Goal: Task Accomplishment & Management: Complete application form

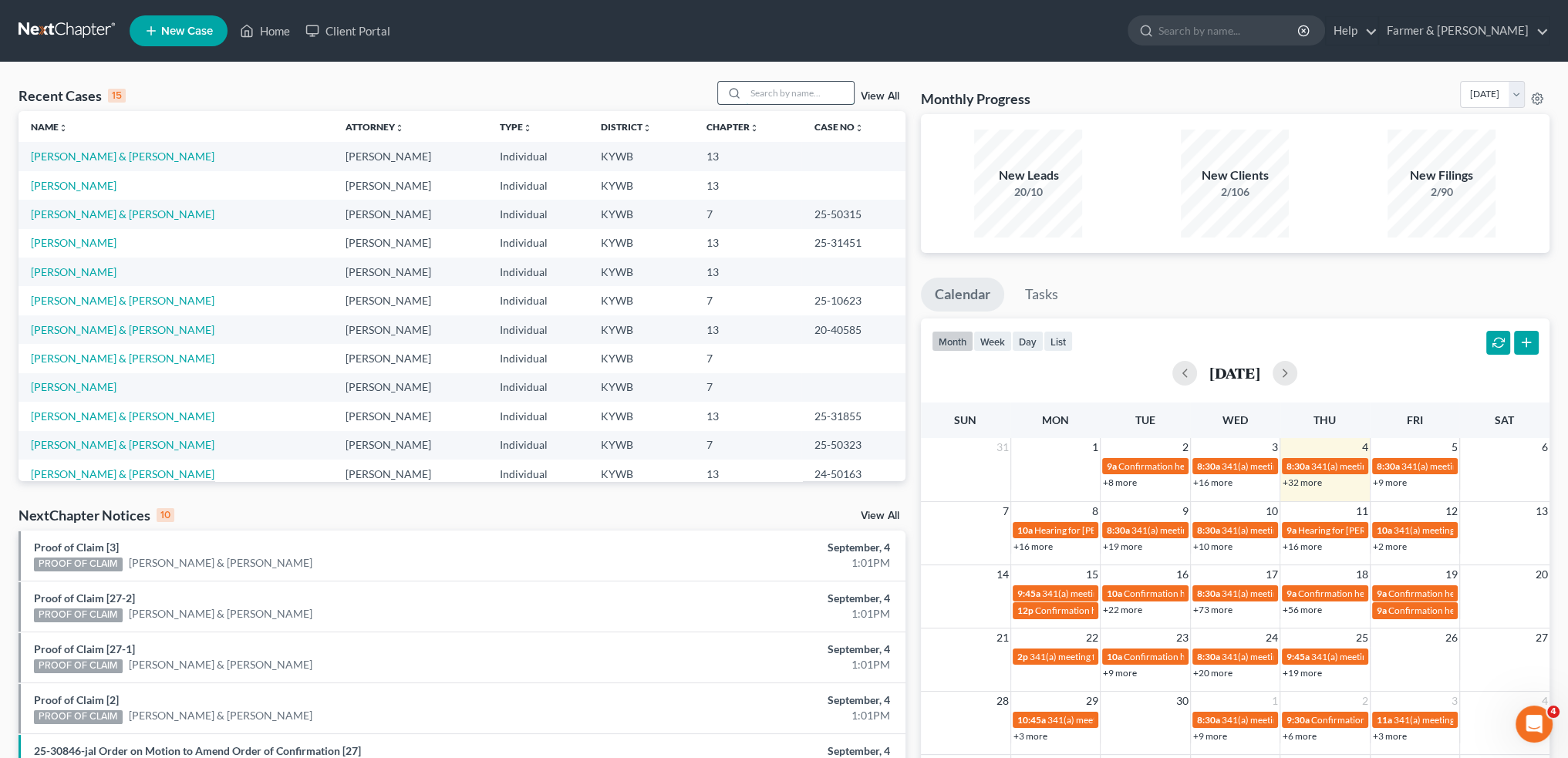
click at [807, 99] on input "search" at bounding box center [800, 93] width 108 height 23
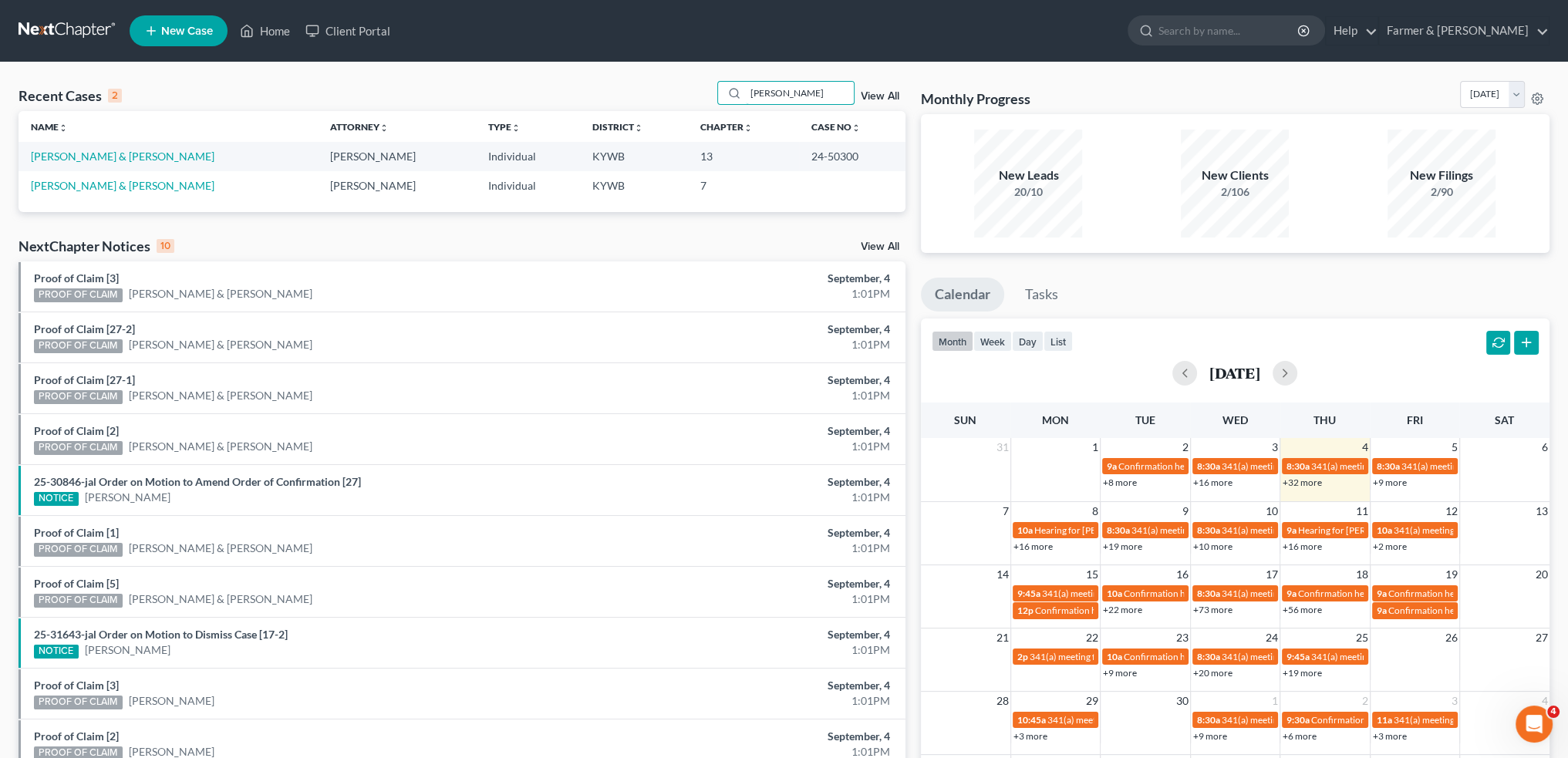
type input "[PERSON_NAME]"
click at [112, 160] on link "[PERSON_NAME] & [PERSON_NAME]" at bounding box center [123, 156] width 184 height 13
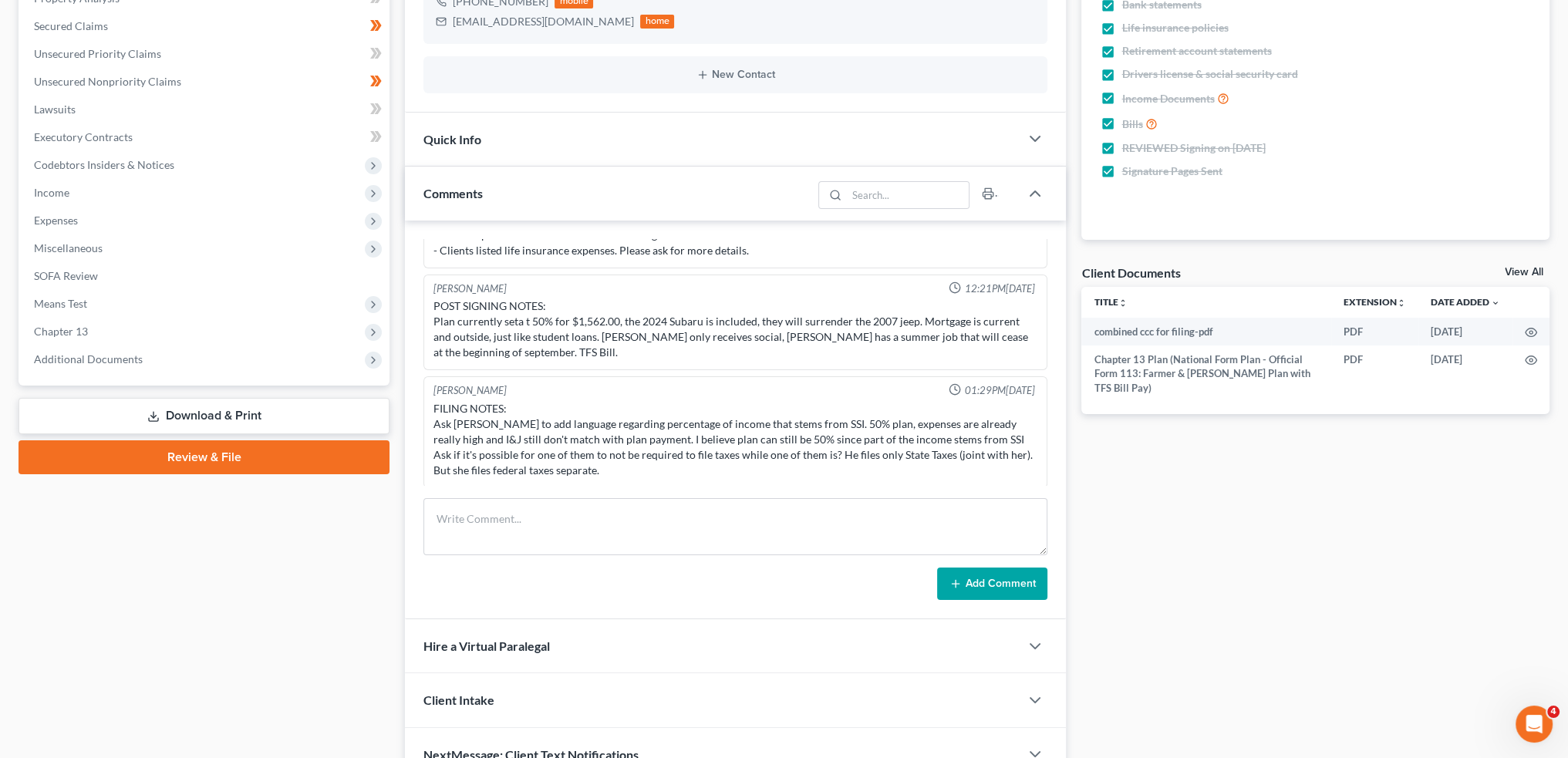
scroll to position [385, 0]
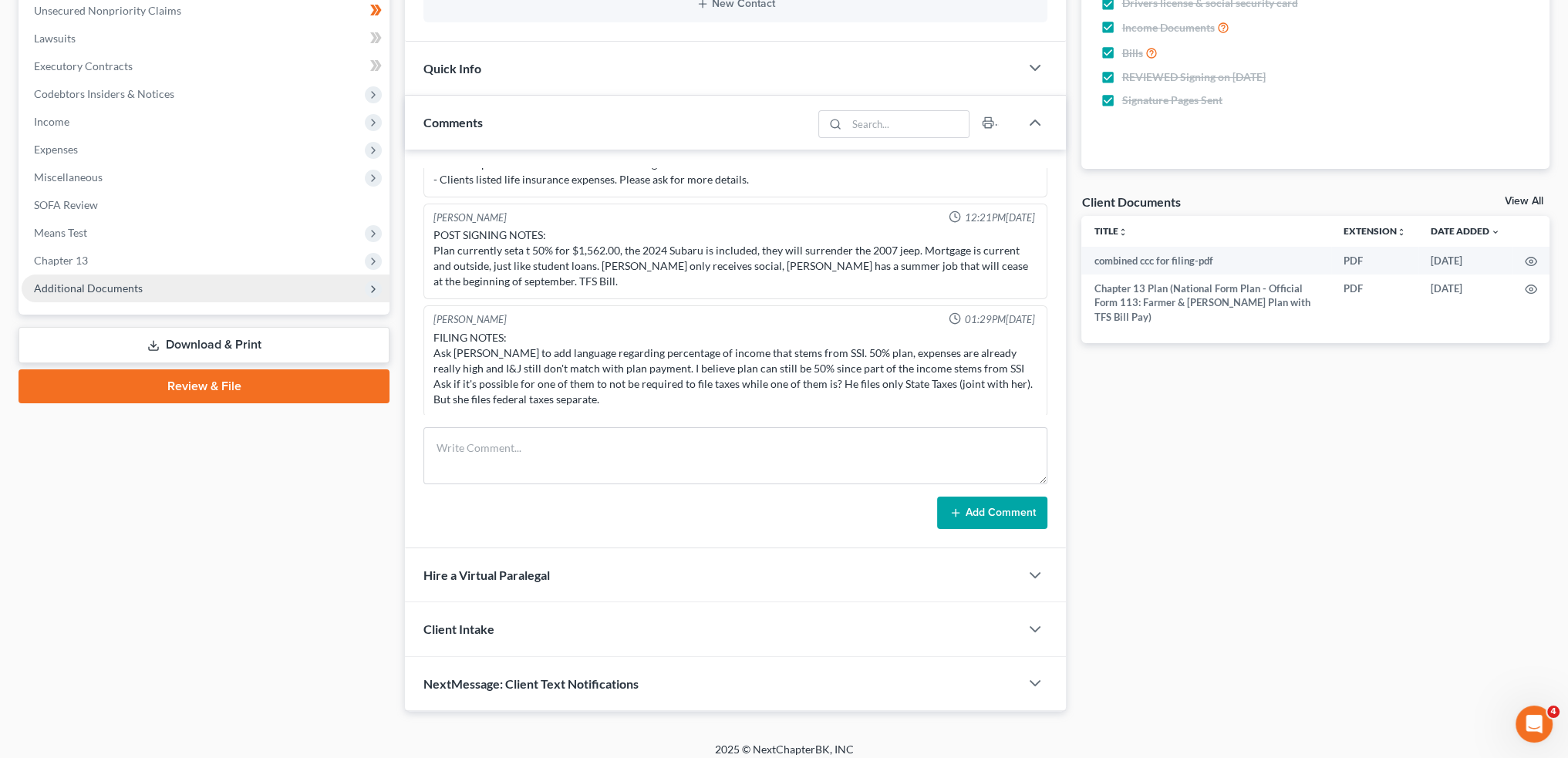
click at [134, 280] on span "Additional Documents" at bounding box center [205, 288] width 368 height 28
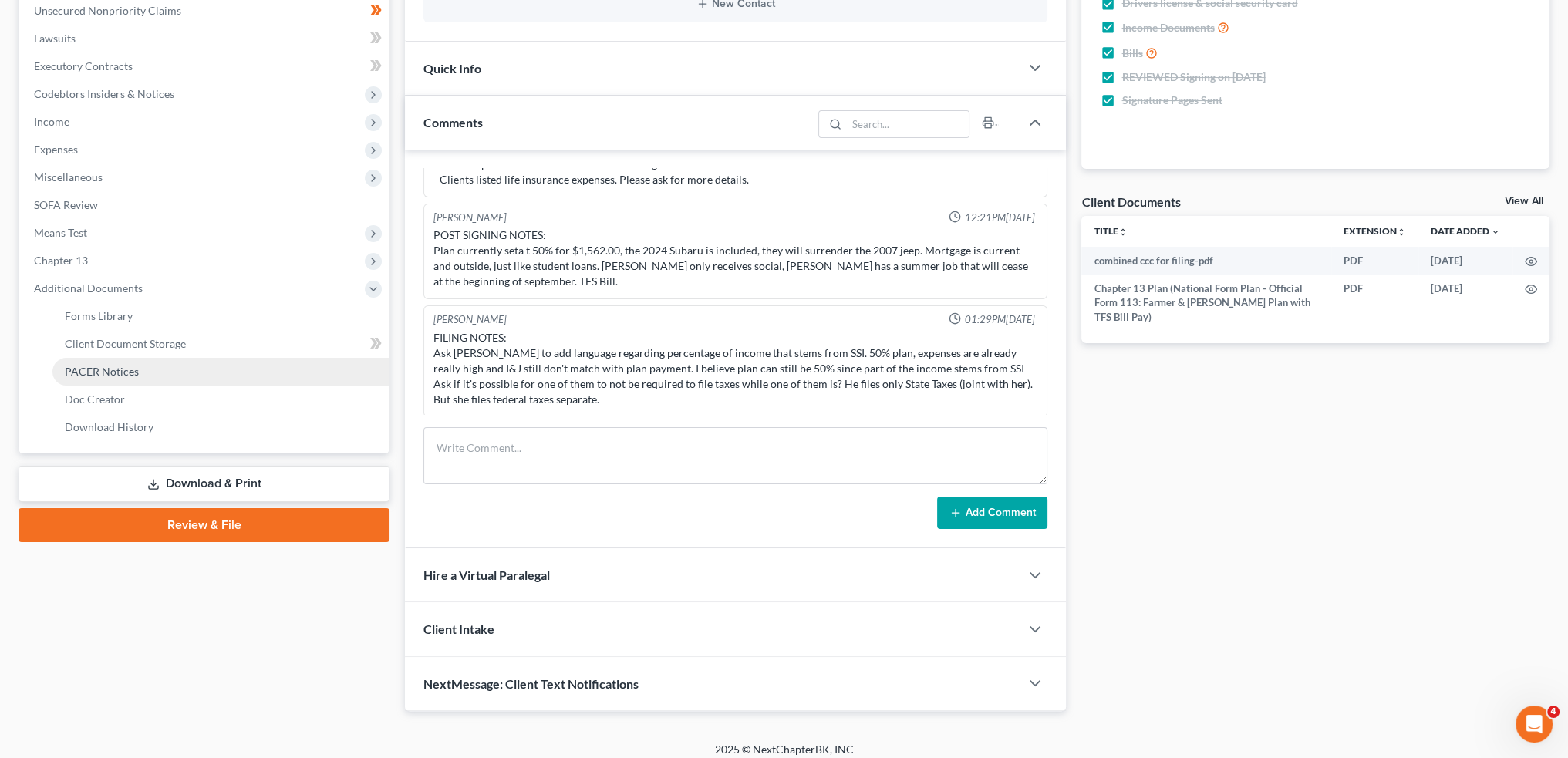
click at [155, 374] on link "PACER Notices" at bounding box center [221, 372] width 337 height 28
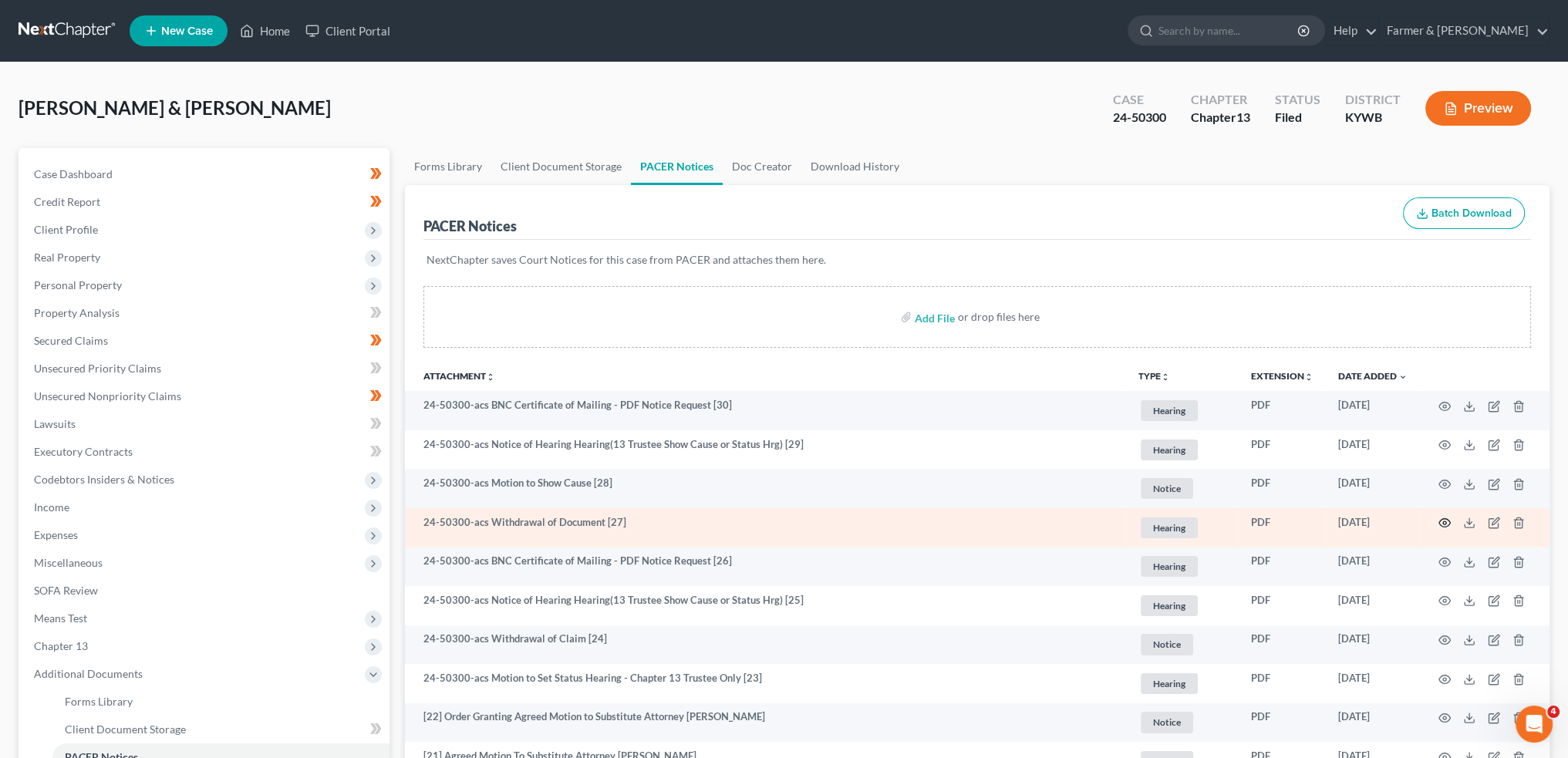
click at [1444, 523] on icon "button" at bounding box center [1445, 524] width 13 height 13
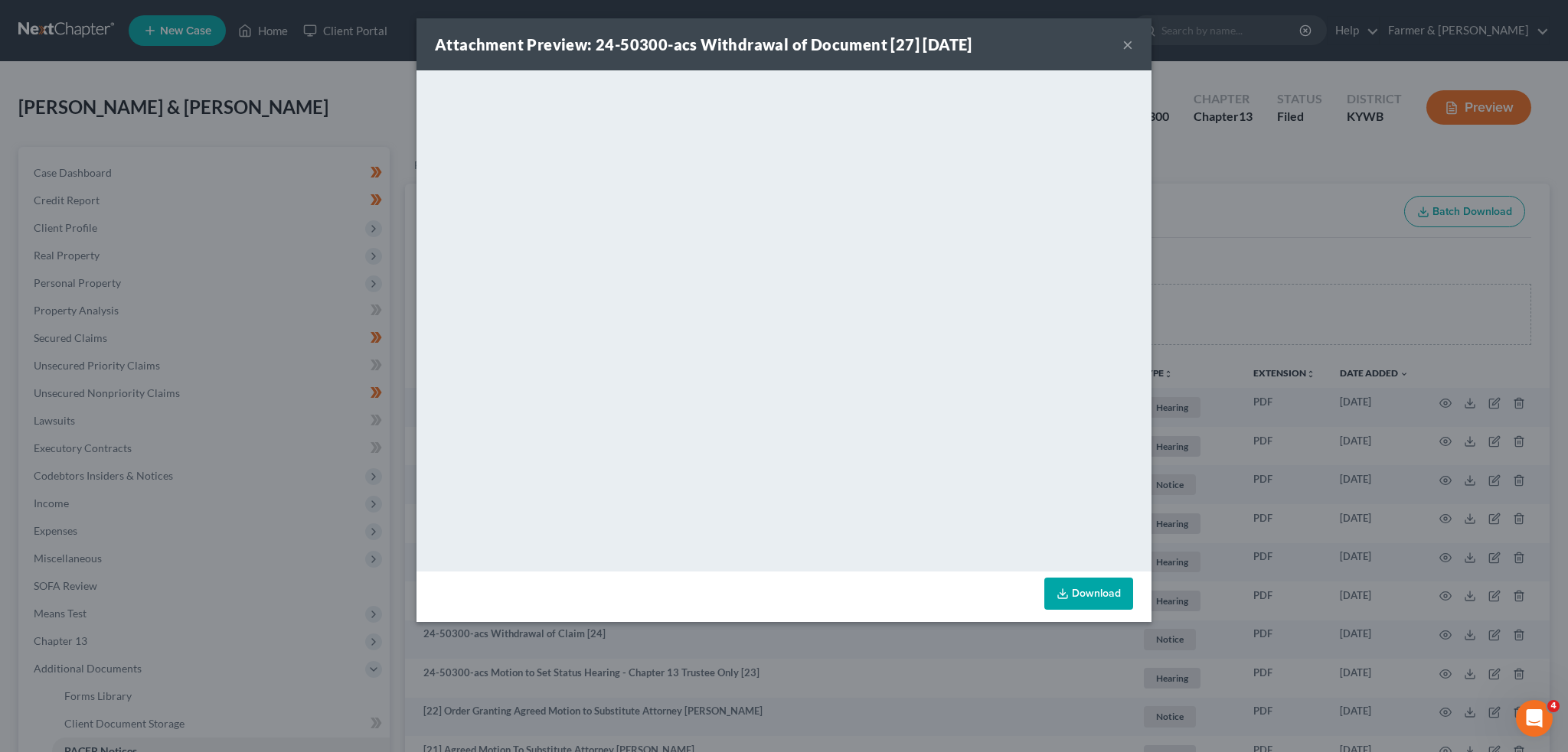
click at [1126, 43] on button "×" at bounding box center [1128, 44] width 11 height 18
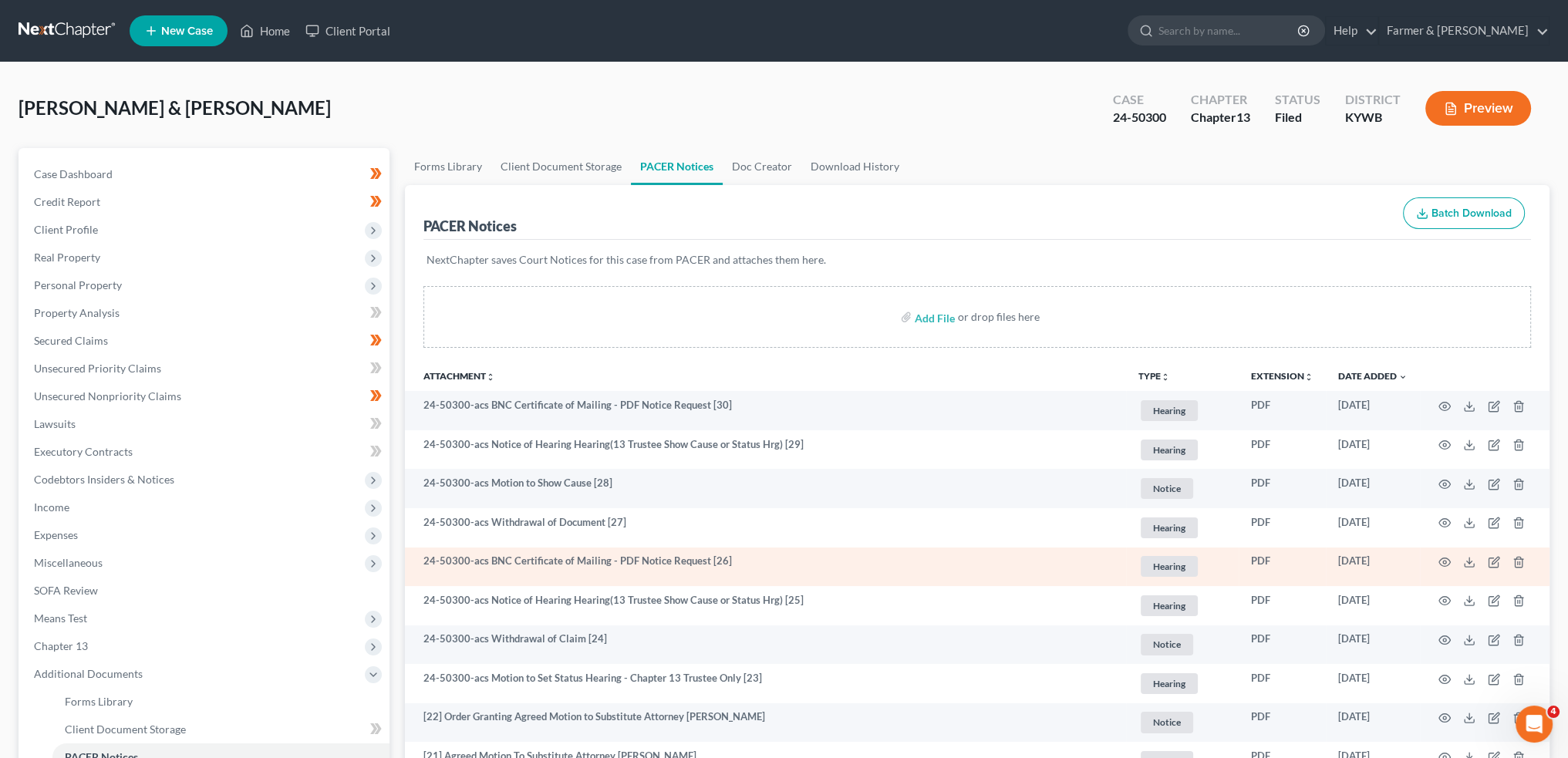
scroll to position [128, 0]
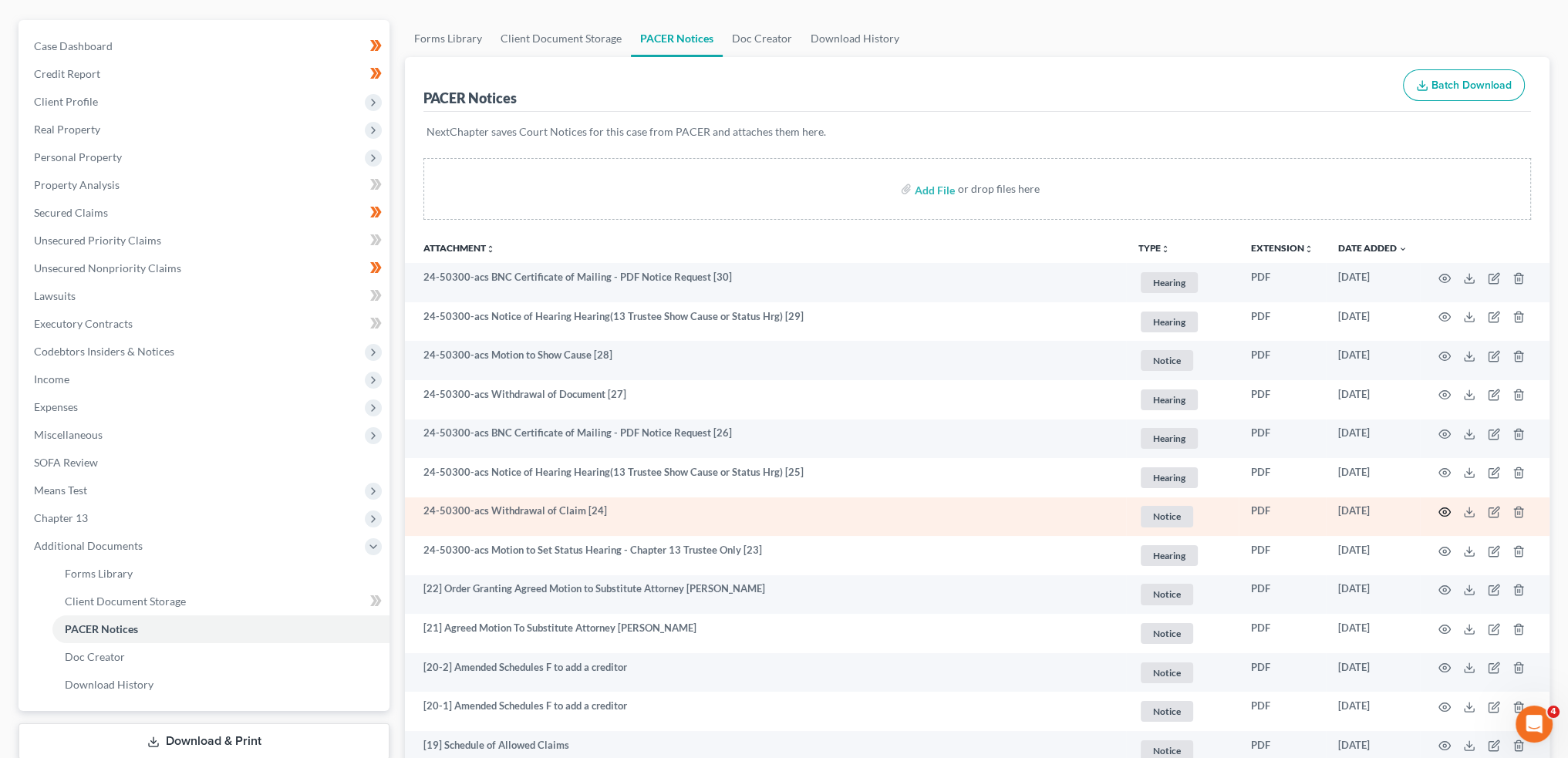
click at [1446, 512] on circle "button" at bounding box center [1444, 512] width 3 height 3
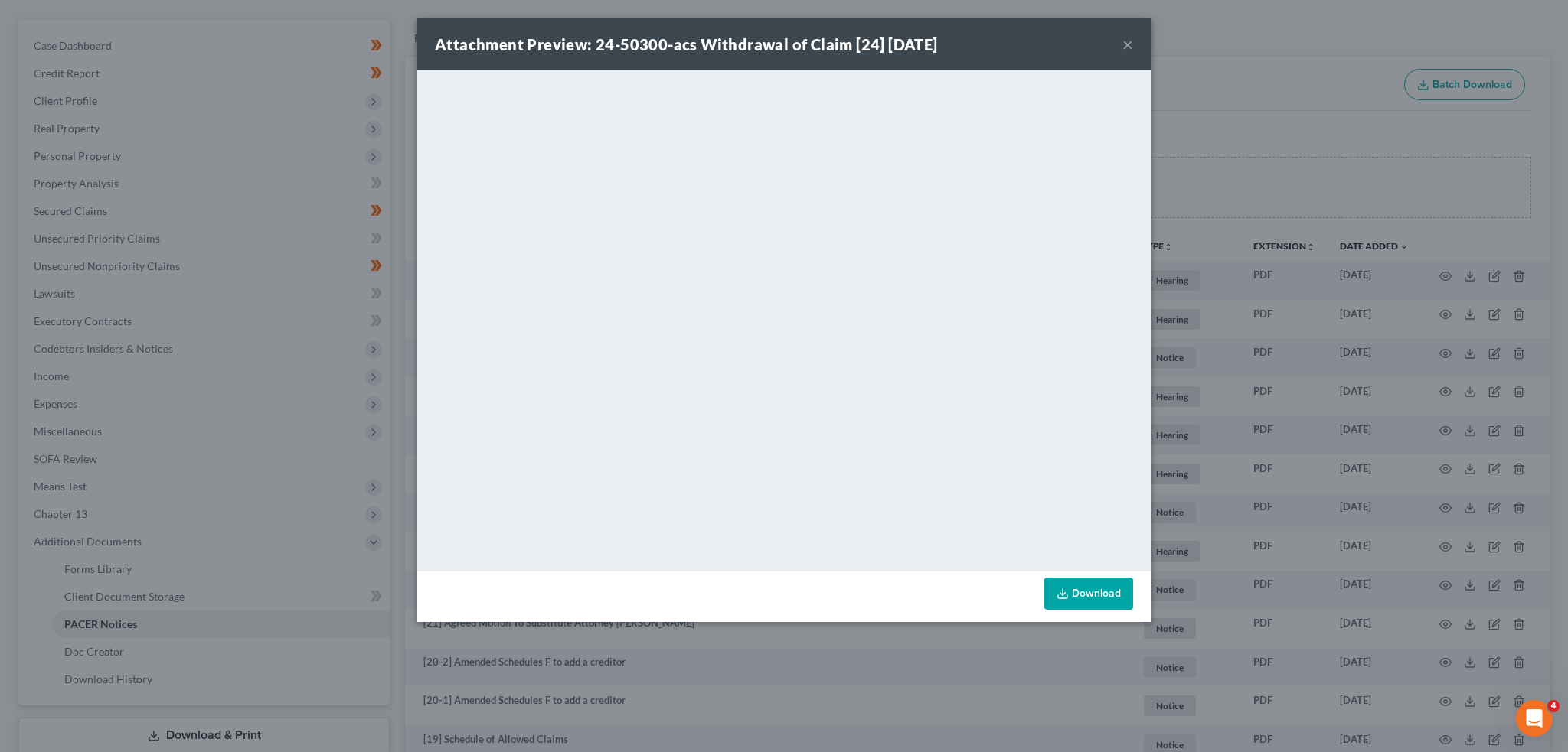
click at [1124, 47] on button "×" at bounding box center [1128, 44] width 11 height 18
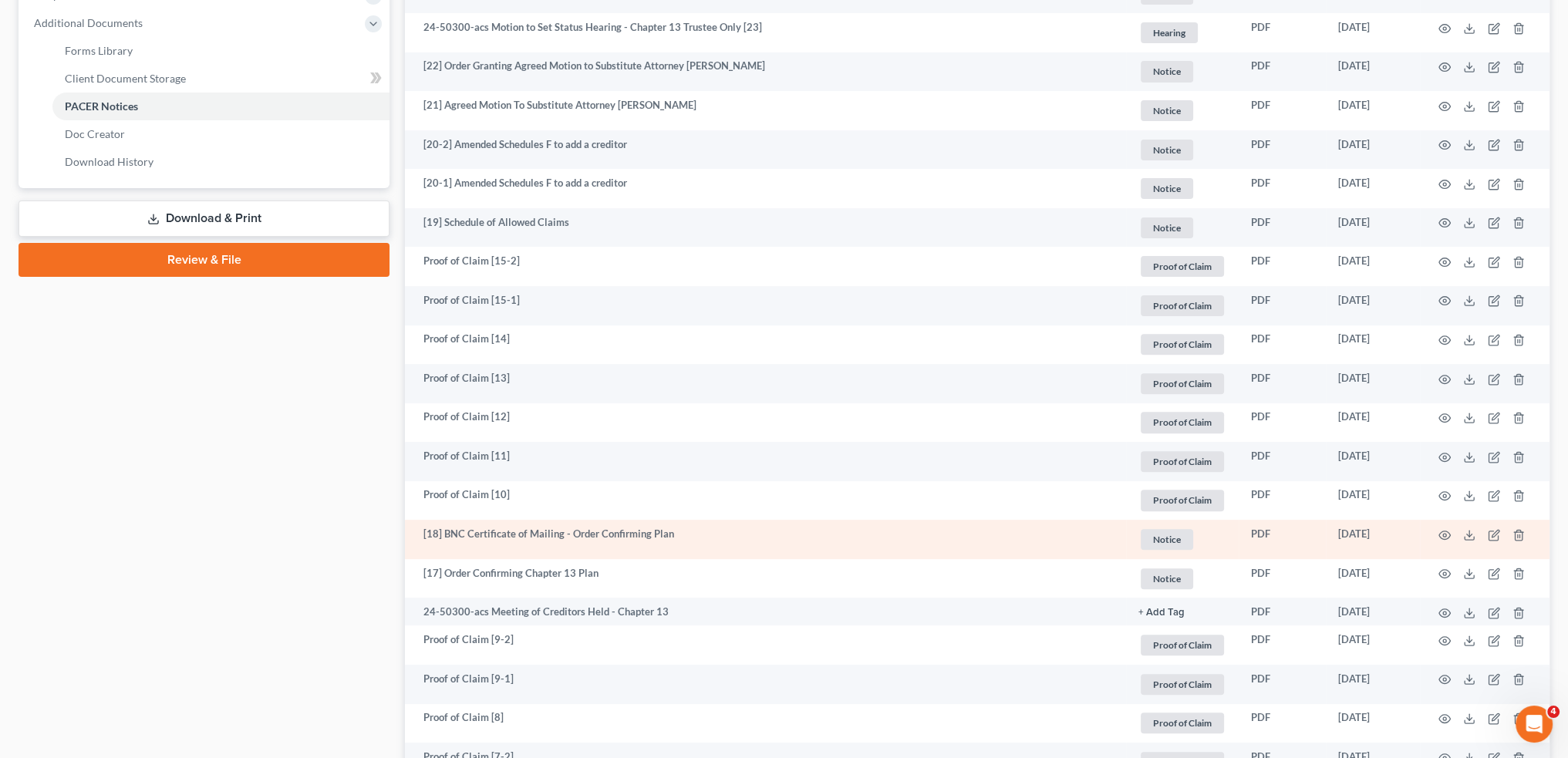
scroll to position [772, 0]
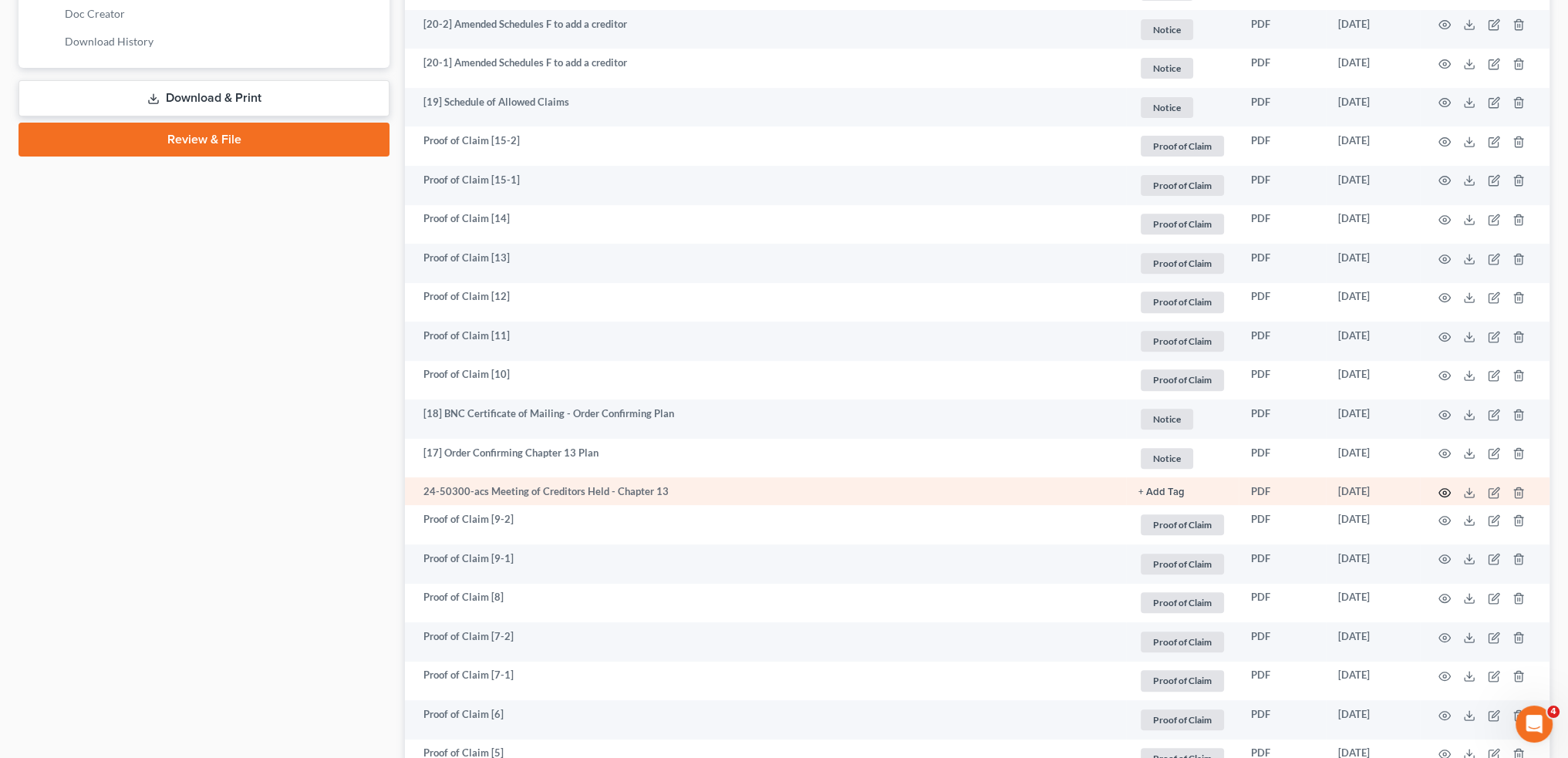
click at [1444, 489] on icon "button" at bounding box center [1445, 493] width 13 height 13
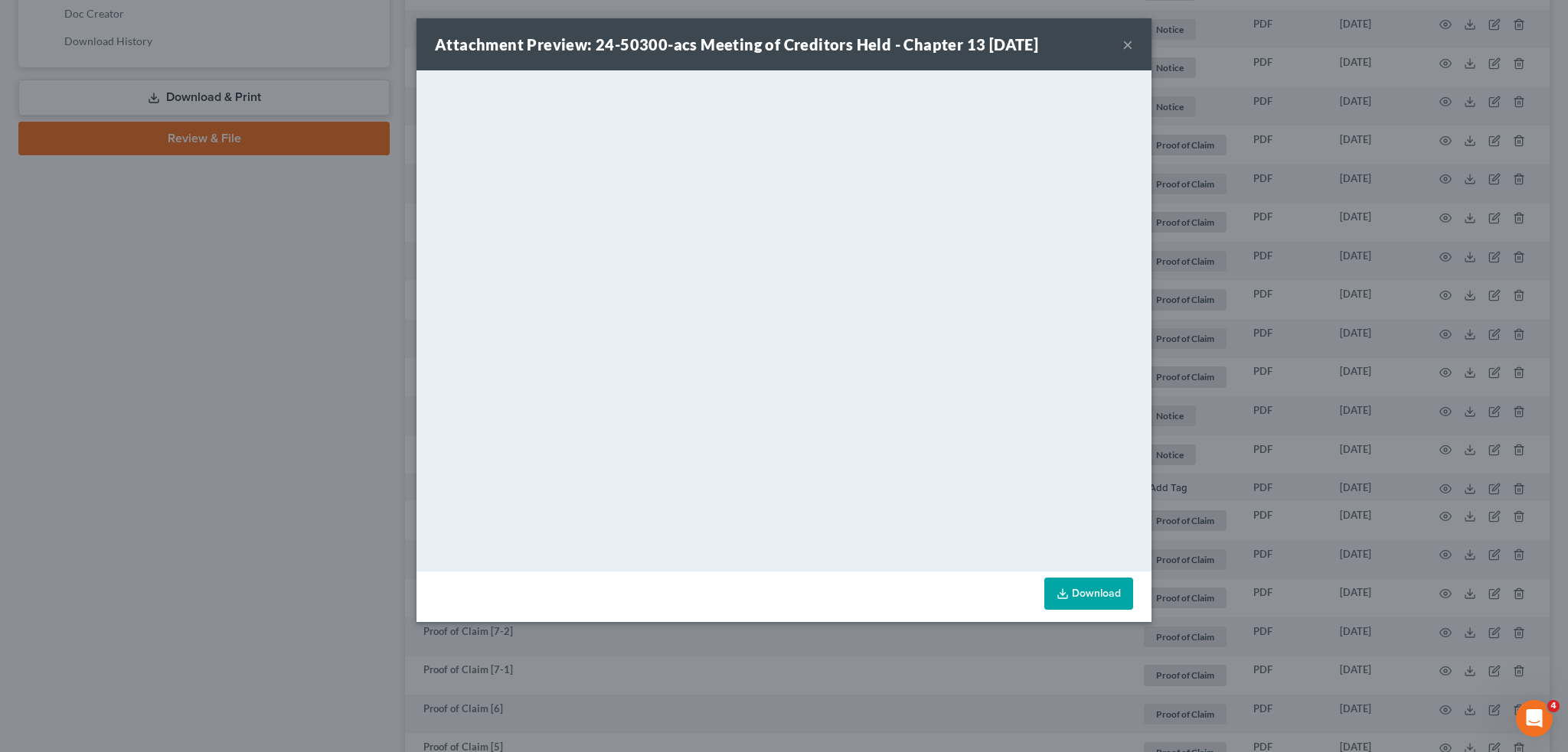
click at [1131, 42] on button "×" at bounding box center [1128, 44] width 11 height 18
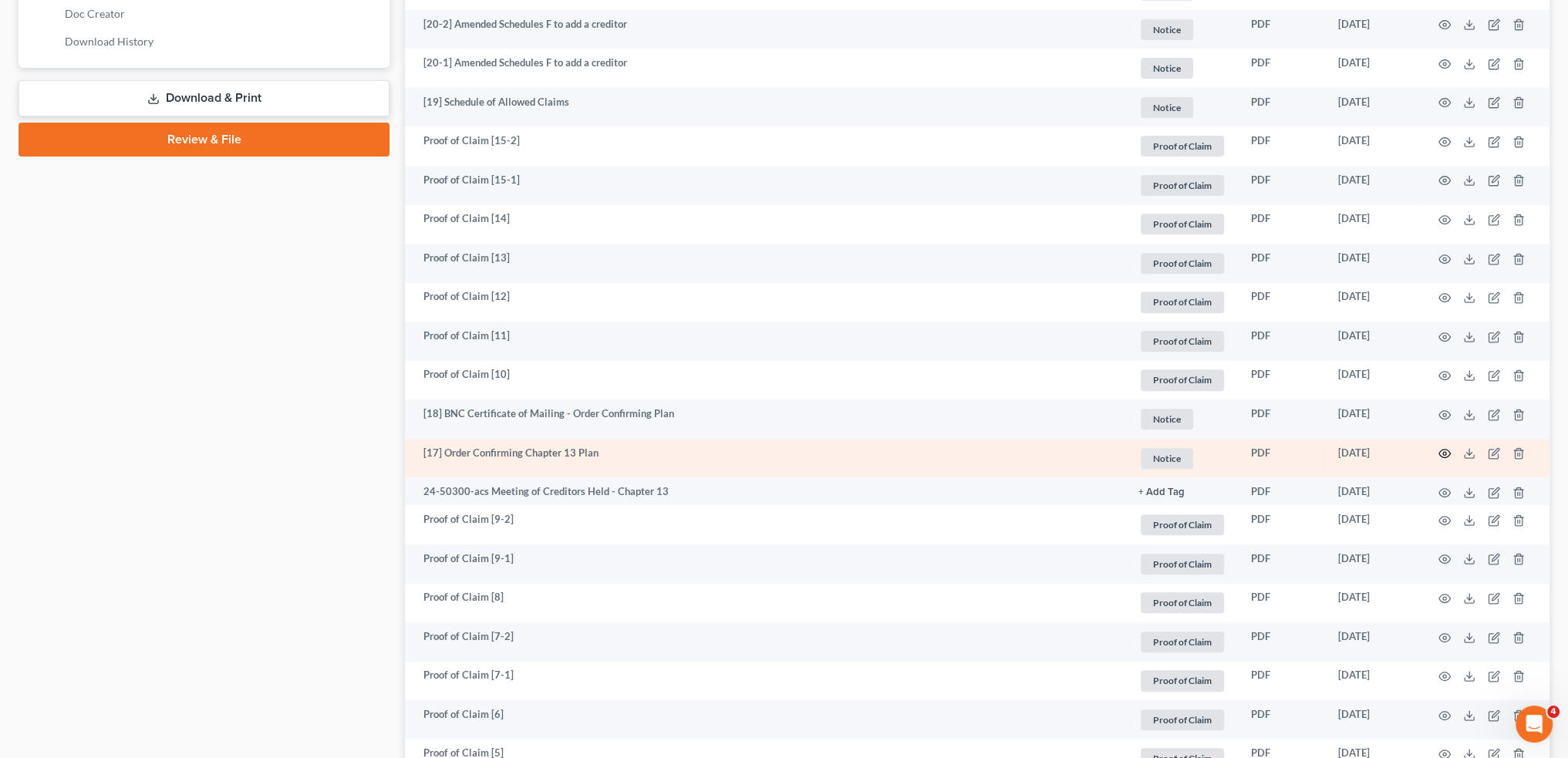
click at [1445, 450] on icon "button" at bounding box center [1445, 454] width 12 height 8
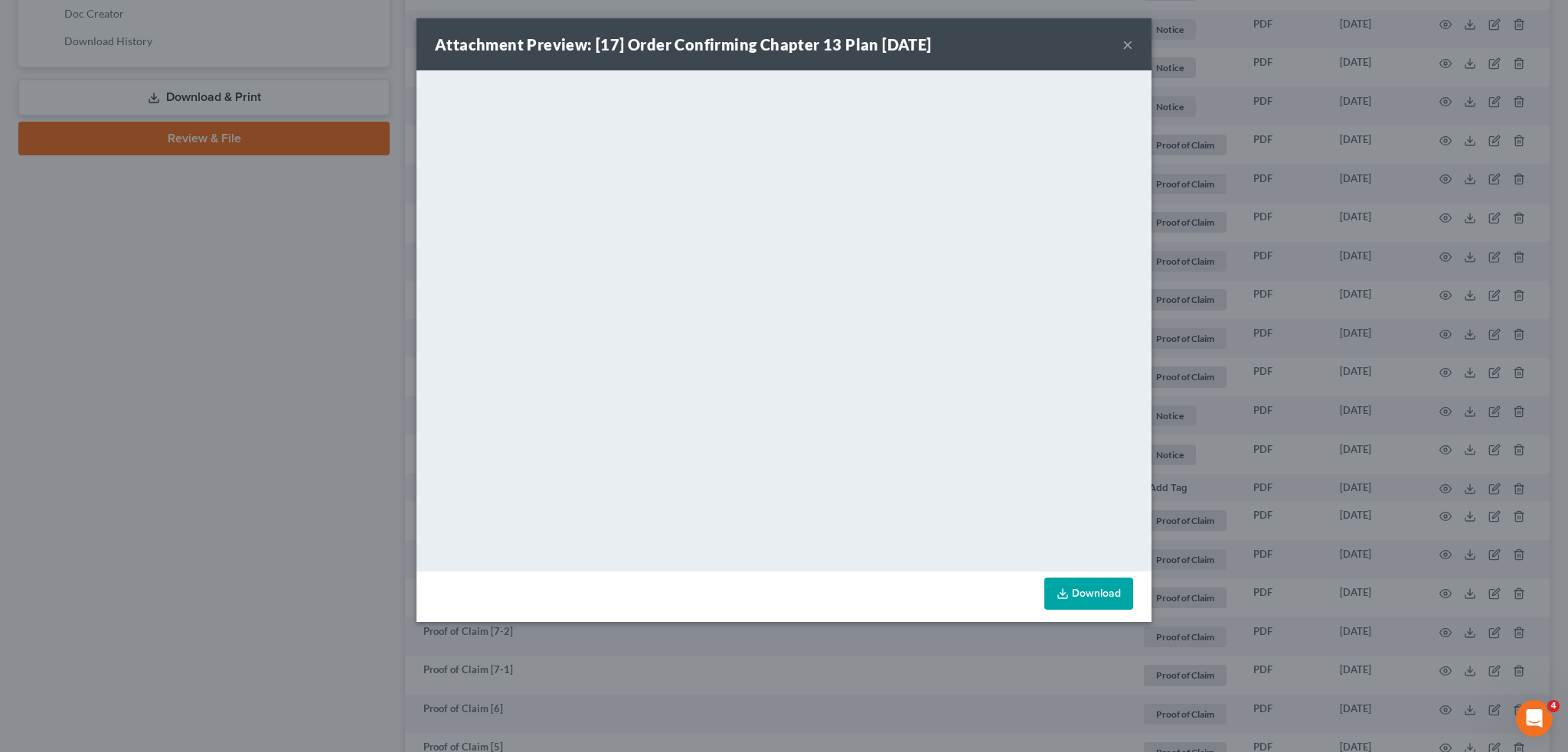
click at [1127, 42] on button "×" at bounding box center [1128, 44] width 11 height 18
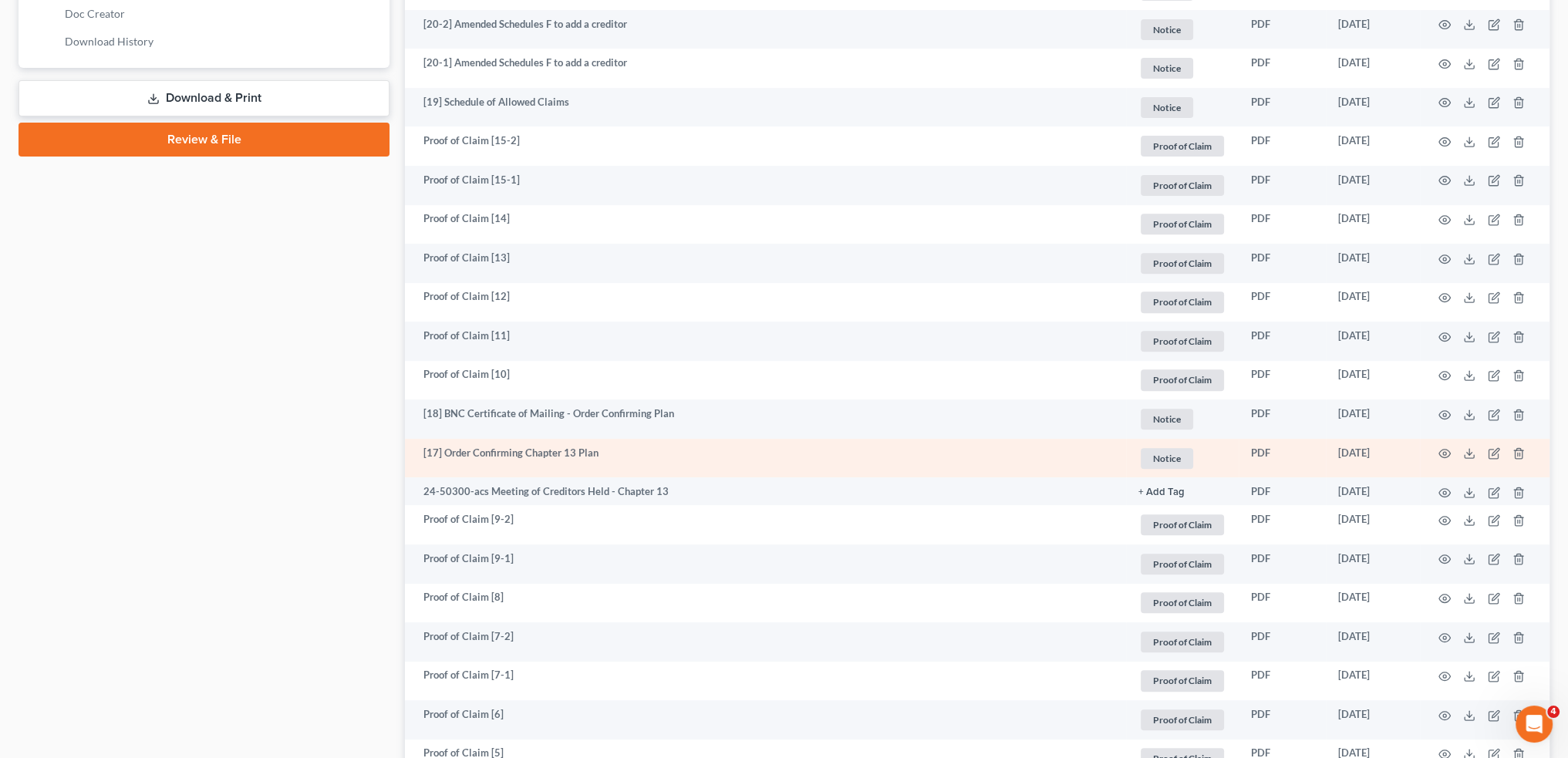
click at [1437, 453] on td at bounding box center [1484, 458] width 130 height 39
click at [1444, 453] on icon "button" at bounding box center [1445, 454] width 13 height 13
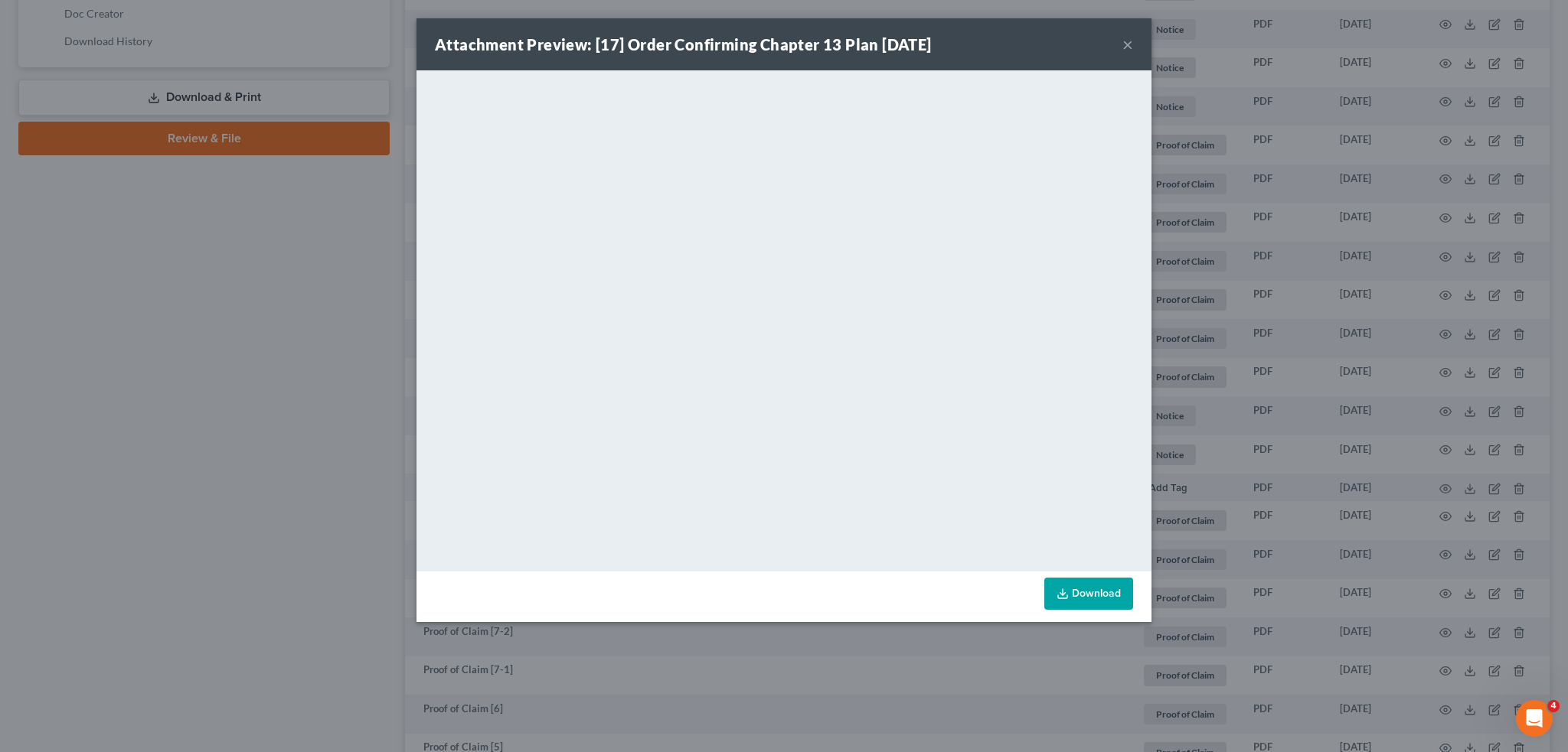
click at [1125, 42] on button "×" at bounding box center [1128, 44] width 11 height 18
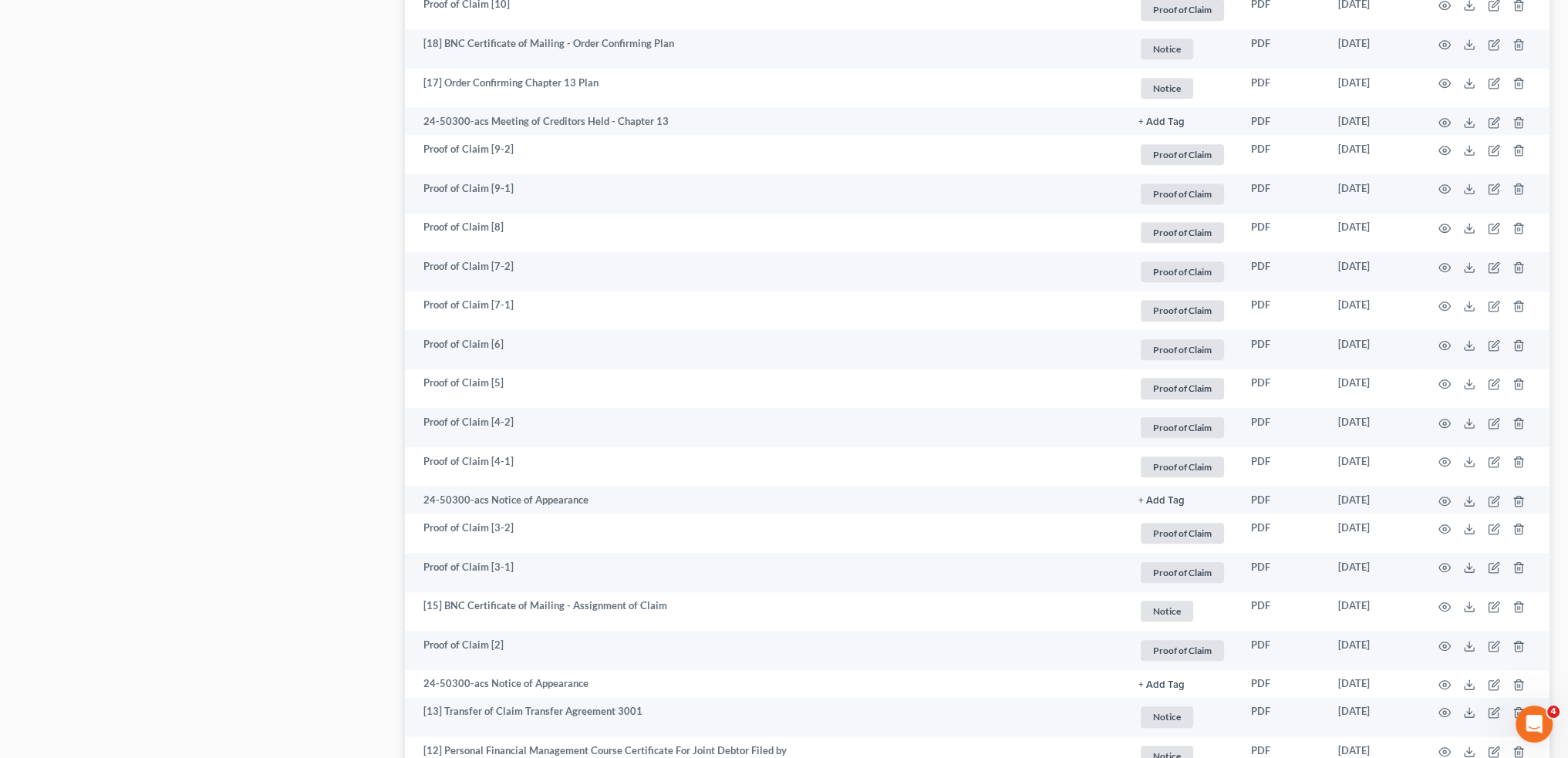
scroll to position [1285, 0]
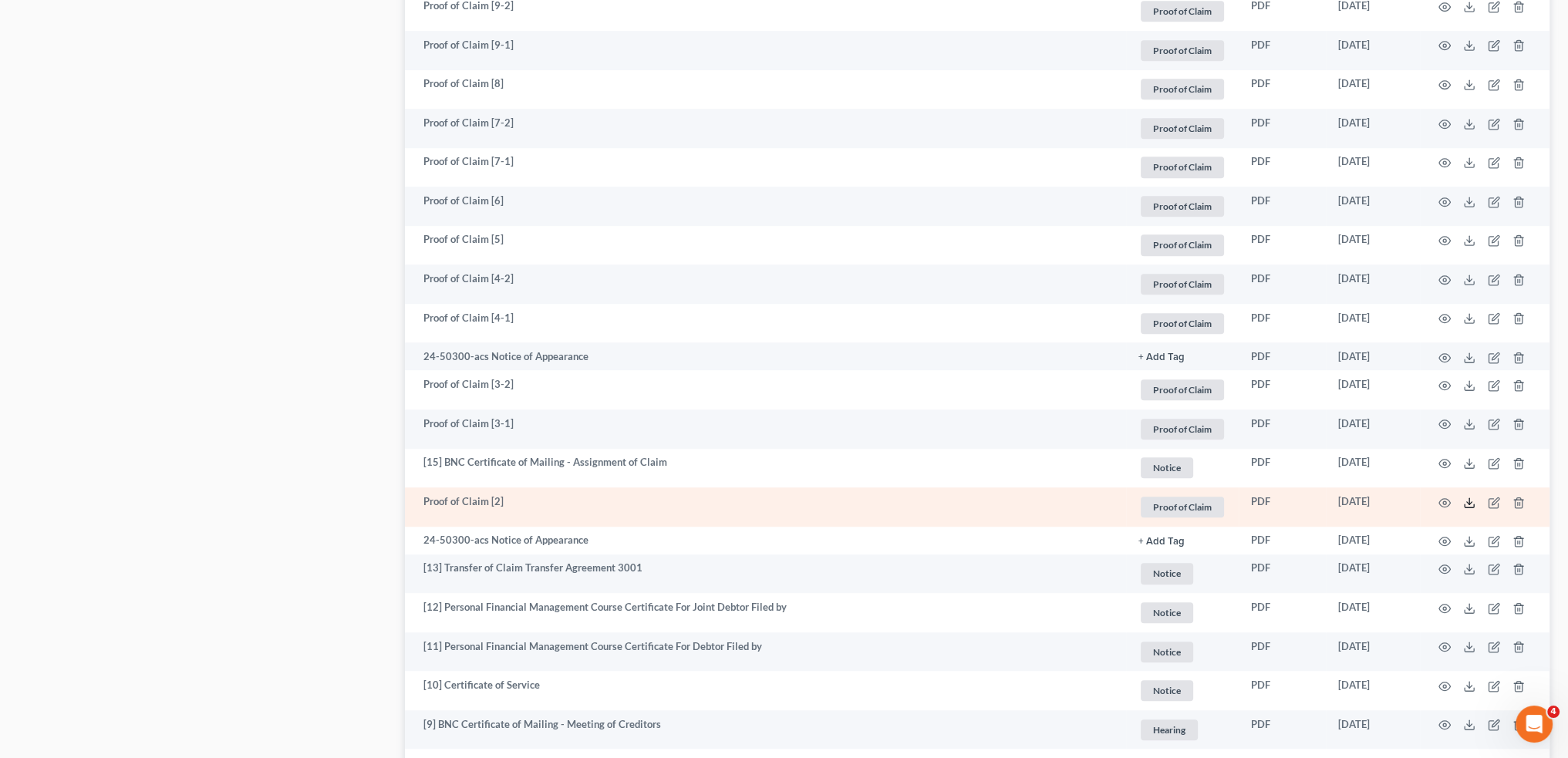
click at [1470, 501] on icon at bounding box center [1470, 504] width 13 height 13
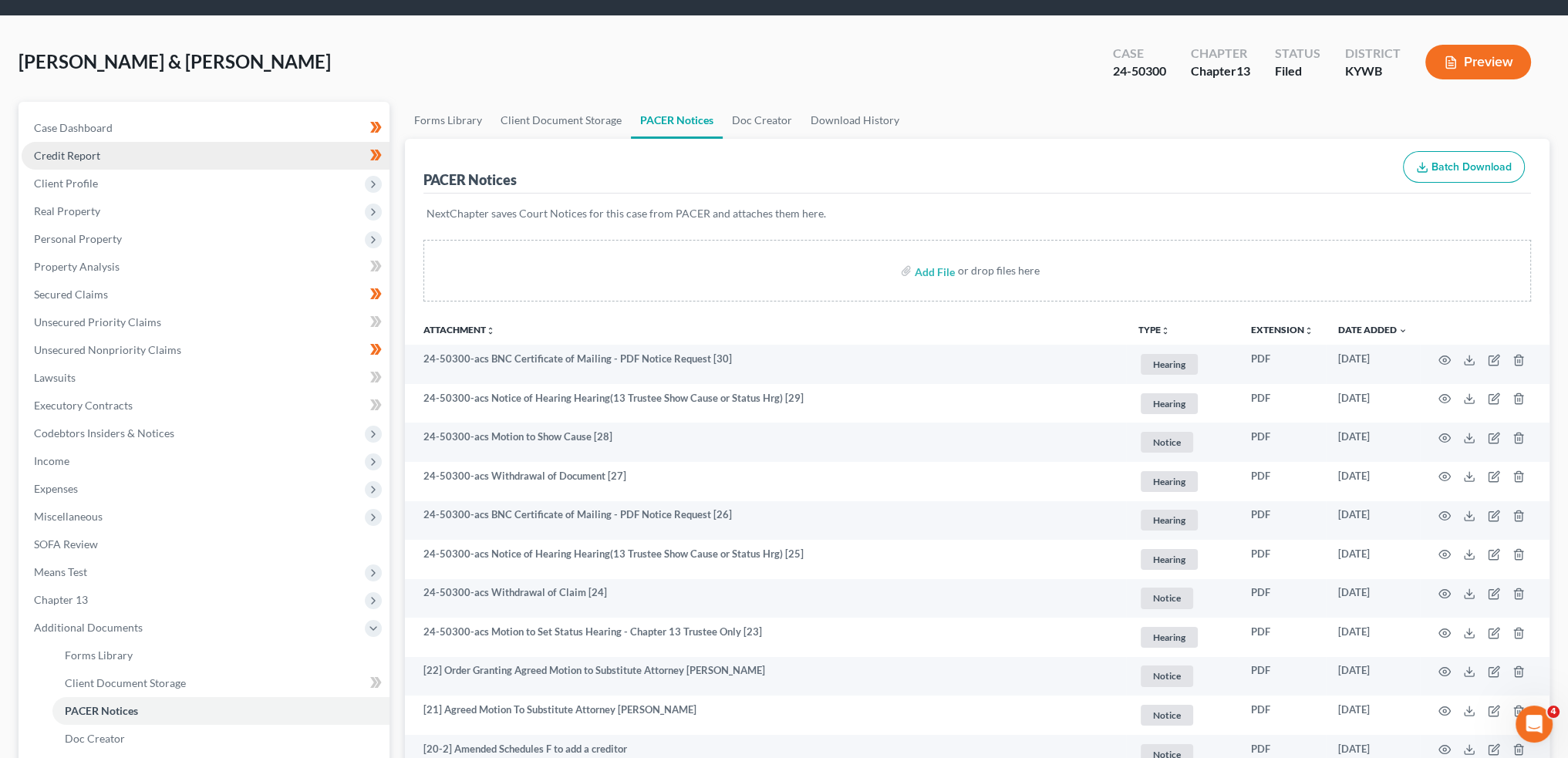
scroll to position [0, 0]
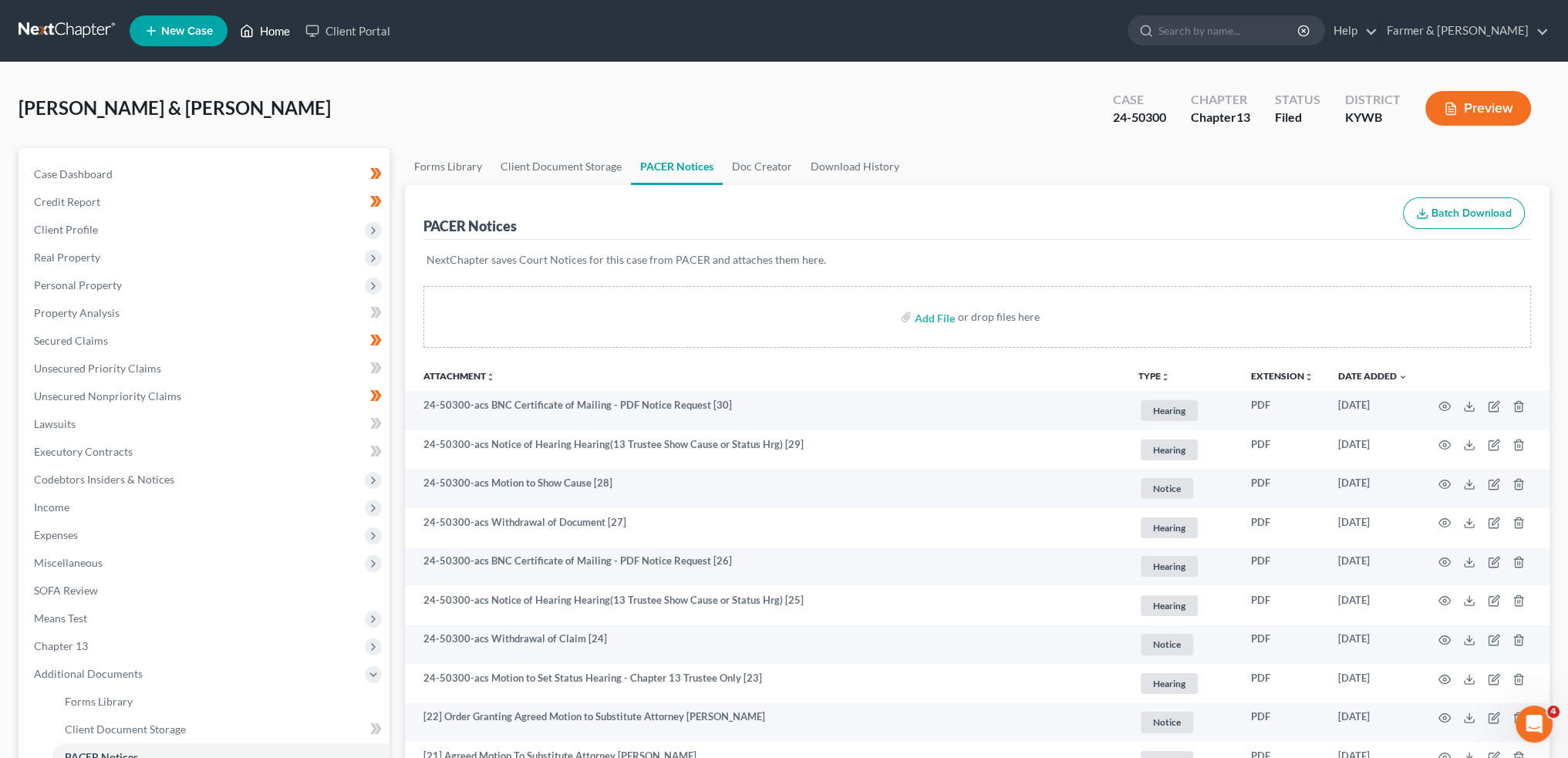
click at [273, 23] on link "Home" at bounding box center [265, 31] width 65 height 28
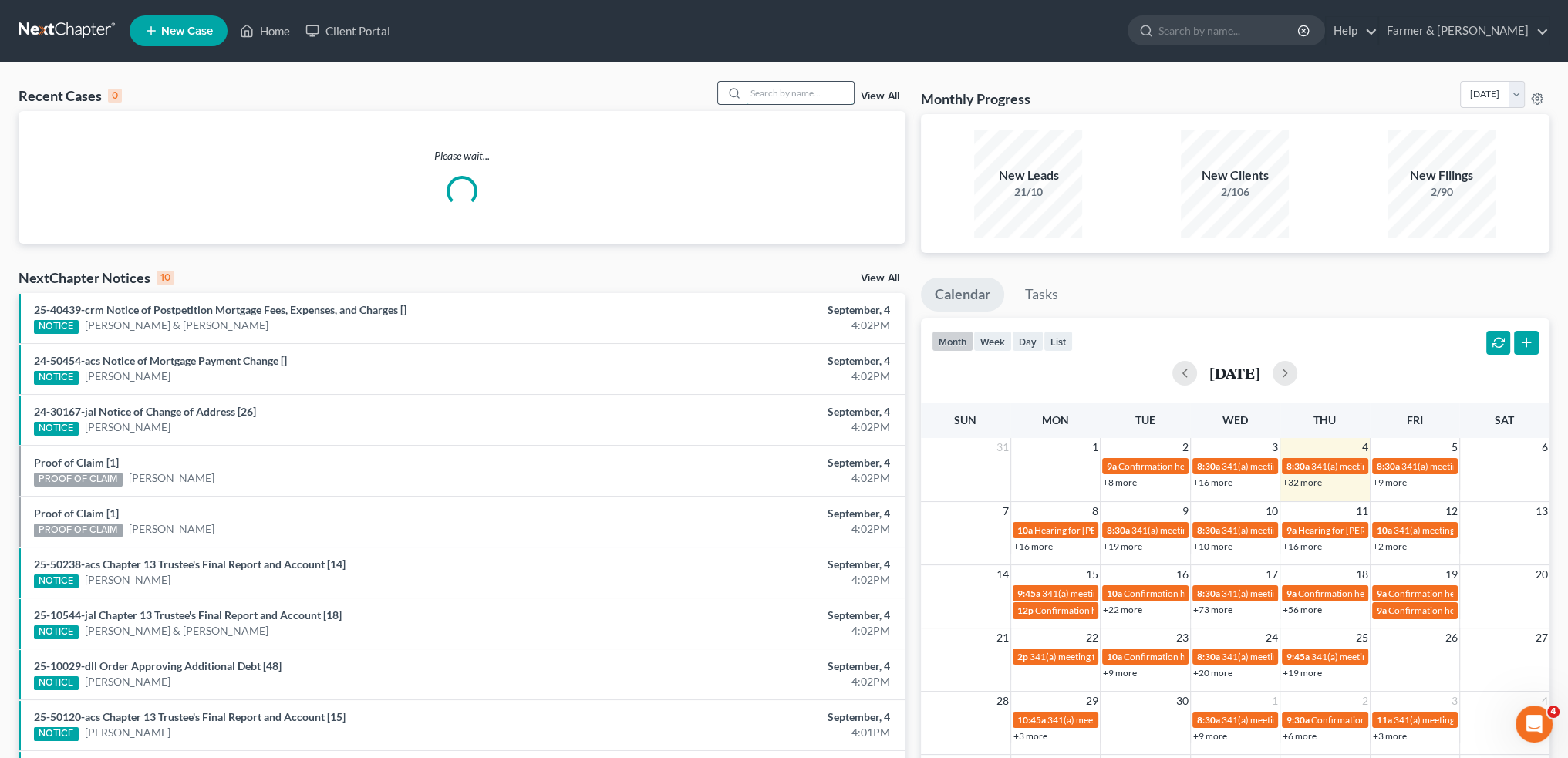
click at [819, 91] on input "search" at bounding box center [800, 93] width 108 height 23
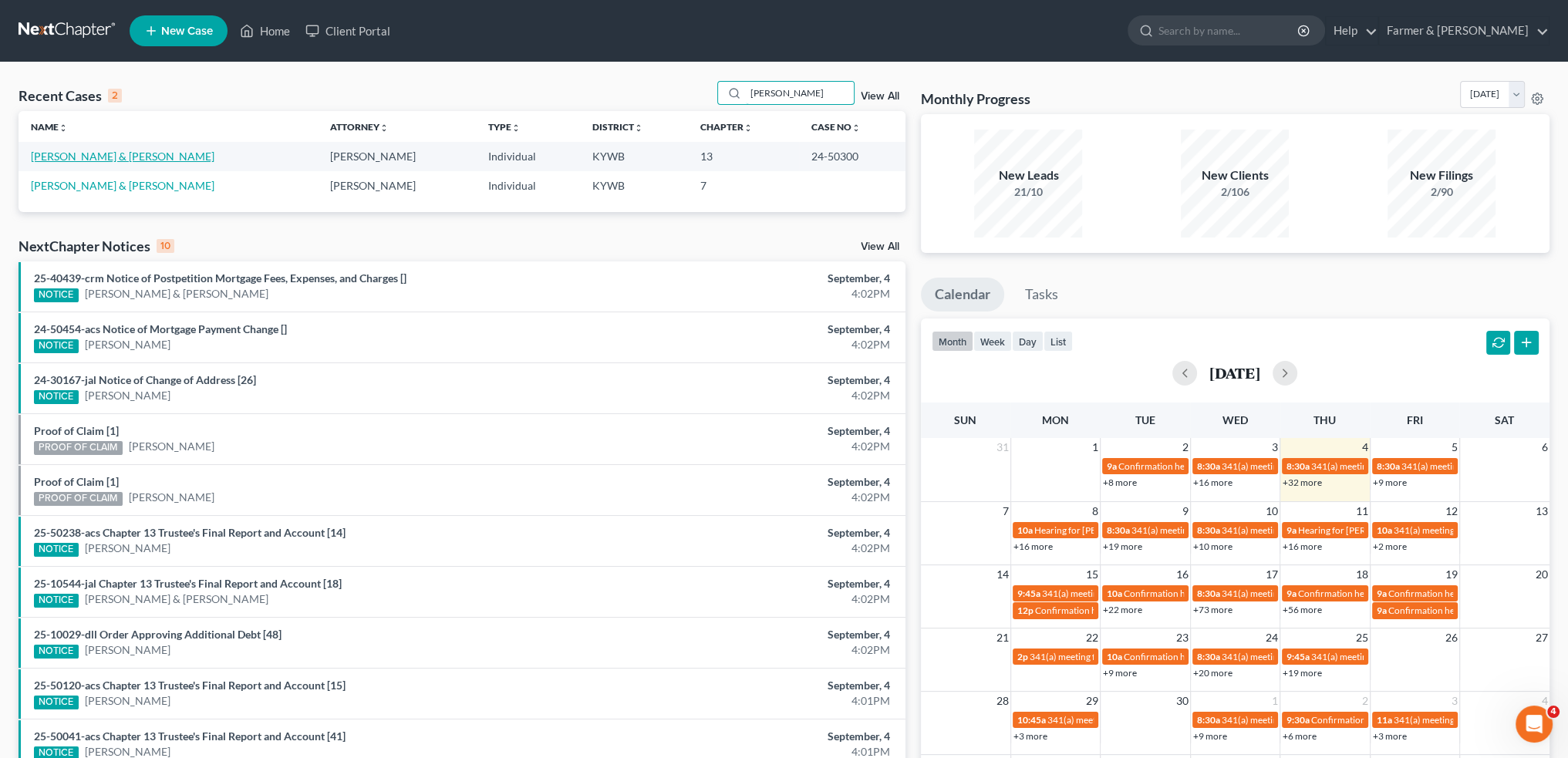
type input "[PERSON_NAME]"
click at [76, 152] on link "[PERSON_NAME] & [PERSON_NAME]" at bounding box center [123, 156] width 184 height 13
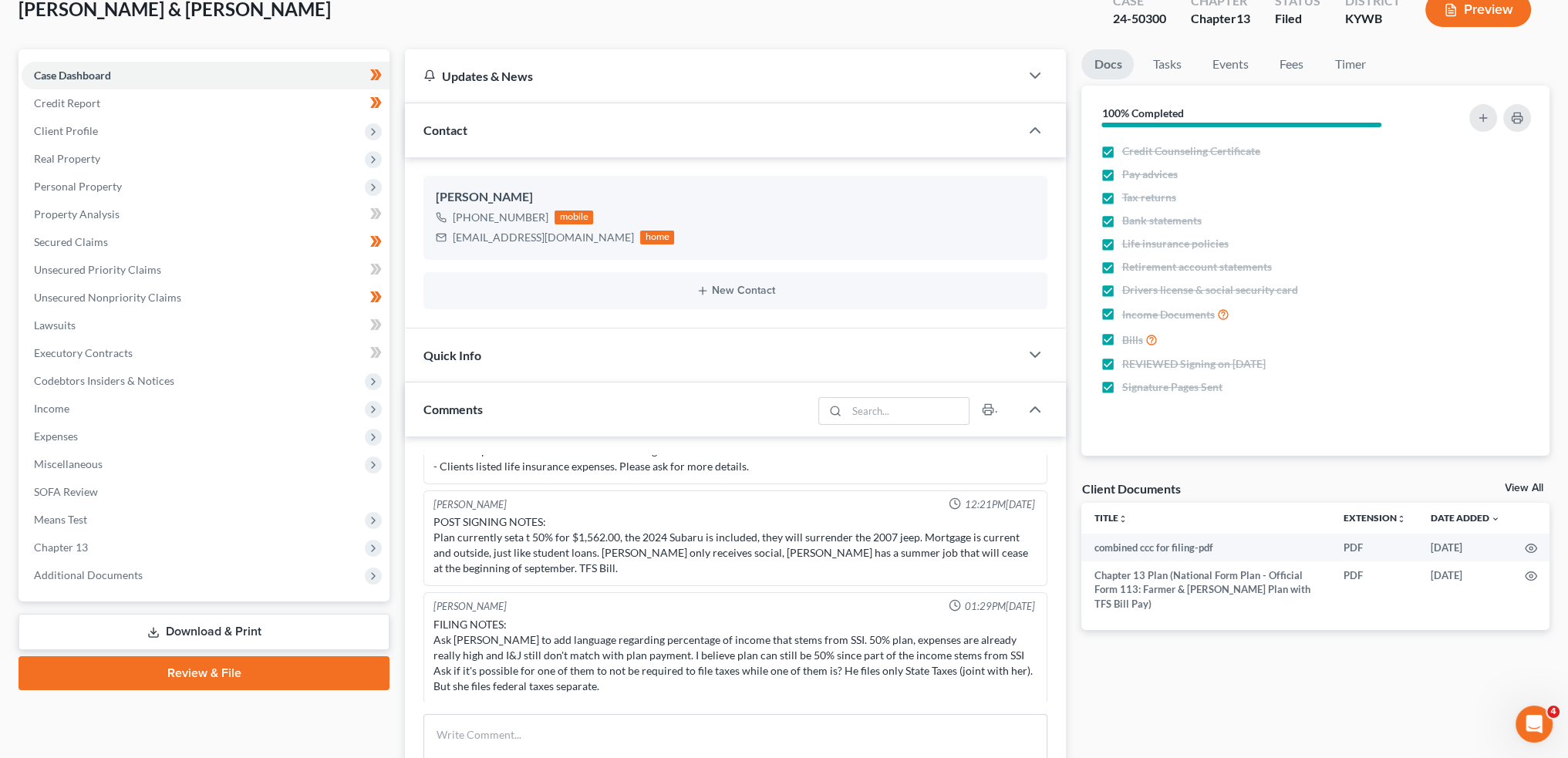
scroll to position [128, 0]
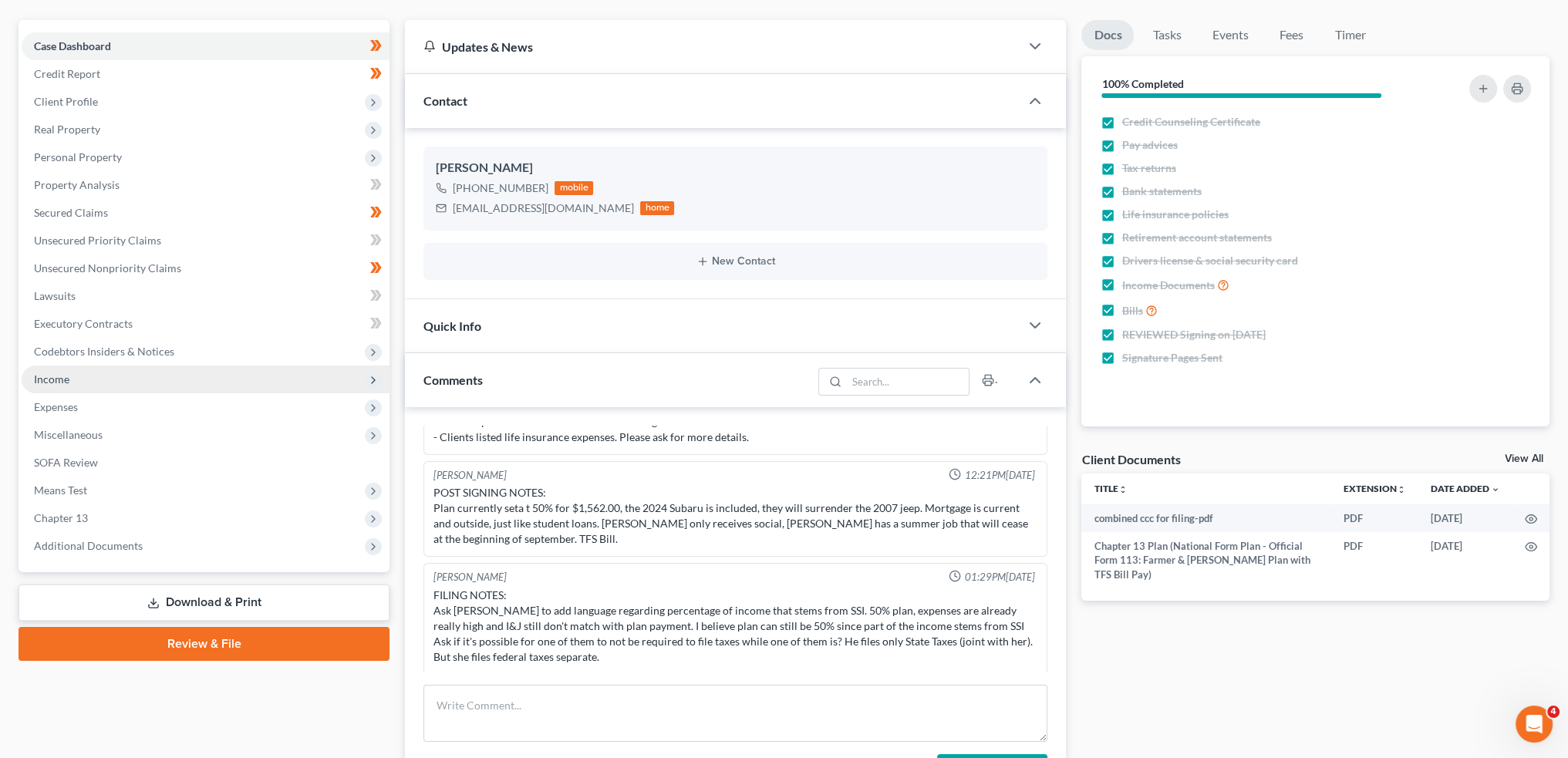
click at [206, 377] on span "Income" at bounding box center [205, 379] width 368 height 28
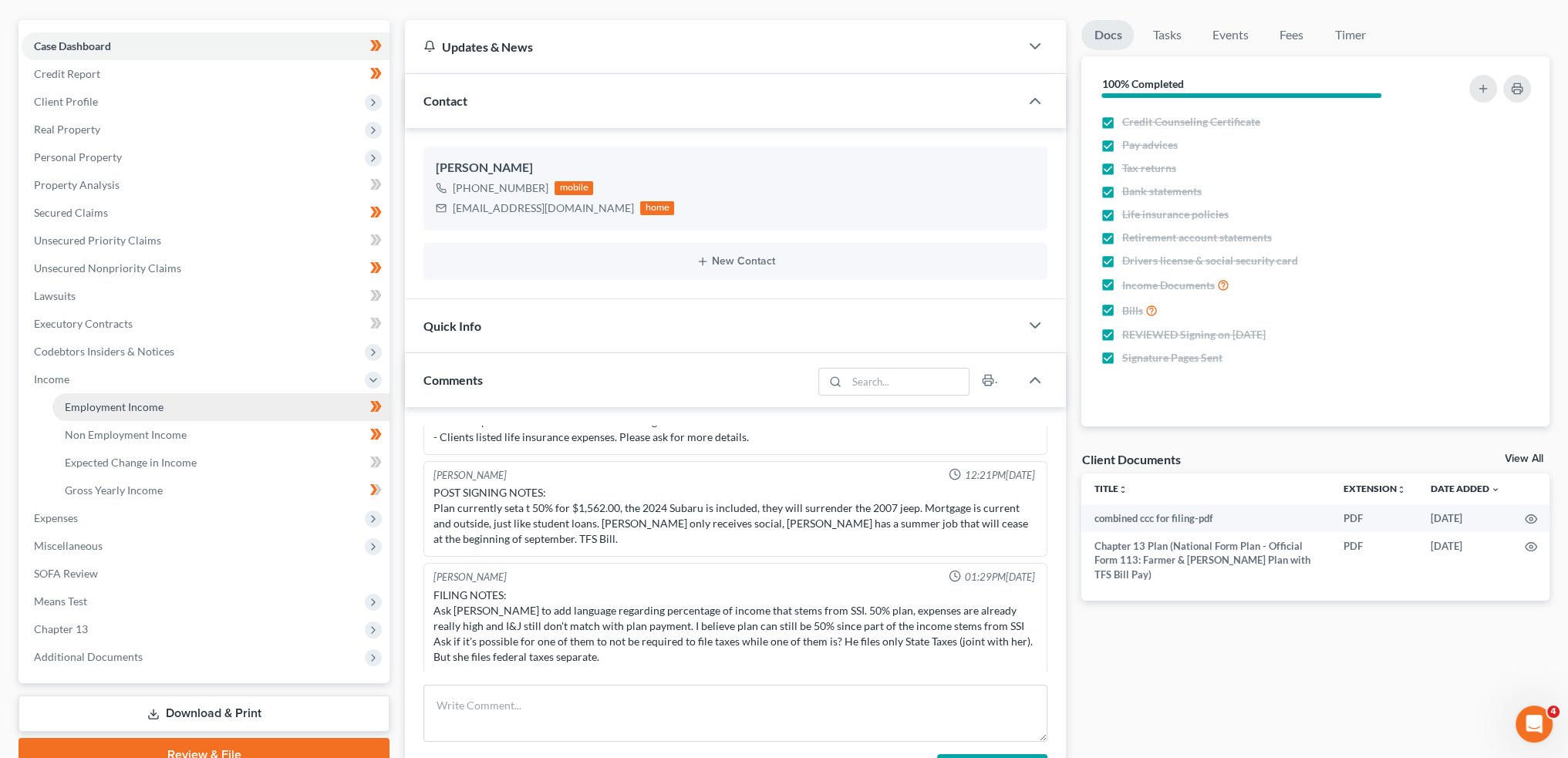
click at [201, 406] on link "Employment Income" at bounding box center [221, 407] width 337 height 28
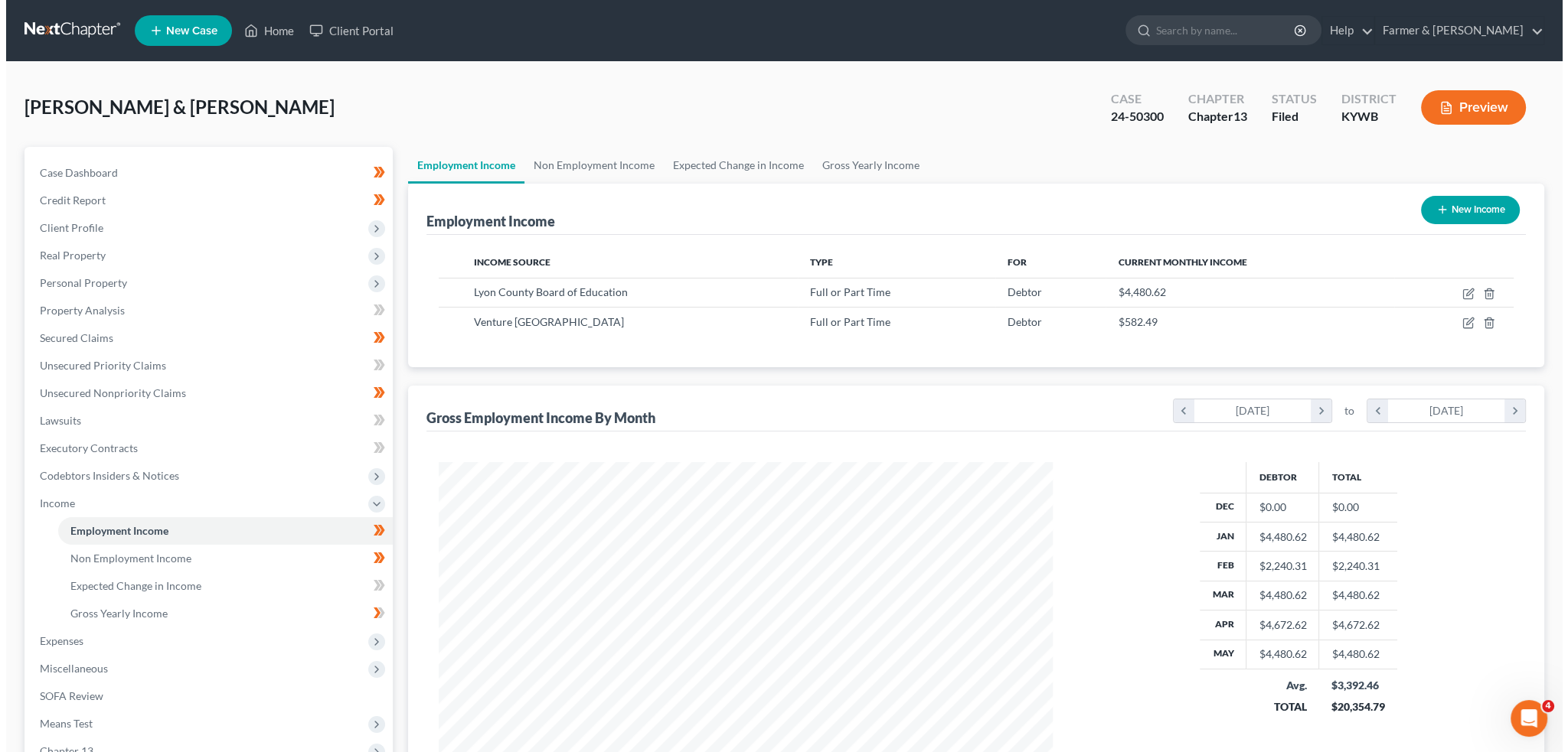
scroll to position [307, 644]
click at [1459, 296] on icon "button" at bounding box center [1462, 294] width 13 height 13
select select "0"
select select "18"
select select "1"
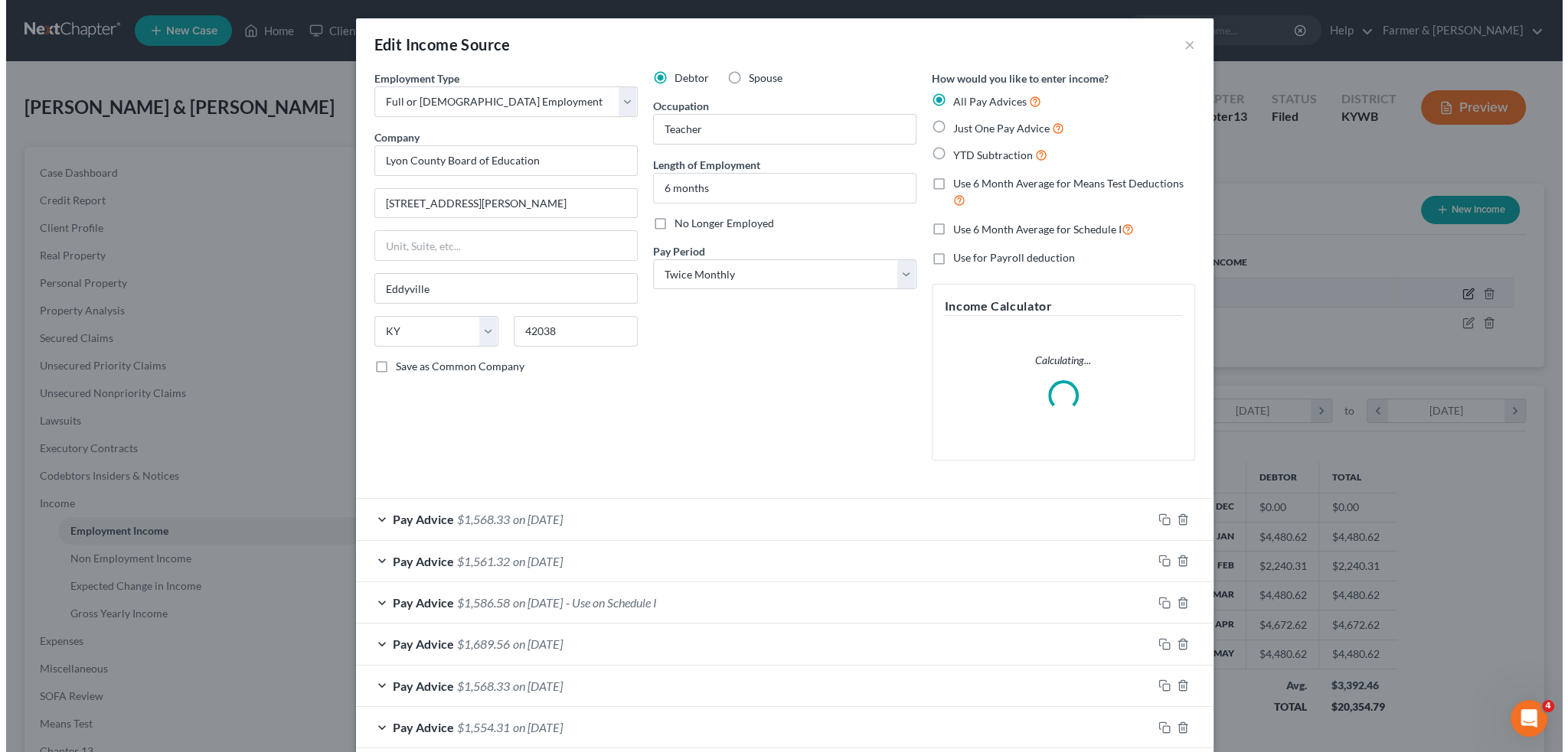
scroll to position [309, 650]
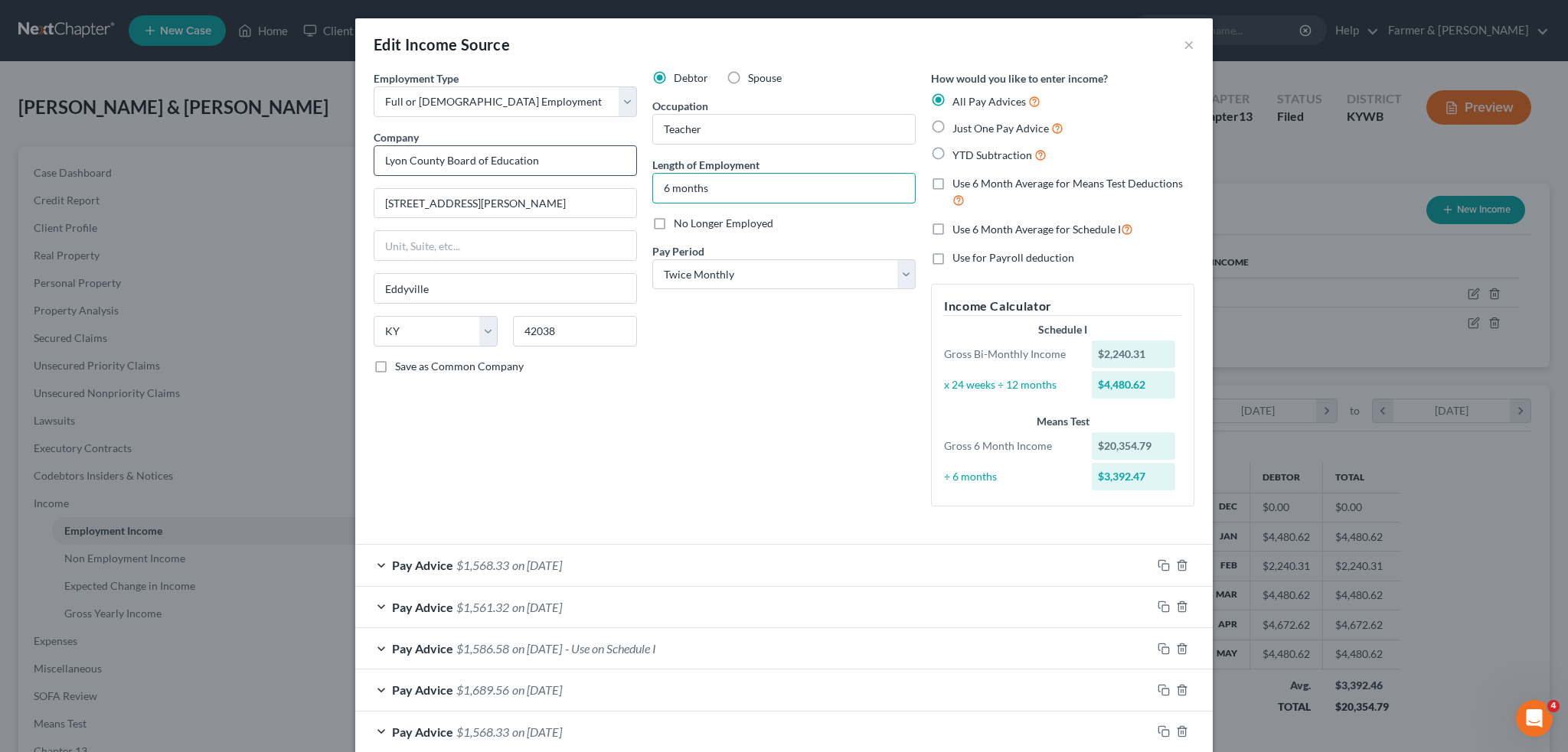
drag, startPoint x: 732, startPoint y: 189, endPoint x: 478, endPoint y: 162, distance: 255.4
click at [479, 162] on div "Employment Type * Select Full or [DEMOGRAPHIC_DATA] Employment Self Employment …" at bounding box center [784, 301] width 836 height 462
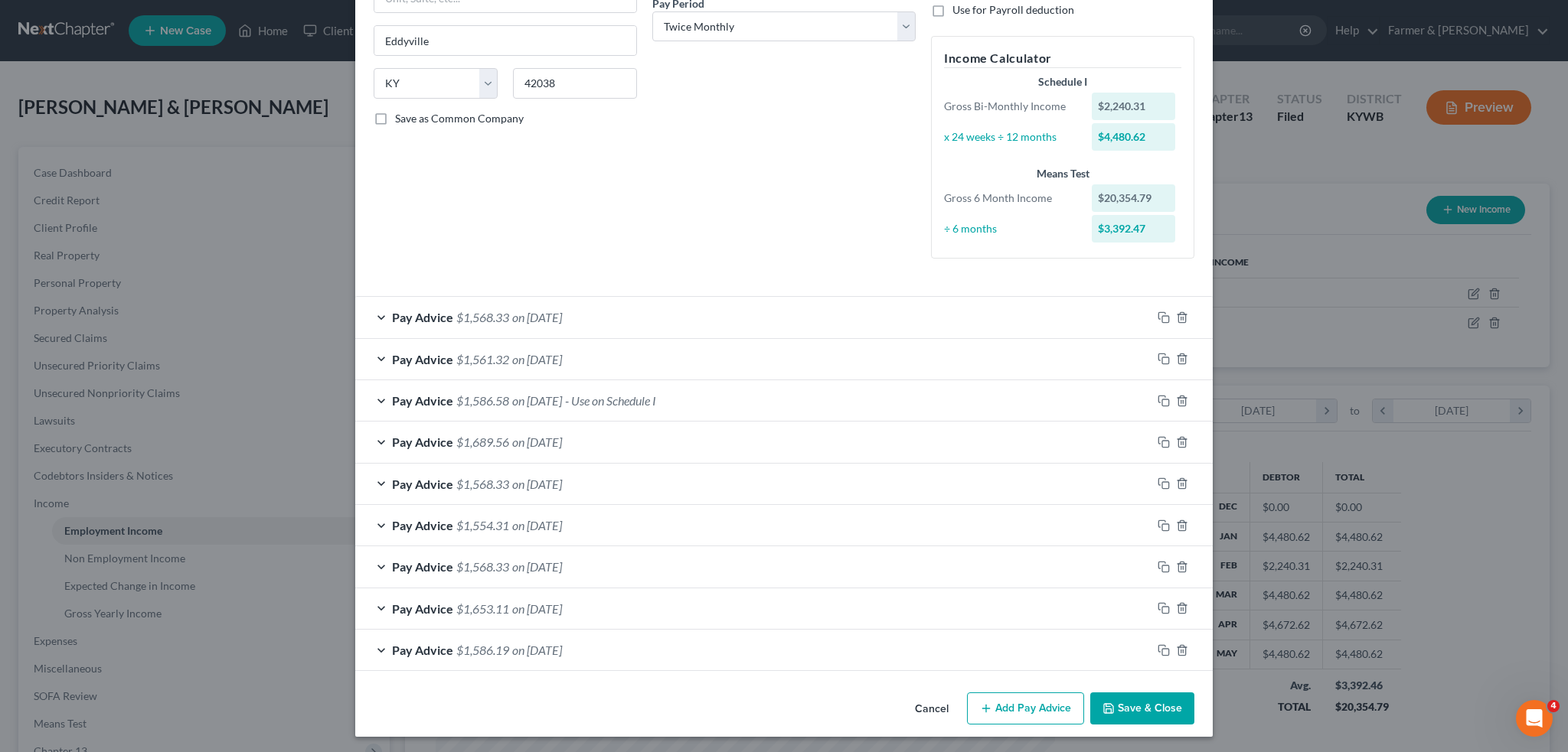
type input "1 1/2 years"
click at [1042, 711] on button "Add Pay Advice" at bounding box center [1026, 709] width 117 height 32
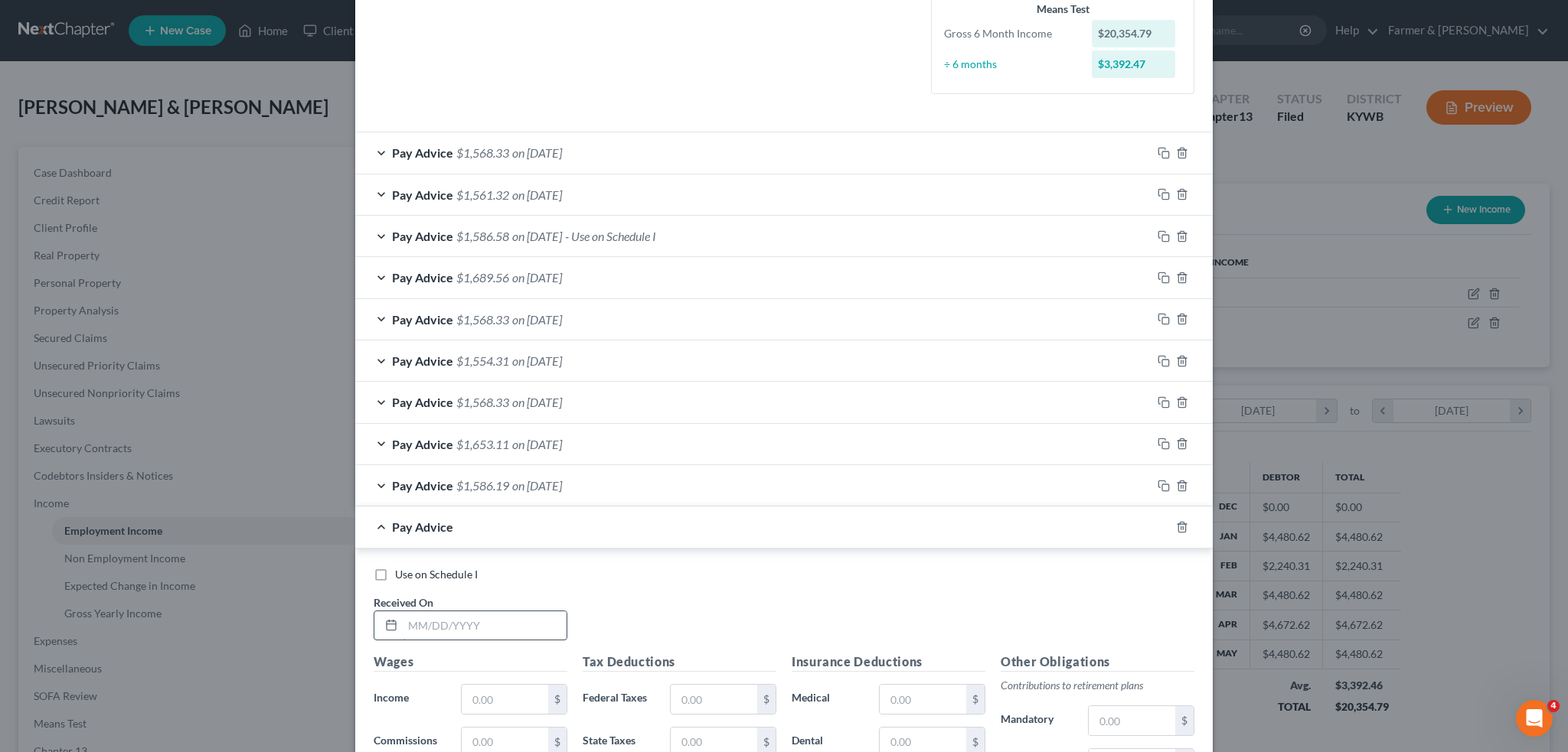
scroll to position [503, 0]
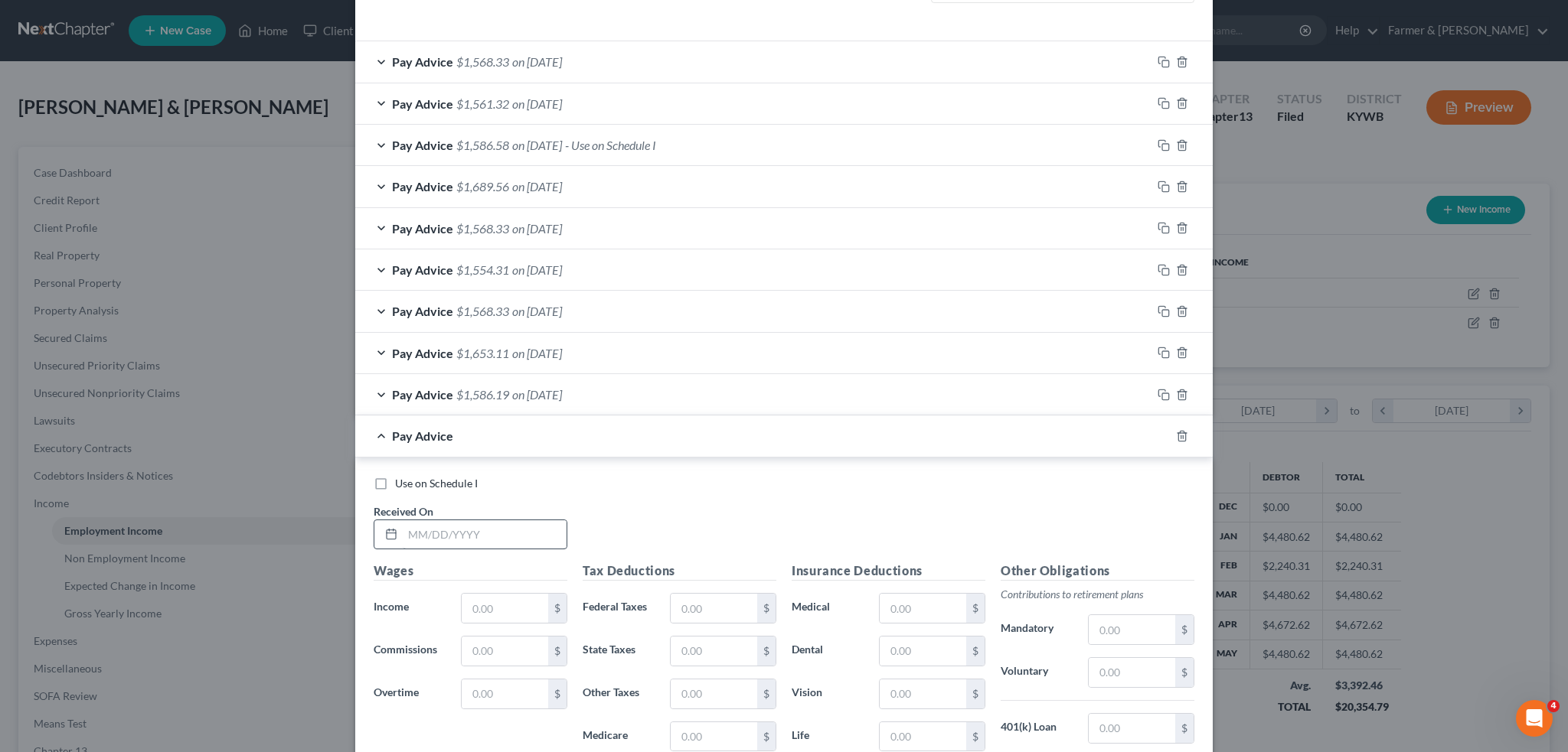
click at [395, 477] on label "Use on Schedule I" at bounding box center [437, 483] width 83 height 15
click at [401, 477] on input "Use on Schedule I" at bounding box center [406, 481] width 10 height 10
checkbox input "true"
click at [428, 528] on input "text" at bounding box center [484, 535] width 164 height 29
type input "[DATE]"
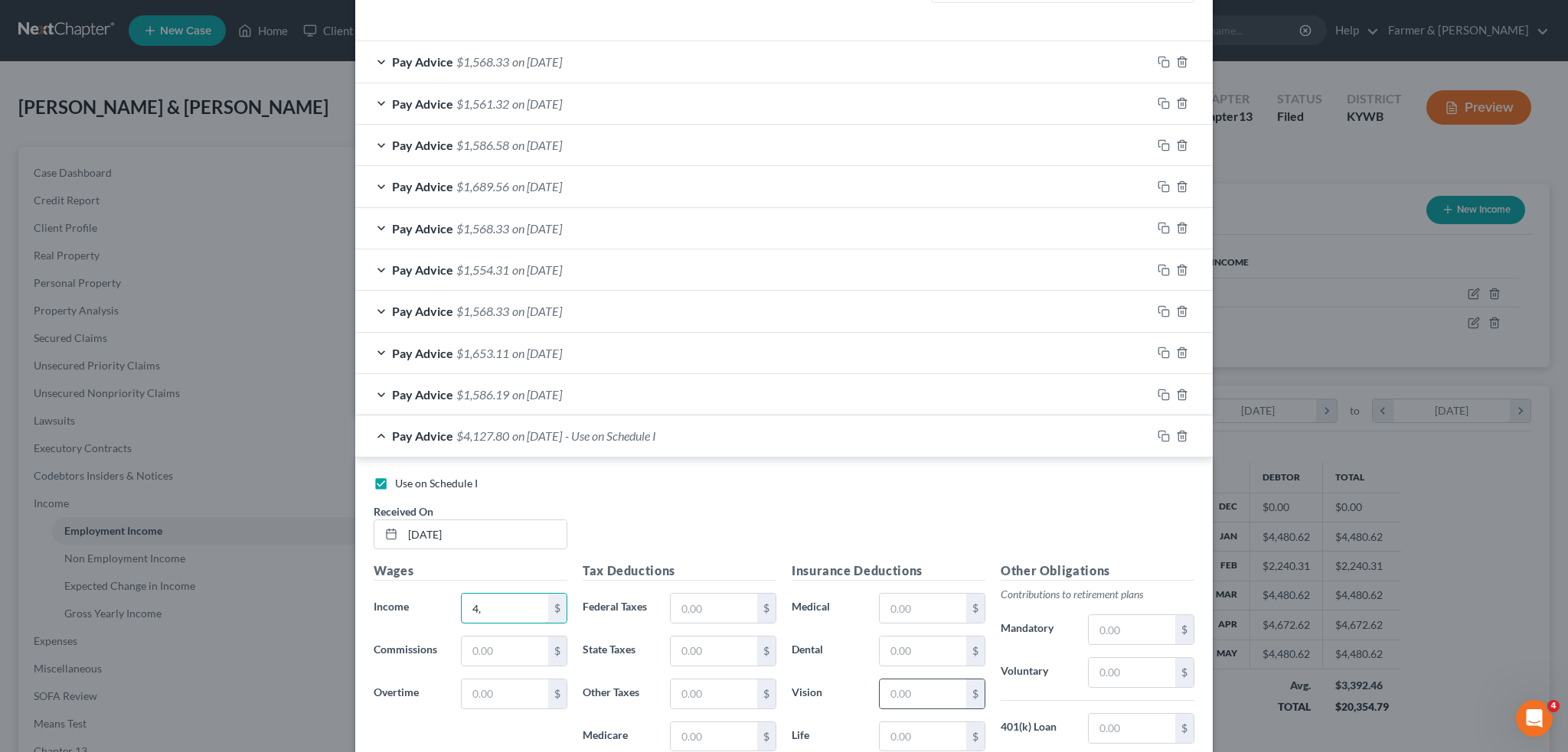
type input "4"
click at [696, 397] on div "Pay Advice $1,586.19 on [DATE]" at bounding box center [753, 394] width 797 height 41
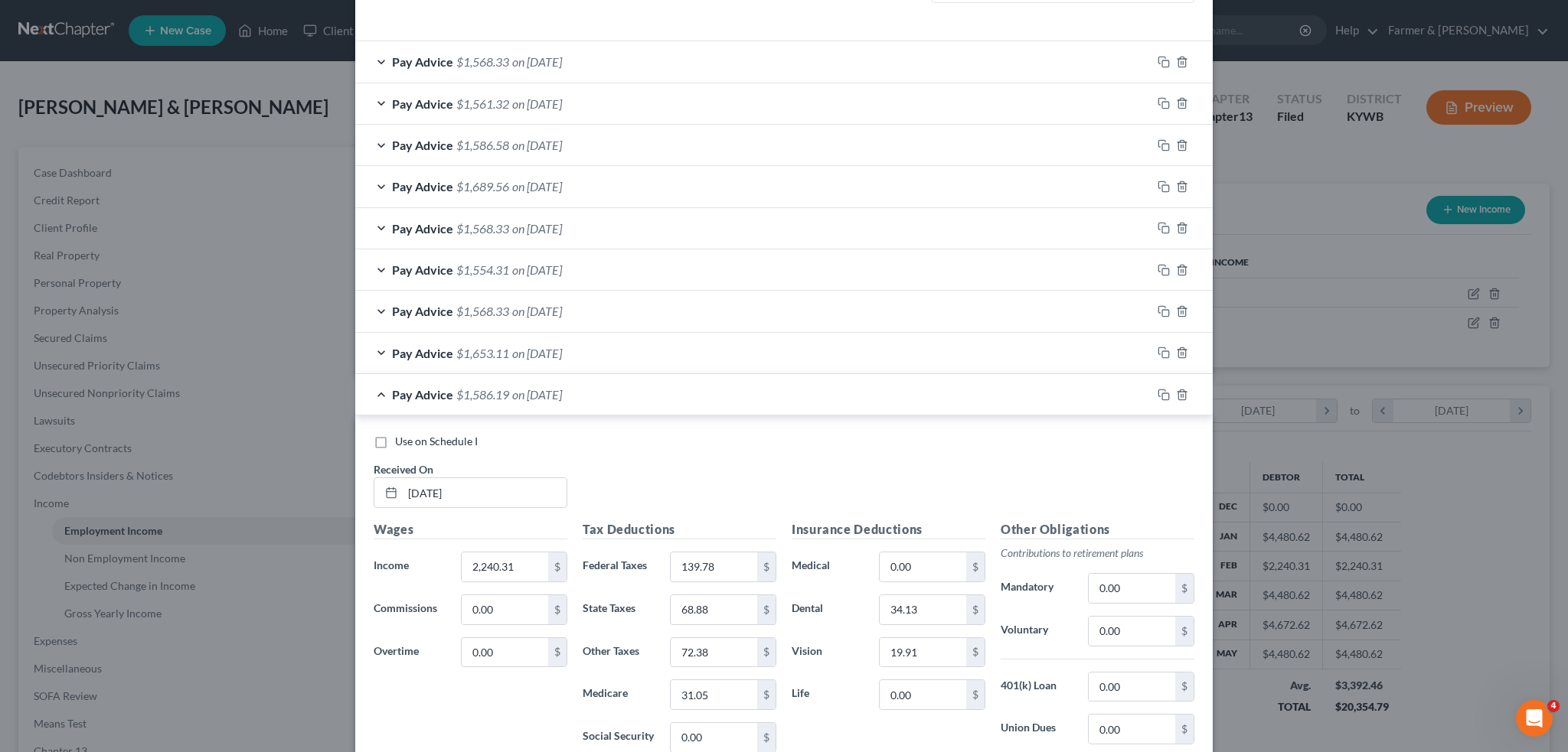
click at [696, 397] on div "Pay Advice $1,586.19 on [DATE]" at bounding box center [753, 394] width 797 height 41
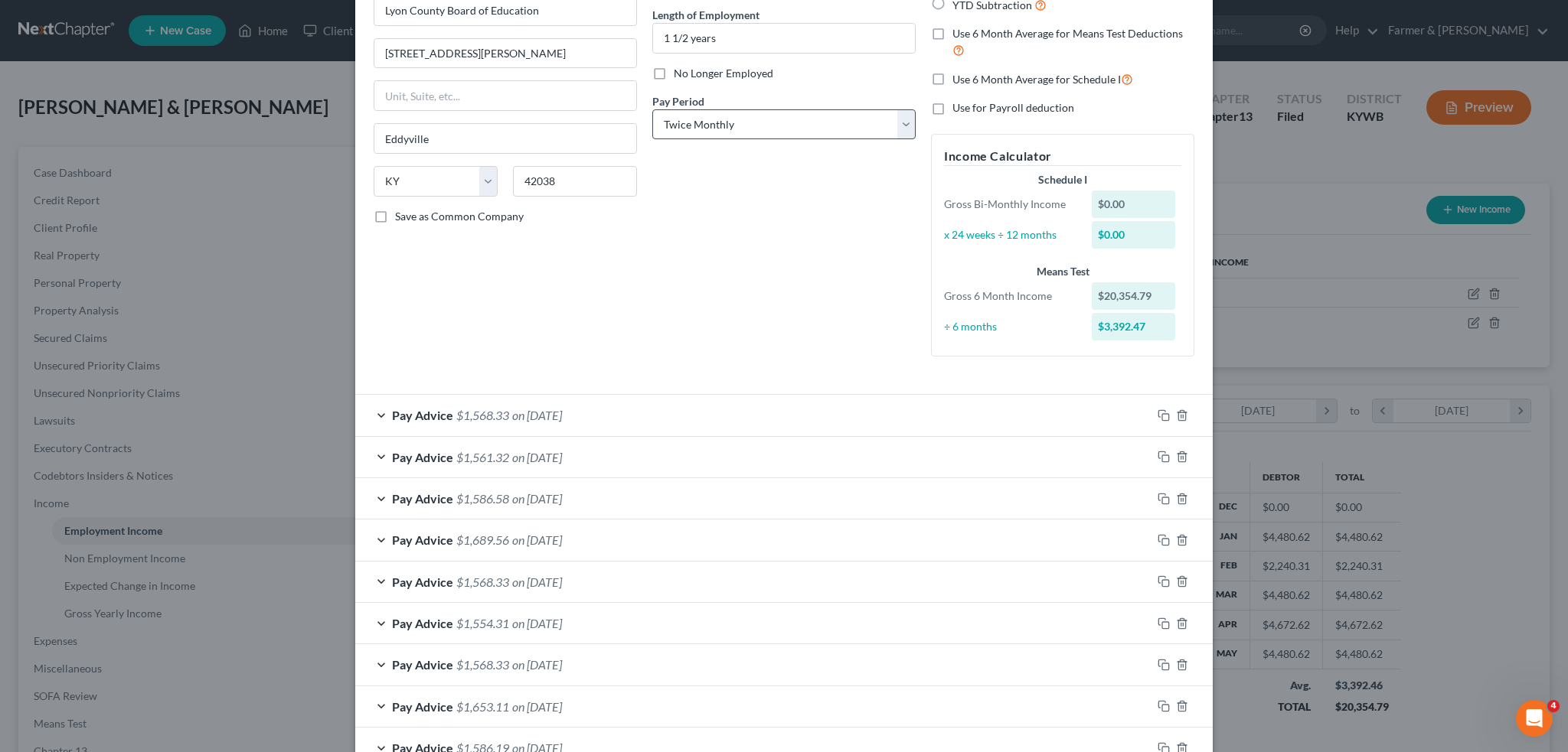
scroll to position [121, 0]
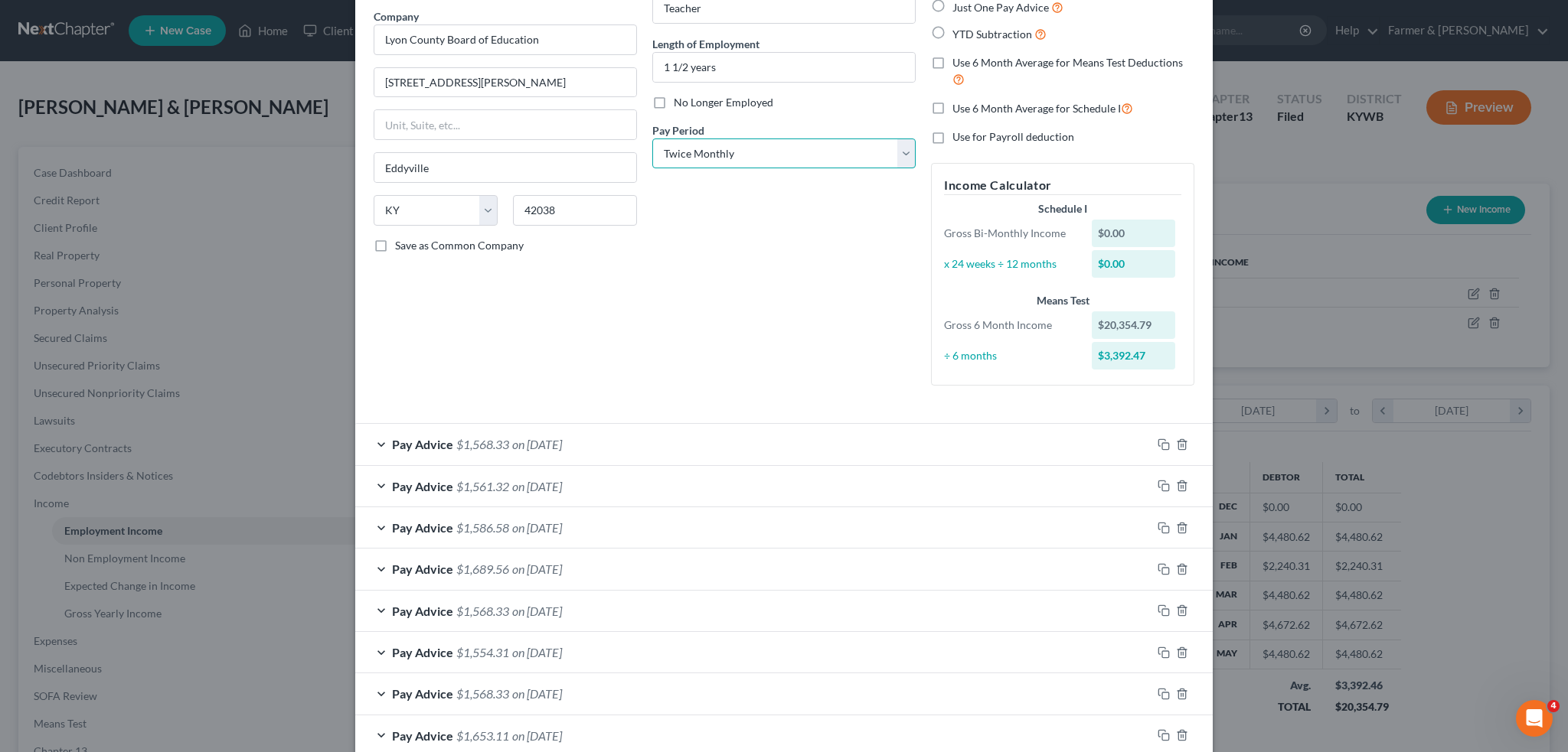
drag, startPoint x: 753, startPoint y: 151, endPoint x: 753, endPoint y: 167, distance: 16.0
click at [753, 151] on select "Select Monthly Twice Monthly Every Other Week Weekly" at bounding box center [784, 154] width 263 height 31
select select "0"
click at [652, 139] on select "Select Monthly Twice Monthly Every Other Week Weekly" at bounding box center [784, 154] width 263 height 31
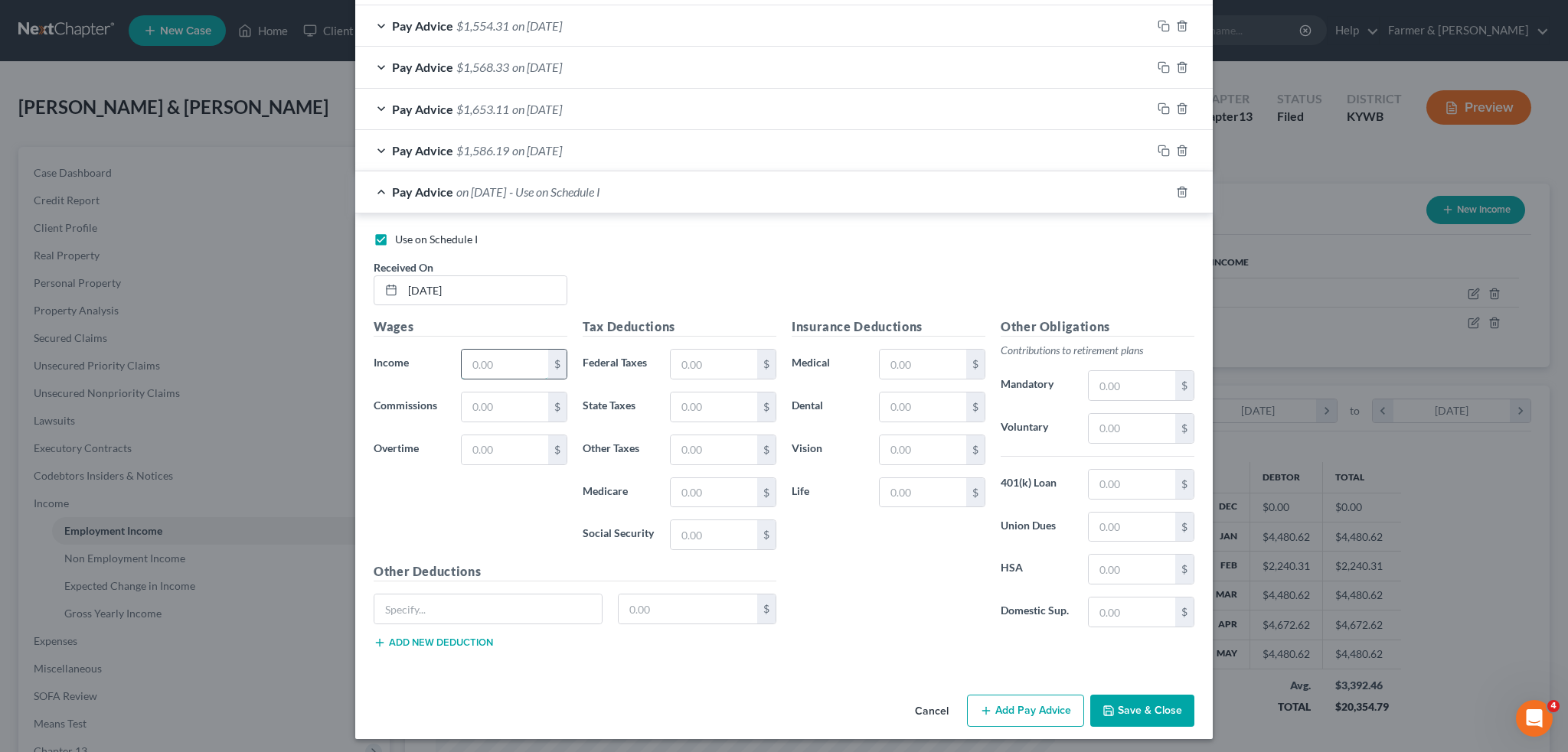
click at [511, 362] on input "text" at bounding box center [505, 364] width 87 height 29
type input "4,127.81"
type input "692.24"
click at [1107, 373] on input "text" at bounding box center [1132, 386] width 87 height 29
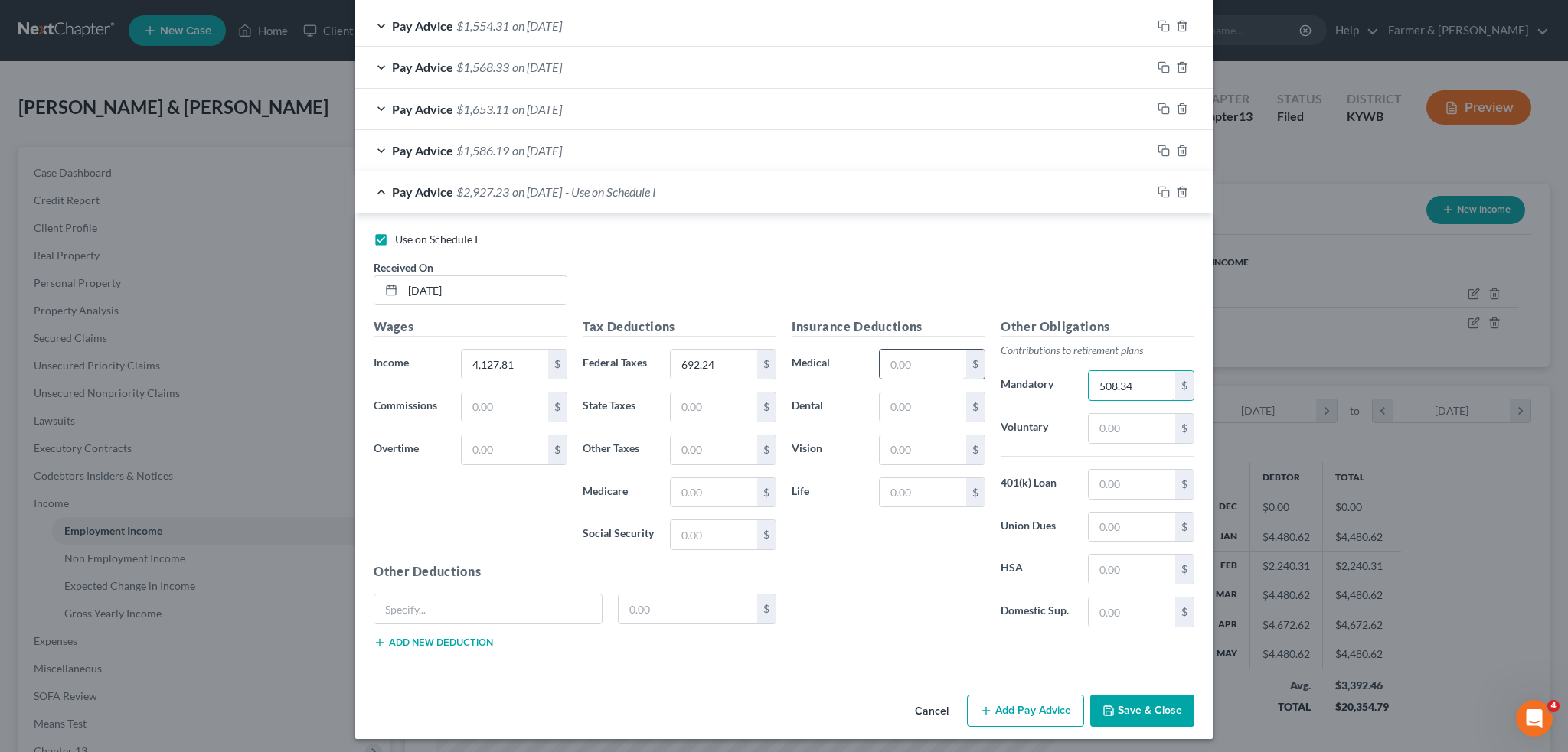
type input "508.34"
click at [941, 350] on input "text" at bounding box center [923, 364] width 87 height 29
type input "95.06"
click at [404, 619] on div "$" at bounding box center [575, 616] width 418 height 43
click at [412, 609] on input "text" at bounding box center [488, 609] width 227 height 29
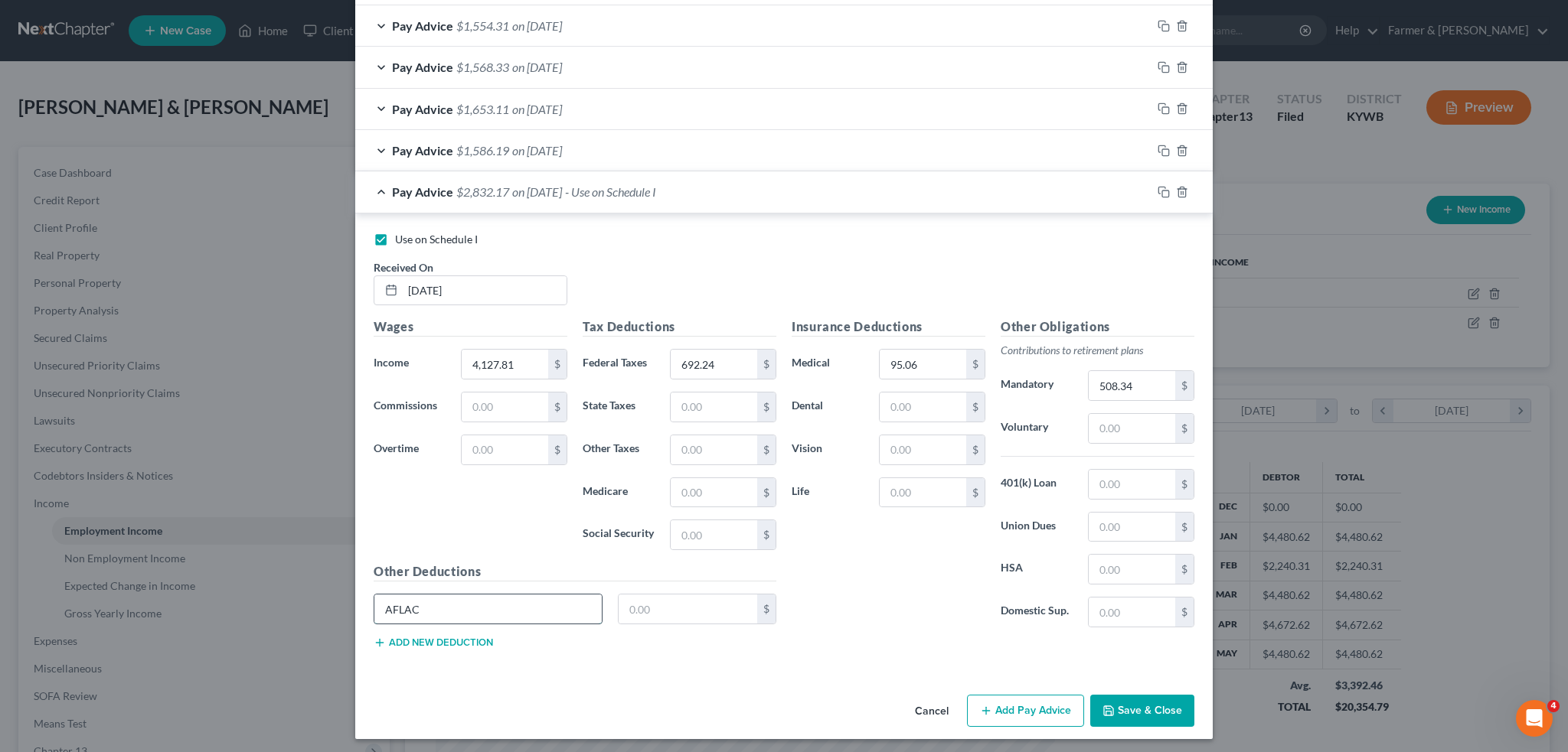
type input "AFLAC"
type input "33.68"
click at [402, 637] on button "Add new deduction" at bounding box center [433, 643] width 119 height 13
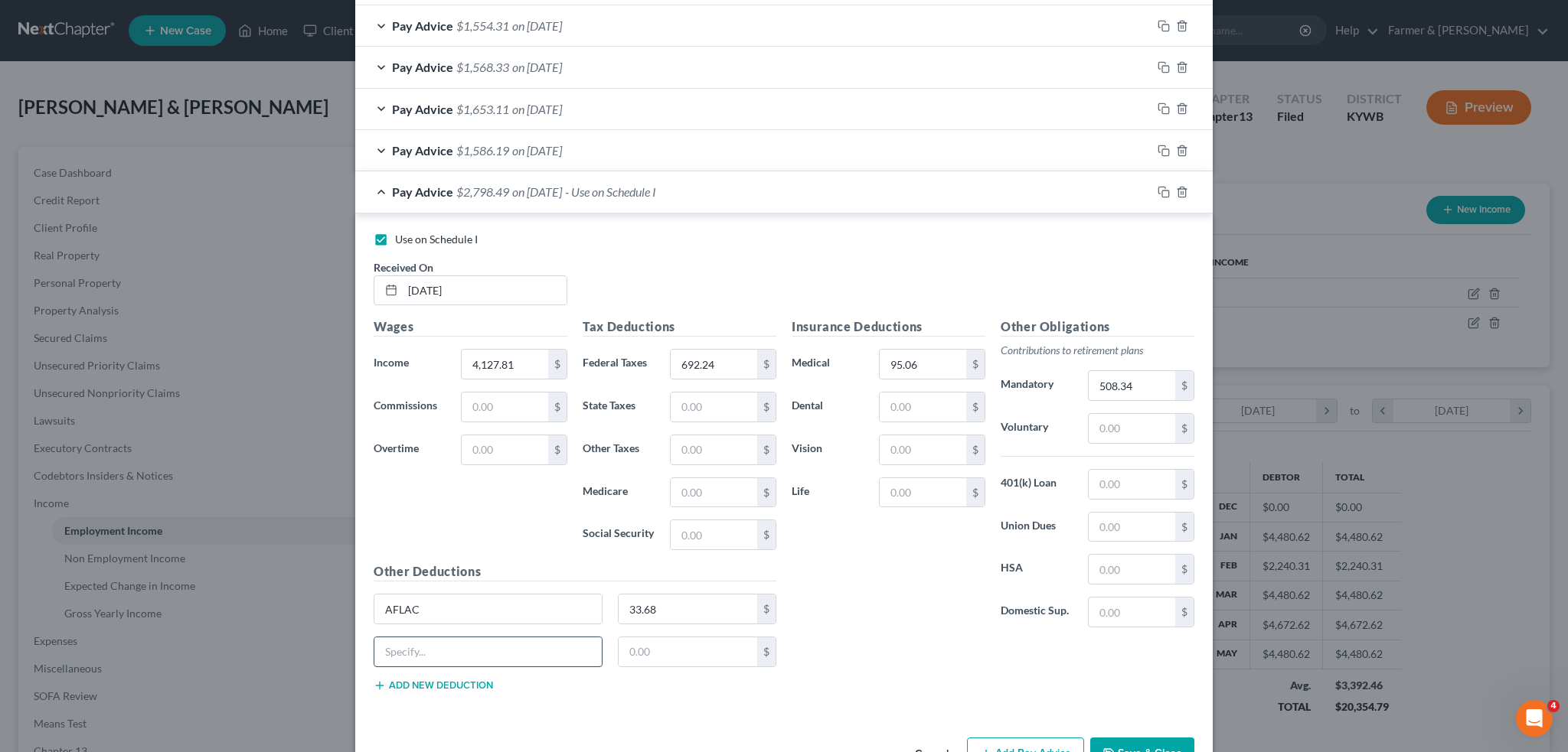
click at [407, 647] on input "text" at bounding box center [488, 652] width 227 height 29
type input "Short/Long Term Disability"
type input "52.27"
click at [402, 684] on button "Add new deduction" at bounding box center [433, 686] width 119 height 13
click at [404, 687] on input "text" at bounding box center [488, 694] width 227 height 29
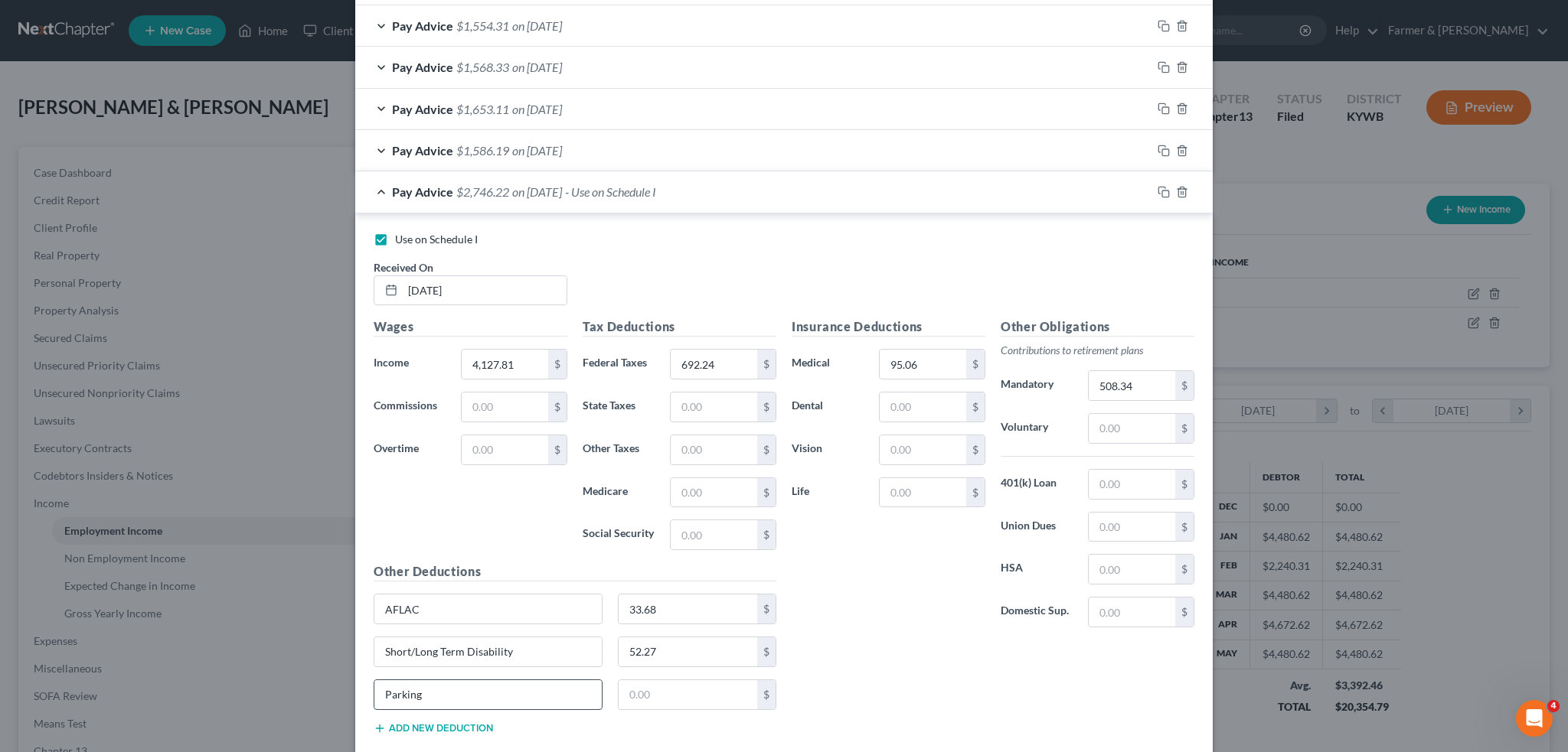
type input "Parking"
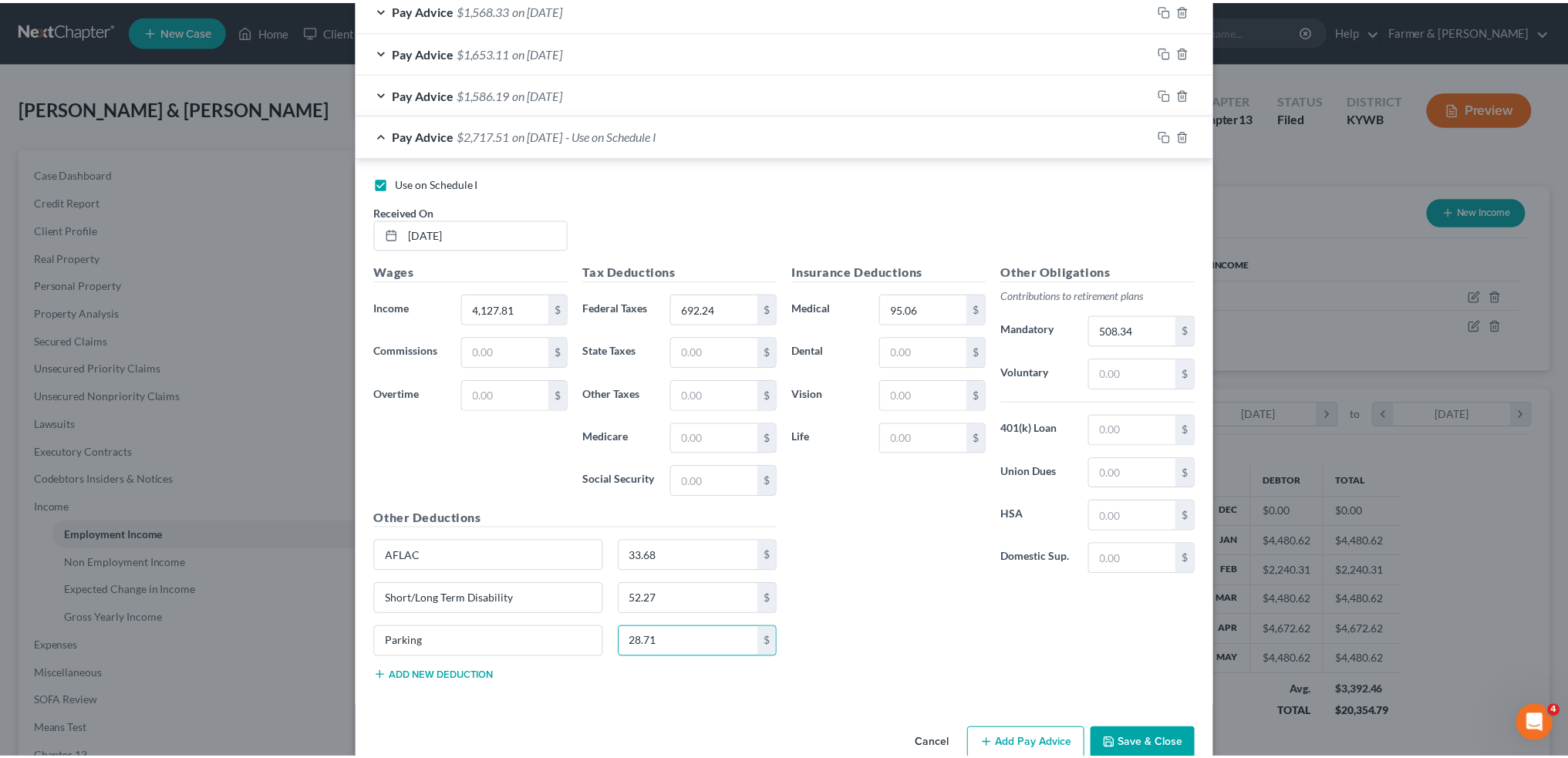
scroll to position [808, 0]
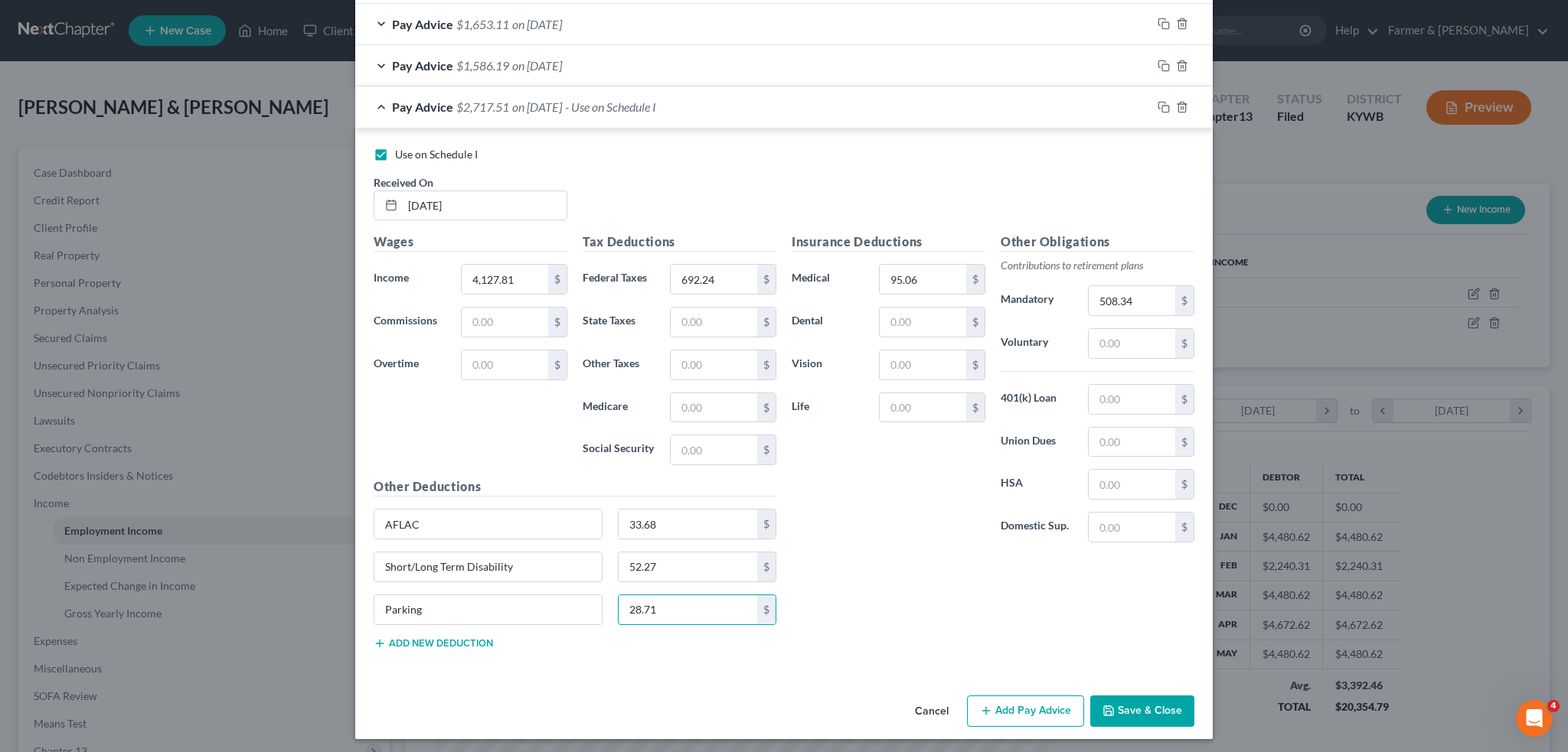
type input "28.71"
click at [1115, 706] on button "Save & Close" at bounding box center [1141, 711] width 104 height 32
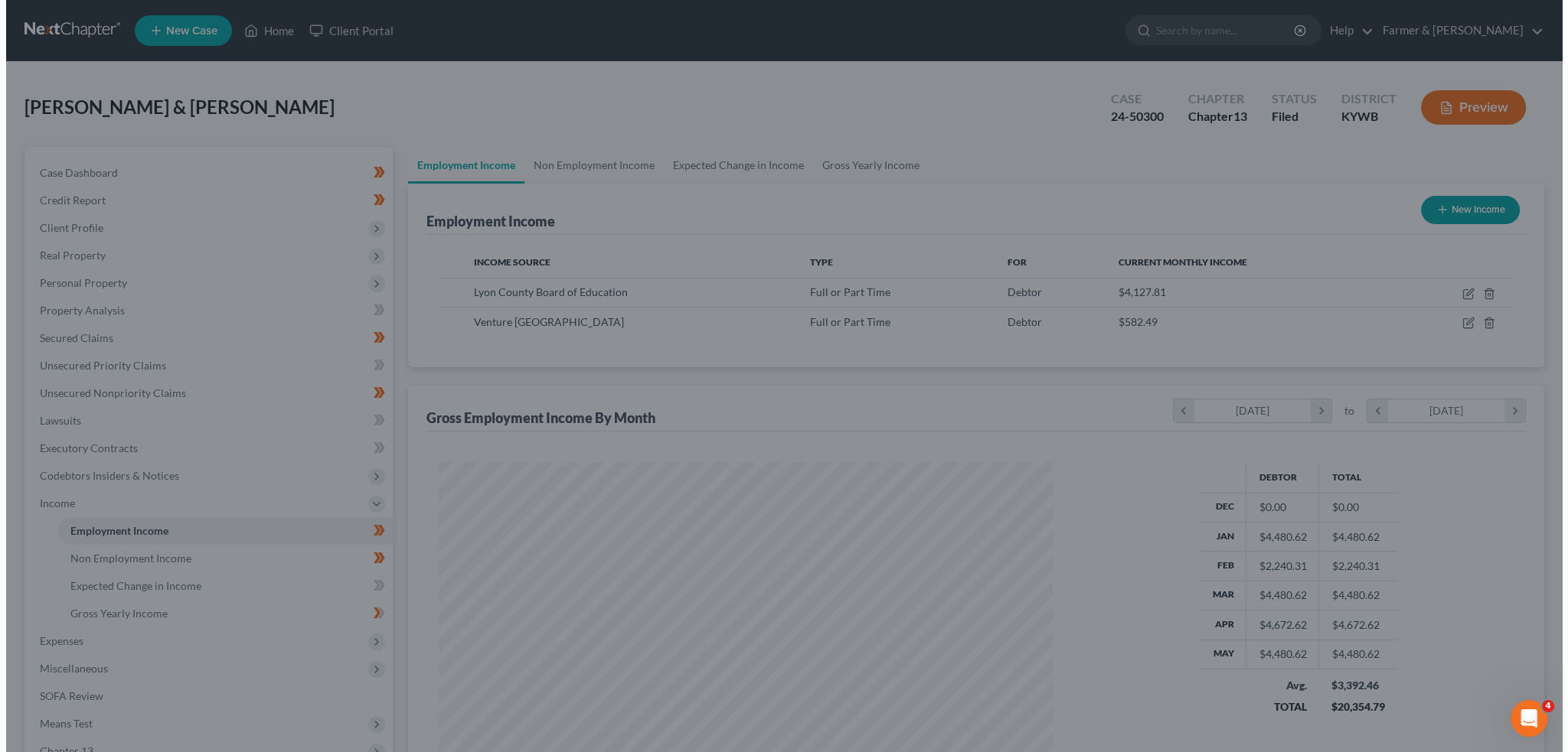
scroll to position [764876, 764968]
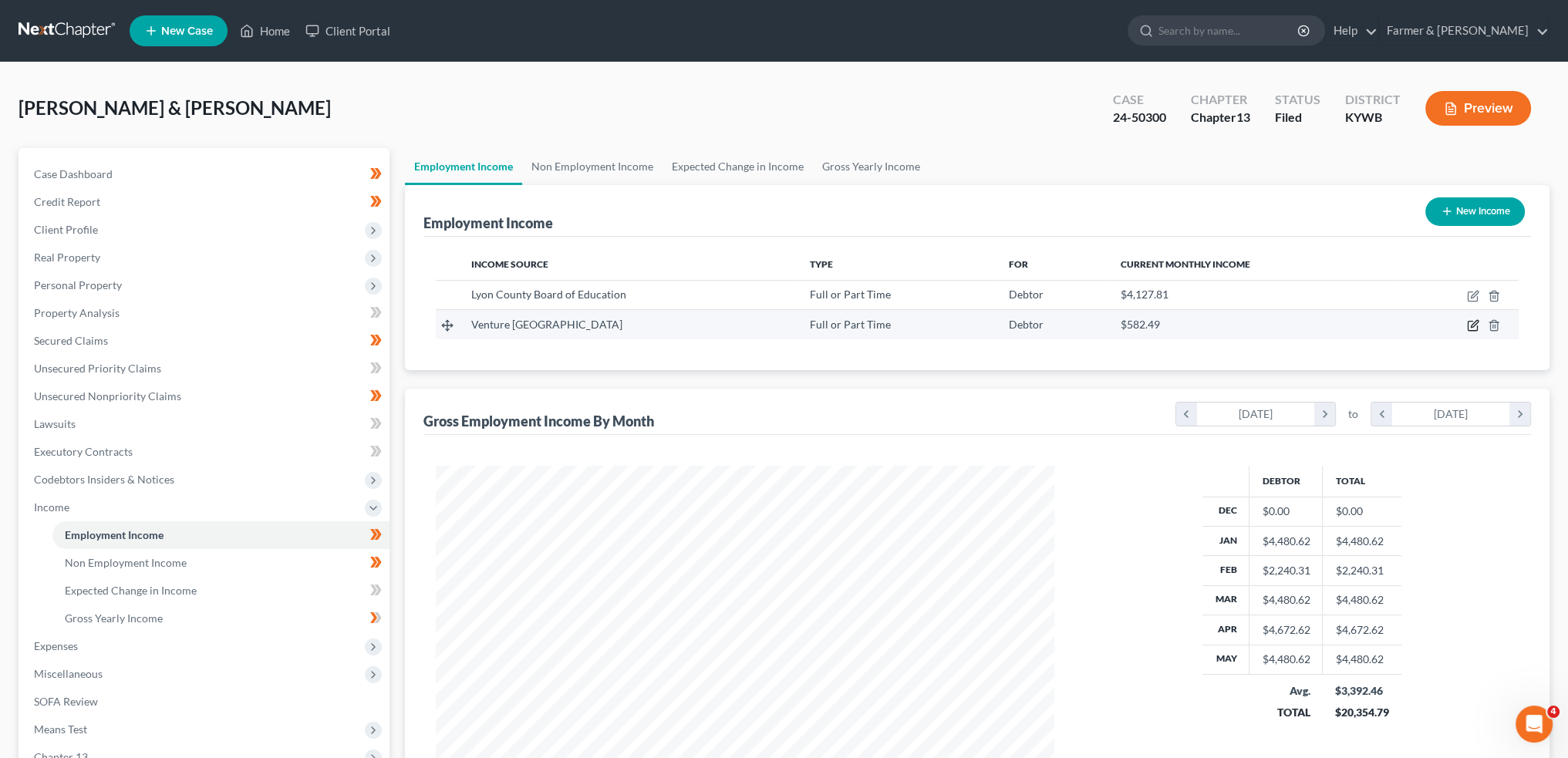
click at [1475, 323] on icon "button" at bounding box center [1473, 325] width 13 height 13
select select "0"
select select "18"
select select "2"
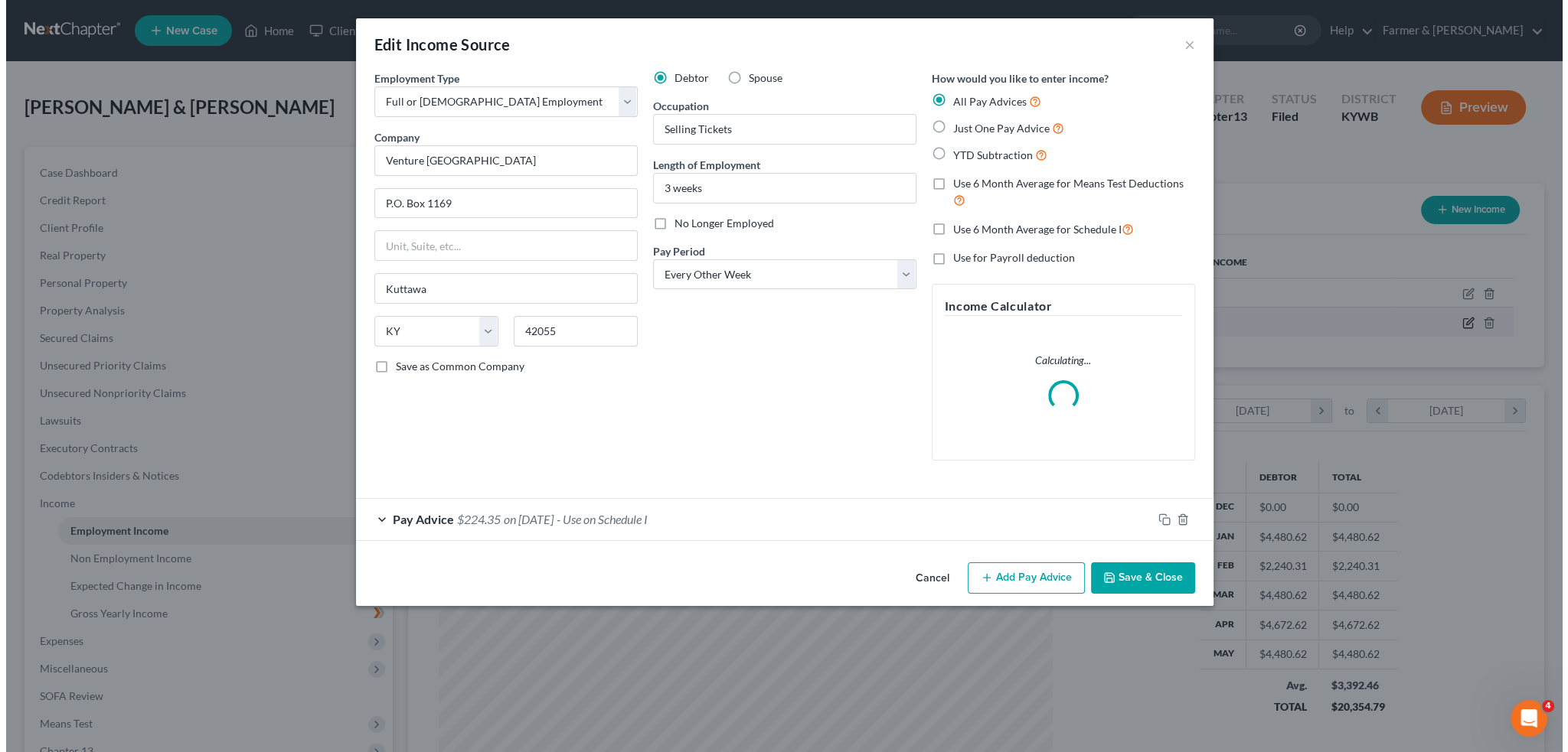
scroll to position [309, 650]
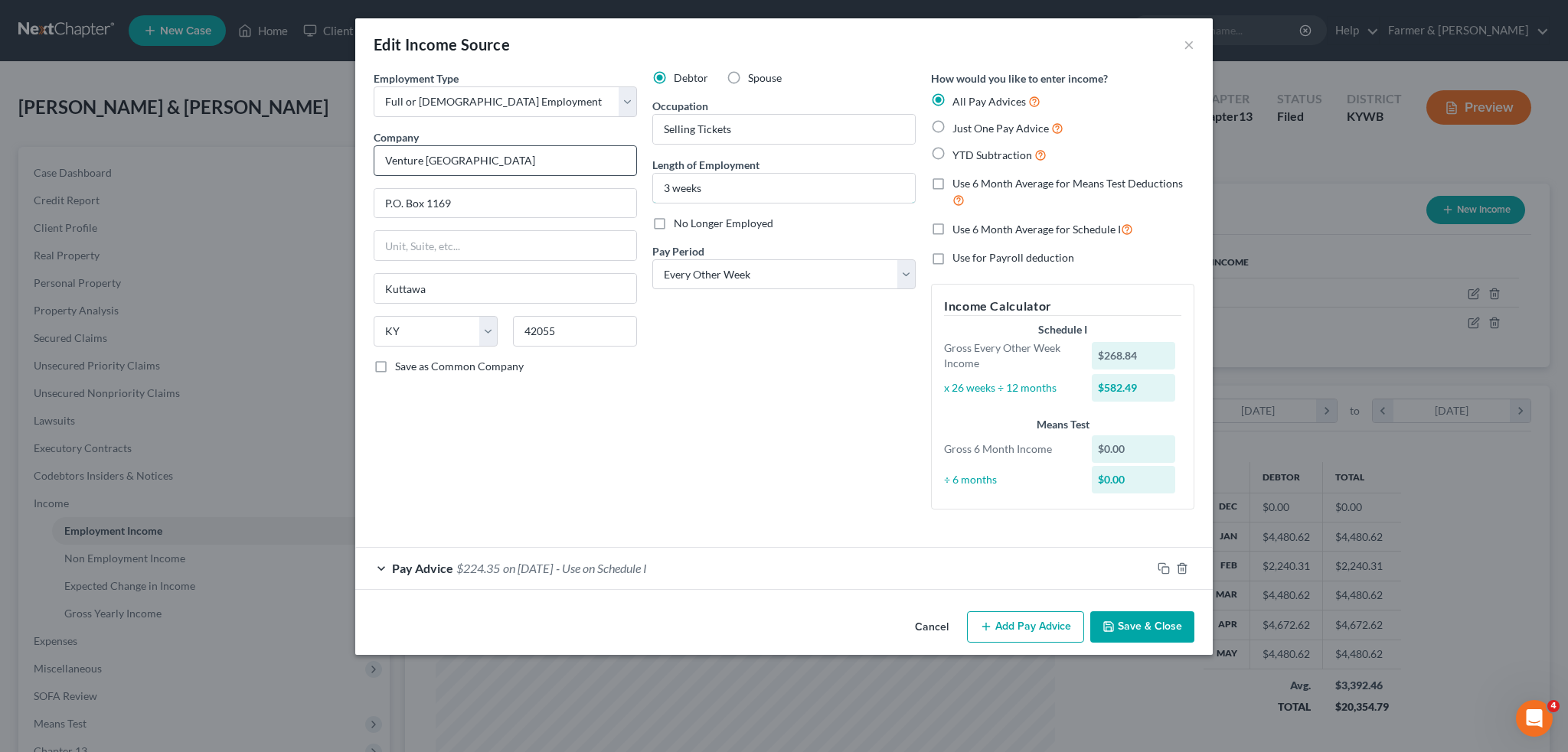
drag, startPoint x: 771, startPoint y: 189, endPoint x: 501, endPoint y: 154, distance: 272.3
click at [504, 155] on div "Employment Type * Select Full or [DEMOGRAPHIC_DATA] Employment Self Employment …" at bounding box center [784, 302] width 836 height 464
type input "1 years"
click at [1019, 633] on button "Add Pay Advice" at bounding box center [1026, 628] width 117 height 32
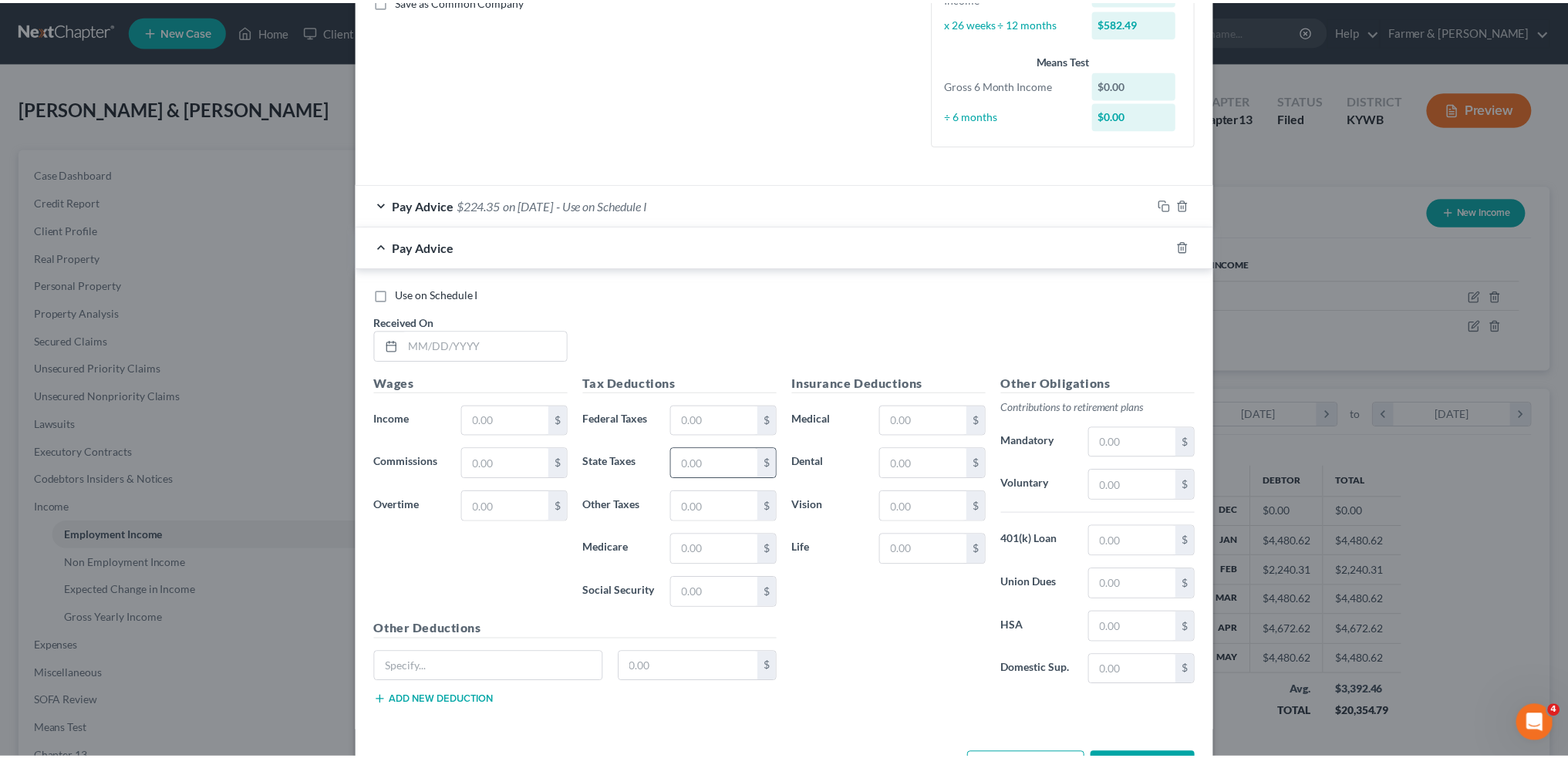
scroll to position [423, 0]
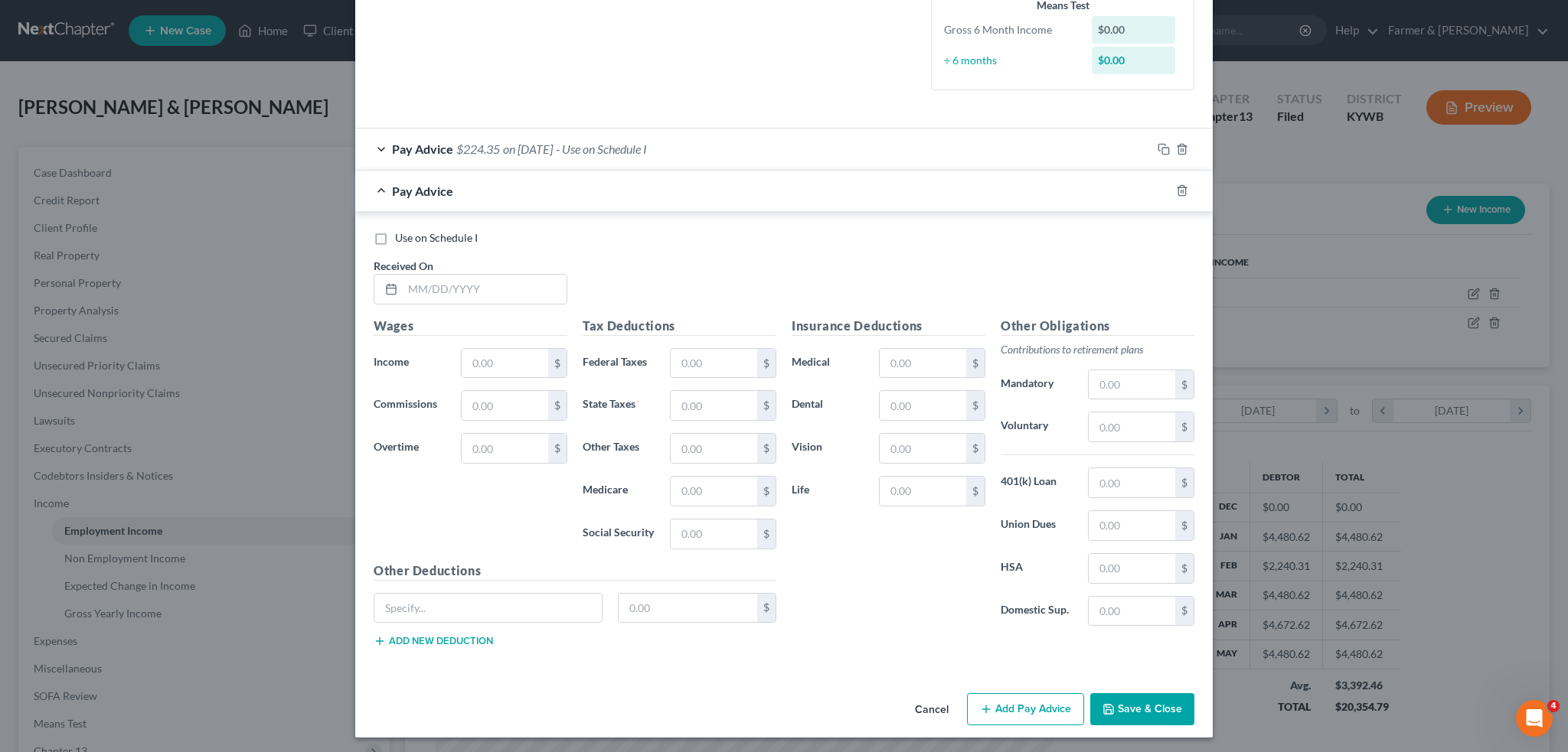
click at [395, 234] on label "Use on Schedule I" at bounding box center [437, 237] width 83 height 15
click at [401, 234] on input "Use on Schedule I" at bounding box center [406, 234] width 10 height 10
checkbox input "true"
click at [421, 286] on input "text" at bounding box center [484, 289] width 164 height 29
type input "[DATE]"
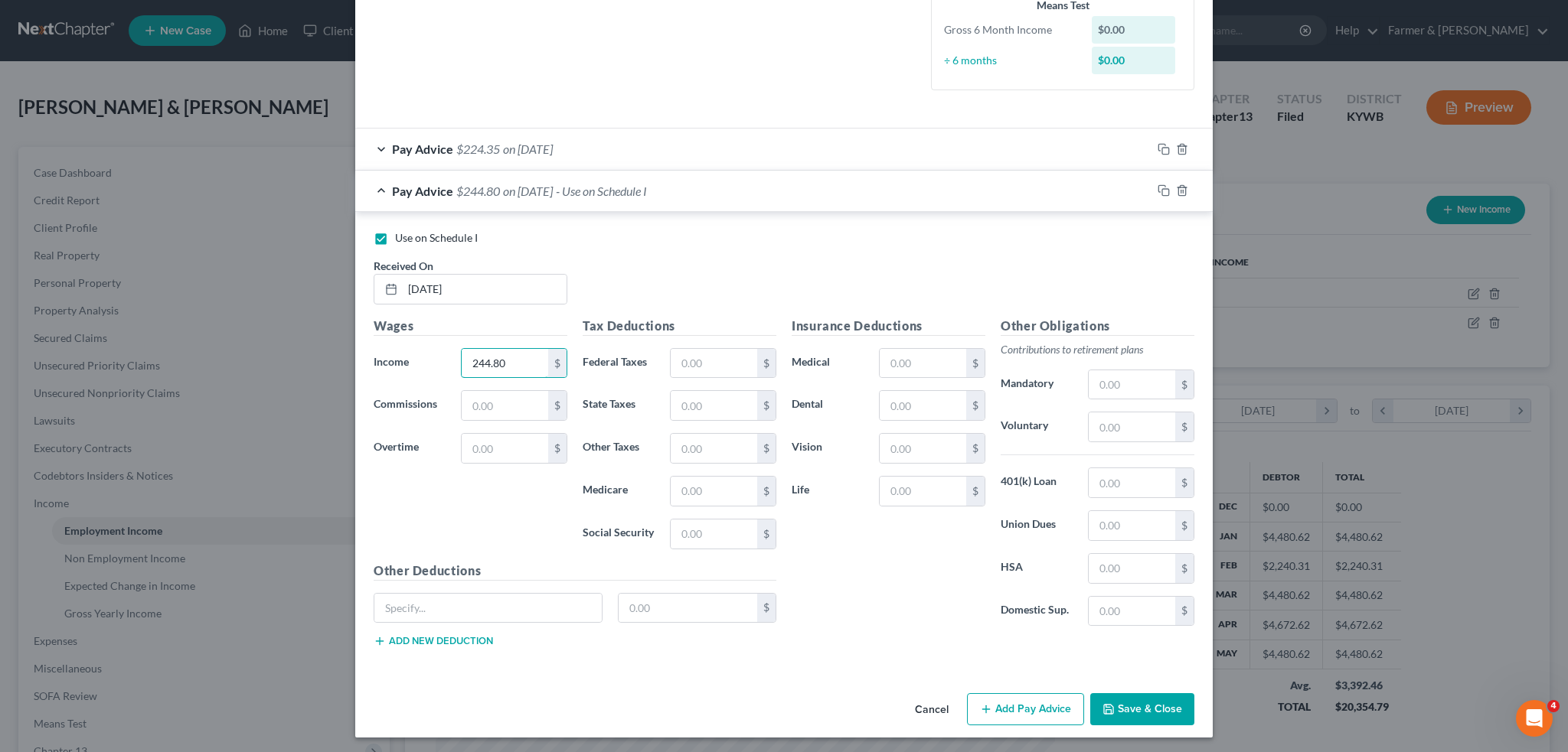
type input "244.80"
type input "27.16"
click at [1158, 702] on button "Save & Close" at bounding box center [1141, 710] width 104 height 32
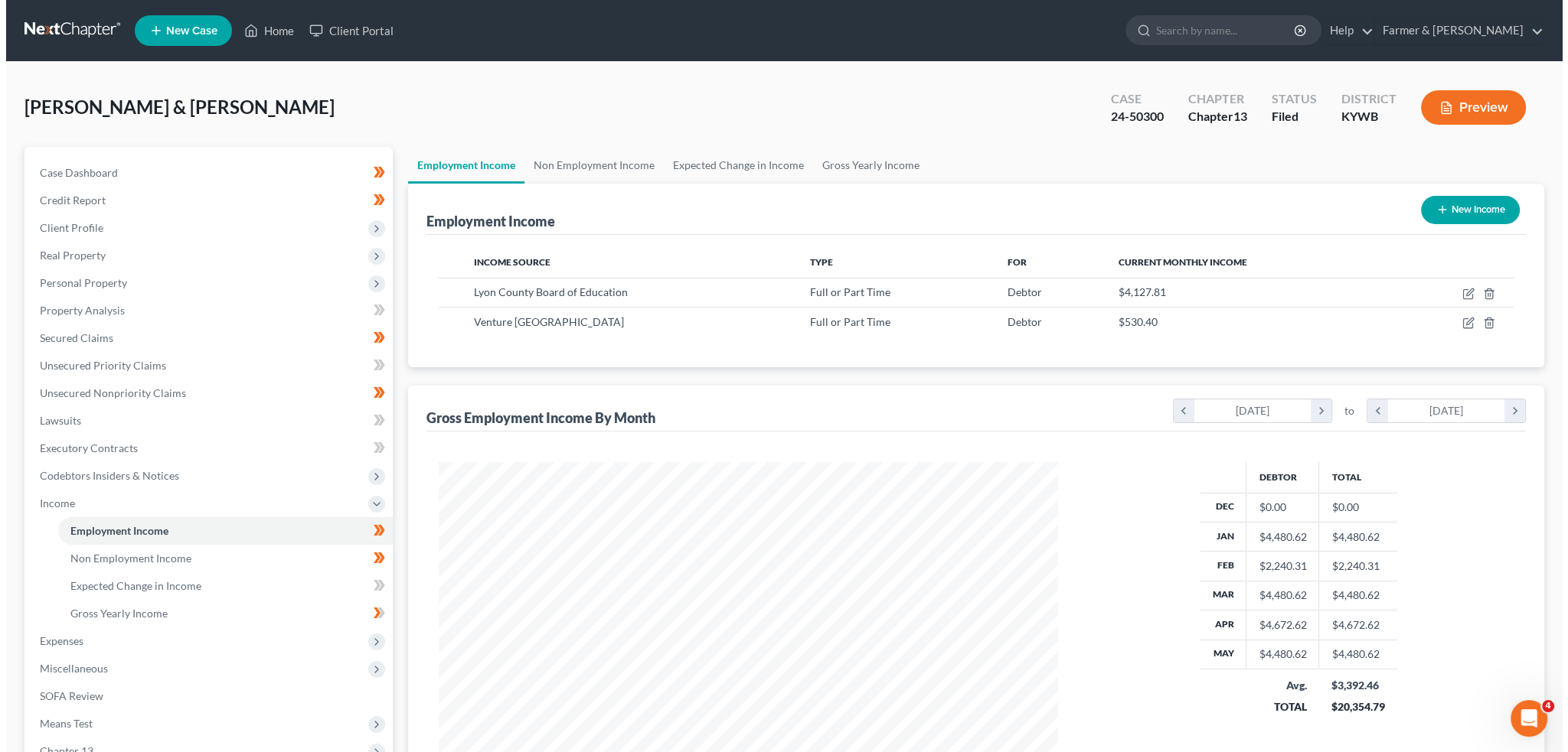
scroll to position [764876, 764968]
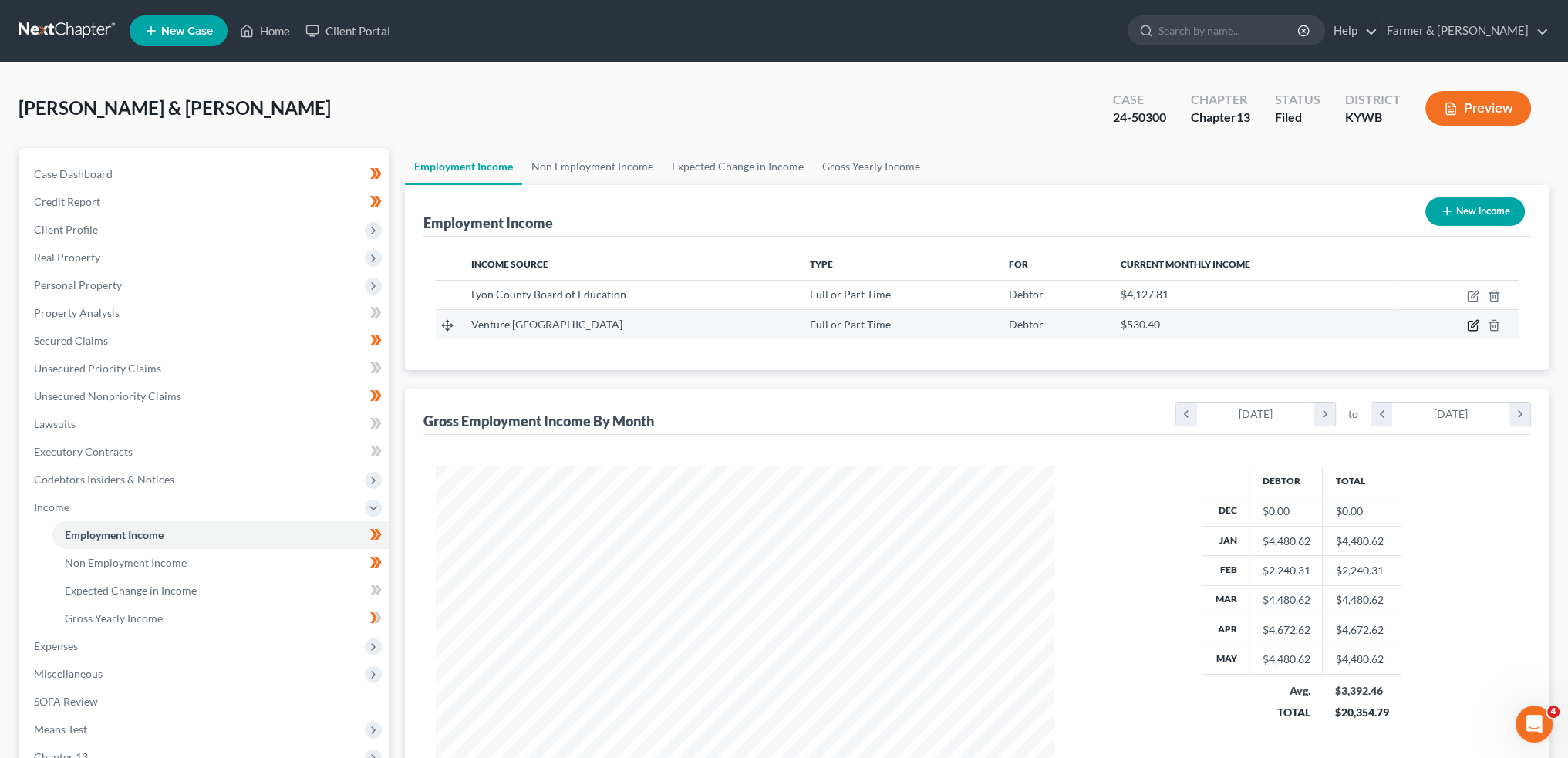
click at [1474, 324] on icon "button" at bounding box center [1473, 325] width 13 height 13
select select "0"
select select "18"
select select "2"
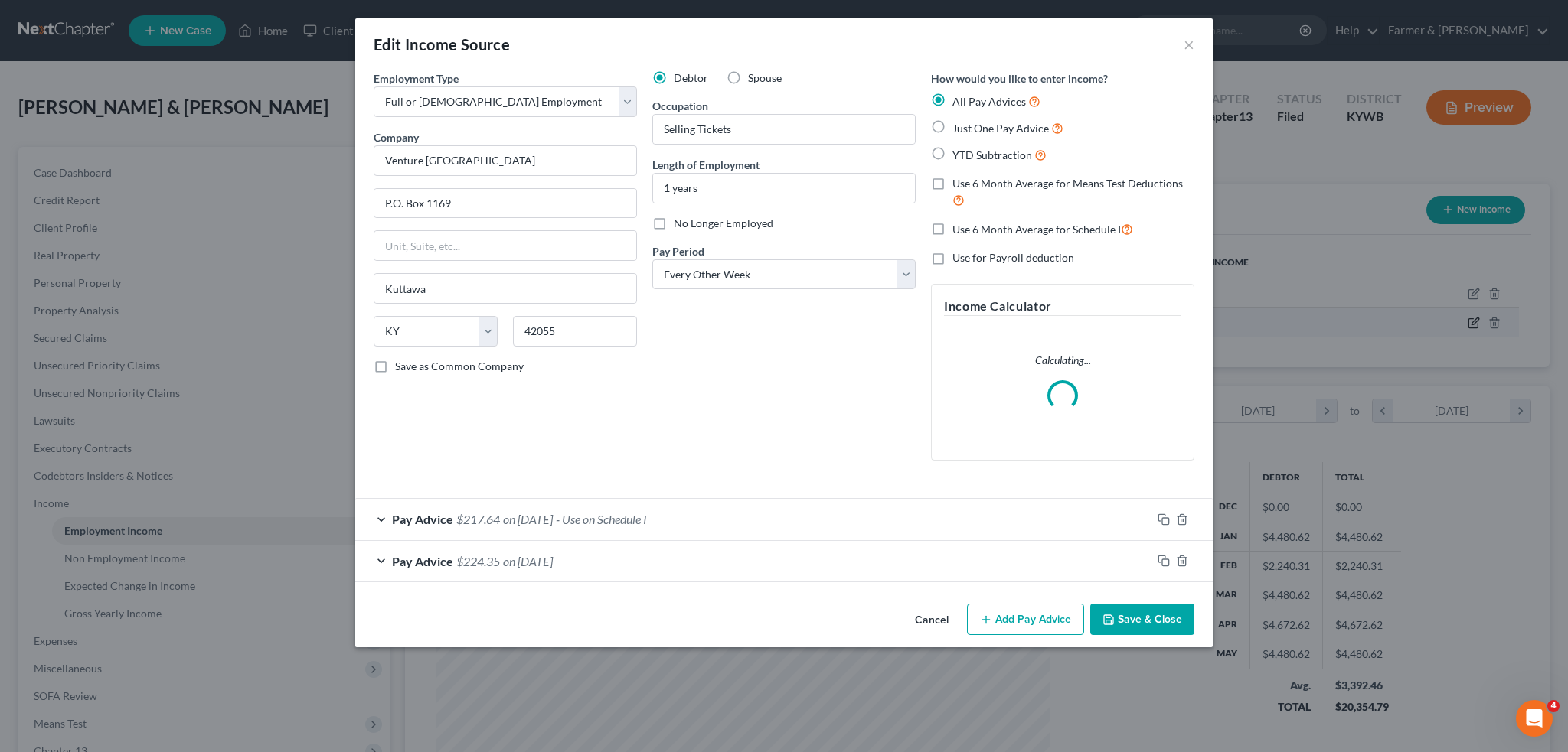
scroll to position [309, 650]
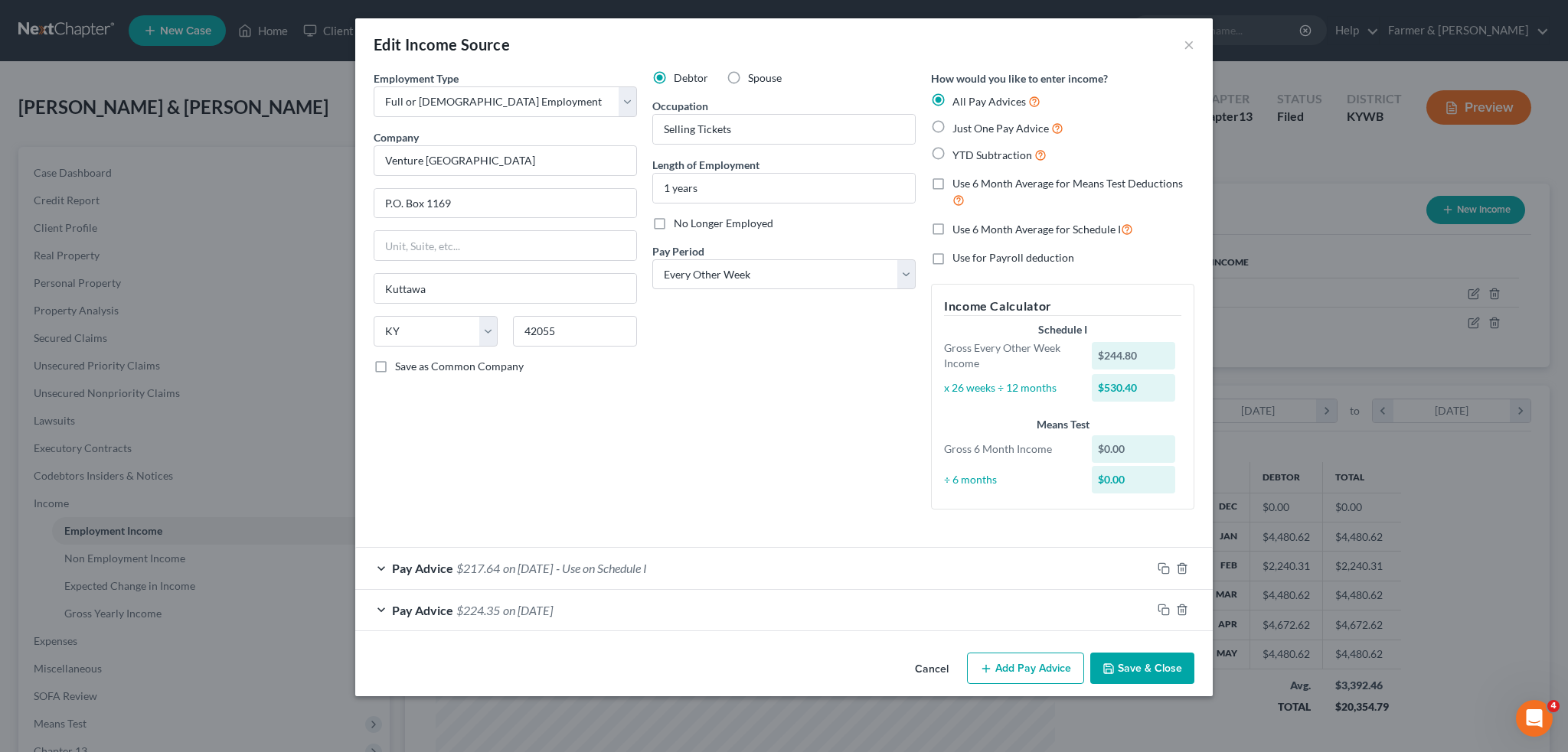
click at [753, 569] on div "Pay Advice $217.64 on [DATE] - Use on Schedule I" at bounding box center [753, 568] width 797 height 41
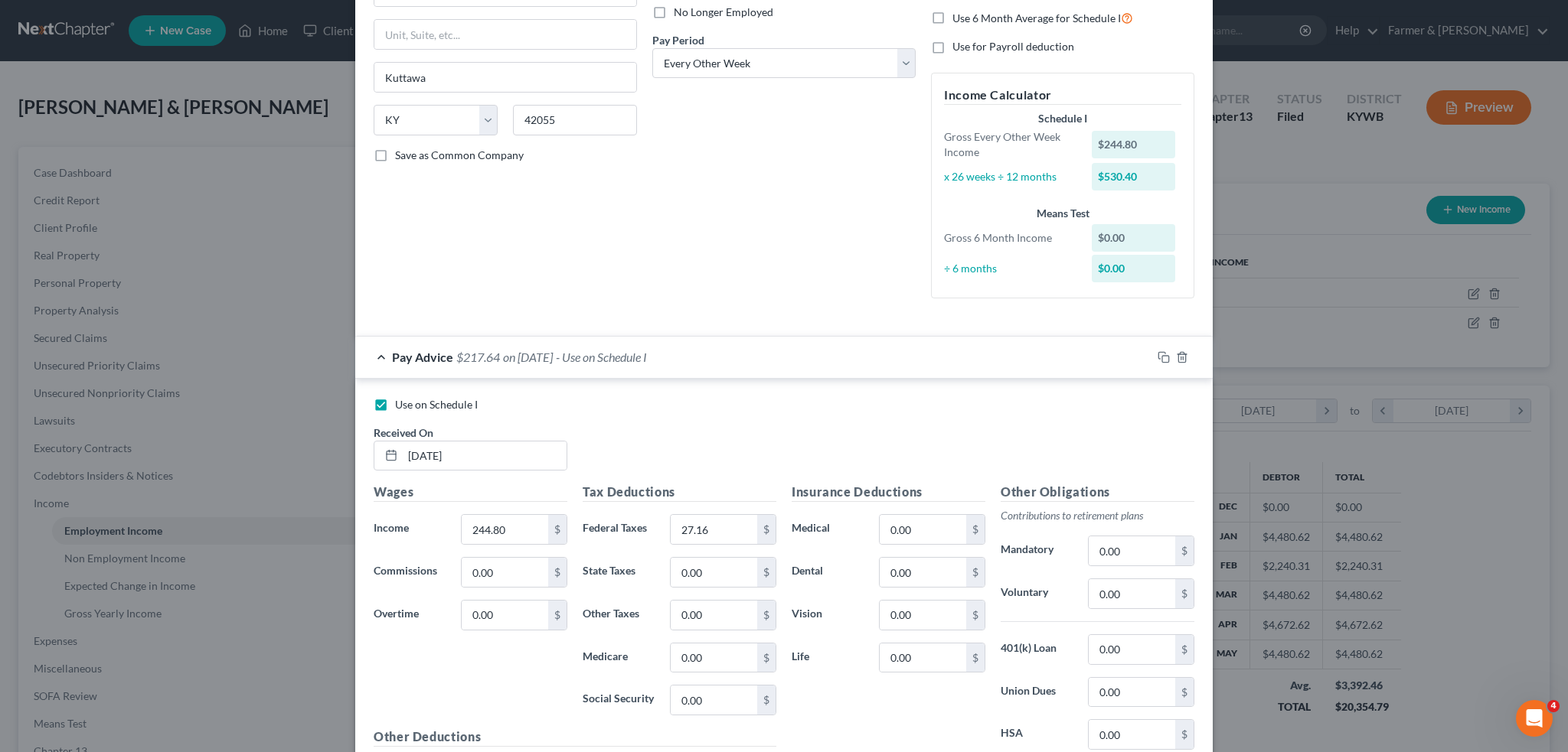
scroll to position [255, 0]
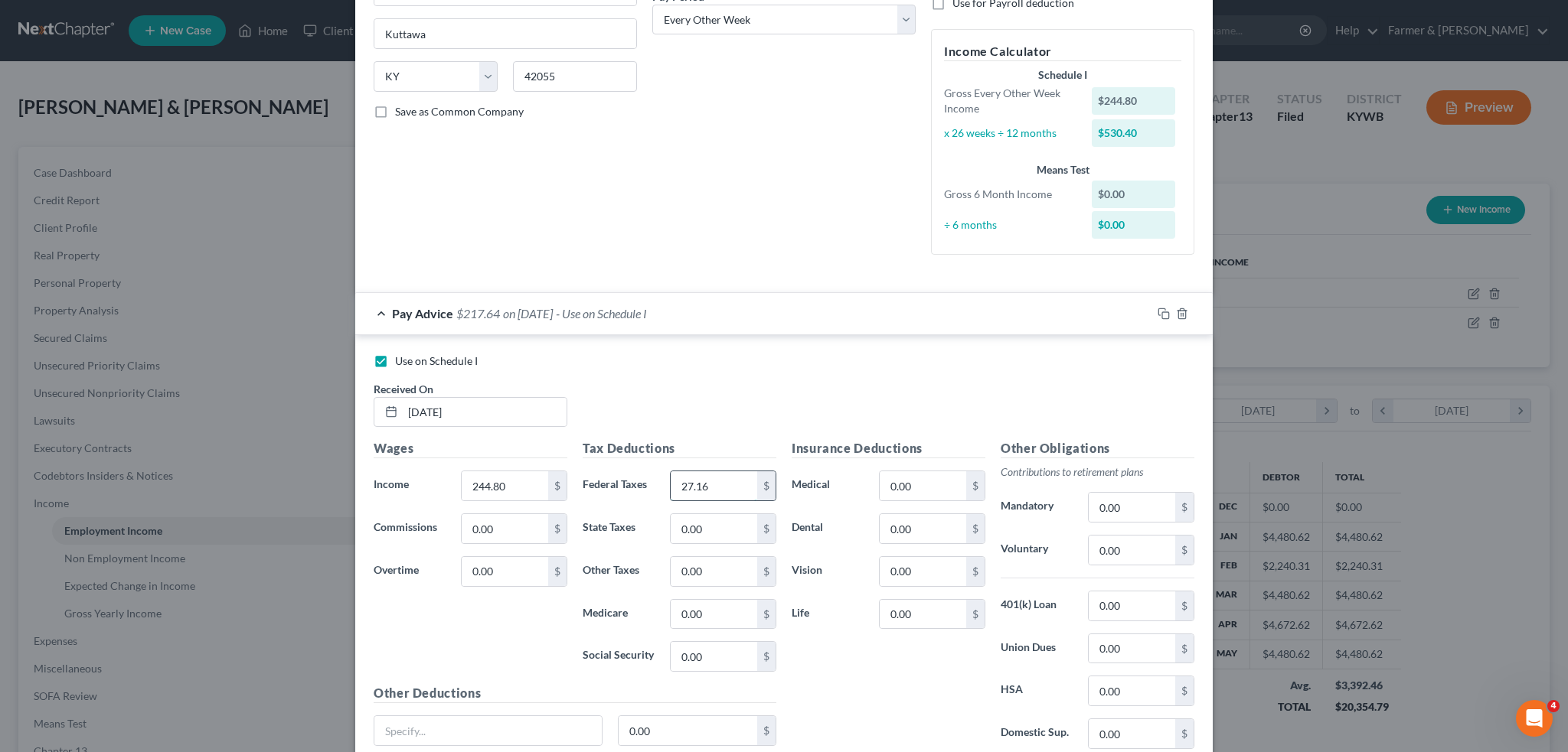
click at [700, 487] on input "27.16" at bounding box center [714, 486] width 87 height 29
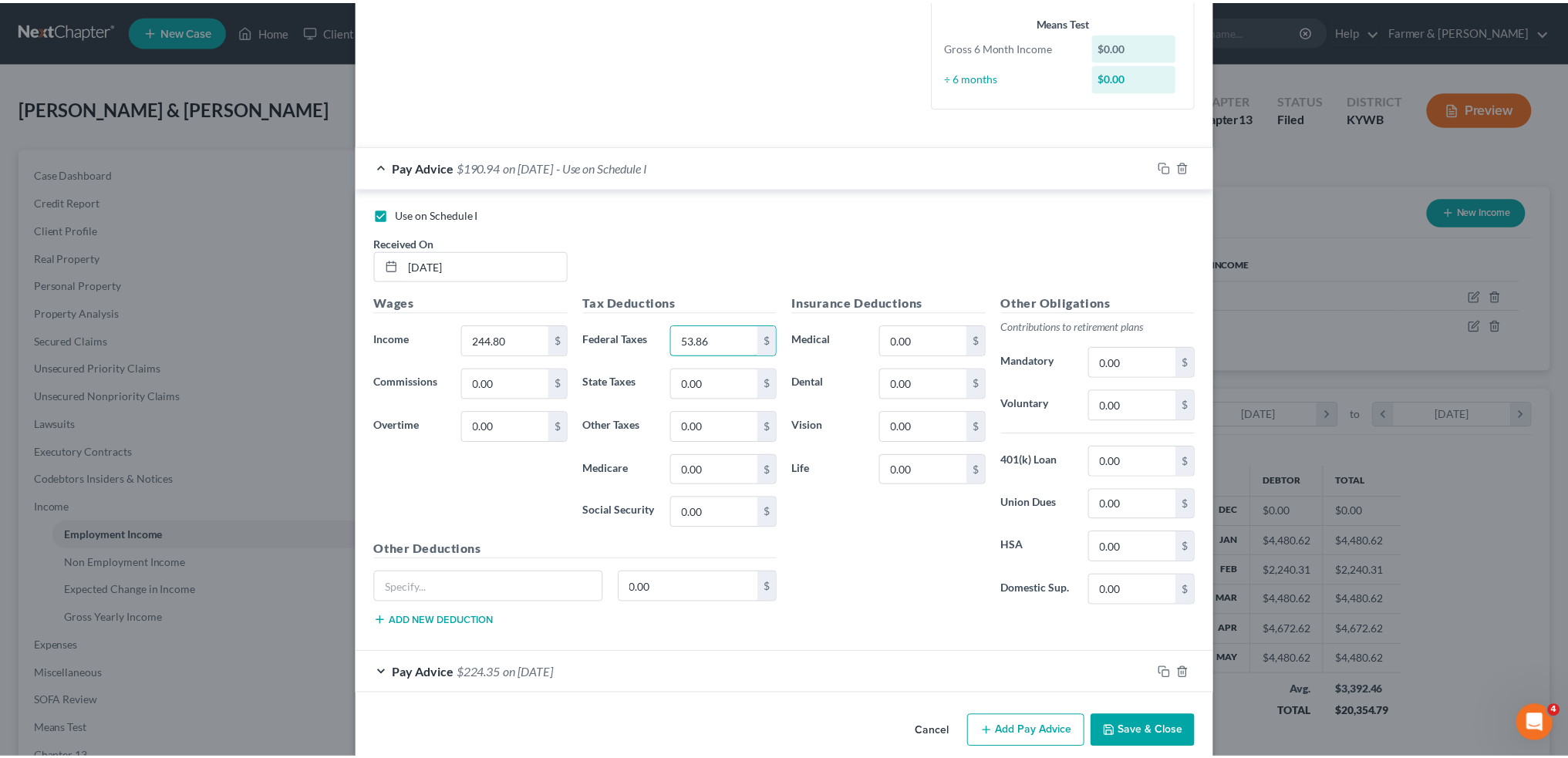
scroll to position [424, 0]
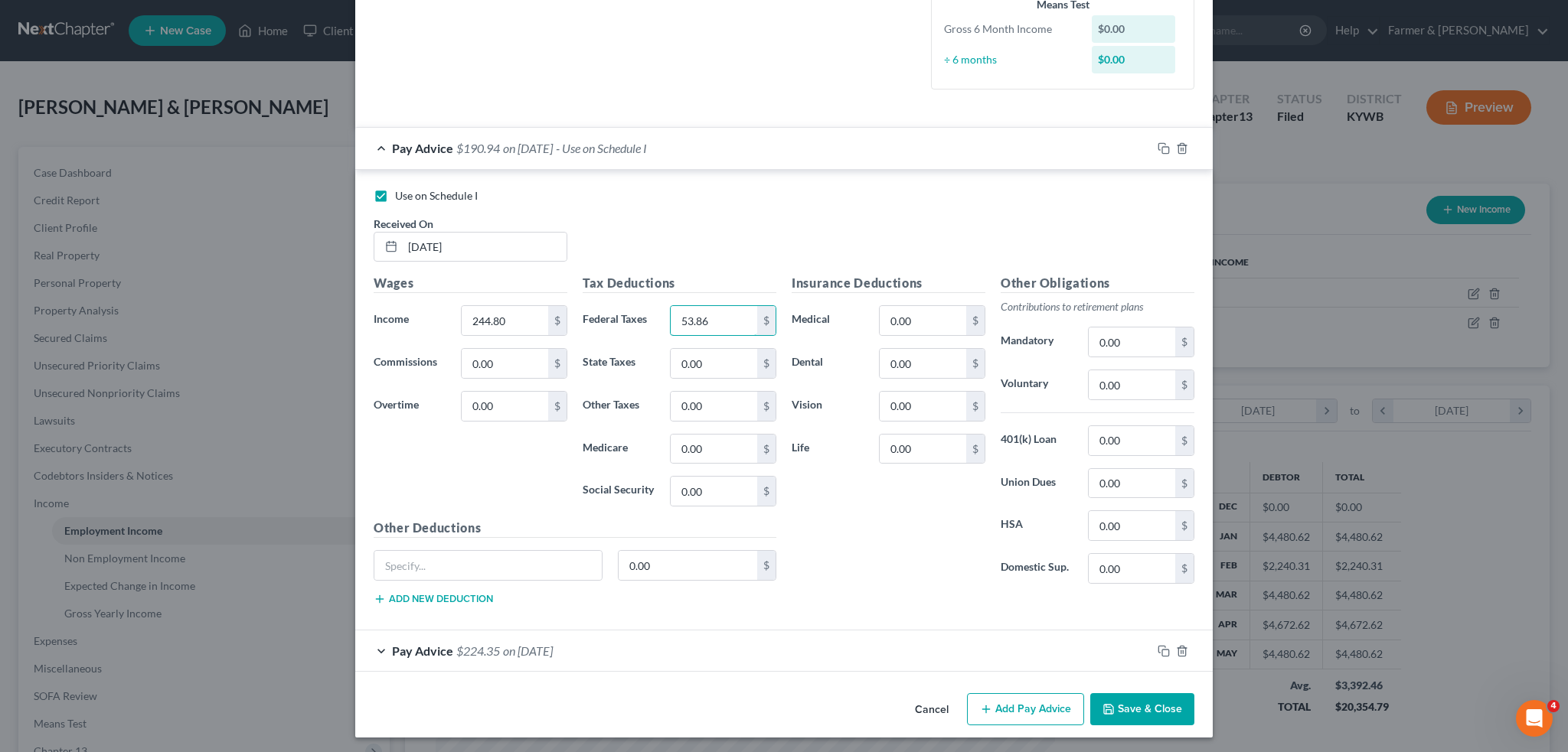
type input "53.86"
click at [1148, 693] on button "Save & Close" at bounding box center [1141, 710] width 104 height 32
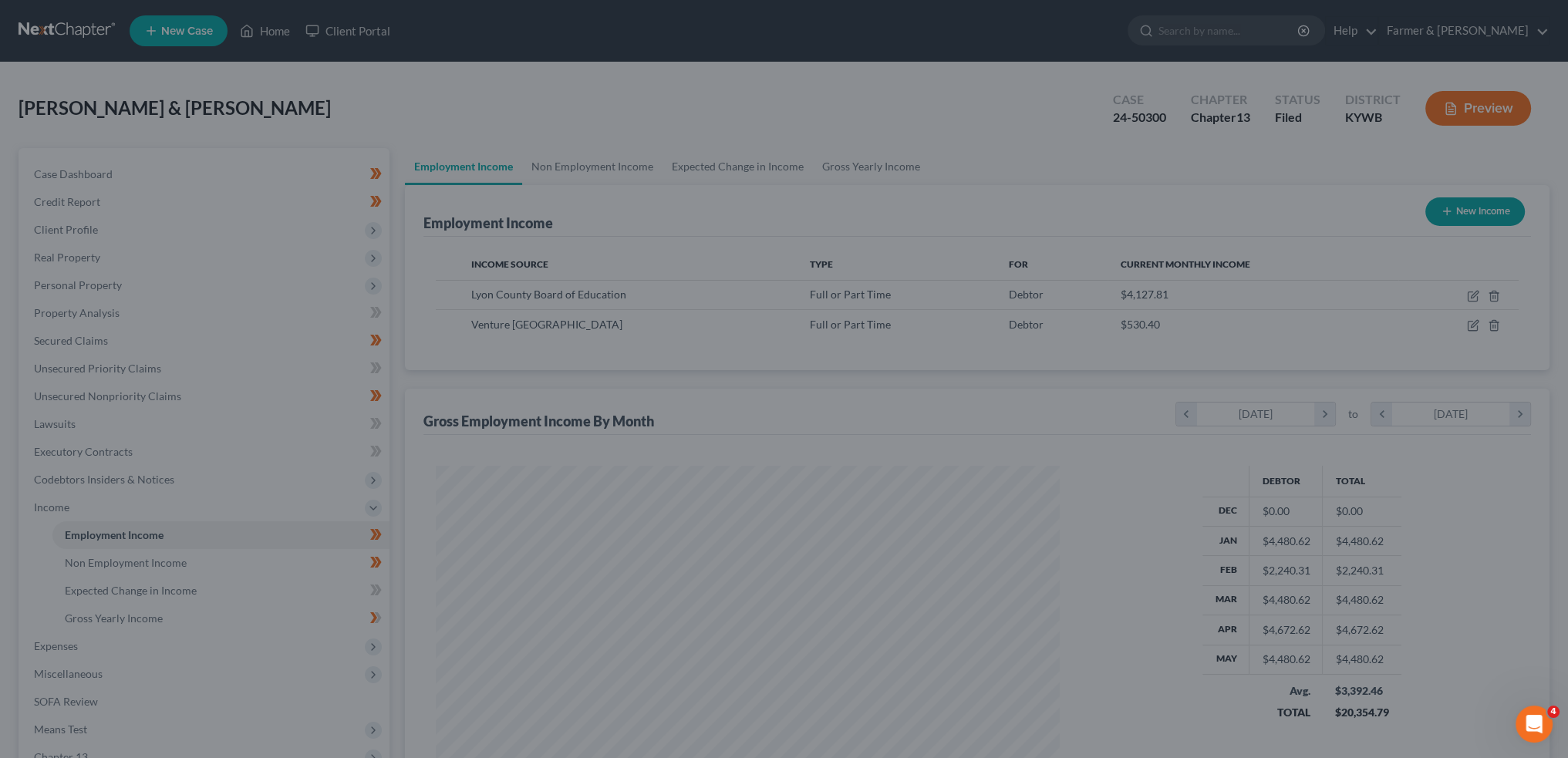
scroll to position [770979, 770733]
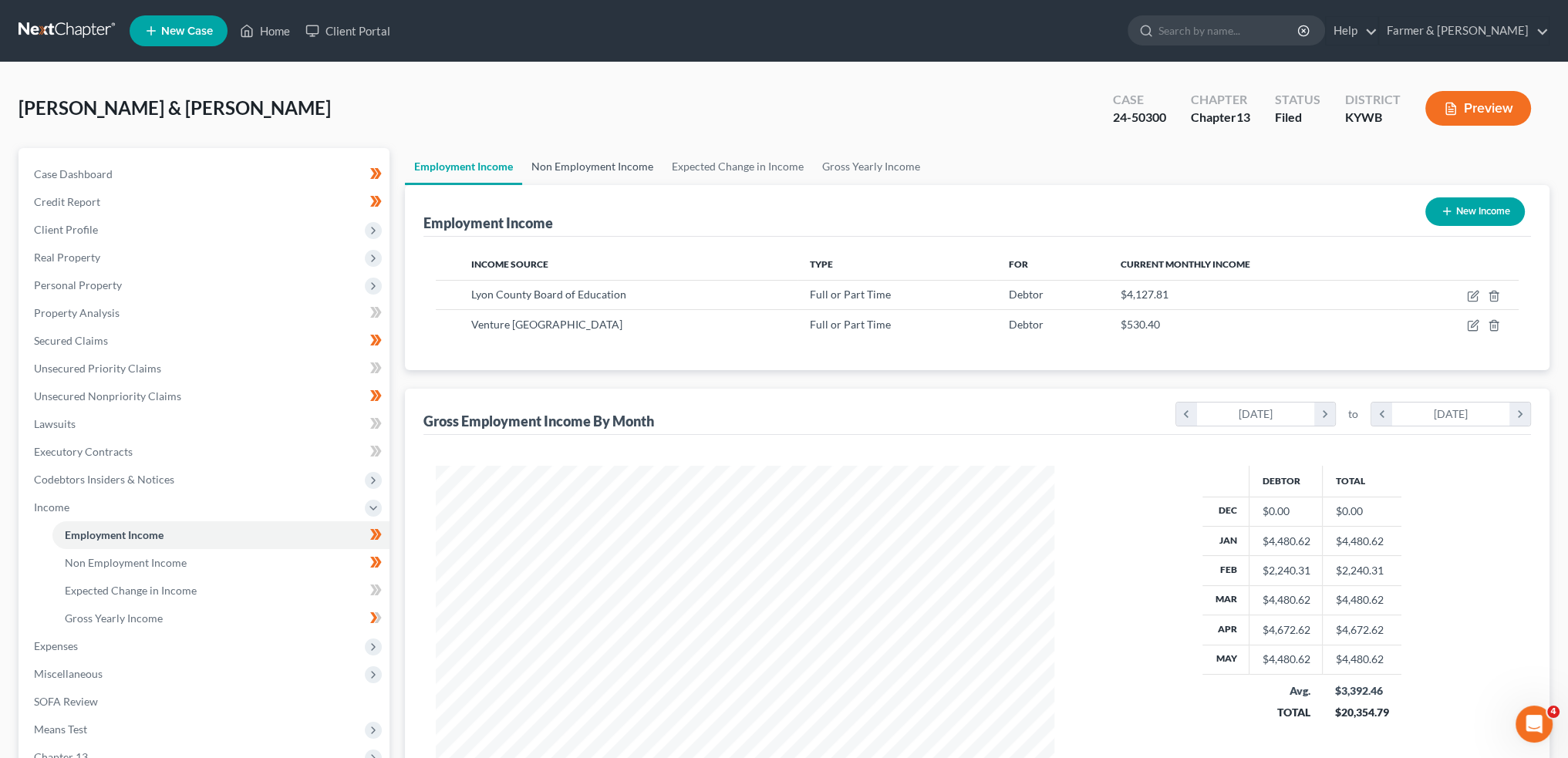
click at [599, 153] on link "Non Employment Income" at bounding box center [593, 166] width 140 height 37
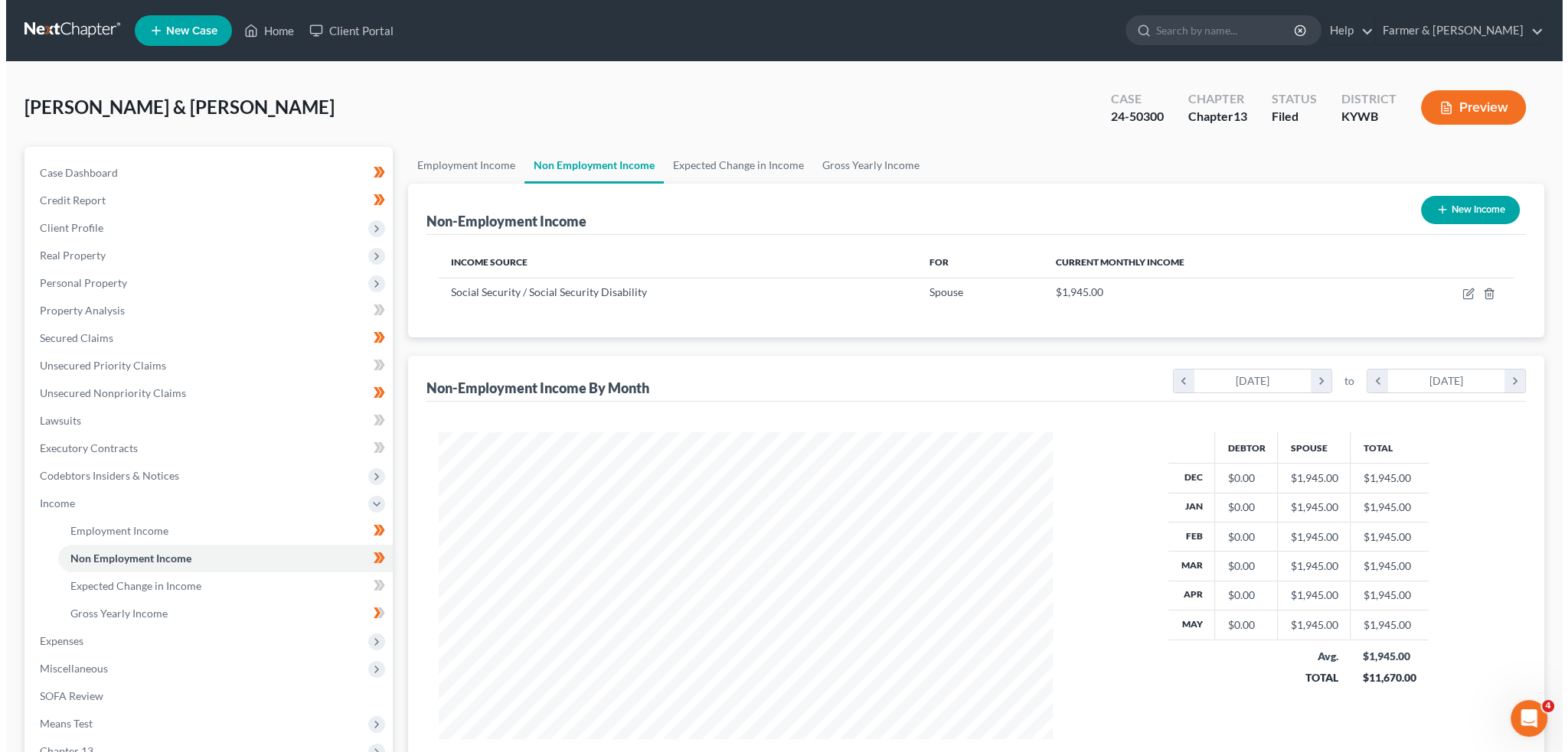
scroll to position [307, 644]
click at [1461, 295] on icon "button" at bounding box center [1463, 292] width 7 height 7
select select "4"
select select "0"
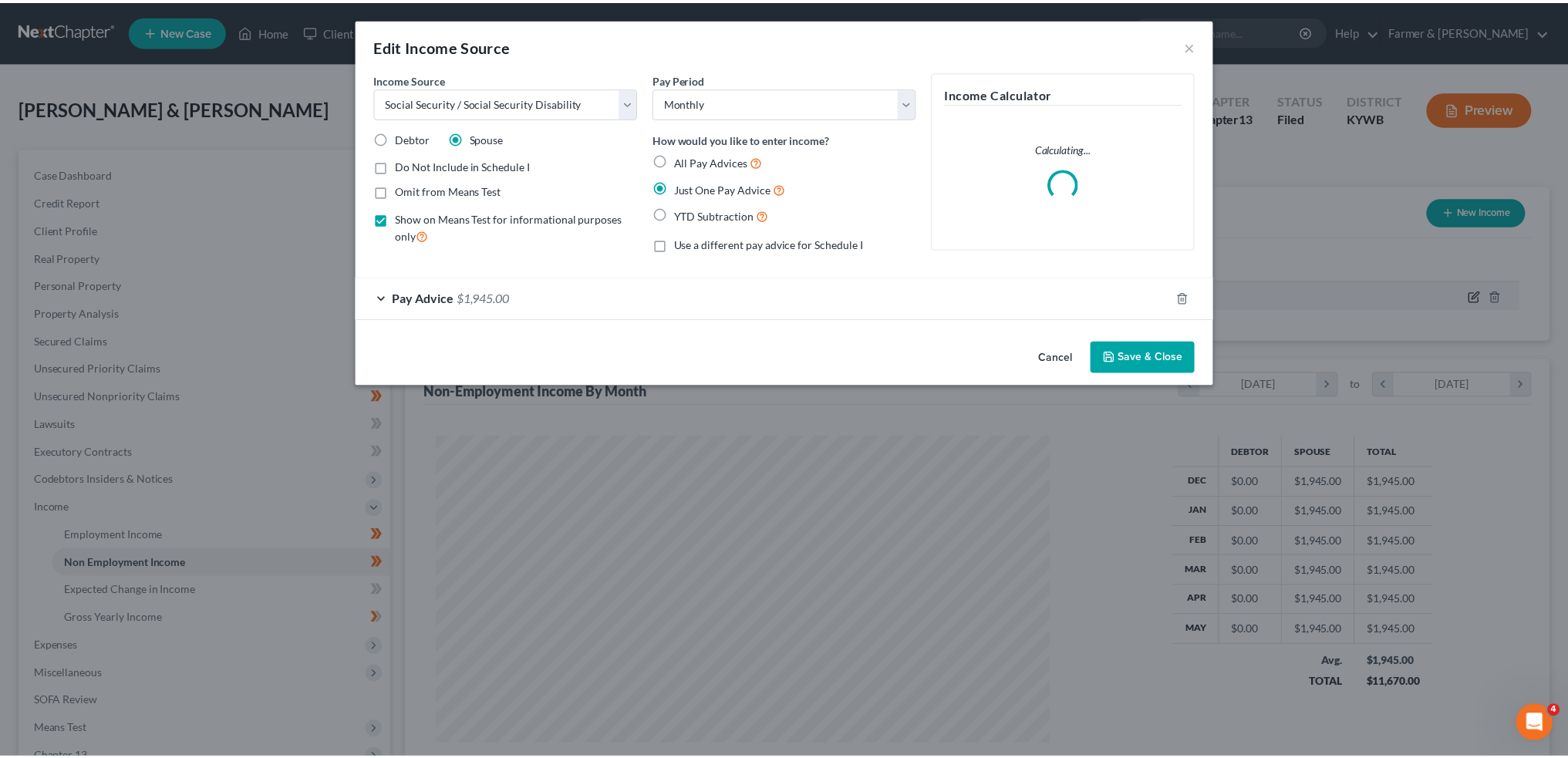
scroll to position [312, 654]
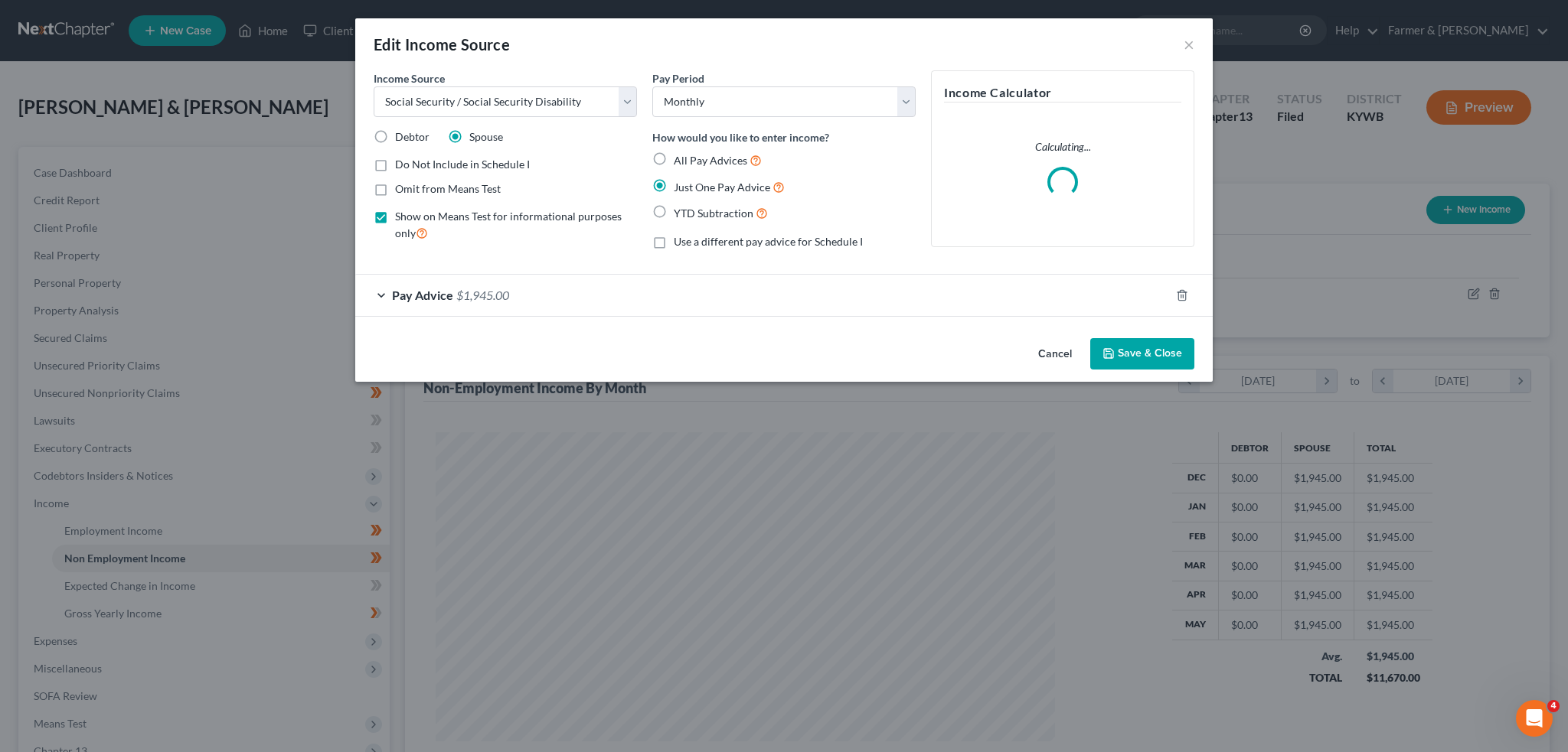
click at [558, 300] on div "Pay Advice $1,945.00" at bounding box center [762, 295] width 815 height 41
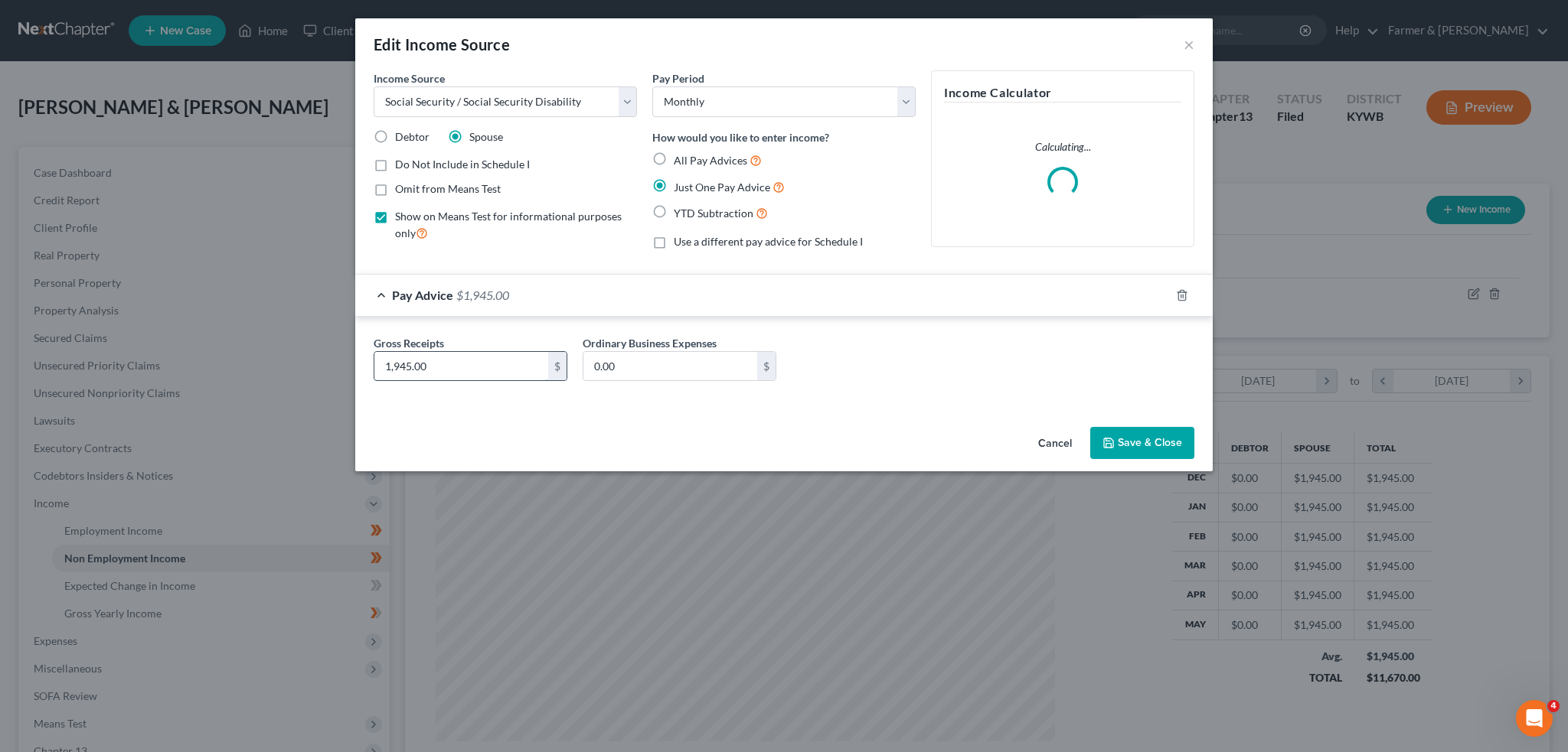
click at [490, 362] on input "1,945.00" at bounding box center [461, 366] width 174 height 29
type input "1,988.00"
click at [1119, 443] on button "Save & Close" at bounding box center [1141, 444] width 104 height 32
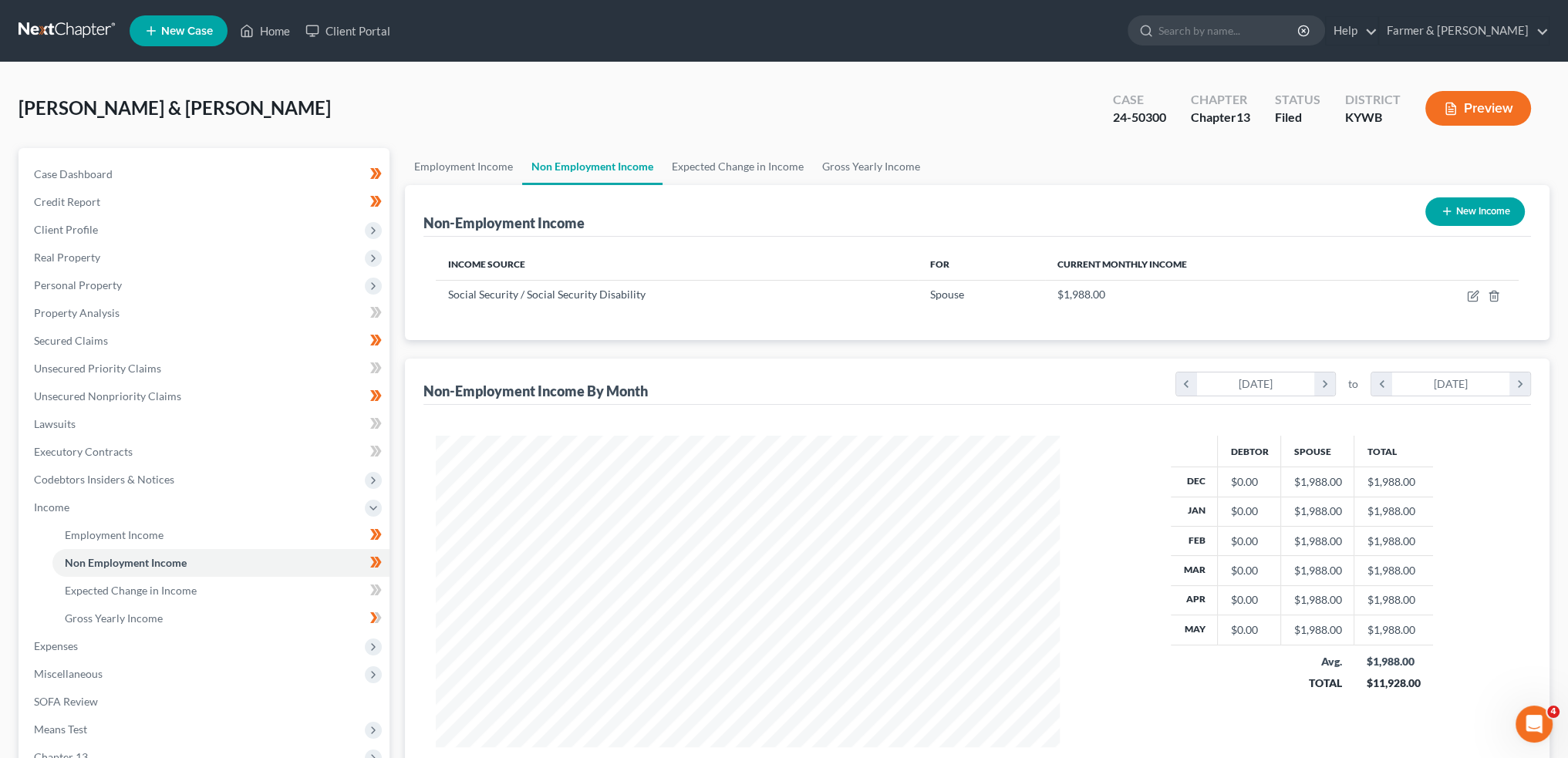
scroll to position [770979, 770733]
click at [744, 160] on link "Expected Change in Income" at bounding box center [737, 166] width 150 height 37
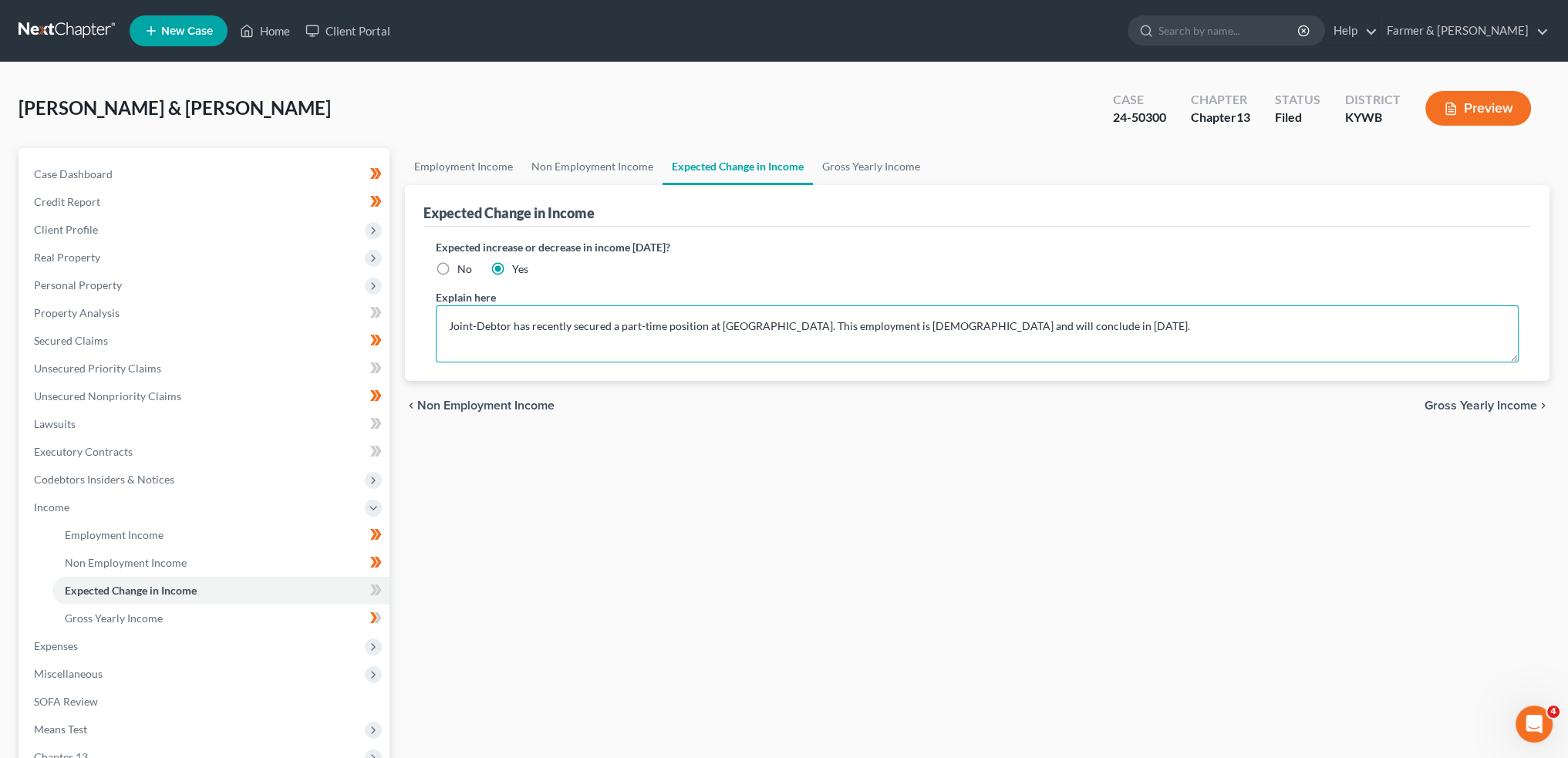
drag, startPoint x: 1207, startPoint y: 330, endPoint x: 404, endPoint y: 360, distance: 803.6
click at [408, 360] on div "Expected Change in Income Expected increase or decrease in income [DATE]? No Ye…" at bounding box center [977, 284] width 1144 height 196
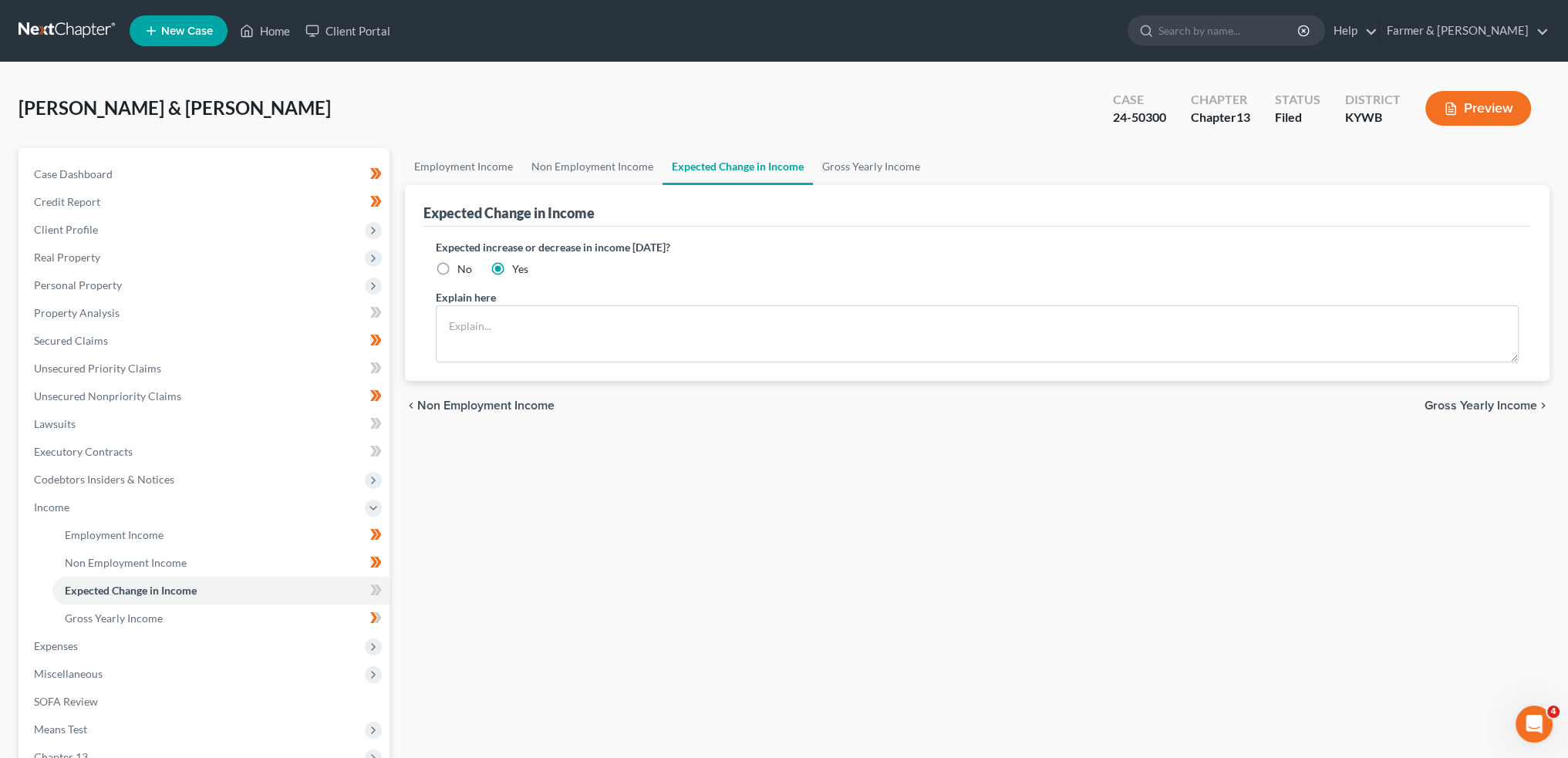
click at [457, 264] on label "No" at bounding box center [464, 269] width 15 height 15
click at [464, 264] on input "No" at bounding box center [468, 266] width 10 height 10
radio input "true"
click at [495, 160] on link "Employment Income" at bounding box center [464, 166] width 117 height 37
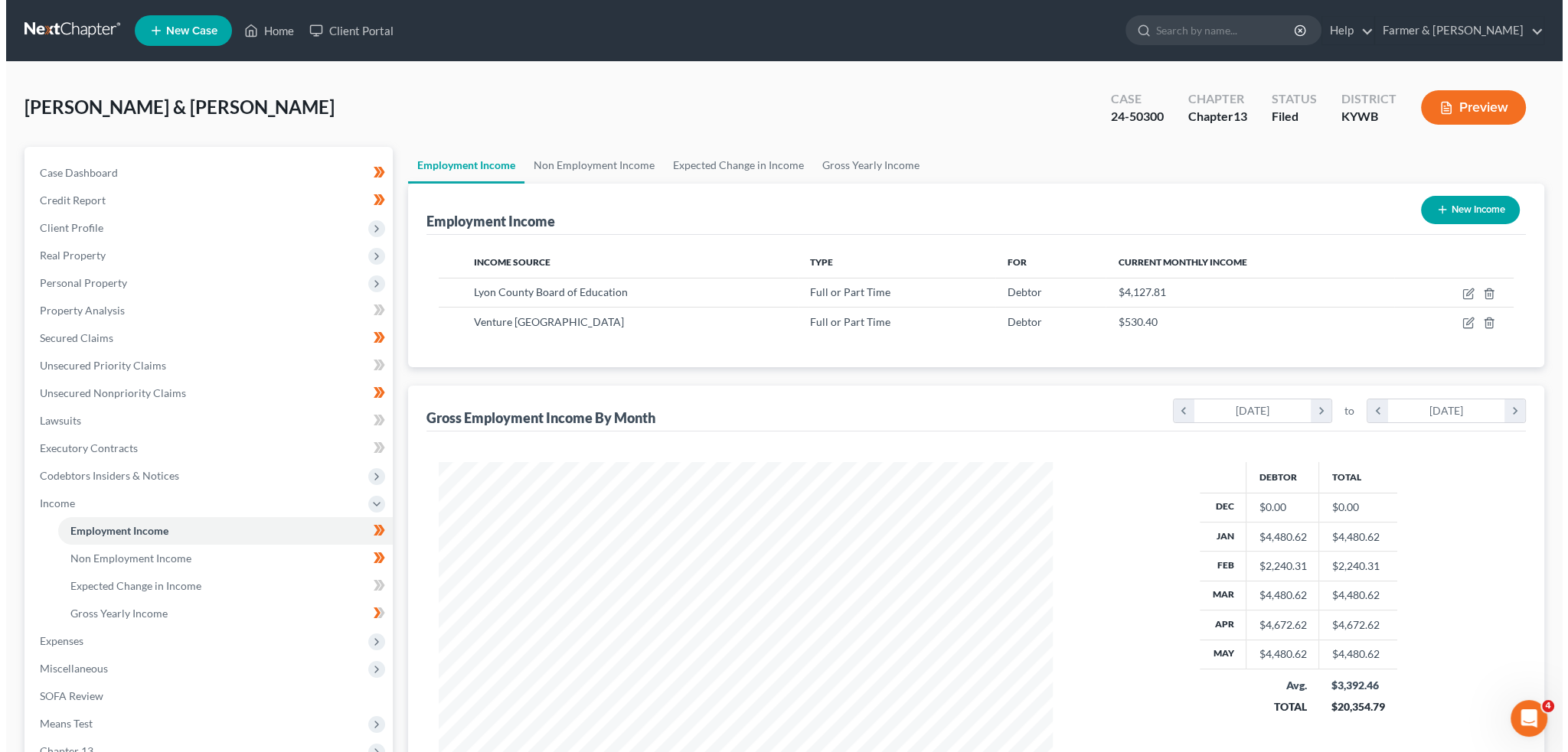
scroll to position [307, 644]
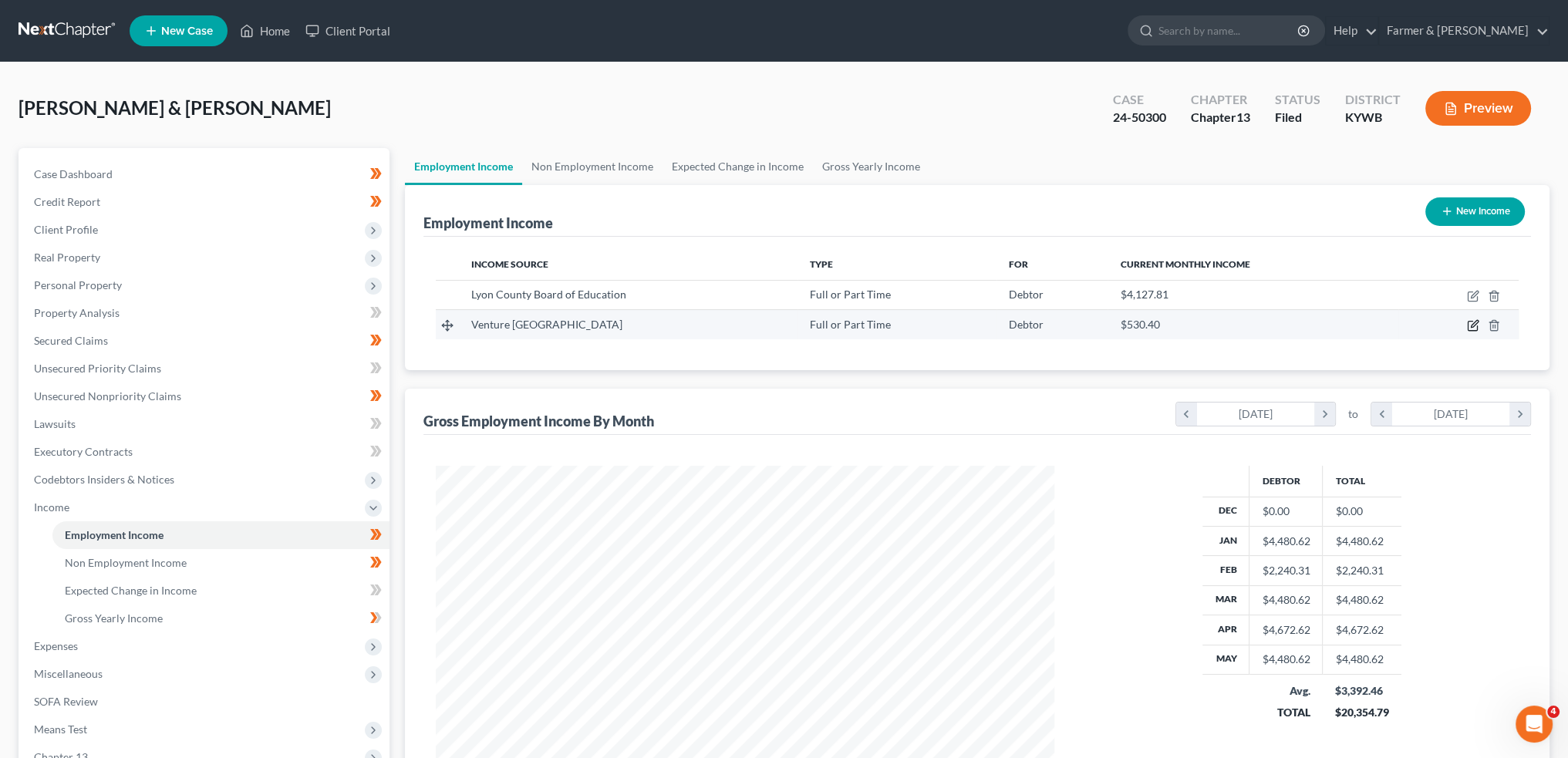
click at [1472, 324] on icon "button" at bounding box center [1474, 324] width 7 height 7
select select "0"
select select "18"
select select "2"
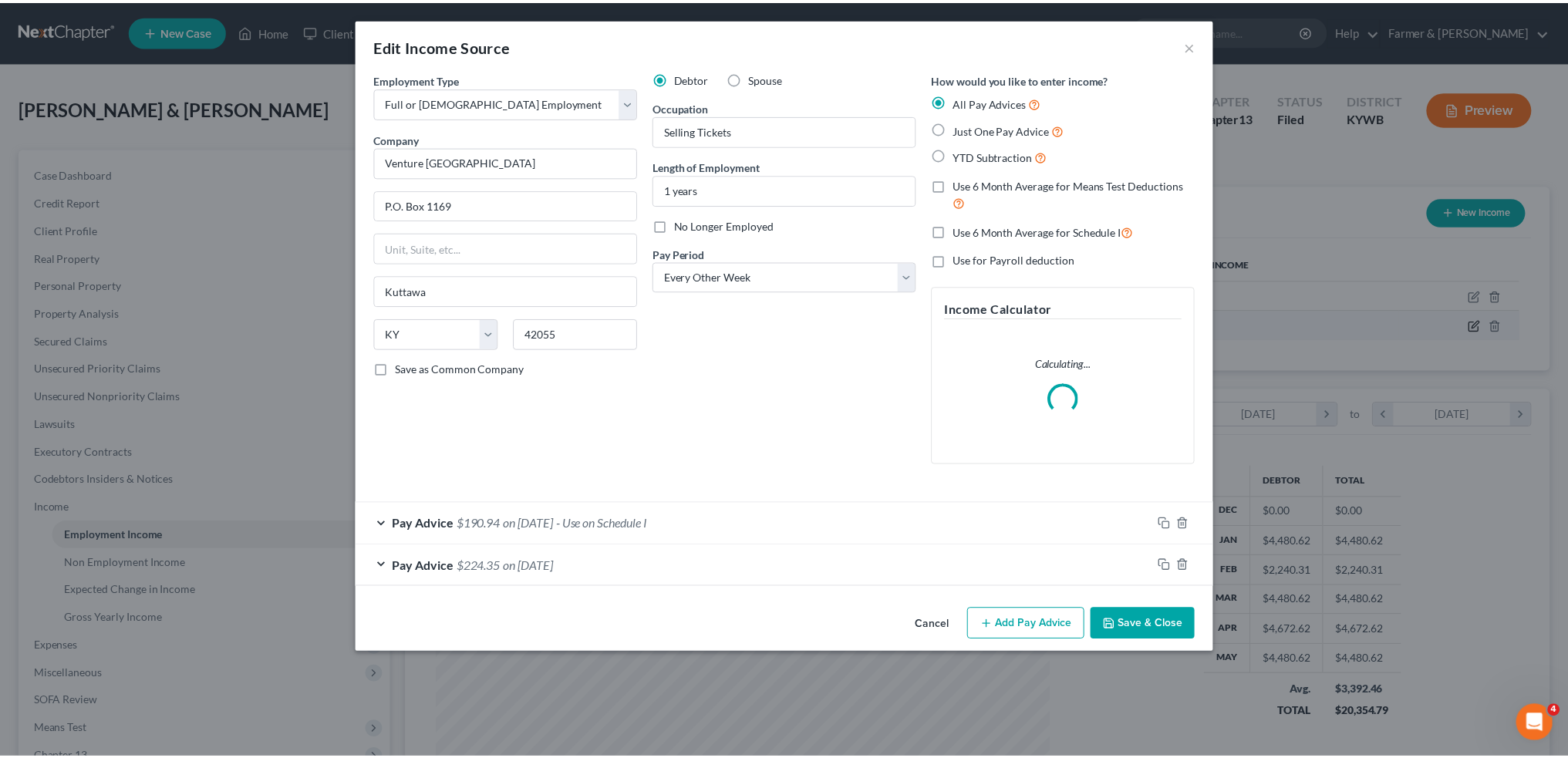
scroll to position [312, 654]
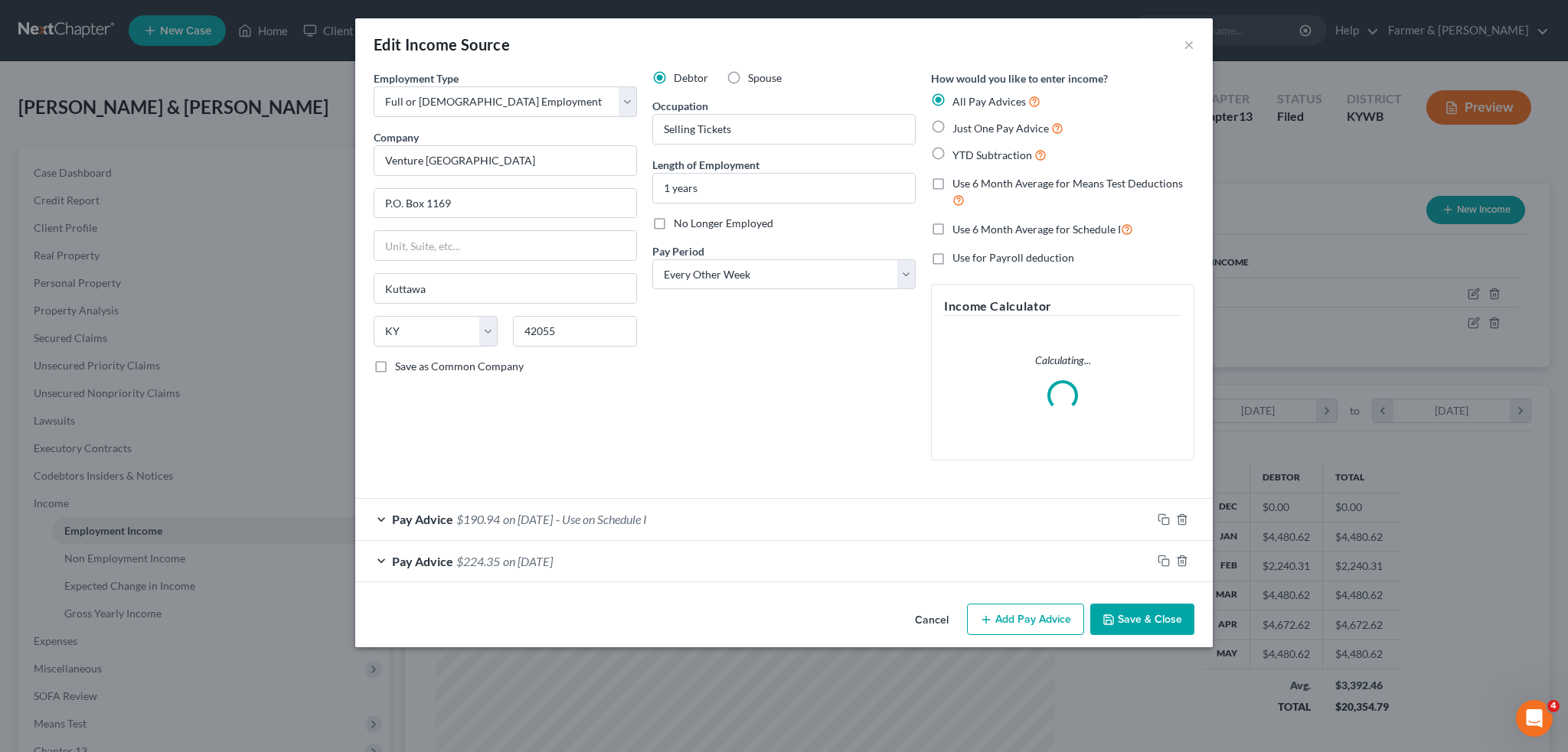
click at [674, 227] on label "No Longer Employed" at bounding box center [724, 223] width 99 height 15
click at [680, 225] on input "No Longer Employed" at bounding box center [685, 220] width 10 height 10
checkbox input "true"
click at [1130, 606] on button "Save & Close" at bounding box center [1141, 620] width 104 height 32
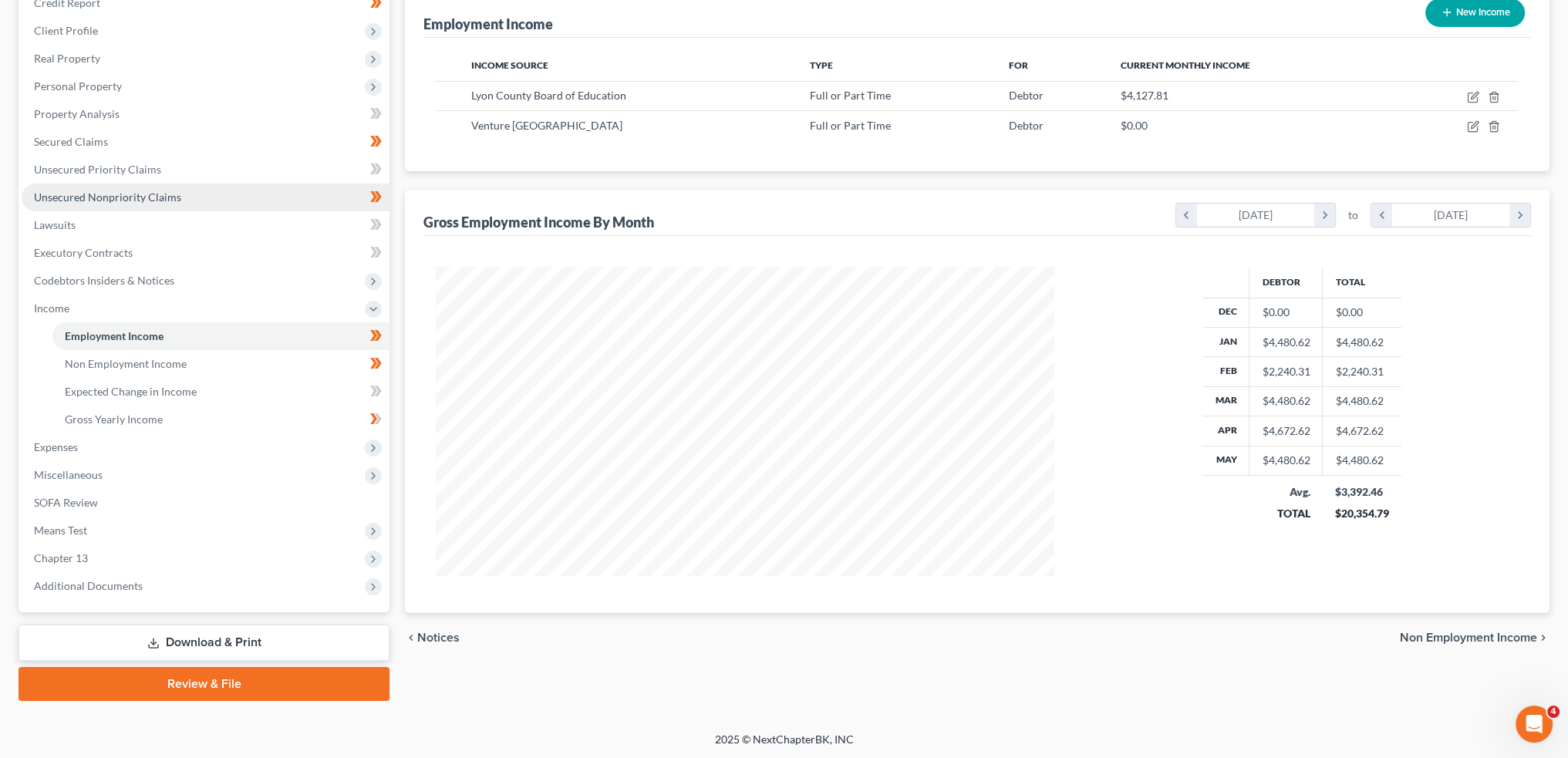
scroll to position [0, 0]
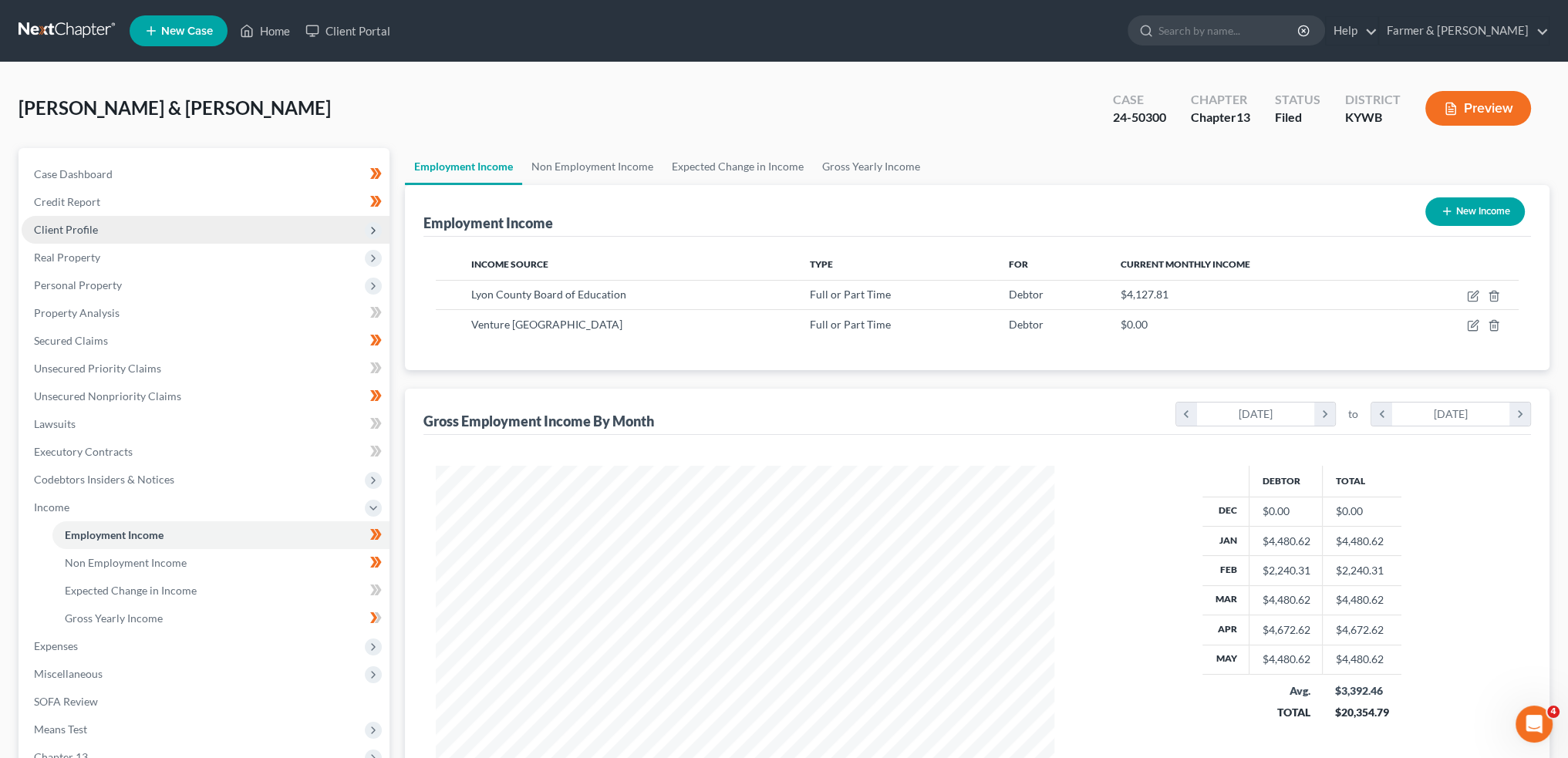
click at [105, 226] on span "Client Profile" at bounding box center [205, 230] width 368 height 28
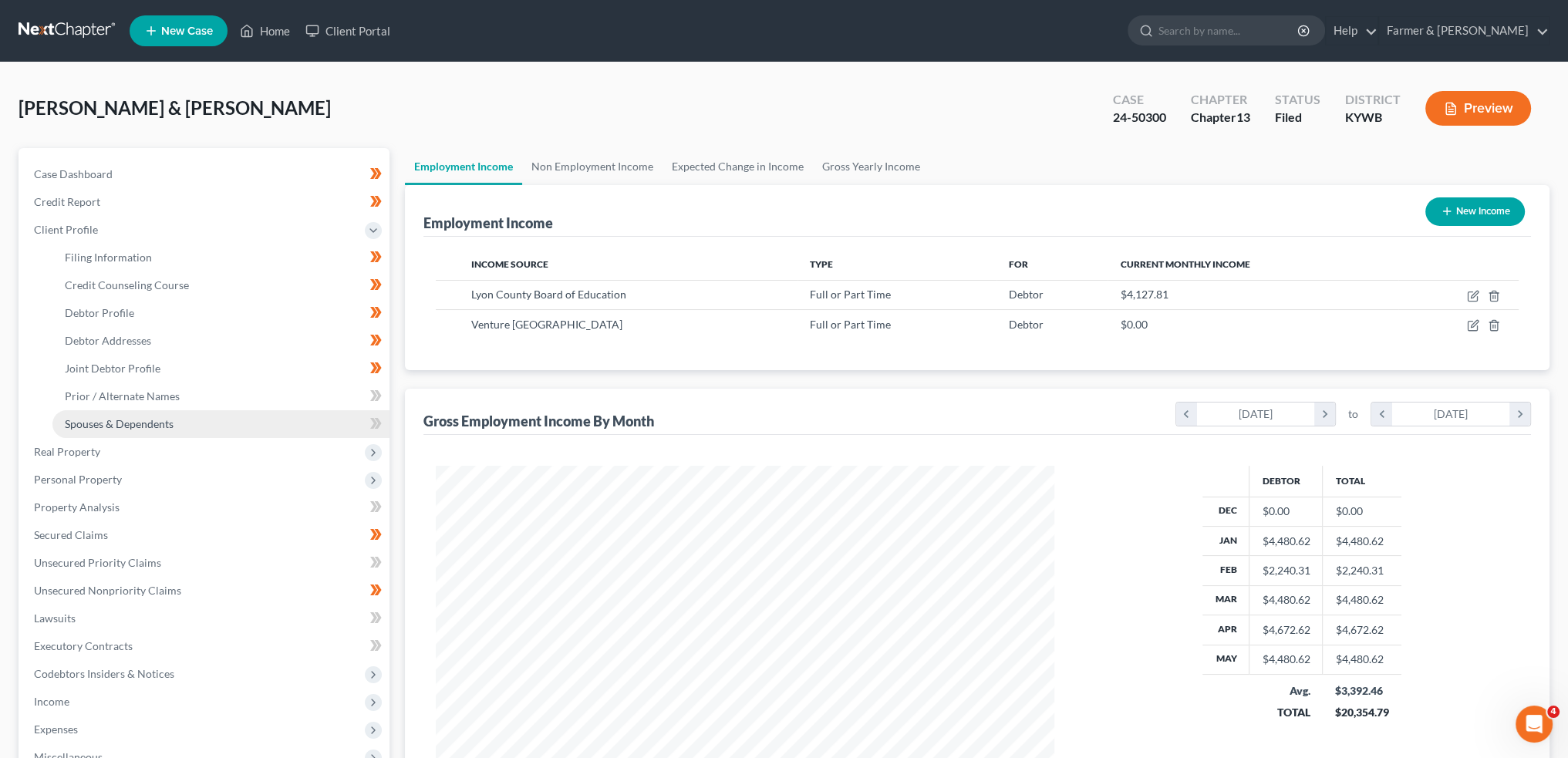
click at [132, 421] on span "Spouses & Dependents" at bounding box center [119, 424] width 109 height 13
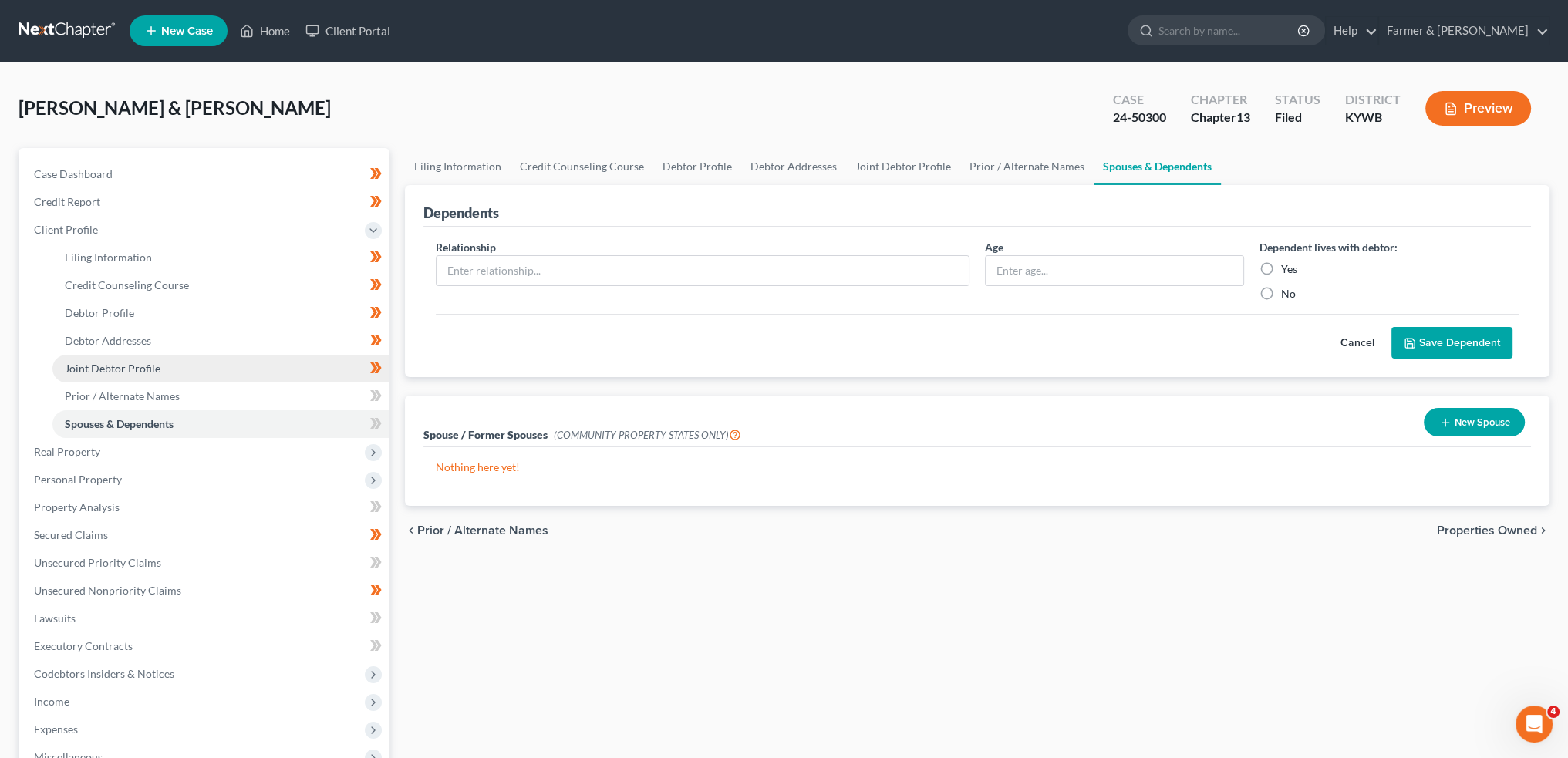
scroll to position [283, 0]
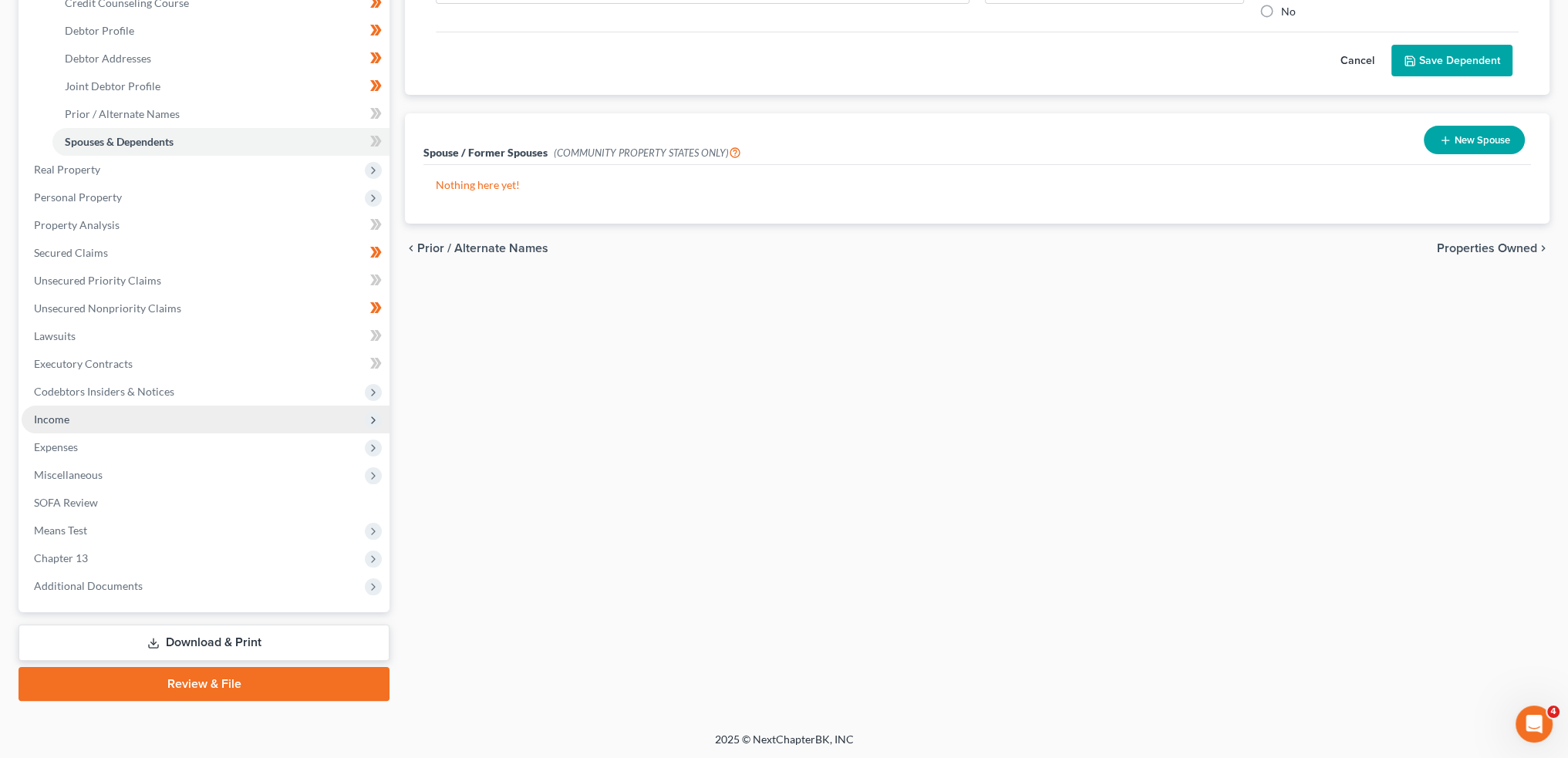
click at [133, 423] on span "Income" at bounding box center [205, 419] width 368 height 28
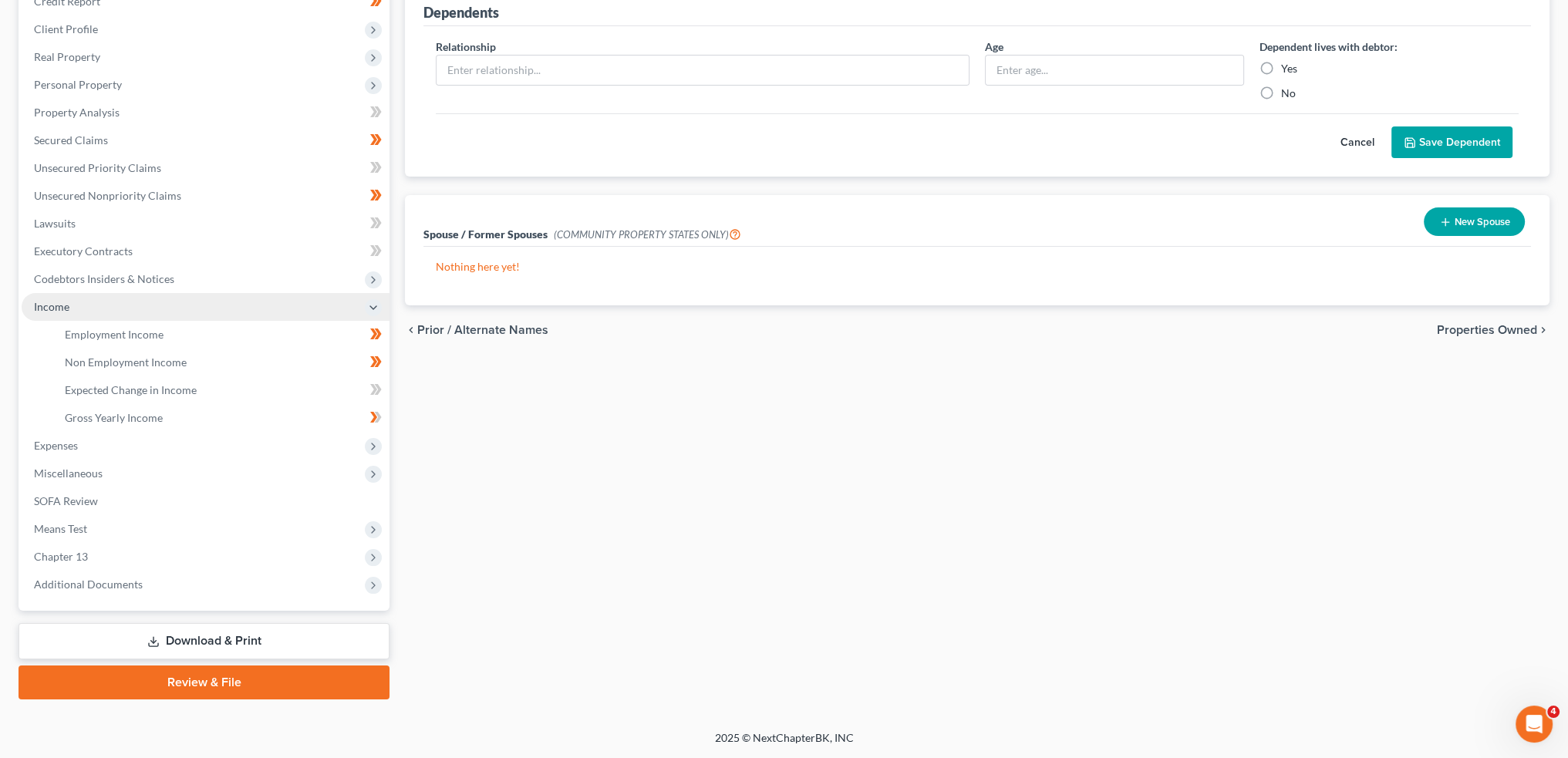
scroll to position [199, 0]
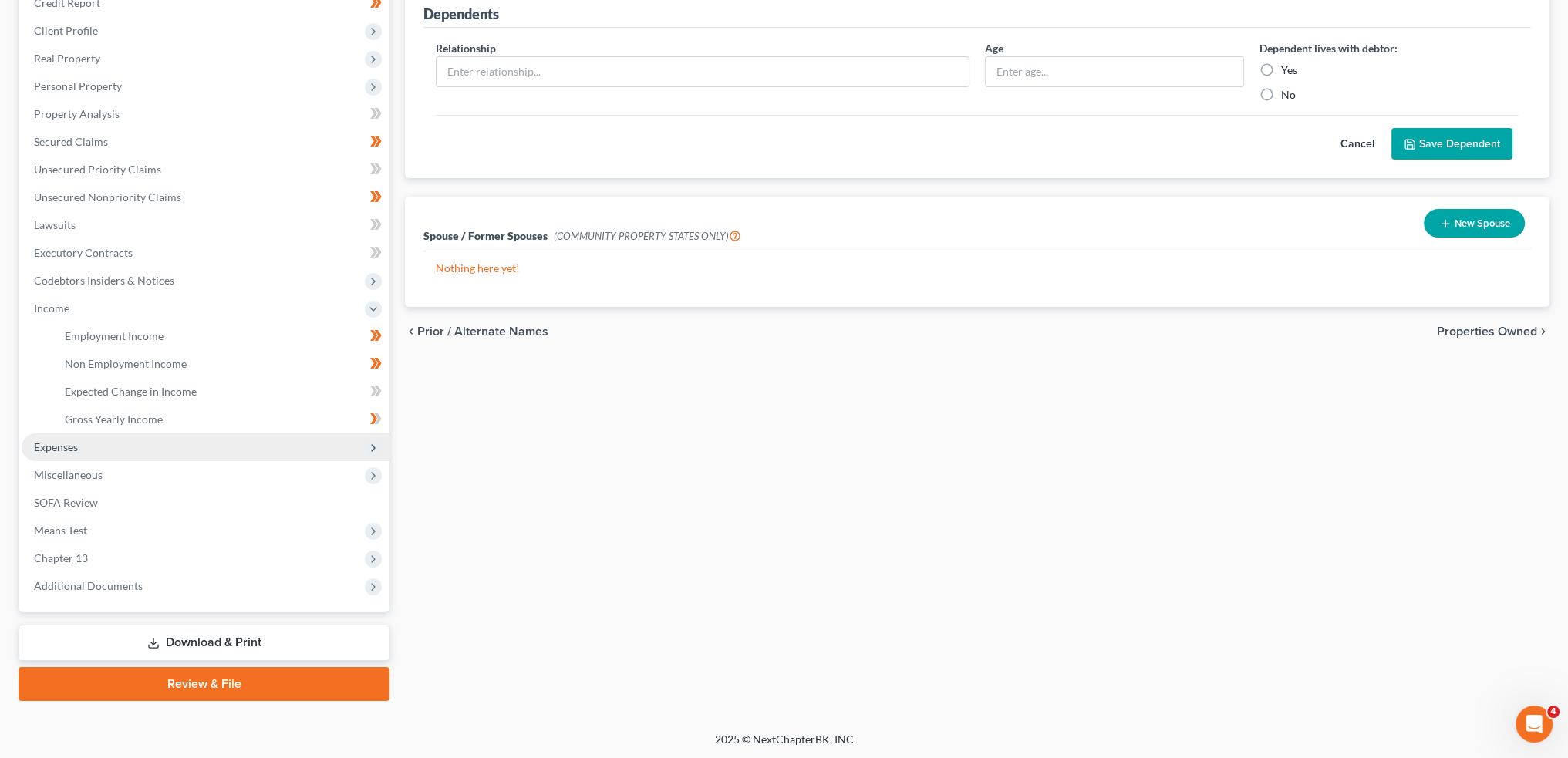
click at [130, 452] on span "Expenses" at bounding box center [205, 447] width 368 height 28
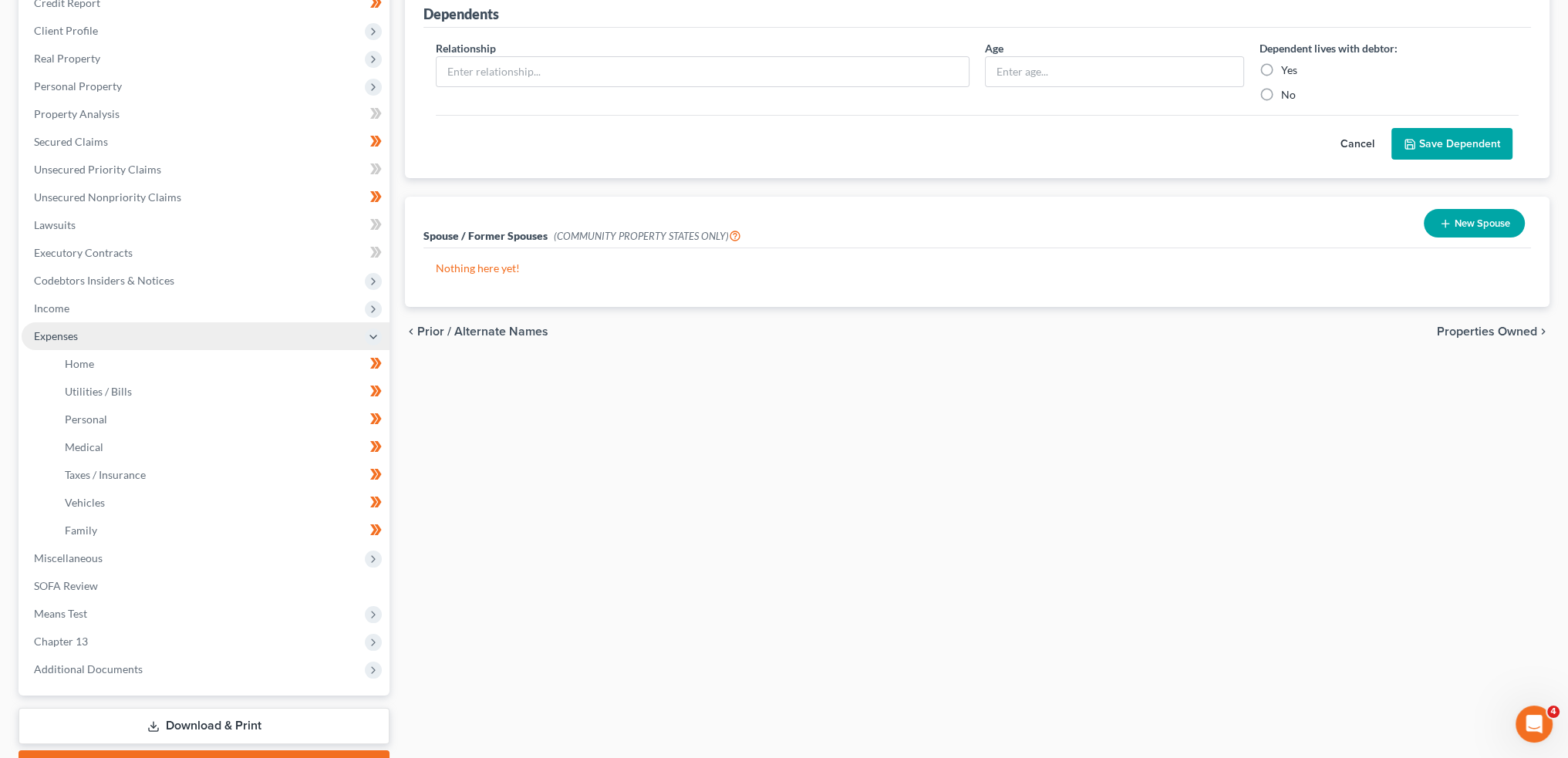
scroll to position [230, 0]
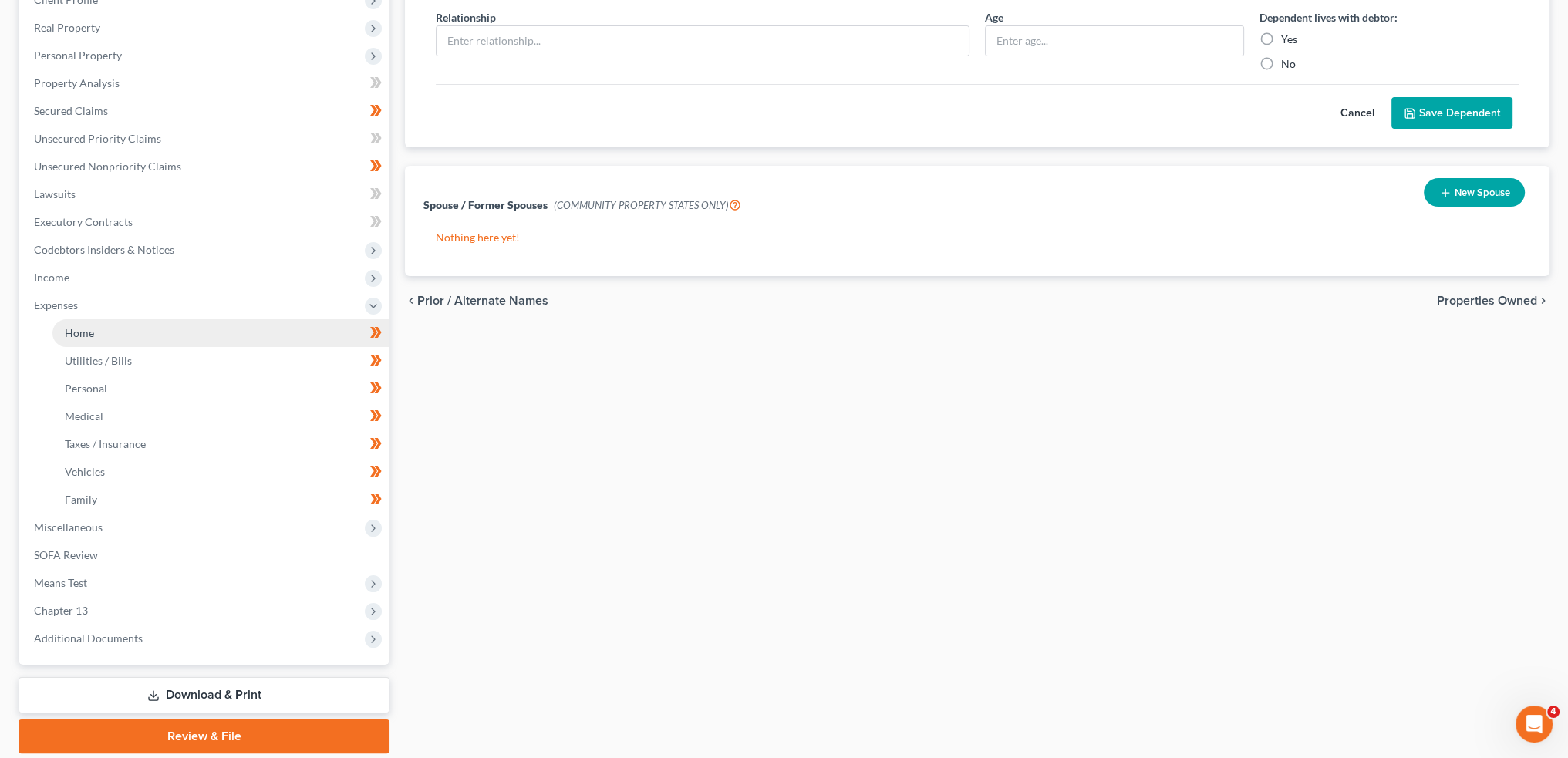
click at [158, 330] on link "Home" at bounding box center [221, 333] width 337 height 28
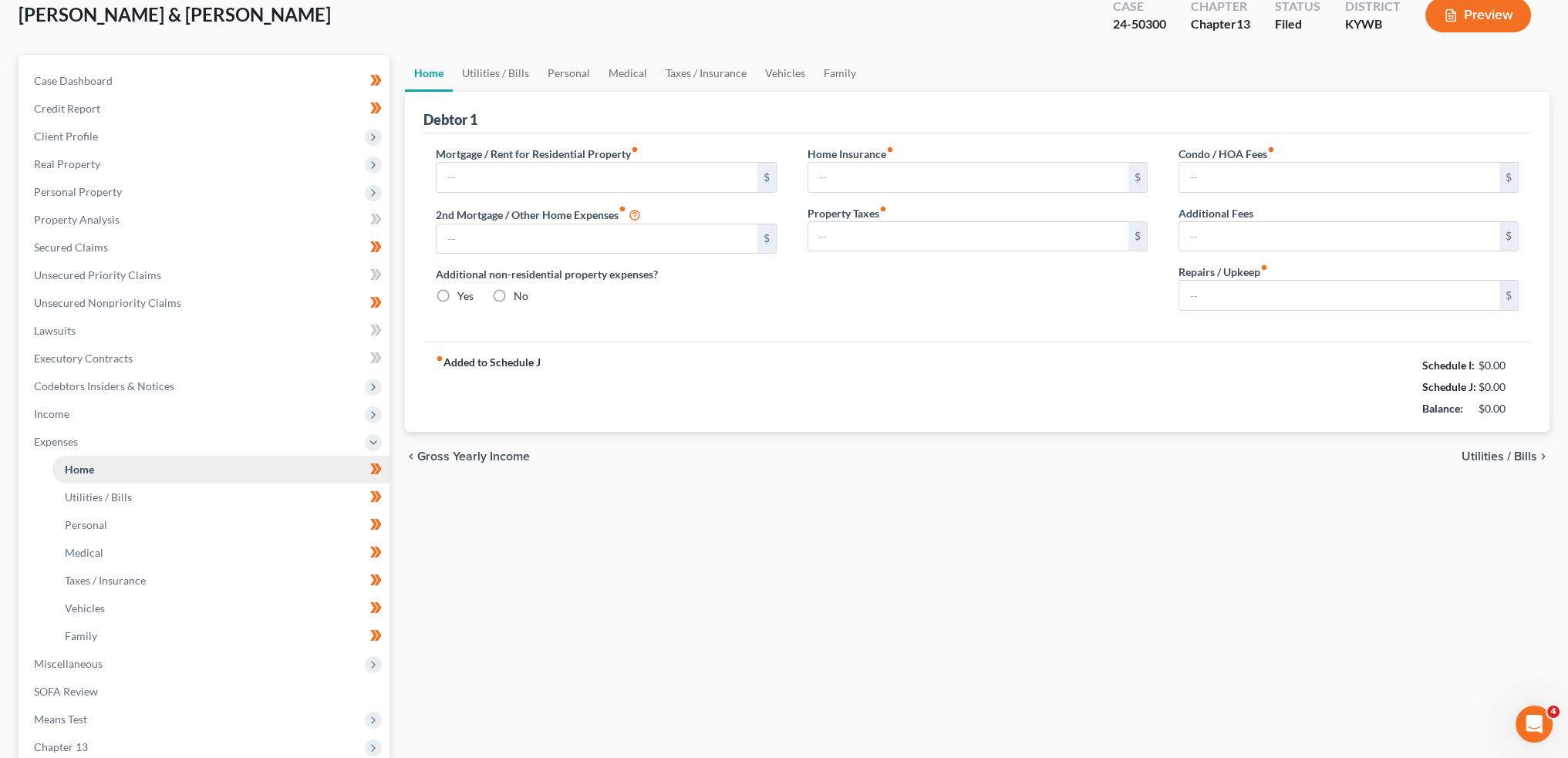
type input "1,051.00"
type input "0.00"
radio input "true"
type input "0.00"
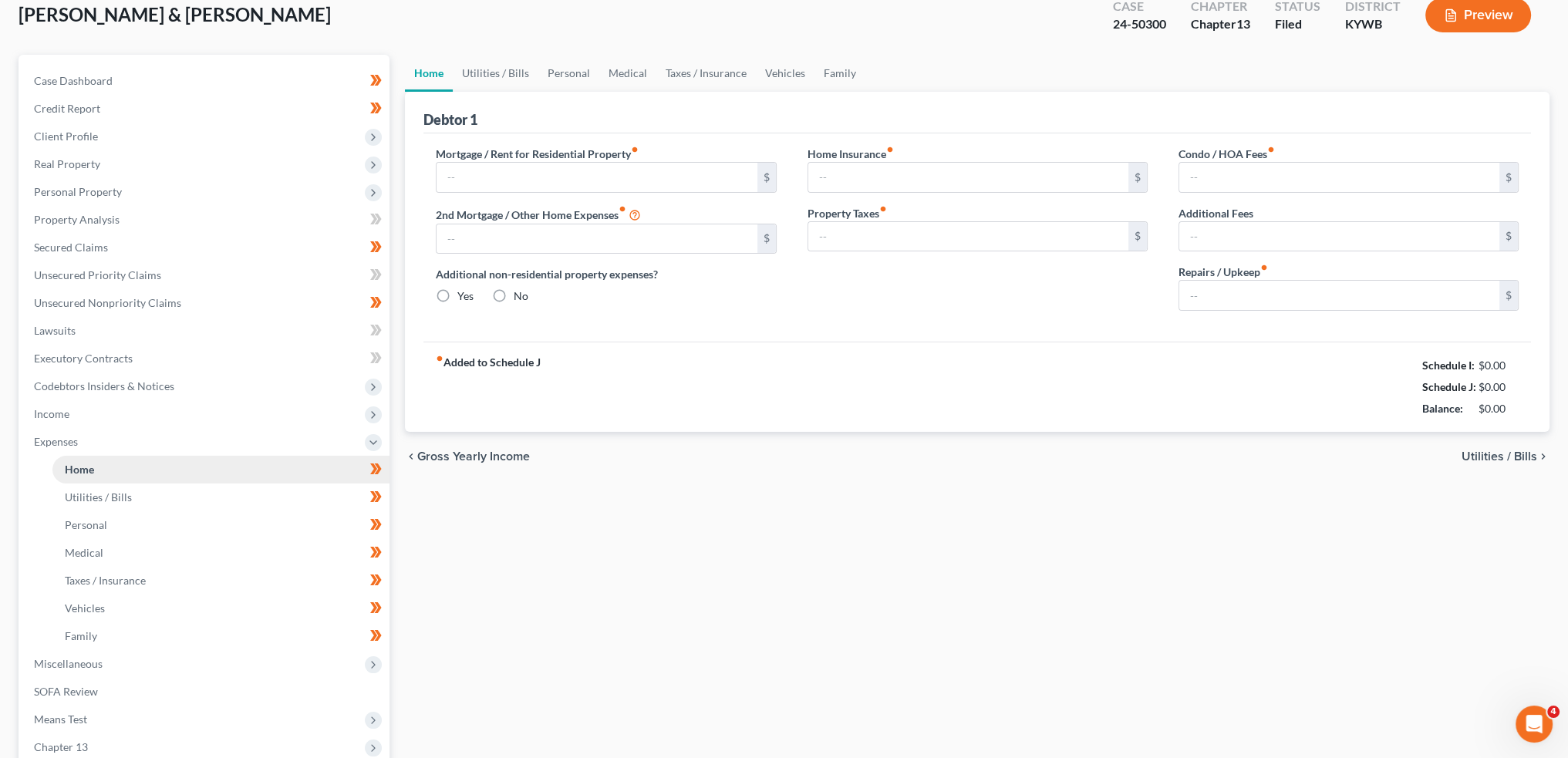
type input "0.00"
type input "100.00"
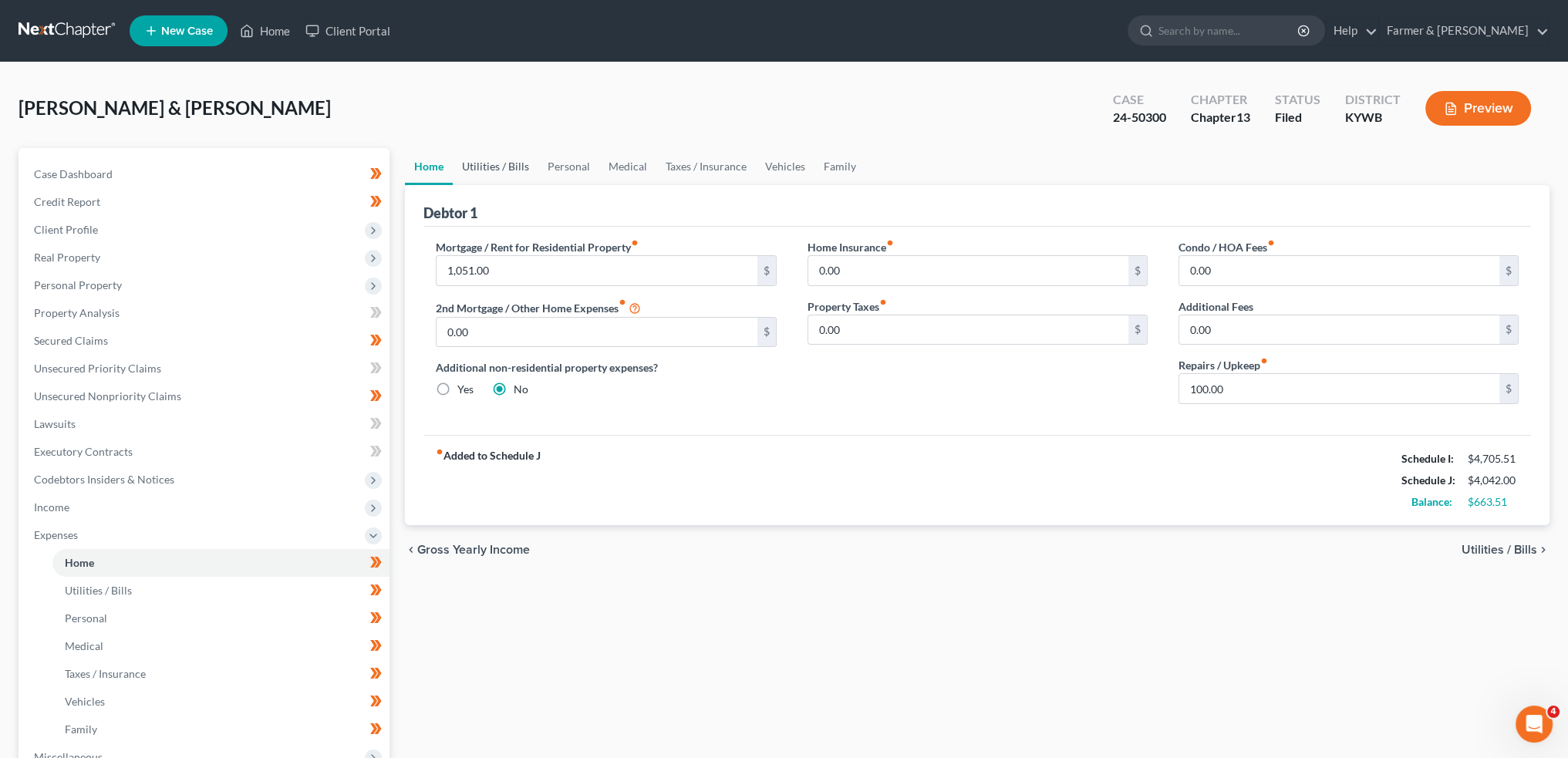
click at [487, 169] on link "Utilities / Bills" at bounding box center [495, 166] width 85 height 37
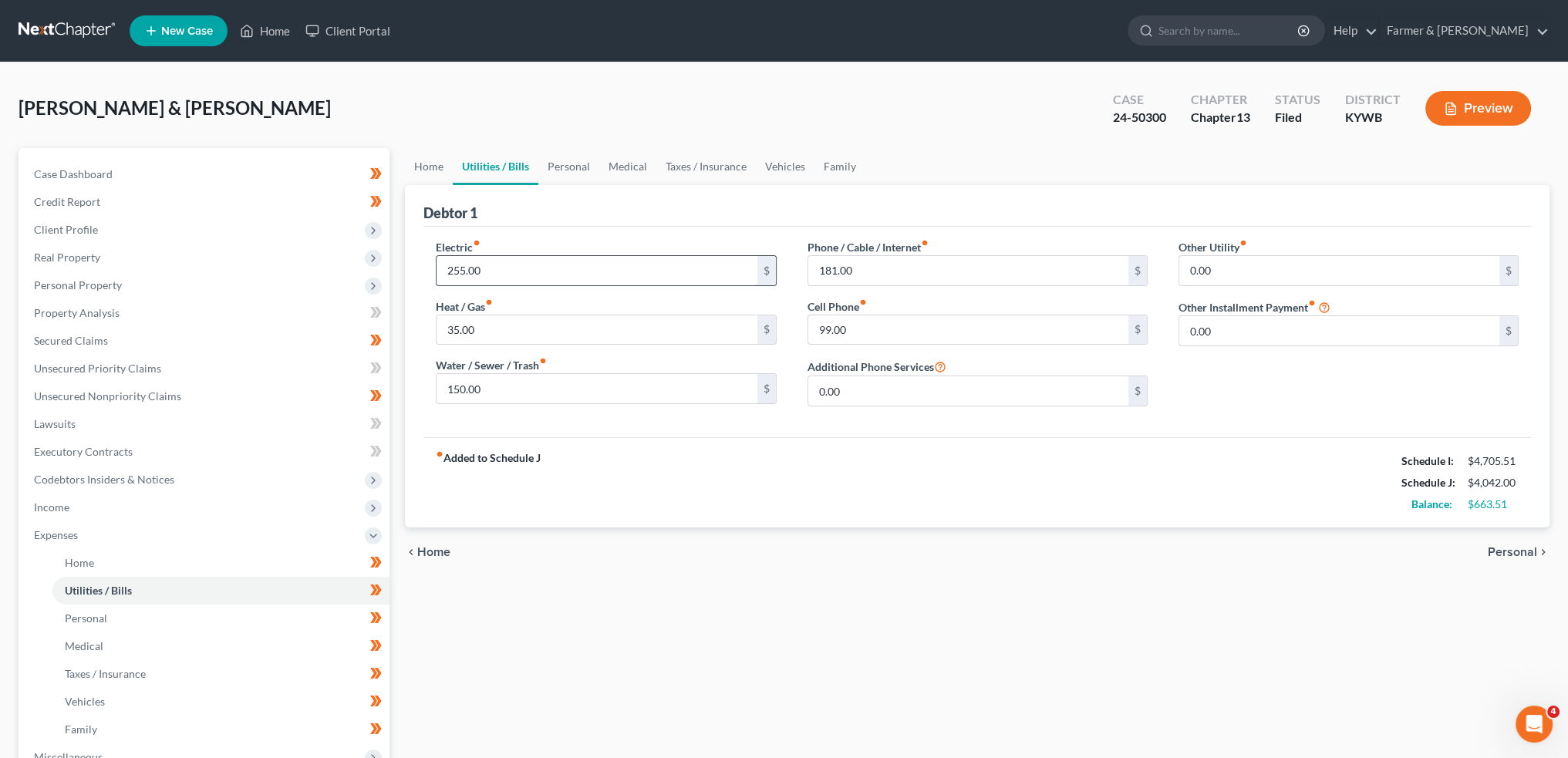
click at [531, 272] on input "255.00" at bounding box center [596, 271] width 320 height 29
type input "285.00"
click at [559, 162] on link "Personal" at bounding box center [568, 166] width 61 height 37
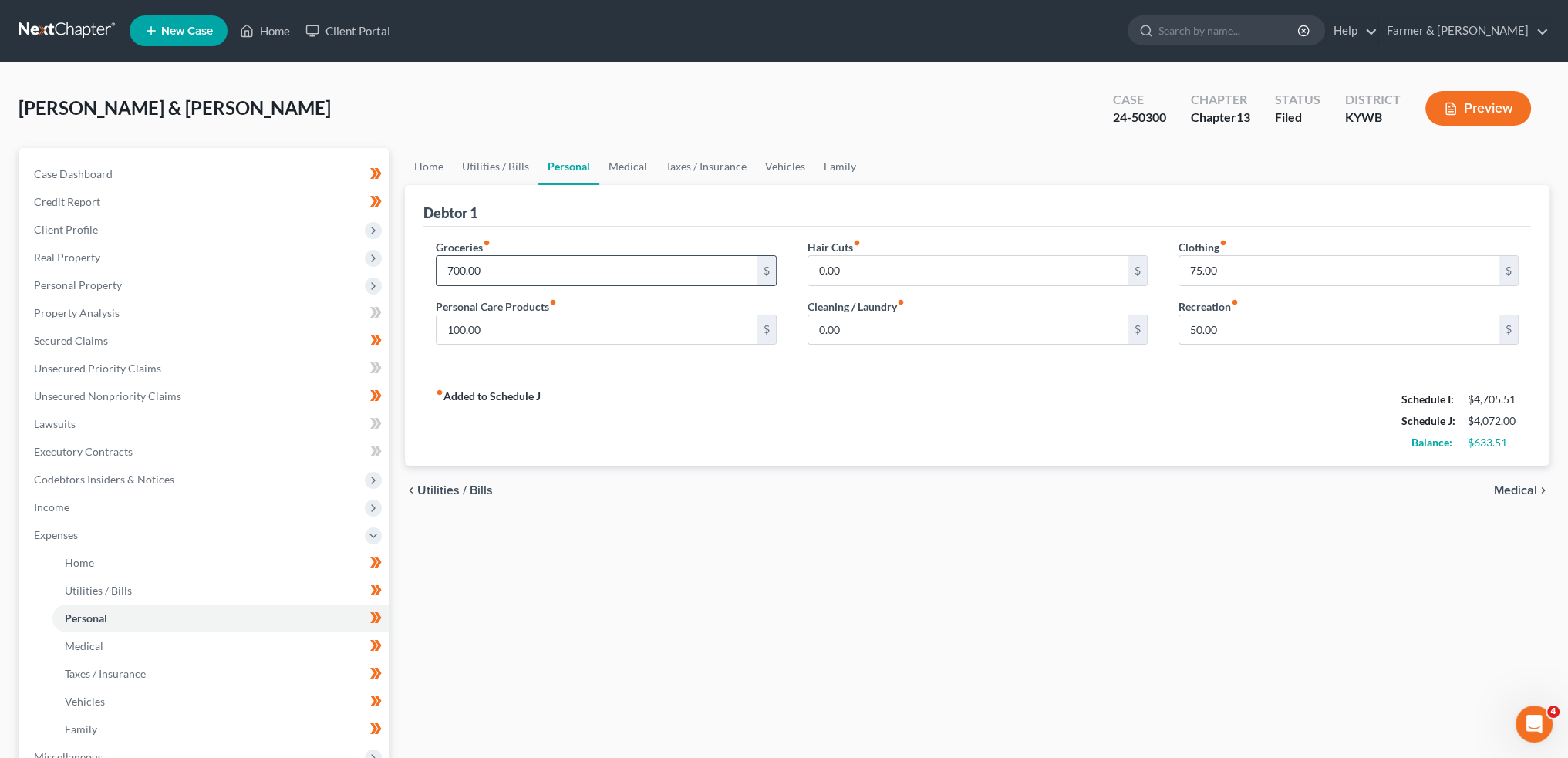
click at [534, 267] on input "700.00" at bounding box center [596, 271] width 320 height 29
type input "800.00"
click at [614, 178] on link "Medical" at bounding box center [627, 166] width 57 height 37
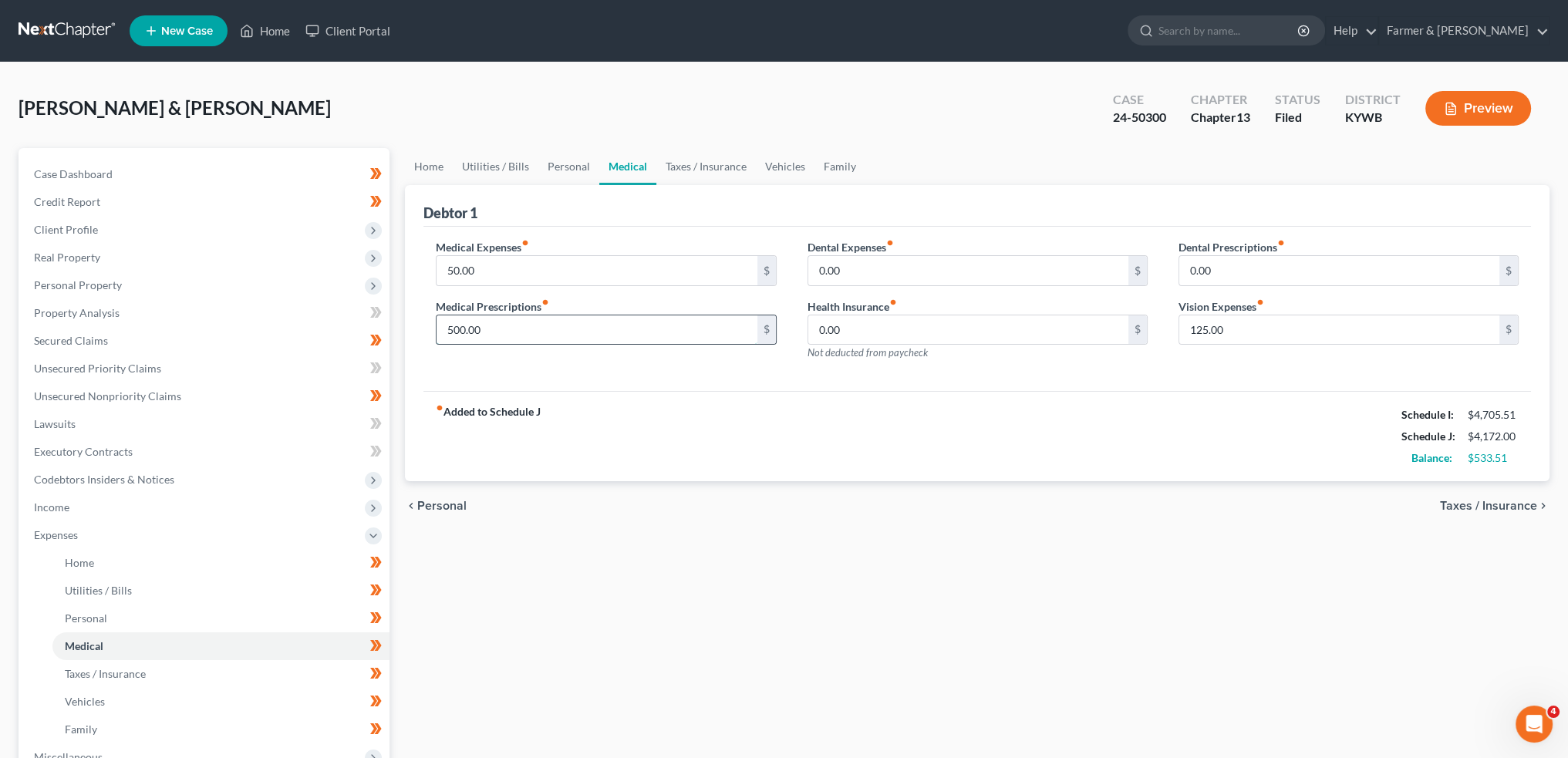
click at [527, 333] on input "500.00" at bounding box center [596, 330] width 320 height 29
type input "625.00"
type input "85.00"
click at [678, 165] on link "Taxes / Insurance" at bounding box center [705, 166] width 99 height 37
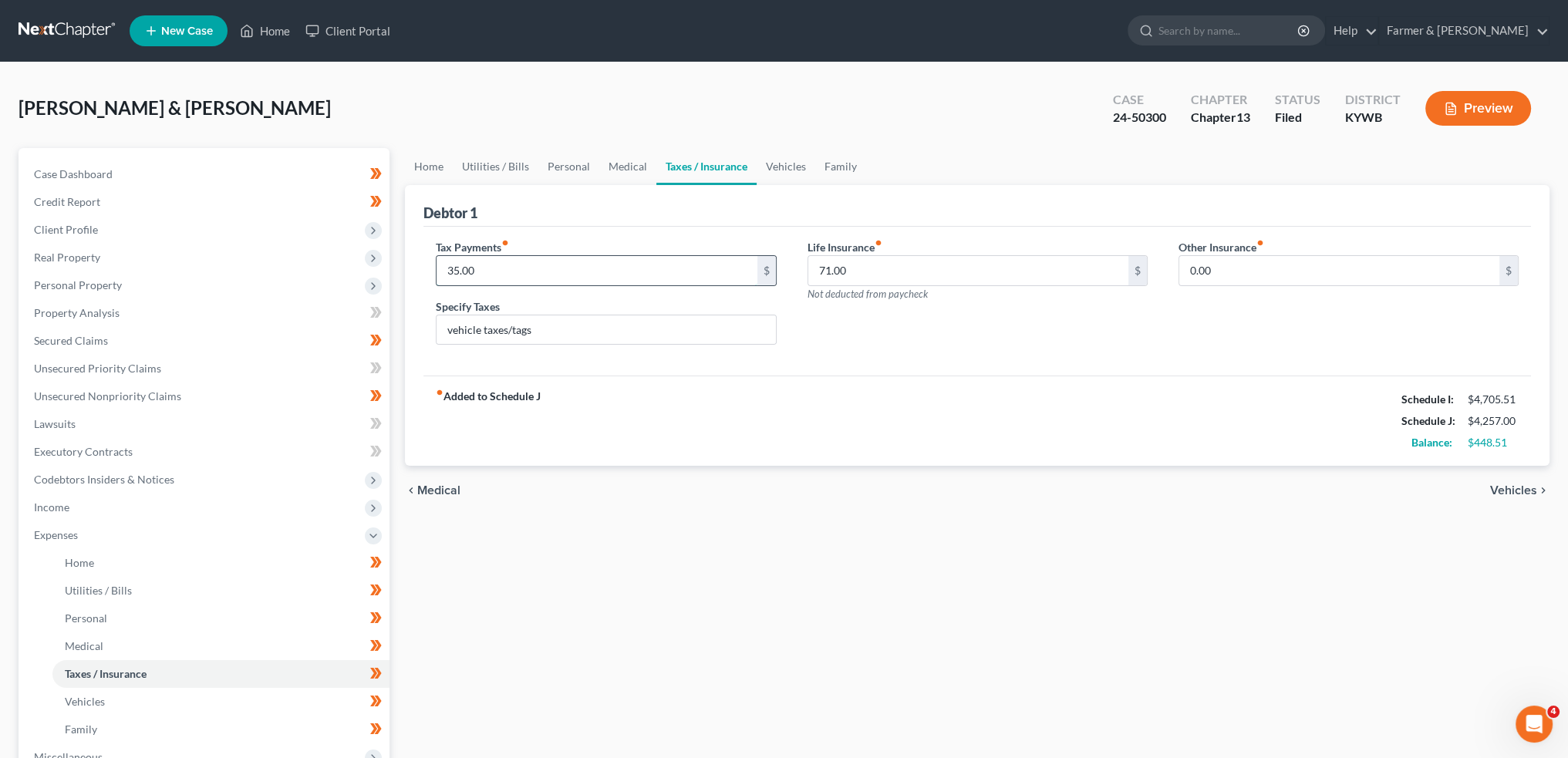
click at [524, 273] on input "35.00" at bounding box center [596, 271] width 320 height 29
type input "29.00"
click at [785, 161] on link "Vehicles" at bounding box center [785, 166] width 58 height 37
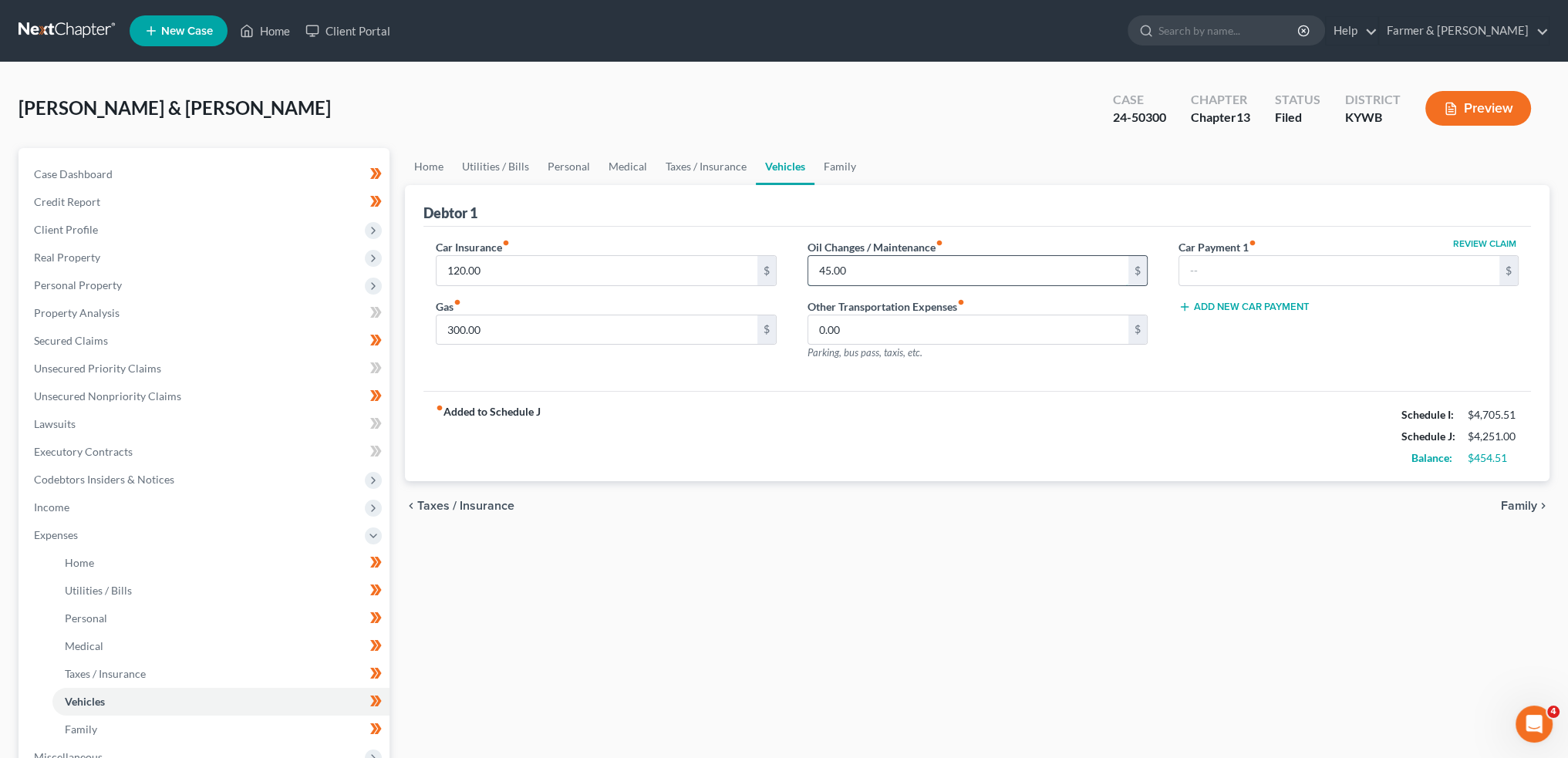
click at [887, 274] on input "45.00" at bounding box center [968, 271] width 320 height 29
type input "50.00"
click at [833, 156] on link "Family" at bounding box center [840, 166] width 51 height 37
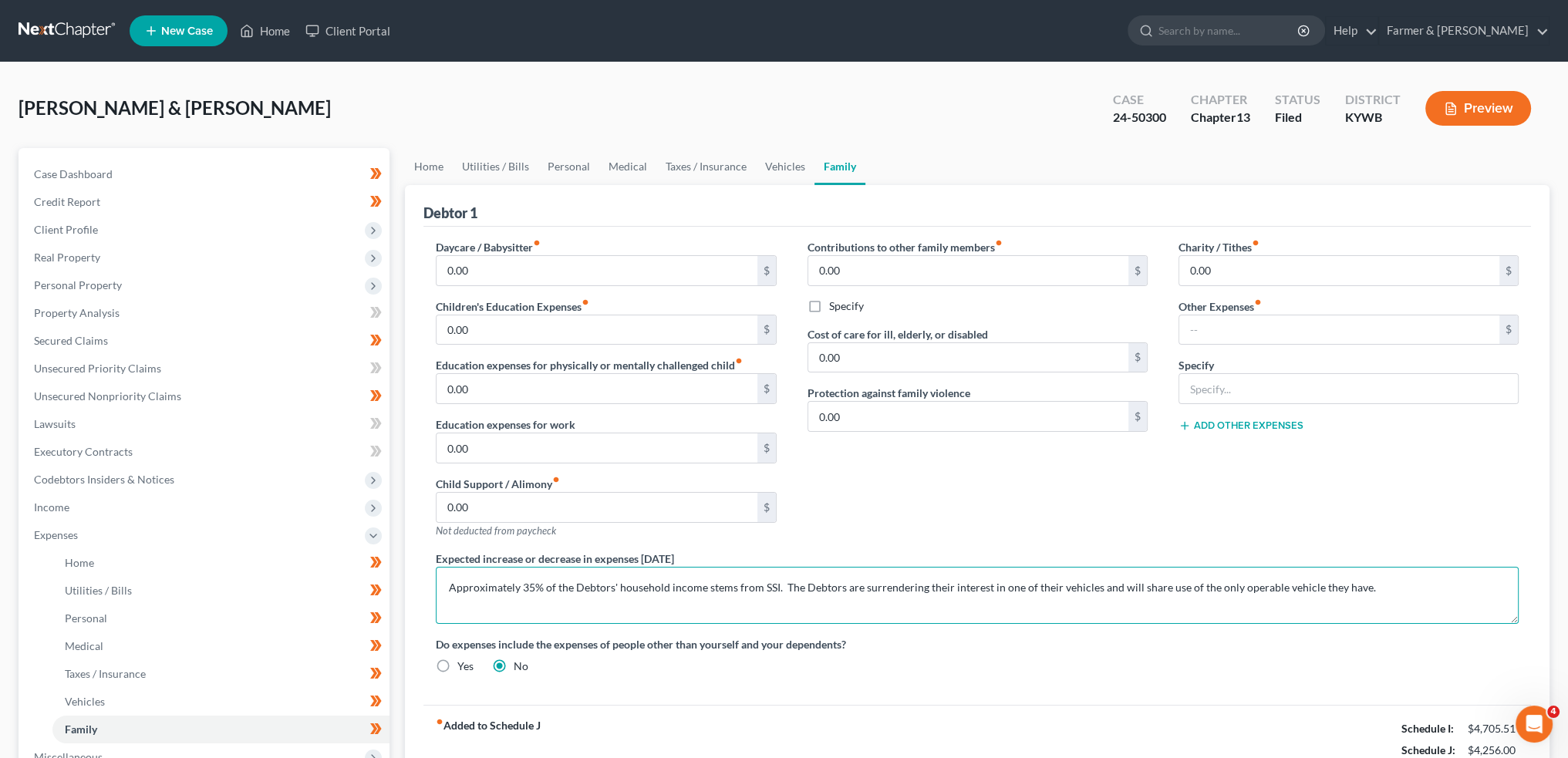
drag, startPoint x: 1393, startPoint y: 592, endPoint x: 783, endPoint y: 594, distance: 610.0
click at [783, 594] on textarea "Approximately 35% of the Debtors' household income stems from SSI. The Debtors …" at bounding box center [976, 595] width 1083 height 57
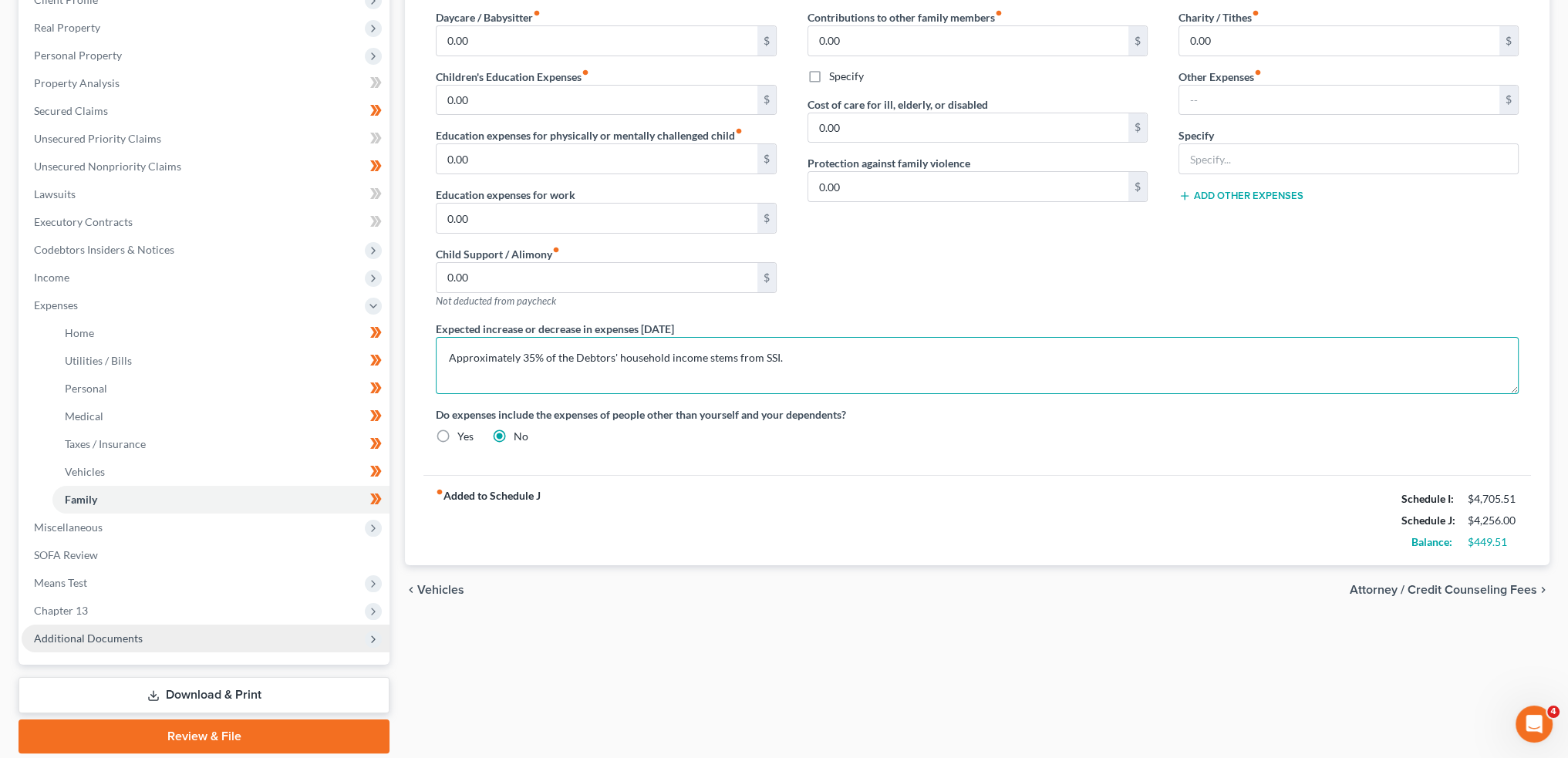
scroll to position [283, 0]
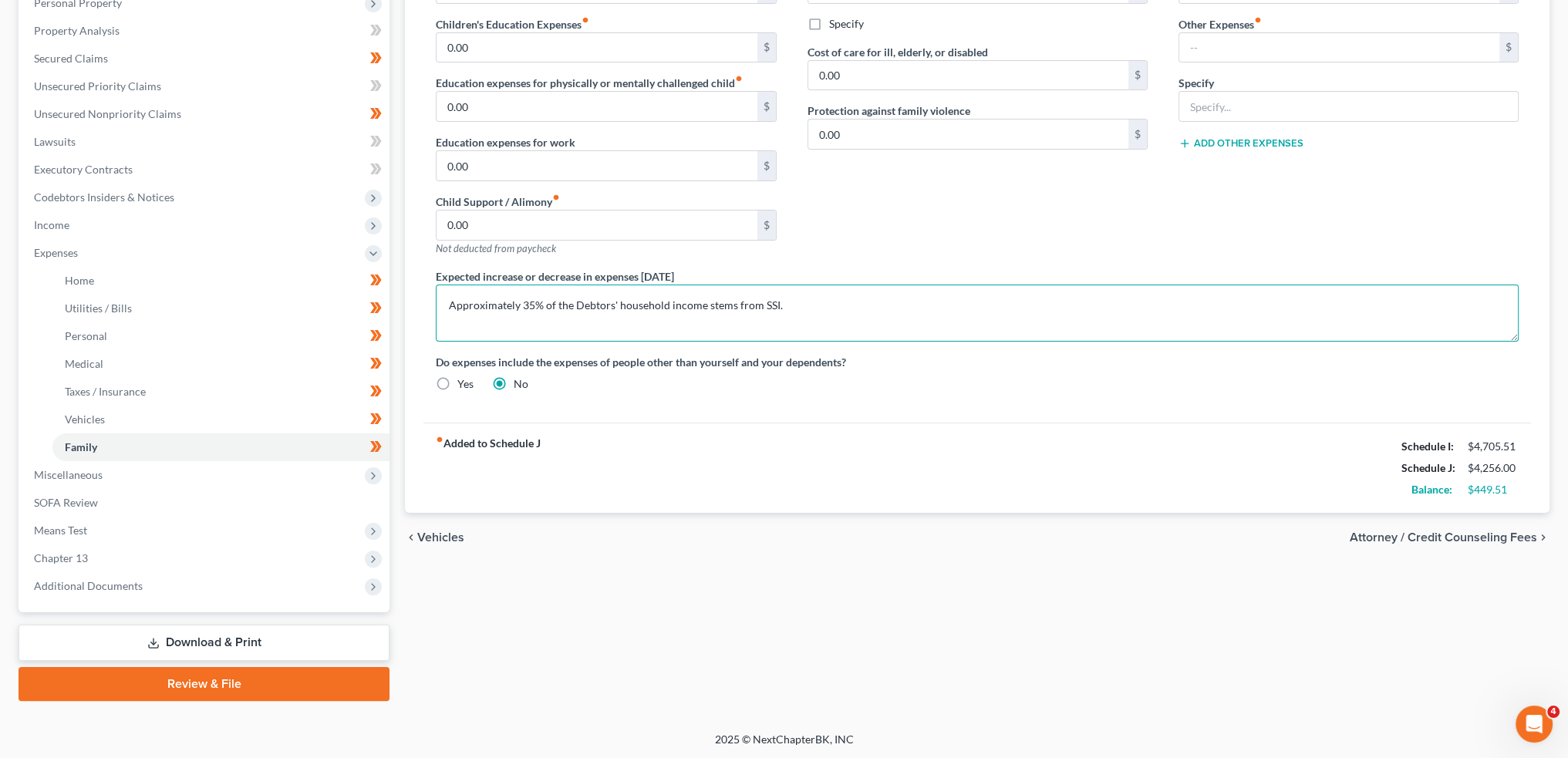
type textarea "Approximately 35% of the Debtors' household income stems from SSI."
click at [239, 638] on link "Download & Print" at bounding box center [204, 643] width 371 height 36
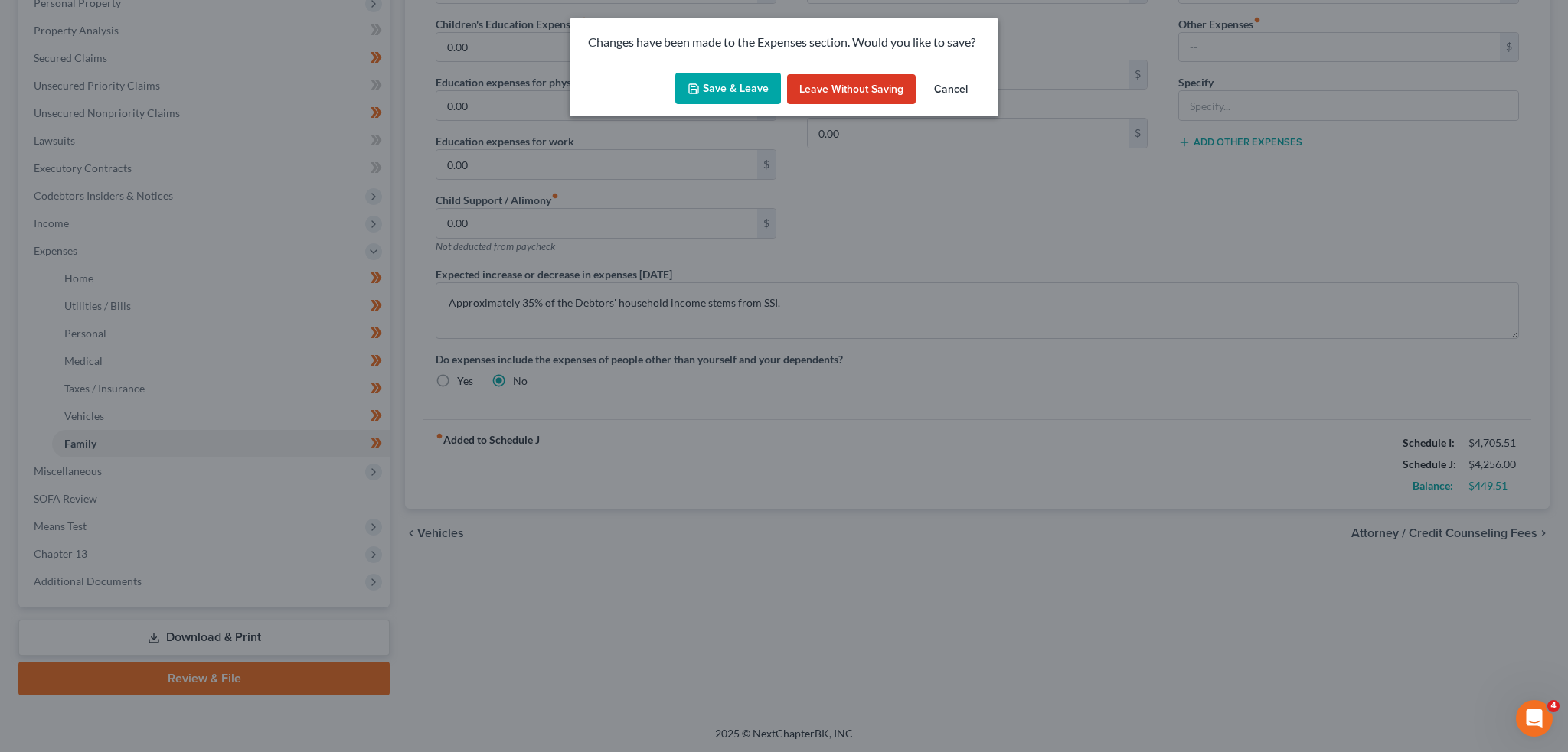
click at [721, 87] on button "Save & Leave" at bounding box center [727, 89] width 106 height 32
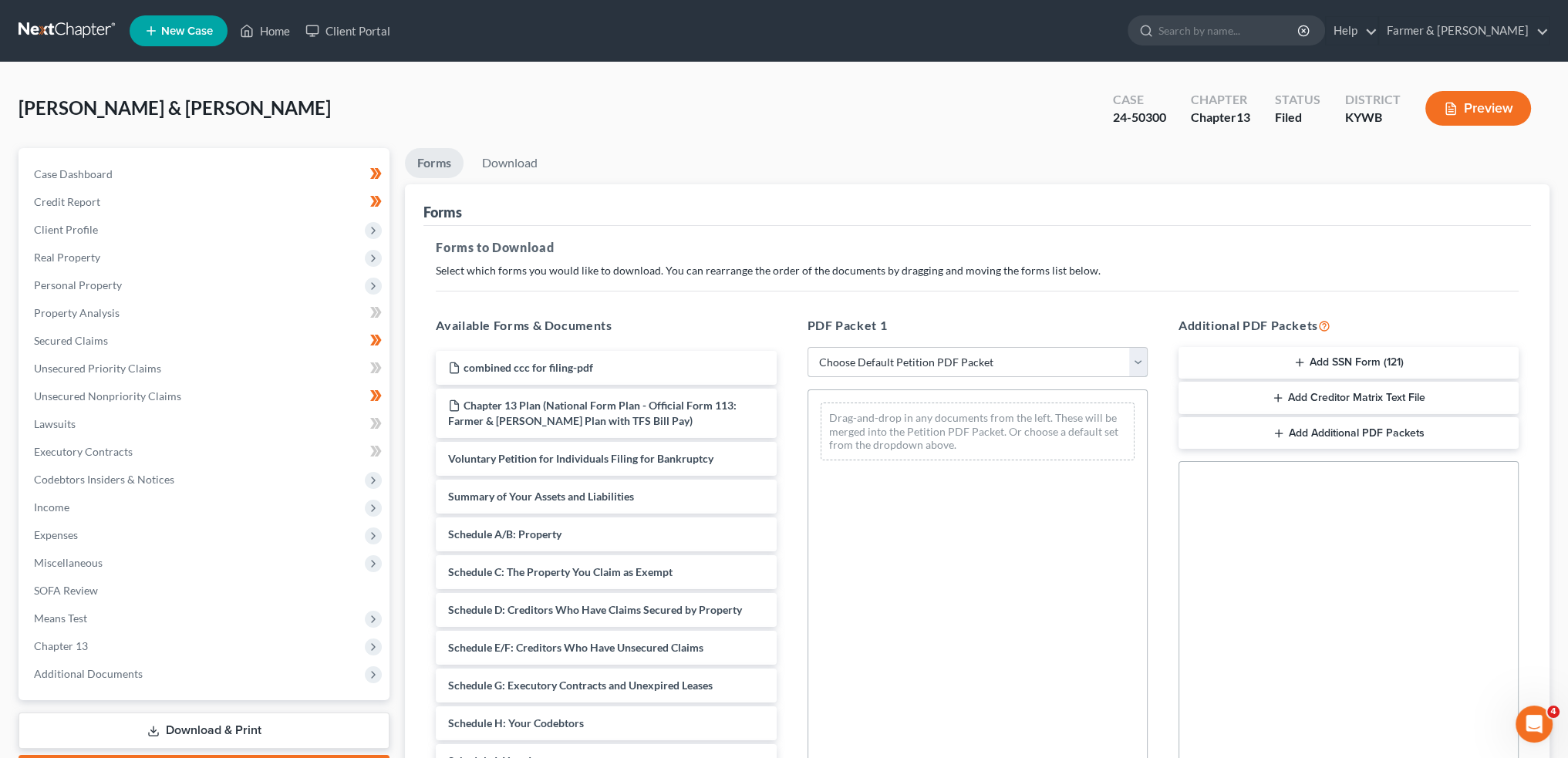
click at [957, 348] on select "Choose Default Petition PDF Packet Complete Bankruptcy Petition (all forms and …" at bounding box center [978, 363] width 340 height 31
select select "2"
click at [808, 347] on select "Choose Default Petition PDF Packet Complete Bankruptcy Petition (all forms and …" at bounding box center [978, 363] width 340 height 31
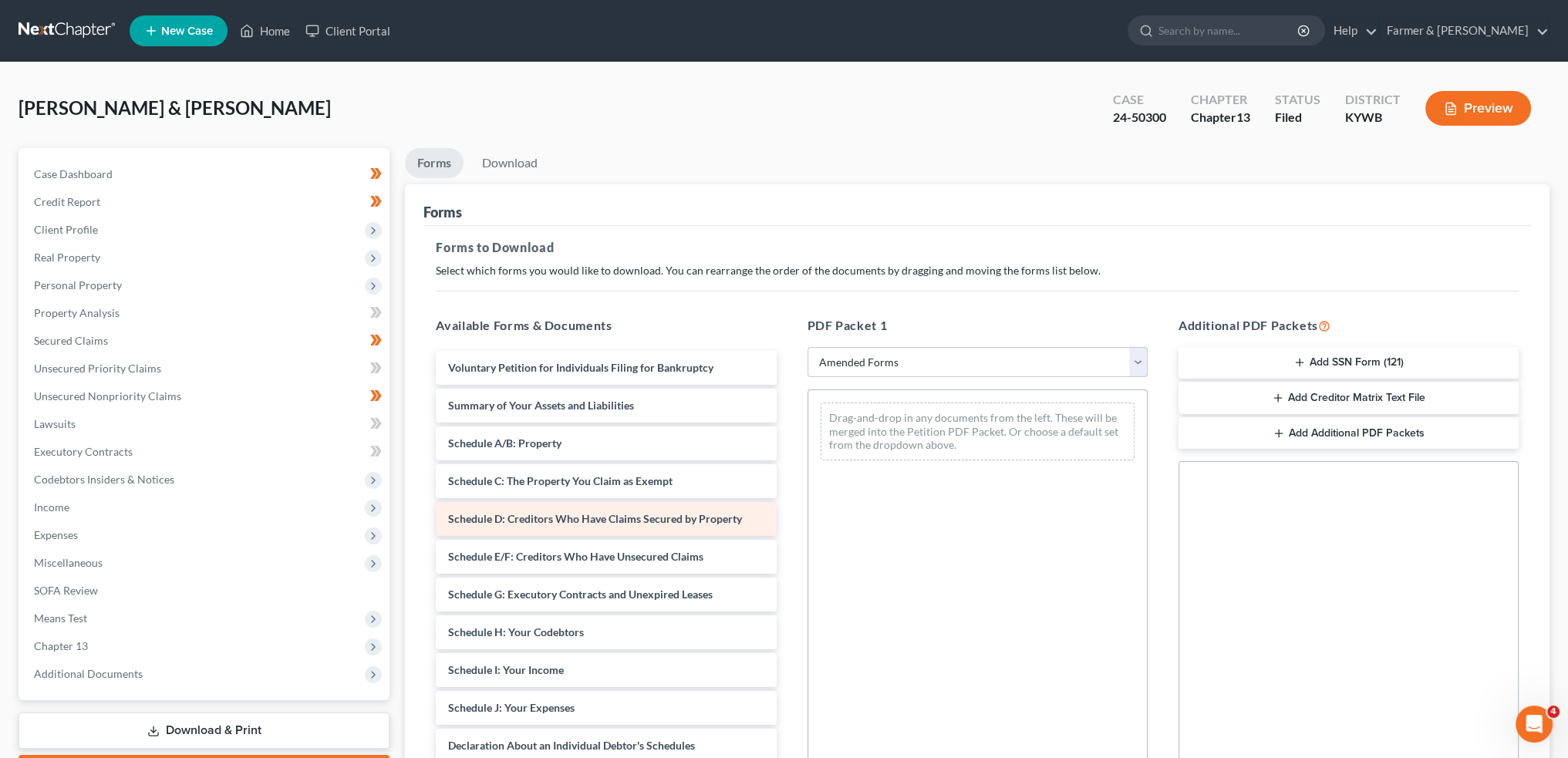
scroll to position [128, 0]
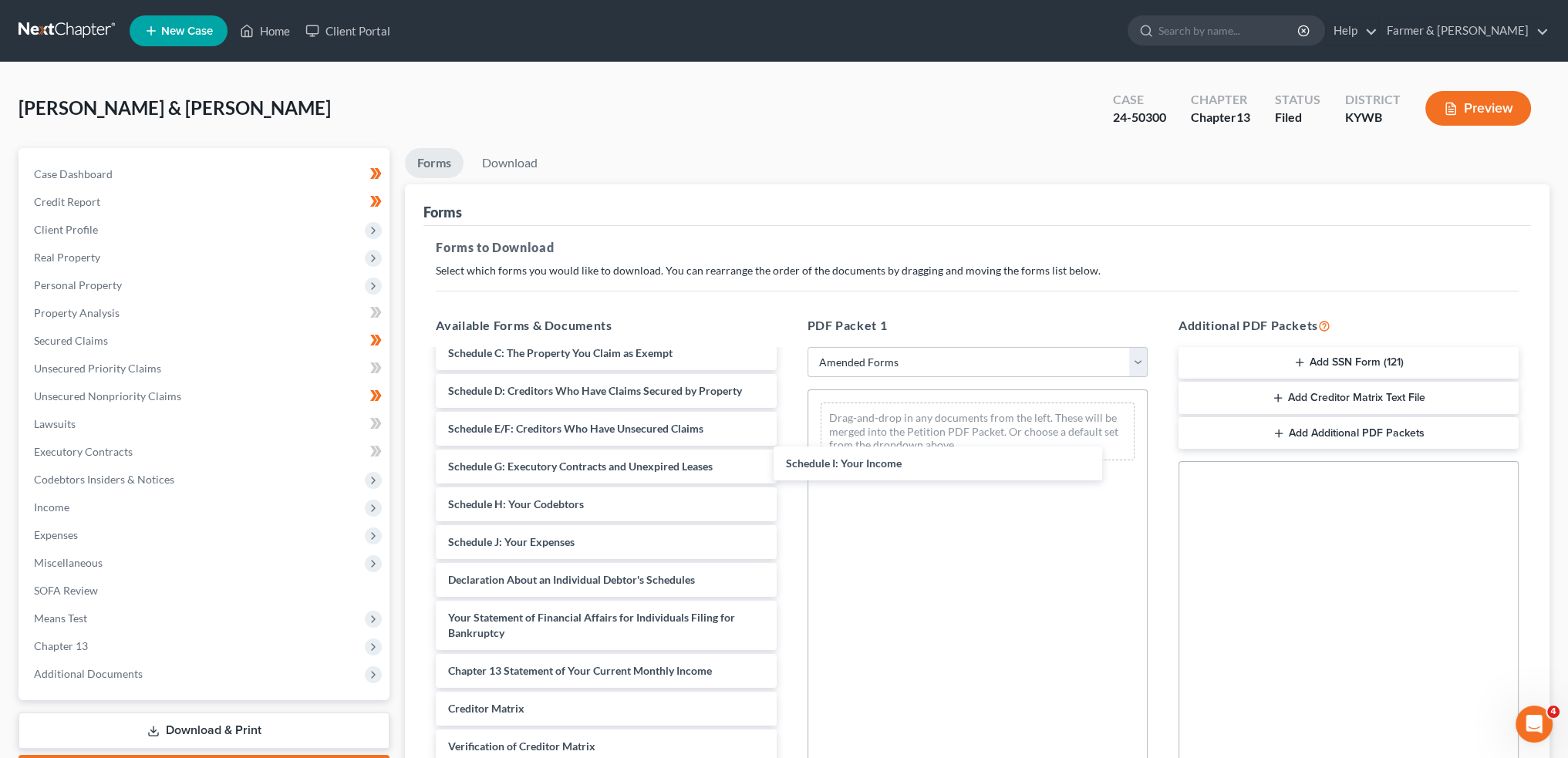
drag, startPoint x: 548, startPoint y: 538, endPoint x: 564, endPoint y: 534, distance: 16.5
click at [788, 461] on div "Schedule I: Your Income Voluntary Petition for Individuals Filing for Bankruptc…" at bounding box center [605, 538] width 365 height 632
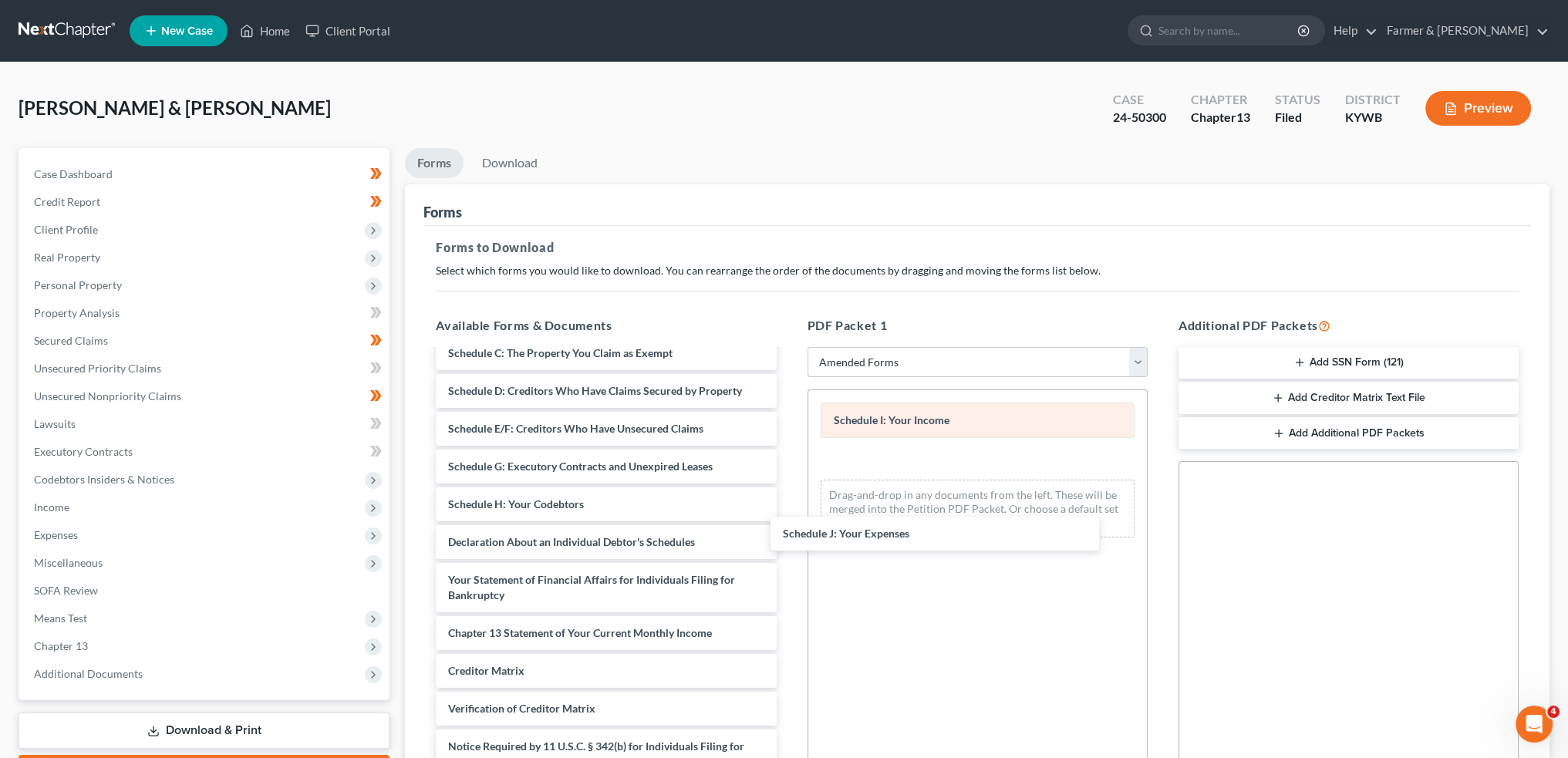
drag, startPoint x: 554, startPoint y: 541, endPoint x: 929, endPoint y: 435, distance: 389.7
click at [788, 530] on div "Schedule J: Your Expenses Voluntary Petition for Individuals Filing for Bankrup…" at bounding box center [605, 519] width 365 height 593
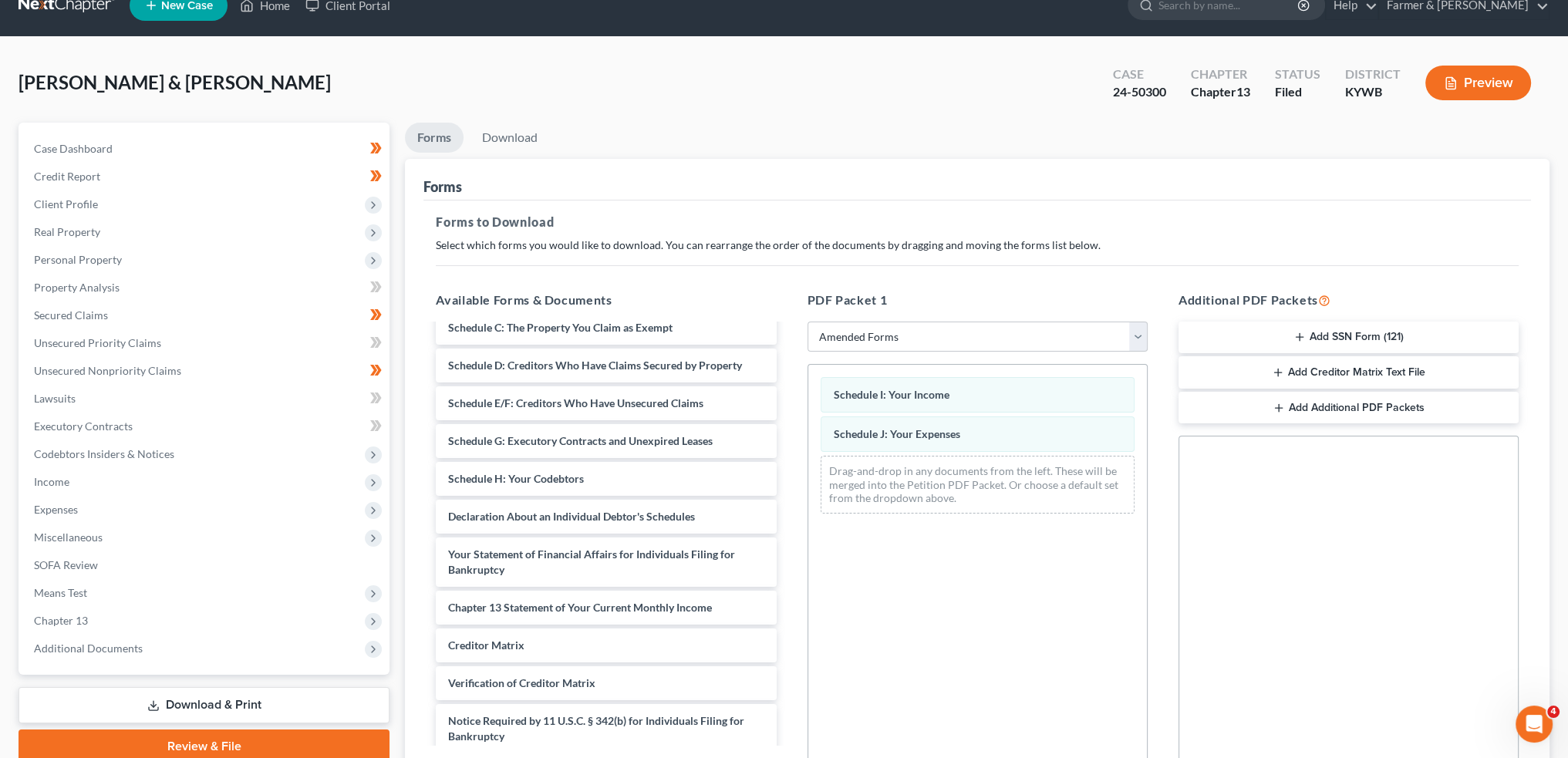
scroll to position [193, 0]
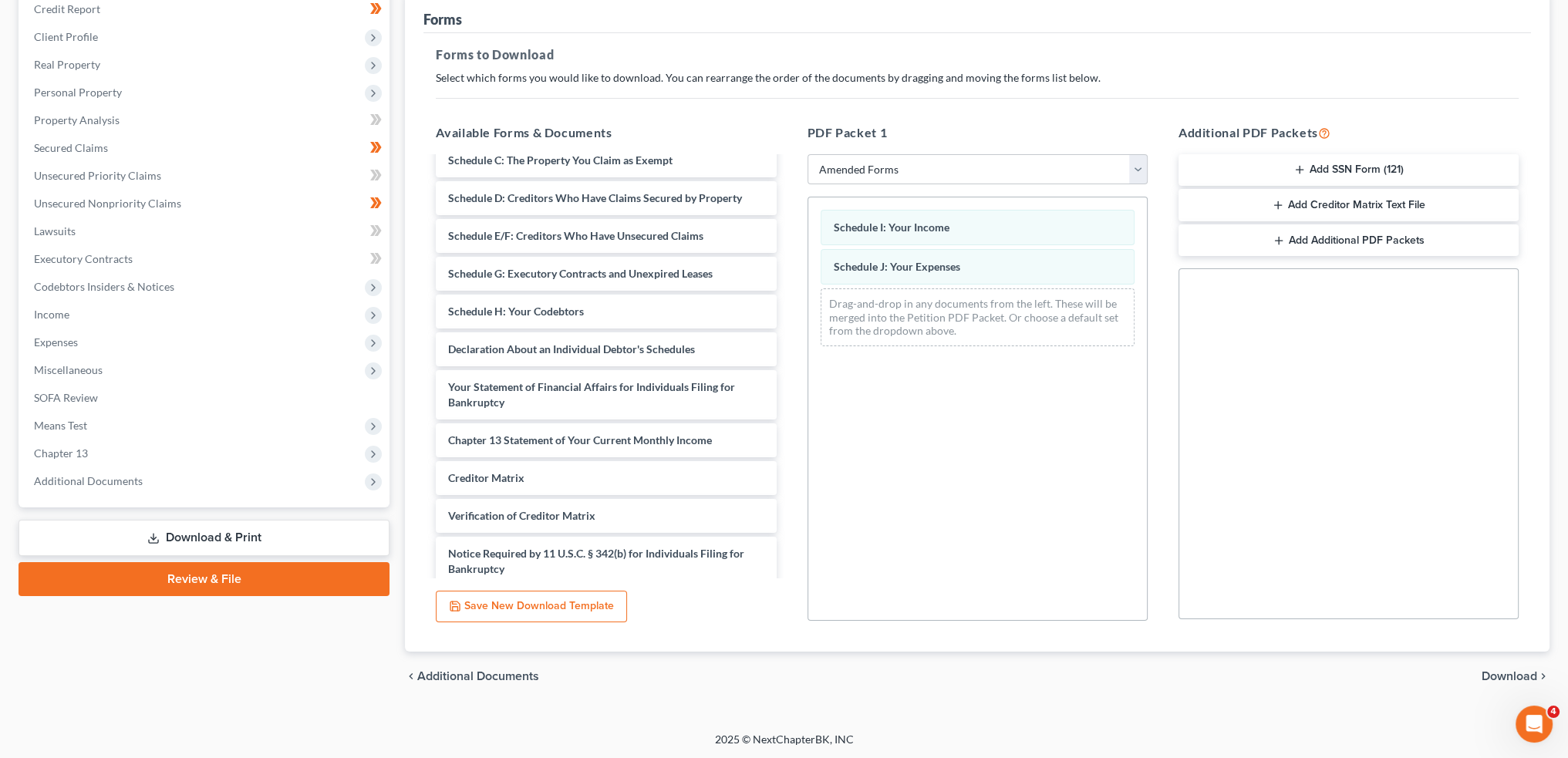
click at [1501, 672] on span "Download" at bounding box center [1509, 676] width 55 height 13
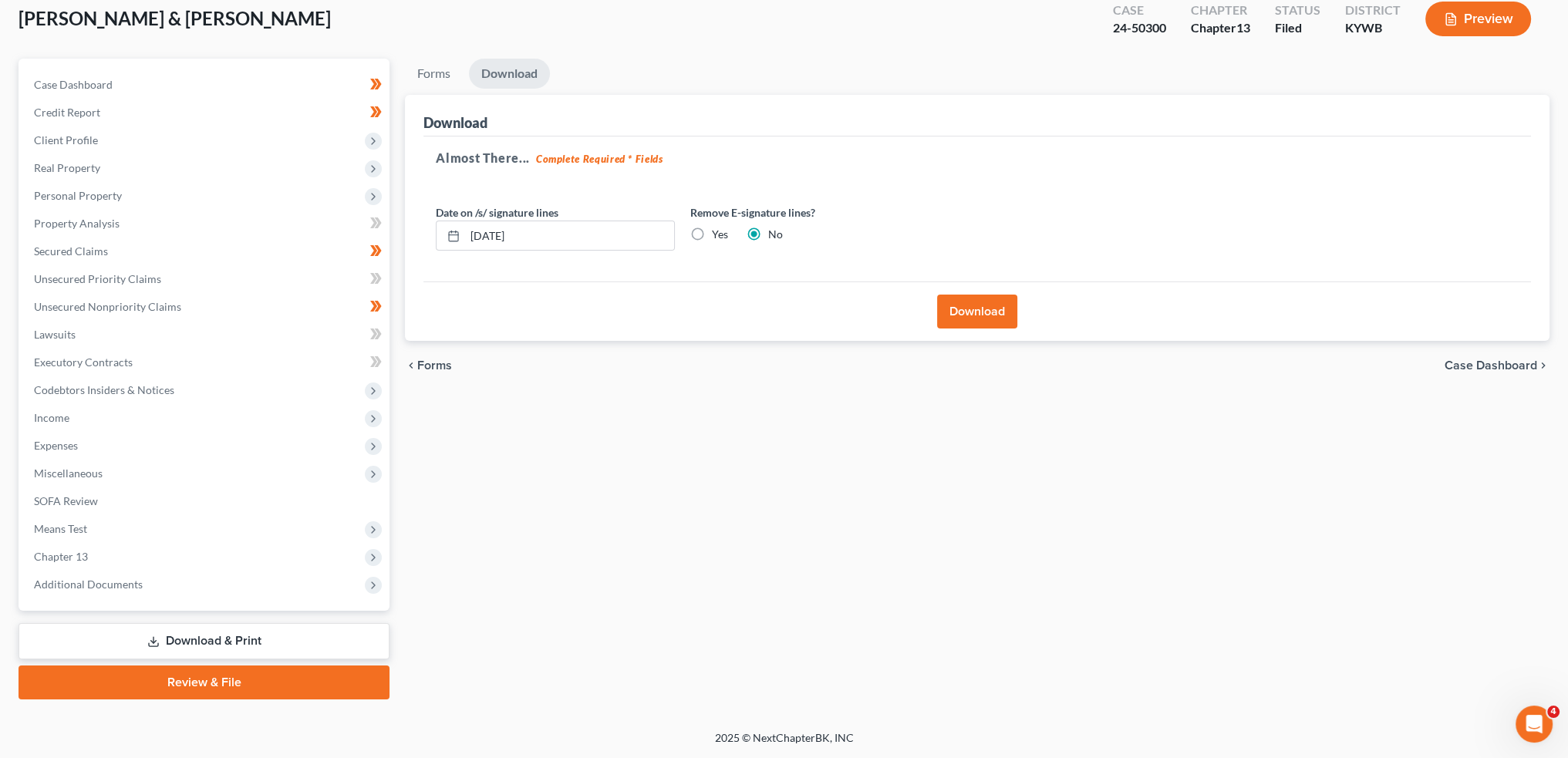
scroll to position [88, 0]
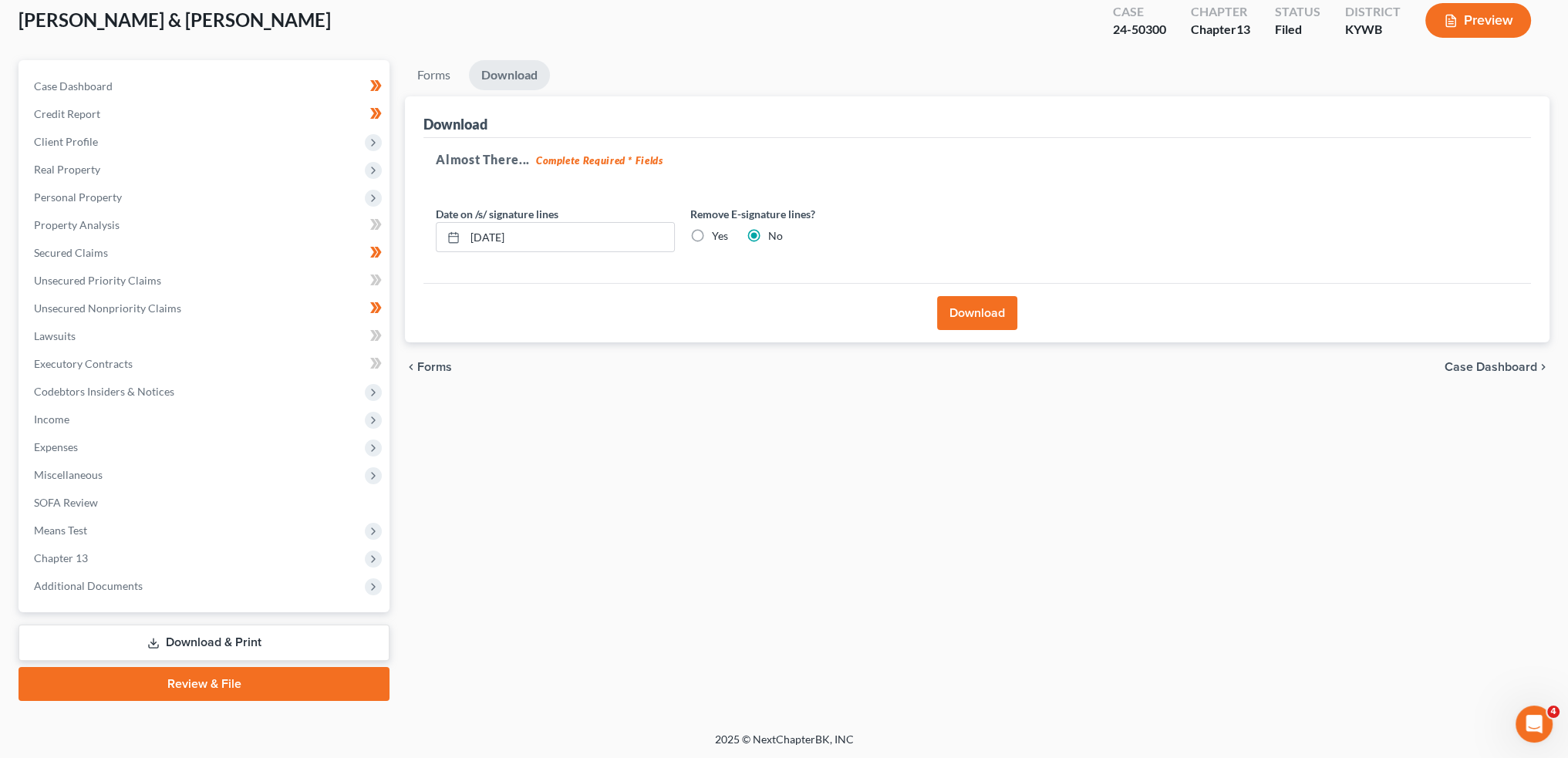
click at [980, 304] on button "Download" at bounding box center [977, 313] width 80 height 34
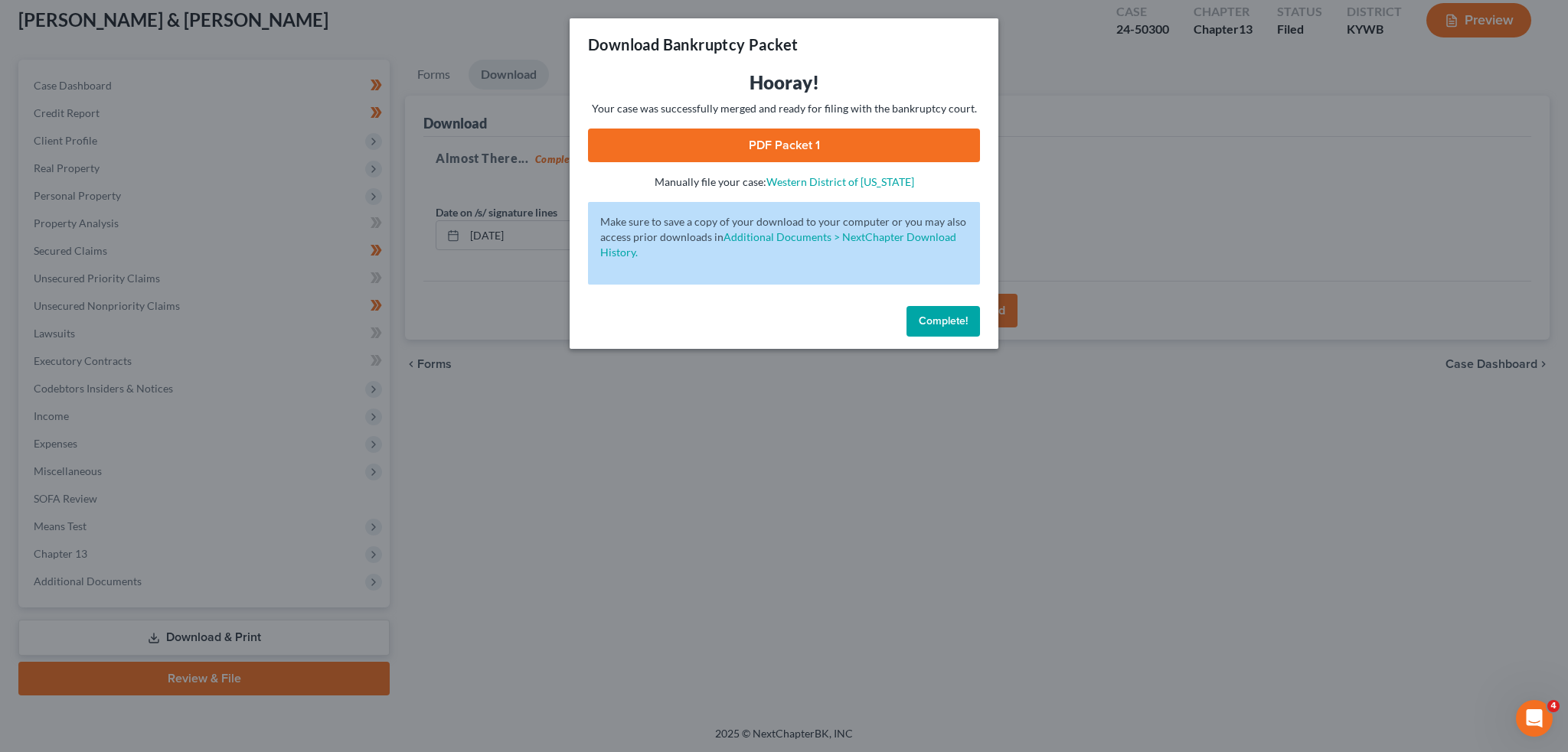
click at [787, 149] on link "PDF Packet 1" at bounding box center [784, 145] width 392 height 33
click at [939, 324] on span "Complete!" at bounding box center [943, 321] width 49 height 13
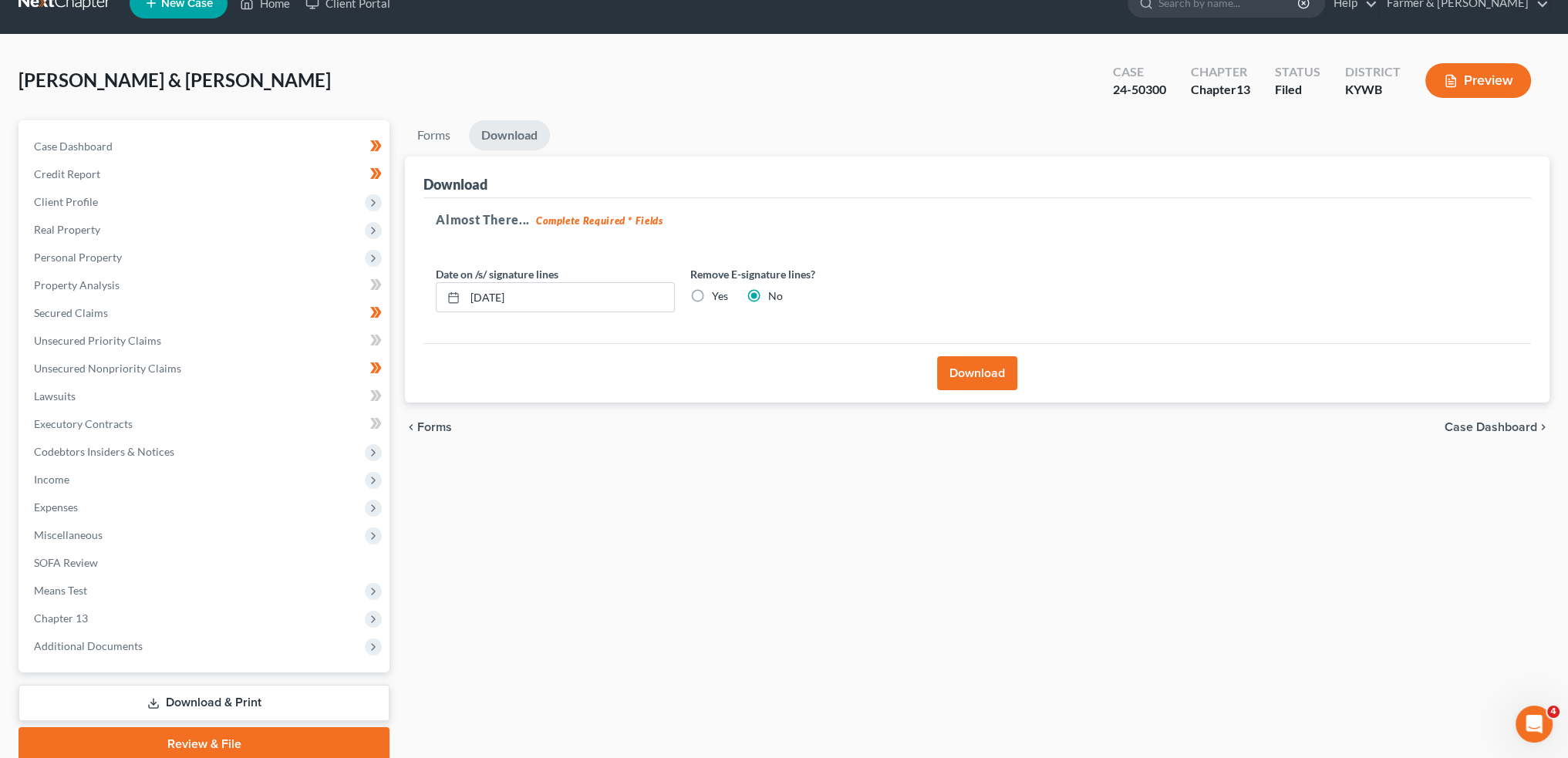
scroll to position [0, 0]
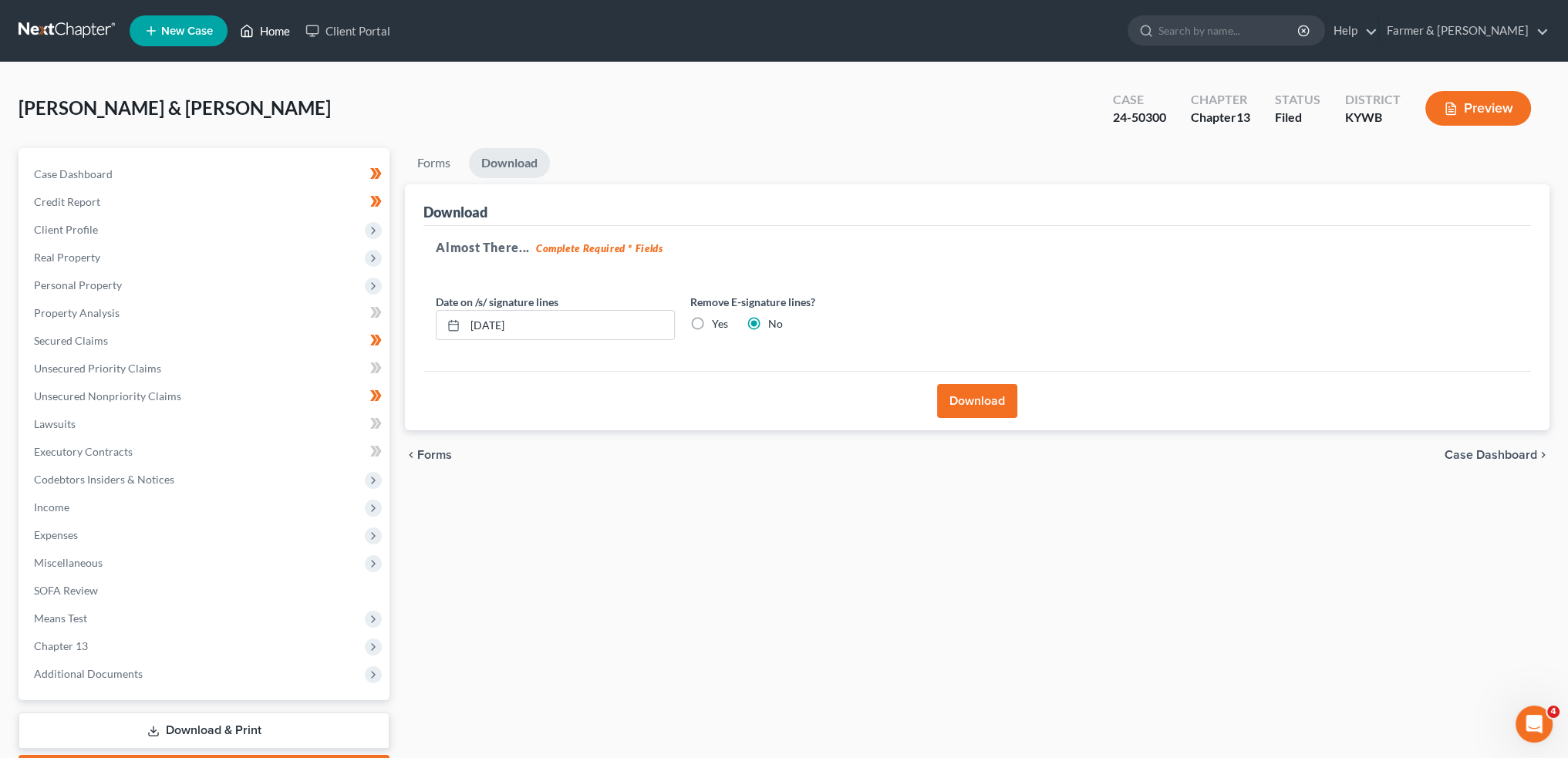
click at [267, 32] on link "Home" at bounding box center [265, 31] width 65 height 28
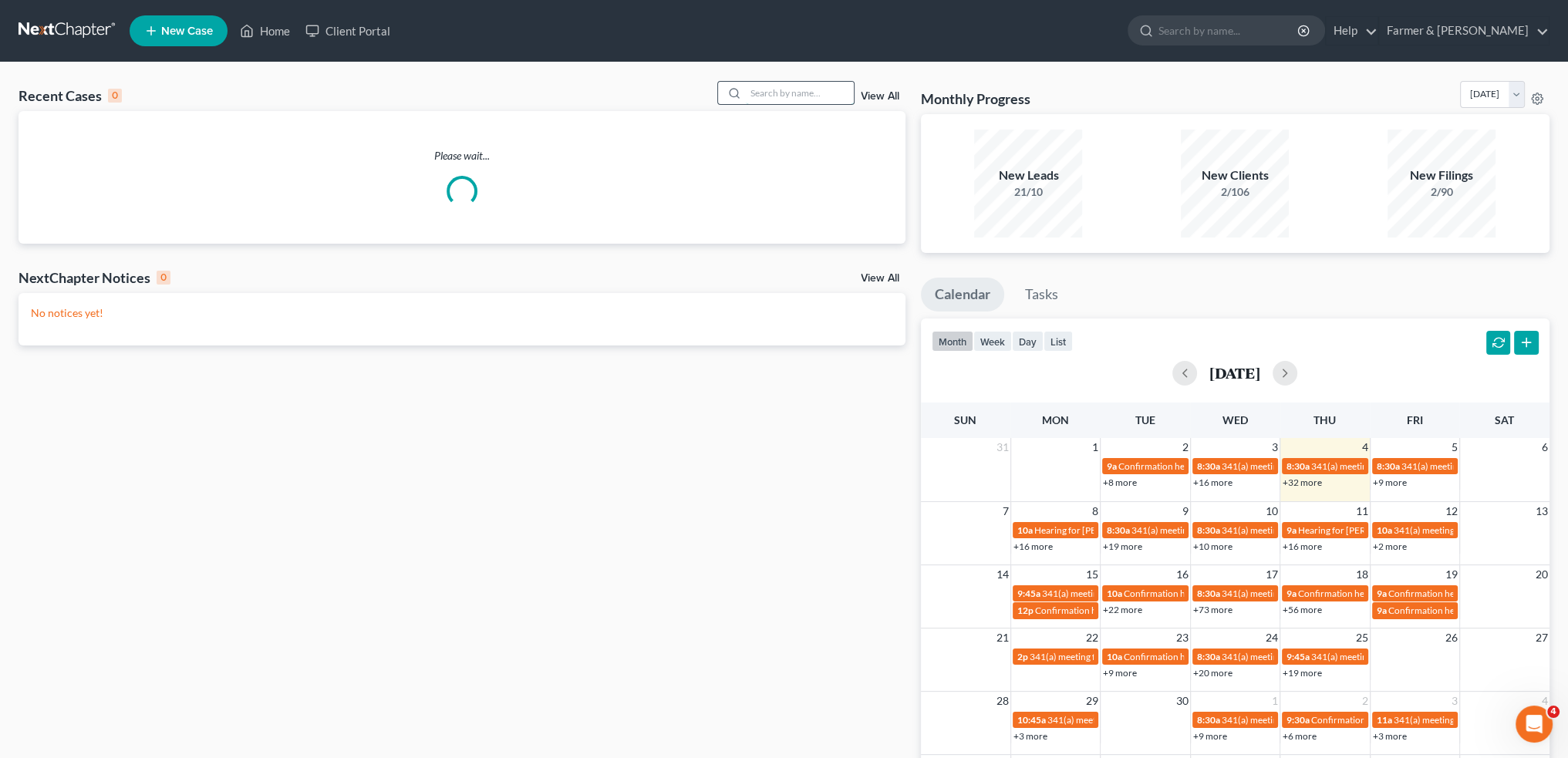
click at [782, 89] on input "search" at bounding box center [800, 93] width 108 height 23
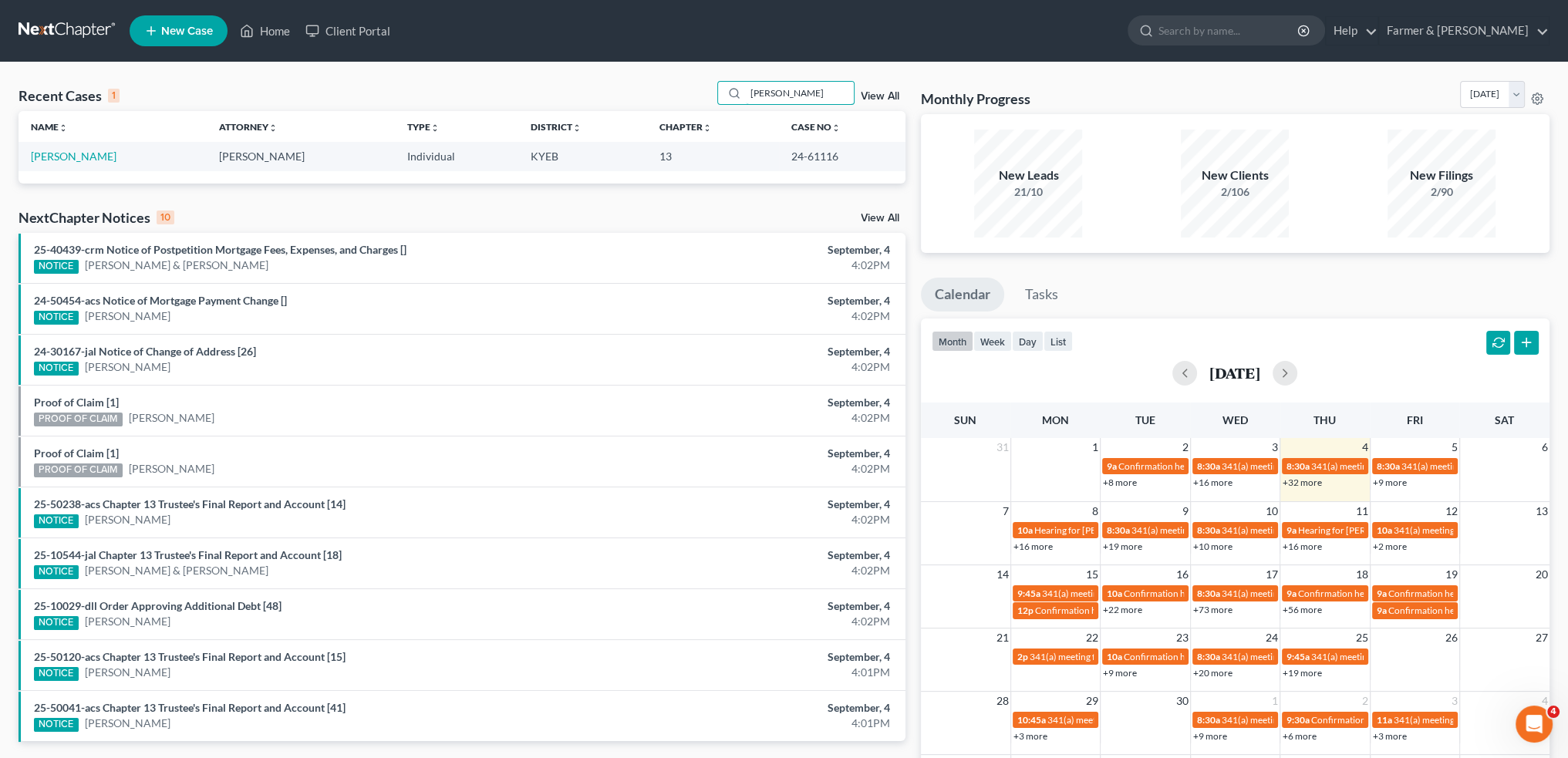
type input "[PERSON_NAME]"
click at [68, 153] on link "[PERSON_NAME]" at bounding box center [74, 156] width 85 height 13
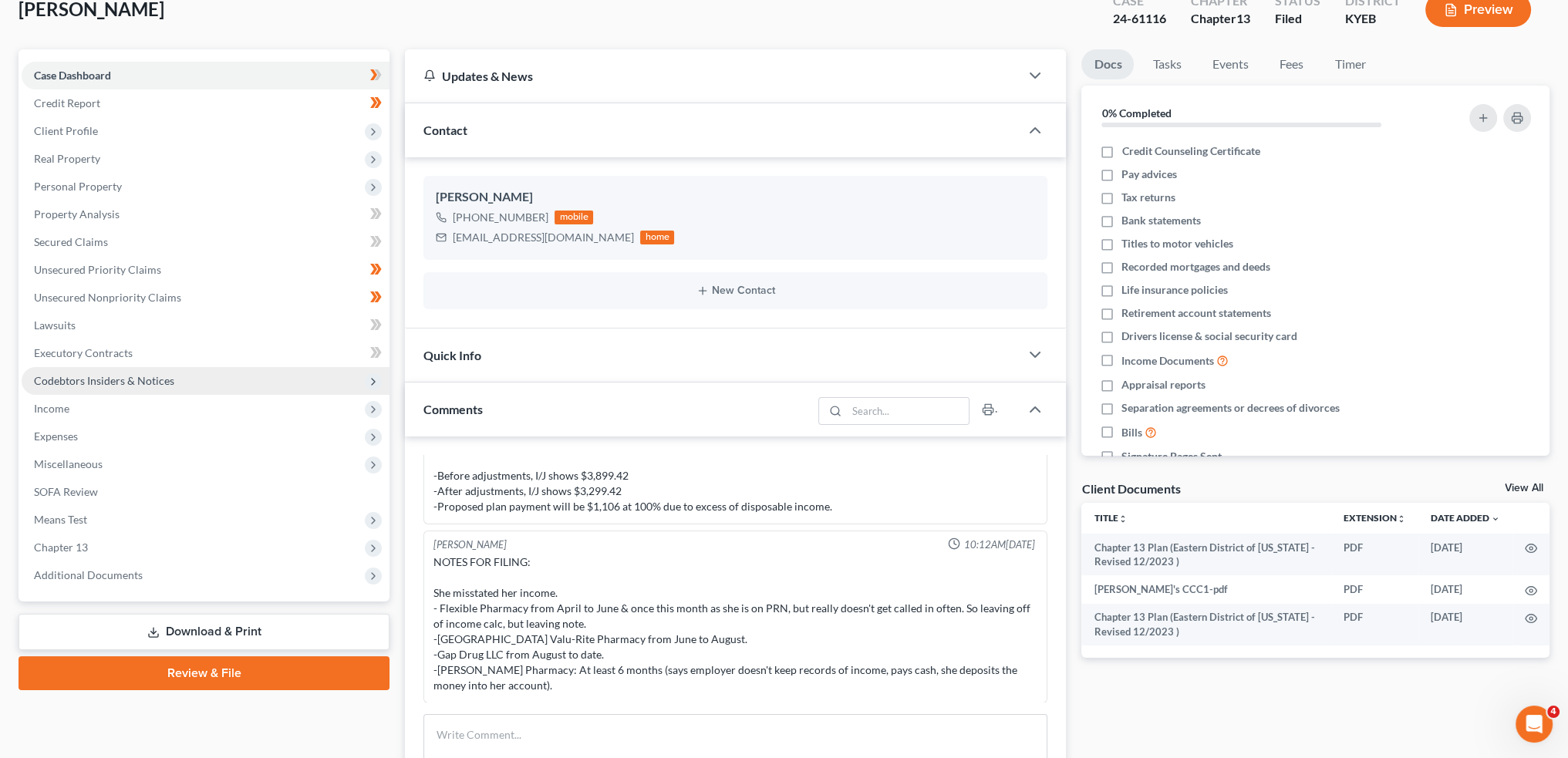
scroll to position [128, 0]
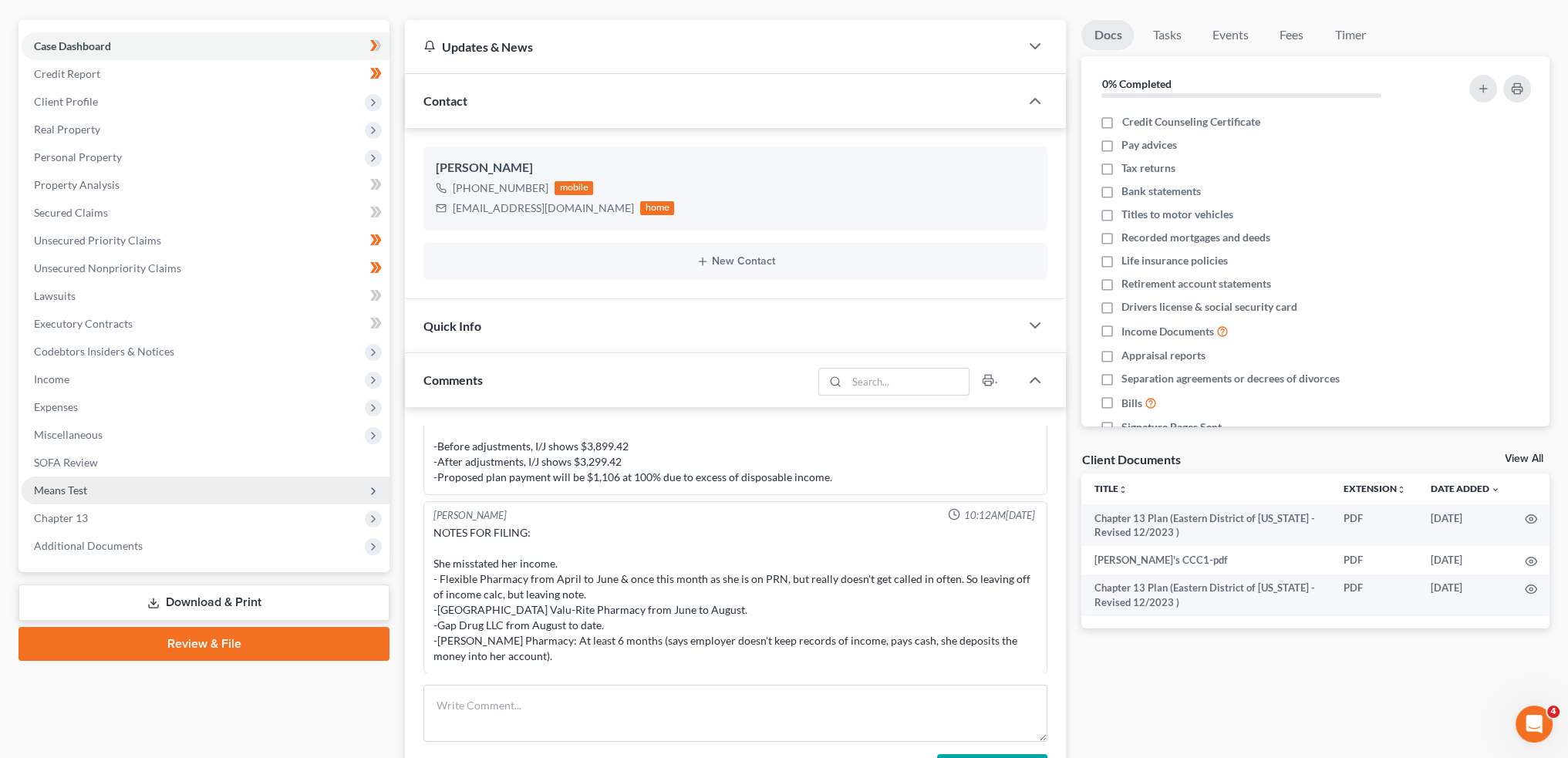
click at [105, 491] on span "Means Test" at bounding box center [205, 490] width 368 height 28
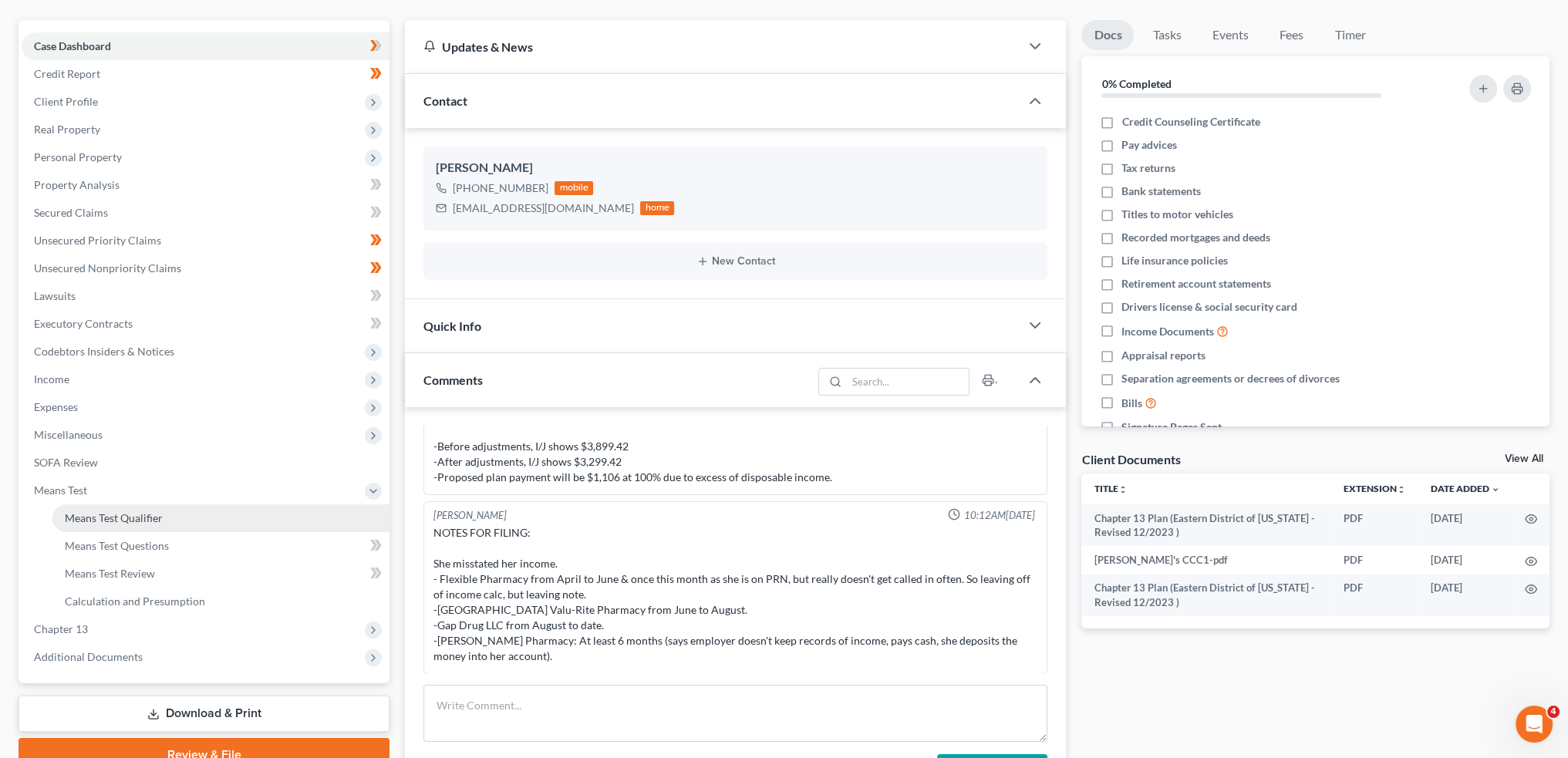
click at [107, 517] on span "Means Test Qualifier" at bounding box center [114, 518] width 98 height 13
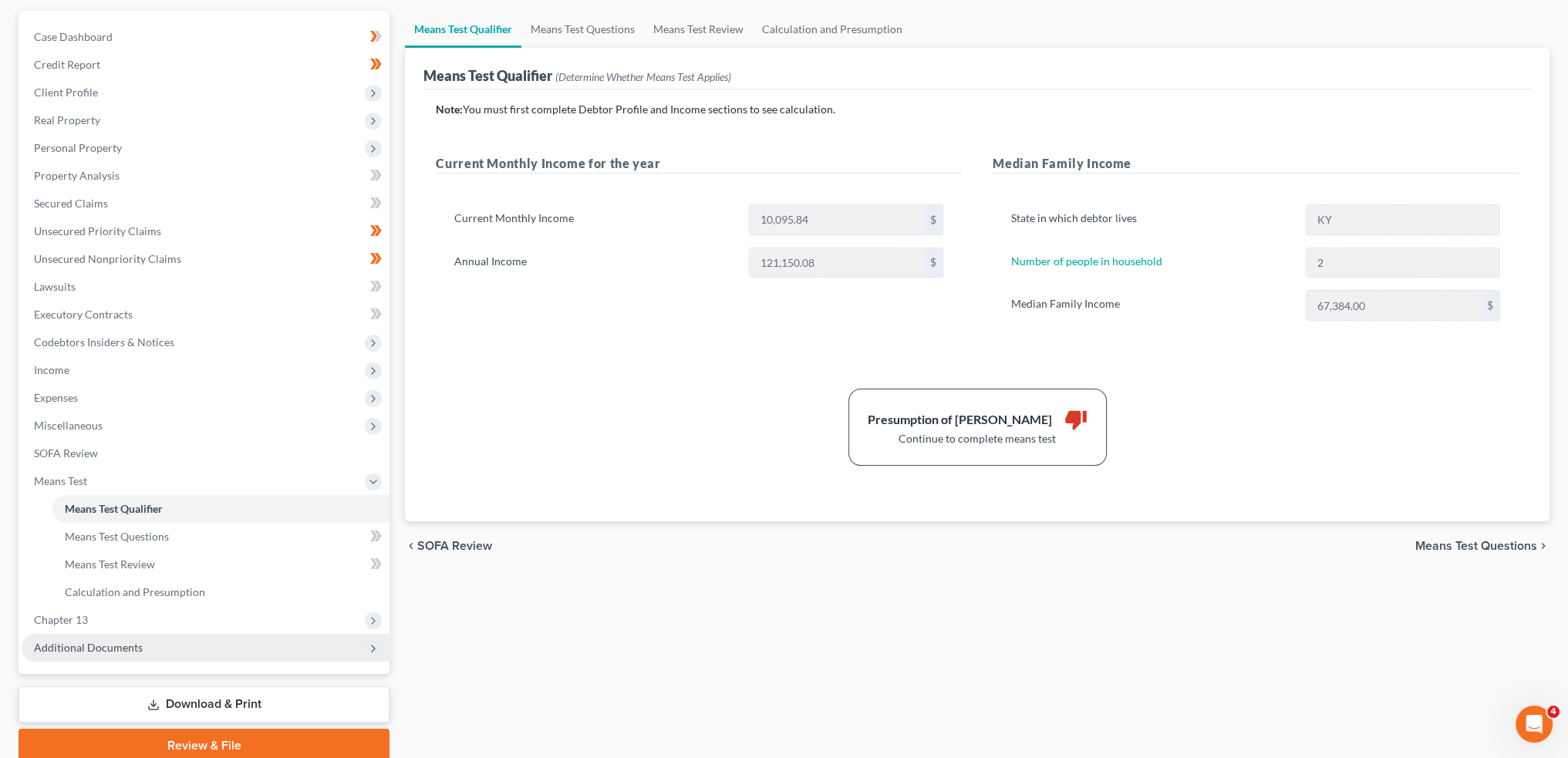
scroll to position [199, 0]
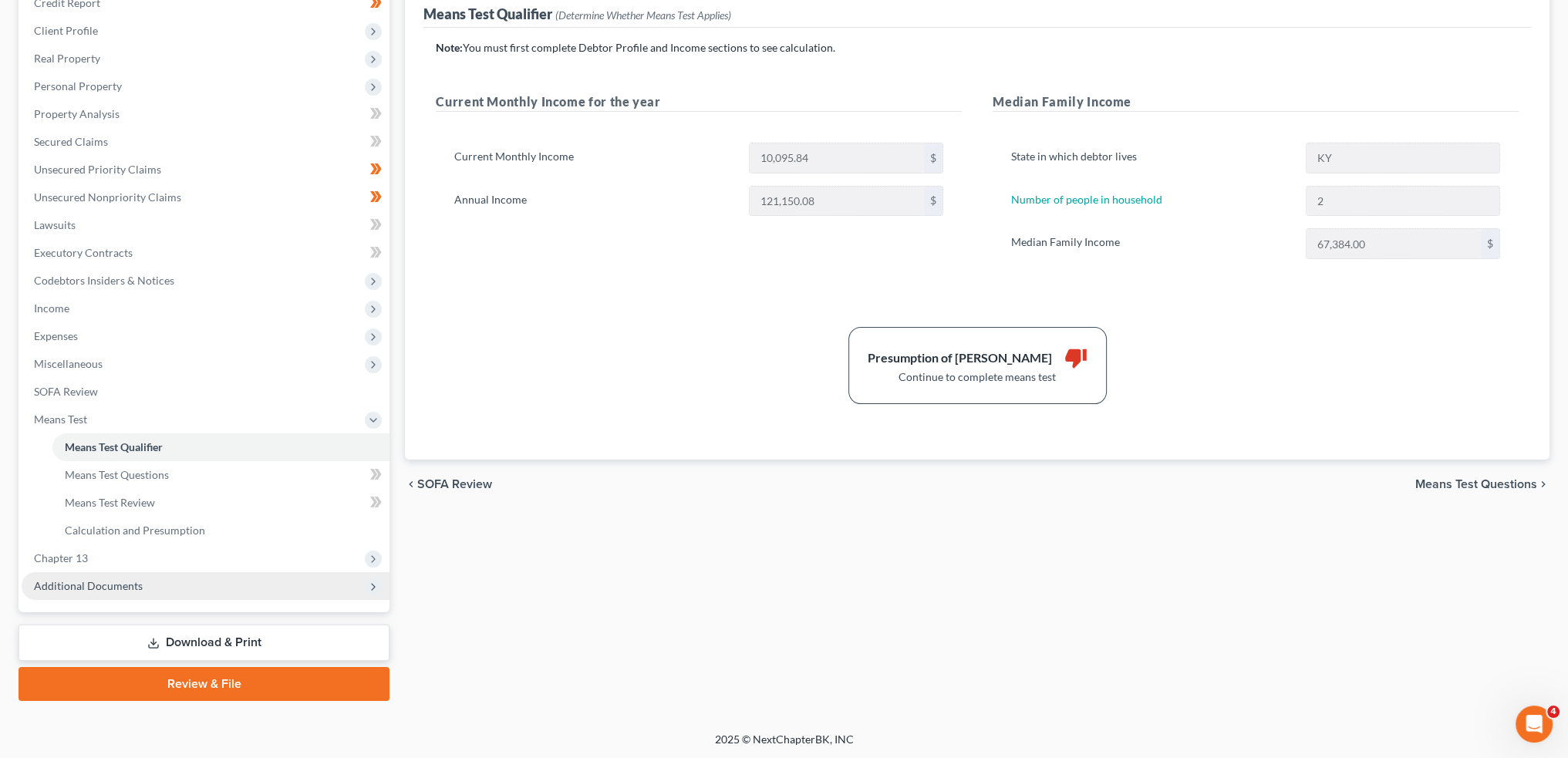
click at [125, 585] on span "Additional Documents" at bounding box center [88, 585] width 109 height 13
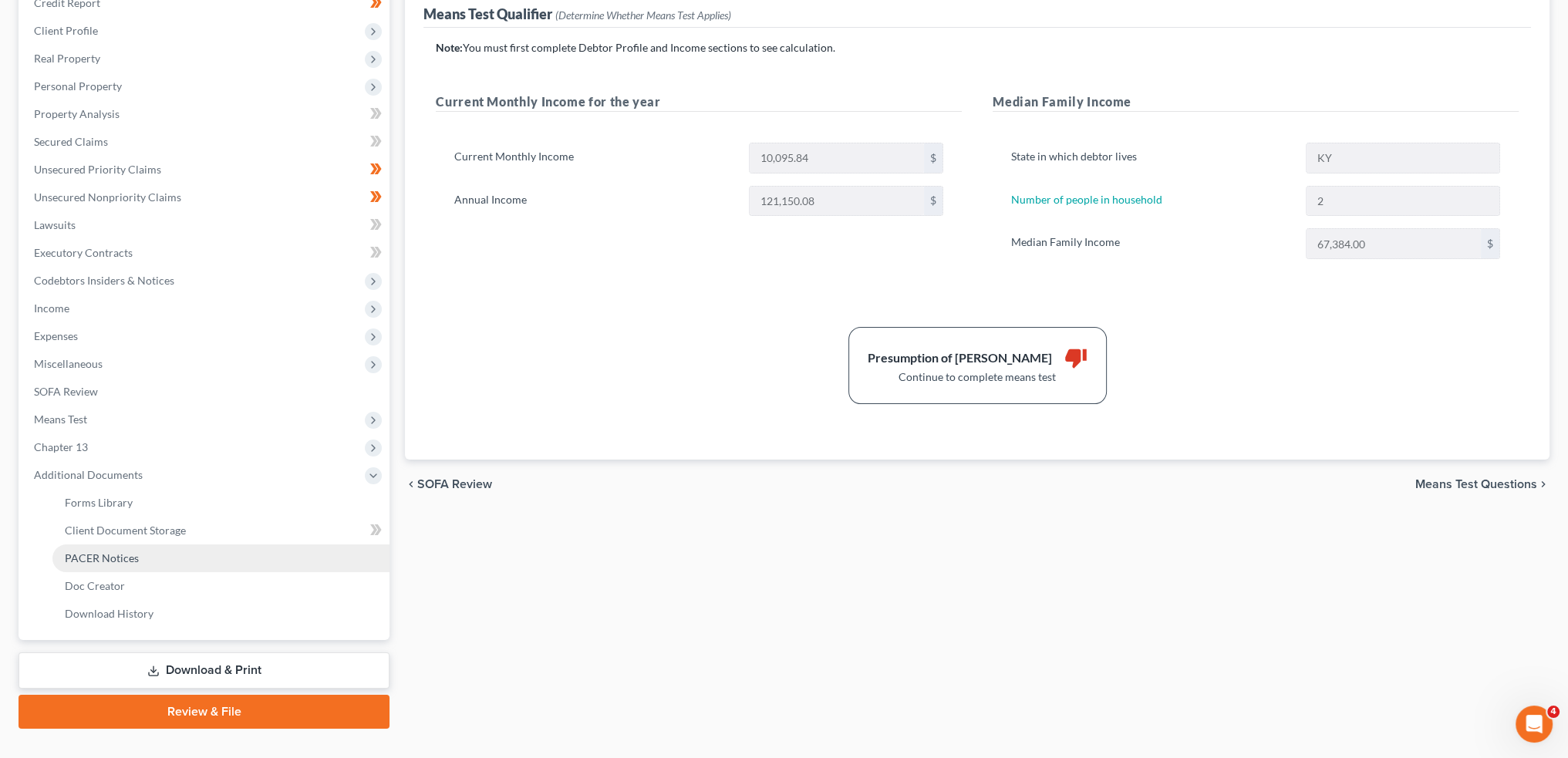
click at [120, 559] on span "PACER Notices" at bounding box center [101, 558] width 74 height 13
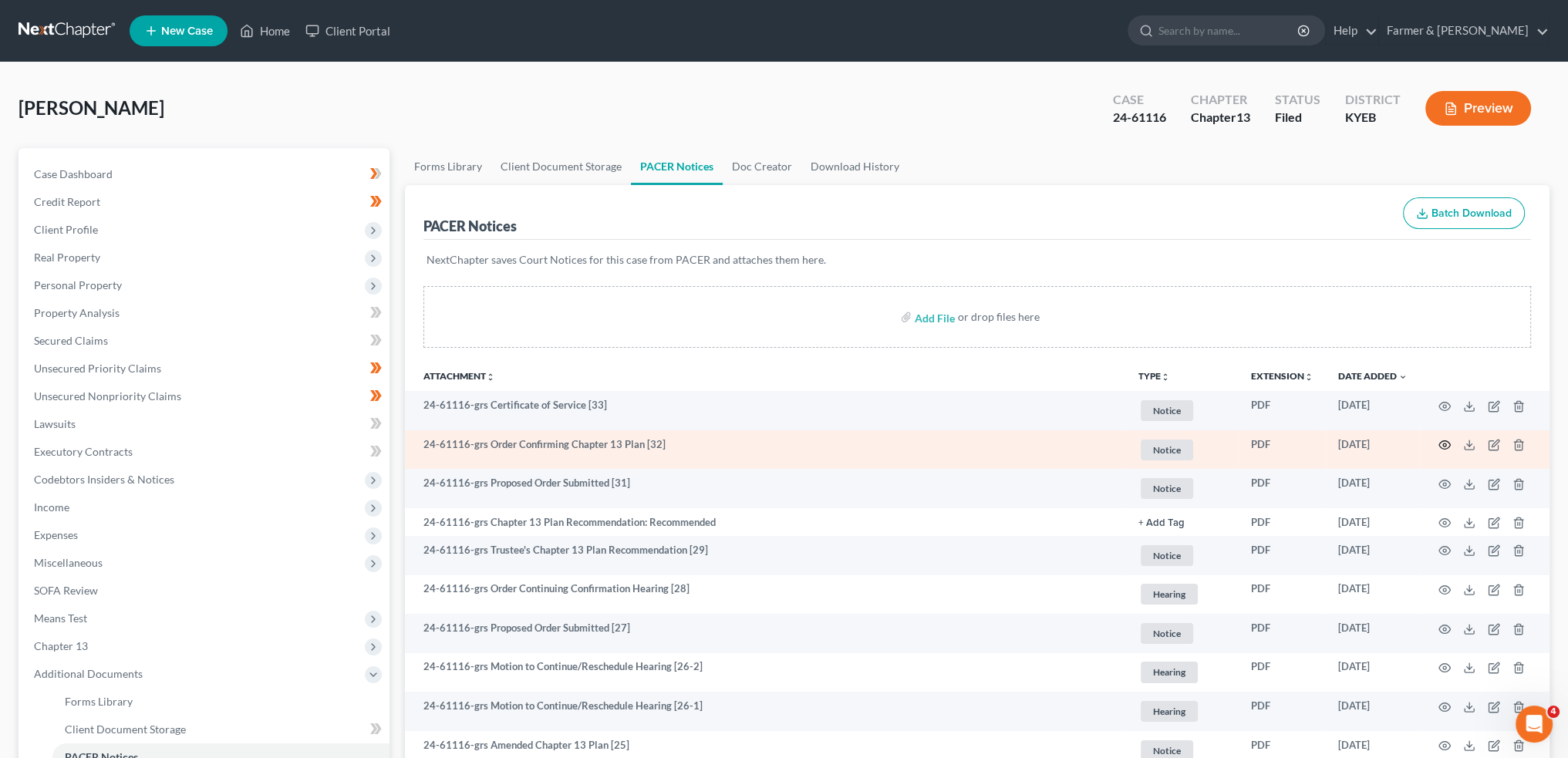
click at [1444, 440] on icon "button" at bounding box center [1445, 445] width 13 height 13
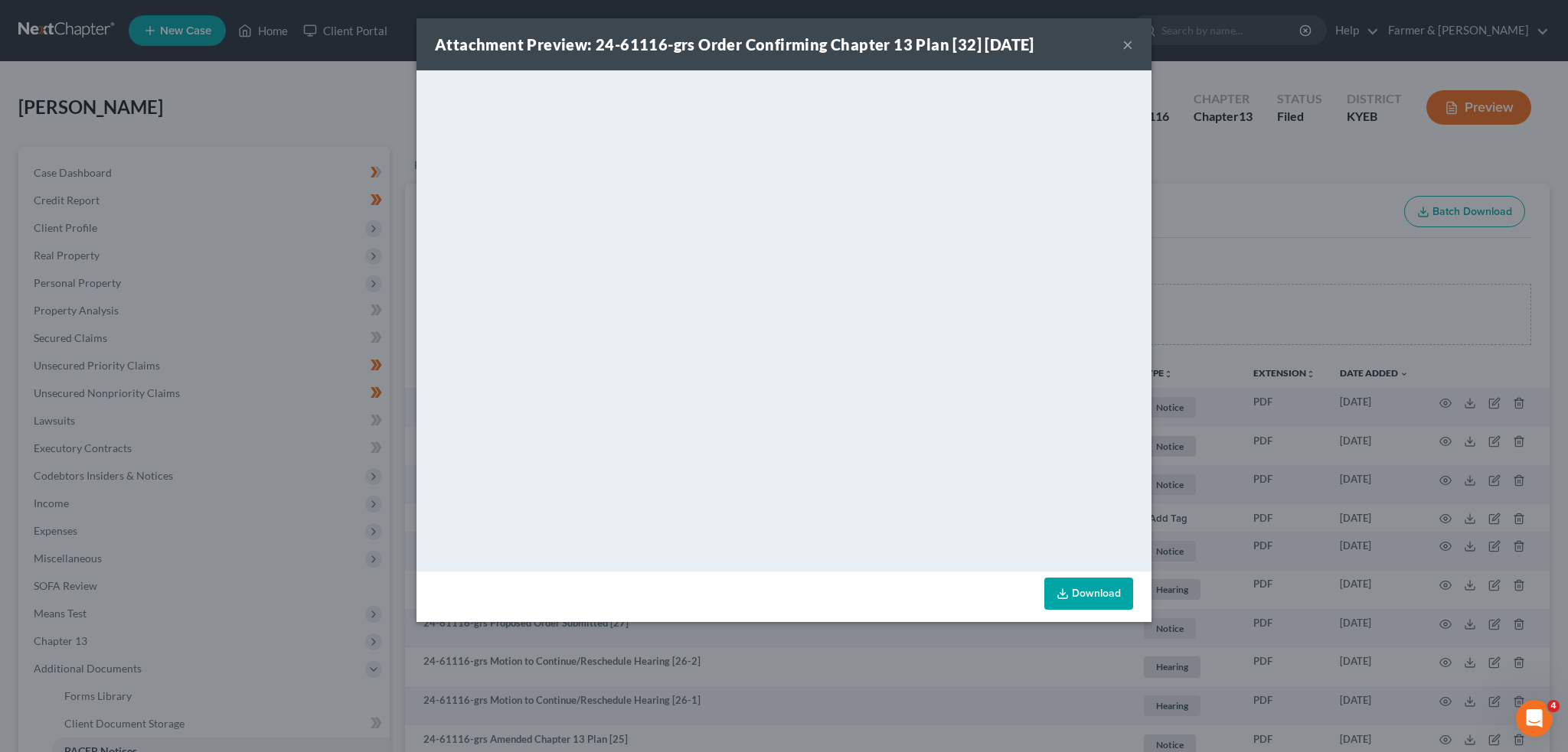
click at [1126, 44] on button "×" at bounding box center [1128, 44] width 11 height 18
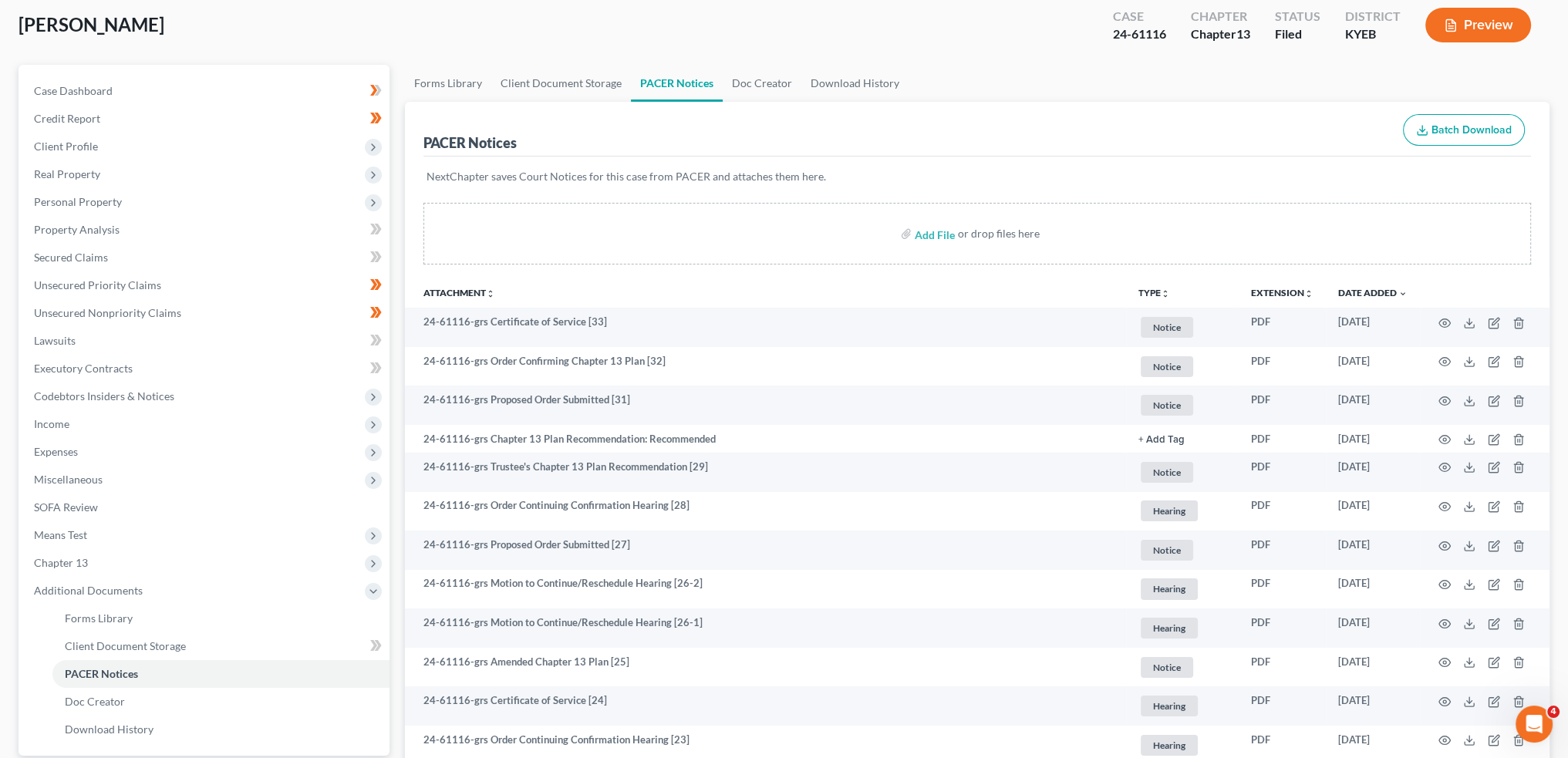
scroll to position [128, 0]
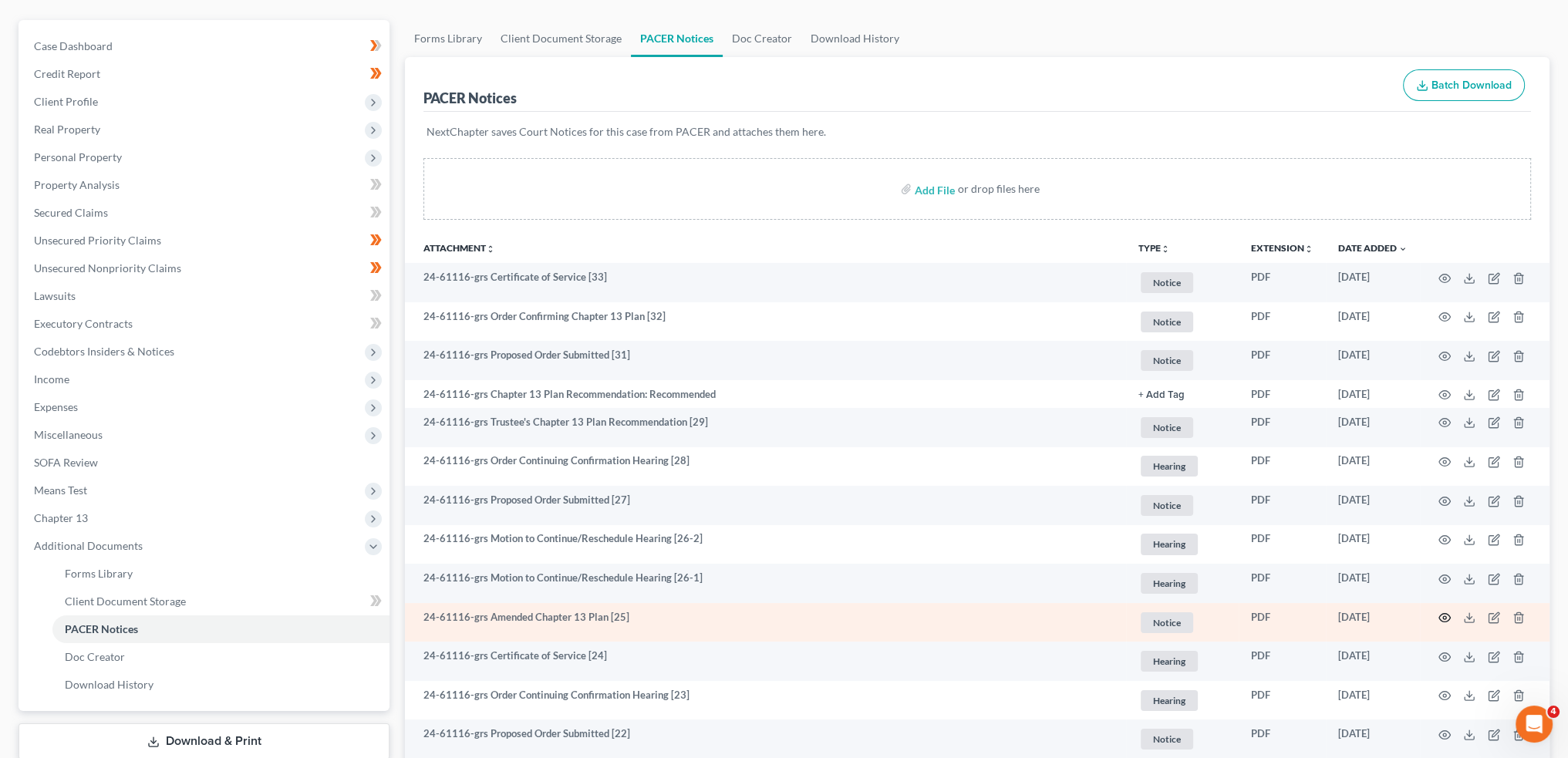
click at [1446, 614] on icon "button" at bounding box center [1445, 618] width 13 height 13
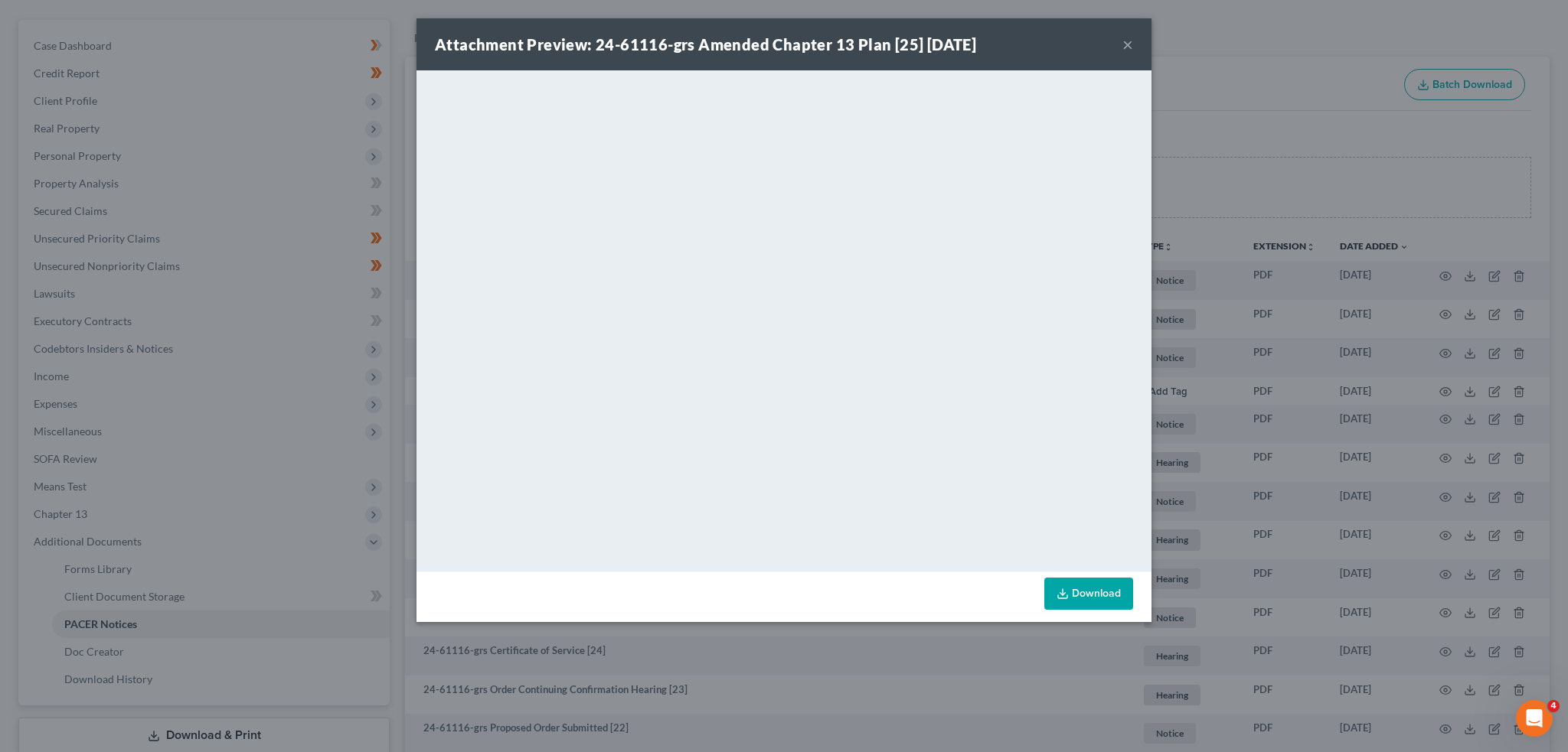
click at [1126, 43] on button "×" at bounding box center [1128, 44] width 11 height 18
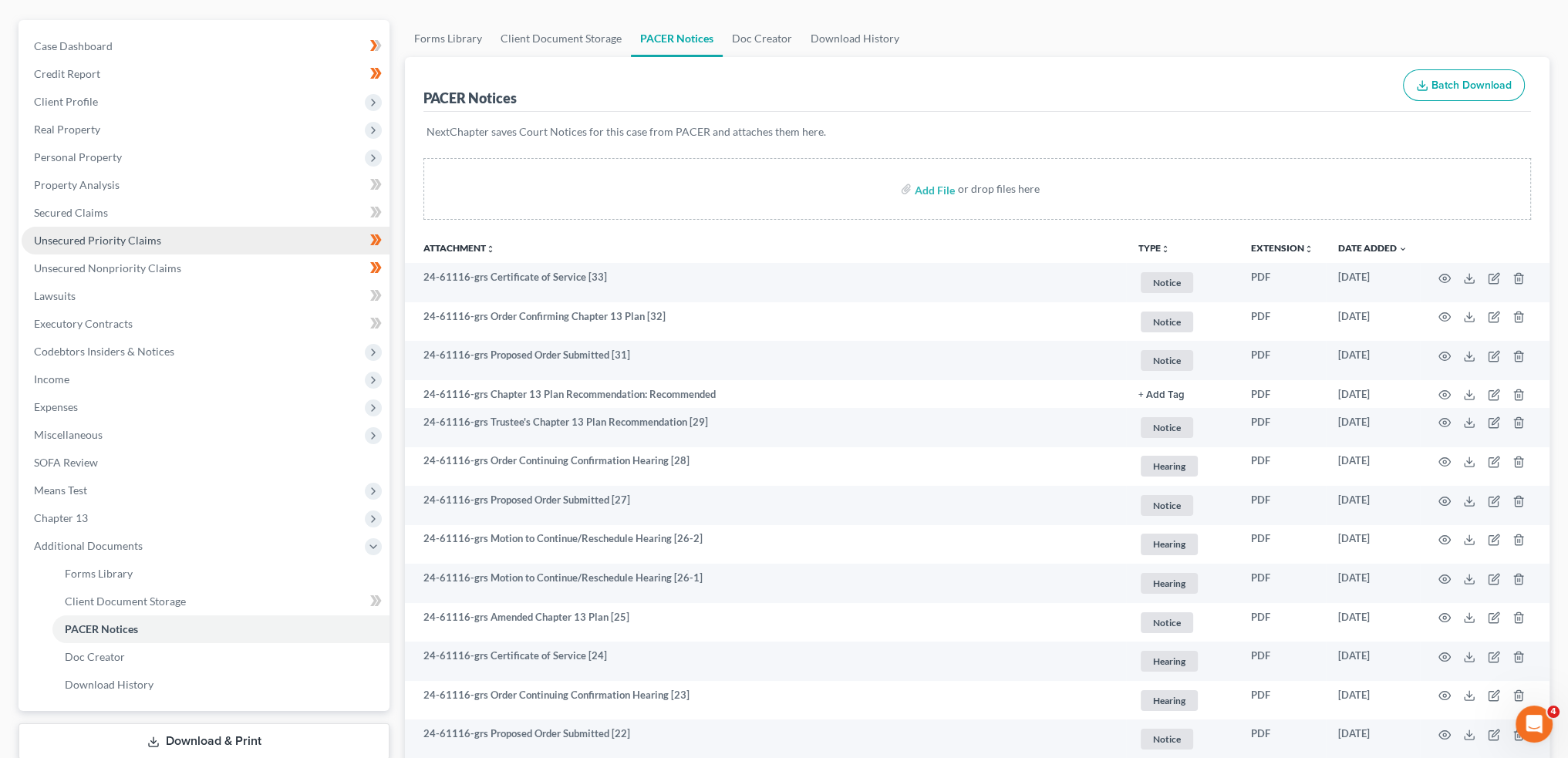
click at [164, 240] on link "Unsecured Priority Claims" at bounding box center [205, 240] width 368 height 28
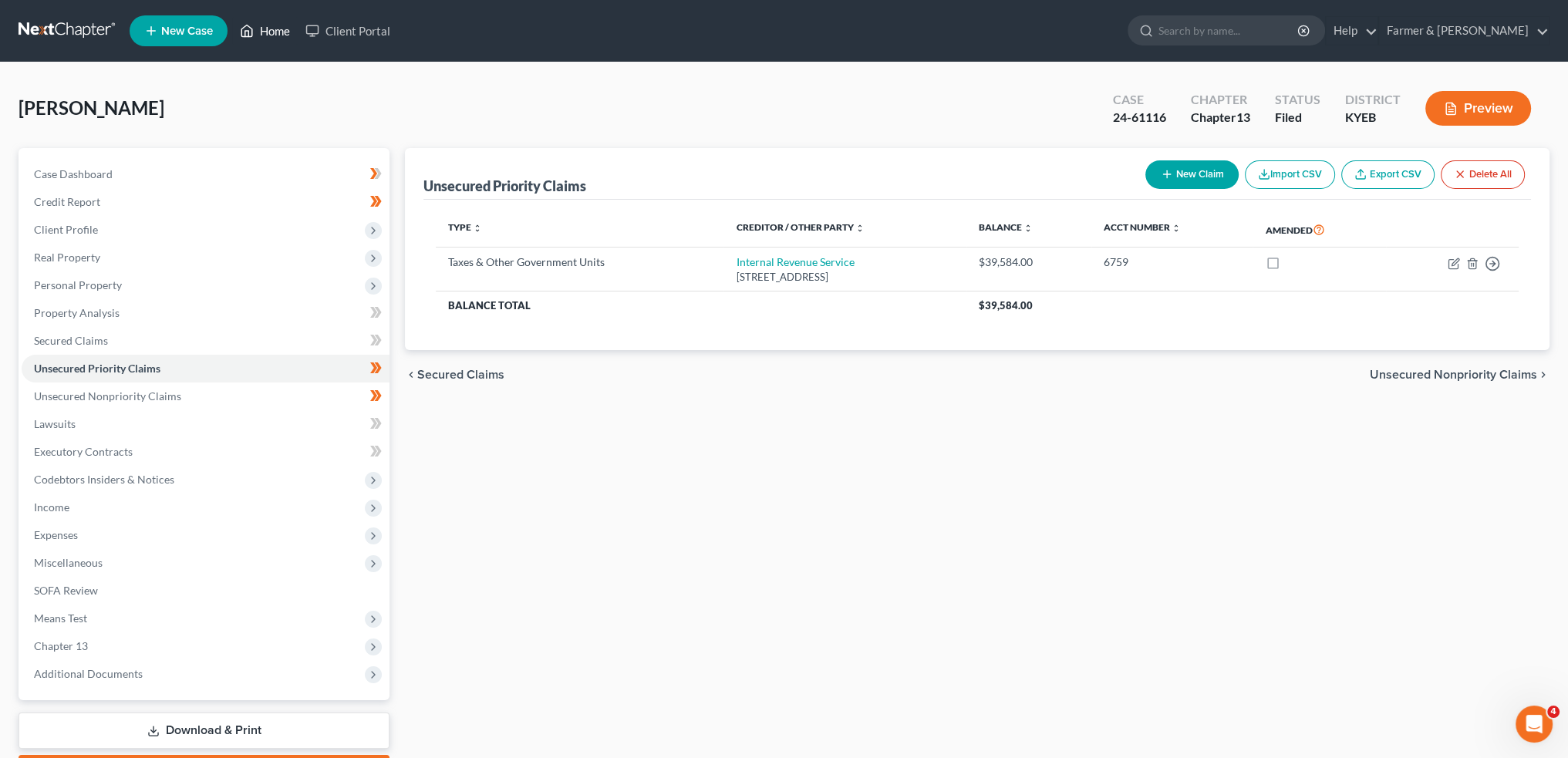
click at [272, 30] on link "Home" at bounding box center [265, 31] width 65 height 28
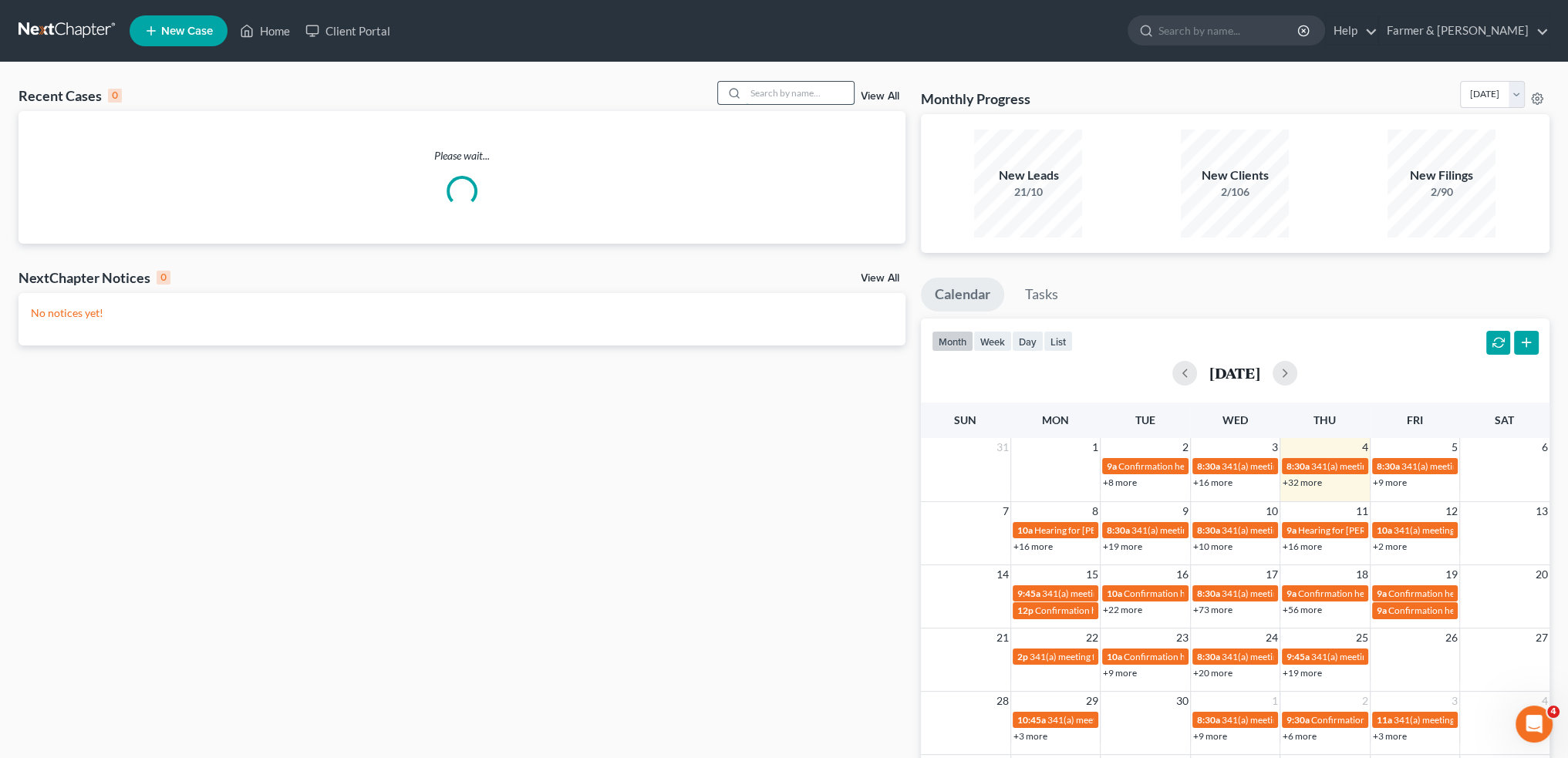
click at [783, 92] on input "search" at bounding box center [800, 93] width 108 height 23
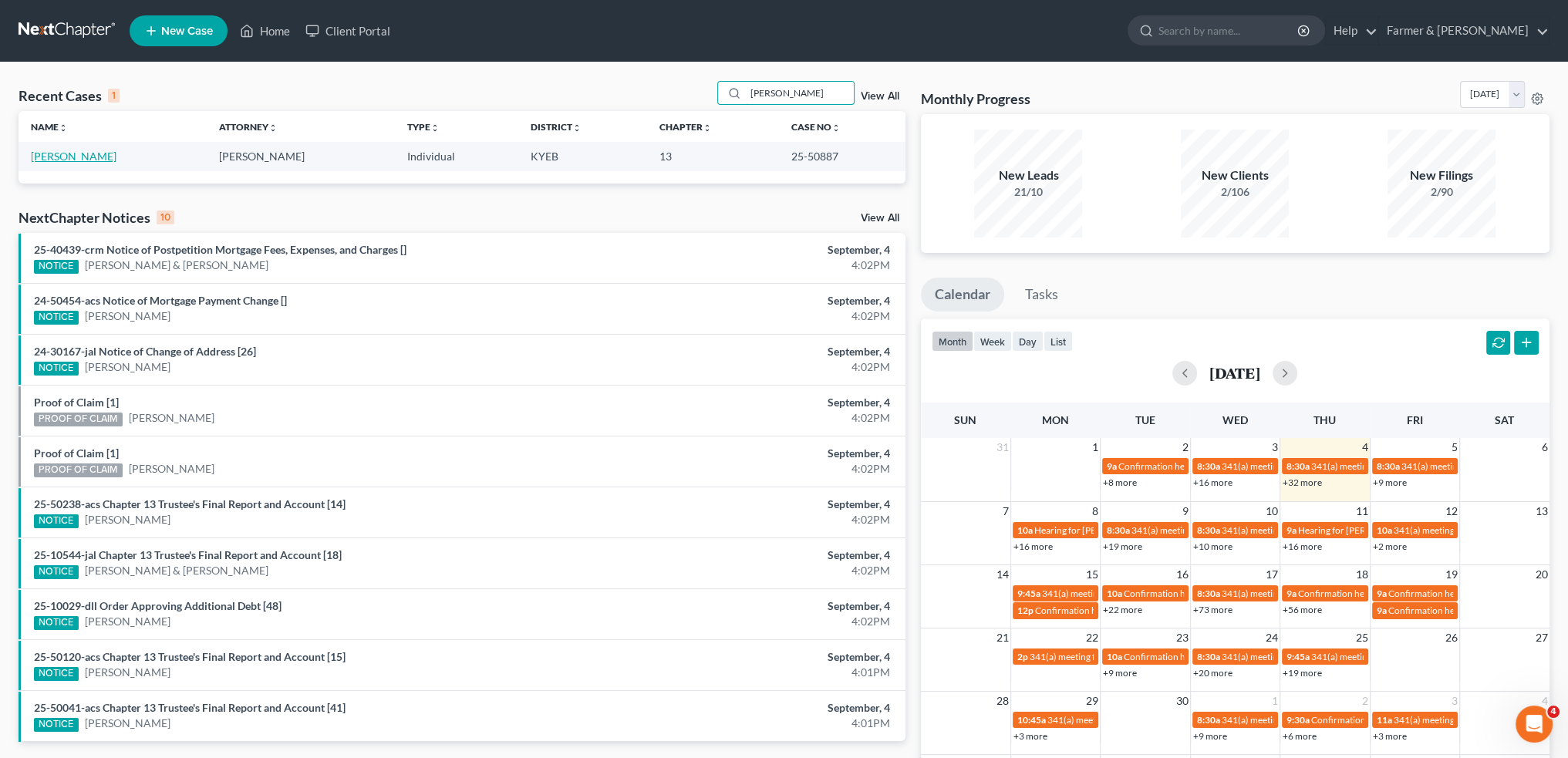
type input "[PERSON_NAME]"
click at [50, 155] on link "[PERSON_NAME]" at bounding box center [74, 156] width 85 height 13
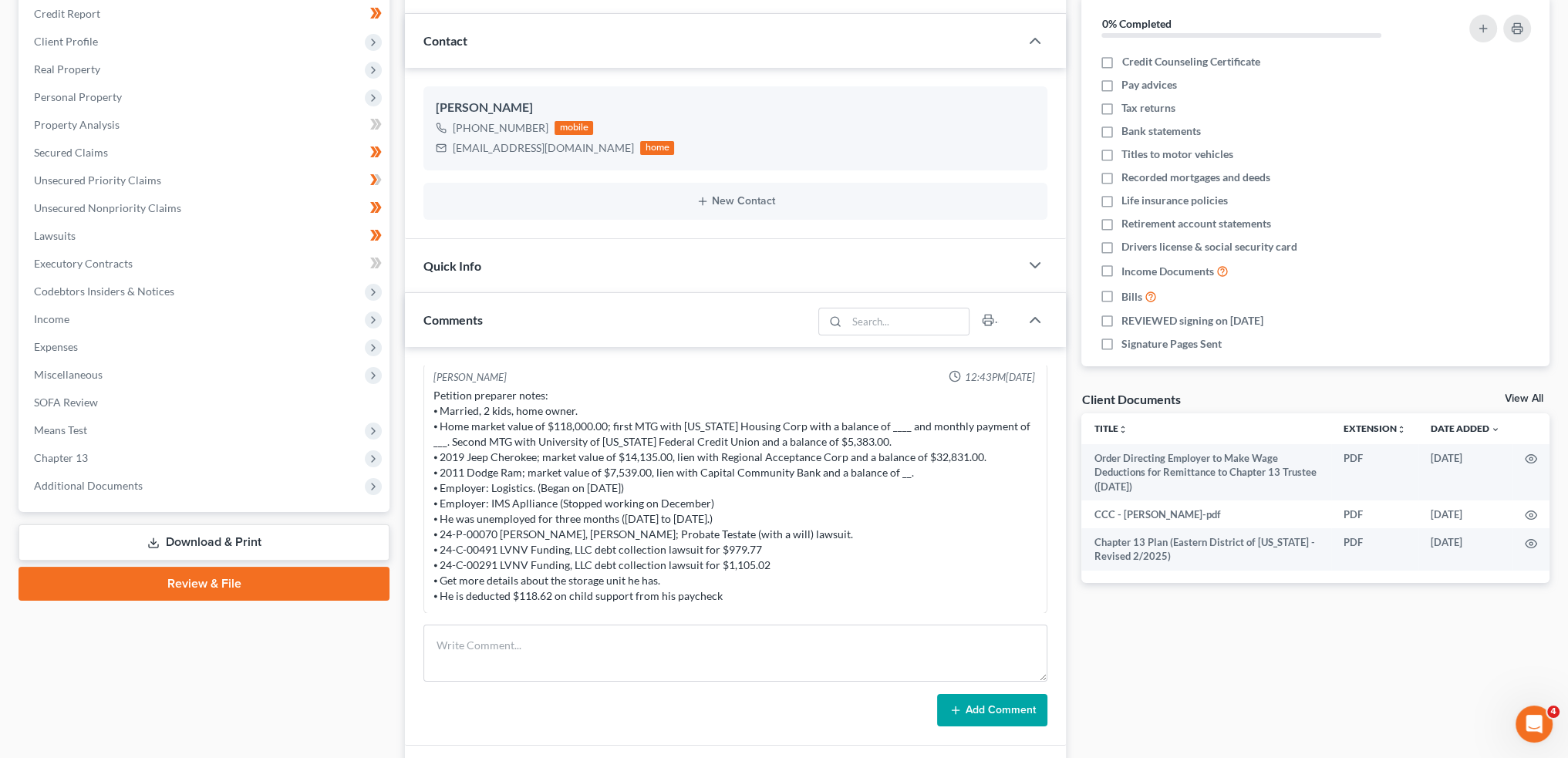
scroll to position [257, 0]
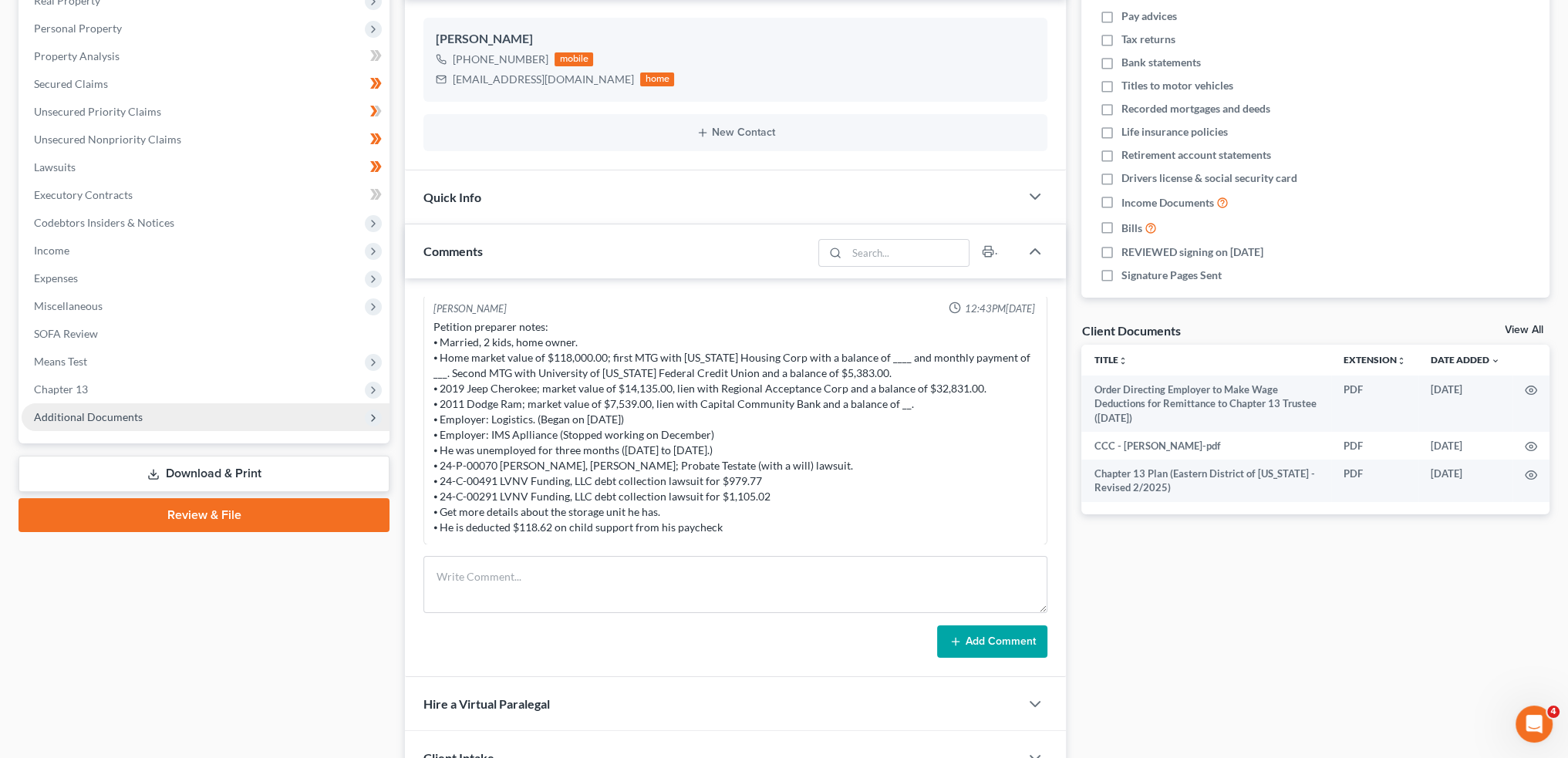
click at [99, 420] on span "Additional Documents" at bounding box center [88, 416] width 109 height 13
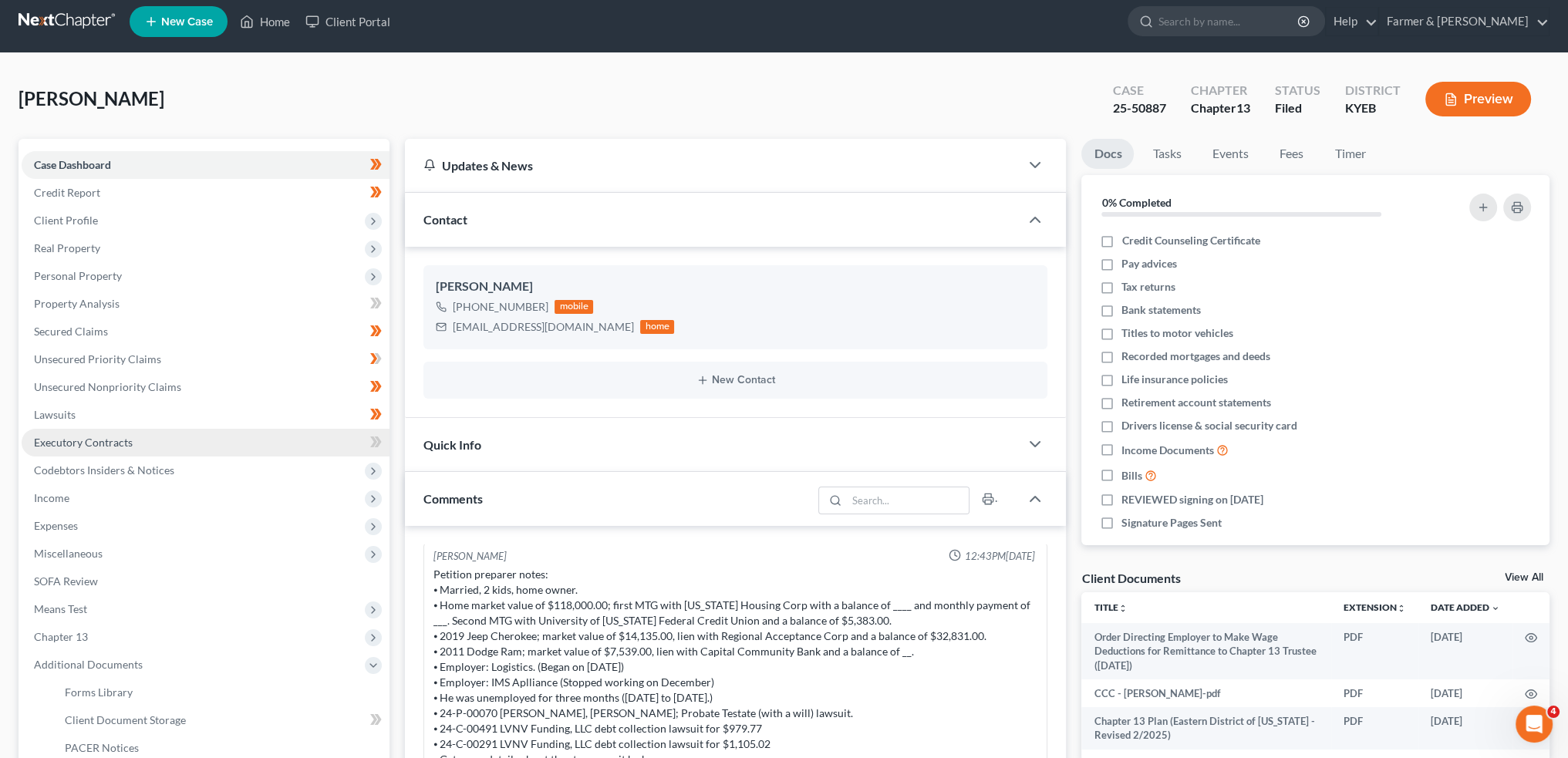
scroll to position [385, 0]
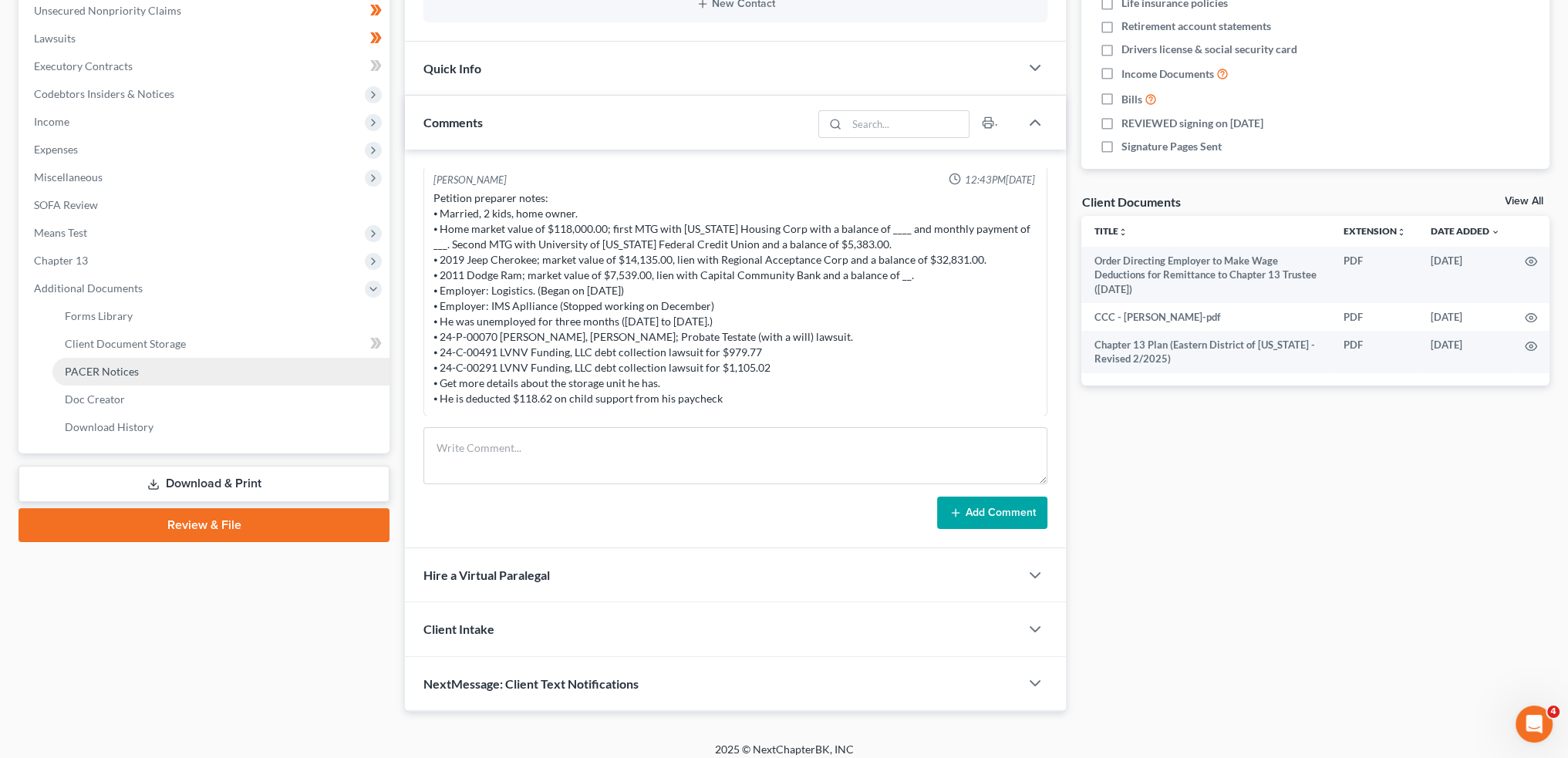
click at [154, 366] on link "PACER Notices" at bounding box center [221, 372] width 337 height 28
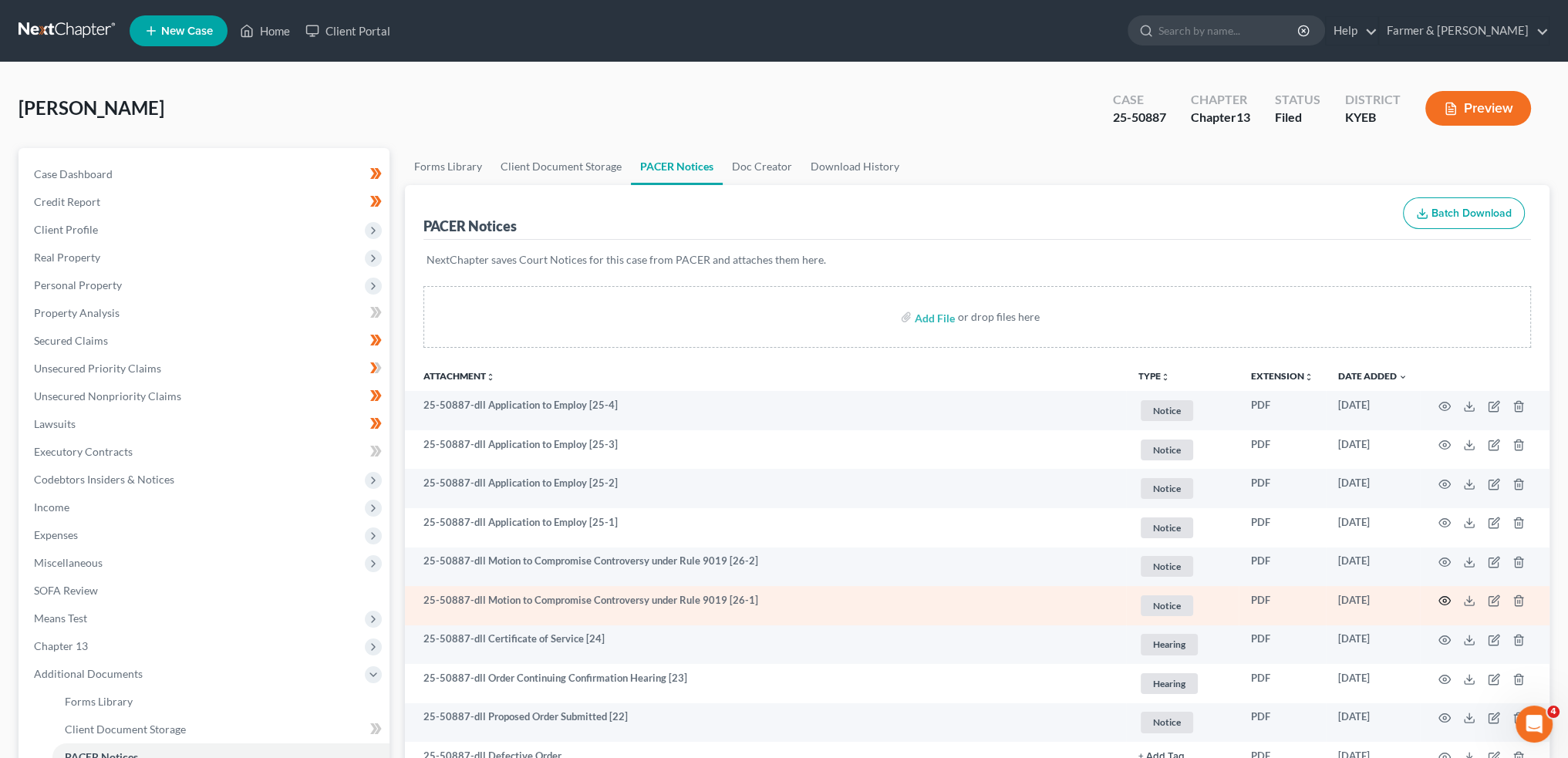
click at [1444, 603] on icon "button" at bounding box center [1445, 601] width 13 height 13
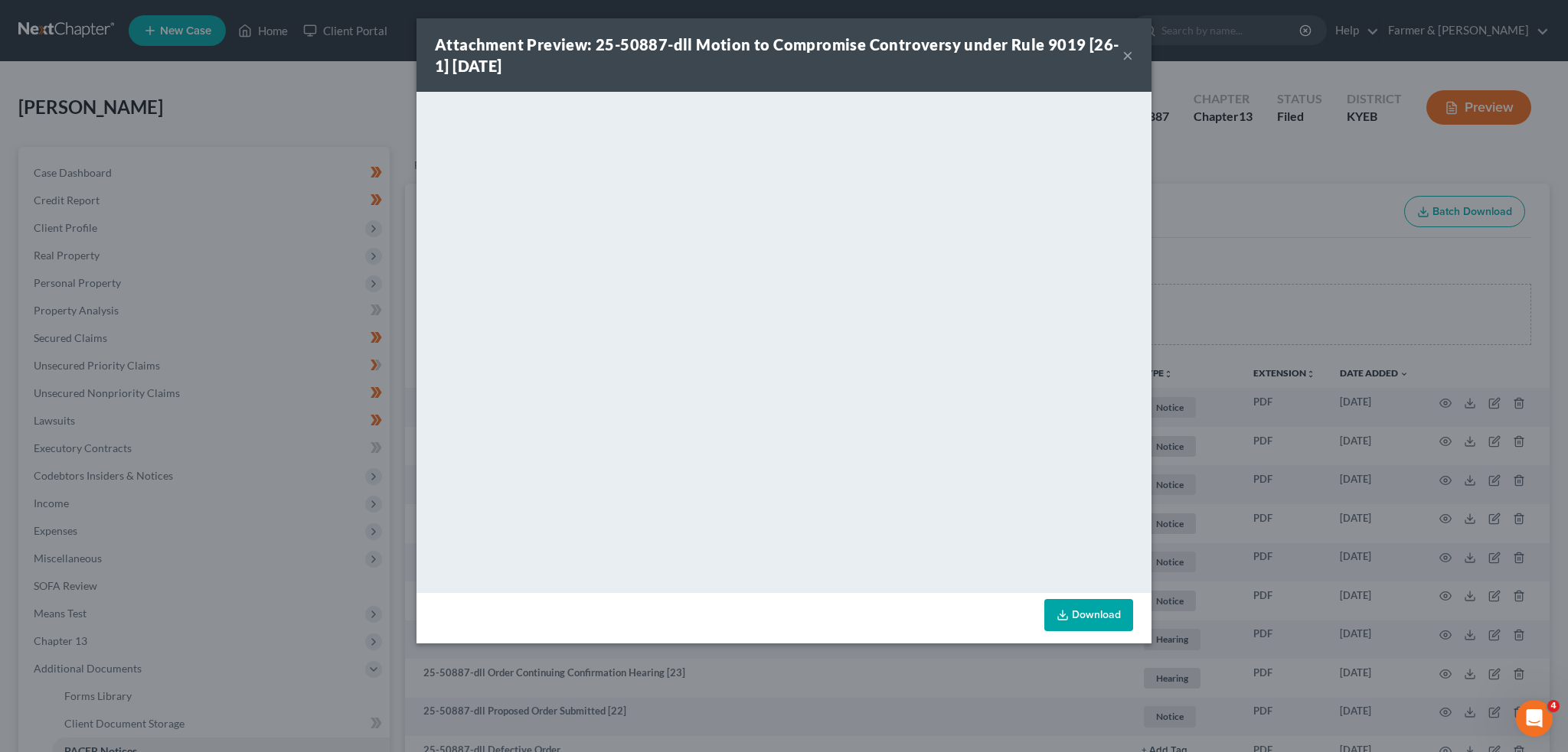
click at [1127, 54] on button "×" at bounding box center [1128, 55] width 11 height 18
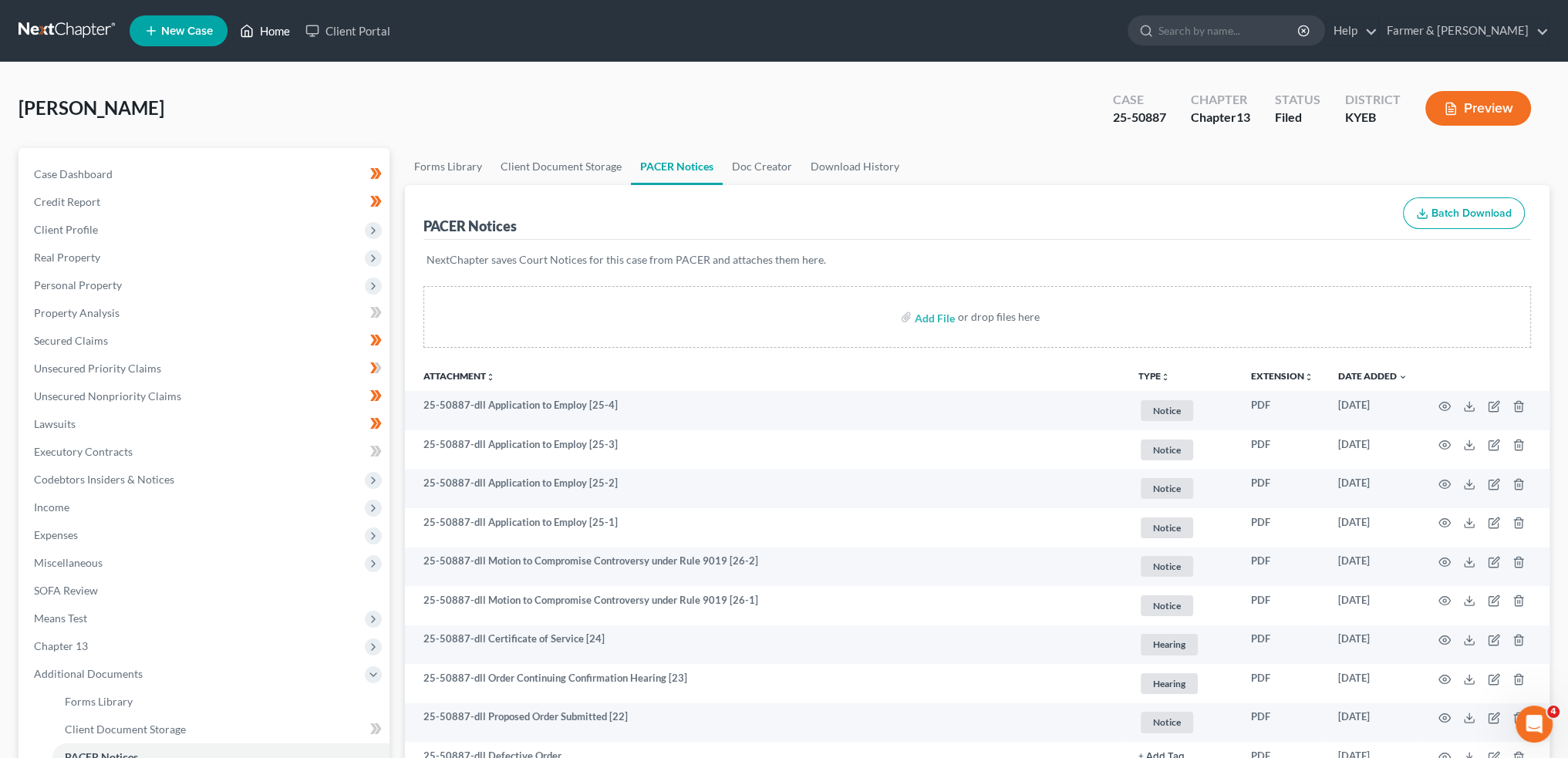
click at [273, 30] on link "Home" at bounding box center [265, 31] width 65 height 28
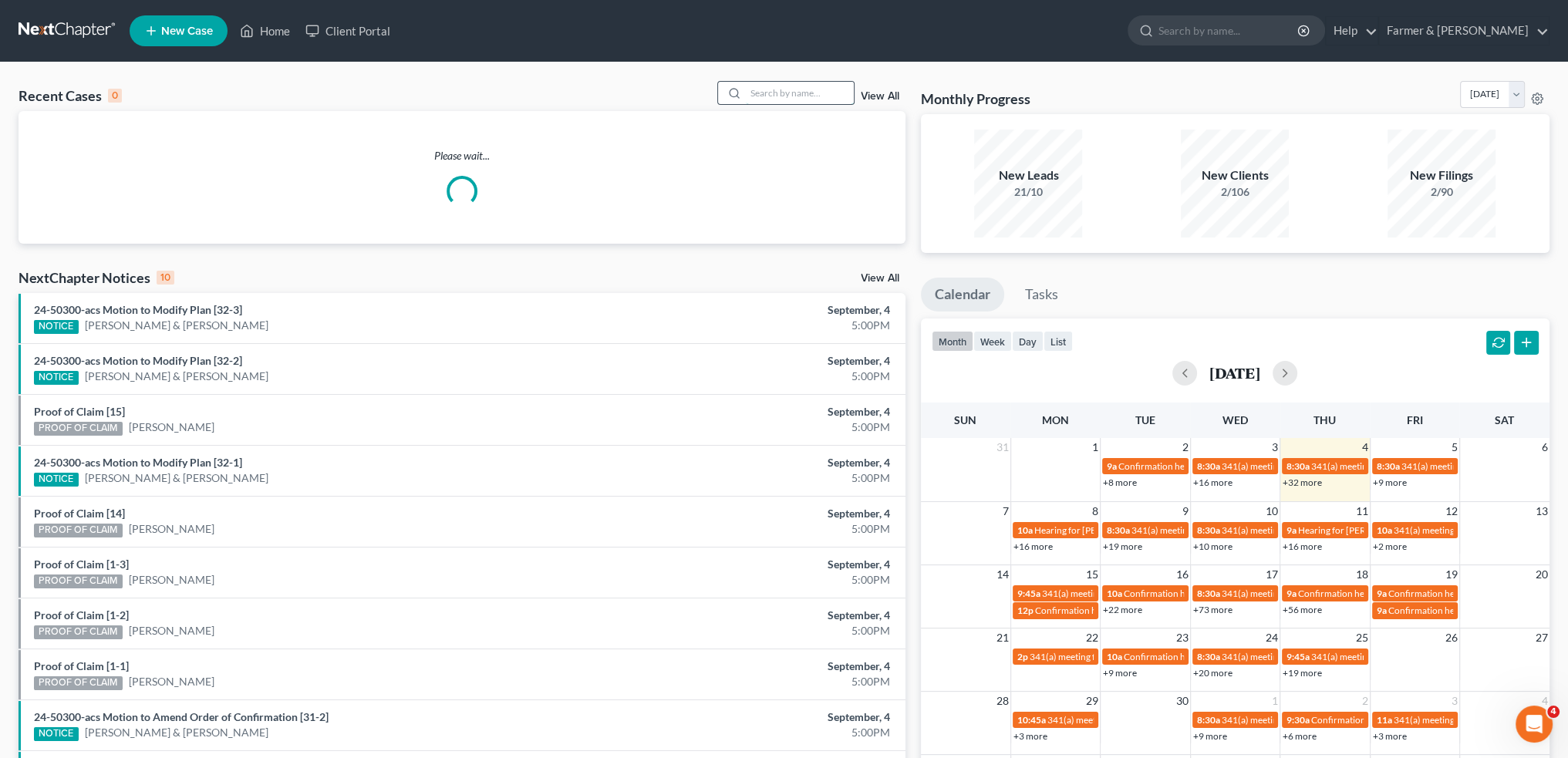
click at [759, 97] on input "search" at bounding box center [800, 93] width 108 height 23
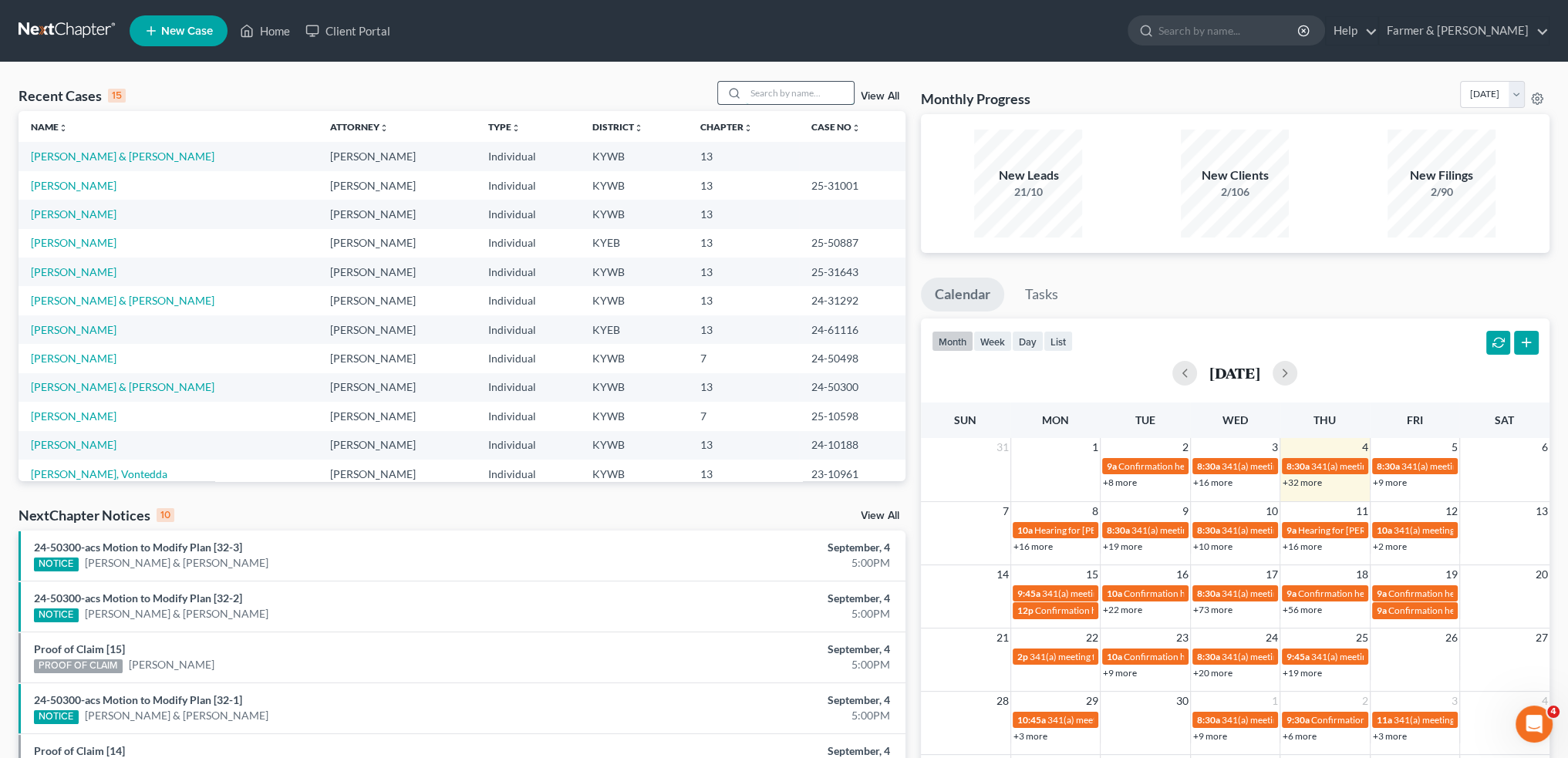
click at [759, 97] on input "search" at bounding box center [800, 93] width 108 height 23
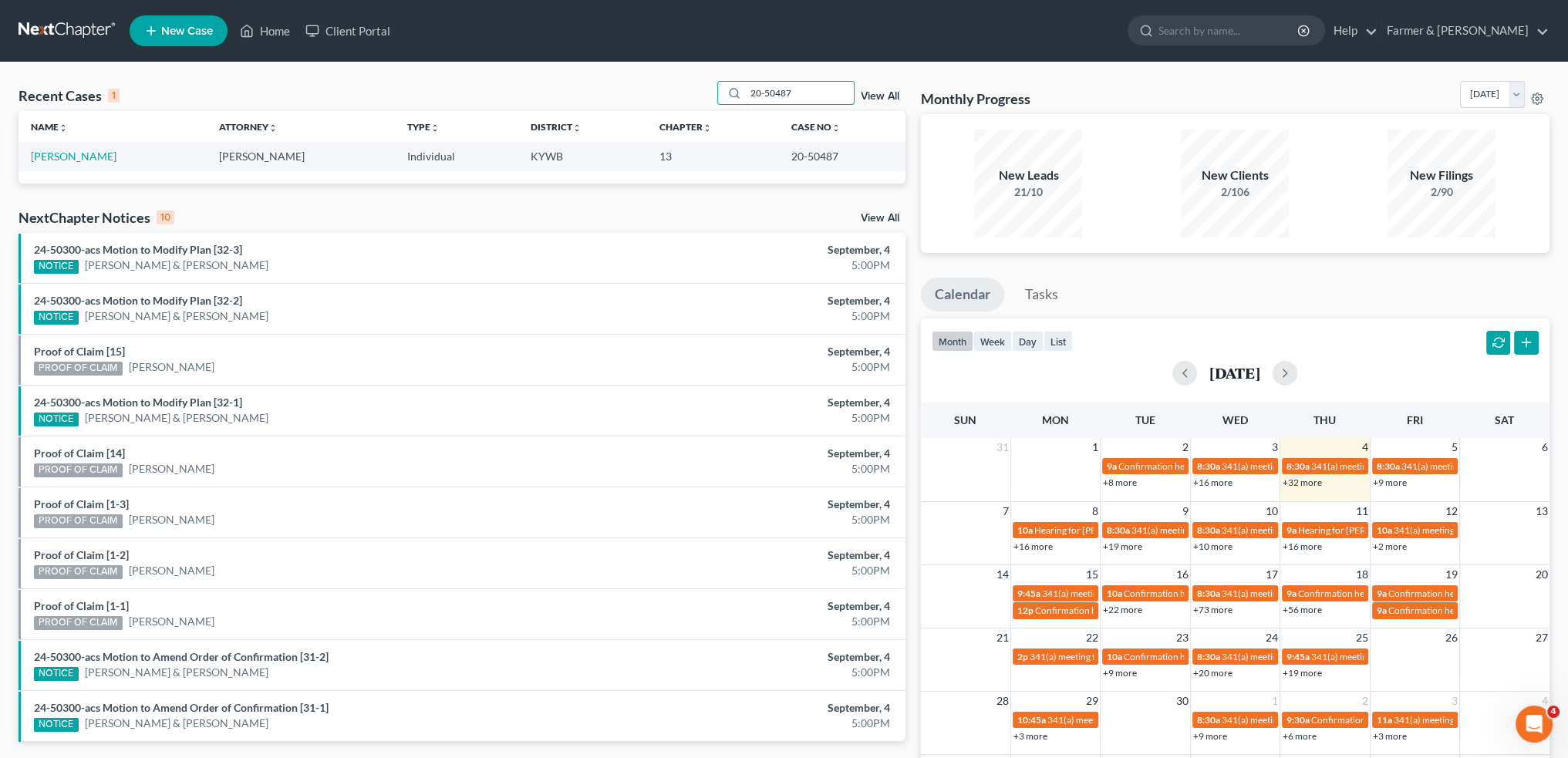
drag, startPoint x: 821, startPoint y: 89, endPoint x: 474, endPoint y: 53, distance: 348.9
click at [474, 54] on div "Home New Case Client Portal Farmer & Wright [EMAIL_ADDRESS][DOMAIN_NAME] My Acc…" at bounding box center [784, 445] width 1568 height 891
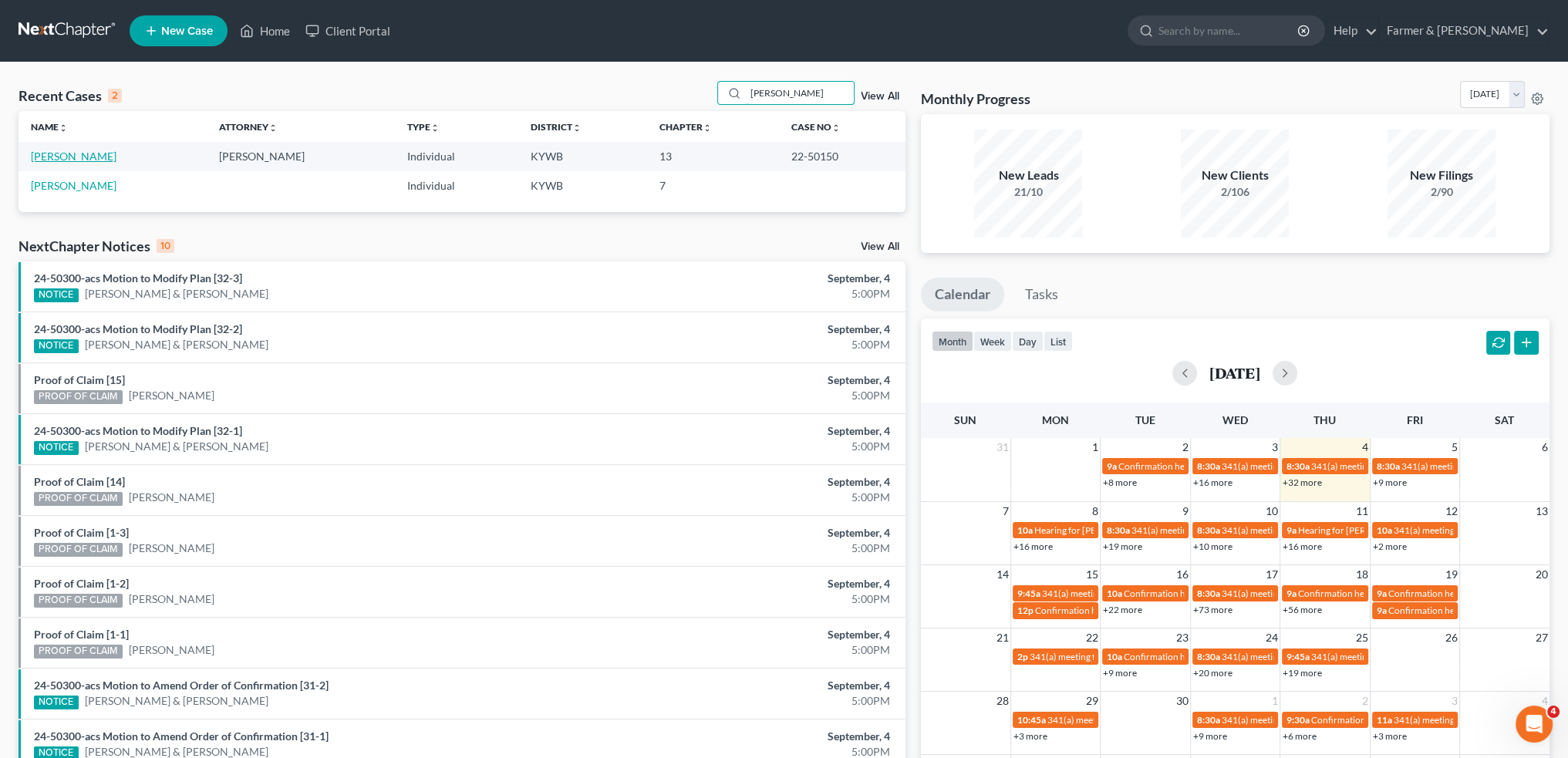
type input "[PERSON_NAME]"
click at [84, 157] on link "[PERSON_NAME]" at bounding box center [74, 156] width 85 height 13
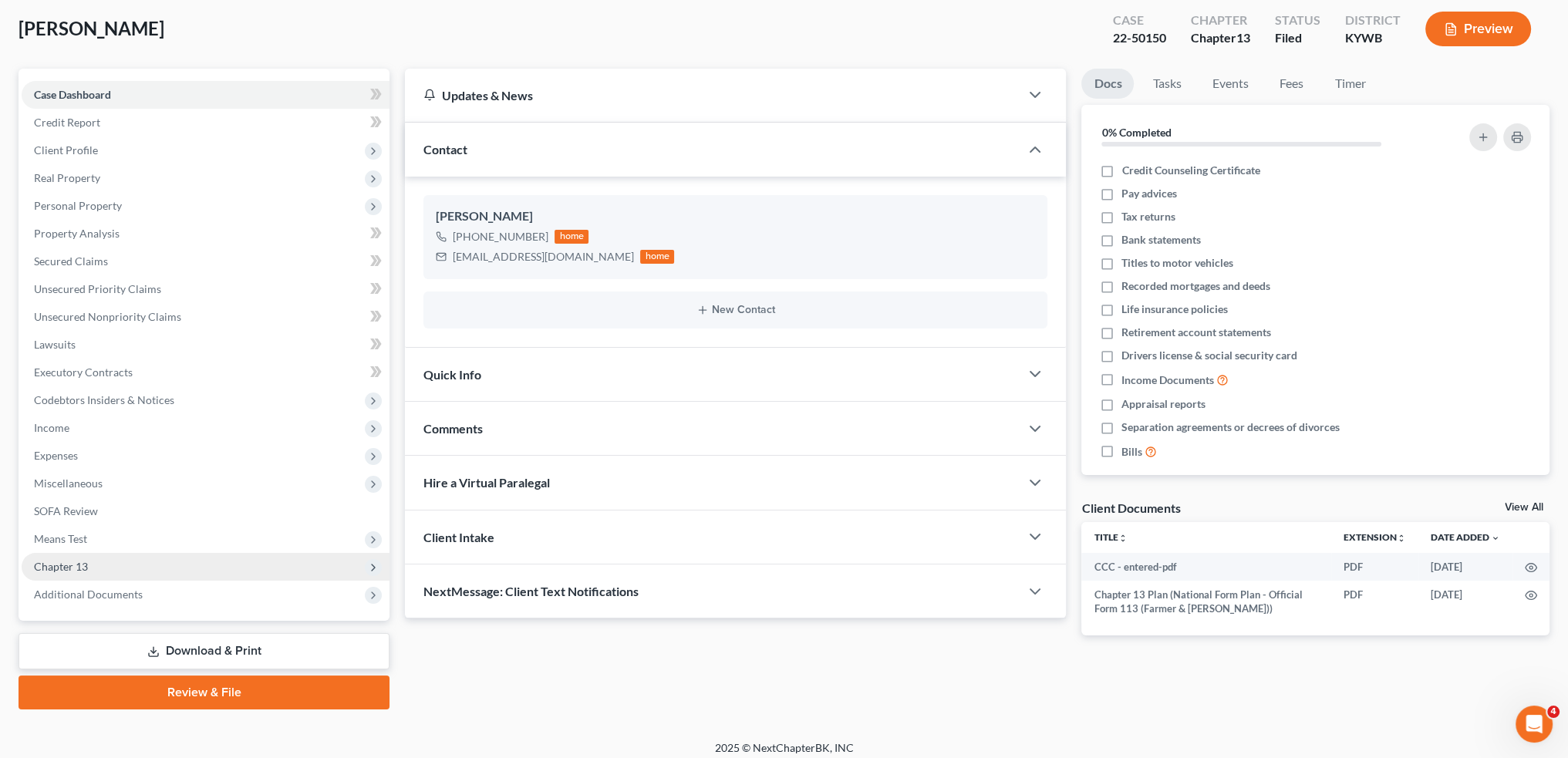
scroll to position [88, 0]
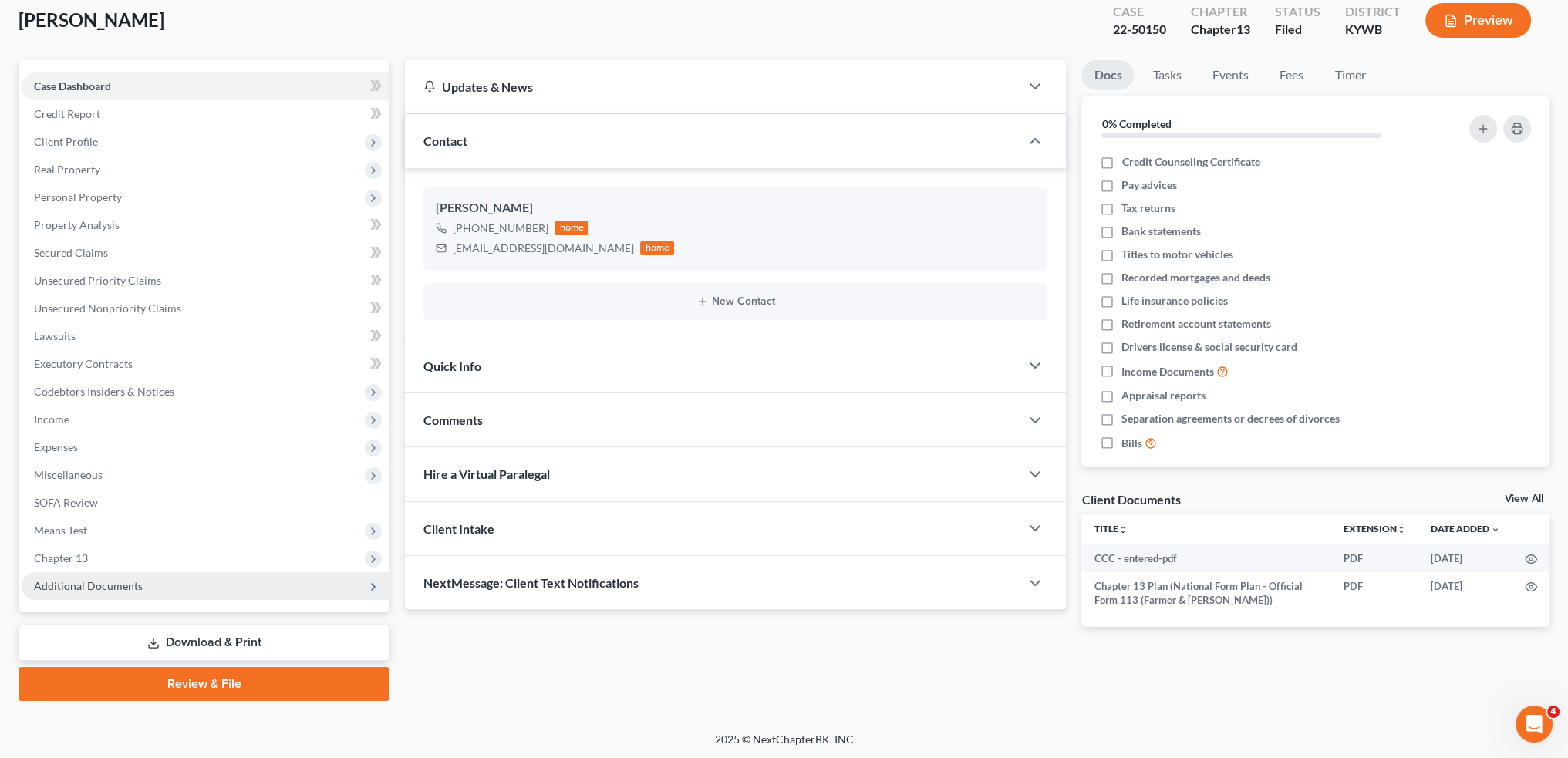
click at [95, 583] on span "Additional Documents" at bounding box center [88, 585] width 109 height 13
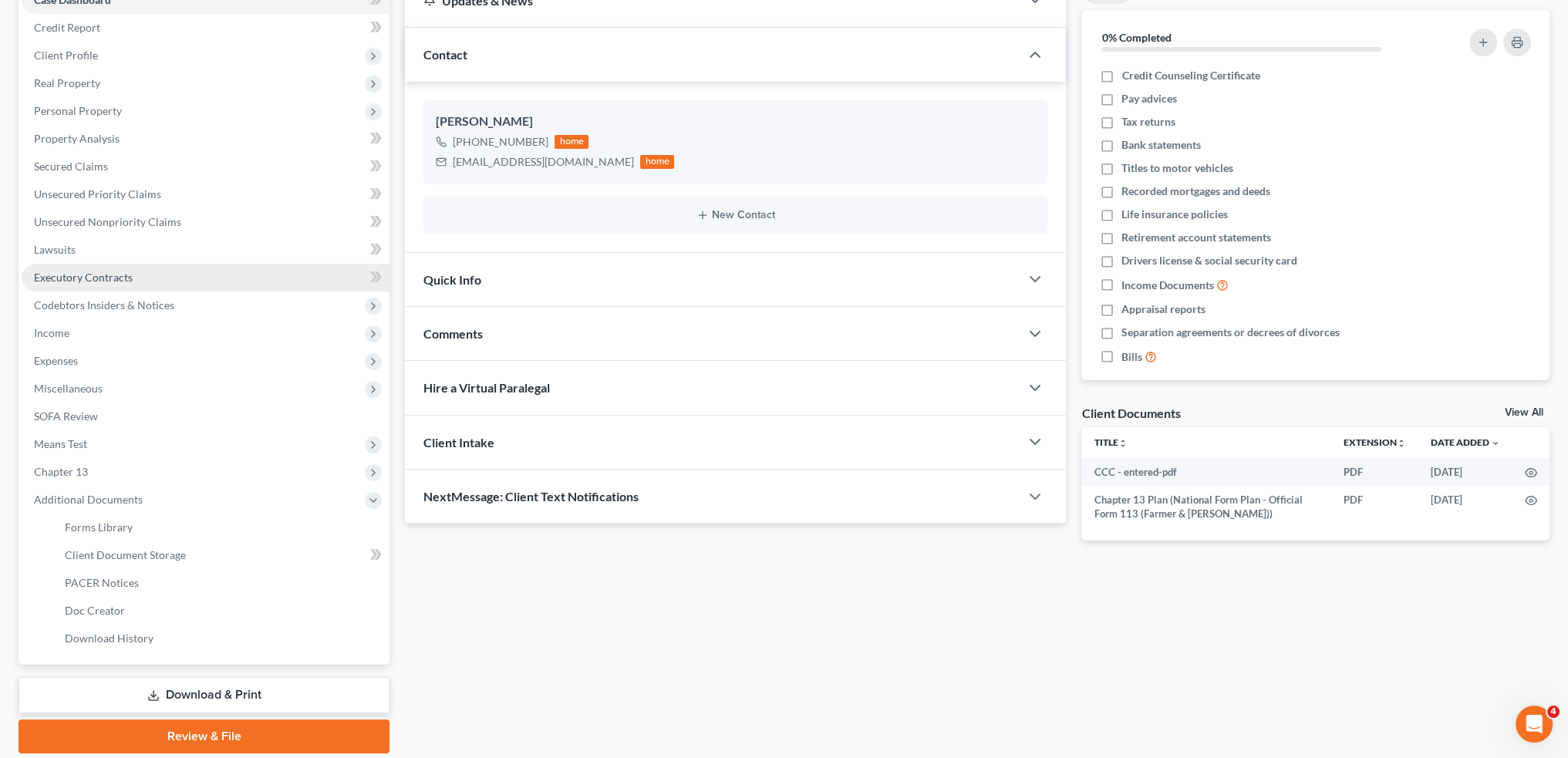
scroll to position [226, 0]
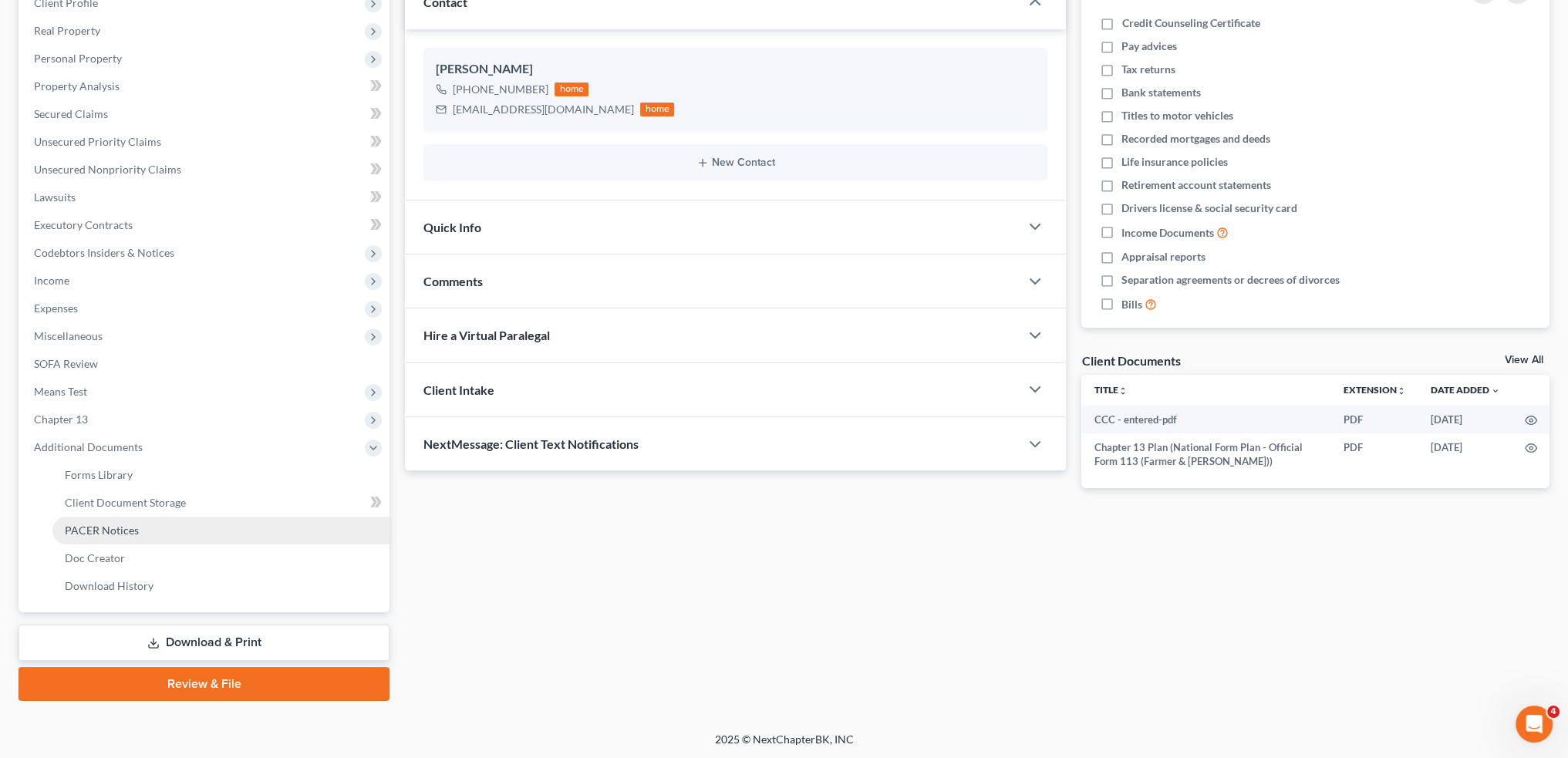
click at [84, 529] on span "PACER Notices" at bounding box center [101, 530] width 74 height 13
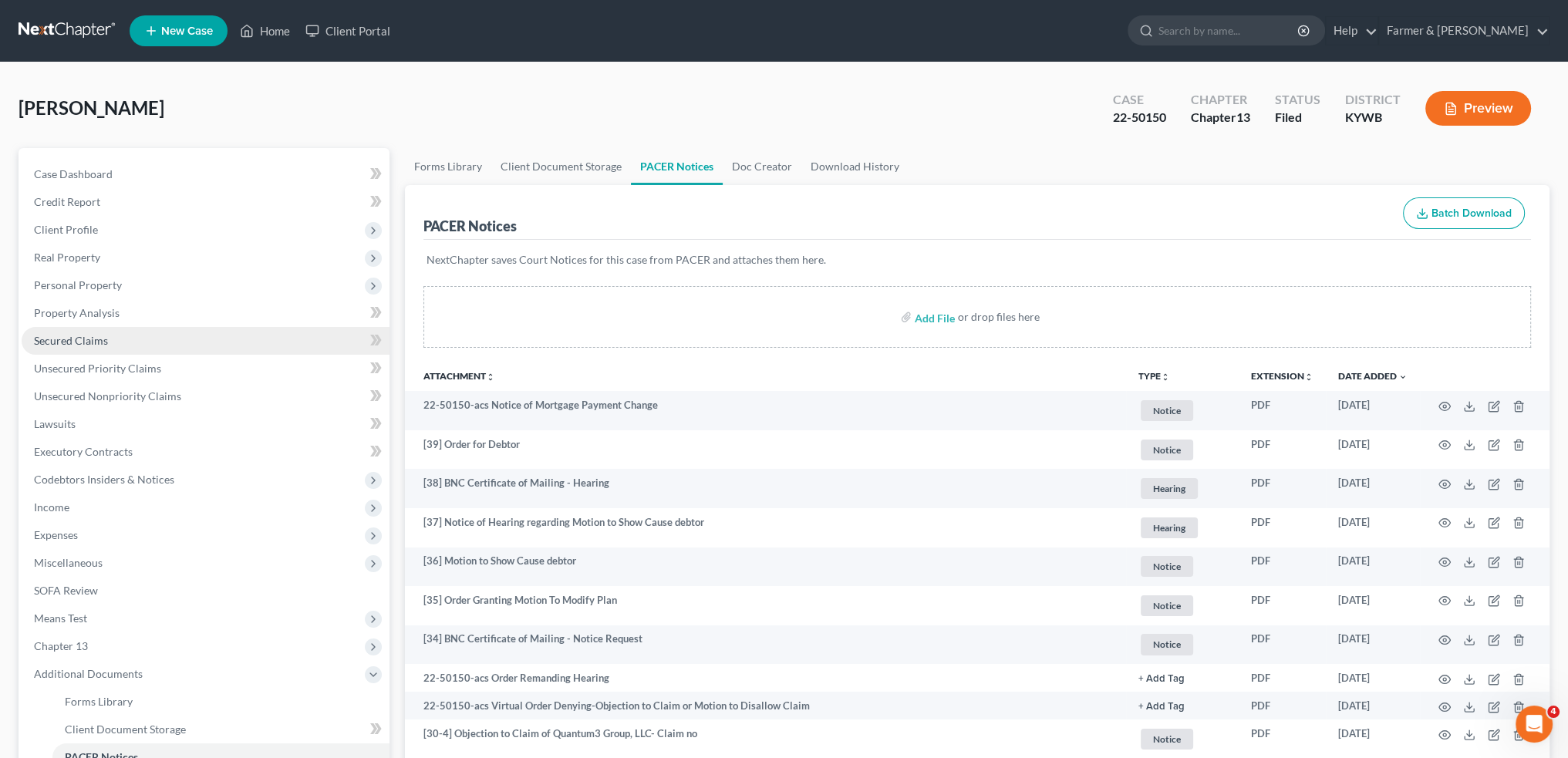
click at [135, 343] on link "Secured Claims" at bounding box center [205, 341] width 368 height 28
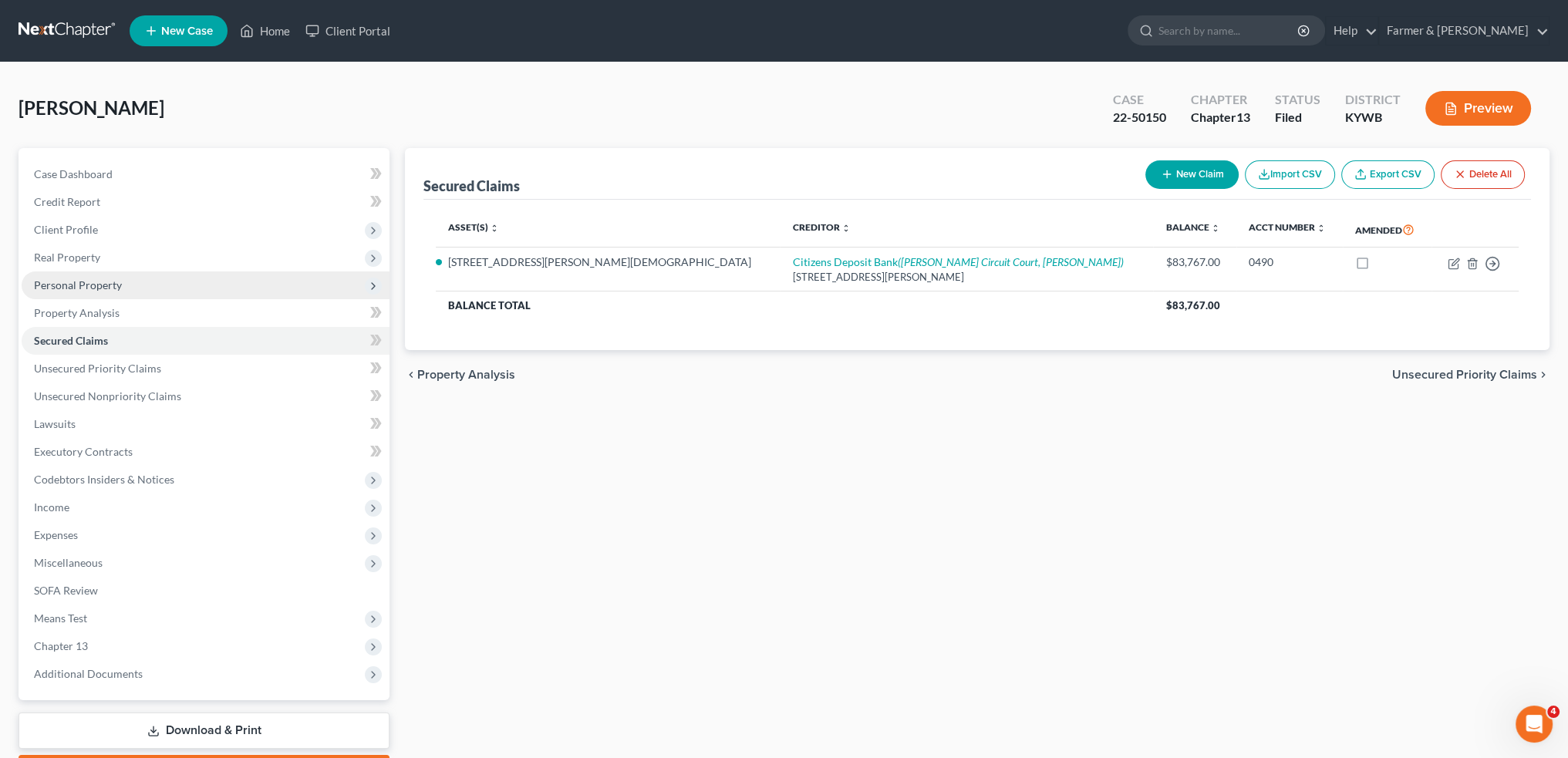
click at [116, 289] on span "Personal Property" at bounding box center [77, 284] width 88 height 13
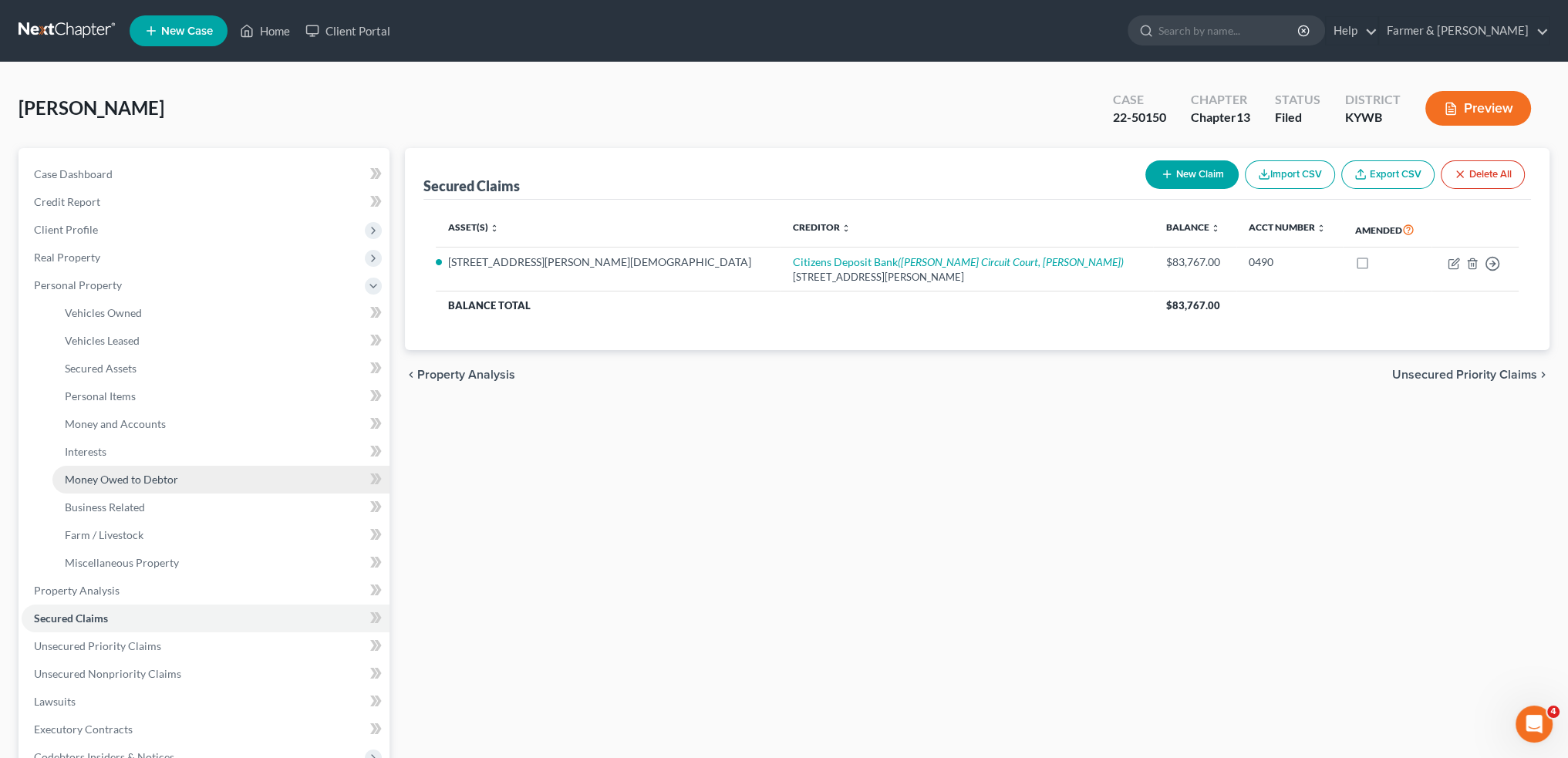
click at [144, 476] on span "Money Owed to Debtor" at bounding box center [121, 479] width 114 height 13
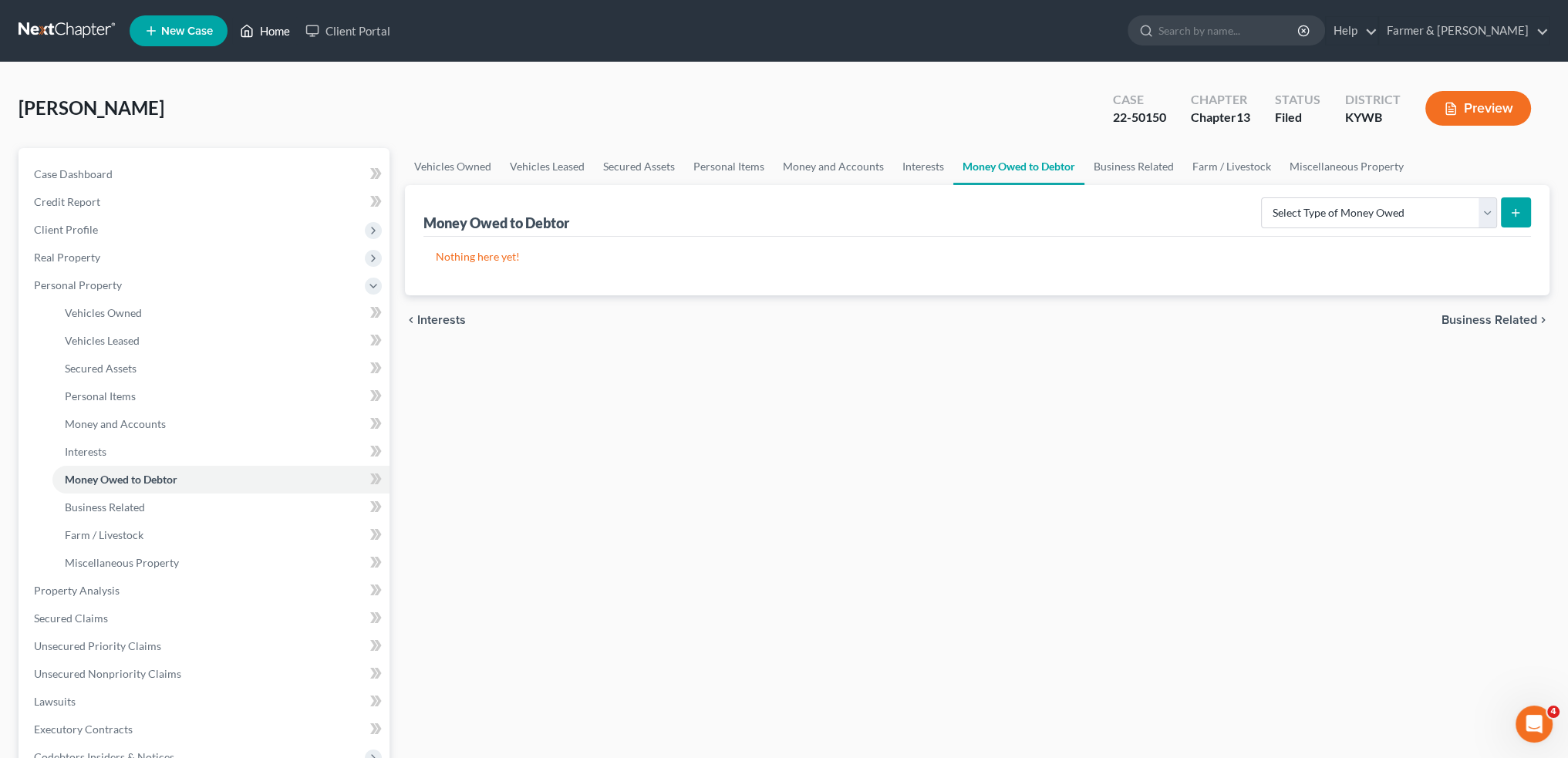
click at [279, 20] on link "Home" at bounding box center [265, 31] width 65 height 28
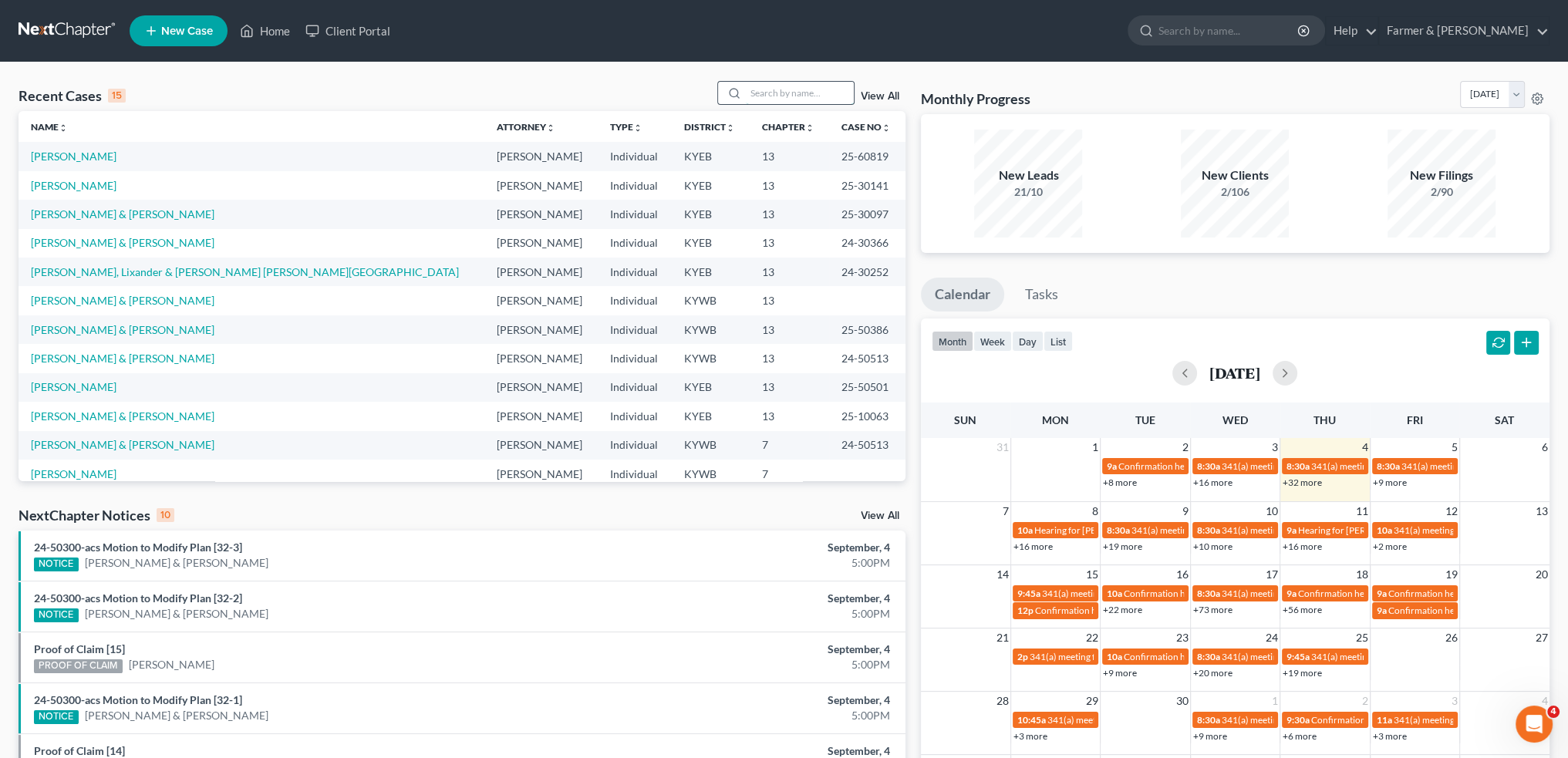
click at [812, 102] on div at bounding box center [785, 93] width 137 height 24
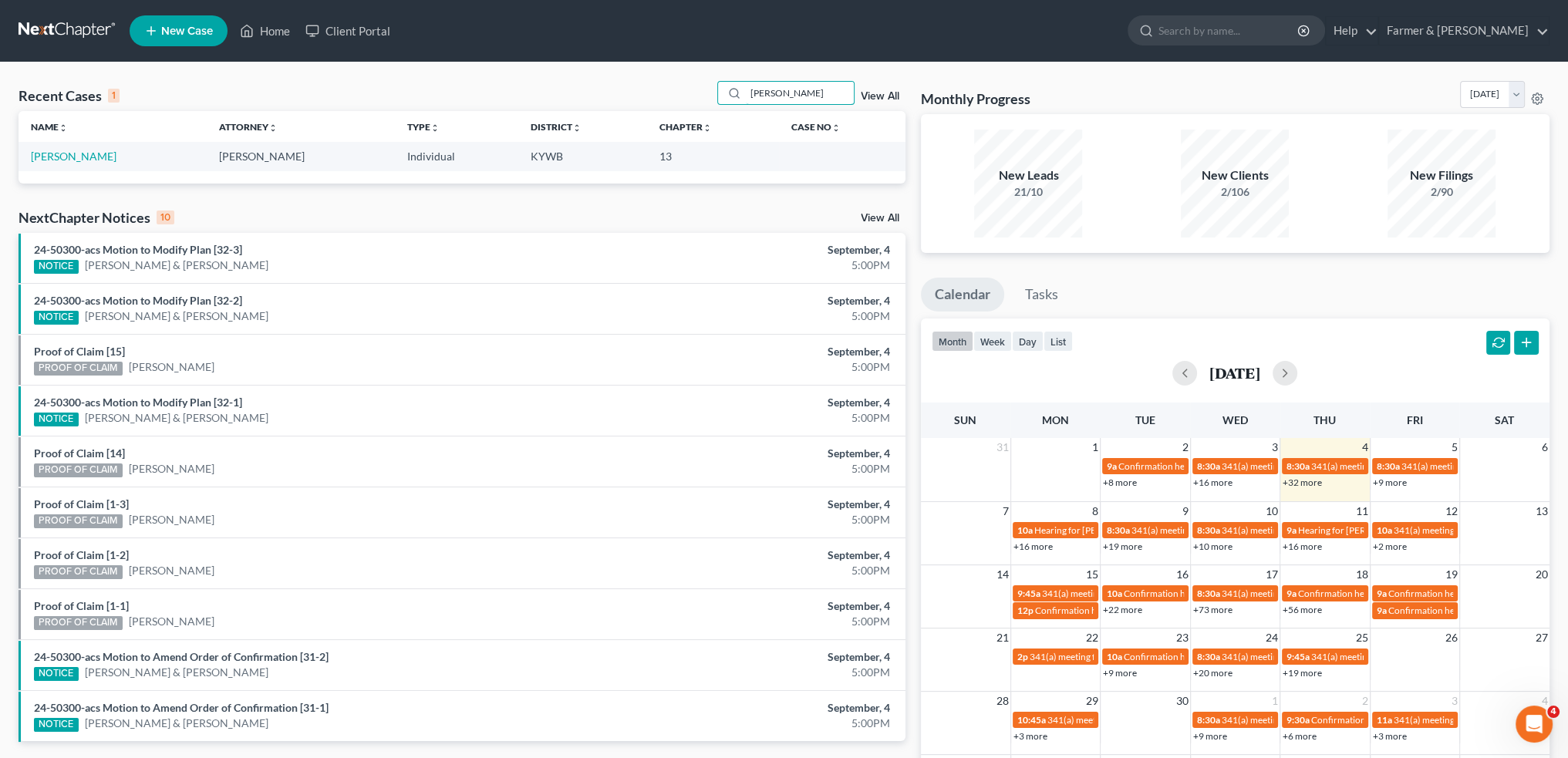
type input "[PERSON_NAME]"
click at [62, 161] on link "[PERSON_NAME]" at bounding box center [74, 156] width 85 height 13
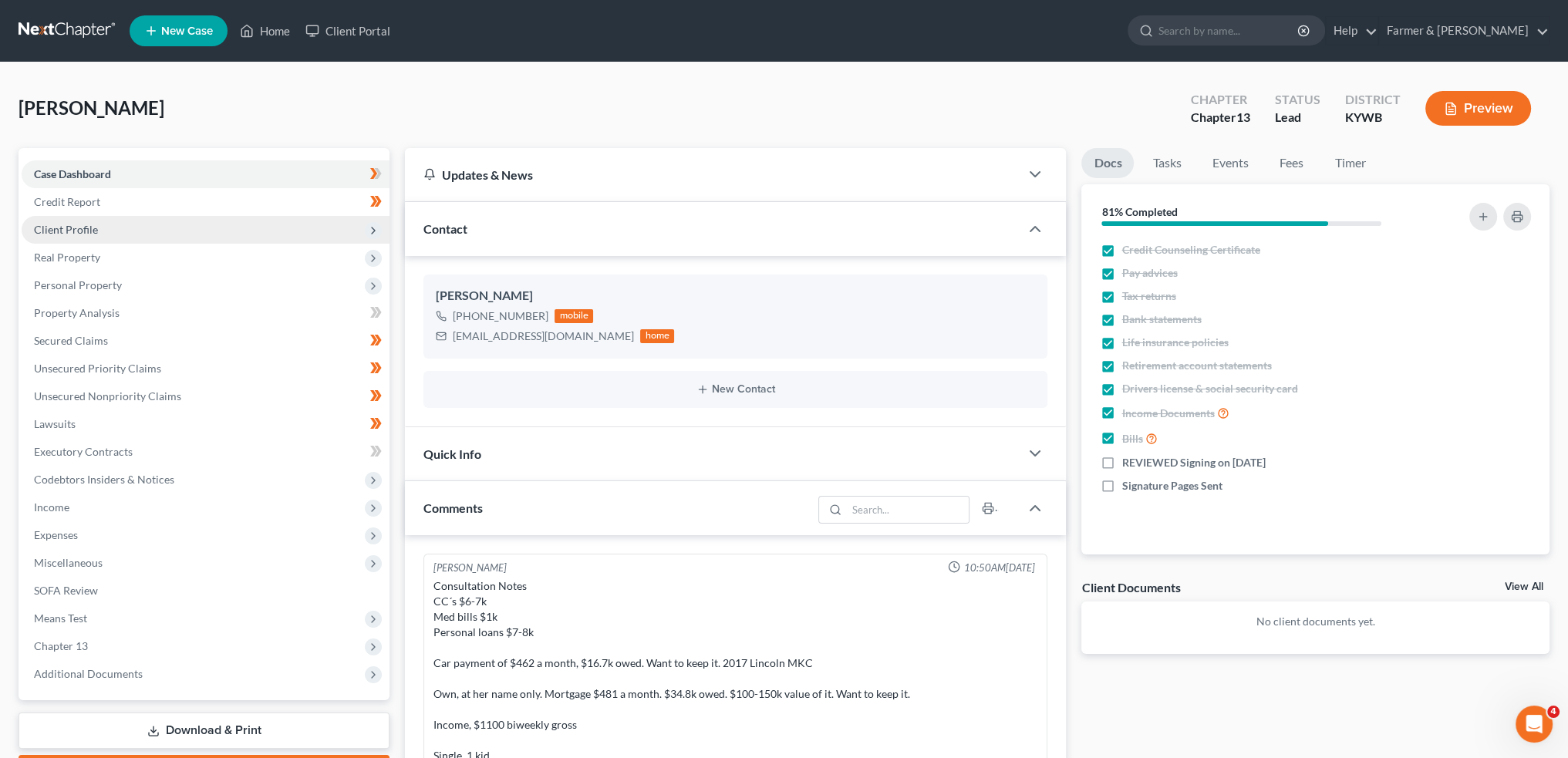
click at [71, 235] on span "Client Profile" at bounding box center [65, 229] width 64 height 13
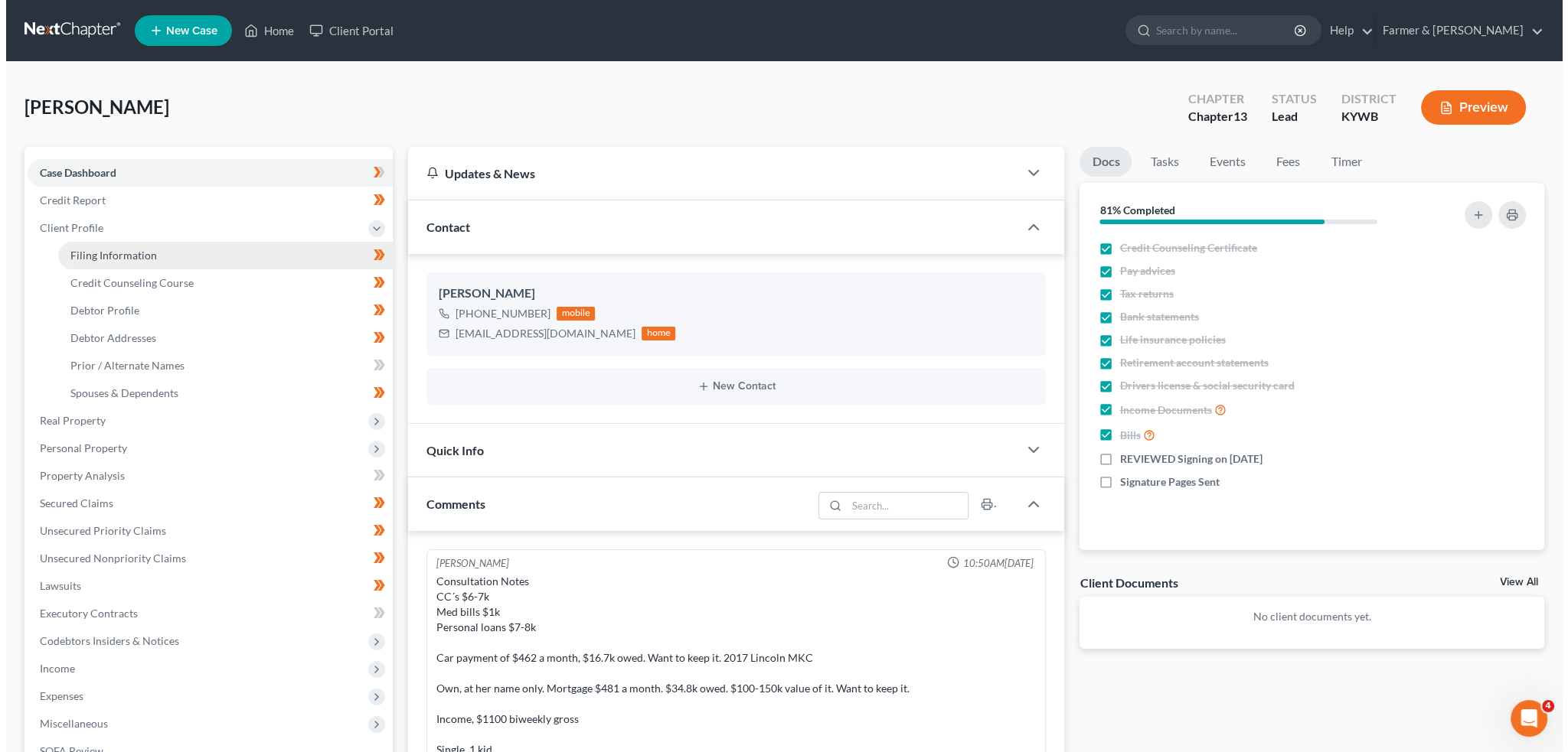
scroll to position [404, 0]
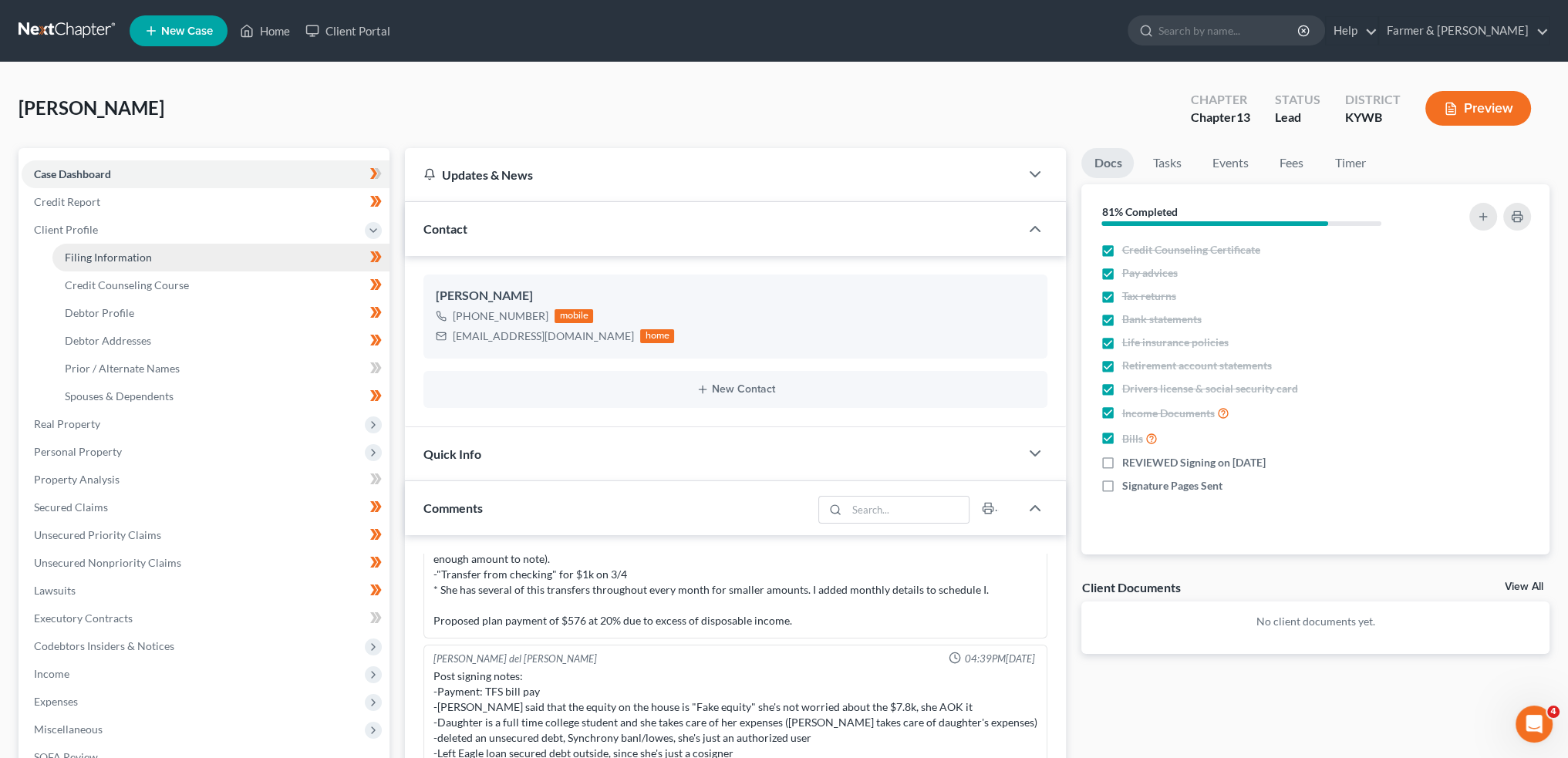
click at [97, 254] on span "Filing Information" at bounding box center [108, 257] width 87 height 13
select select "1"
select select "0"
select select "3"
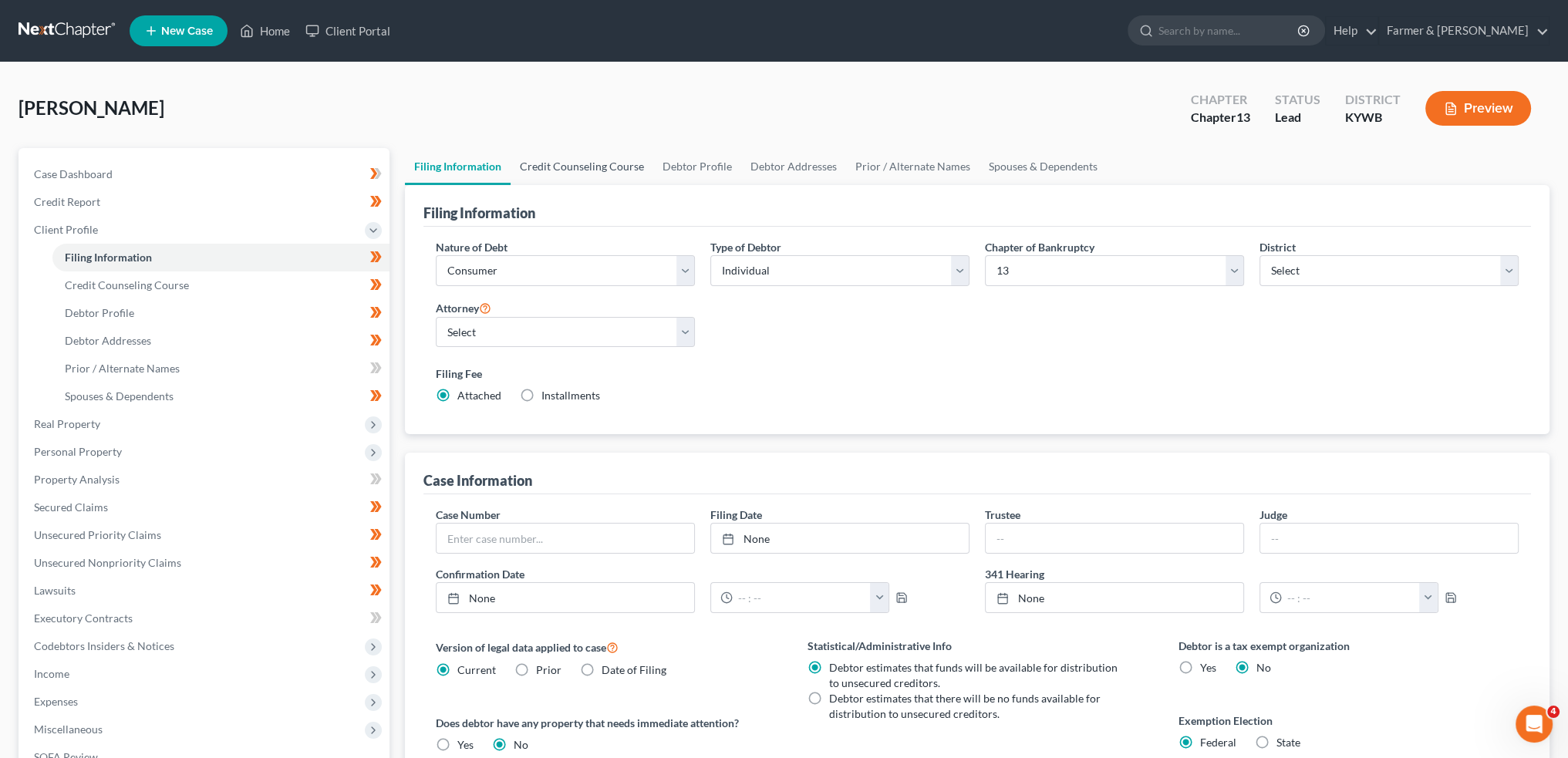
click at [608, 170] on link "Credit Counseling Course" at bounding box center [582, 166] width 143 height 37
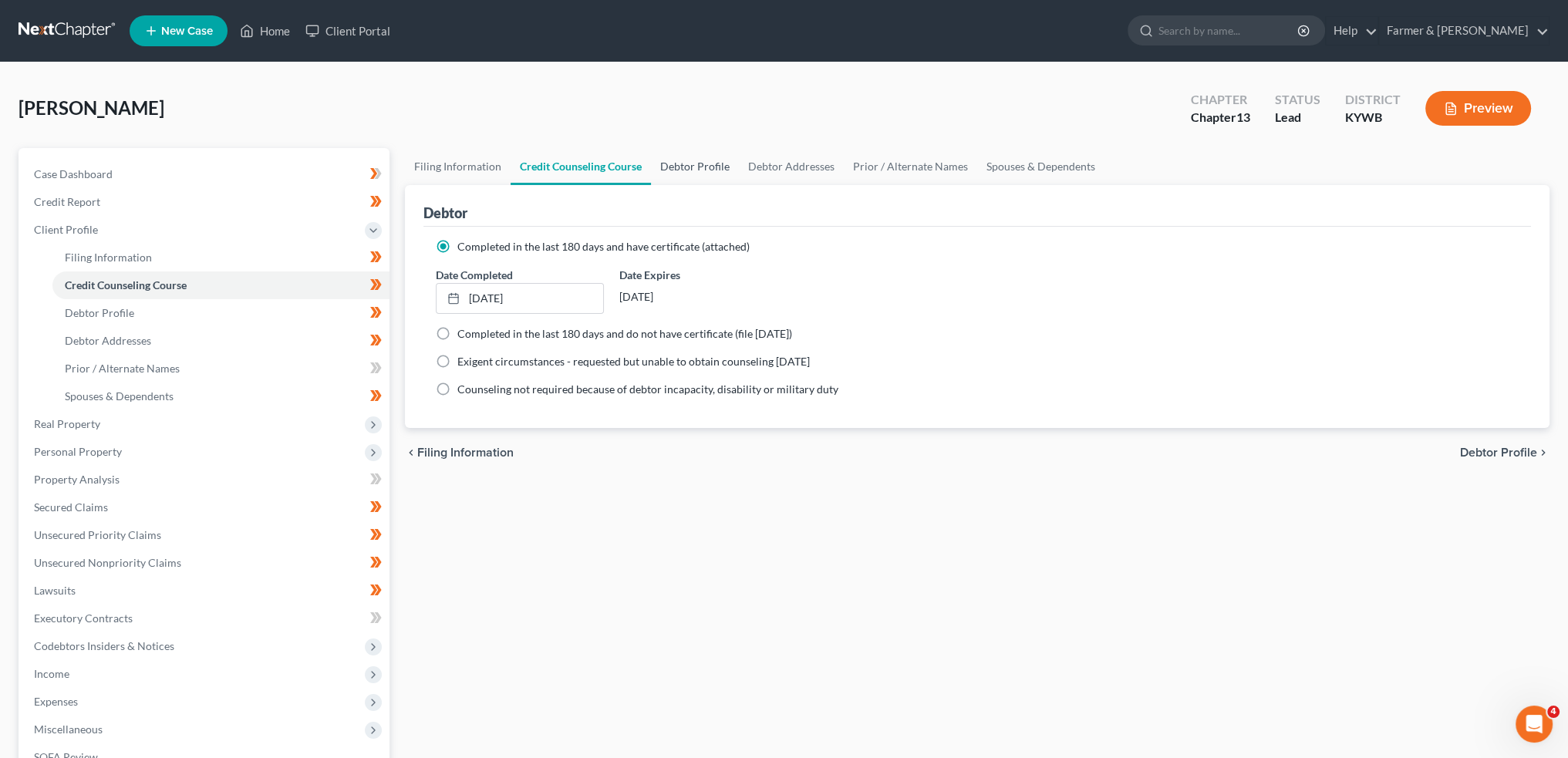
click at [678, 163] on link "Debtor Profile" at bounding box center [694, 166] width 88 height 37
select select "0"
select select "1"
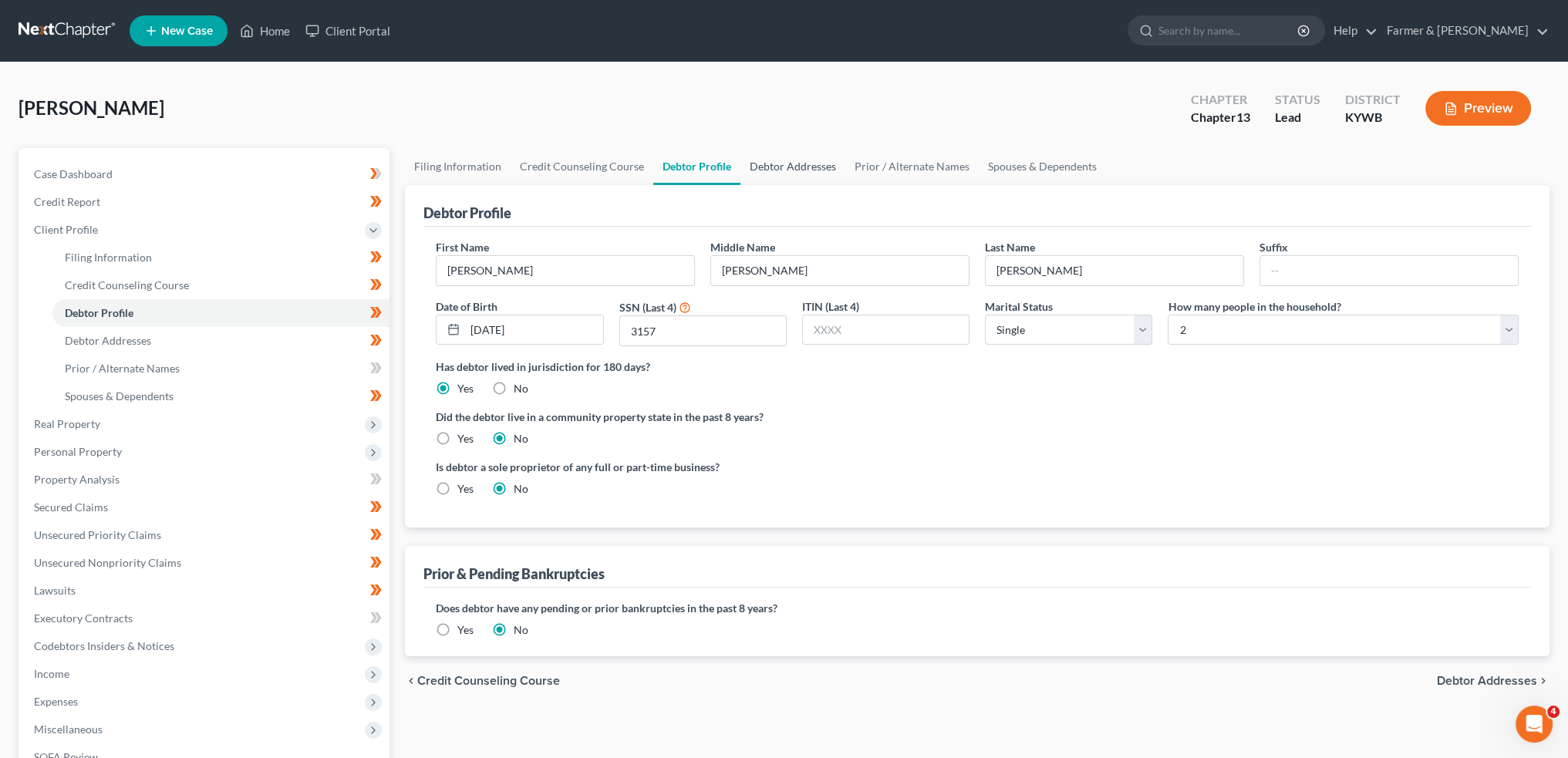
click at [754, 161] on link "Debtor Addresses" at bounding box center [793, 166] width 105 height 37
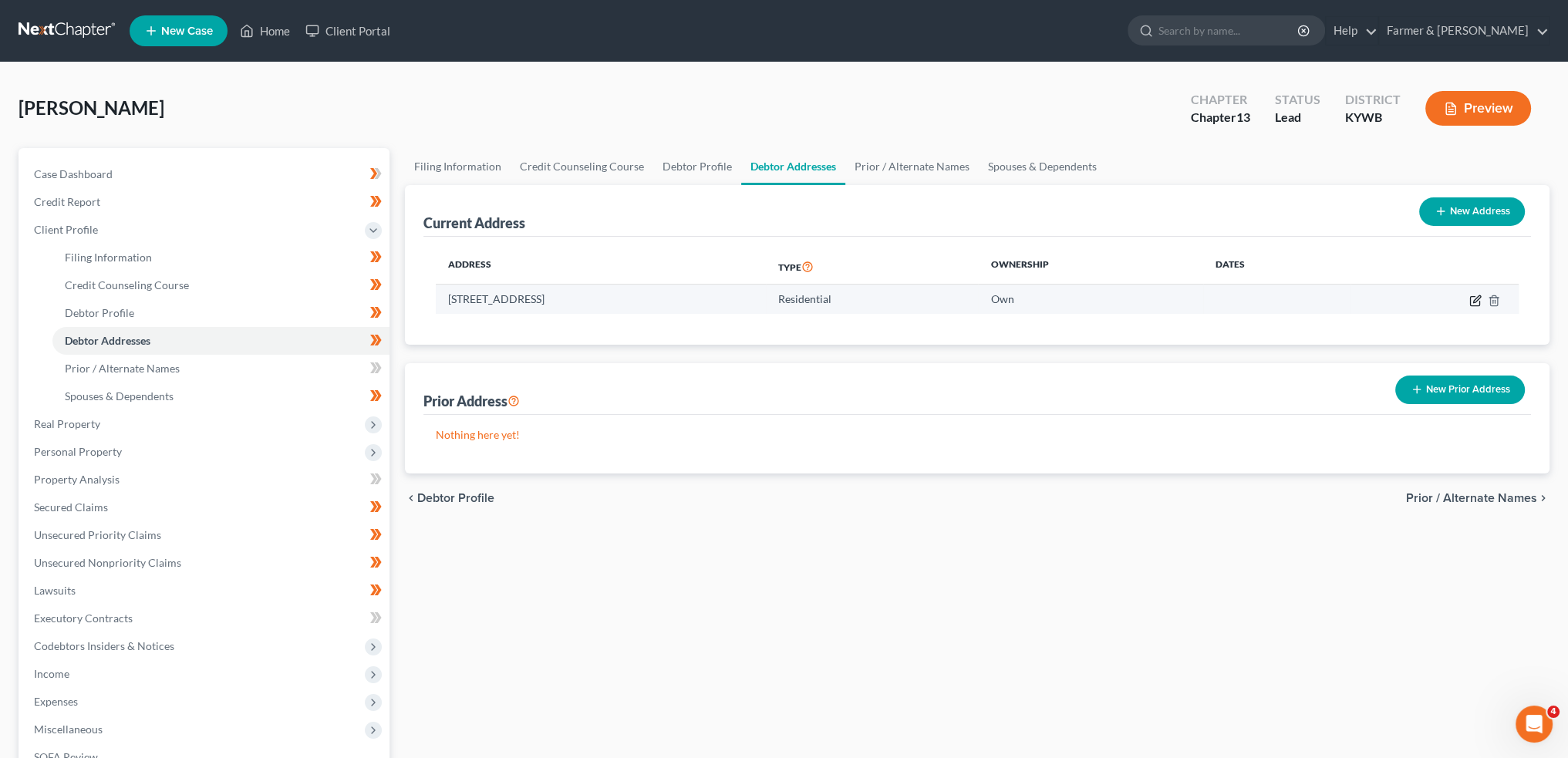
click at [1475, 301] on icon "button" at bounding box center [1477, 299] width 7 height 7
select select "18"
select select "0"
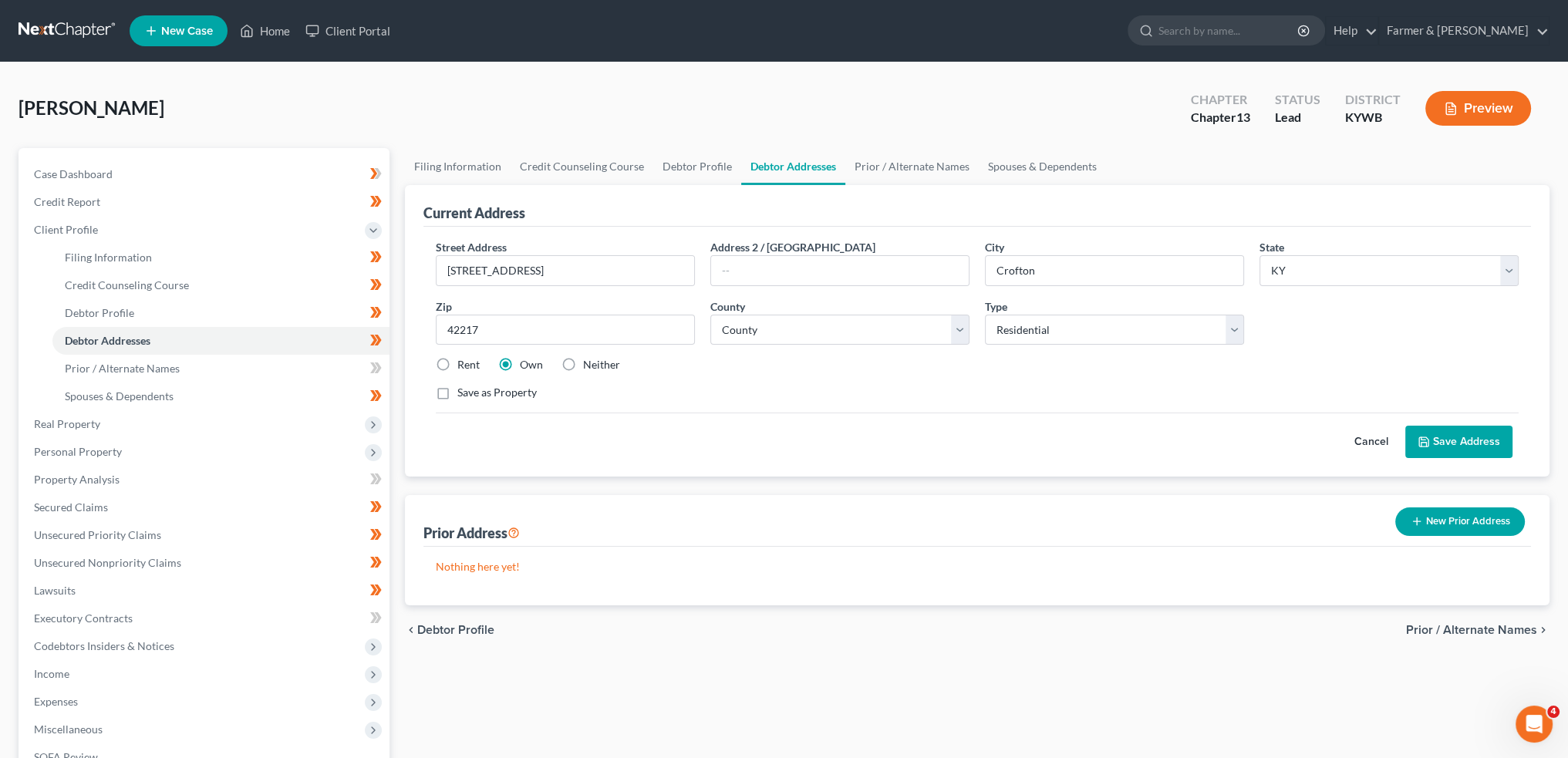
click at [1464, 435] on button "Save Address" at bounding box center [1459, 442] width 107 height 33
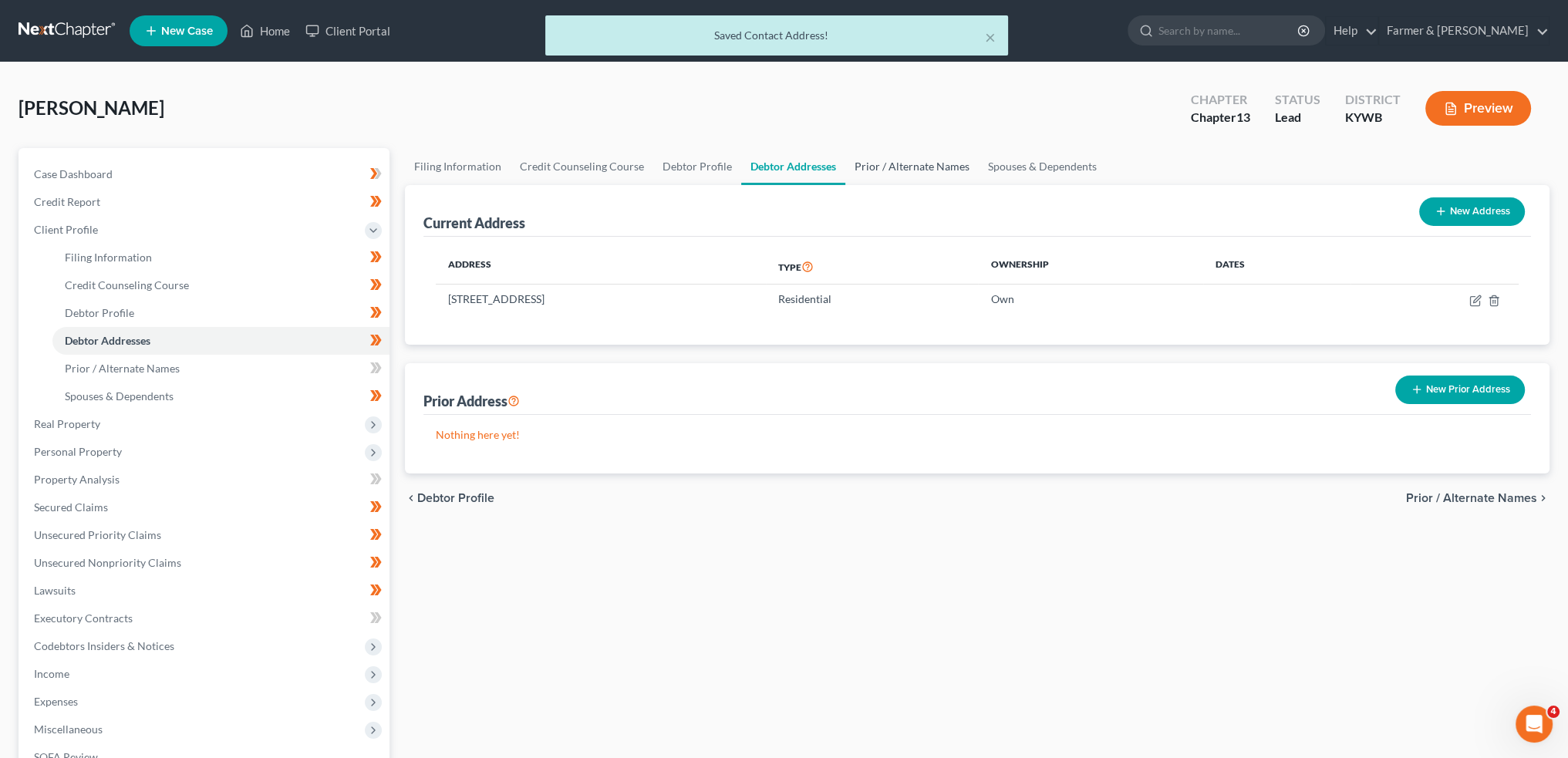
click at [930, 173] on link "Prior / Alternate Names" at bounding box center [912, 166] width 134 height 37
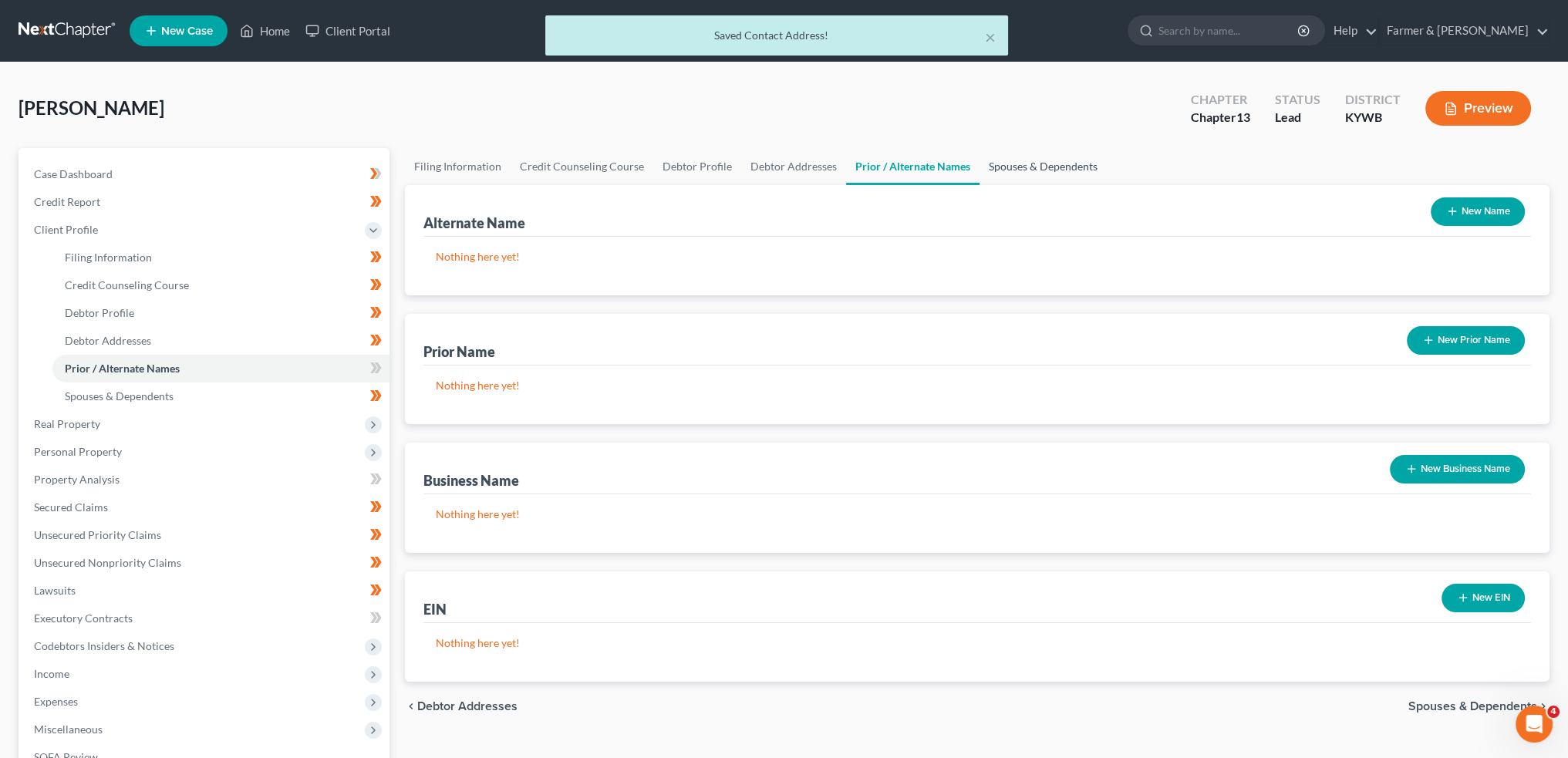
click at [1002, 165] on link "Spouses & Dependents" at bounding box center [1044, 166] width 127 height 37
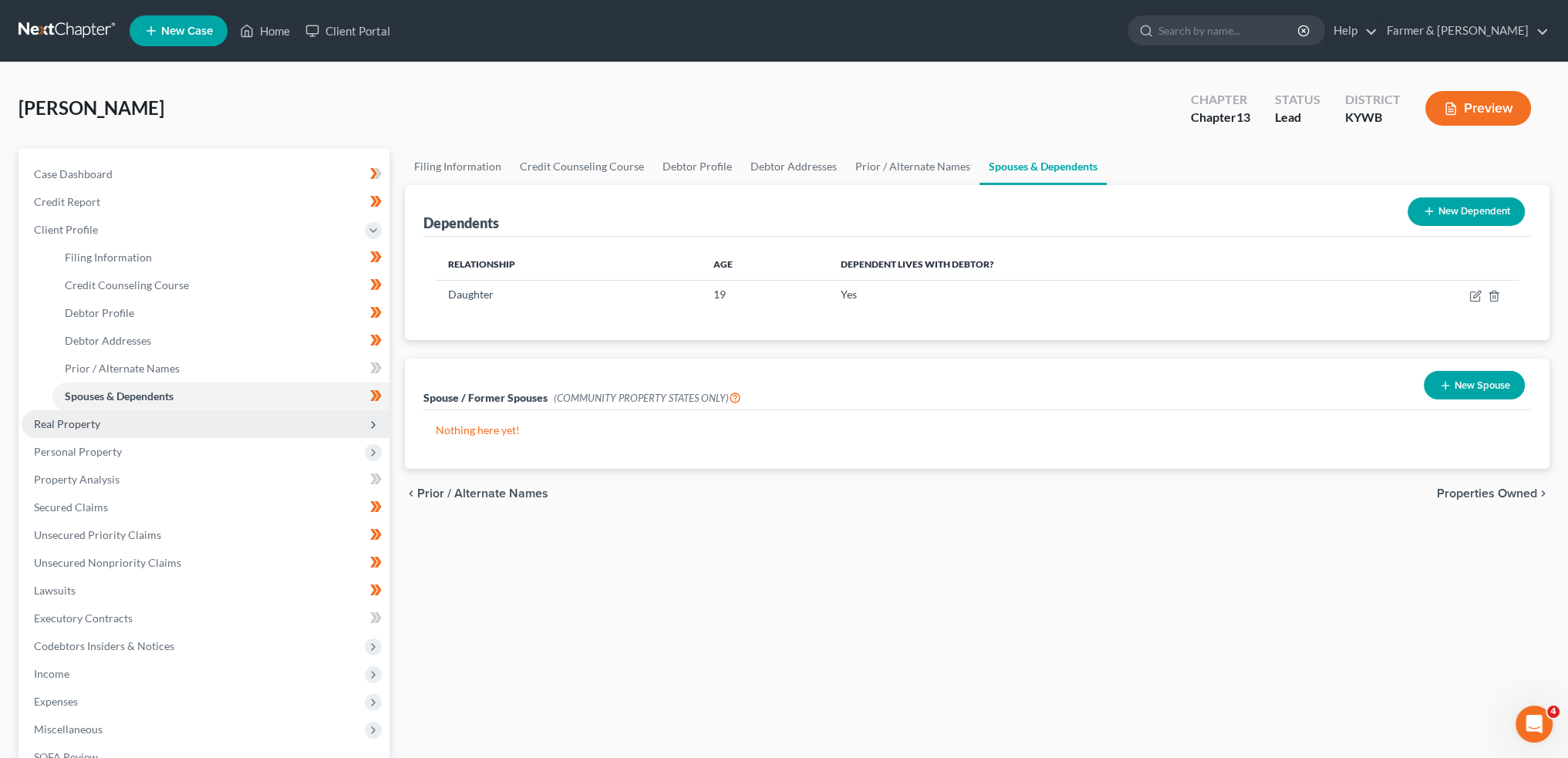
click at [232, 419] on span "Real Property" at bounding box center [205, 424] width 368 height 28
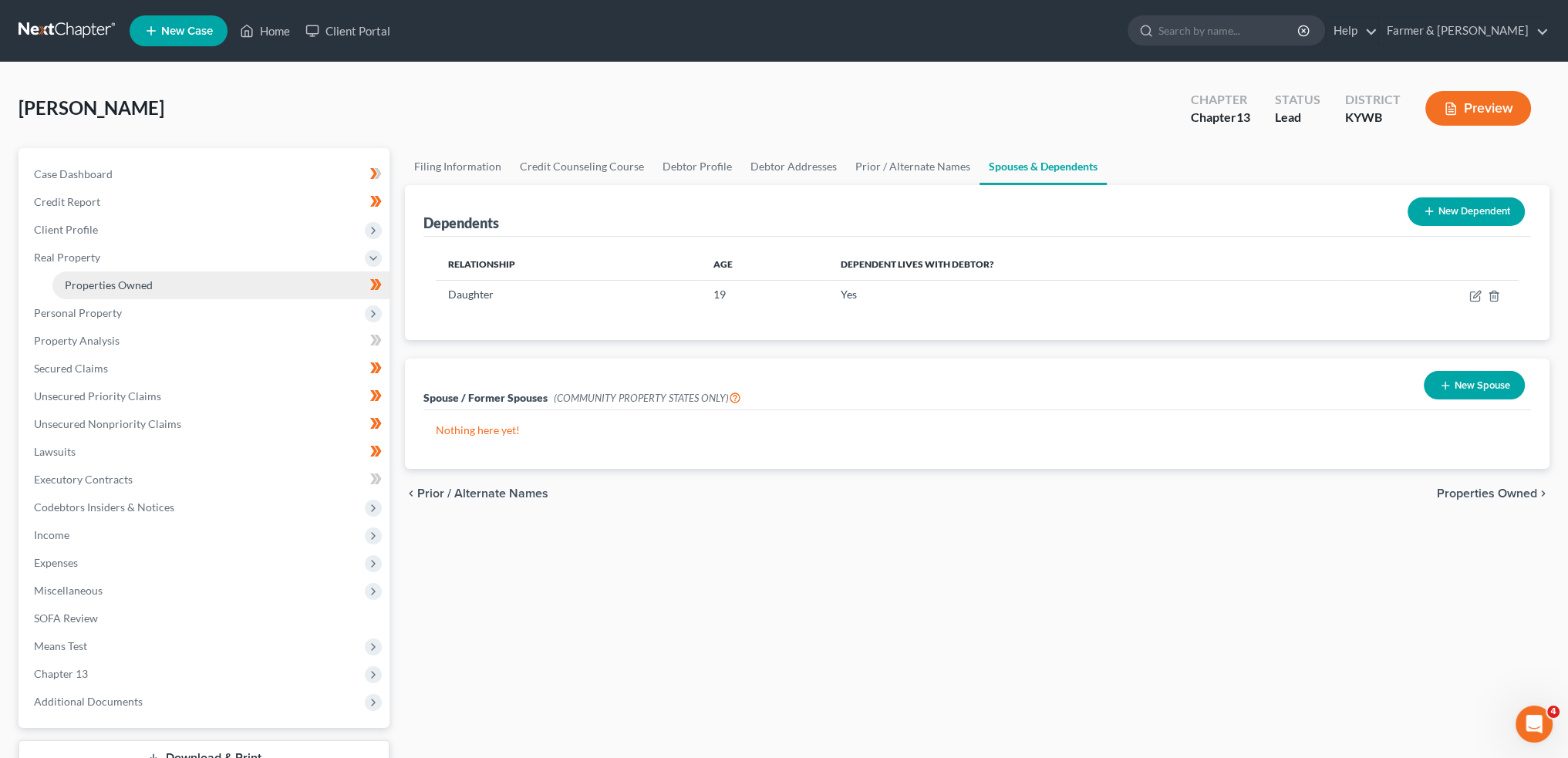
click at [200, 278] on link "Properties Owned" at bounding box center [221, 285] width 337 height 28
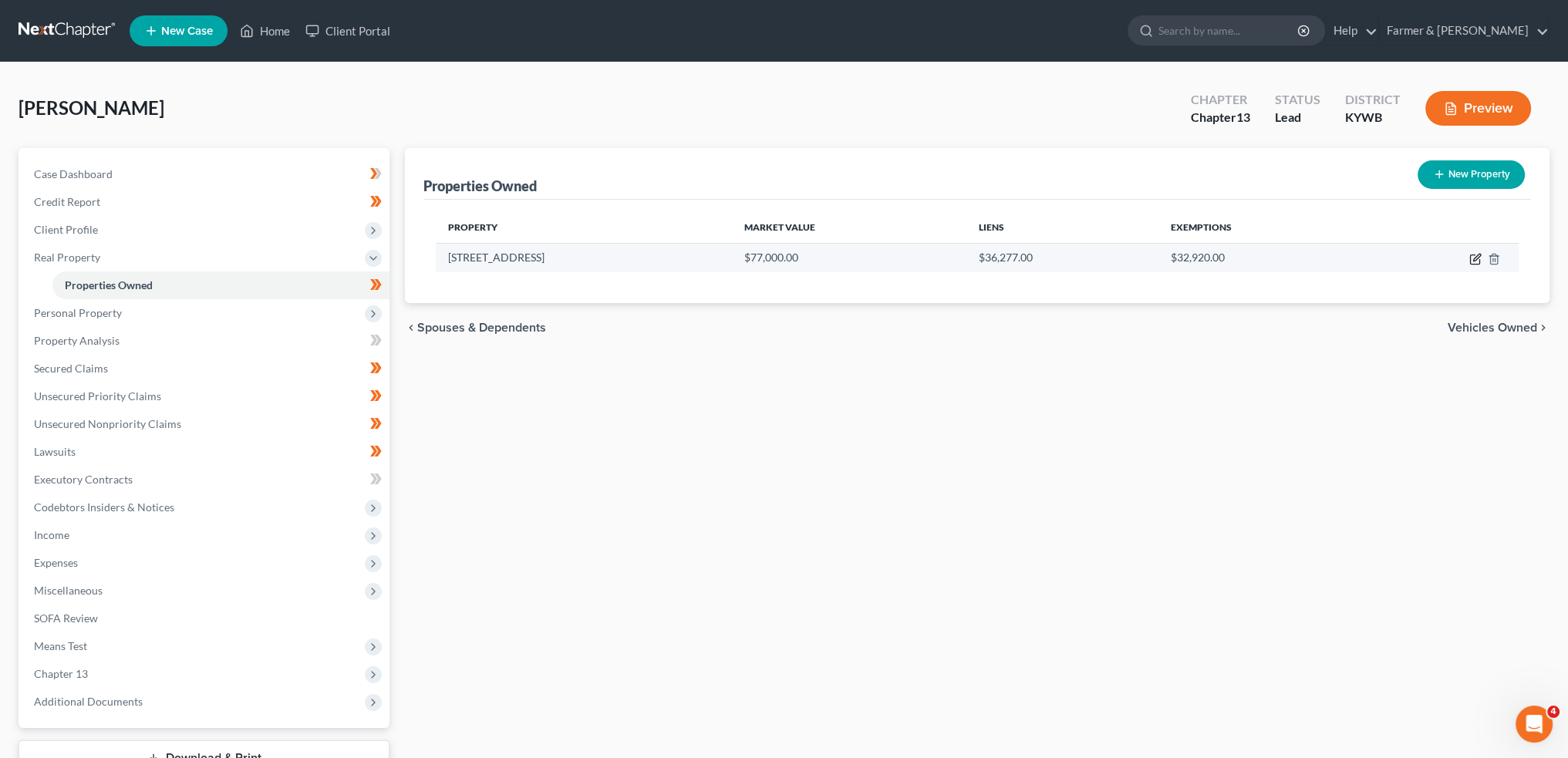
drag, startPoint x: 1478, startPoint y: 262, endPoint x: 1491, endPoint y: 267, distance: 13.9
click at [1484, 265] on td at bounding box center [1443, 257] width 151 height 29
click at [1473, 256] on icon "button" at bounding box center [1476, 259] width 13 height 13
select select "18"
select select "23"
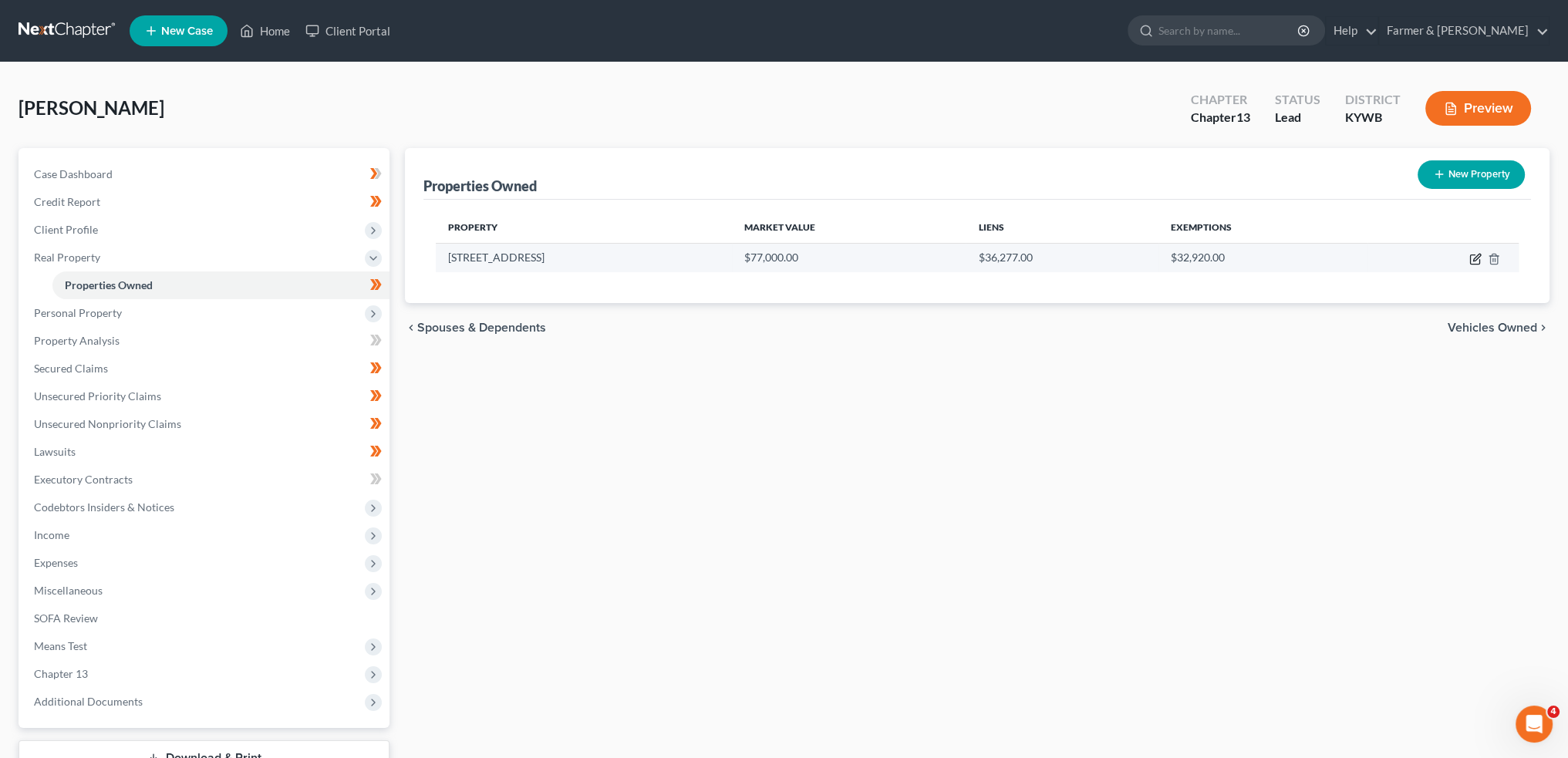
select select "0"
select select "18"
select select "0"
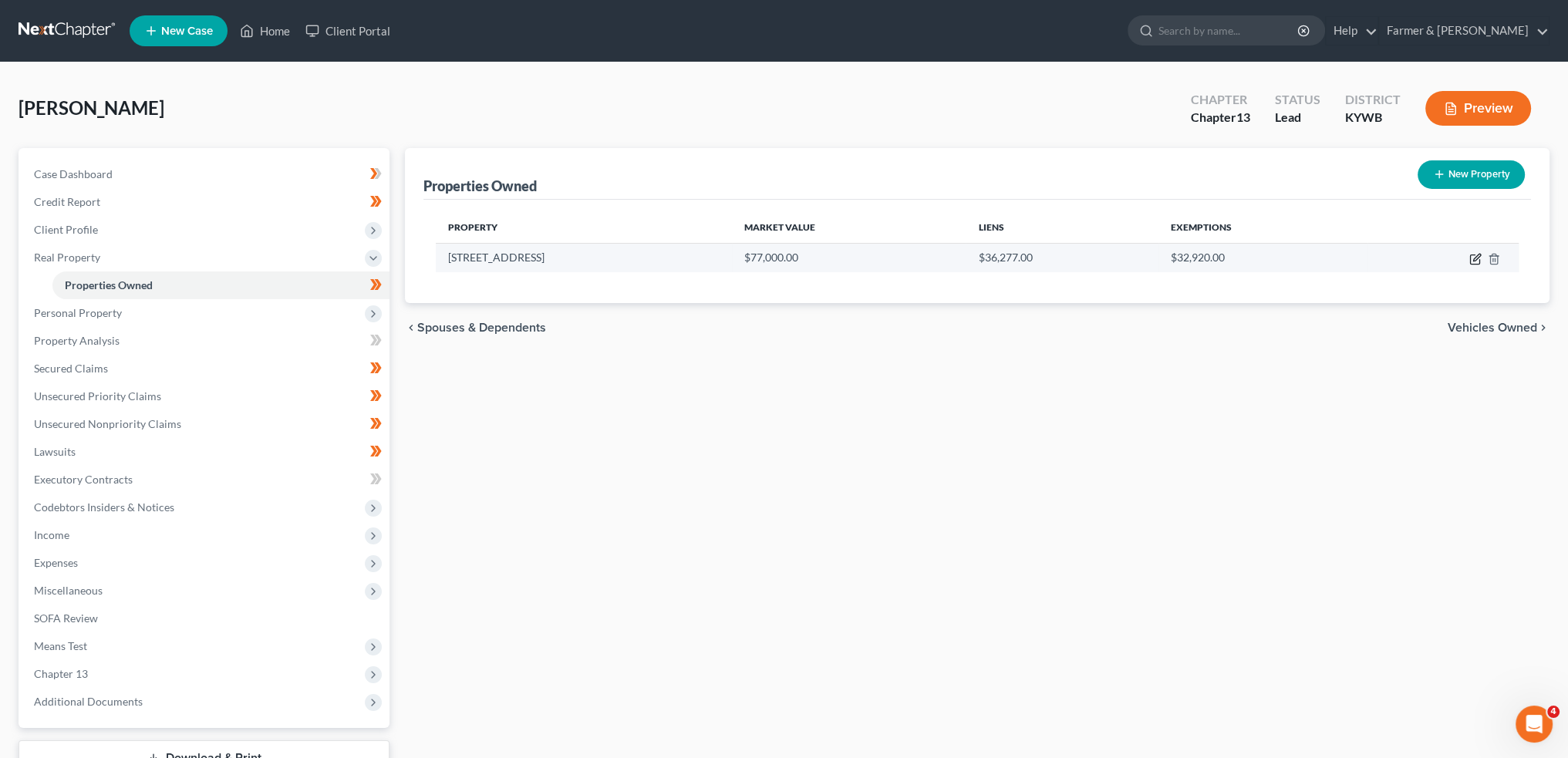
select select "4"
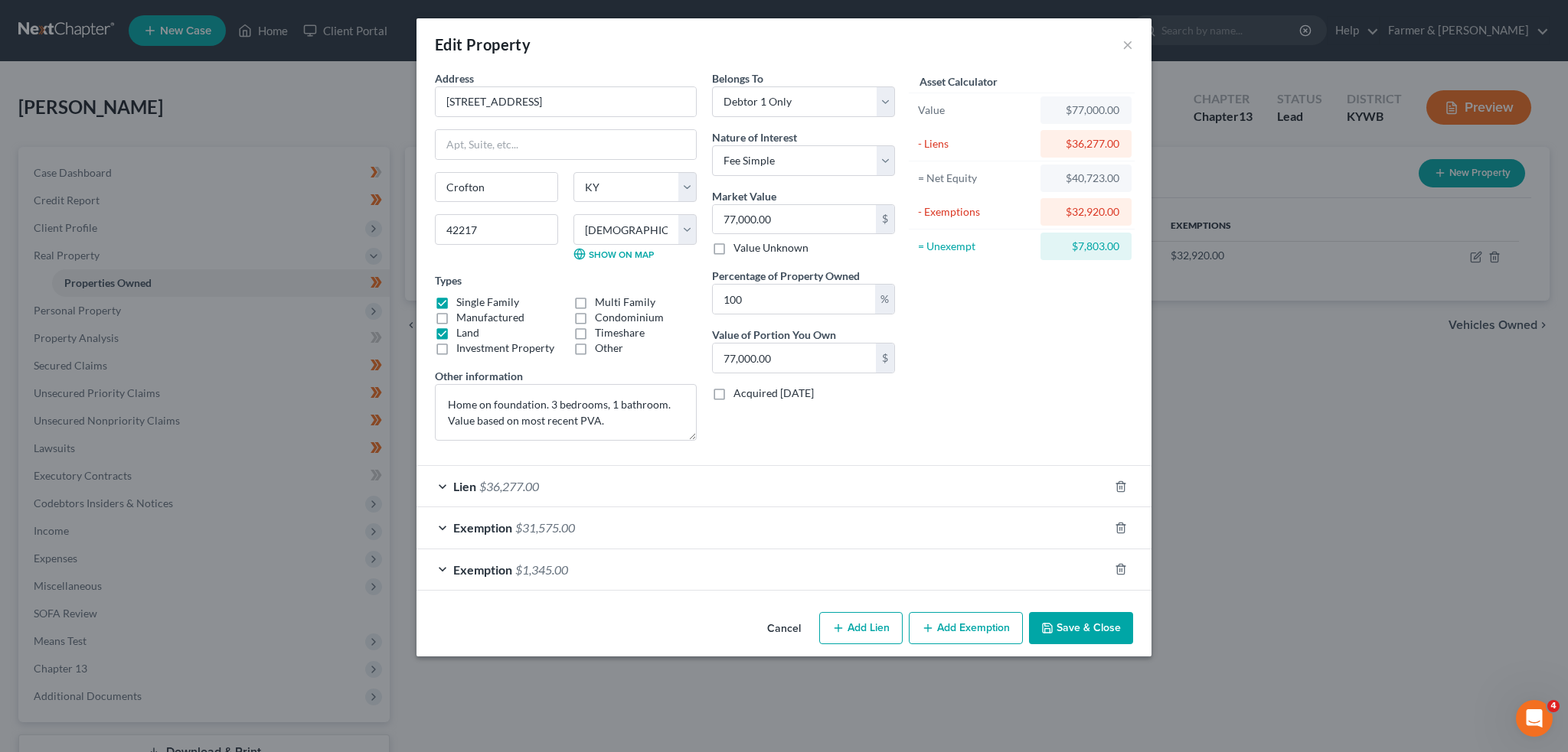
click at [647, 477] on div "Lien $36,277.00" at bounding box center [762, 486] width 692 height 41
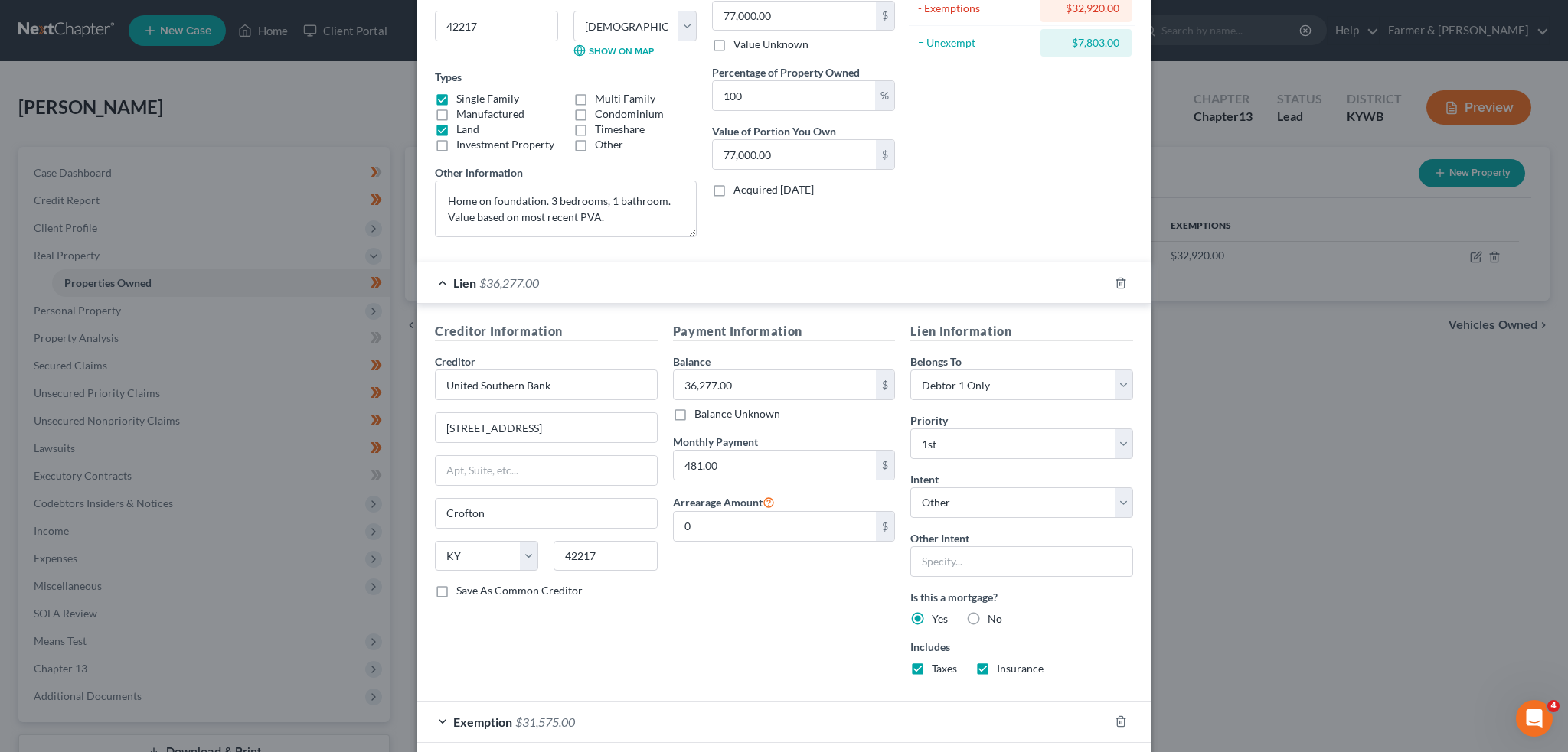
scroll to position [316, 0]
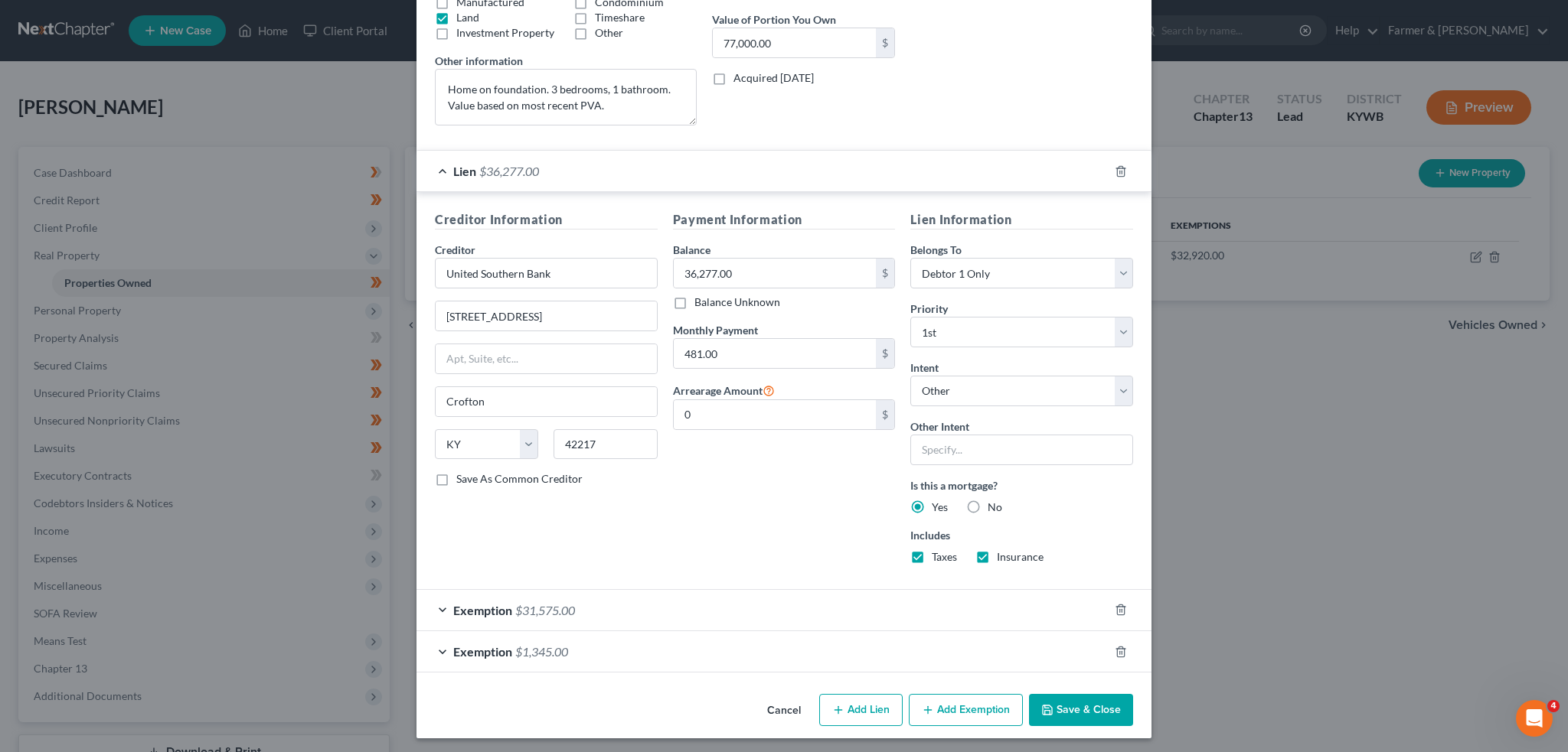
click at [781, 610] on div "Exemption $31,575.00" at bounding box center [762, 610] width 692 height 41
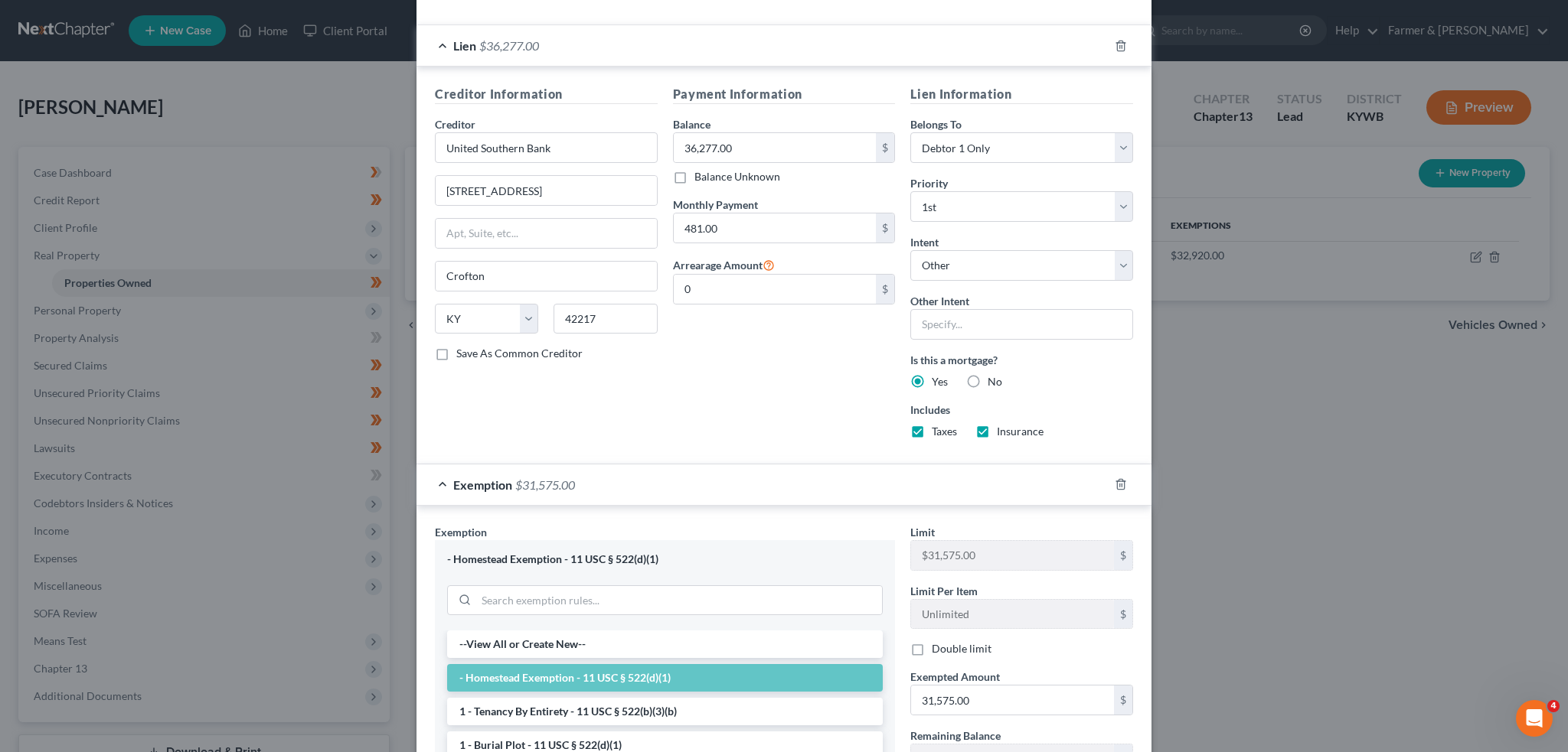
scroll to position [698, 0]
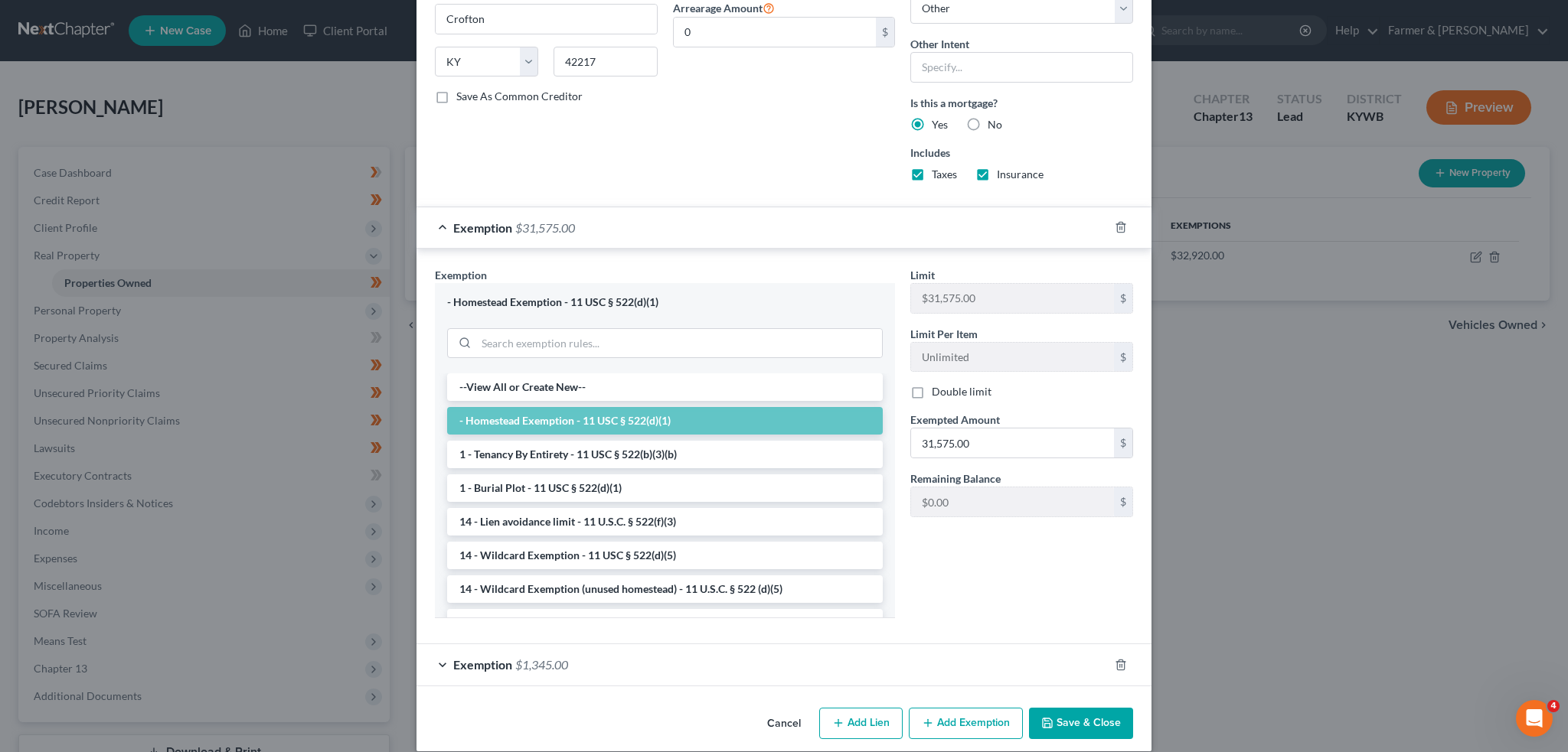
click at [1046, 718] on icon "button" at bounding box center [1047, 723] width 13 height 13
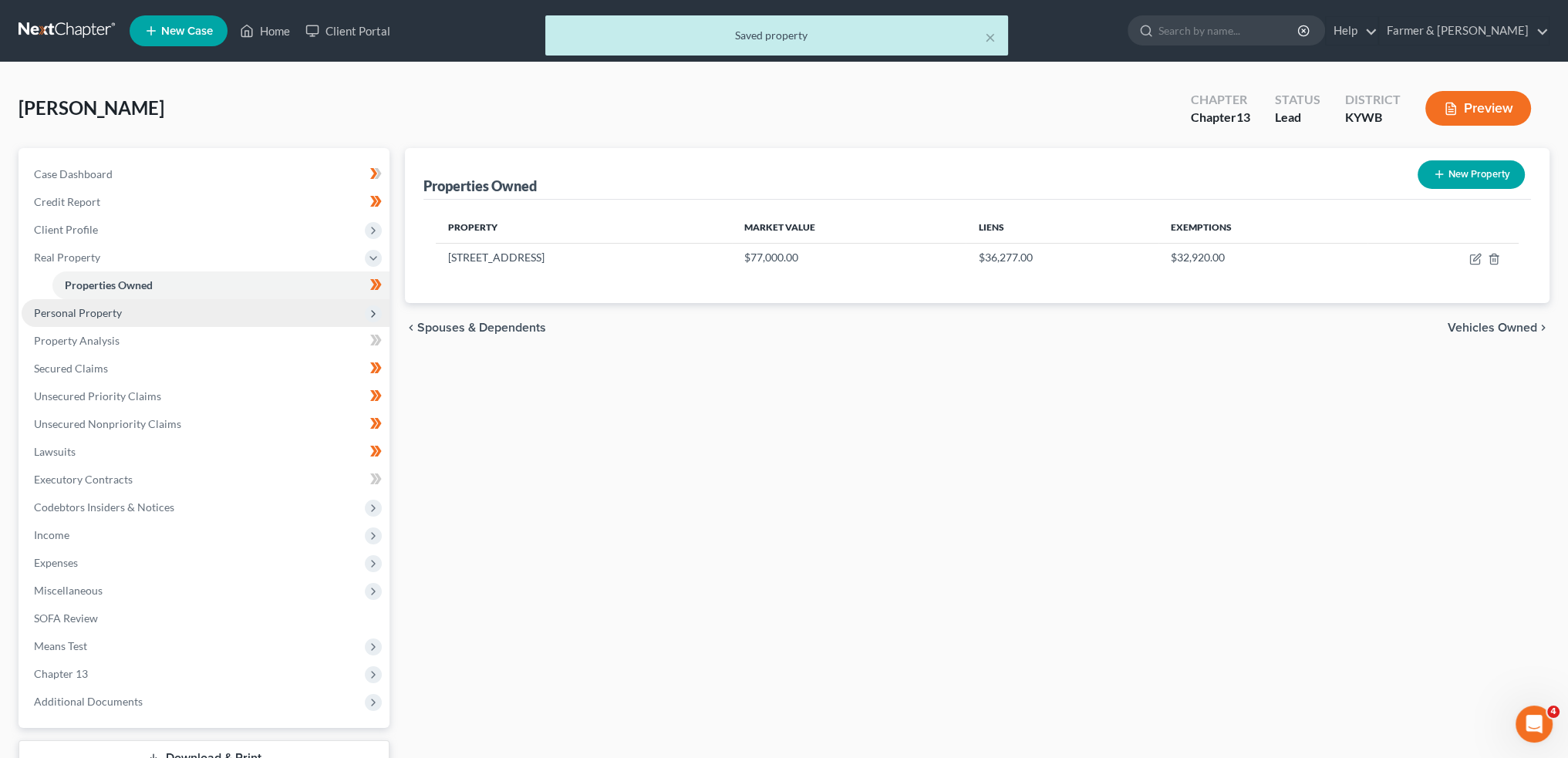
click at [144, 322] on span "Personal Property" at bounding box center [205, 313] width 368 height 28
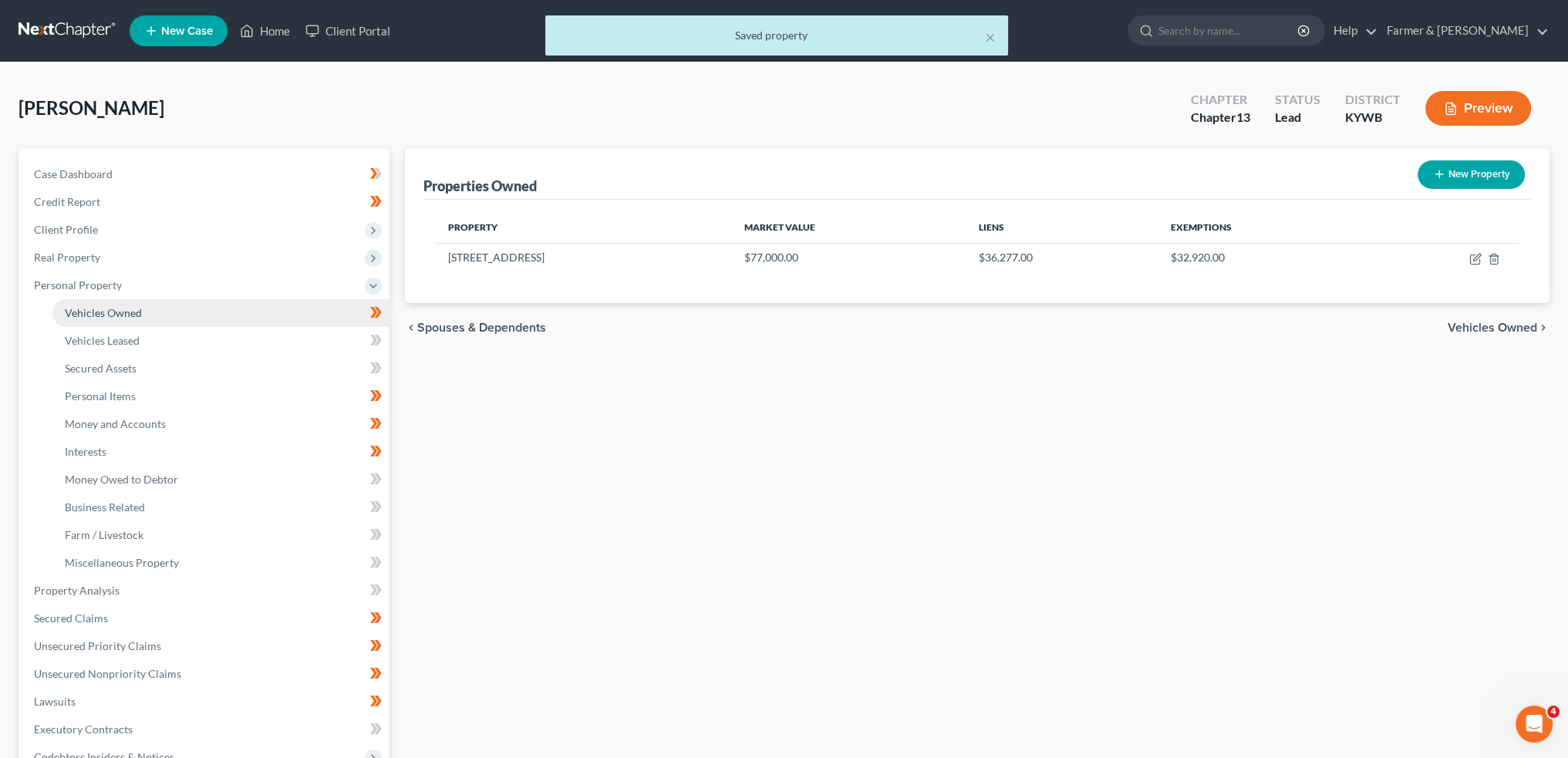
click at [144, 314] on link "Vehicles Owned" at bounding box center [221, 313] width 337 height 28
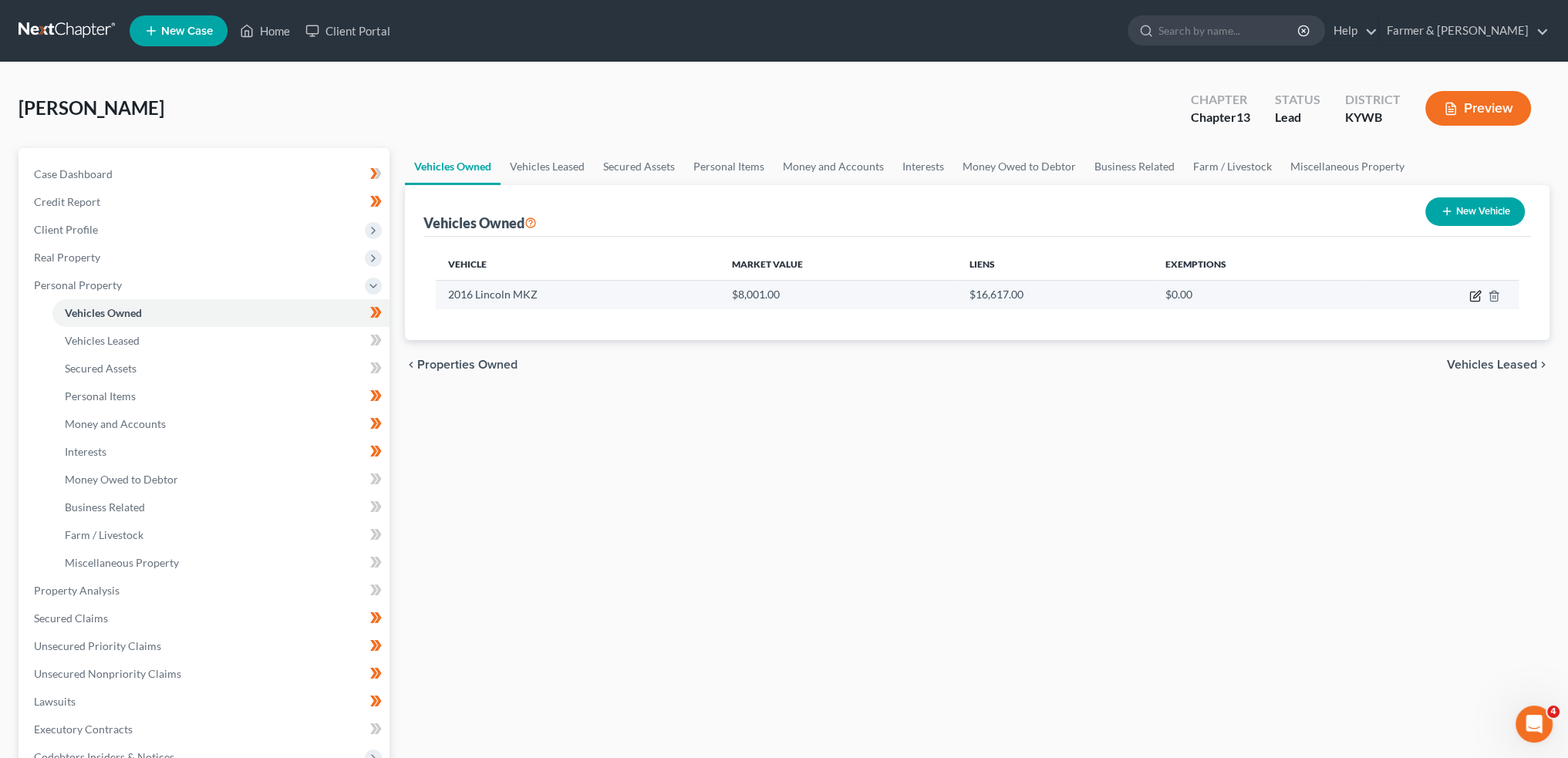
click at [1479, 295] on icon "button" at bounding box center [1474, 297] width 9 height 9
select select "0"
select select "10"
select select "2"
select select "0"
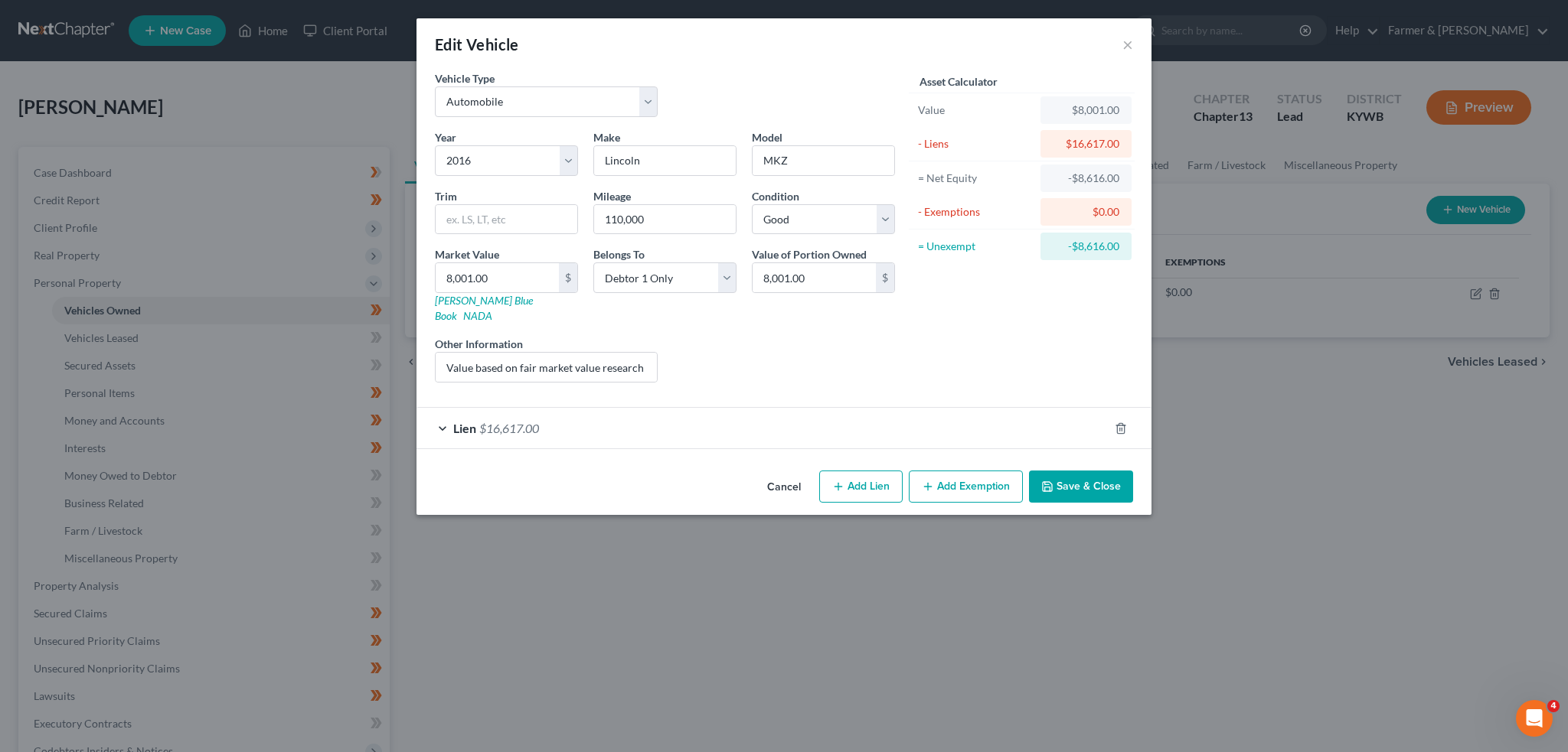
click at [582, 408] on div "Lien $16,617.00" at bounding box center [762, 427] width 692 height 41
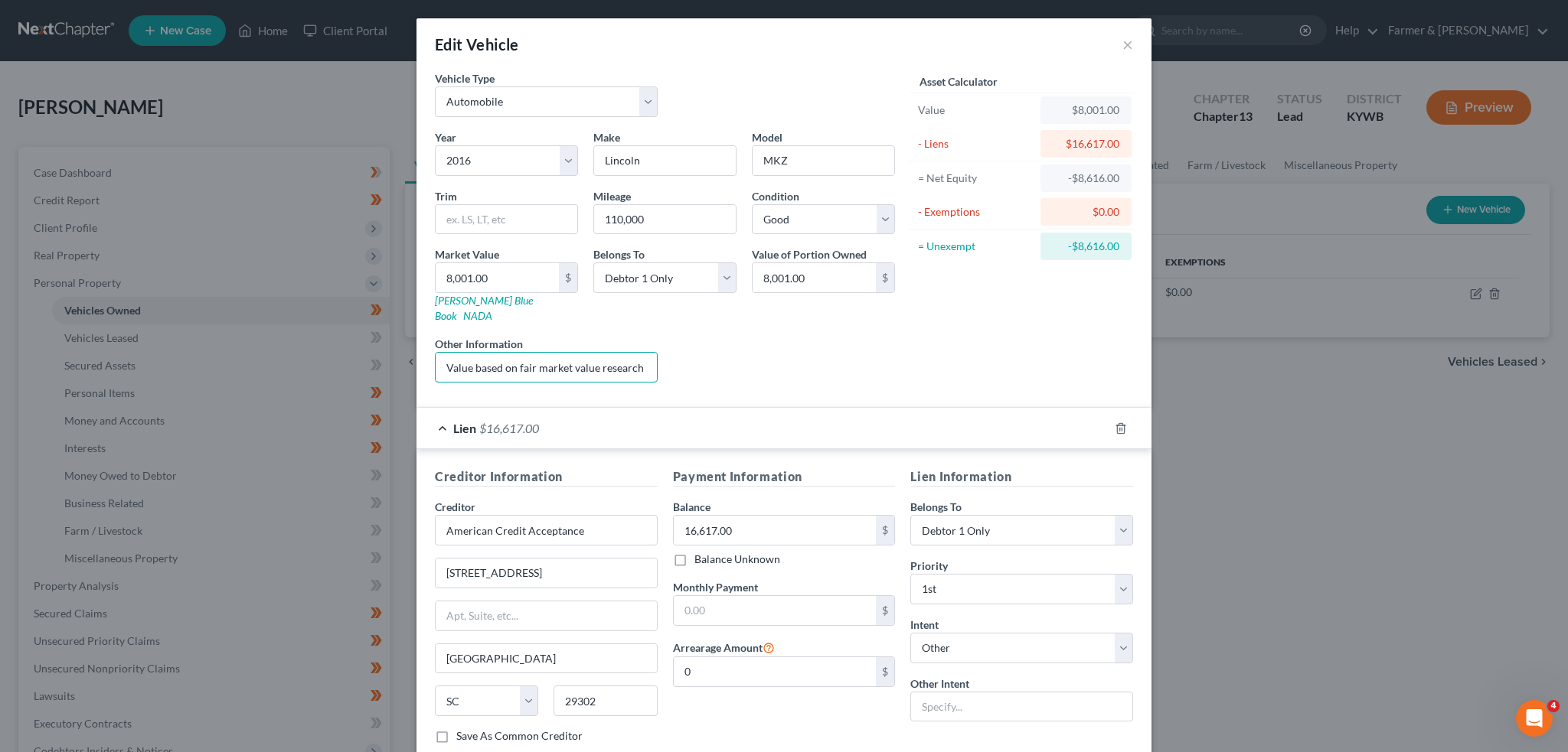
scroll to position [0, 203]
drag, startPoint x: 586, startPoint y: 345, endPoint x: 778, endPoint y: 333, distance: 192.4
click at [778, 333] on div "Year Select 2026 2025 2024 2023 2022 2021 2020 2019 2018 2017 2016 2015 2014 20…" at bounding box center [665, 261] width 475 height 265
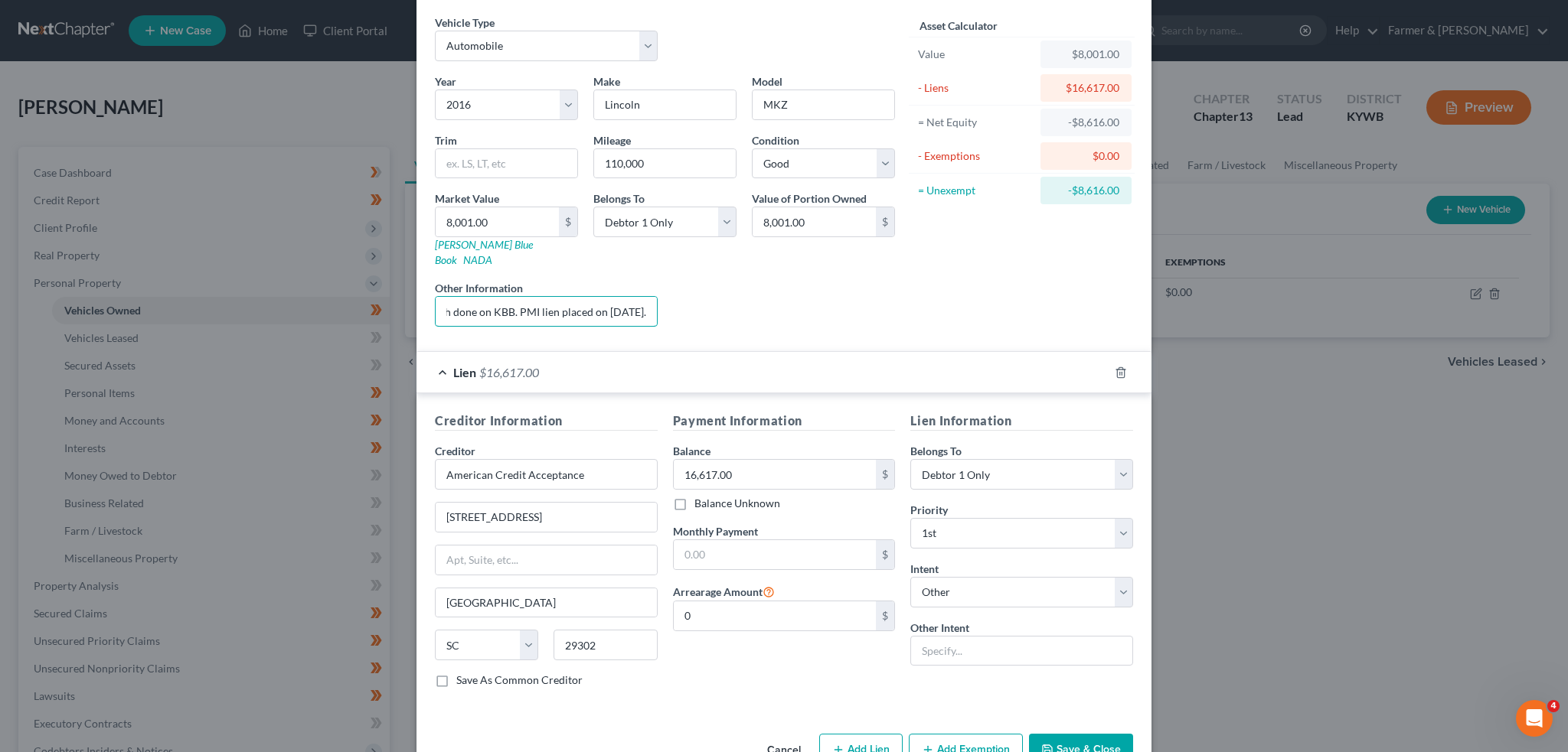
scroll to position [81, 0]
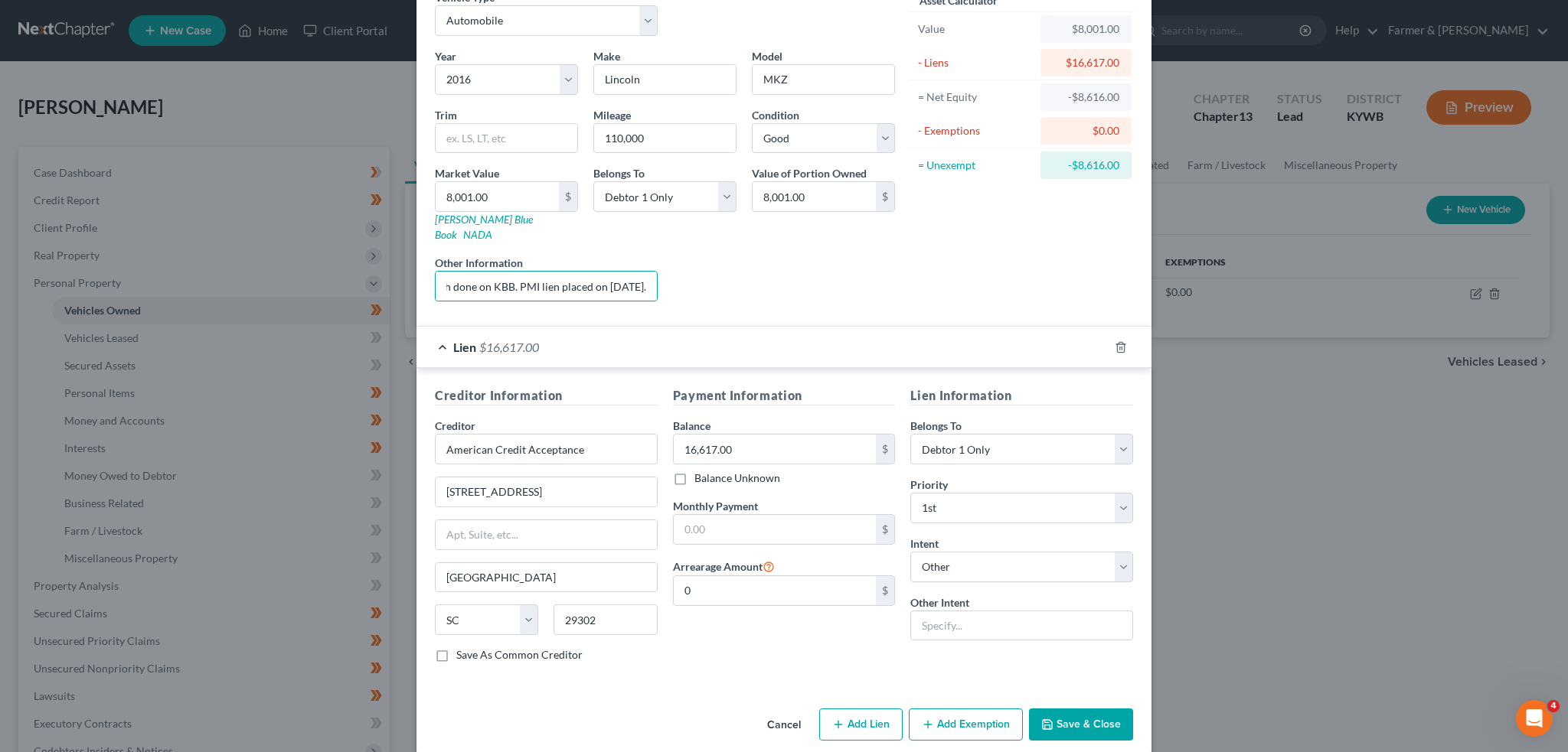
click at [1080, 714] on button "Save & Close" at bounding box center [1081, 725] width 104 height 32
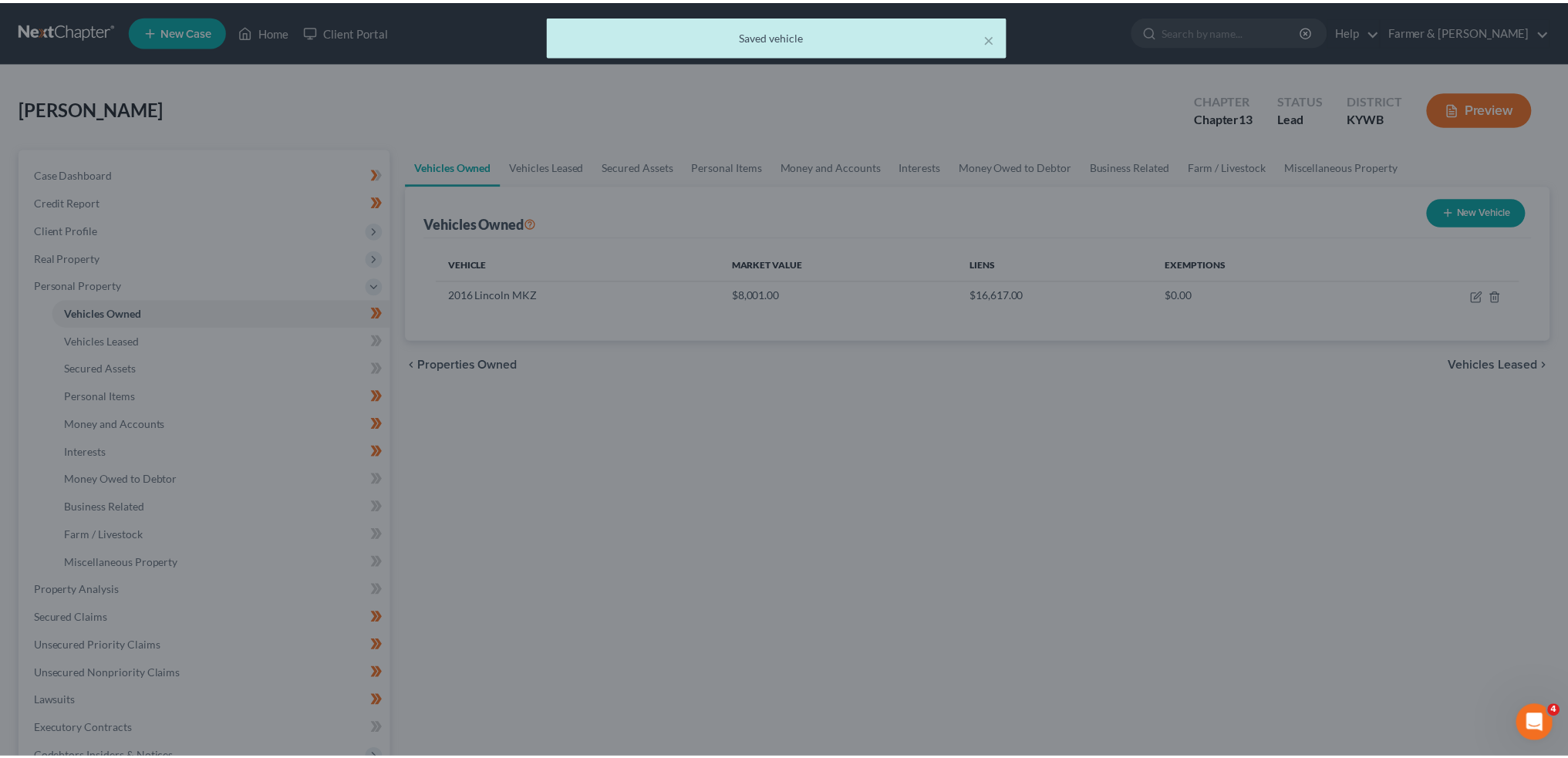
scroll to position [0, 0]
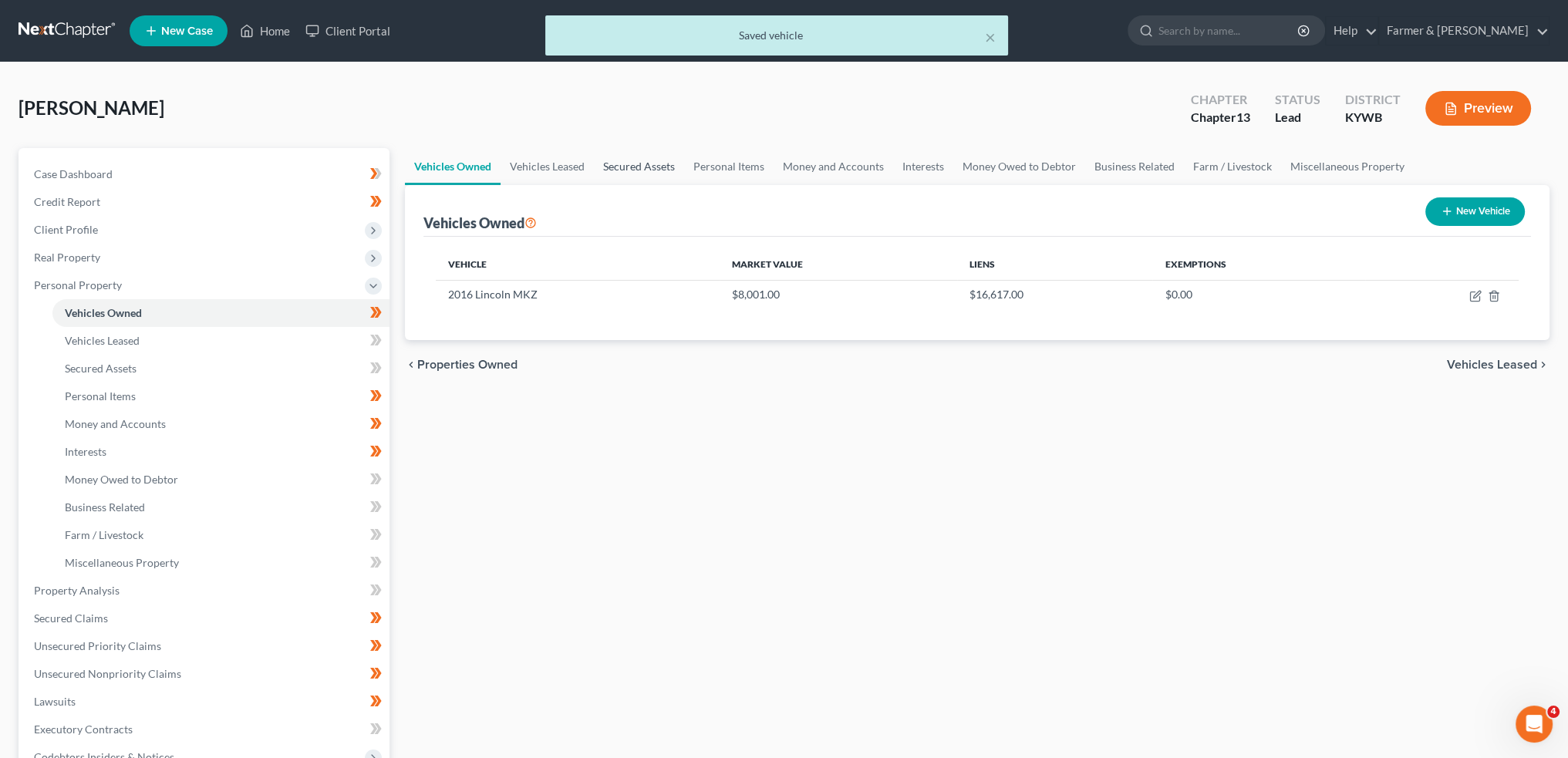
click at [636, 165] on link "Secured Assets" at bounding box center [638, 166] width 90 height 37
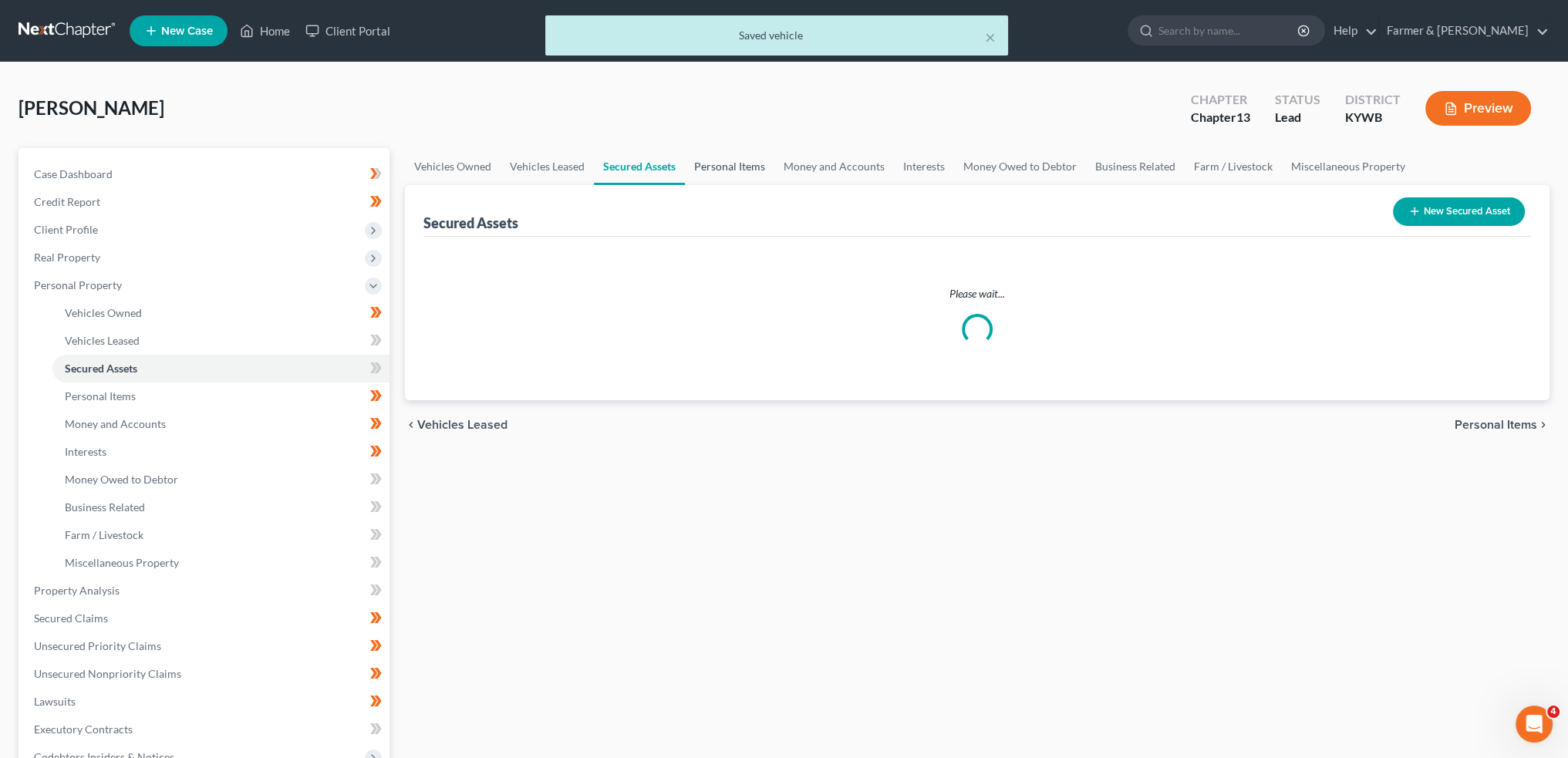
click at [717, 160] on link "Personal Items" at bounding box center [730, 166] width 89 height 37
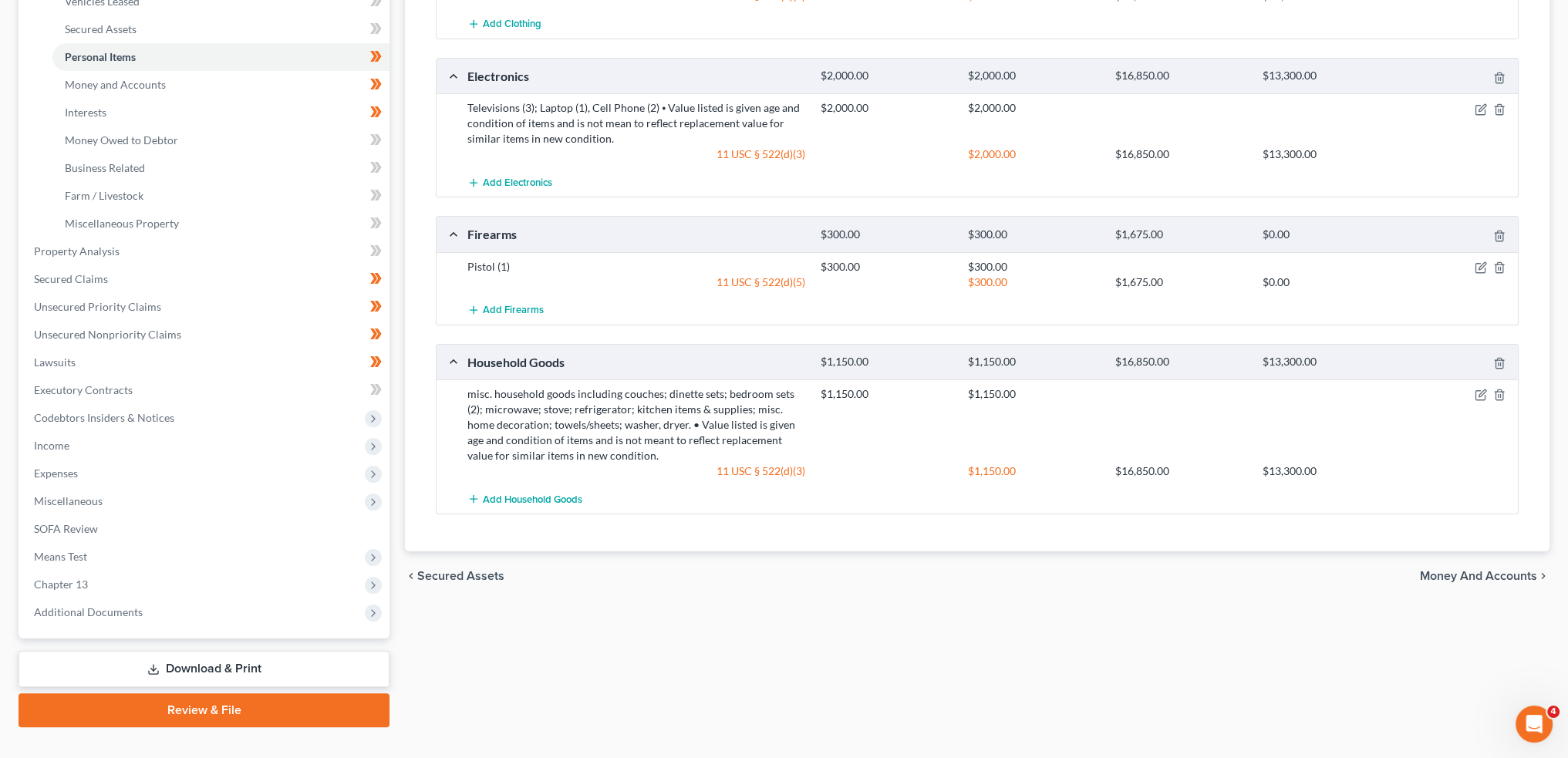
scroll to position [365, 0]
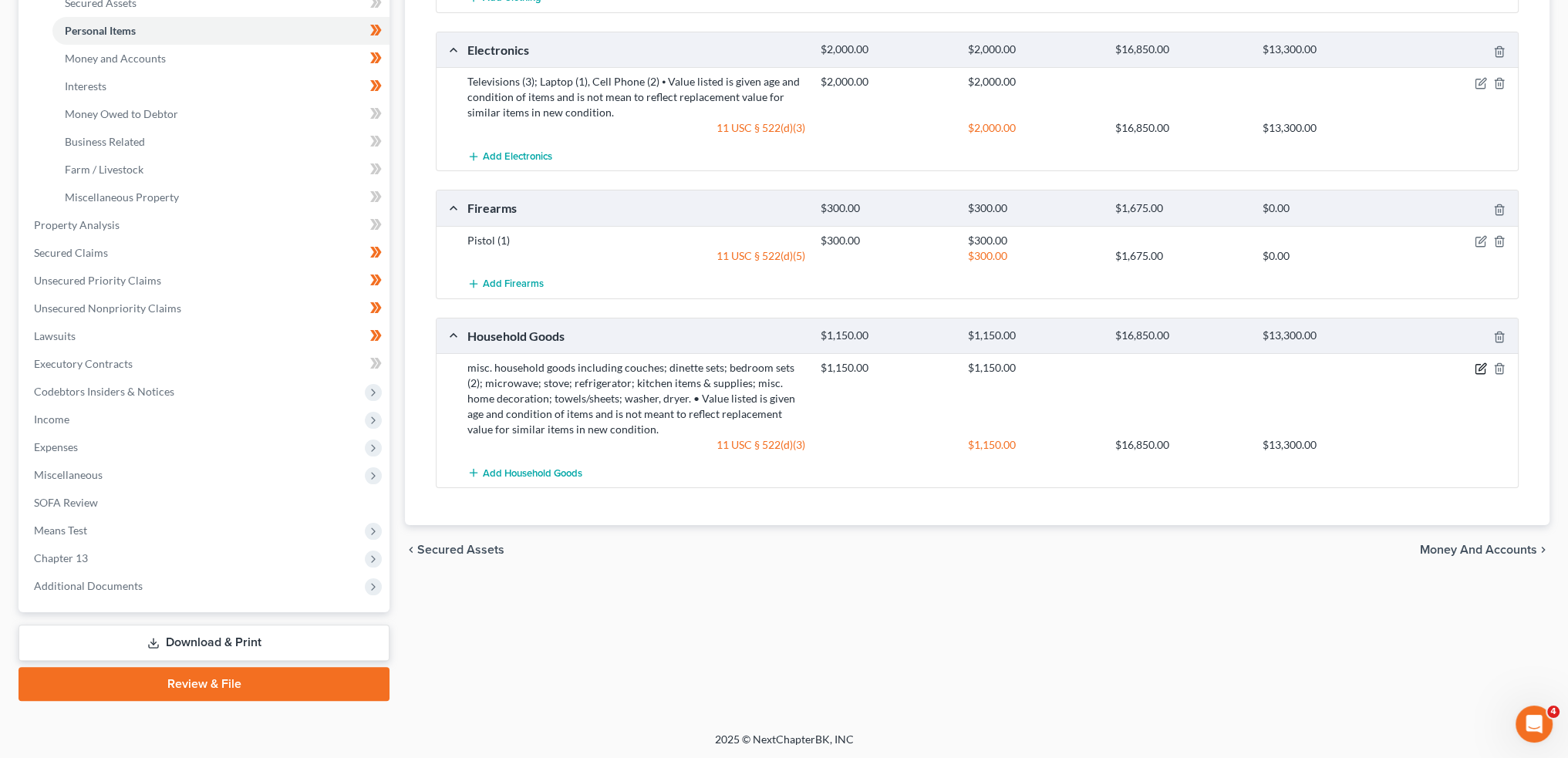
click at [1478, 365] on icon "button" at bounding box center [1482, 369] width 13 height 13
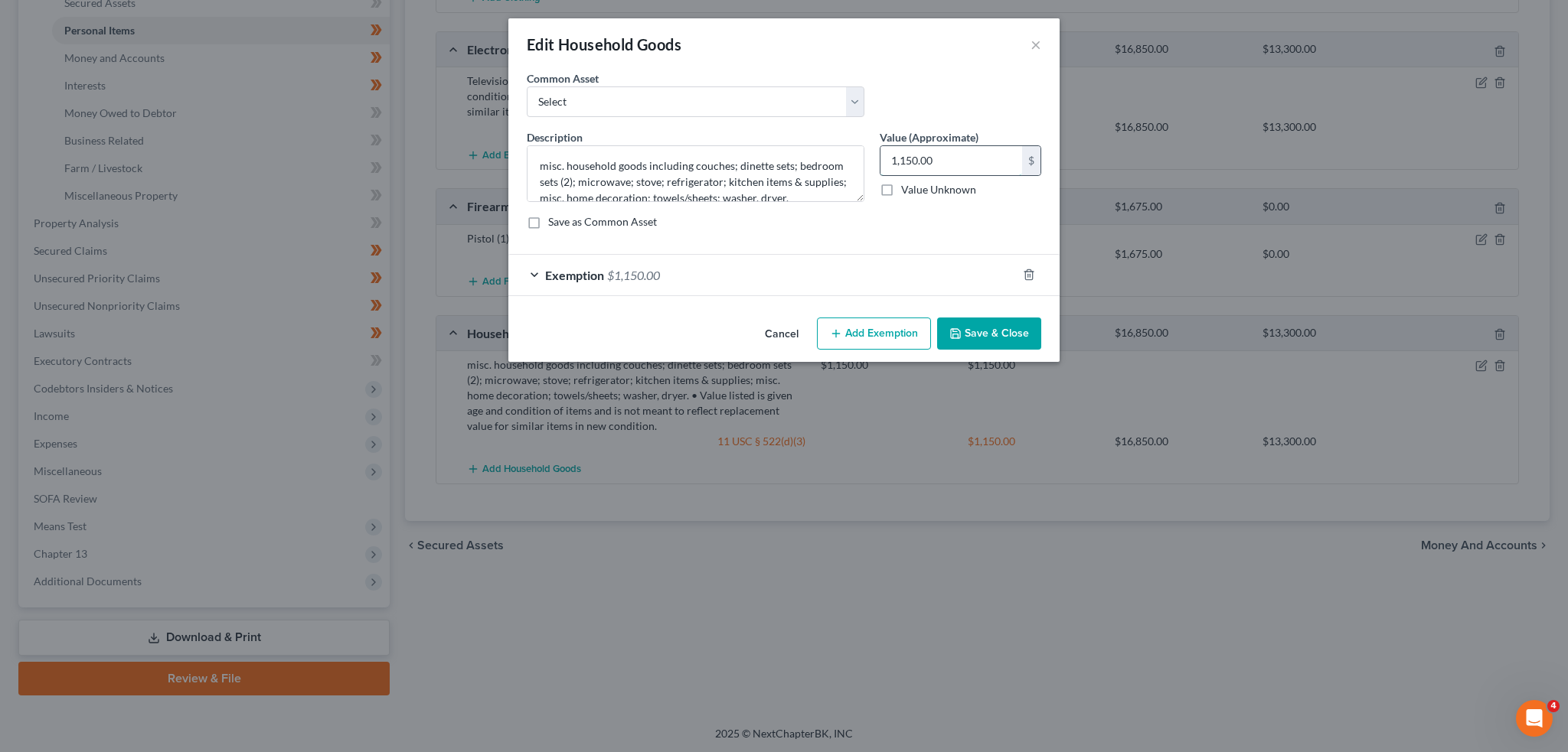
click at [964, 170] on input "1,150.00" at bounding box center [951, 160] width 142 height 29
type input "2,150.00"
click at [919, 258] on div "Exemption $1,150.00" at bounding box center [761, 275] width 508 height 41
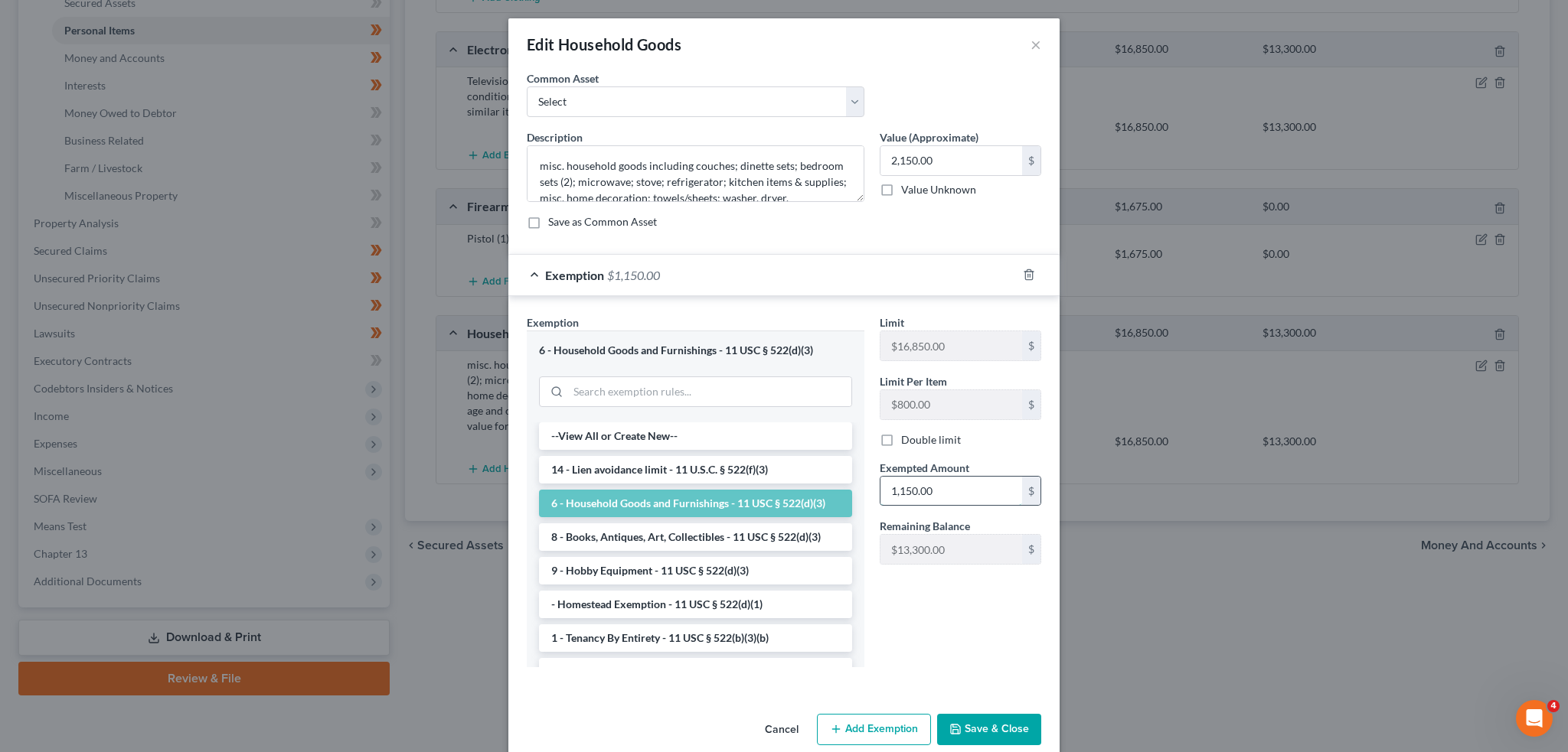
click at [943, 477] on input "1,150.00" at bounding box center [951, 491] width 142 height 29
type input "2,150.00"
click at [984, 722] on button "Save & Close" at bounding box center [989, 730] width 104 height 32
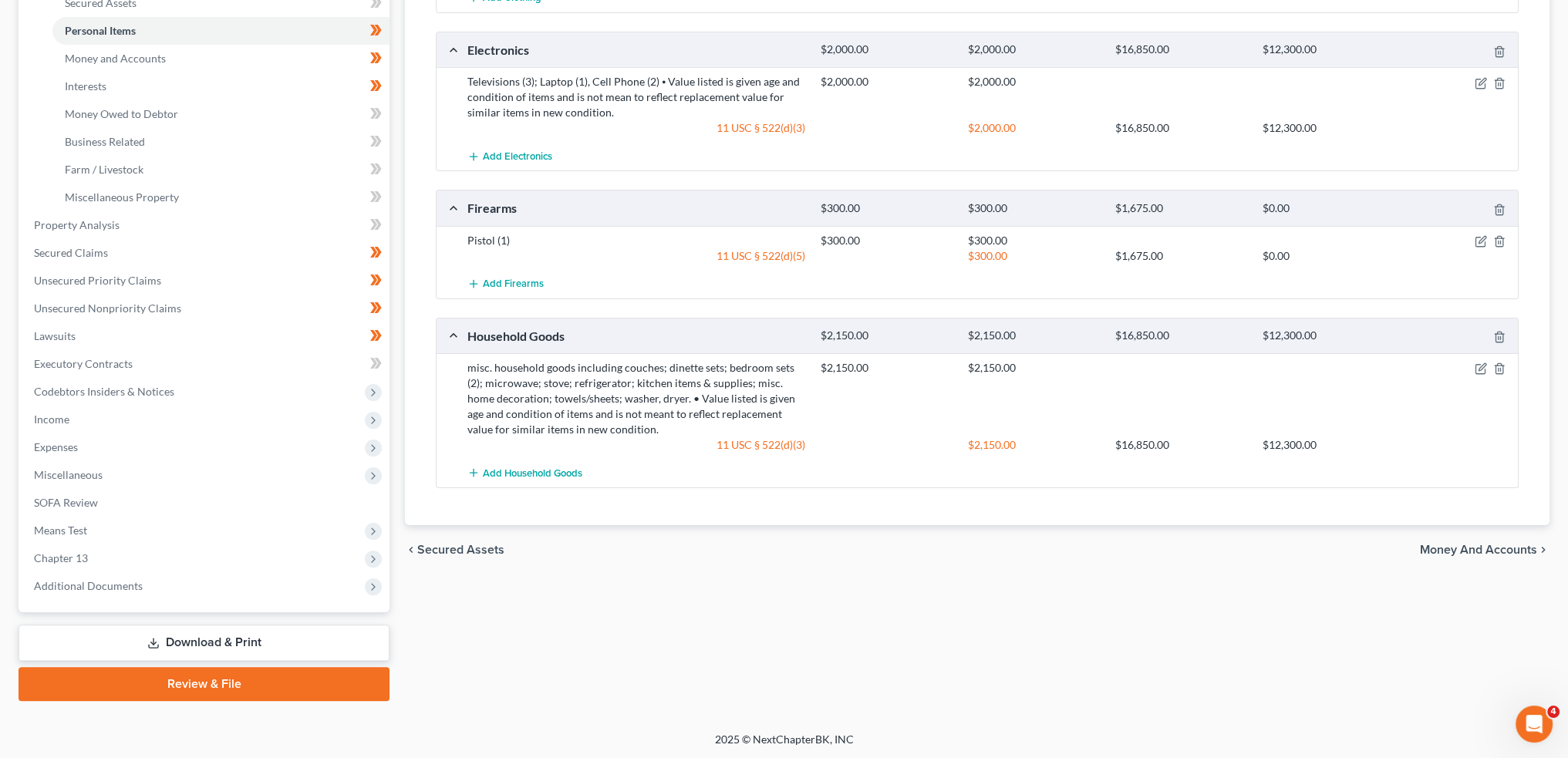
scroll to position [0, 0]
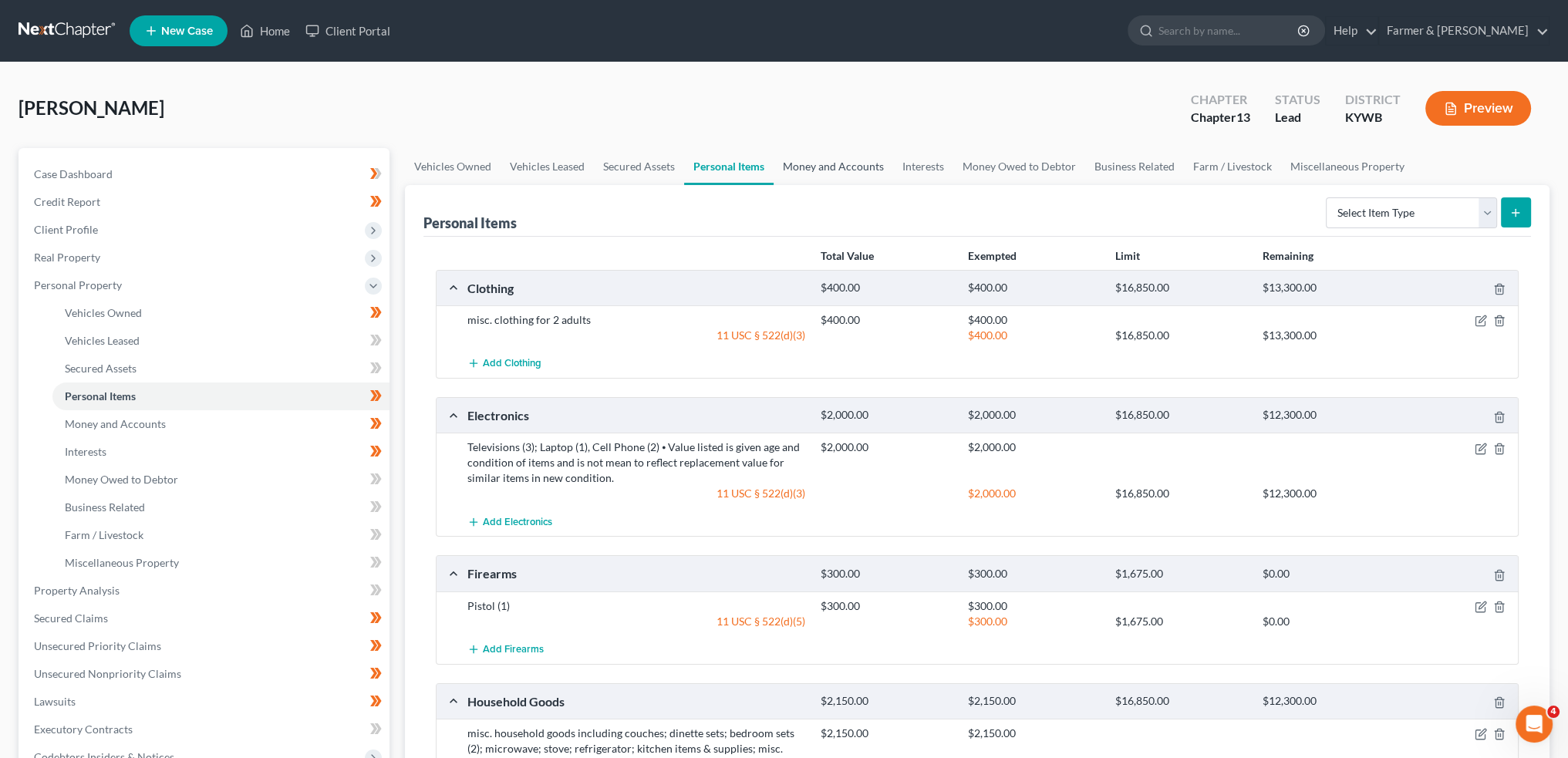
click at [796, 157] on link "Money and Accounts" at bounding box center [834, 166] width 120 height 37
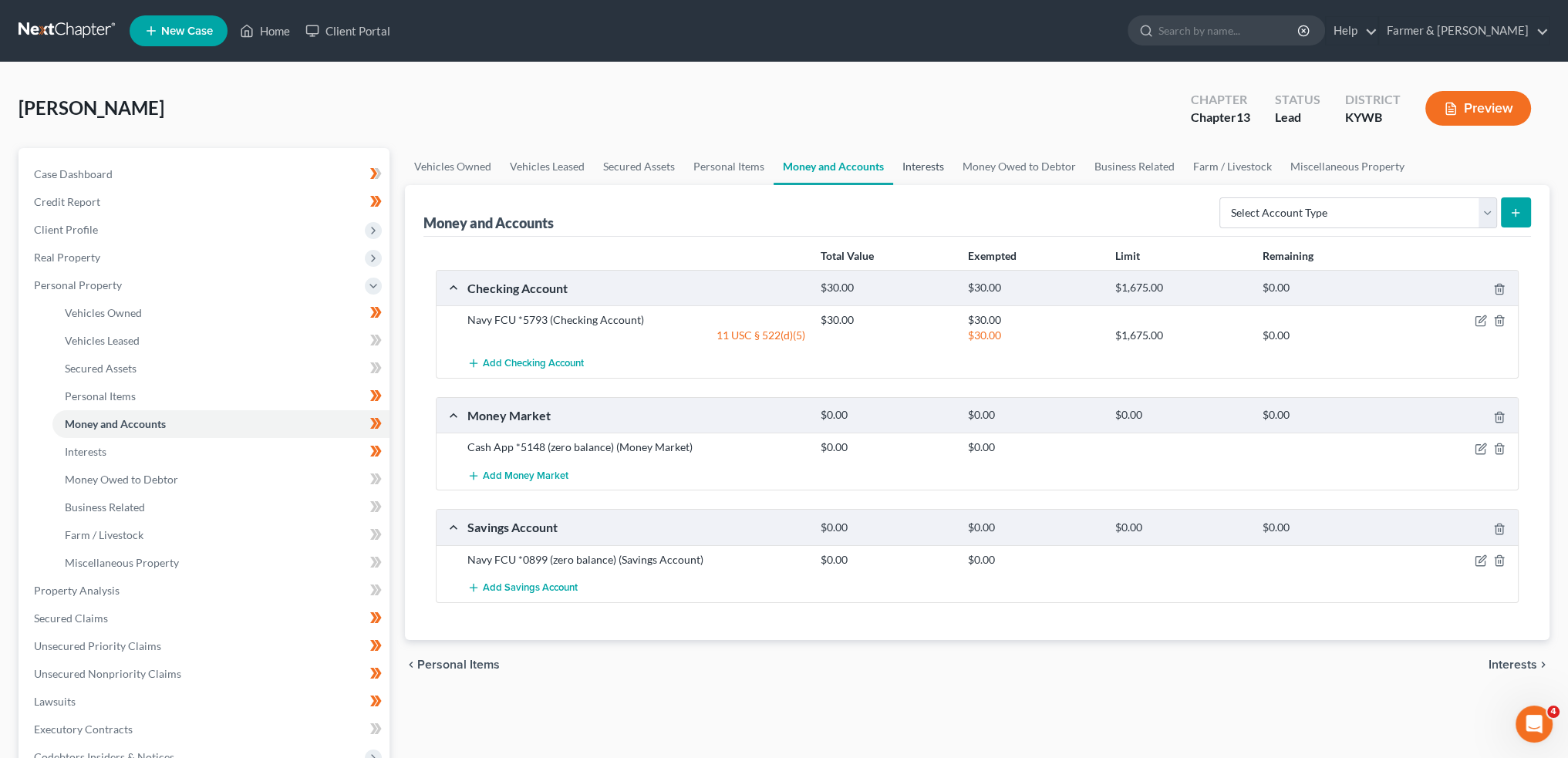
click at [926, 169] on link "Interests" at bounding box center [924, 166] width 60 height 37
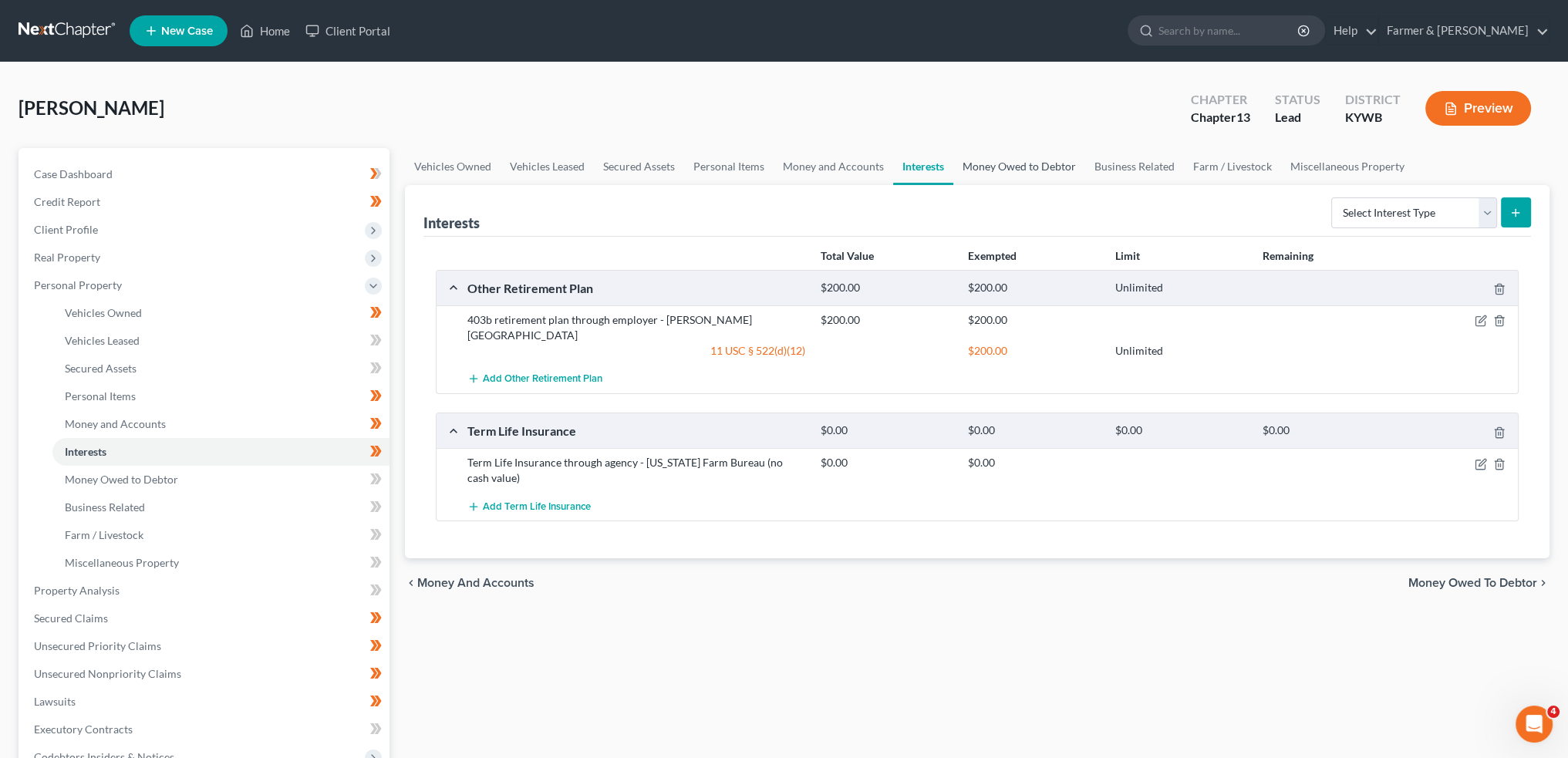
click at [1015, 165] on link "Money Owed to Debtor" at bounding box center [1019, 166] width 132 height 37
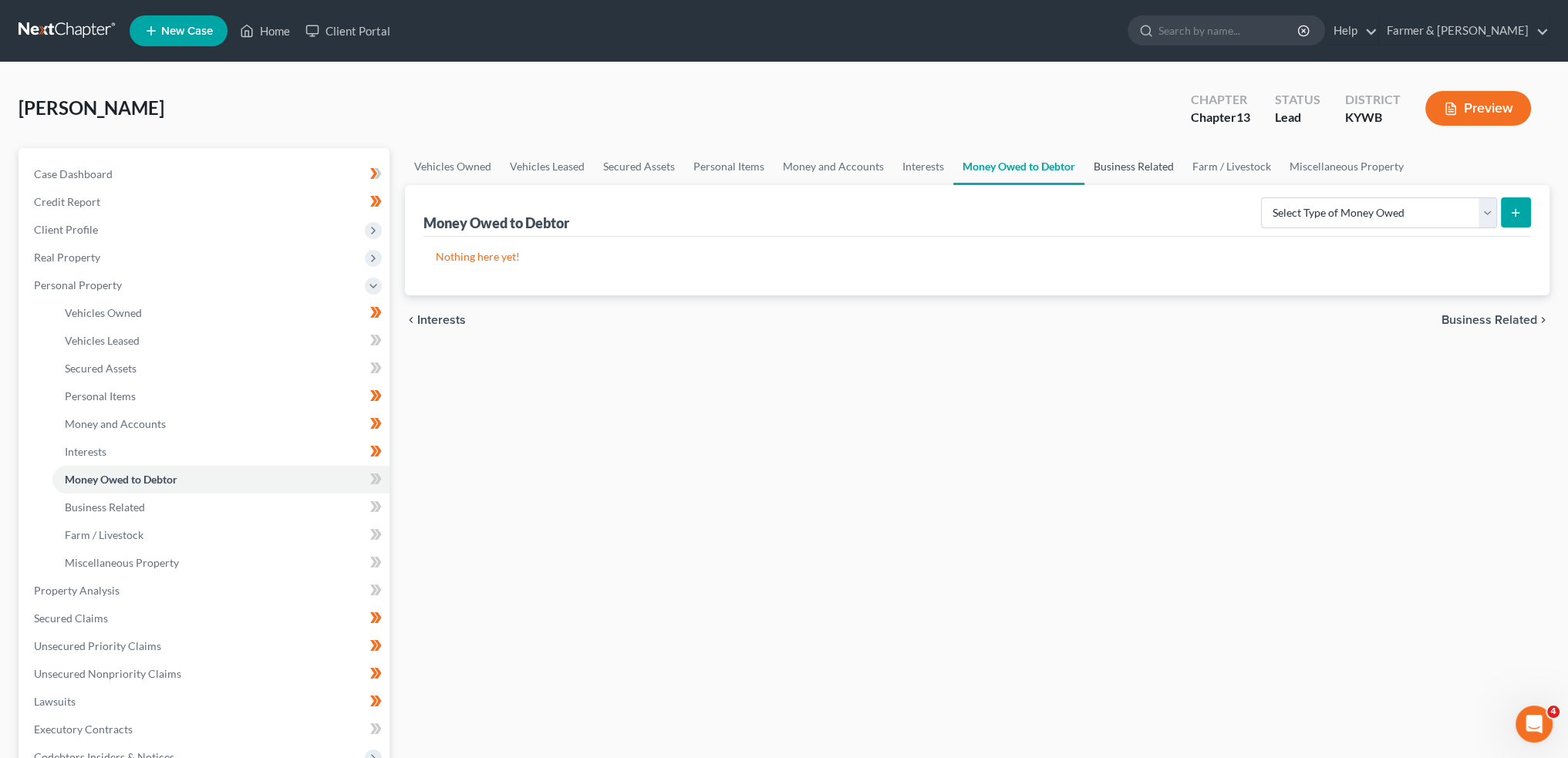
click at [1112, 158] on link "Business Related" at bounding box center [1134, 166] width 99 height 37
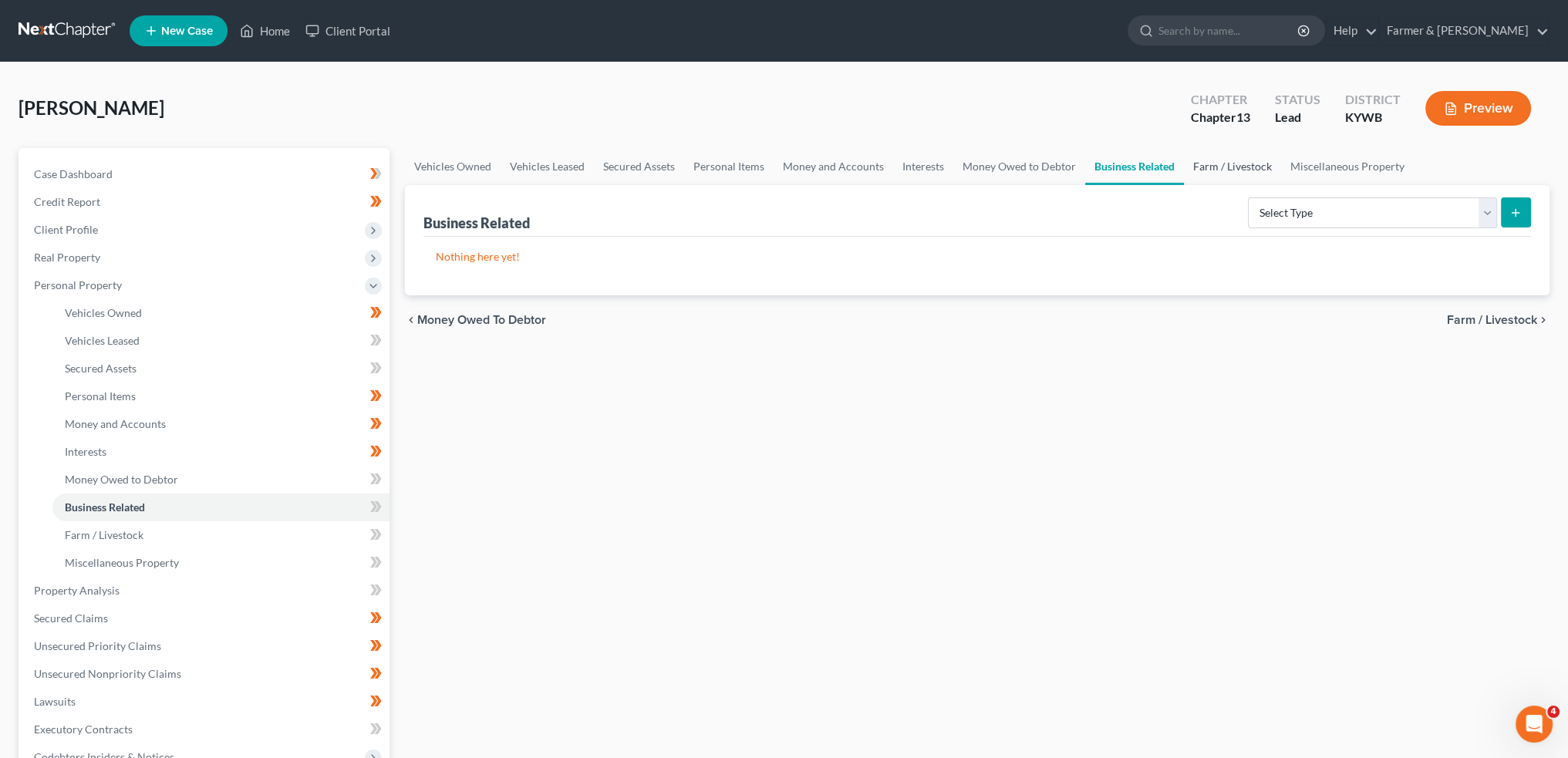
click at [1252, 167] on link "Farm / Livestock" at bounding box center [1233, 166] width 97 height 37
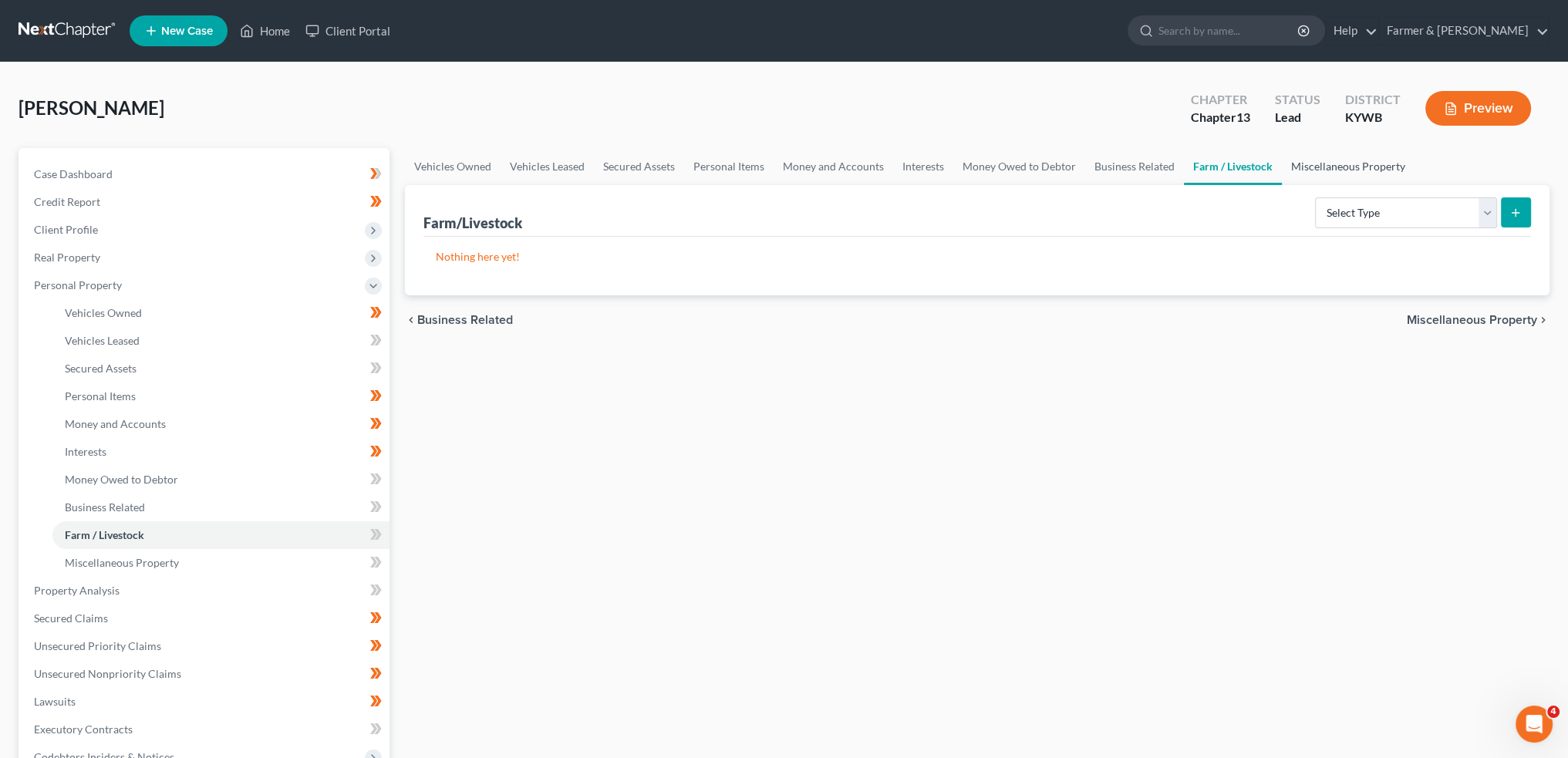
click at [1348, 165] on link "Miscellaneous Property" at bounding box center [1348, 166] width 133 height 37
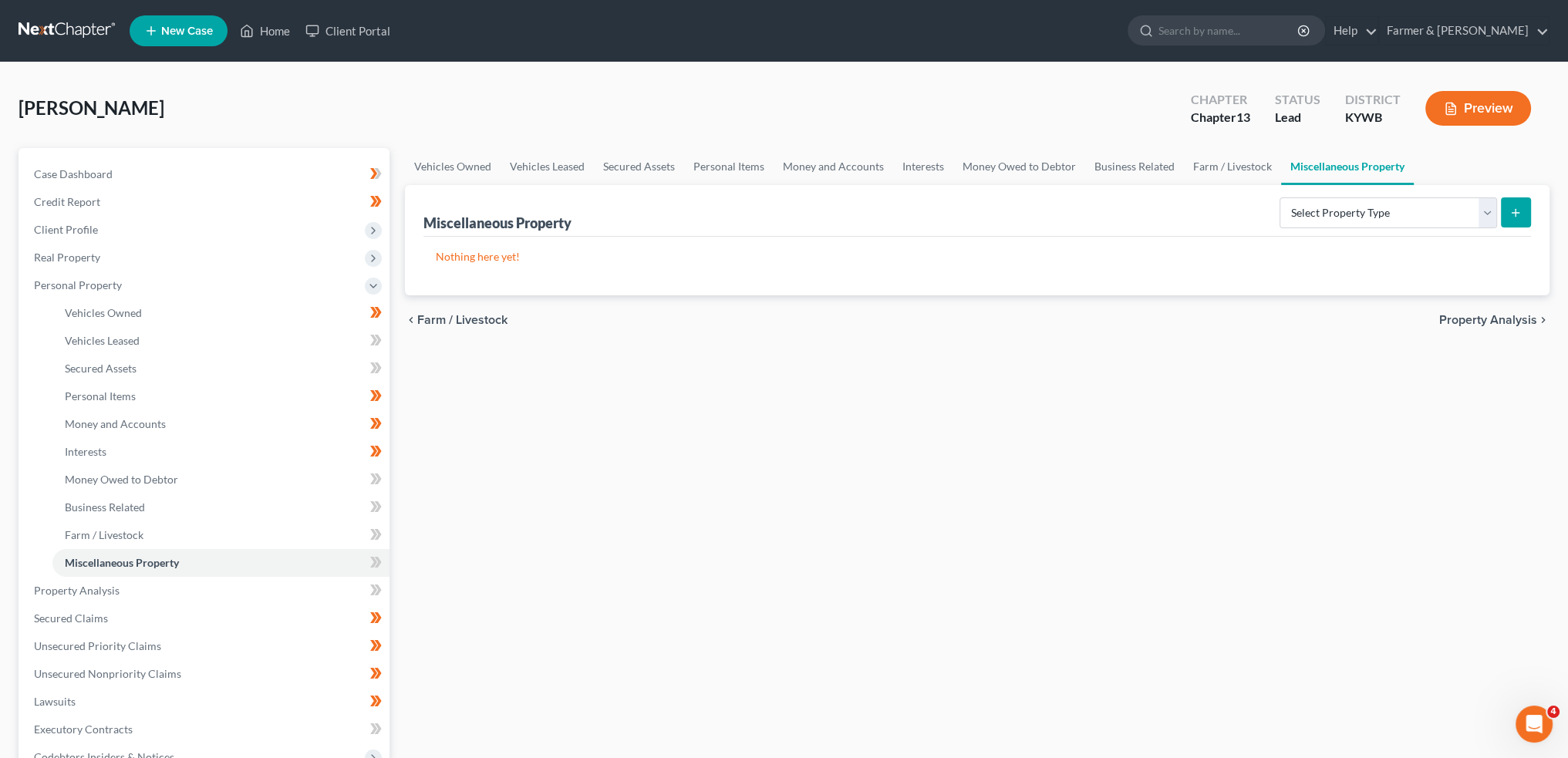
scroll to position [257, 0]
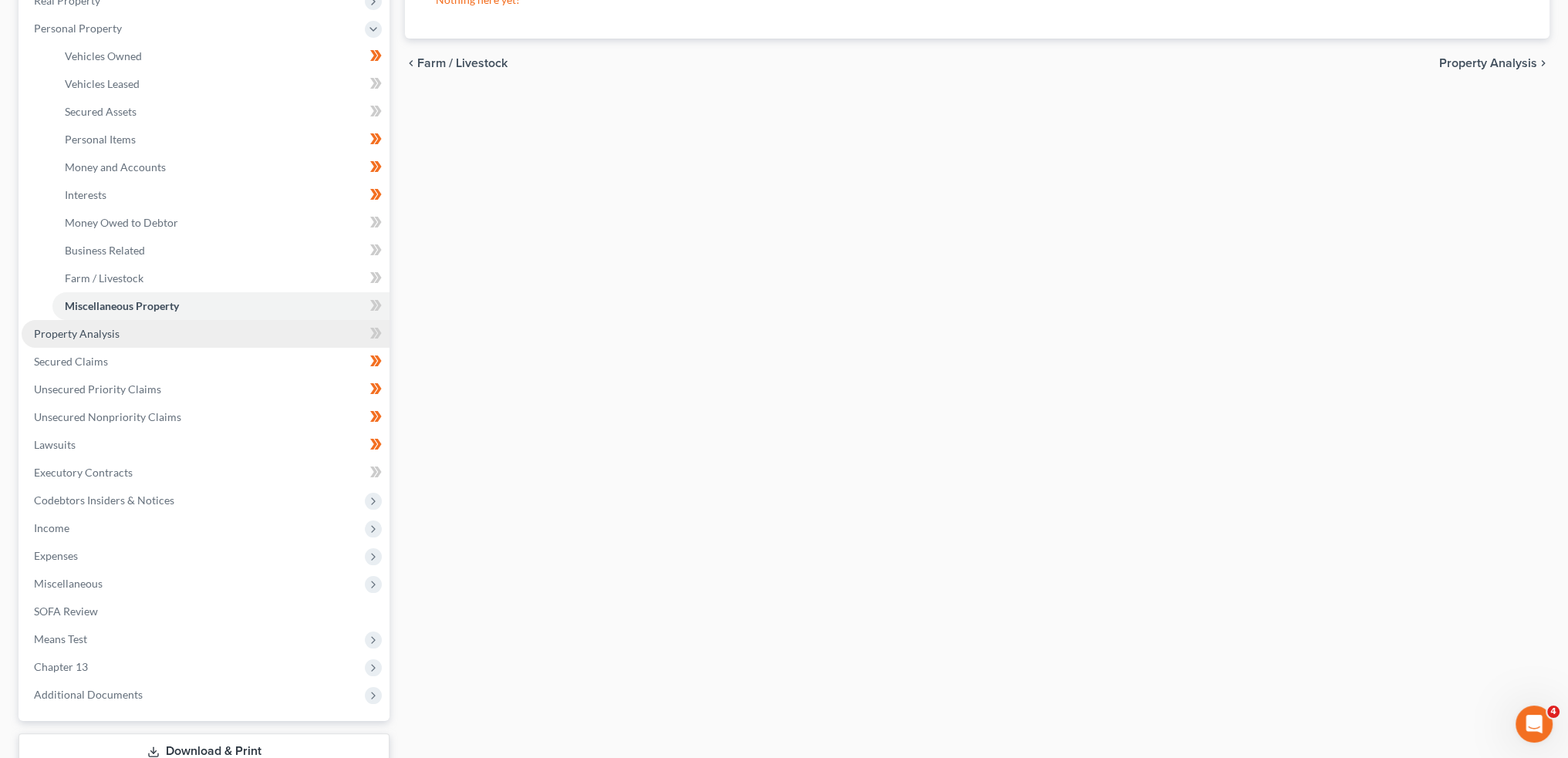
click at [157, 339] on link "Property Analysis" at bounding box center [205, 334] width 368 height 28
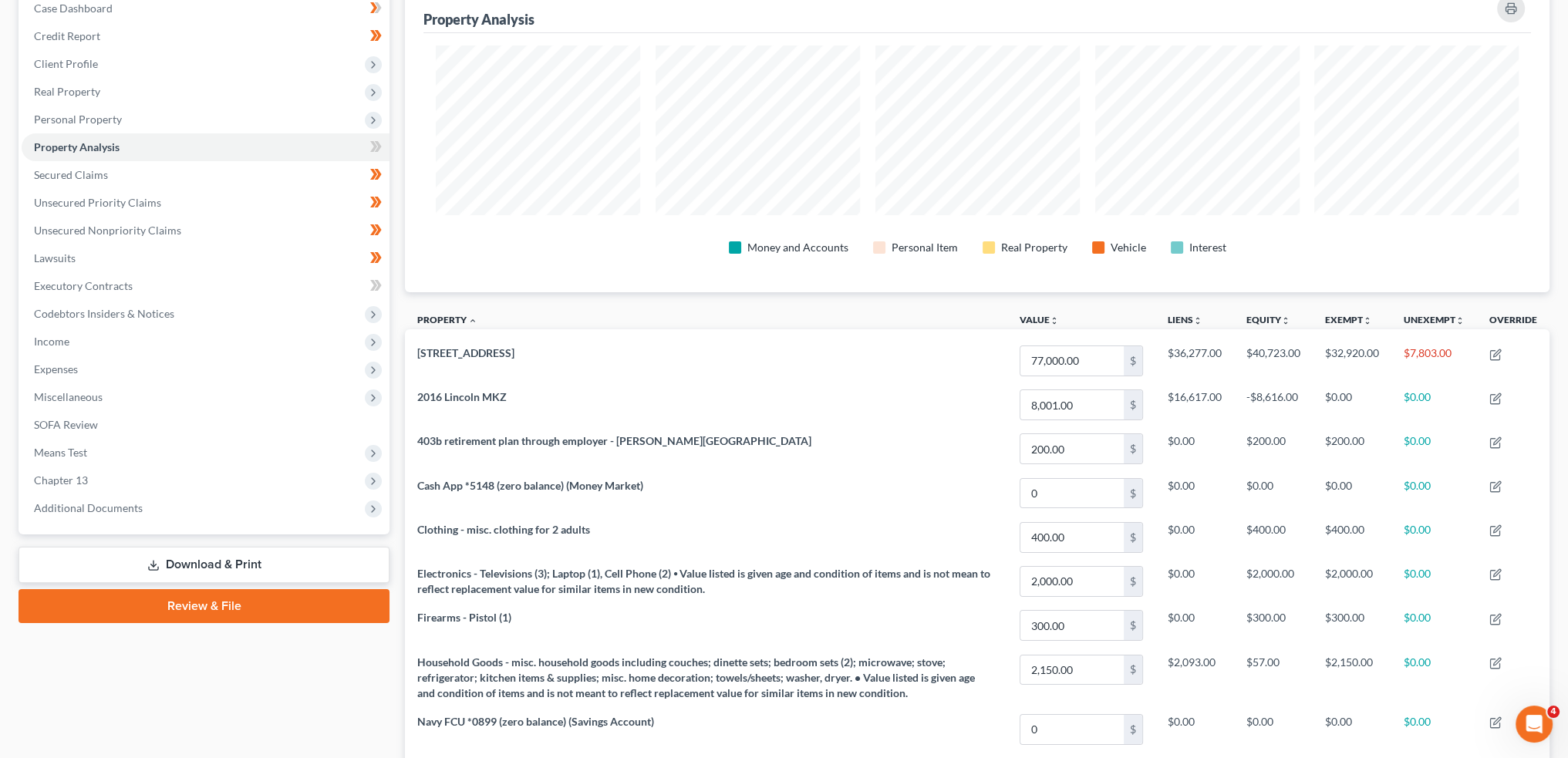
scroll to position [138, 0]
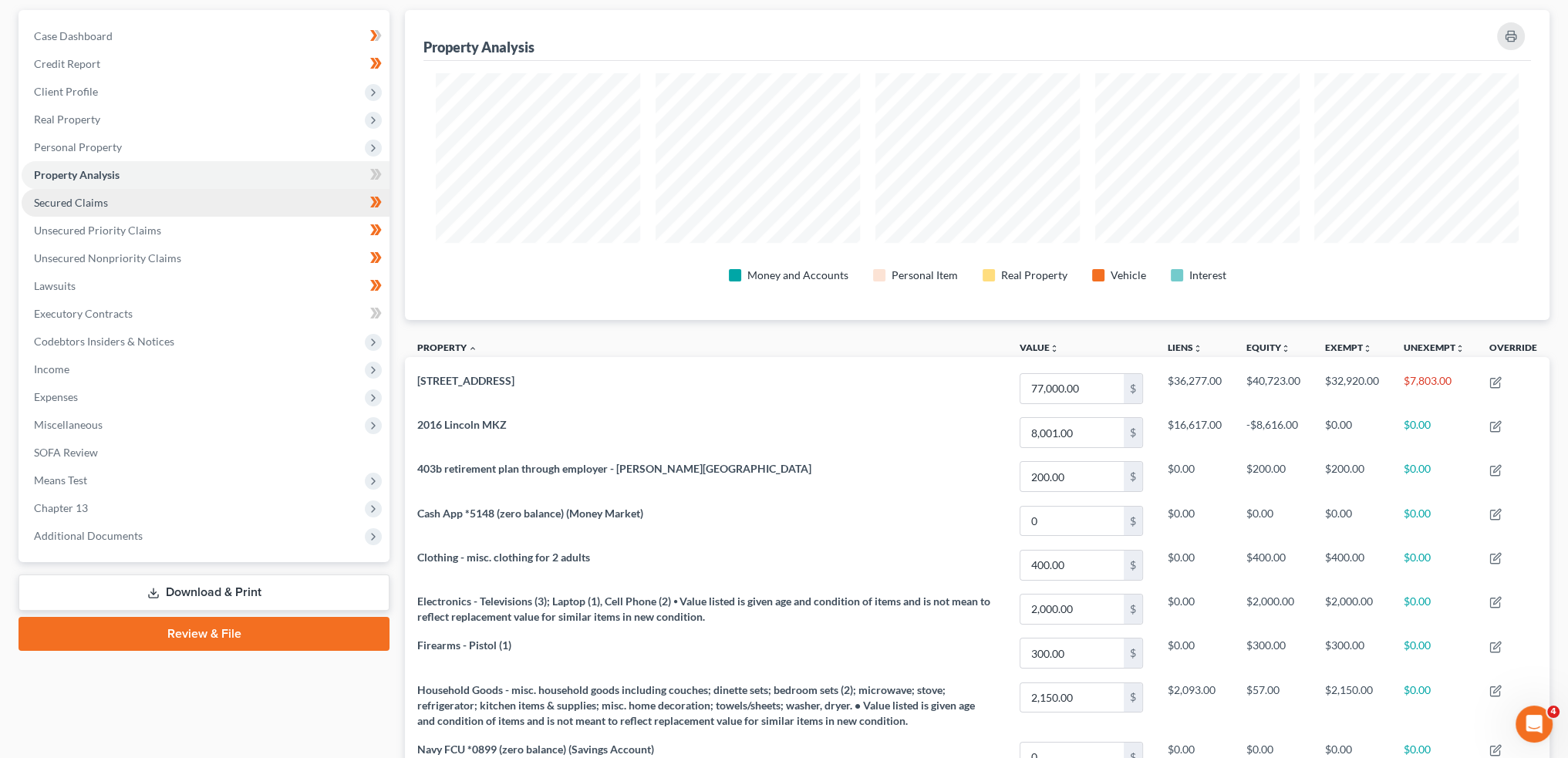
click at [155, 196] on link "Secured Claims" at bounding box center [205, 203] width 368 height 28
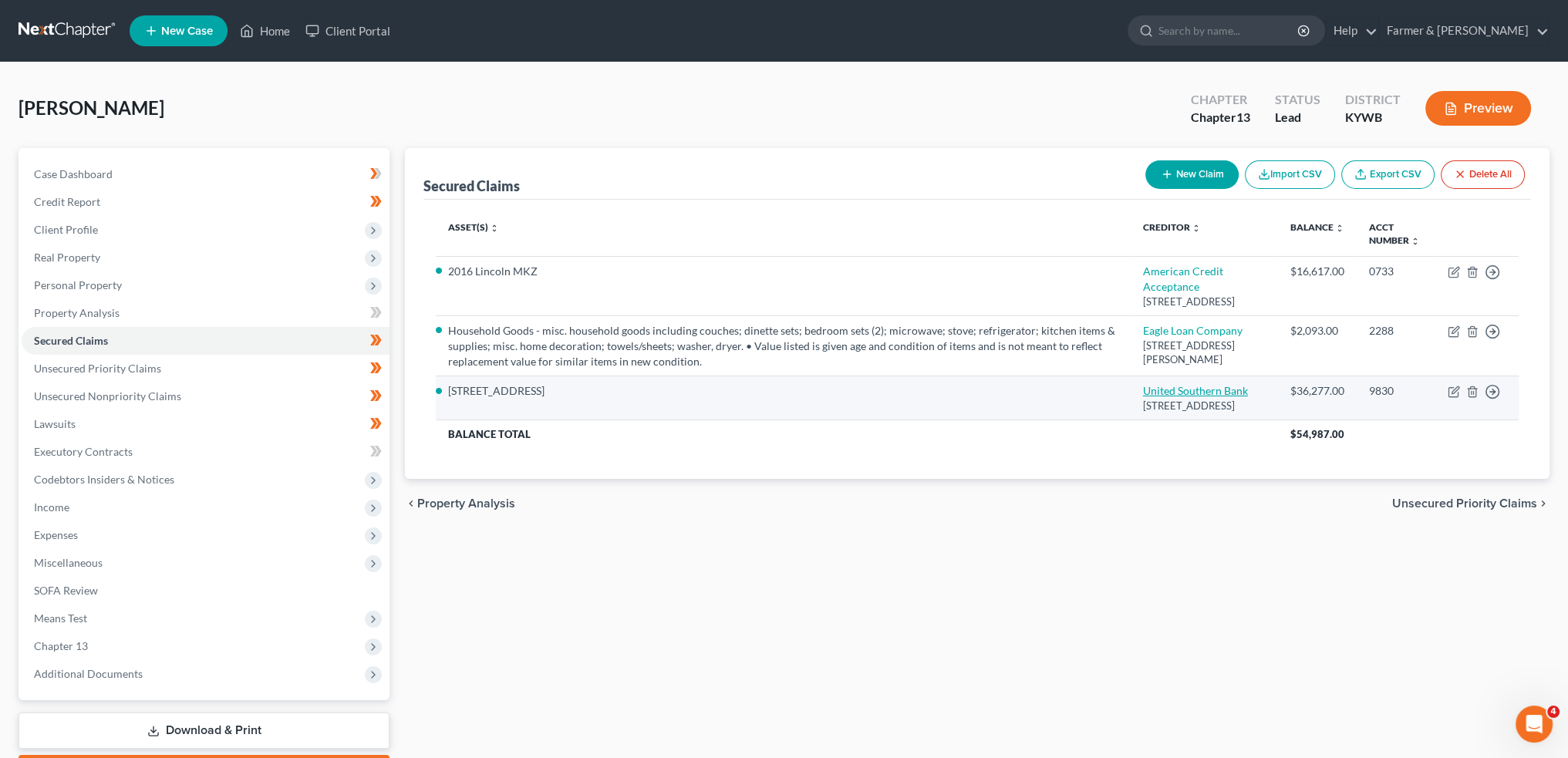
click at [1156, 397] on link "United Southern Bank" at bounding box center [1195, 391] width 105 height 13
select select "18"
select select "3"
select select "5"
select select "4"
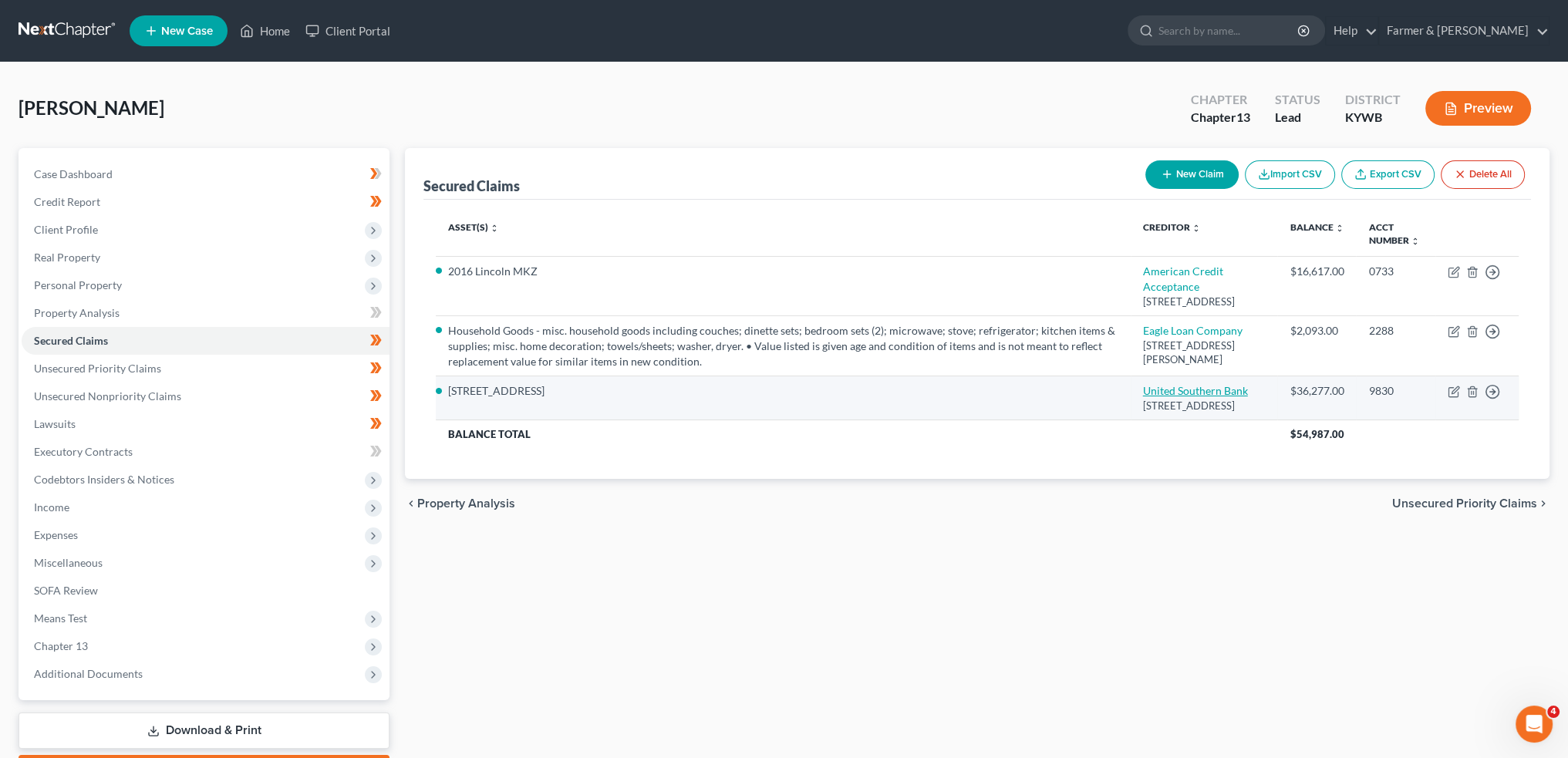
select select "0"
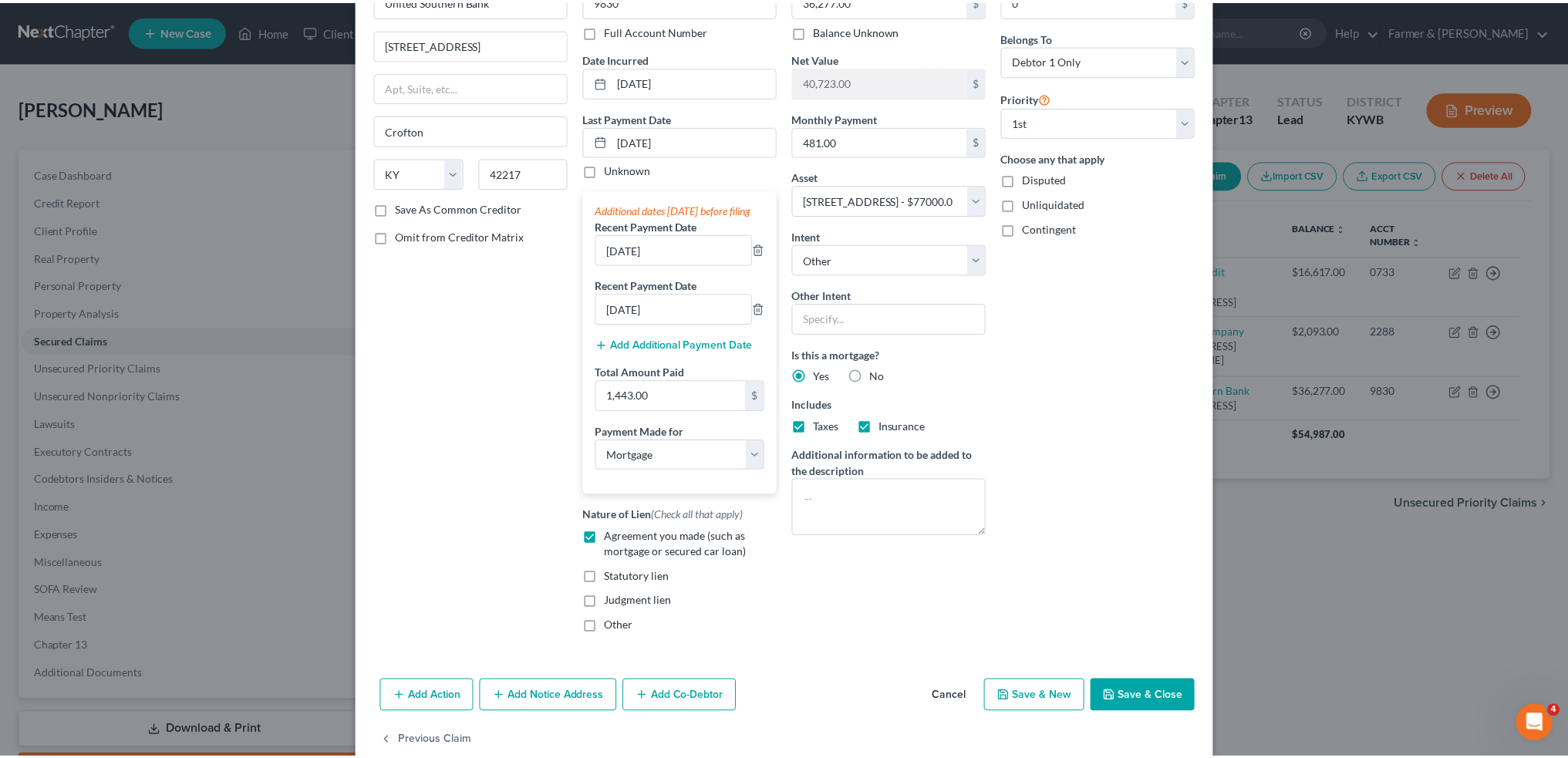
scroll to position [145, 0]
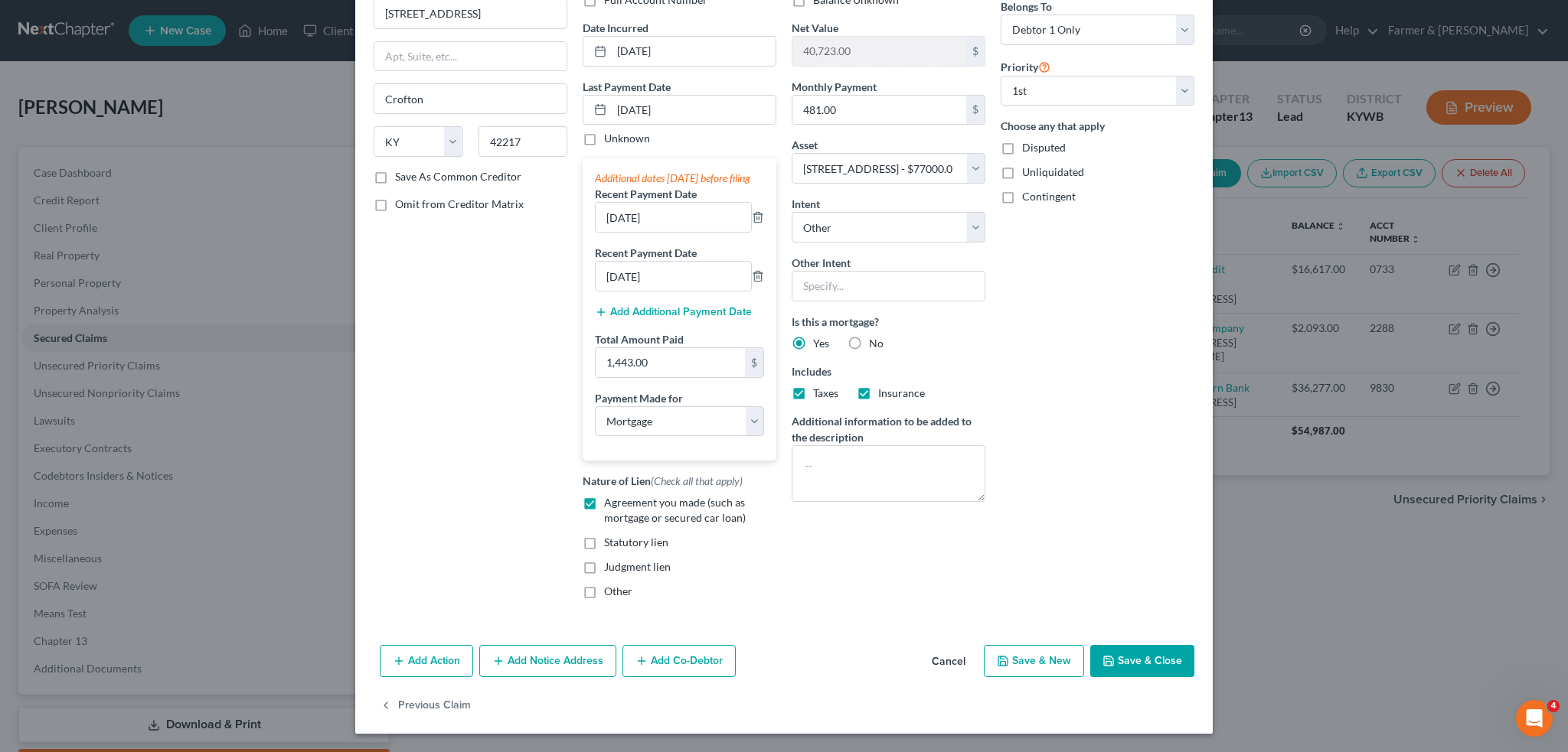
click at [1114, 659] on button "Save & Close" at bounding box center [1141, 661] width 104 height 32
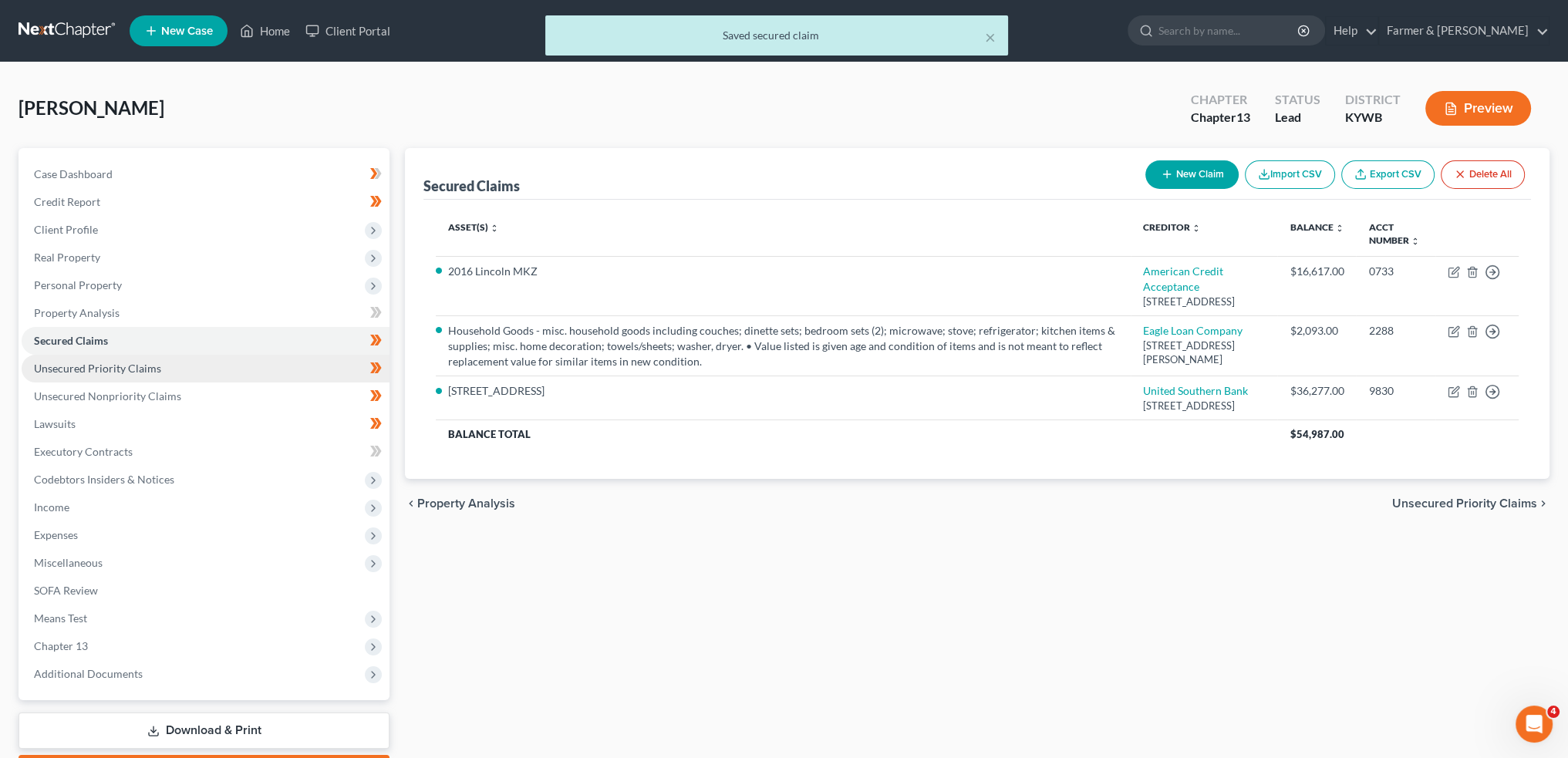
click at [101, 376] on link "Unsecured Priority Claims" at bounding box center [205, 368] width 368 height 28
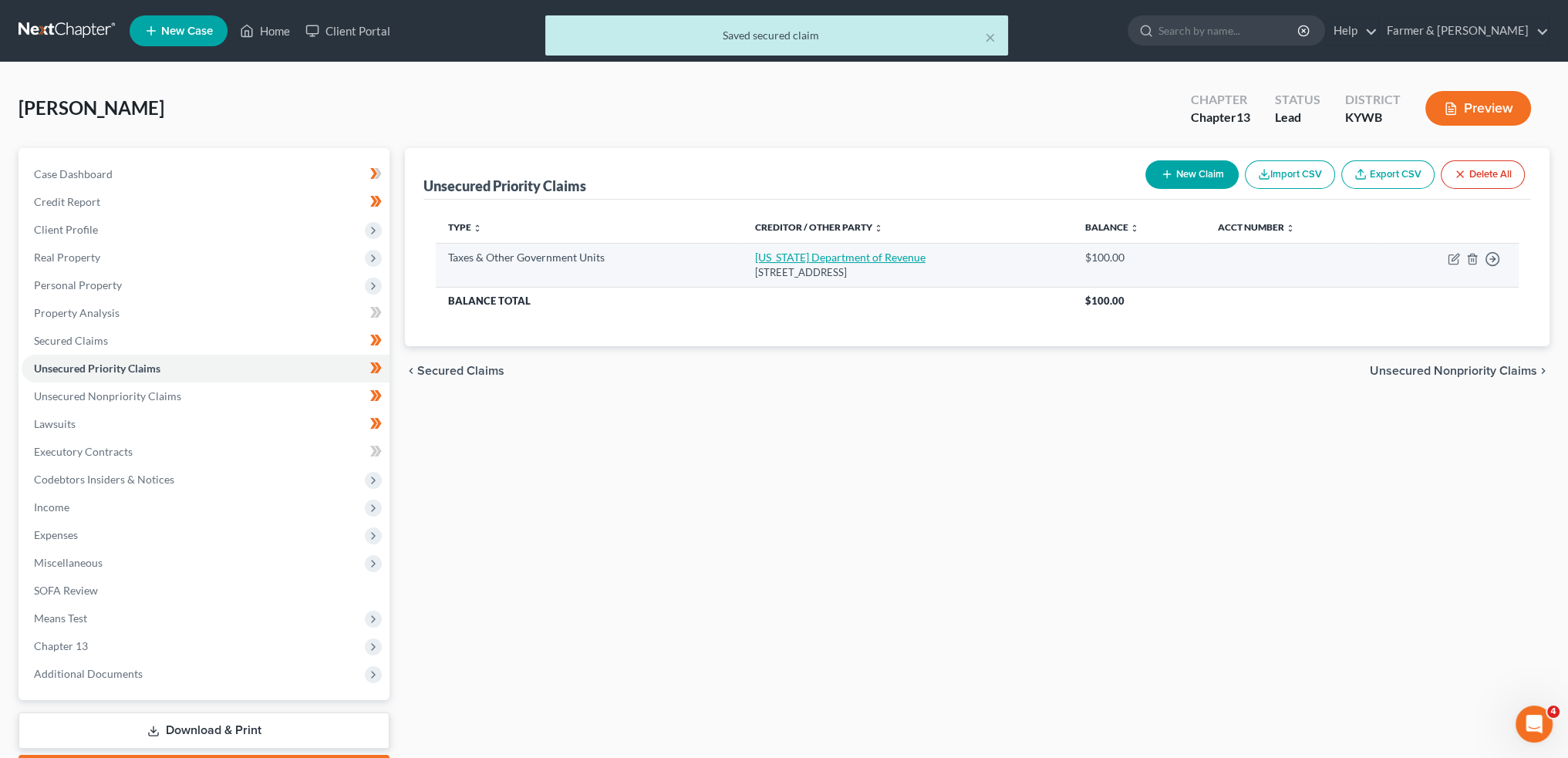
click at [883, 258] on link "[US_STATE] Department of Revenue" at bounding box center [841, 257] width 171 height 13
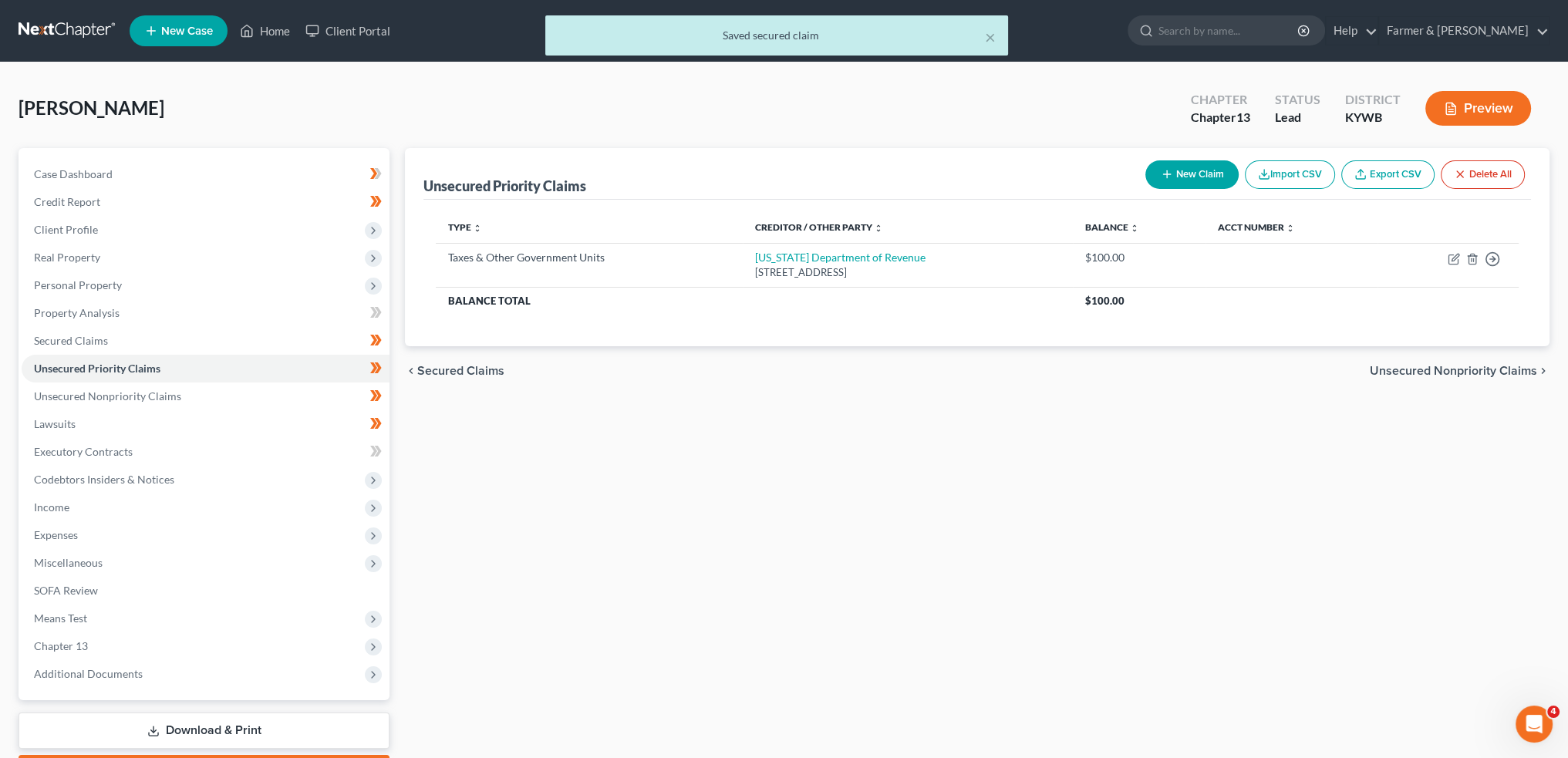
select select "2"
select select "18"
select select "0"
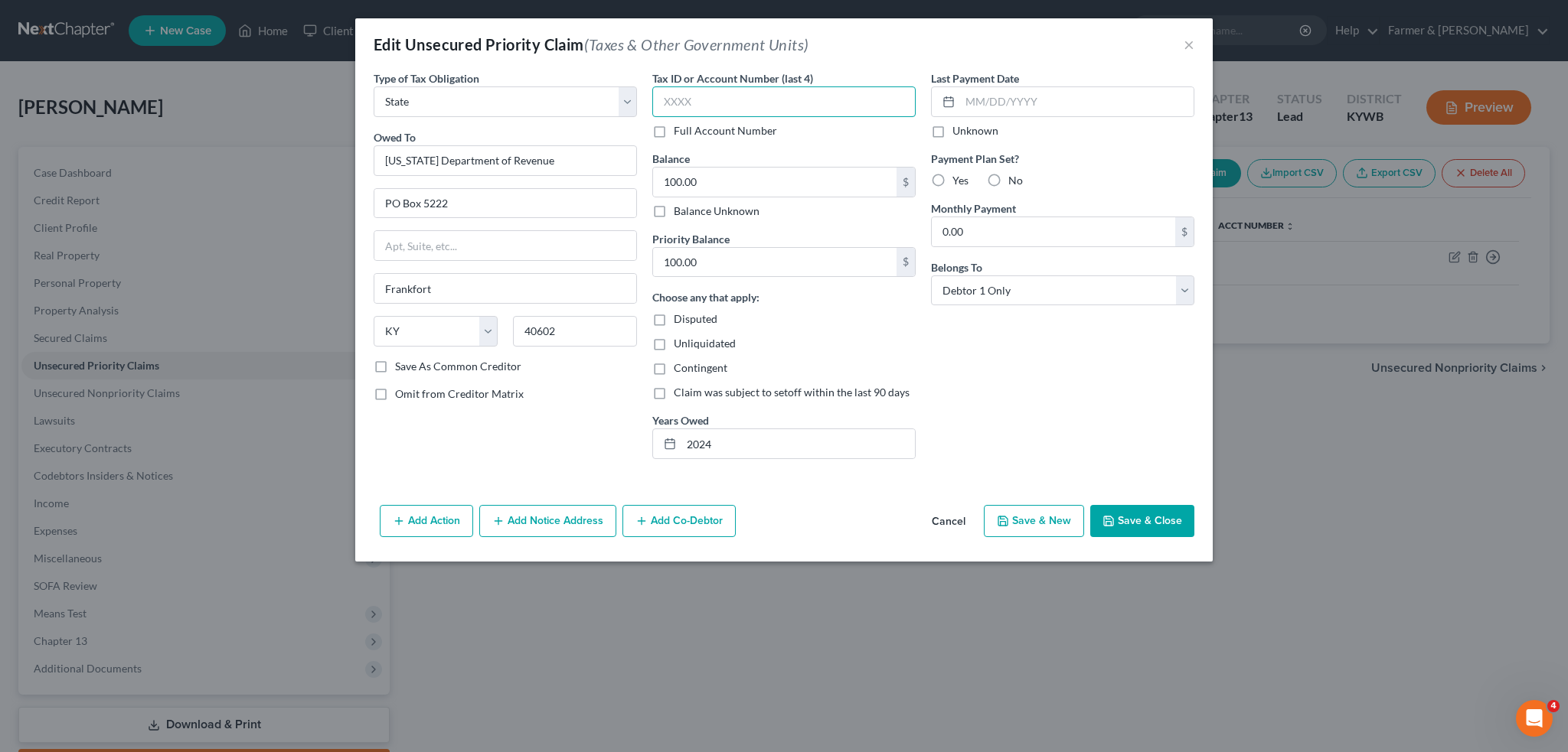
click at [775, 98] on input "text" at bounding box center [784, 102] width 263 height 31
type input "3157"
click at [1142, 519] on button "Save & Close" at bounding box center [1141, 521] width 104 height 32
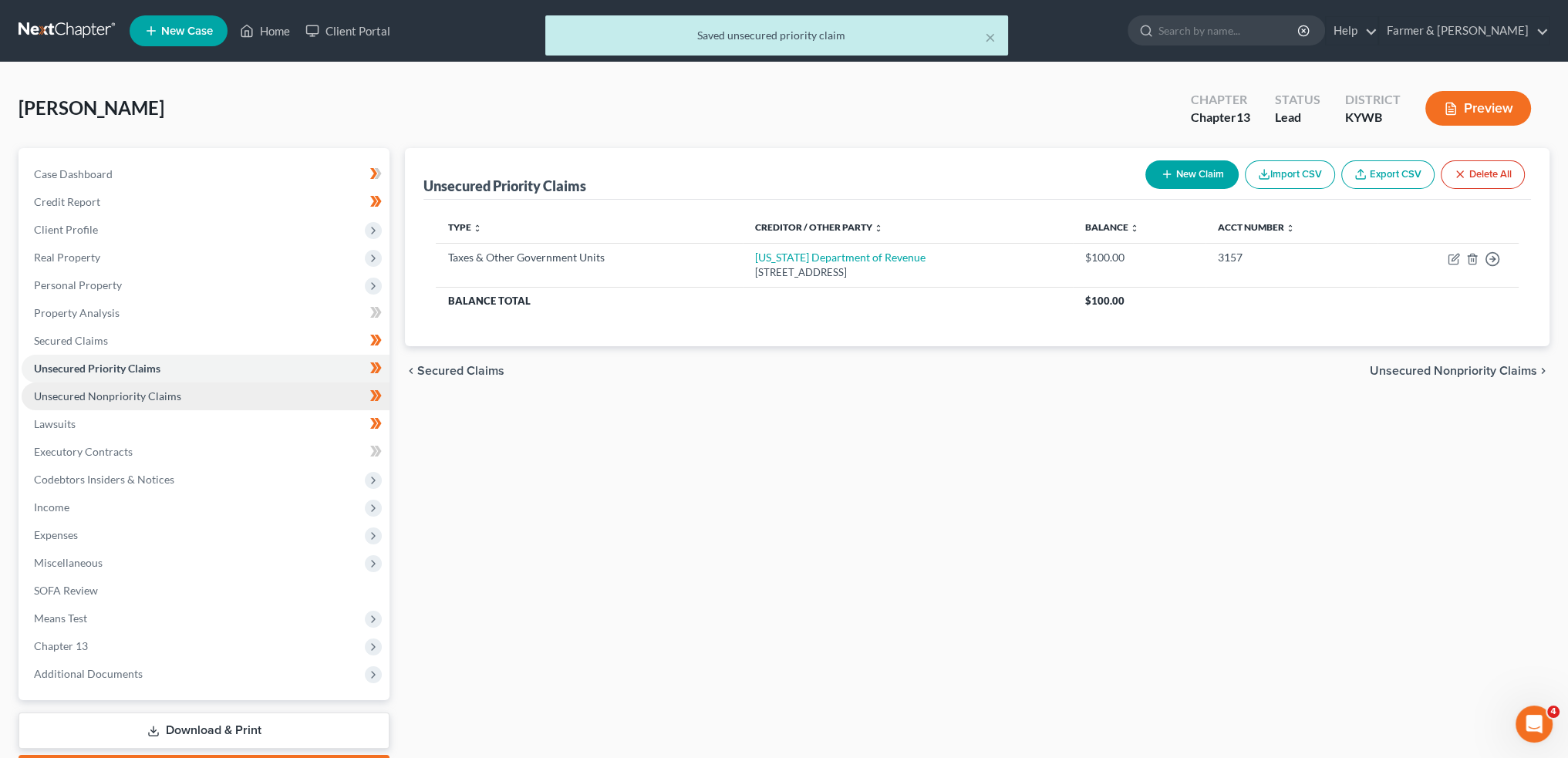
click at [170, 392] on span "Unsecured Nonpriority Claims" at bounding box center [107, 396] width 147 height 13
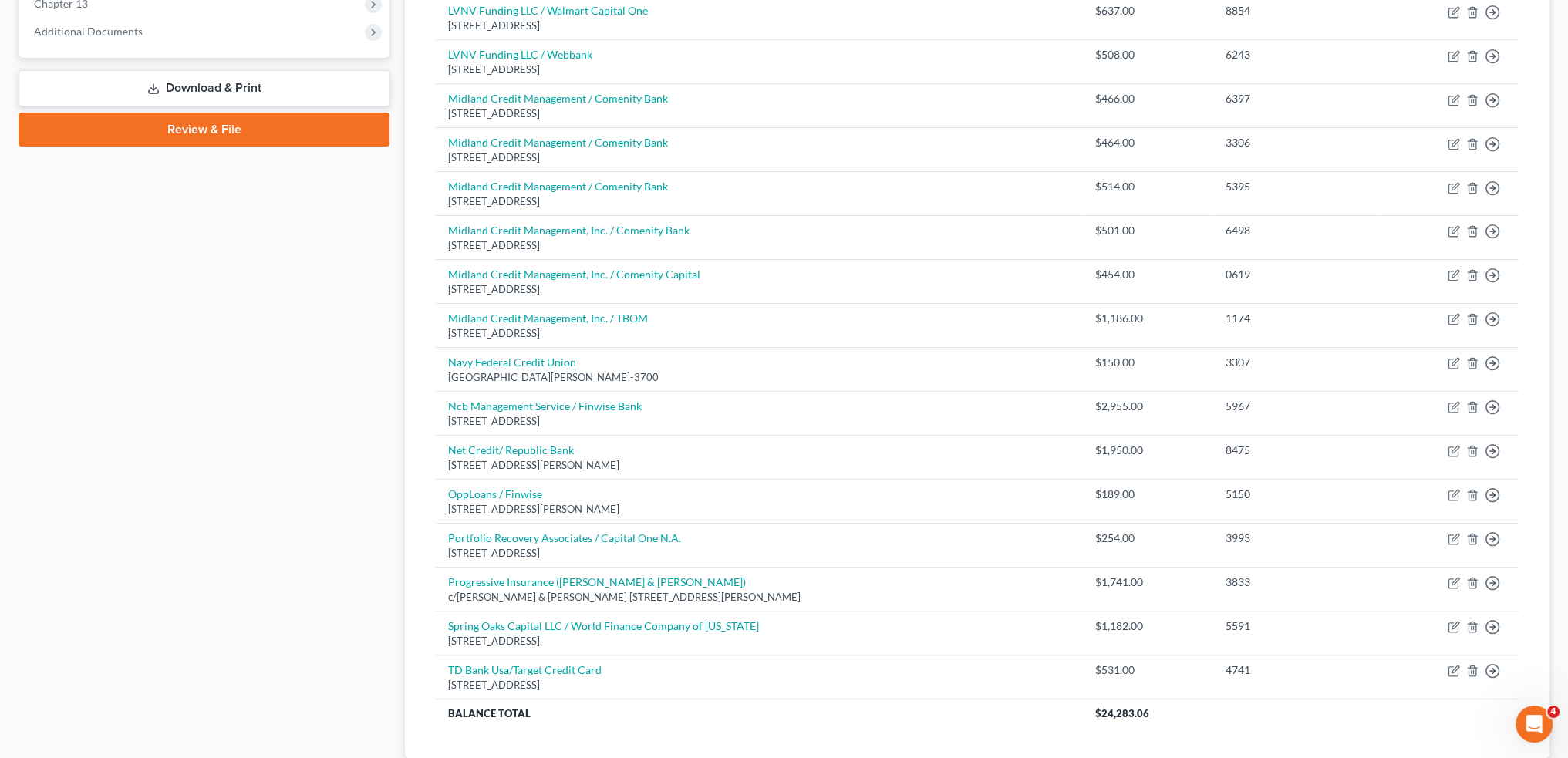
scroll to position [128, 0]
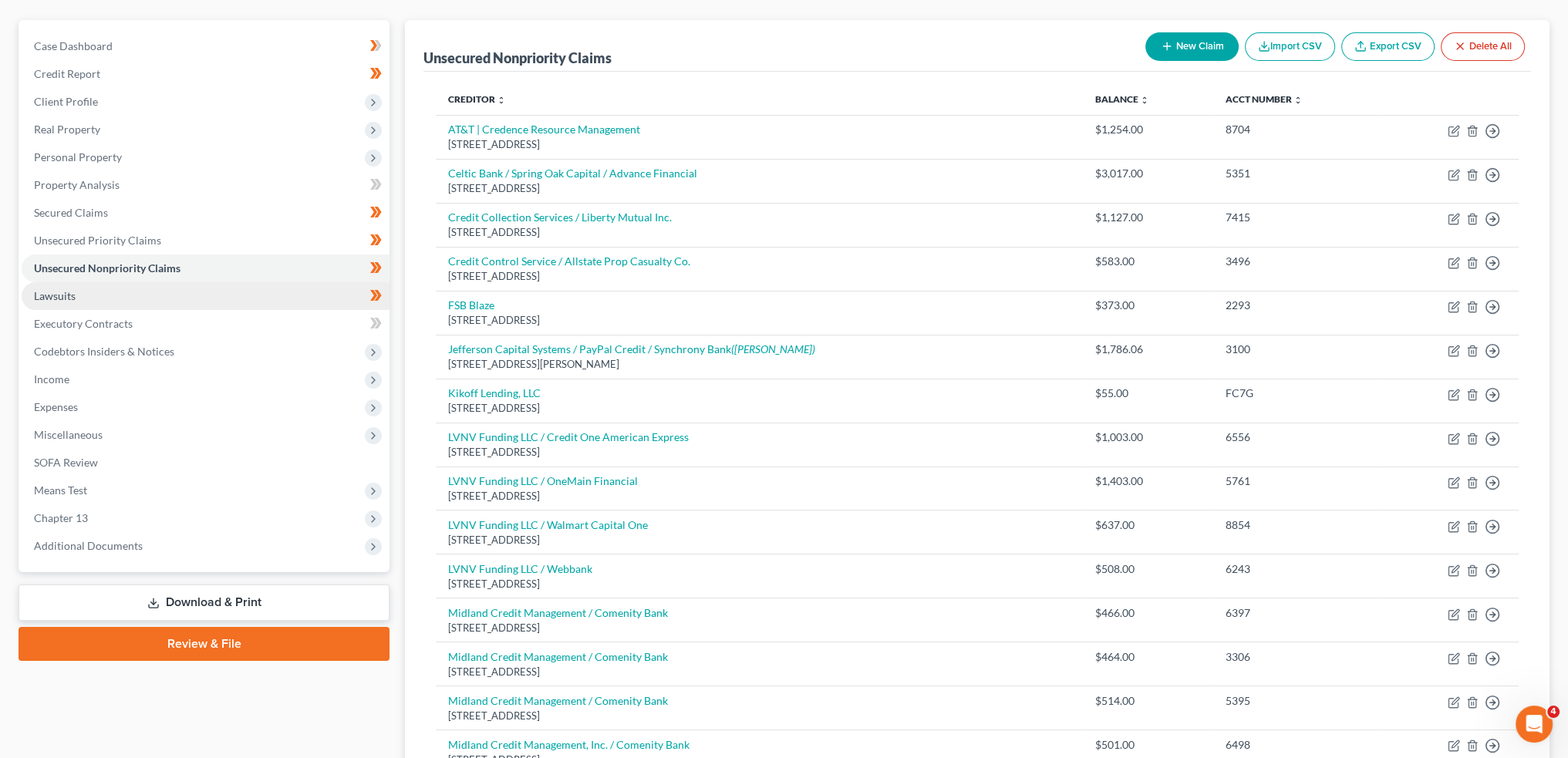
click at [175, 298] on link "Lawsuits" at bounding box center [205, 296] width 368 height 28
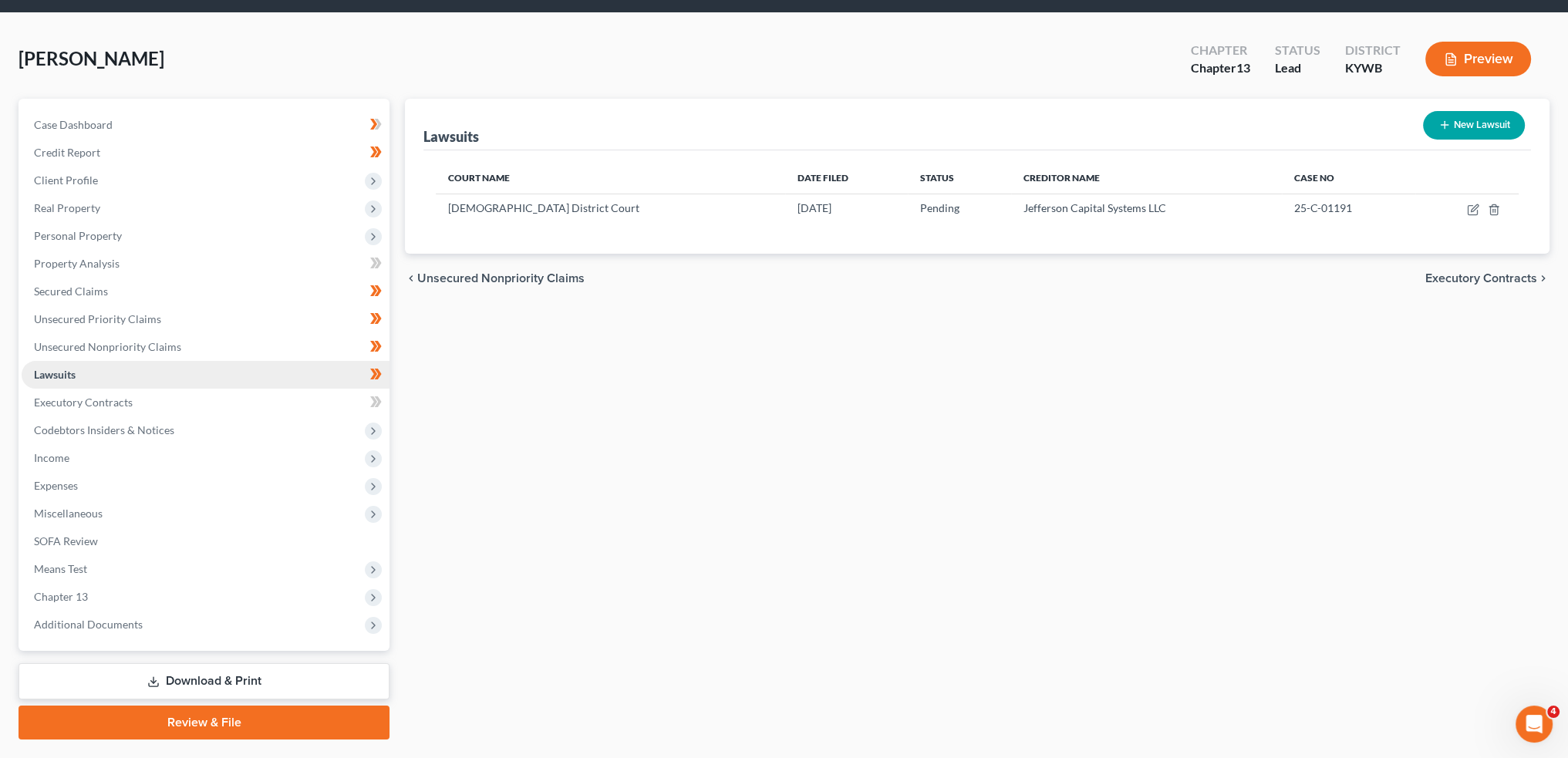
scroll to position [88, 0]
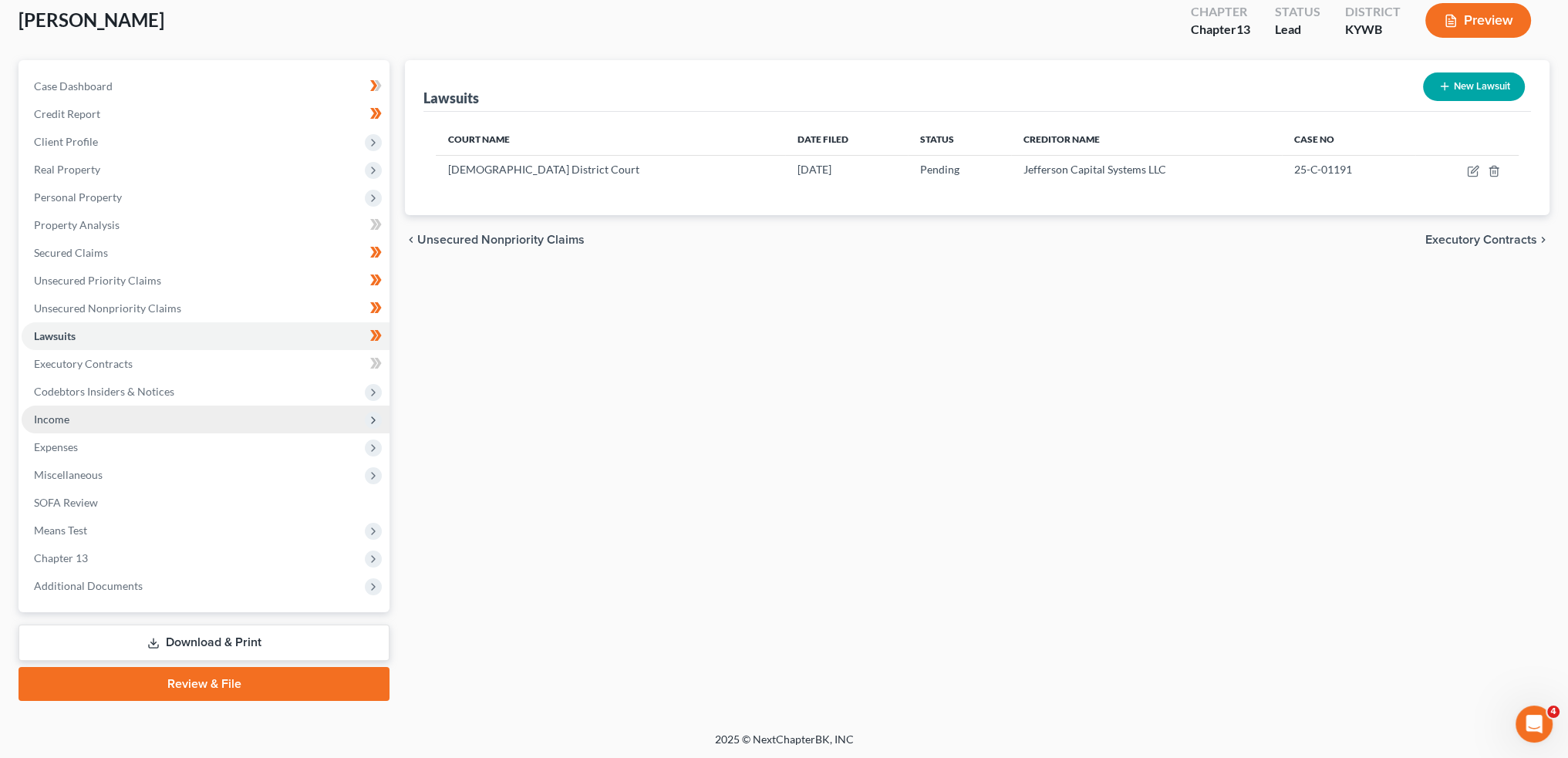
click at [110, 419] on span "Income" at bounding box center [205, 419] width 368 height 28
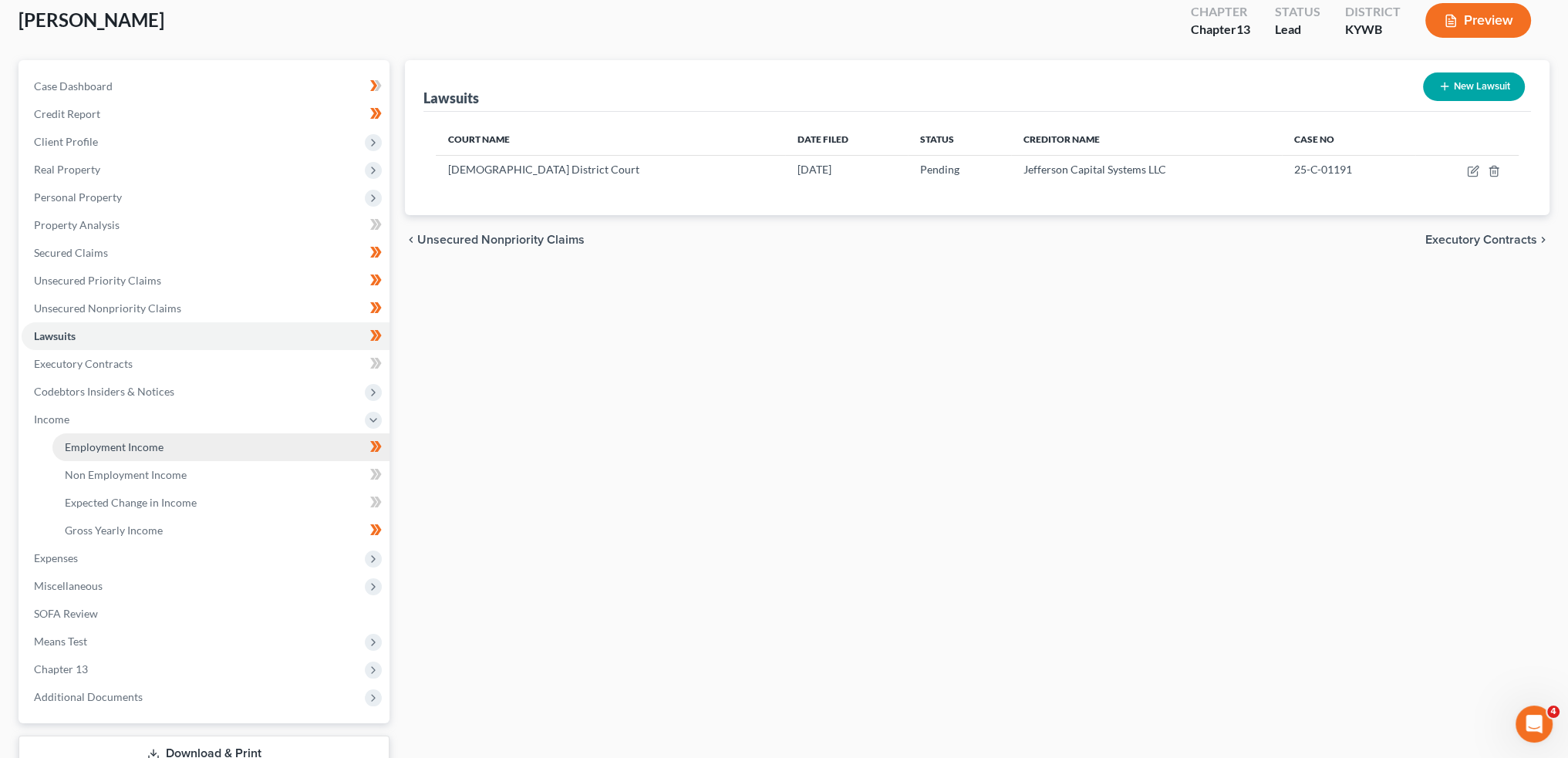
click at [102, 444] on span "Employment Income" at bounding box center [114, 447] width 99 height 13
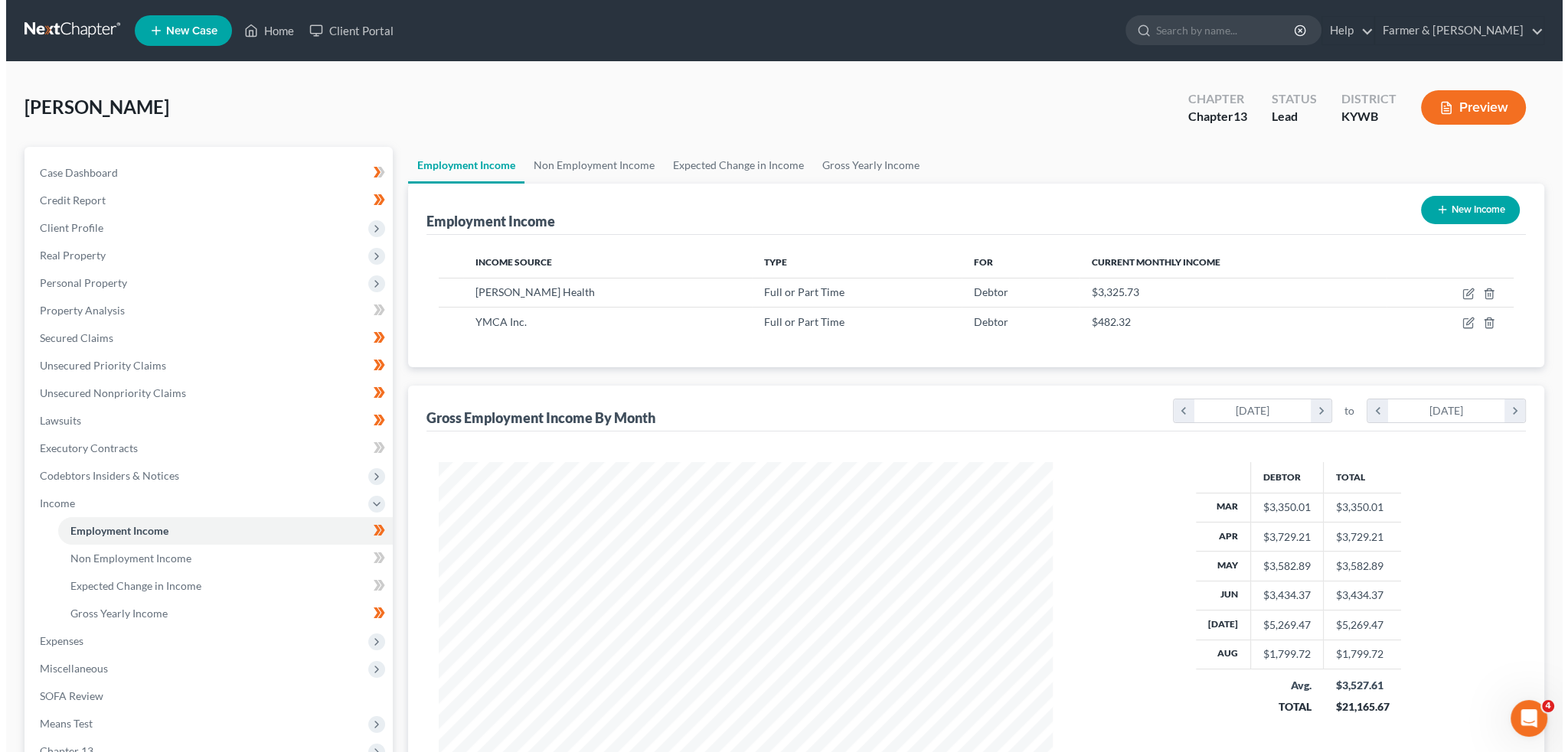
scroll to position [307, 644]
click at [1462, 290] on icon "button" at bounding box center [1463, 292] width 7 height 7
select select "0"
select select "18"
select select "2"
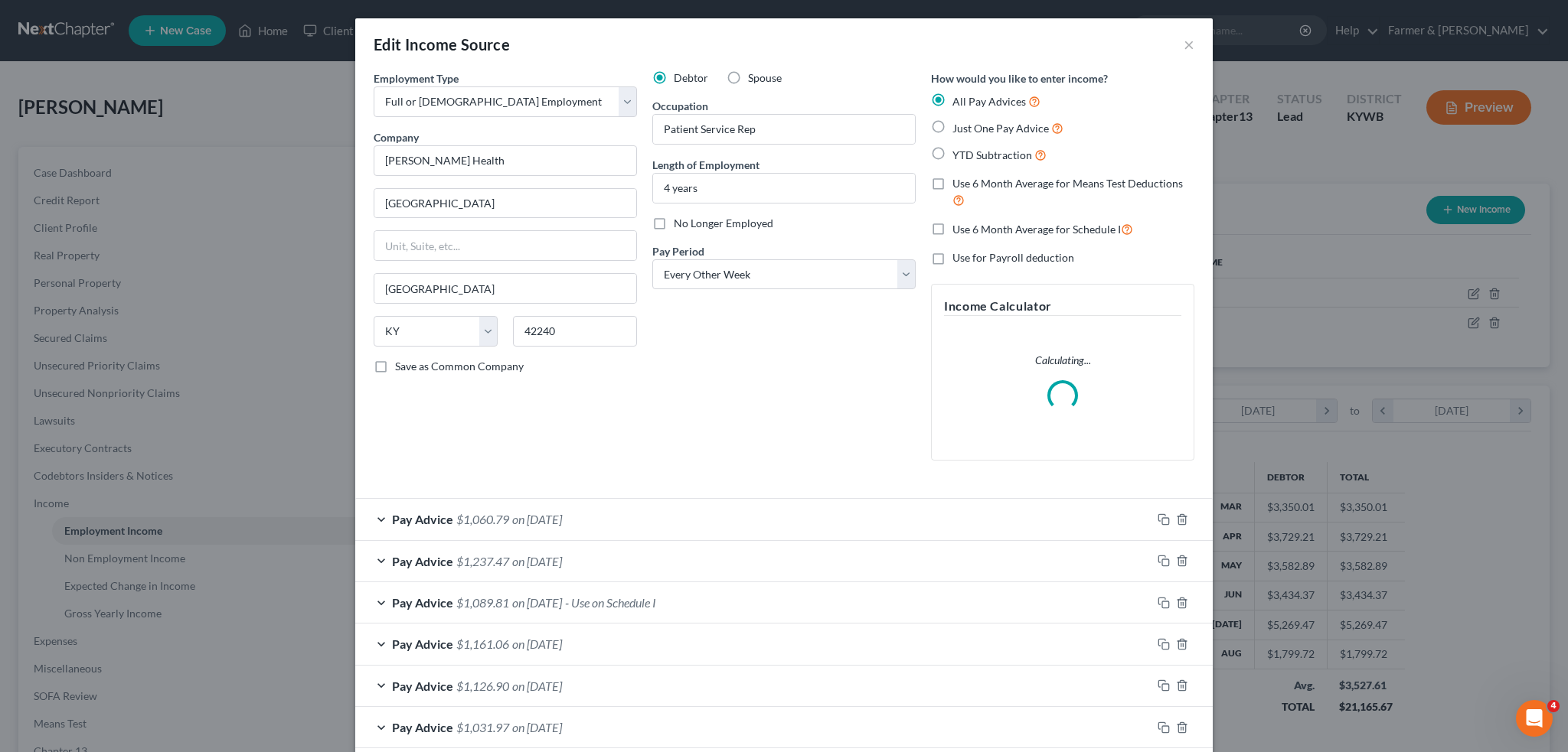
scroll to position [255, 0]
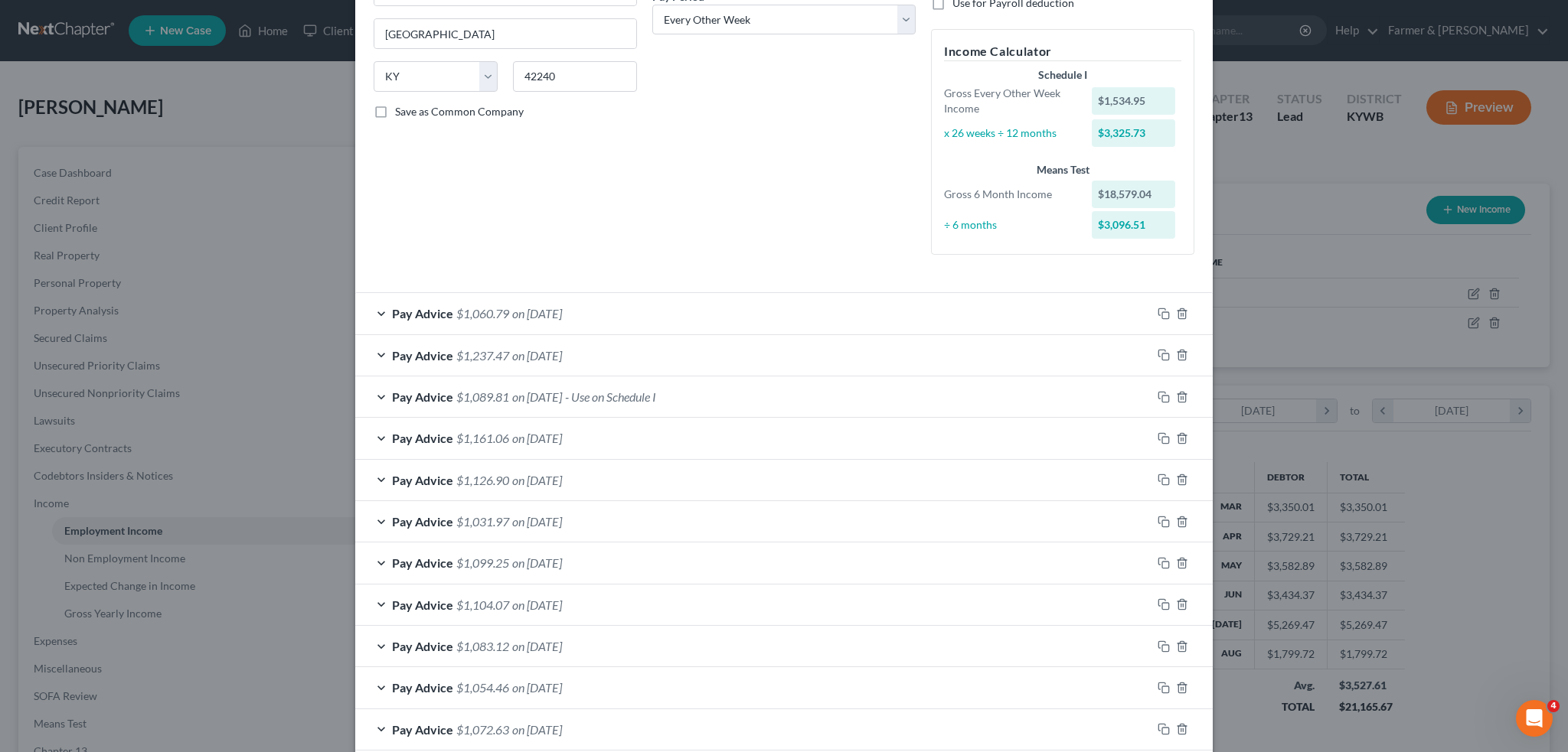
click at [715, 391] on div "Pay Advice $1,089.81 on [DATE] - Use on Schedule I" at bounding box center [753, 397] width 797 height 41
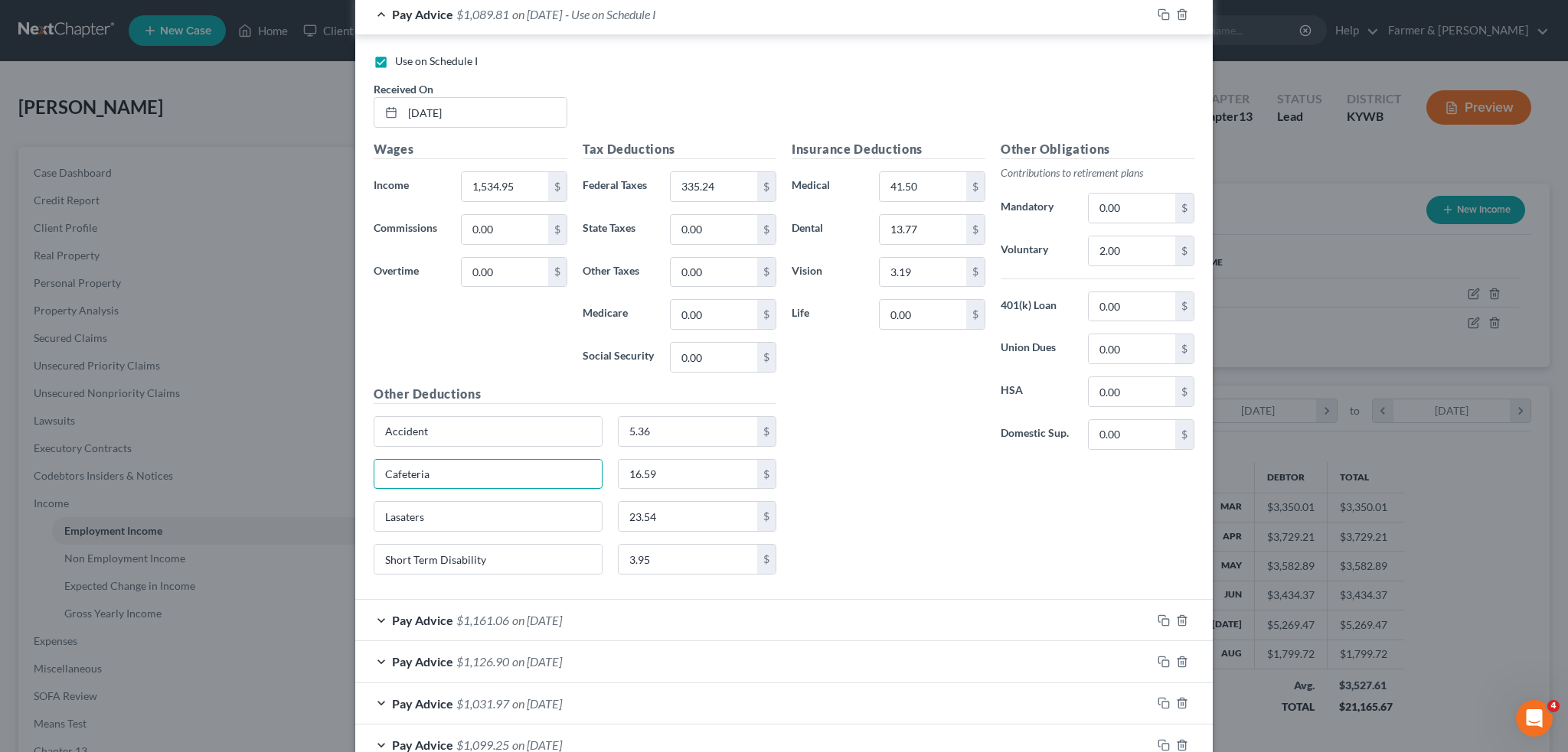
drag, startPoint x: 512, startPoint y: 479, endPoint x: 327, endPoint y: 491, distance: 185.4
click at [327, 491] on div "Edit Income Source × Employment Type * Select Full or [DEMOGRAPHIC_DATA] Employ…" at bounding box center [784, 376] width 1568 height 752
type input "Short Term Disability"
type input "3.95"
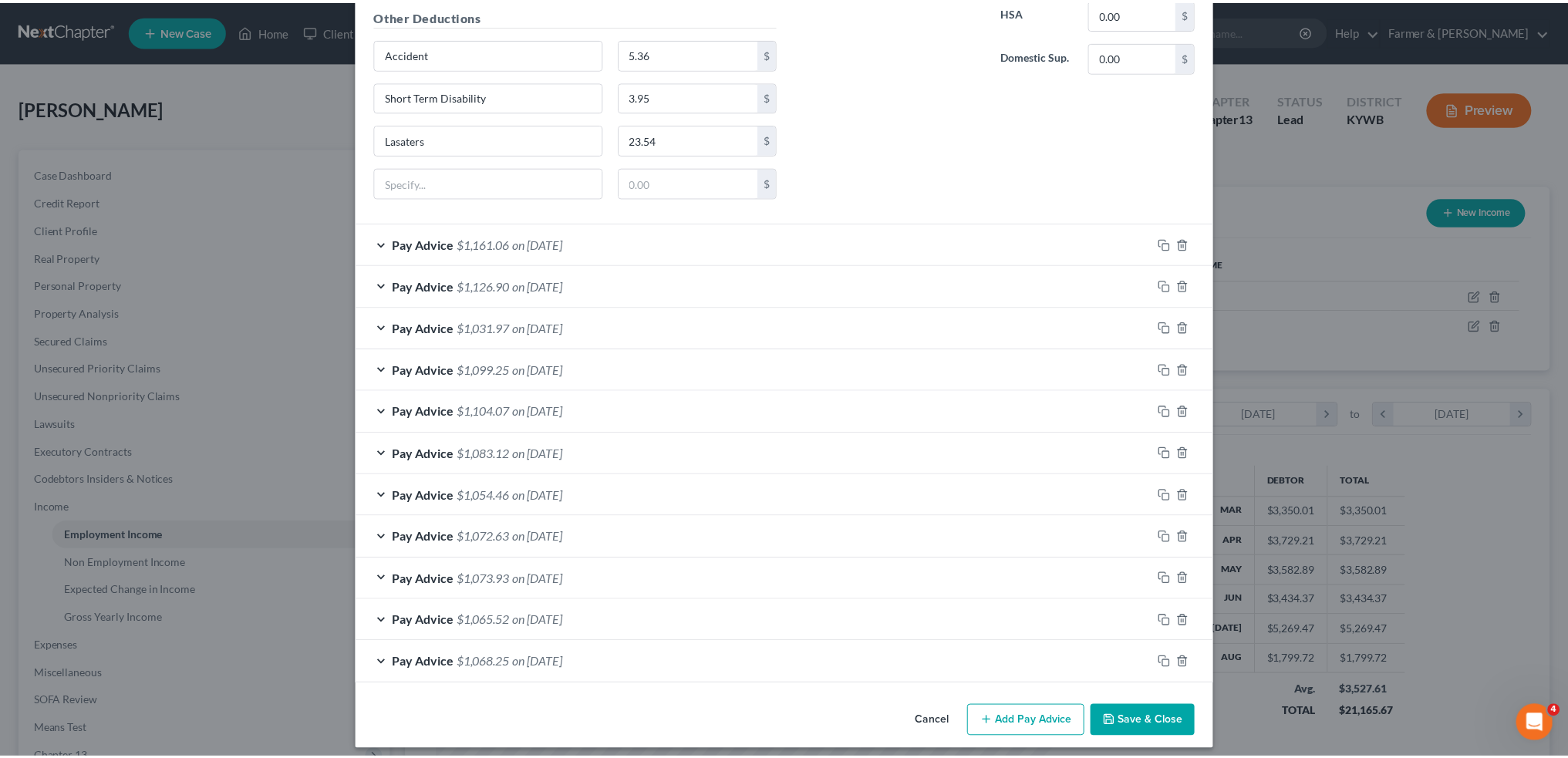
scroll to position [1027, 0]
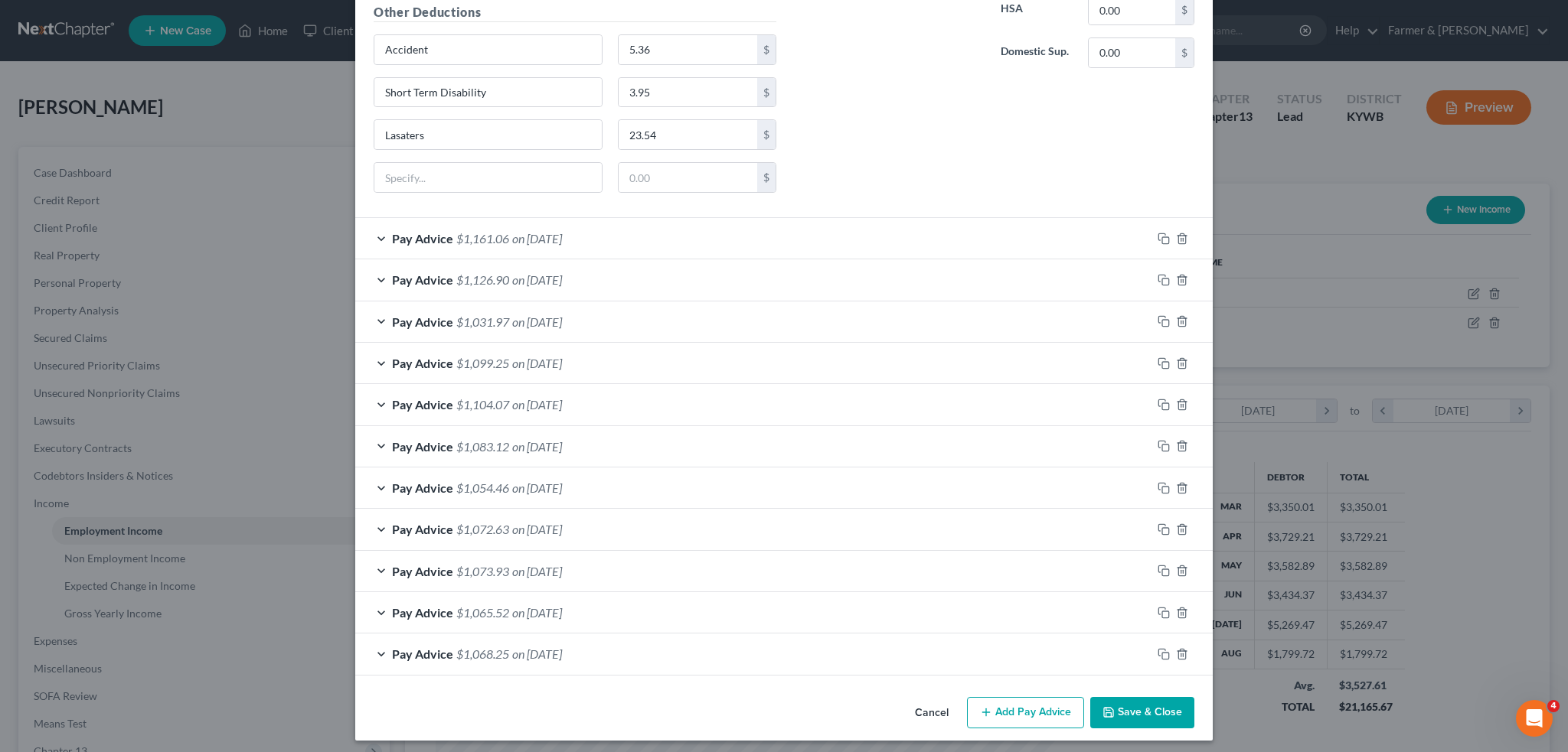
click at [1116, 715] on button "Save & Close" at bounding box center [1141, 713] width 104 height 32
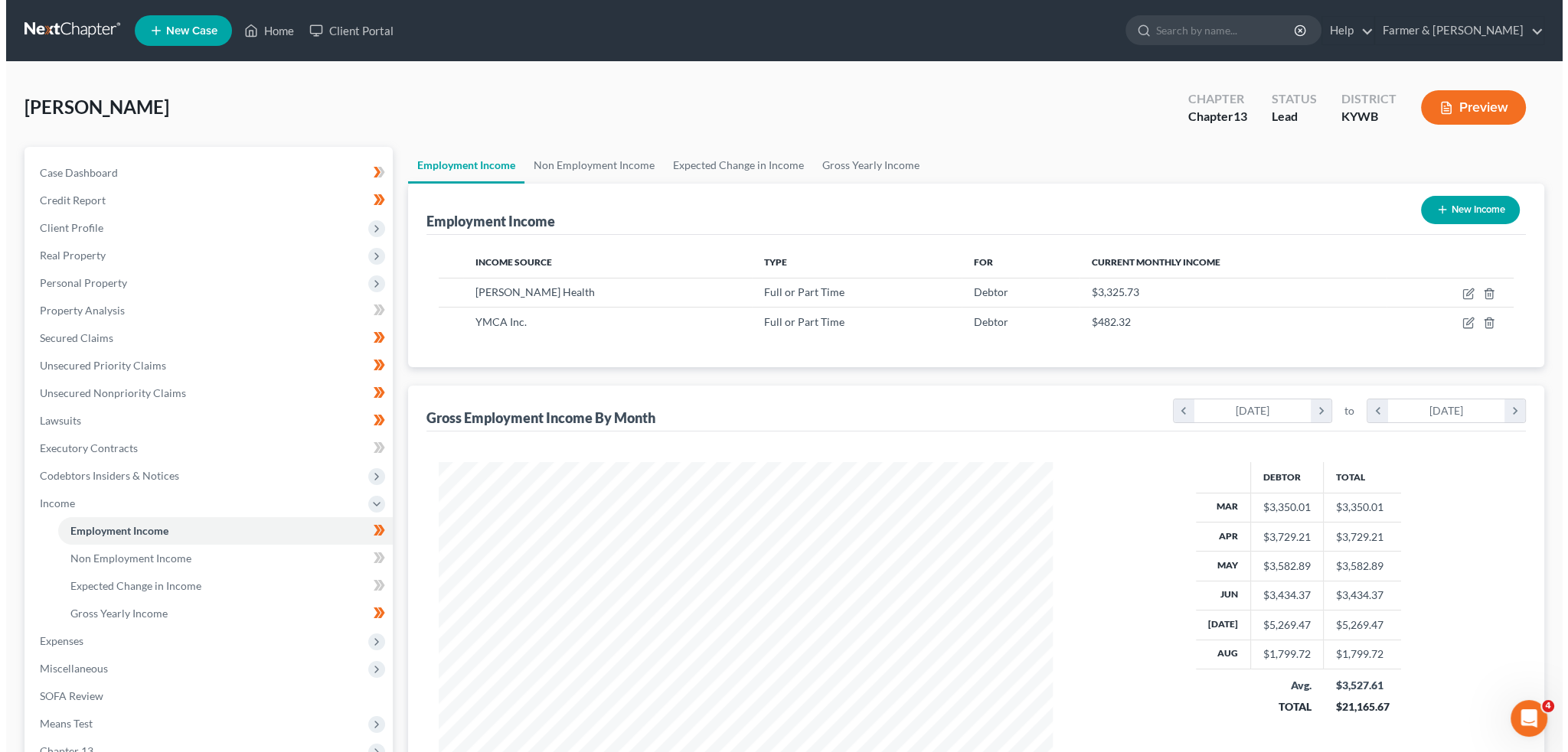
scroll to position [764876, 764968]
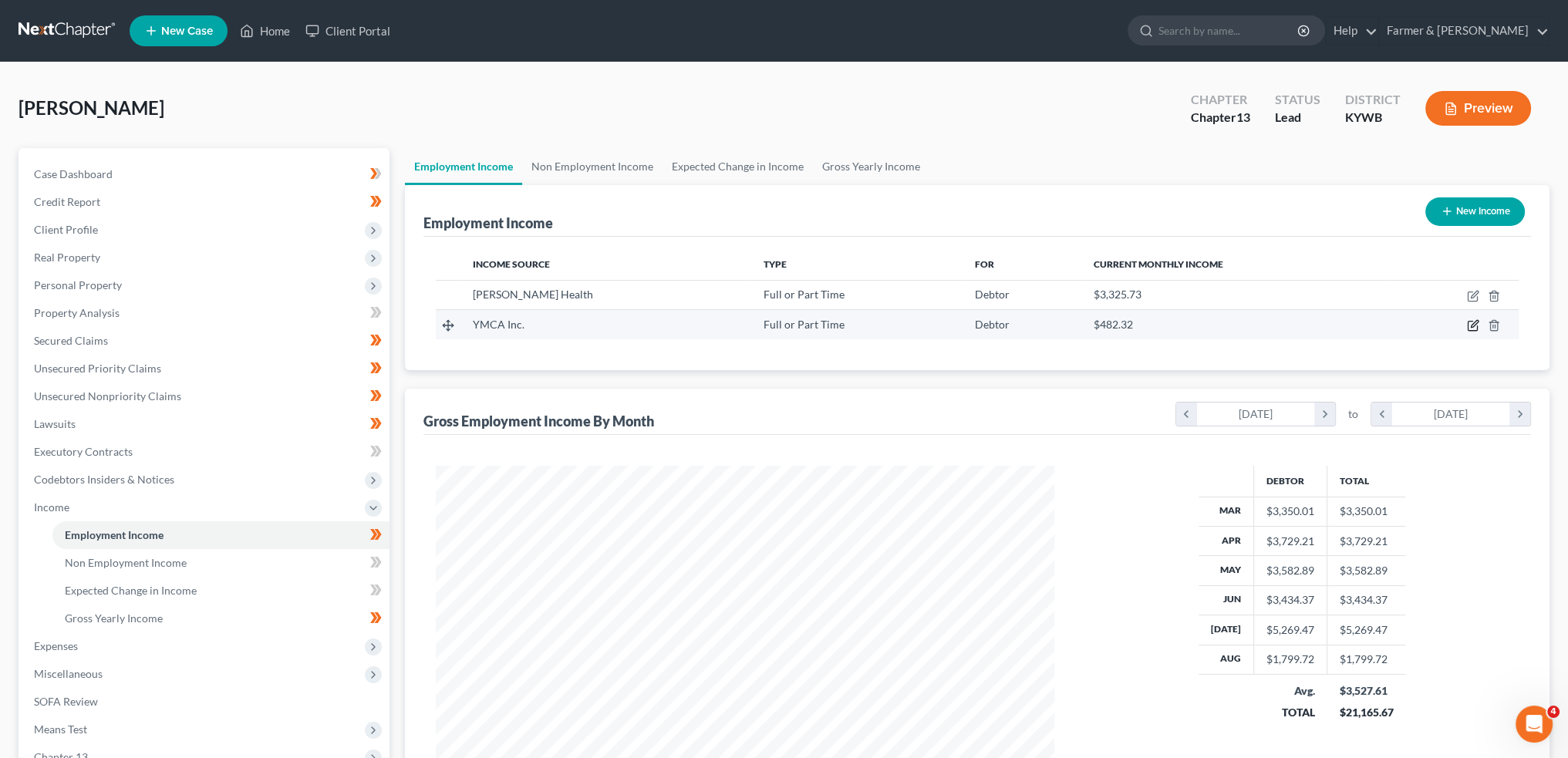
click at [1475, 321] on icon "button" at bounding box center [1474, 324] width 7 height 7
select select "0"
select select "18"
select select "2"
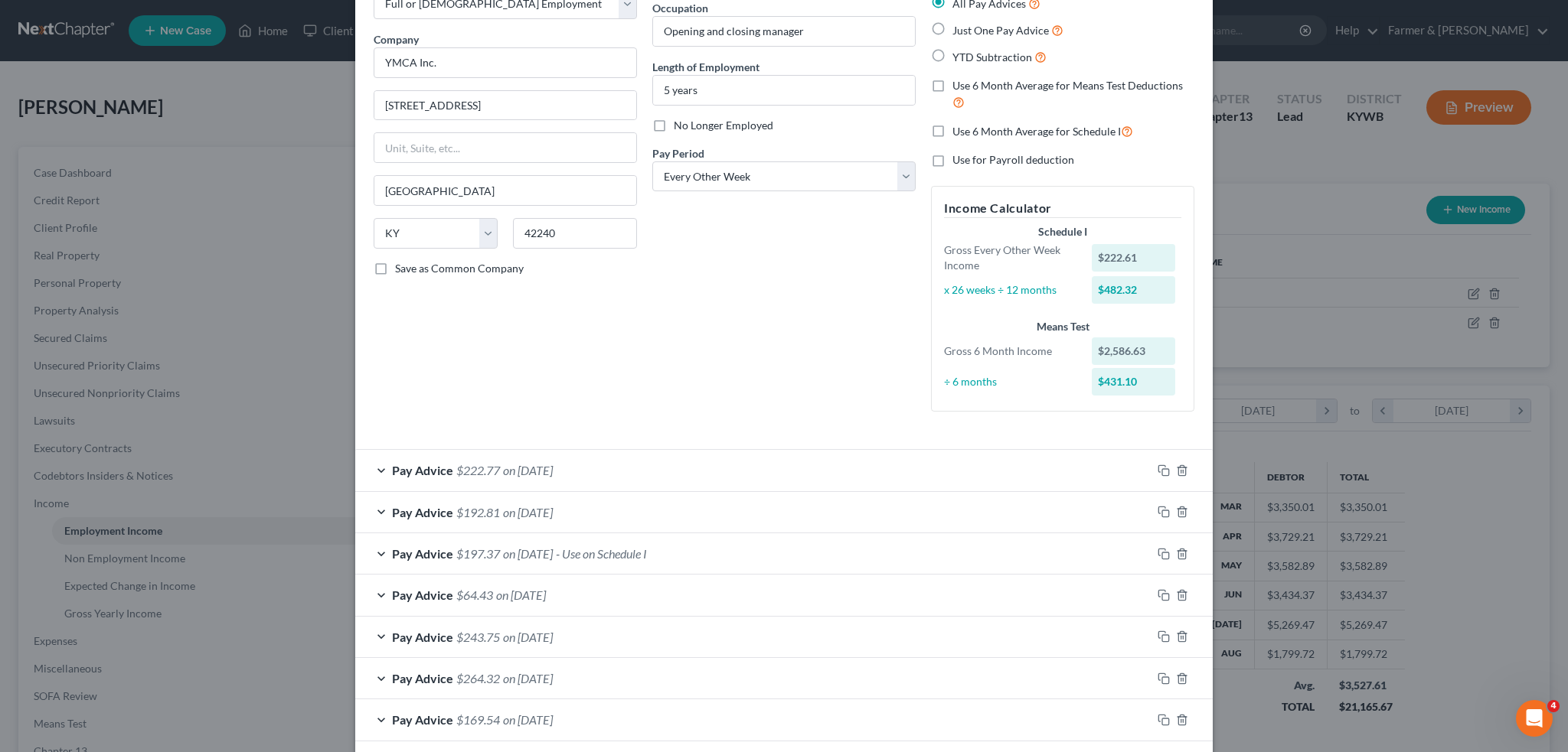
scroll to position [127, 0]
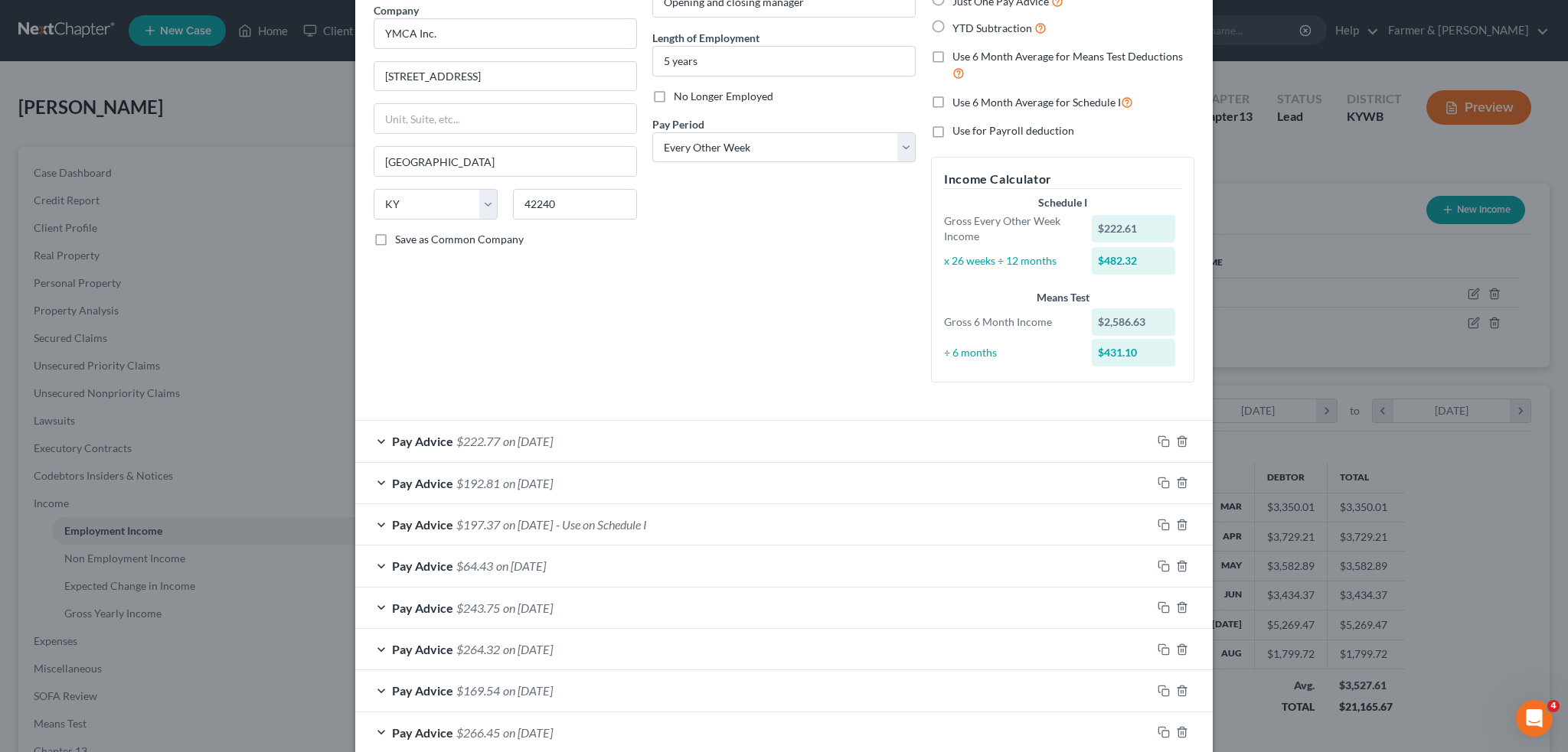
click at [781, 520] on div "Pay Advice $197.37 on [DATE] - Use on Schedule I" at bounding box center [753, 524] width 797 height 41
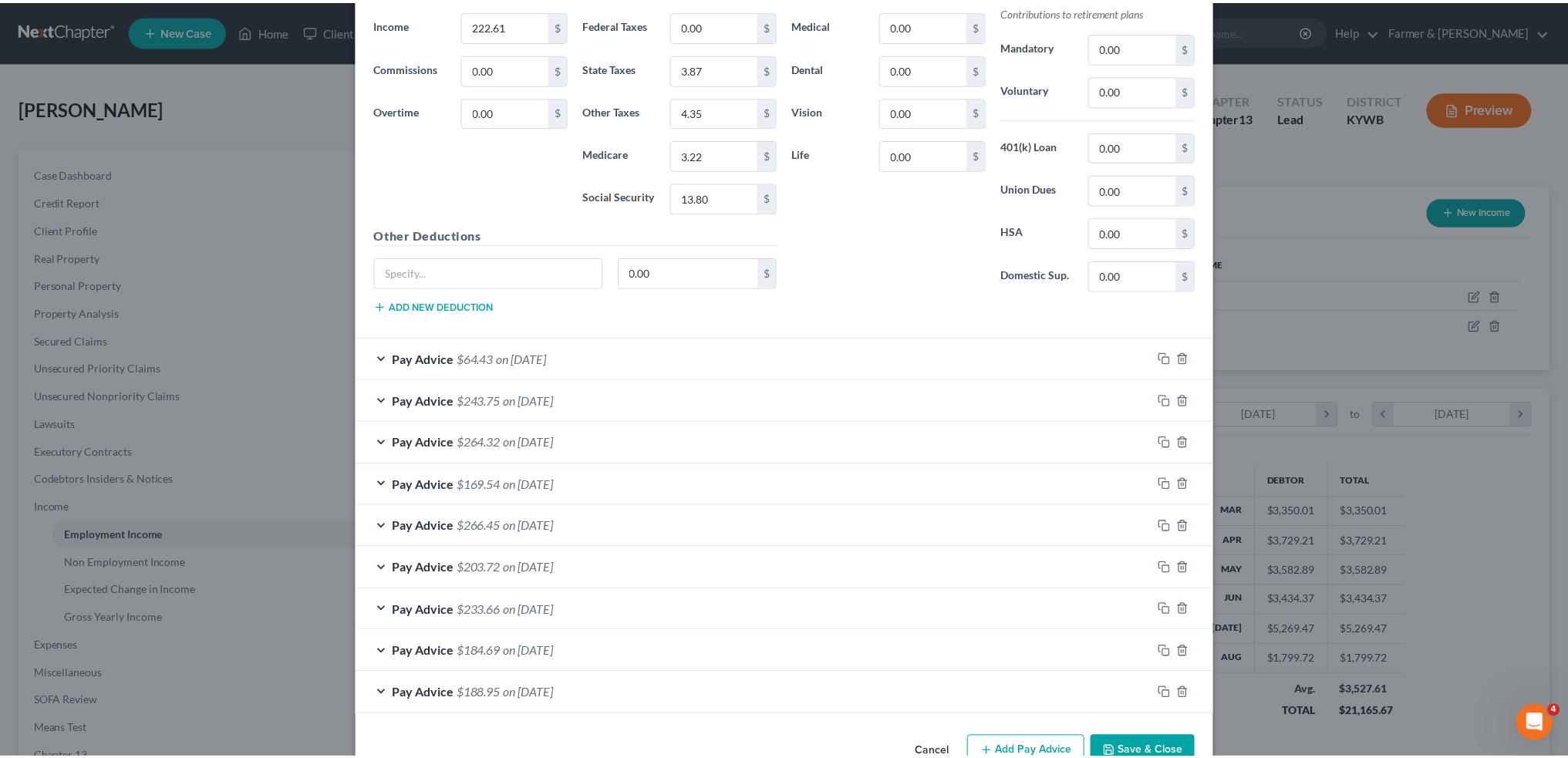
scroll to position [841, 0]
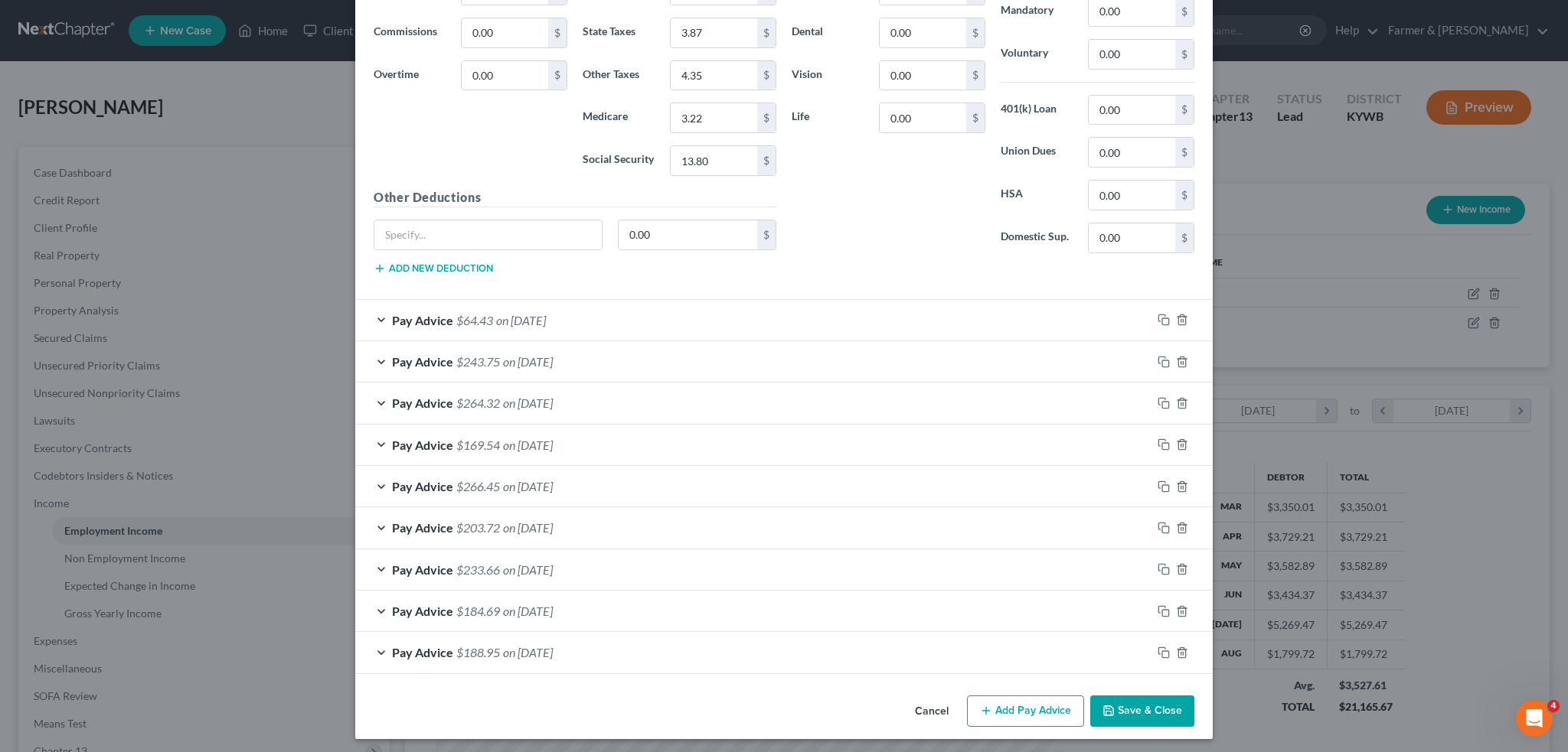
click at [1144, 715] on button "Save & Close" at bounding box center [1141, 711] width 104 height 32
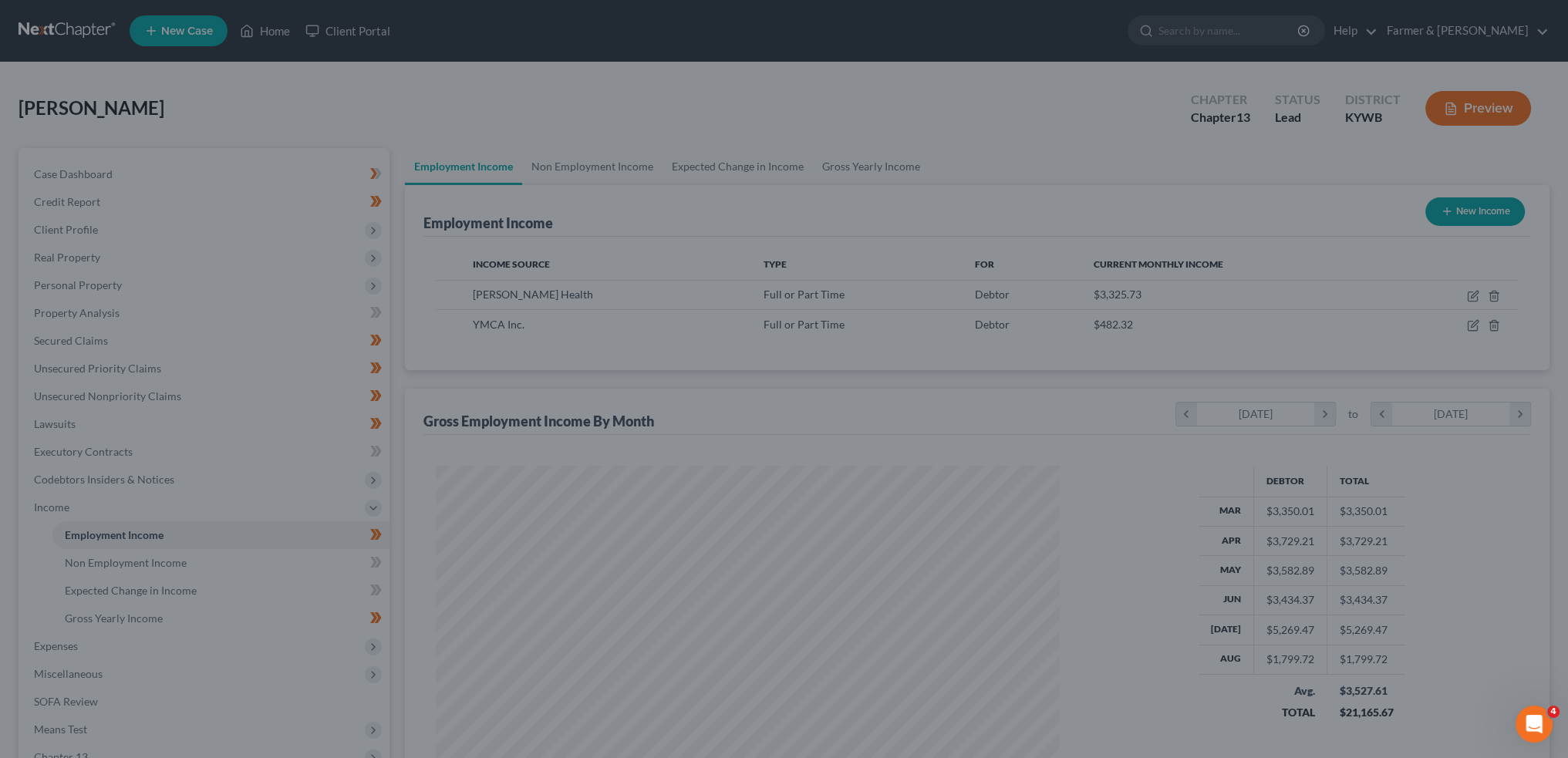
scroll to position [770979, 770733]
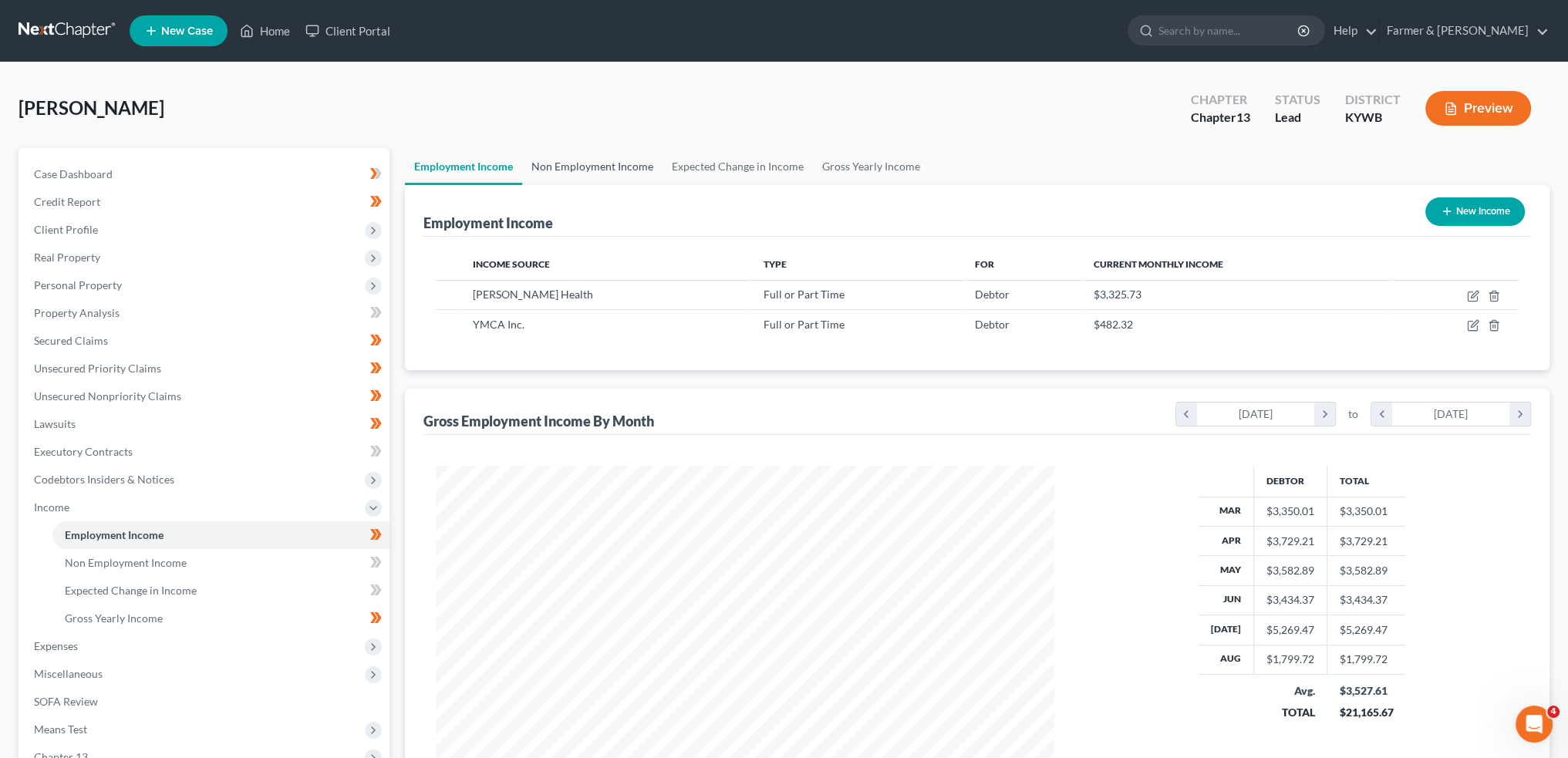
click at [578, 169] on link "Non Employment Income" at bounding box center [593, 166] width 140 height 37
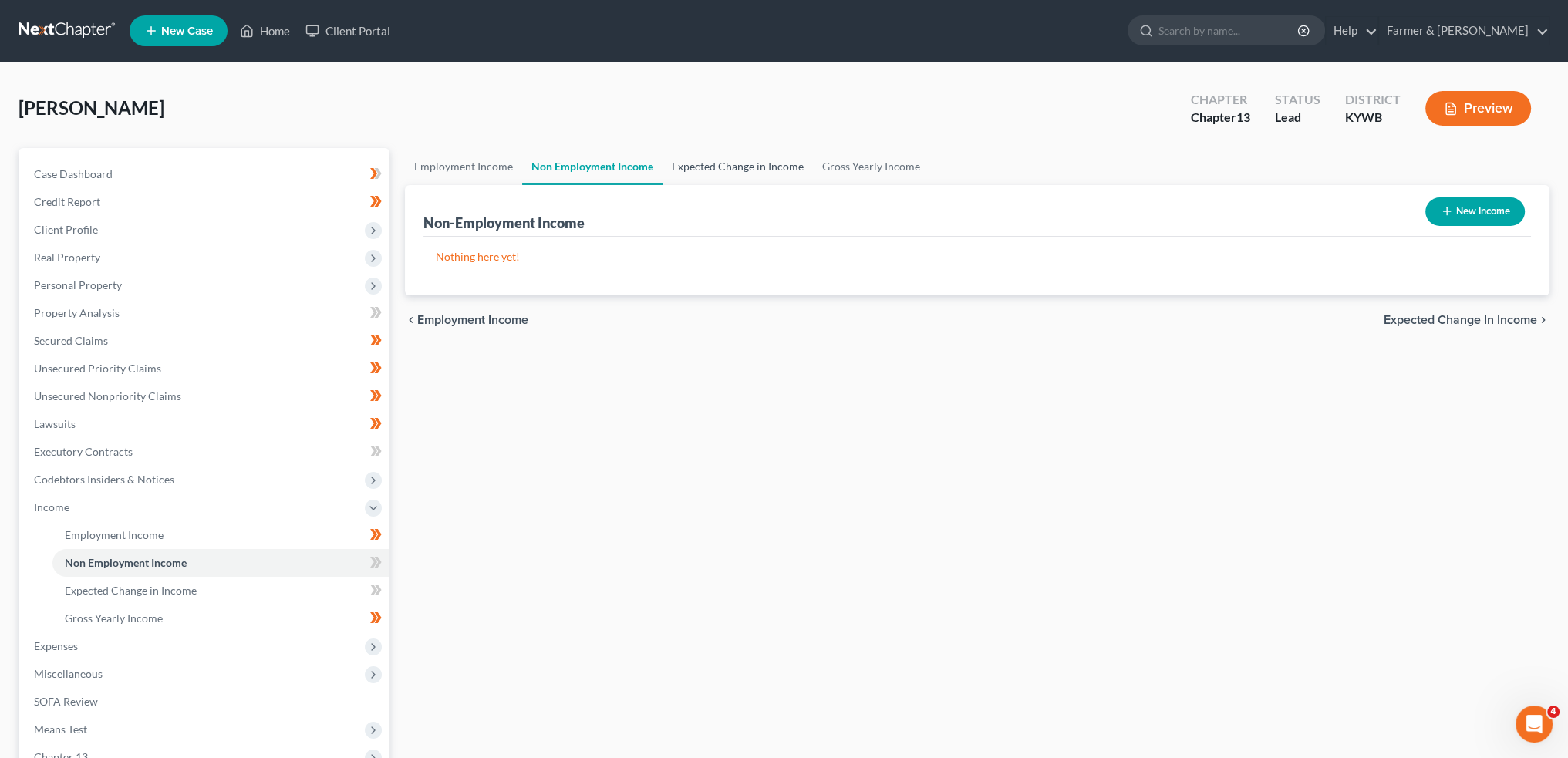
click at [708, 160] on link "Expected Change in Income" at bounding box center [737, 166] width 150 height 37
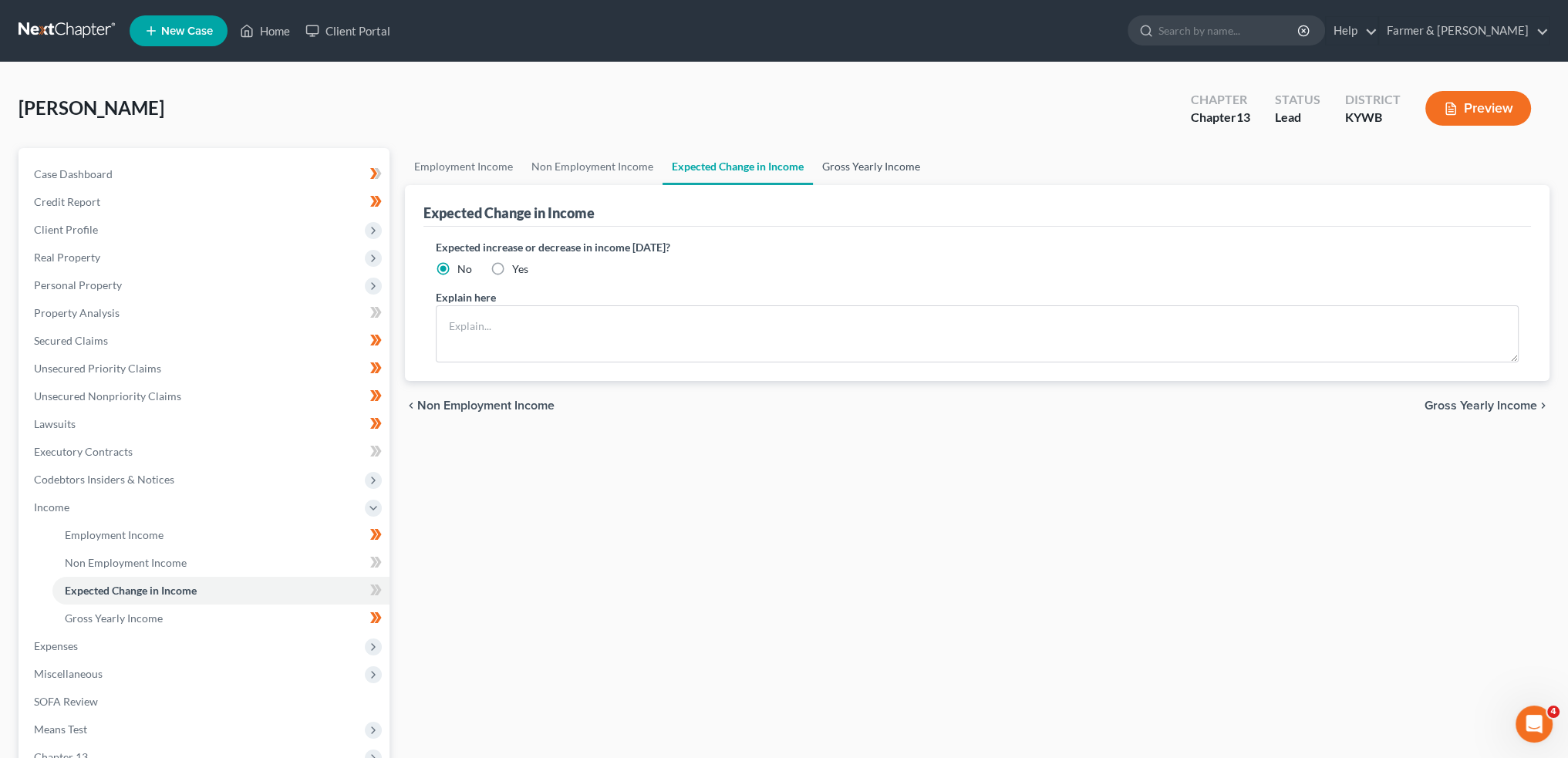
click at [865, 160] on link "Gross Yearly Income" at bounding box center [871, 166] width 116 height 37
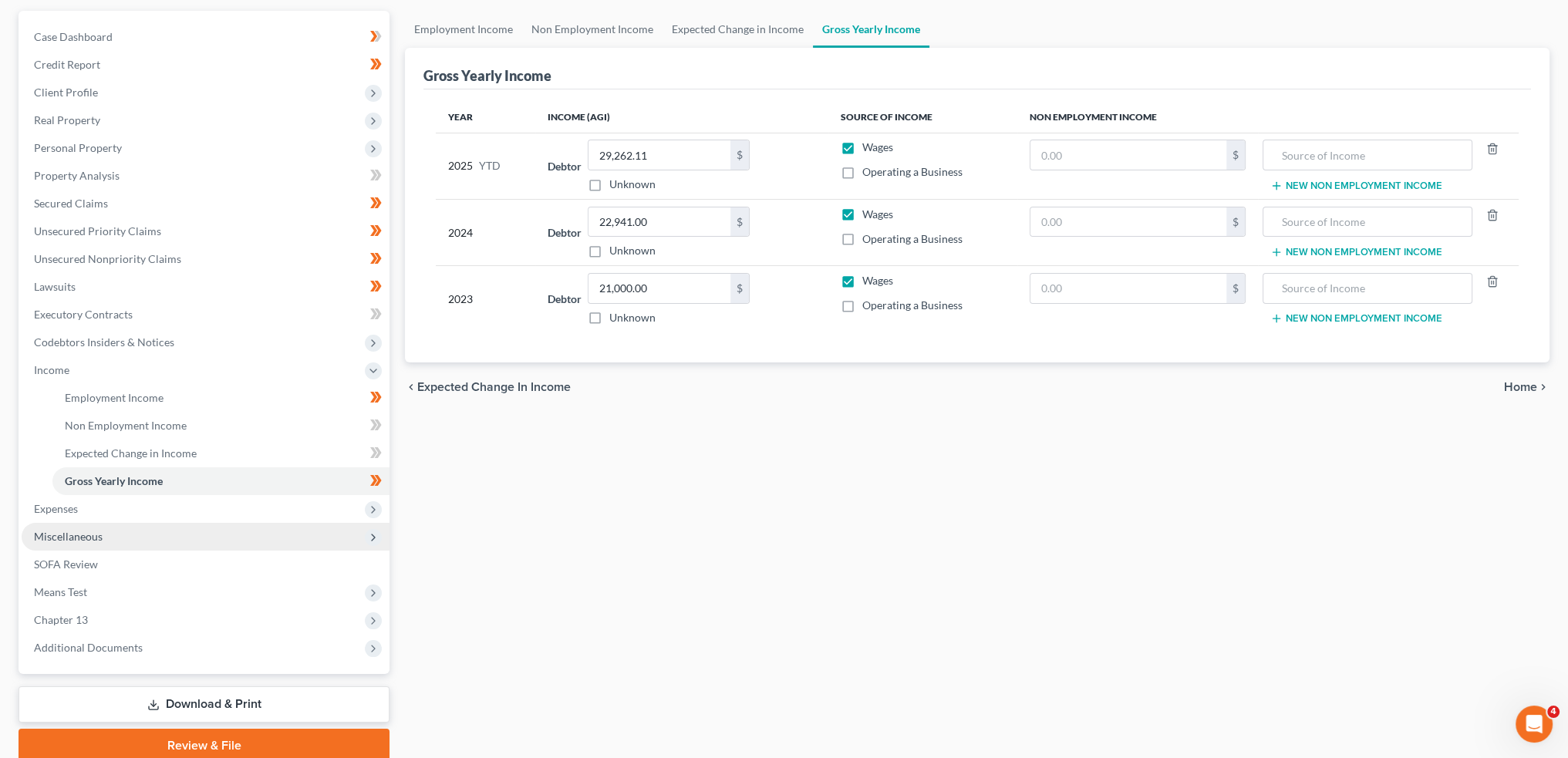
scroll to position [199, 0]
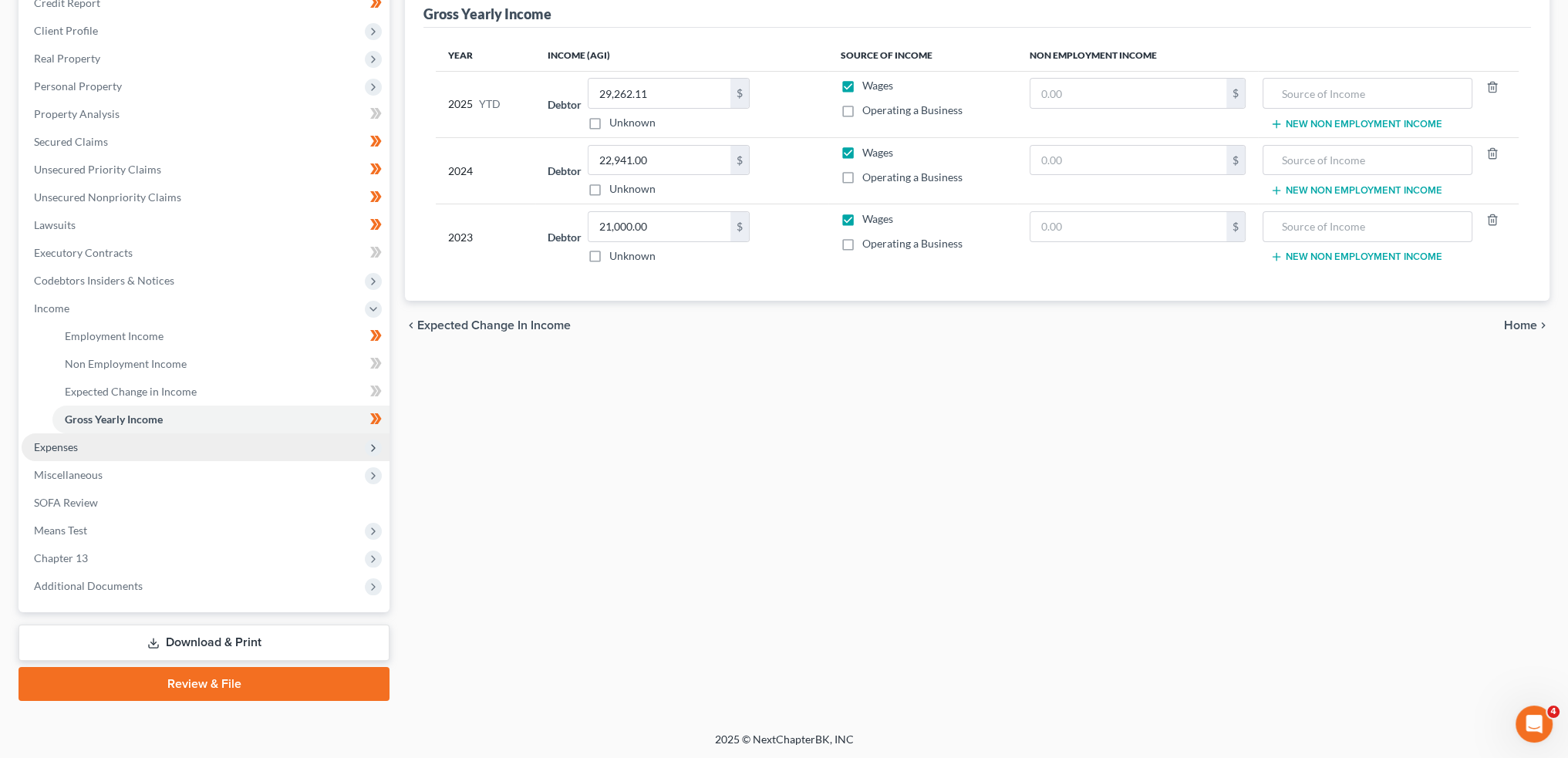
click at [98, 449] on span "Expenses" at bounding box center [205, 447] width 368 height 28
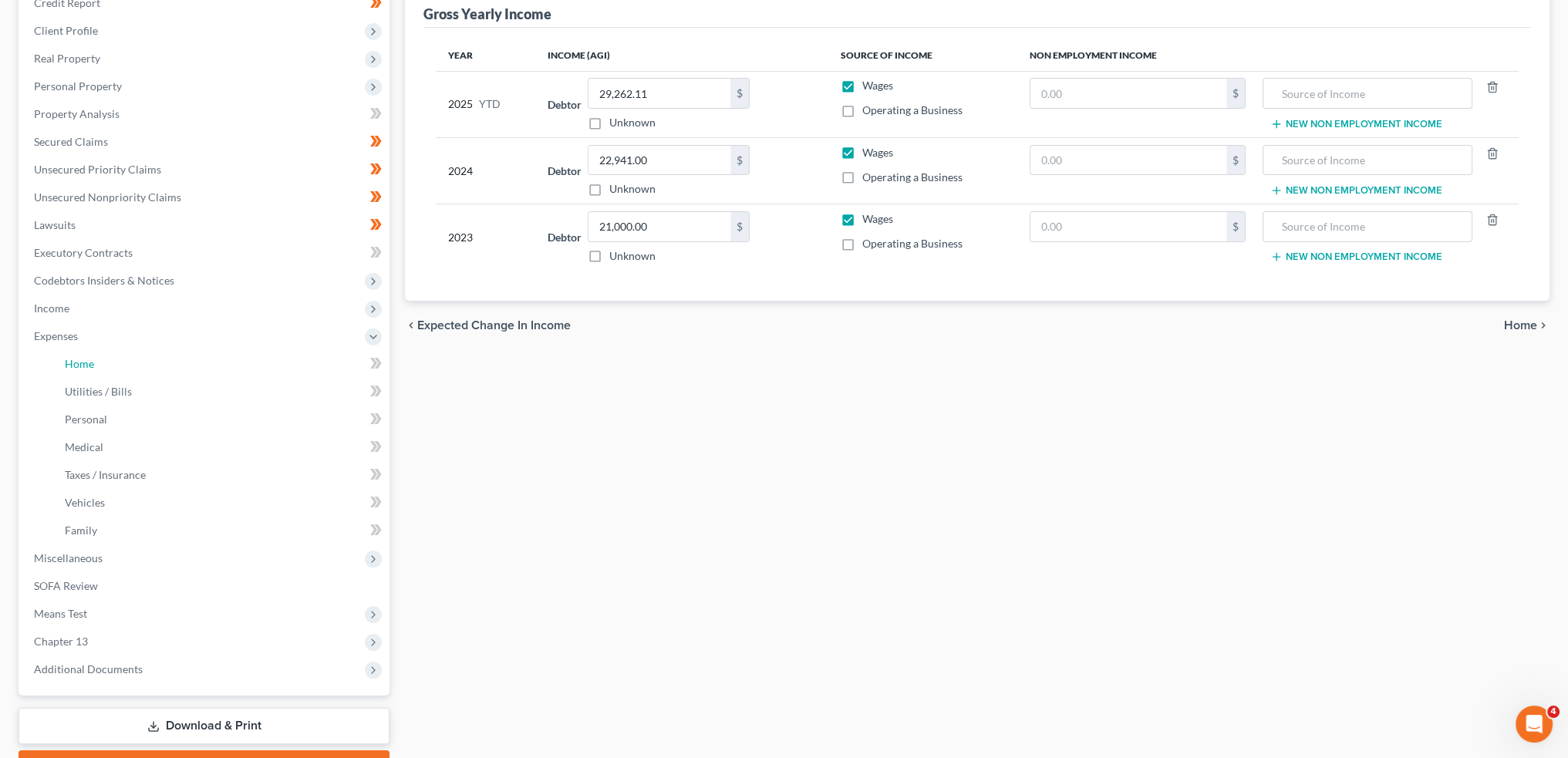
click at [115, 356] on link "Home" at bounding box center [221, 364] width 337 height 28
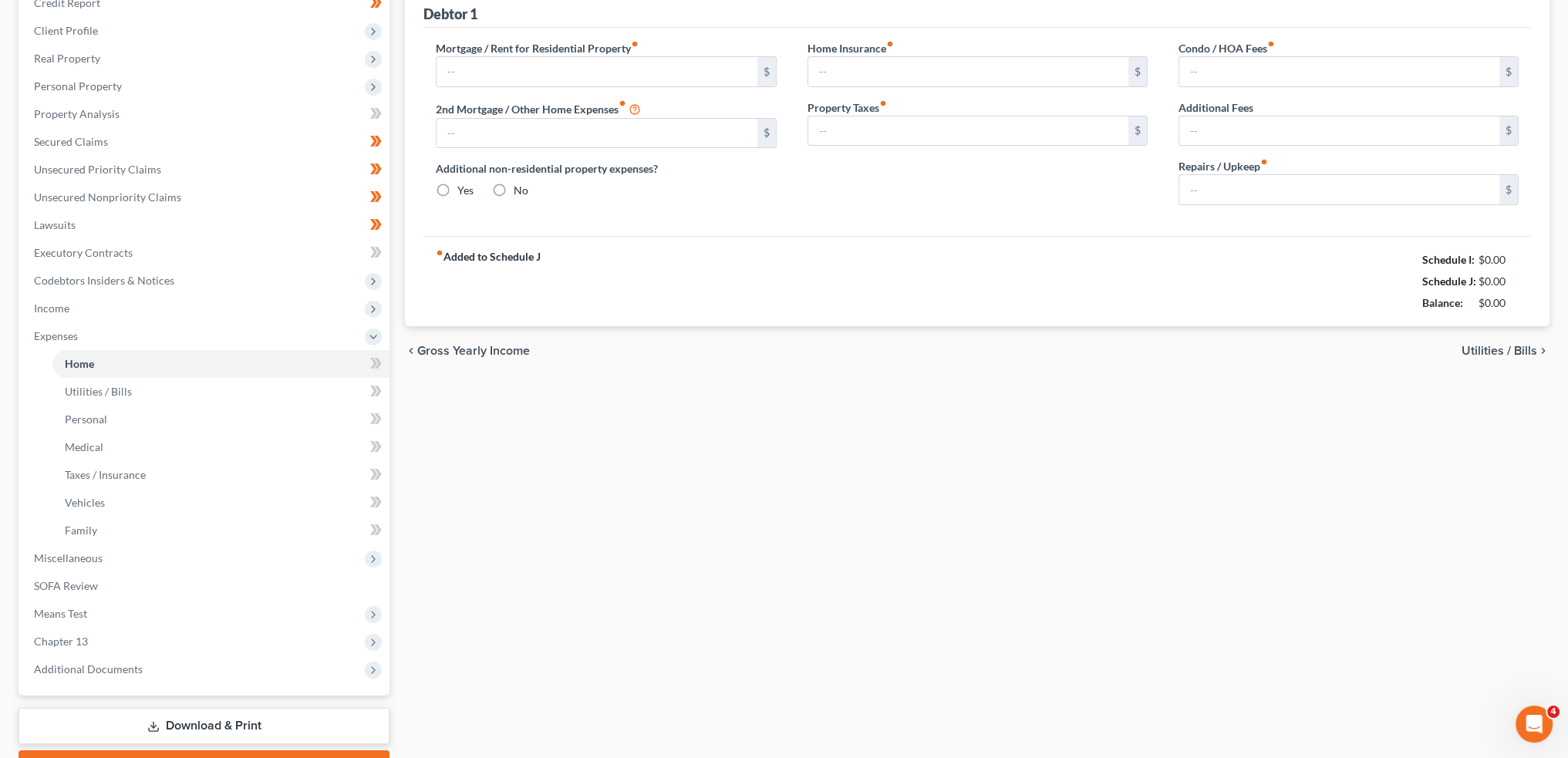
scroll to position [49, 0]
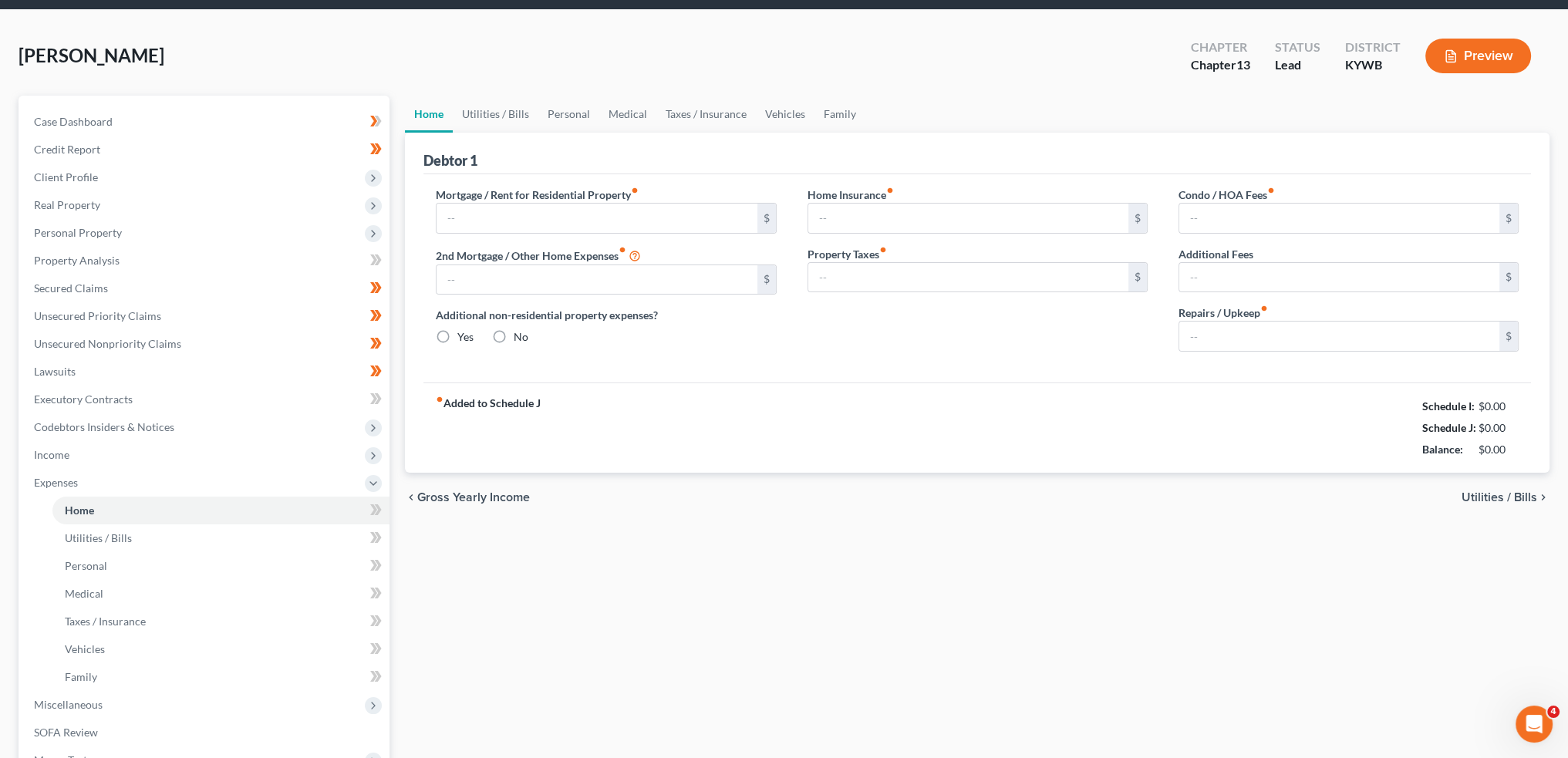
type input "481.00"
type input "0.00"
radio input "true"
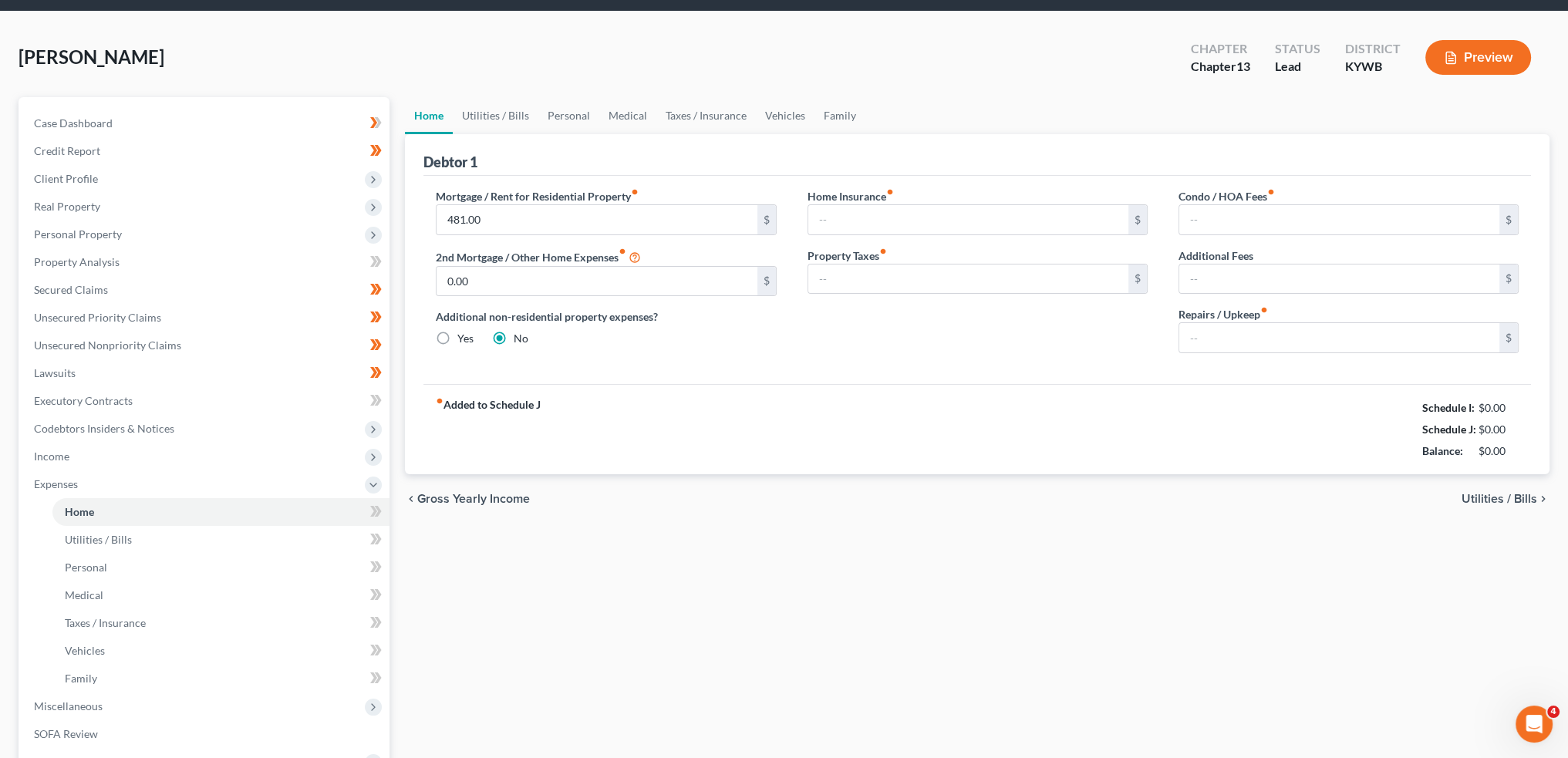
type input "0.00"
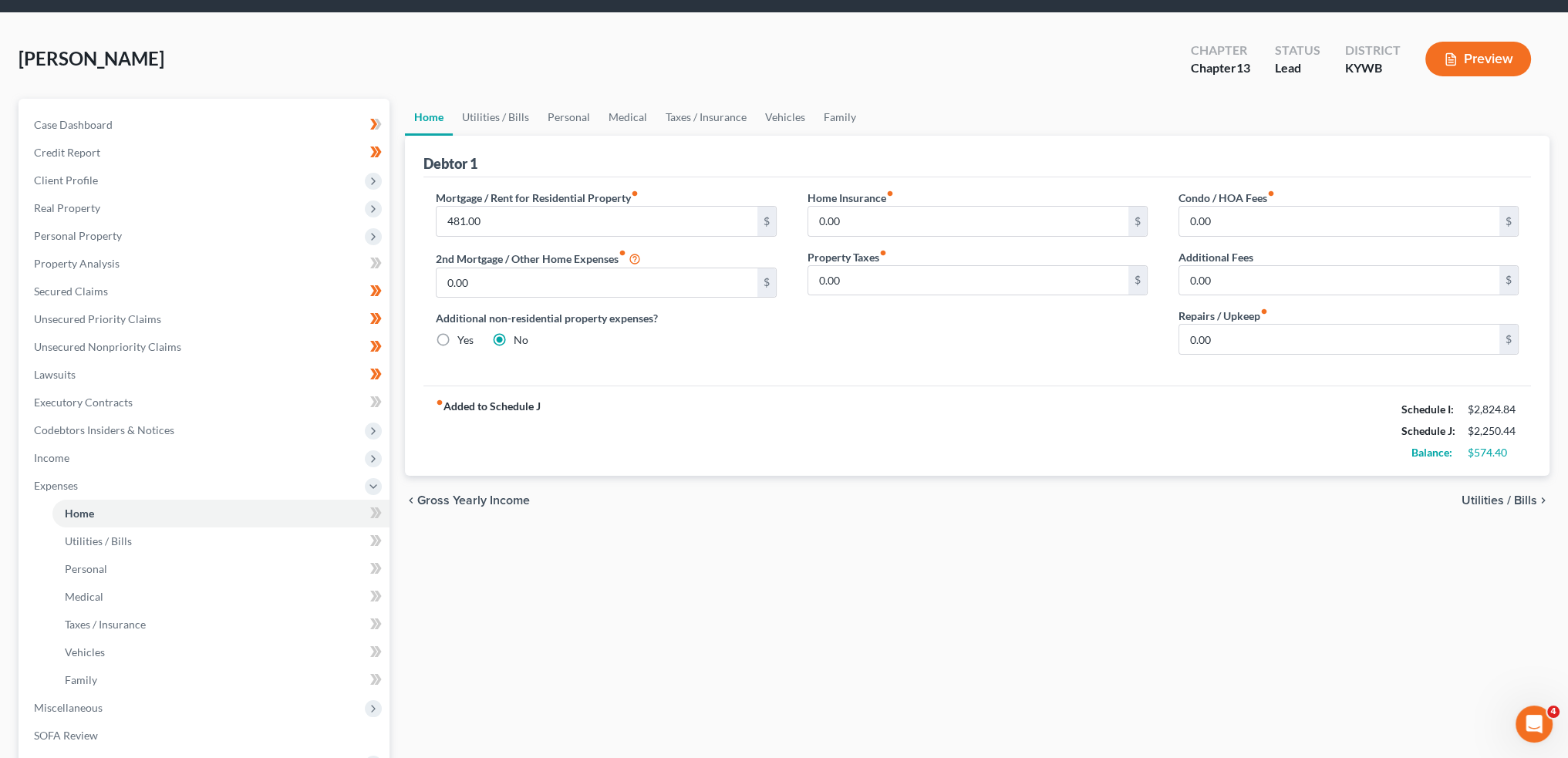
scroll to position [0, 0]
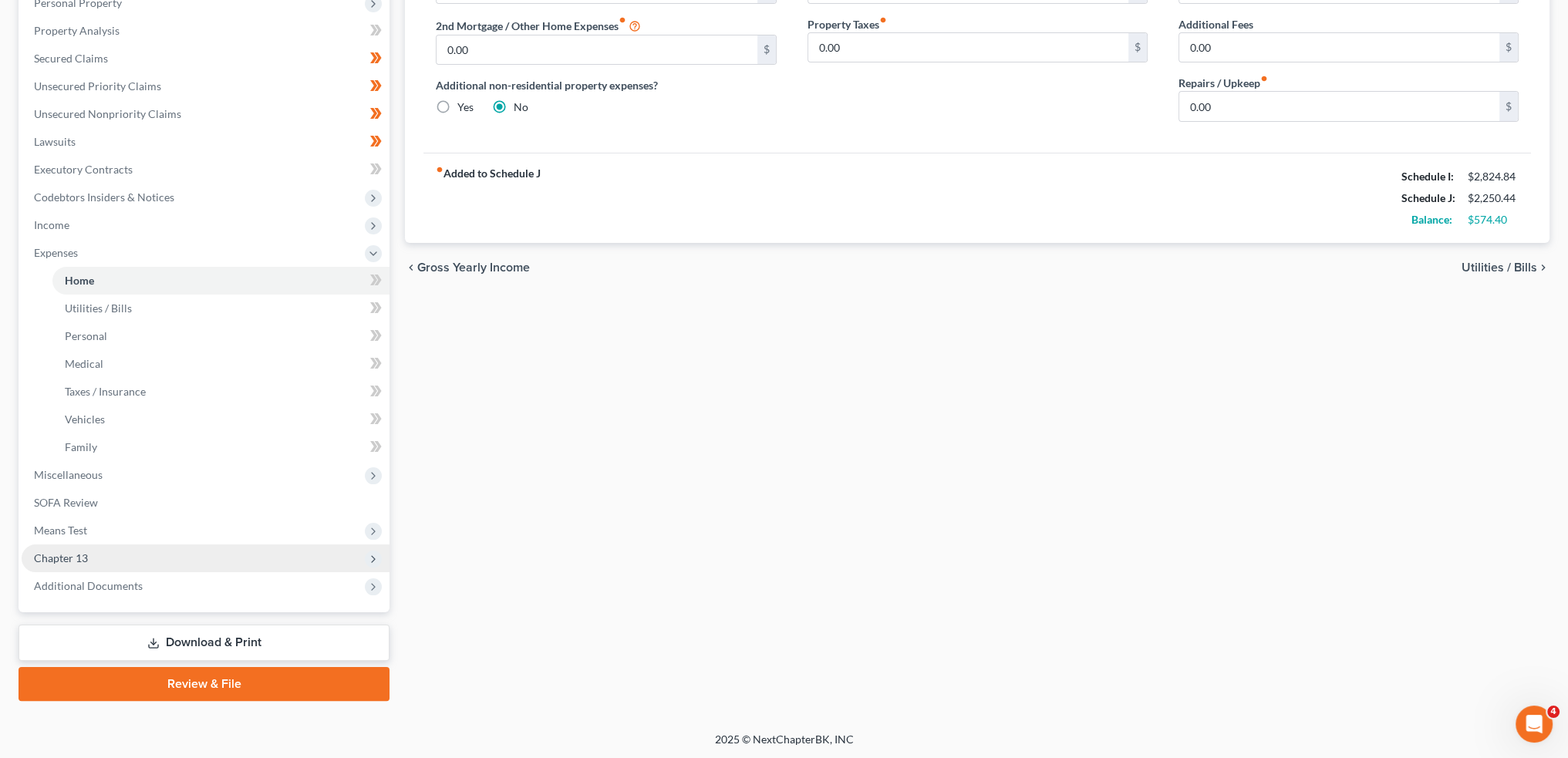
click at [252, 549] on span "Chapter 13" at bounding box center [205, 558] width 368 height 28
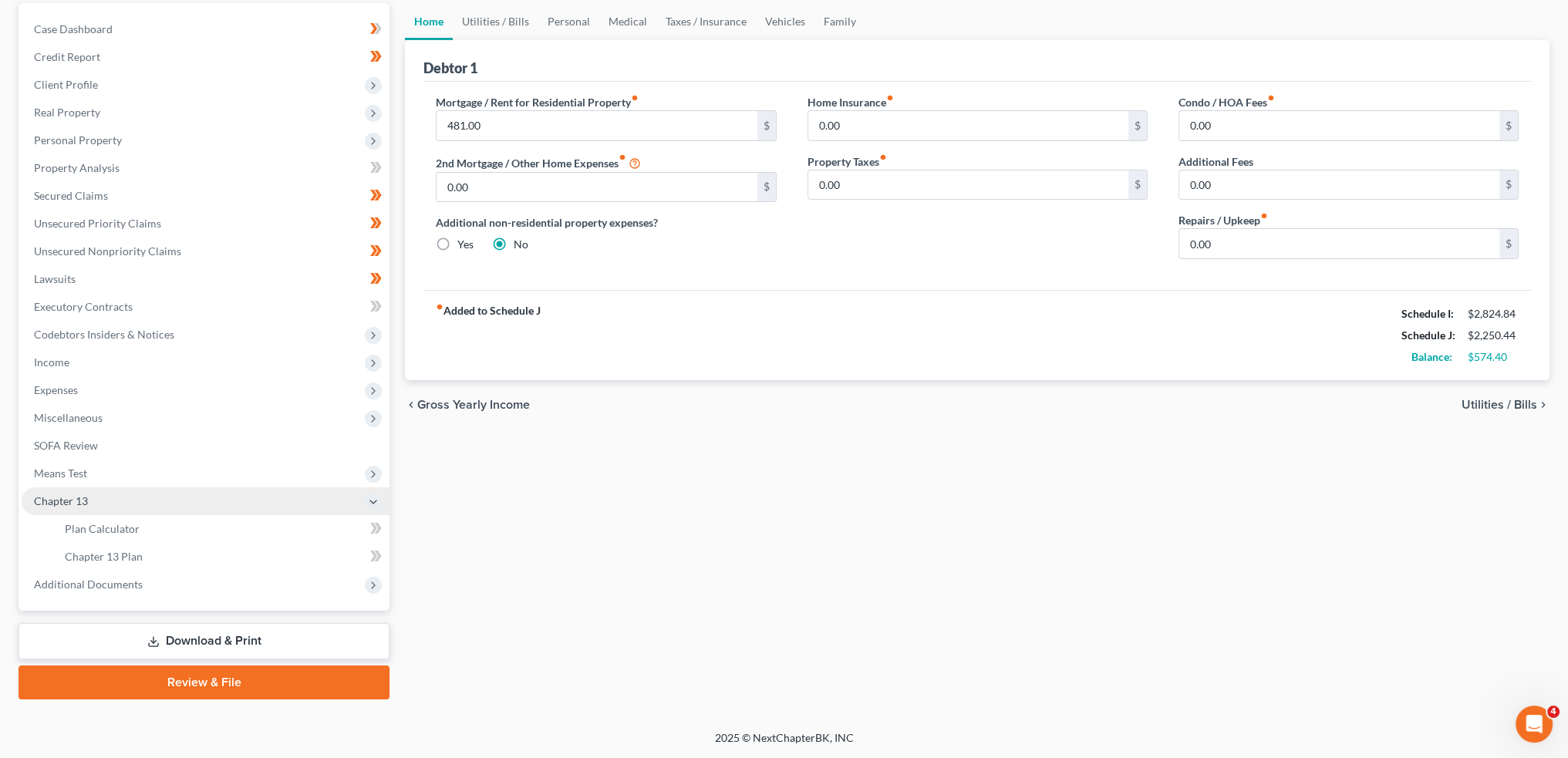
scroll to position [144, 0]
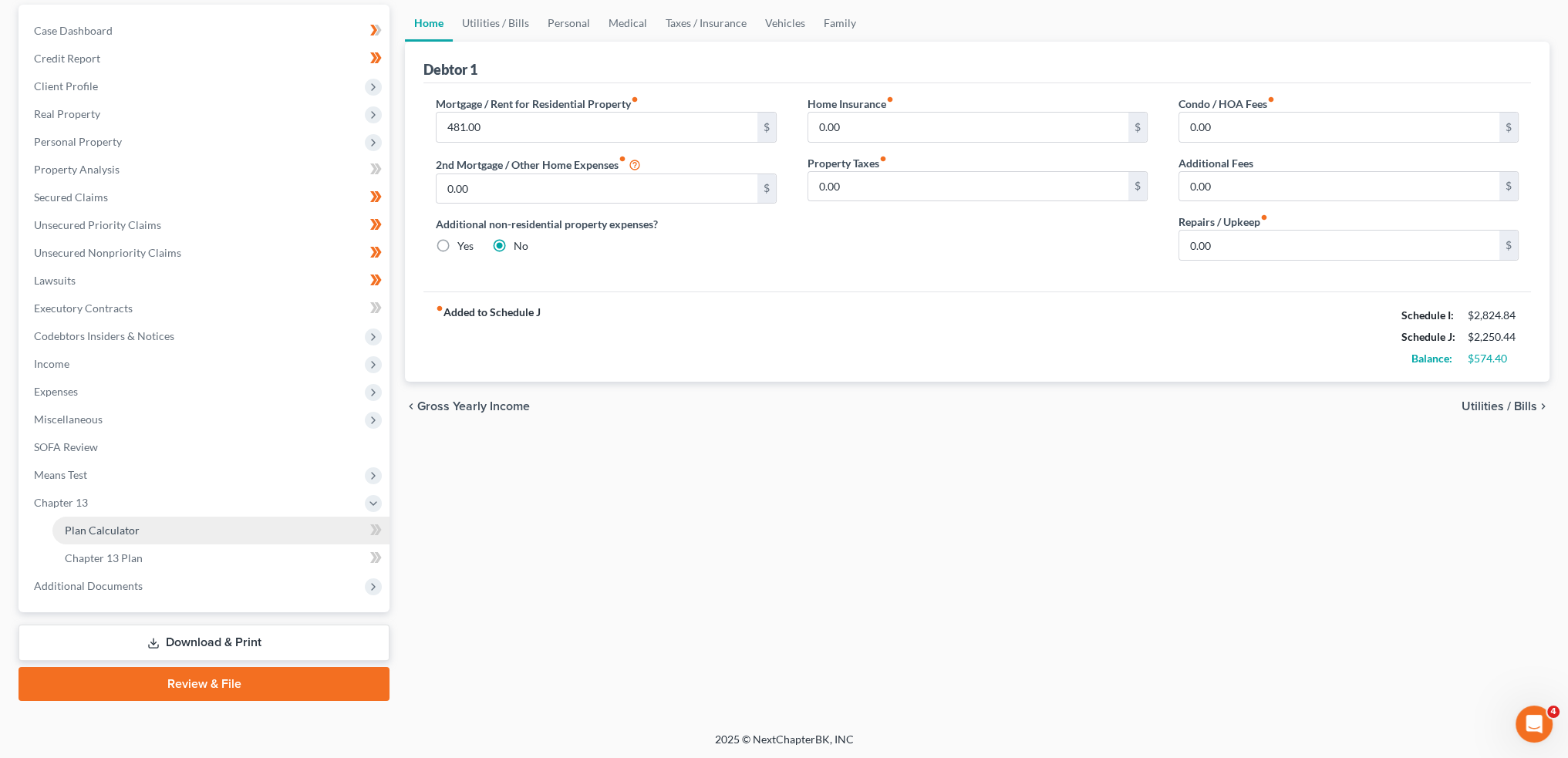
click at [235, 524] on link "Plan Calculator" at bounding box center [221, 531] width 337 height 28
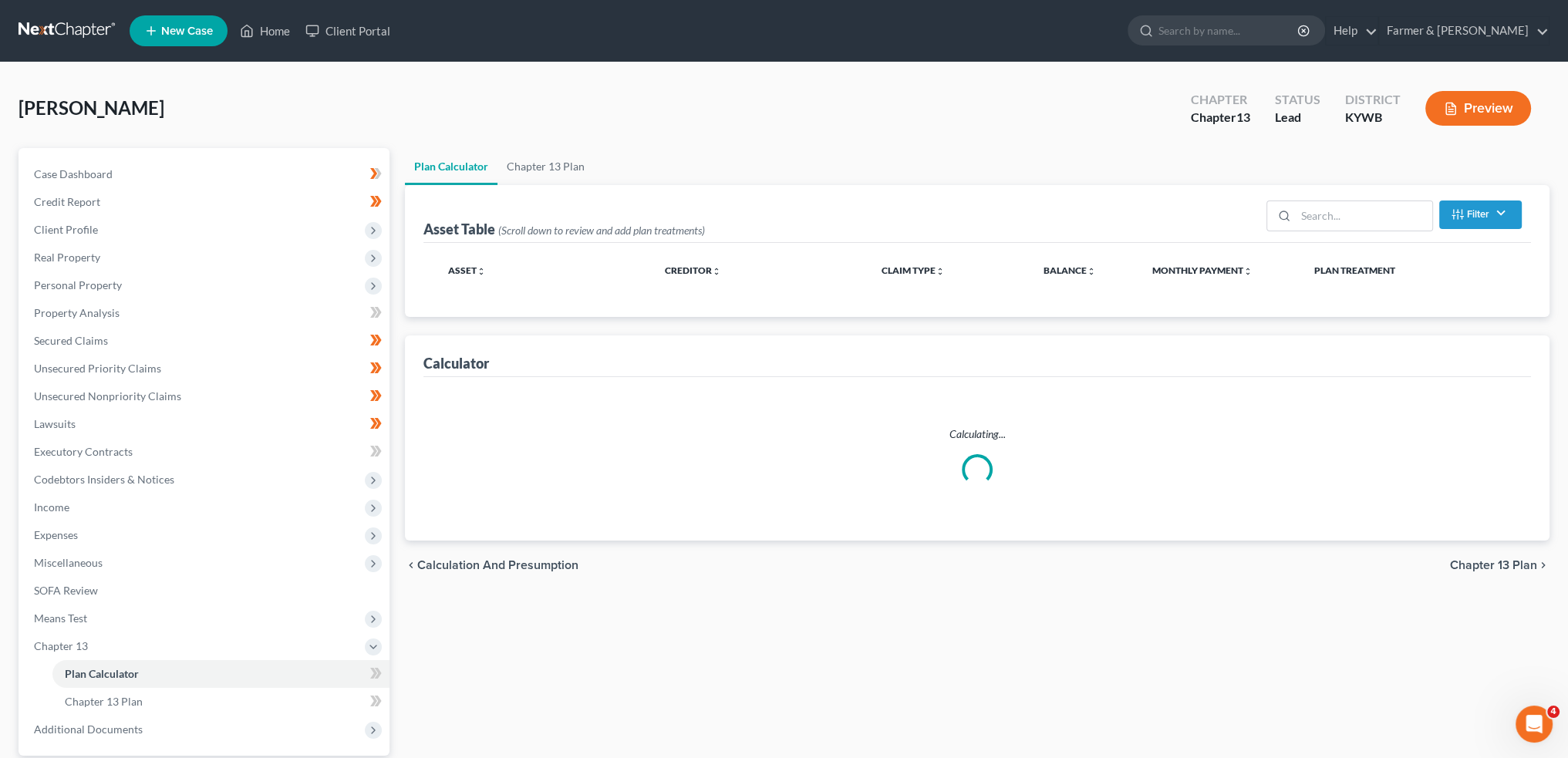
select select "59"
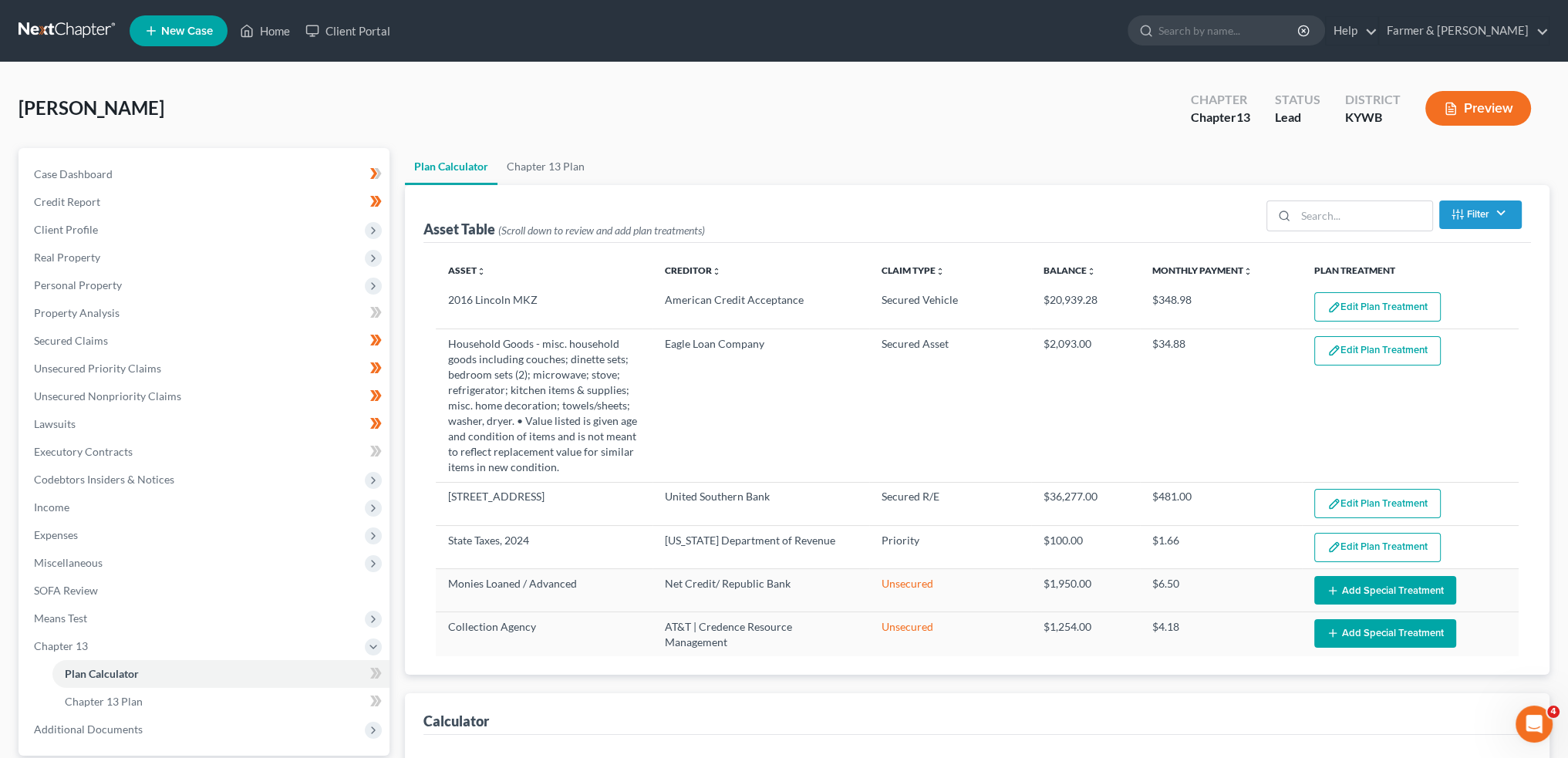
select select "59"
click at [143, 344] on link "Secured Claims" at bounding box center [205, 341] width 368 height 28
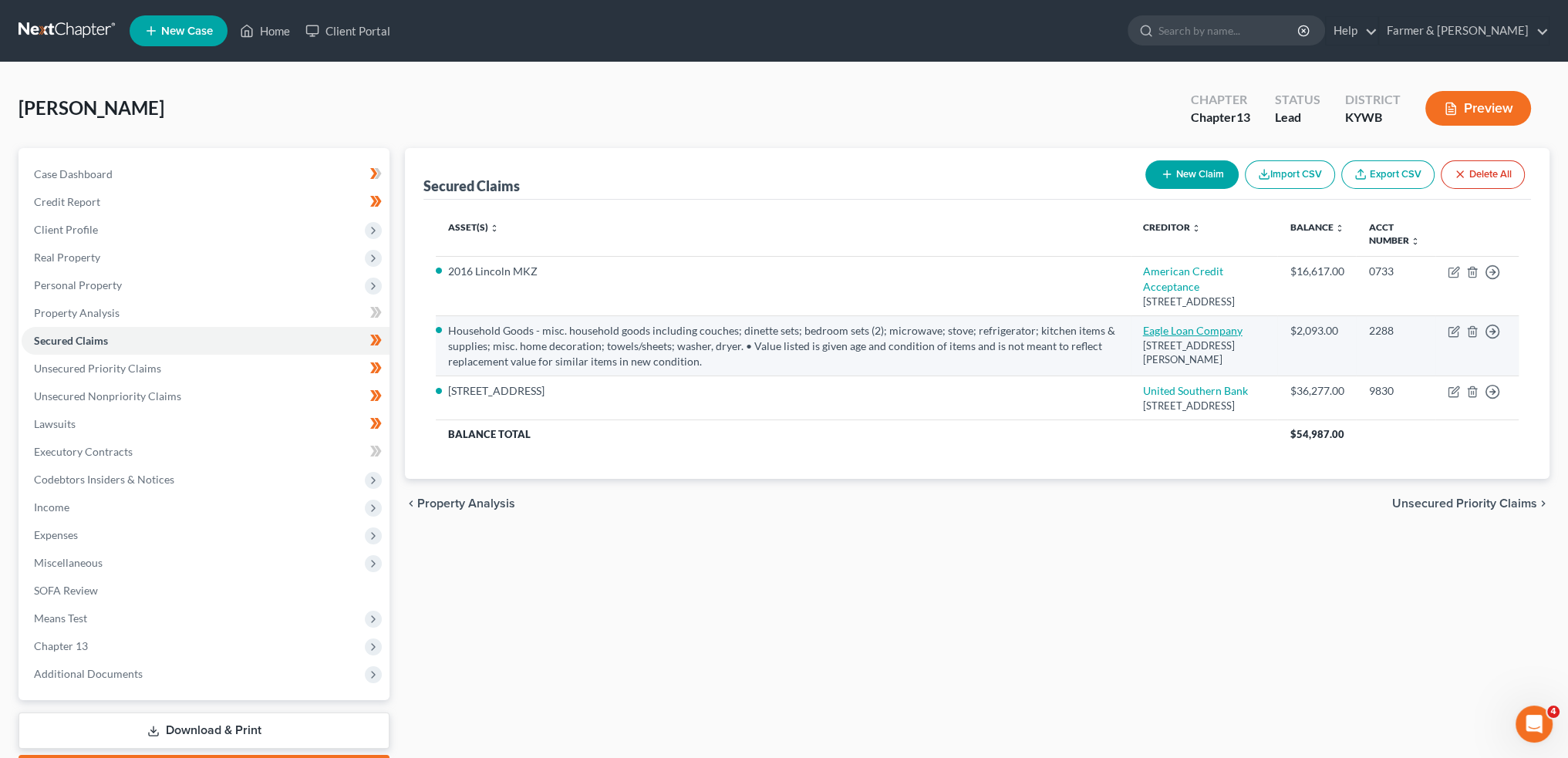
click at [1200, 337] on link "Eagle Loan Company" at bounding box center [1193, 330] width 99 height 13
select select "18"
select select "6"
select select "4"
select select "0"
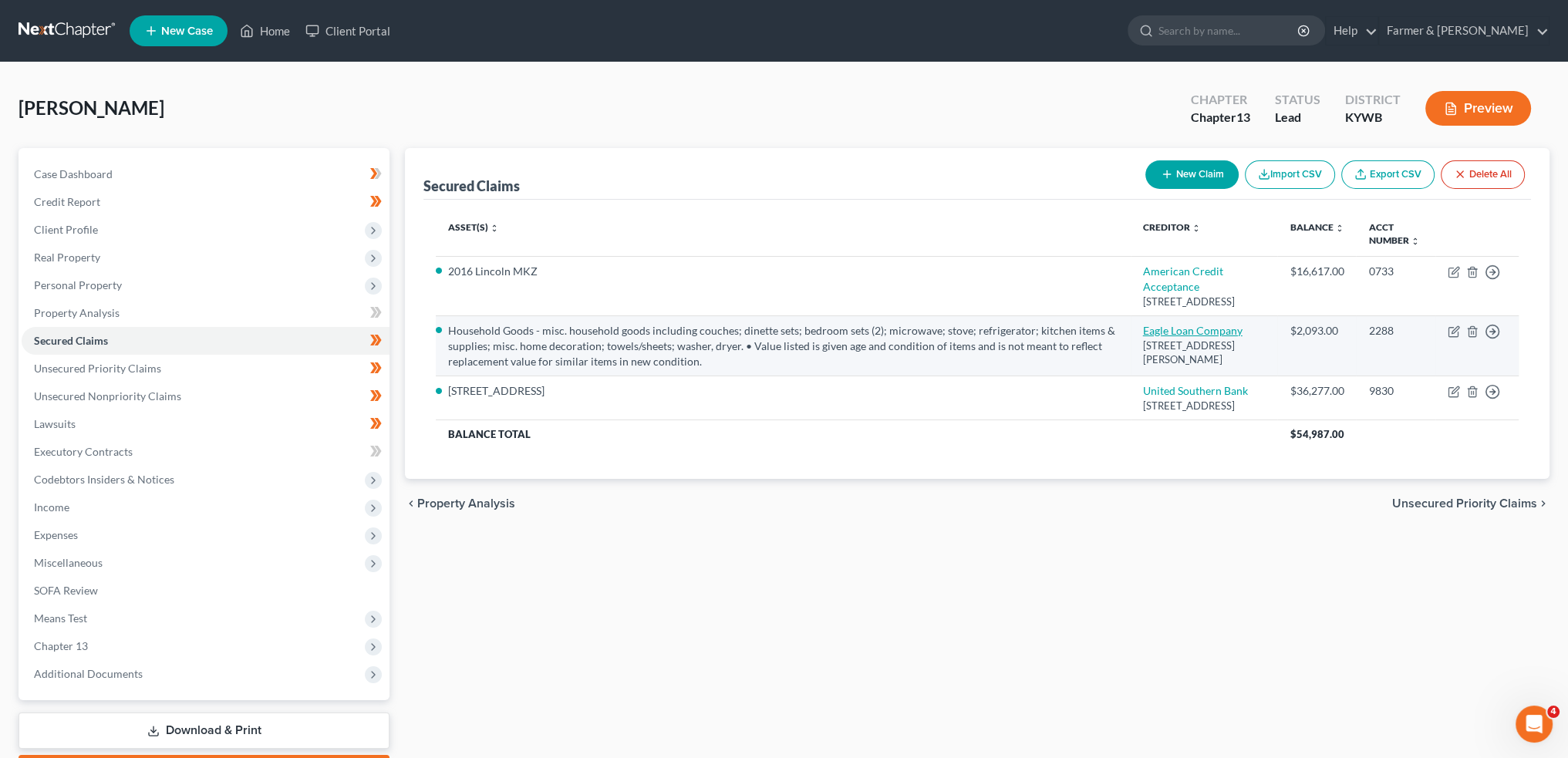
select select "0"
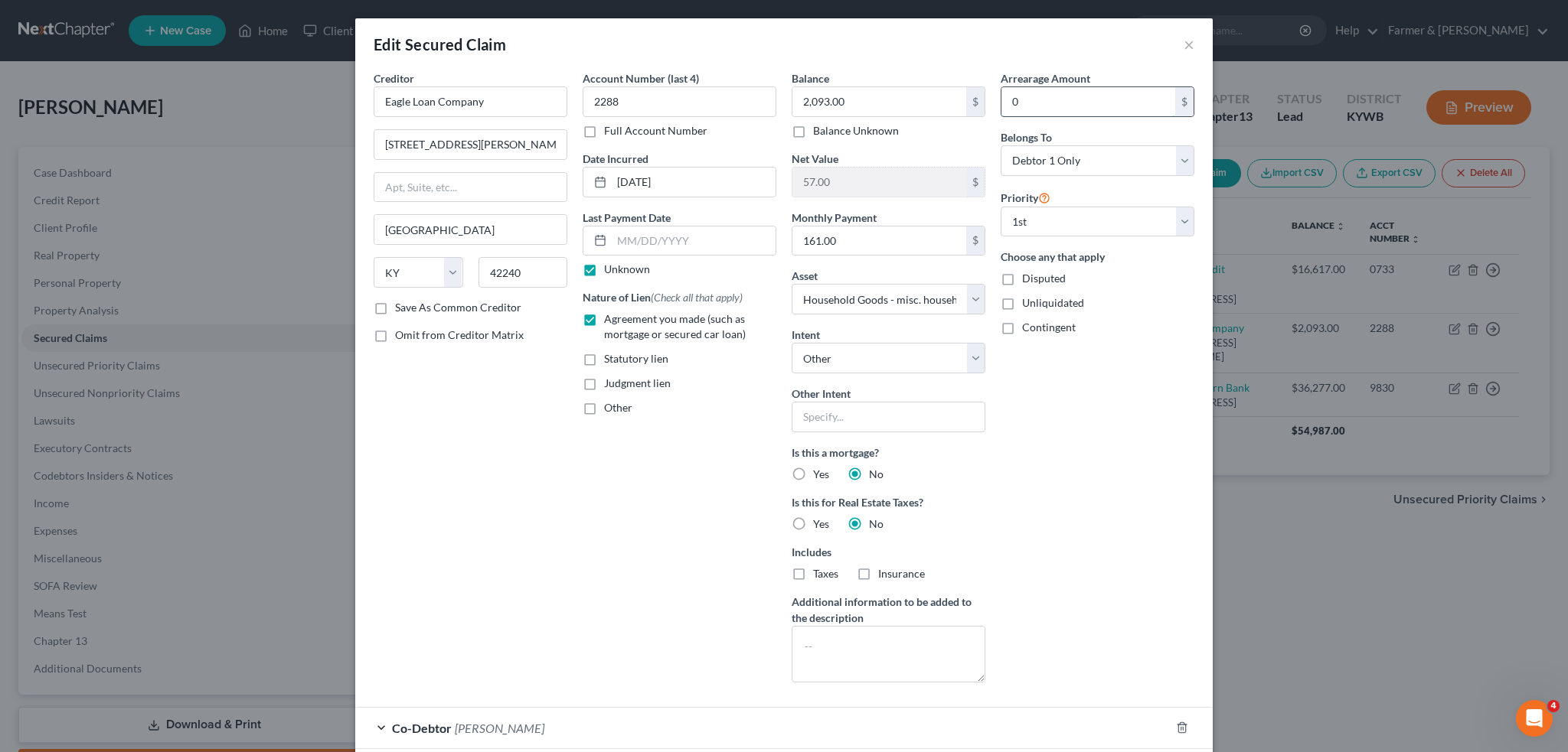
click at [1044, 102] on input "0" at bounding box center [1088, 102] width 174 height 29
type input "1.00"
click at [879, 241] on input "161.00" at bounding box center [879, 241] width 174 height 29
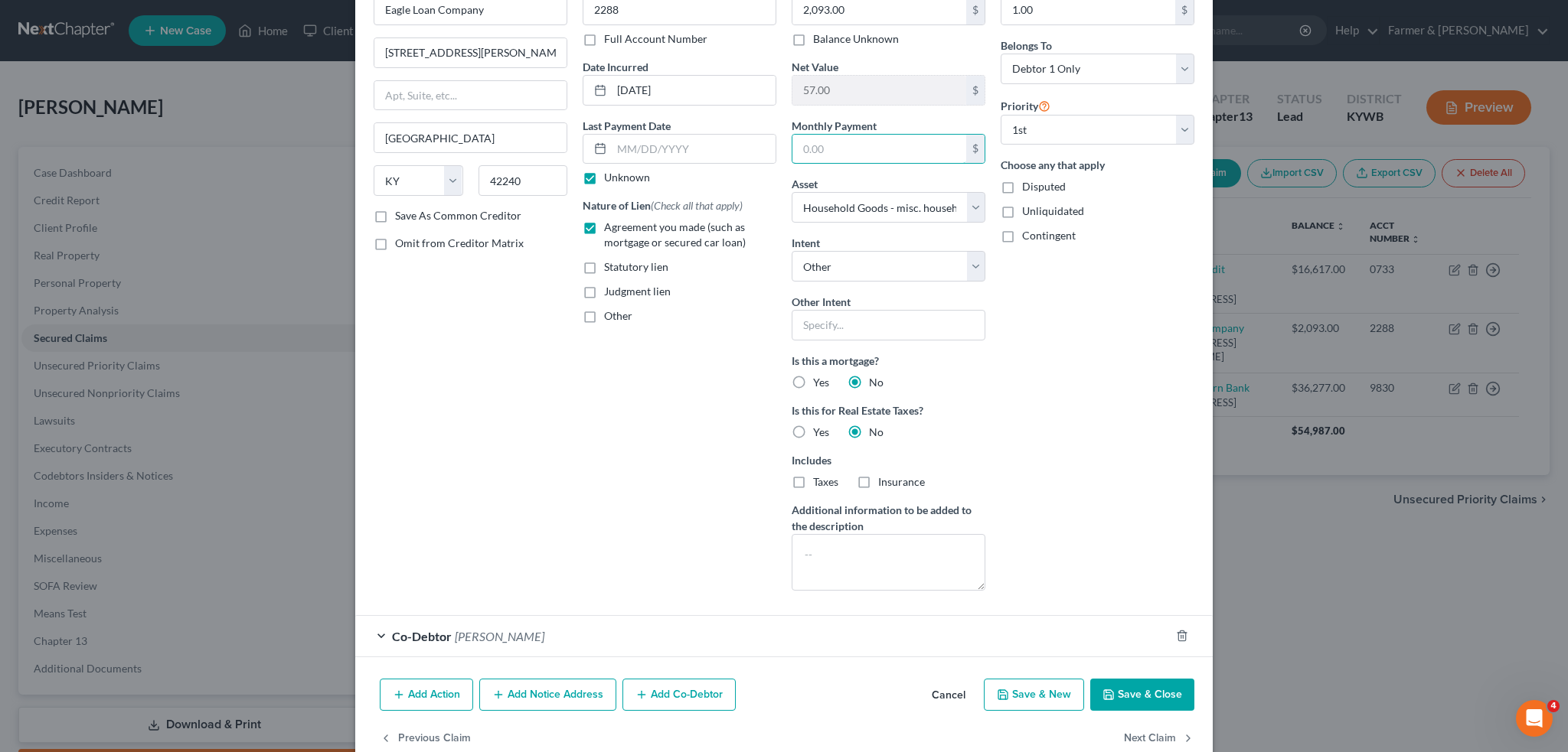
scroll to position [123, 0]
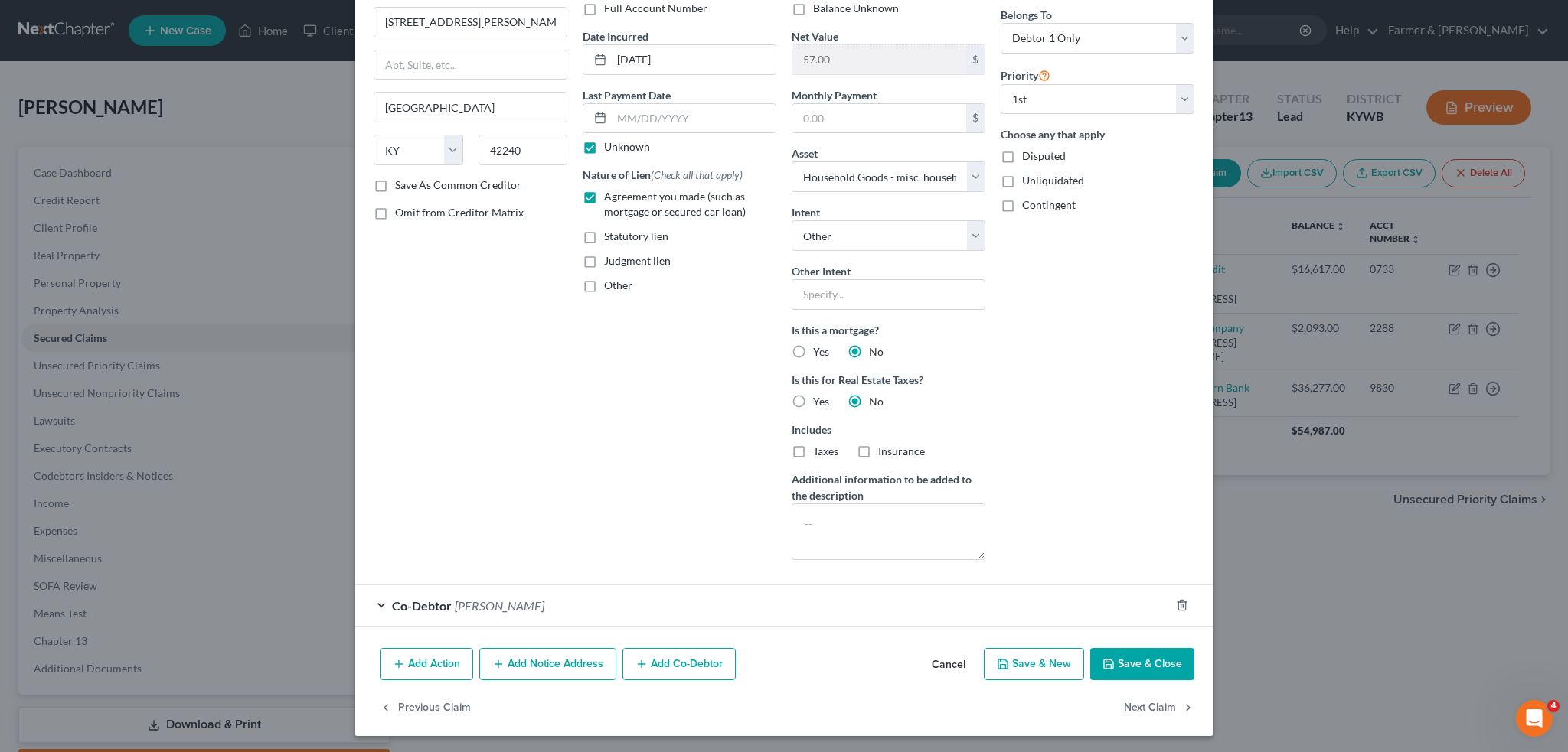
click at [1139, 656] on button "Save & Close" at bounding box center [1141, 665] width 104 height 32
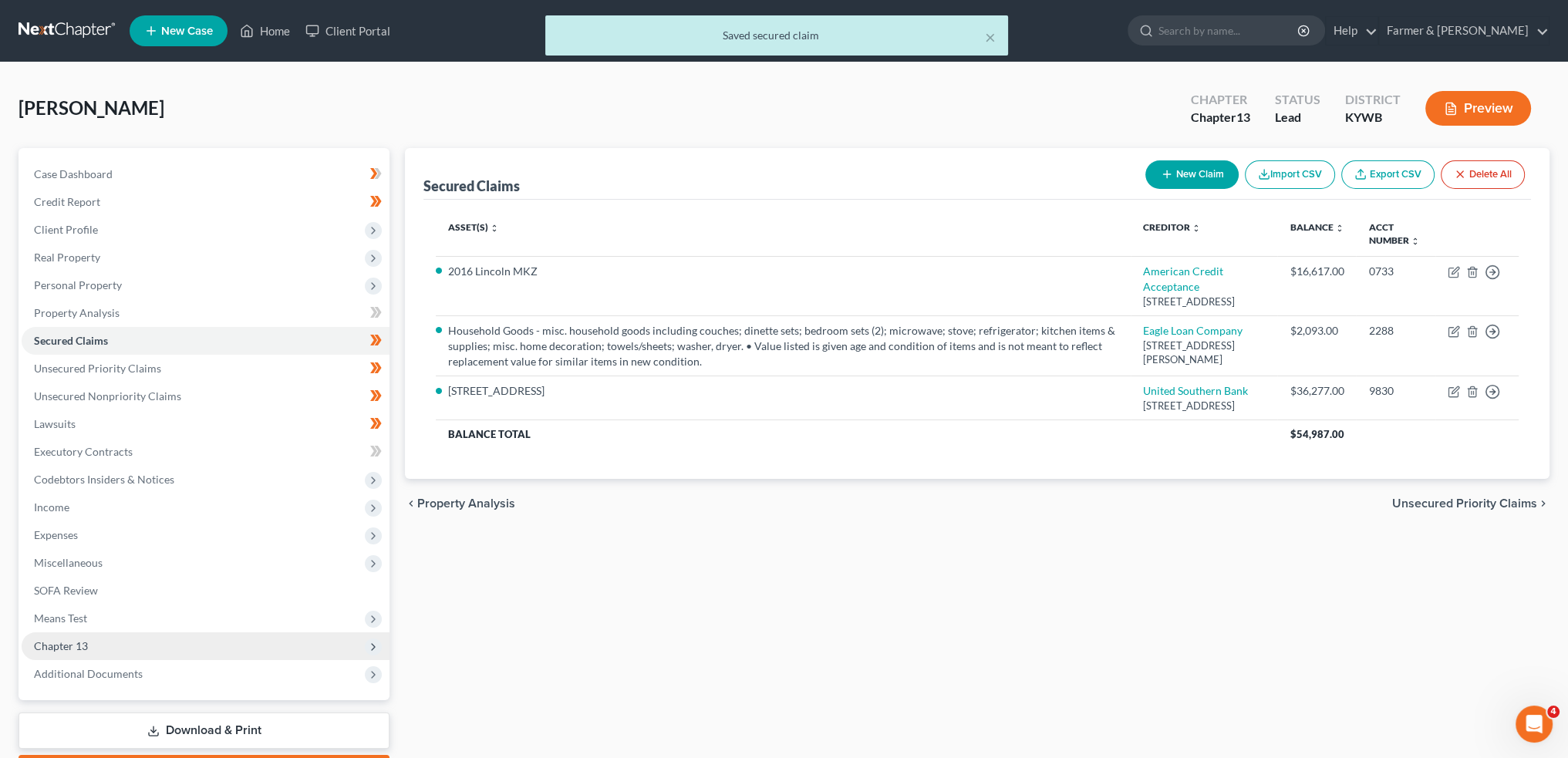
click at [169, 641] on span "Chapter 13" at bounding box center [205, 646] width 368 height 28
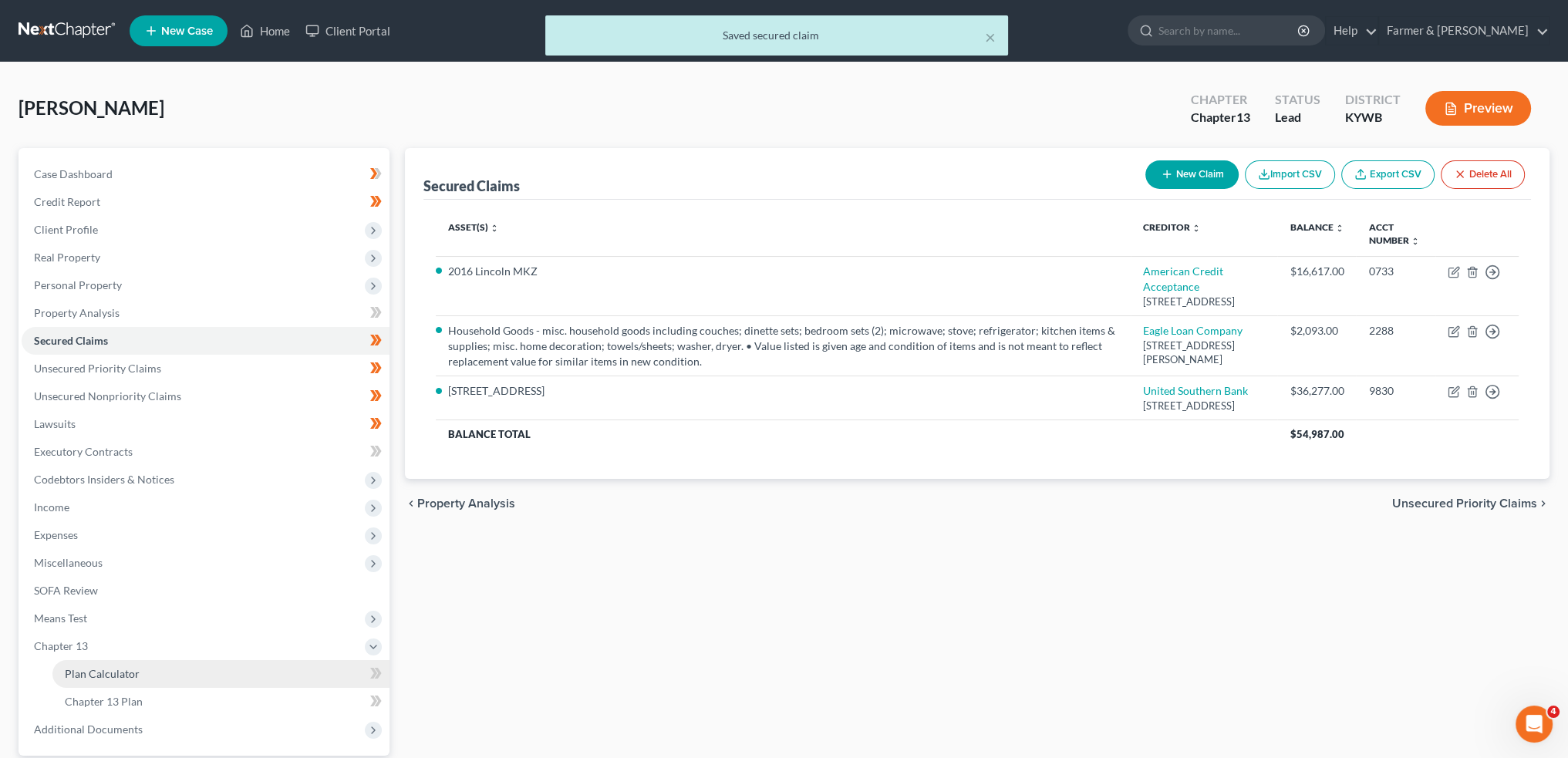
click at [171, 668] on link "Plan Calculator" at bounding box center [221, 673] width 337 height 28
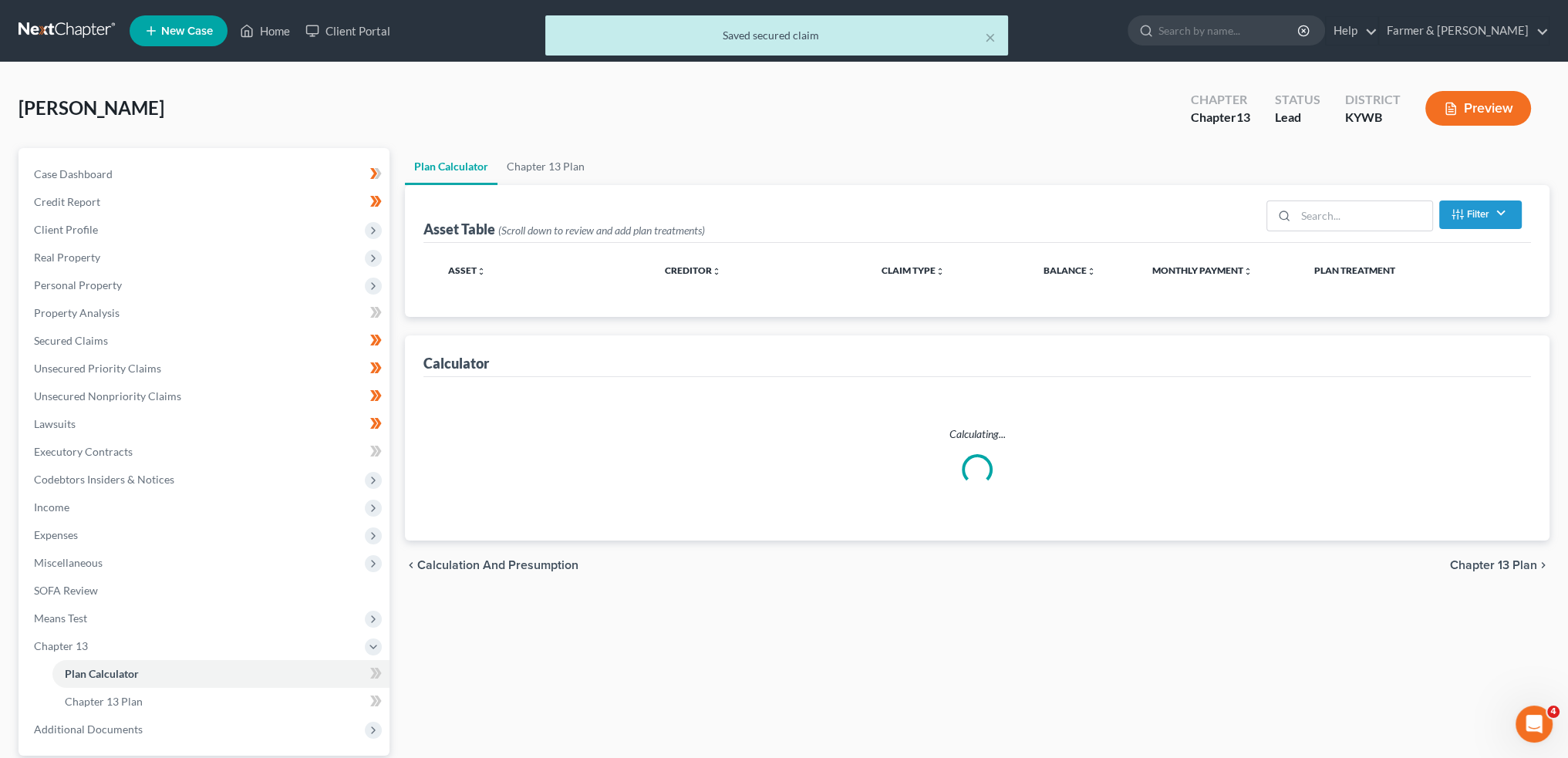
select select "59"
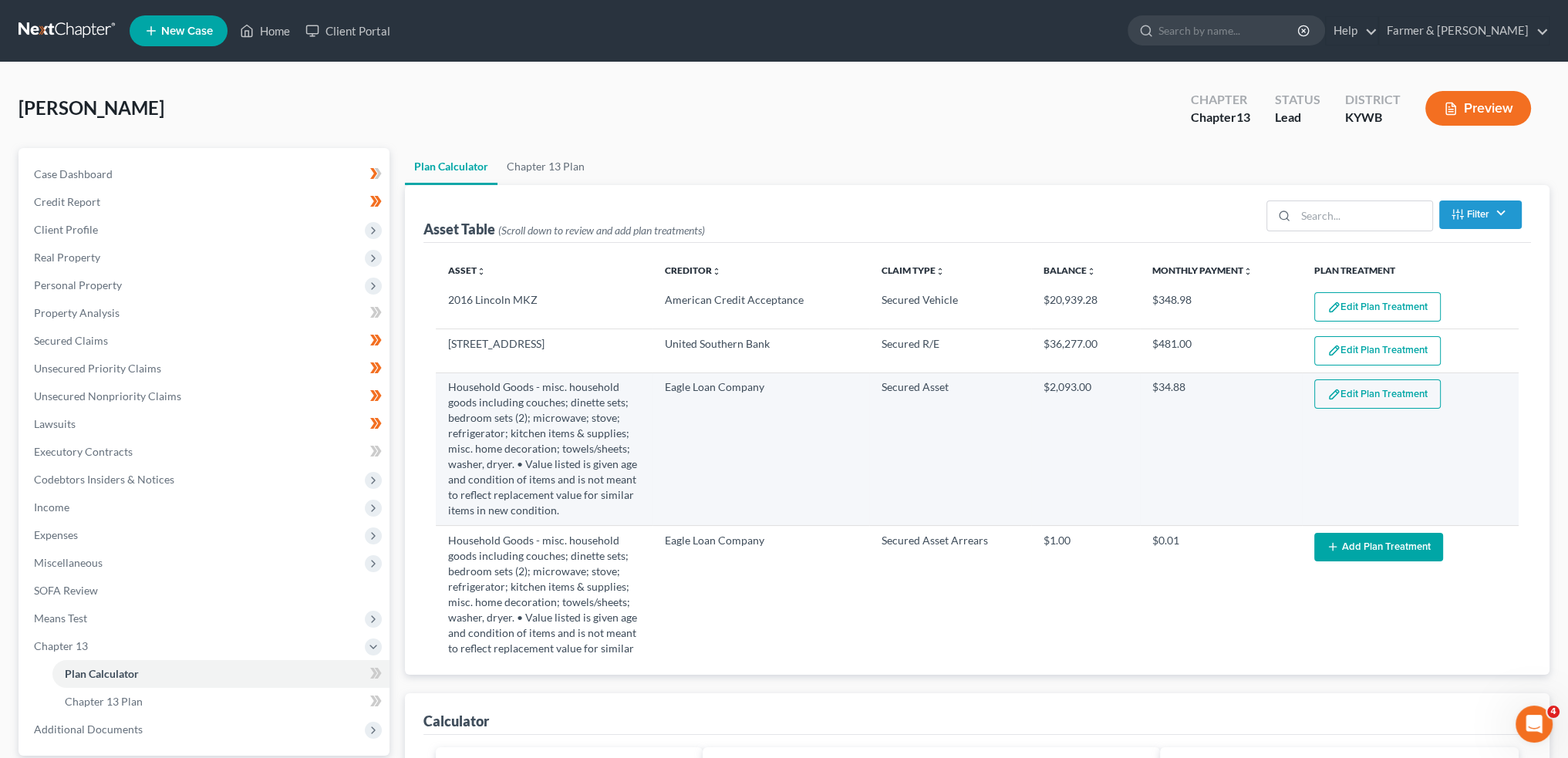
click at [1358, 394] on button "Edit Plan Treatment" at bounding box center [1377, 394] width 126 height 29
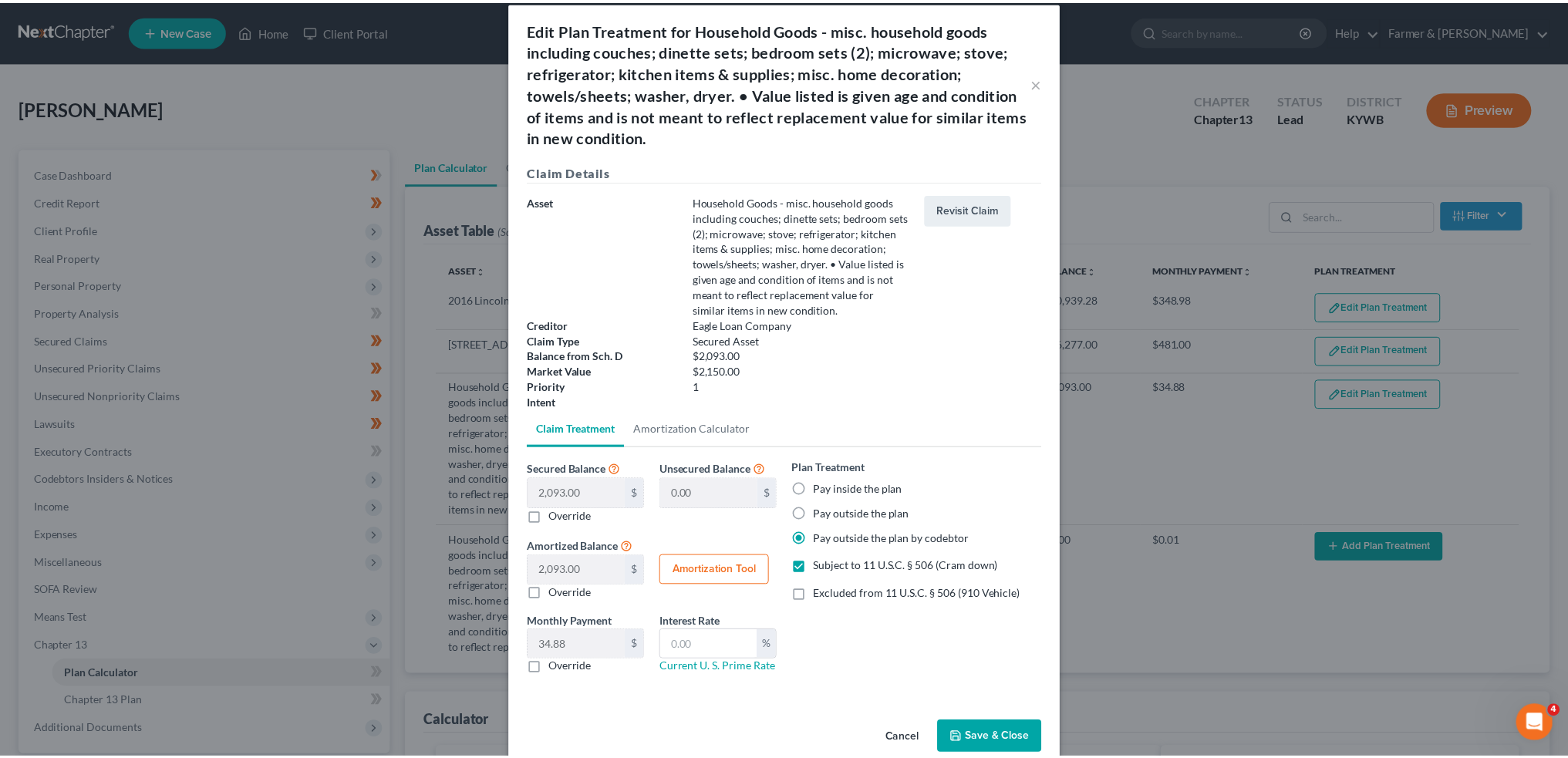
scroll to position [43, 0]
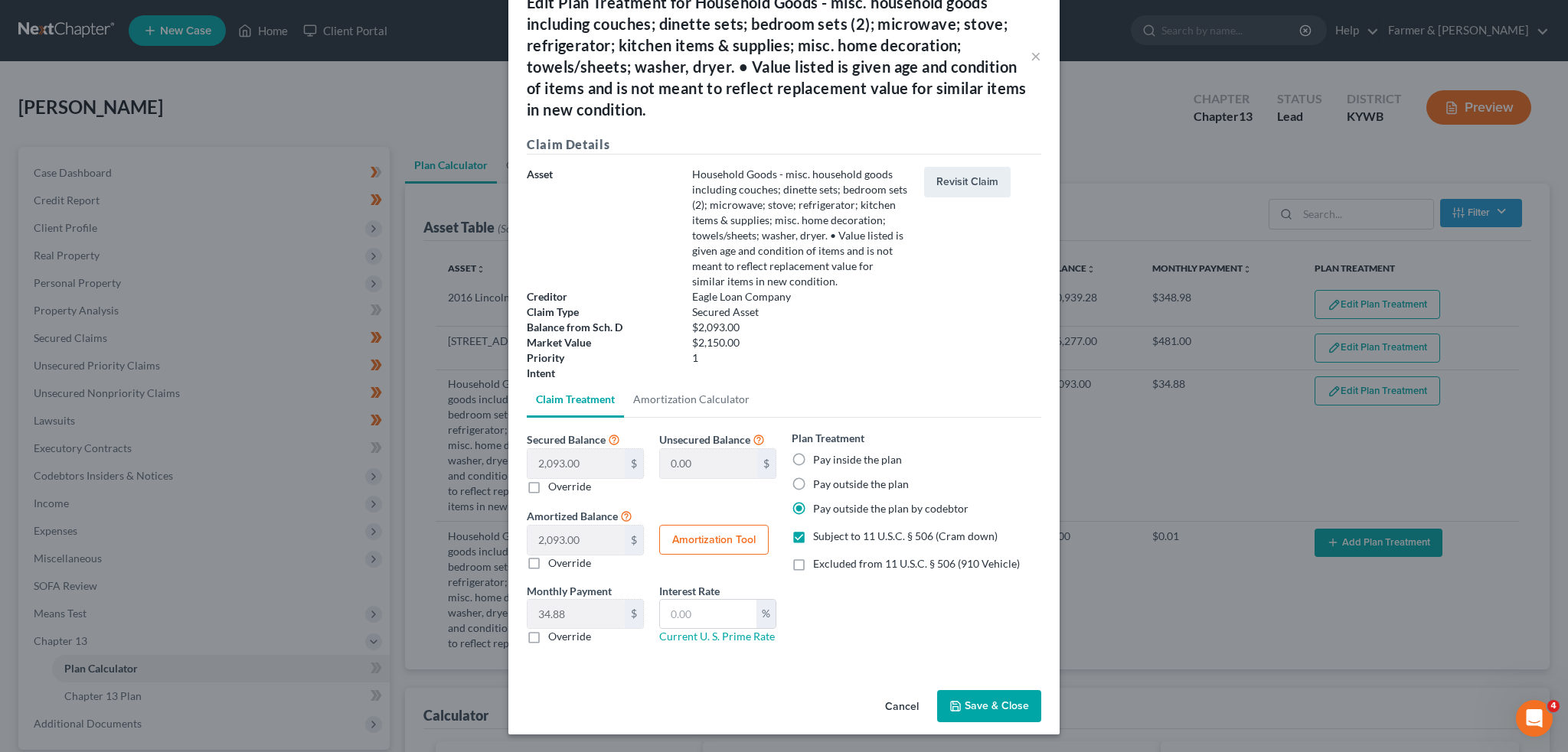
click at [813, 485] on label "Pay outside the plan" at bounding box center [861, 484] width 96 height 15
click at [819, 485] on input "Pay outside the plan" at bounding box center [824, 481] width 10 height 10
radio input "true"
click at [549, 639] on label "Override" at bounding box center [570, 637] width 43 height 15
click at [554, 639] on input "Override" at bounding box center [558, 634] width 10 height 10
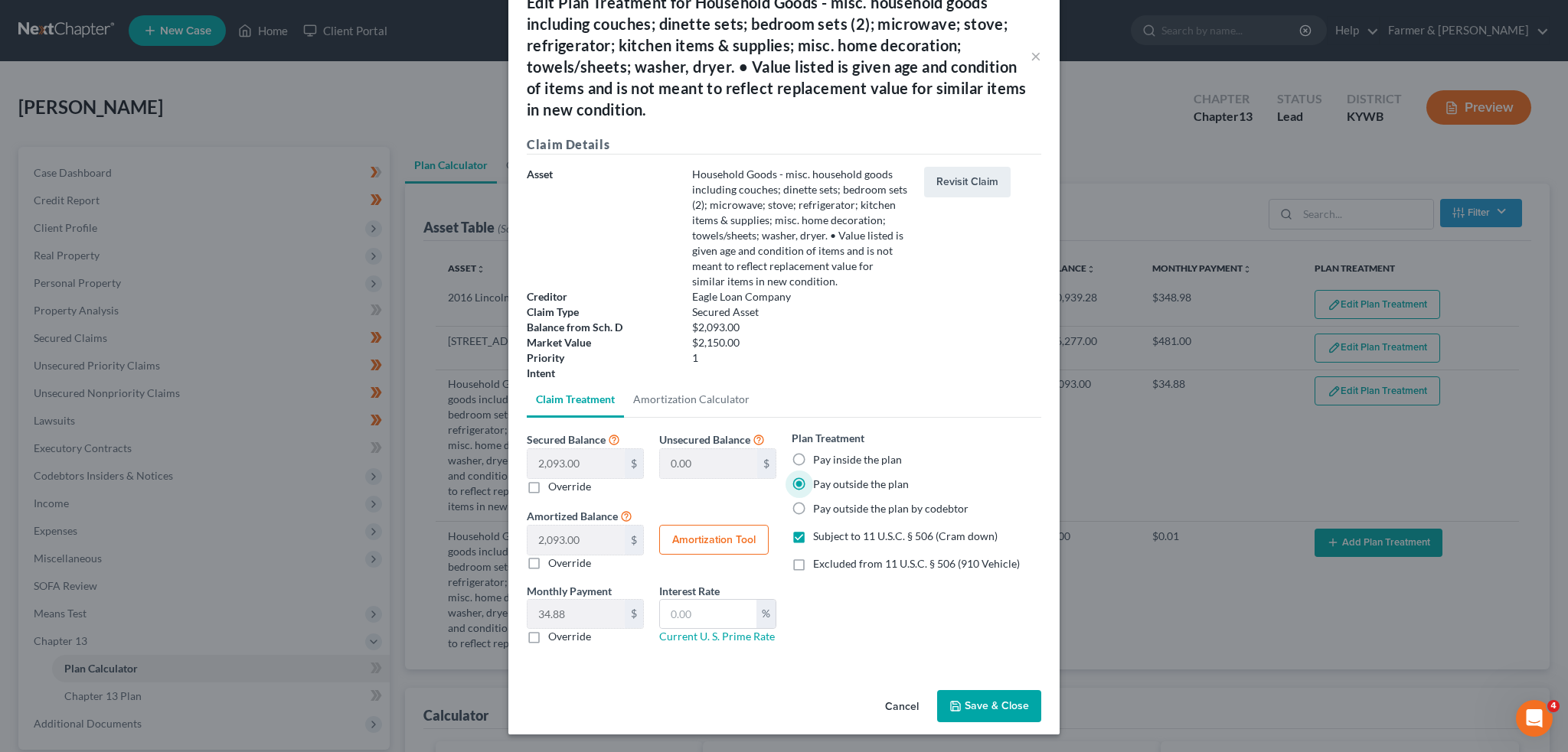
checkbox input "true"
click at [584, 611] on input "0.00" at bounding box center [576, 614] width 97 height 29
type input "161.00"
click at [813, 534] on label "Subject to 11 U.S.C. § 506 (Cram down)" at bounding box center [905, 536] width 185 height 15
click at [819, 534] on input "Subject to 11 U.S.C. § 506 (Cram down)" at bounding box center [824, 533] width 10 height 10
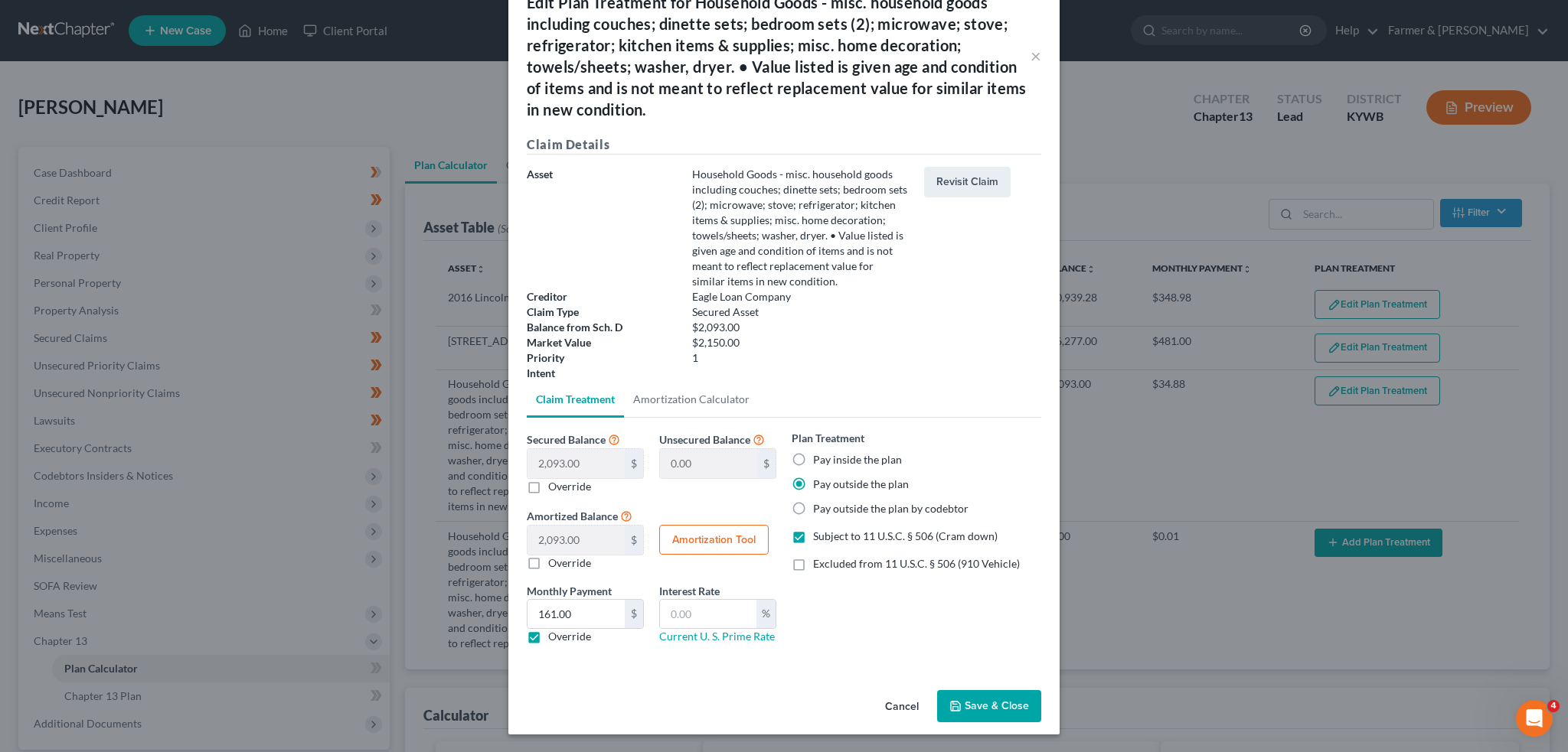
checkbox input "false"
click at [964, 698] on button "Save & Close" at bounding box center [989, 706] width 104 height 32
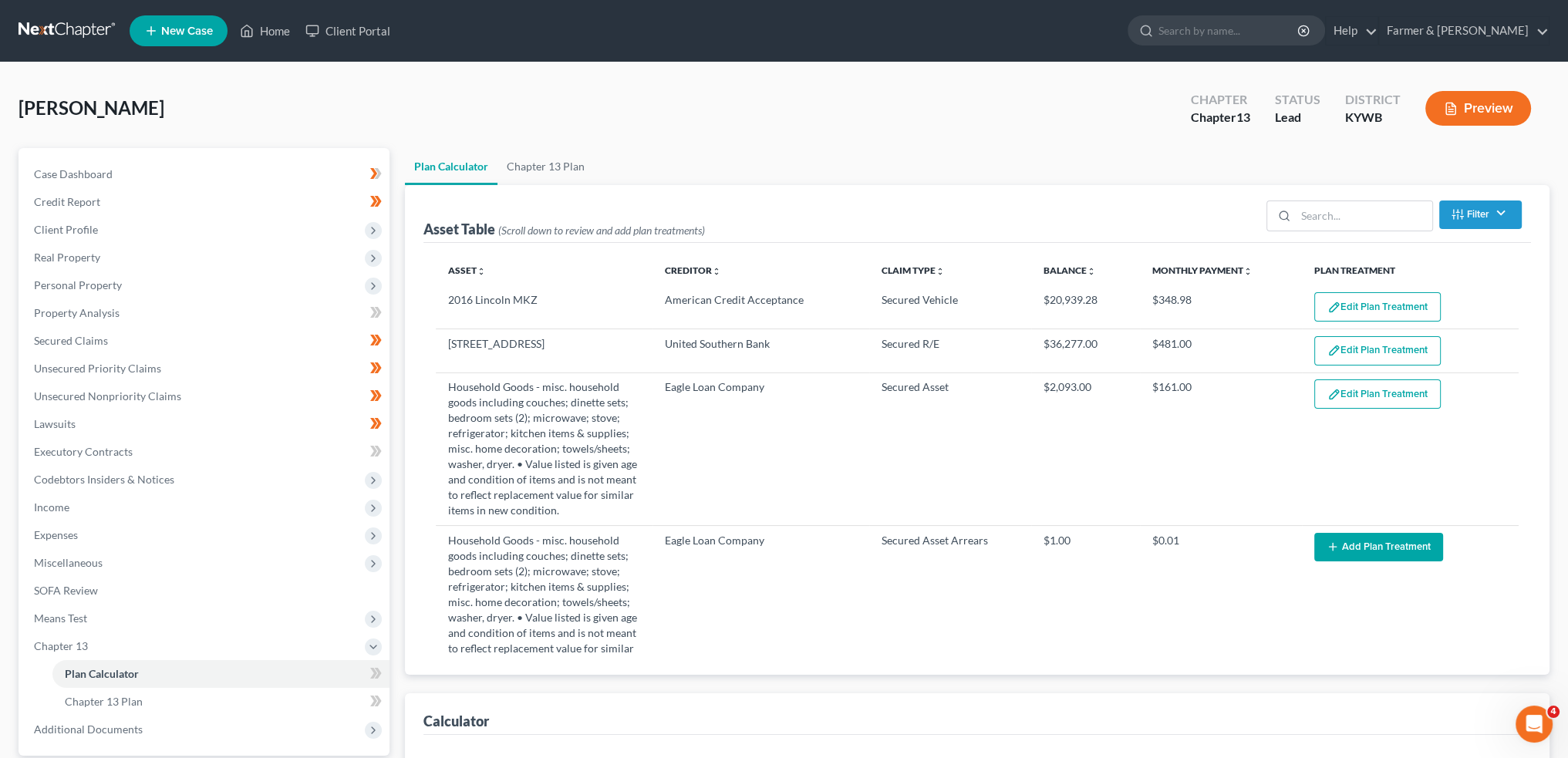
select select "59"
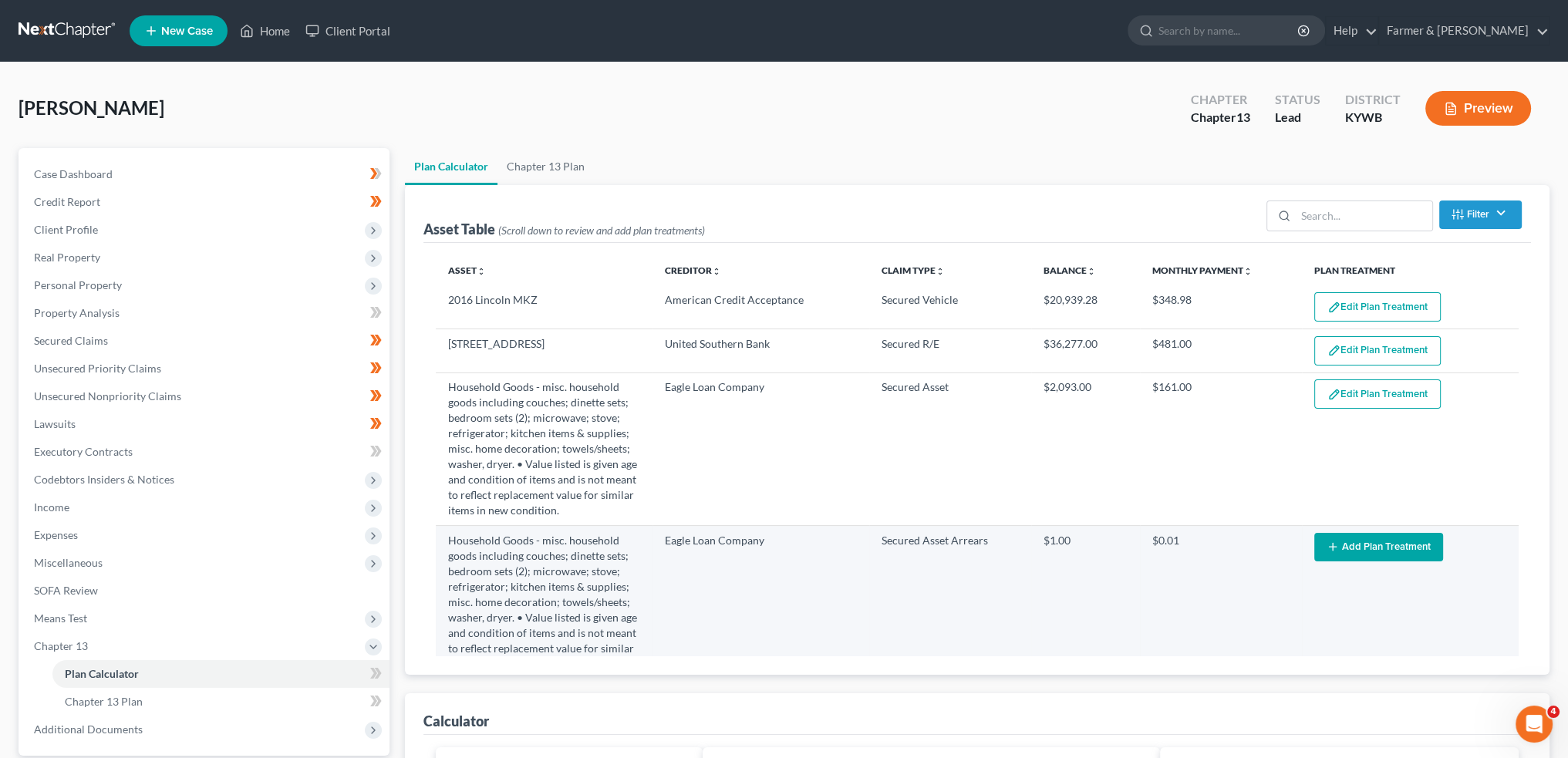
click at [1346, 548] on button "Add Plan Treatment" at bounding box center [1379, 546] width 129 height 28
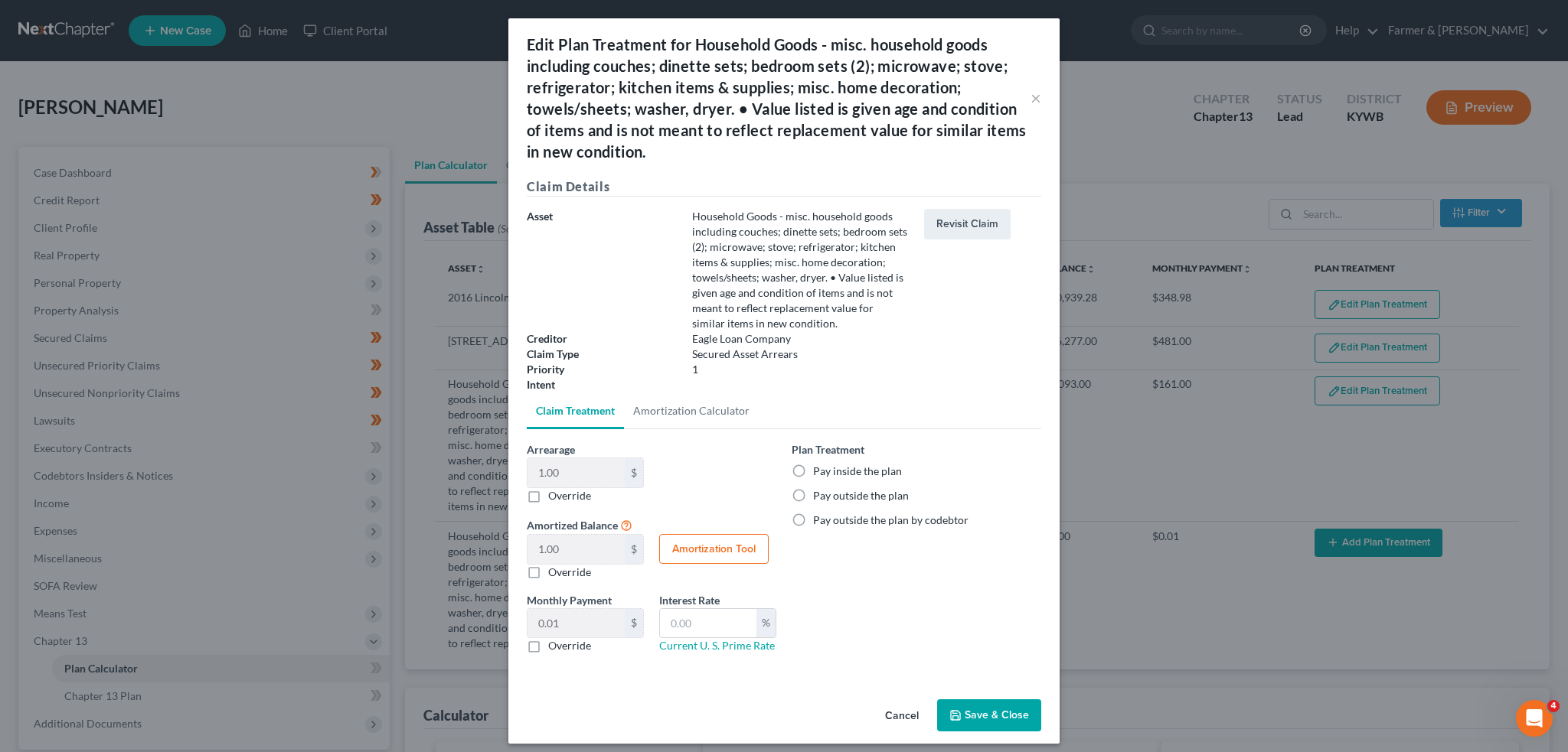
click at [813, 493] on label "Pay outside the plan" at bounding box center [861, 495] width 96 height 15
click at [819, 493] on input "Pay outside the plan" at bounding box center [824, 492] width 10 height 10
radio input "true"
click at [951, 713] on icon "button" at bounding box center [955, 716] width 13 height 13
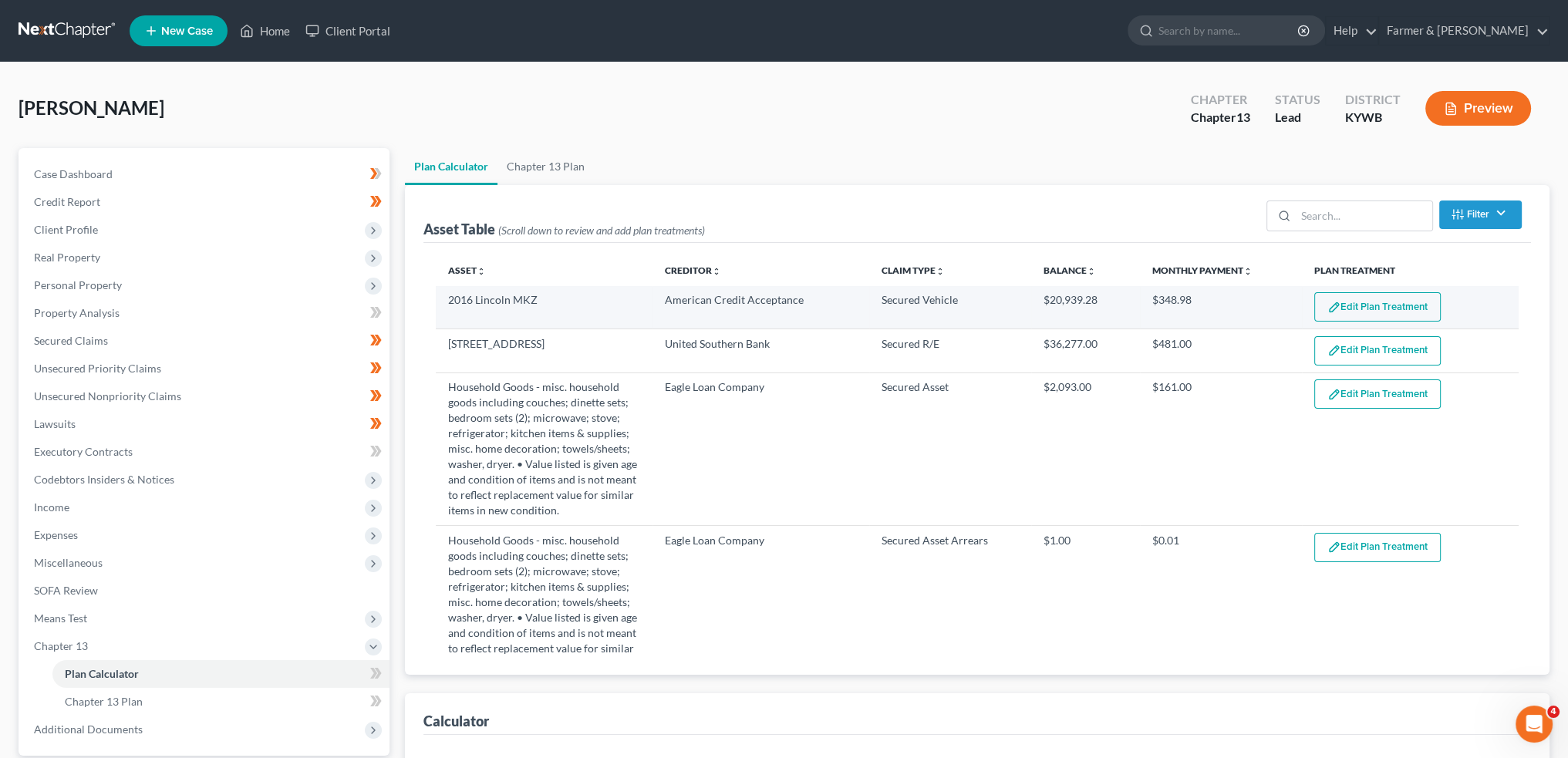
select select "59"
click at [1354, 314] on button "Edit Plan Treatment" at bounding box center [1377, 307] width 126 height 29
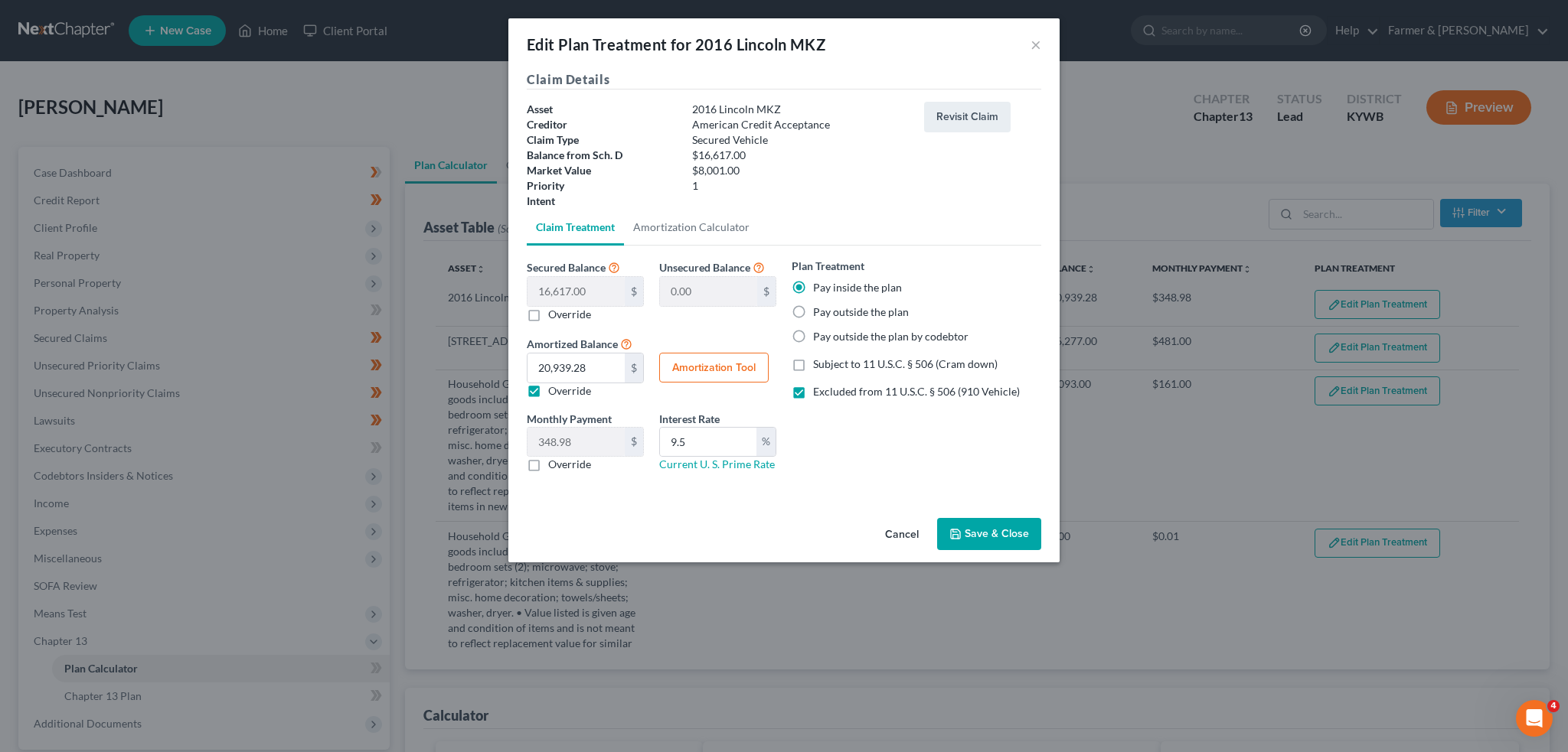
click at [982, 558] on div "Cancel Save & Close" at bounding box center [783, 537] width 551 height 50
click at [985, 527] on button "Save & Close" at bounding box center [989, 535] width 104 height 32
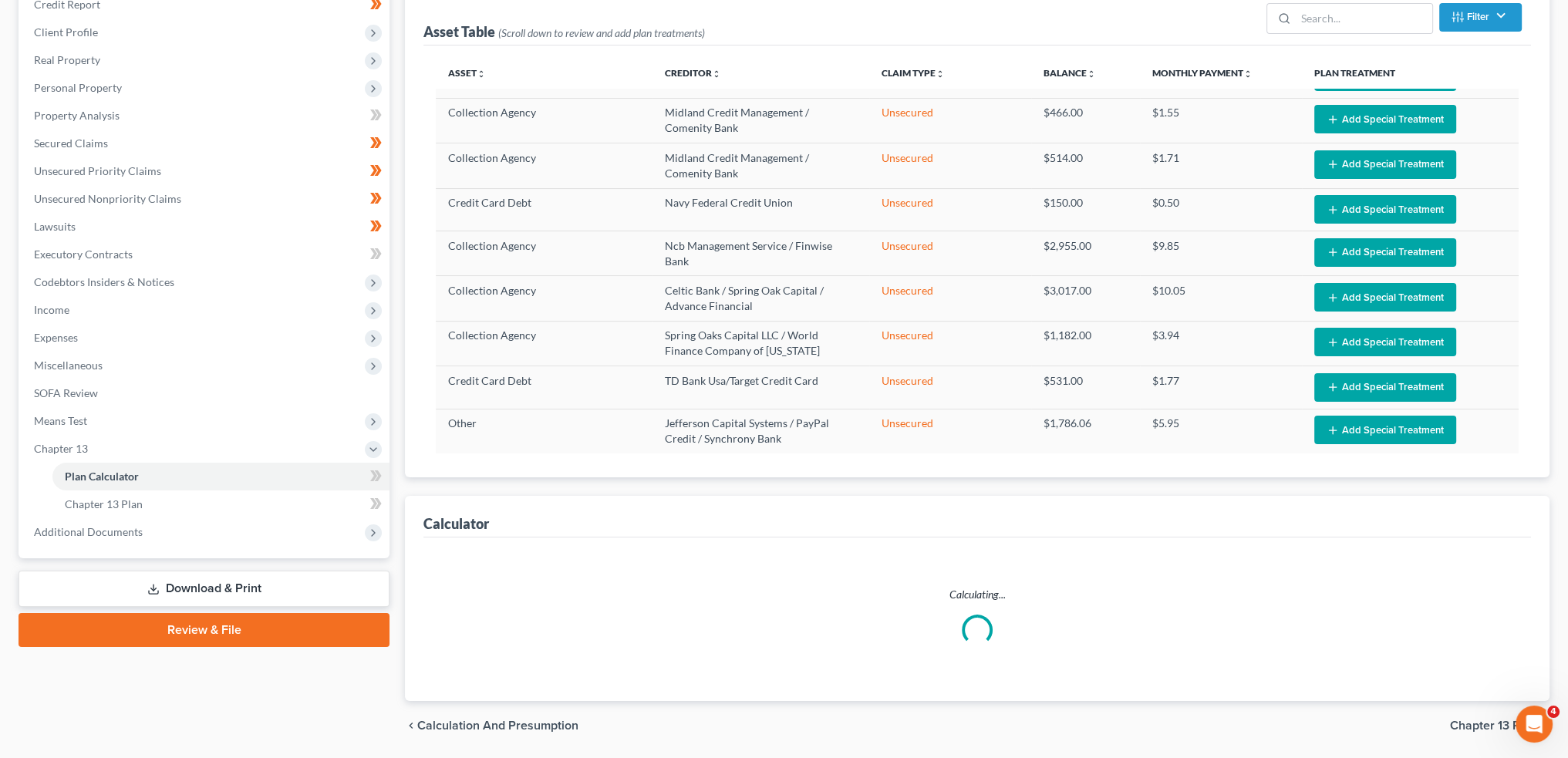
scroll to position [247, 0]
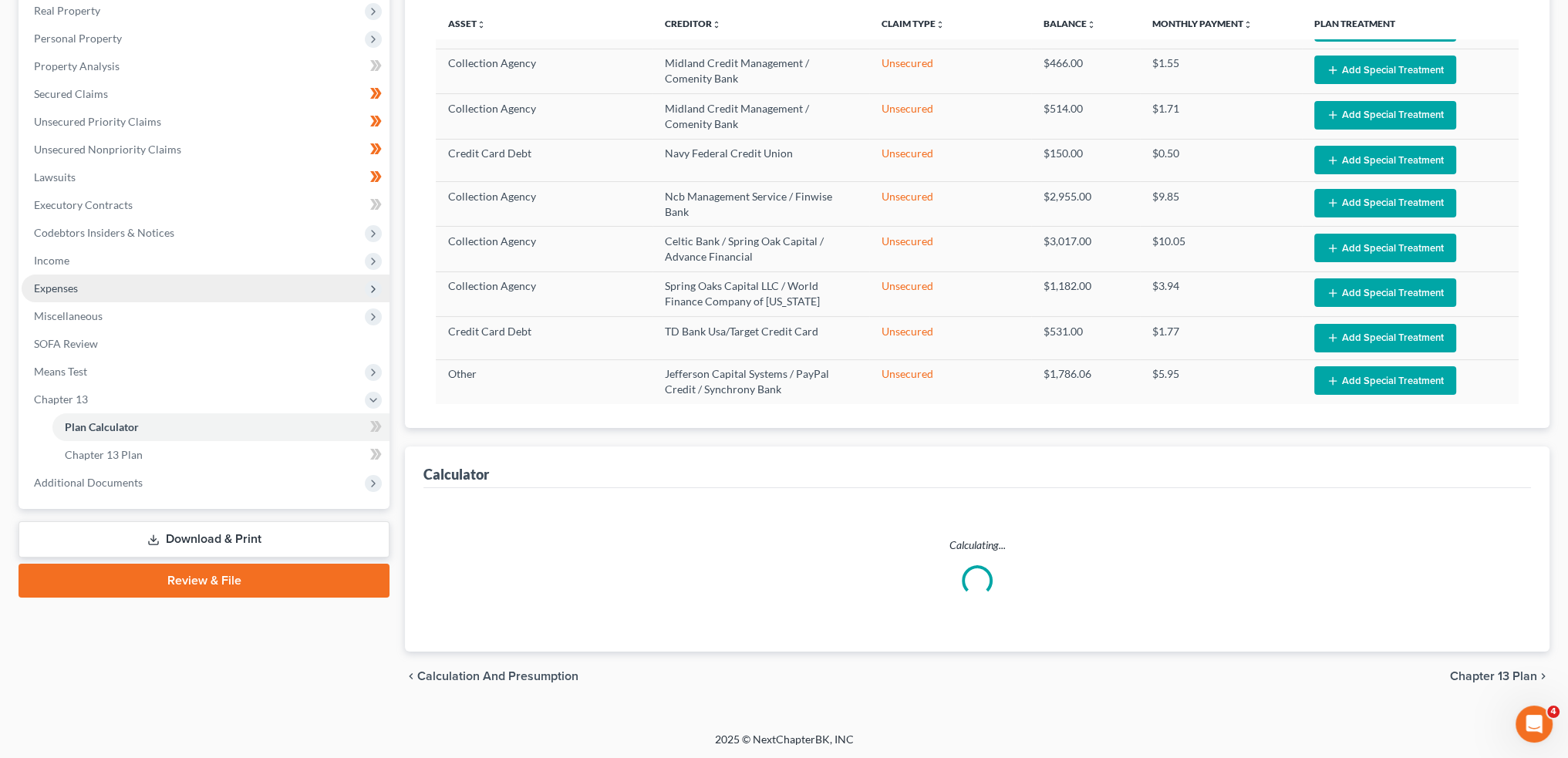
click at [99, 295] on span "Expenses" at bounding box center [205, 288] width 368 height 28
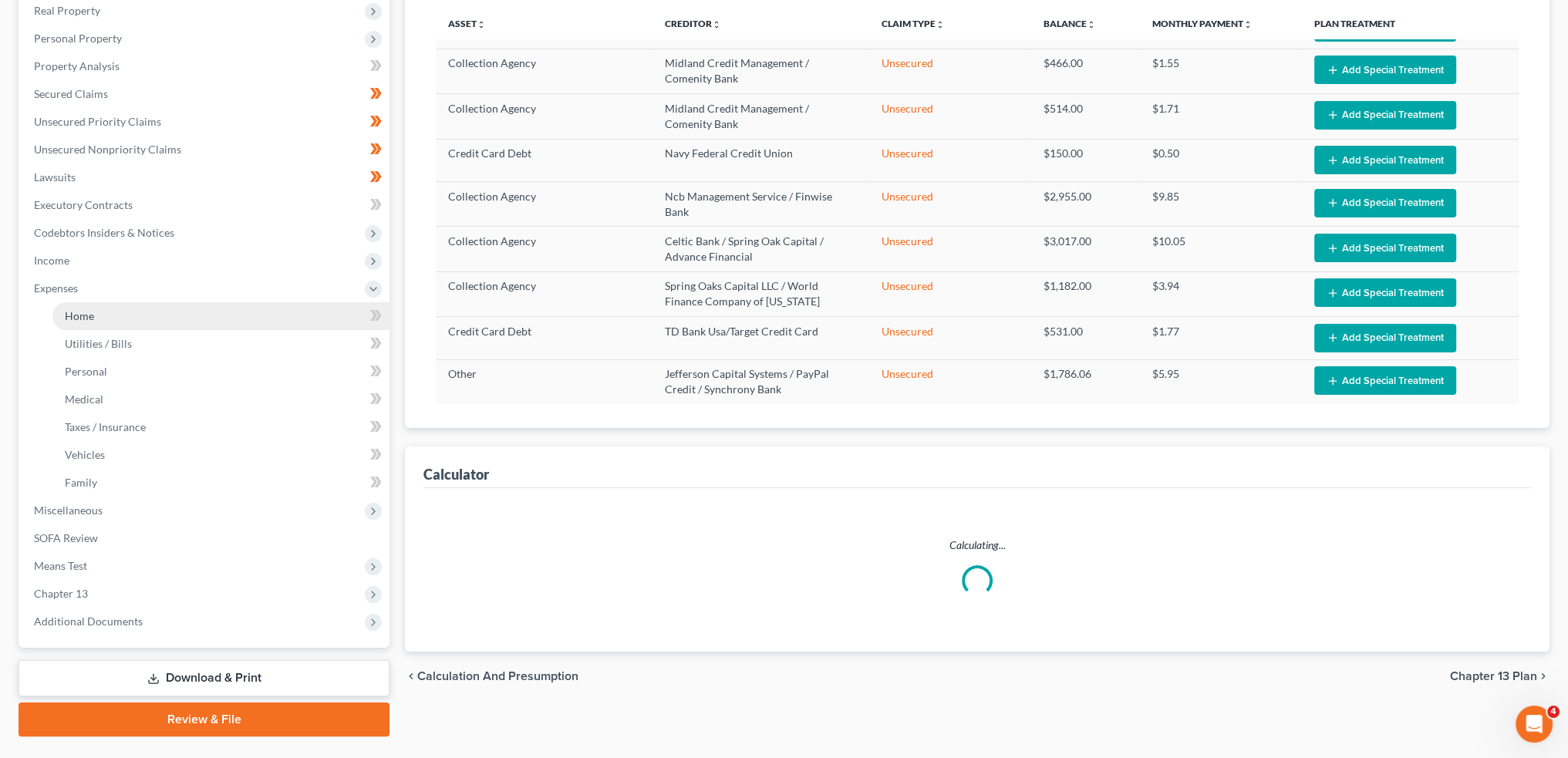
click at [103, 317] on link "Home" at bounding box center [221, 316] width 337 height 28
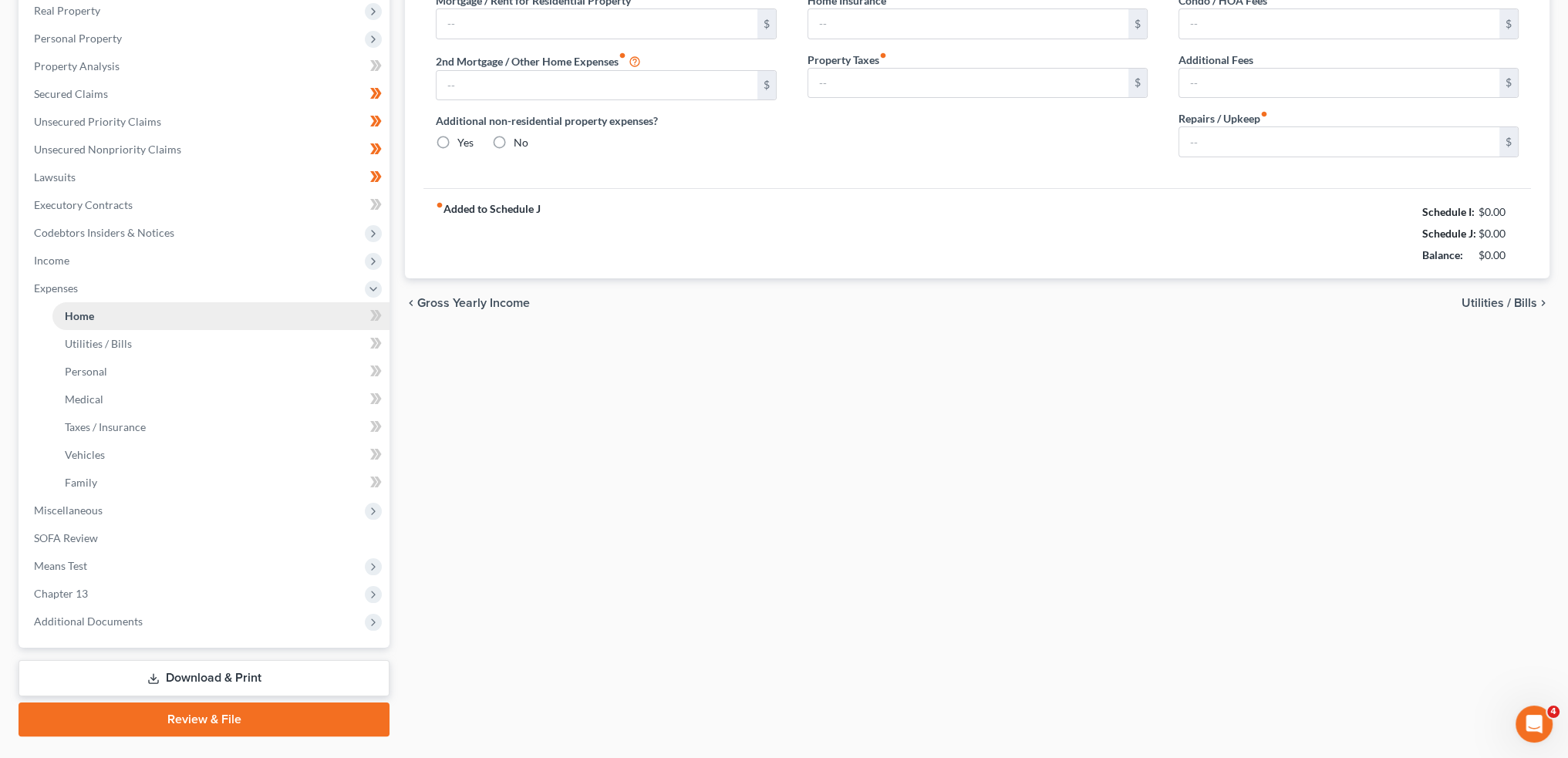
scroll to position [78, 0]
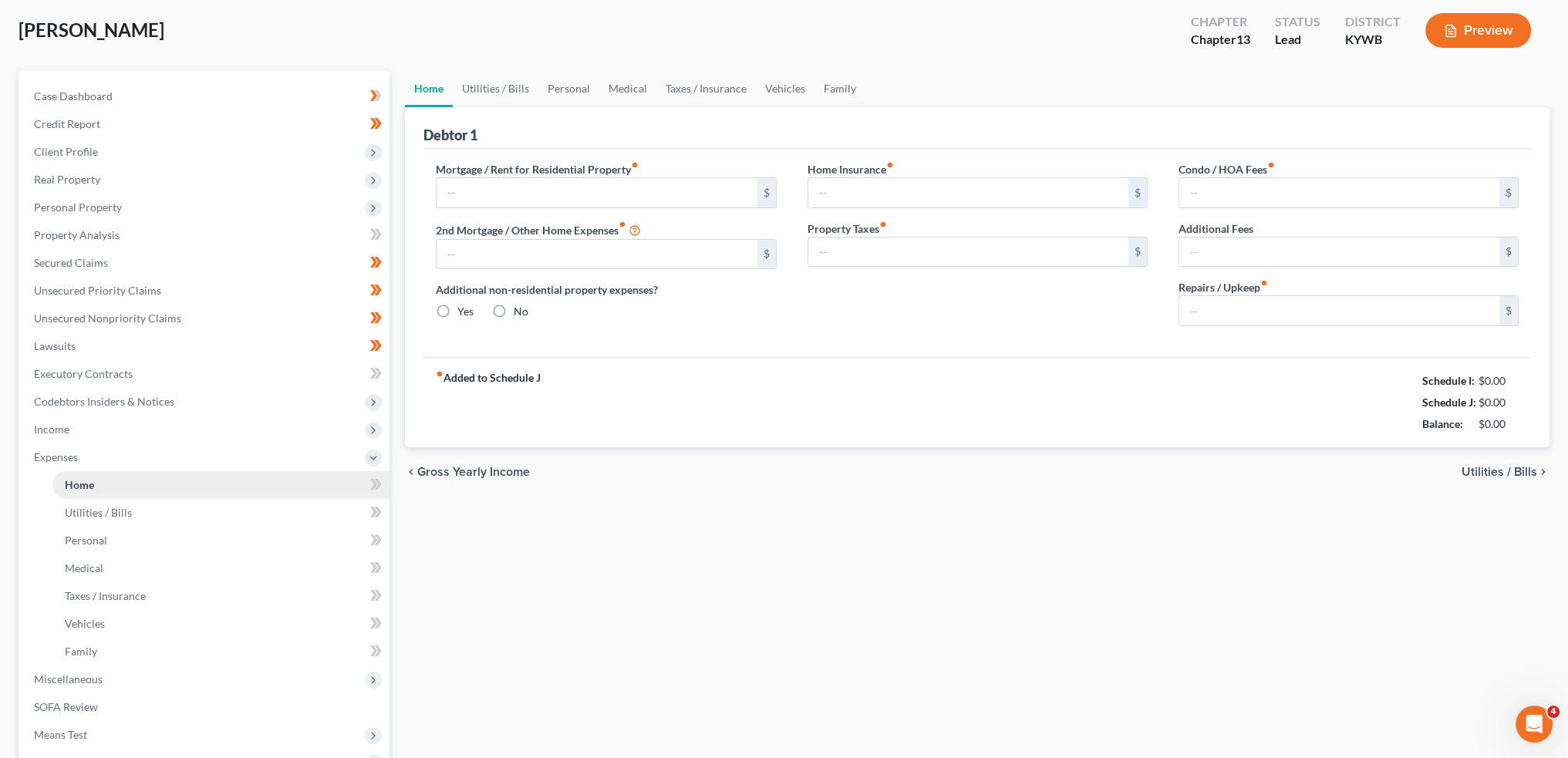
type input "481.00"
type input "0.00"
radio input "true"
type input "0.00"
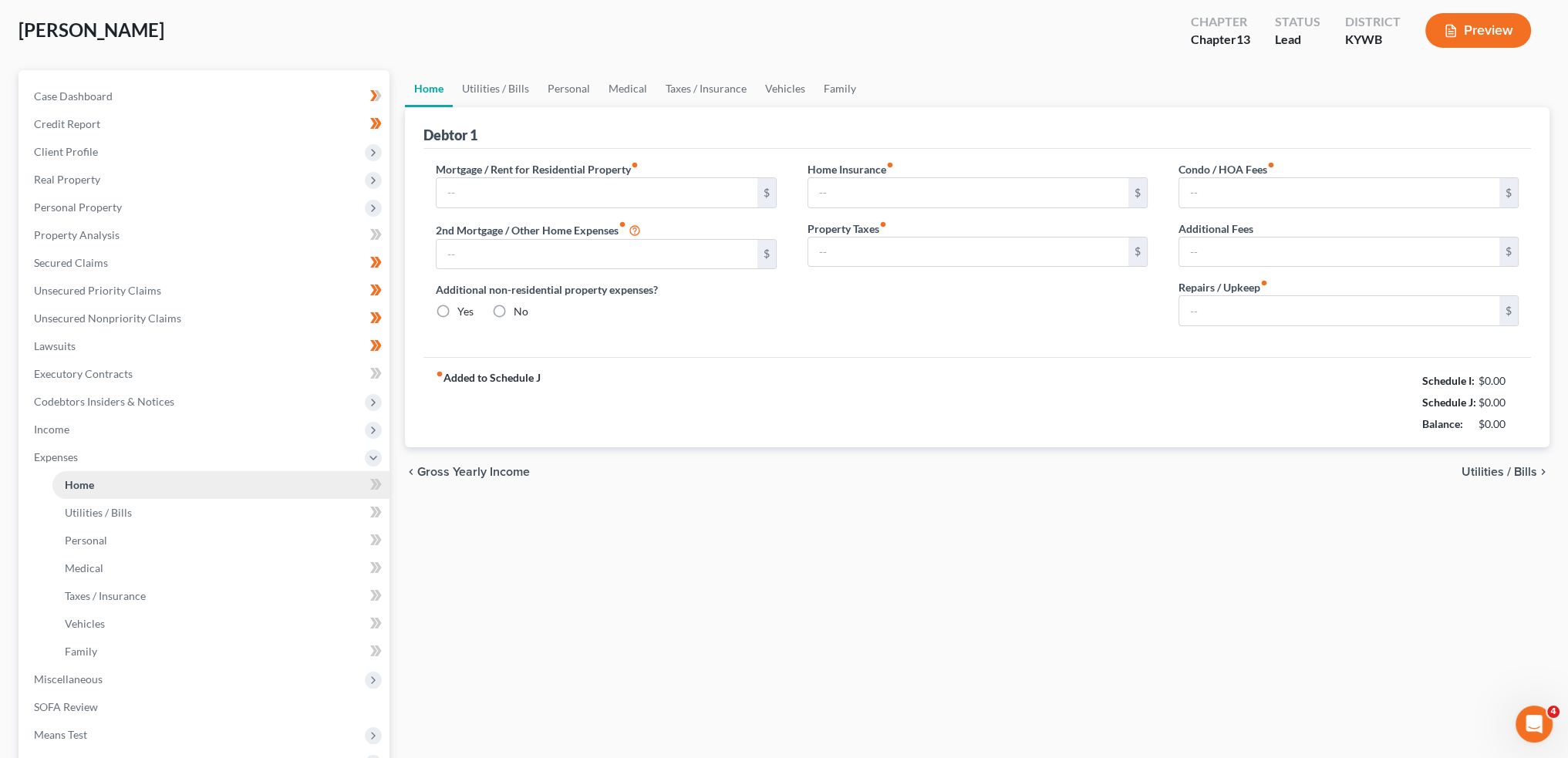
type input "0.00"
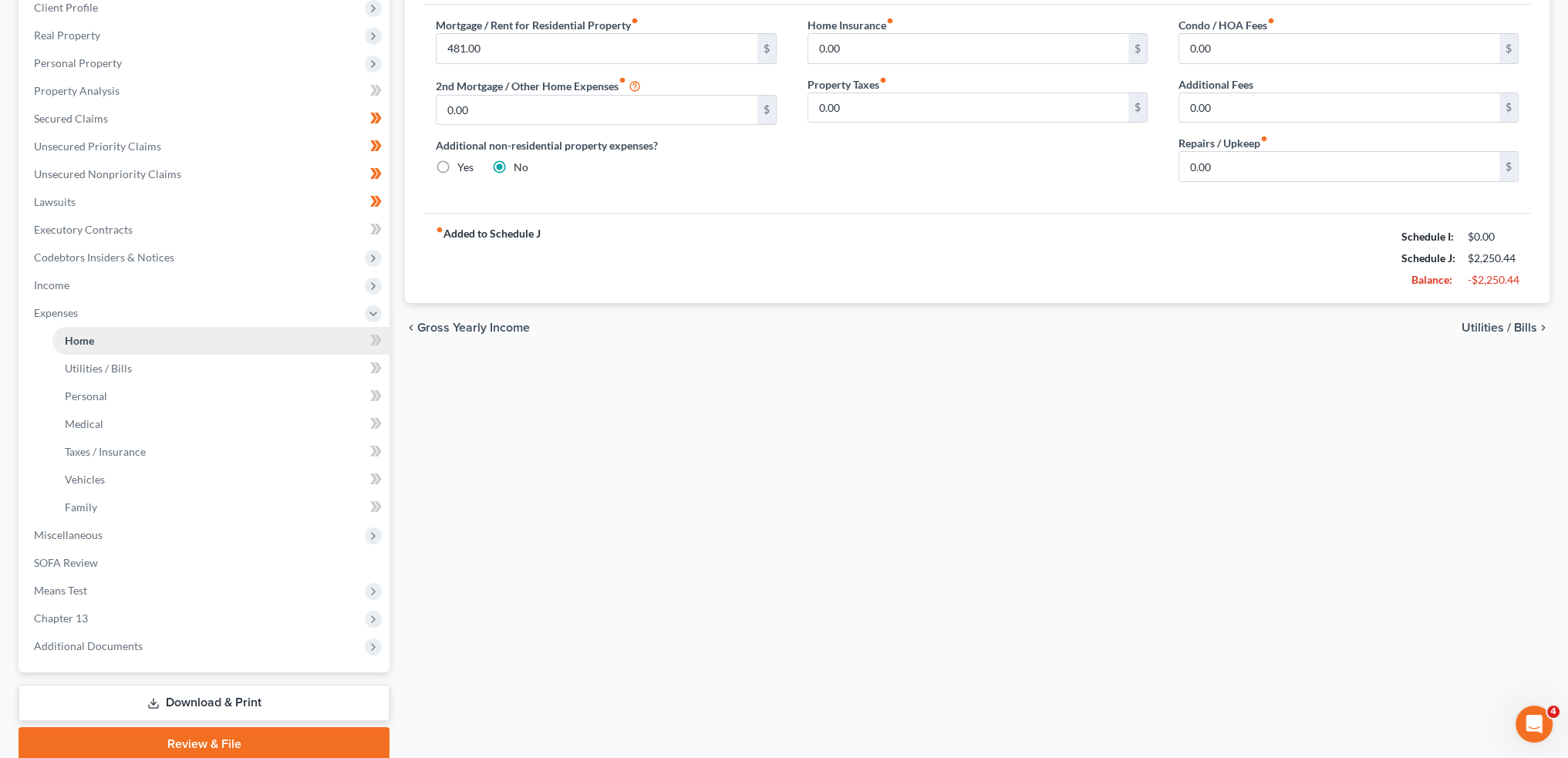
scroll to position [283, 0]
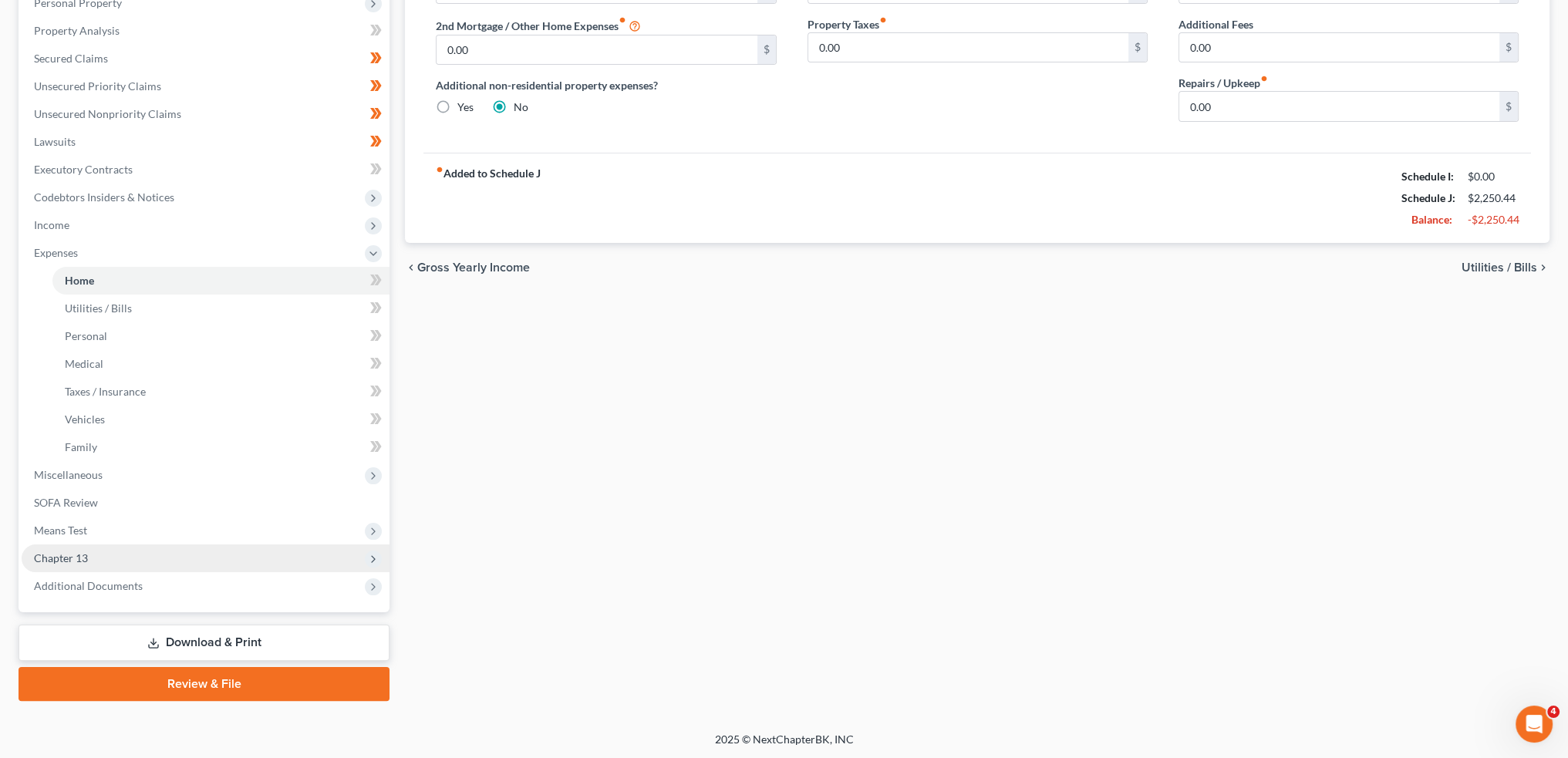
click at [86, 561] on span "Chapter 13" at bounding box center [60, 558] width 54 height 13
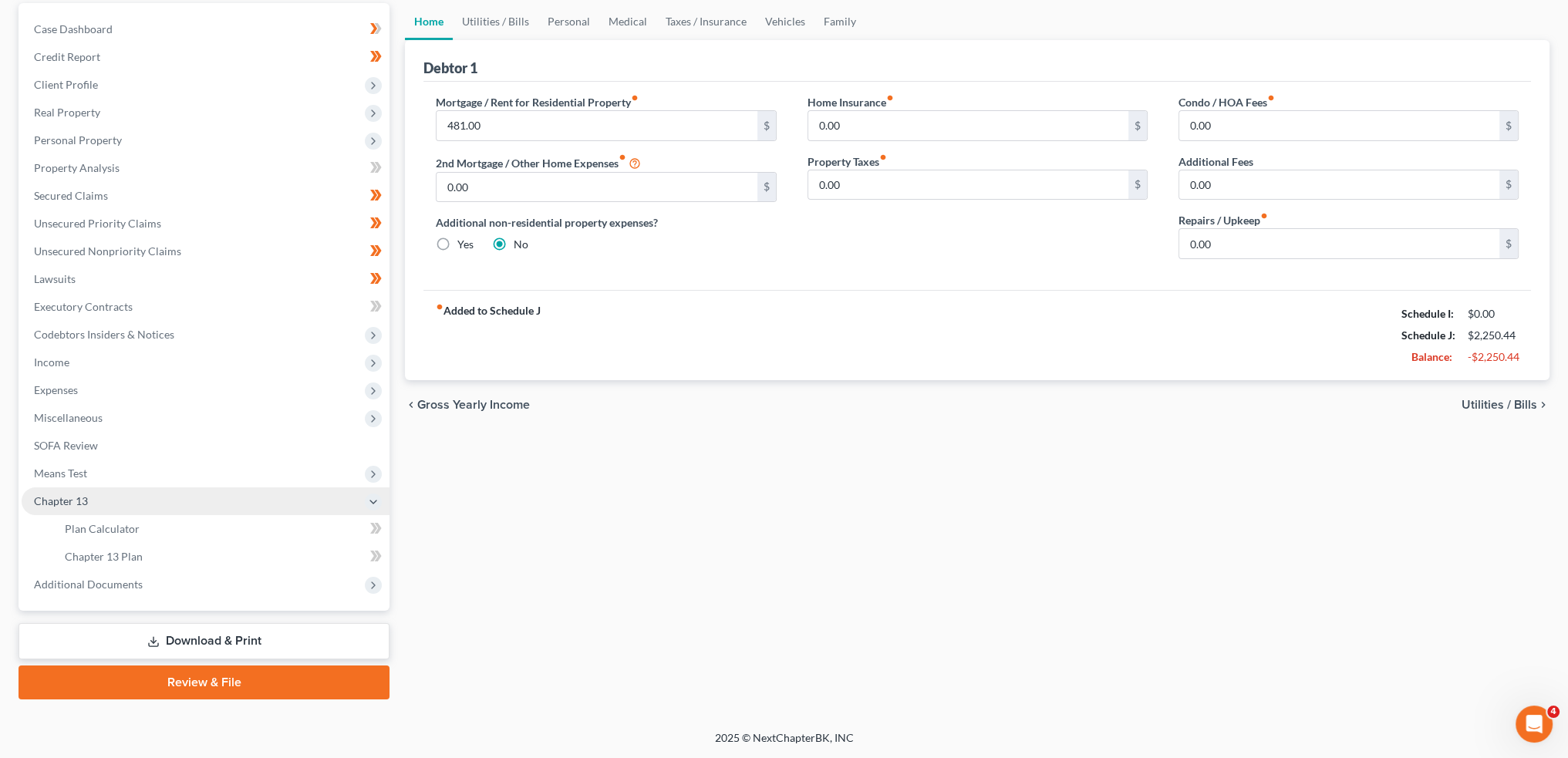
scroll to position [144, 0]
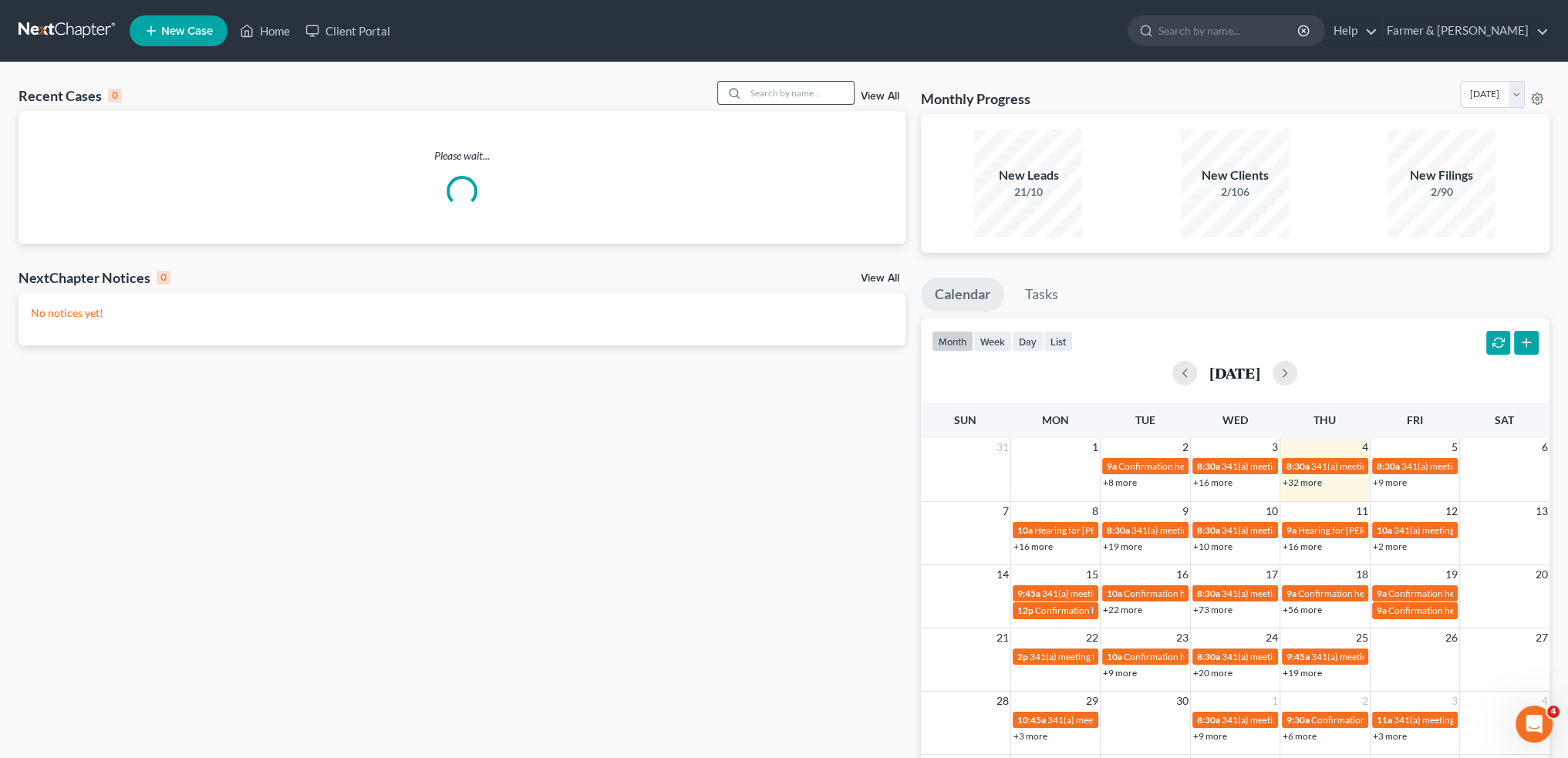
click at [774, 89] on input "search" at bounding box center [800, 93] width 108 height 23
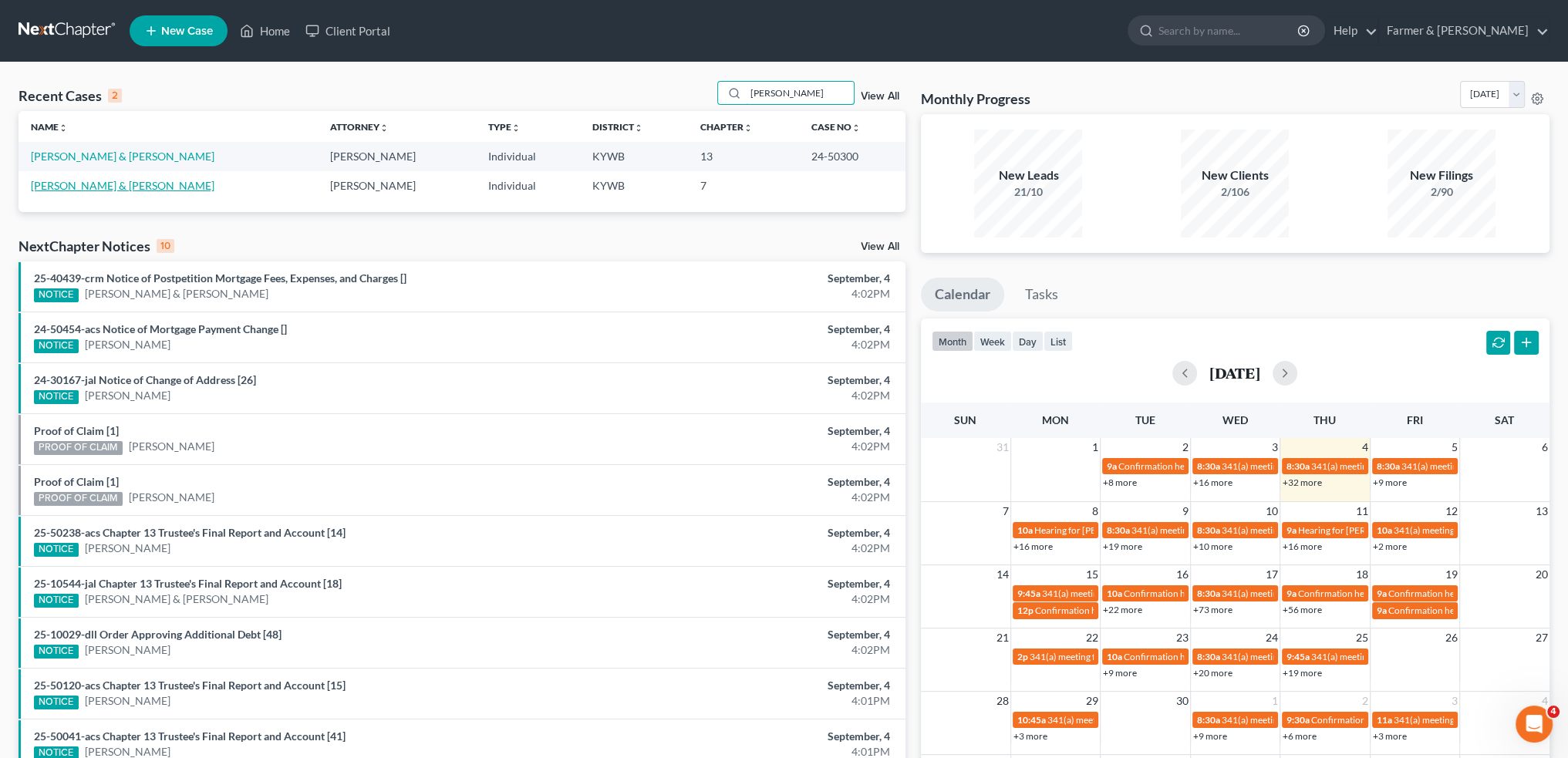
type input "[PERSON_NAME]"
click at [87, 187] on link "[PERSON_NAME] & [PERSON_NAME]" at bounding box center [123, 185] width 184 height 13
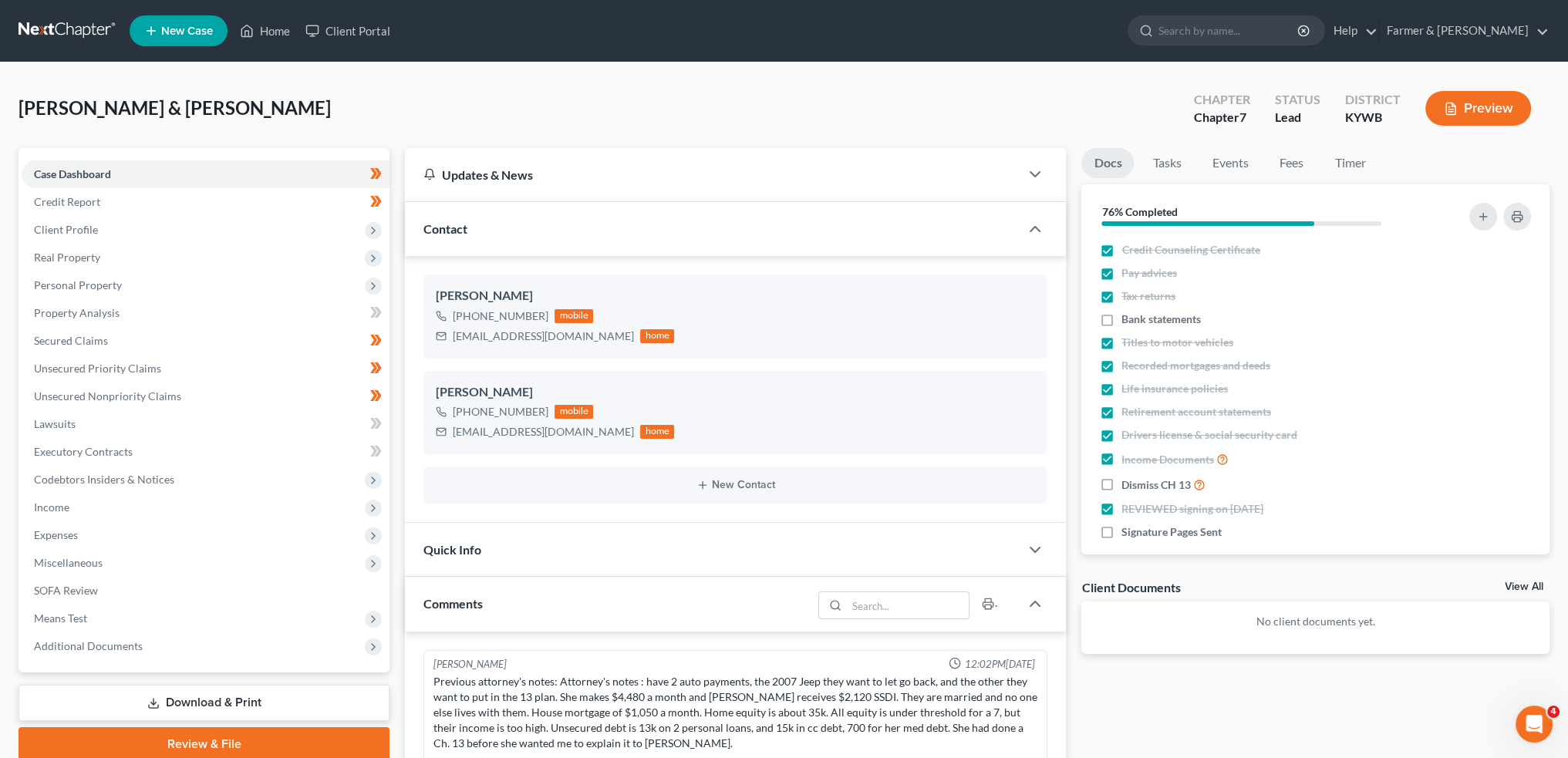
scroll to position [228, 0]
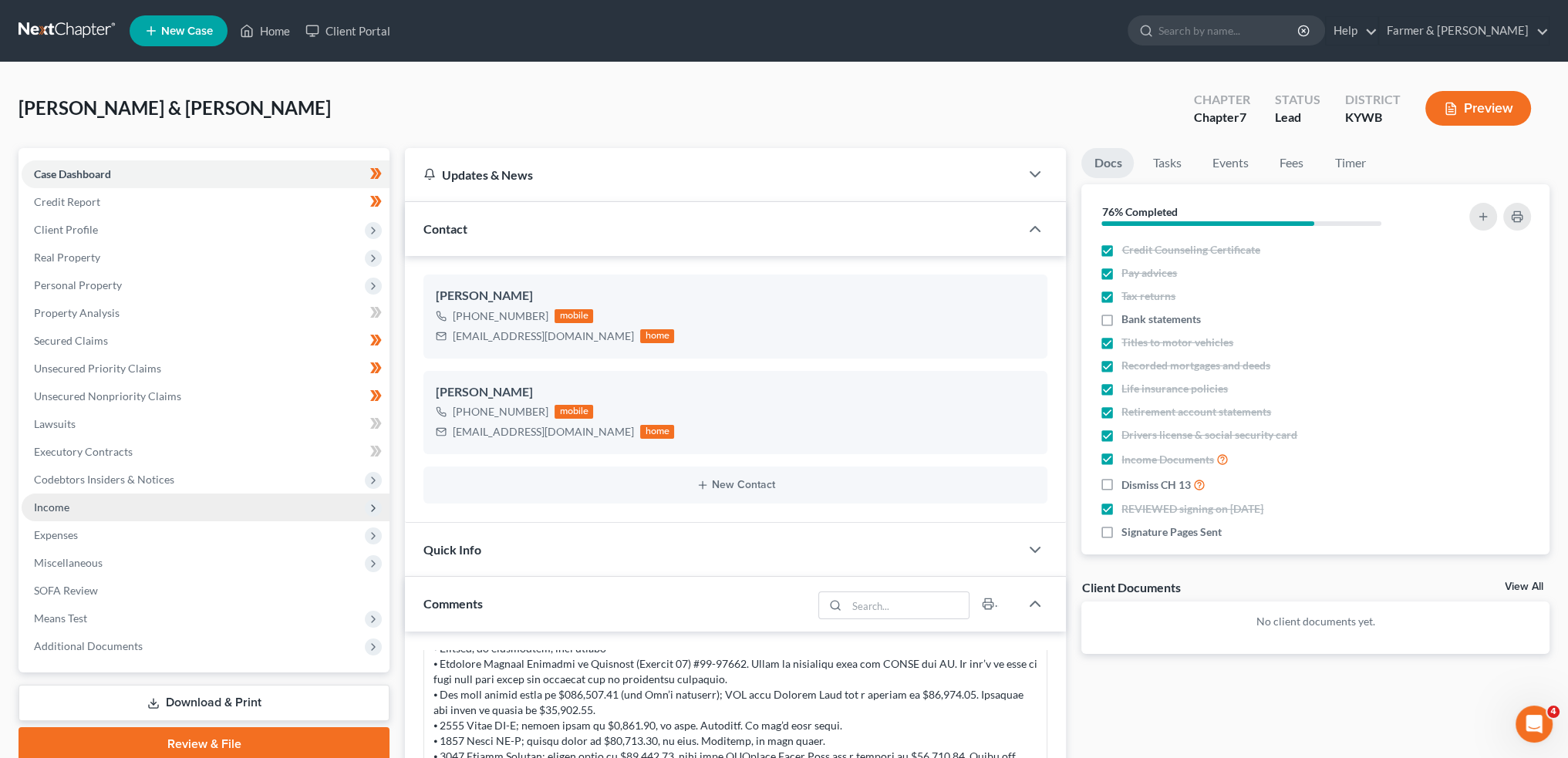
click at [102, 503] on span "Income" at bounding box center [205, 507] width 368 height 28
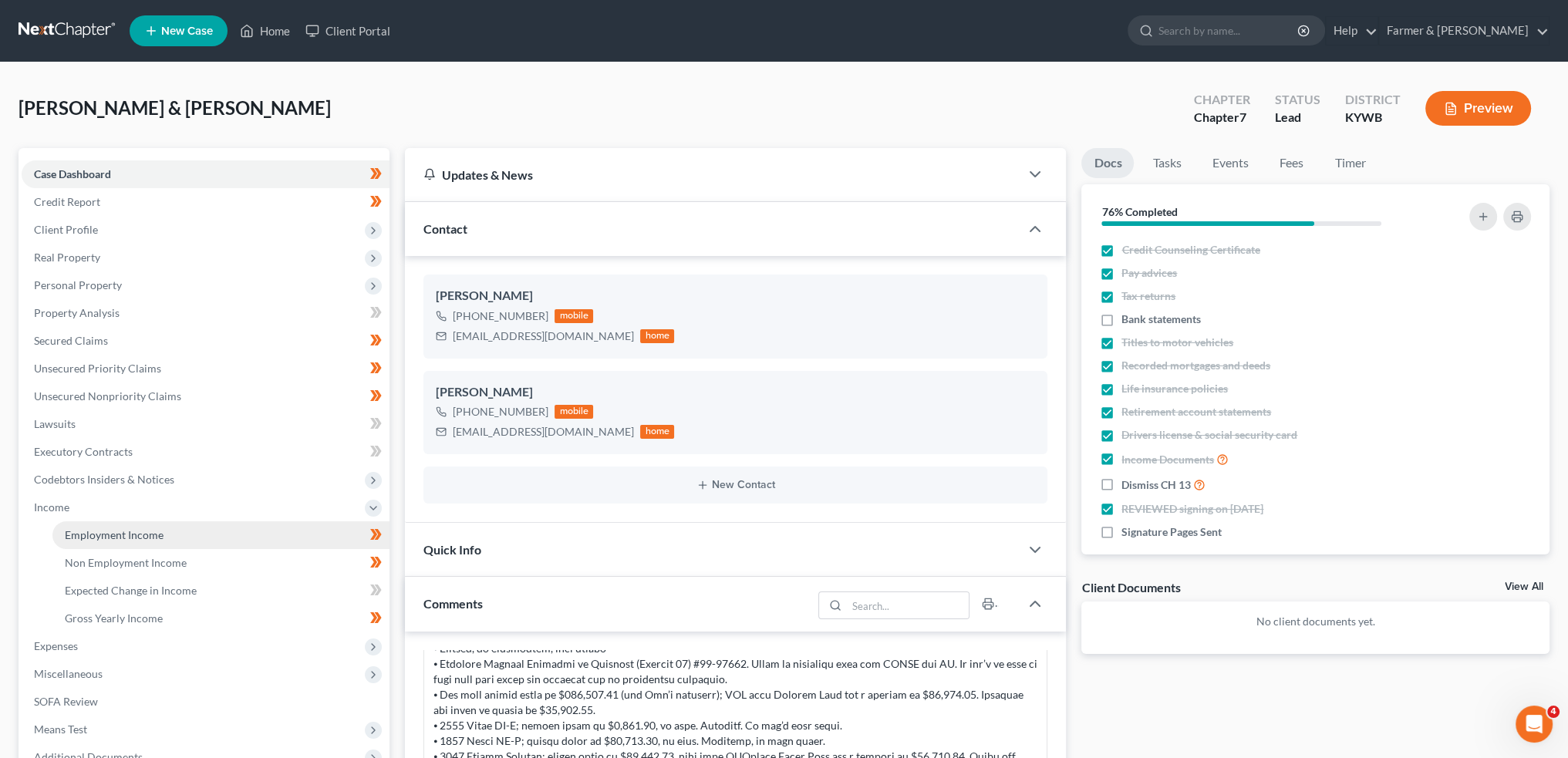
click at [136, 530] on span "Employment Income" at bounding box center [114, 534] width 99 height 13
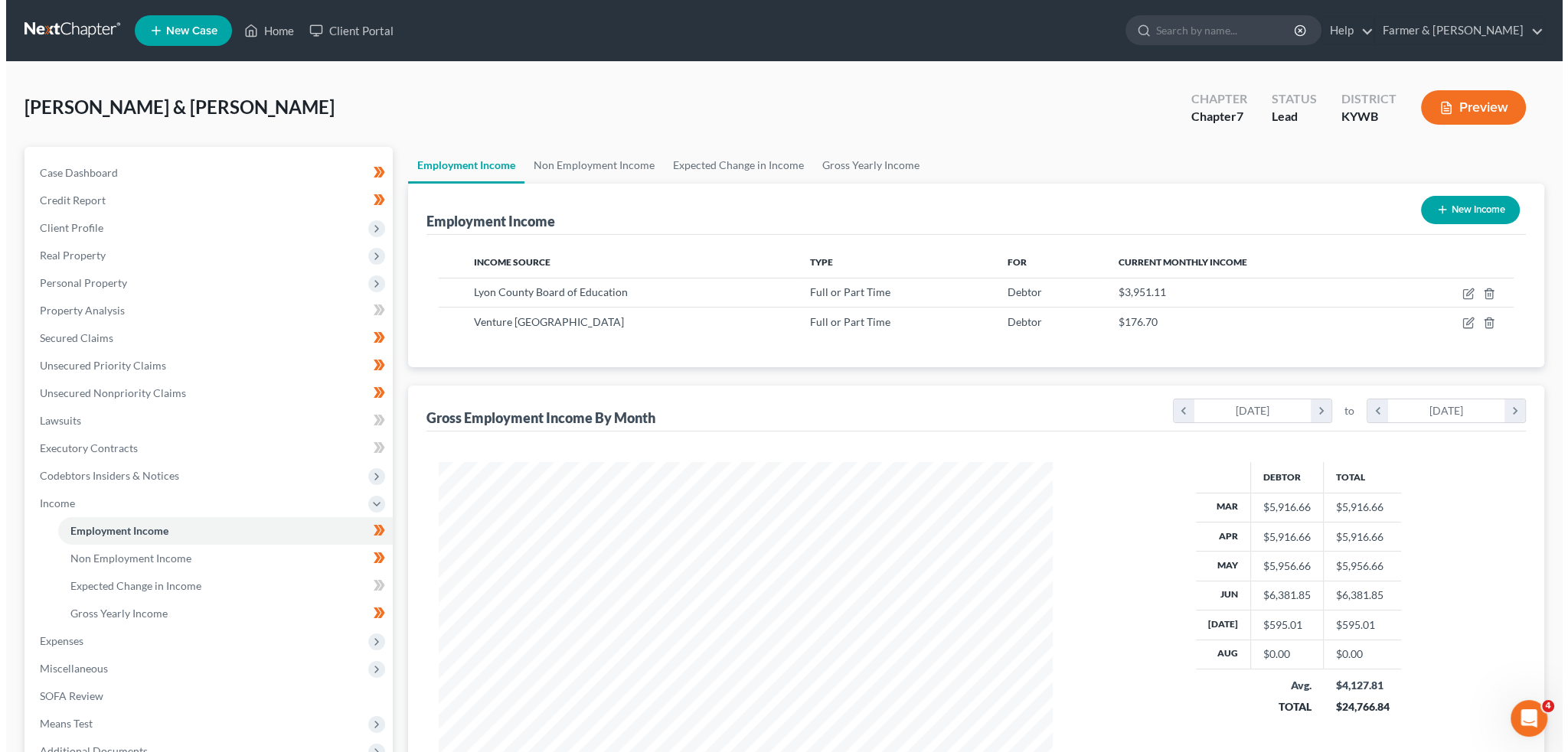
scroll to position [307, 644]
click at [1458, 290] on icon "button" at bounding box center [1462, 295] width 9 height 9
select select "0"
select select "18"
select select "1"
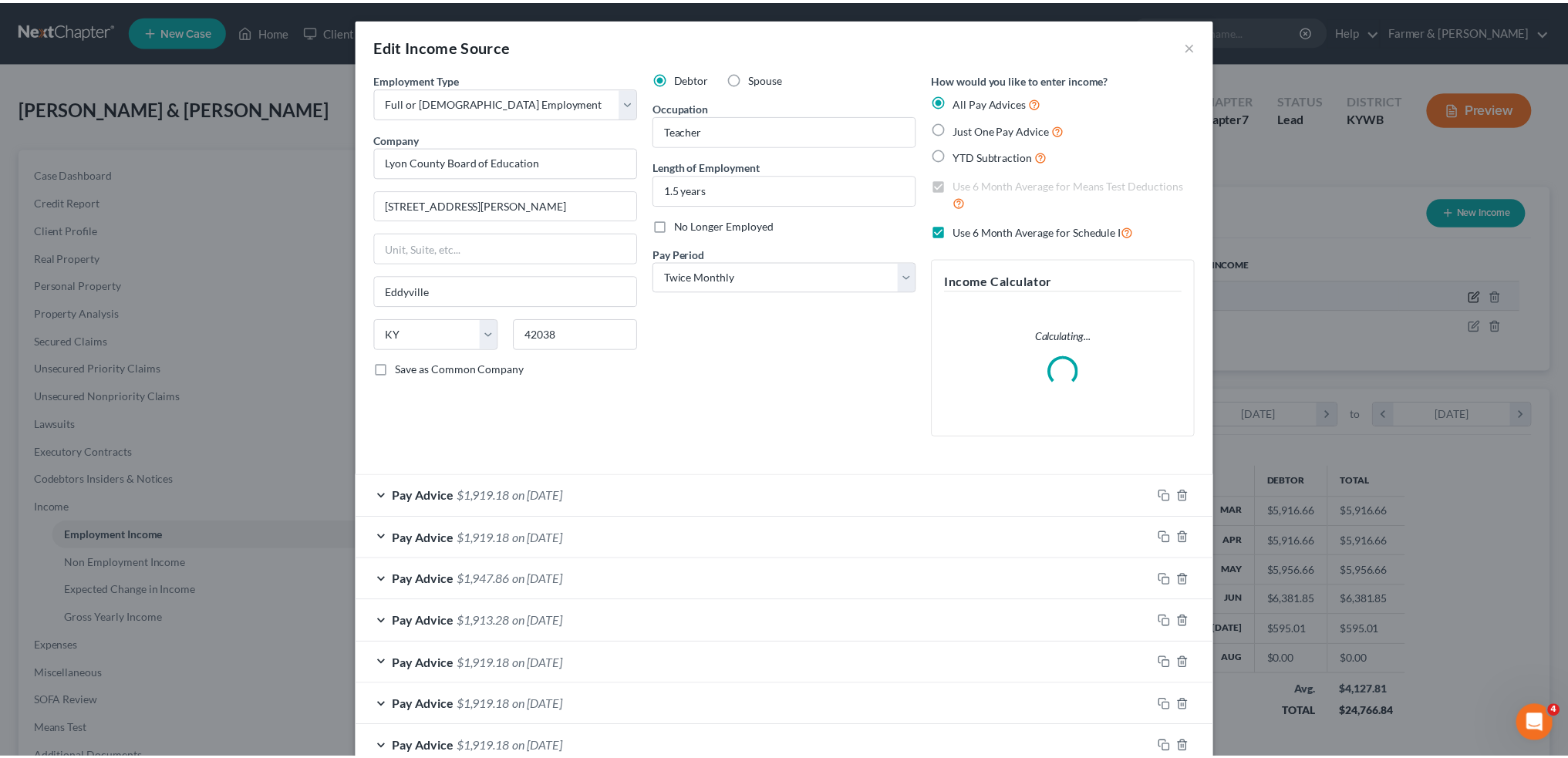
scroll to position [312, 654]
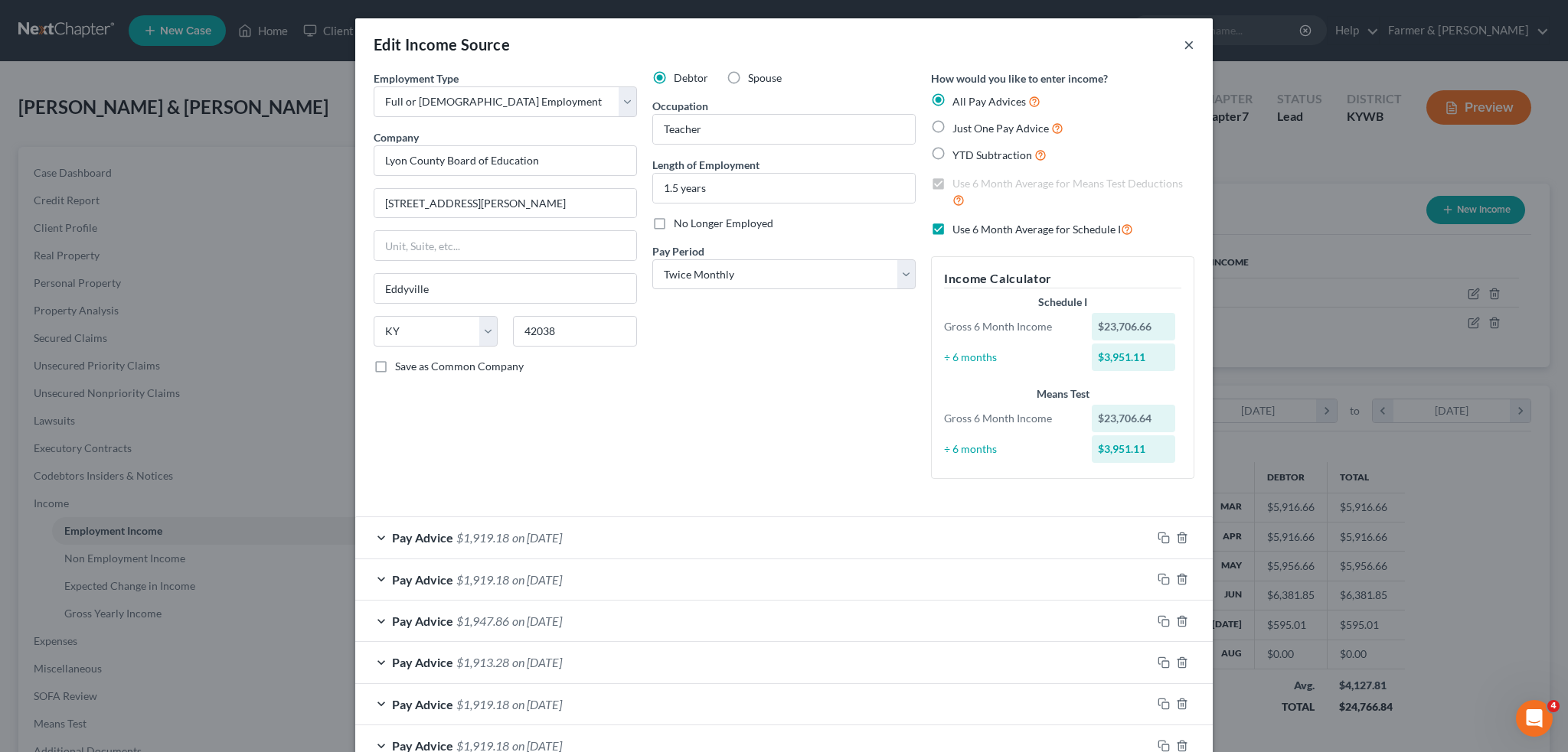
click at [1185, 49] on button "×" at bounding box center [1189, 44] width 11 height 18
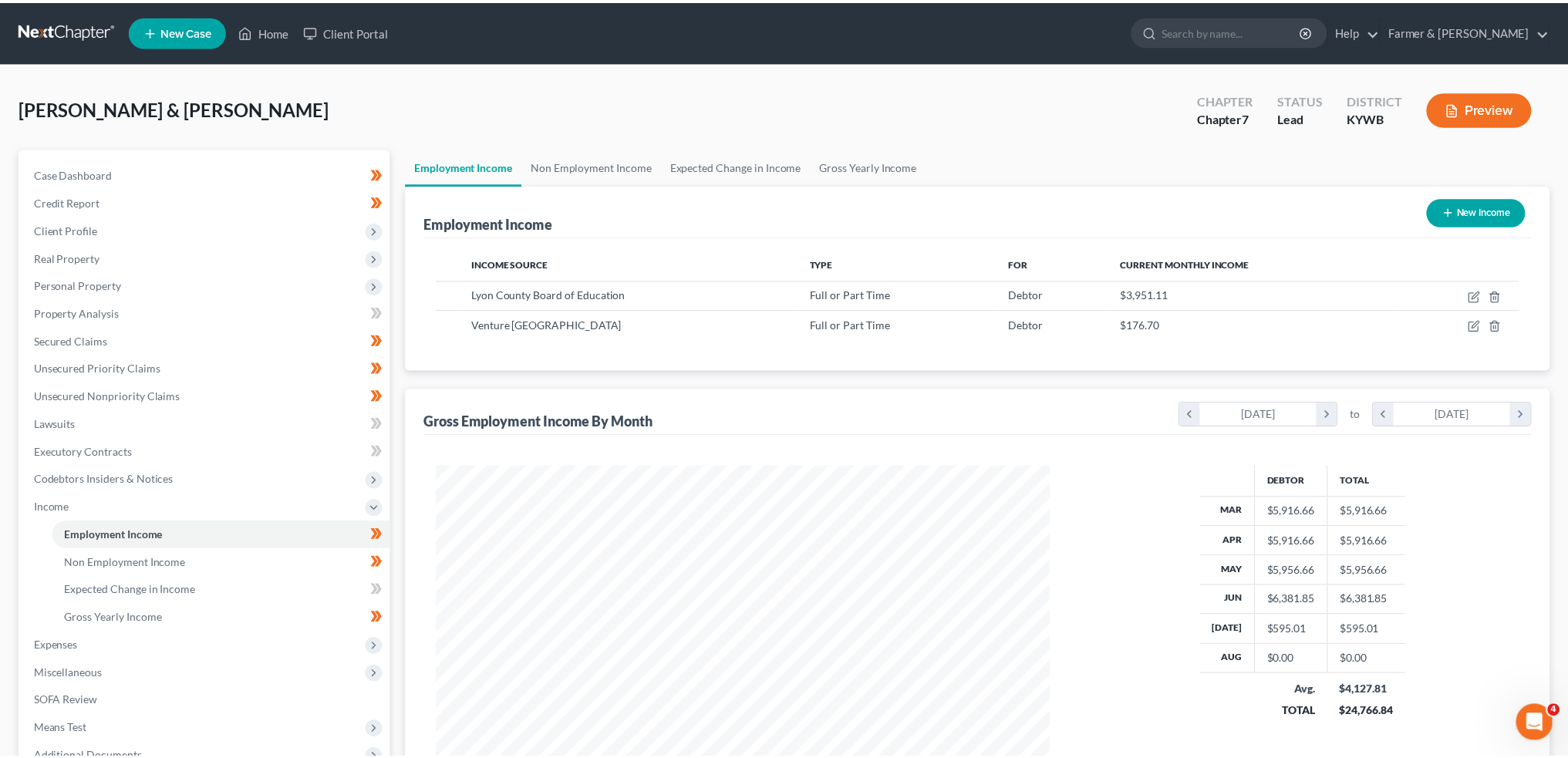
scroll to position [309, 649]
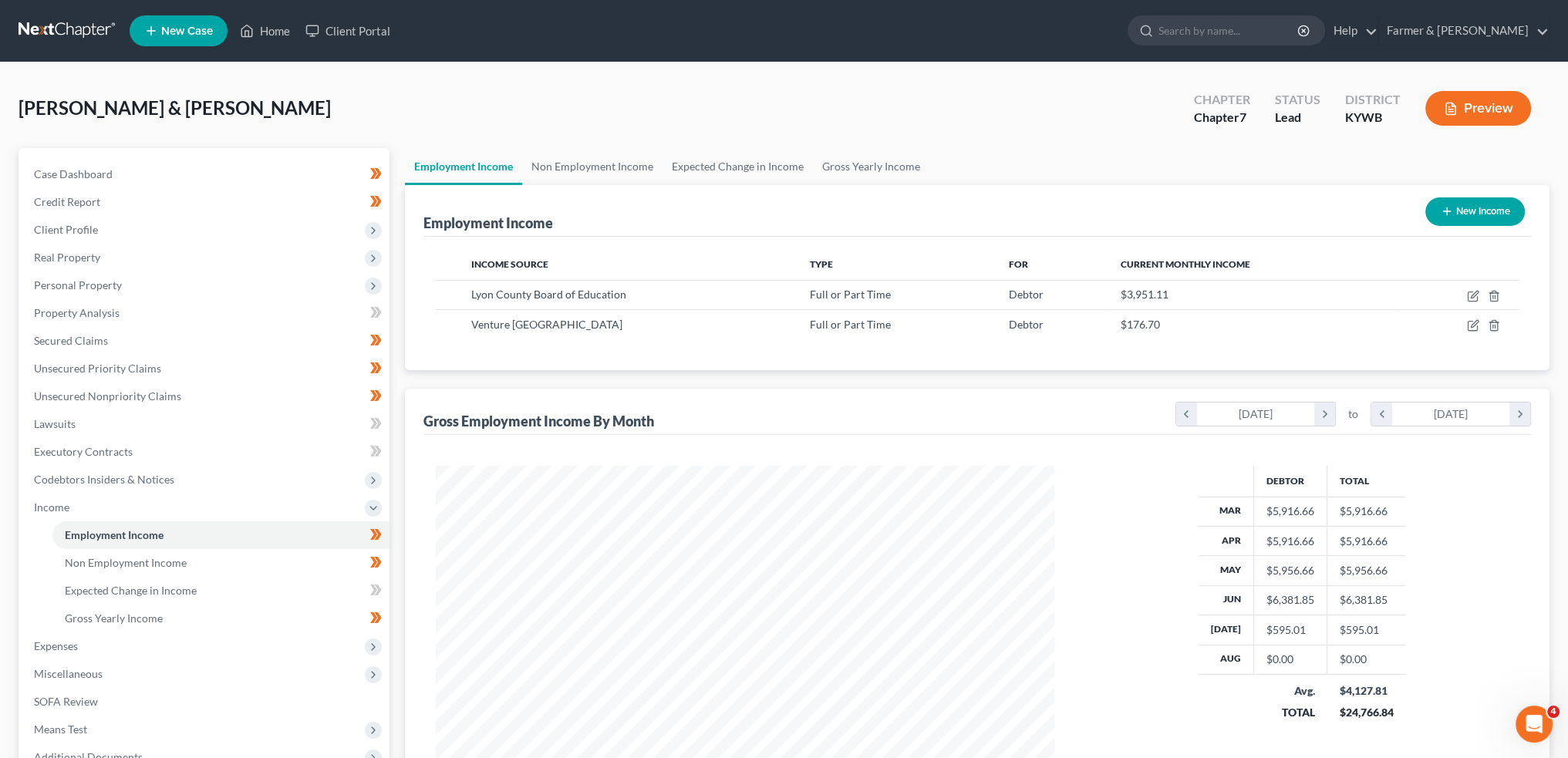
click at [1463, 96] on button "Preview" at bounding box center [1478, 108] width 105 height 35
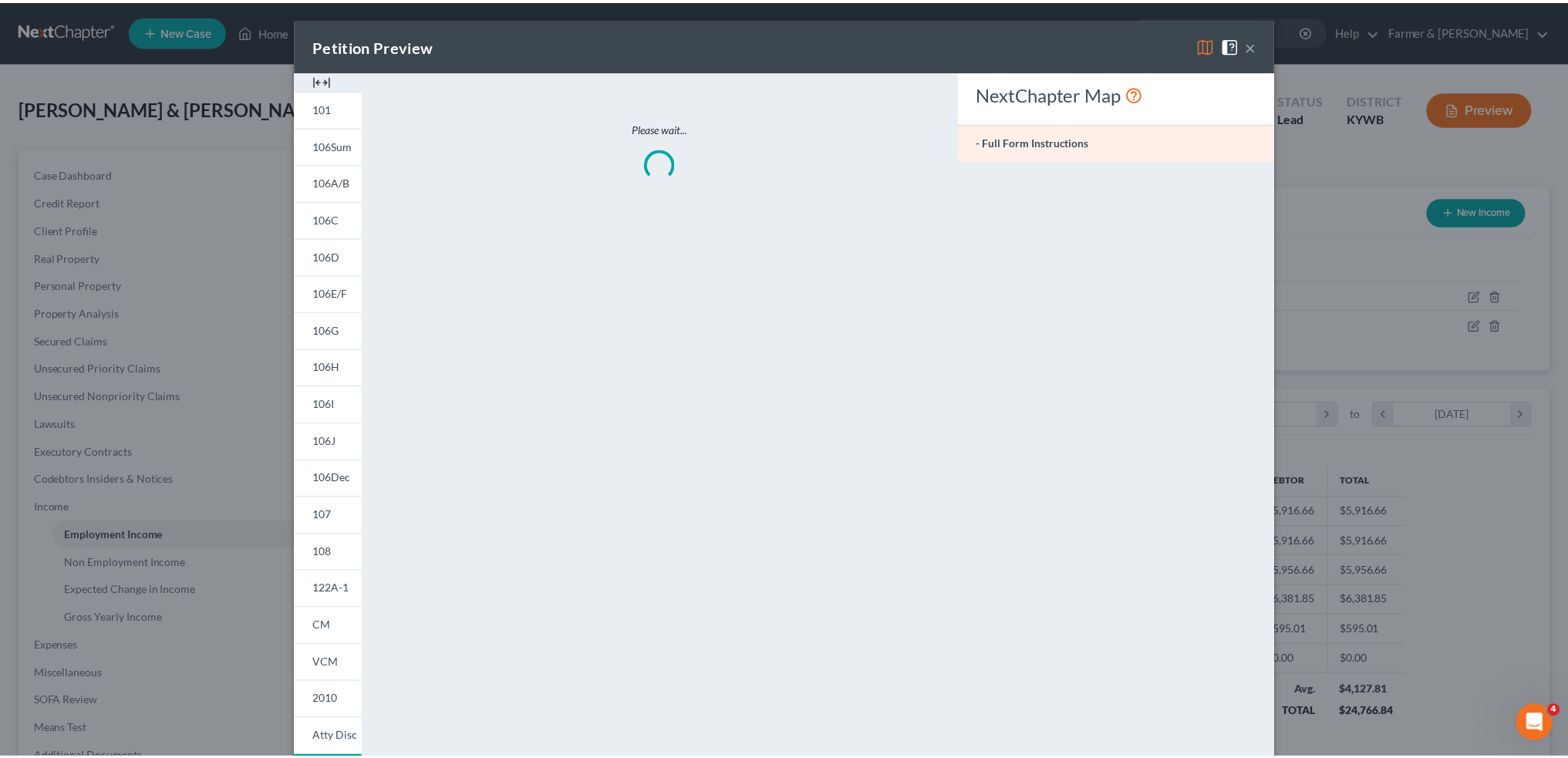
scroll to position [312, 654]
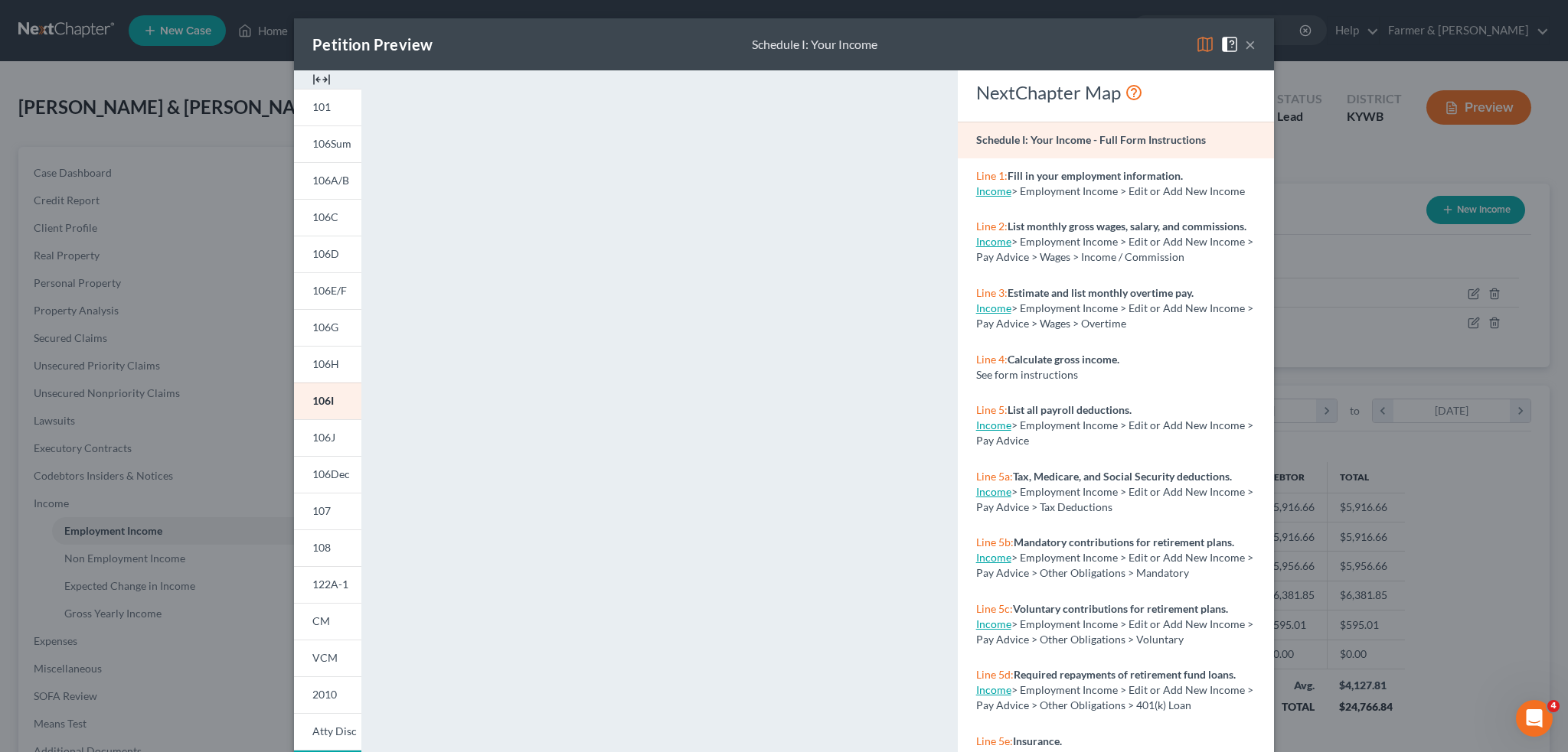
click at [252, 78] on div "Petition Preview Schedule I: Your Income × 101 106Sum 106A/B 106C 106D 106E/F 1…" at bounding box center [784, 376] width 1568 height 752
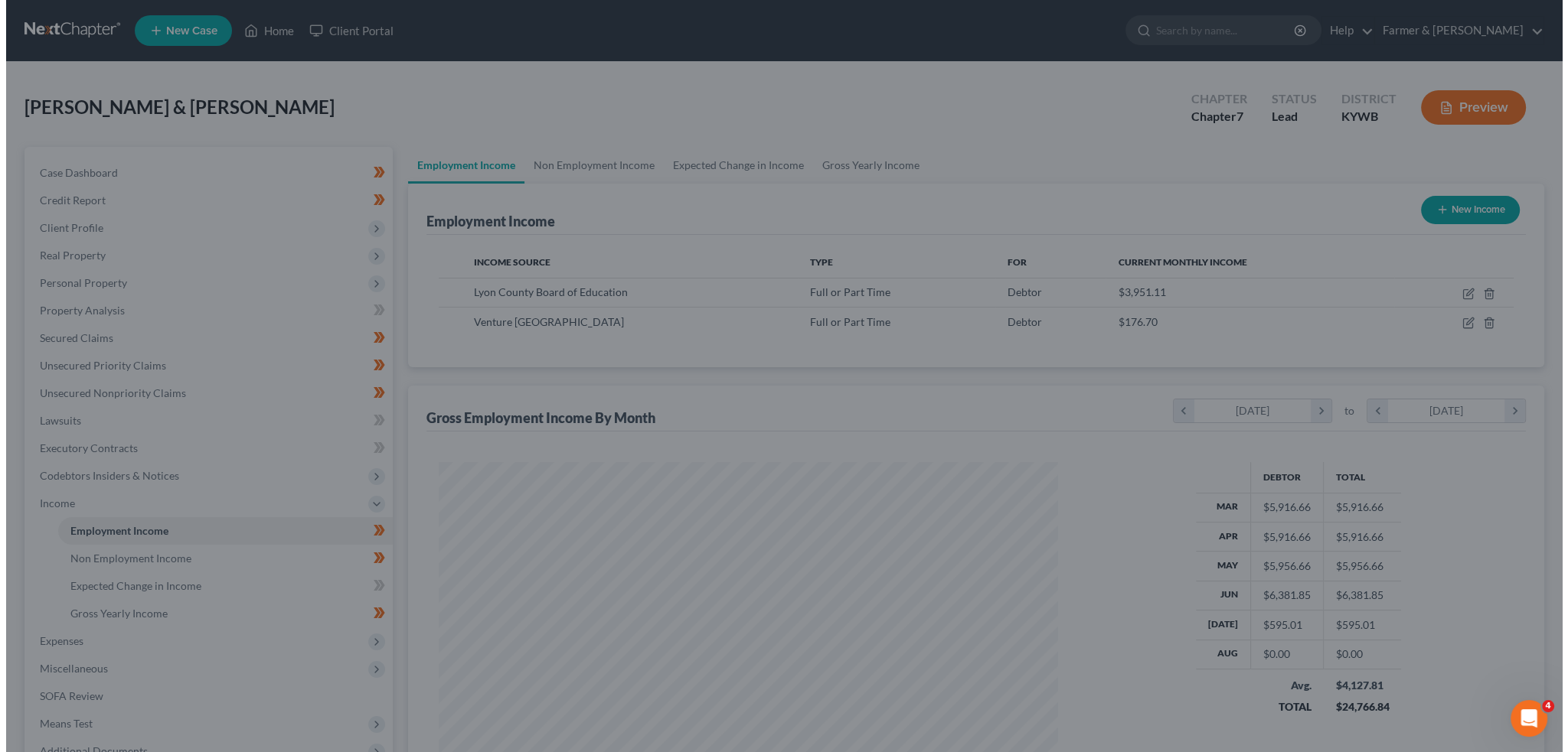
scroll to position [764876, 764968]
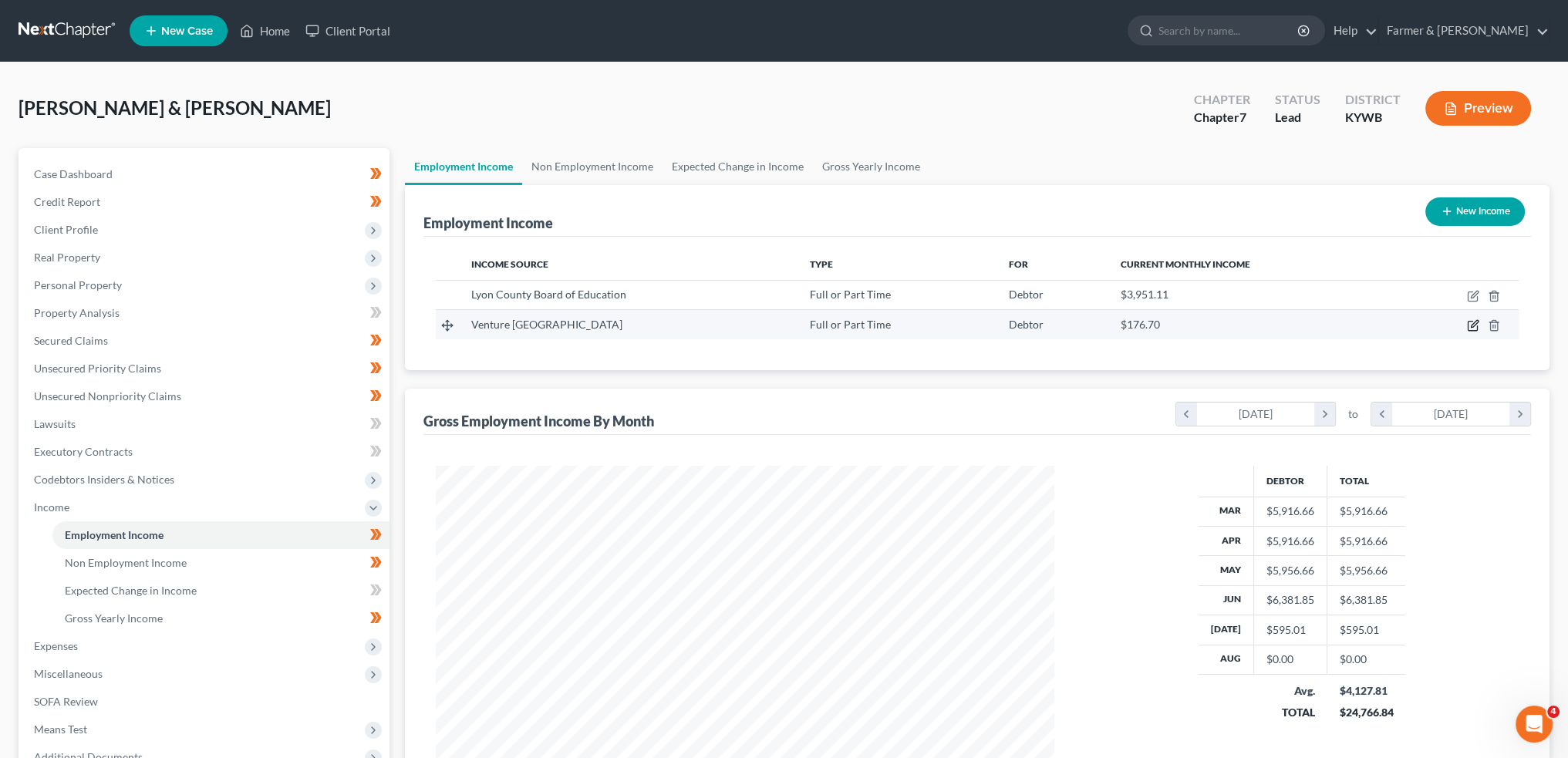
click at [1472, 323] on icon "button" at bounding box center [1473, 325] width 13 height 13
select select "0"
select select "18"
select select "2"
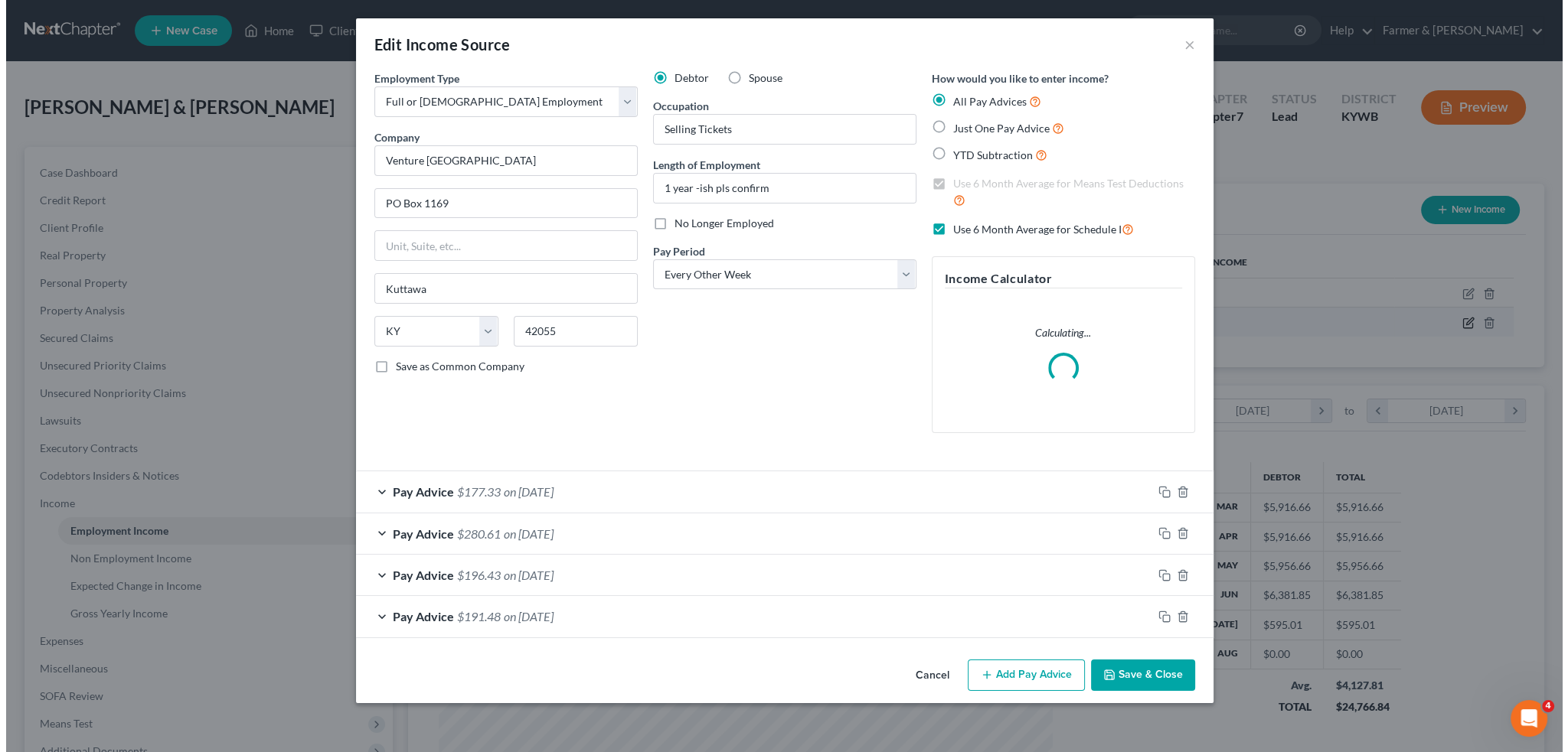
scroll to position [309, 650]
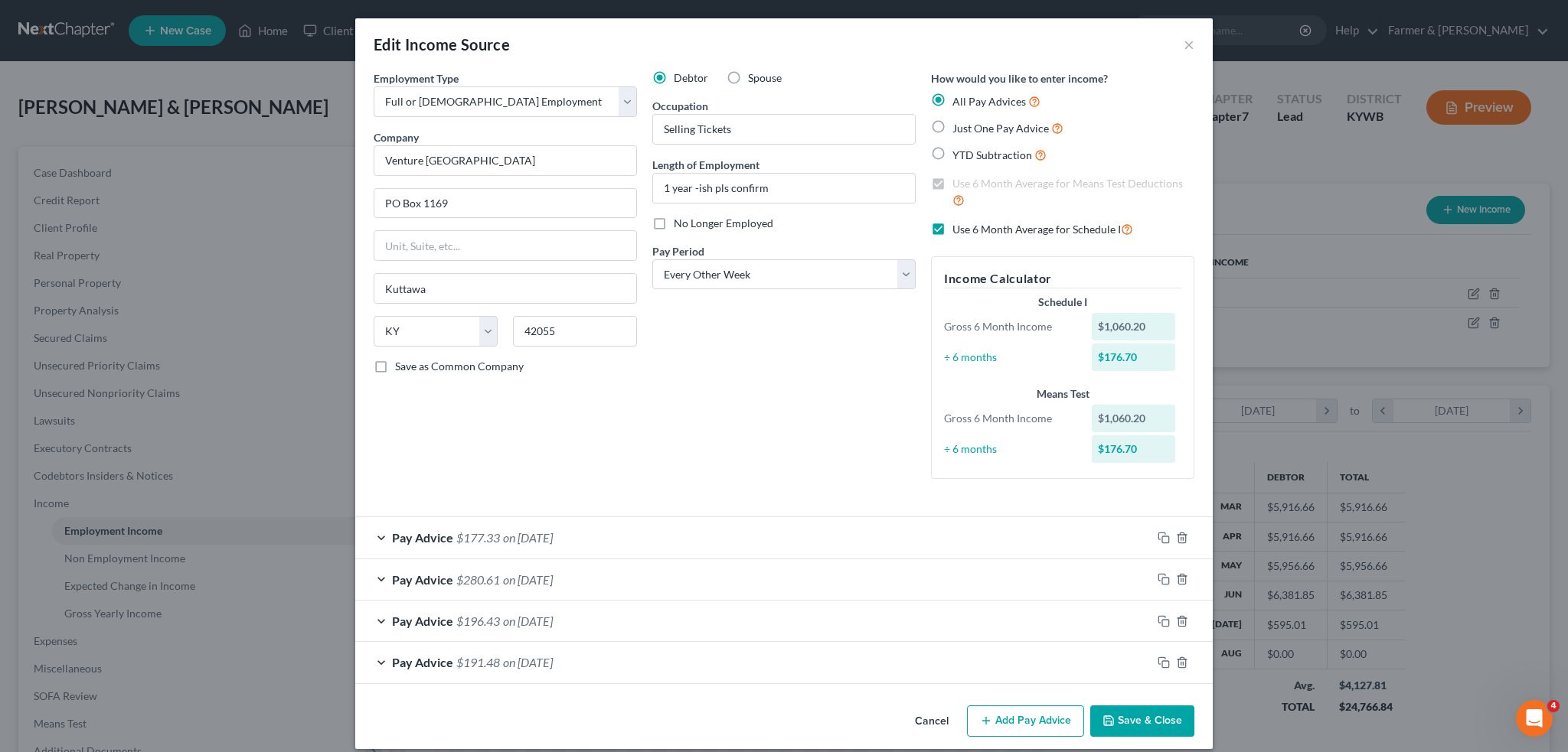
click at [622, 656] on div "Pay Advice $191.48 on 06/06/2025" at bounding box center [753, 662] width 797 height 41
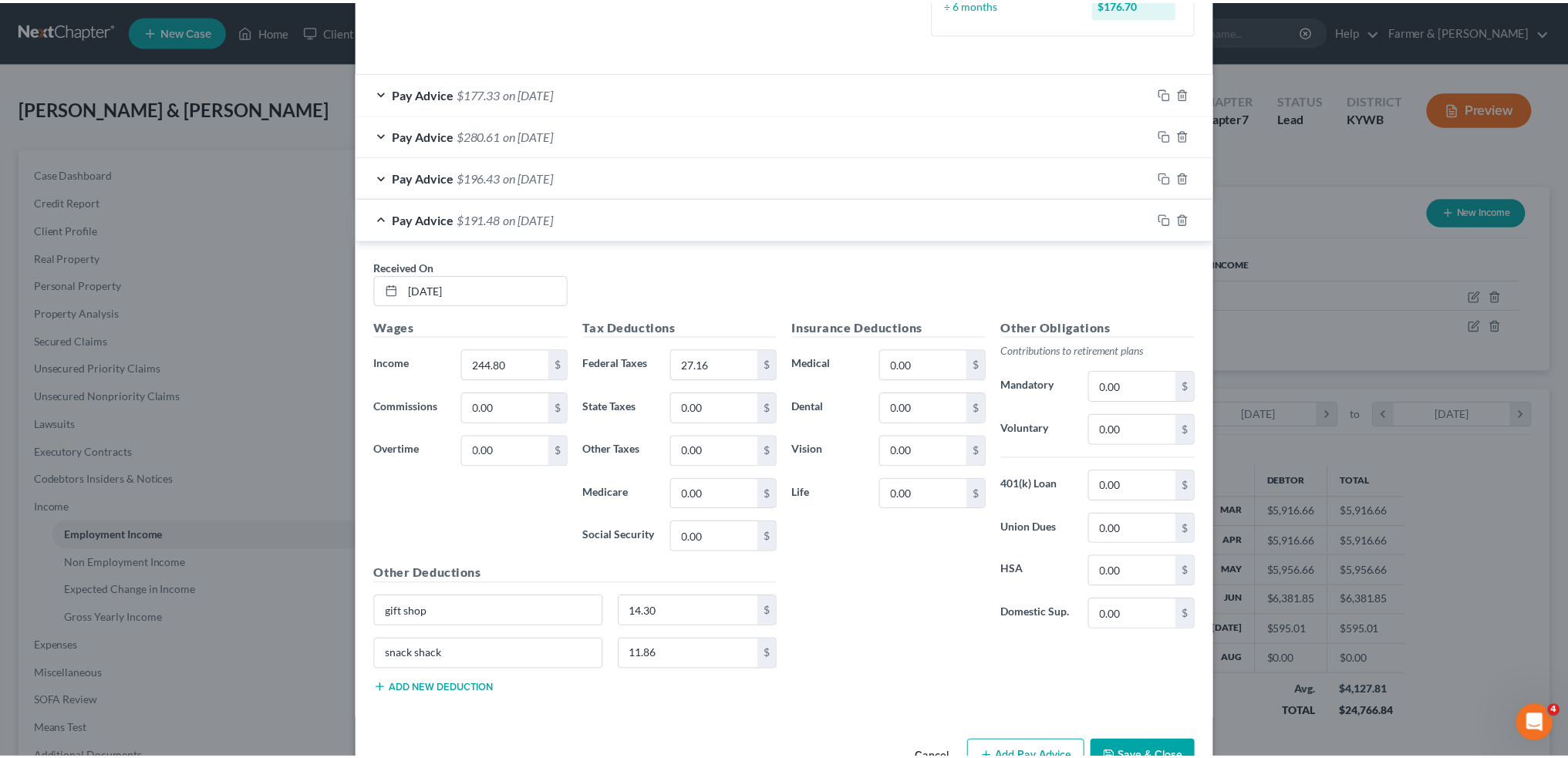
scroll to position [491, 0]
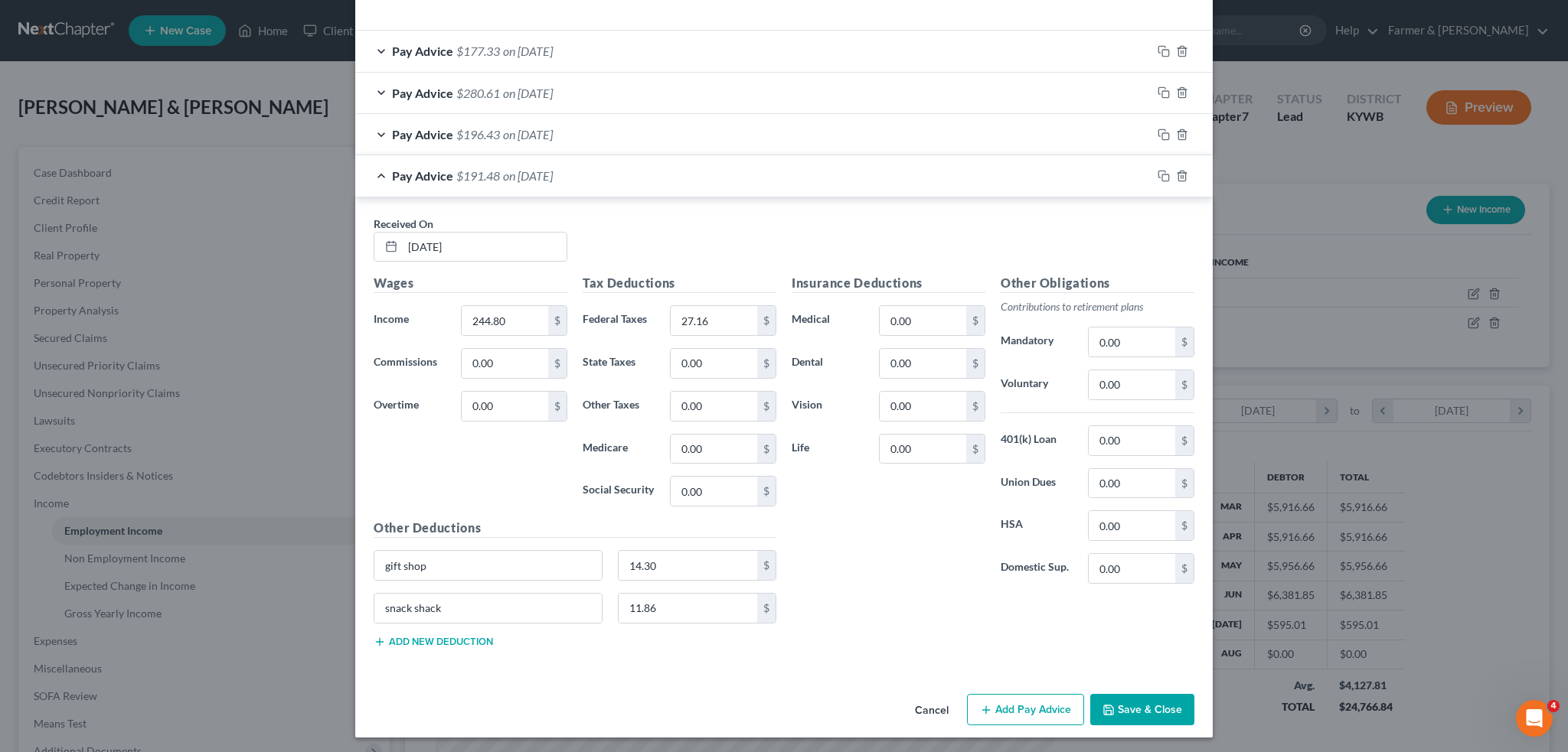
click at [1156, 698] on button "Save & Close" at bounding box center [1141, 711] width 104 height 32
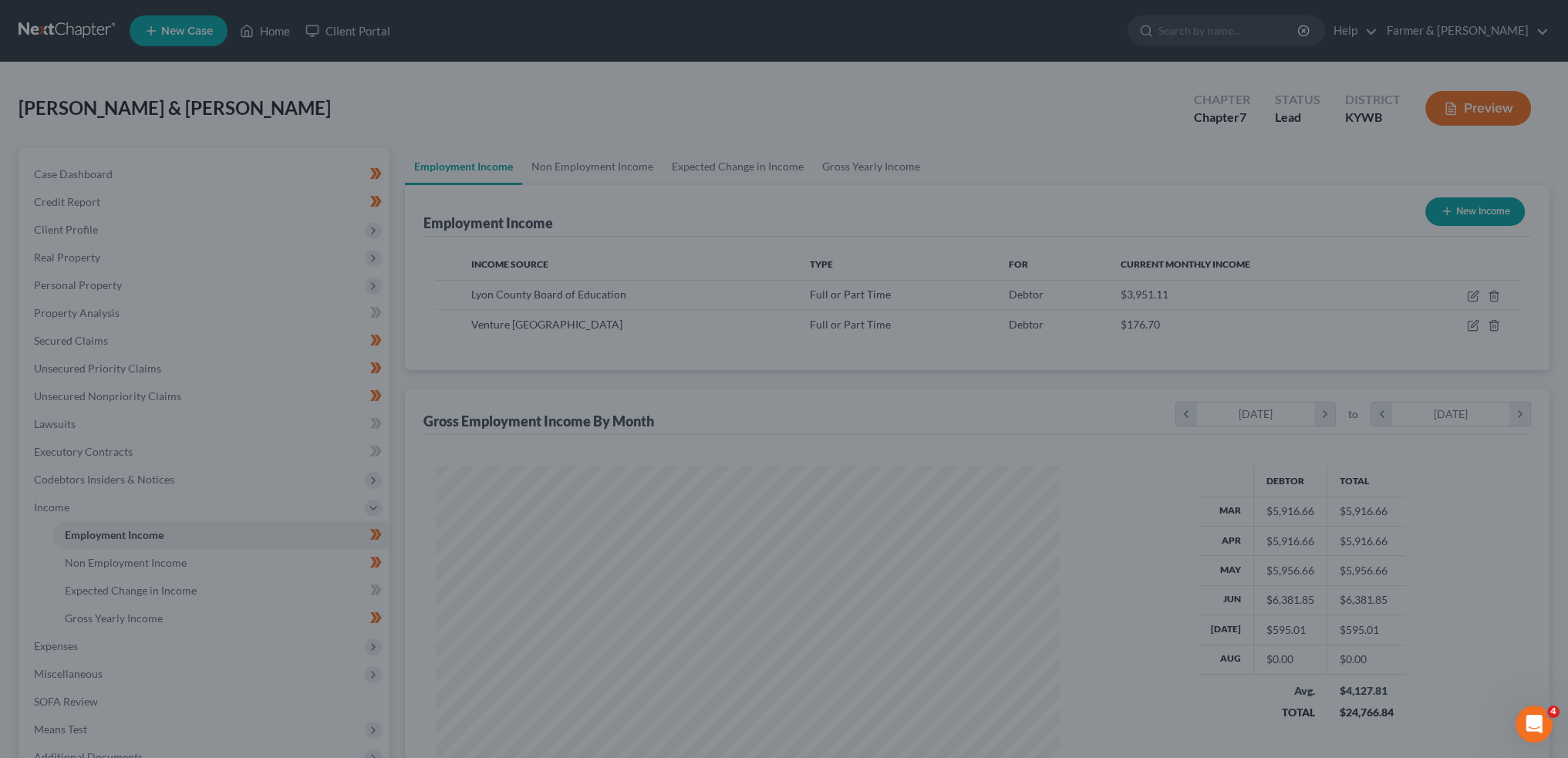
scroll to position [770979, 770733]
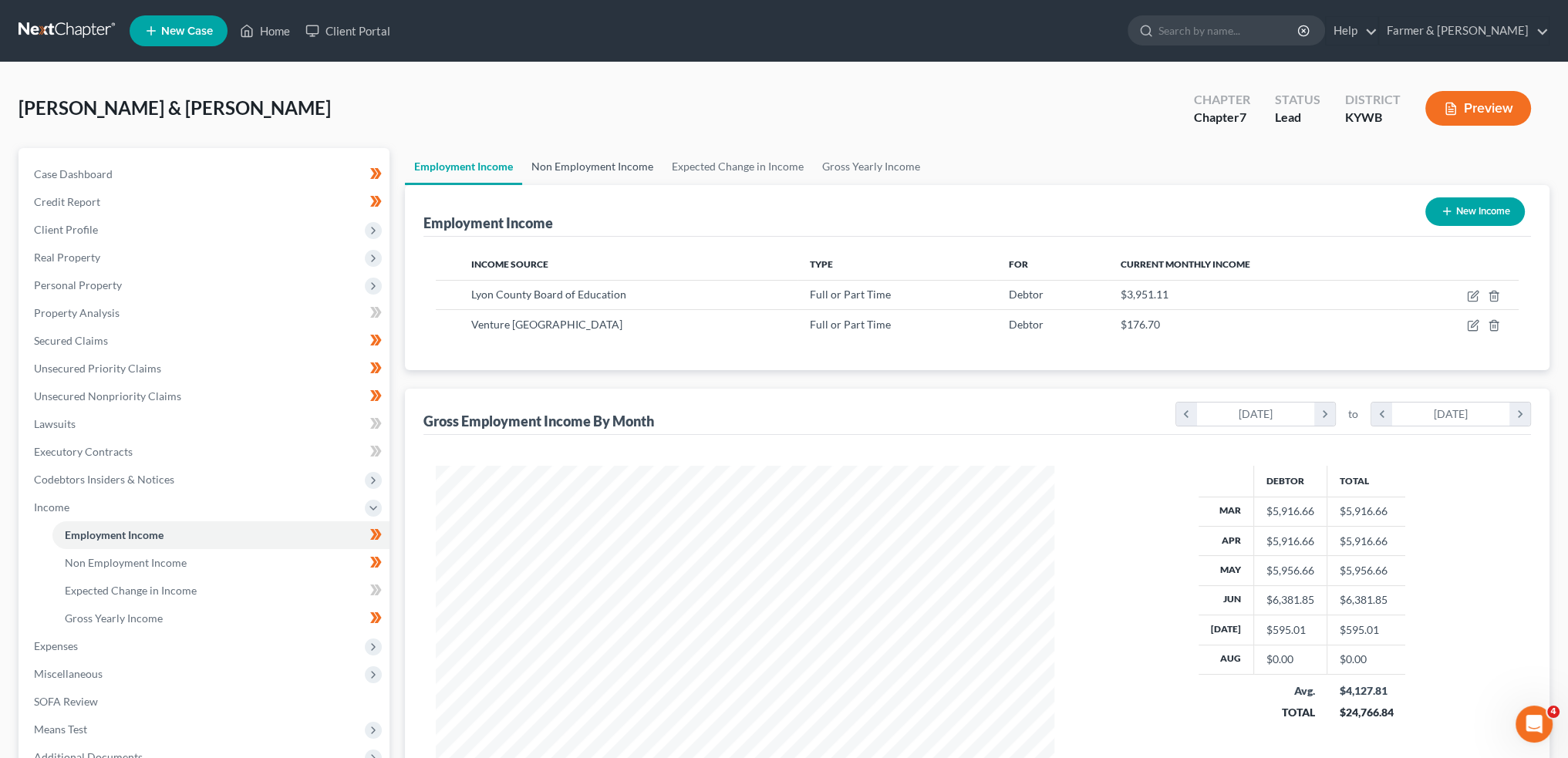
click at [611, 166] on link "Non Employment Income" at bounding box center [593, 166] width 140 height 37
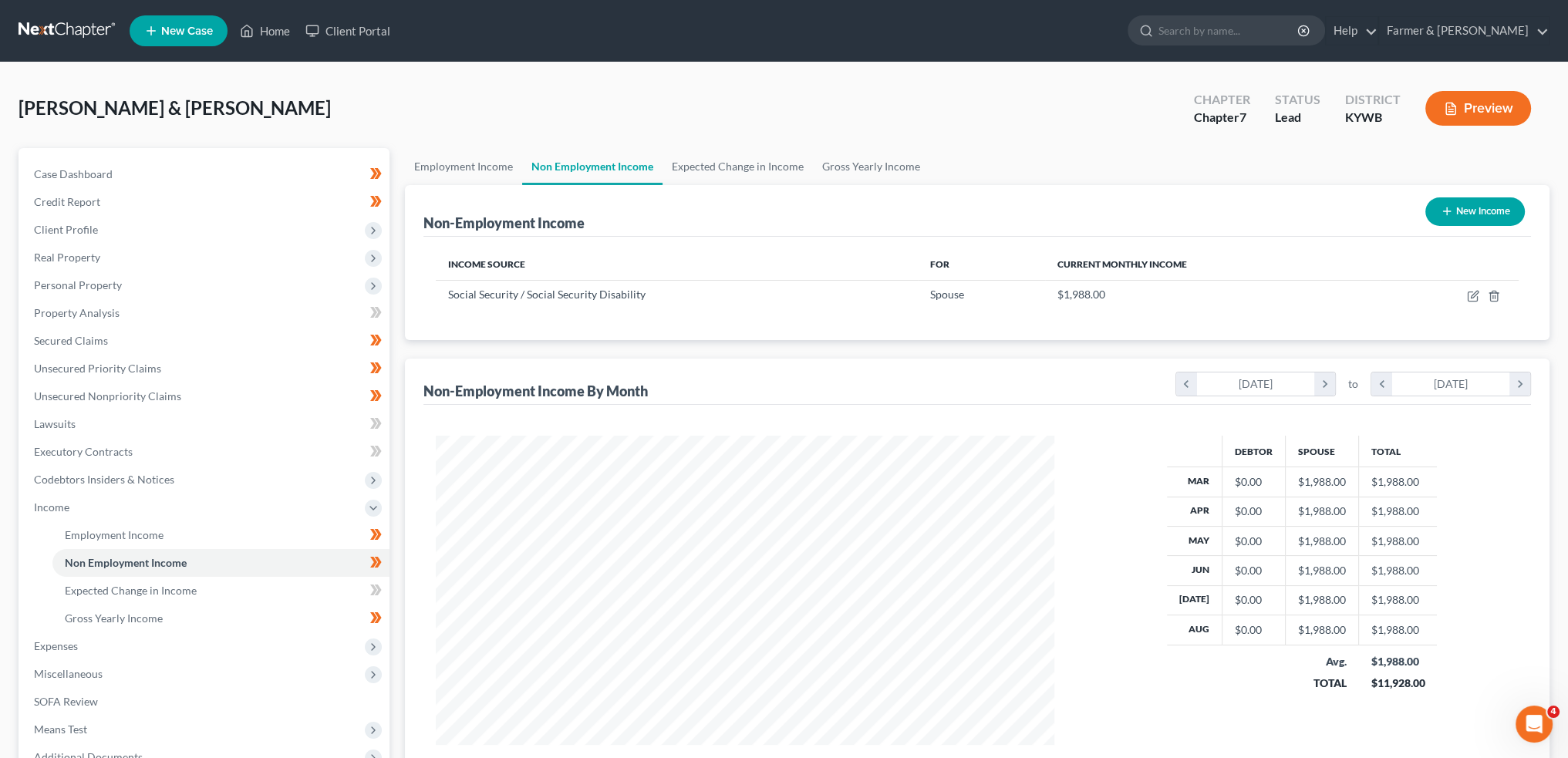
scroll to position [309, 649]
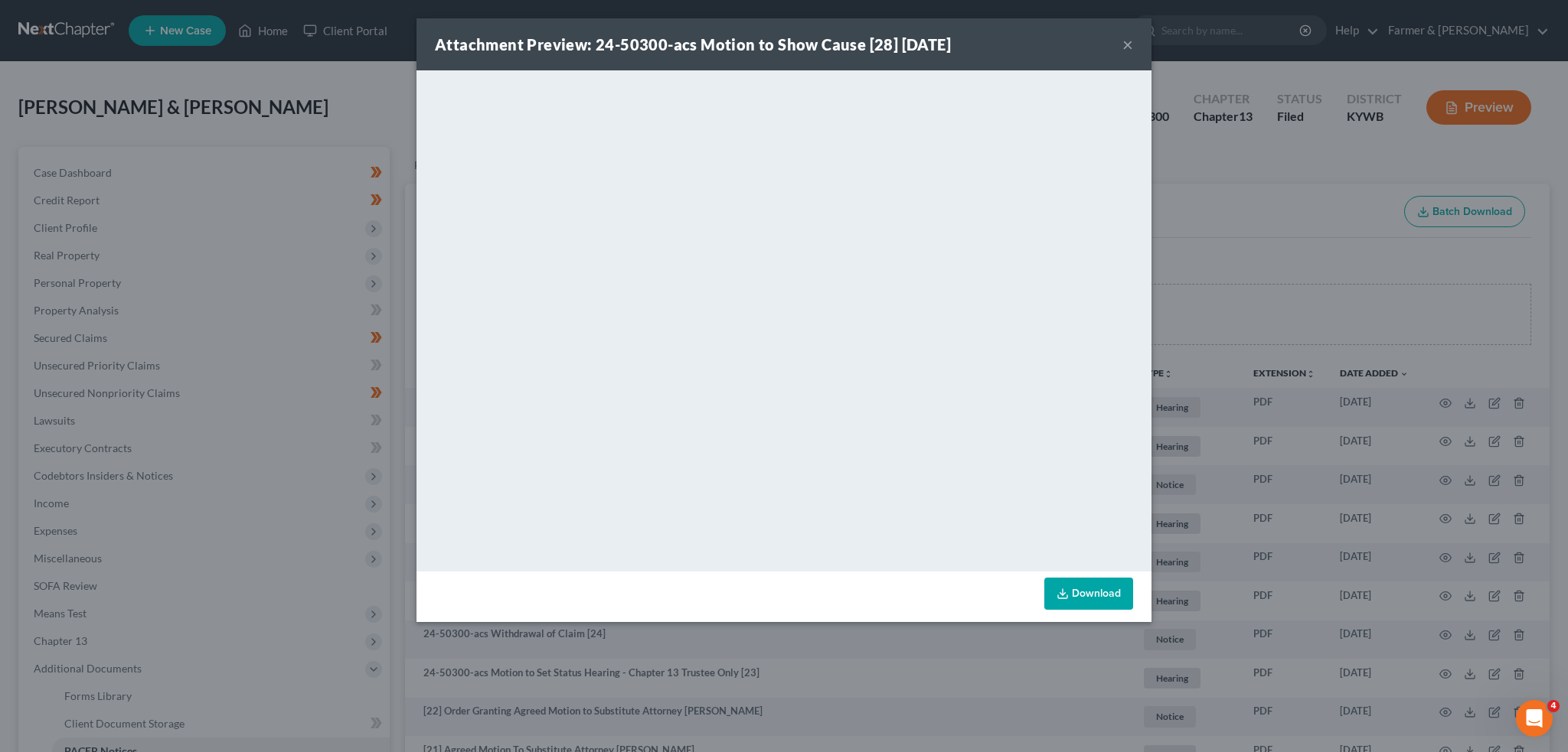
click at [1133, 43] on div "Attachment Preview: 24-50300-acs Motion to Show Cause [28] 07/23/2025 ×" at bounding box center [784, 44] width 735 height 52
click at [1127, 38] on button "×" at bounding box center [1128, 44] width 11 height 18
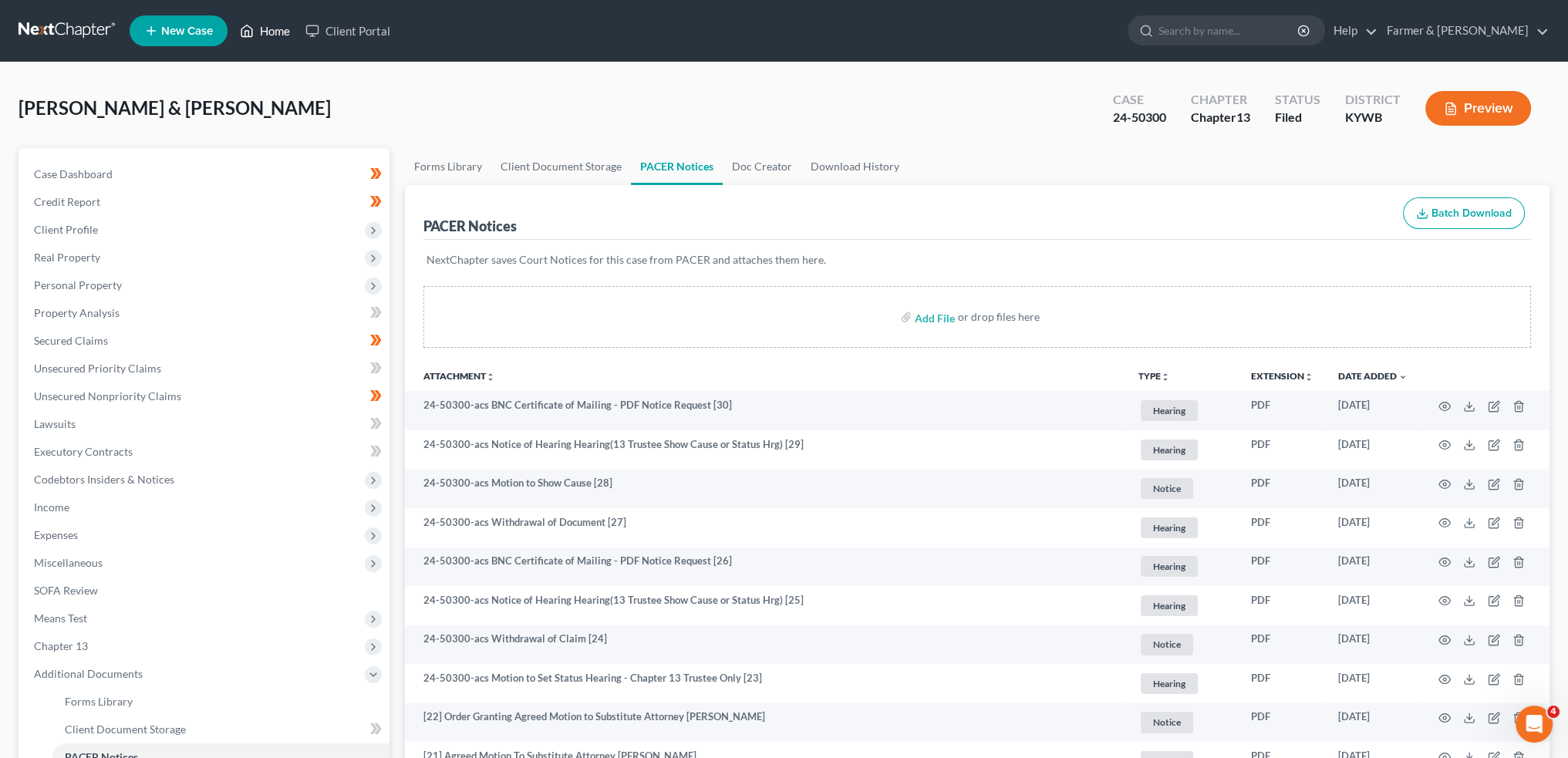
click at [279, 26] on link "Home" at bounding box center [265, 31] width 65 height 28
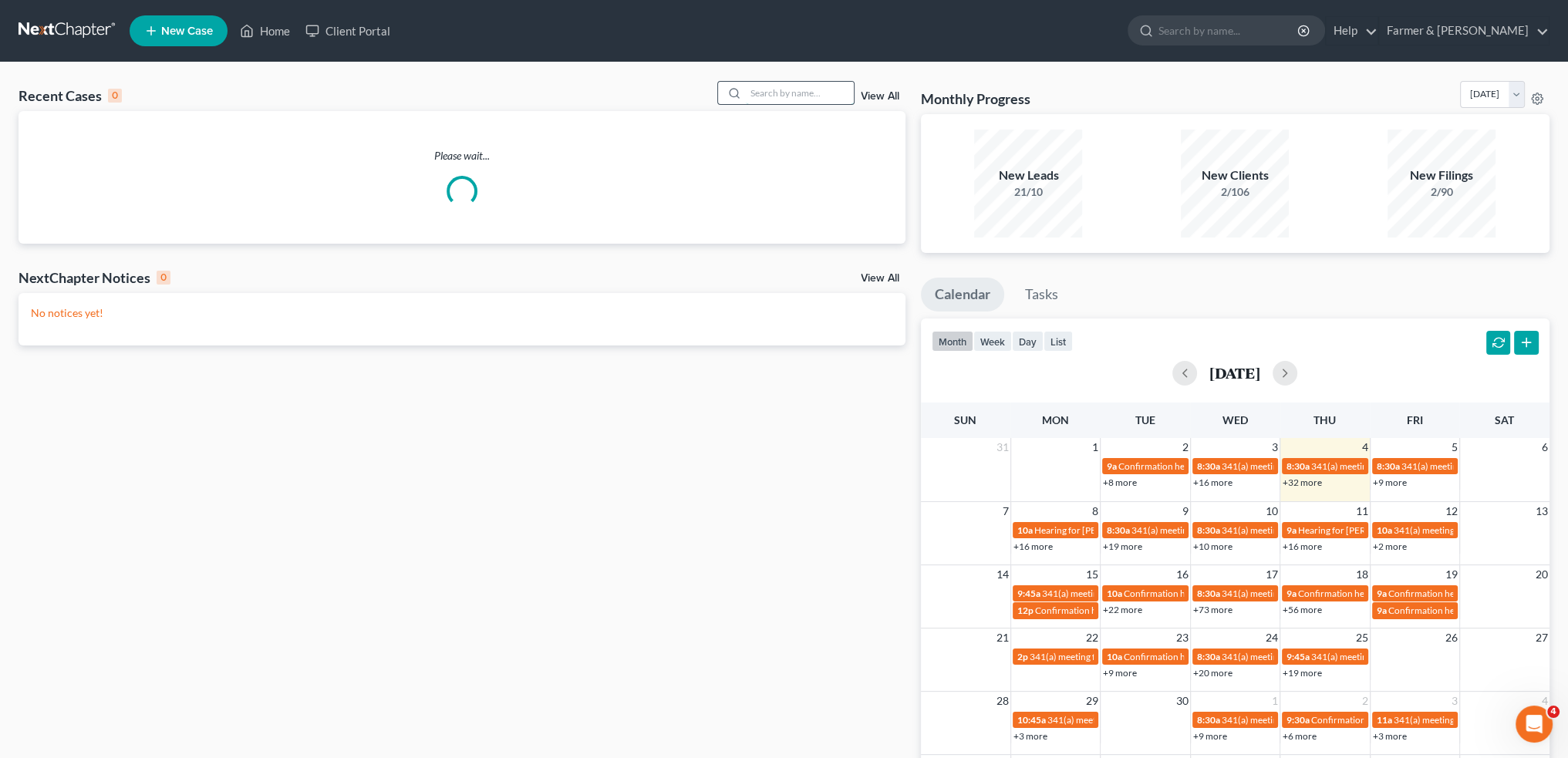
click at [803, 95] on input "search" at bounding box center [800, 93] width 108 height 23
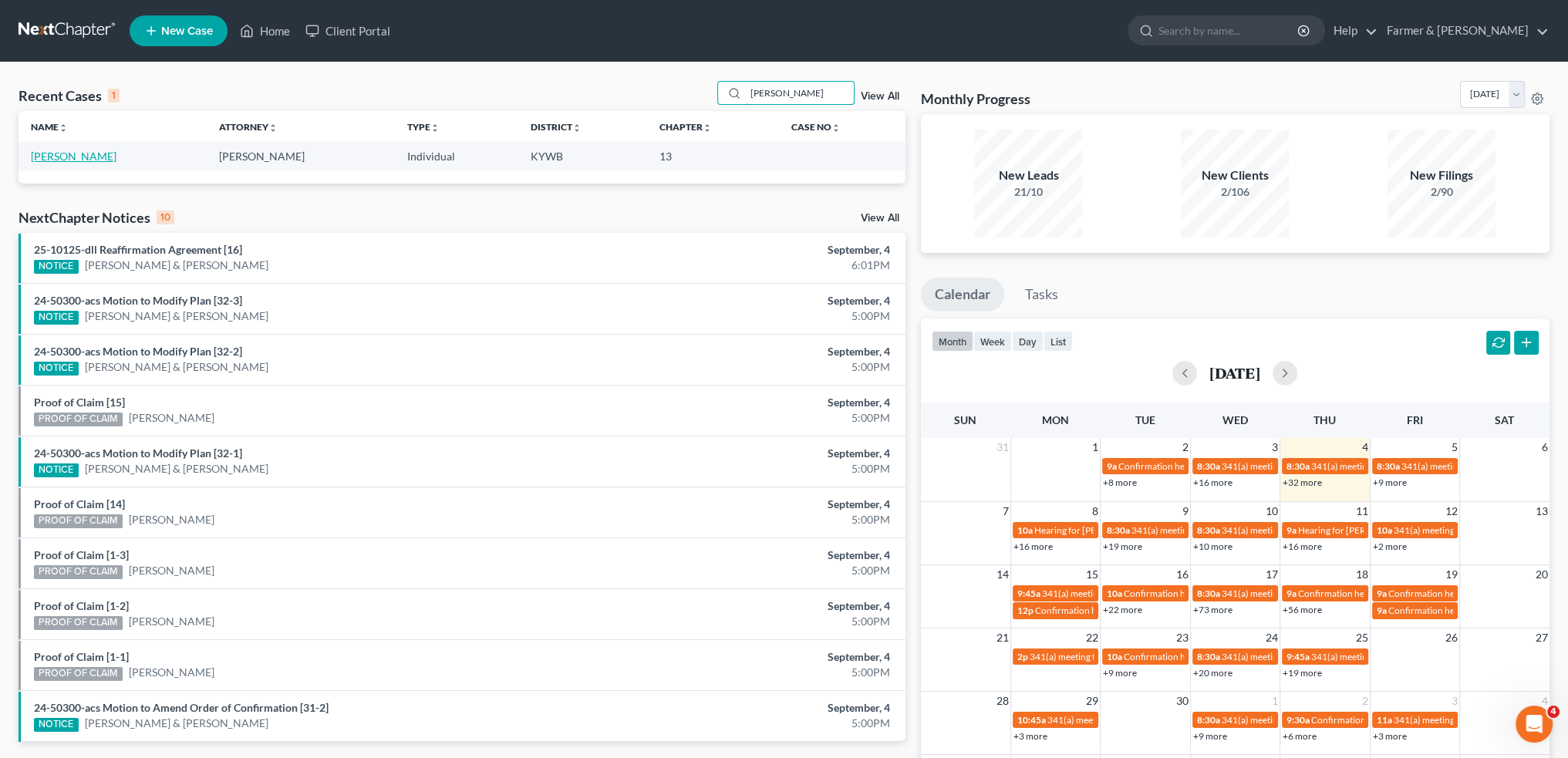
type input "stormie payne"
click at [78, 160] on link "[PERSON_NAME]" at bounding box center [74, 156] width 85 height 13
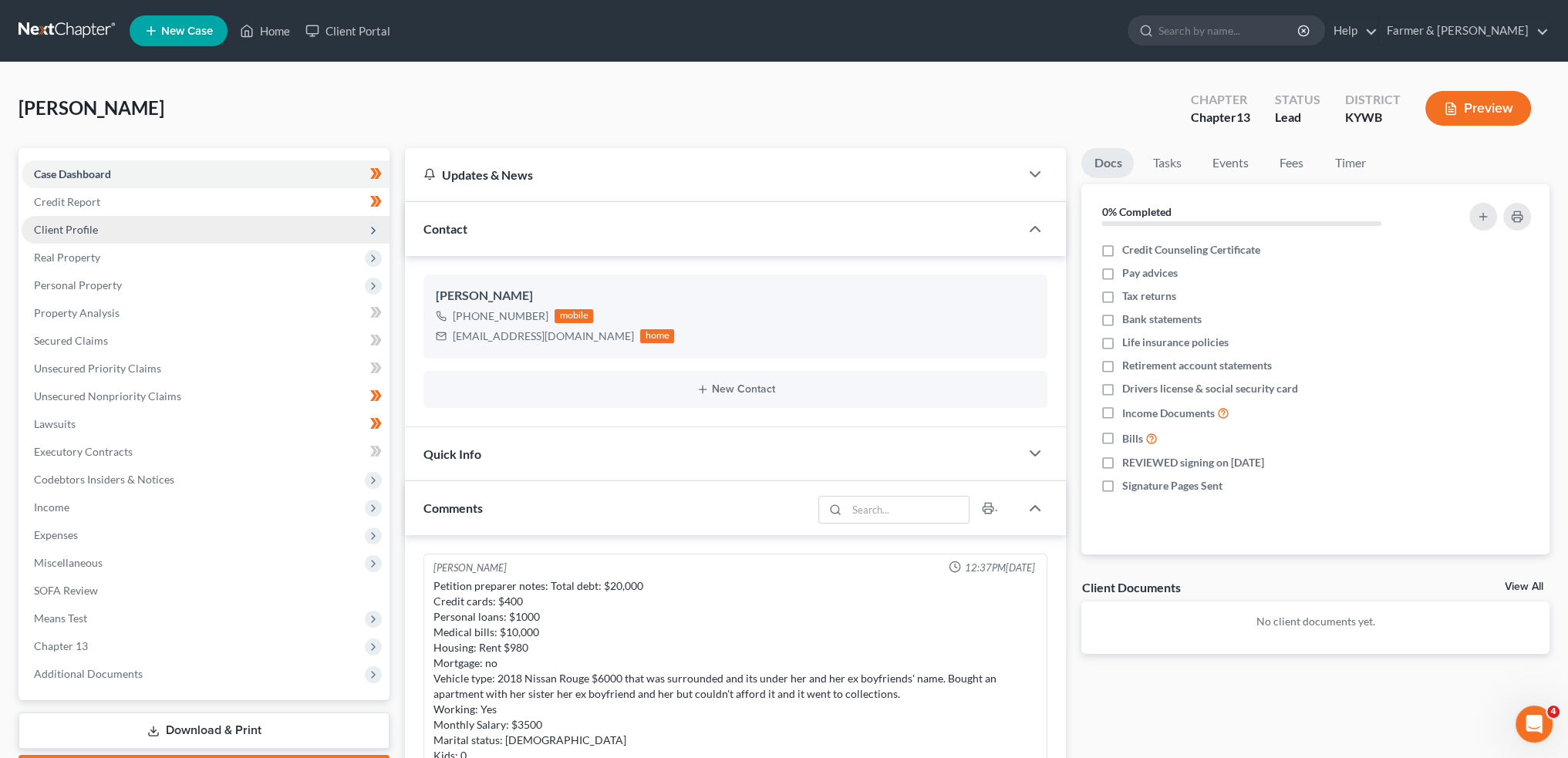
scroll to position [407, 0]
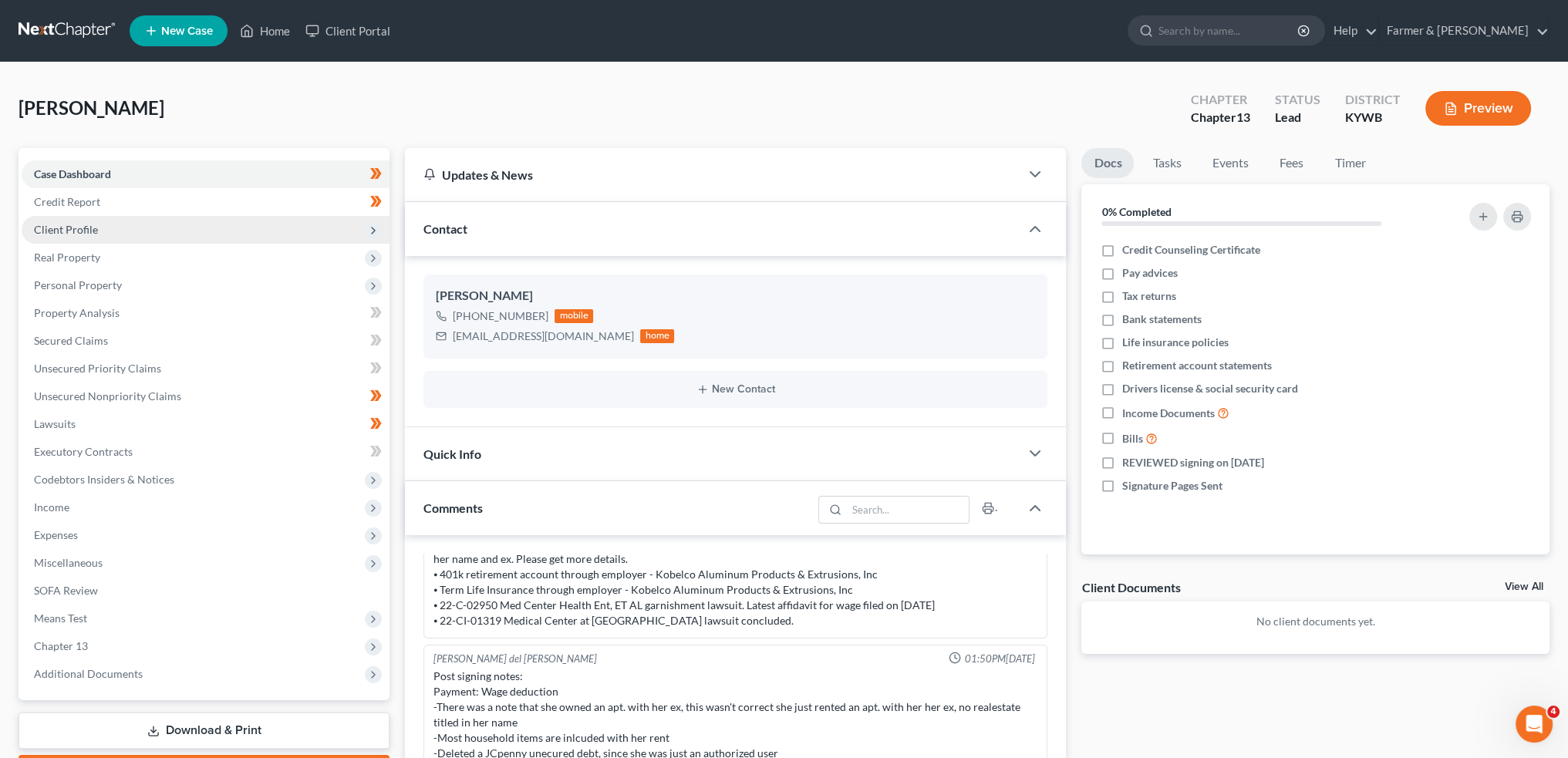
click at [95, 228] on span "Client Profile" at bounding box center [65, 229] width 64 height 13
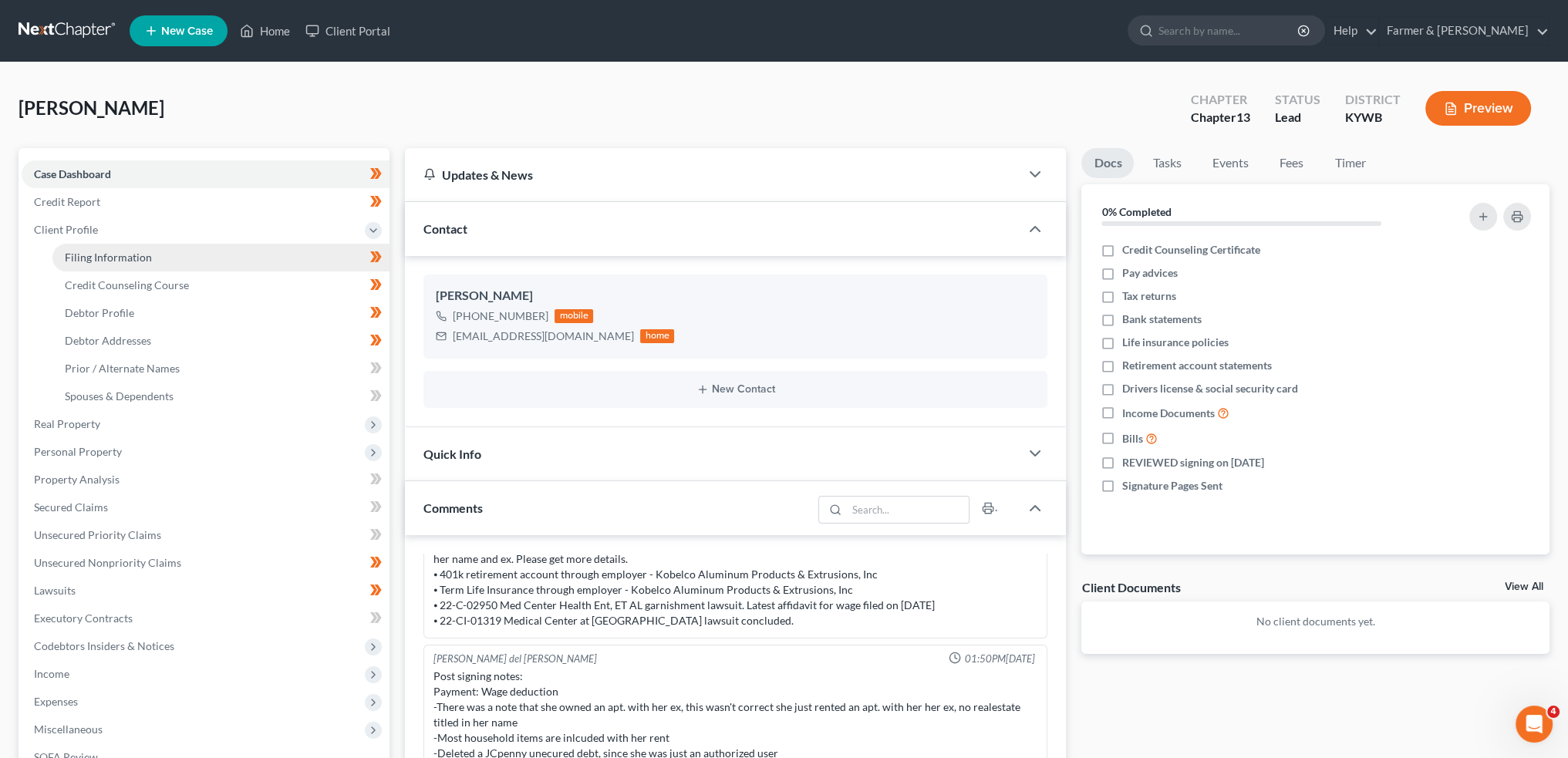
click at [95, 258] on span "Filing Information" at bounding box center [108, 257] width 87 height 13
select select "1"
select select "0"
select select "3"
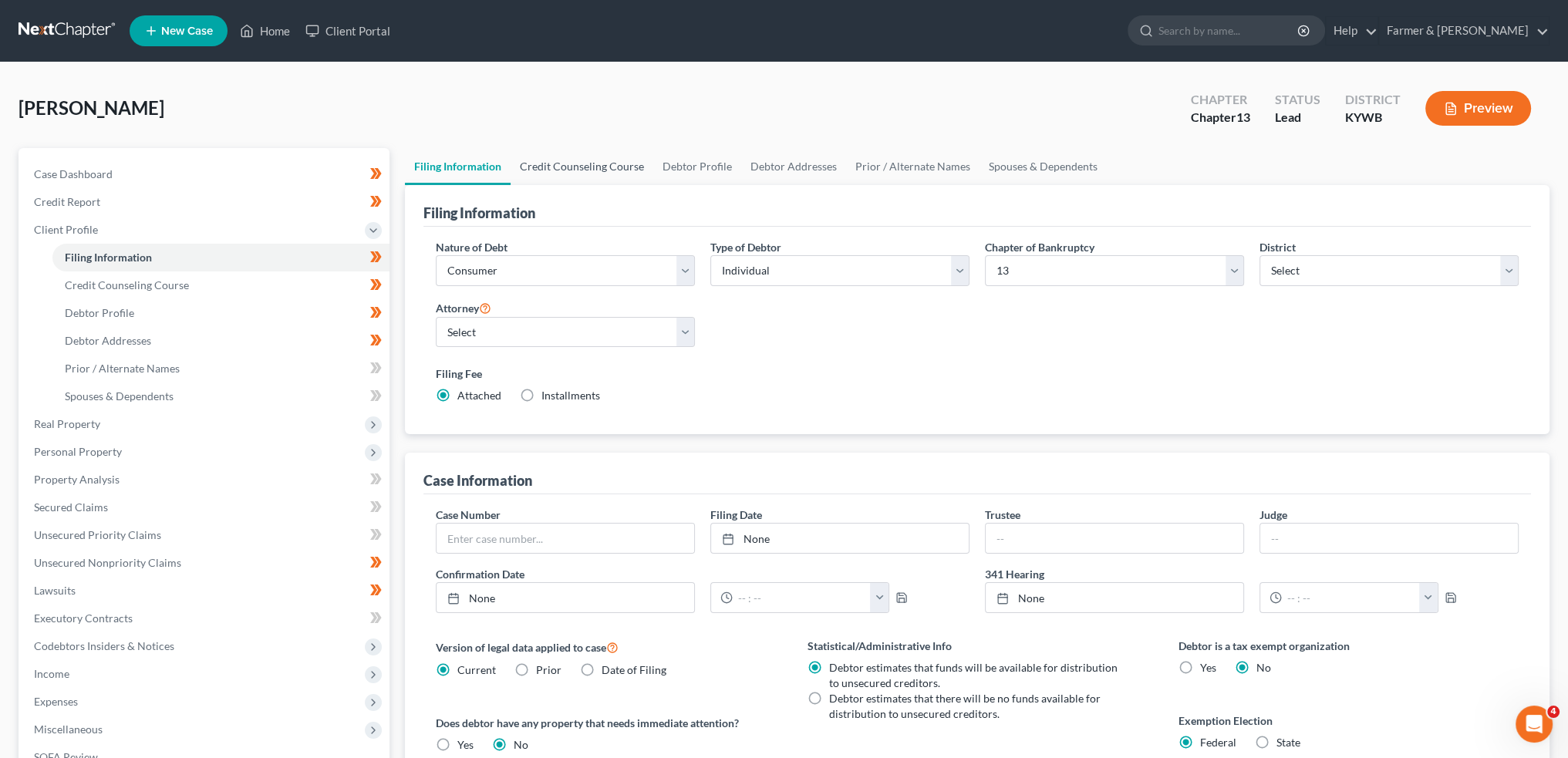
click at [606, 165] on link "Credit Counseling Course" at bounding box center [582, 166] width 143 height 37
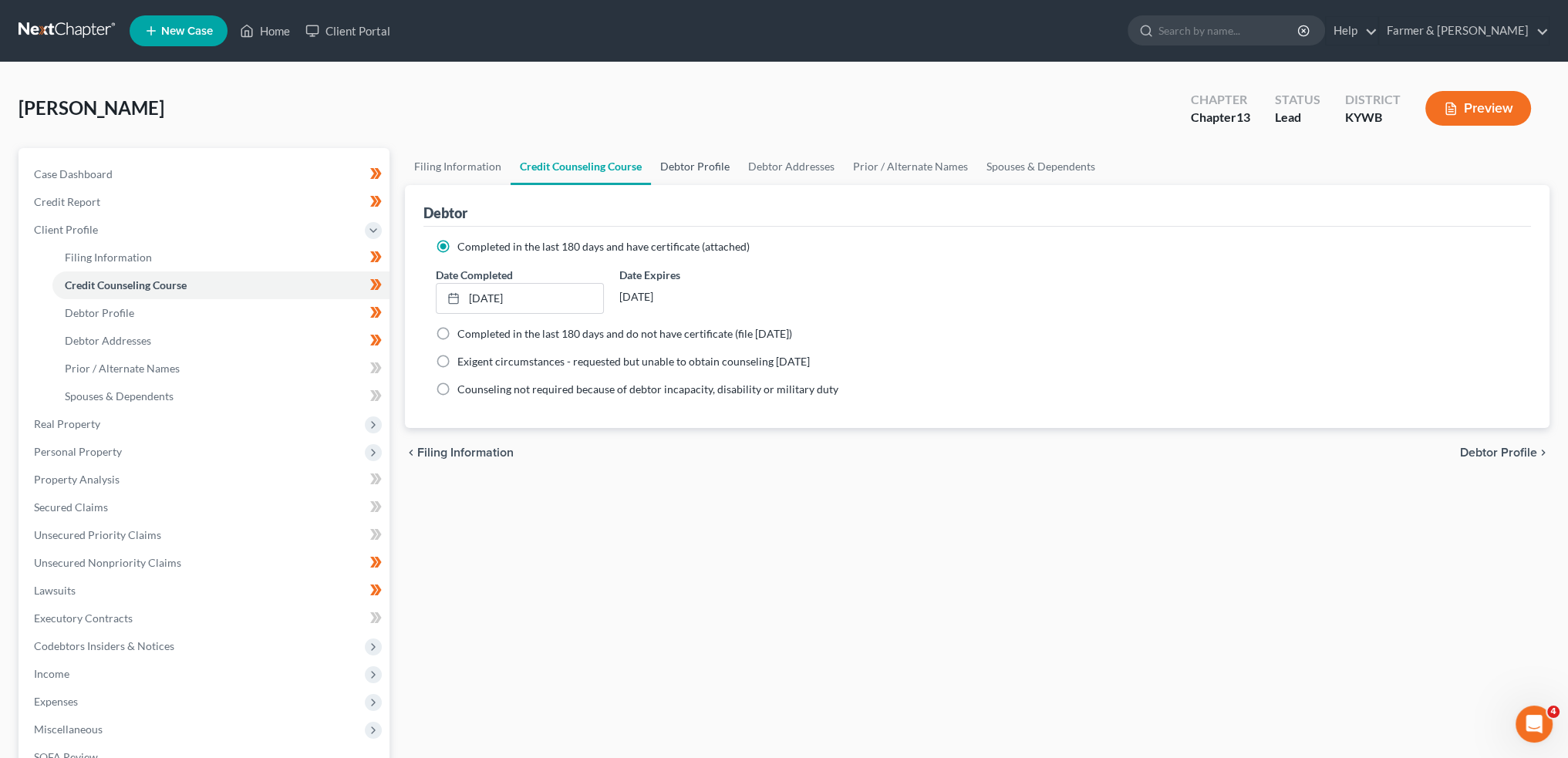
click at [674, 165] on link "Debtor Profile" at bounding box center [694, 166] width 88 height 37
select select "0"
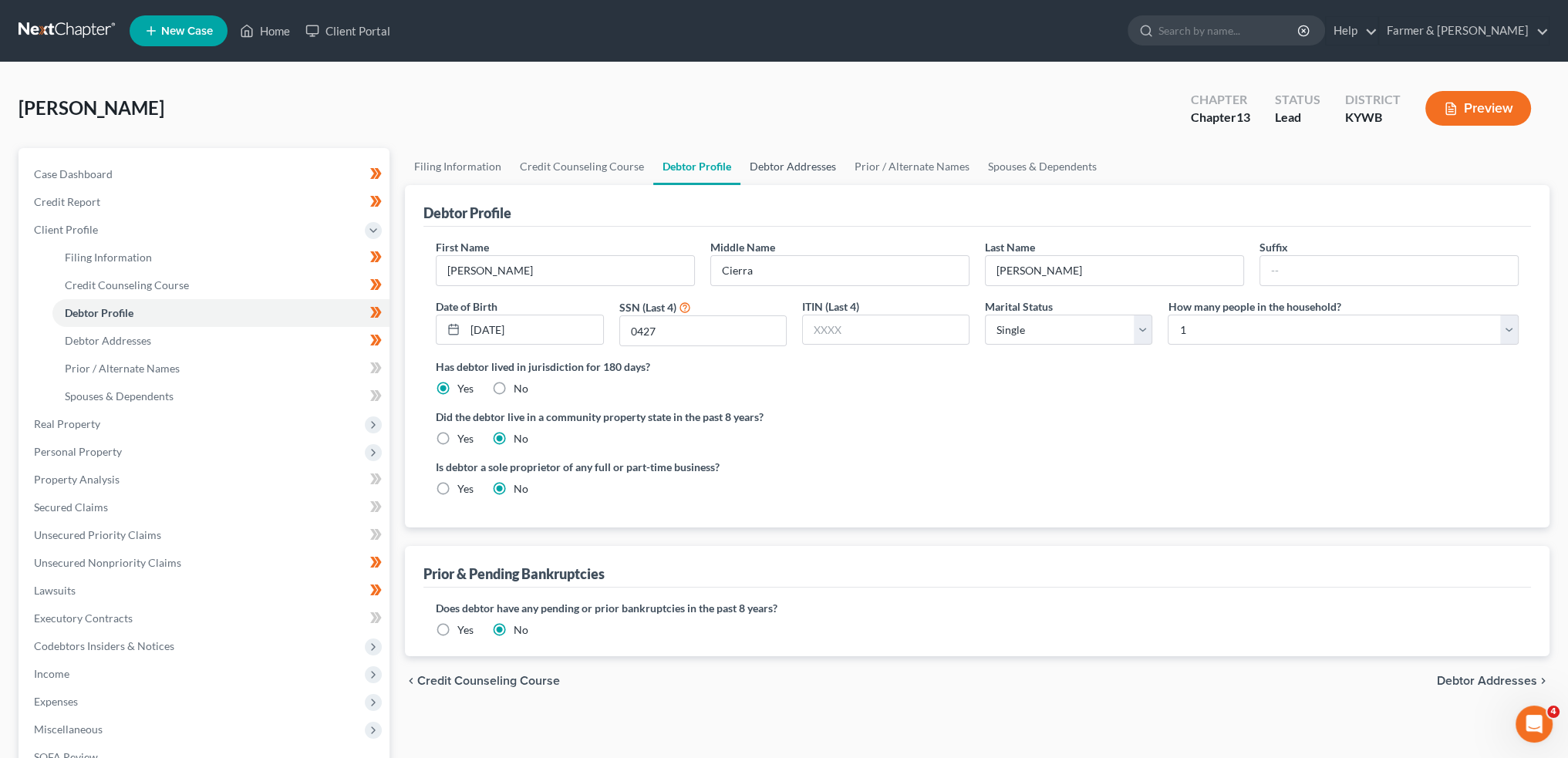
click at [774, 156] on link "Debtor Addresses" at bounding box center [793, 166] width 105 height 37
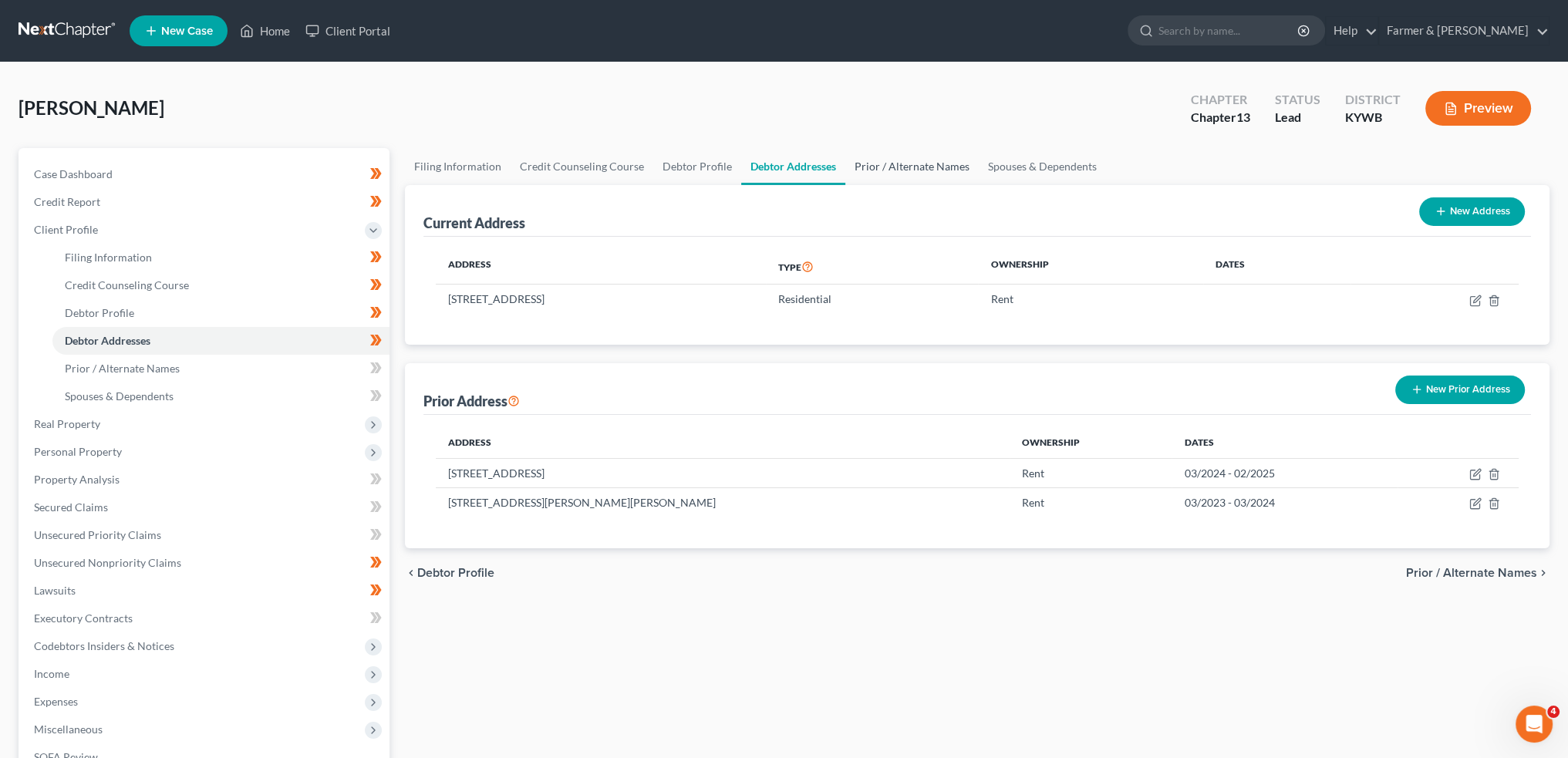
click at [858, 163] on link "Prior / Alternate Names" at bounding box center [912, 166] width 134 height 37
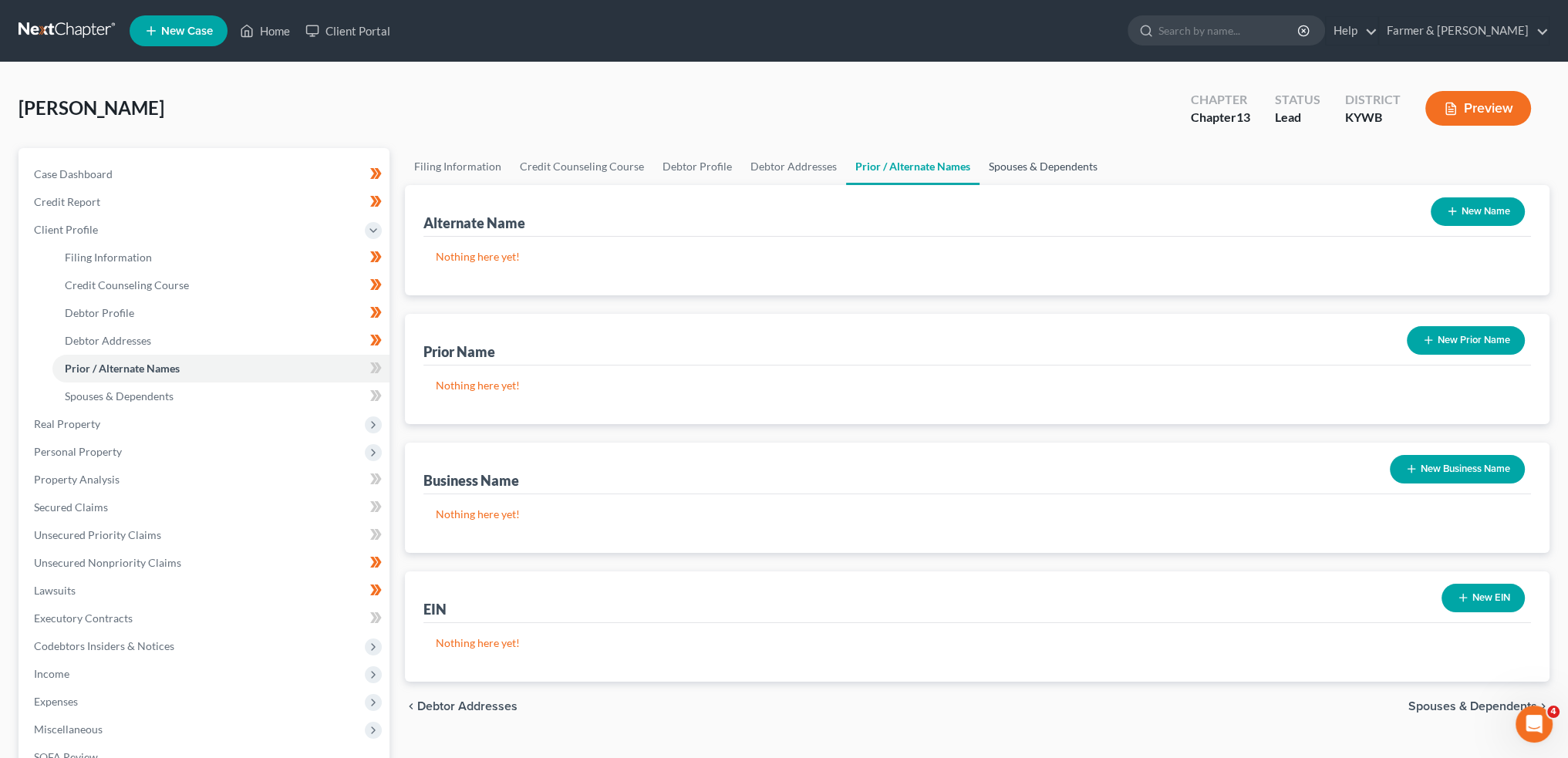
click at [1000, 162] on link "Spouses & Dependents" at bounding box center [1044, 166] width 127 height 37
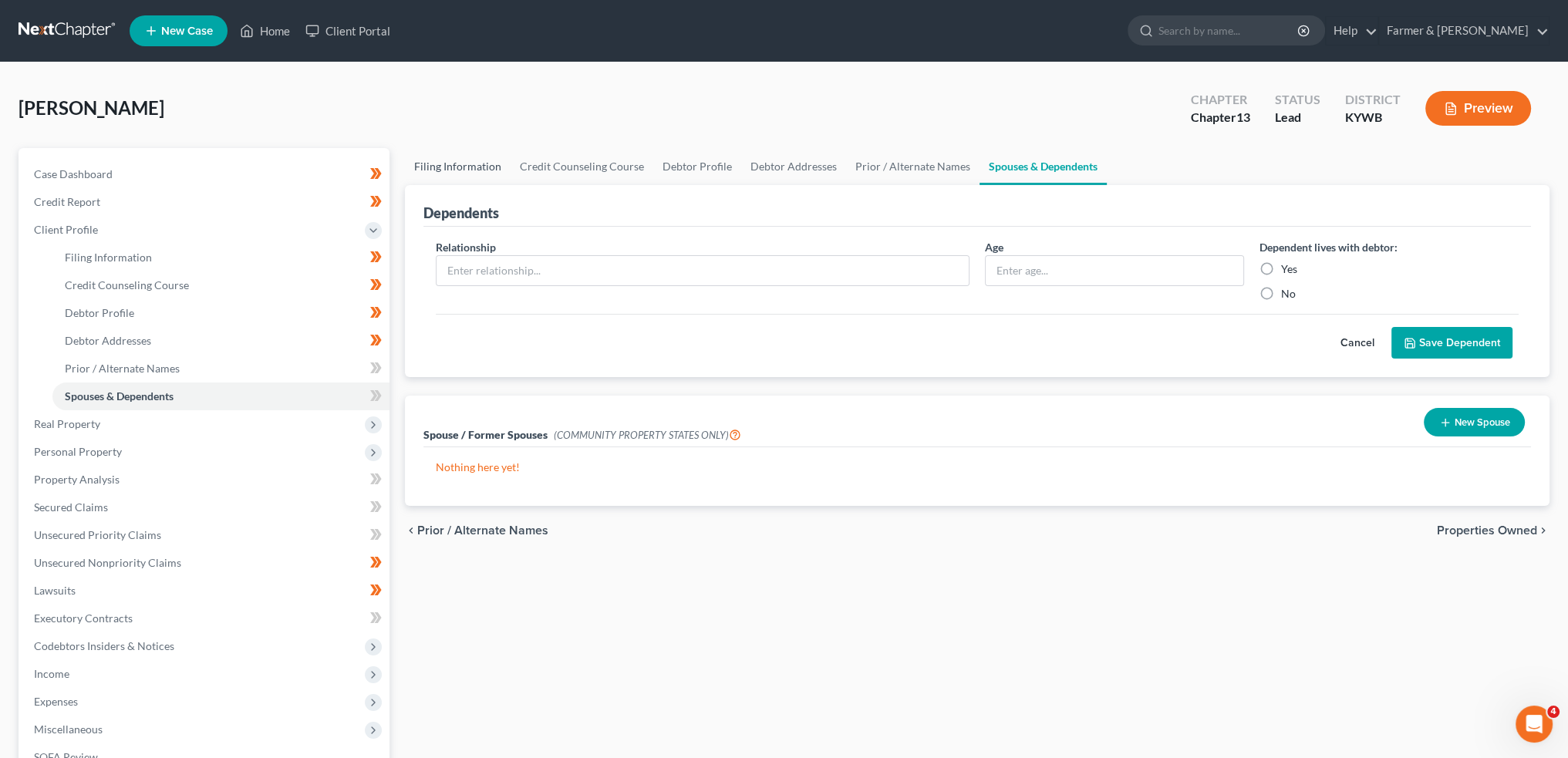
click at [478, 169] on link "Filing Information" at bounding box center [458, 166] width 105 height 37
select select "1"
select select "0"
select select "3"
select select "33"
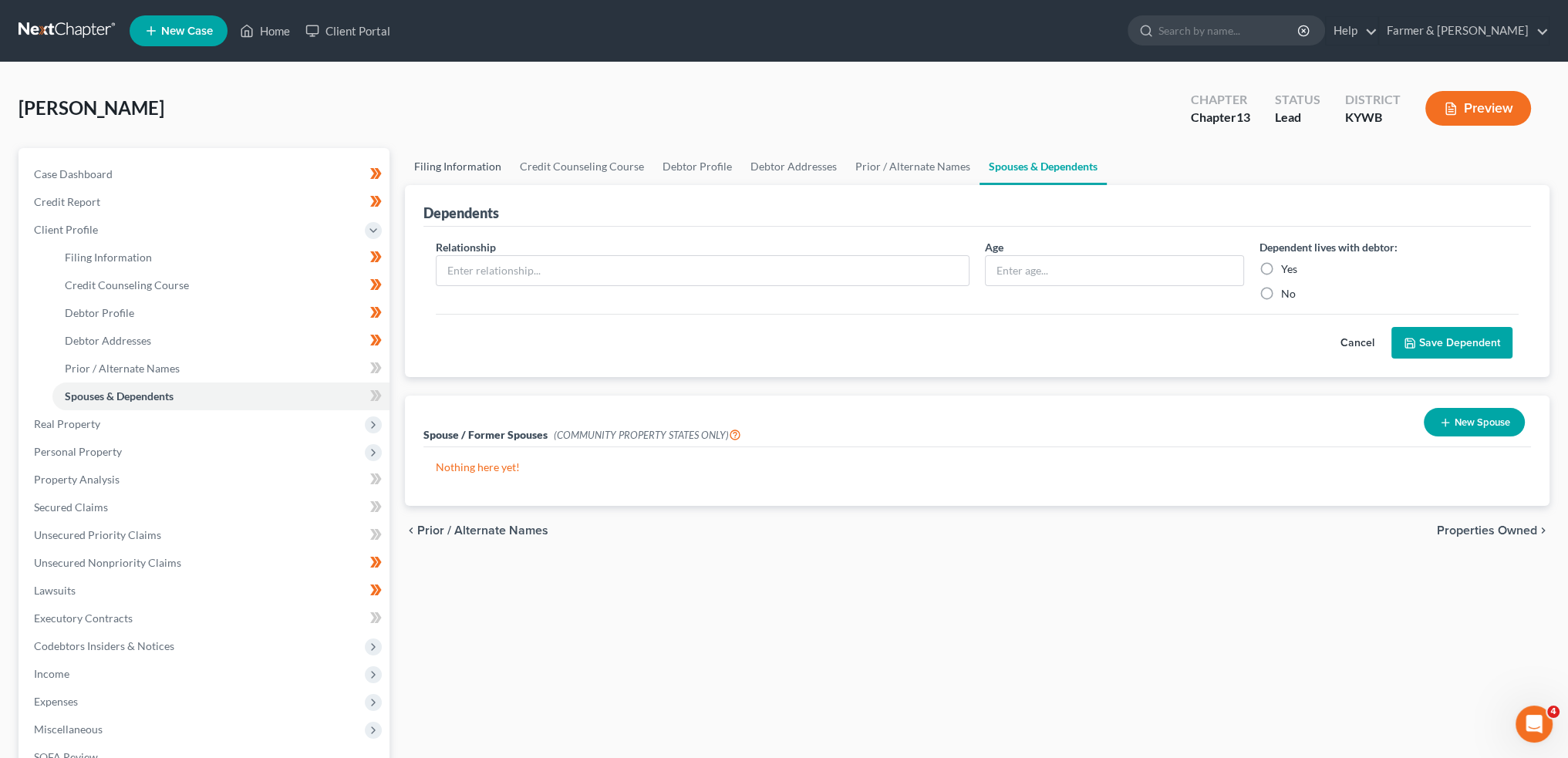
select select "0"
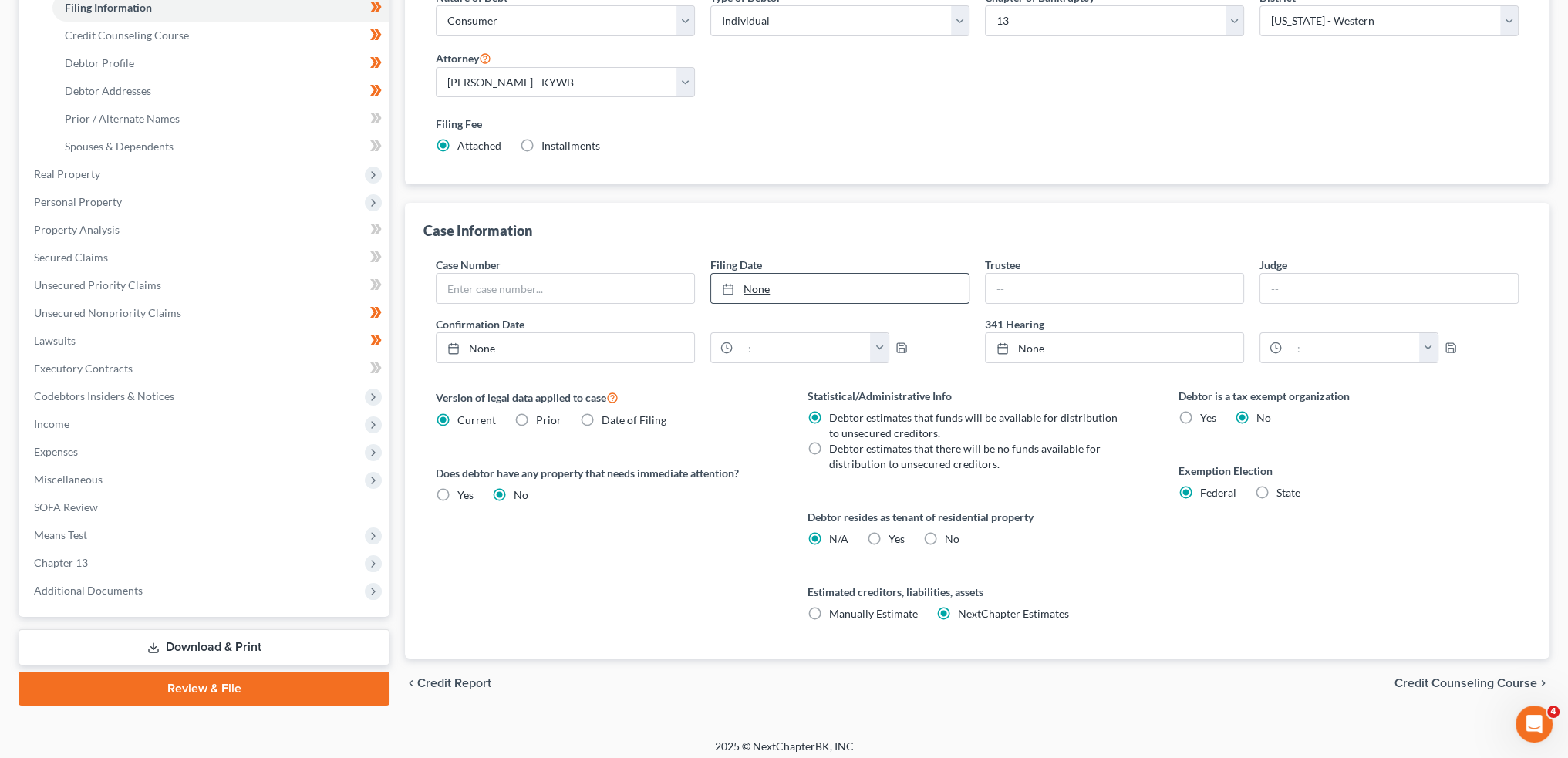
scroll to position [256, 0]
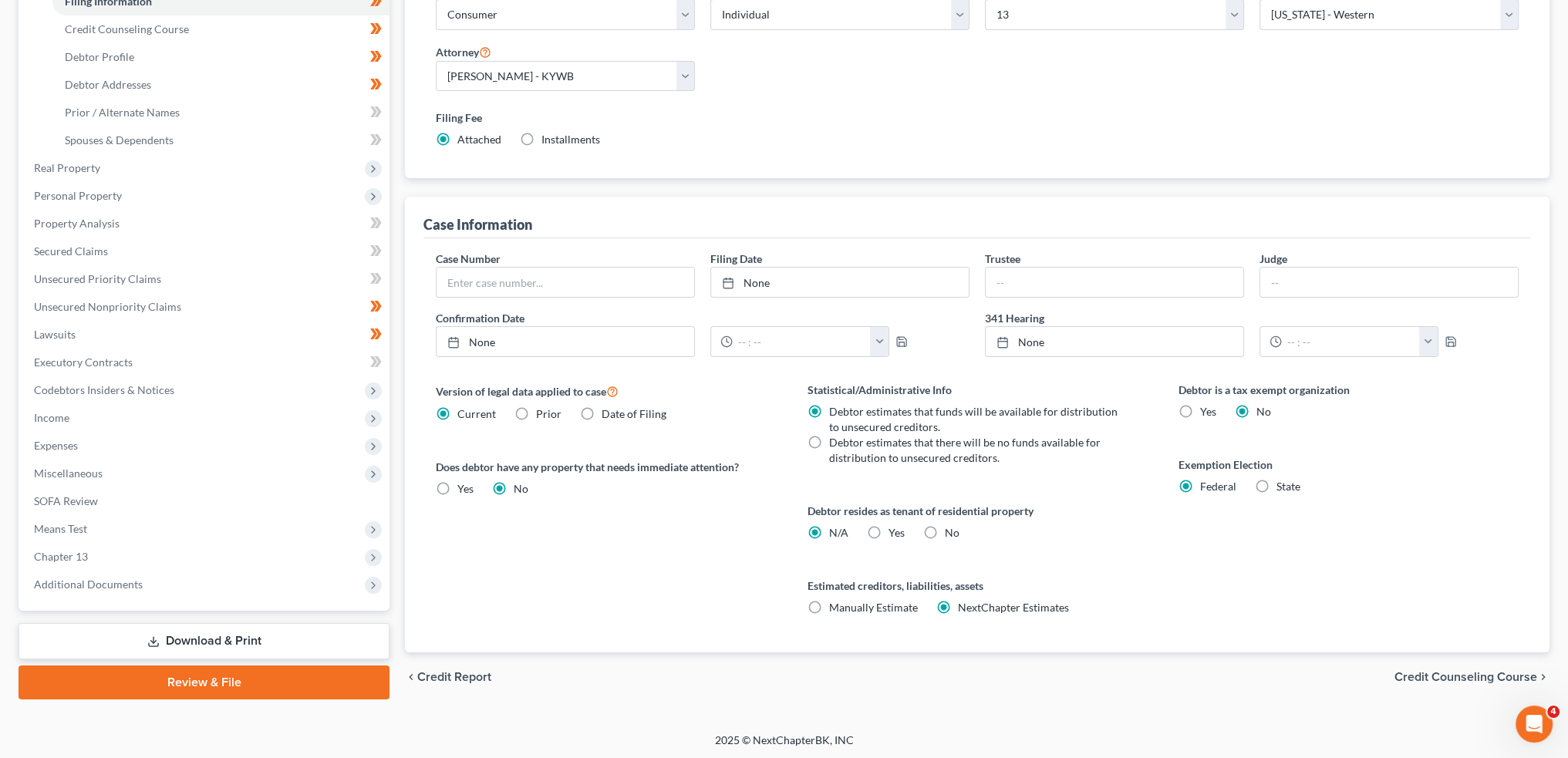
click at [889, 527] on span "Yes" at bounding box center [897, 533] width 16 height 13
click at [894, 527] on input "Yes Yes" at bounding box center [899, 530] width 10 height 10
radio input "true"
radio input "false"
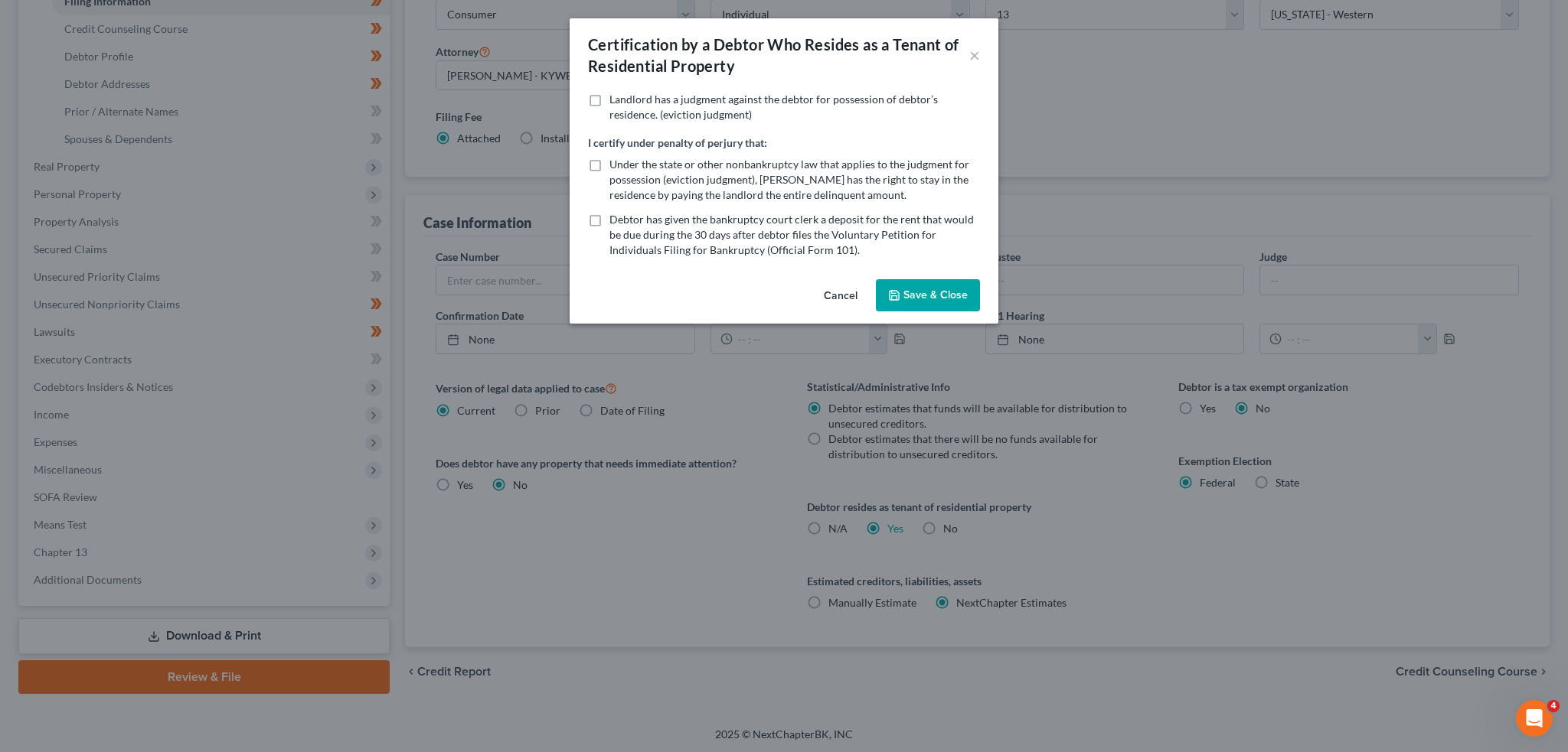
click at [942, 299] on button "Save & Close" at bounding box center [927, 296] width 104 height 32
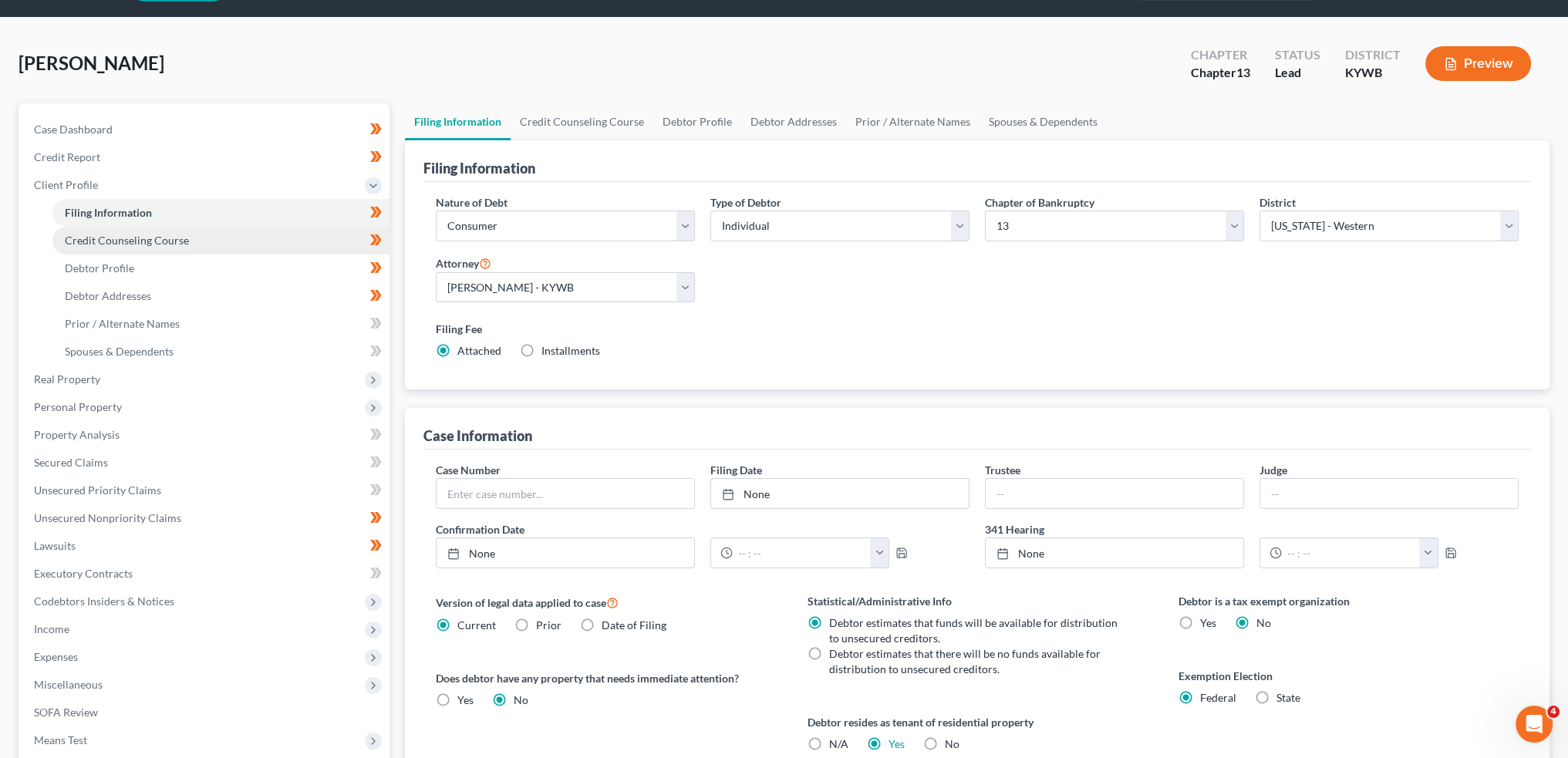
scroll to position [0, 0]
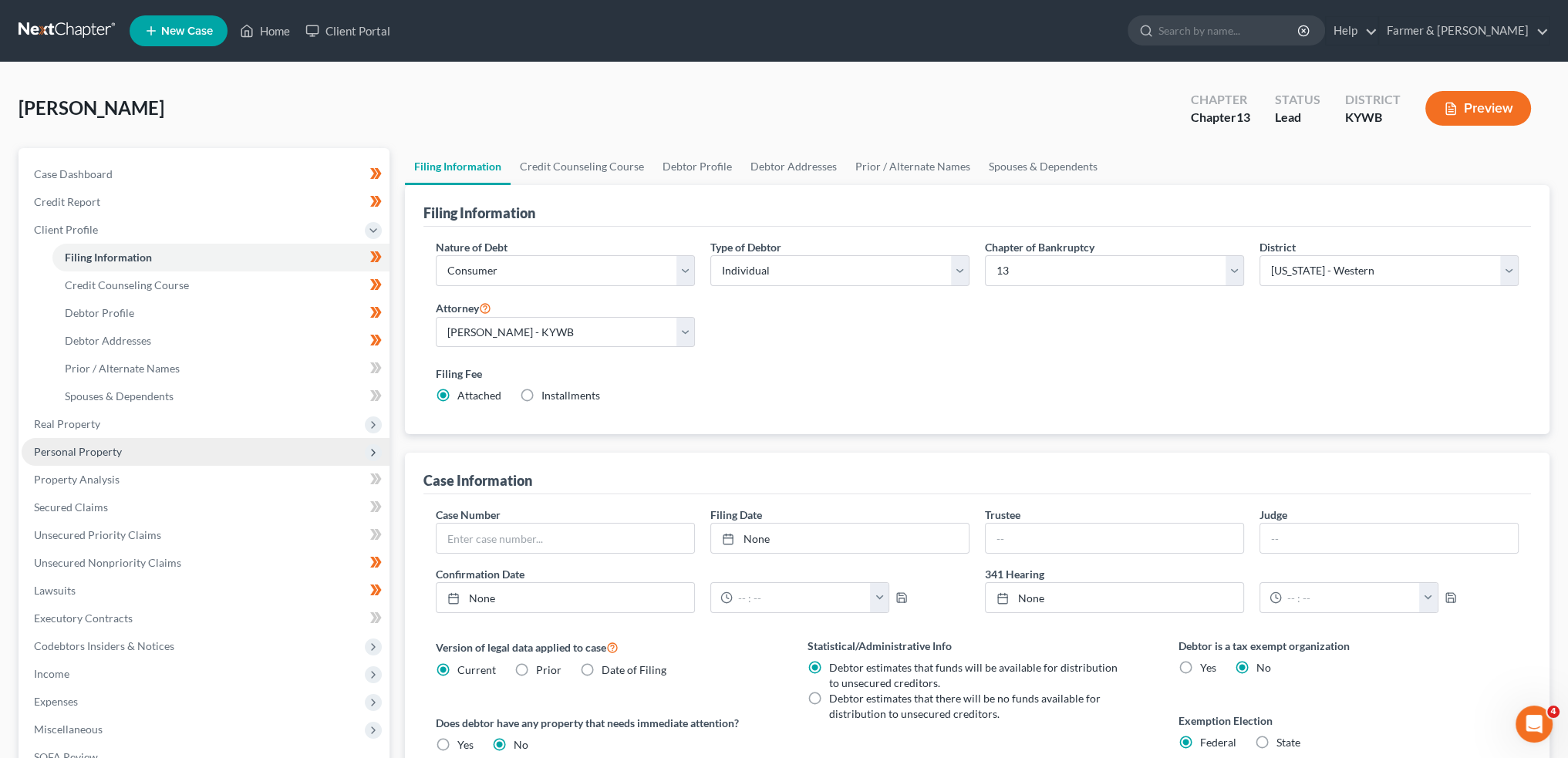
click at [104, 446] on span "Personal Property" at bounding box center [77, 452] width 88 height 13
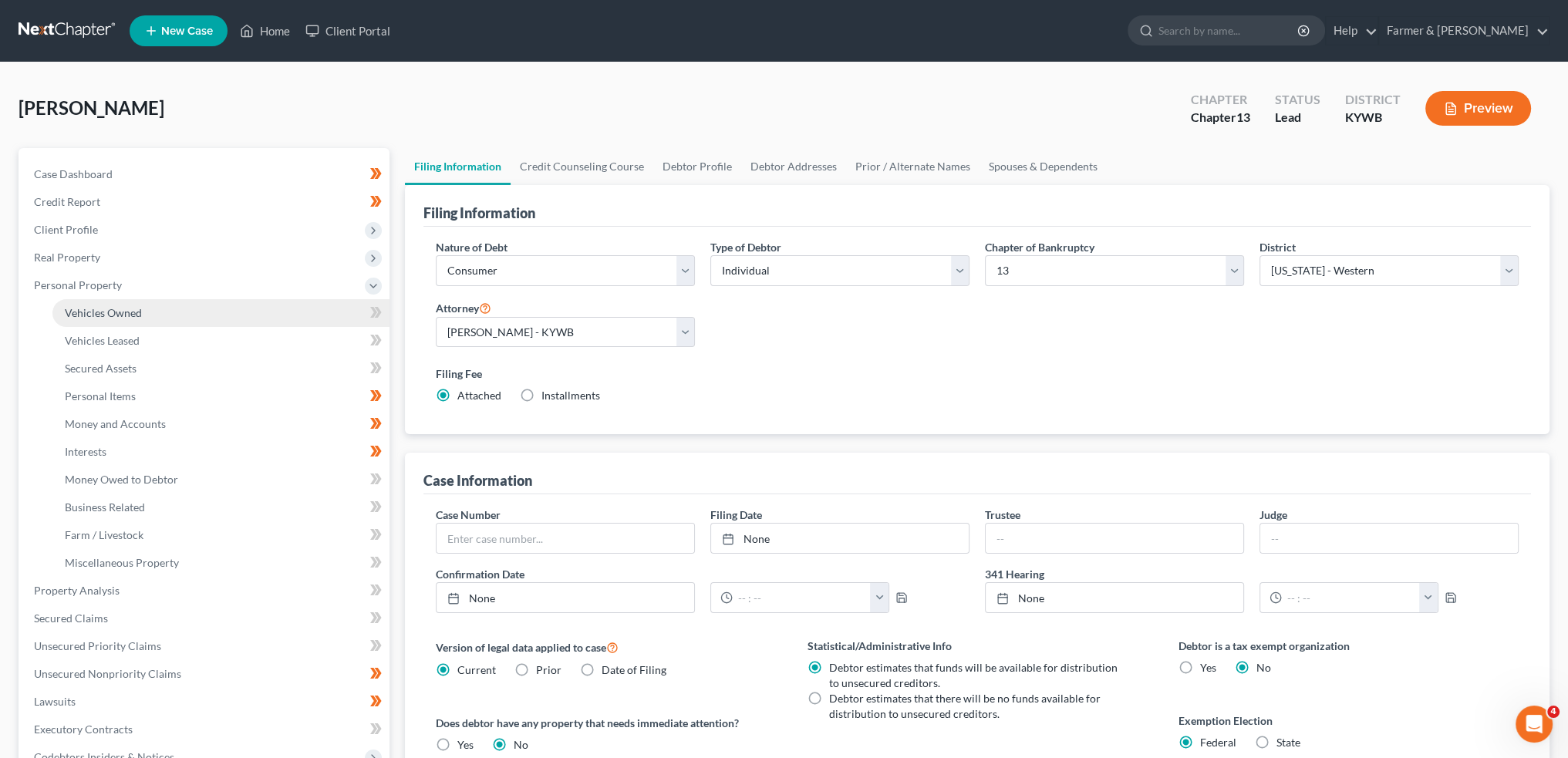
click at [120, 318] on span "Vehicles Owned" at bounding box center [103, 313] width 77 height 13
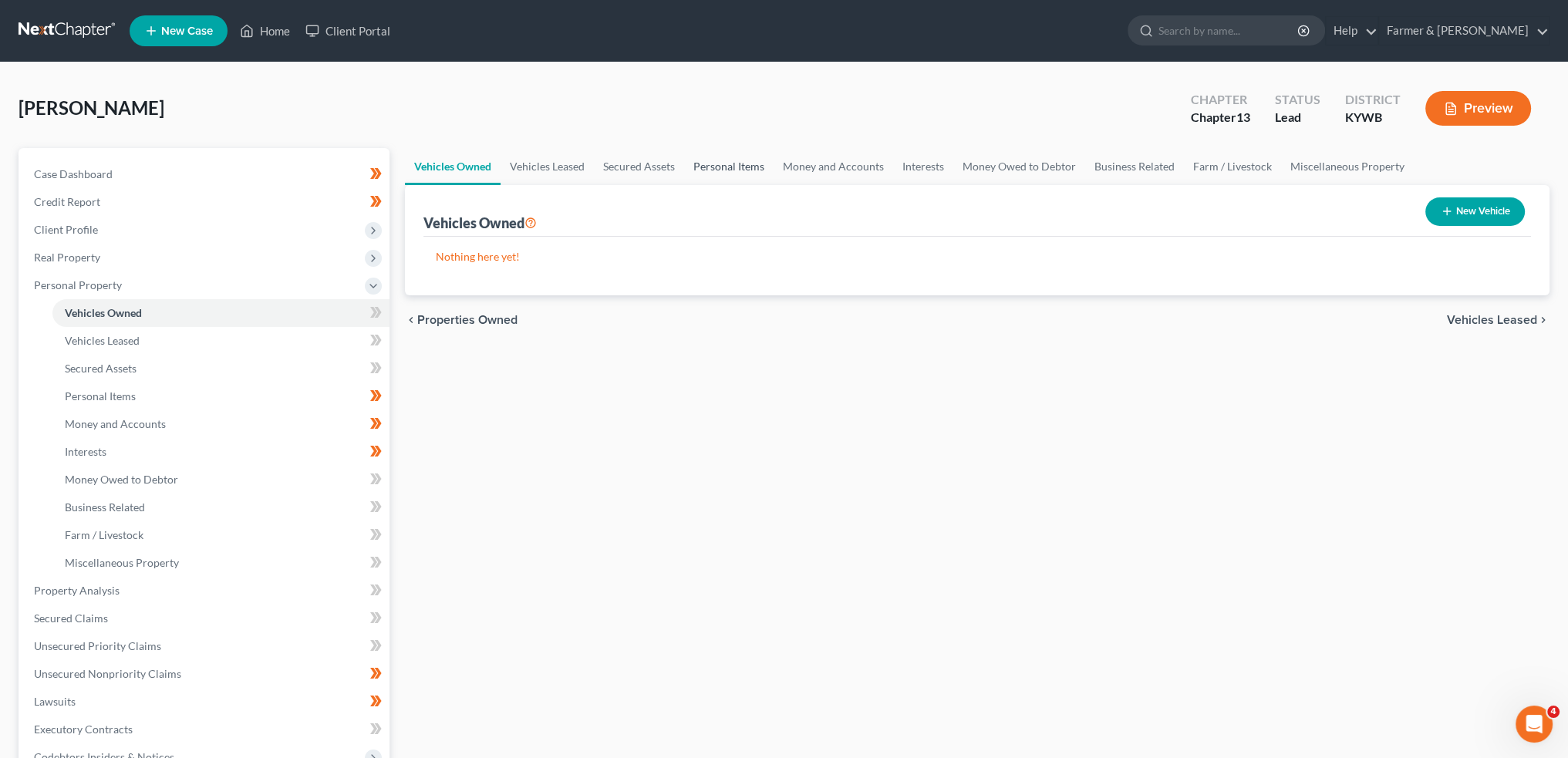
click at [726, 168] on link "Personal Items" at bounding box center [729, 166] width 89 height 37
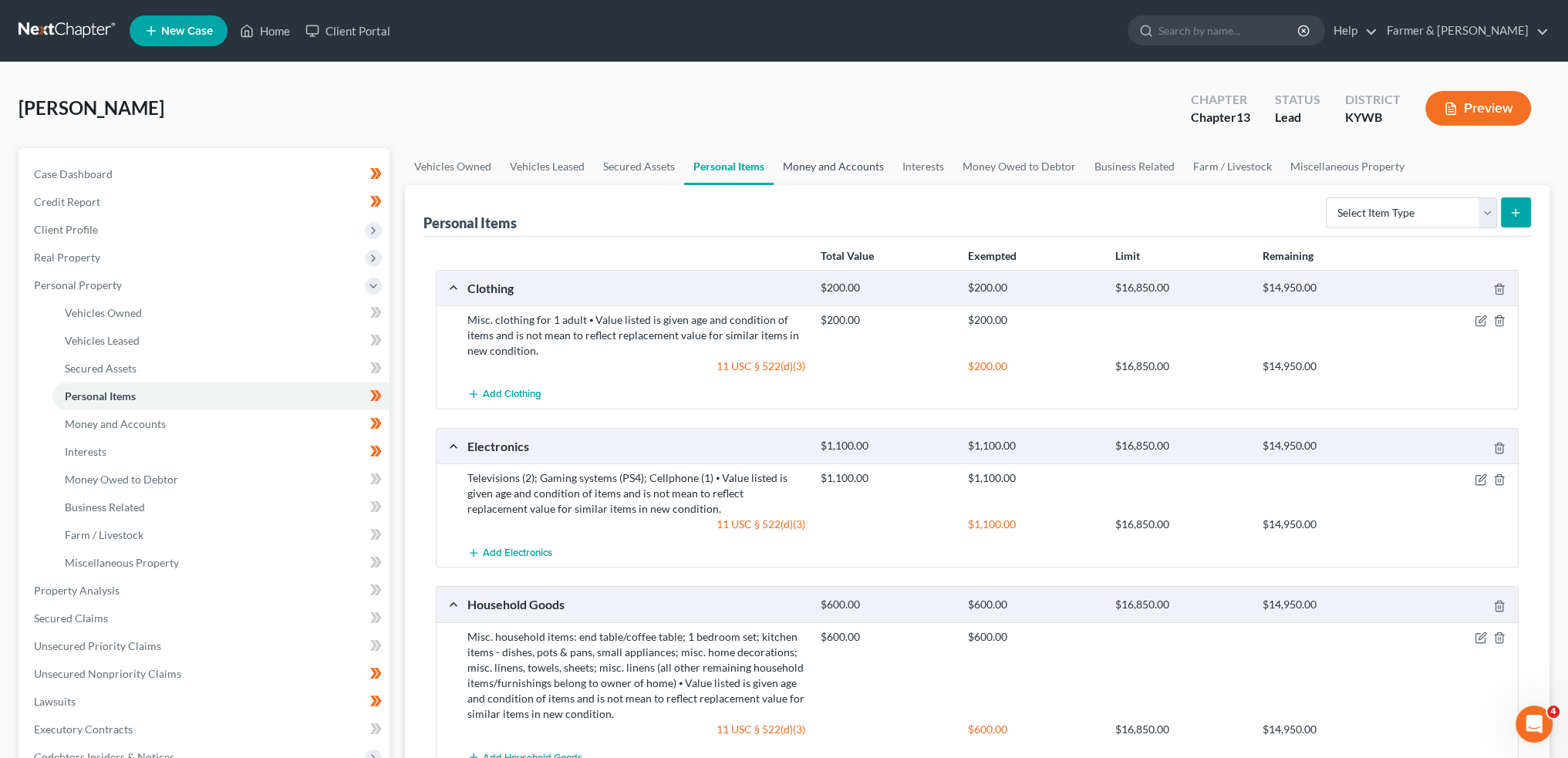
click at [820, 172] on link "Money and Accounts" at bounding box center [834, 166] width 120 height 37
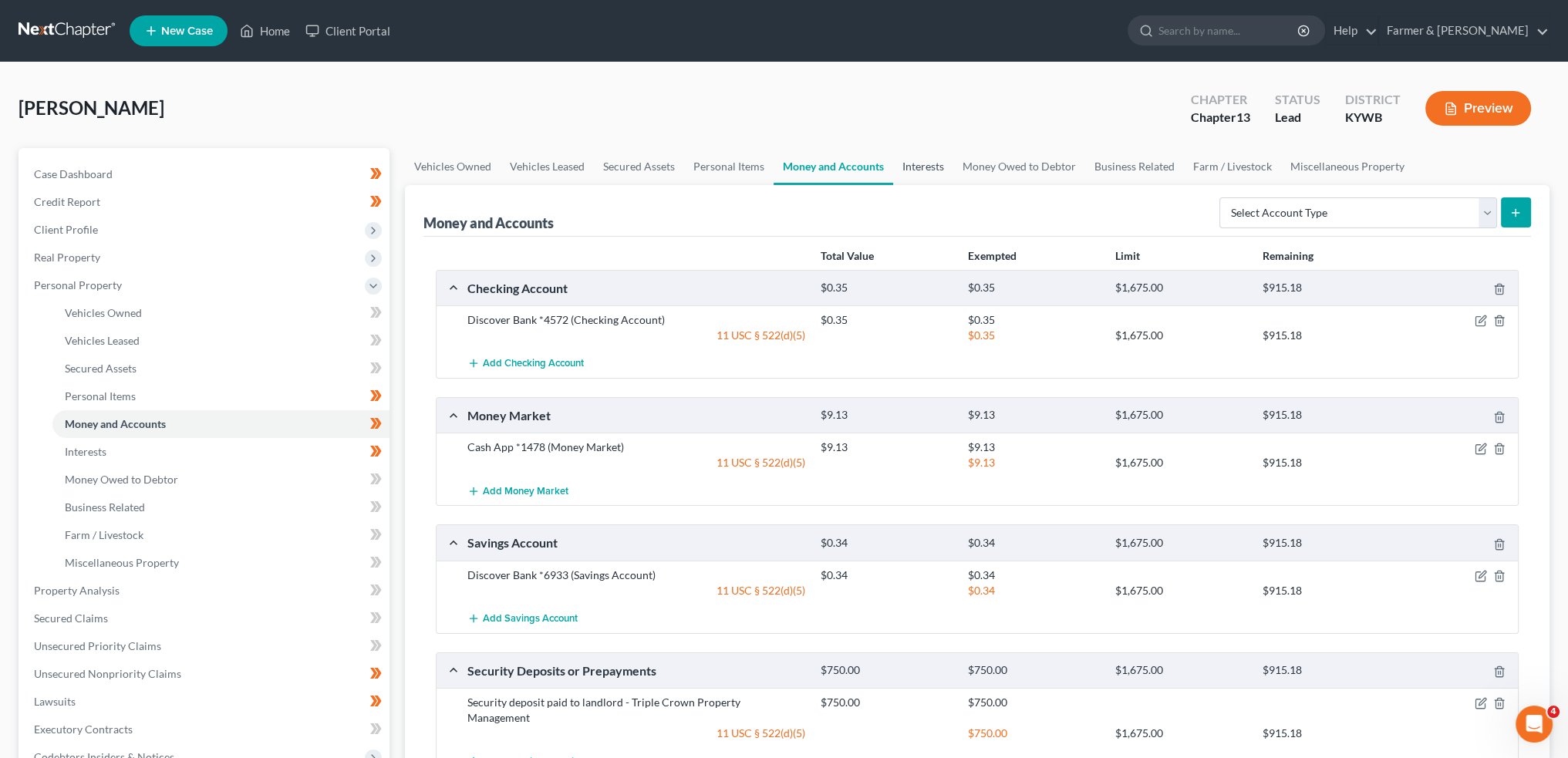
click at [931, 154] on link "Interests" at bounding box center [924, 166] width 60 height 37
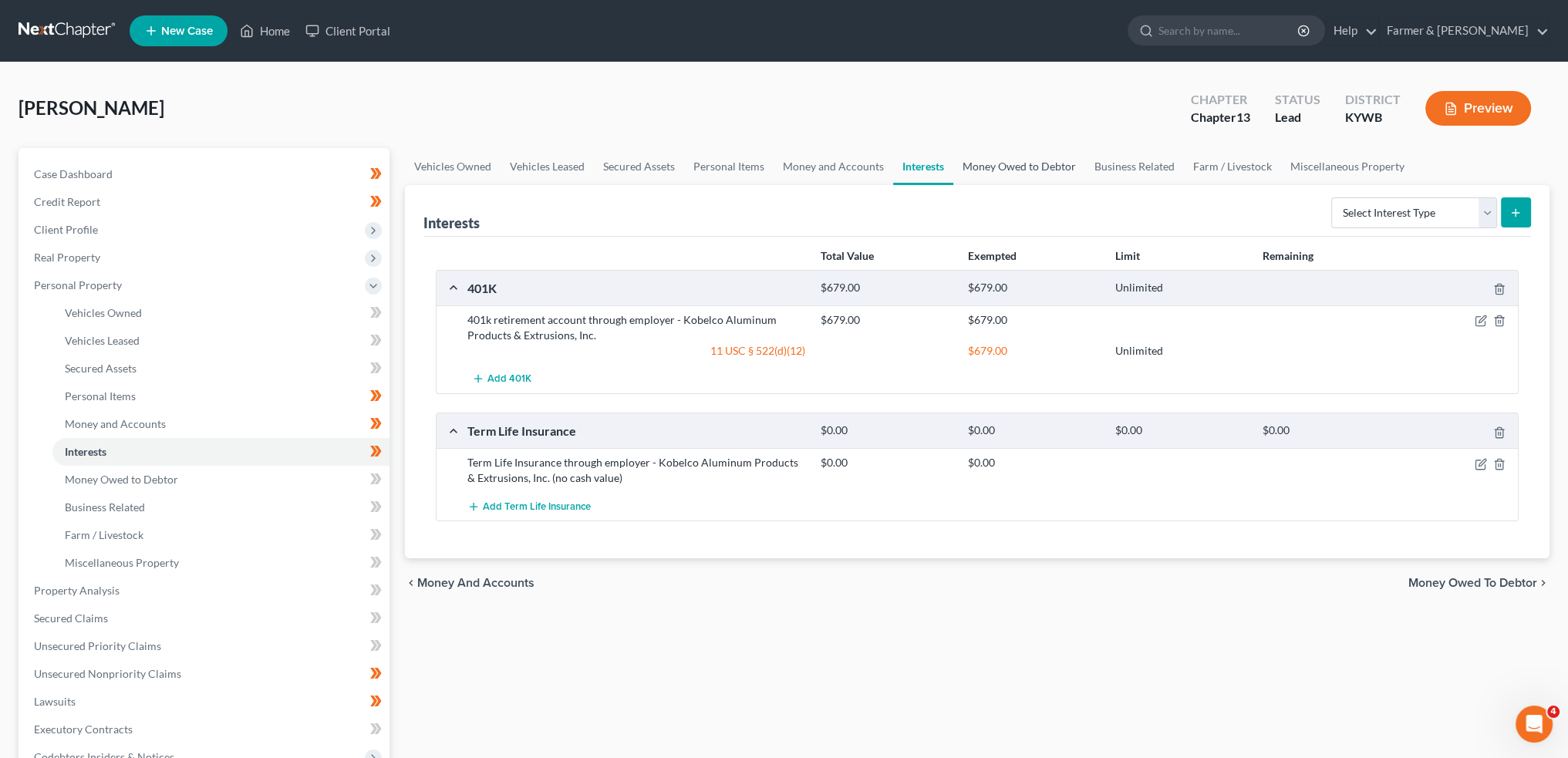
click at [986, 161] on link "Money Owed to Debtor" at bounding box center [1019, 166] width 132 height 37
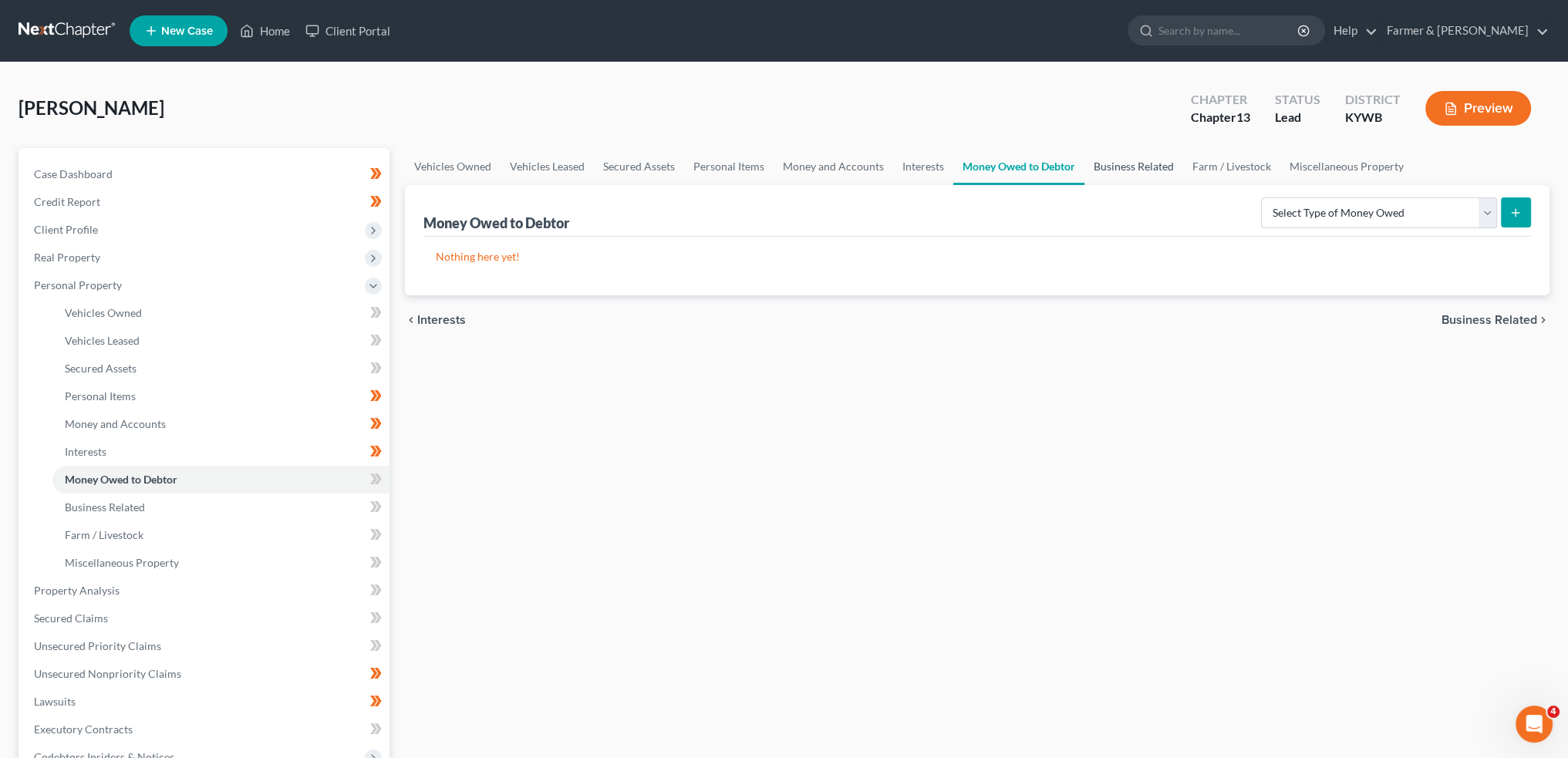
click at [1122, 164] on link "Business Related" at bounding box center [1134, 166] width 99 height 37
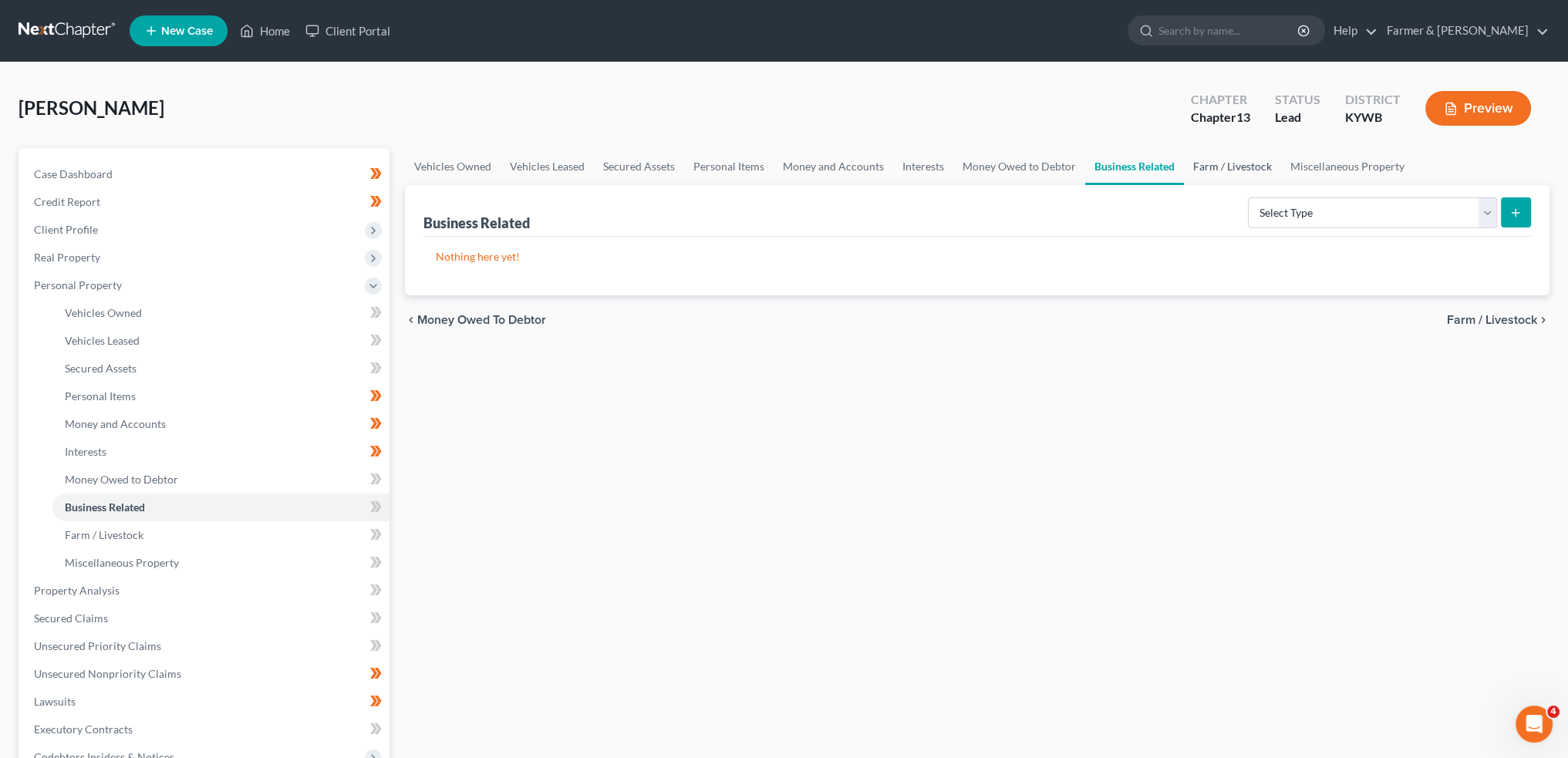
click at [1209, 165] on link "Farm / Livestock" at bounding box center [1233, 166] width 97 height 37
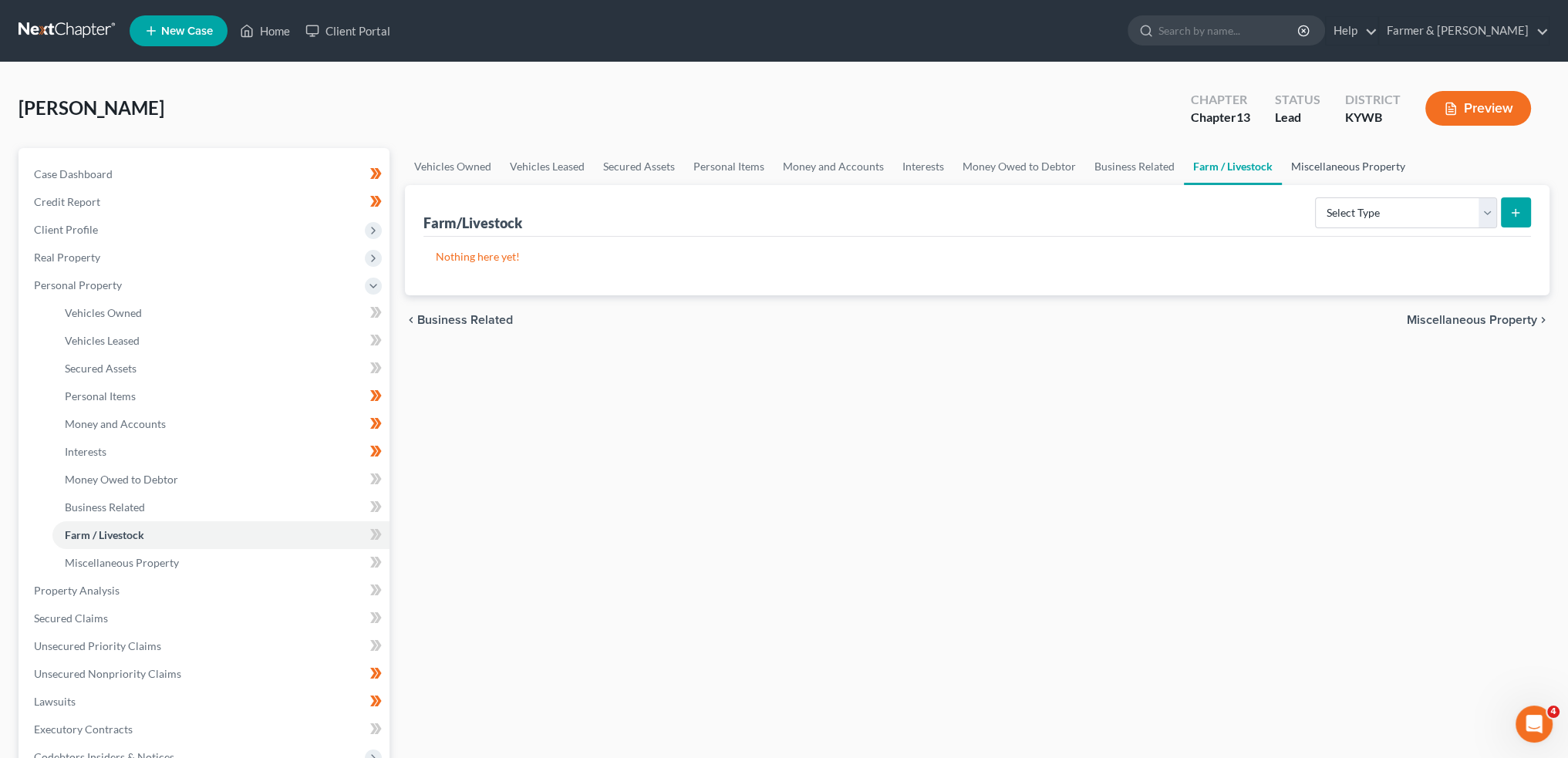
click at [1315, 155] on link "Miscellaneous Property" at bounding box center [1348, 166] width 133 height 37
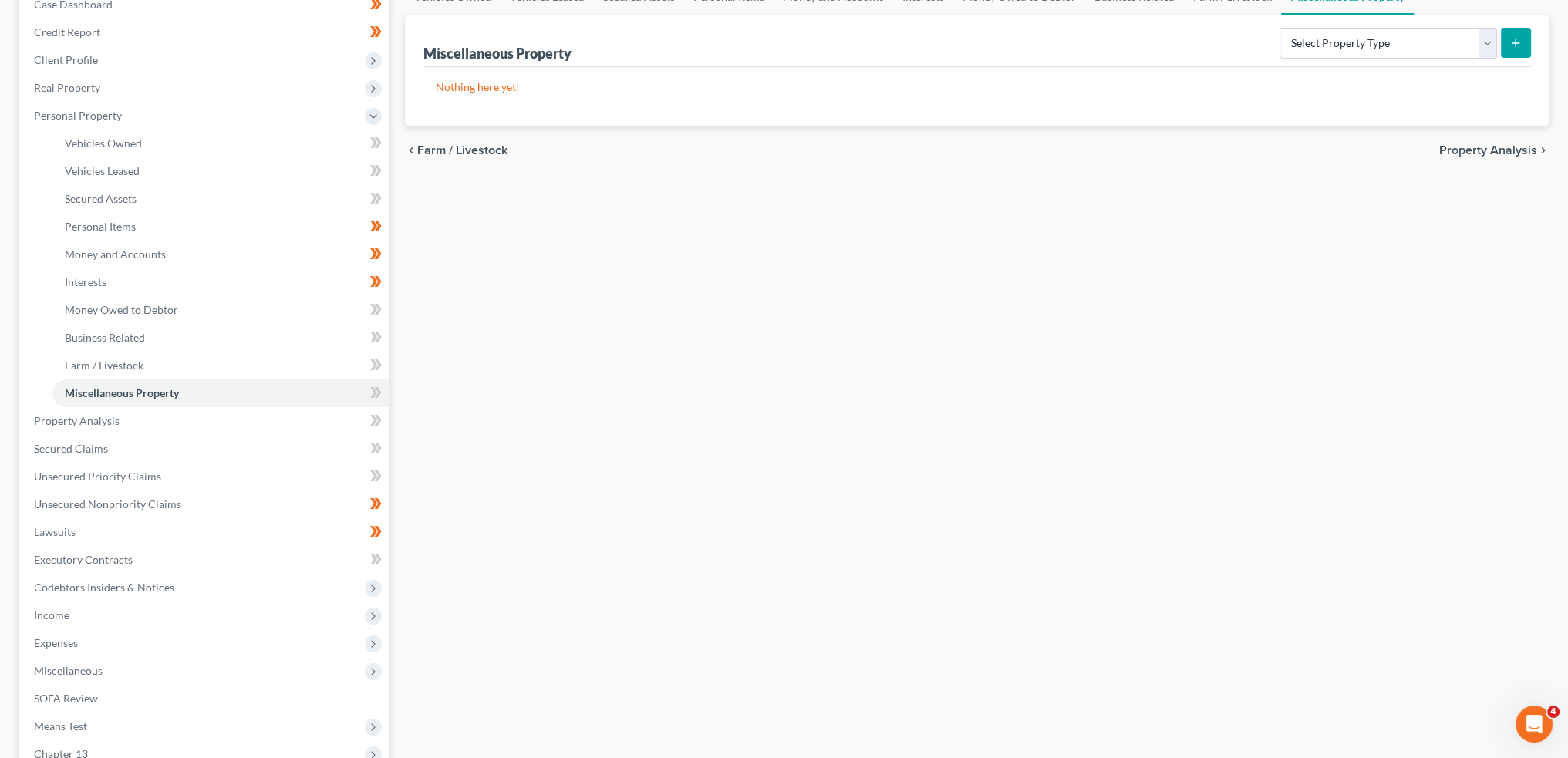
scroll to position [257, 0]
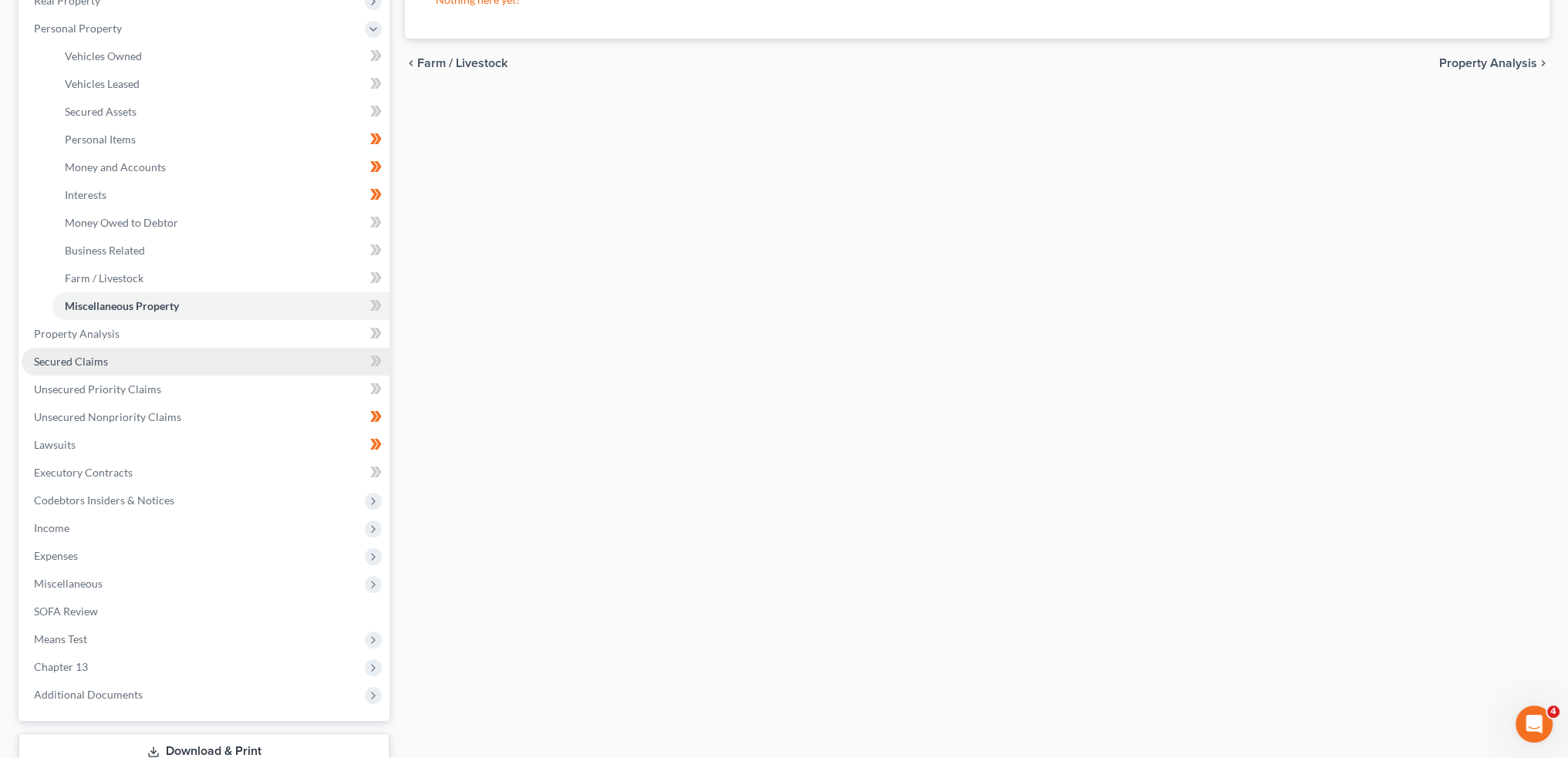
click at [109, 353] on link "Secured Claims" at bounding box center [205, 362] width 368 height 28
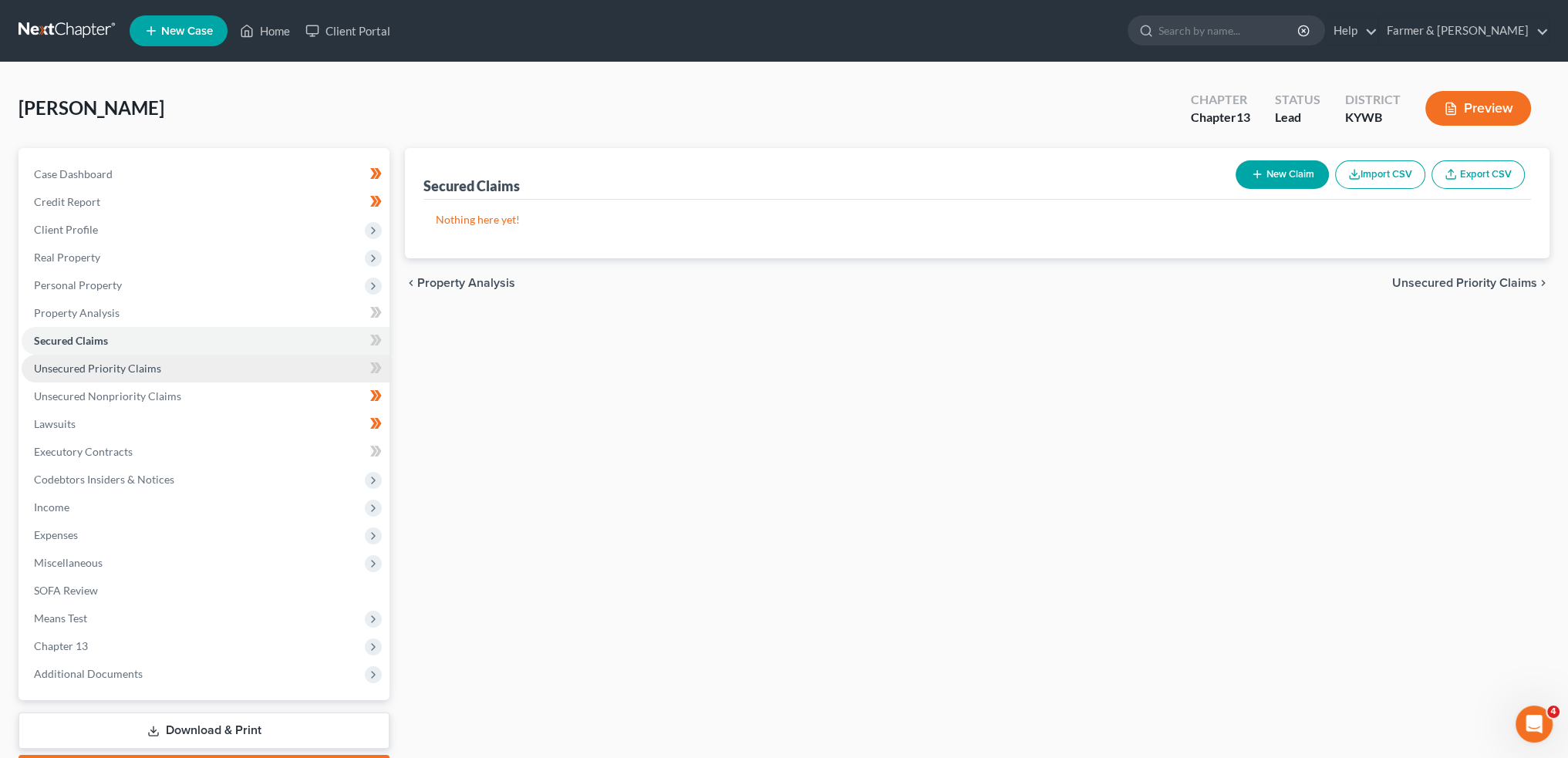
click at [124, 369] on span "Unsecured Priority Claims" at bounding box center [97, 368] width 127 height 13
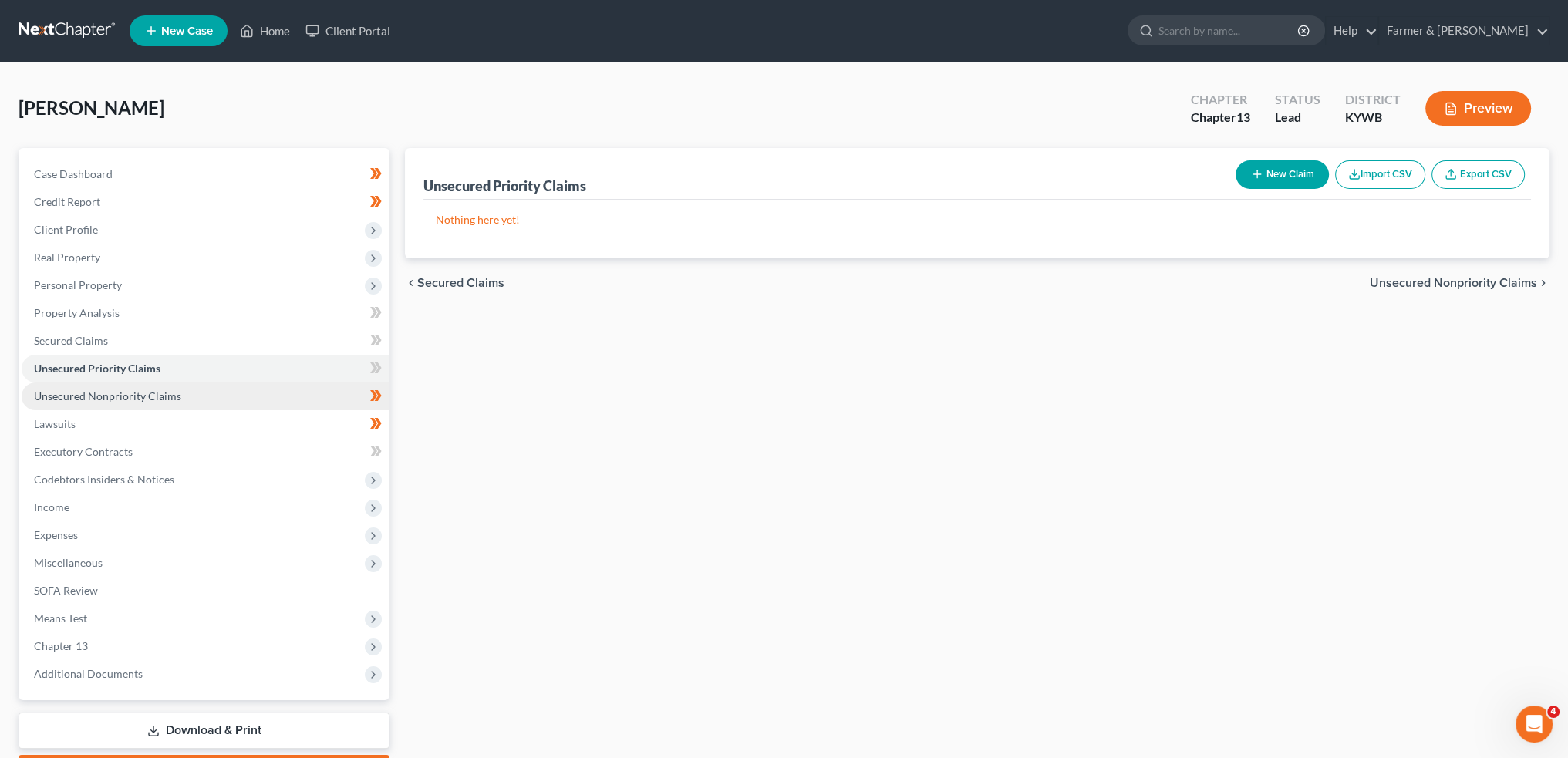
click at [112, 397] on span "Unsecured Nonpriority Claims" at bounding box center [107, 396] width 147 height 13
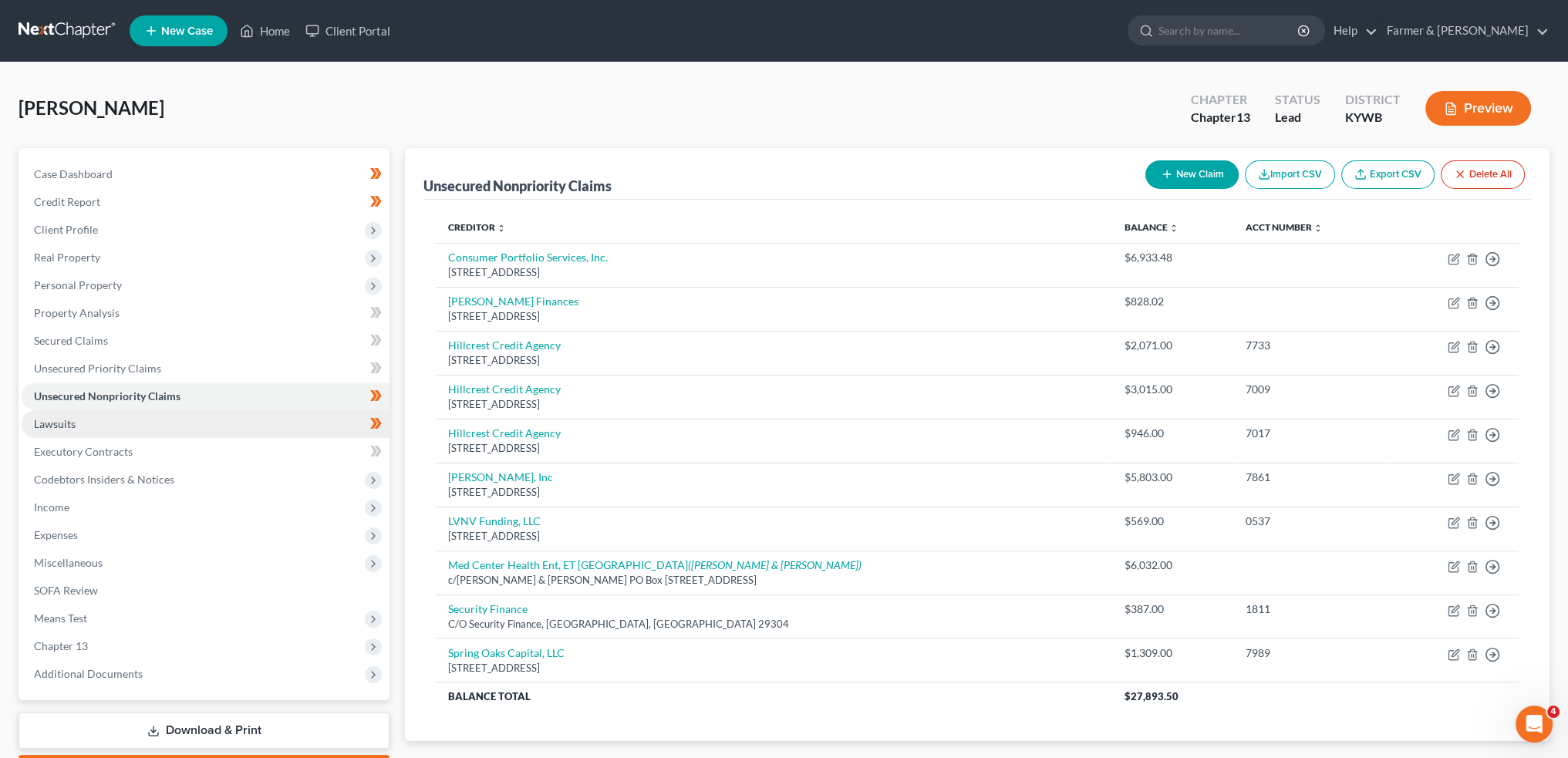
click at [106, 430] on link "Lawsuits" at bounding box center [205, 424] width 368 height 28
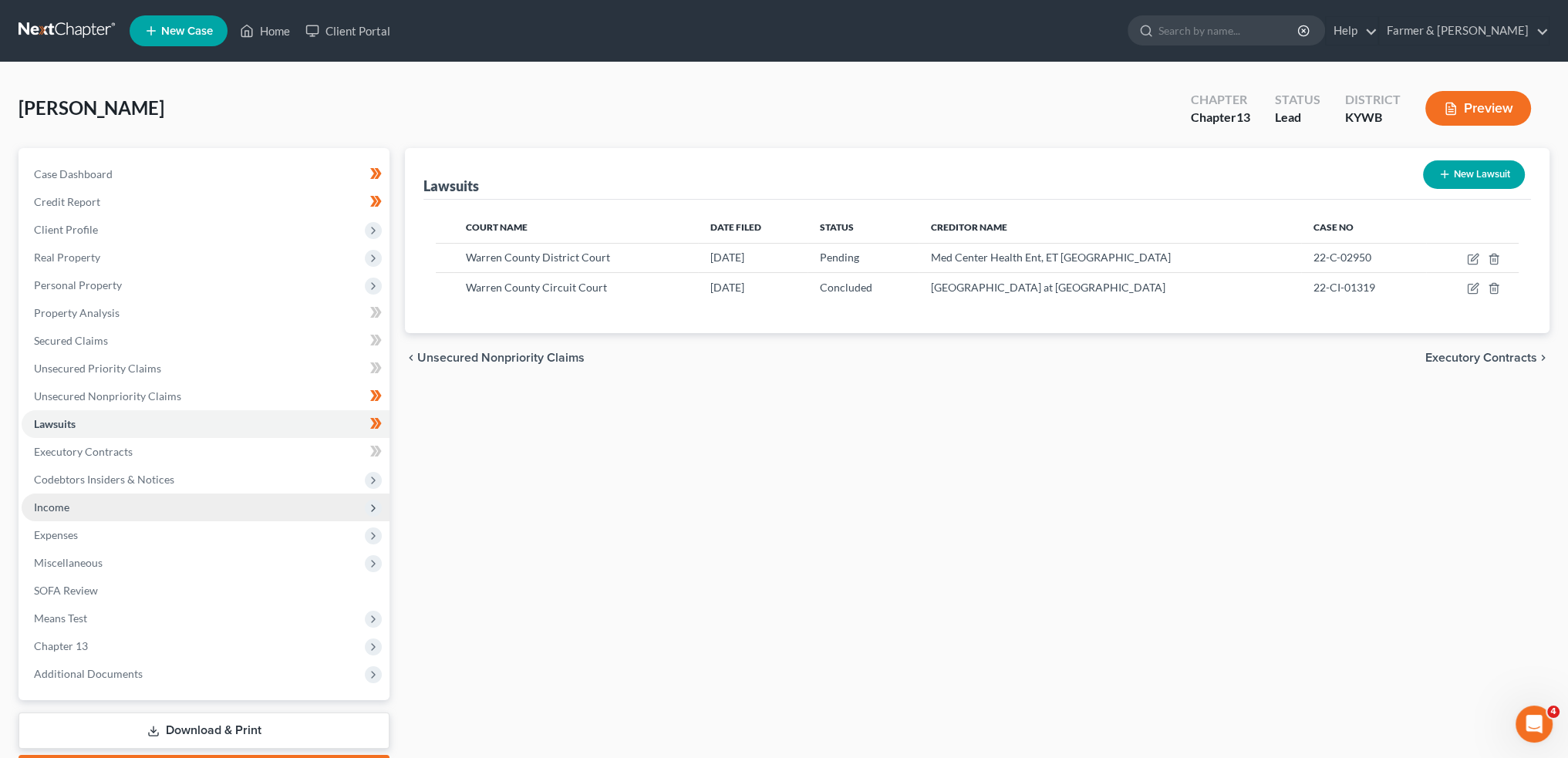
click at [79, 512] on span "Income" at bounding box center [205, 507] width 368 height 28
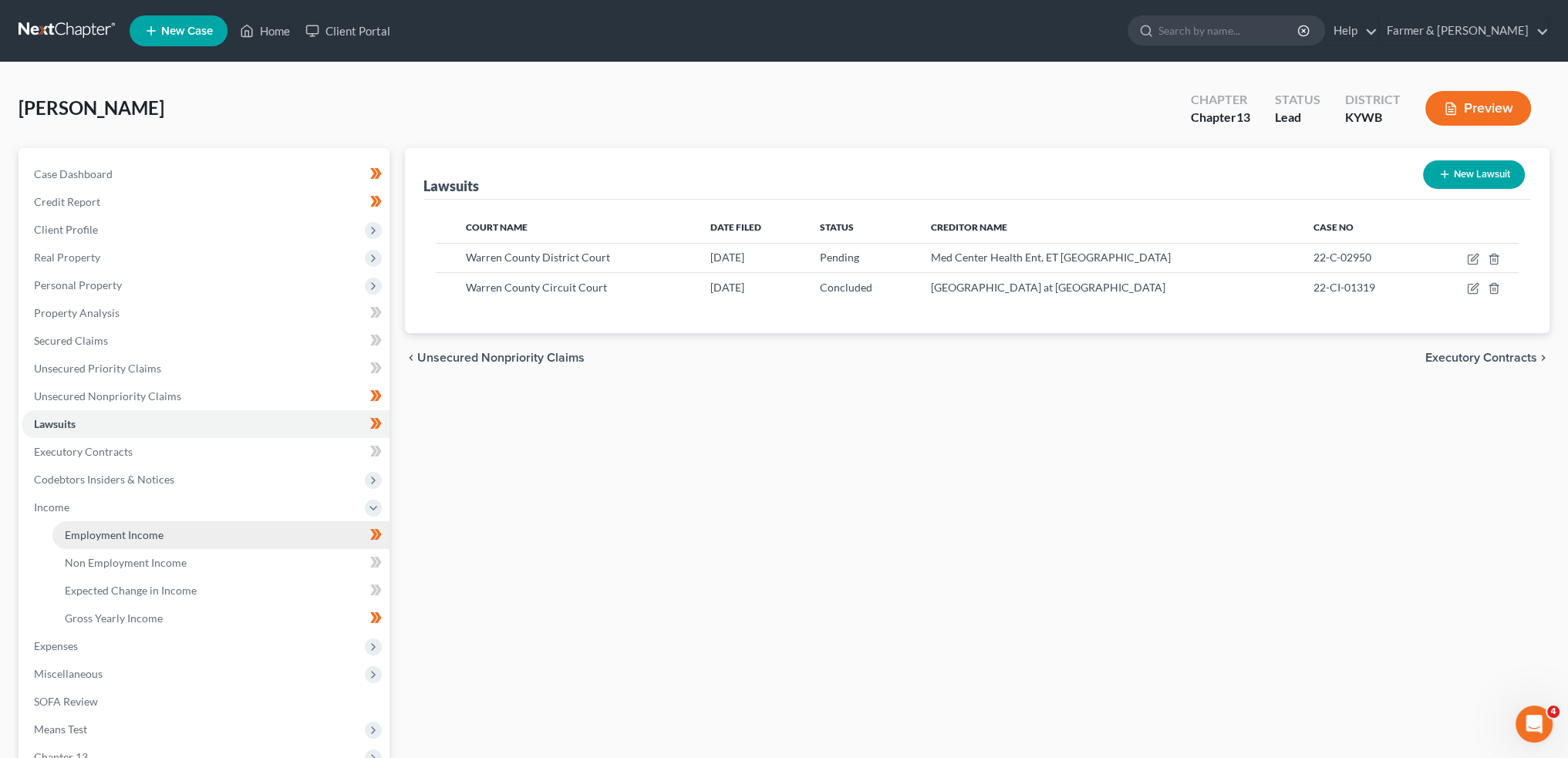
click at [76, 529] on span "Employment Income" at bounding box center [114, 534] width 99 height 13
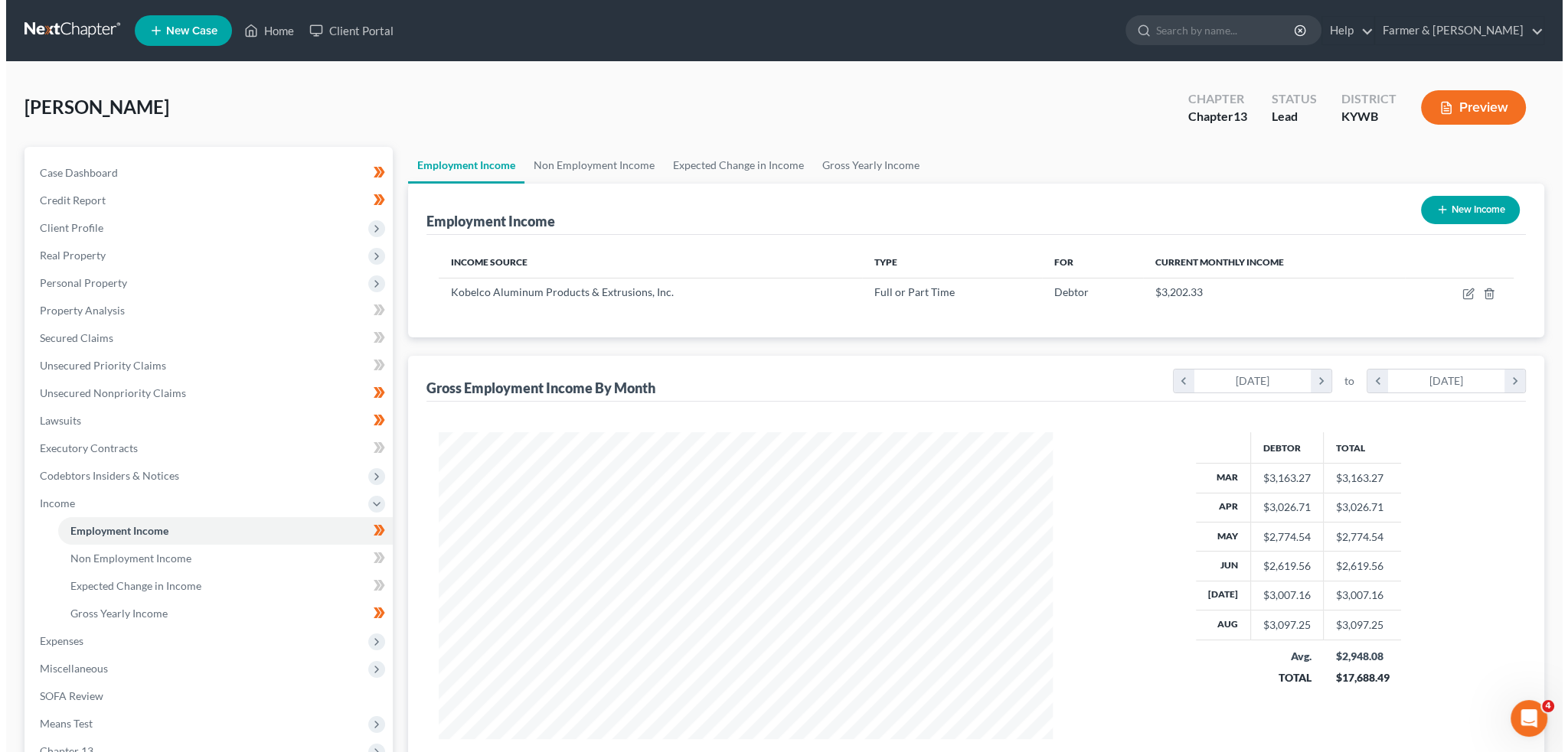
scroll to position [307, 644]
click at [1465, 291] on icon "button" at bounding box center [1463, 292] width 7 height 7
select select "0"
select select "18"
select select "2"
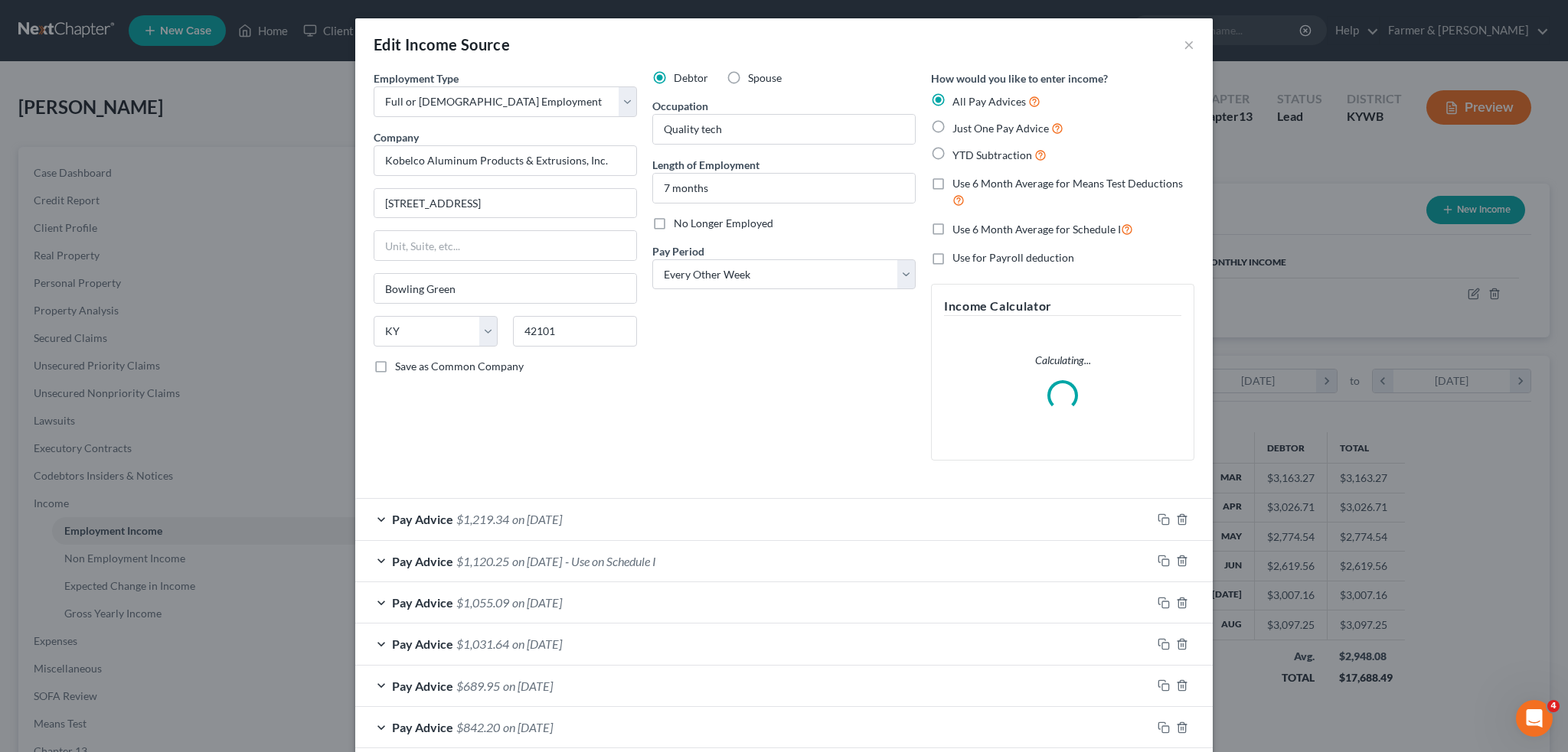
scroll to position [127, 0]
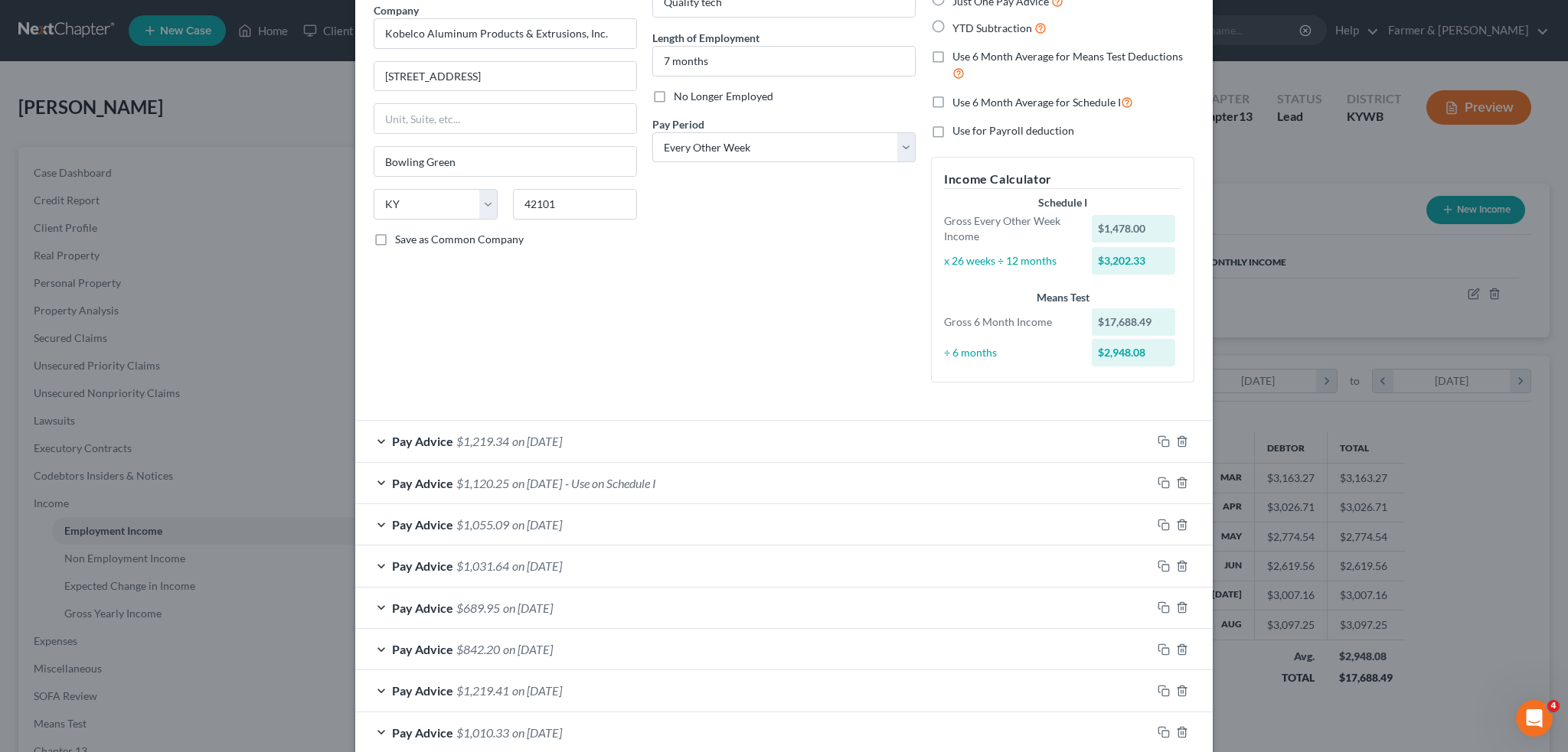
click at [729, 486] on div "Pay Advice $1,120.25 on 08/01/2025 - Use on Schedule I" at bounding box center [753, 482] width 797 height 41
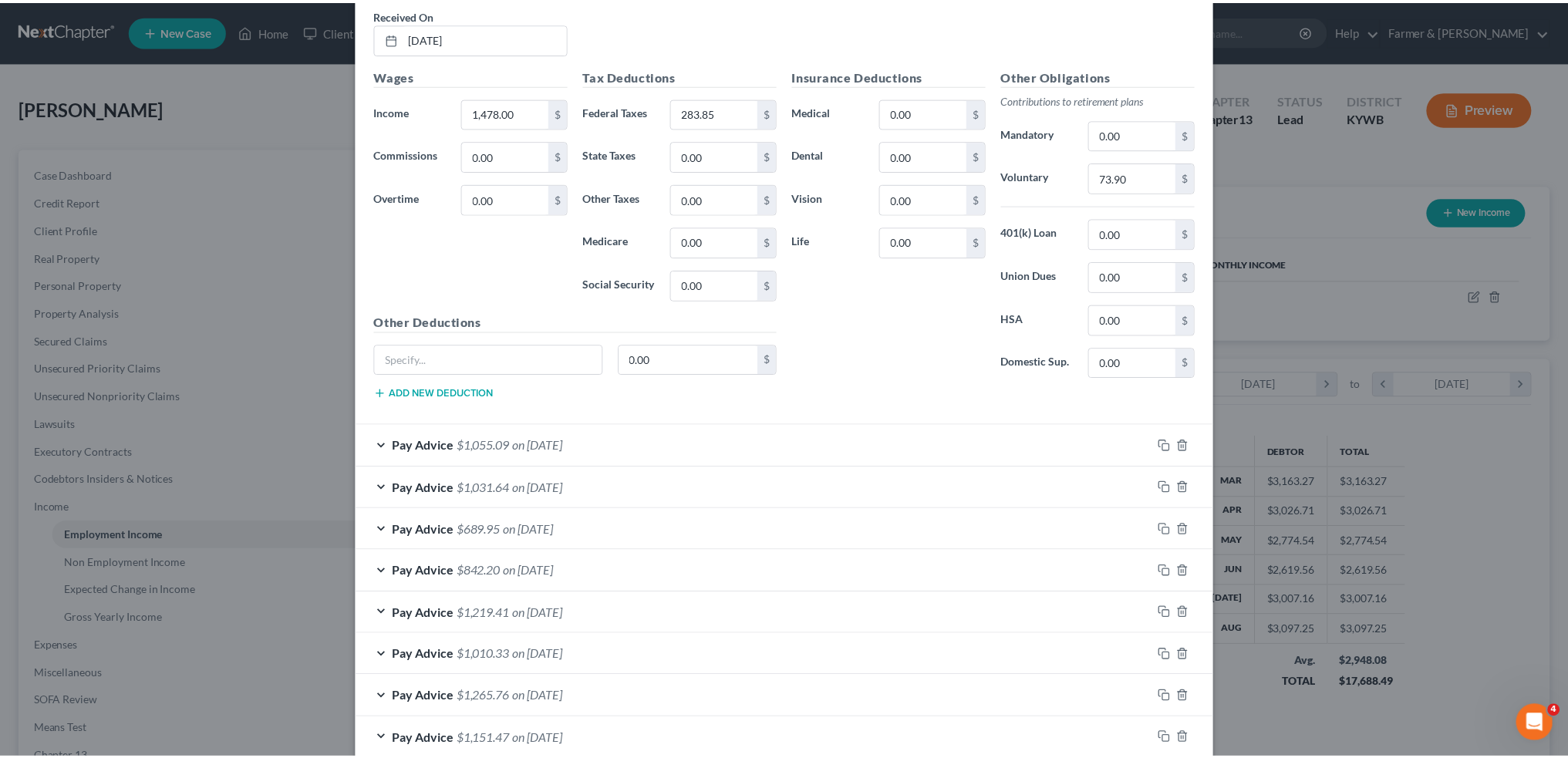
scroll to position [841, 0]
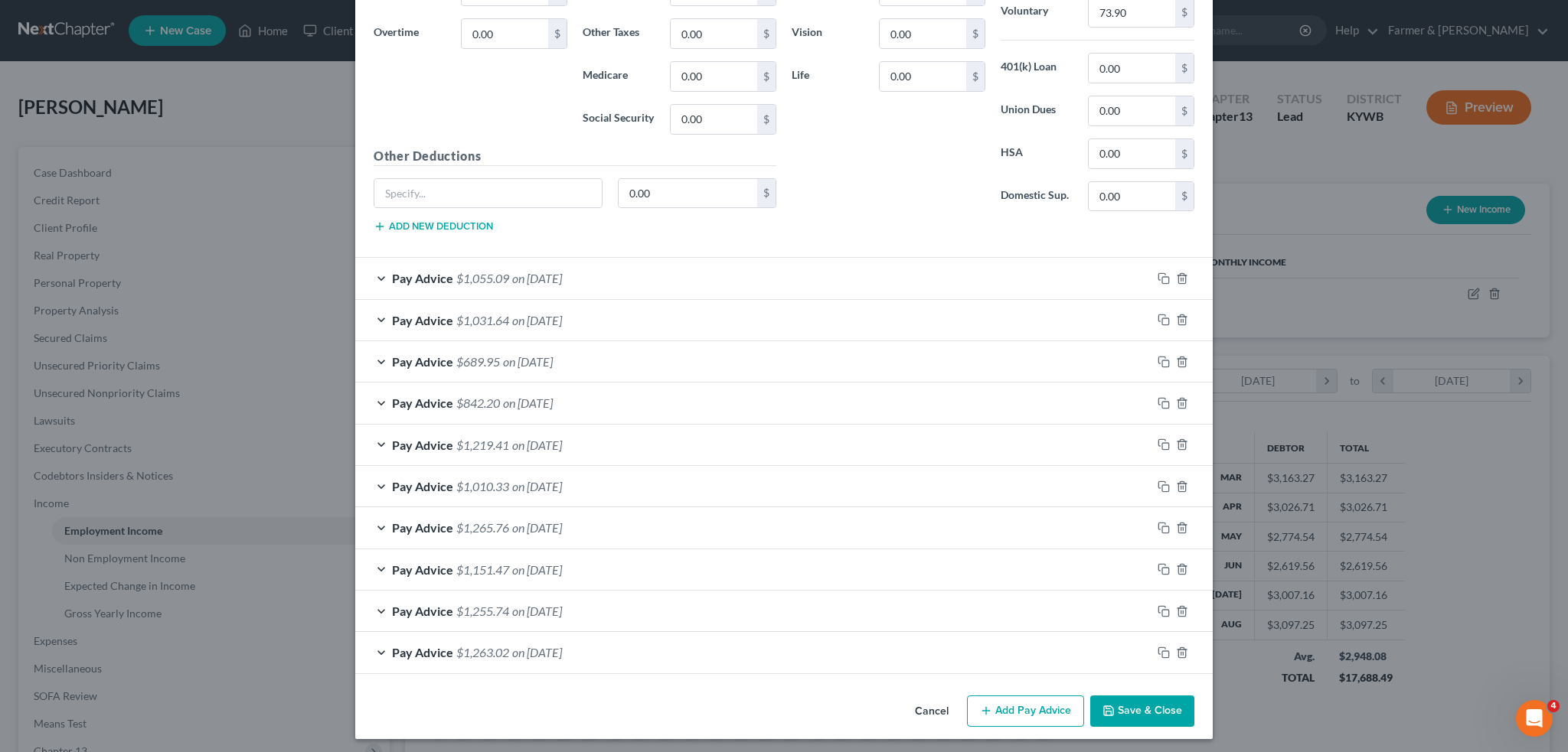
click at [1136, 696] on button "Save & Close" at bounding box center [1141, 711] width 104 height 32
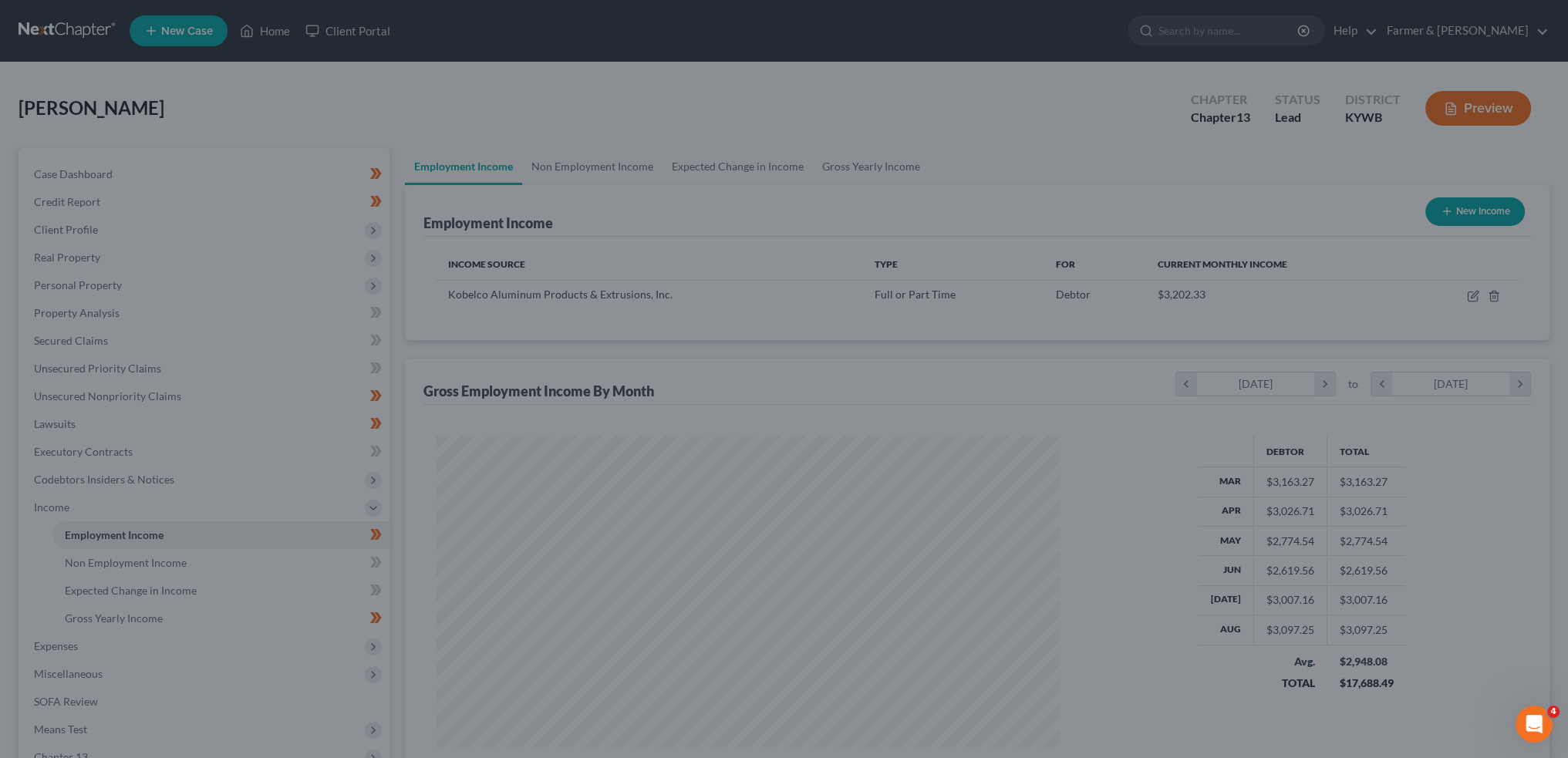
scroll to position [770979, 770733]
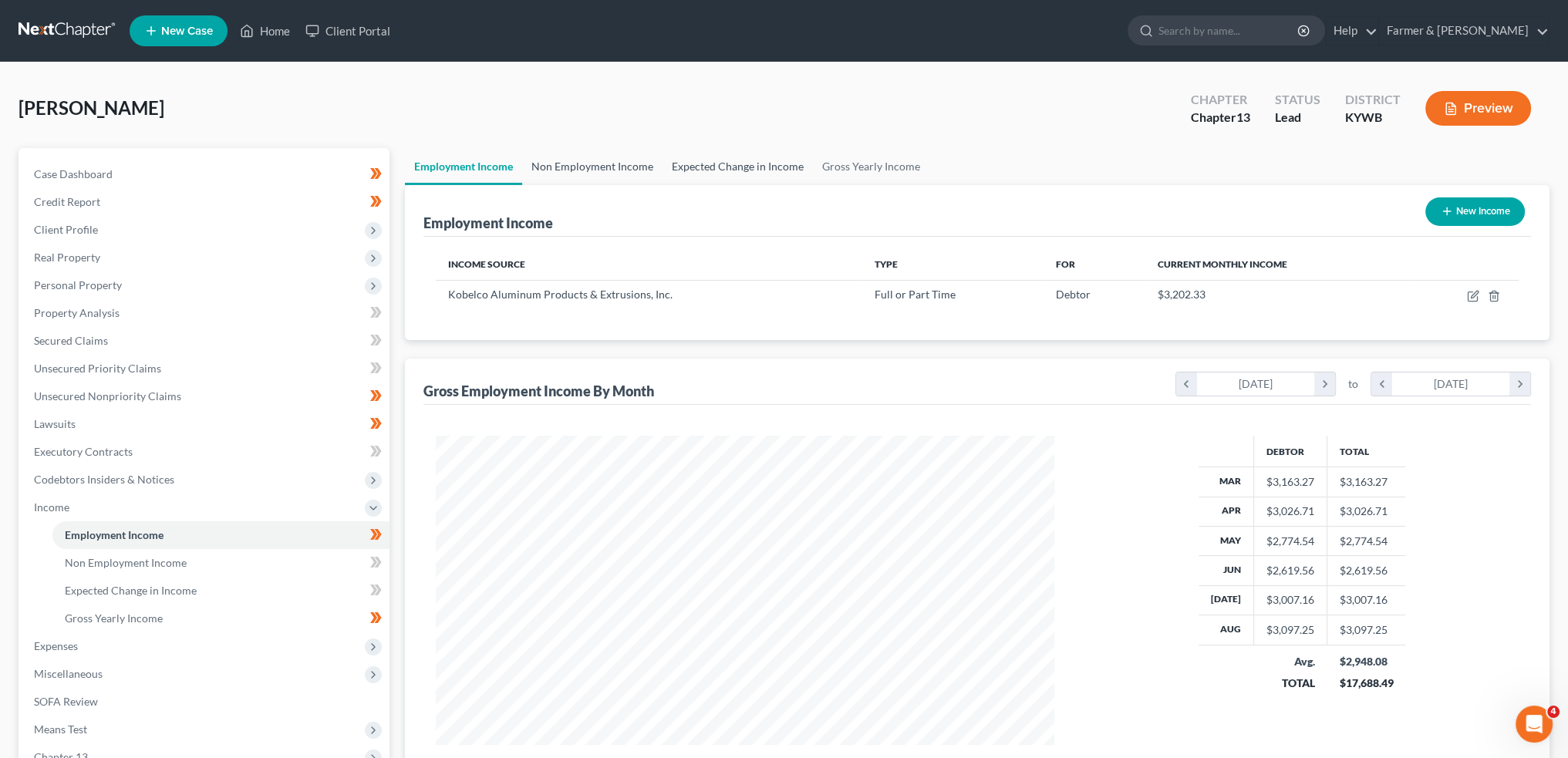
drag, startPoint x: 615, startPoint y: 175, endPoint x: 660, endPoint y: 163, distance: 46.6
click at [615, 174] on link "Non Employment Income" at bounding box center [593, 166] width 140 height 37
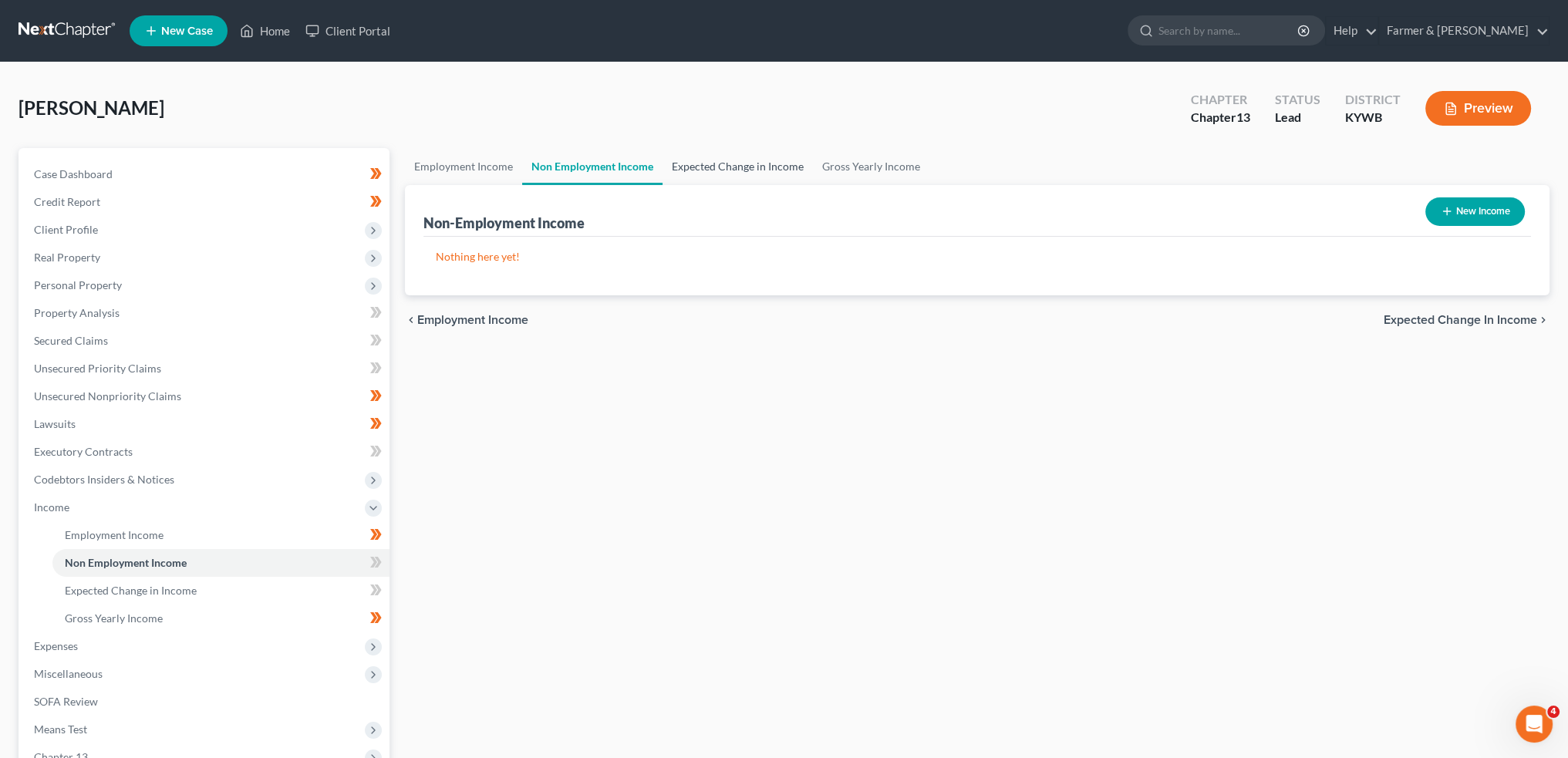
click at [689, 165] on link "Expected Change in Income" at bounding box center [737, 166] width 150 height 37
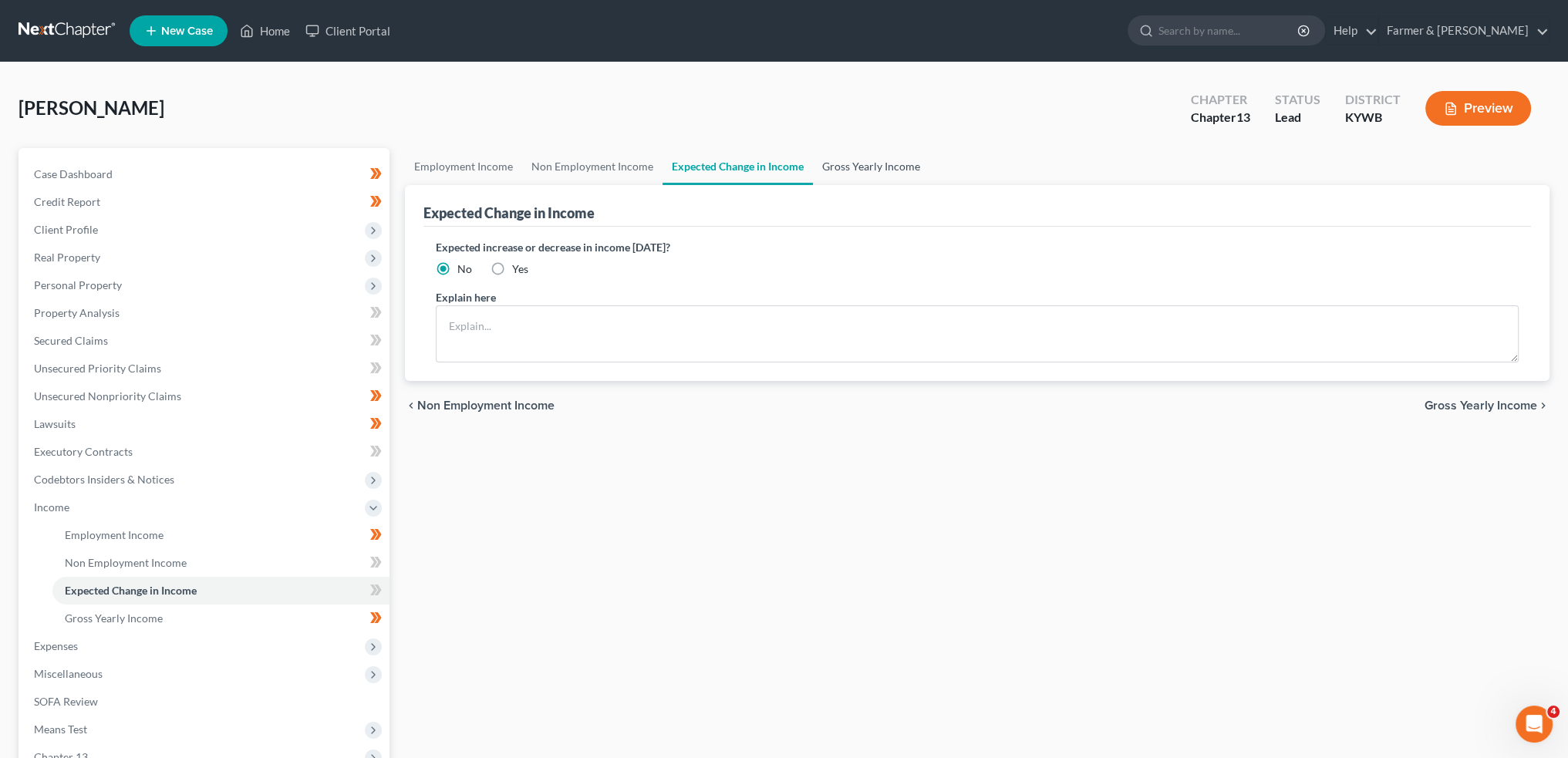
click at [845, 168] on link "Gross Yearly Income" at bounding box center [871, 166] width 116 height 37
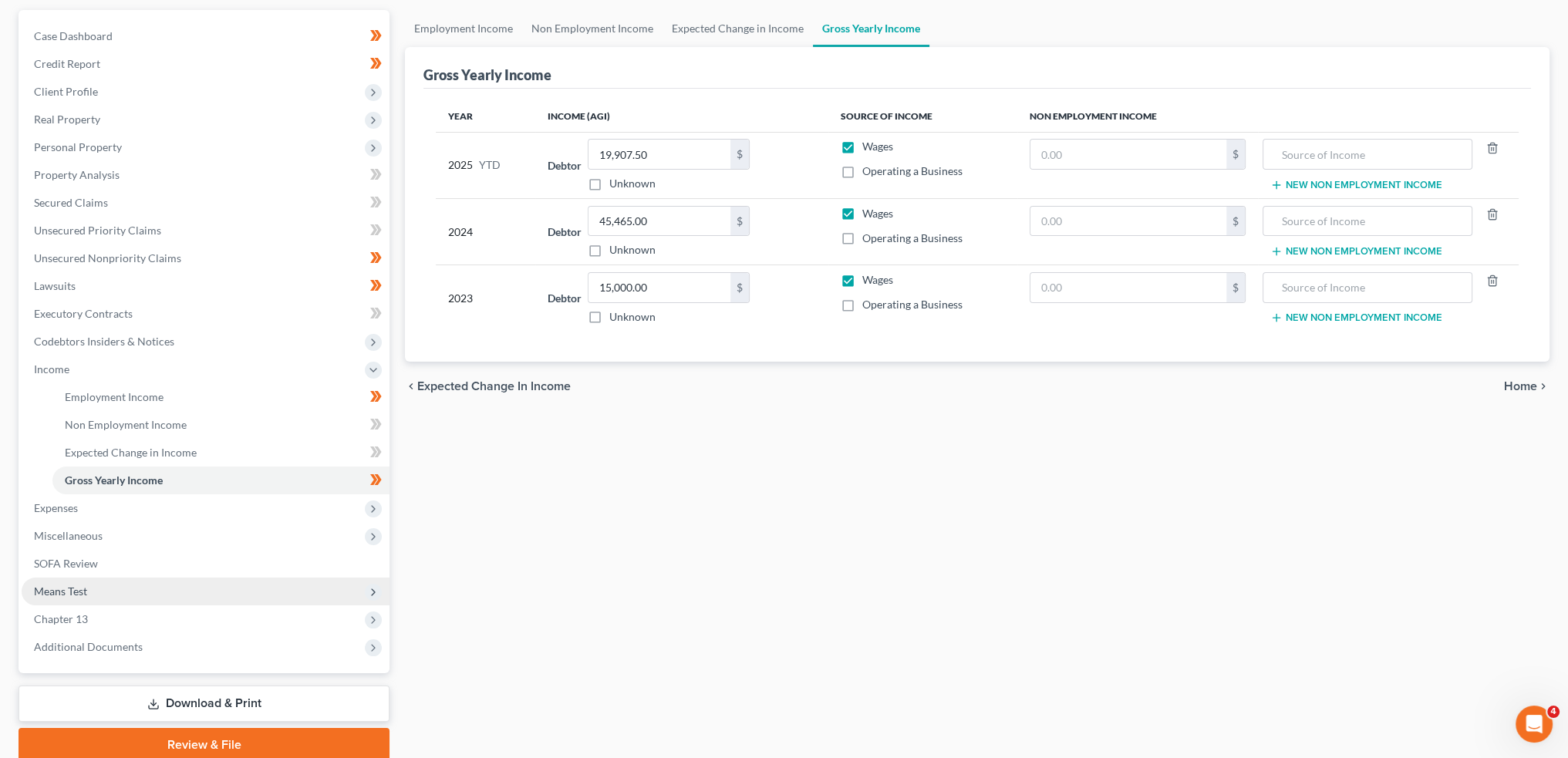
scroll to position [199, 0]
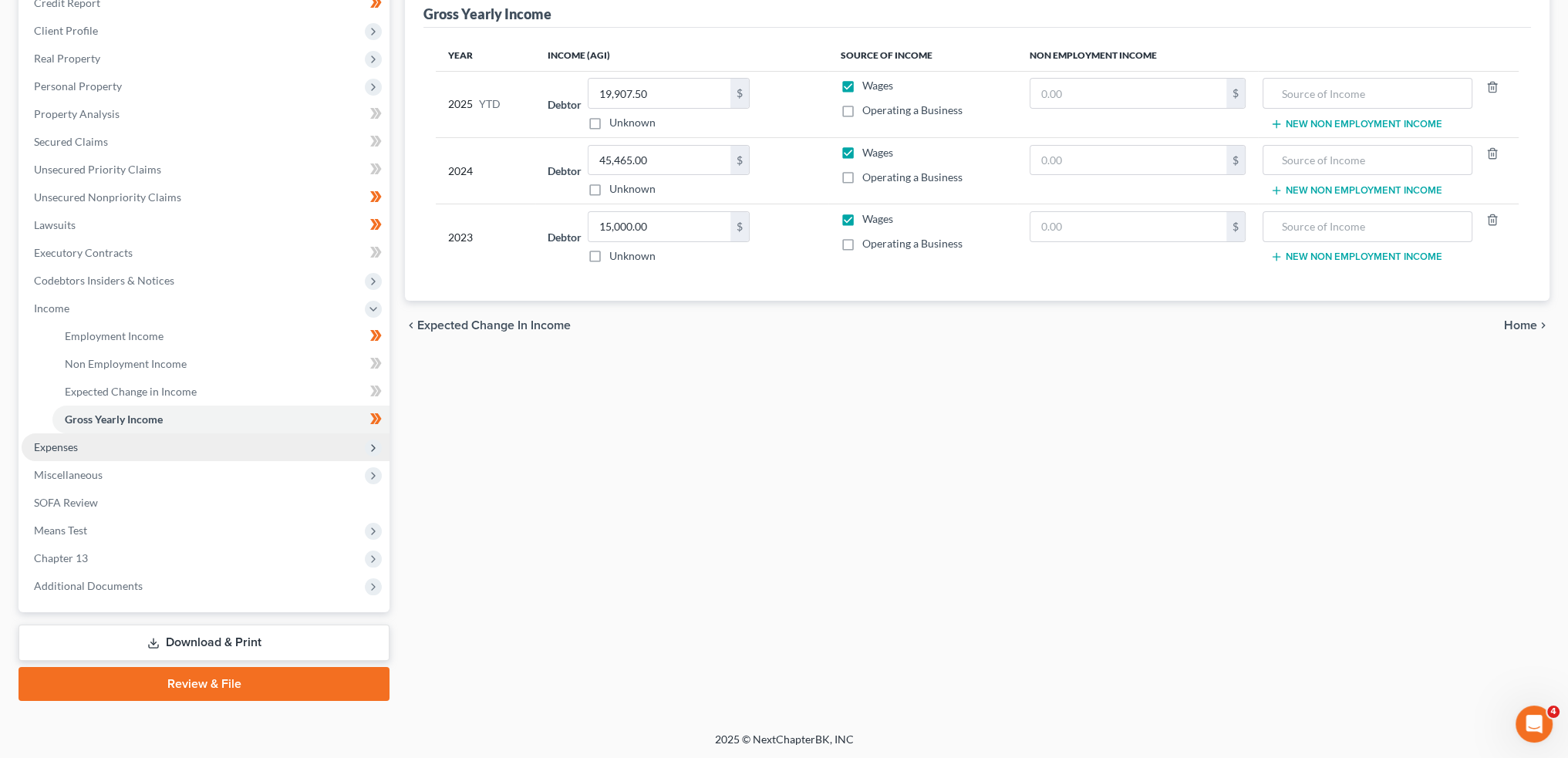
click at [74, 444] on span "Expenses" at bounding box center [55, 447] width 44 height 13
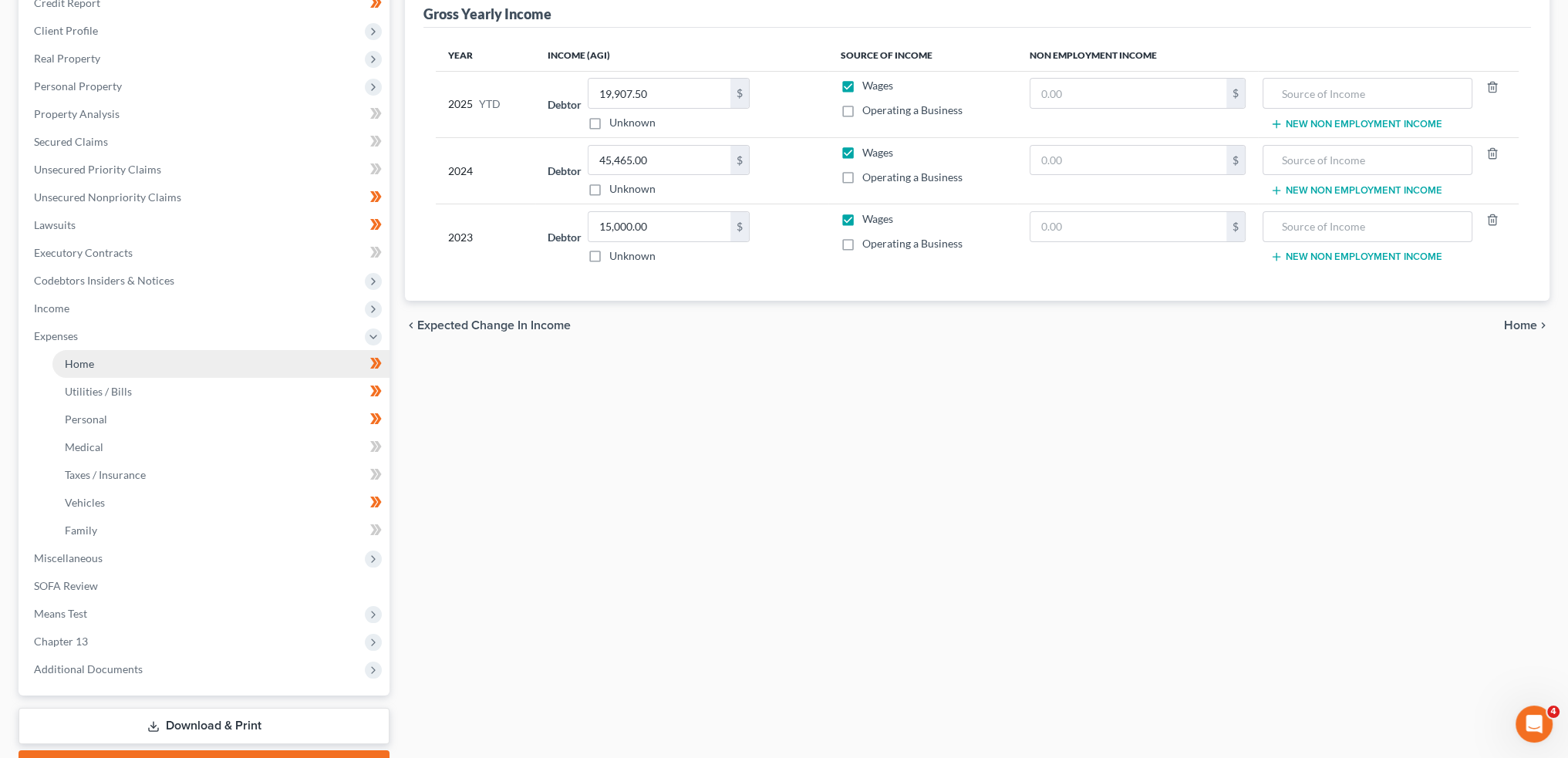
click at [112, 358] on link "Home" at bounding box center [221, 364] width 337 height 28
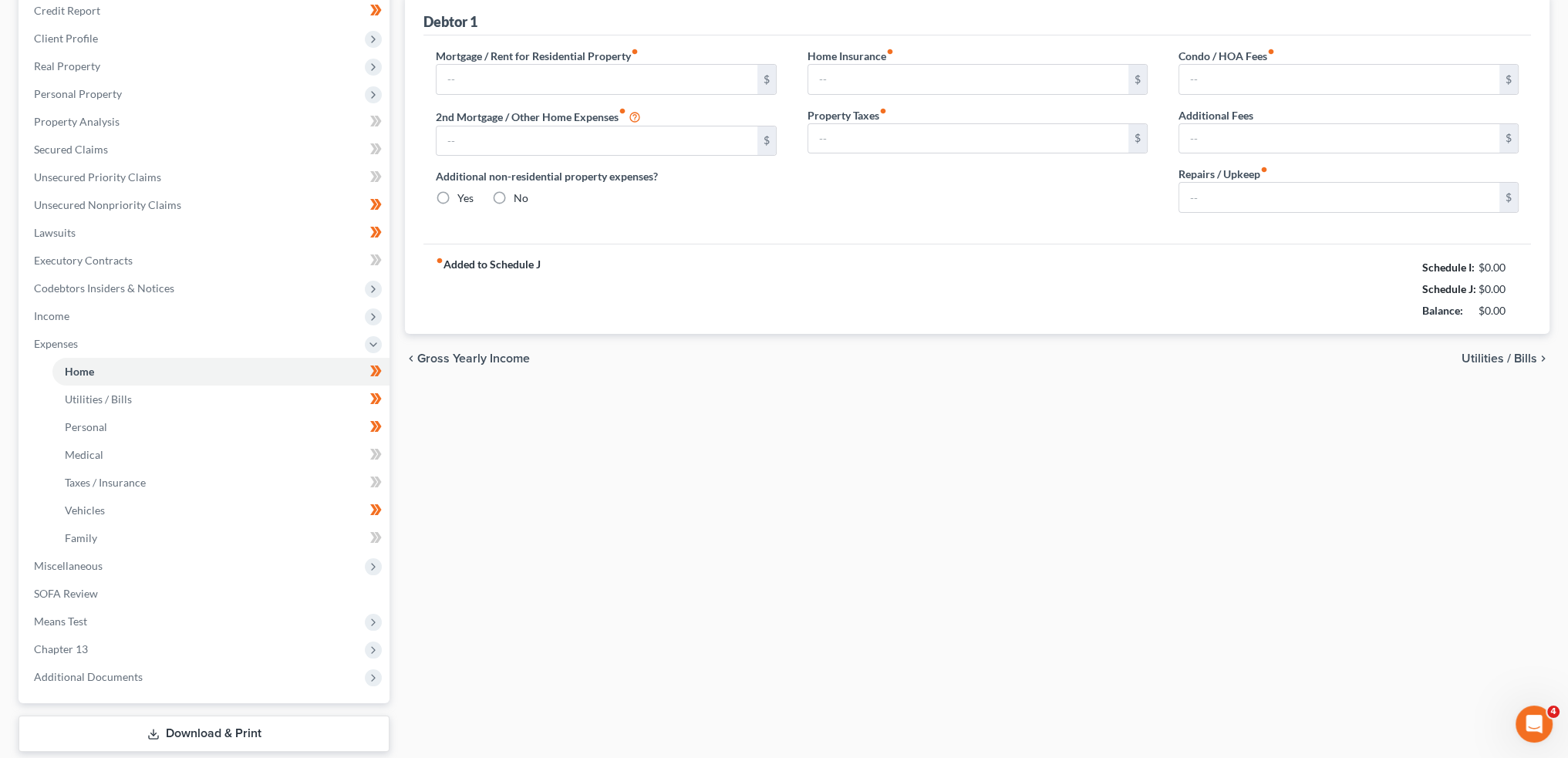
type input "980.00"
type input "0.00"
radio input "true"
type input "0.00"
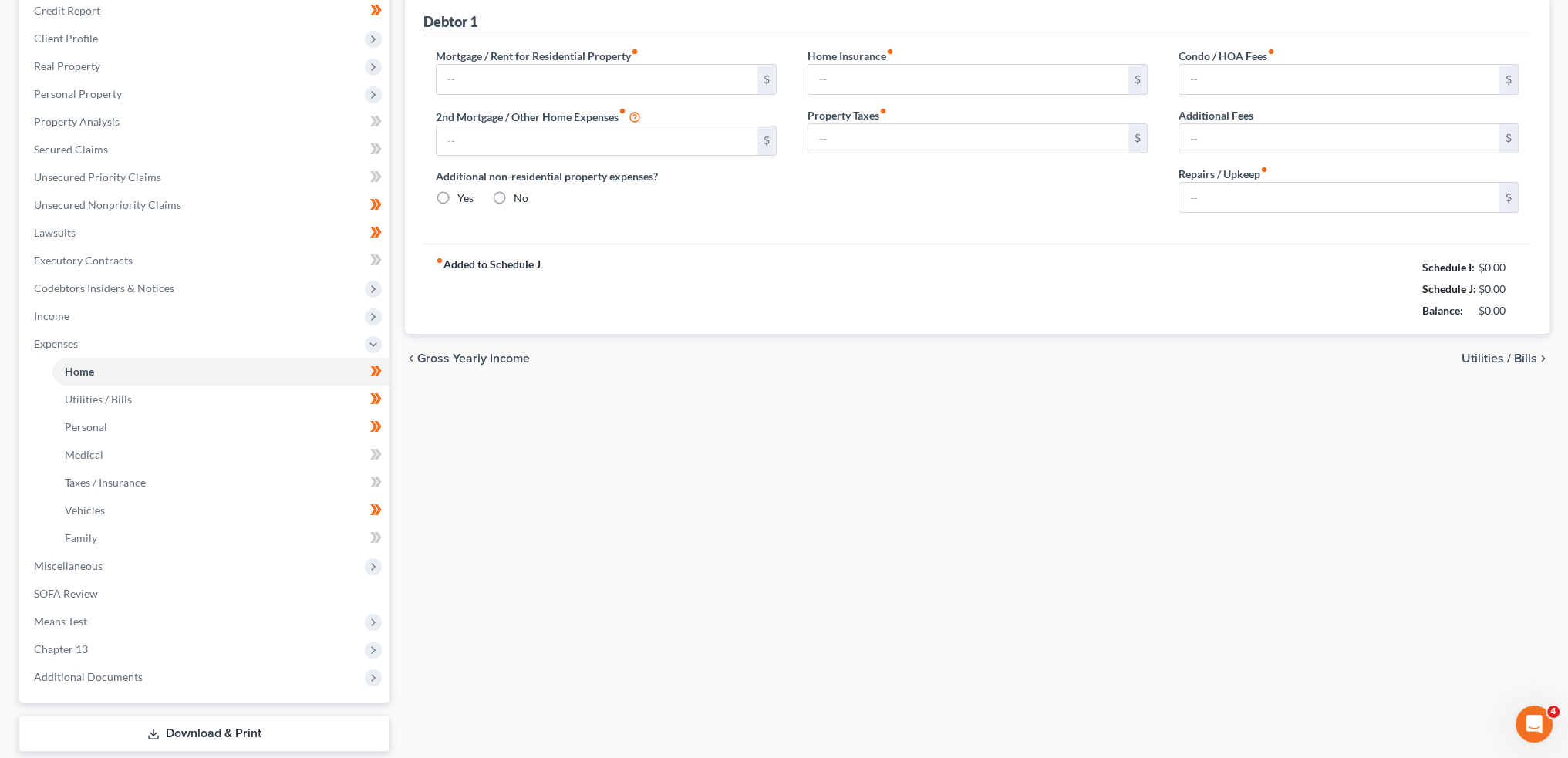
type input "0.00"
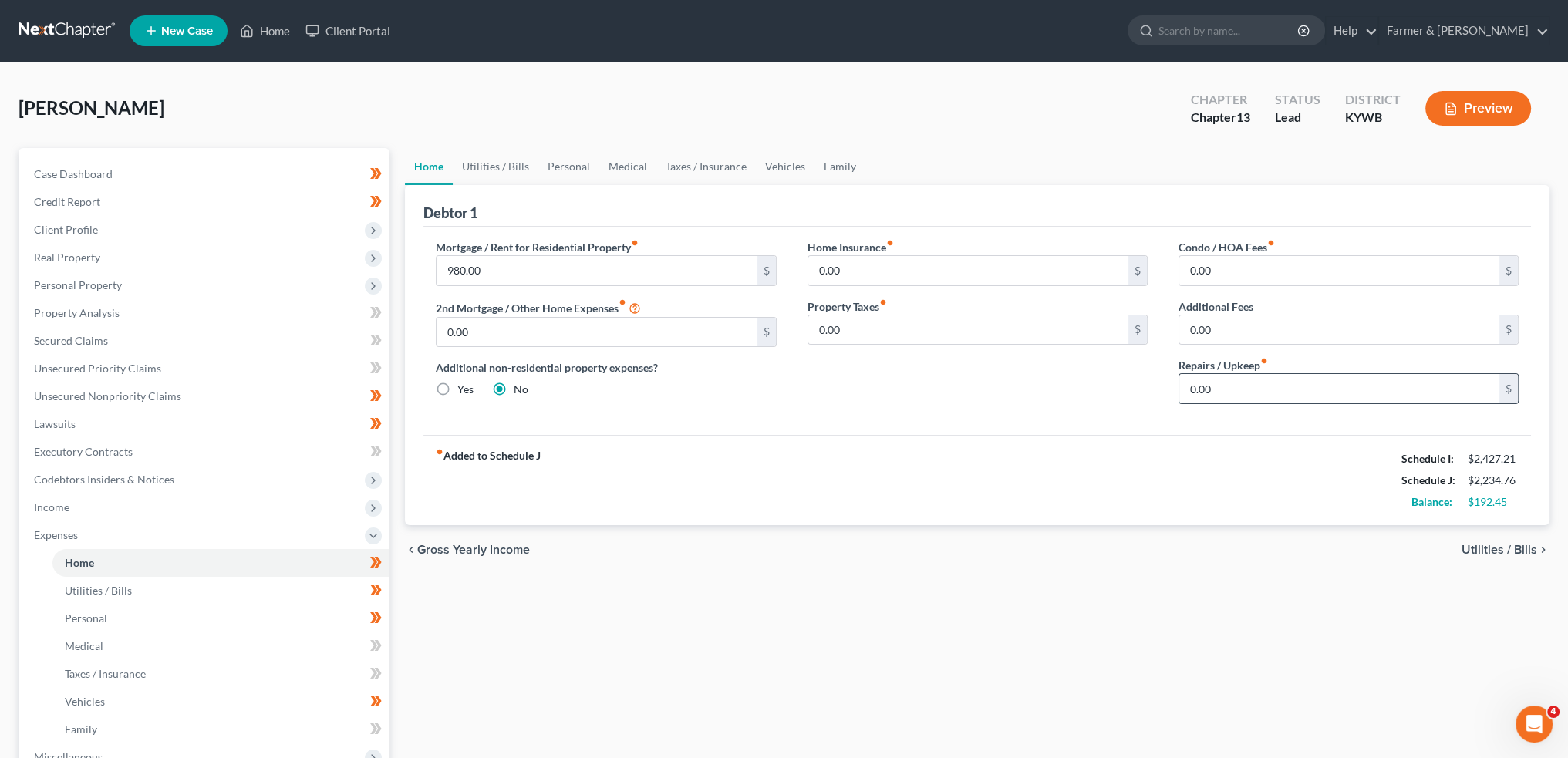
click at [1218, 384] on input "0.00" at bounding box center [1340, 389] width 320 height 29
type input "10.00"
click at [494, 169] on link "Utilities / Bills" at bounding box center [495, 166] width 85 height 37
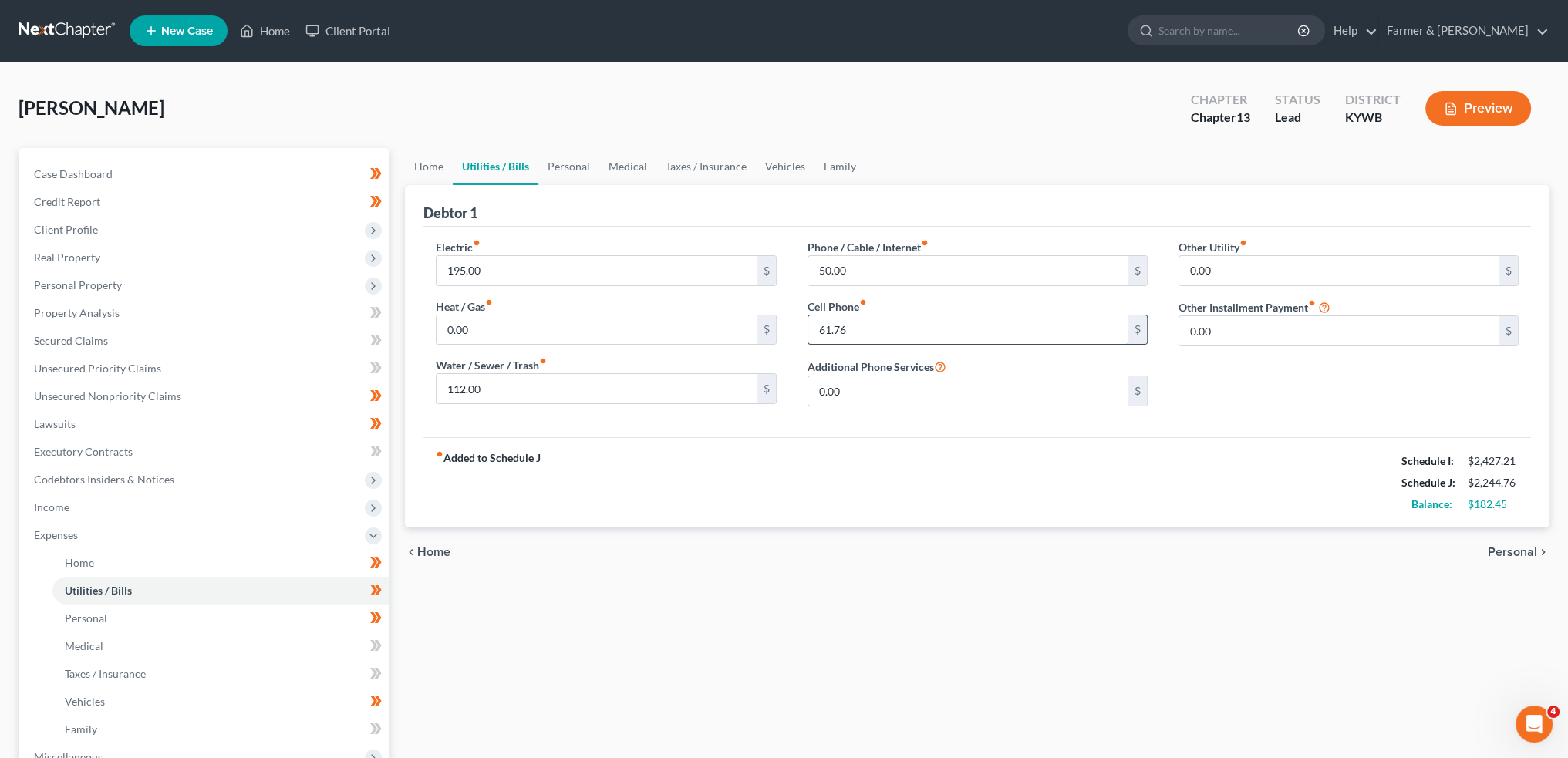
click at [923, 332] on input "61.76" at bounding box center [968, 330] width 320 height 29
type input "61.00"
click at [555, 163] on link "Personal" at bounding box center [568, 166] width 61 height 37
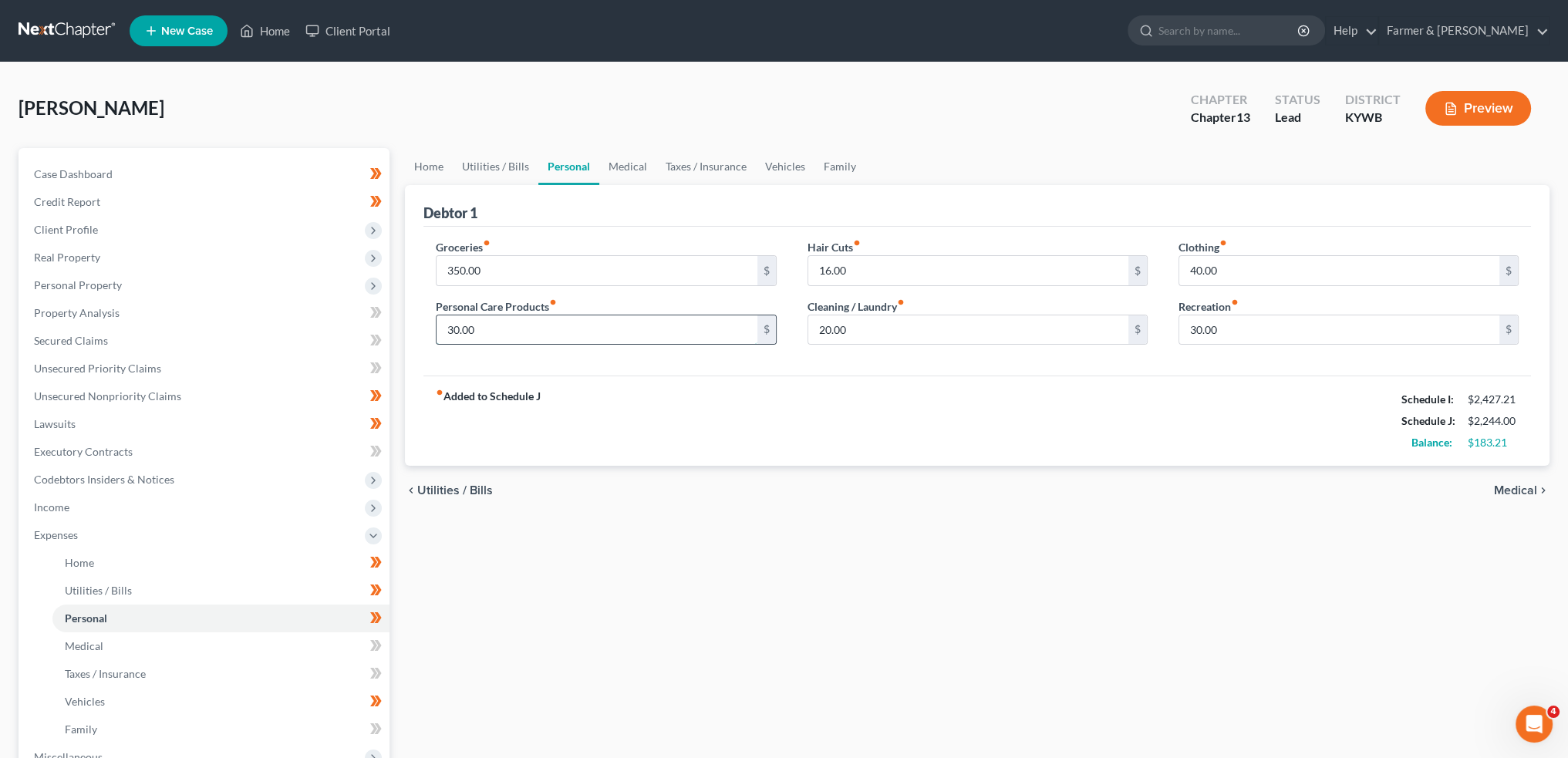
click at [515, 335] on input "30.00" at bounding box center [596, 330] width 320 height 29
type input "75.00"
type input "0.00"
click at [515, 335] on input "75.00" at bounding box center [596, 330] width 320 height 29
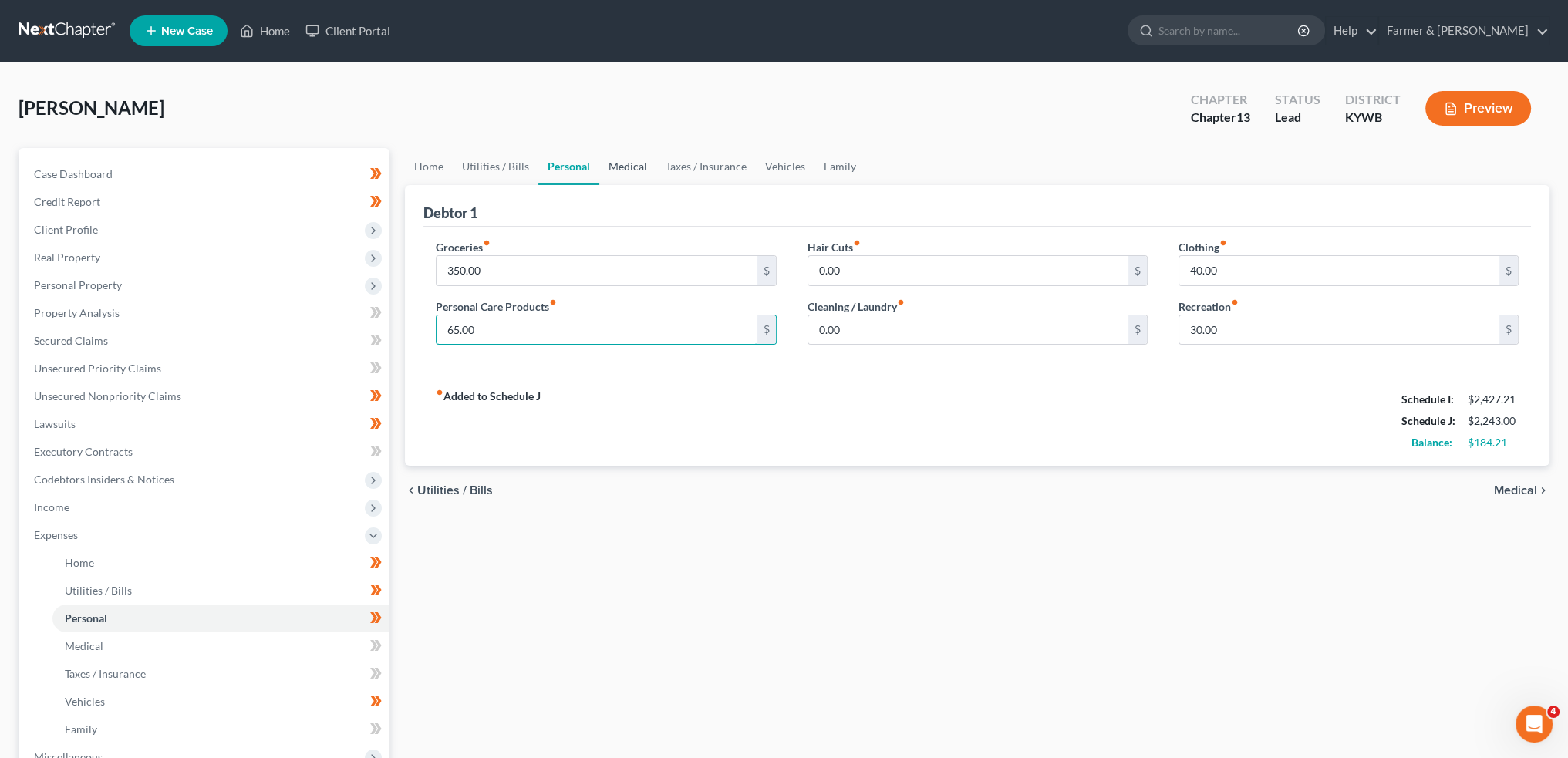
type input "65.00"
click at [624, 156] on link "Medical" at bounding box center [627, 166] width 57 height 37
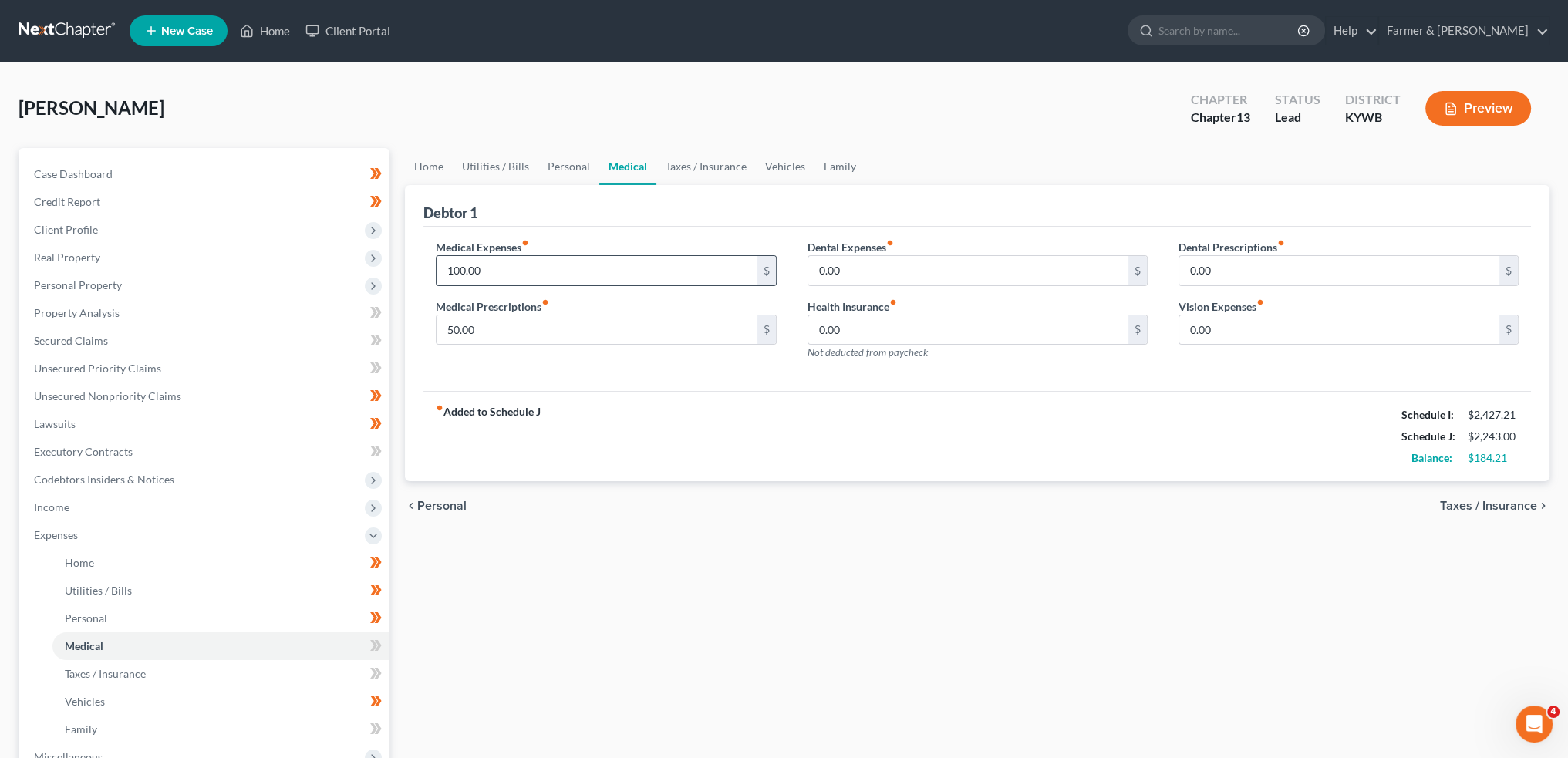
click at [530, 263] on input "100.00" at bounding box center [596, 271] width 320 height 29
type input "45.00"
click at [573, 173] on link "Personal" at bounding box center [568, 166] width 61 height 37
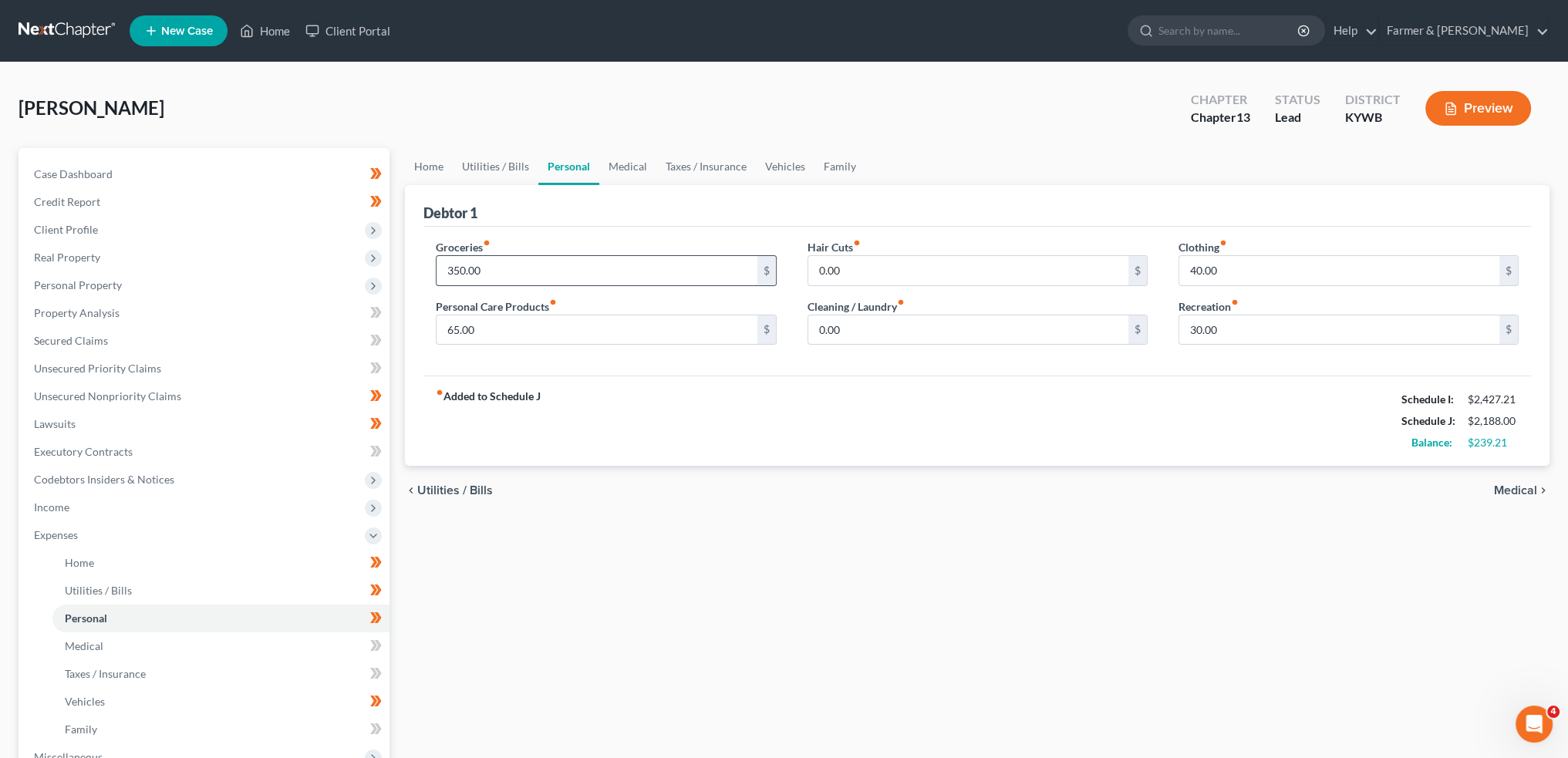
click at [534, 266] on input "350.00" at bounding box center [596, 271] width 320 height 29
type input "400.00"
click at [625, 163] on link "Medical" at bounding box center [627, 166] width 57 height 37
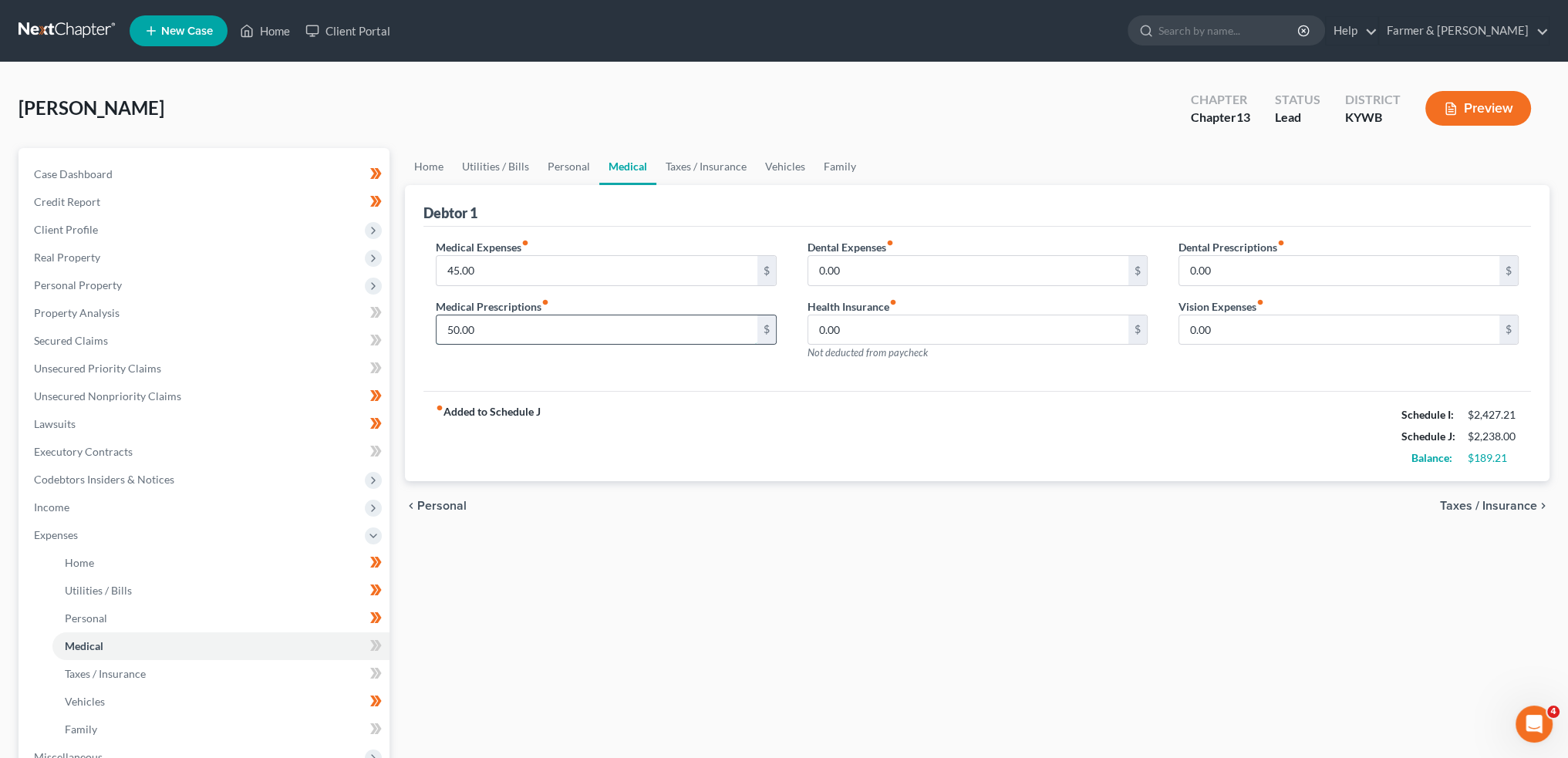
click at [515, 326] on input "50.00" at bounding box center [596, 330] width 320 height 29
type input "55.00"
click at [691, 171] on link "Taxes / Insurance" at bounding box center [705, 166] width 99 height 37
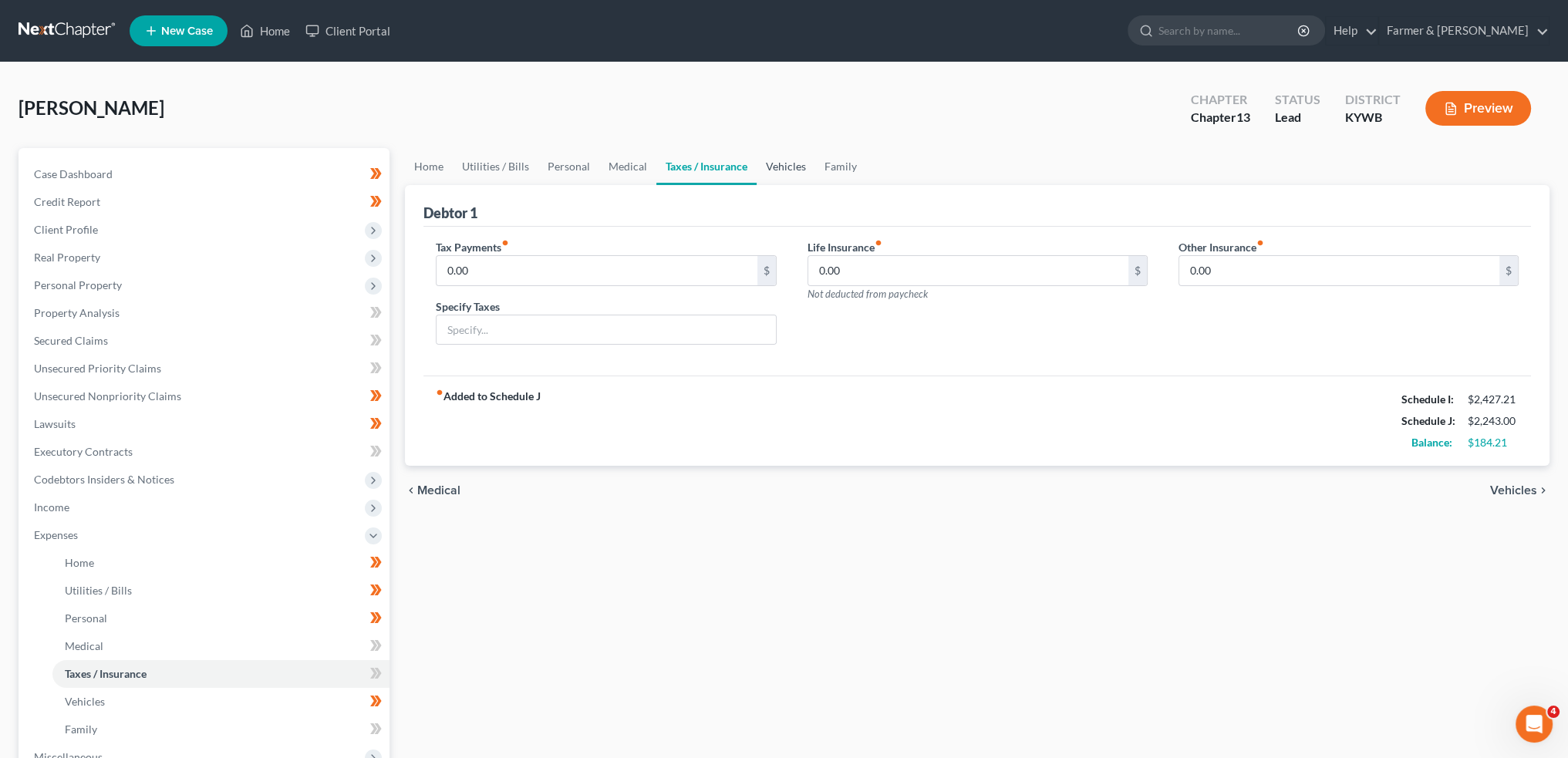
click at [784, 168] on link "Vehicles" at bounding box center [785, 166] width 58 height 37
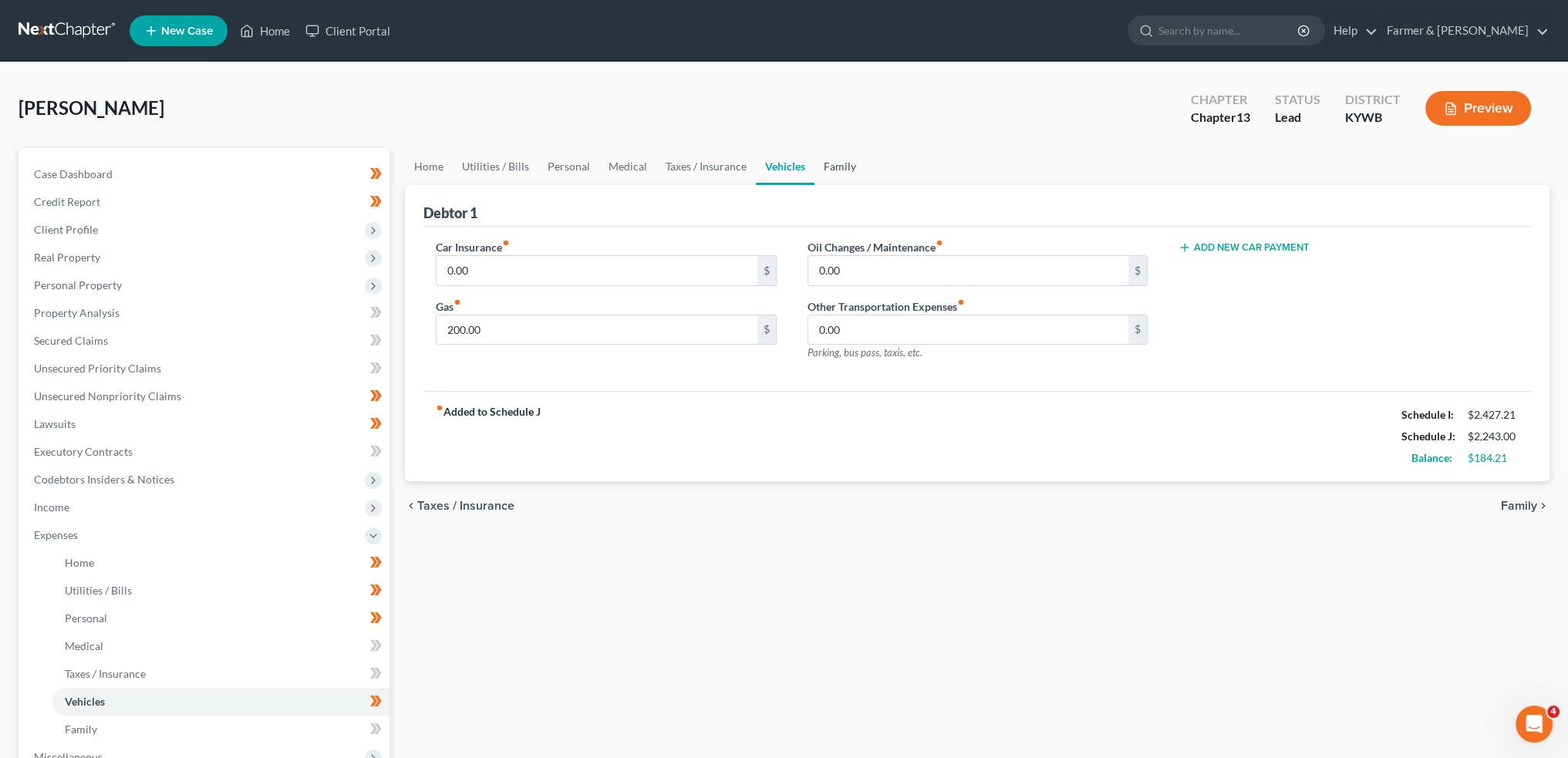
click at [827, 164] on link "Family" at bounding box center [840, 166] width 51 height 37
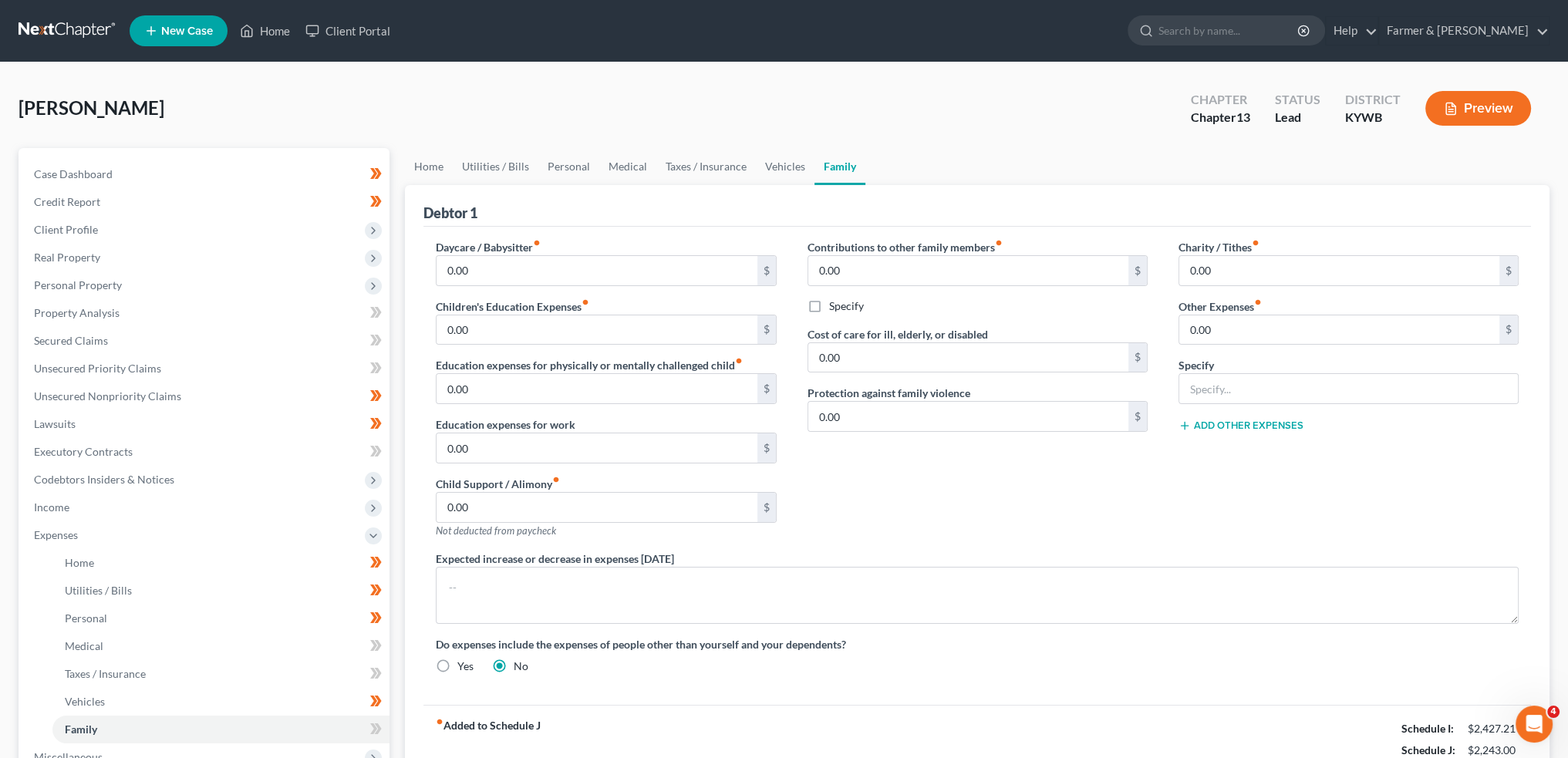
scroll to position [283, 0]
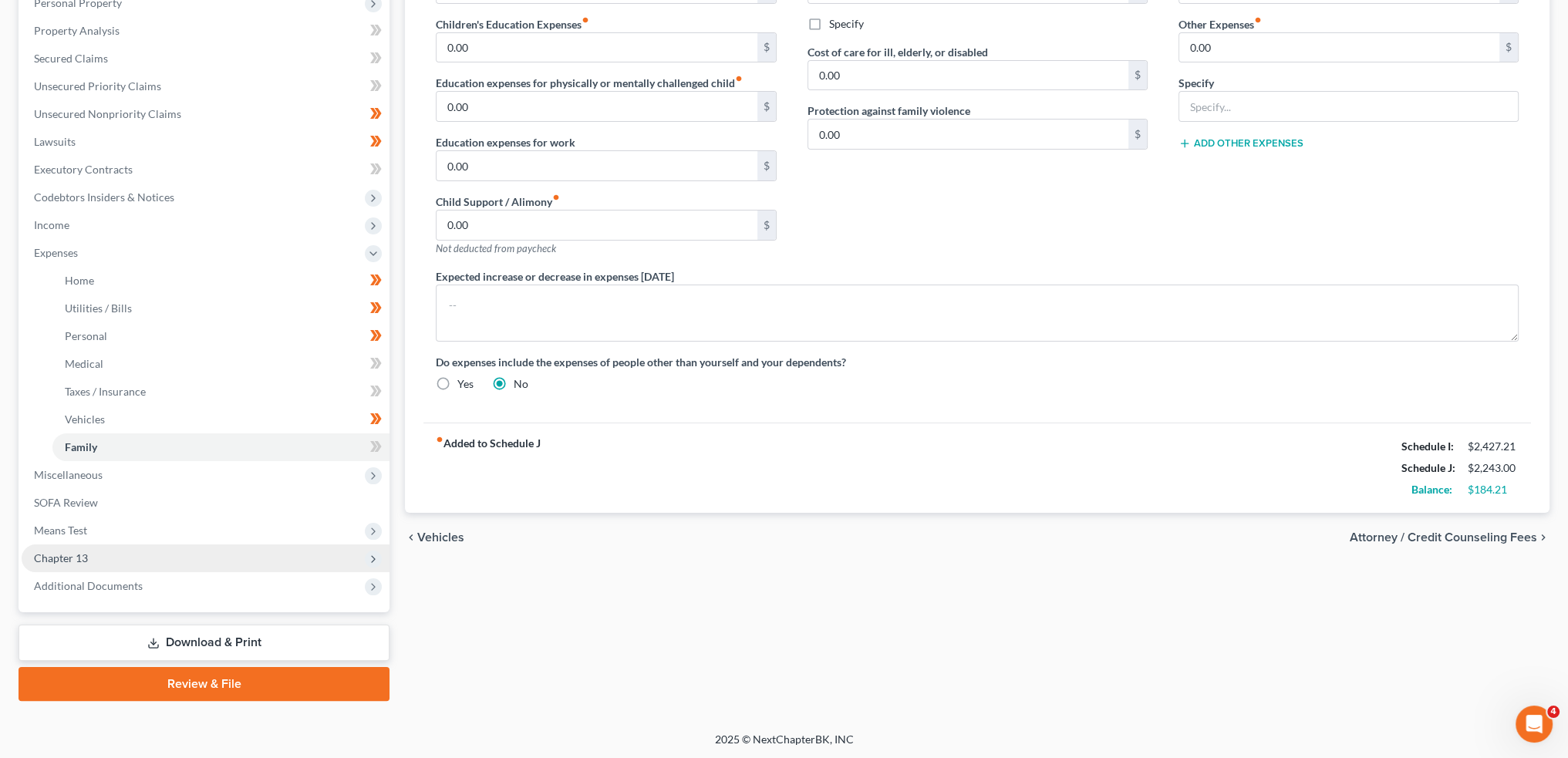
click at [155, 553] on span "Chapter 13" at bounding box center [205, 558] width 368 height 28
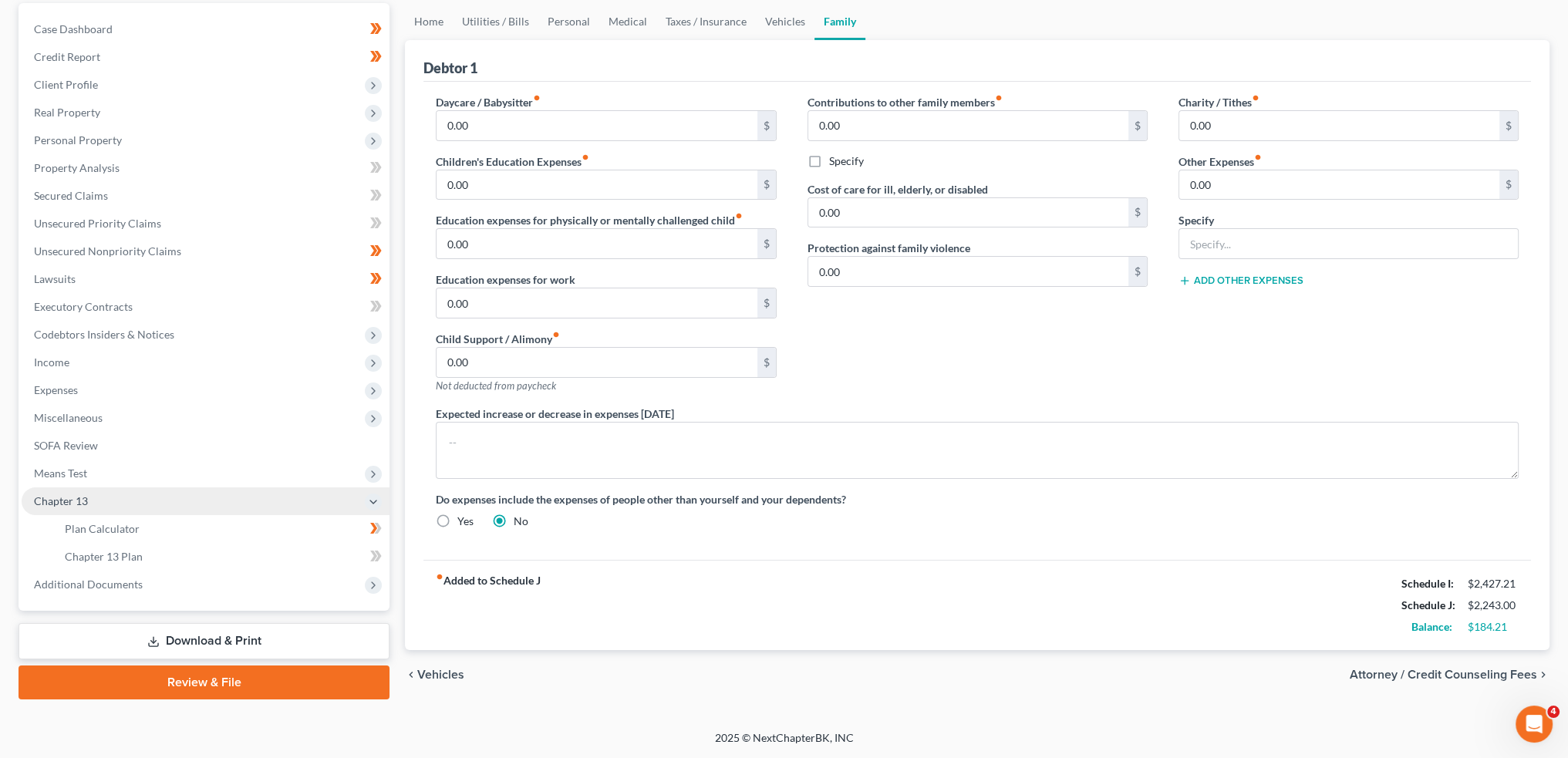
scroll to position [144, 0]
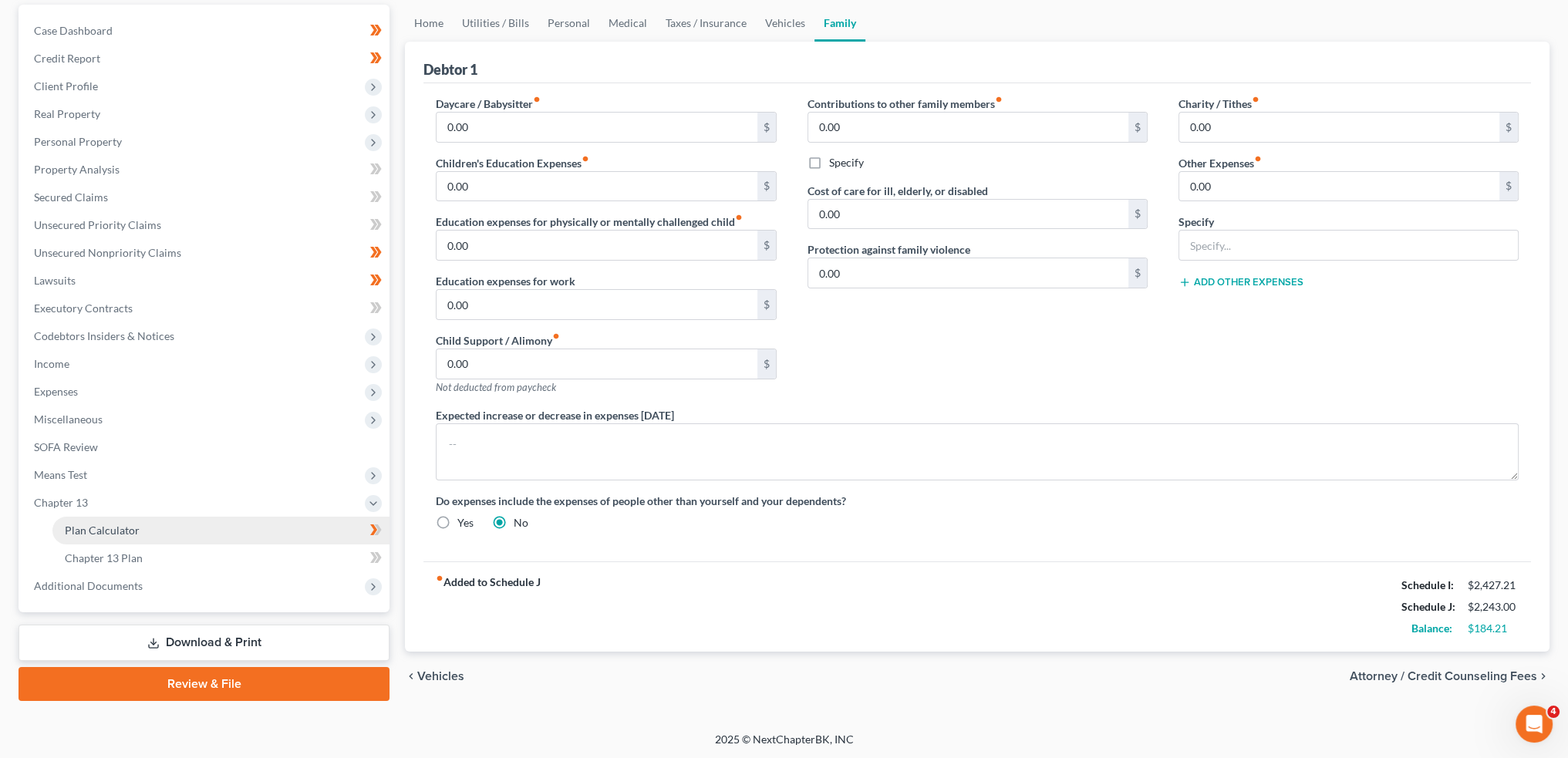
click at [162, 534] on link "Plan Calculator" at bounding box center [221, 531] width 337 height 28
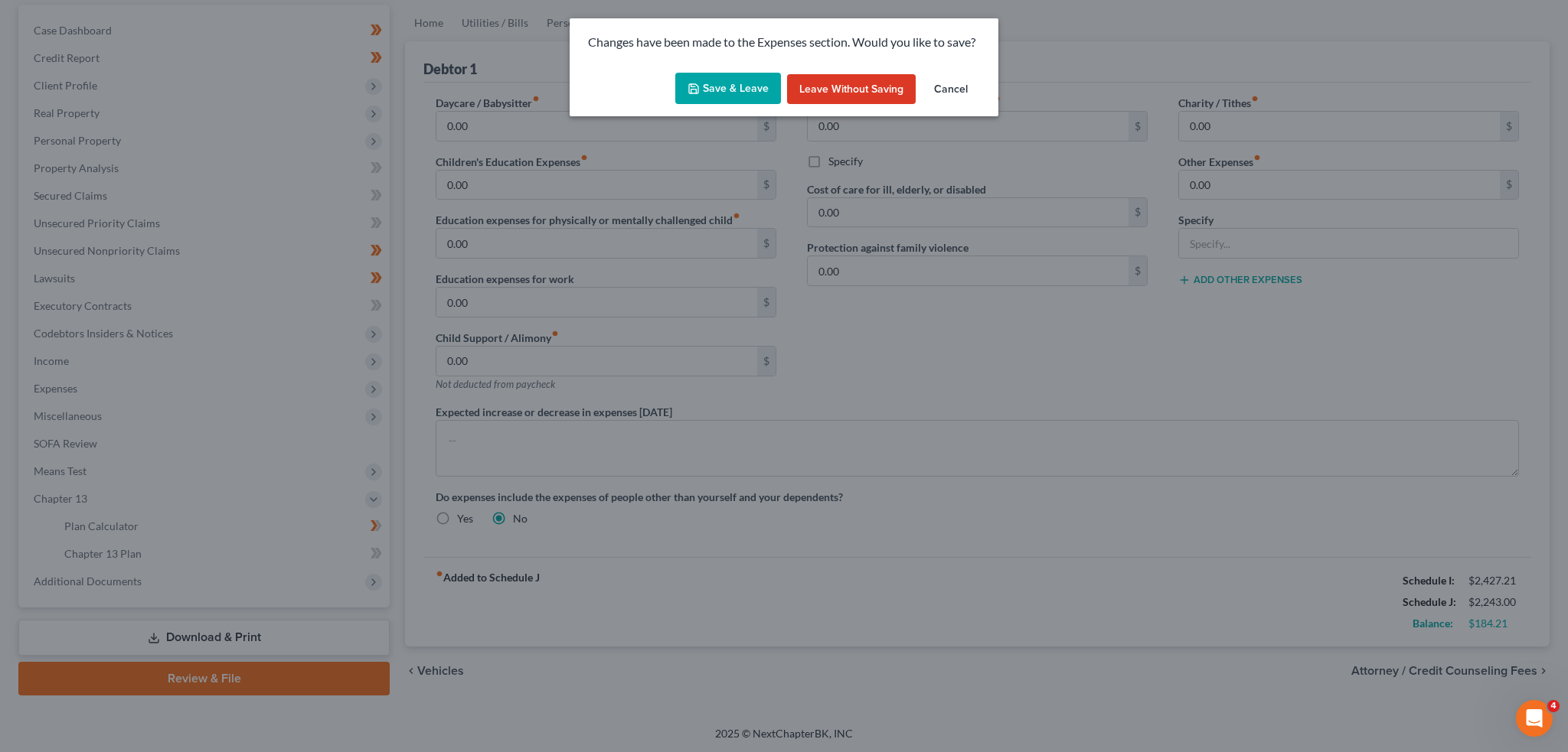
click at [715, 83] on button "Save & Leave" at bounding box center [727, 89] width 106 height 32
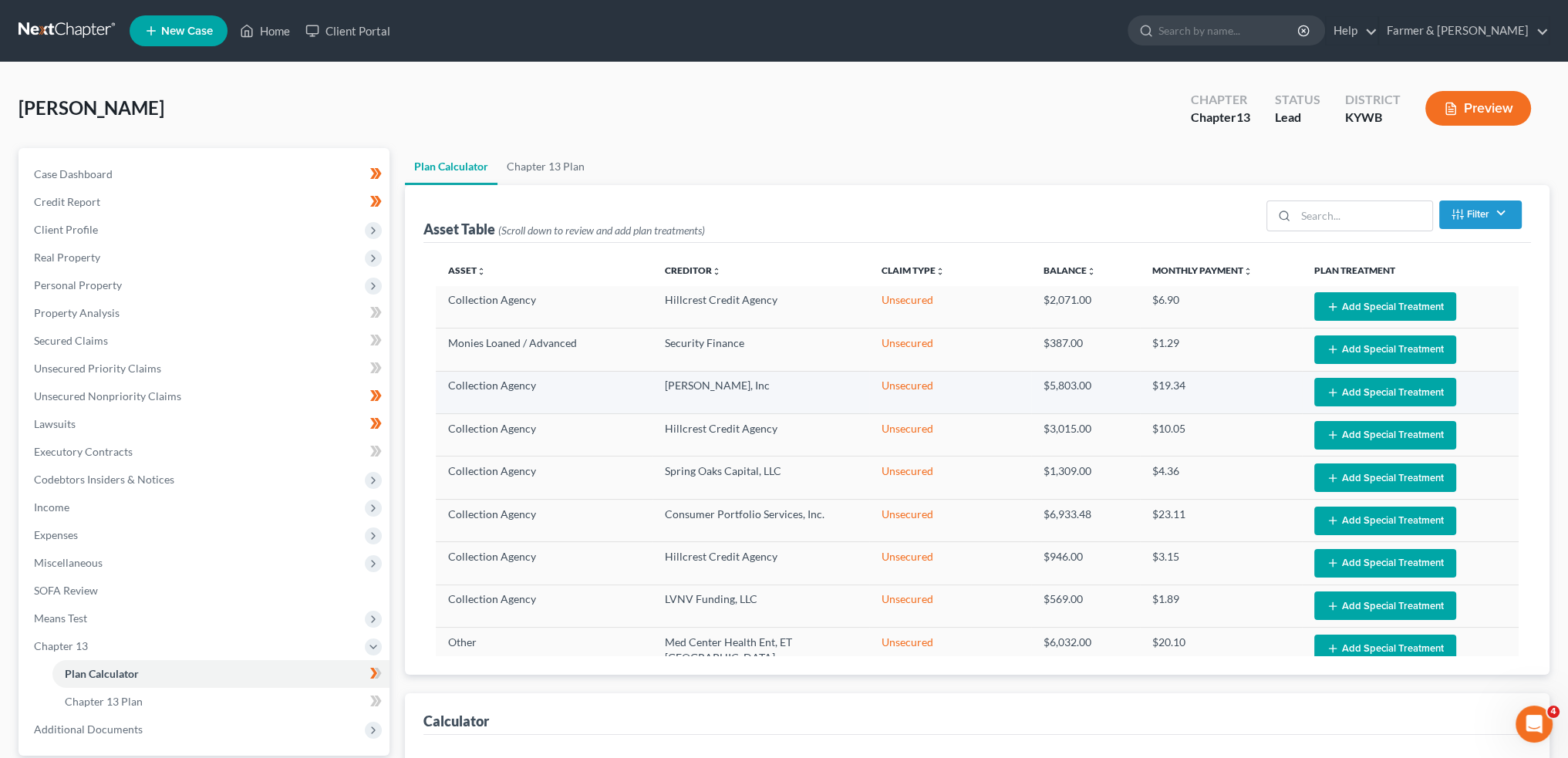
select select "59"
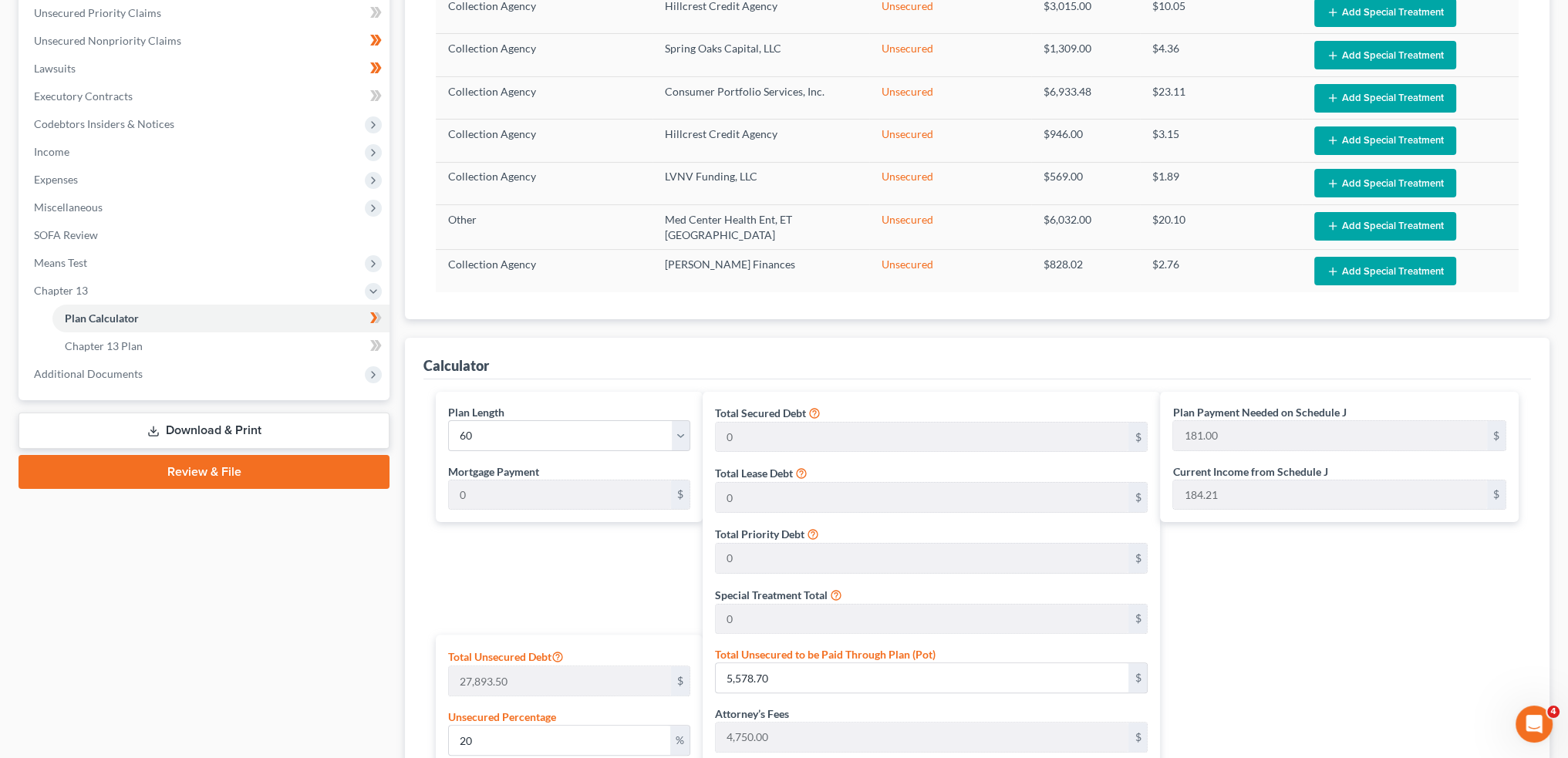
scroll to position [119, 0]
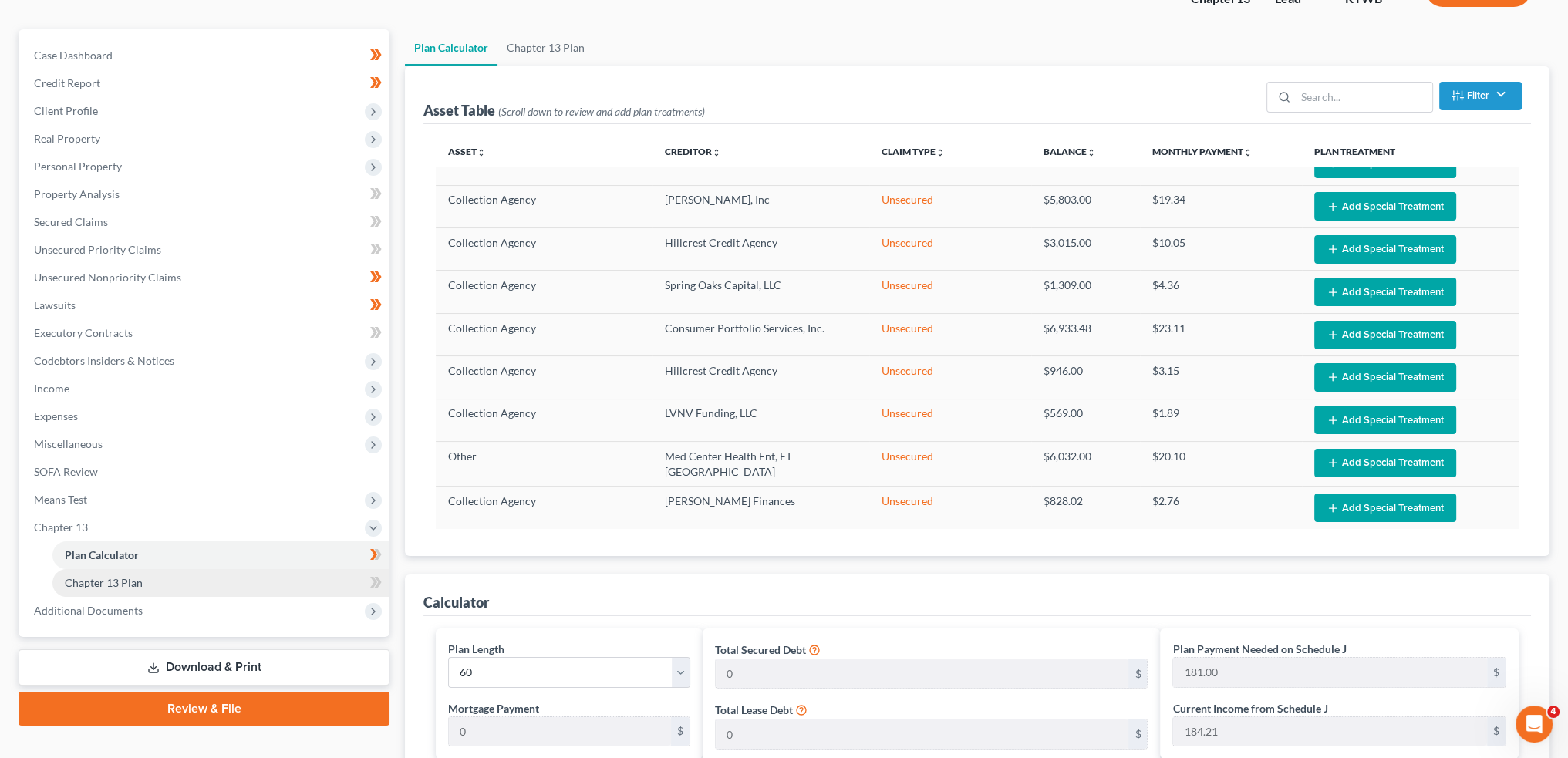
click at [155, 583] on link "Chapter 13 Plan" at bounding box center [221, 583] width 337 height 28
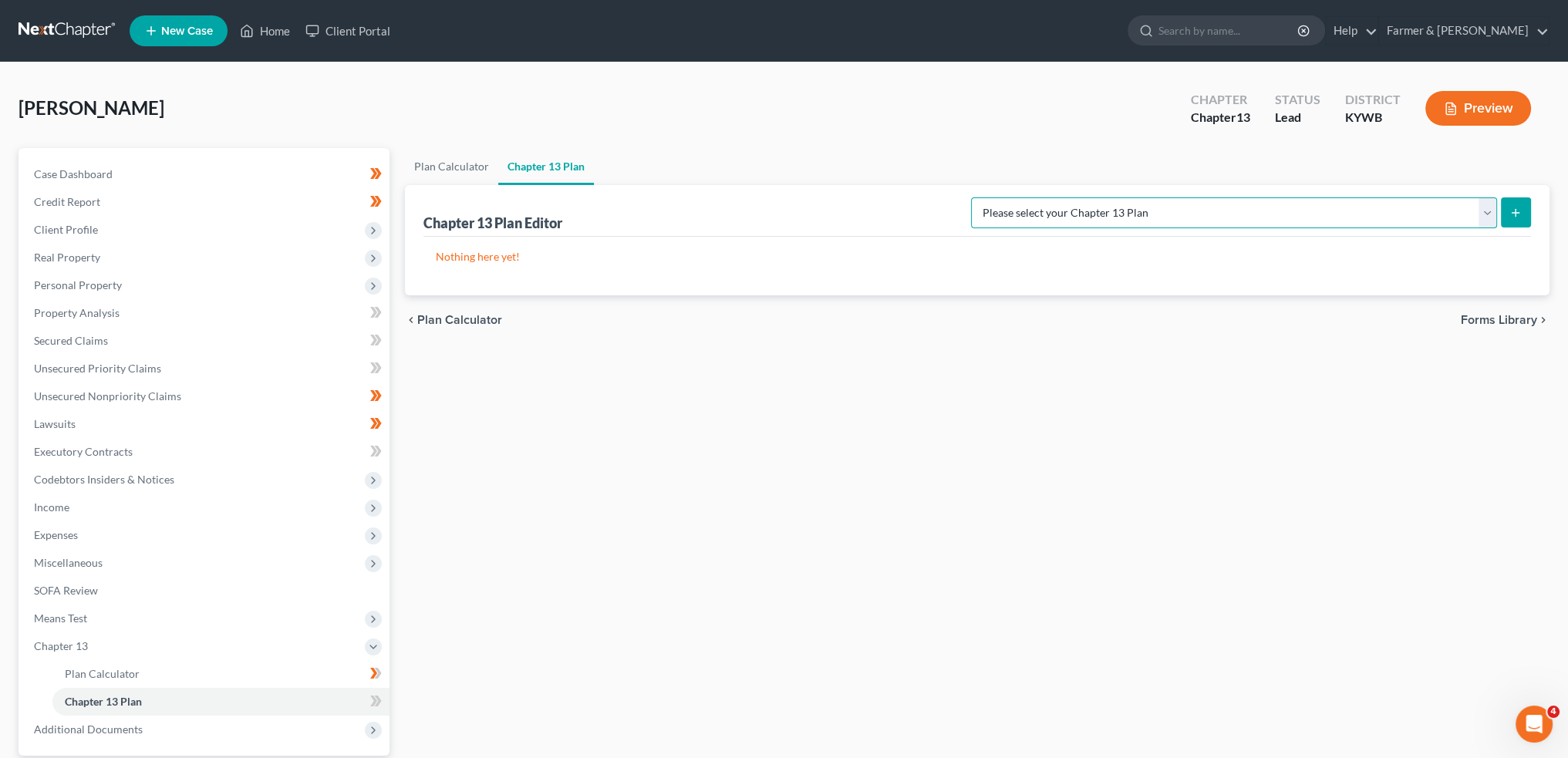
click at [1286, 209] on select "Please select your Chapter 13 Plan National Form Plan - Official Form 113 Natio…" at bounding box center [1233, 213] width 526 height 31
select select "3"
click at [1033, 197] on select "Please select your Chapter 13 Plan National Form Plan - Official Form 113 Natio…" at bounding box center [1233, 213] width 526 height 31
click at [1506, 212] on button "submit" at bounding box center [1515, 212] width 30 height 30
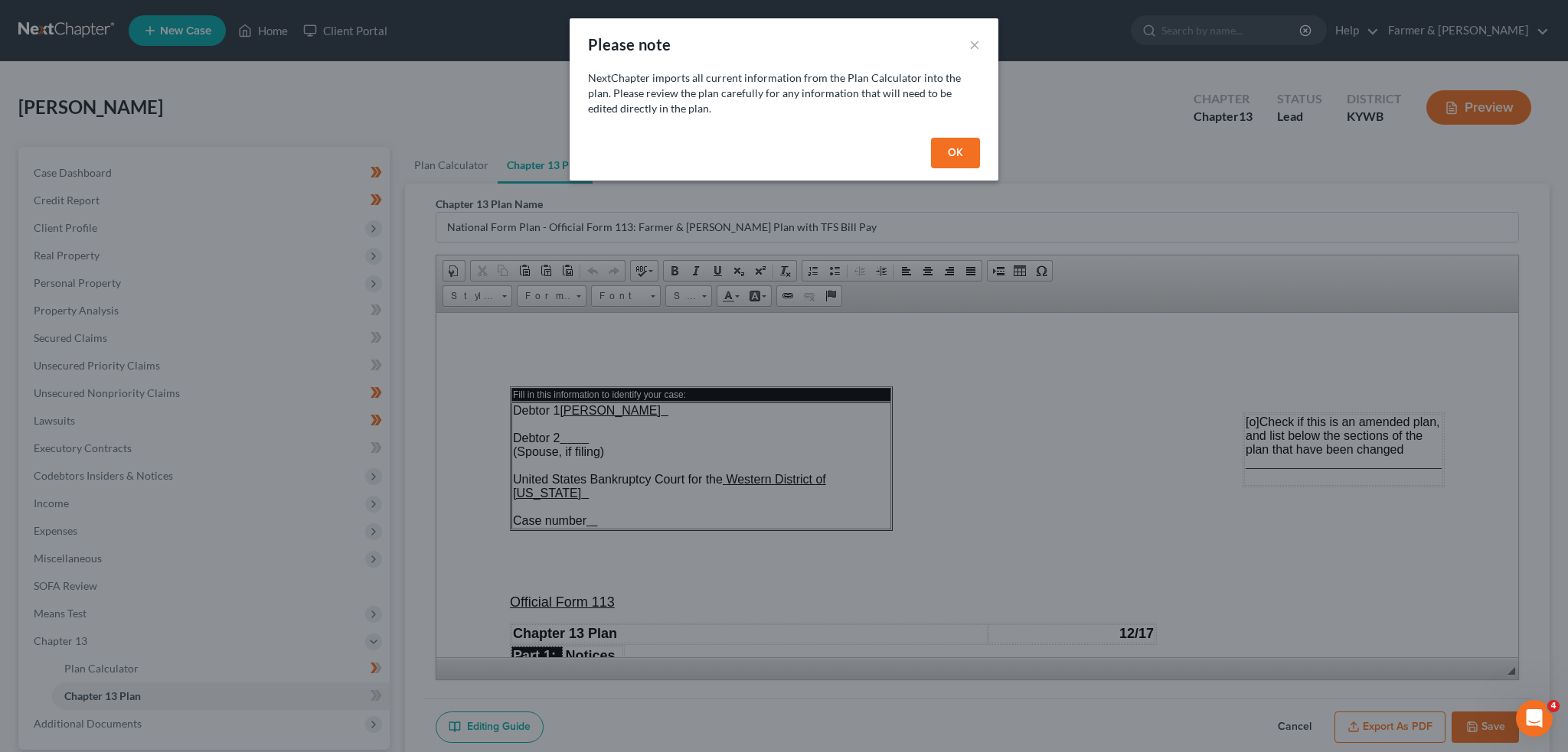
click at [973, 143] on button "OK" at bounding box center [955, 153] width 49 height 31
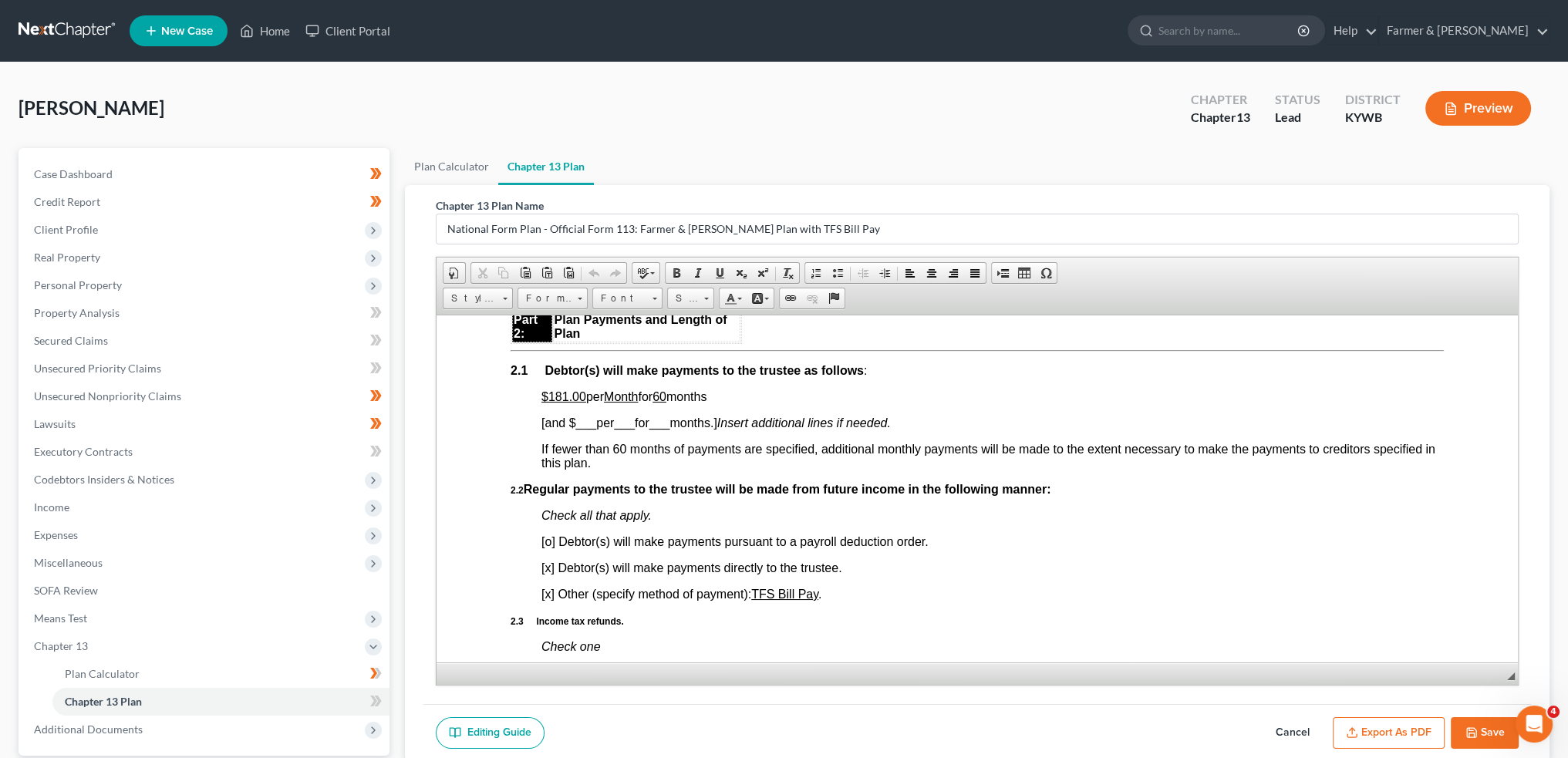
scroll to position [899, 0]
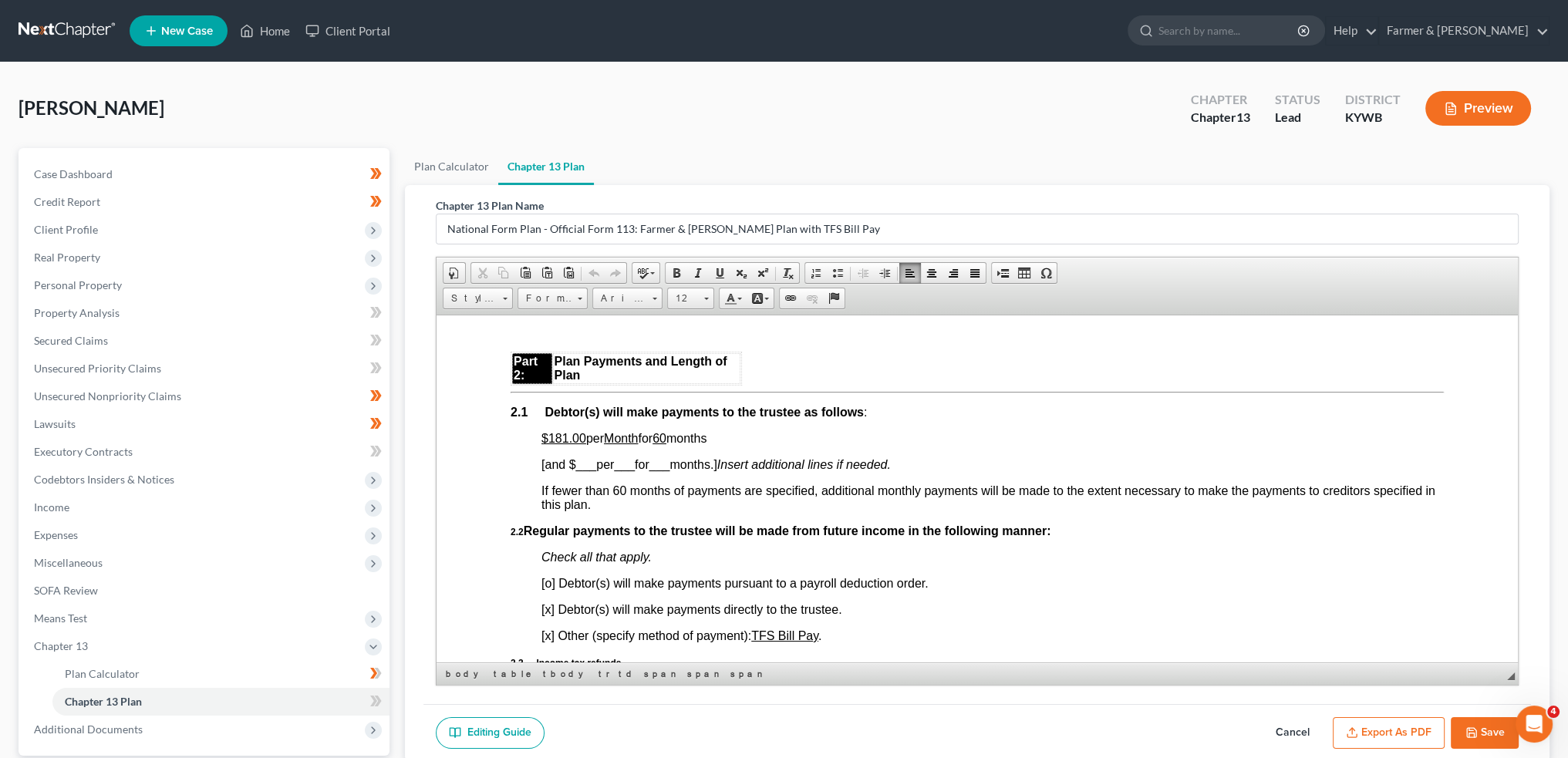
drag, startPoint x: 582, startPoint y: 444, endPoint x: 723, endPoint y: 444, distance: 141.0
click at [706, 444] on span "$181.00 per Month for 60 months" at bounding box center [624, 437] width 165 height 13
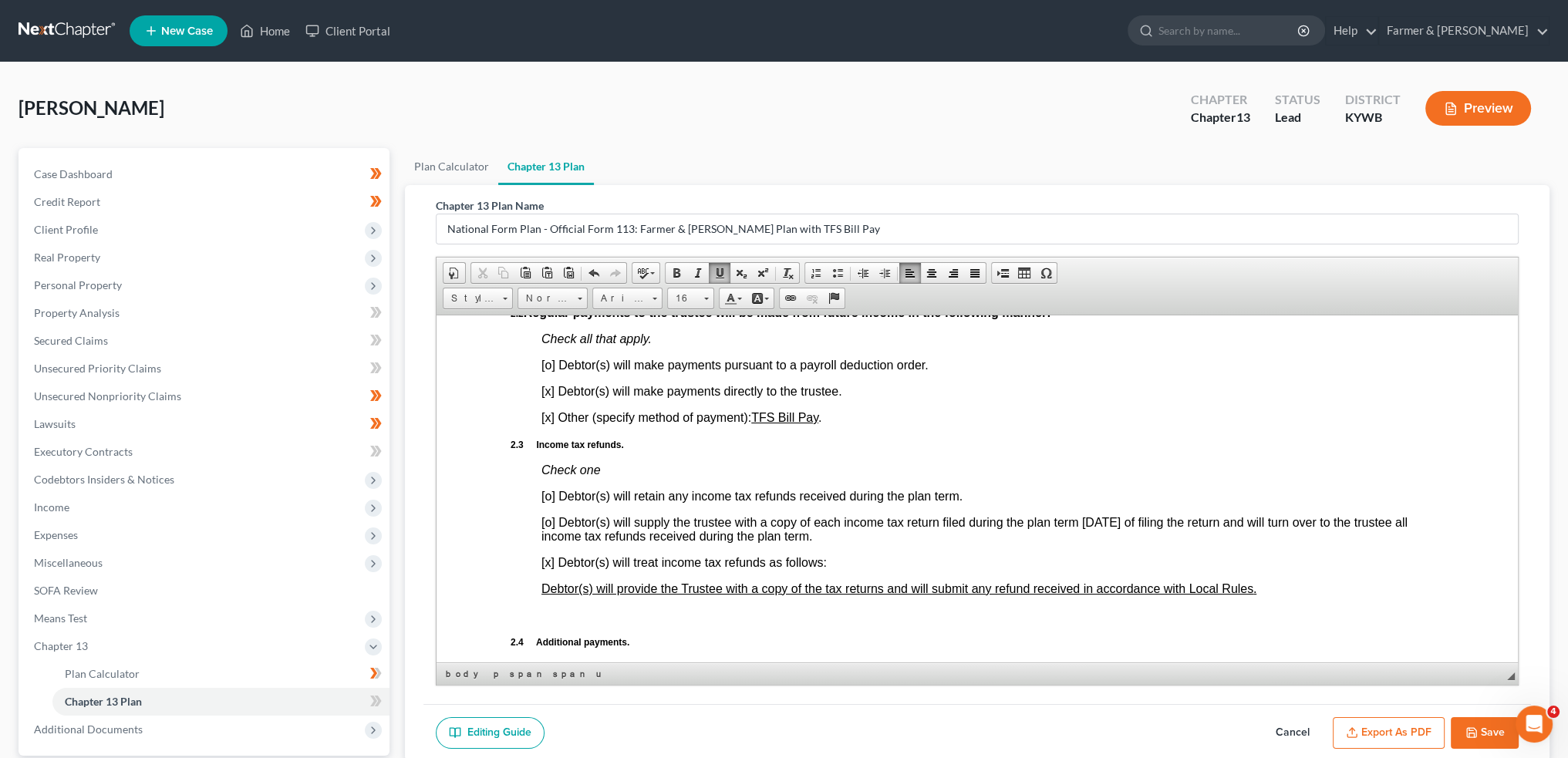
scroll to position [1028, 0]
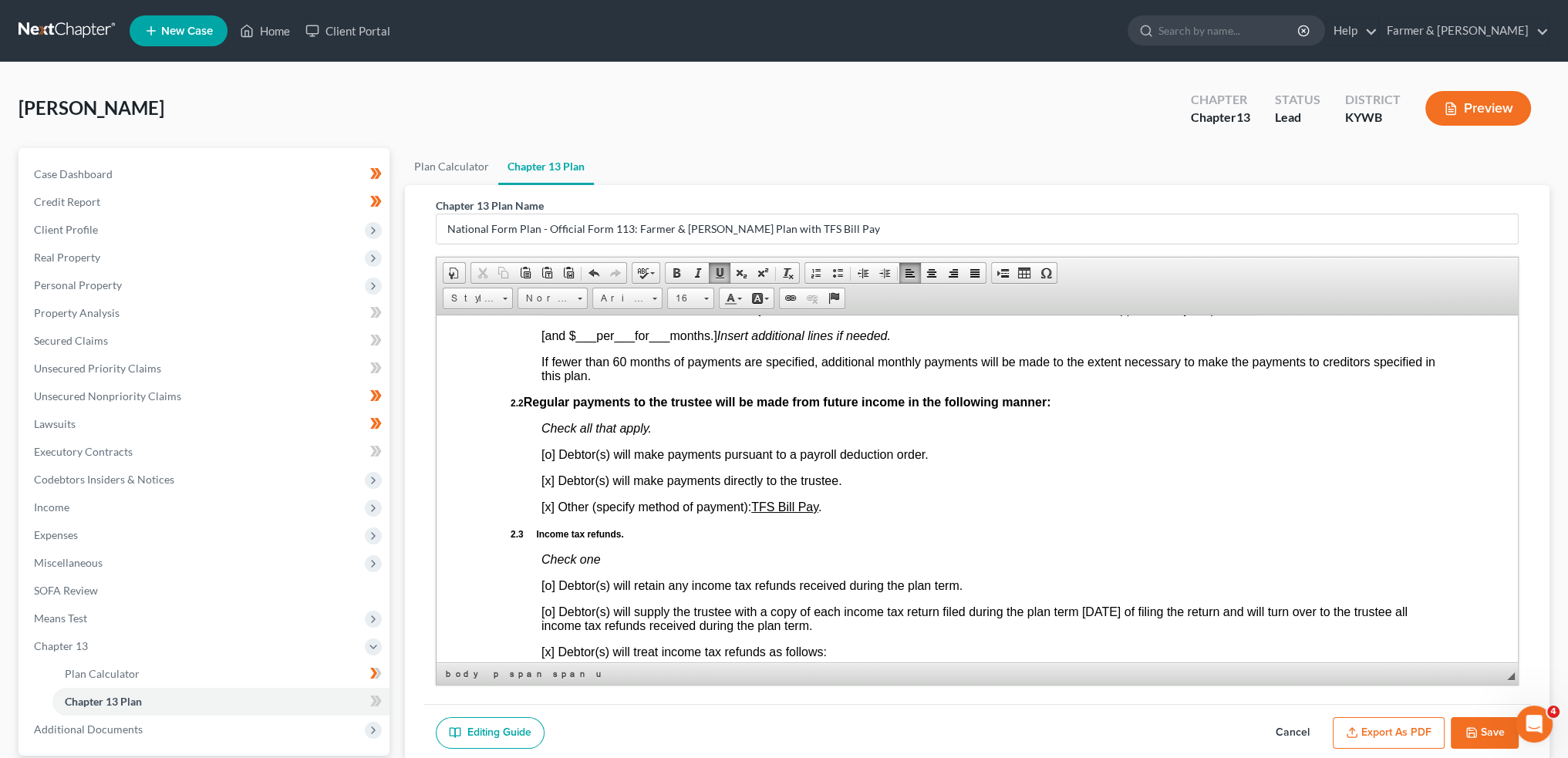
click at [548, 460] on span "[o] Debtor(s) will make payments pursuant to a payroll deduction order." at bounding box center [735, 454] width 387 height 13
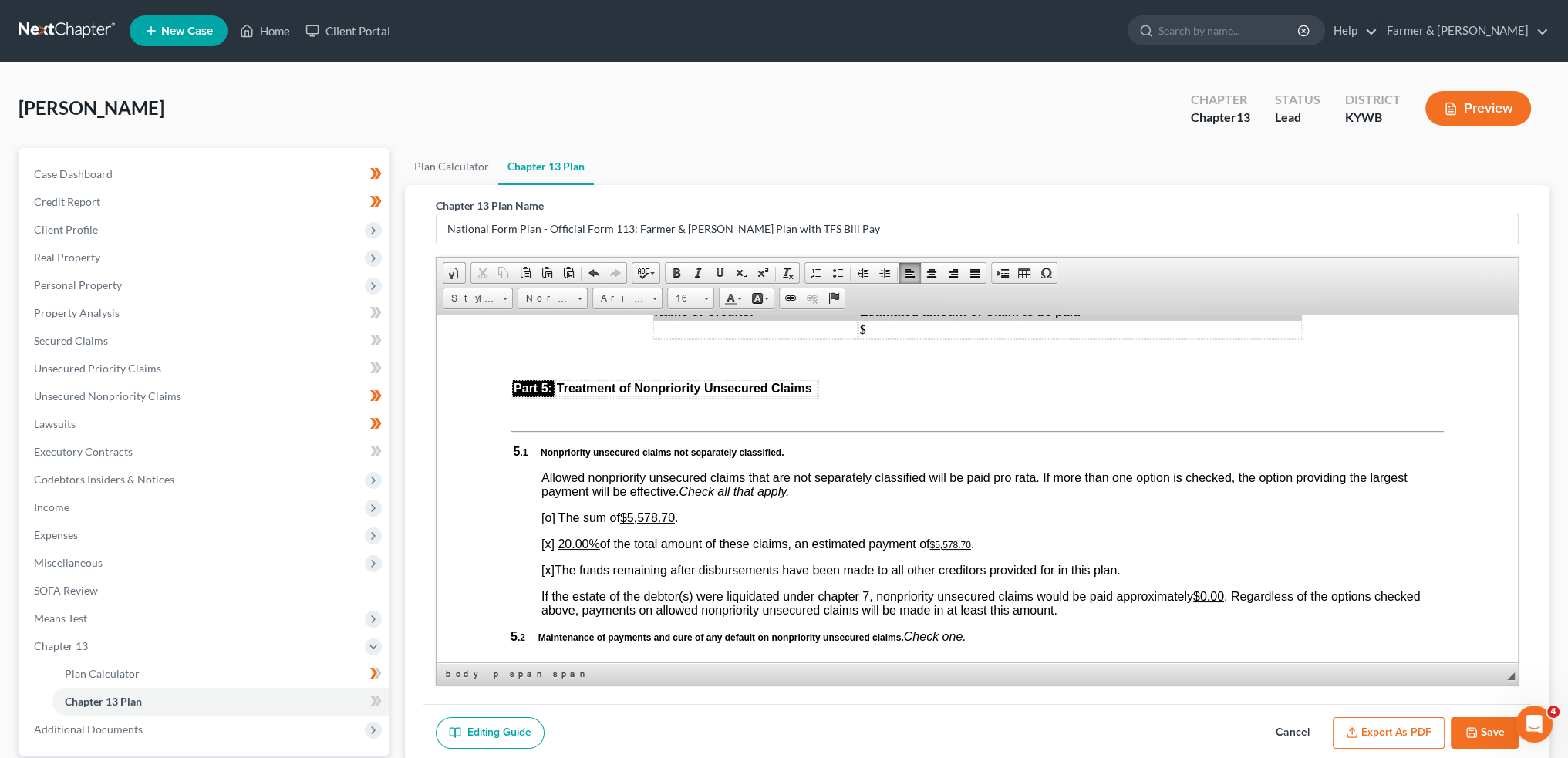
scroll to position [2957, 0]
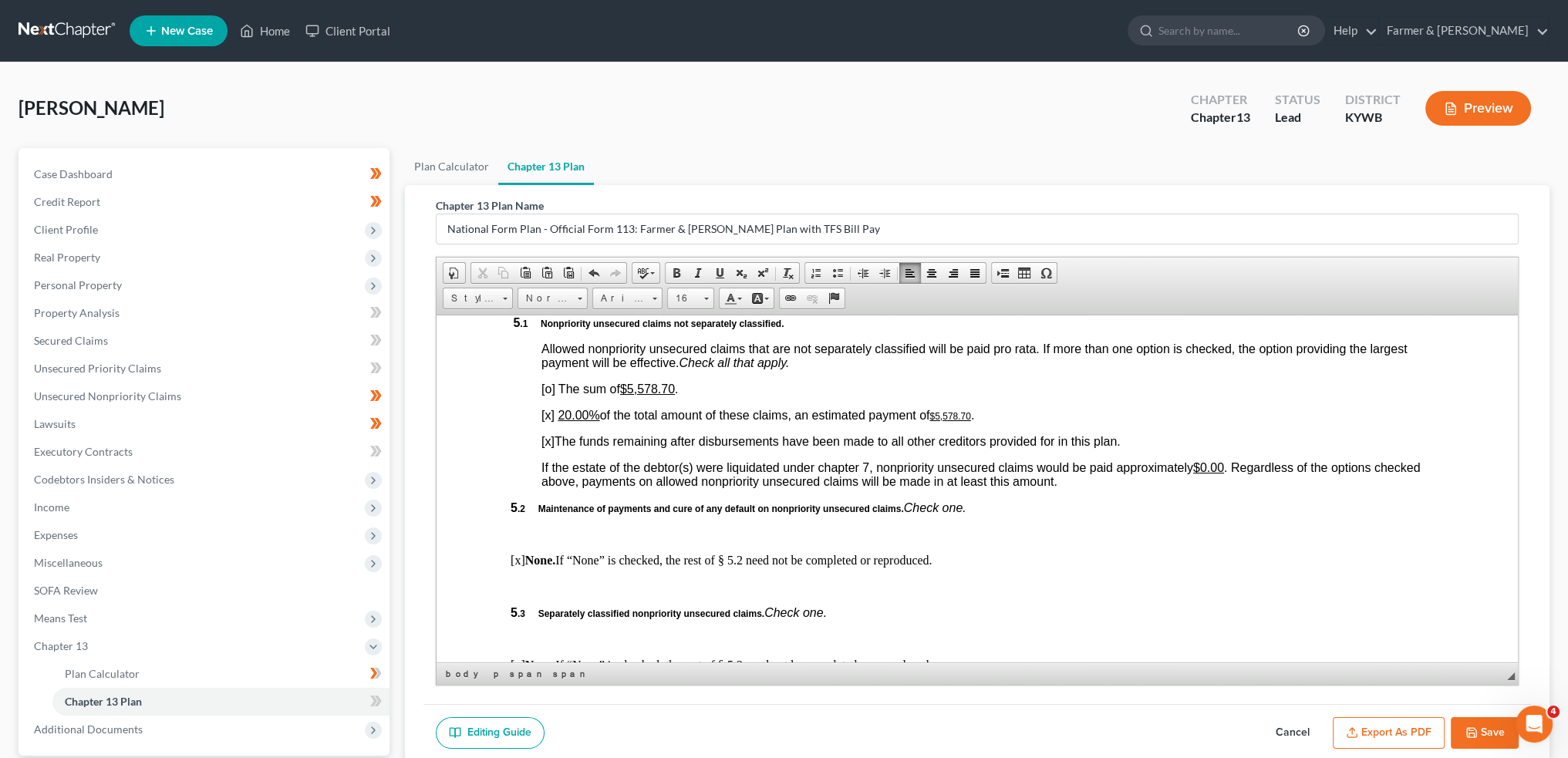
click at [568, 421] on u "20.00%" at bounding box center [579, 414] width 42 height 13
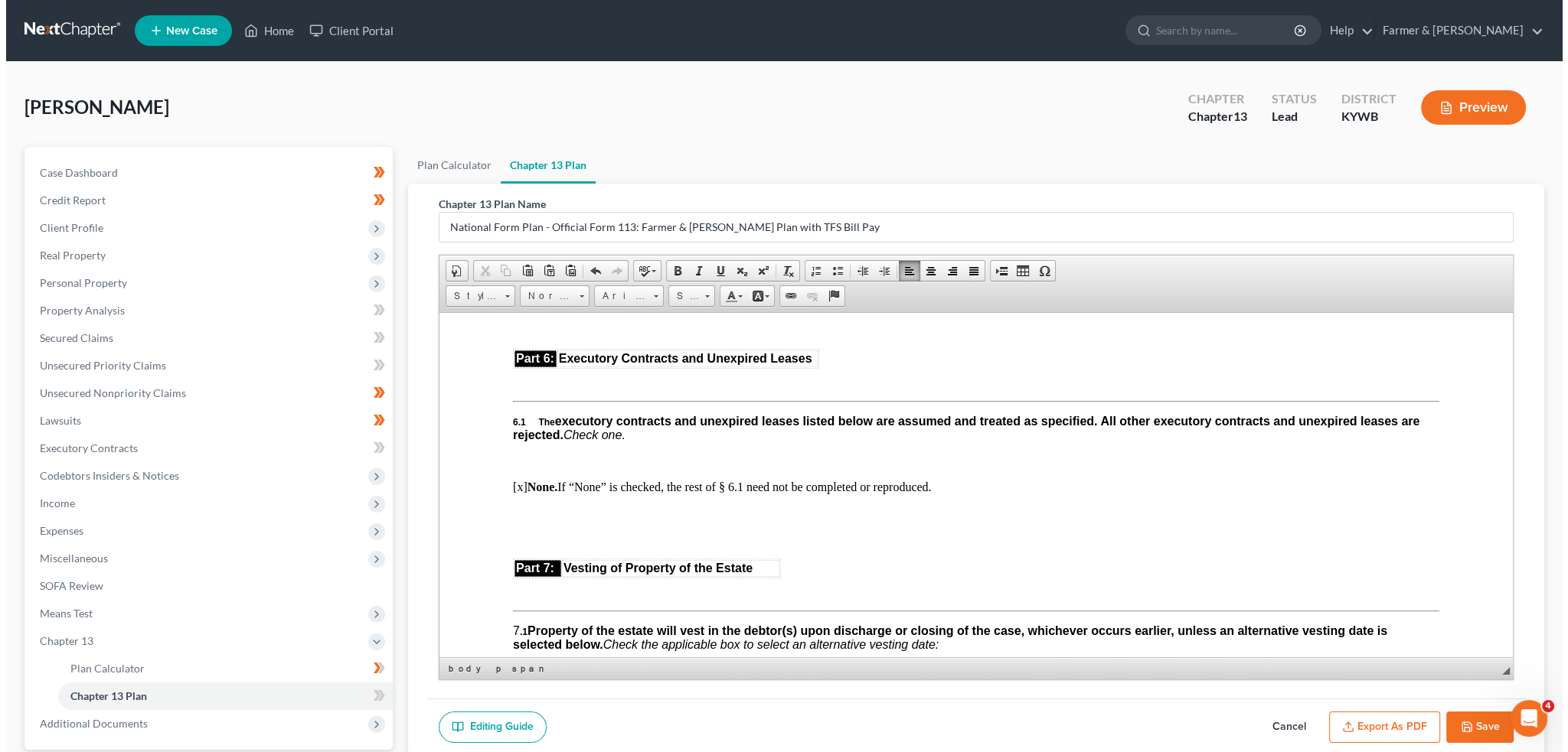
scroll to position [3571, 0]
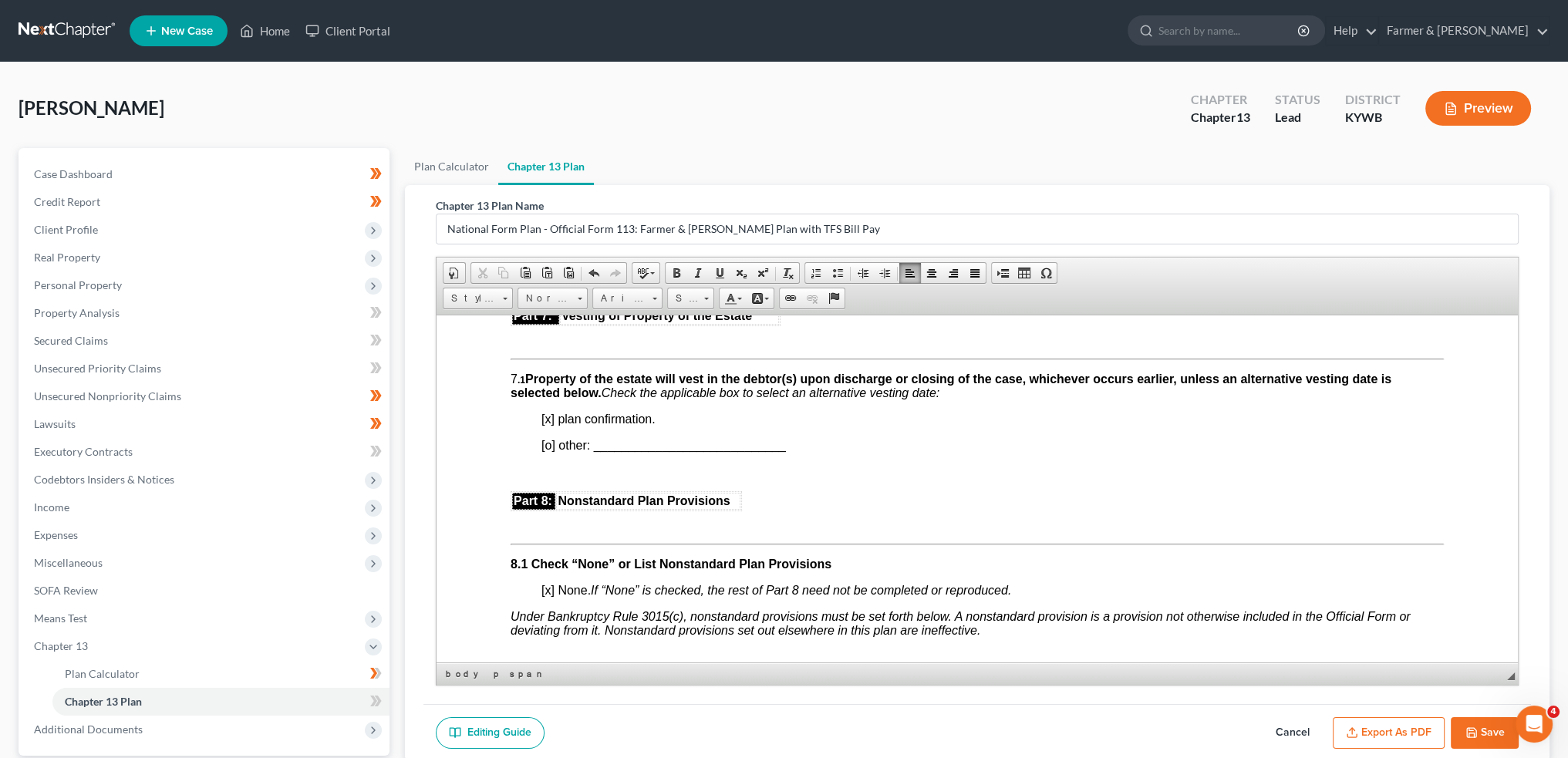
click at [1370, 724] on button "Export as PDF" at bounding box center [1388, 733] width 112 height 33
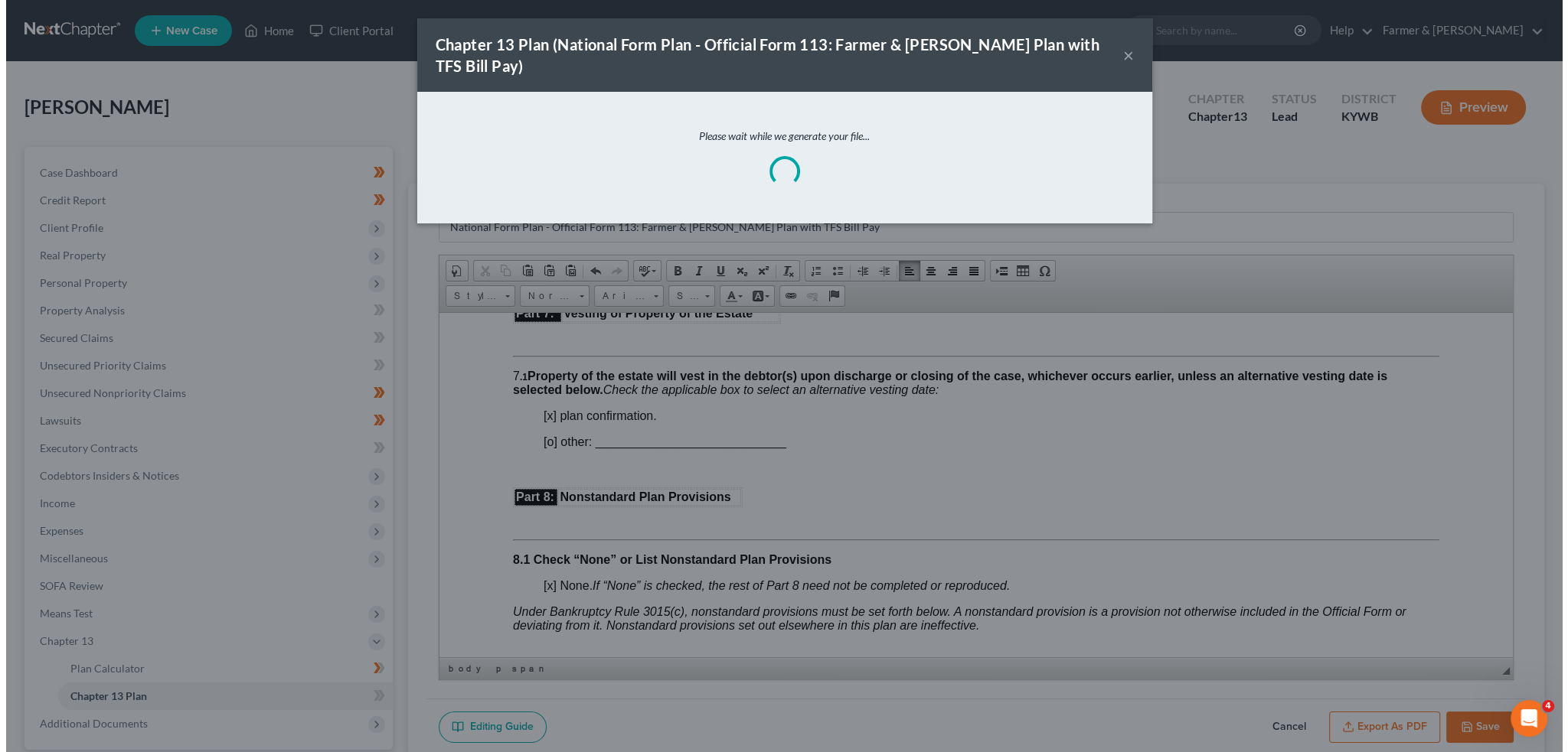
scroll to position [3556, 0]
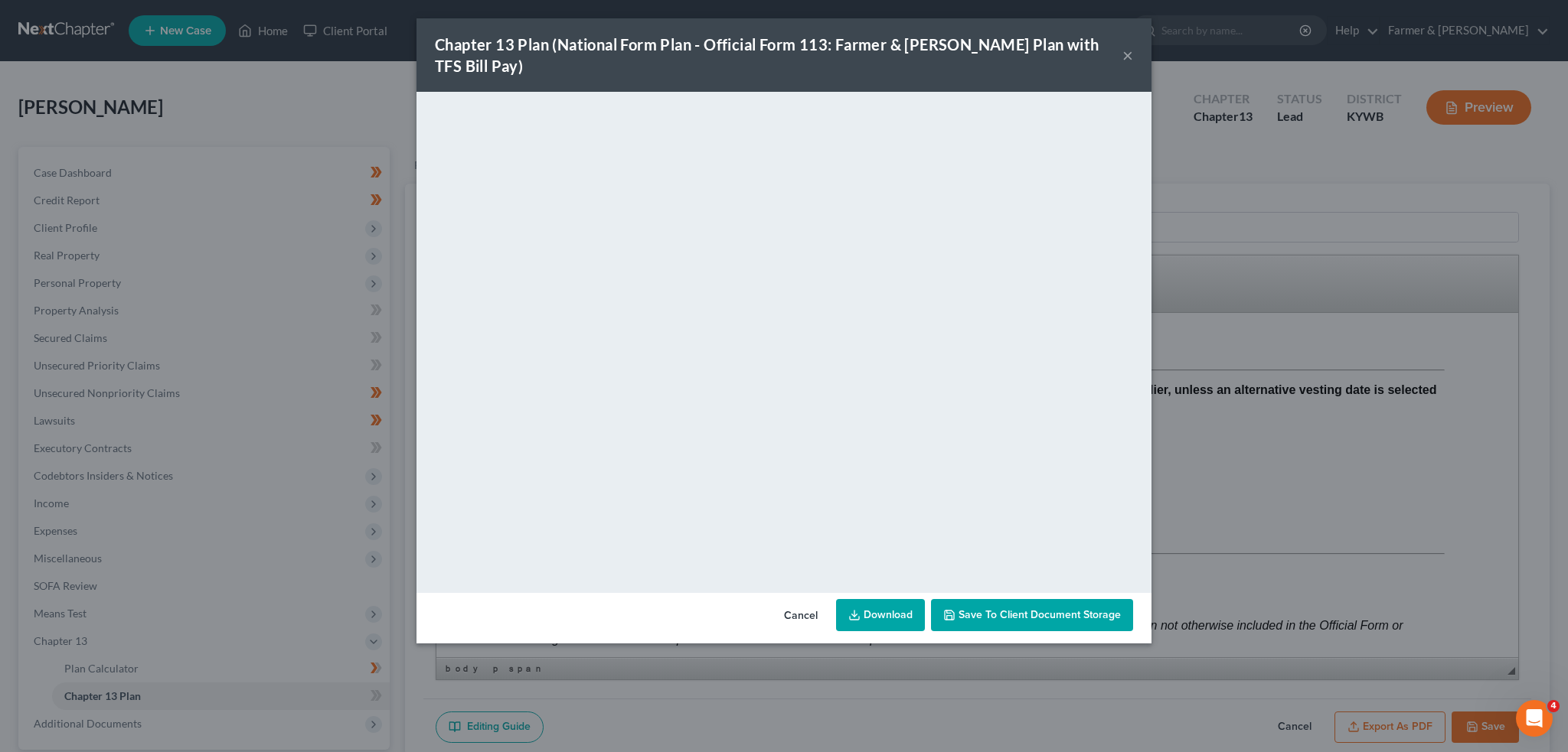
click at [1065, 609] on span "Save to Client Document Storage" at bounding box center [1039, 615] width 162 height 13
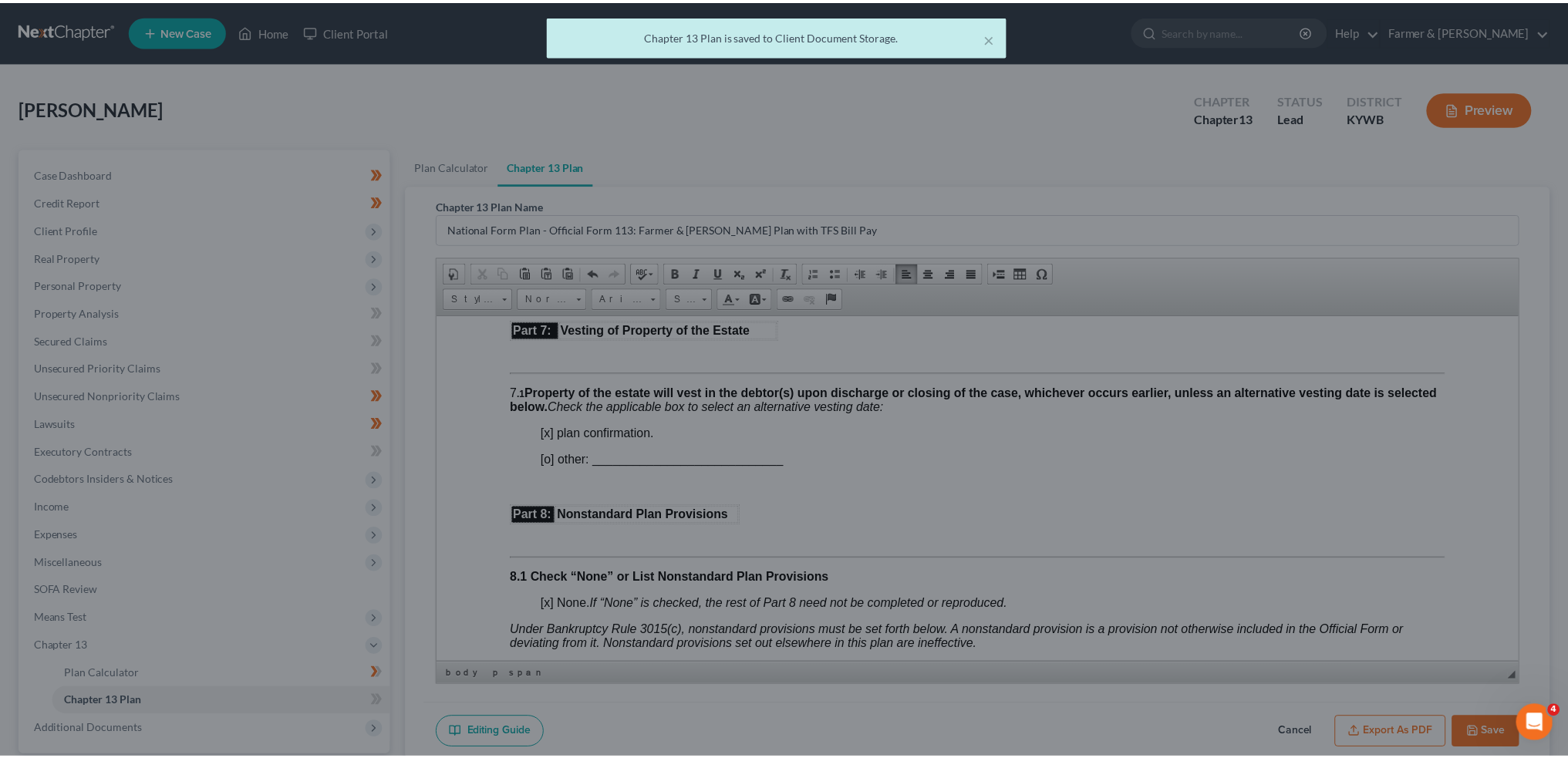
scroll to position [3599, 0]
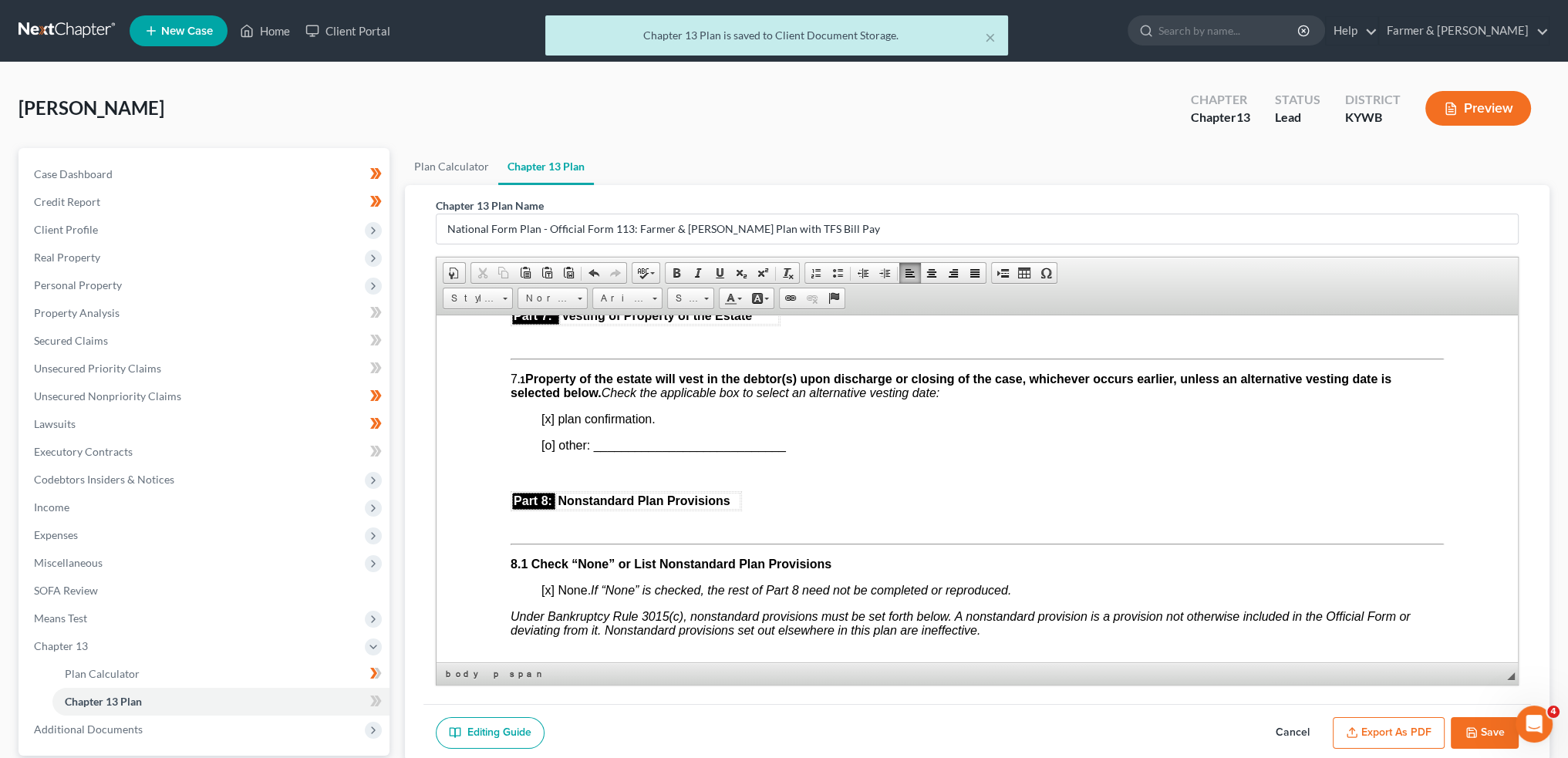
click at [1503, 724] on button "Save" at bounding box center [1484, 733] width 68 height 33
select select "3"
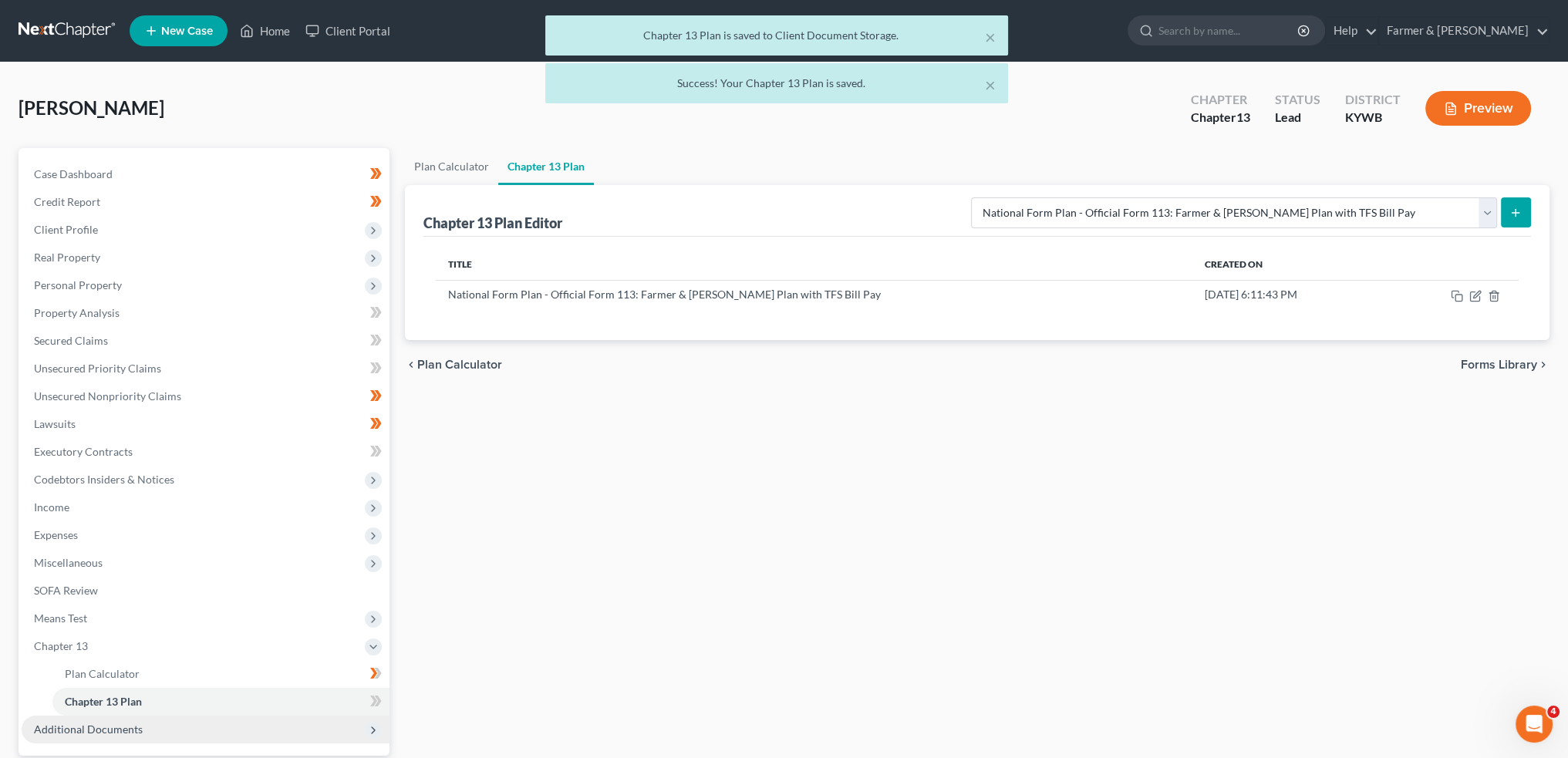
click at [155, 723] on span "Additional Documents" at bounding box center [205, 730] width 368 height 28
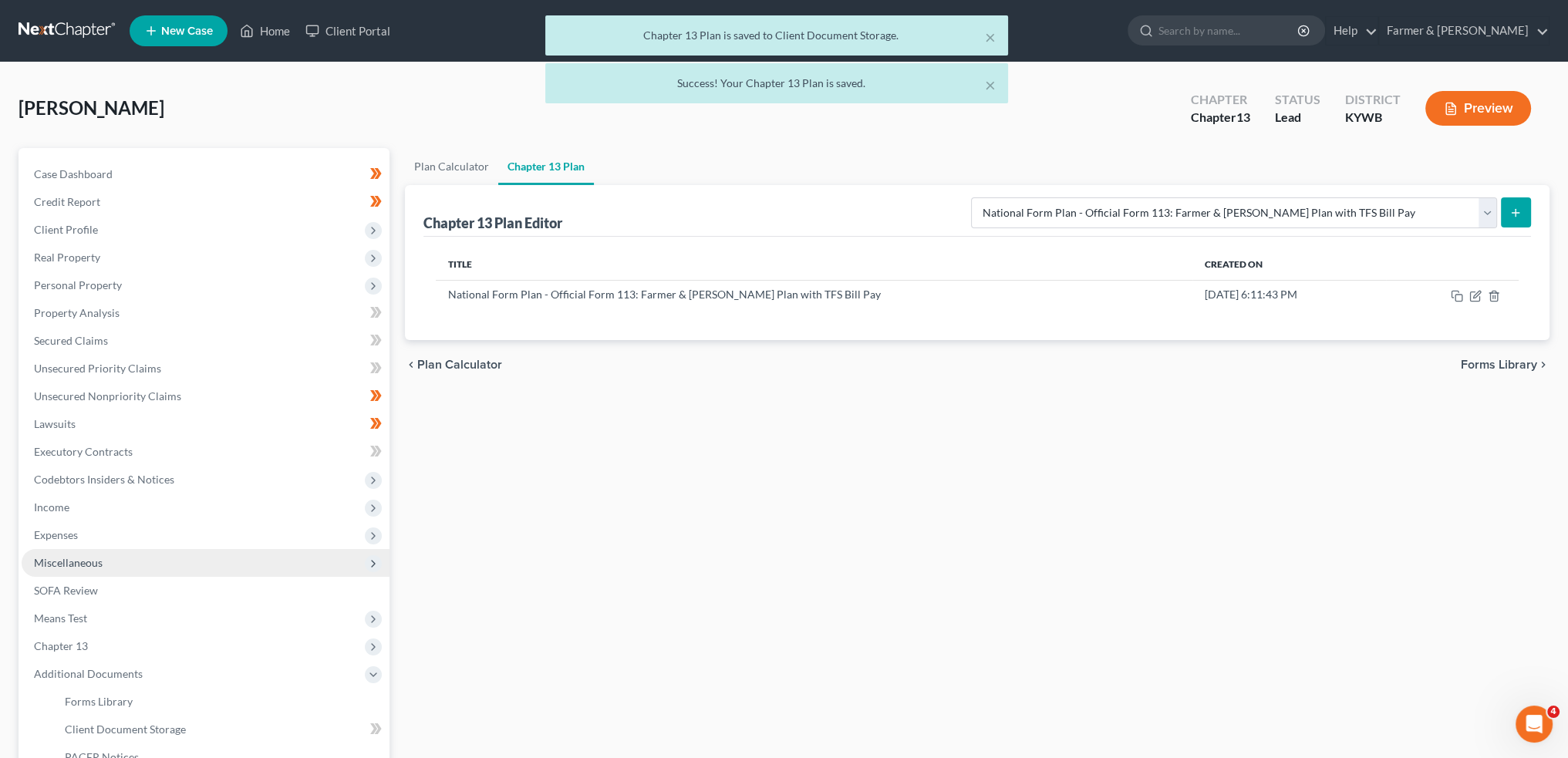
scroll to position [226, 0]
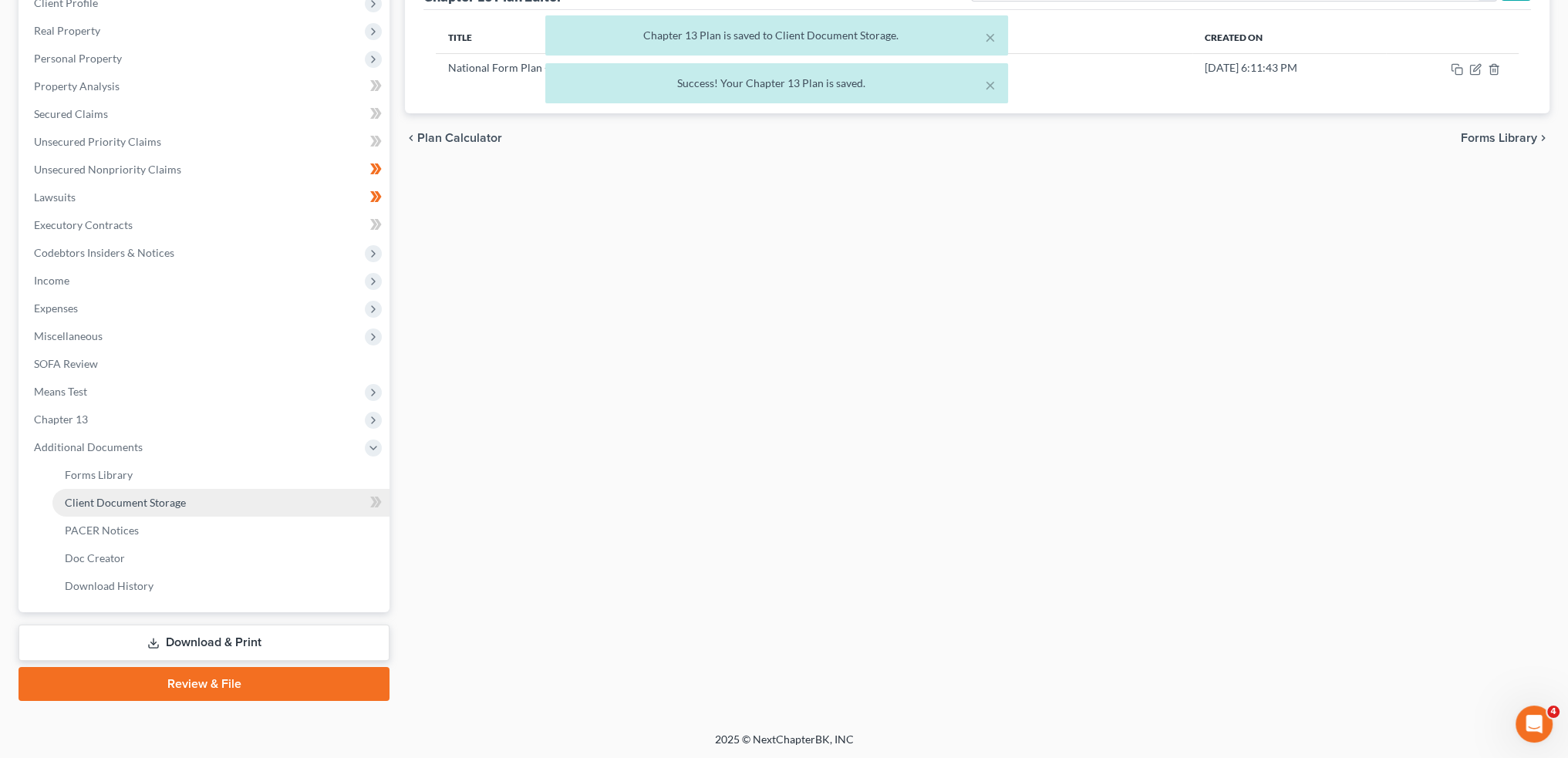
click at [200, 490] on link "Client Document Storage" at bounding box center [221, 503] width 337 height 28
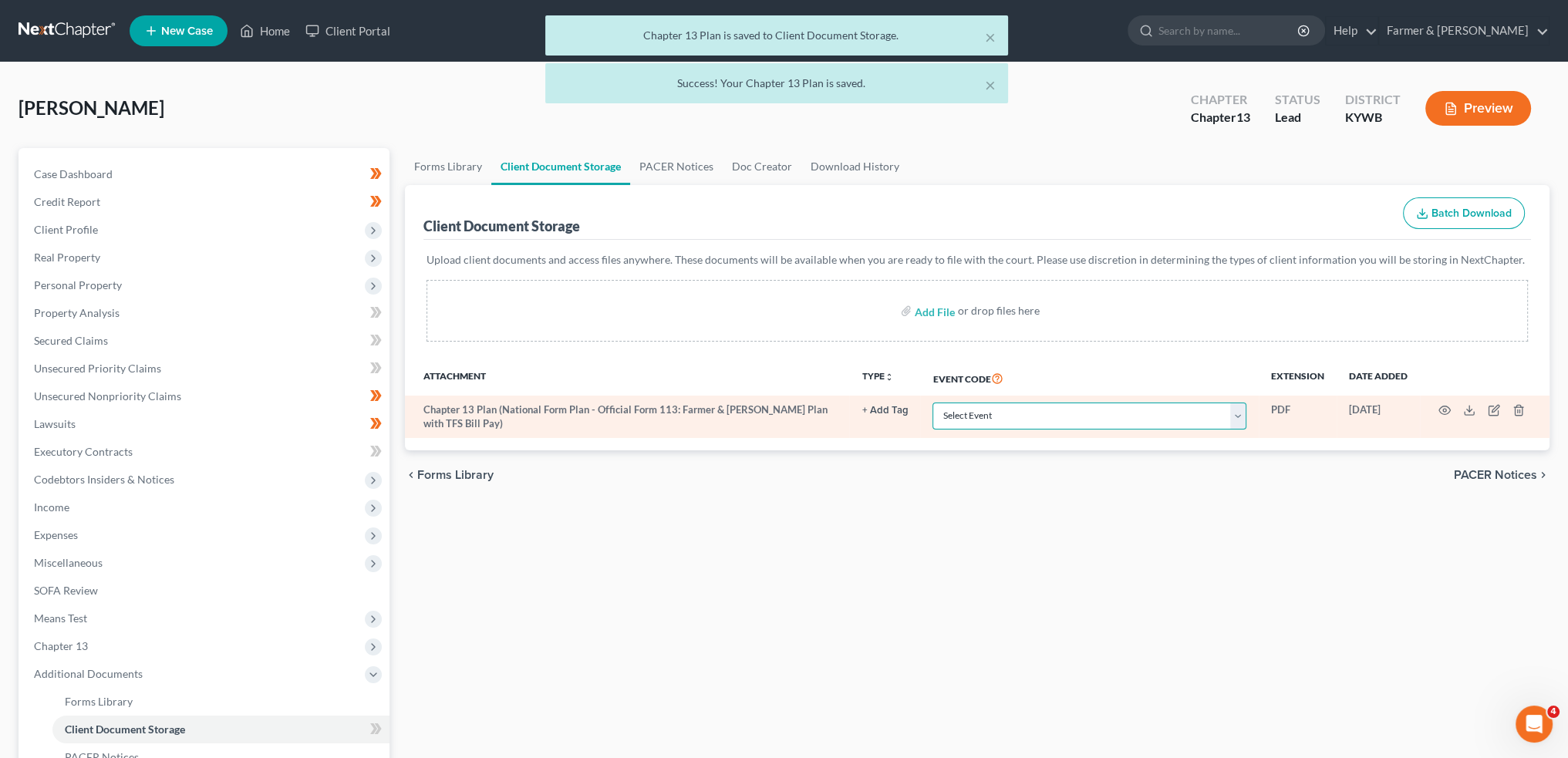
click at [982, 410] on select "Select Event Amended Answer Amended Complaint Amended List of Creditors (Fee) A…" at bounding box center [1089, 416] width 314 height 27
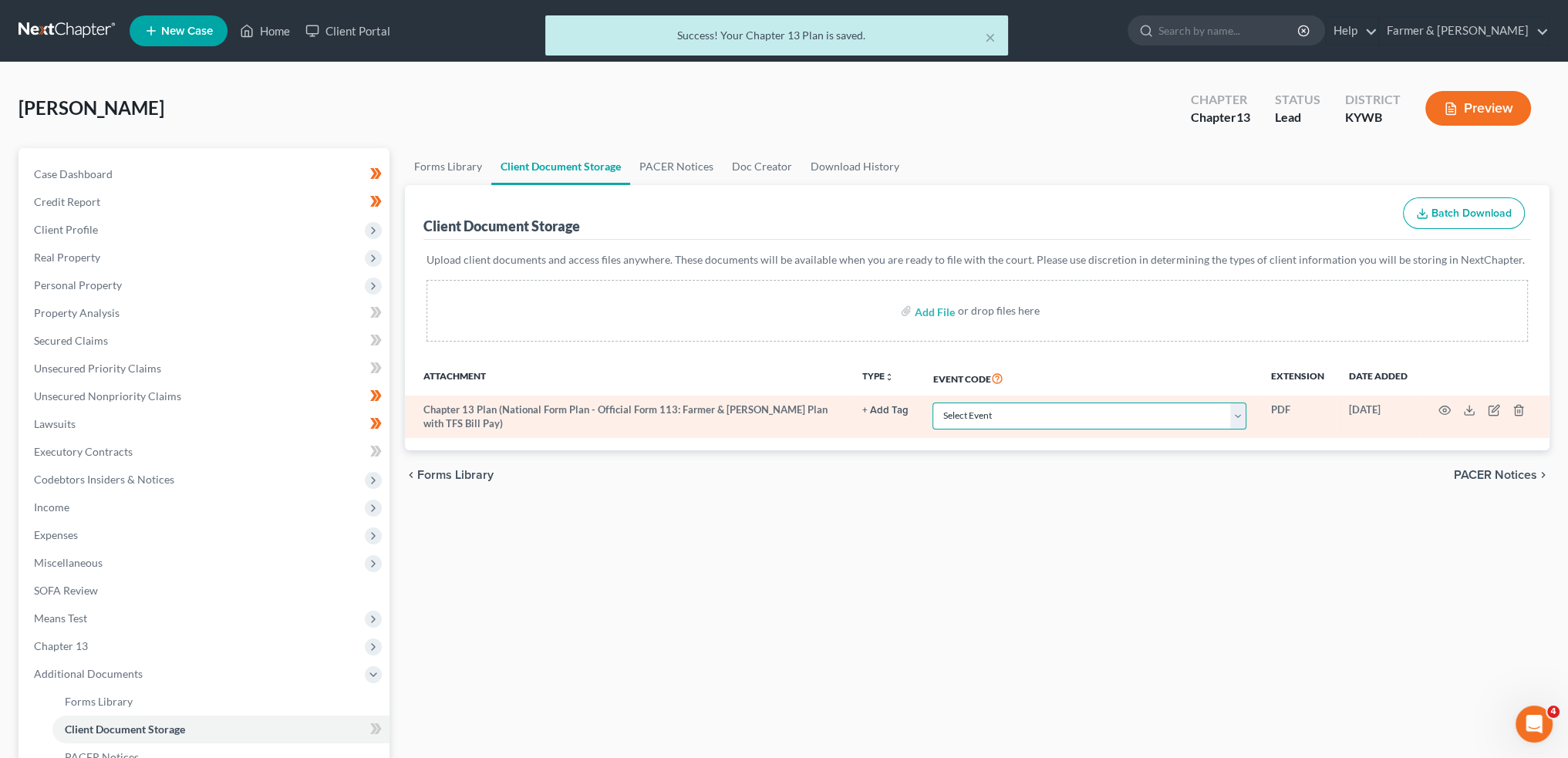
select select "16"
click at [933, 403] on select "Select Event Amended Answer Amended Complaint Amended List of Creditors (Fee) A…" at bounding box center [1089, 416] width 314 height 27
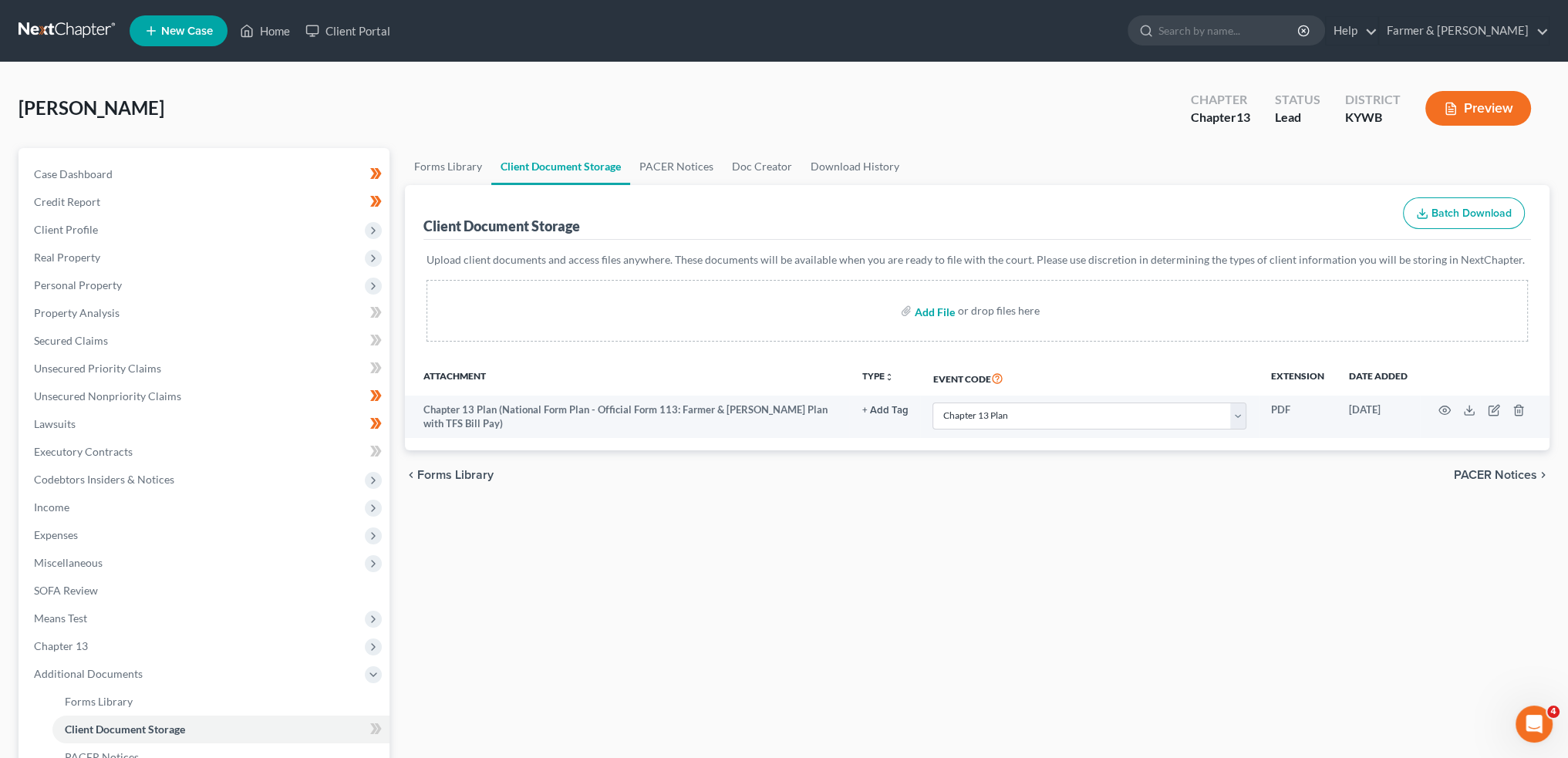
click at [938, 307] on input "file" at bounding box center [933, 311] width 37 height 28
type input "C:\fakepath\CCC (16).pdf"
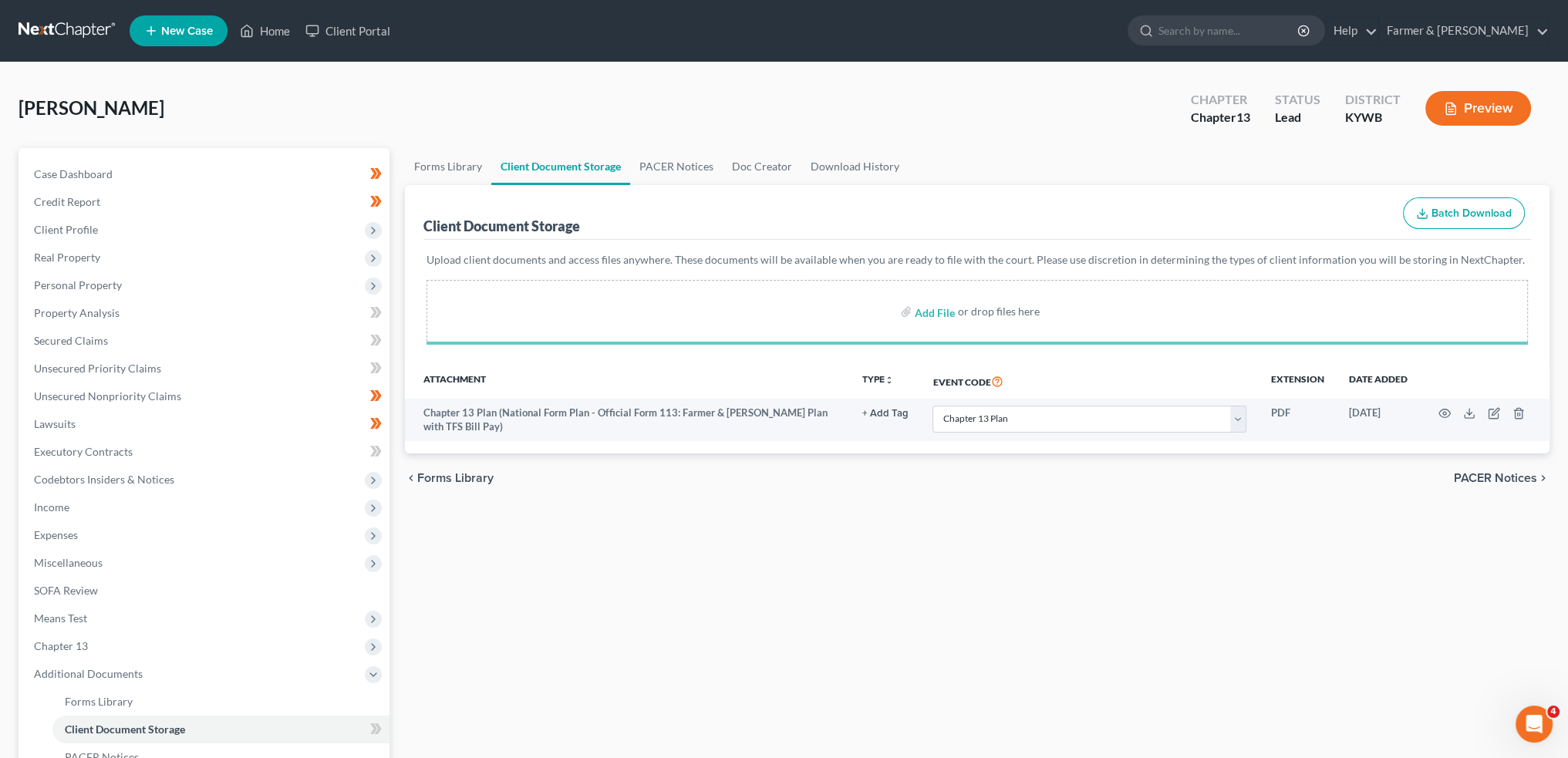
select select "16"
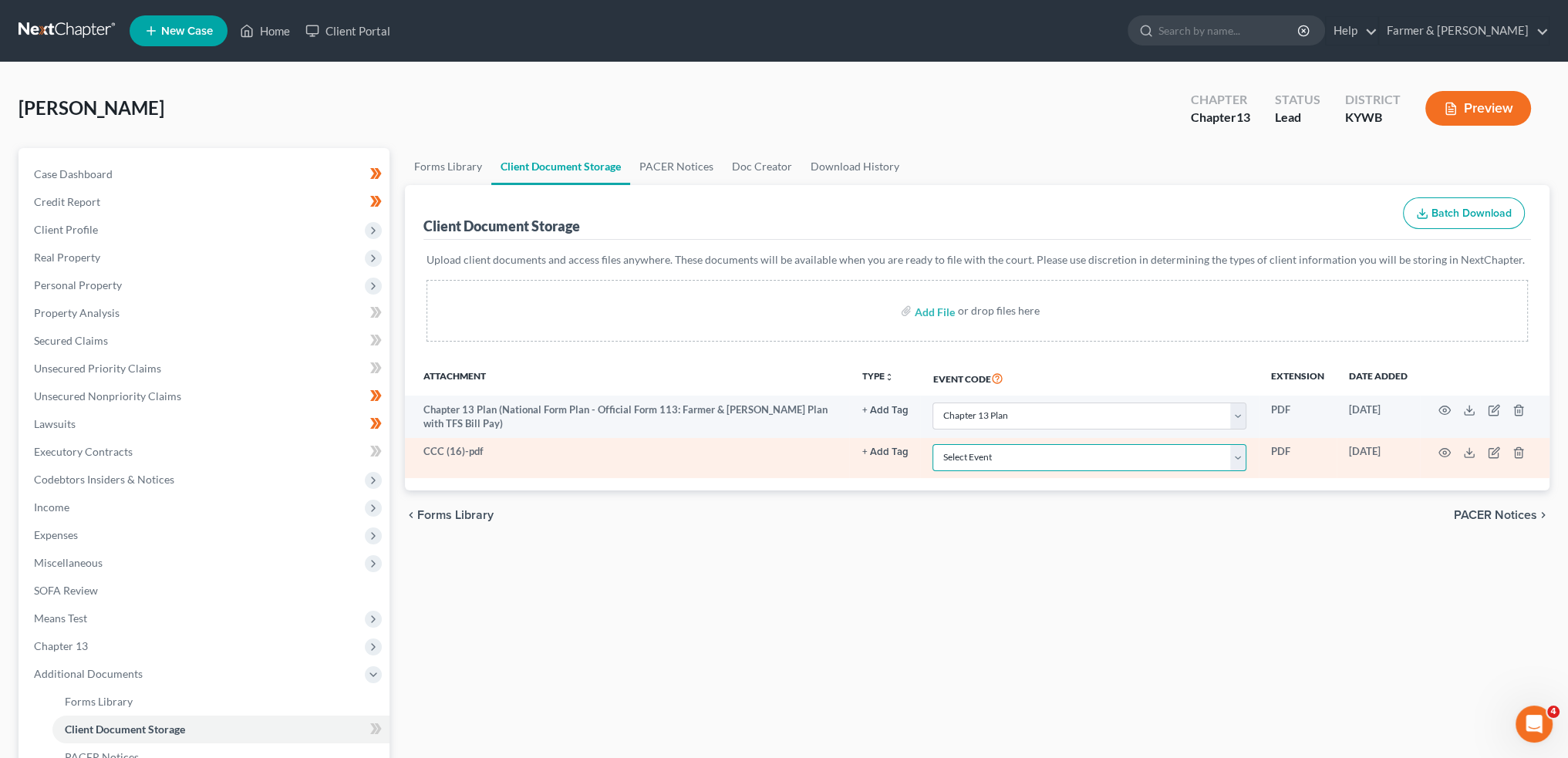
click at [997, 459] on select "Select Event Amended Answer Amended Complaint Amended List of Creditors (Fee) A…" at bounding box center [1089, 458] width 314 height 27
select select "7"
click at [933, 444] on select "Select Event Amended Answer Amended Complaint Amended List of Creditors (Fee) A…" at bounding box center [1089, 458] width 314 height 27
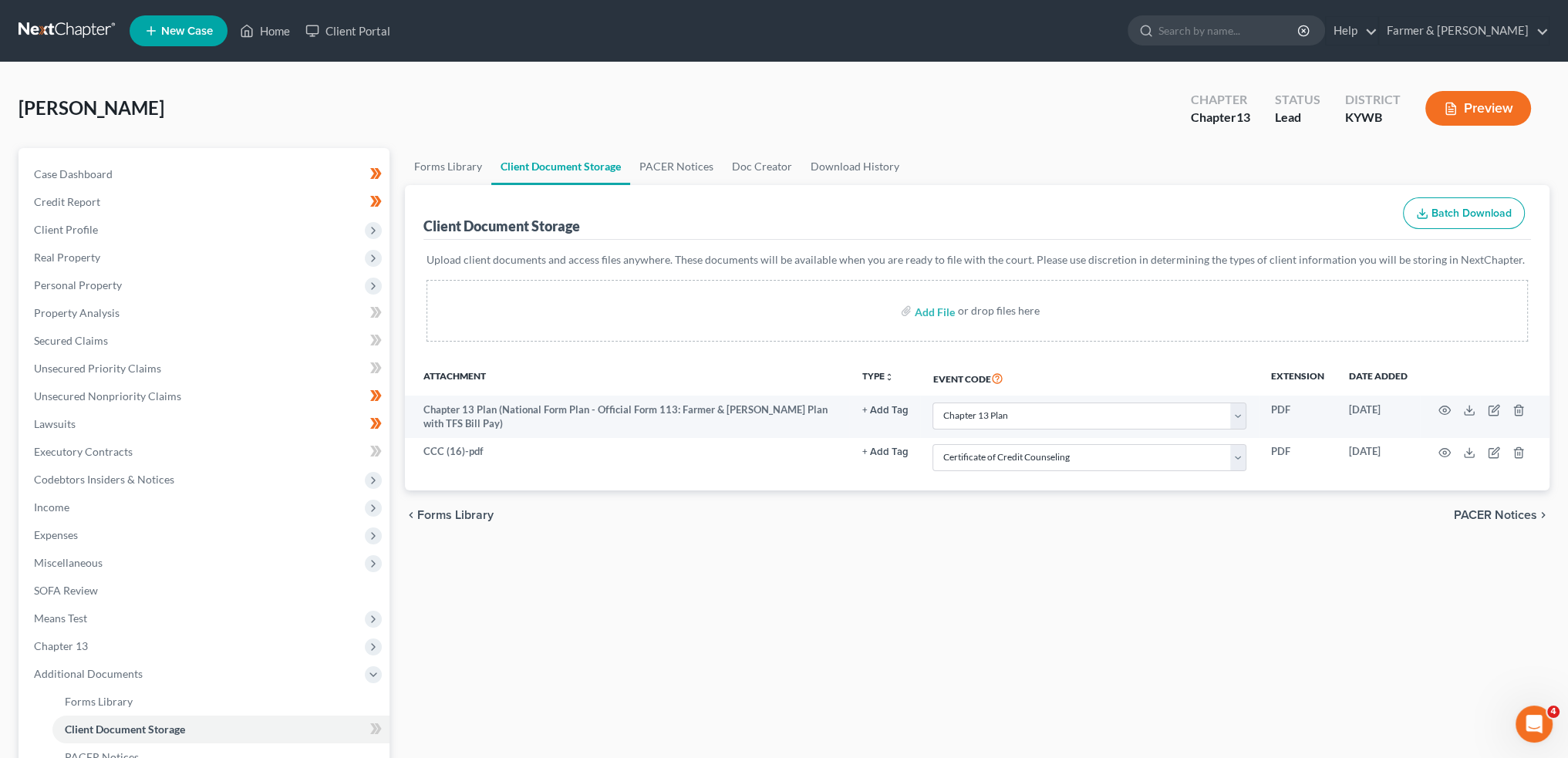
click at [714, 601] on div "Forms Library Client Document Storage PACER Notices Doc Creator Download Histor…" at bounding box center [977, 538] width 1160 height 780
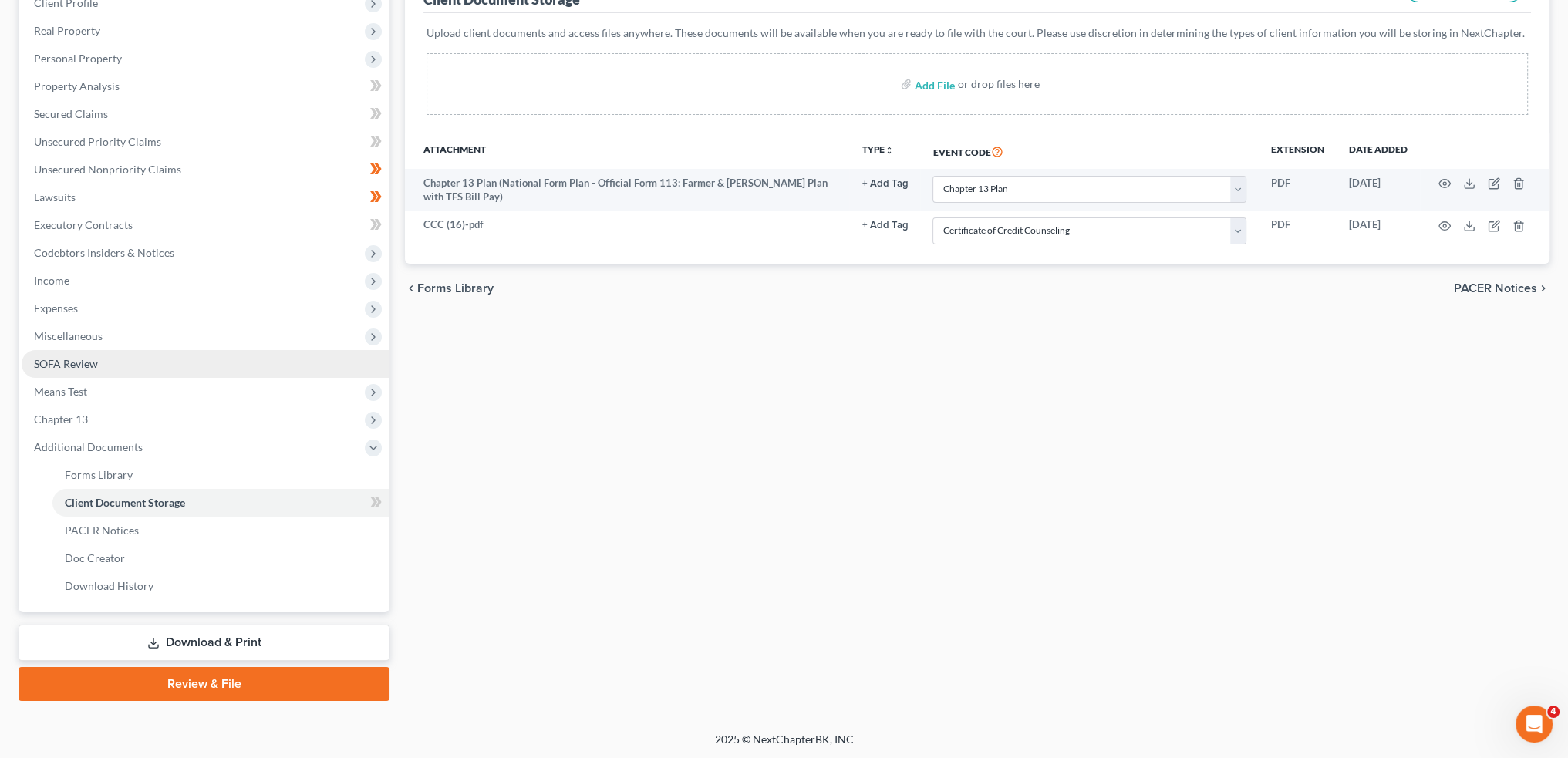
click at [157, 354] on link "SOFA Review" at bounding box center [205, 364] width 368 height 28
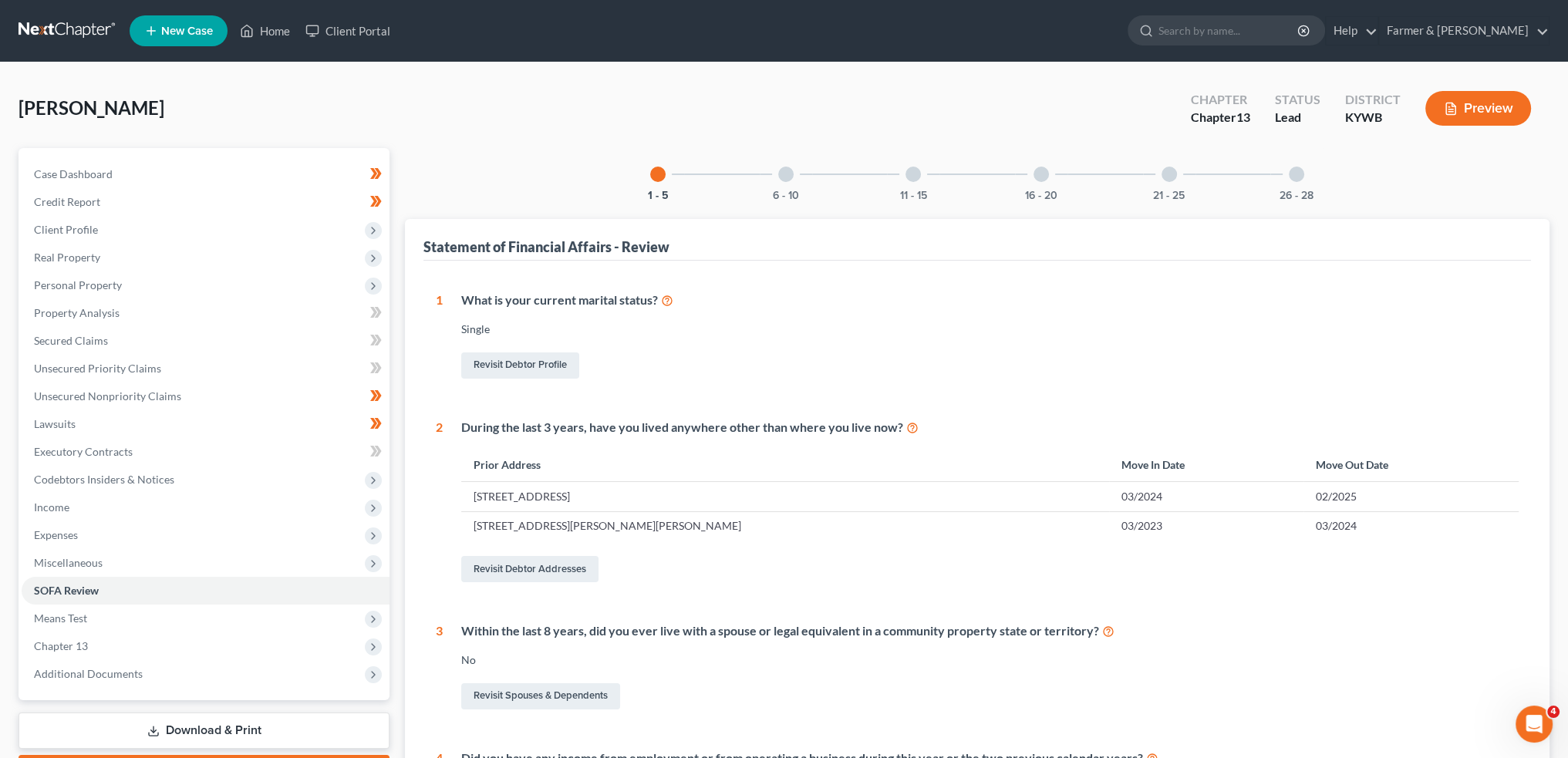
click at [787, 176] on div at bounding box center [785, 174] width 15 height 15
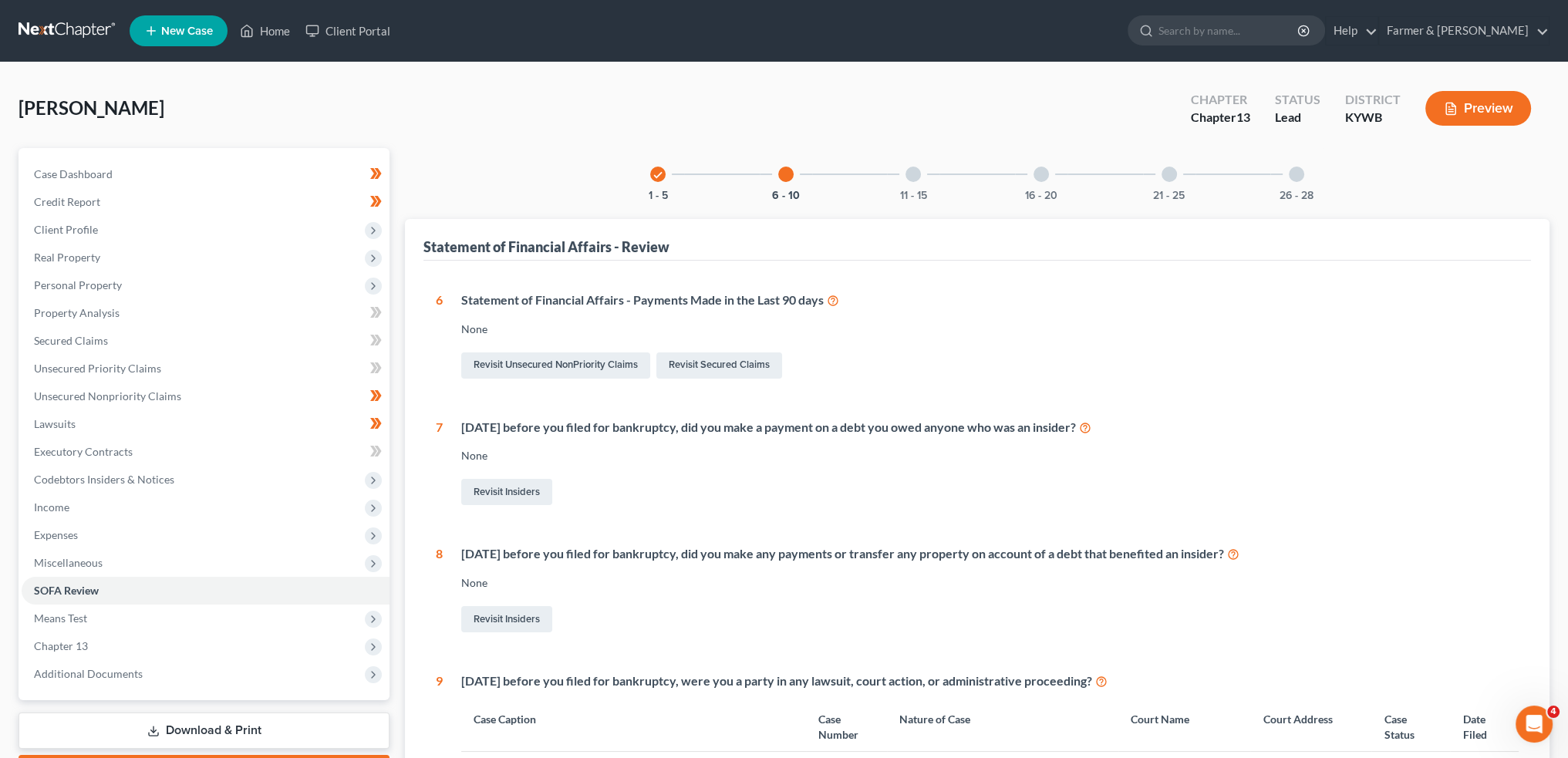
click at [910, 176] on div at bounding box center [913, 174] width 15 height 15
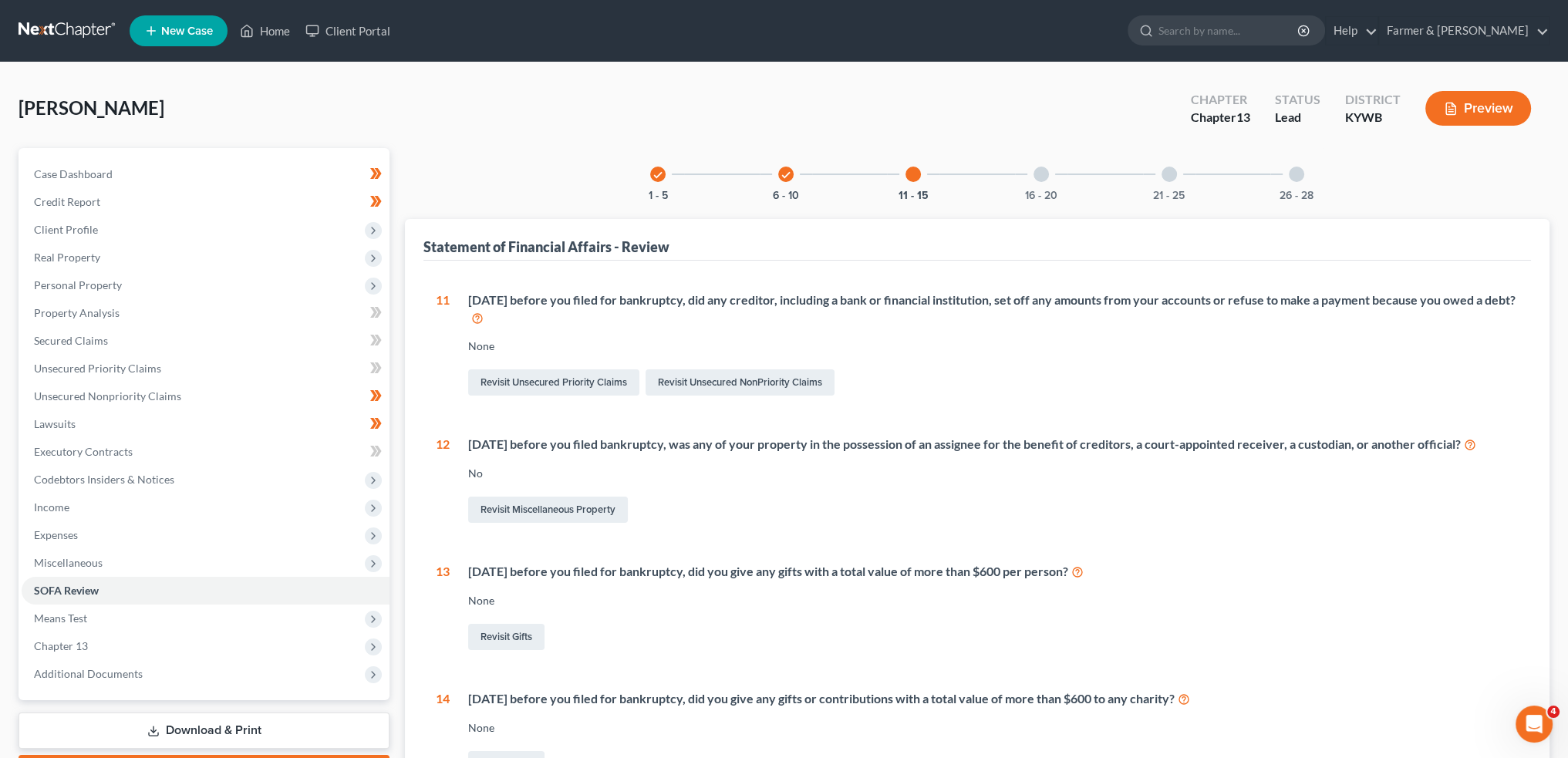
click at [781, 175] on icon "check" at bounding box center [786, 175] width 11 height 11
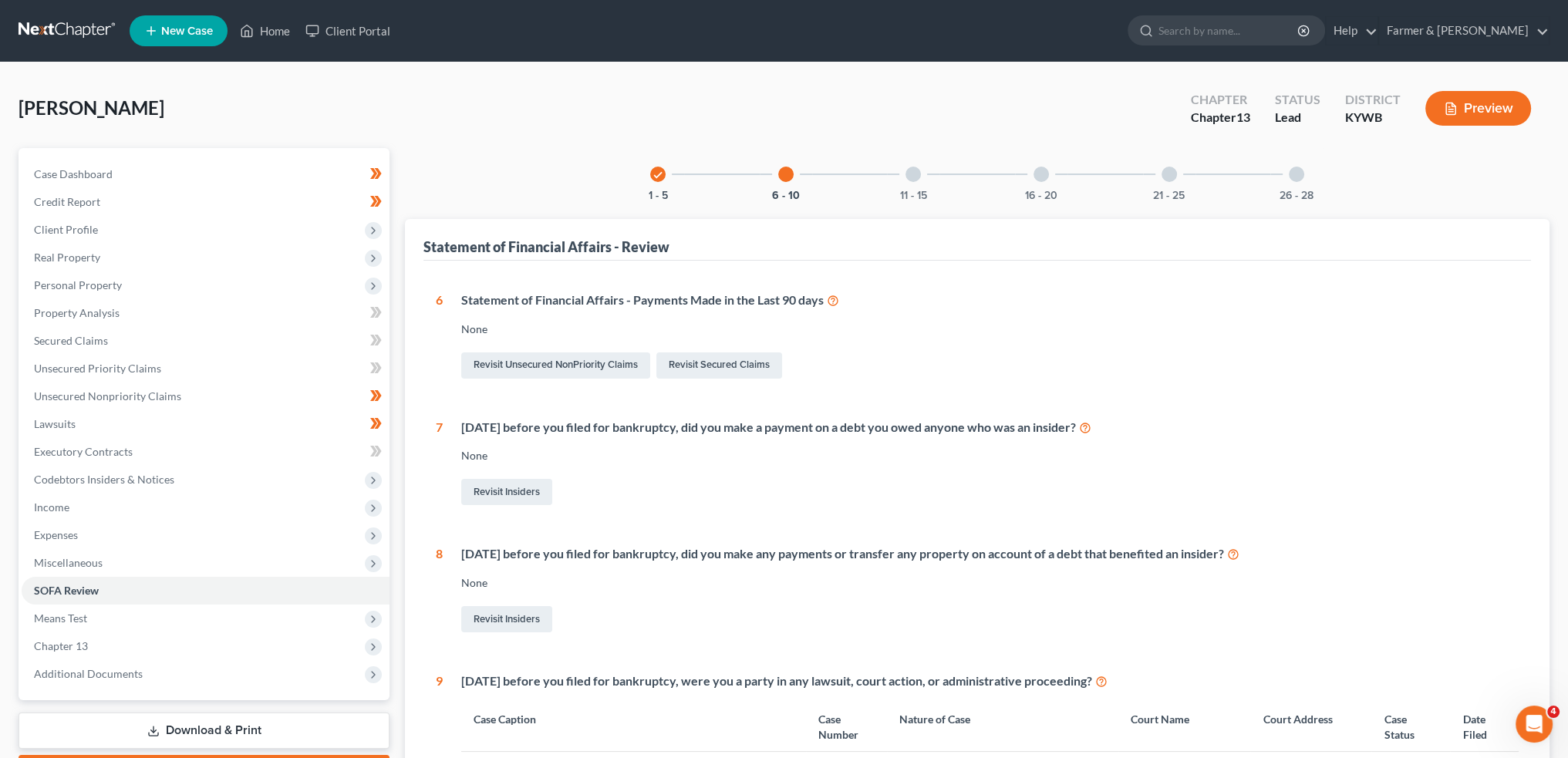
click at [922, 181] on div "11 - 15" at bounding box center [914, 175] width 53 height 53
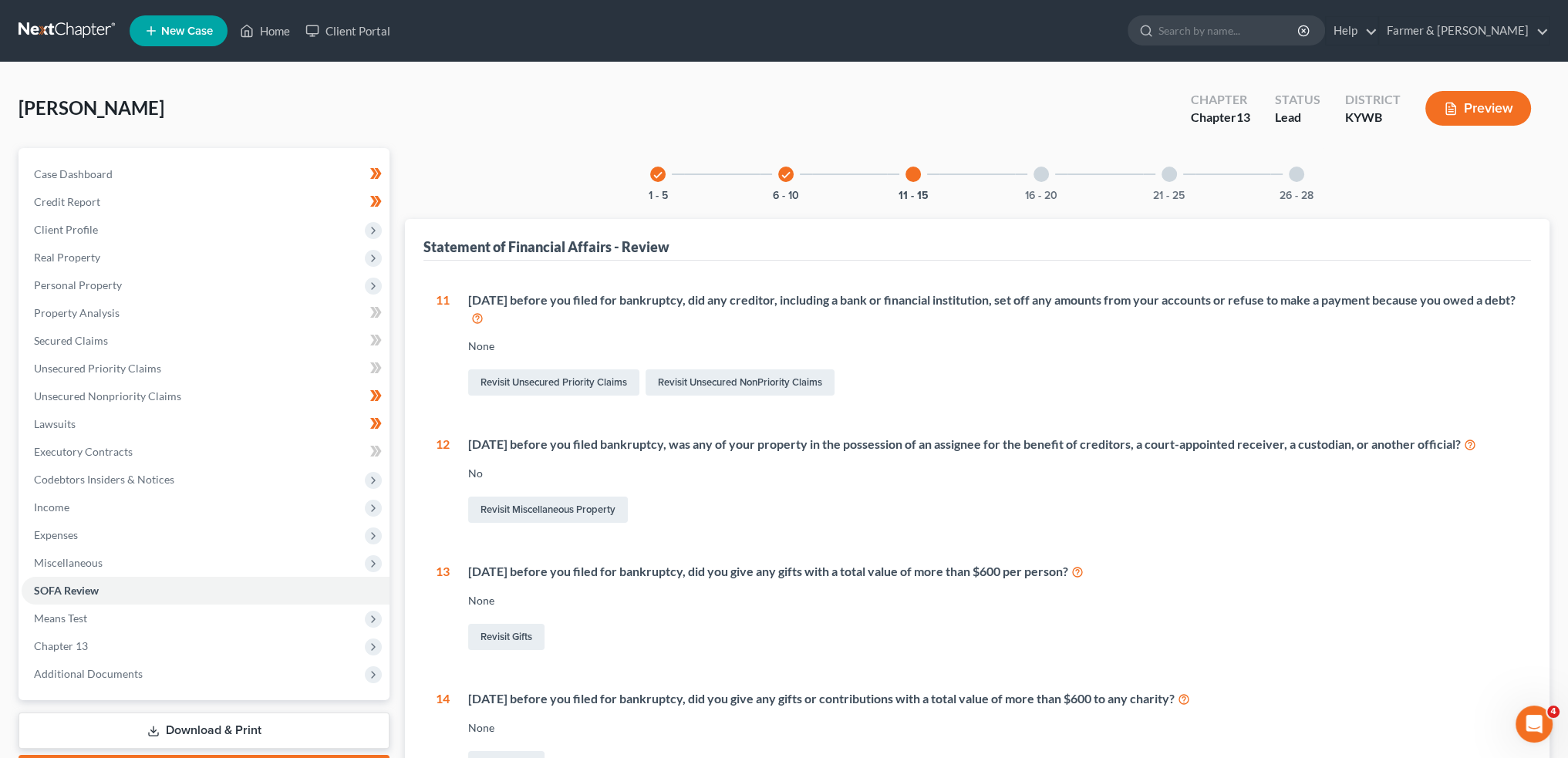
click at [1040, 177] on div at bounding box center [1041, 174] width 15 height 15
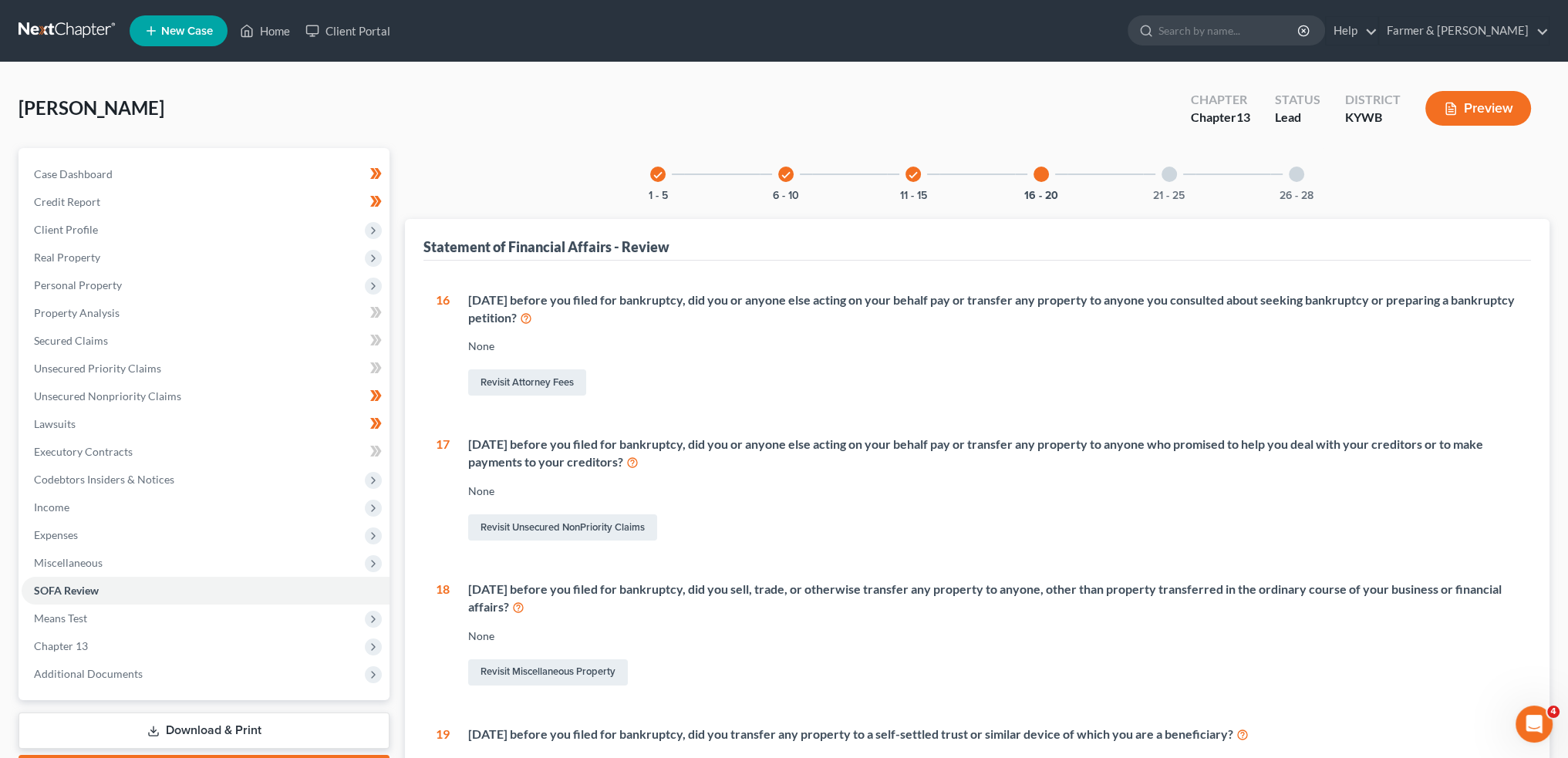
click at [1163, 183] on div "21 - 25" at bounding box center [1170, 175] width 53 height 53
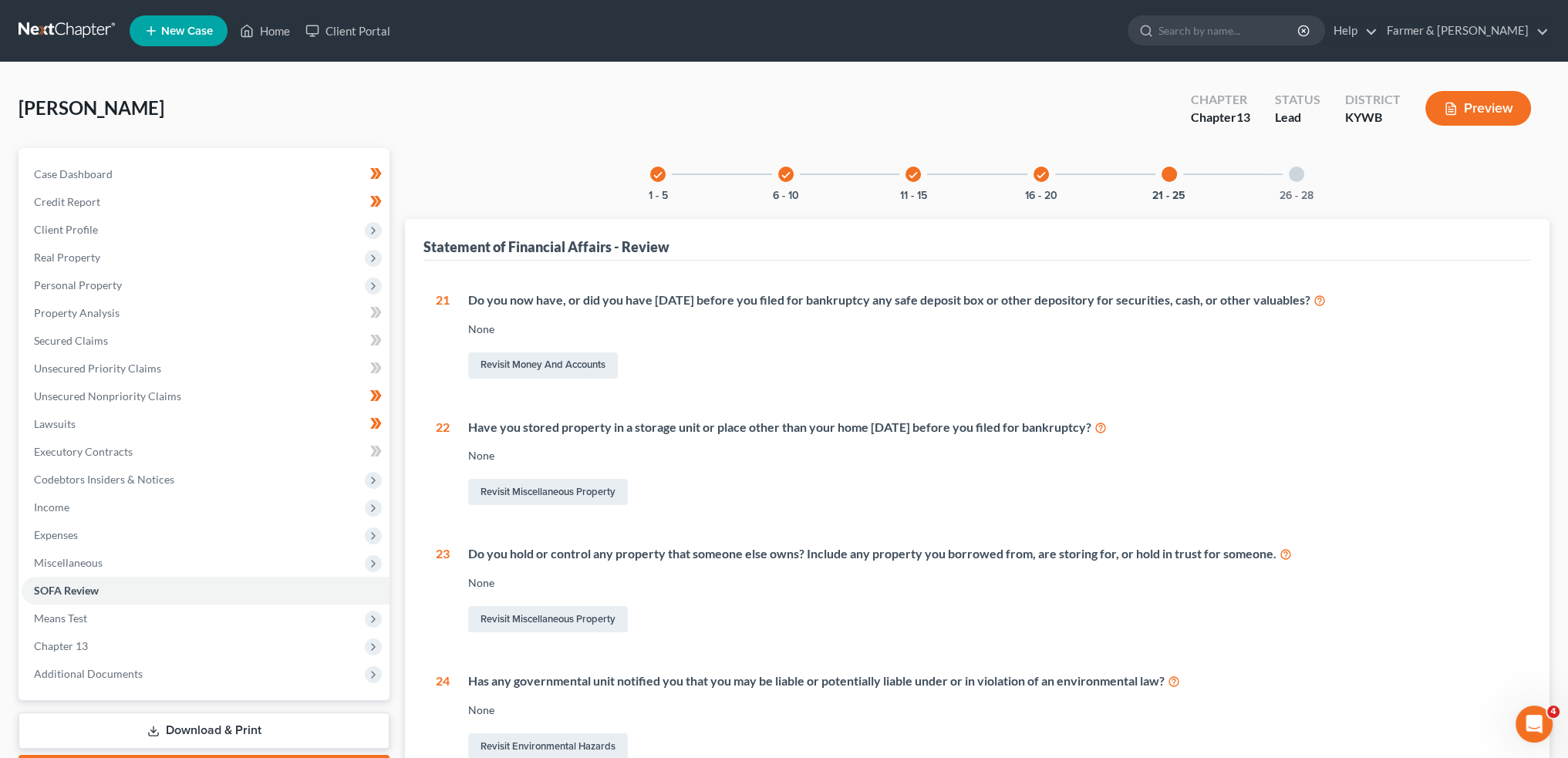
click at [1296, 177] on div at bounding box center [1296, 174] width 15 height 15
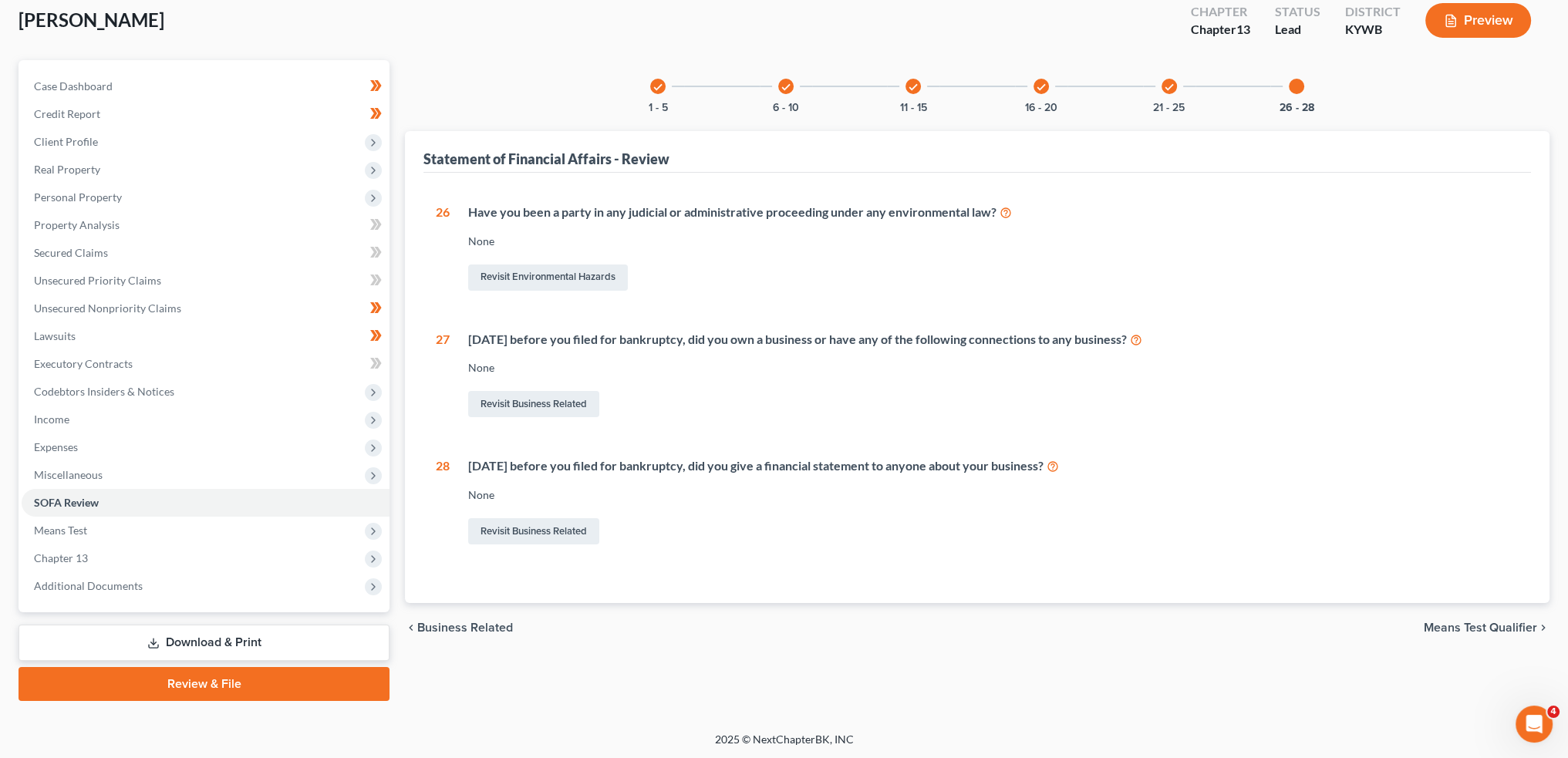
click at [145, 675] on link "Review & File" at bounding box center [204, 683] width 371 height 34
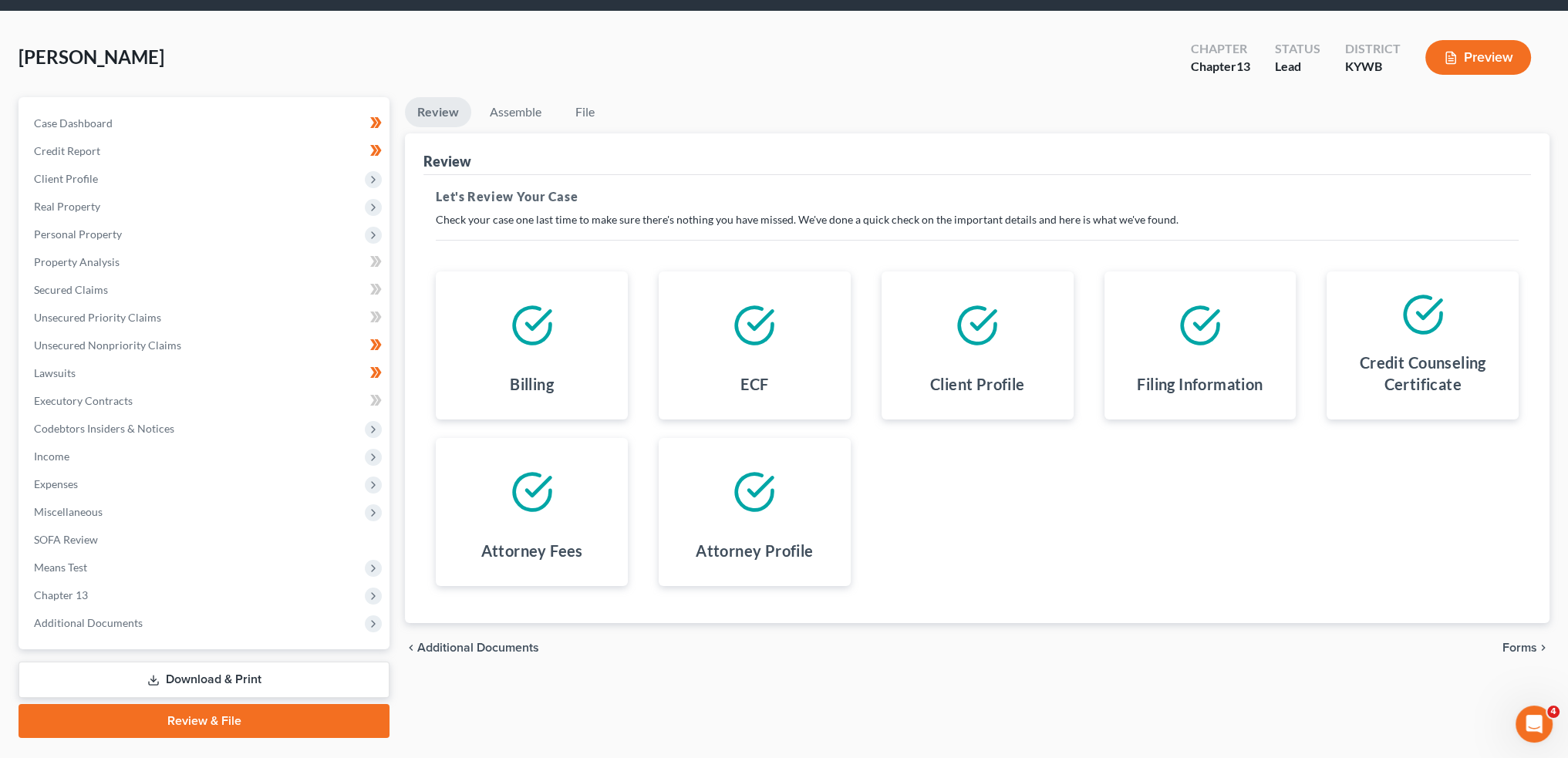
scroll to position [88, 0]
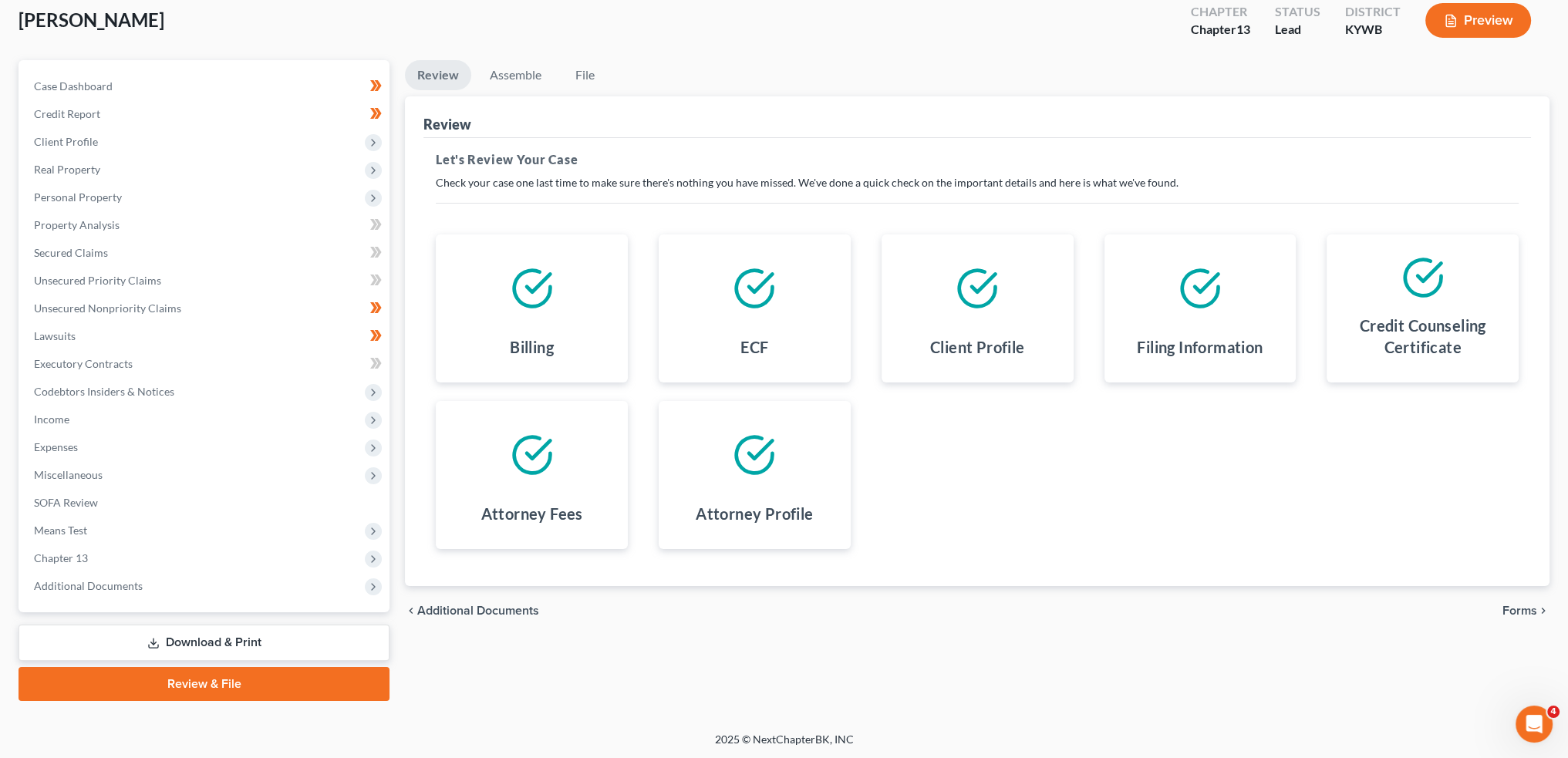
click at [1506, 605] on span "Forms" at bounding box center [1520, 611] width 35 height 13
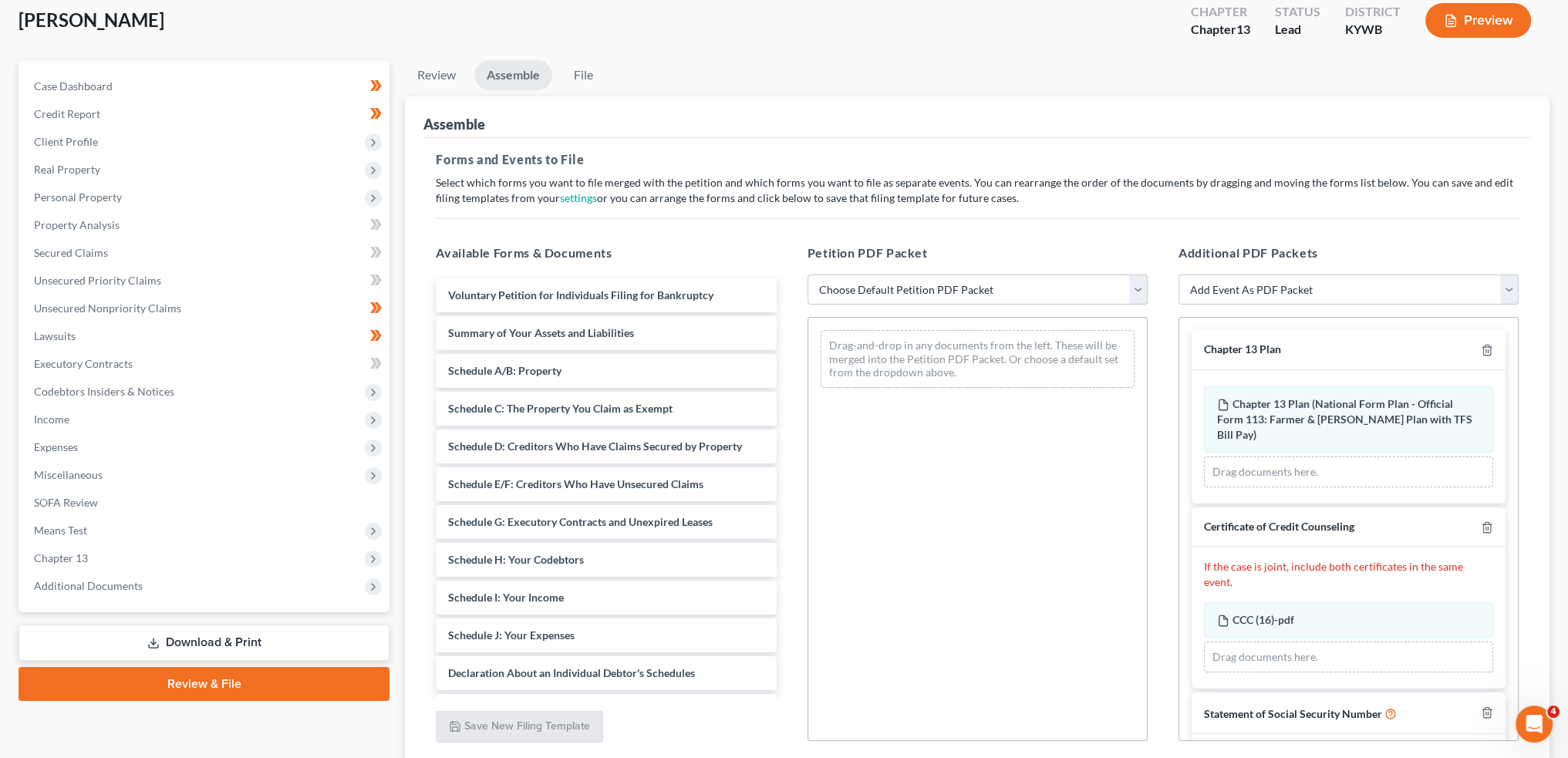
drag, startPoint x: 952, startPoint y: 287, endPoint x: 947, endPoint y: 299, distance: 13.0
click at [952, 287] on select "Choose Default Petition PDF Packet Emergency Filing (Voluntary Petition and Cre…" at bounding box center [978, 290] width 340 height 31
select select "1"
click at [808, 274] on select "Choose Default Petition PDF Packet Emergency Filing (Voluntary Petition and Cre…" at bounding box center [978, 290] width 340 height 31
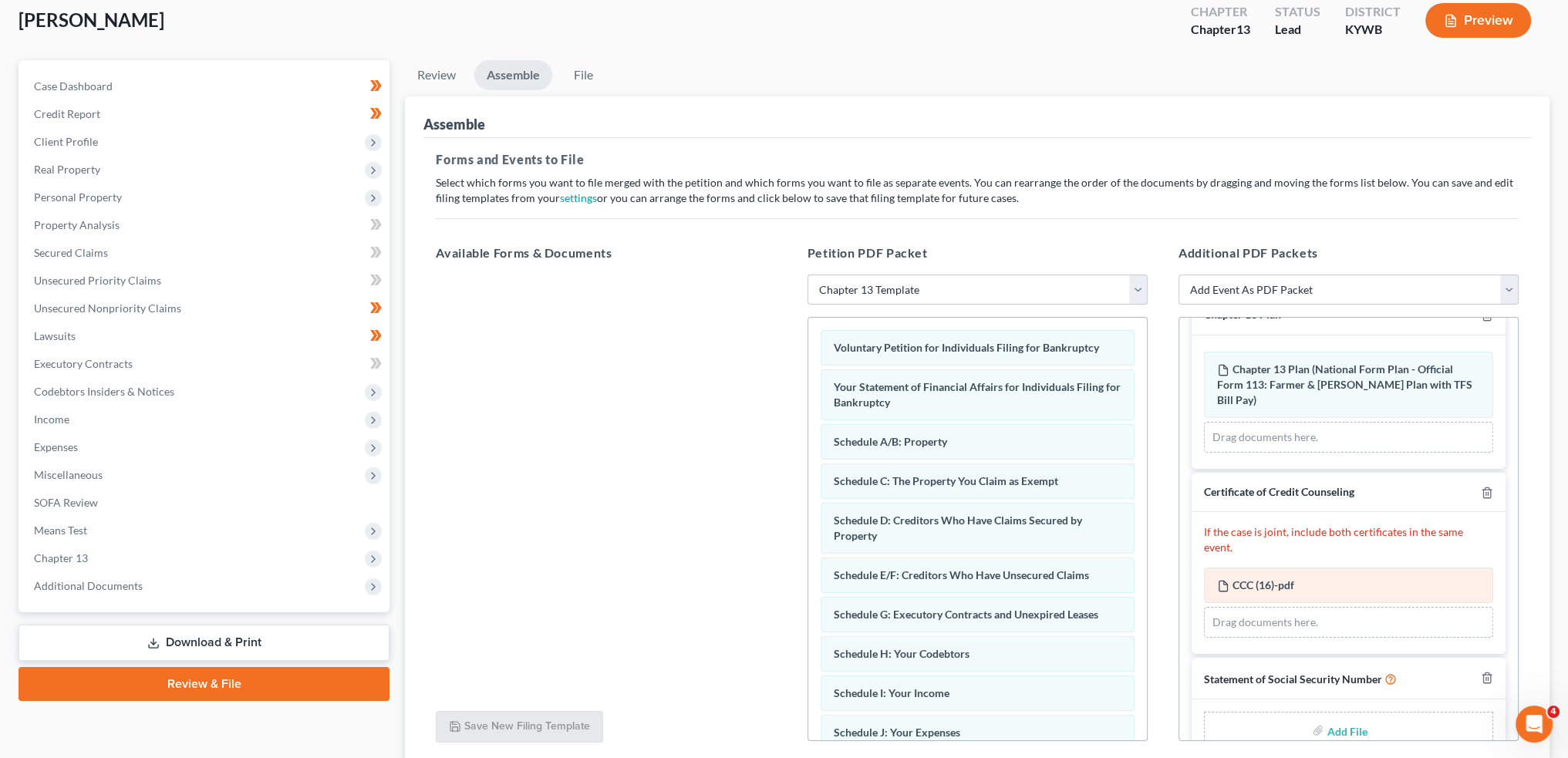
scroll to position [49, 0]
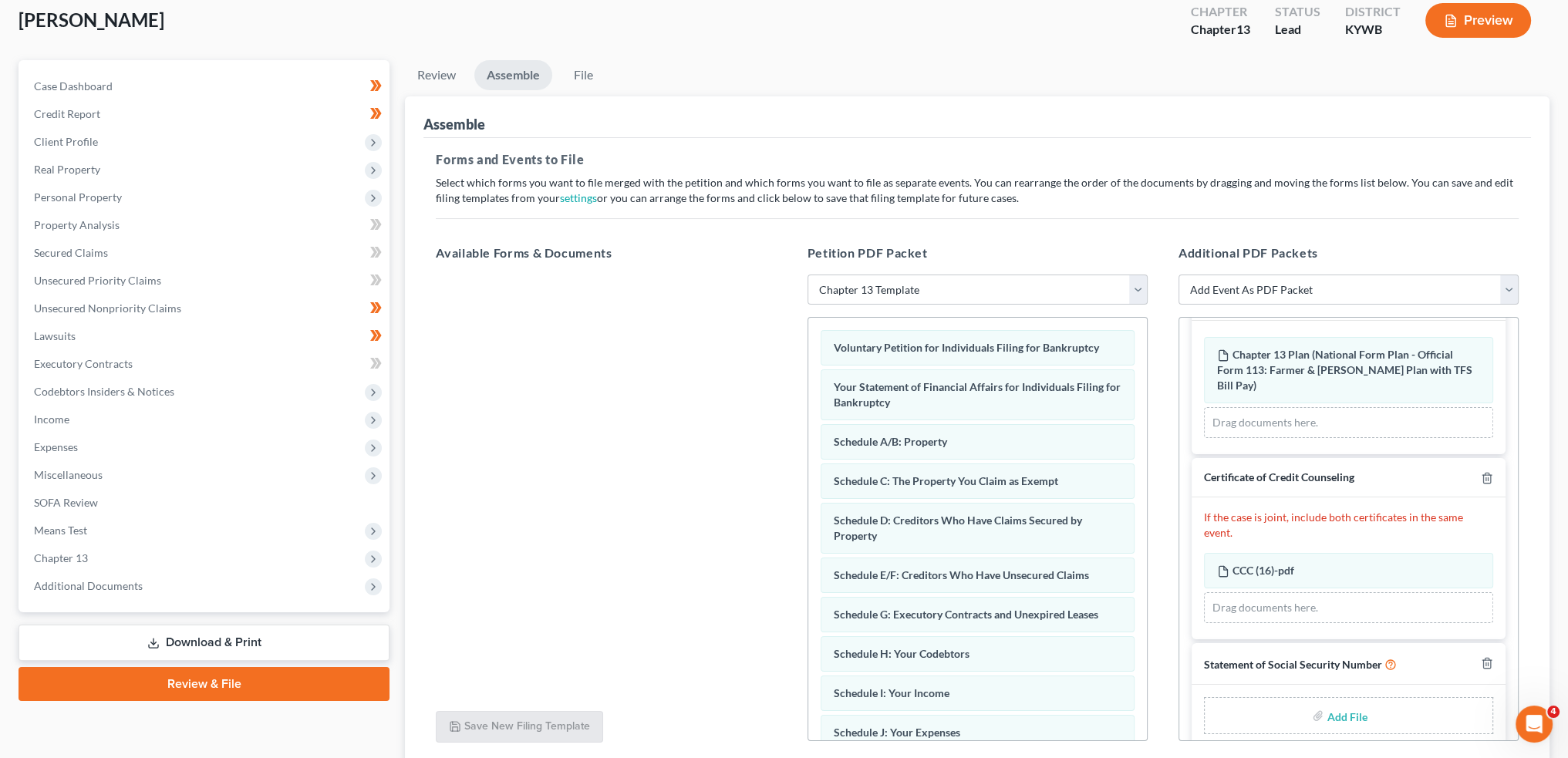
click at [1327, 702] on input "file" at bounding box center [1345, 715] width 37 height 28
type input "C:\fakepath\SSN to Sign.pdf"
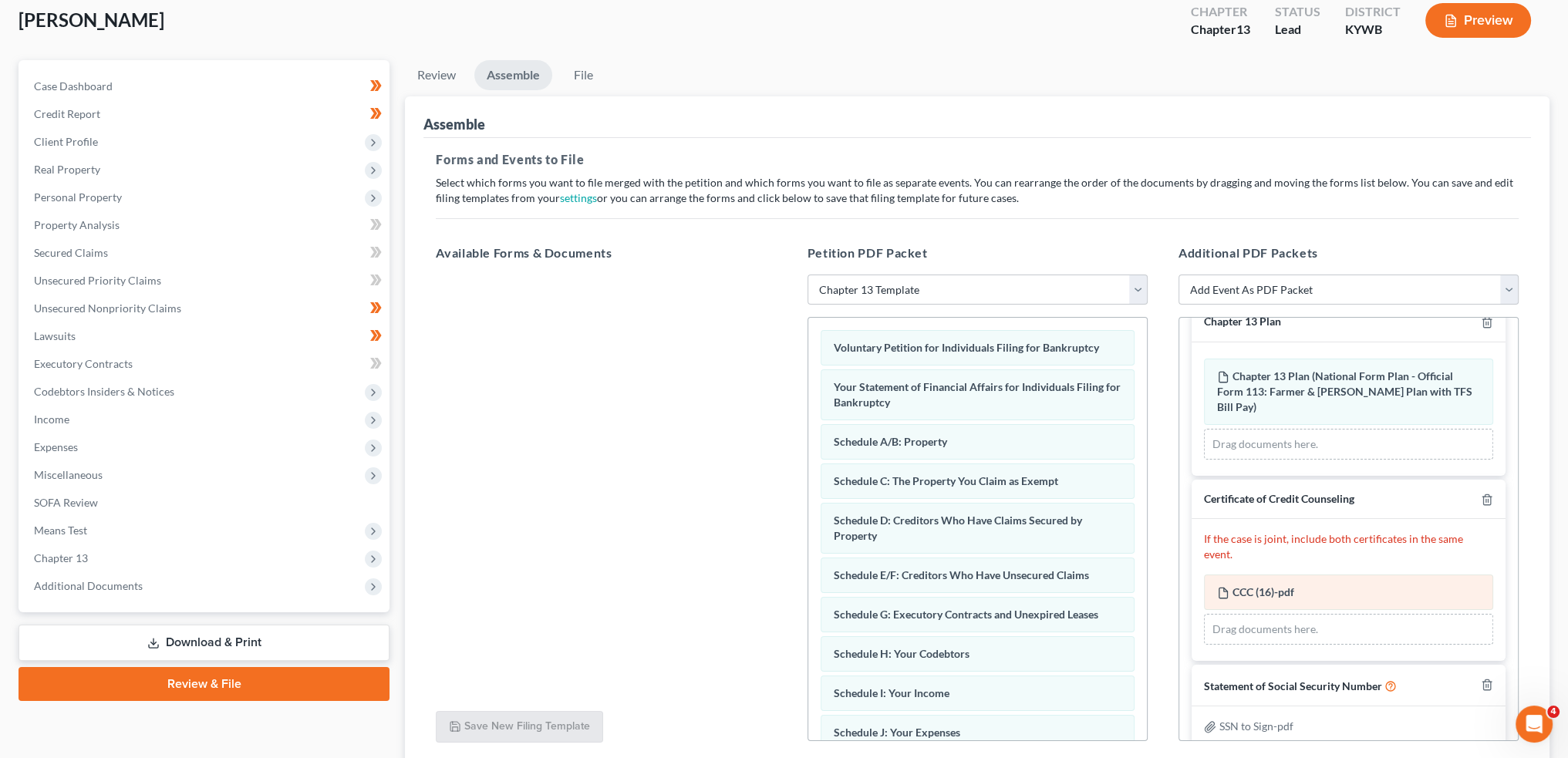
scroll to position [208, 0]
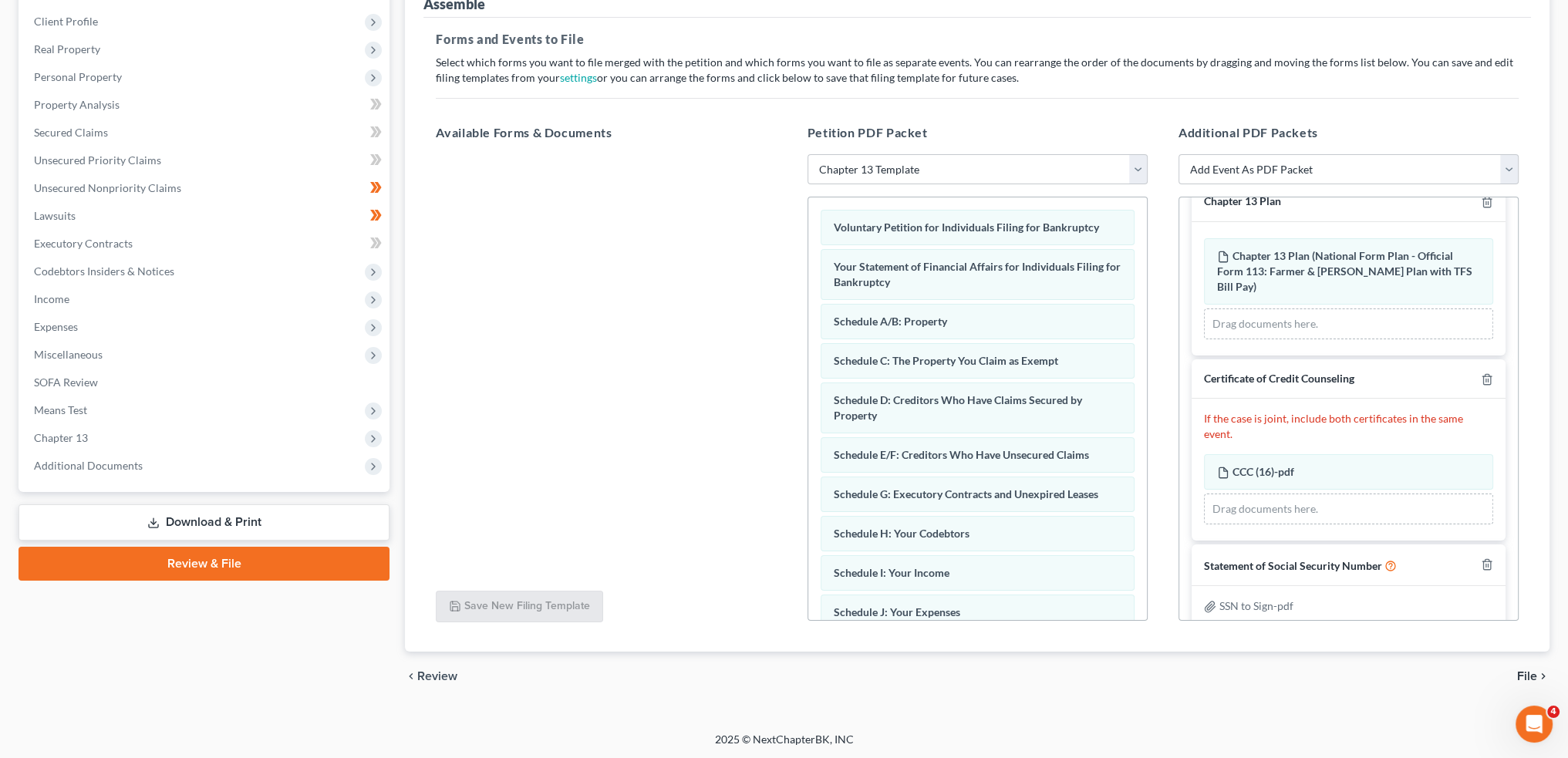
click at [1523, 671] on span "File" at bounding box center [1527, 676] width 20 height 13
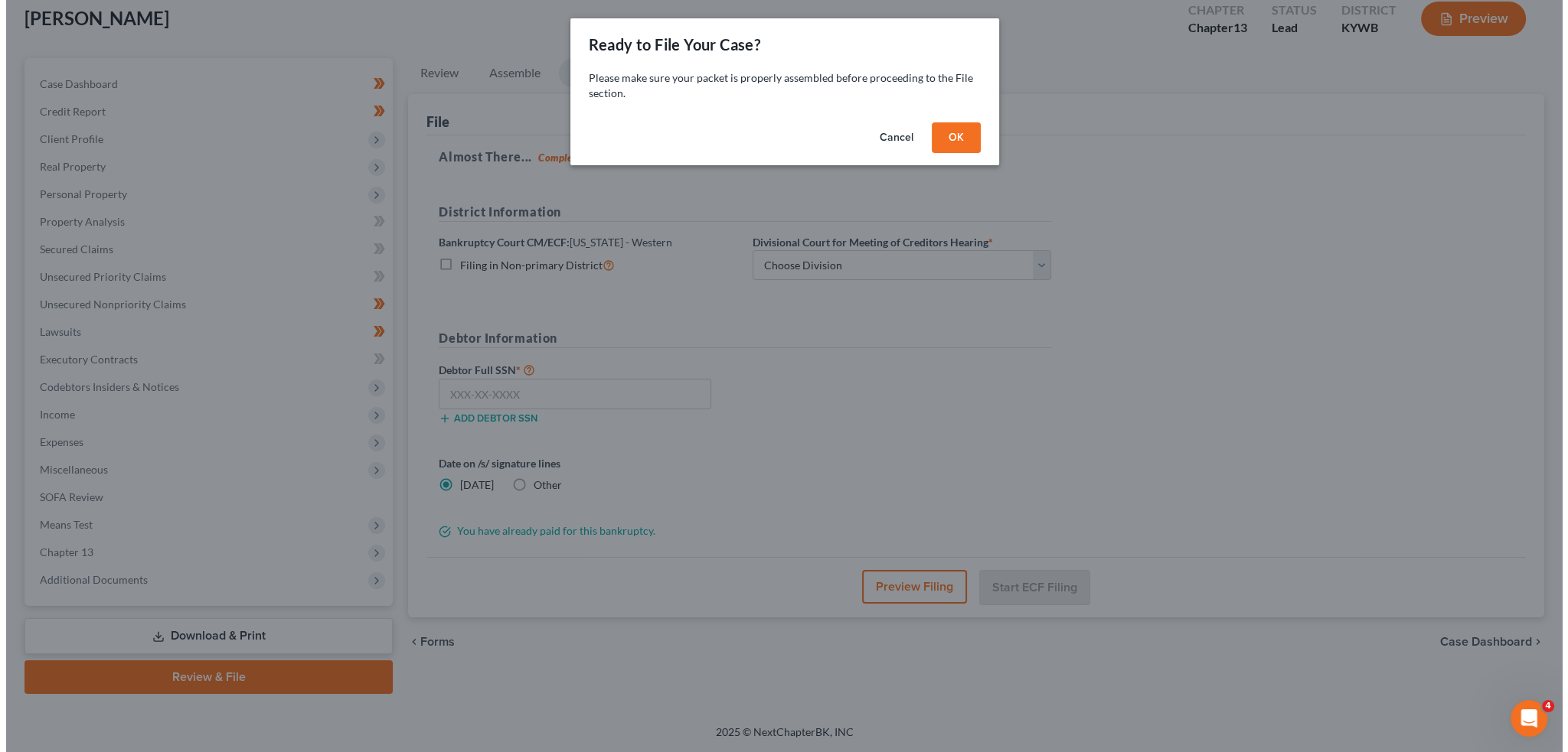
scroll to position [87, 0]
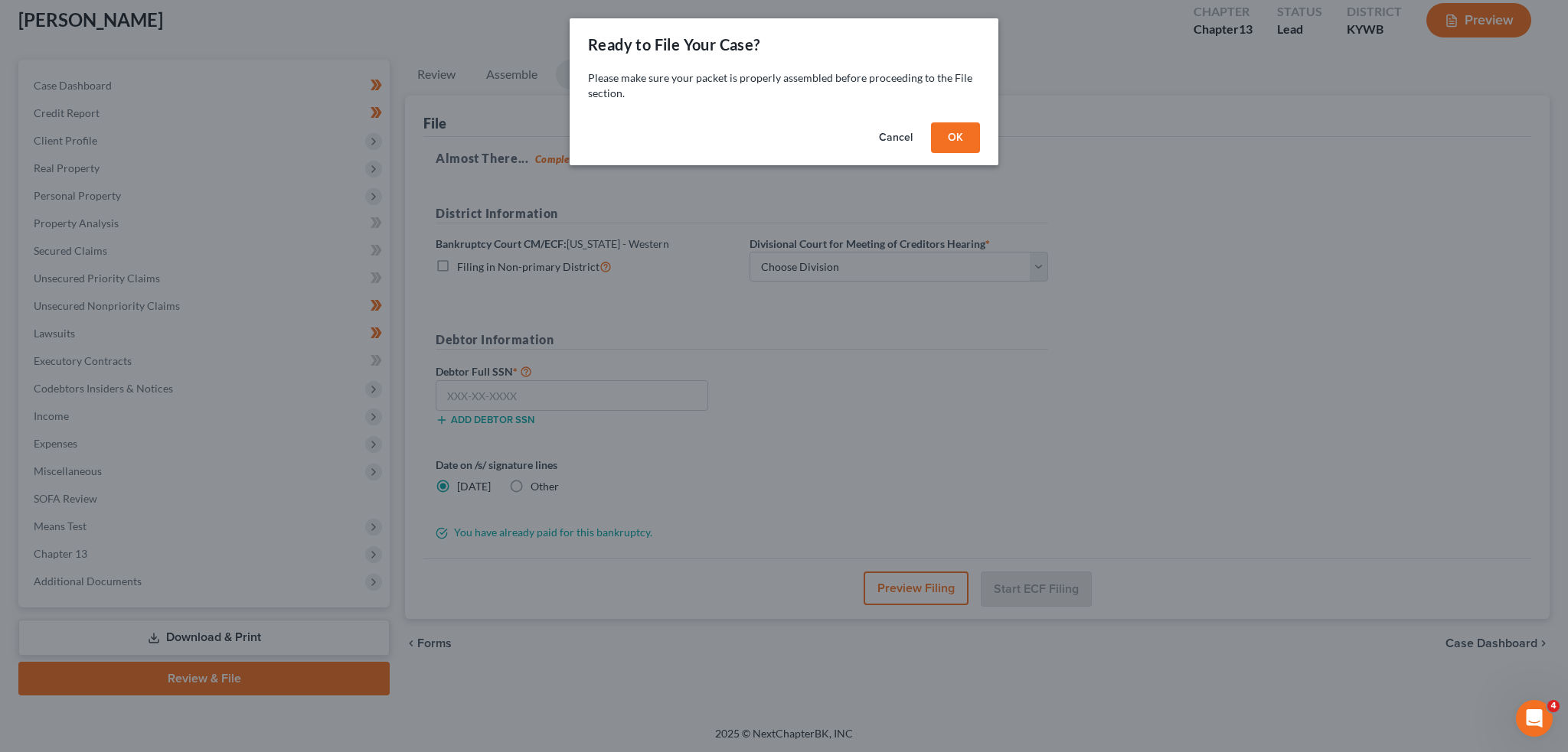
click at [948, 143] on button "OK" at bounding box center [955, 138] width 49 height 31
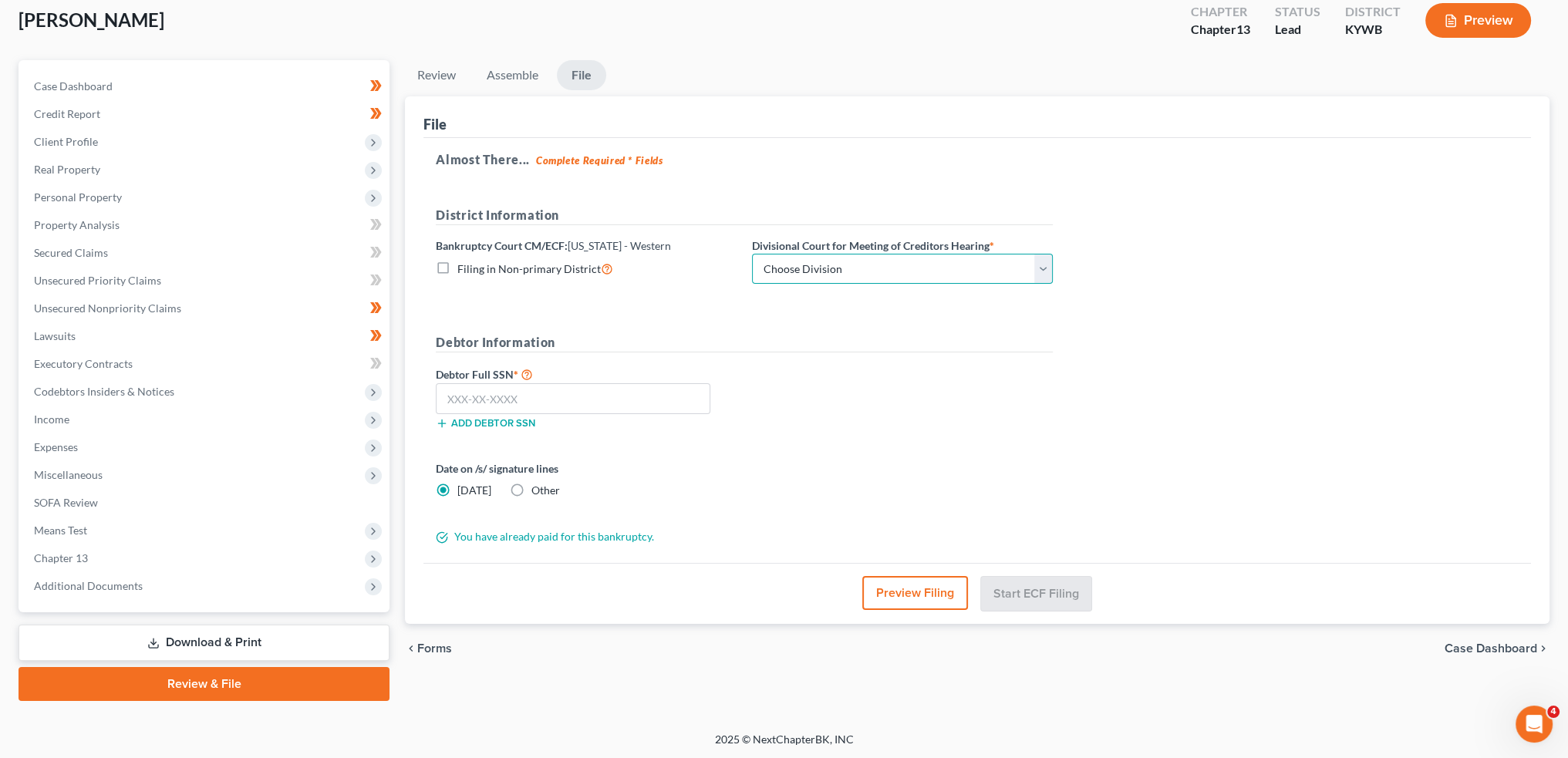
click at [819, 267] on select "Choose Division Bowling Green Louisville Owensboro Paducah" at bounding box center [902, 269] width 301 height 31
select select "0"
click at [752, 254] on select "Choose Division Bowling Green Louisville Owensboro Paducah" at bounding box center [902, 269] width 301 height 31
click at [611, 399] on input "text" at bounding box center [573, 399] width 275 height 31
paste input "407-55-0427"
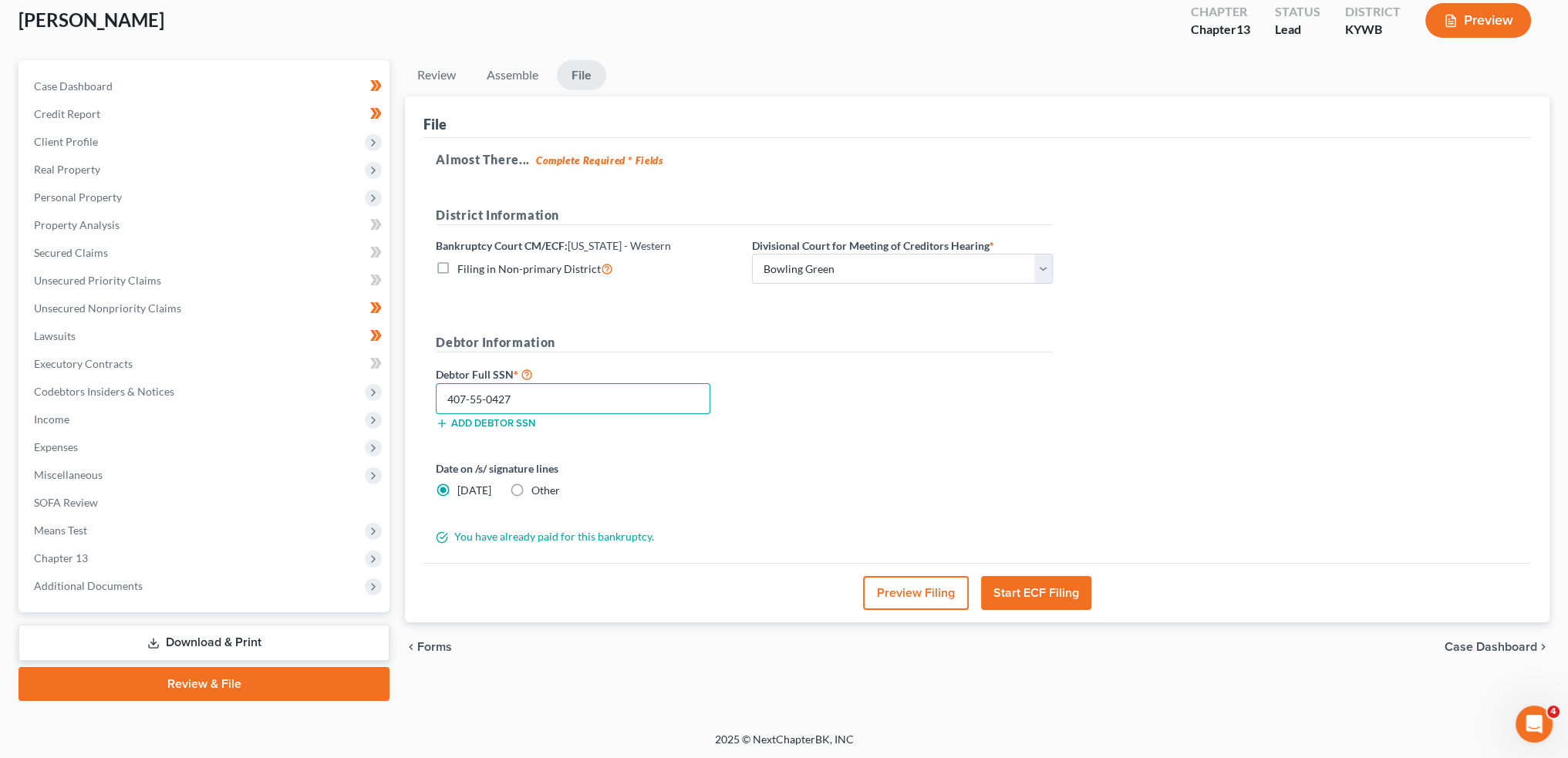
type input "407-55-0427"
click at [1016, 589] on button "Start ECF Filing" at bounding box center [1035, 593] width 110 height 34
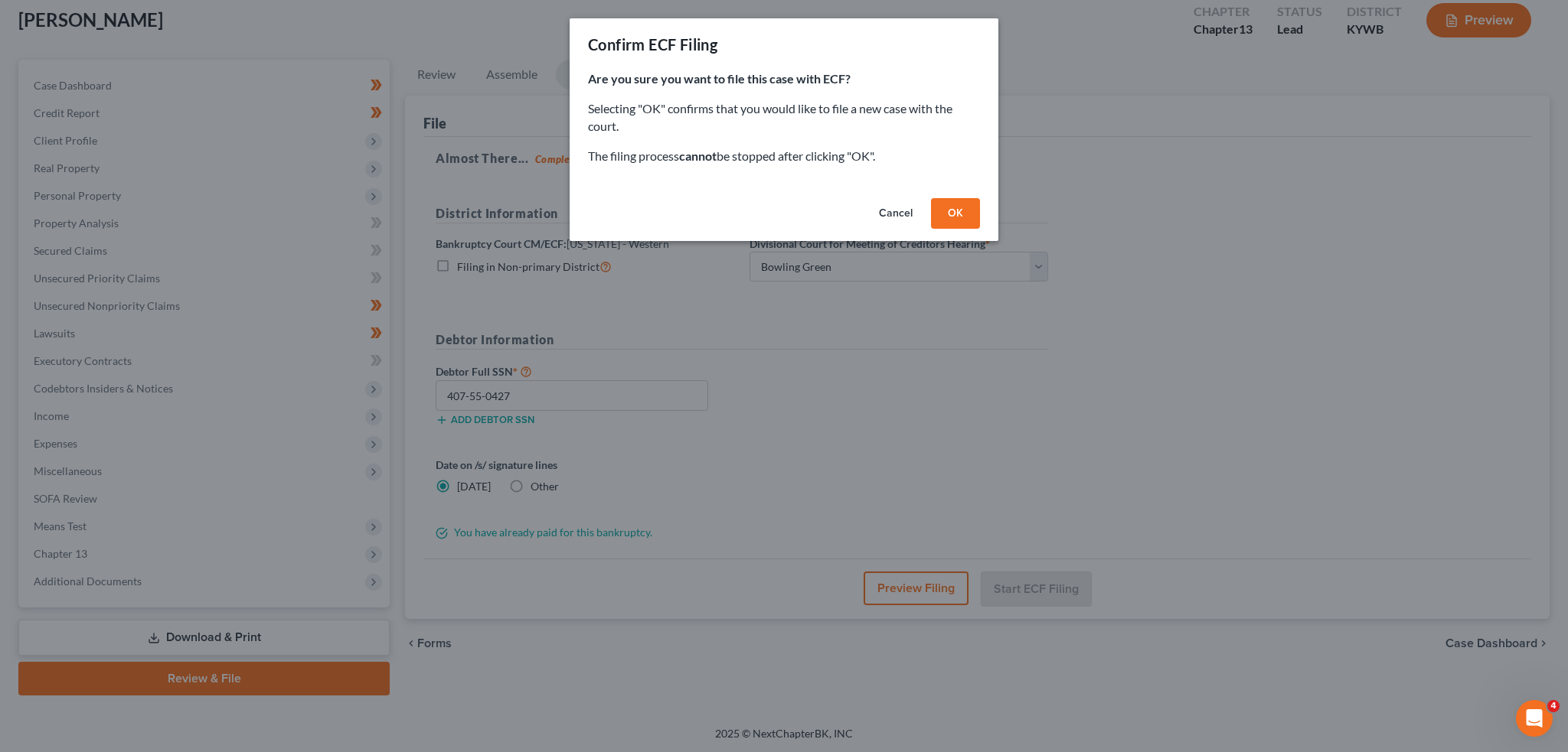
click at [945, 199] on button "OK" at bounding box center [955, 214] width 49 height 31
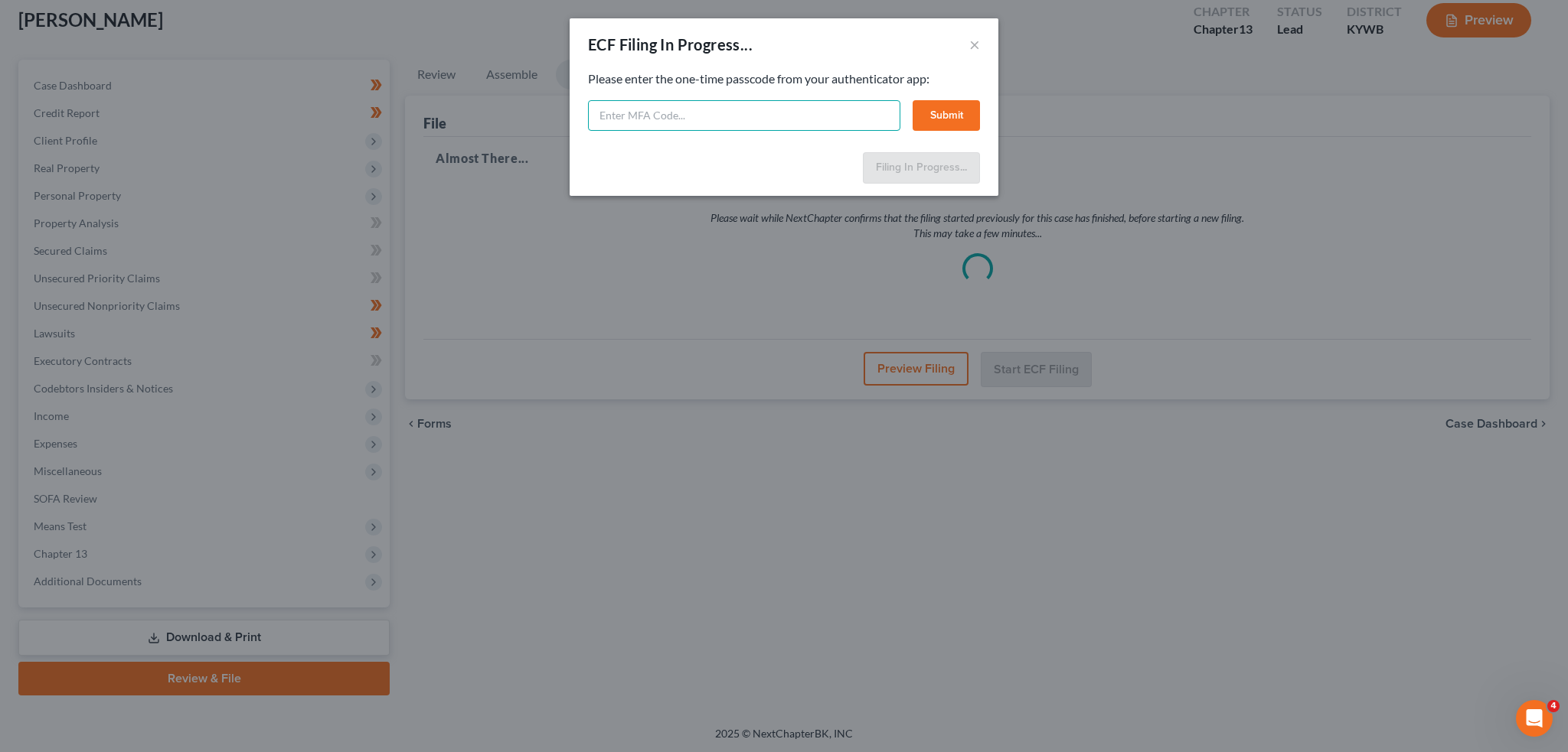
click at [770, 117] on input "text" at bounding box center [744, 115] width 312 height 31
type input "482220"
drag, startPoint x: 983, startPoint y: 110, endPoint x: 963, endPoint y: 114, distance: 20.4
click at [964, 115] on div "Feel free to download your entire bankruptcy packet here: Please enter the one-…" at bounding box center [783, 108] width 429 height 76
click at [963, 114] on button "Submit" at bounding box center [946, 115] width 68 height 31
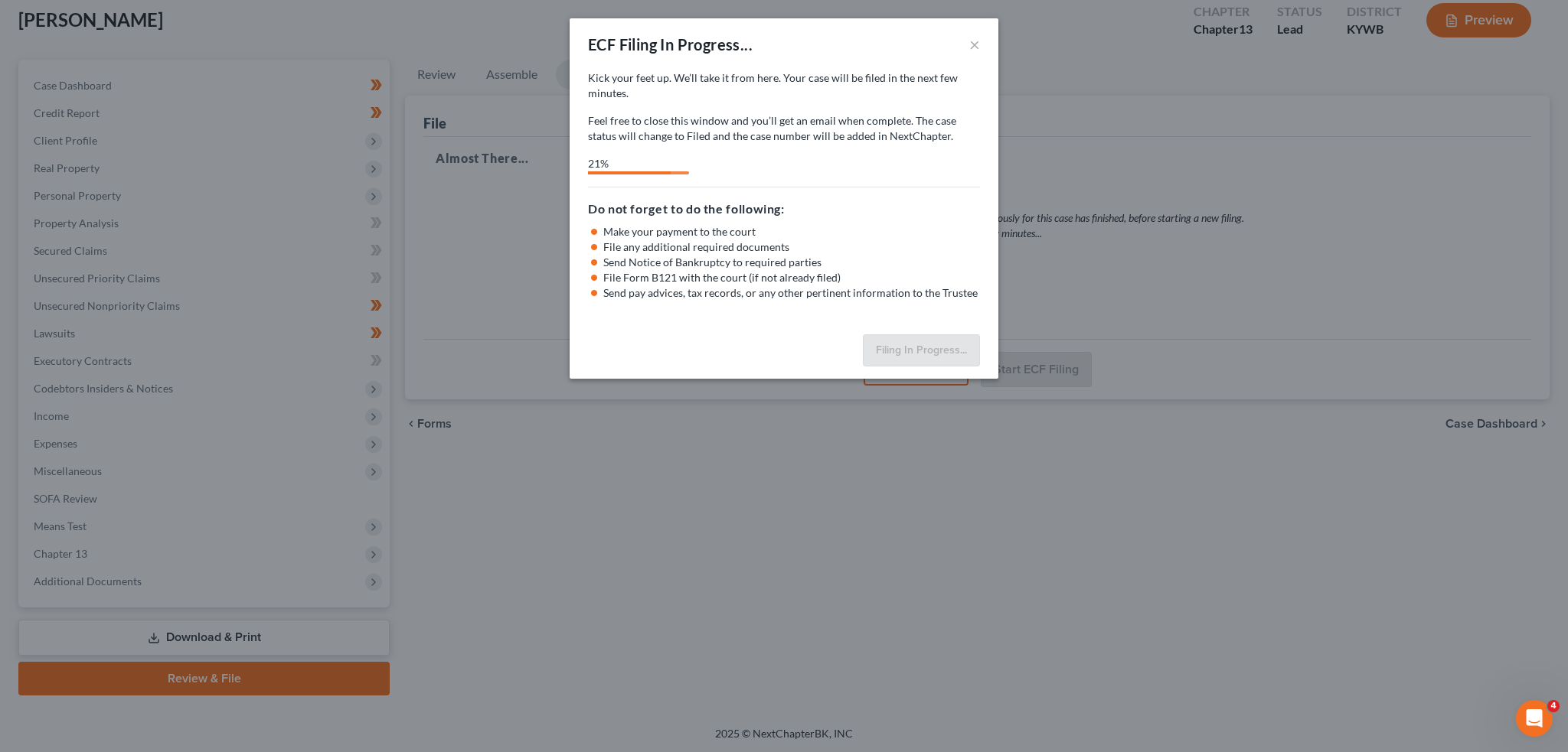
select select "0"
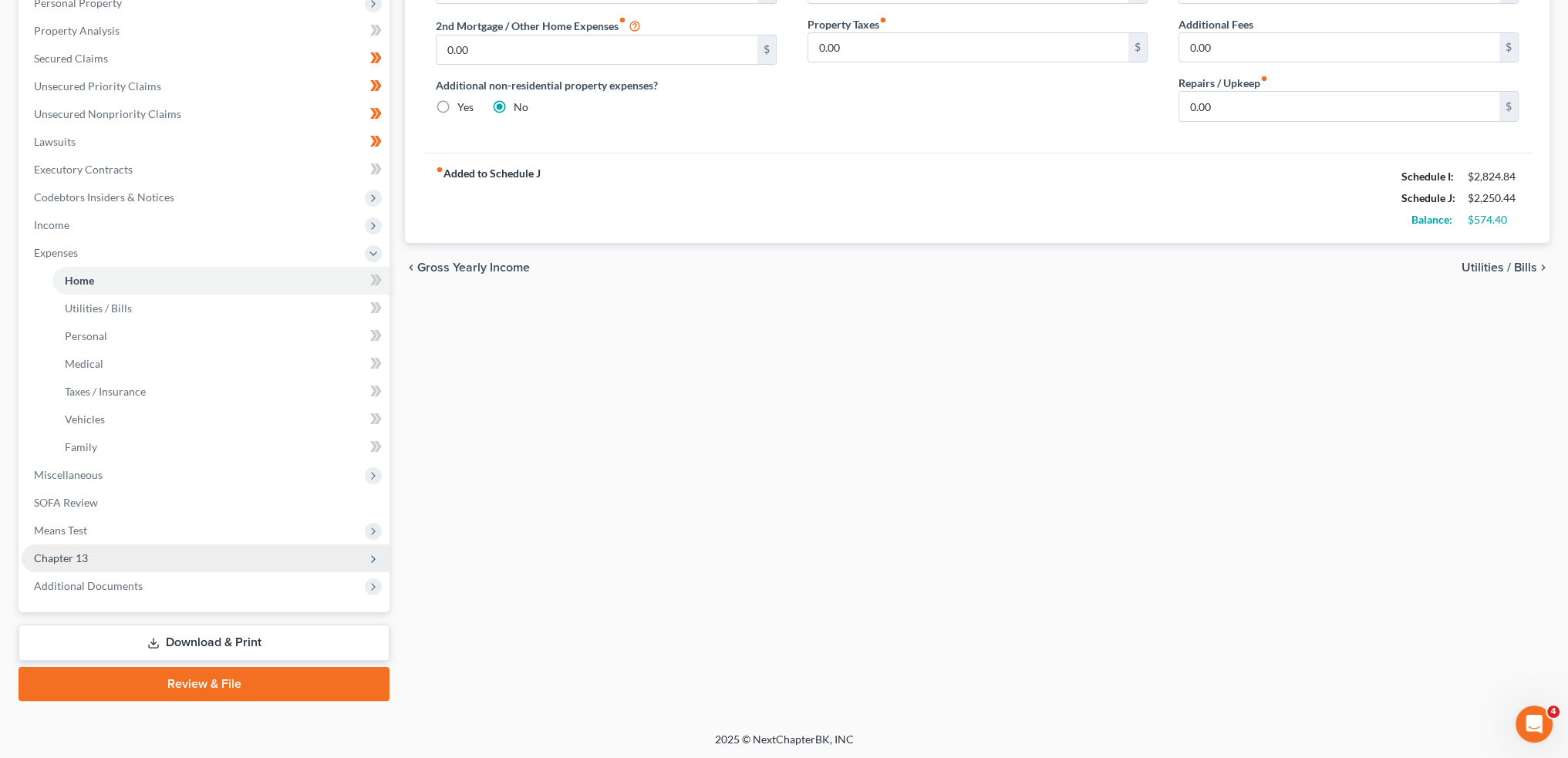
click at [155, 549] on span "Chapter 13" at bounding box center [205, 558] width 368 height 28
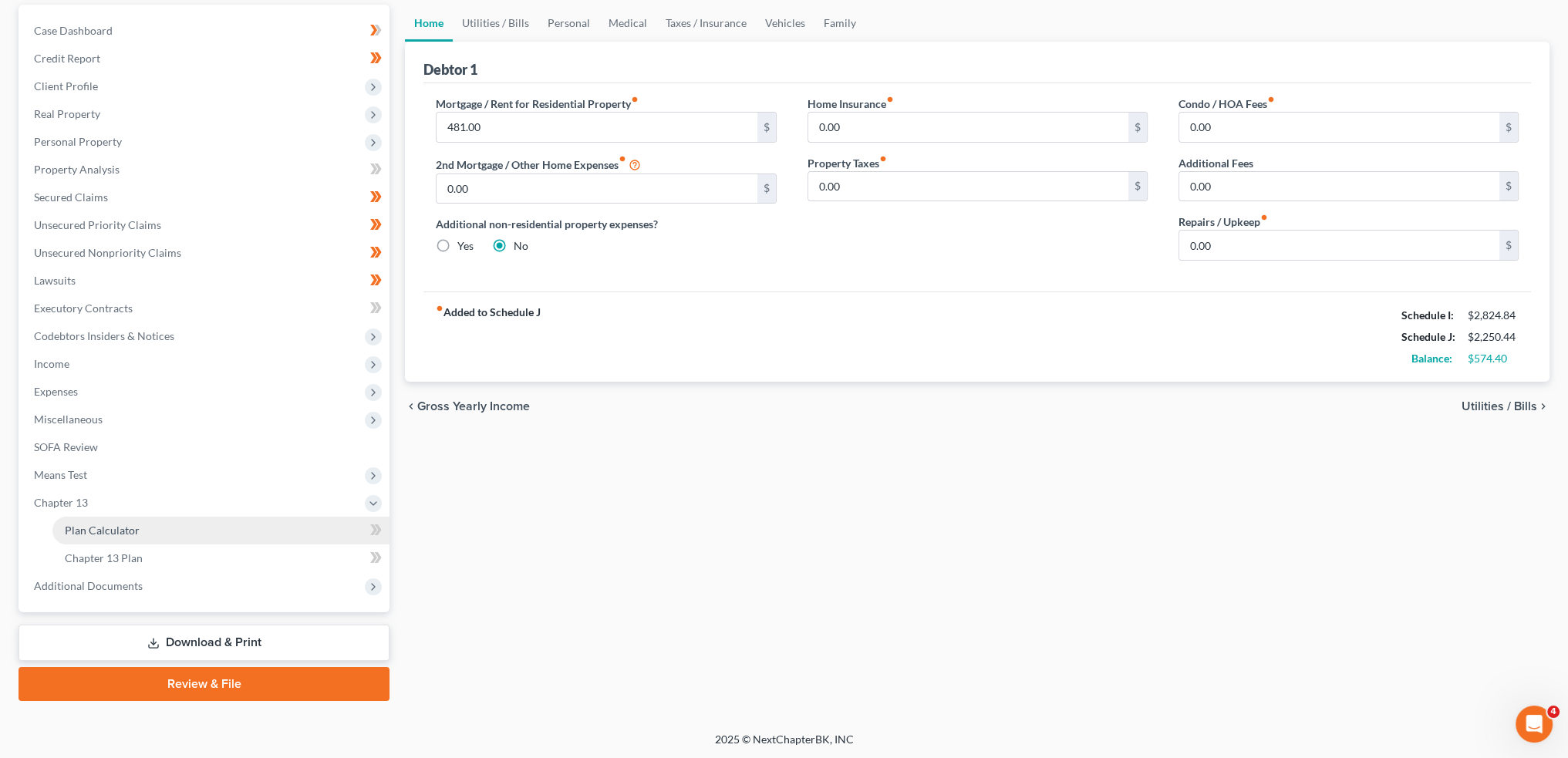
click at [152, 538] on link "Plan Calculator" at bounding box center [221, 531] width 337 height 28
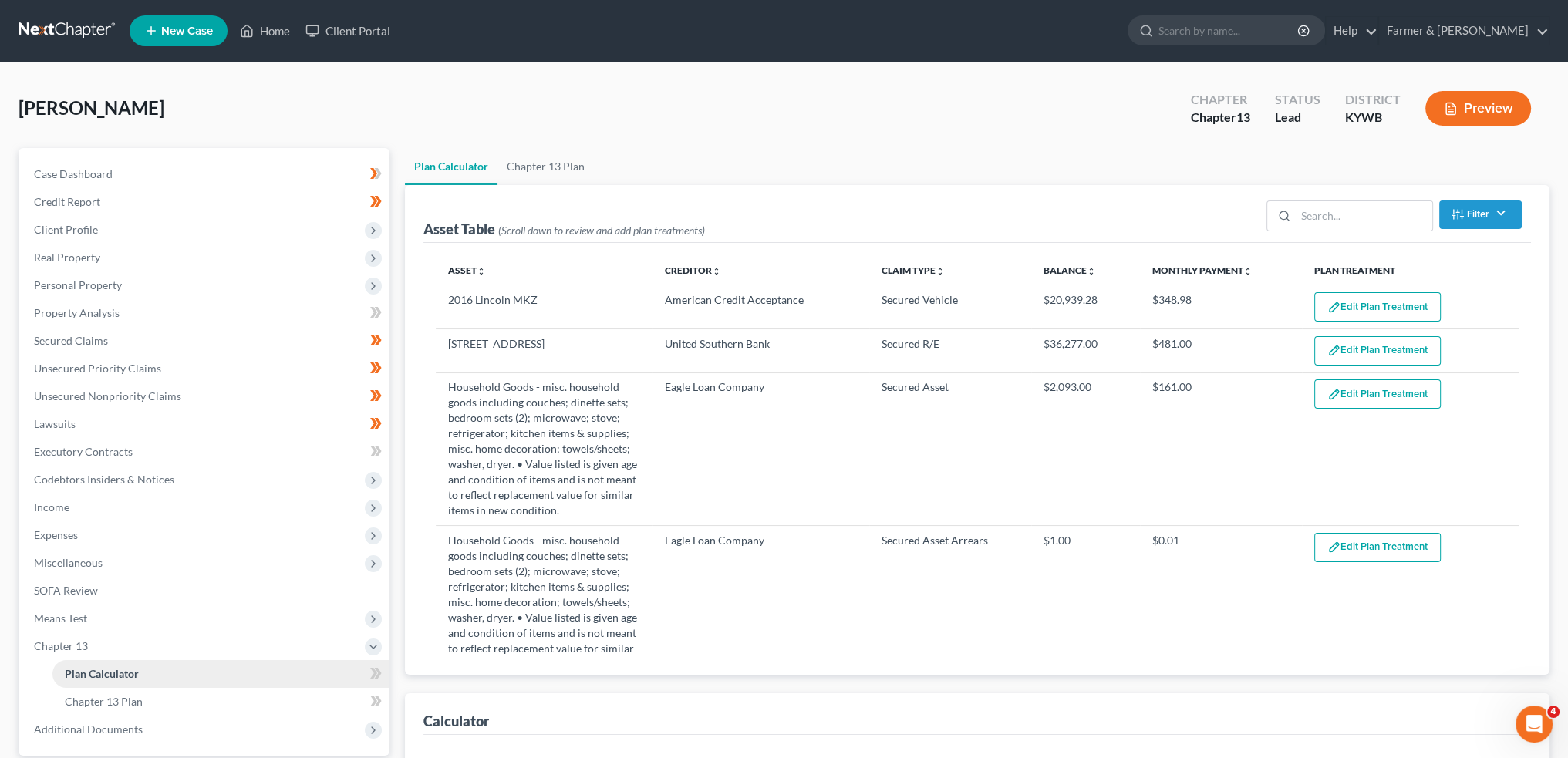
select select "59"
click at [185, 172] on link "Case Dashboard" at bounding box center [205, 175] width 368 height 28
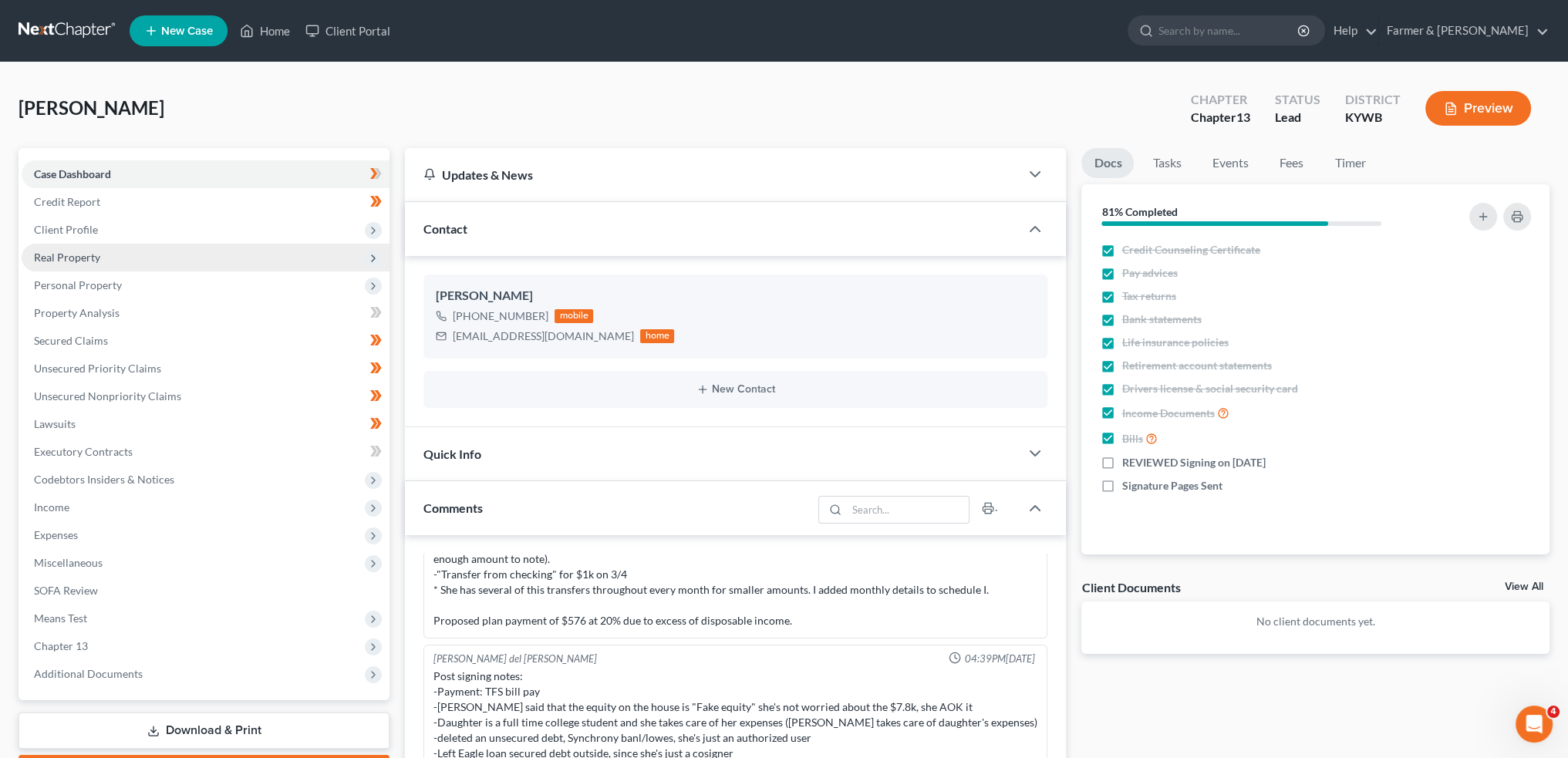
click at [158, 258] on span "Real Property" at bounding box center [205, 257] width 368 height 28
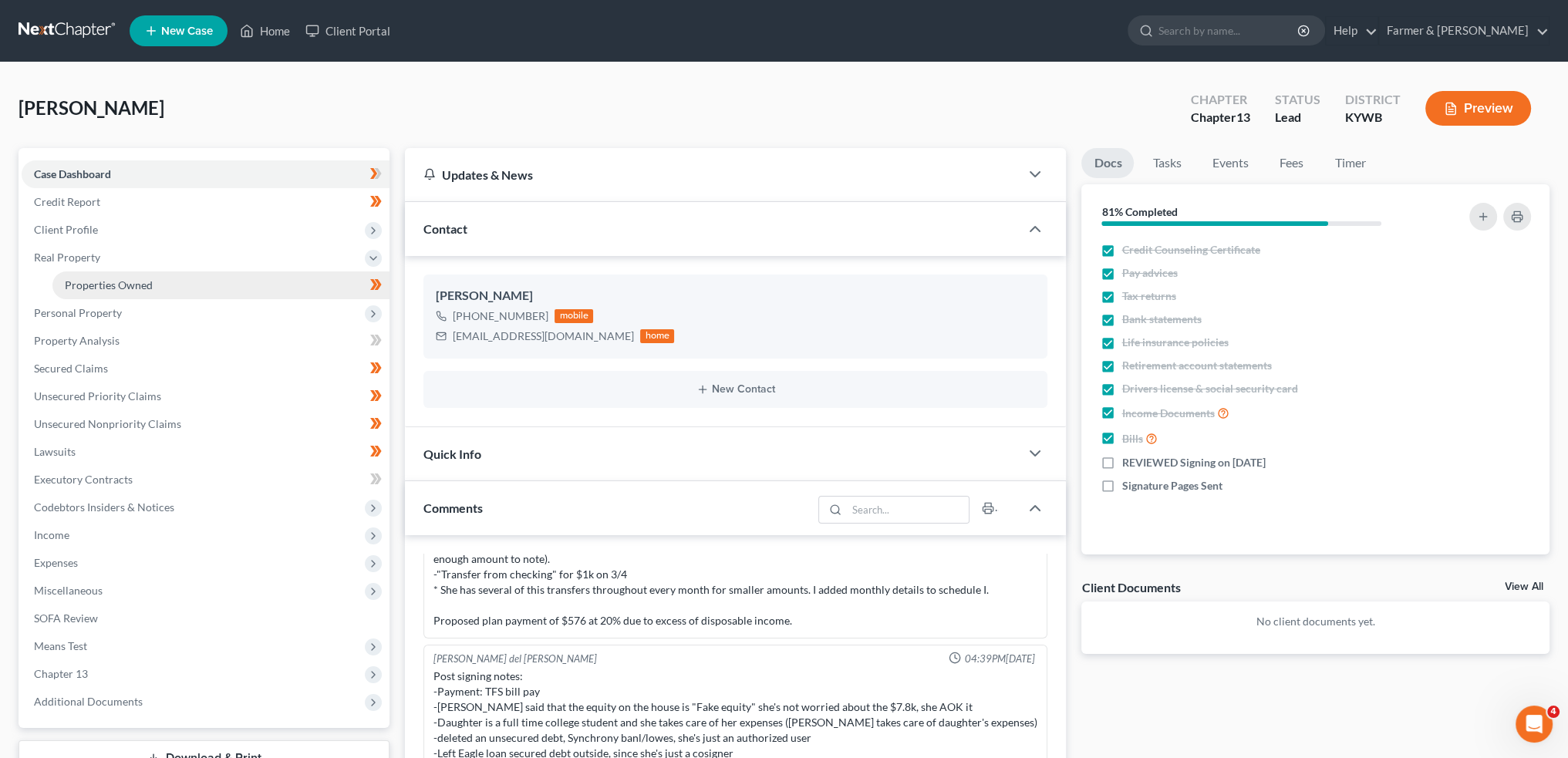
click at [166, 283] on link "Properties Owned" at bounding box center [221, 285] width 337 height 28
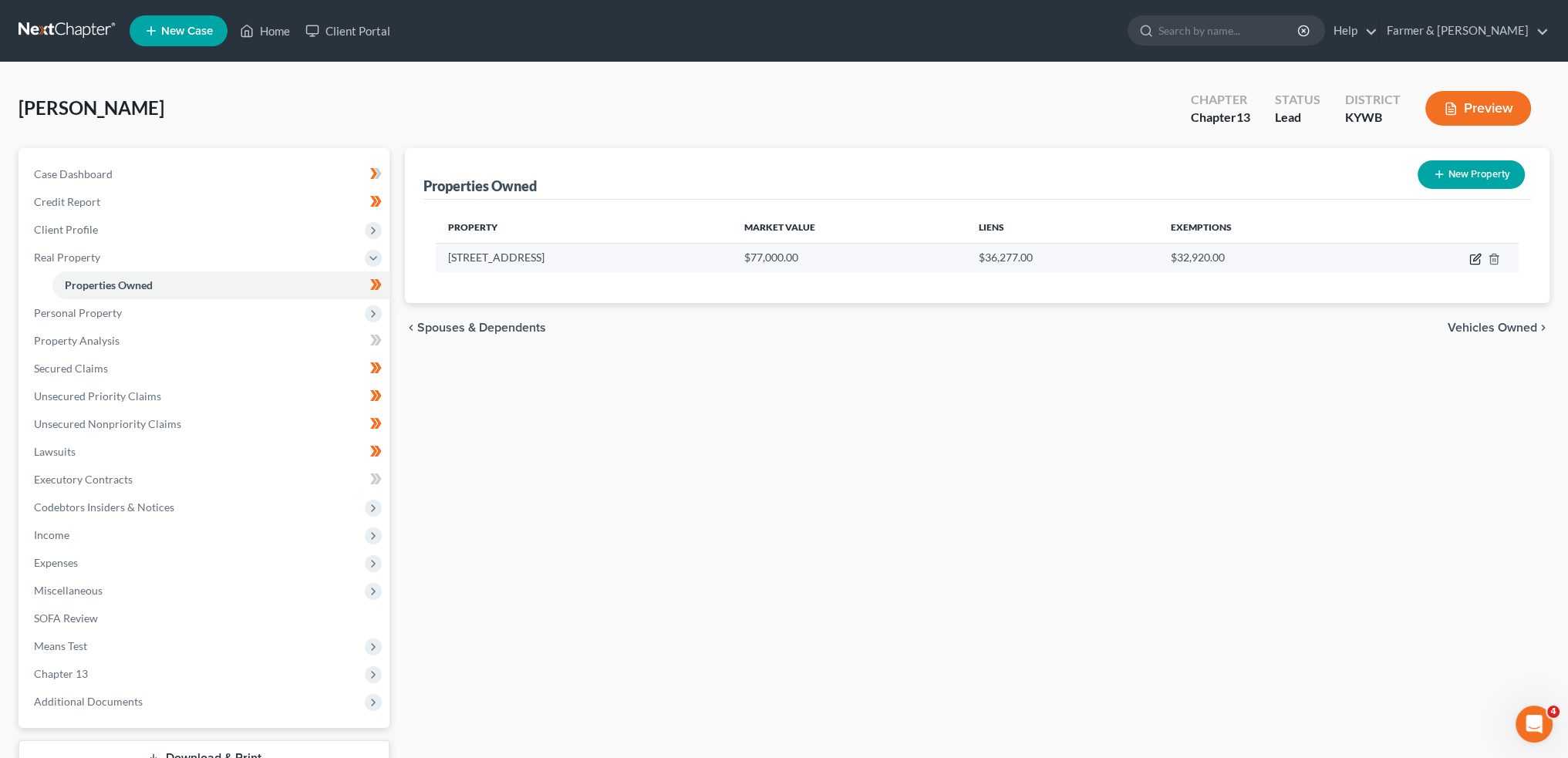
click at [1475, 253] on icon "button" at bounding box center [1476, 259] width 13 height 13
select select "18"
select select "0"
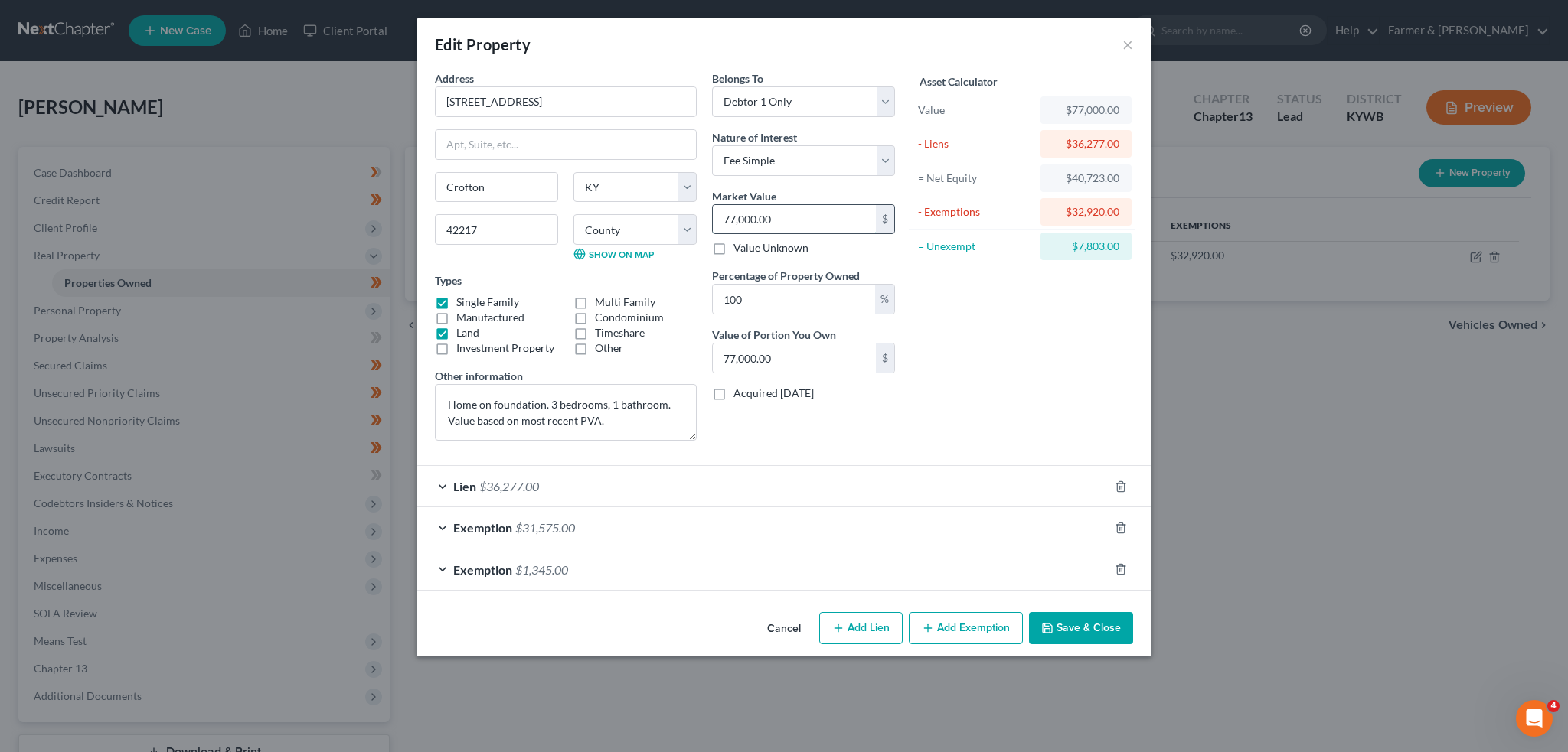
click at [798, 219] on input "77,000.00" at bounding box center [794, 219] width 163 height 29
type input "7"
type input "7.00"
type input "72"
type input "72.00"
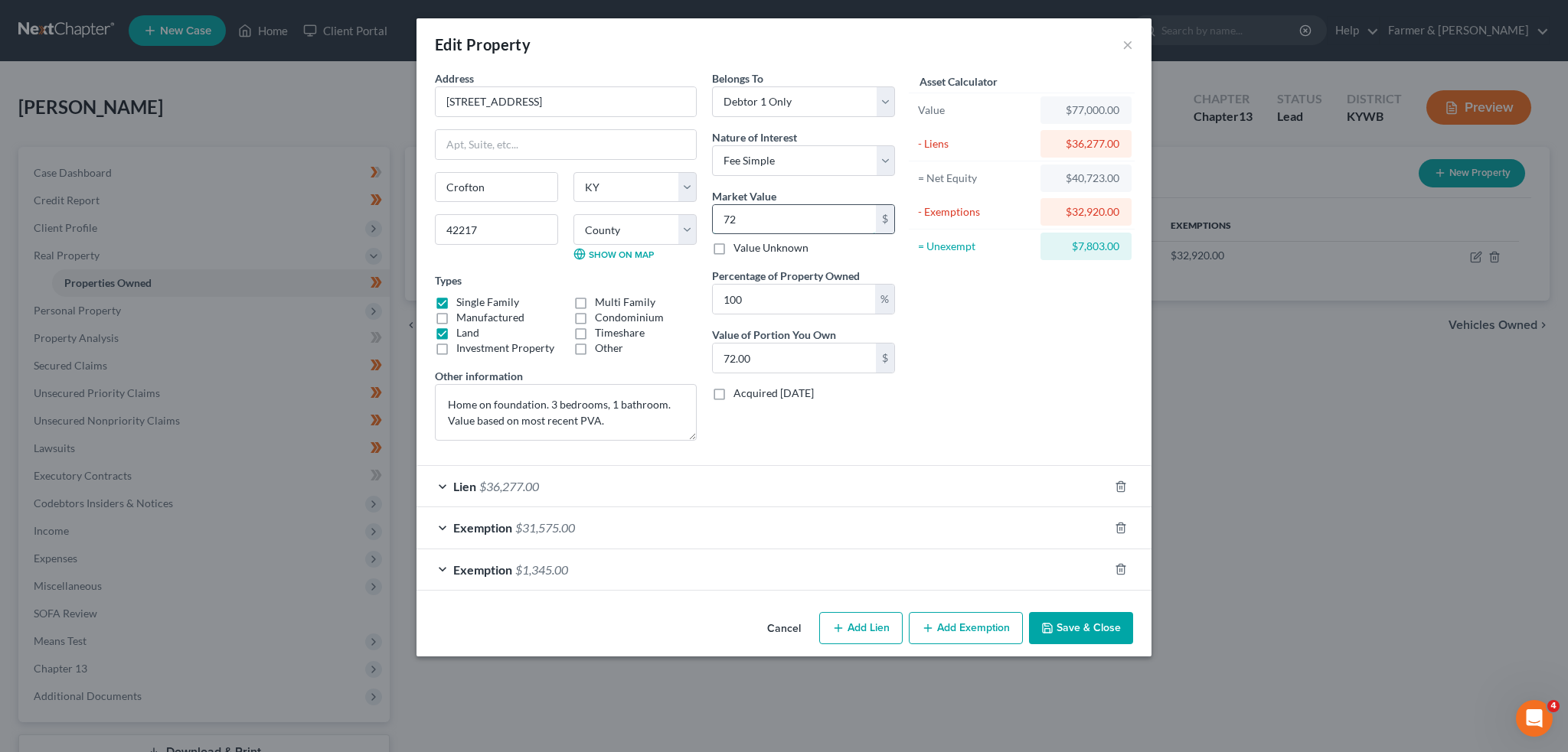
type input "723"
type input "723.00"
type input "7230"
type input "7,230.00"
type input "7,2300"
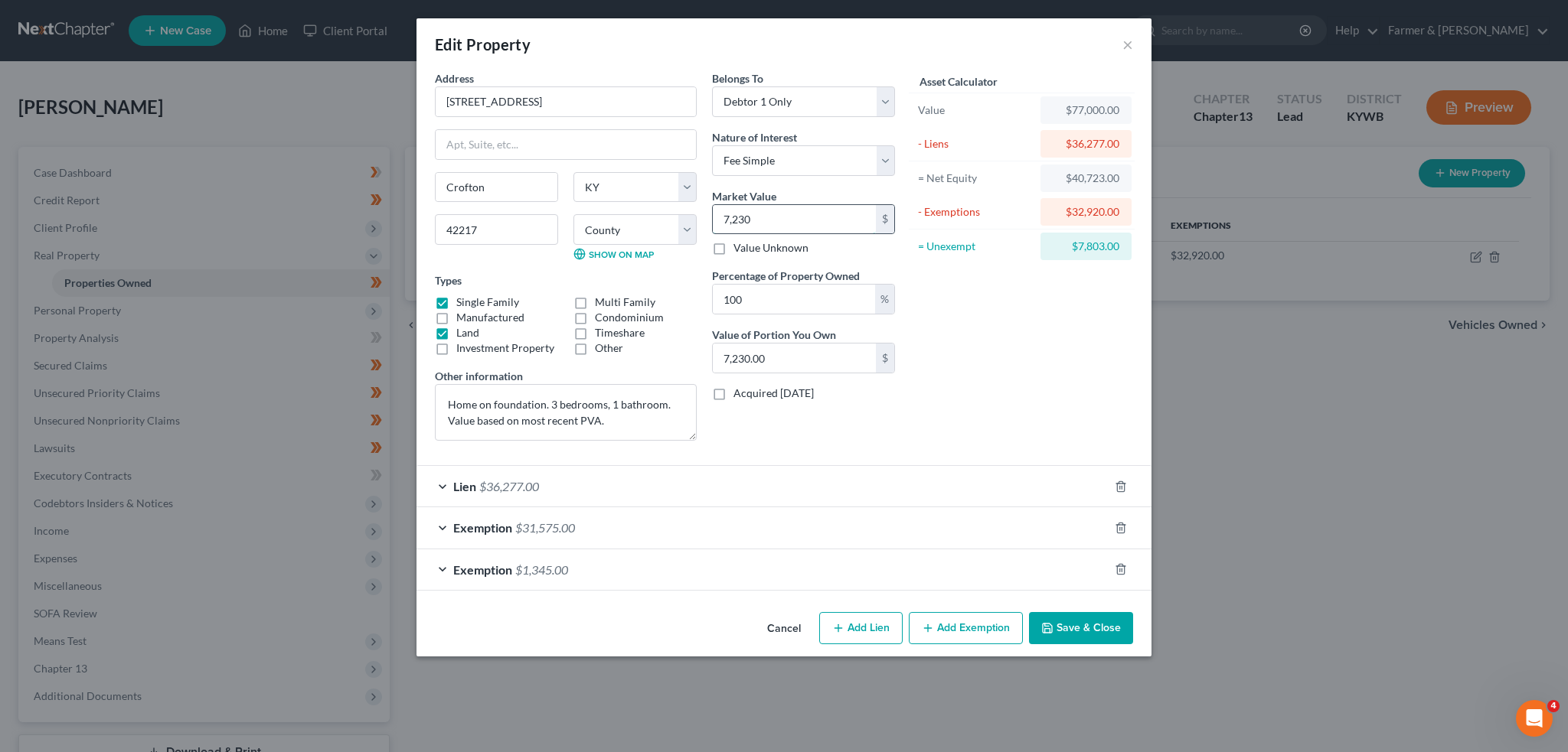
type input "72,300.00"
click at [647, 427] on textarea "Home on foundation. 3 bedrooms, 1 bathroom. Value based on most recent PVA." at bounding box center [566, 412] width 262 height 57
type textarea "Home on foundation. 3 bedrooms, 1 bathroom. Value based on most recent PVA less…"
click at [1054, 628] on icon "button" at bounding box center [1047, 628] width 13 height 13
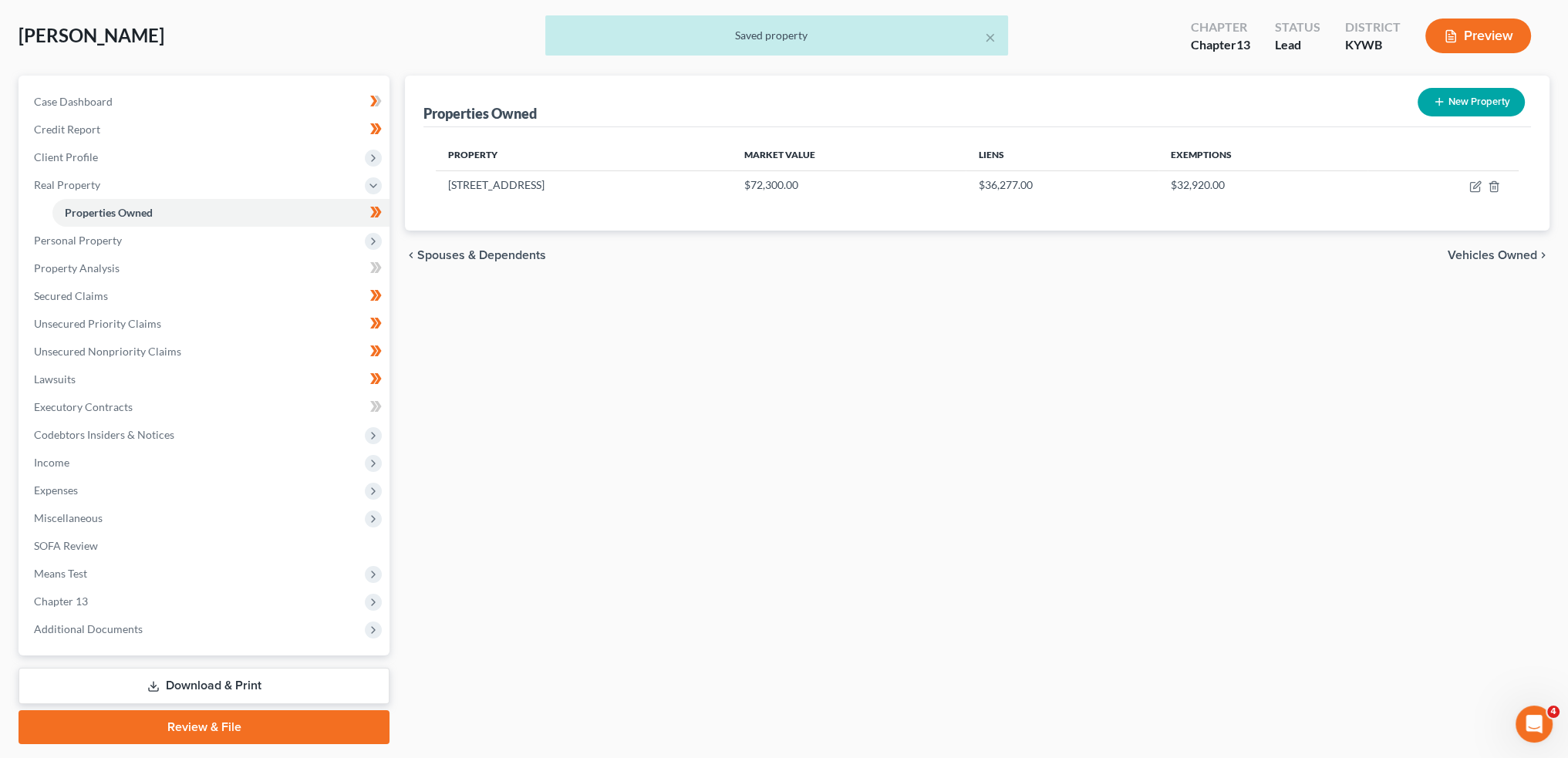
scroll to position [115, 0]
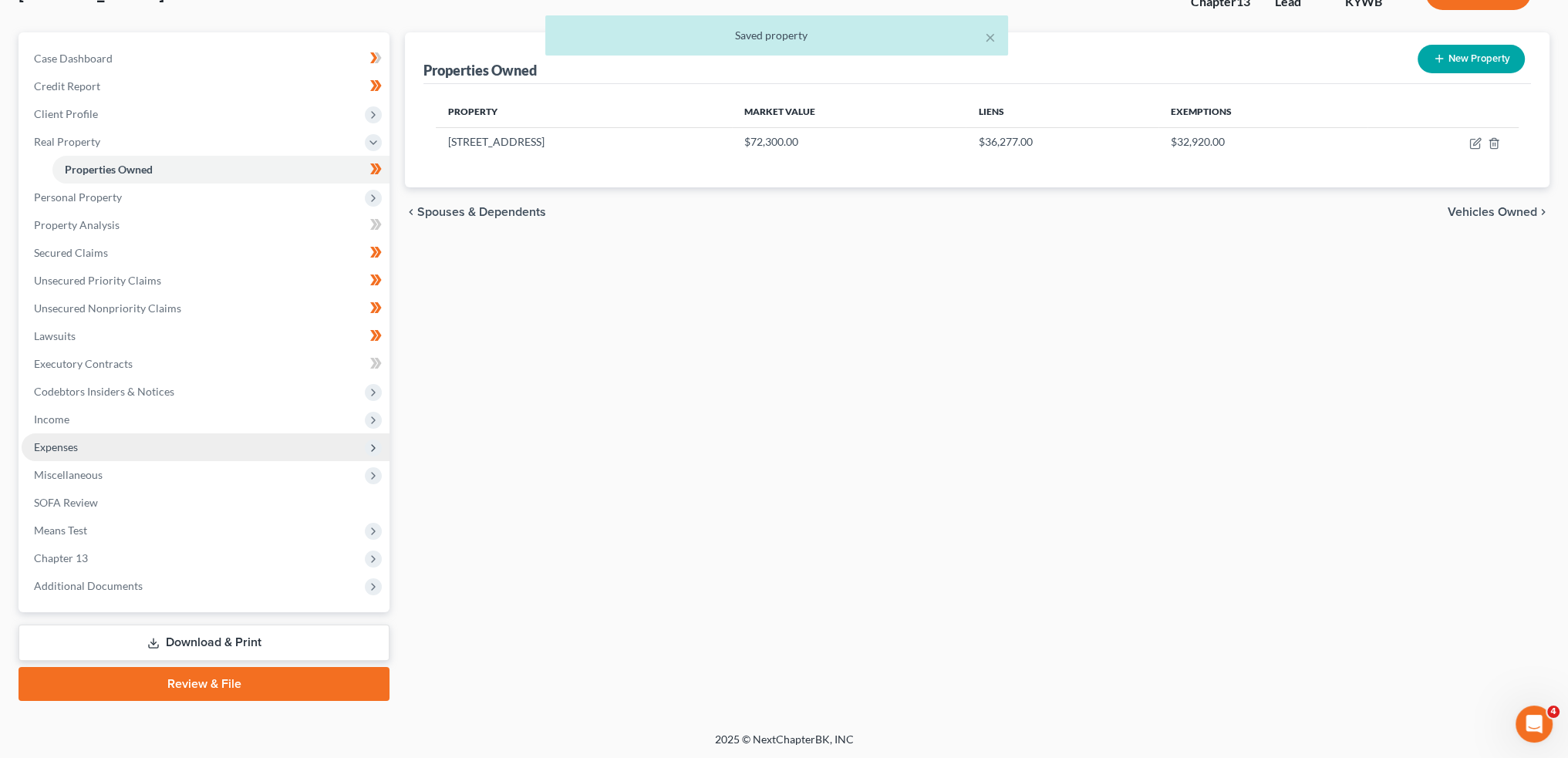
click at [147, 446] on span "Expenses" at bounding box center [205, 447] width 368 height 28
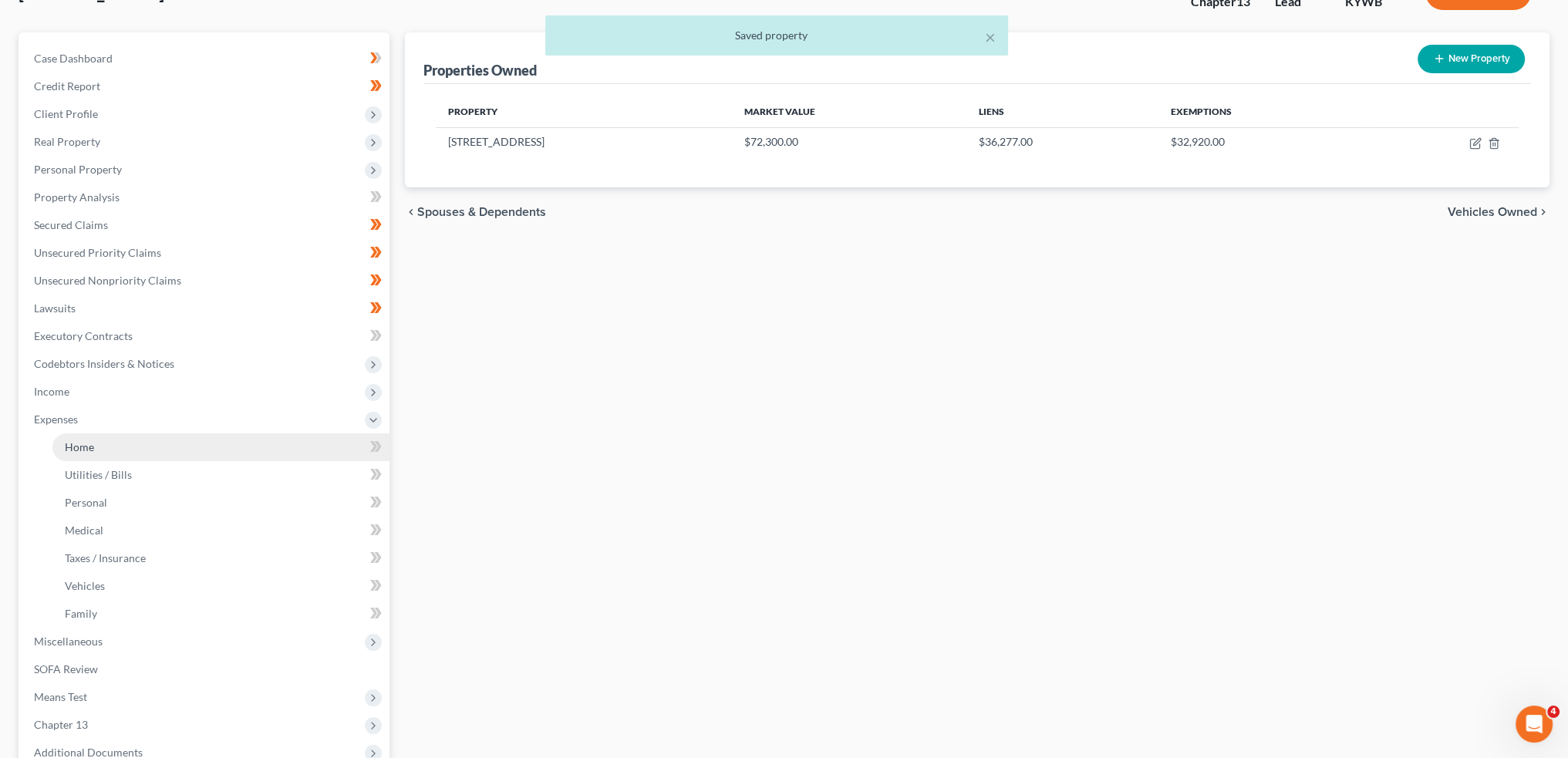
click at [155, 450] on link "Home" at bounding box center [221, 447] width 337 height 28
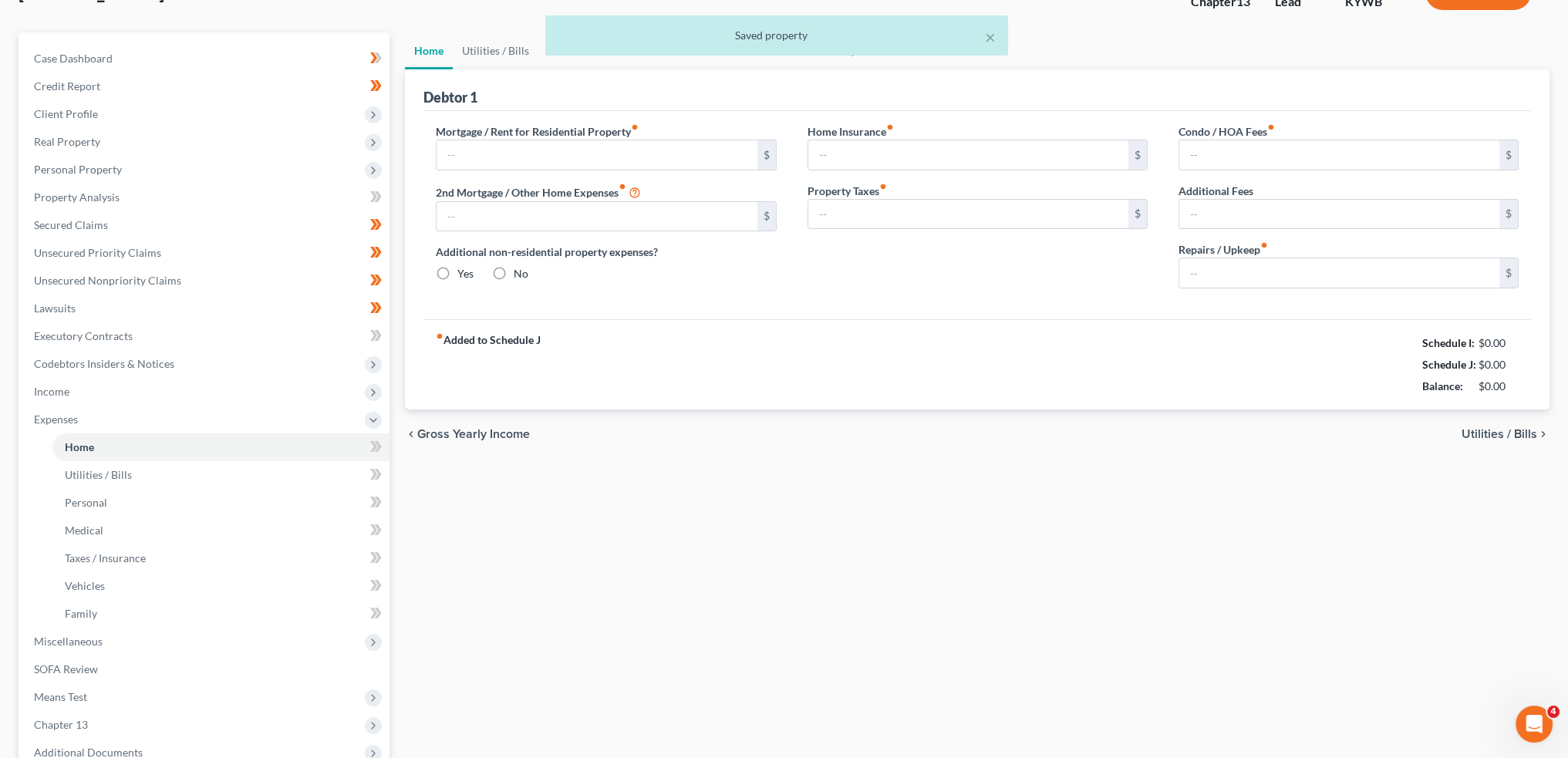
scroll to position [15, 0]
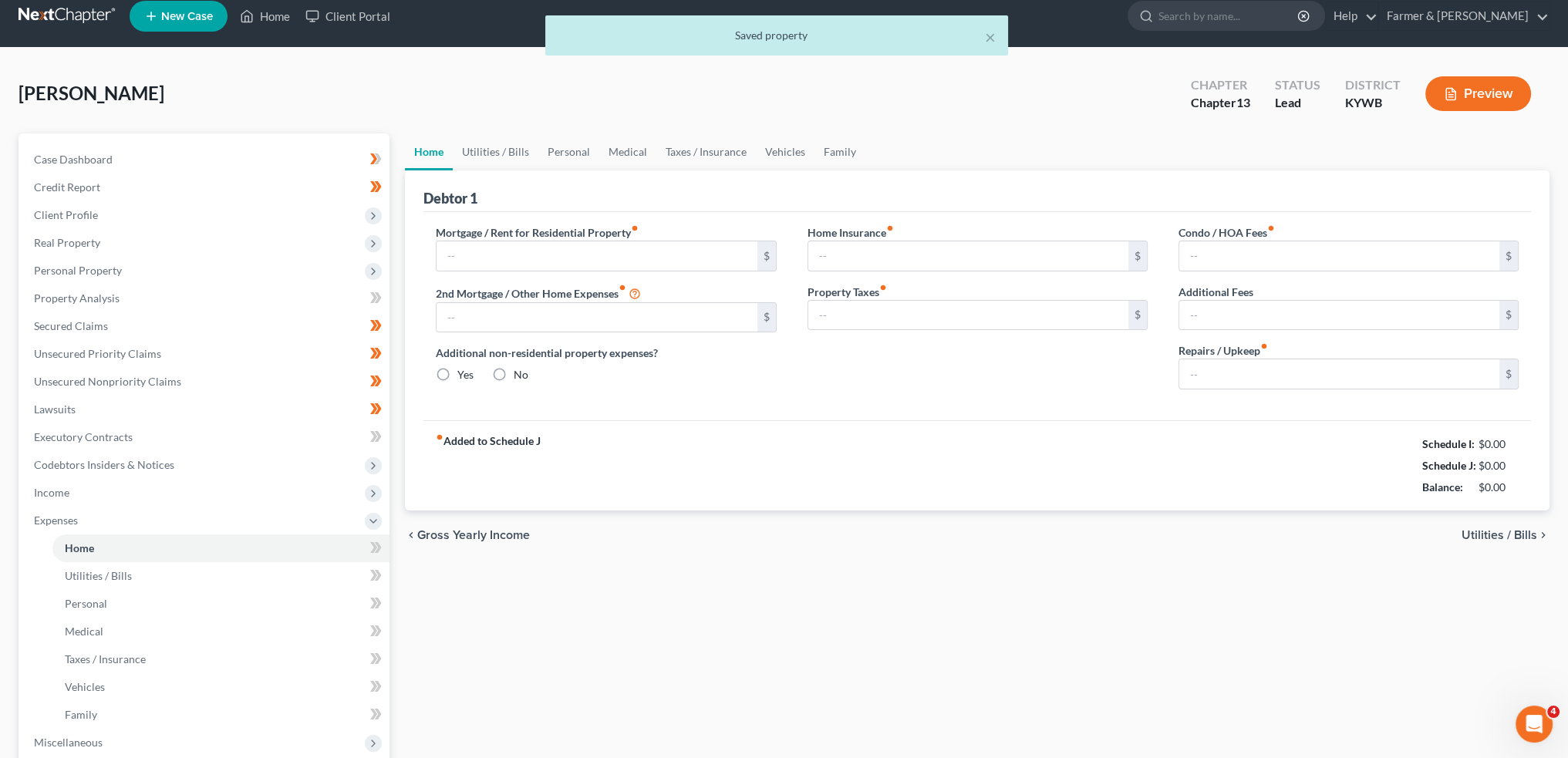
type input "481.00"
type input "0.00"
radio input "true"
type input "0.00"
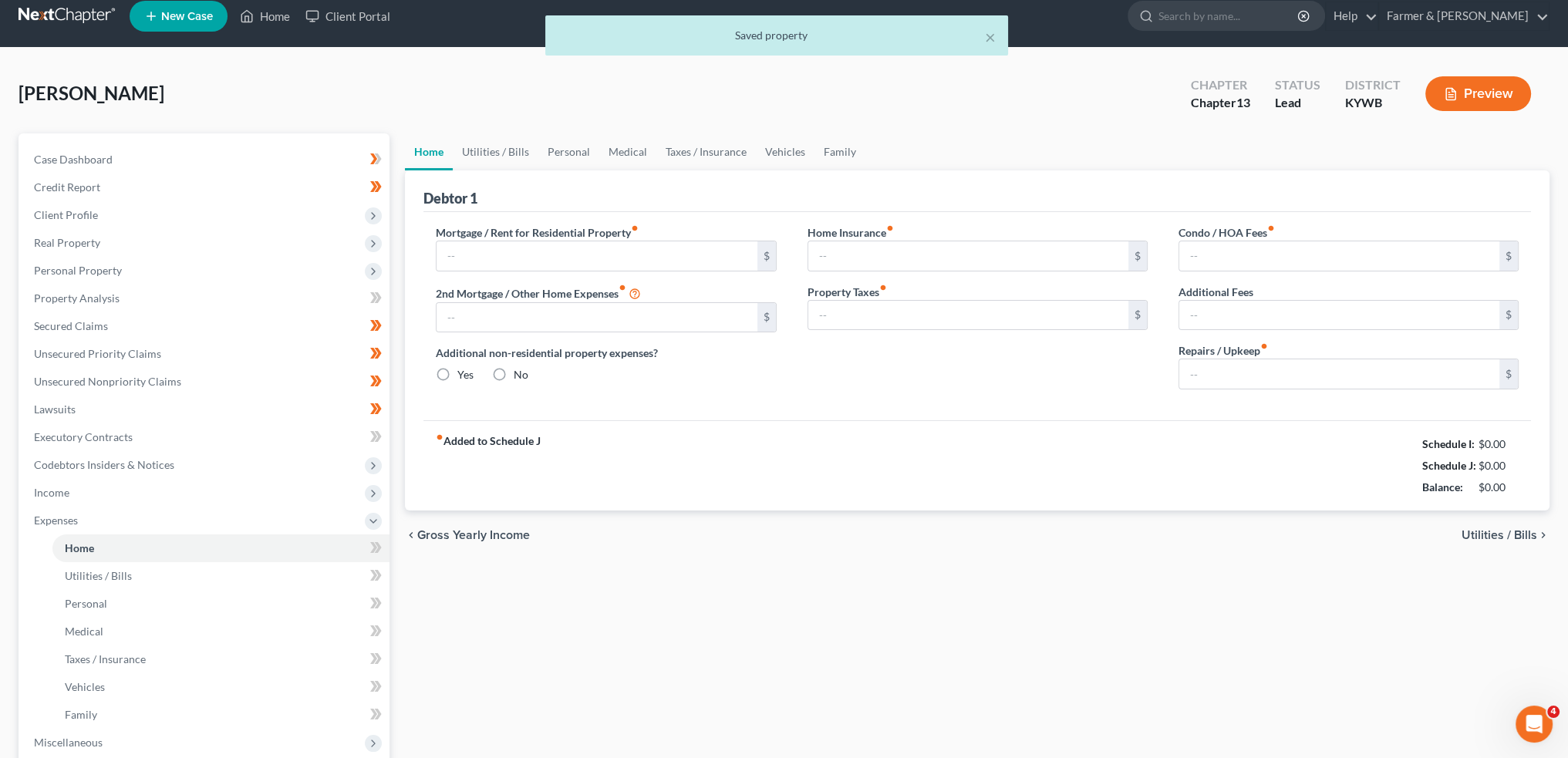
type input "0.00"
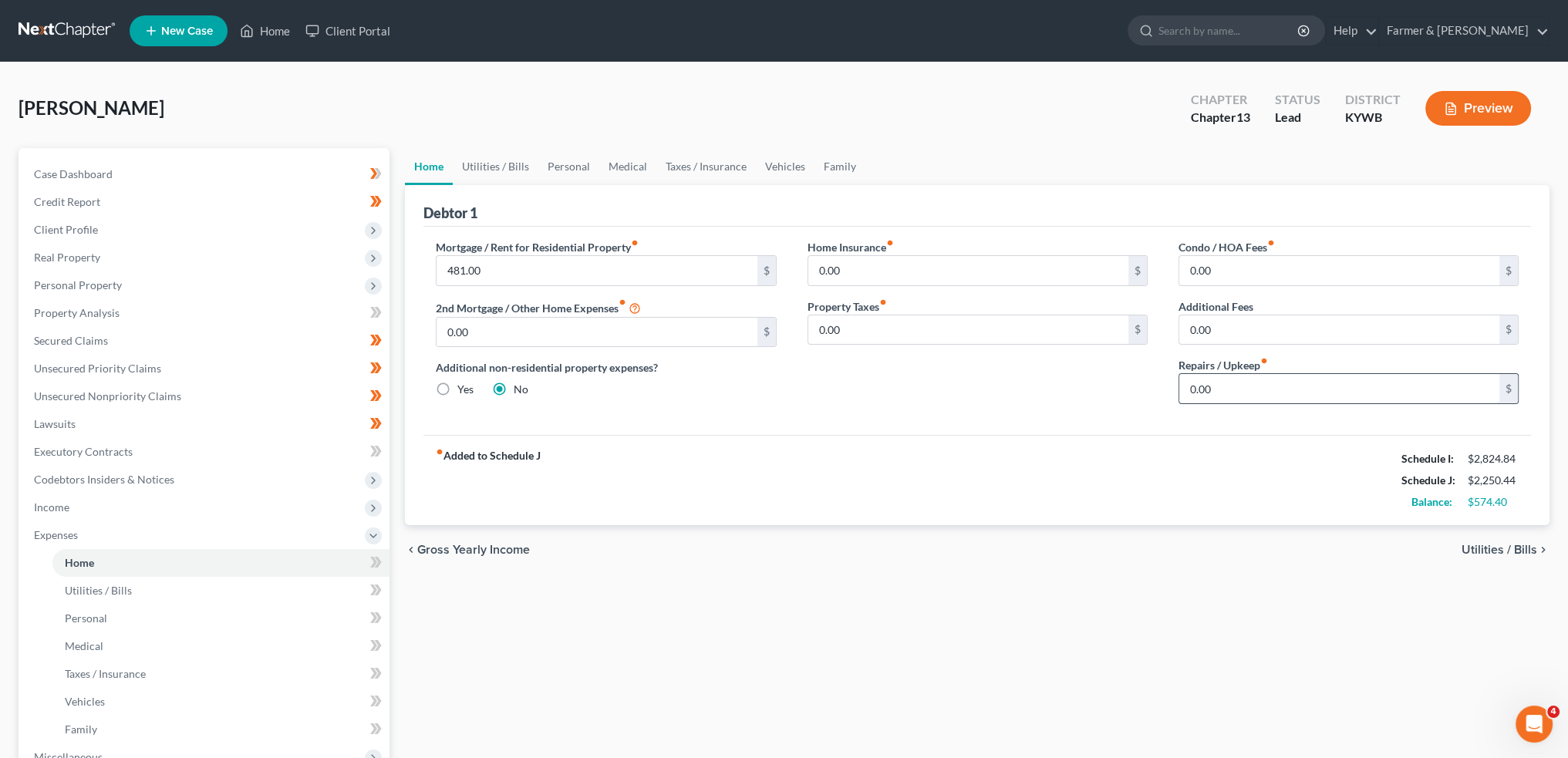
click at [1235, 385] on input "0.00" at bounding box center [1340, 389] width 320 height 29
type input "50.00"
click at [509, 170] on link "Utilities / Bills" at bounding box center [495, 166] width 85 height 37
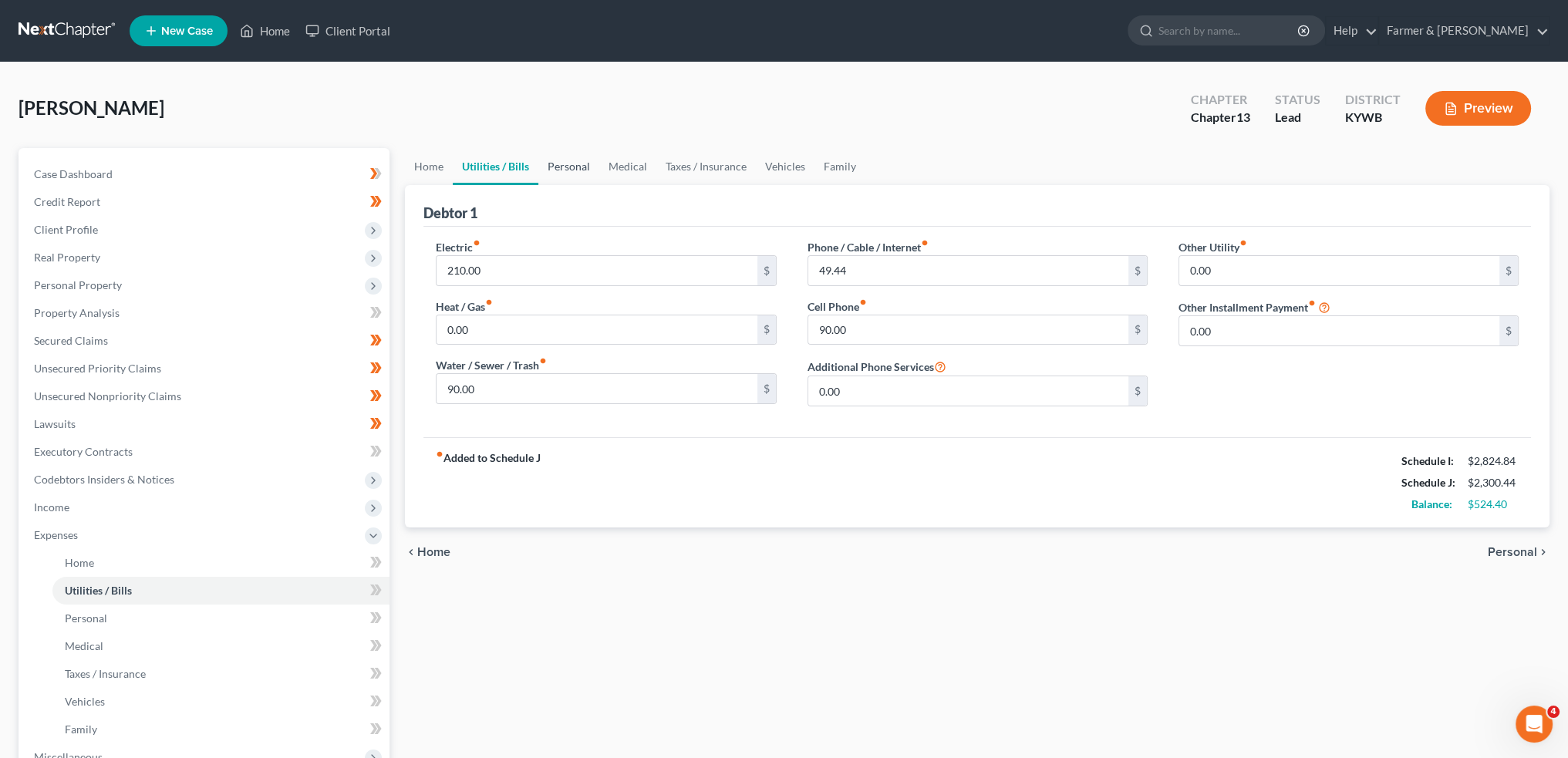
click at [574, 164] on link "Personal" at bounding box center [568, 166] width 61 height 37
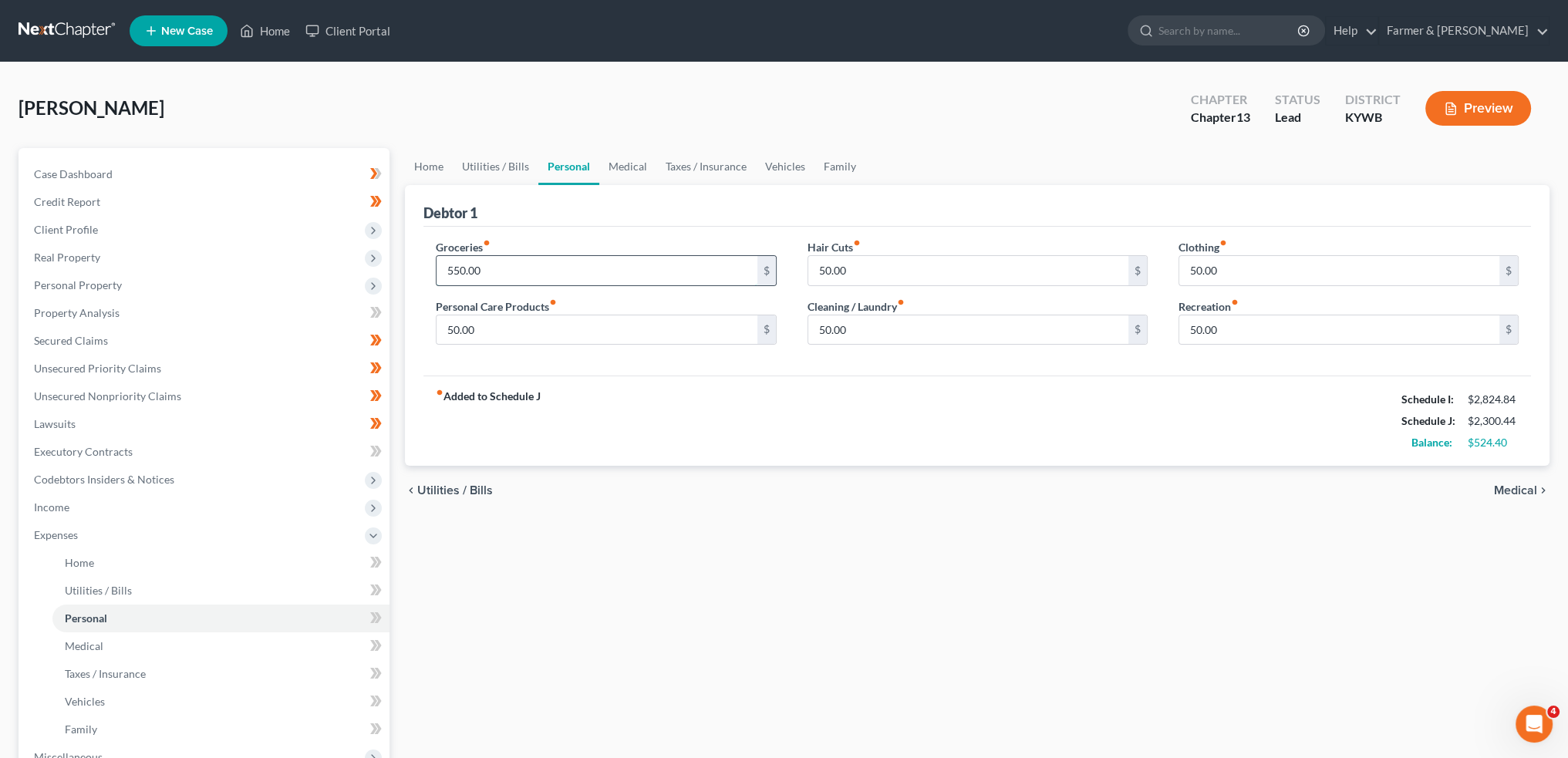
click at [527, 266] on input "550.00" at bounding box center [596, 271] width 320 height 29
type input "600.00"
type input "75.00"
type input "0.00"
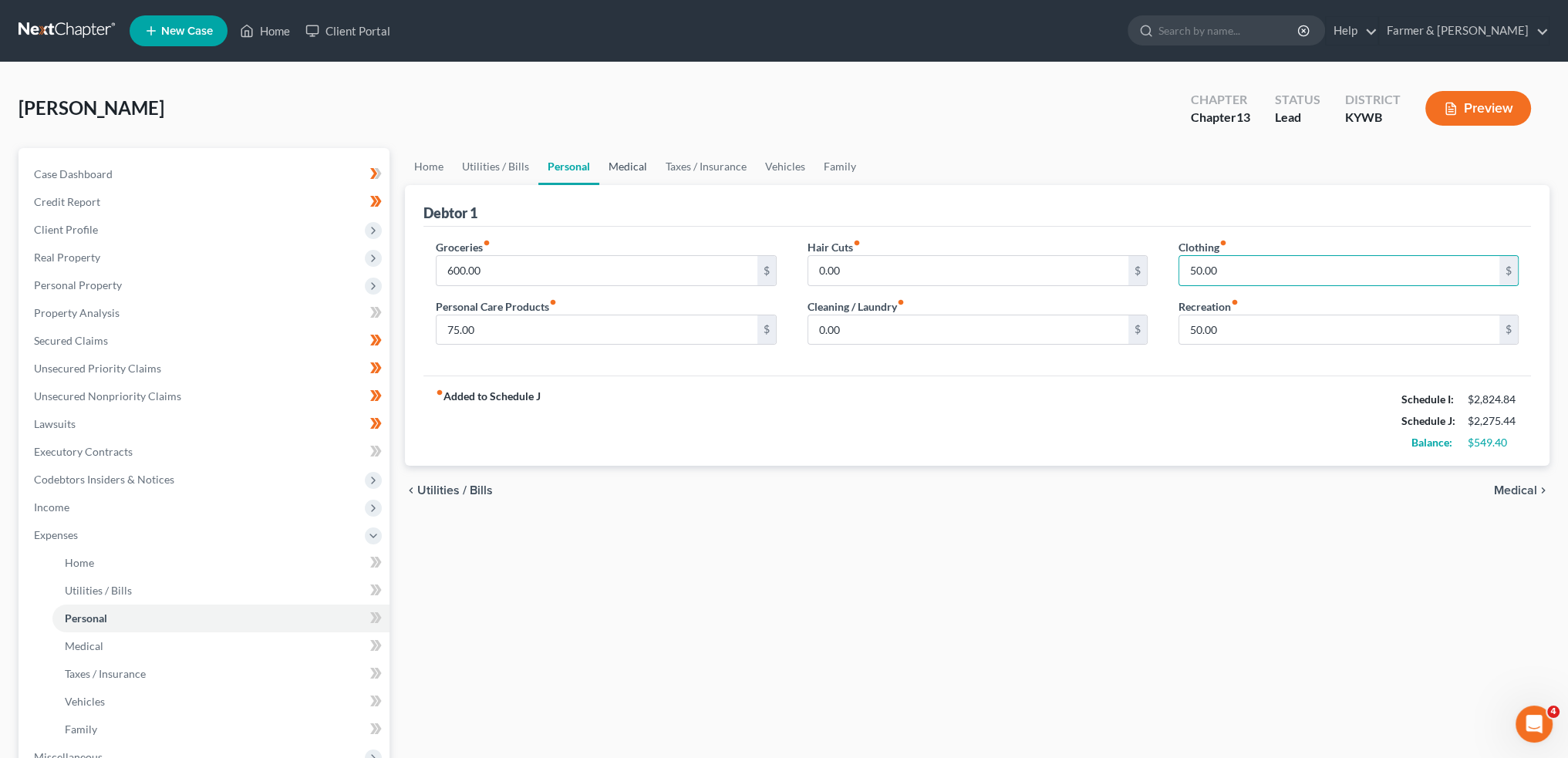
click at [640, 156] on link "Medical" at bounding box center [627, 166] width 57 height 37
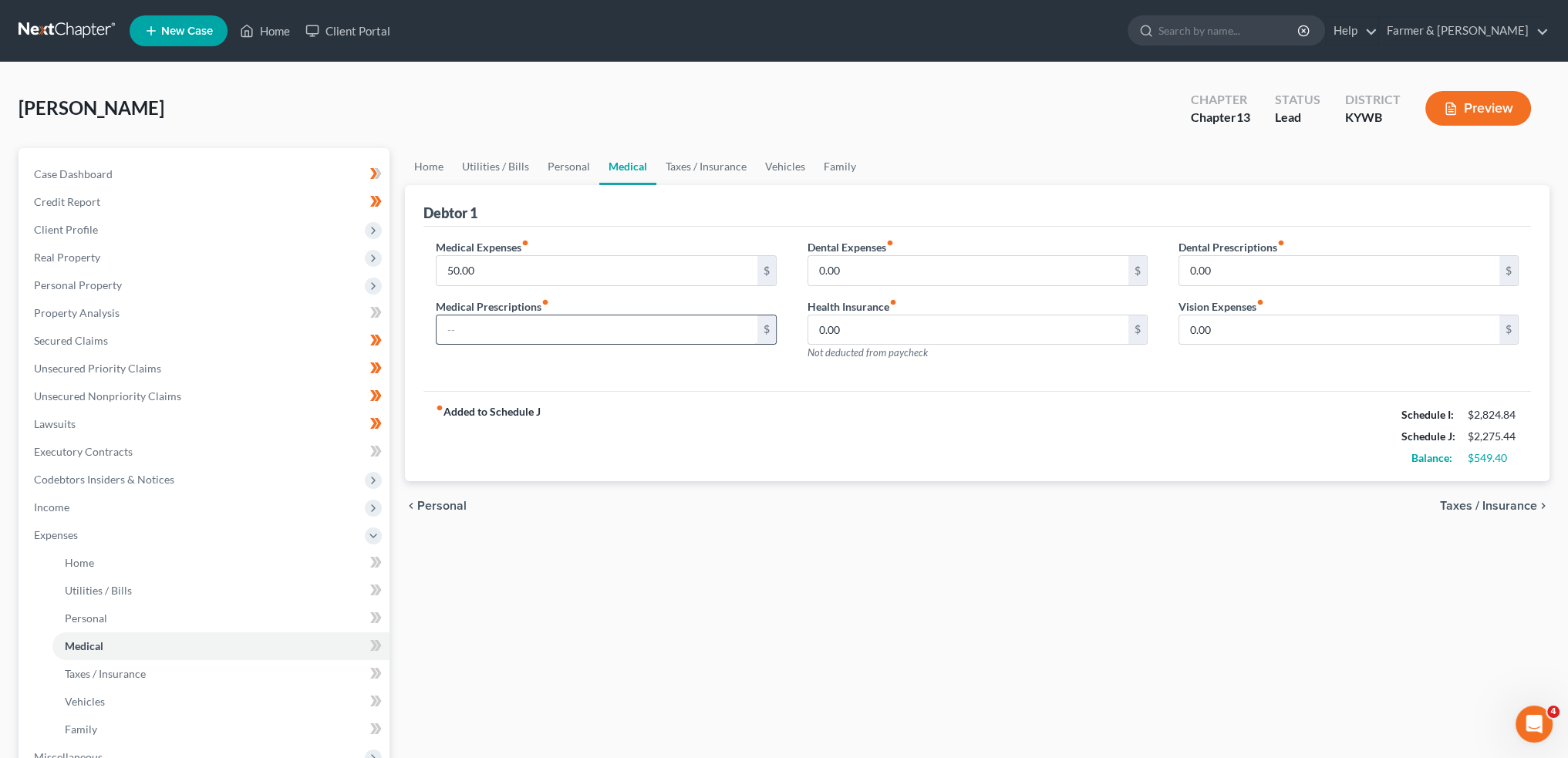
click at [535, 319] on input "text" at bounding box center [596, 330] width 320 height 29
type input "10.00"
click at [695, 162] on link "Taxes / Insurance" at bounding box center [705, 166] width 99 height 37
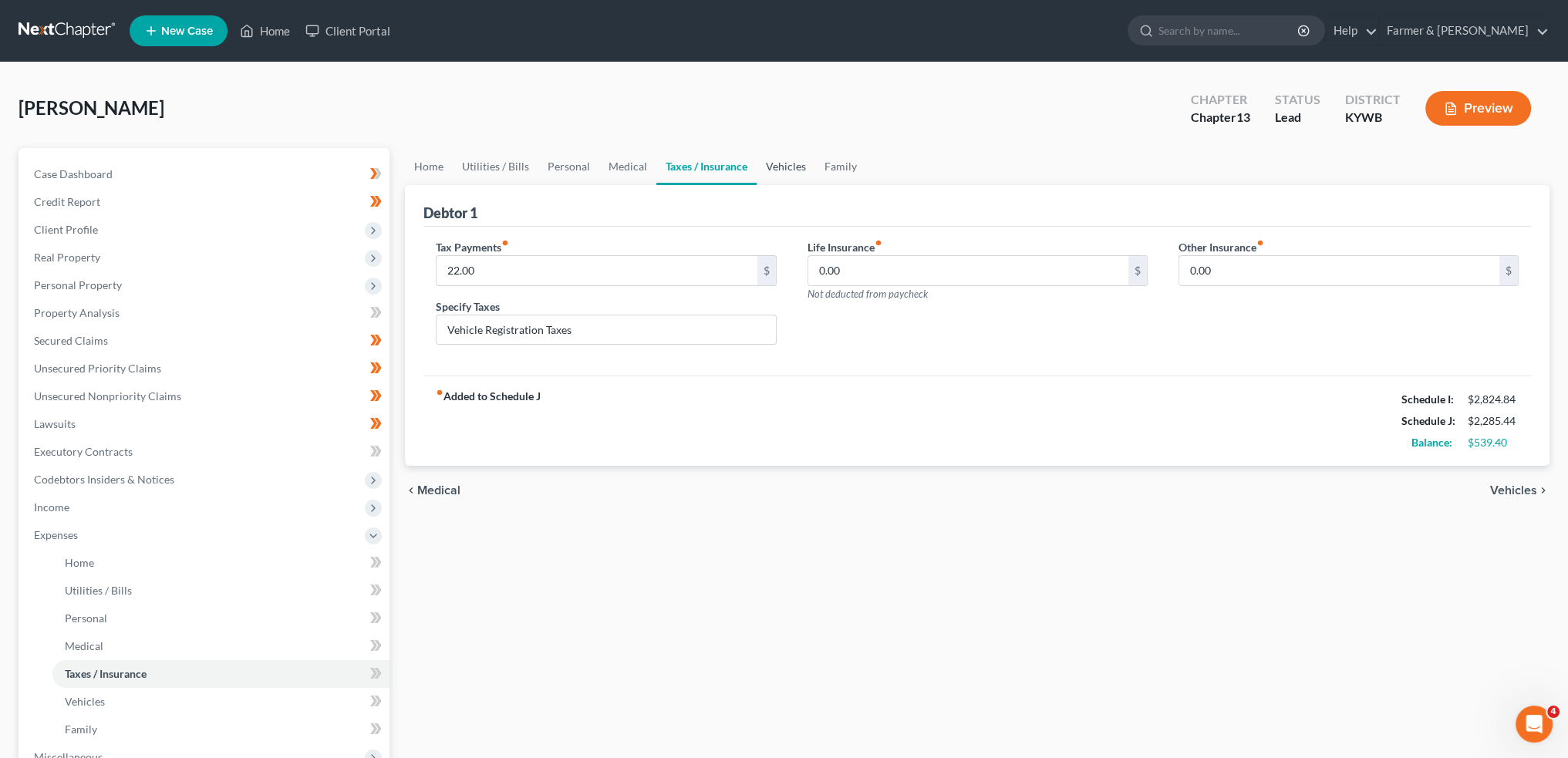
click at [769, 150] on link "Vehicles" at bounding box center [785, 166] width 58 height 37
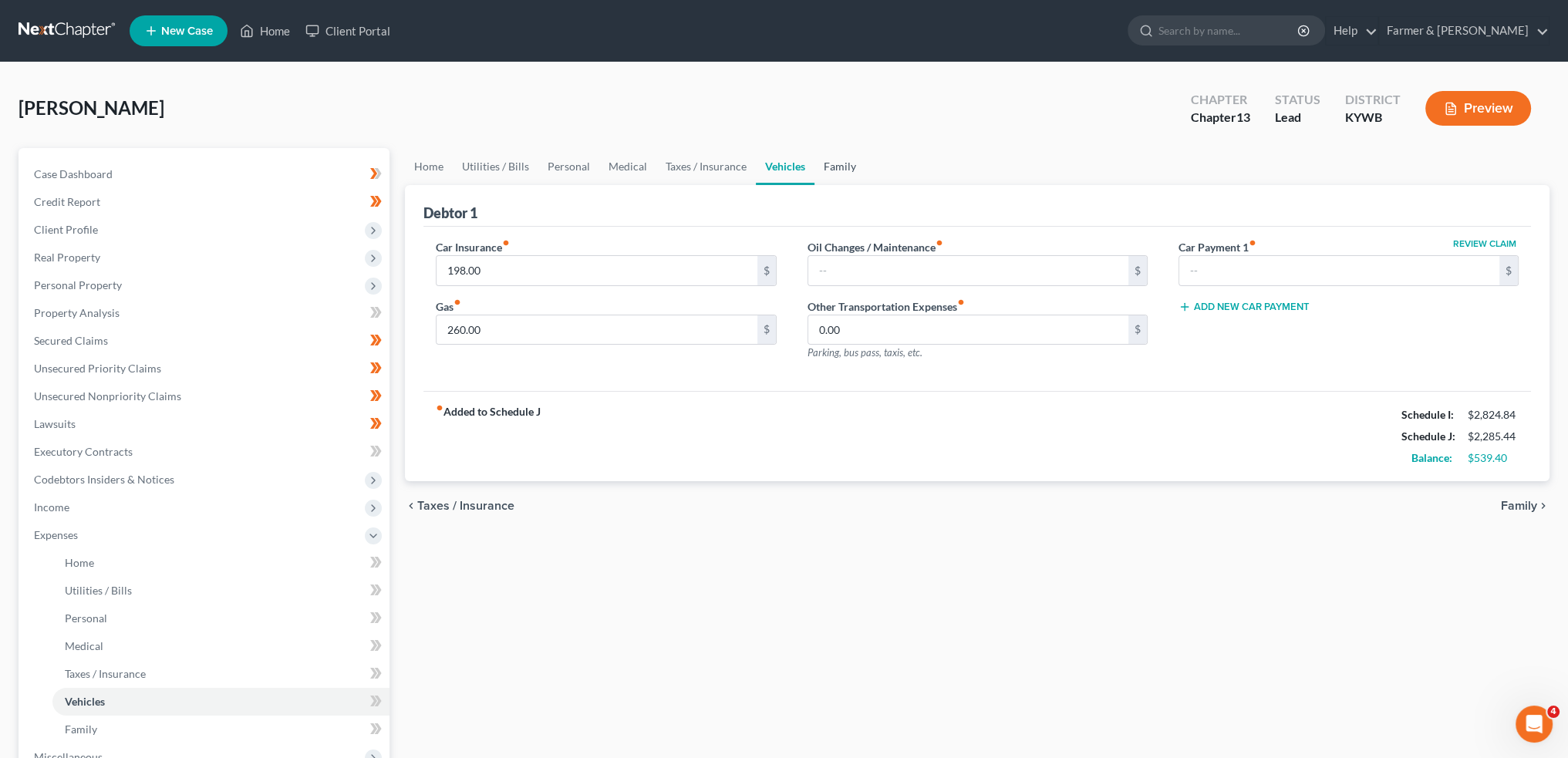
click at [830, 161] on link "Family" at bounding box center [840, 166] width 51 height 37
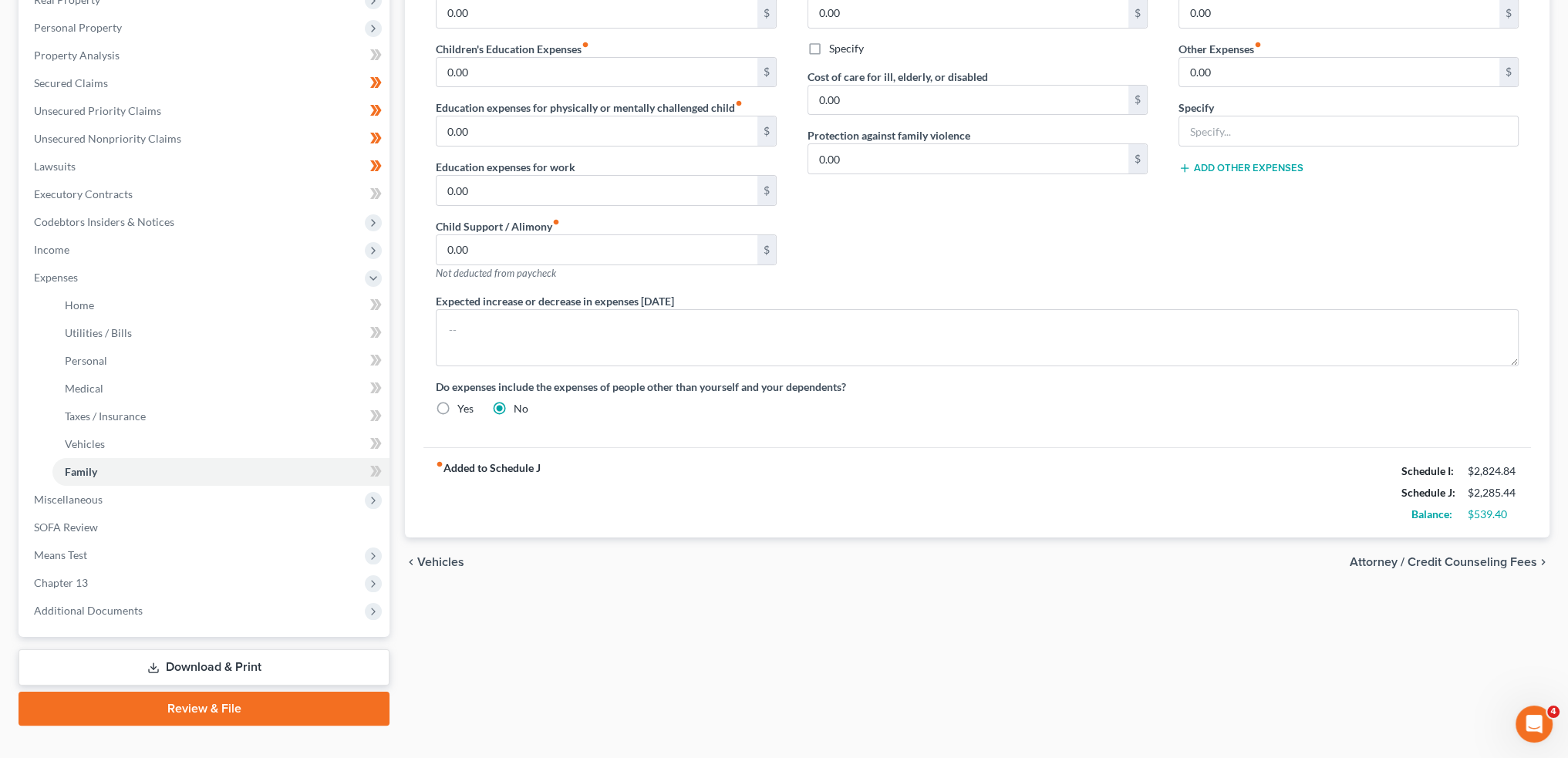
scroll to position [283, 0]
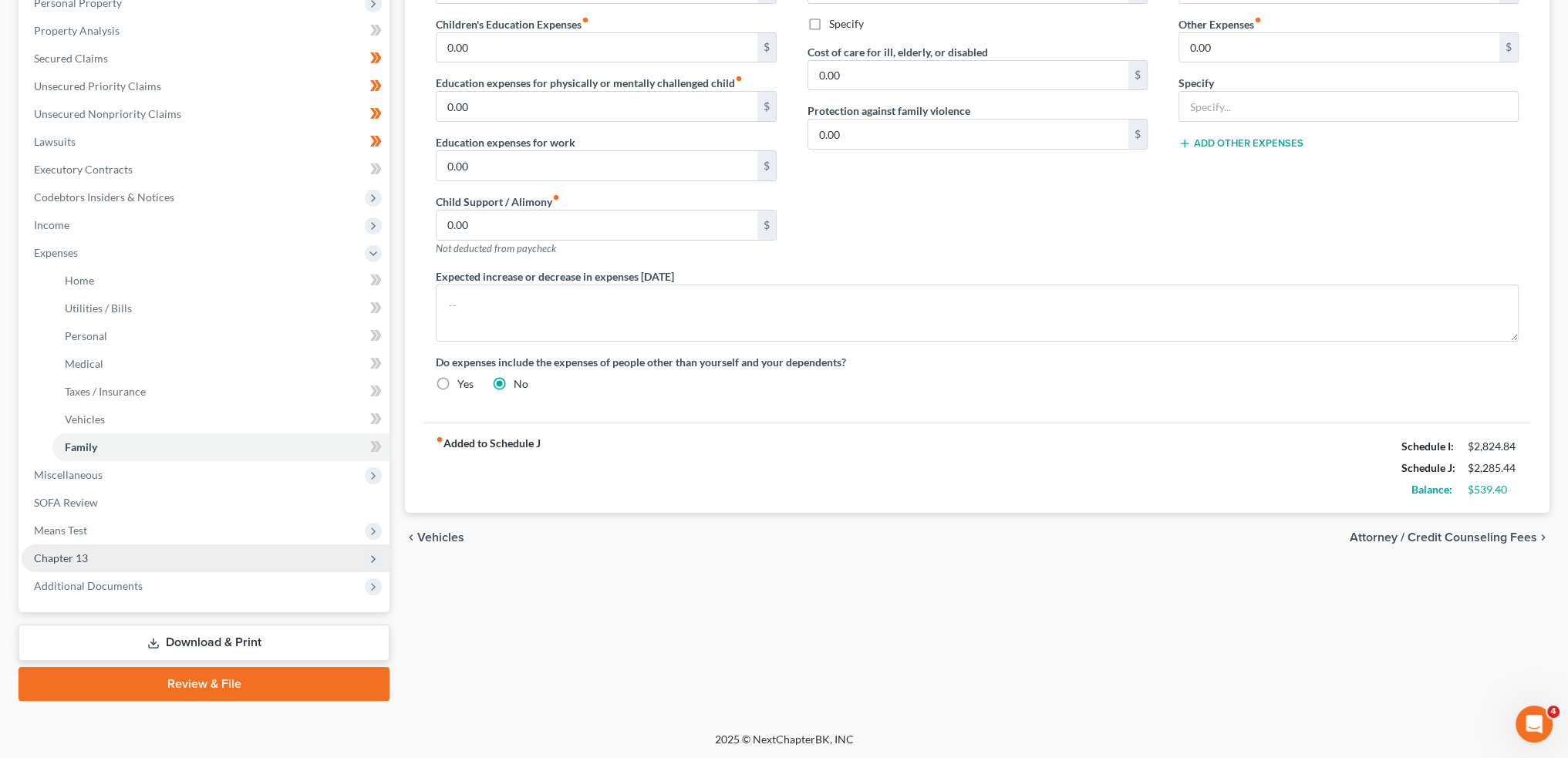
click at [140, 564] on span "Chapter 13" at bounding box center [205, 558] width 368 height 28
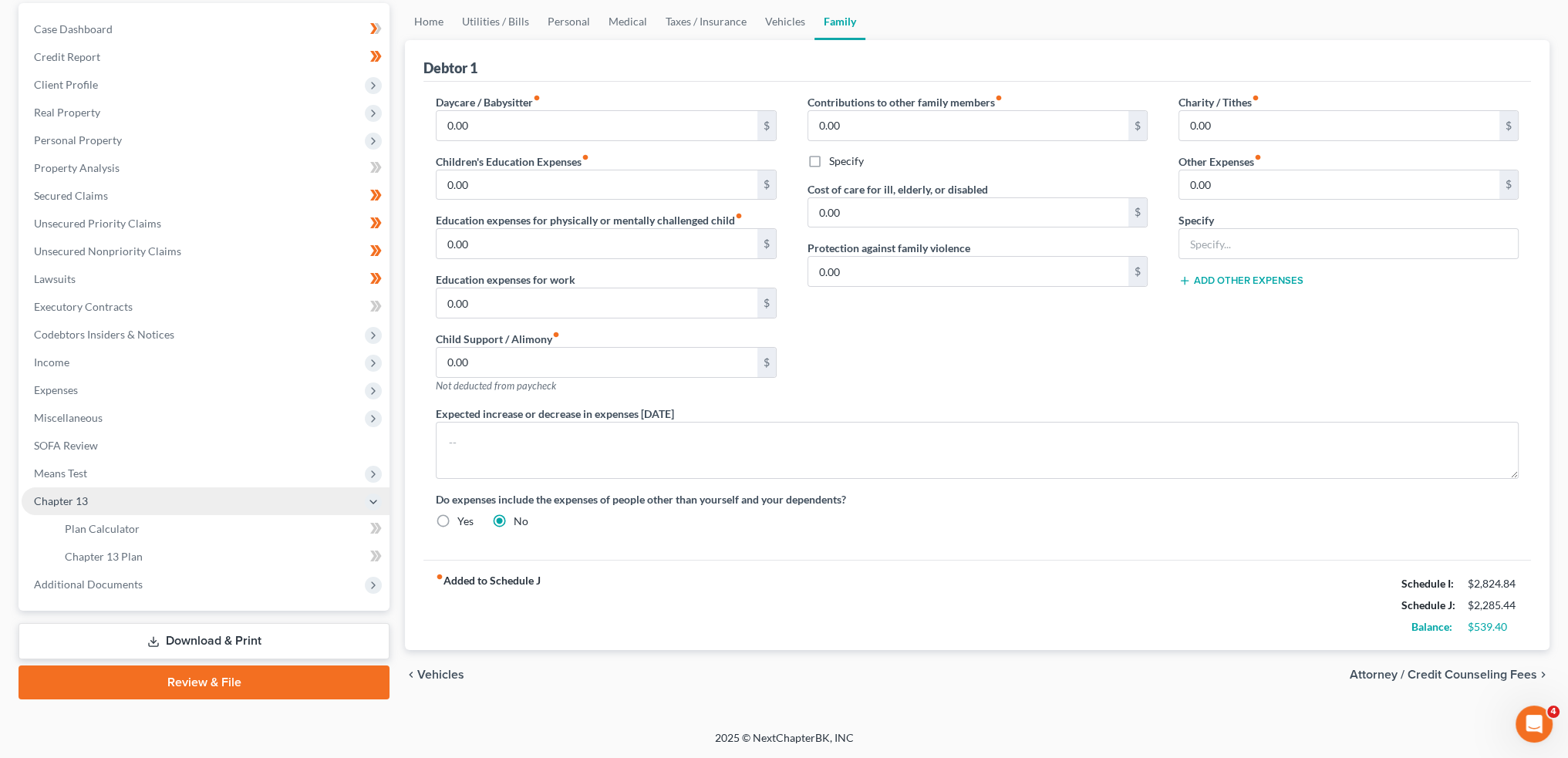
scroll to position [144, 0]
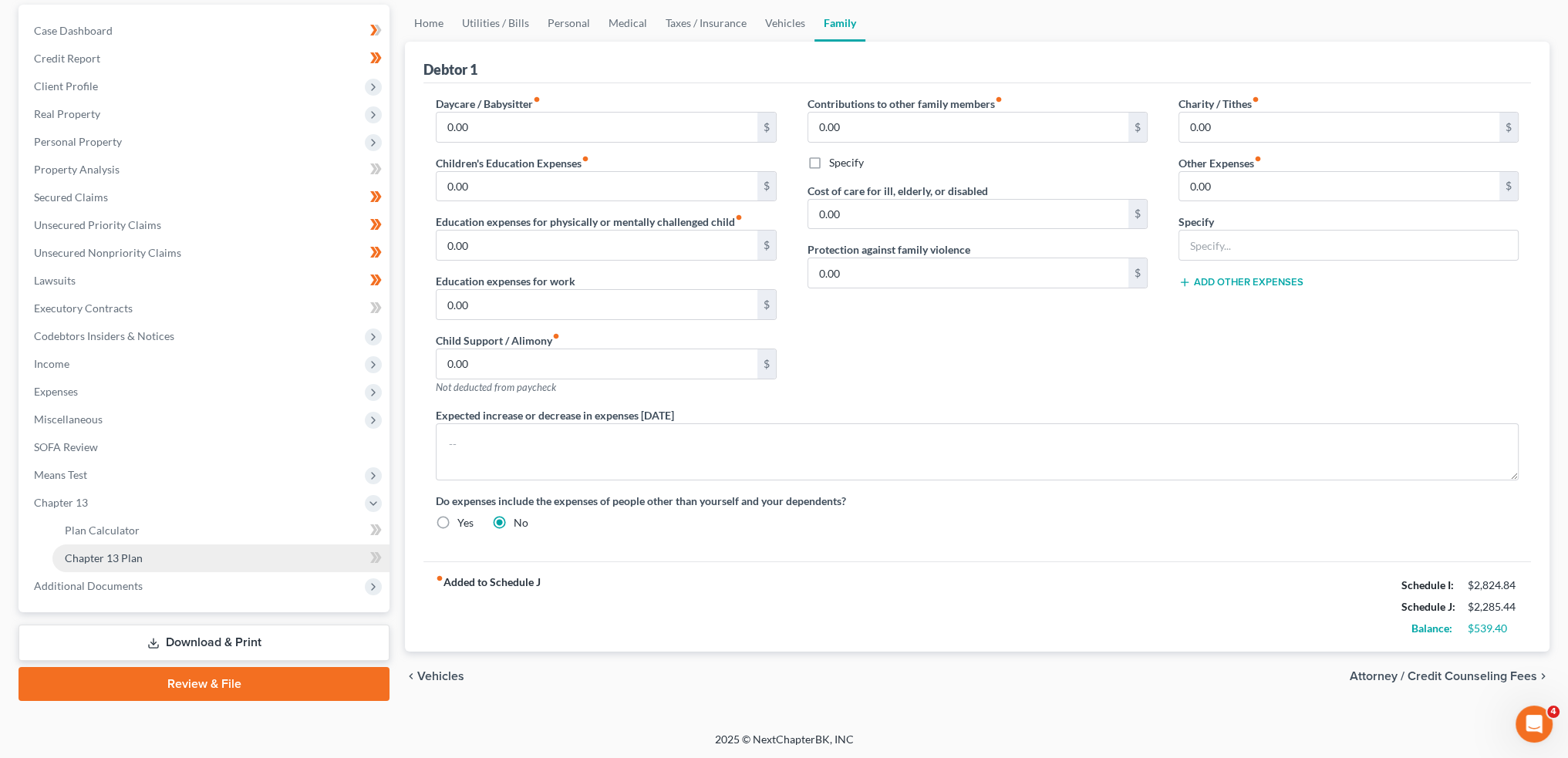
click at [142, 560] on link "Chapter 13 Plan" at bounding box center [221, 558] width 337 height 28
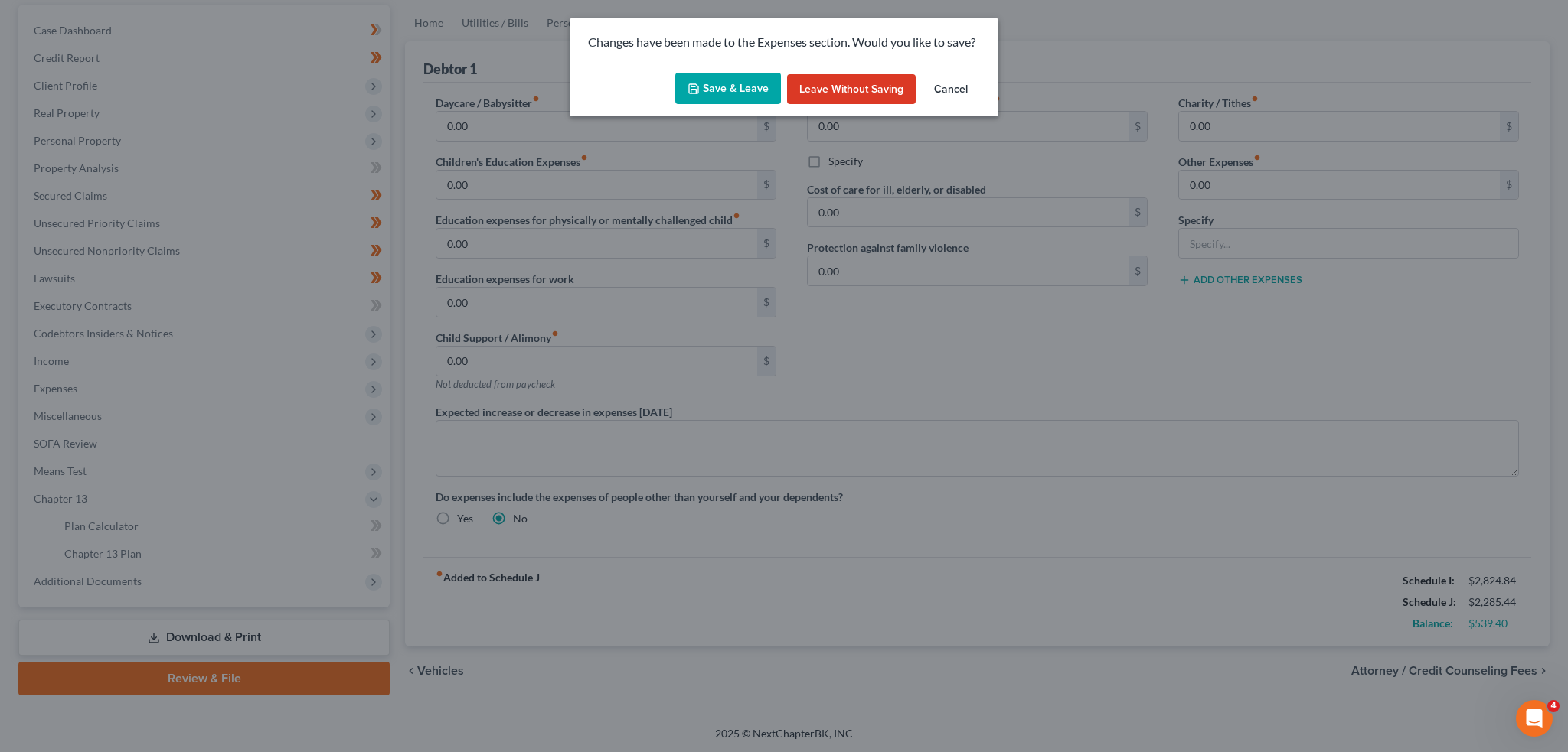
click at [751, 96] on button "Save & Leave" at bounding box center [727, 89] width 106 height 32
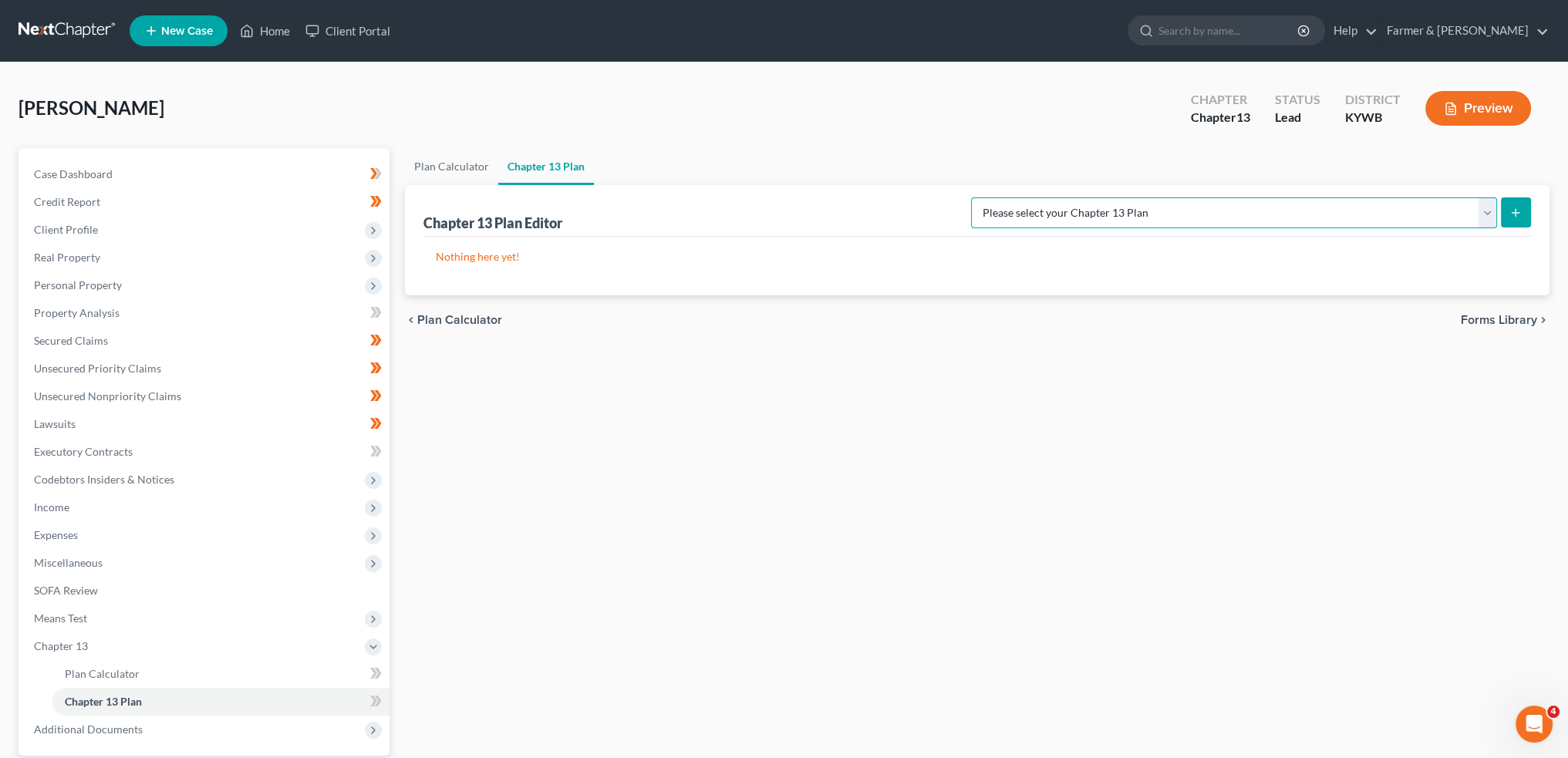
click at [1290, 200] on select "Please select your Chapter 13 Plan National Form Plan - Official Form 113 Natio…" at bounding box center [1233, 213] width 526 height 31
select select "3"
click at [1033, 197] on select "Please select your Chapter 13 Plan National Form Plan - Official Form 113 Natio…" at bounding box center [1233, 213] width 526 height 31
click at [1506, 203] on button "submit" at bounding box center [1515, 212] width 30 height 30
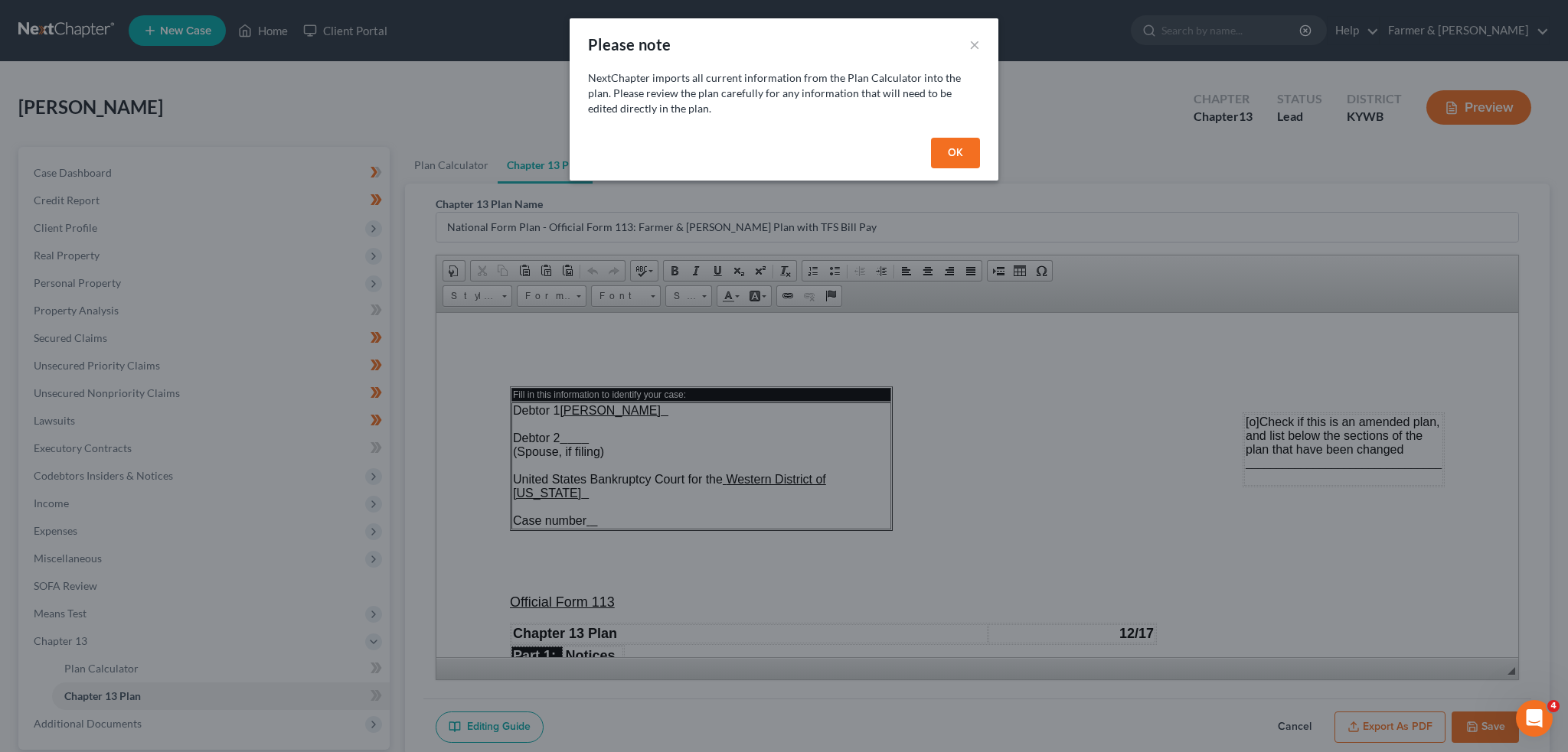
click at [943, 159] on button "OK" at bounding box center [955, 153] width 49 height 31
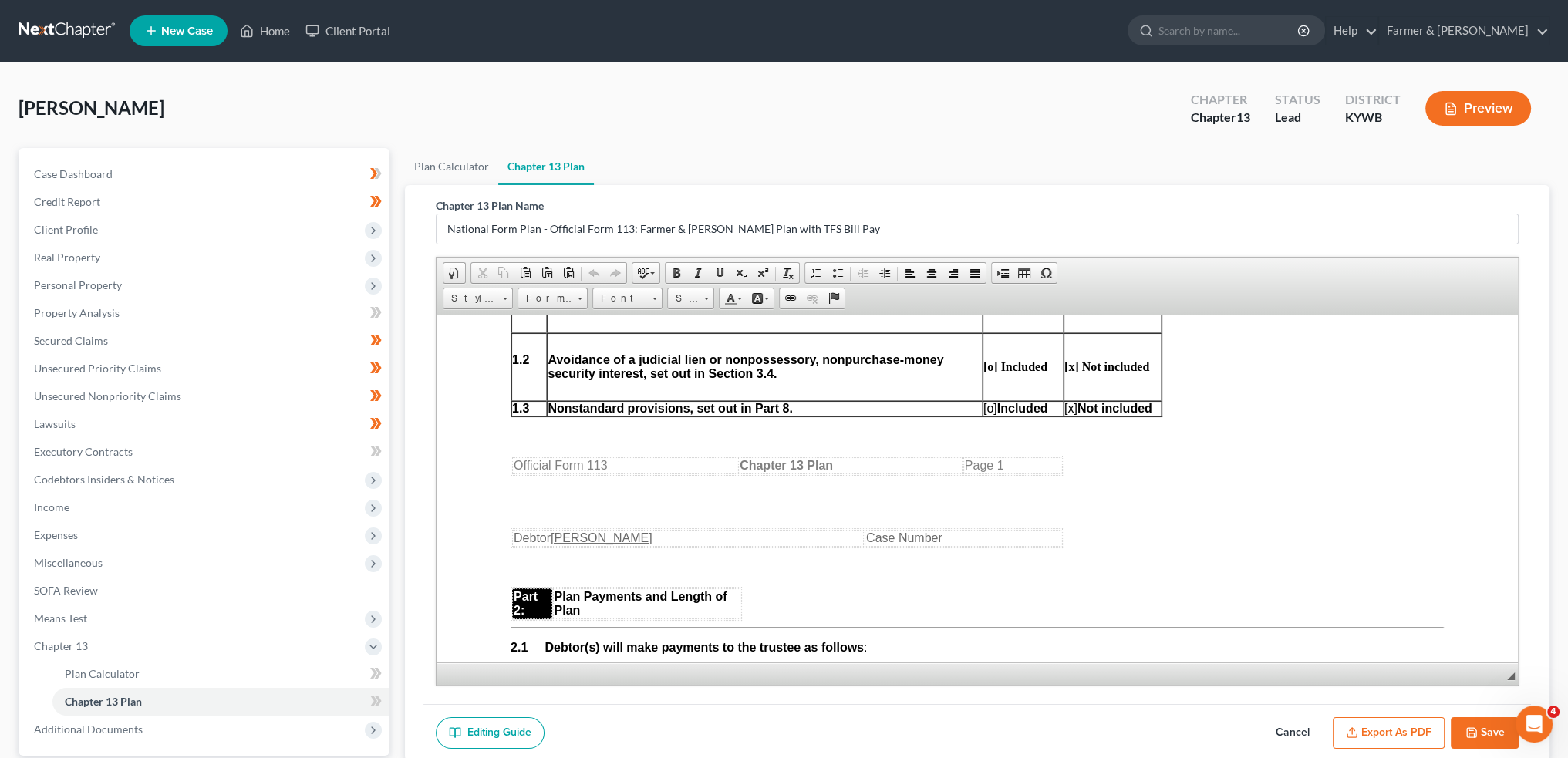
scroll to position [899, 0]
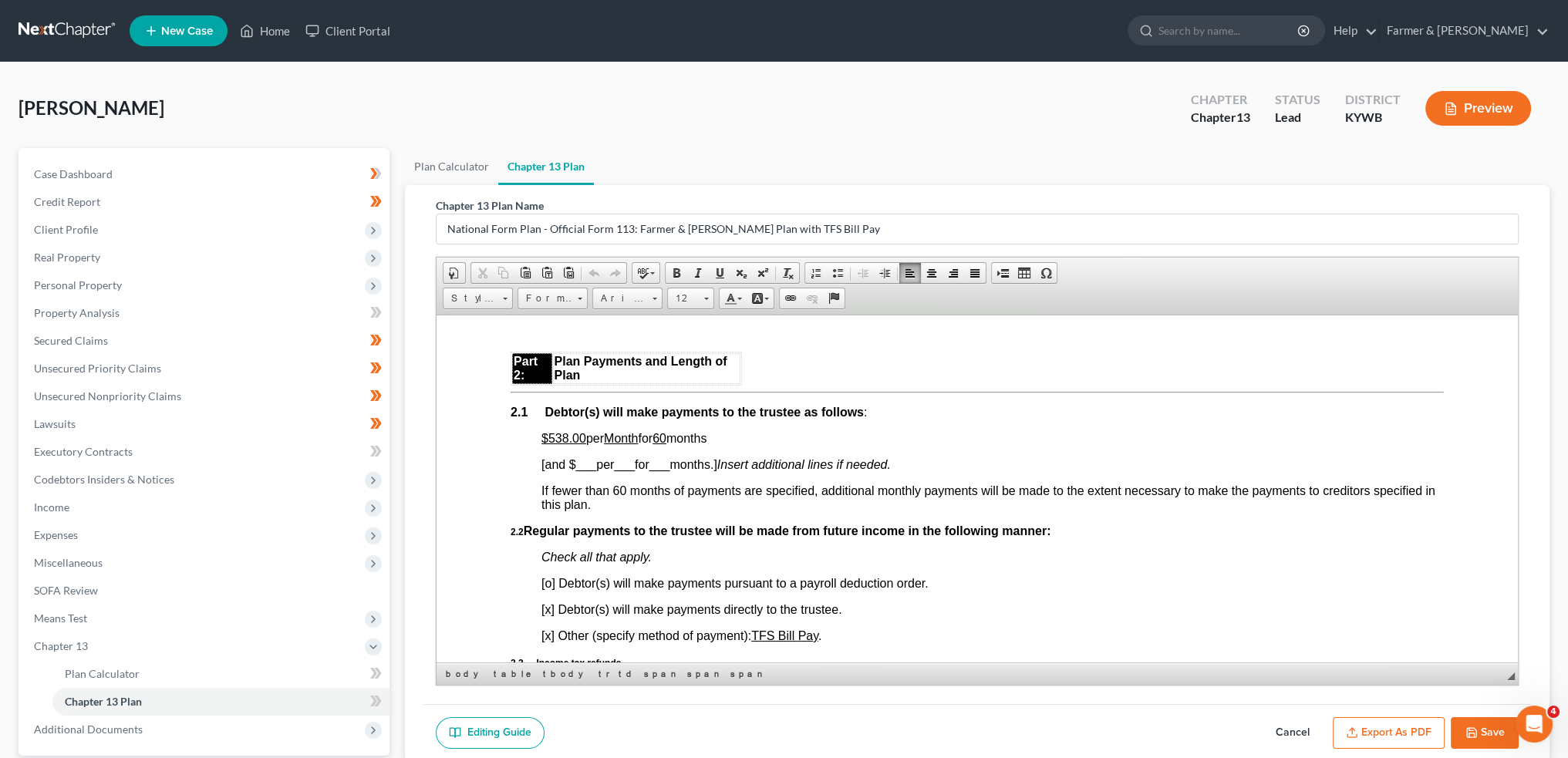
drag, startPoint x: 582, startPoint y: 446, endPoint x: 729, endPoint y: 438, distance: 147.2
click at [729, 438] on p "$538.00 per Month for 60 months" at bounding box center [993, 437] width 903 height 14
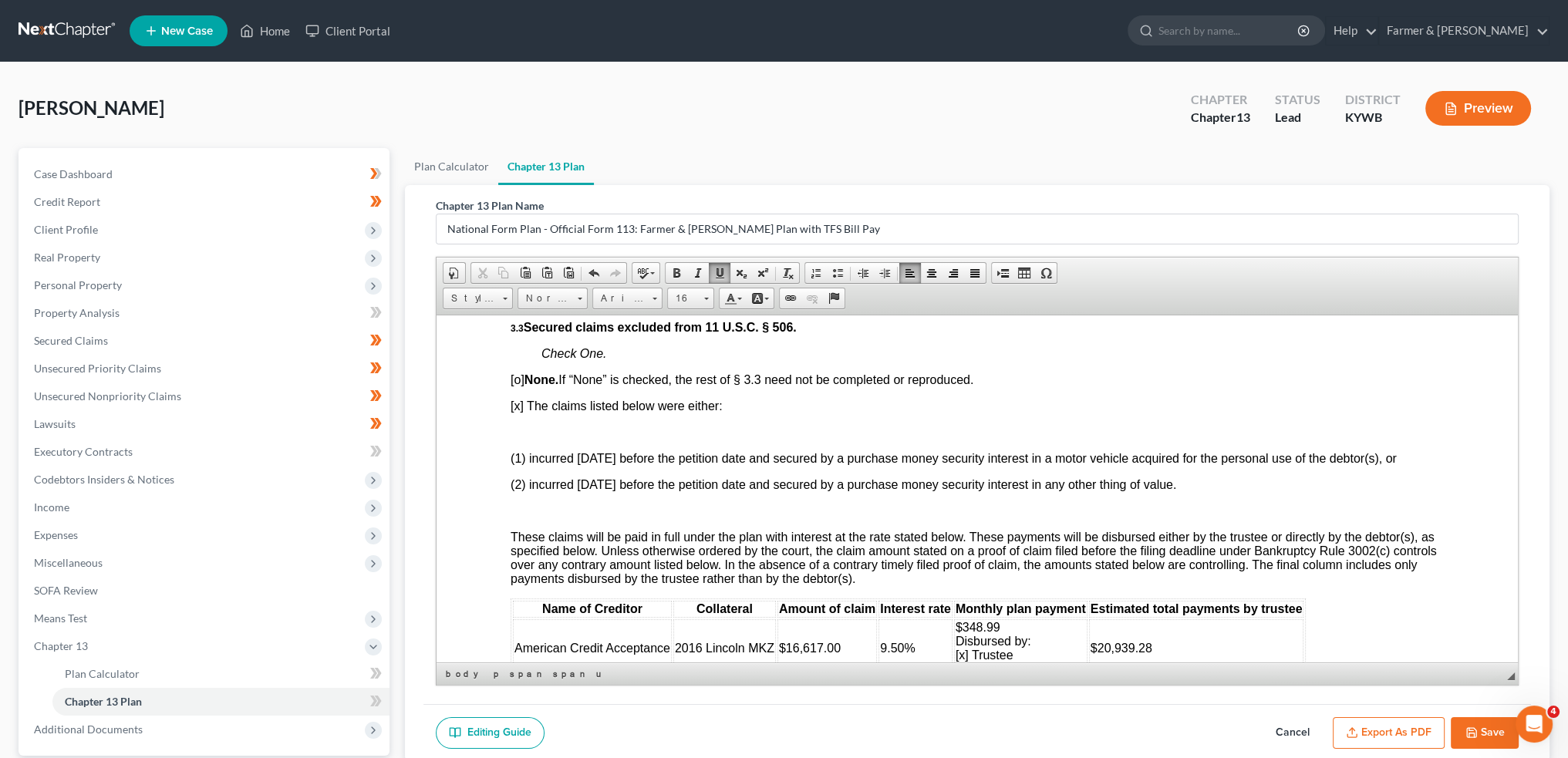
scroll to position [1800, 0]
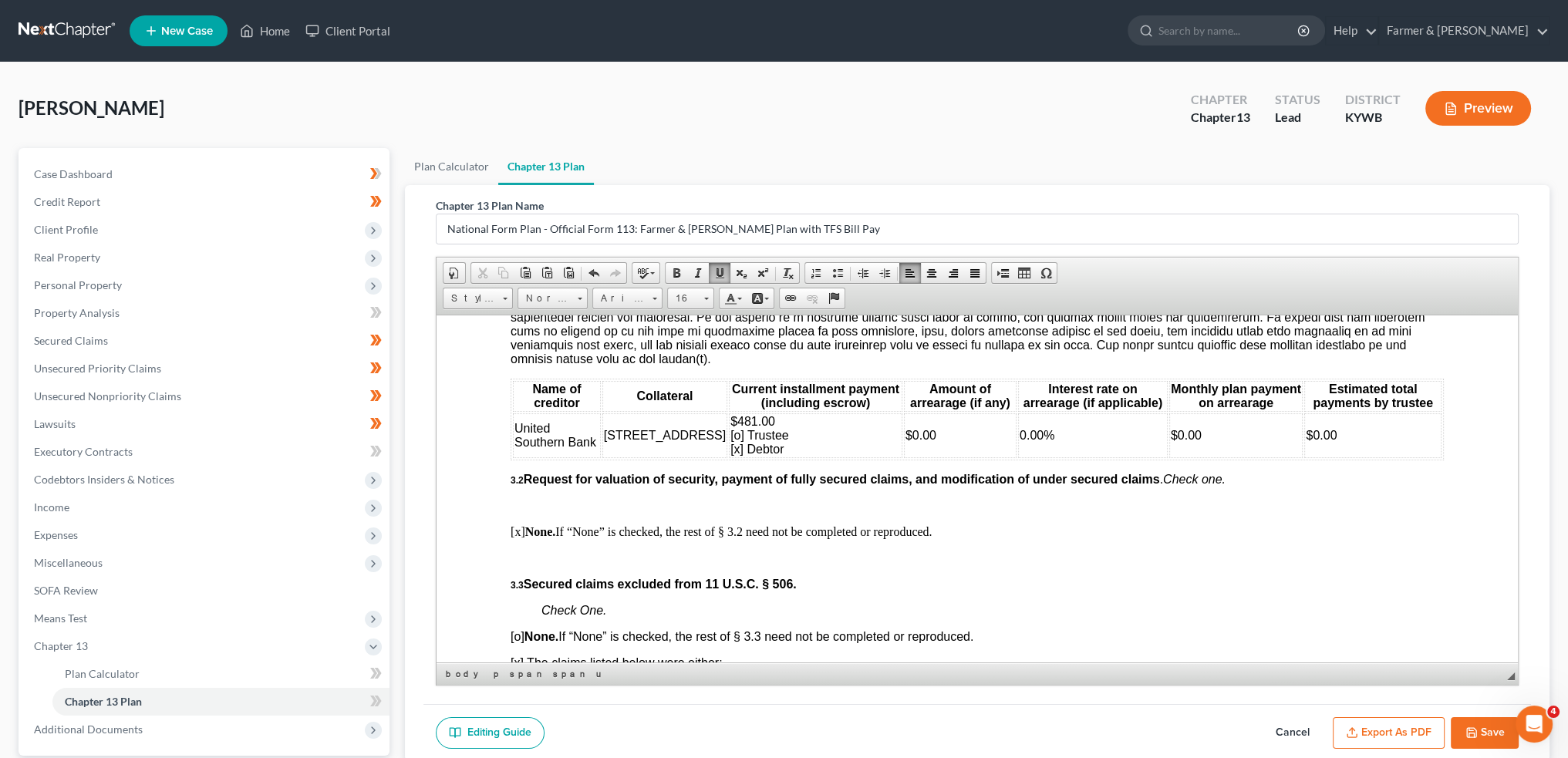
click at [553, 446] on td "United Southern Bank" at bounding box center [556, 434] width 88 height 45
click at [579, 487] on span "Row" at bounding box center [609, 495] width 75 height 19
click at [738, 516] on span "Insert Row After" at bounding box center [716, 515] width 89 height 19
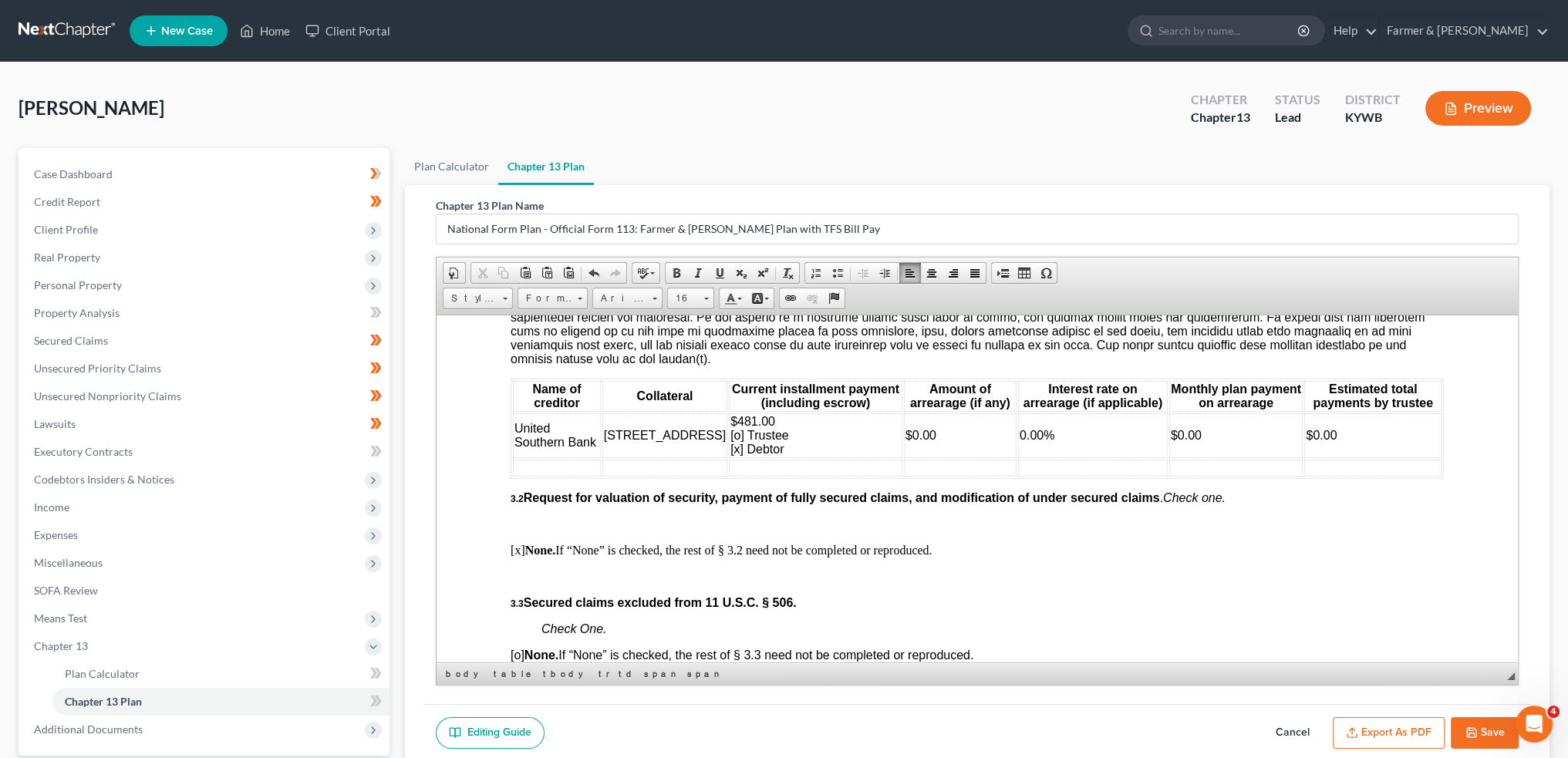
click at [586, 476] on td at bounding box center [556, 467] width 88 height 17
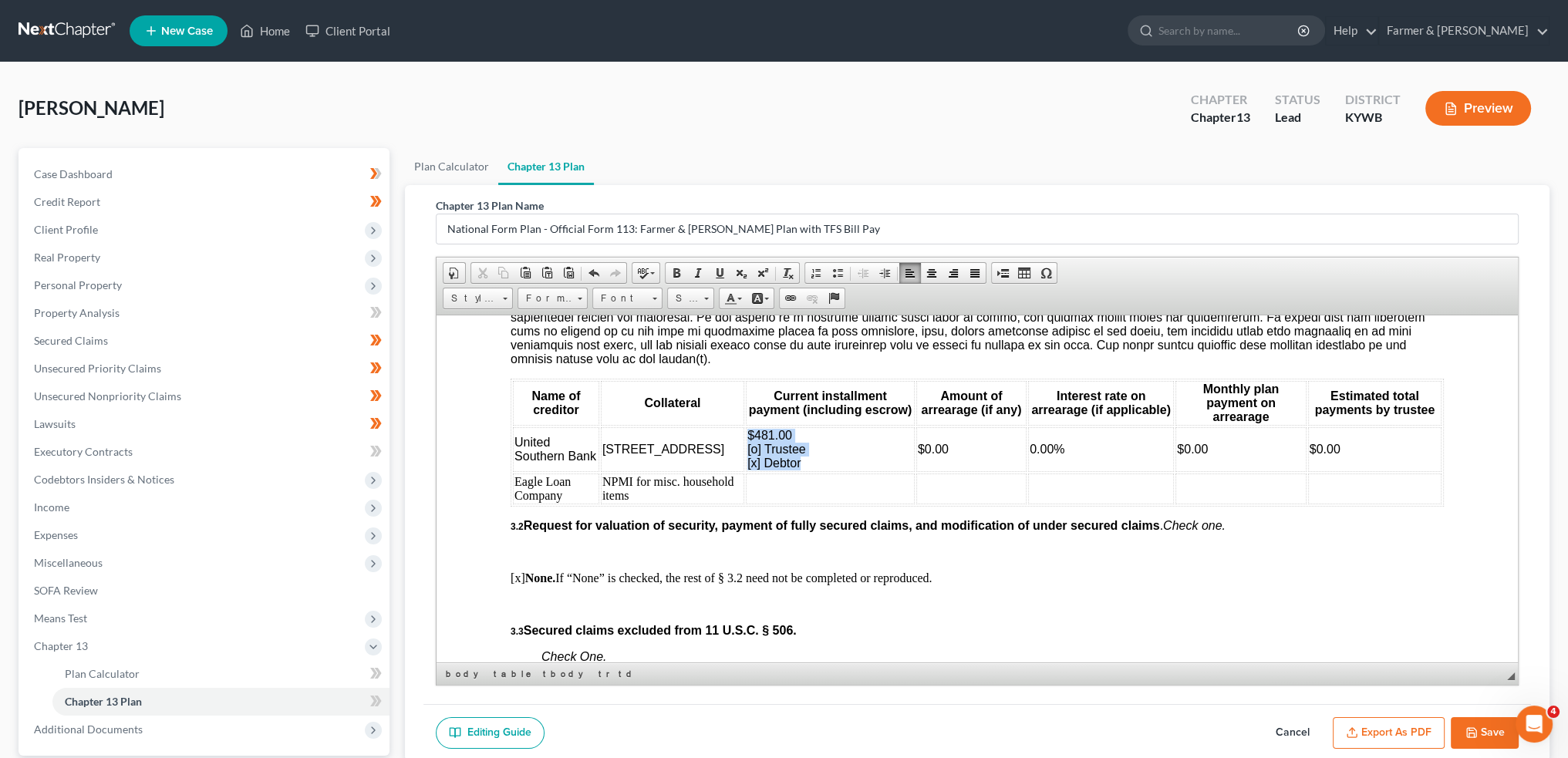
drag, startPoint x: 777, startPoint y: 464, endPoint x: 724, endPoint y: 439, distance: 58.6
click at [746, 439] on td "$481.00 [o] Trustee [x] Debtor" at bounding box center [831, 448] width 169 height 45
copy span "$481.00 [o] Trustee [x] Debtor"
click at [746, 495] on td at bounding box center [831, 488] width 169 height 31
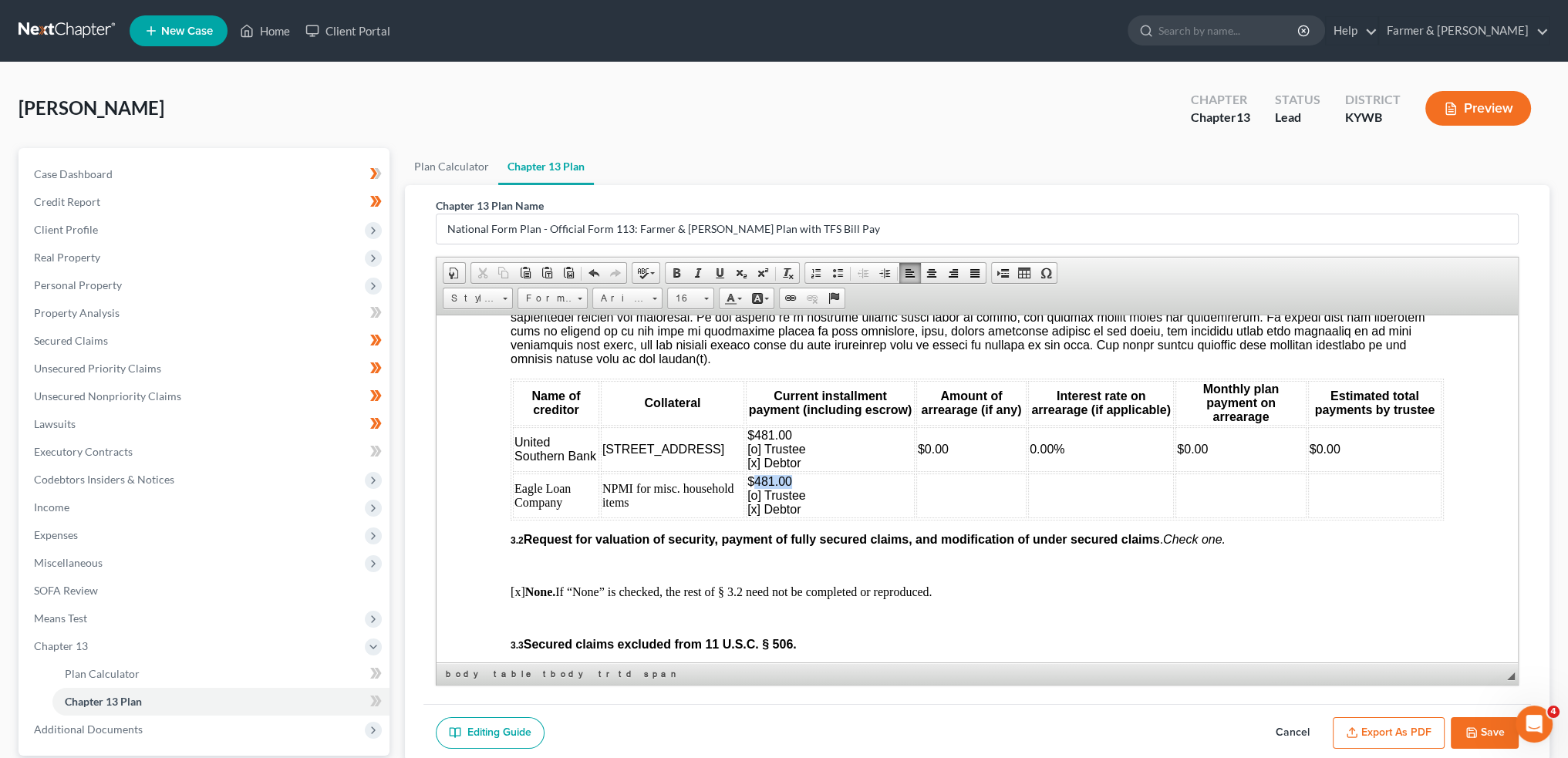
drag, startPoint x: 729, startPoint y: 483, endPoint x: 767, endPoint y: 482, distance: 38.0
click at [767, 482] on td "$481.00 [o] Trustee [x] Debtor" at bounding box center [831, 494] width 169 height 45
click at [747, 511] on span "[x] Debtor" at bounding box center [774, 508] width 54 height 13
click at [812, 512] on td "$161.00 [o] Trustee [o] Debtor" at bounding box center [831, 494] width 169 height 45
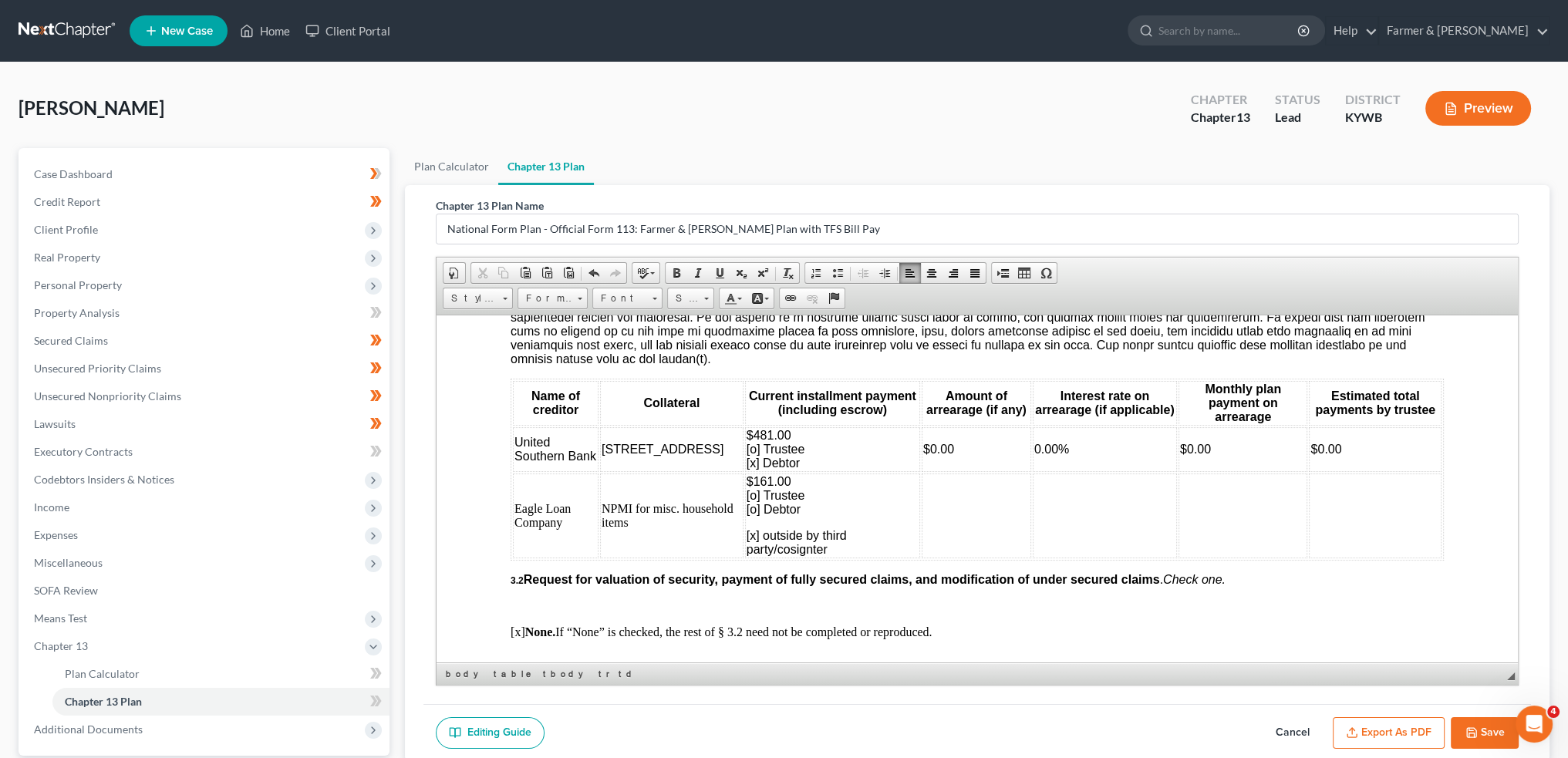
drag, startPoint x: 787, startPoint y: 553, endPoint x: 878, endPoint y: 535, distance: 92.8
click at [805, 549] on p "[x] outside by third party/cosignter" at bounding box center [832, 542] width 172 height 28
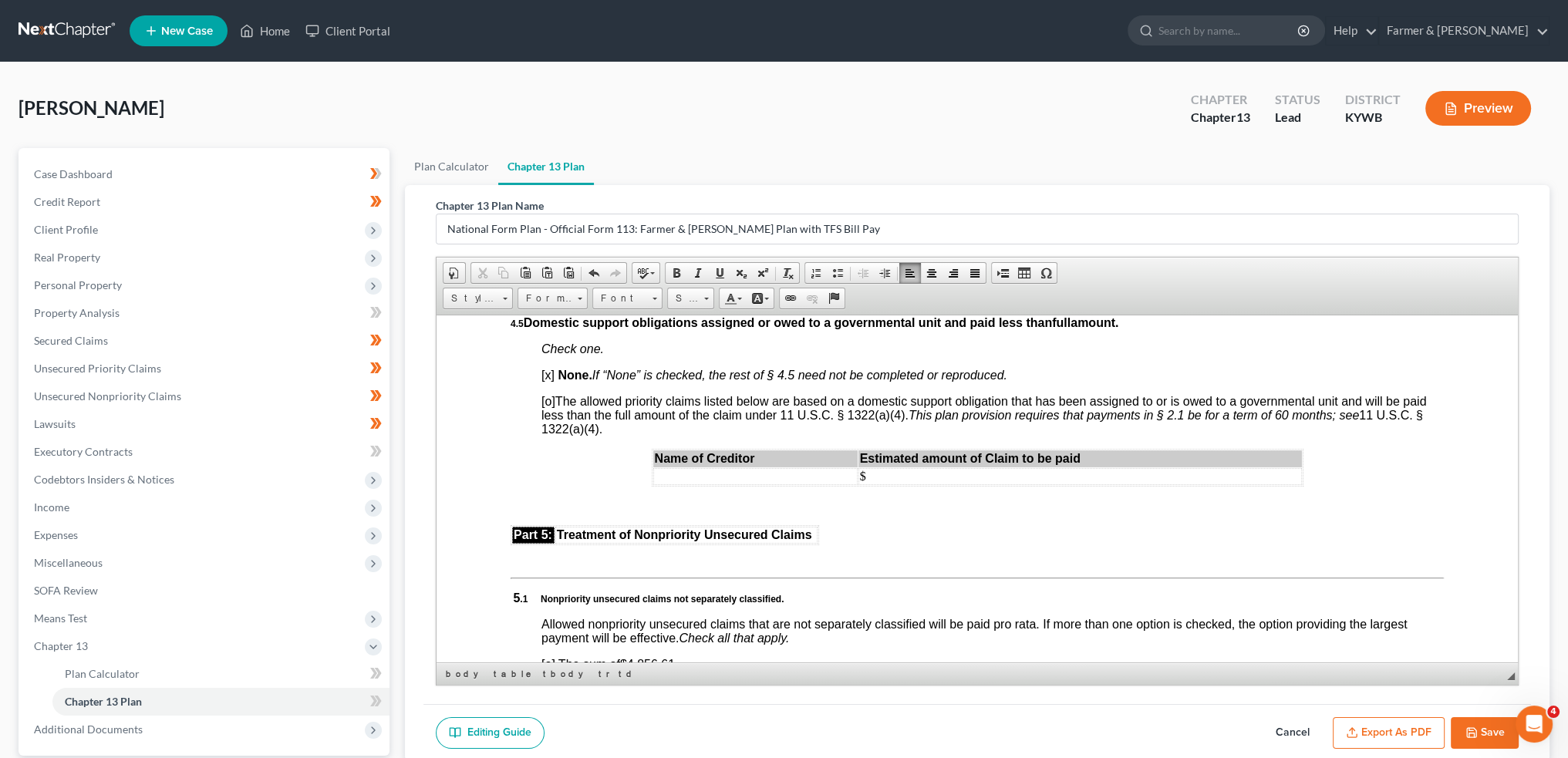
scroll to position [3471, 0]
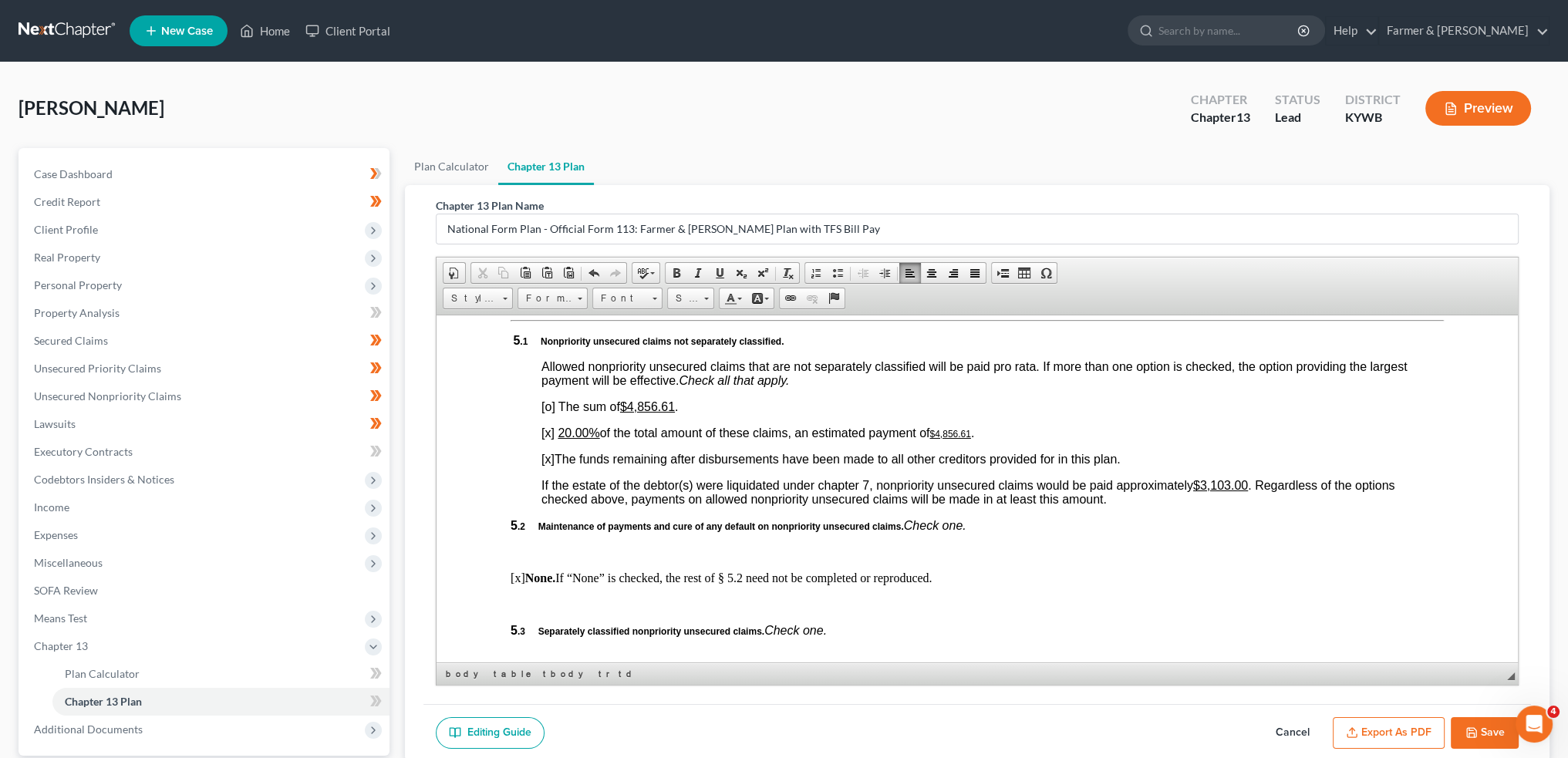
click at [566, 439] on u "20.00%" at bounding box center [579, 432] width 42 height 13
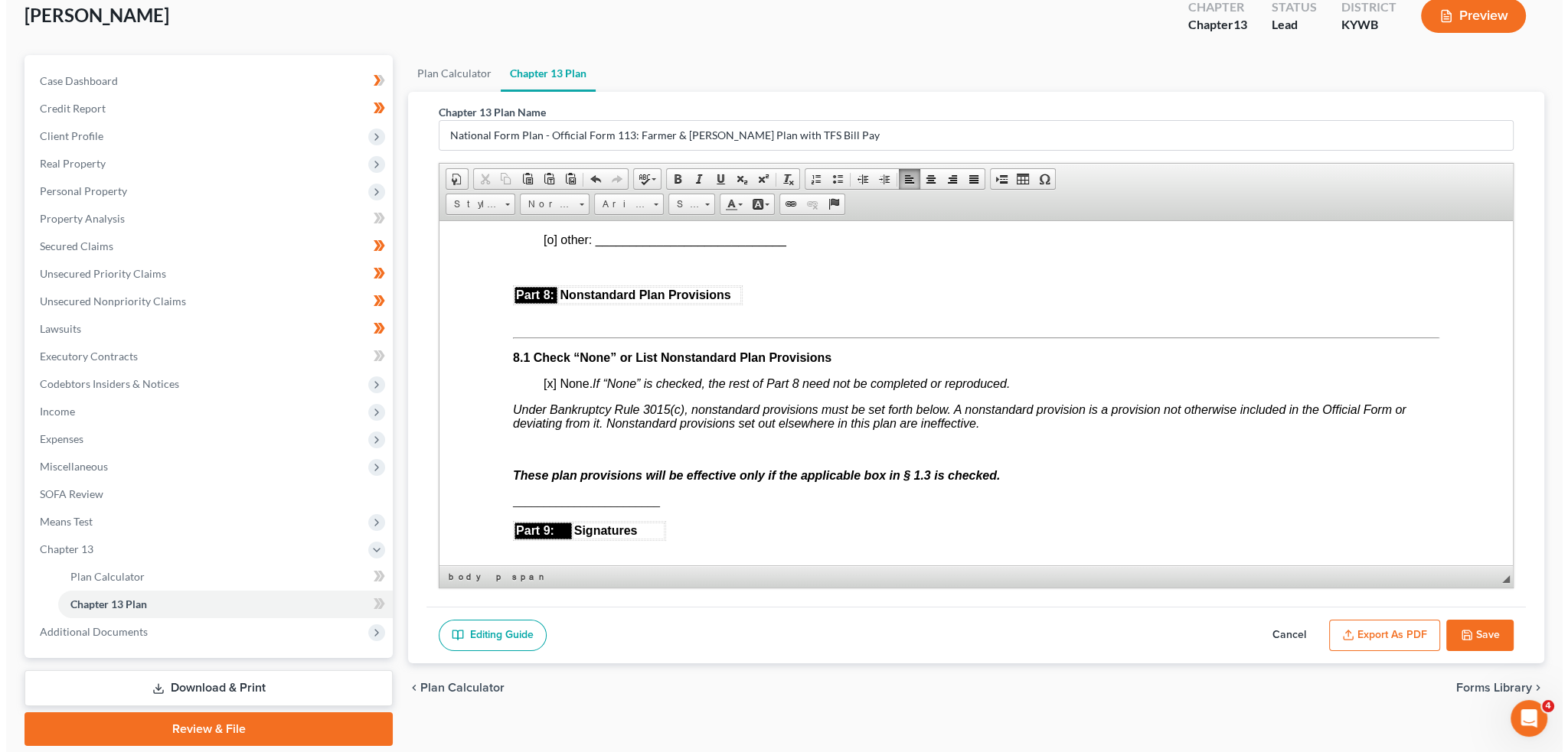
scroll to position [142, 0]
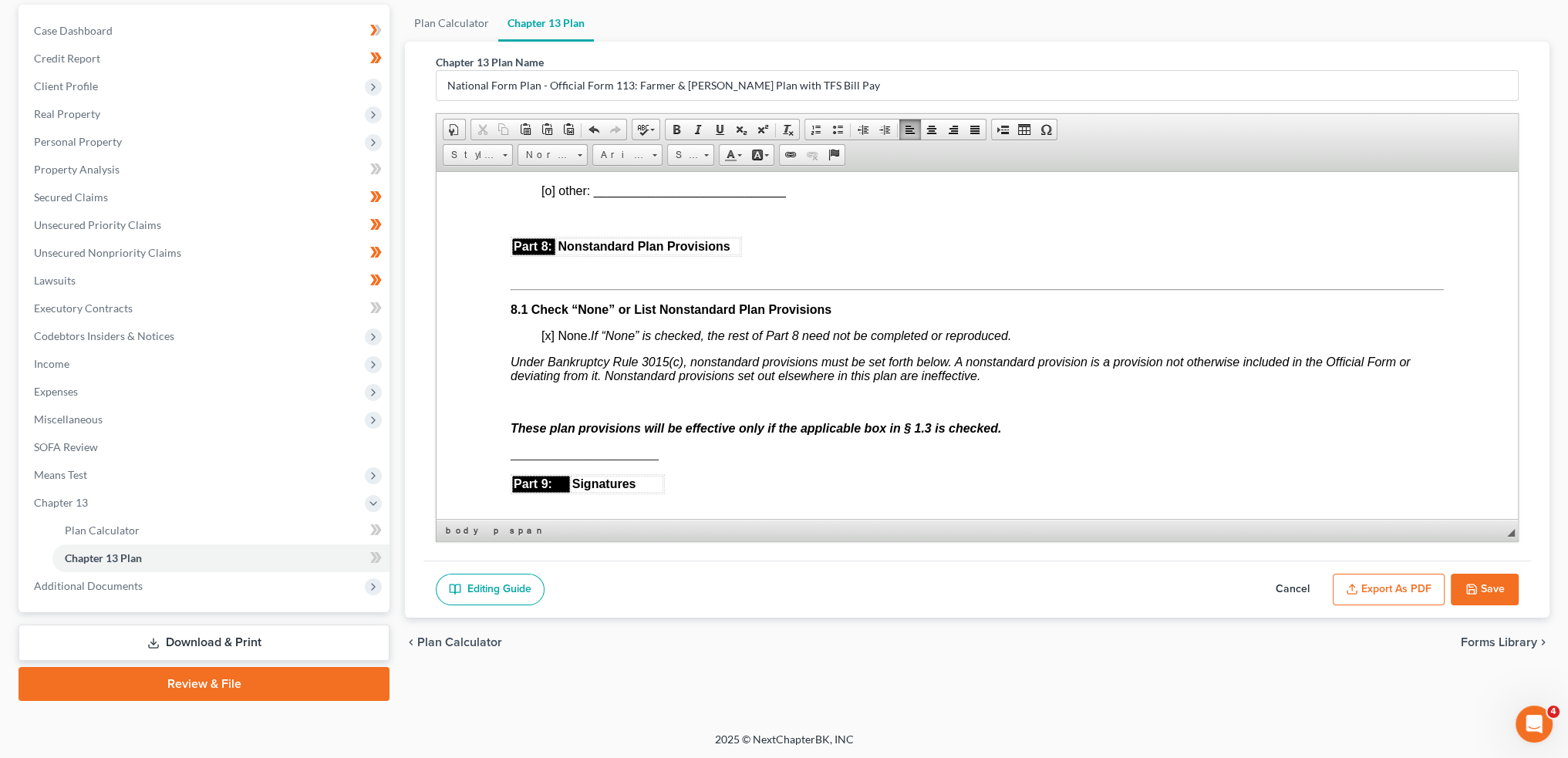
click at [1370, 598] on button "Export as PDF" at bounding box center [1388, 590] width 112 height 33
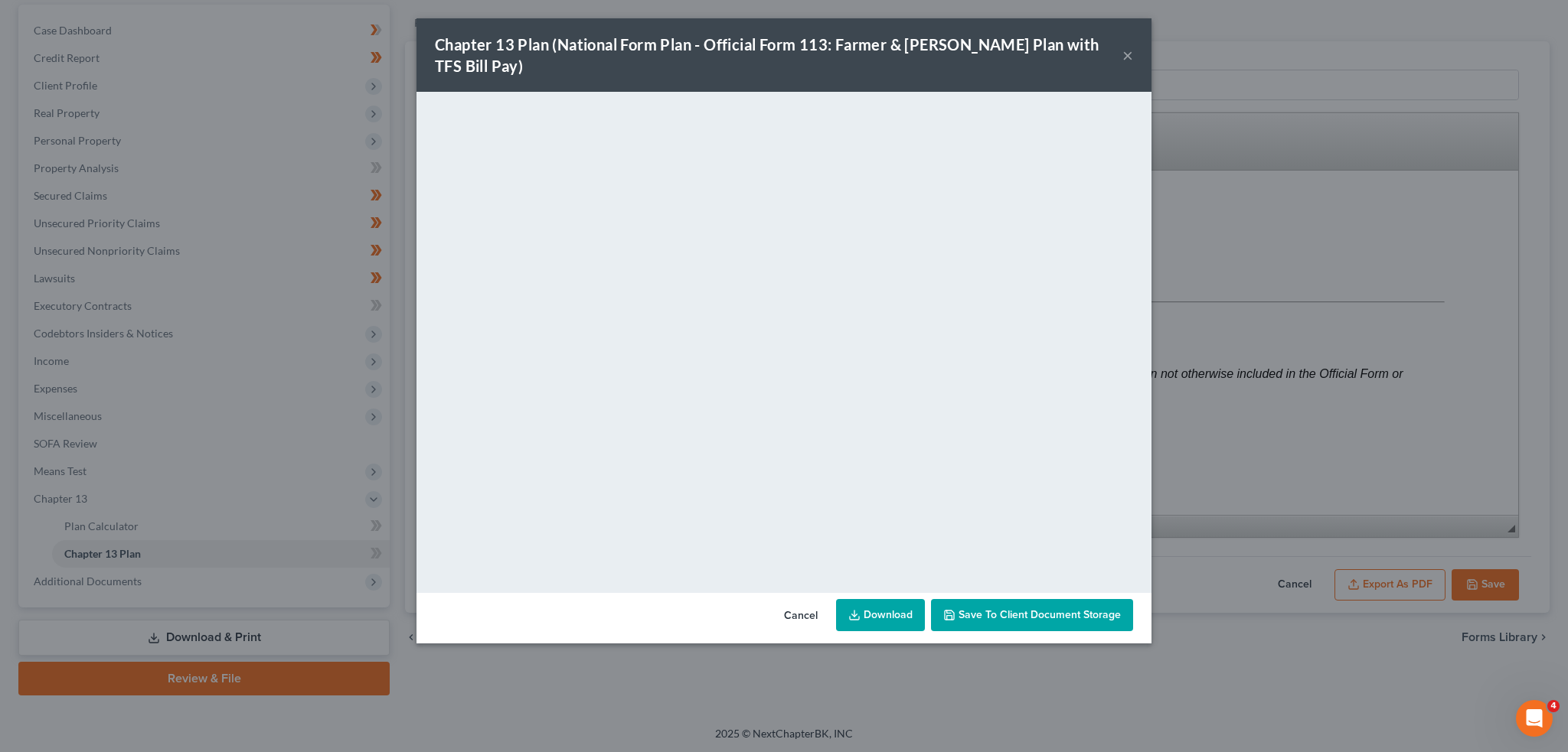
click at [1045, 609] on span "Save to Client Document Storage" at bounding box center [1039, 615] width 162 height 13
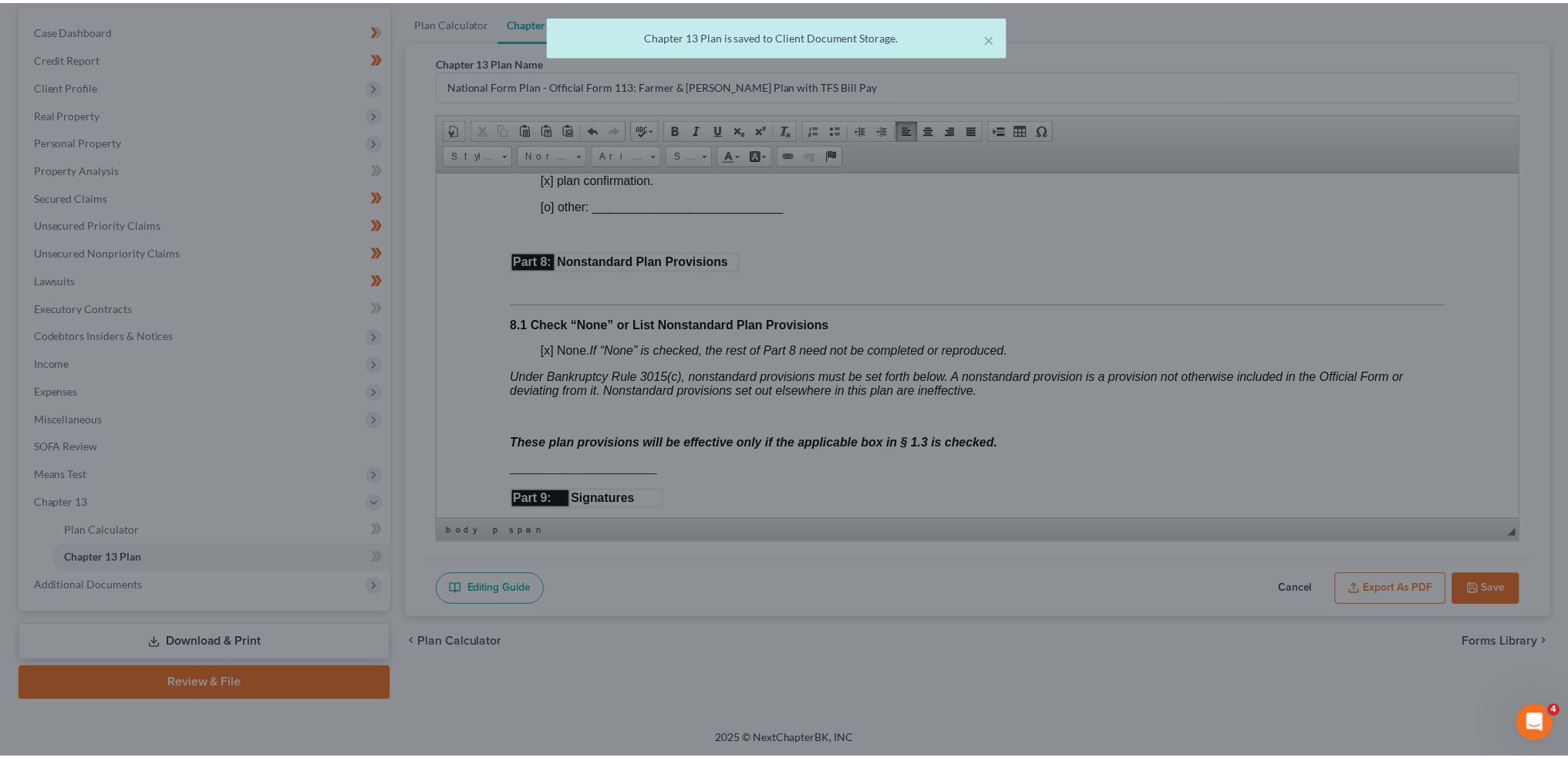
scroll to position [4242, 0]
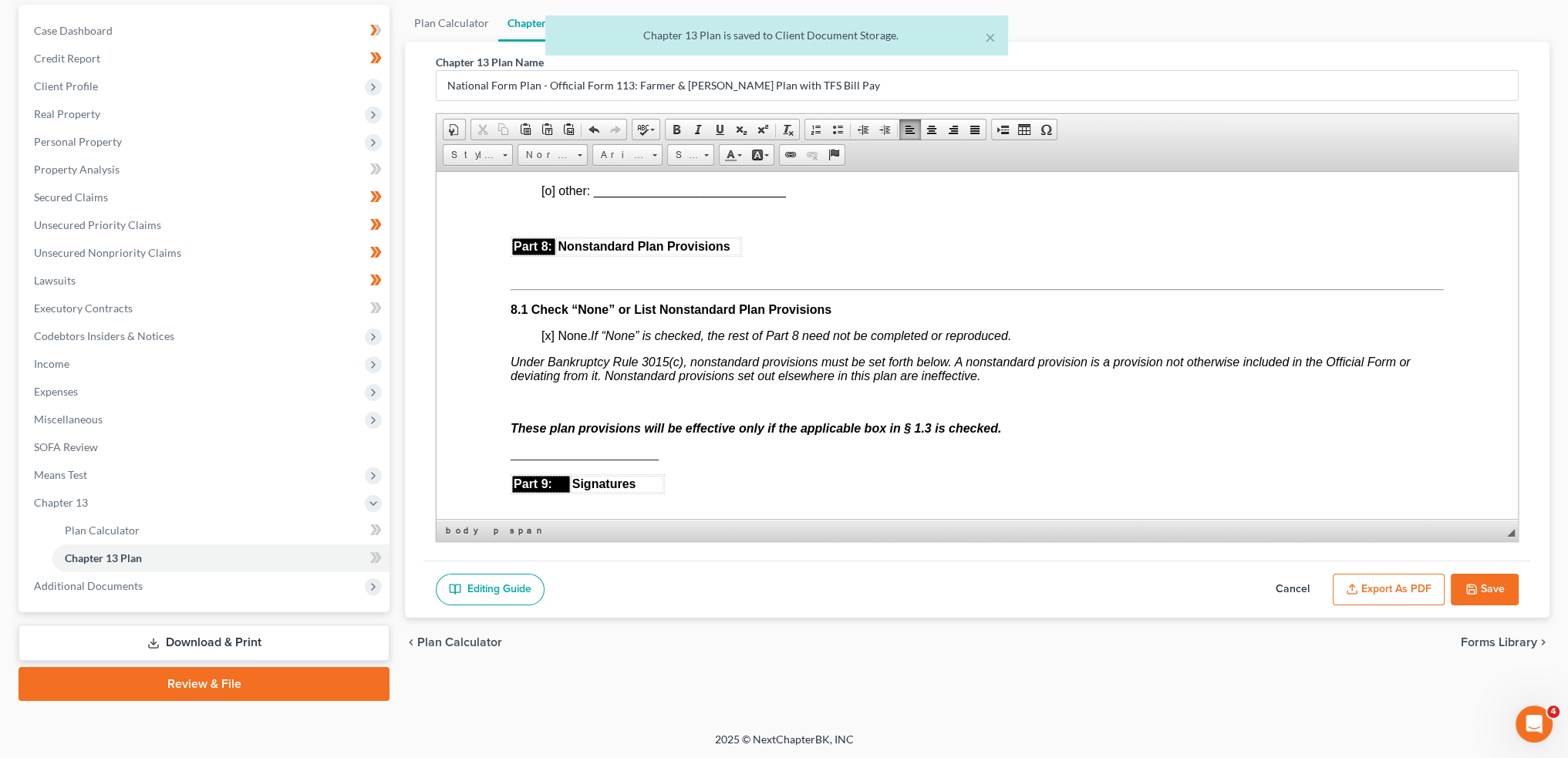
click at [1500, 583] on button "Save" at bounding box center [1484, 590] width 68 height 33
select select "3"
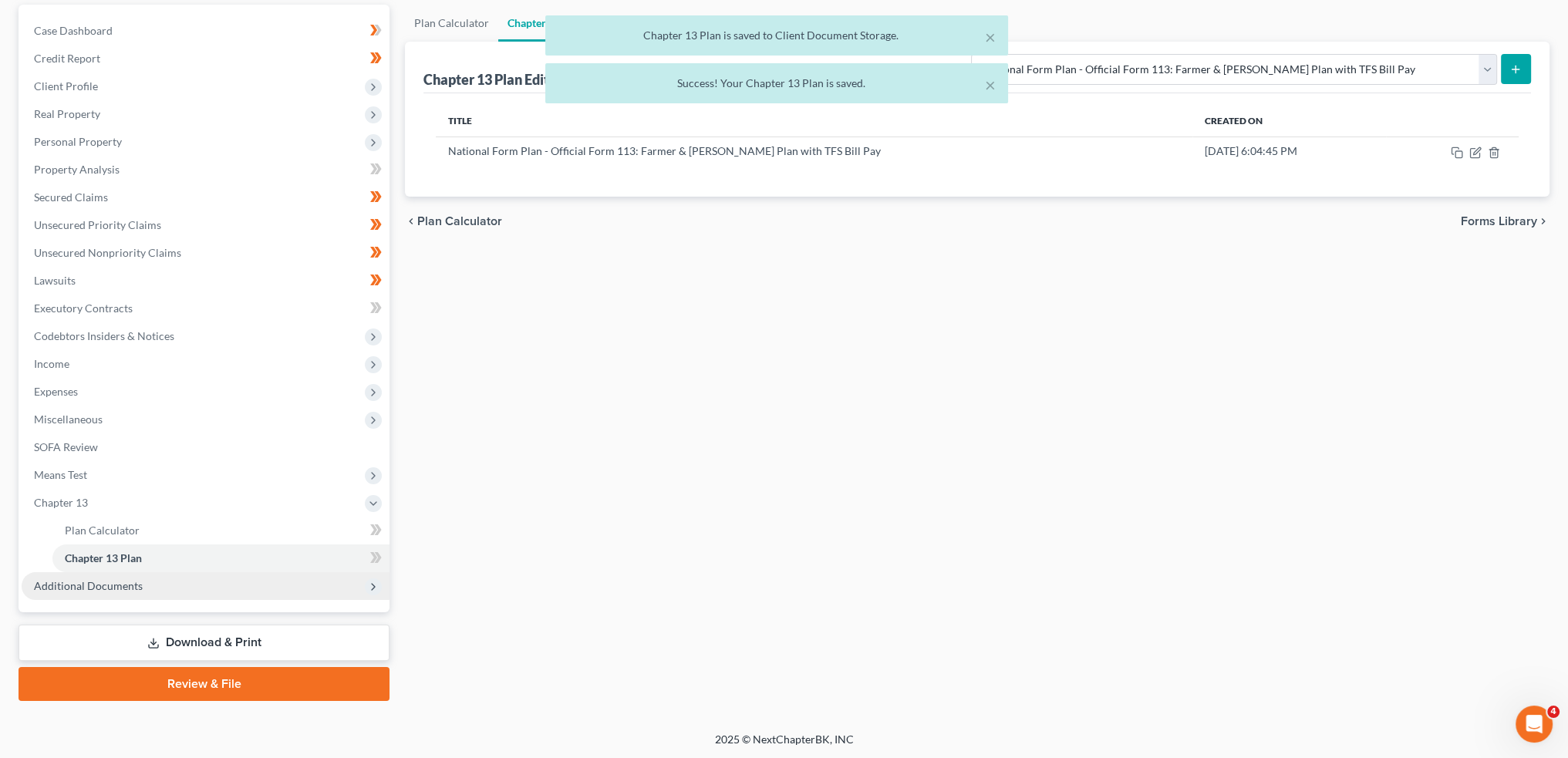
click at [156, 585] on span "Additional Documents" at bounding box center [205, 586] width 368 height 28
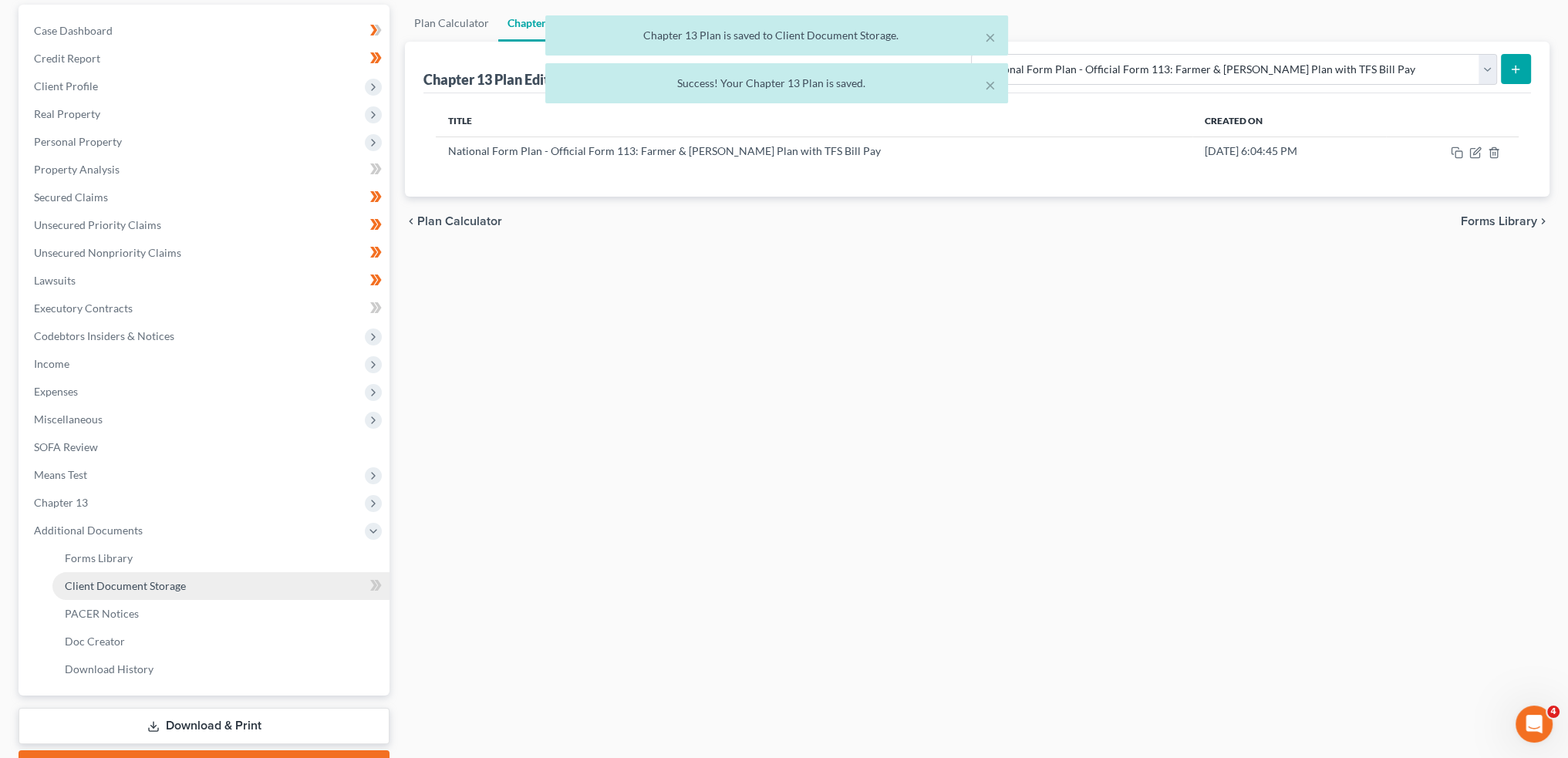
click at [165, 585] on span "Client Document Storage" at bounding box center [125, 585] width 121 height 13
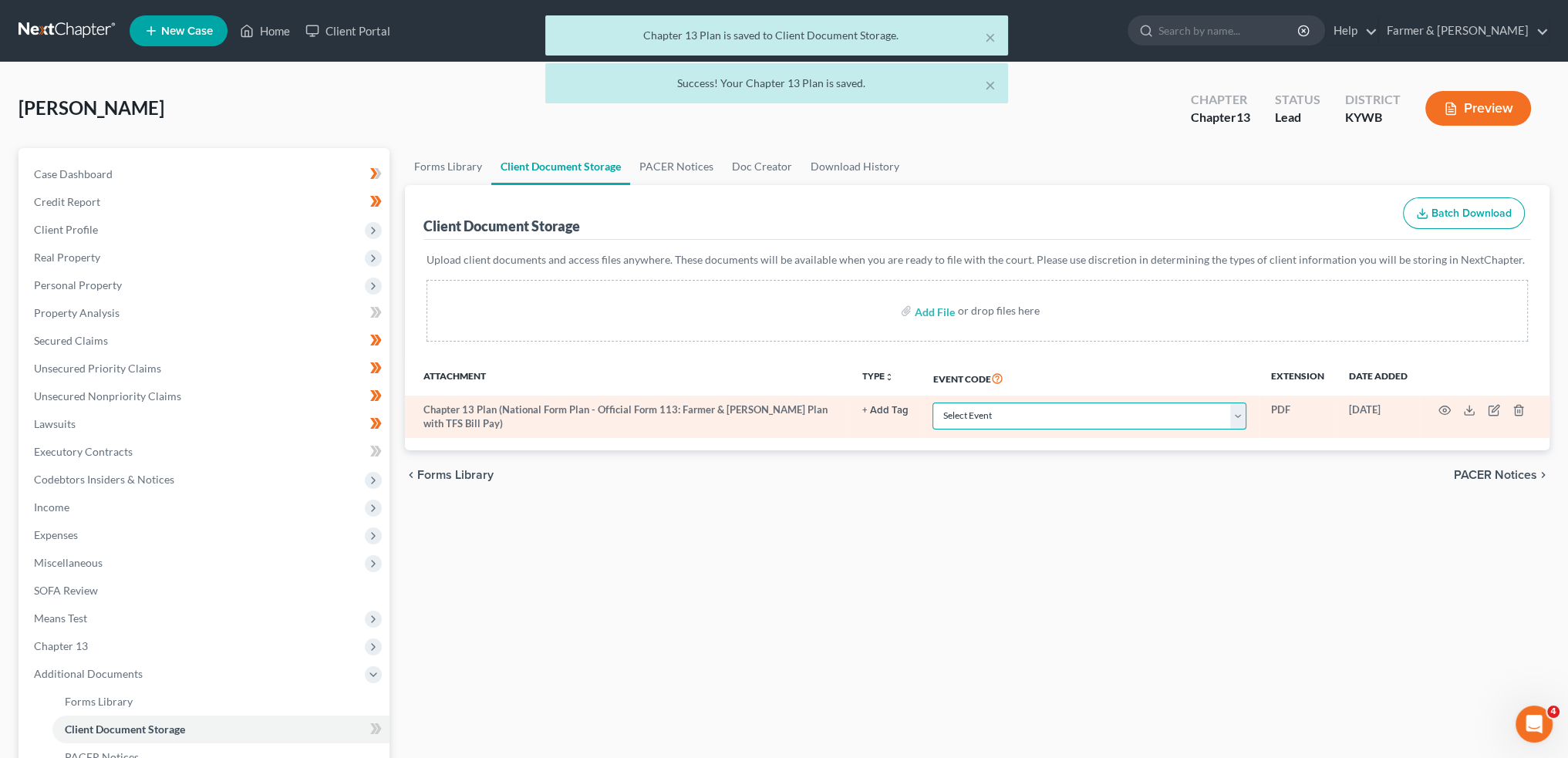
click at [1006, 419] on select "Select Event Amended Answer Amended Complaint Amended List of Creditors (Fee) A…" at bounding box center [1089, 416] width 314 height 27
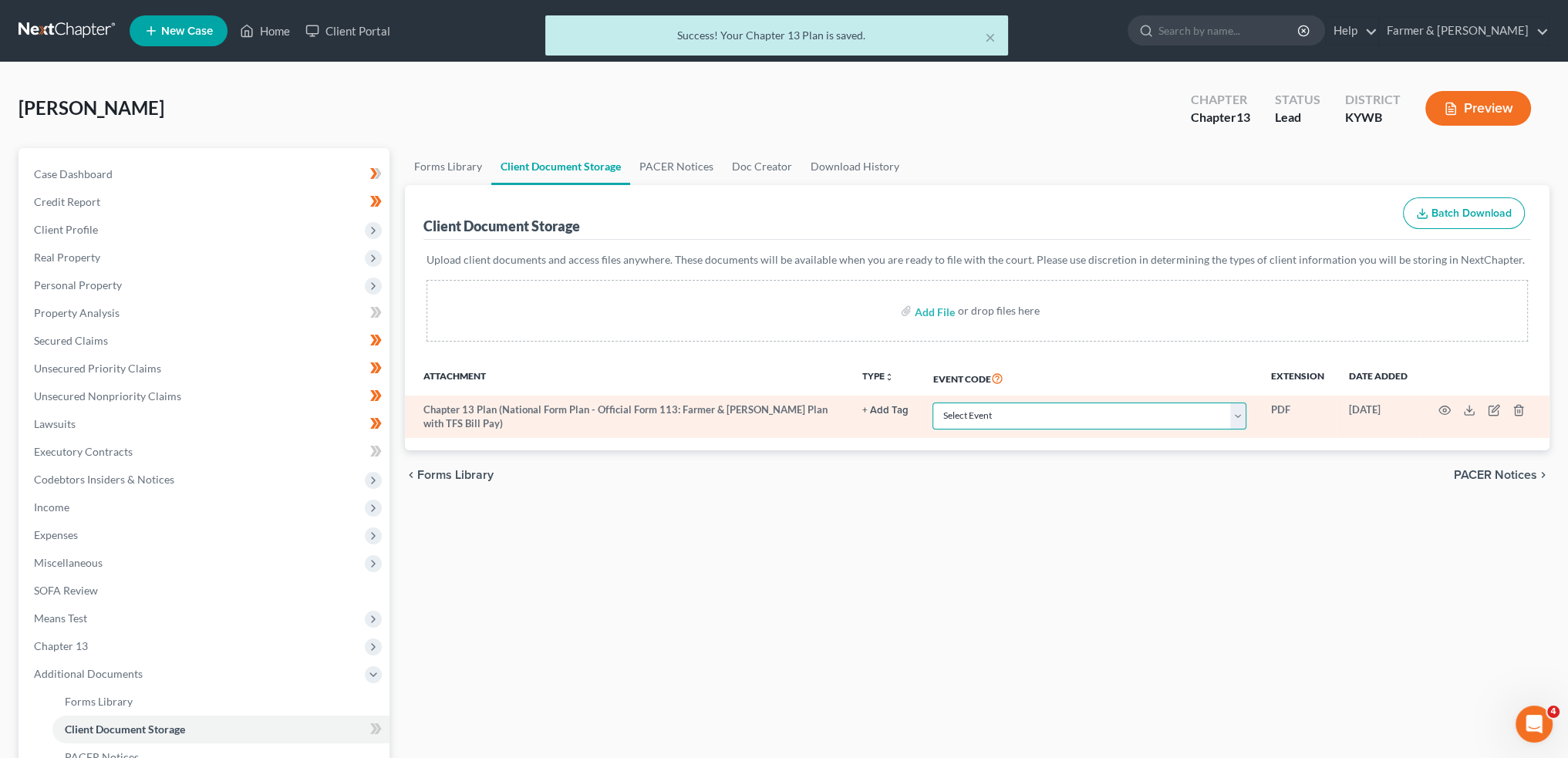
select select "16"
click at [933, 403] on select "Select Event Amended Answer Amended Complaint Amended List of Creditors (Fee) A…" at bounding box center [1089, 416] width 314 height 27
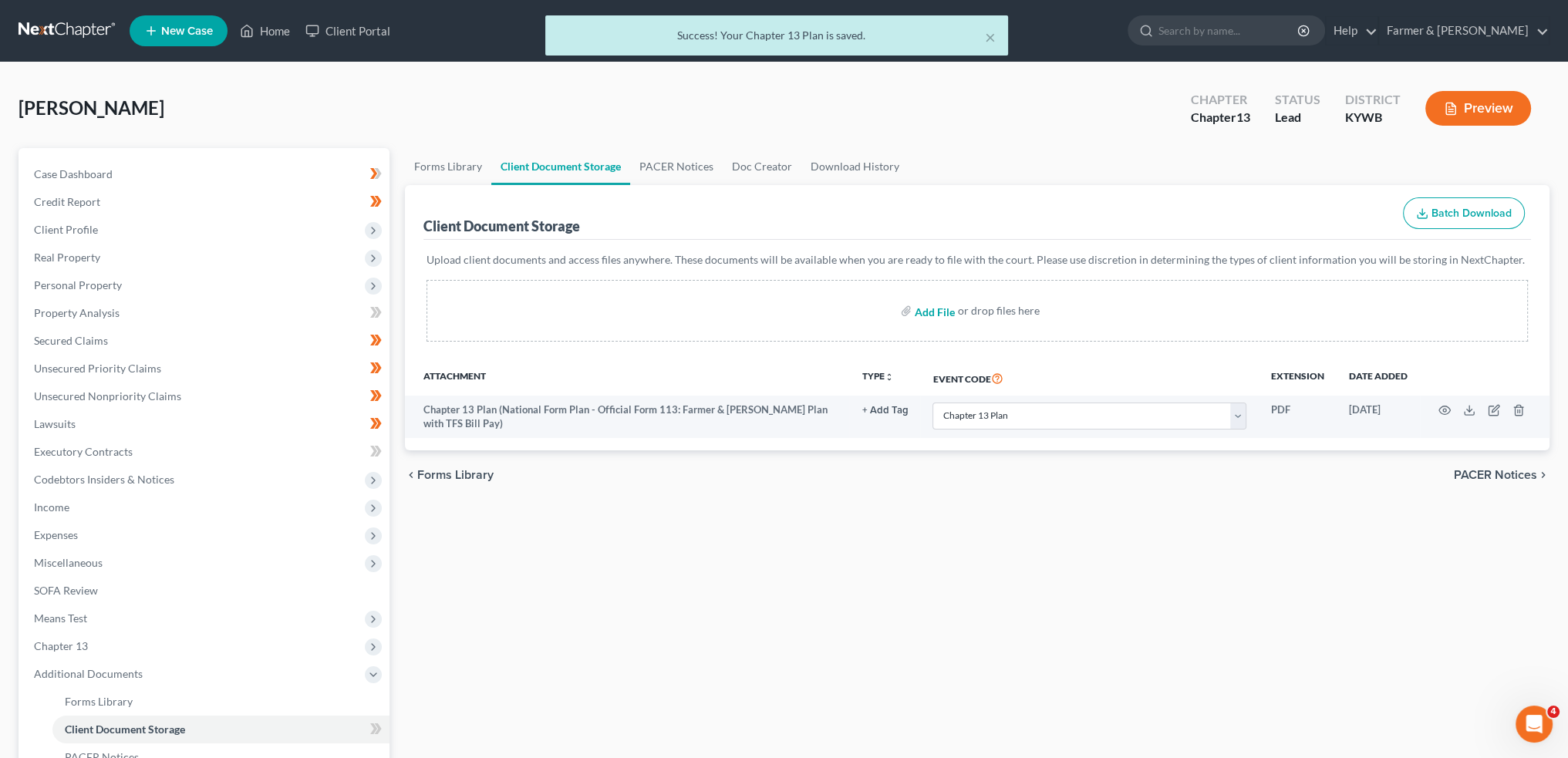
click at [920, 311] on input "file" at bounding box center [933, 311] width 37 height 28
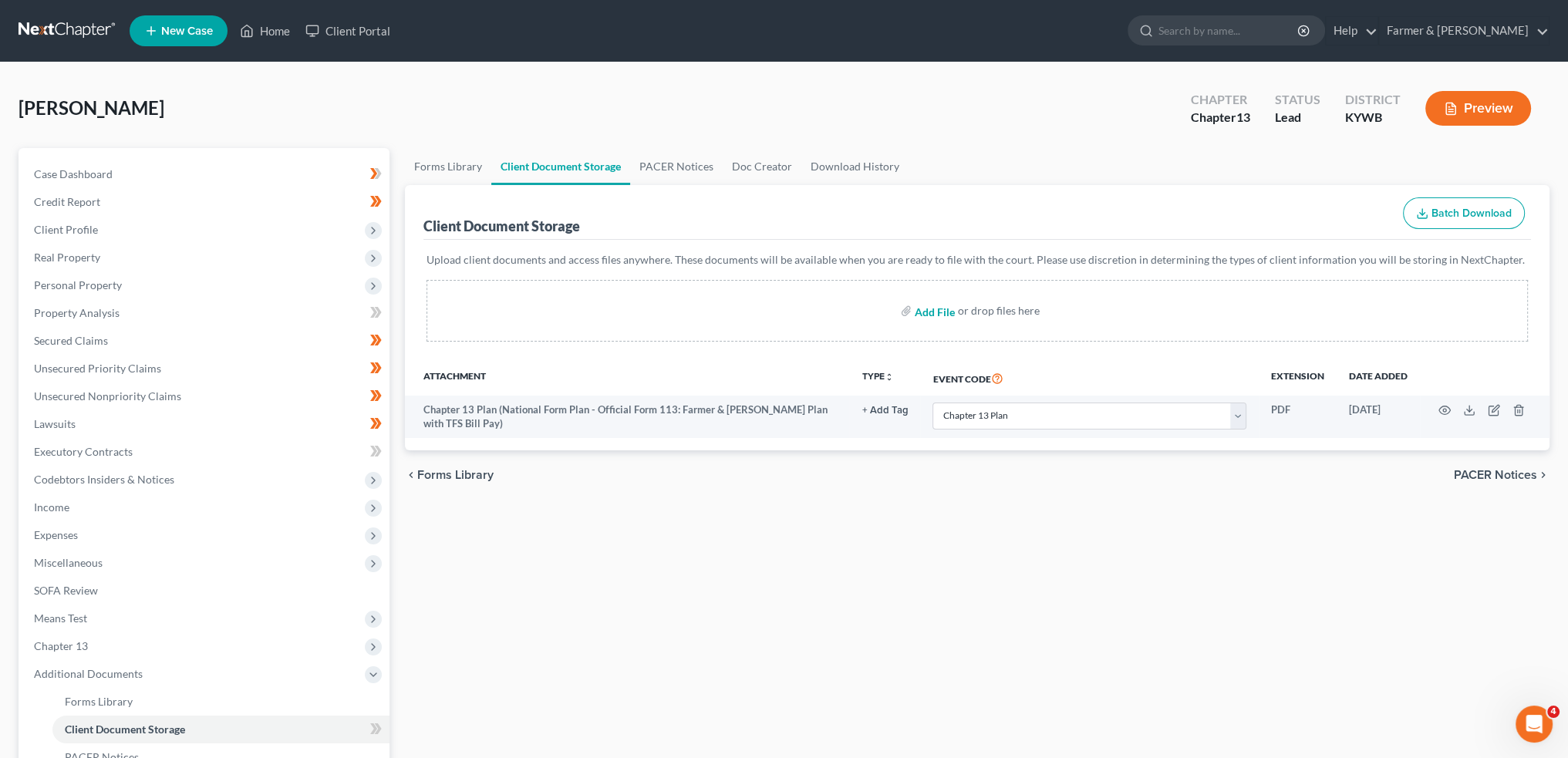
type input "C:\fakepath\202508Owen_Julia_06531_KYW_CC_040000331.pdf"
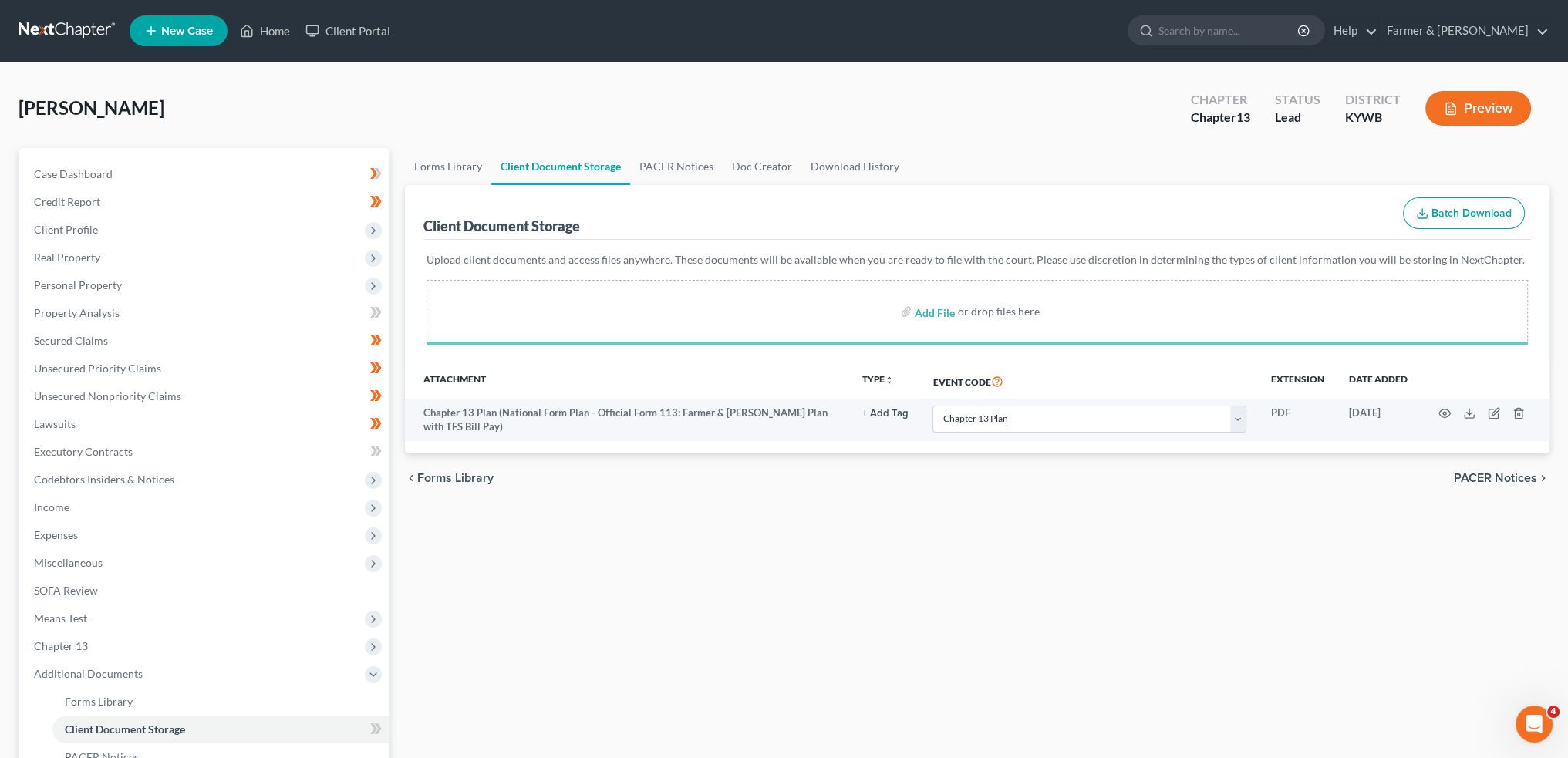
select select "16"
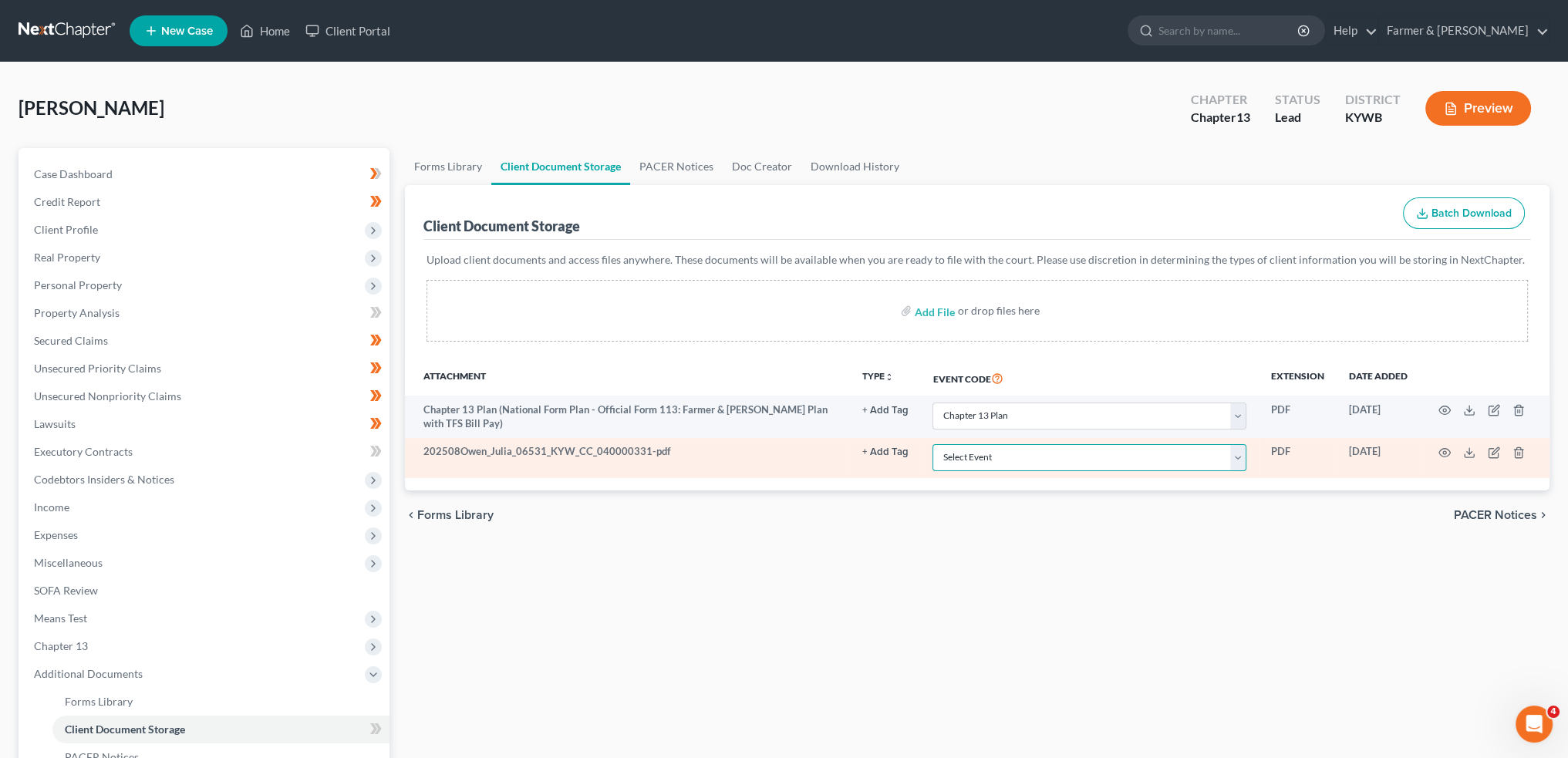
click at [1012, 461] on select "Select Event Amended Answer Amended Complaint Amended List of Creditors (Fee) A…" at bounding box center [1089, 458] width 314 height 27
select select "7"
click at [933, 444] on select "Select Event Amended Answer Amended Complaint Amended List of Creditors (Fee) A…" at bounding box center [1089, 458] width 314 height 27
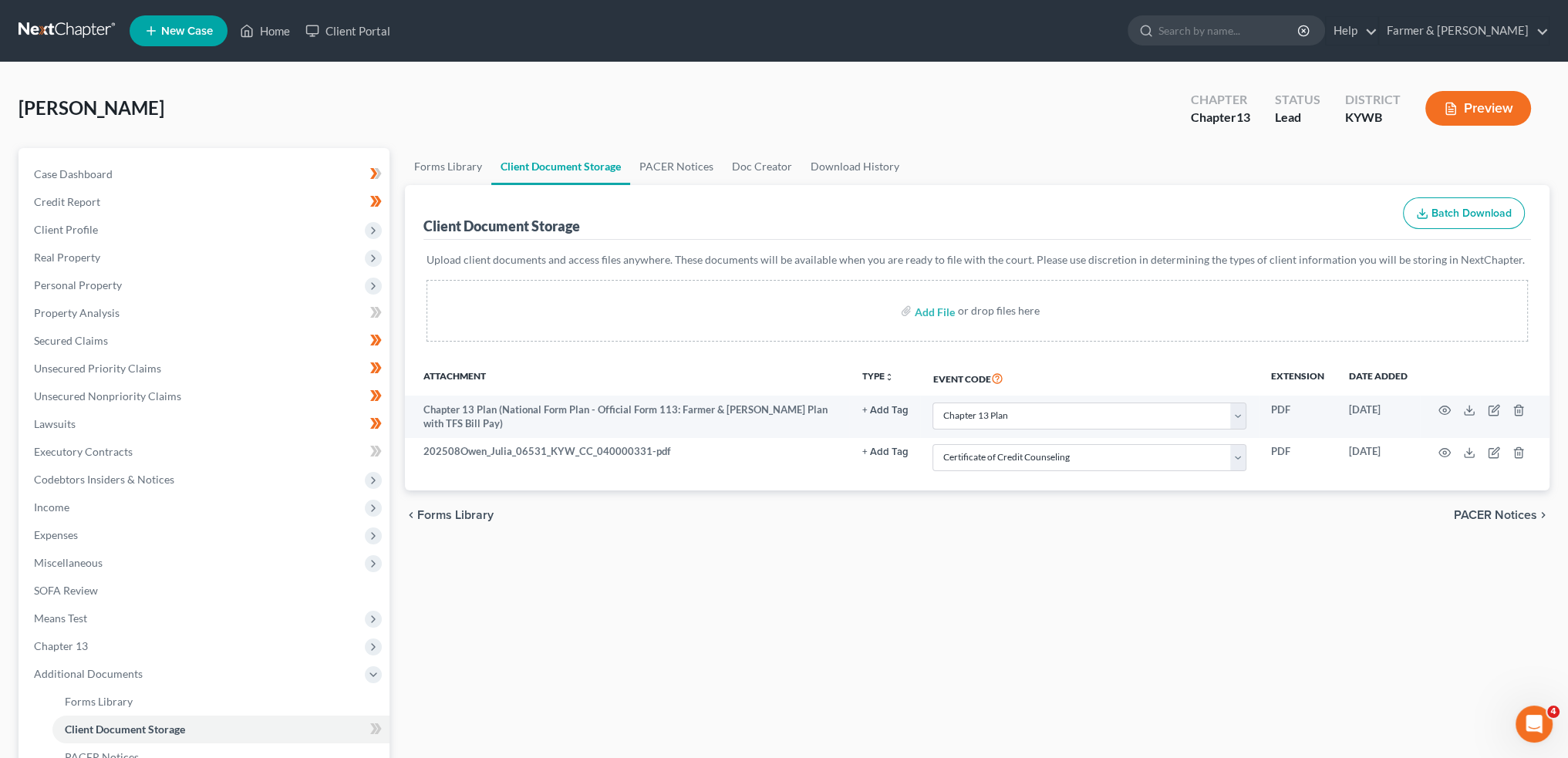
click at [817, 563] on div "Forms Library Client Document Storage PACER Notices Doc Creator Download Histor…" at bounding box center [977, 538] width 1160 height 780
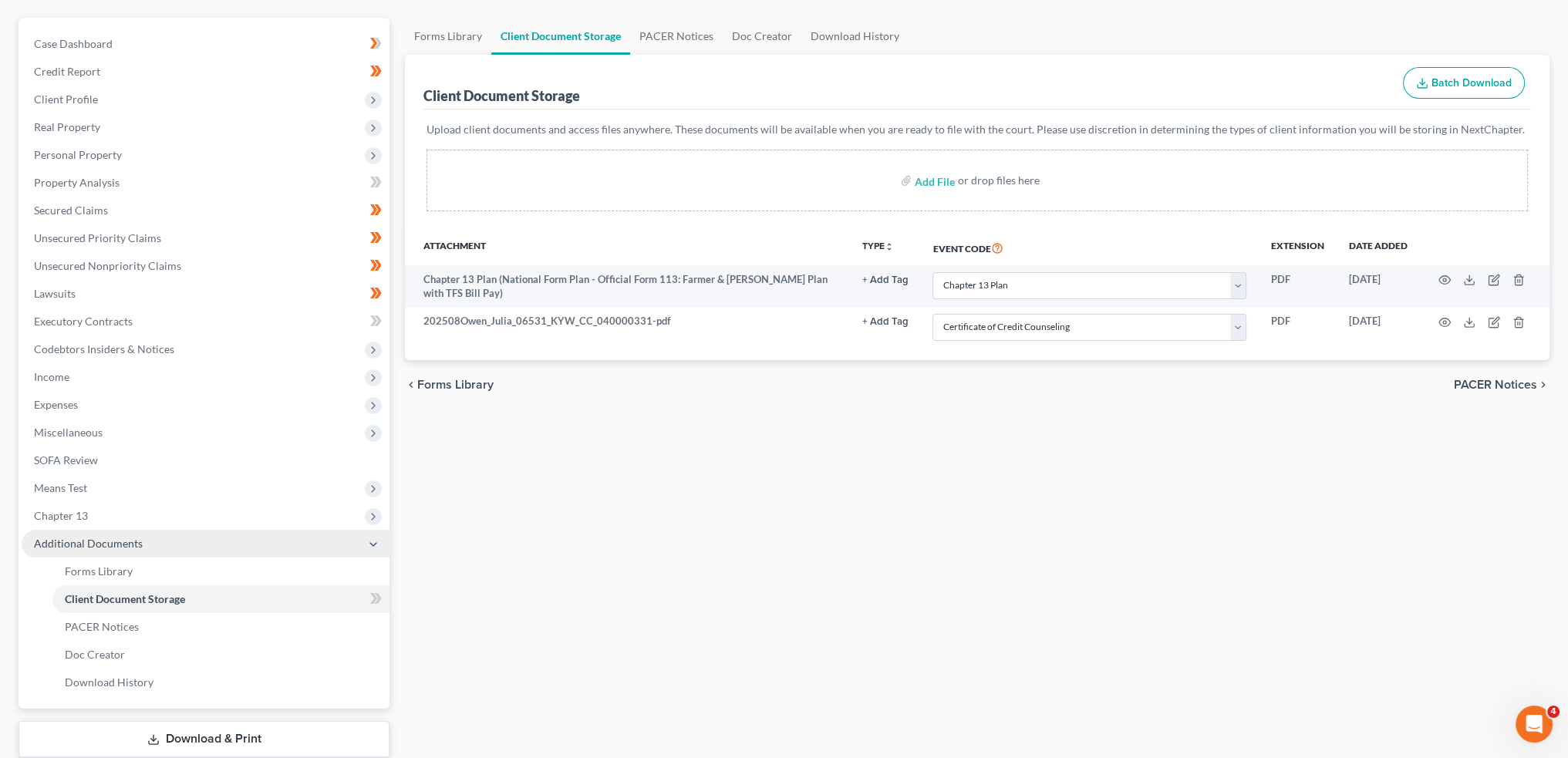
scroll to position [226, 0]
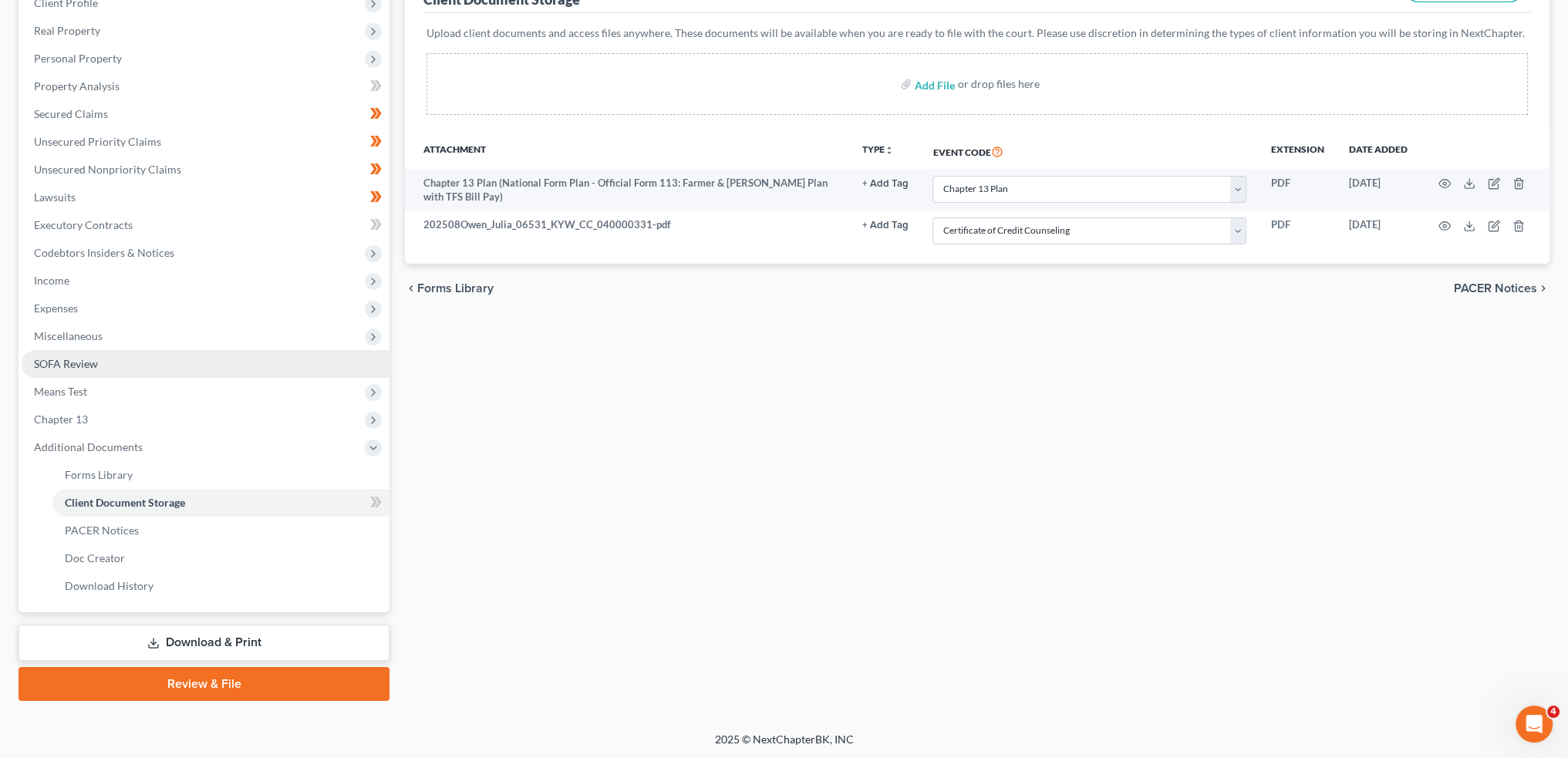
click at [155, 359] on link "SOFA Review" at bounding box center [205, 364] width 368 height 28
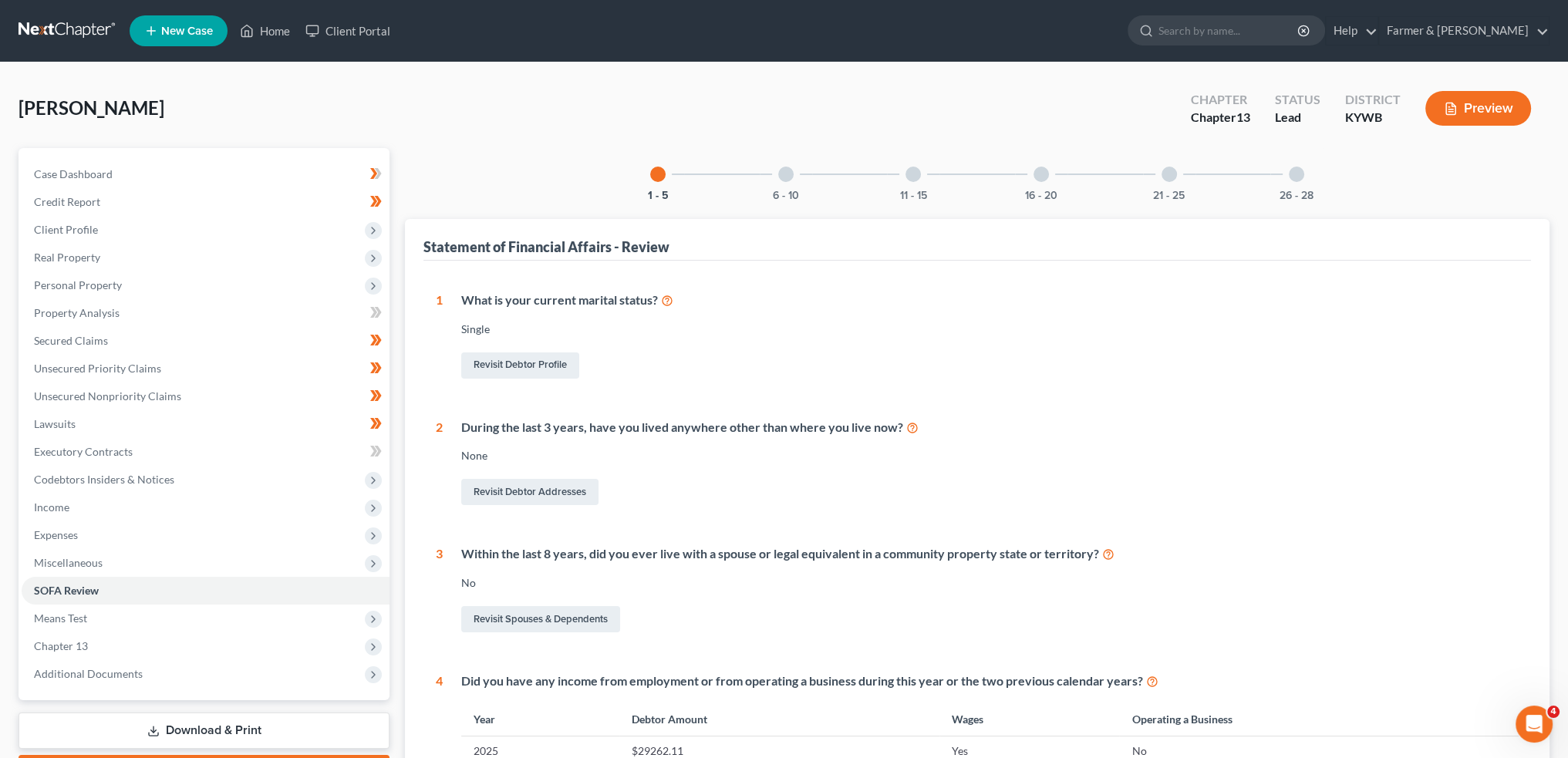
click at [786, 168] on div at bounding box center [785, 174] width 15 height 15
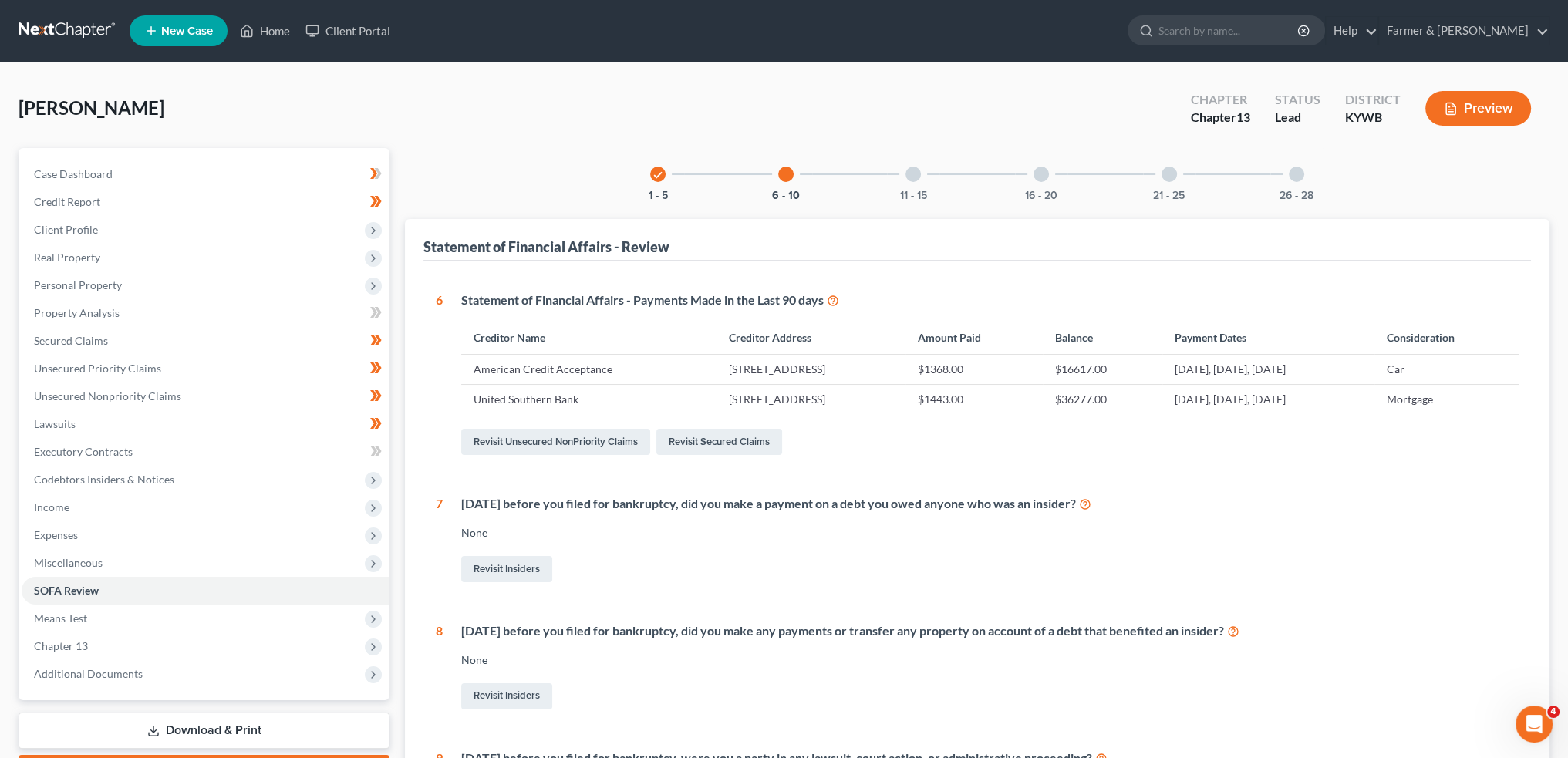
click at [910, 168] on div at bounding box center [913, 174] width 15 height 15
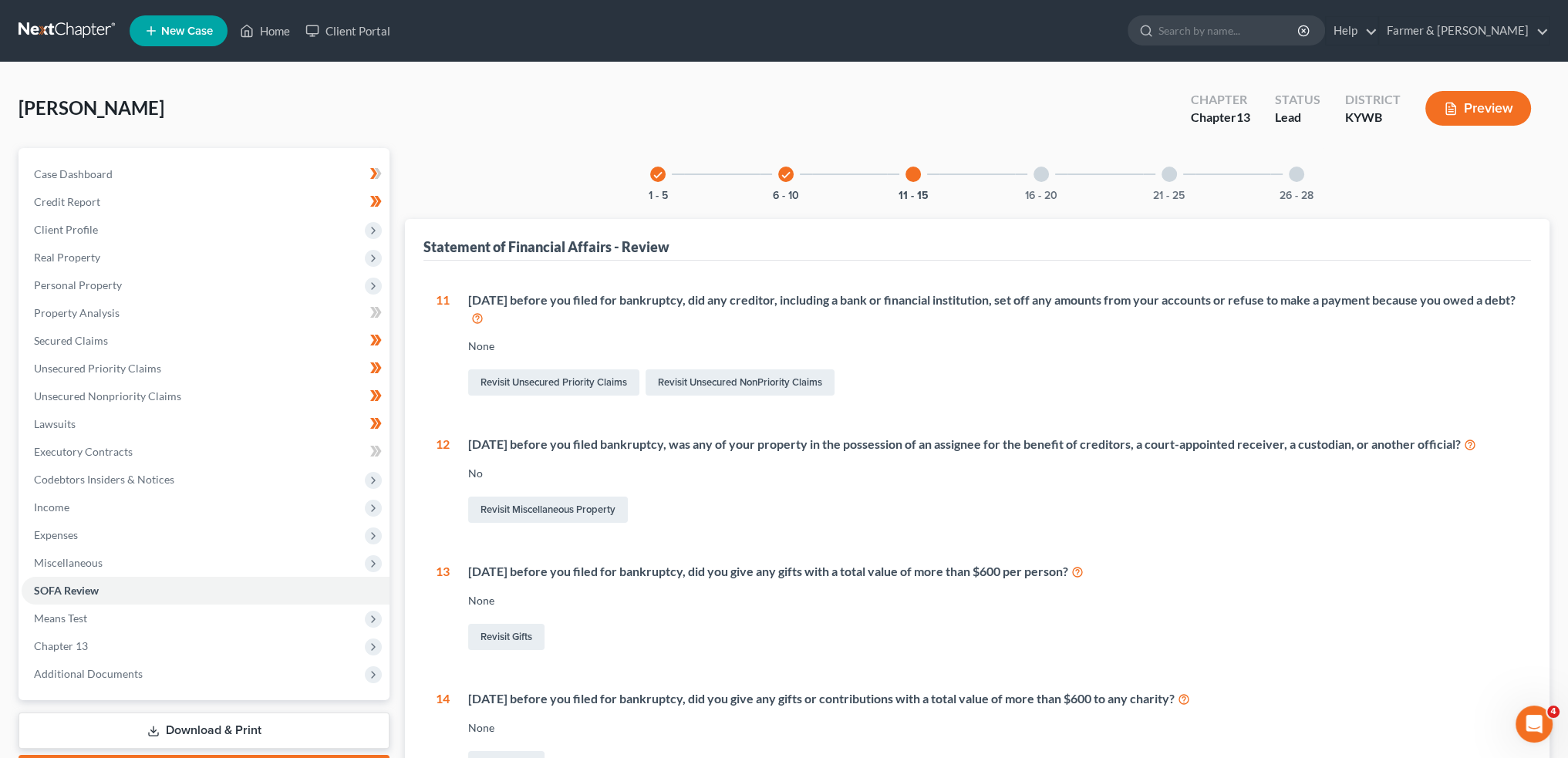
click at [1049, 174] on div "16 - 20" at bounding box center [1042, 175] width 53 height 53
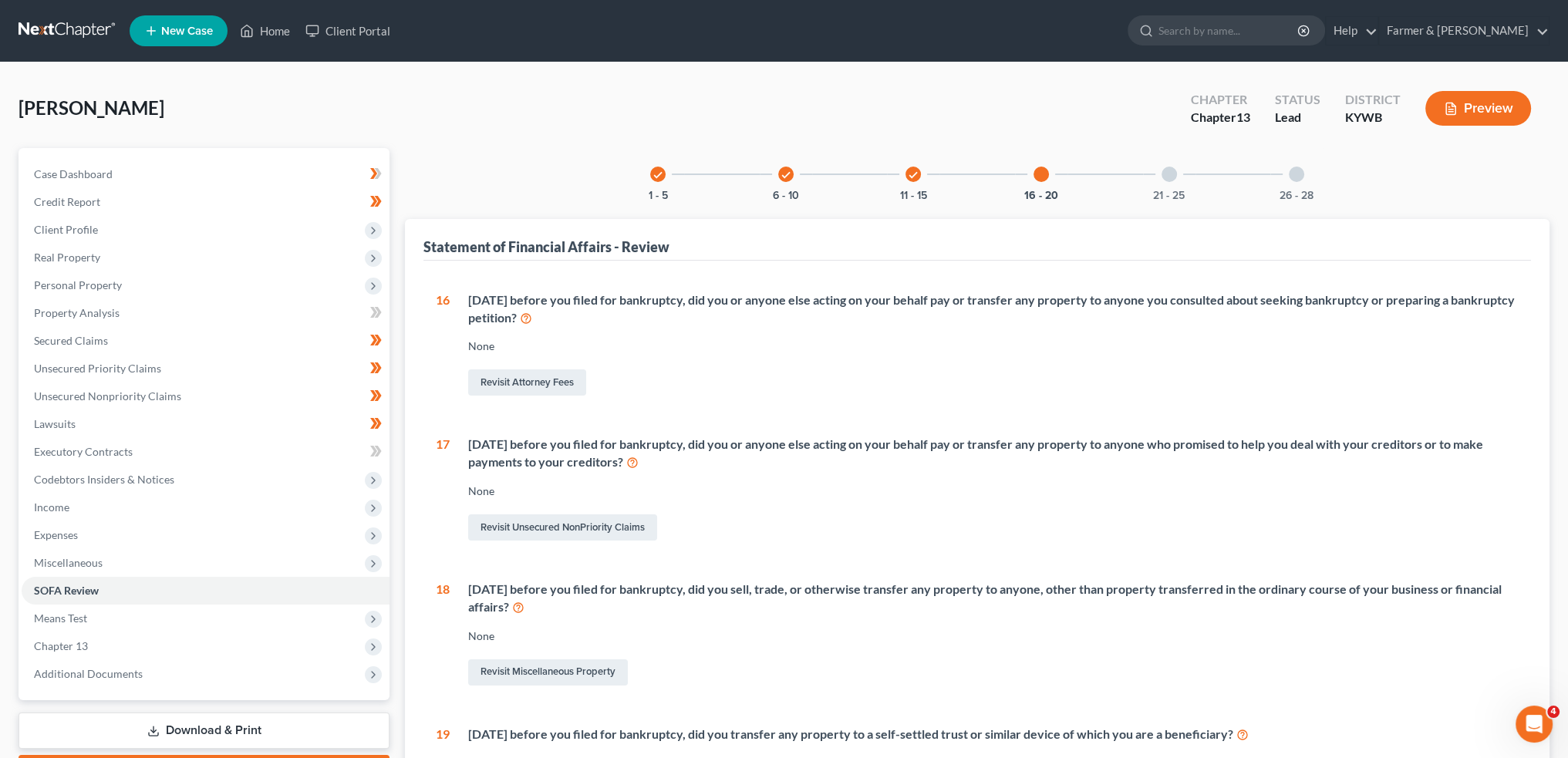
click at [1167, 171] on div at bounding box center [1169, 174] width 15 height 15
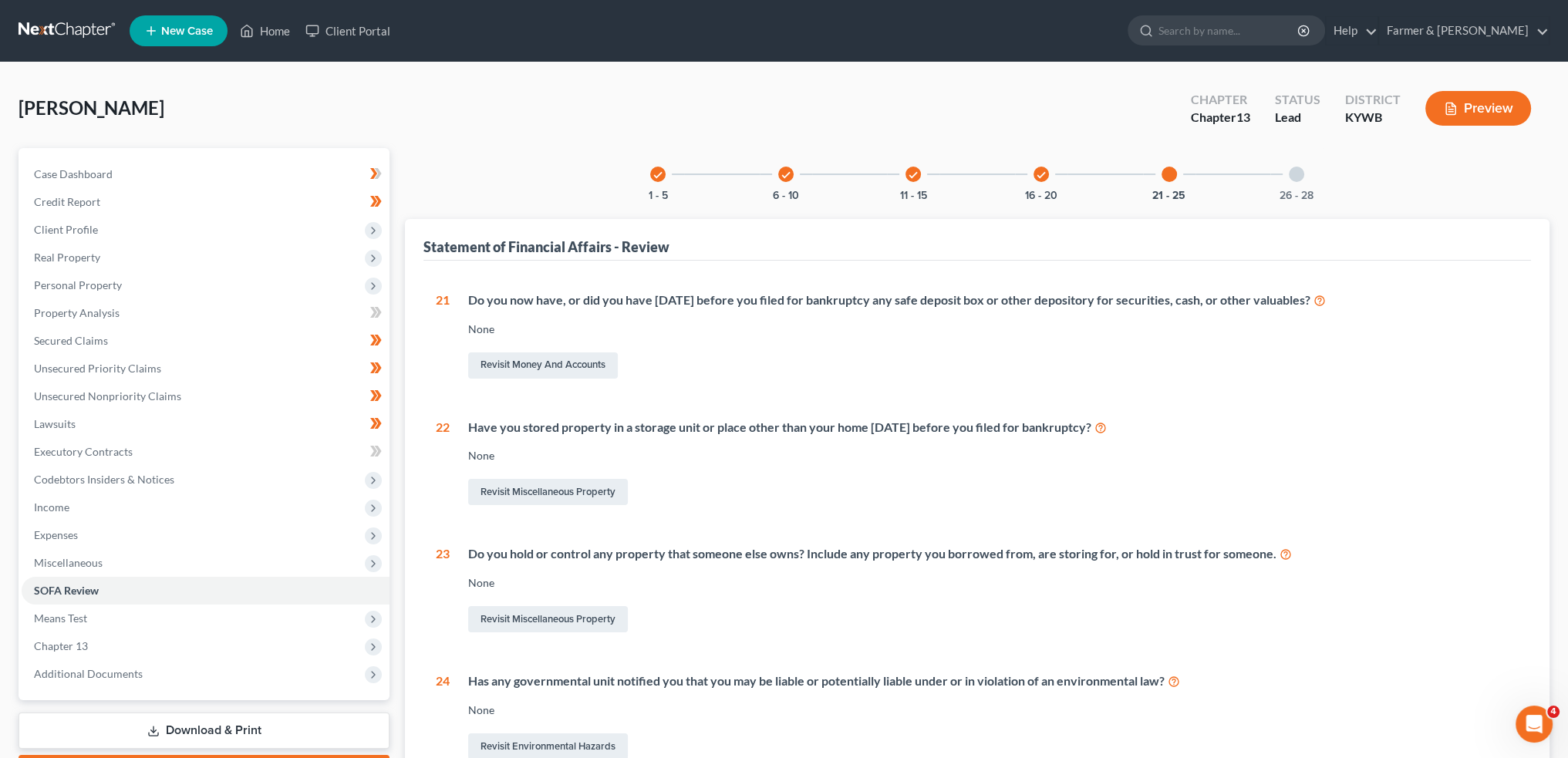
click at [1304, 167] on div "26 - 28" at bounding box center [1297, 175] width 53 height 53
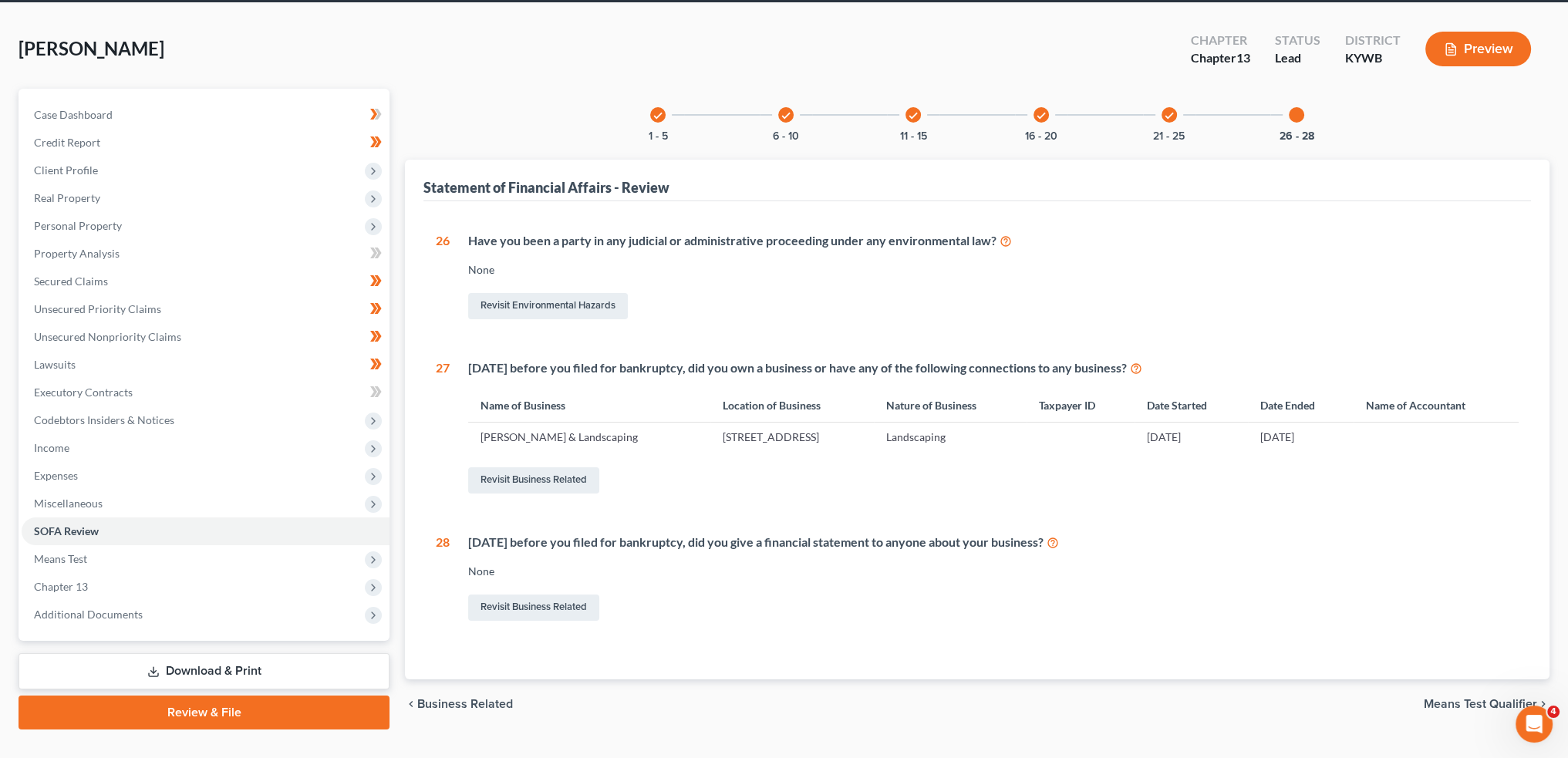
scroll to position [88, 0]
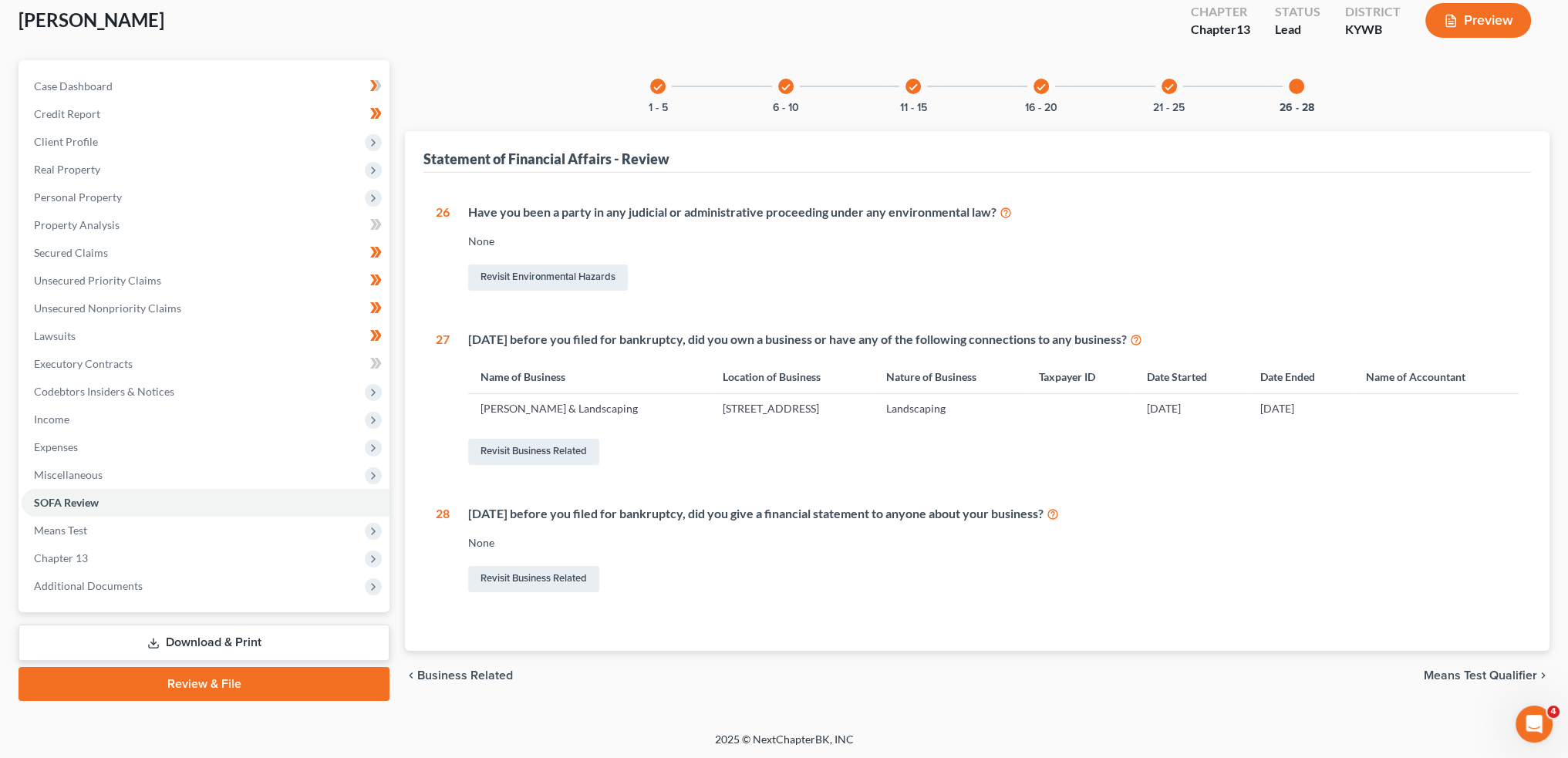
click at [290, 685] on link "Review & File" at bounding box center [204, 683] width 371 height 34
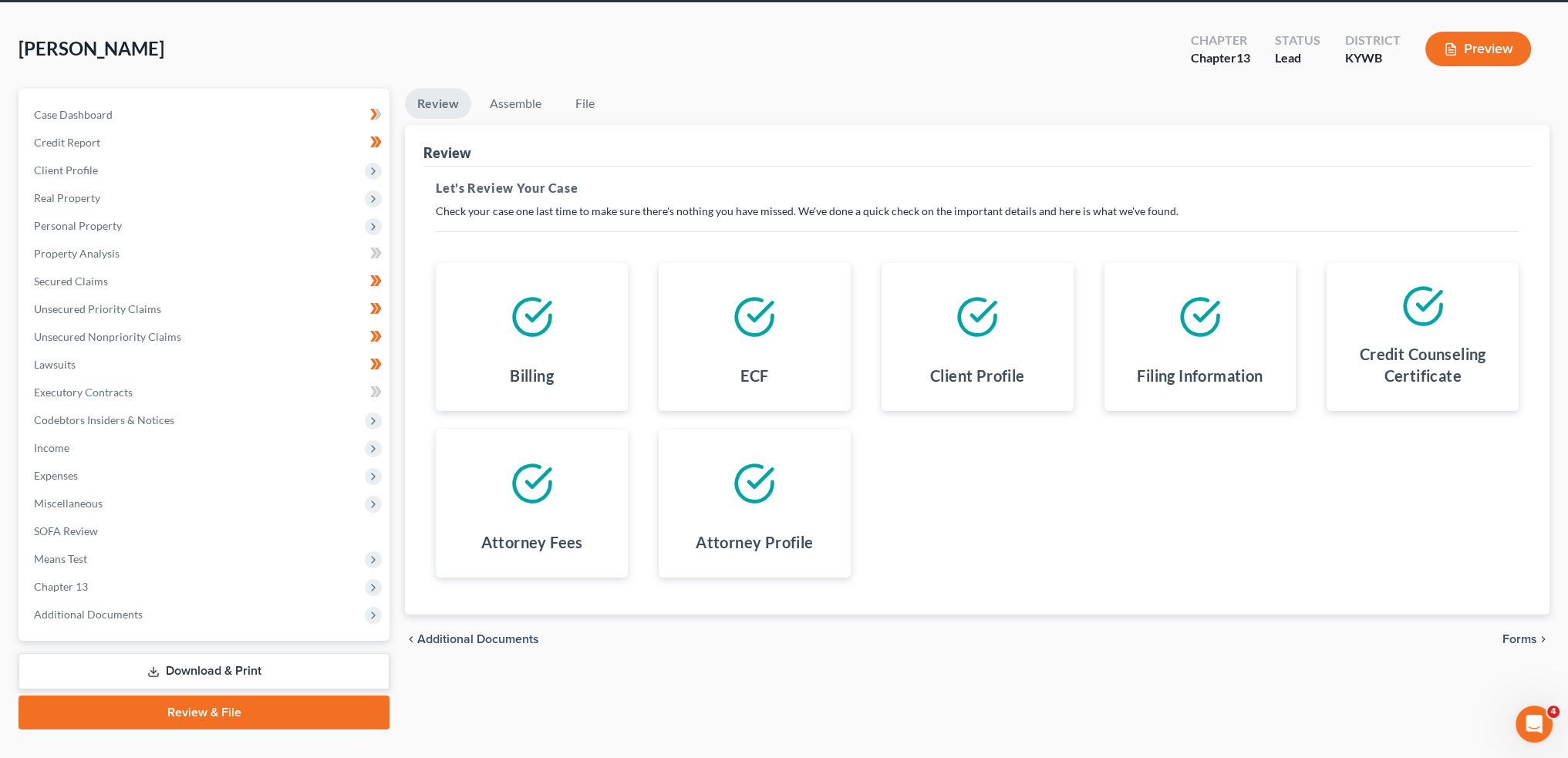
scroll to position [88, 0]
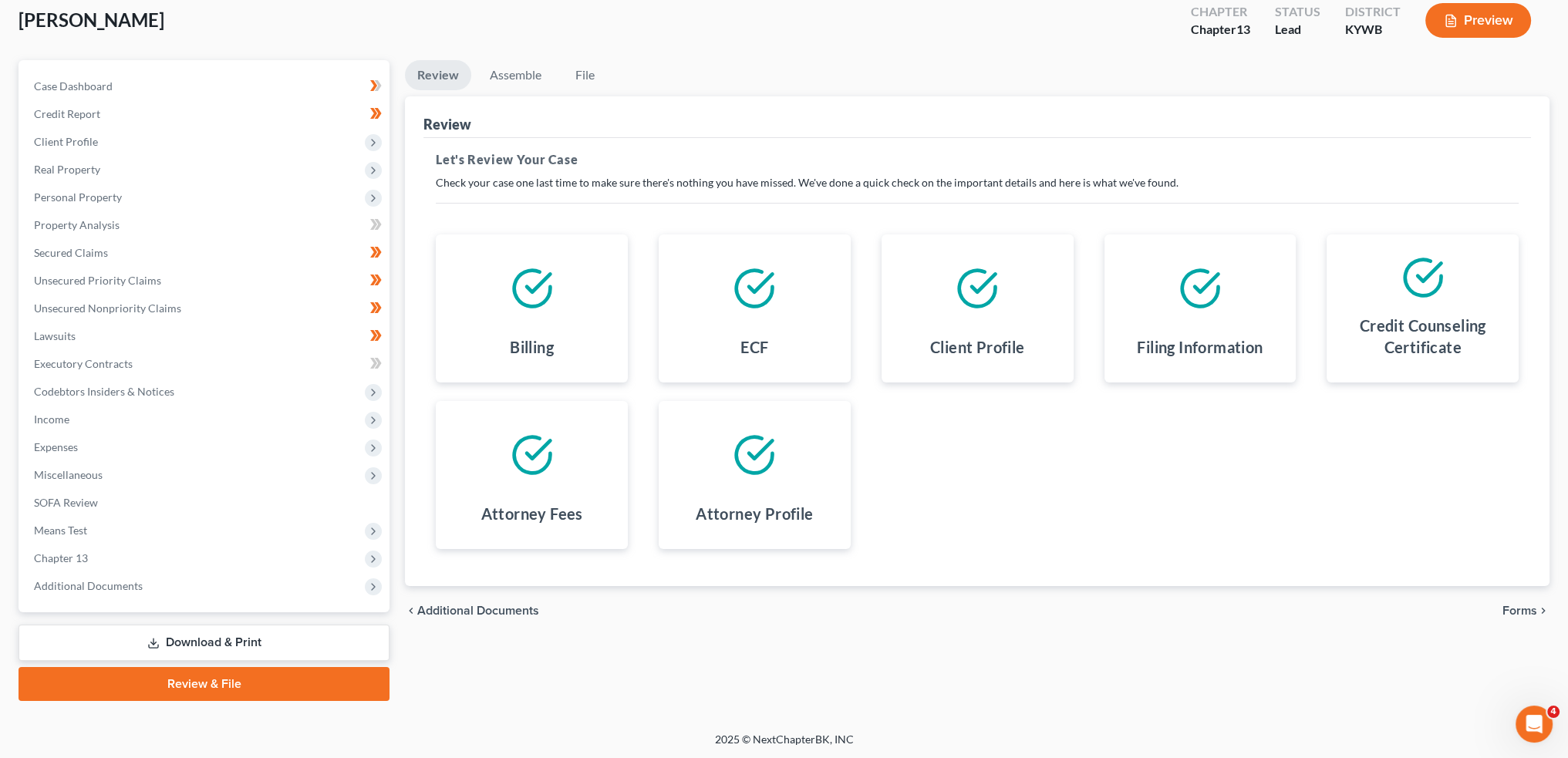
click at [1515, 614] on span "Forms" at bounding box center [1520, 611] width 35 height 13
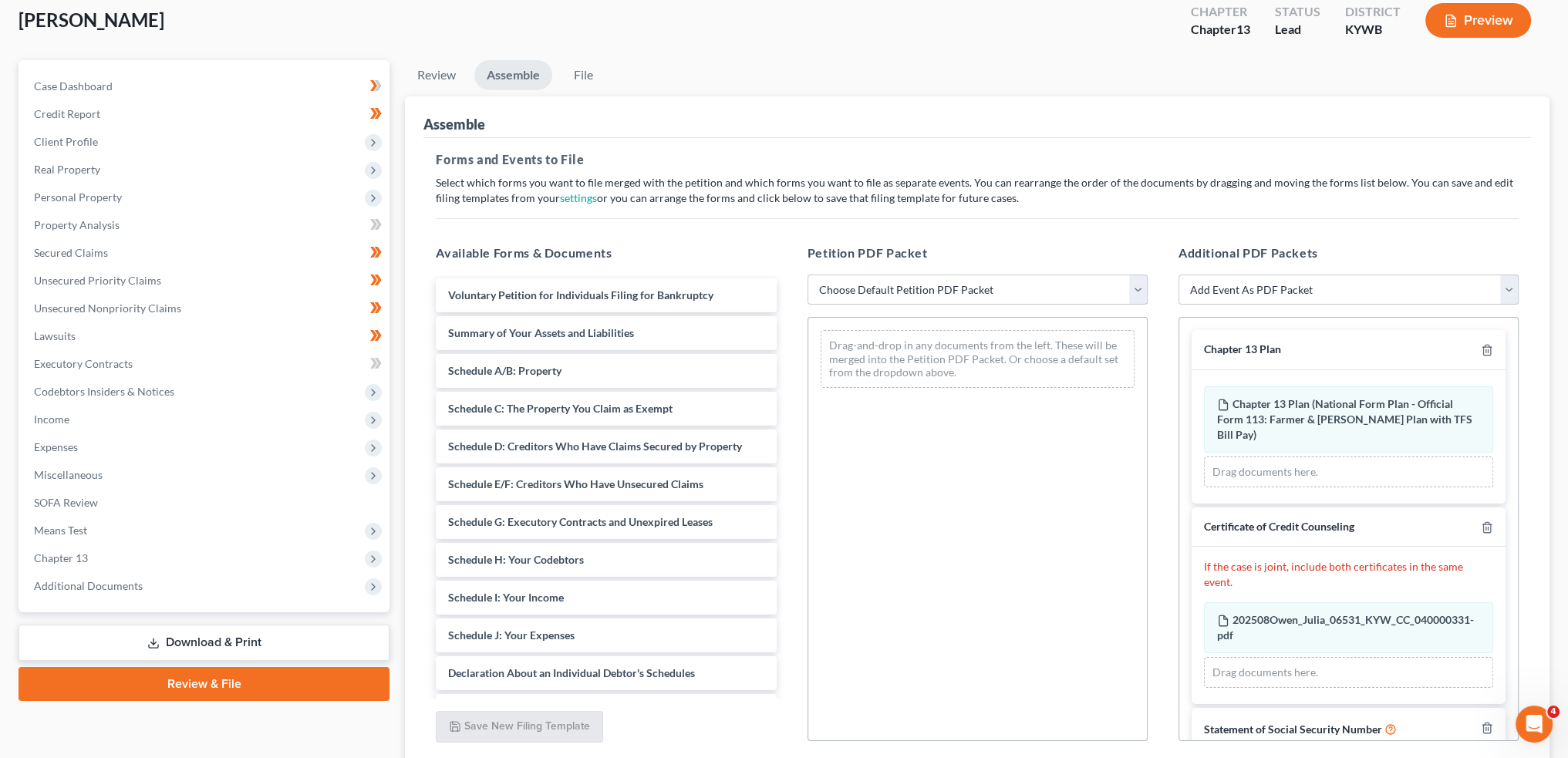
click at [976, 283] on select "Choose Default Petition PDF Packet Emergency Filing (Voluntary Petition and Cre…" at bounding box center [978, 290] width 340 height 31
select select "1"
click at [808, 274] on select "Choose Default Petition PDF Packet Emergency Filing (Voluntary Petition and Cre…" at bounding box center [978, 290] width 340 height 31
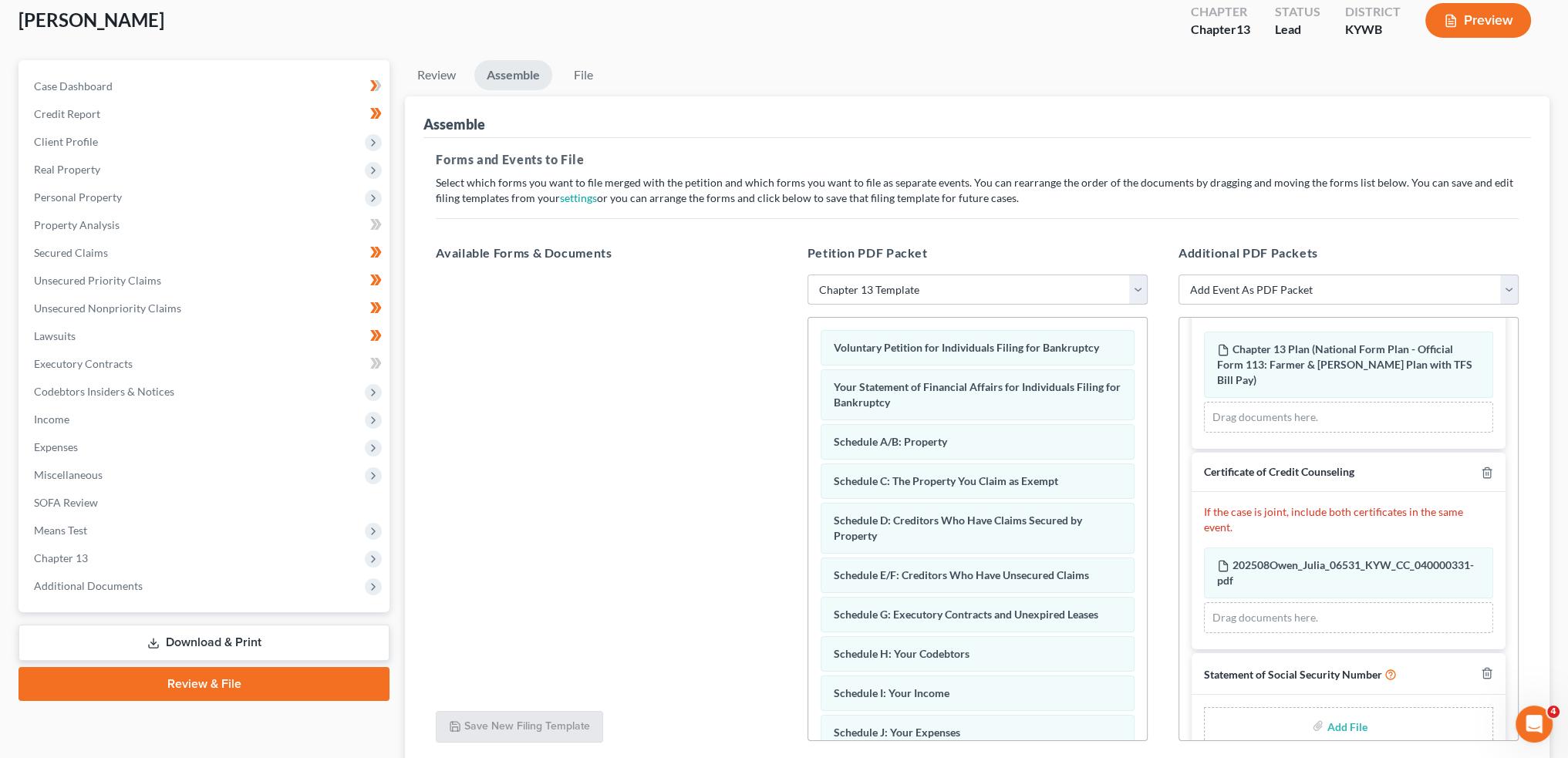
scroll to position [80, 0]
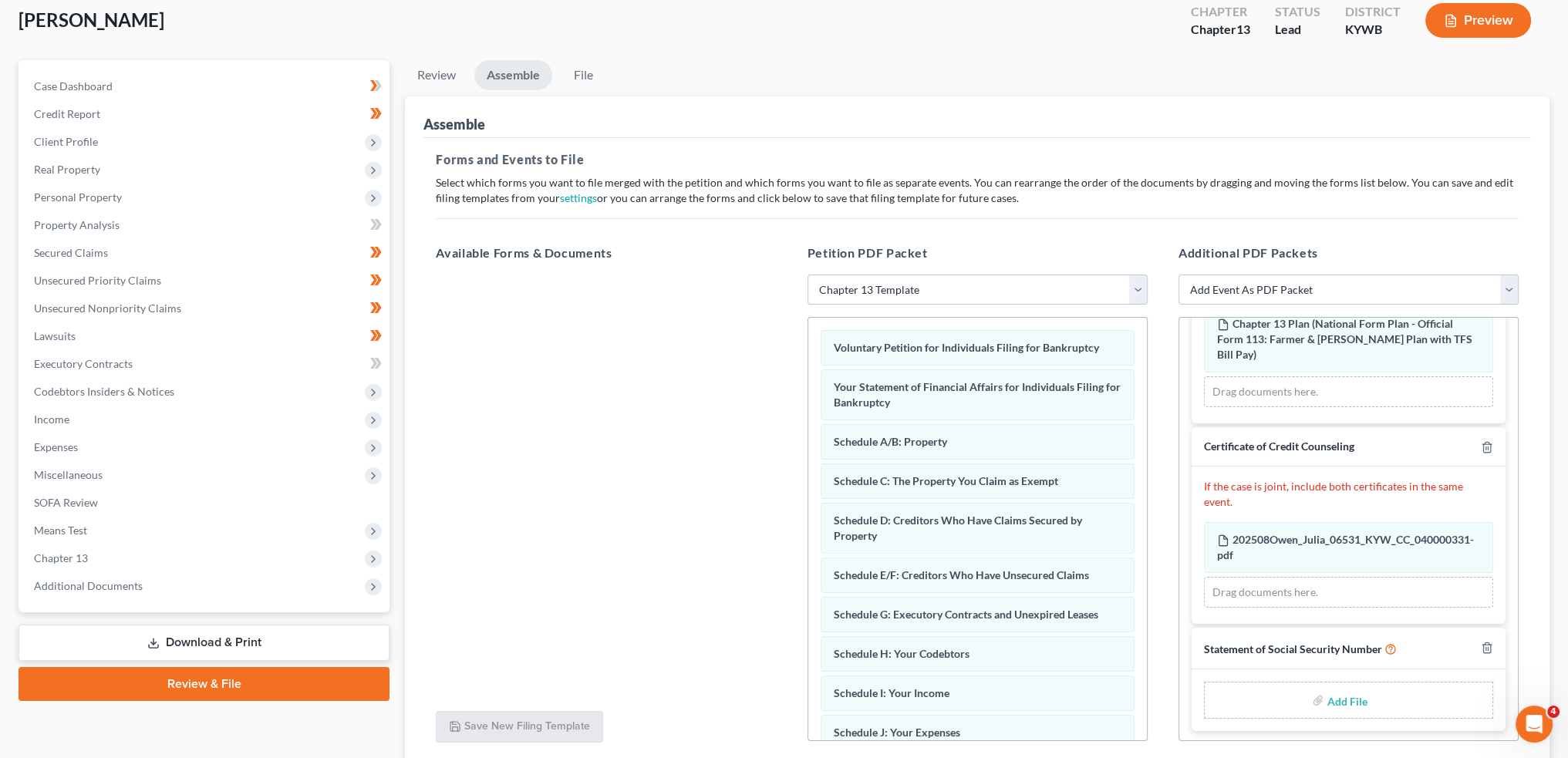
click at [1338, 701] on input "file" at bounding box center [1345, 700] width 37 height 28
type input "C:\fakepath\SSN to Sign.pdf"
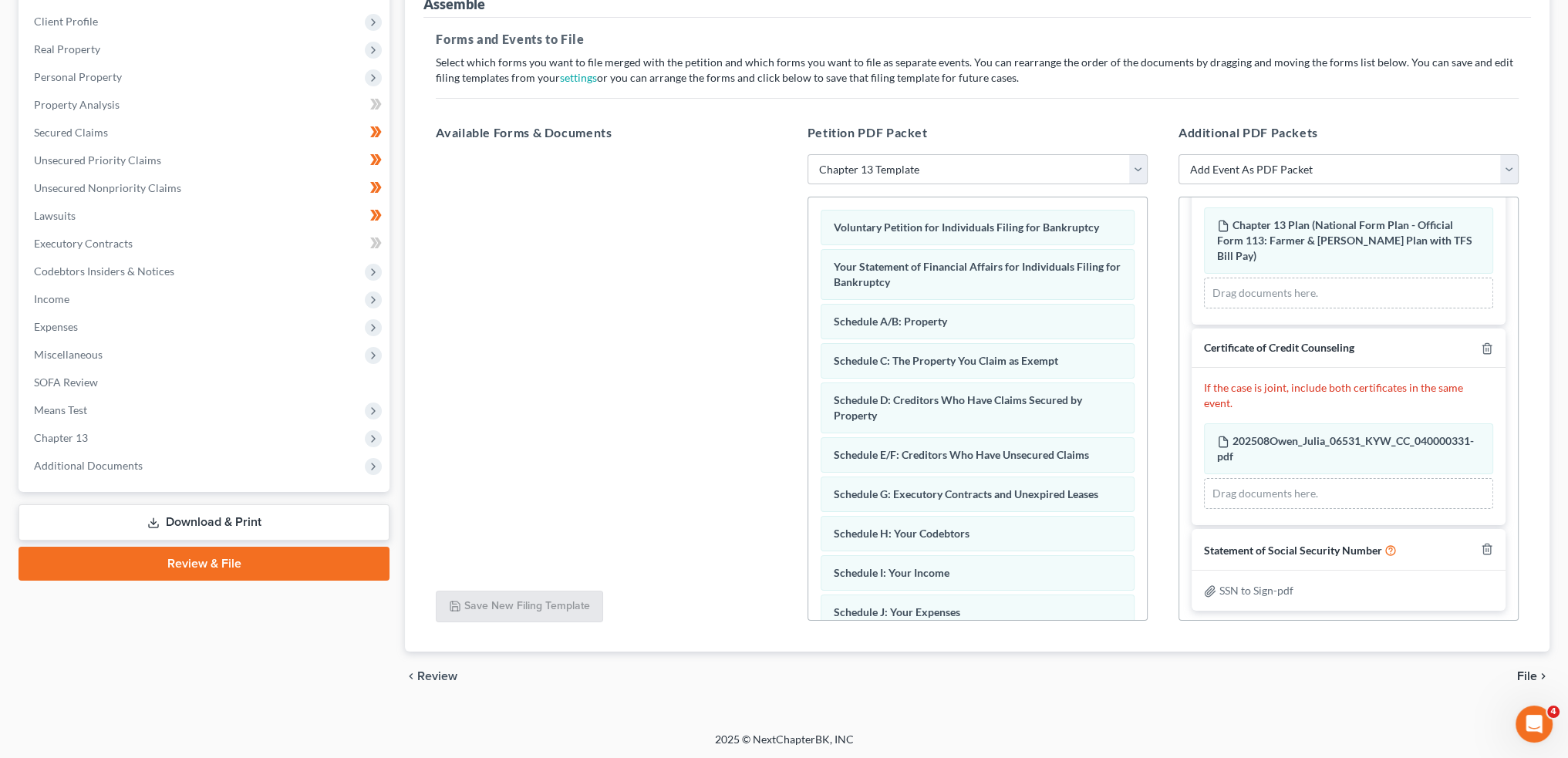
click at [1527, 673] on span "File" at bounding box center [1527, 676] width 20 height 13
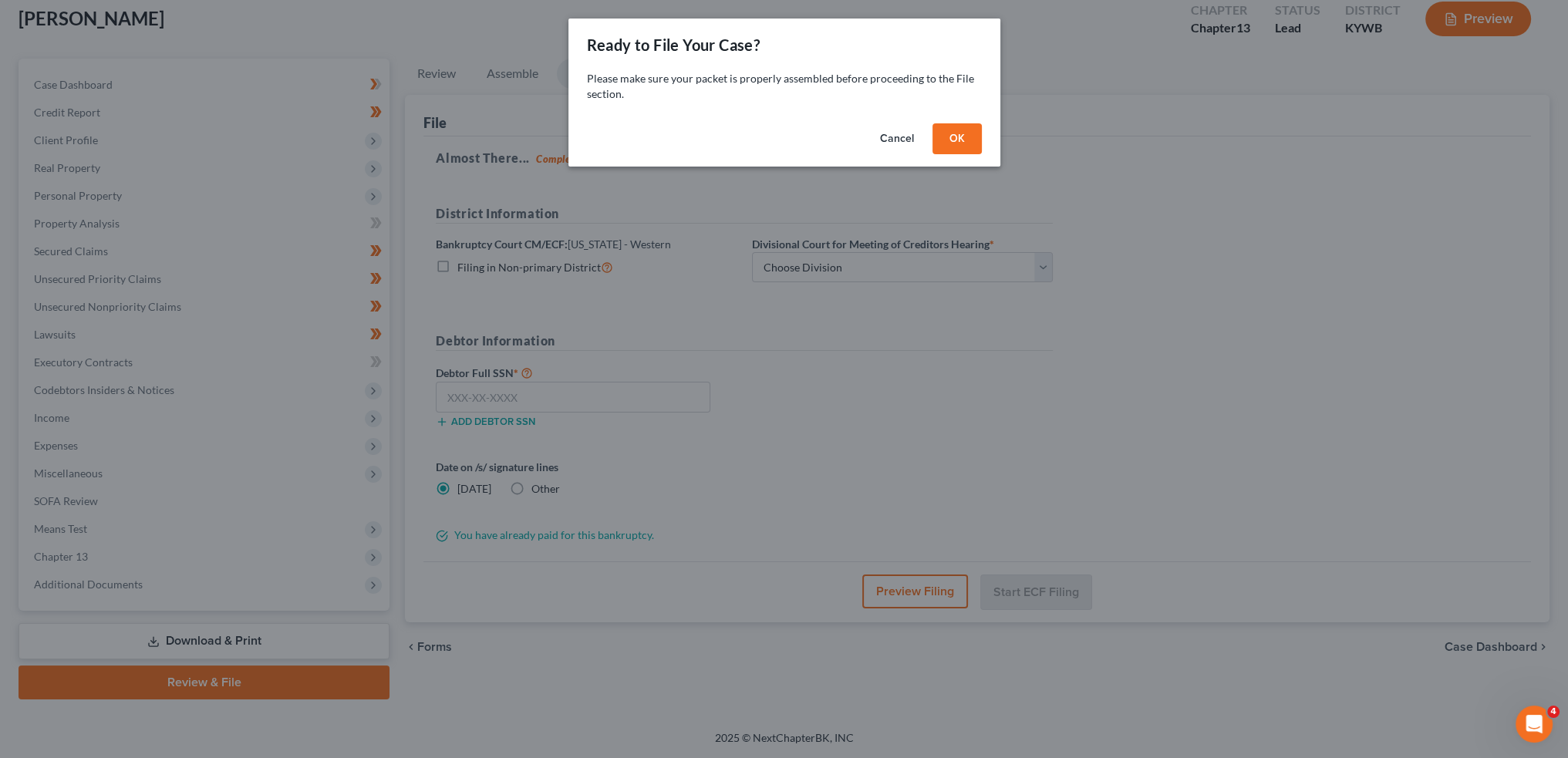
scroll to position [88, 0]
drag, startPoint x: 965, startPoint y: 135, endPoint x: 961, endPoint y: 170, distance: 35.2
click at [965, 135] on button "OK" at bounding box center [963, 139] width 49 height 31
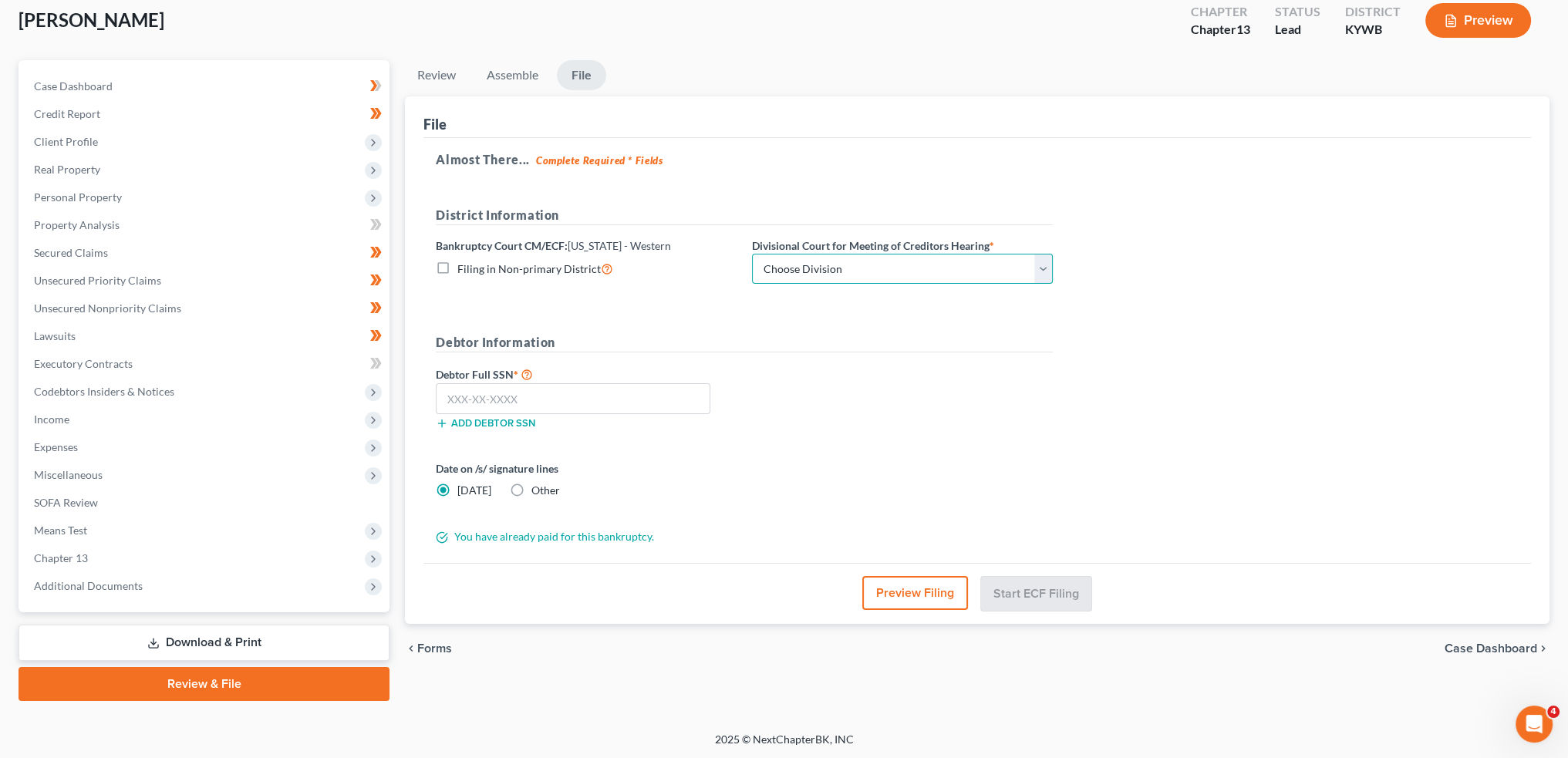
click at [922, 270] on select "Choose Division Bowling Green Louisville Owensboro Paducah" at bounding box center [902, 269] width 301 height 31
select select "3"
click at [752, 254] on select "Choose Division Bowling Green Louisville Owensboro Paducah" at bounding box center [902, 269] width 301 height 31
click at [660, 390] on input "text" at bounding box center [573, 399] width 275 height 31
paste input "404-21-3157"
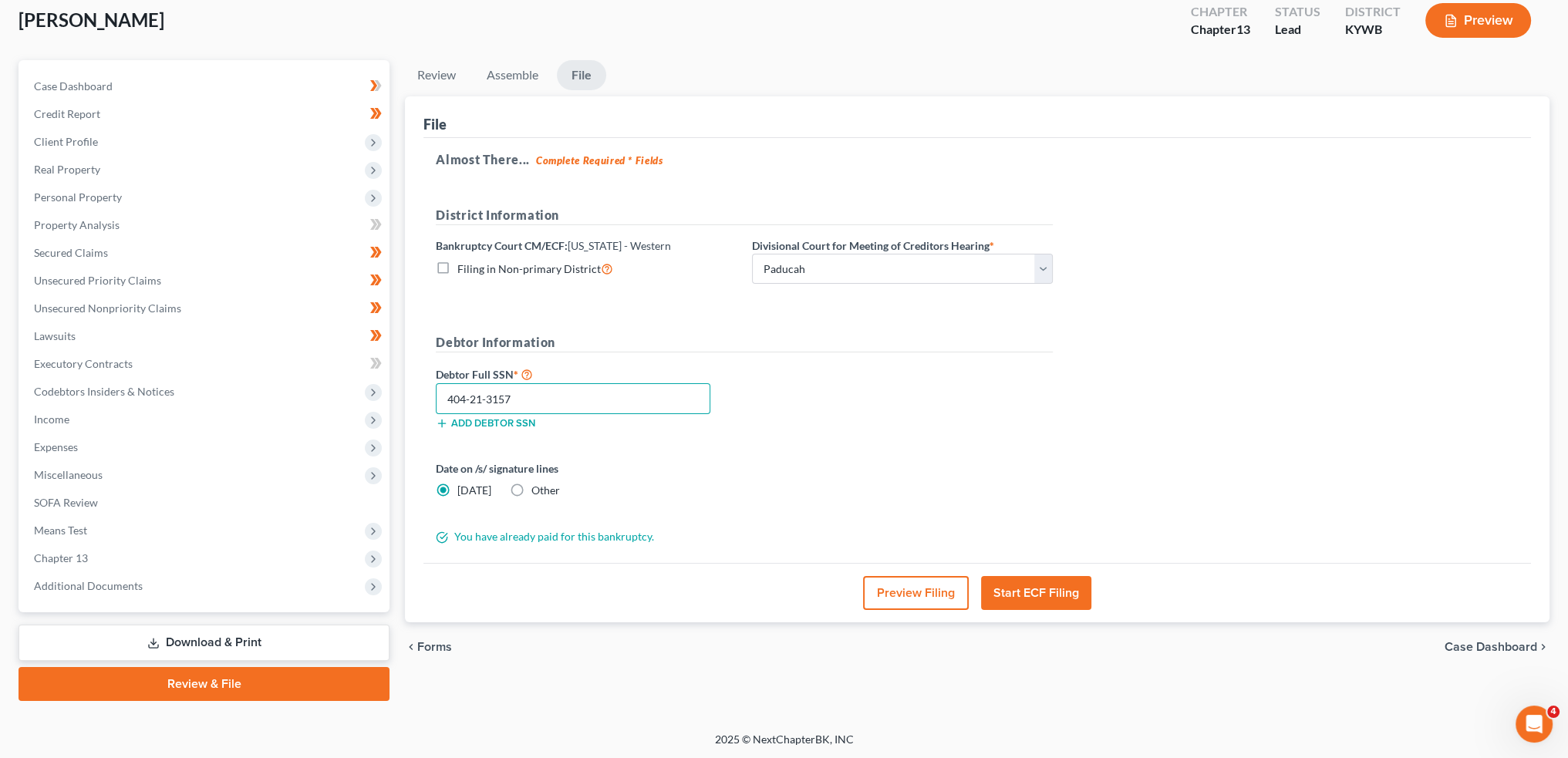
type input "404-21-3157"
click at [1044, 585] on button "Start ECF Filing" at bounding box center [1035, 593] width 110 height 34
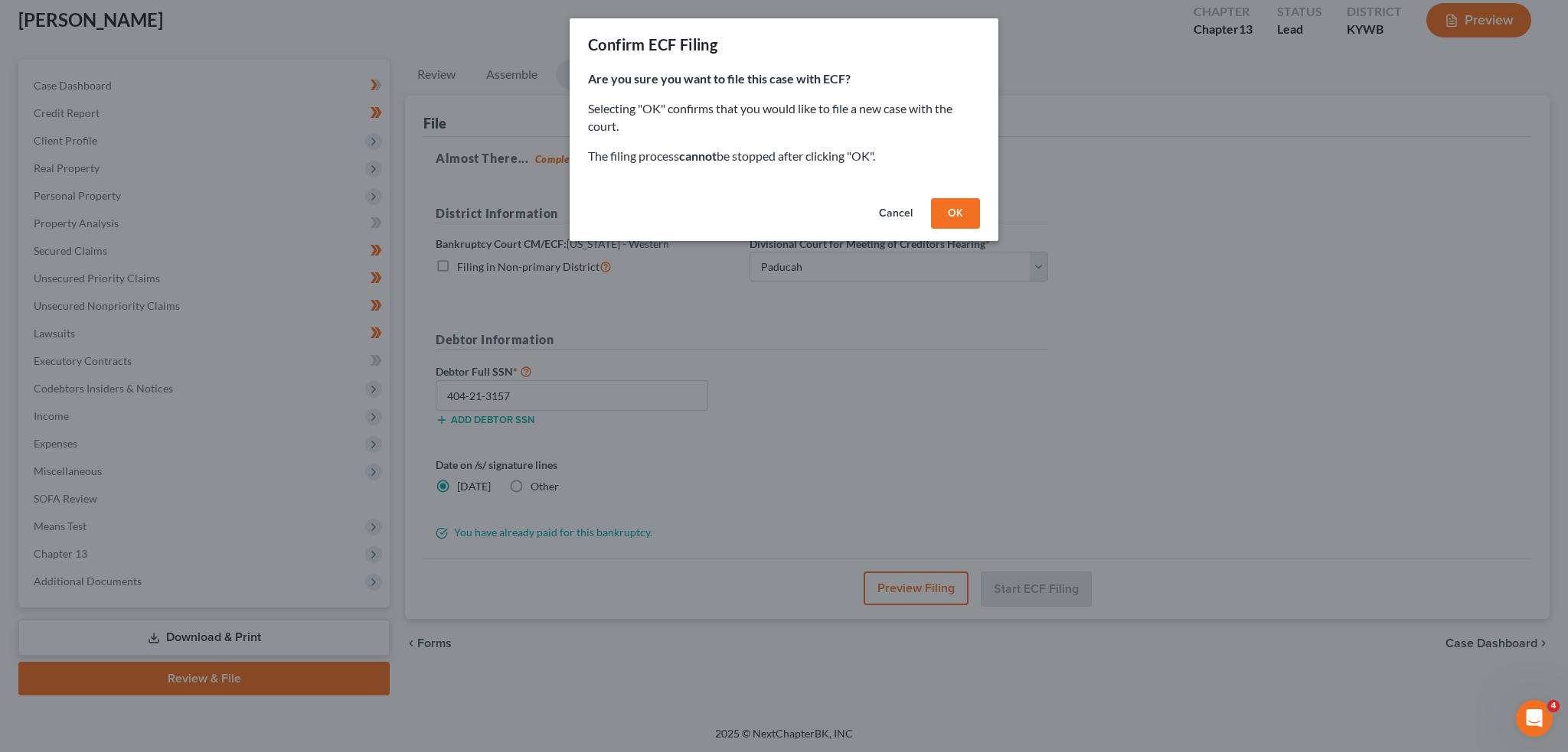
click at [962, 203] on button "OK" at bounding box center [955, 214] width 49 height 31
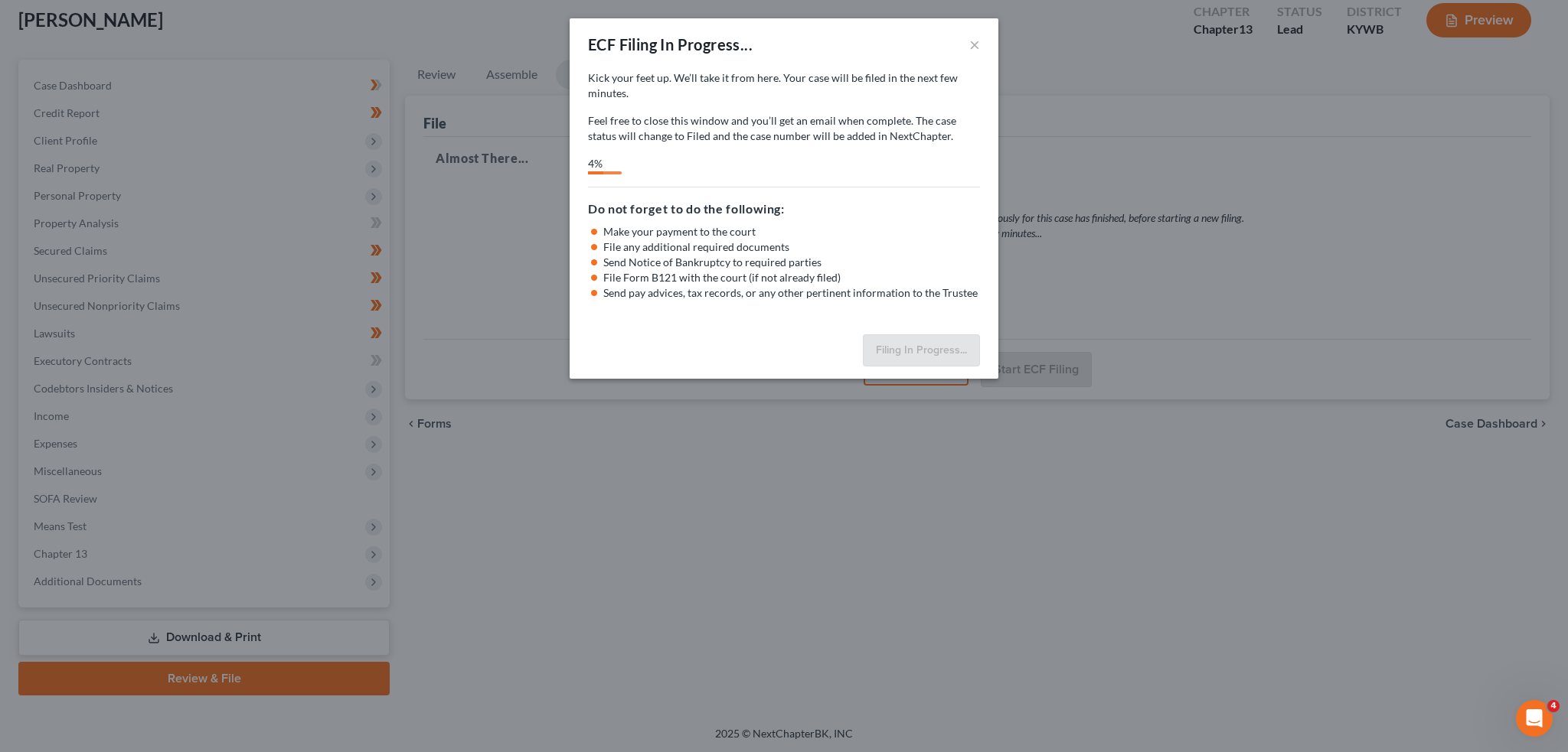
select select "3"
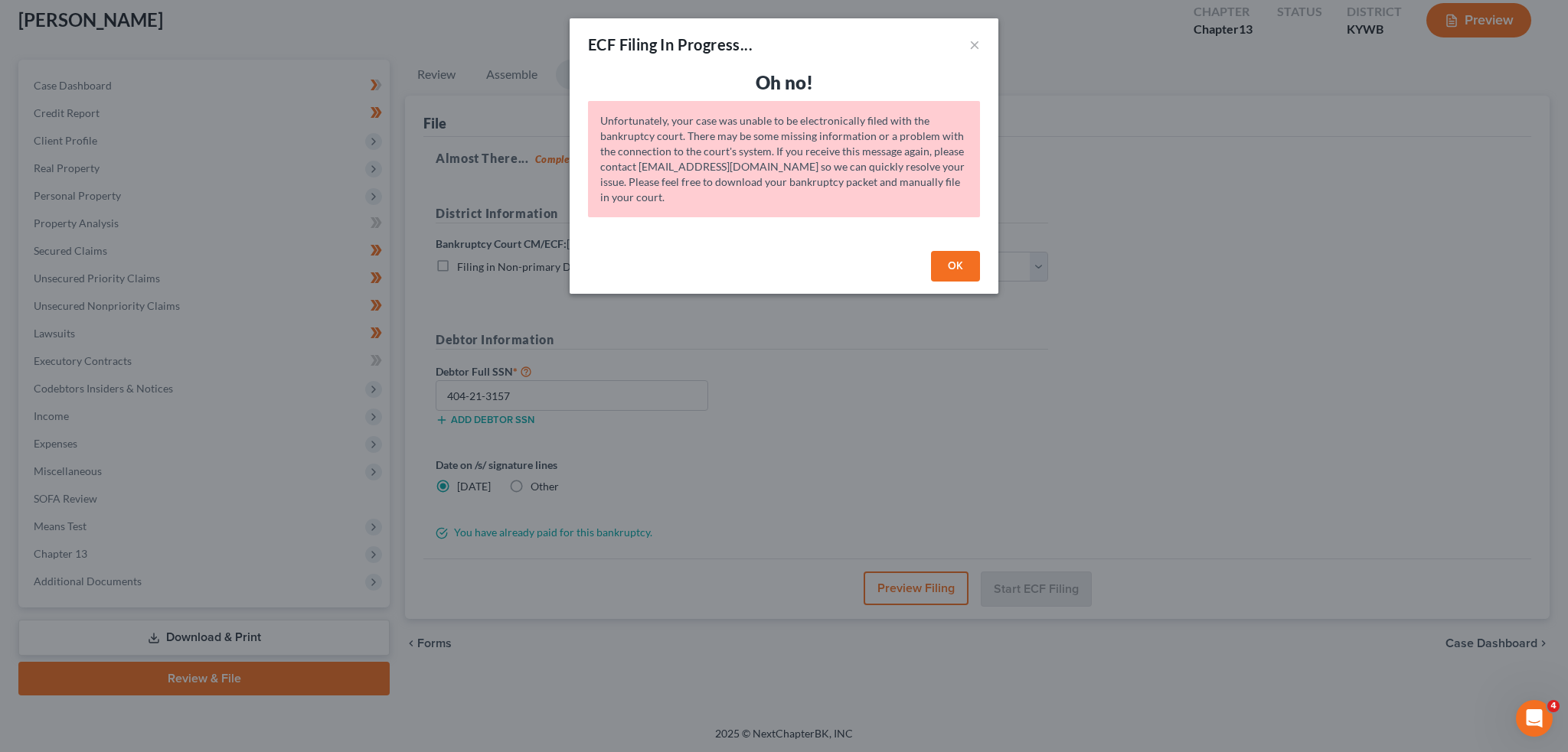
click at [947, 261] on button "OK" at bounding box center [955, 266] width 49 height 31
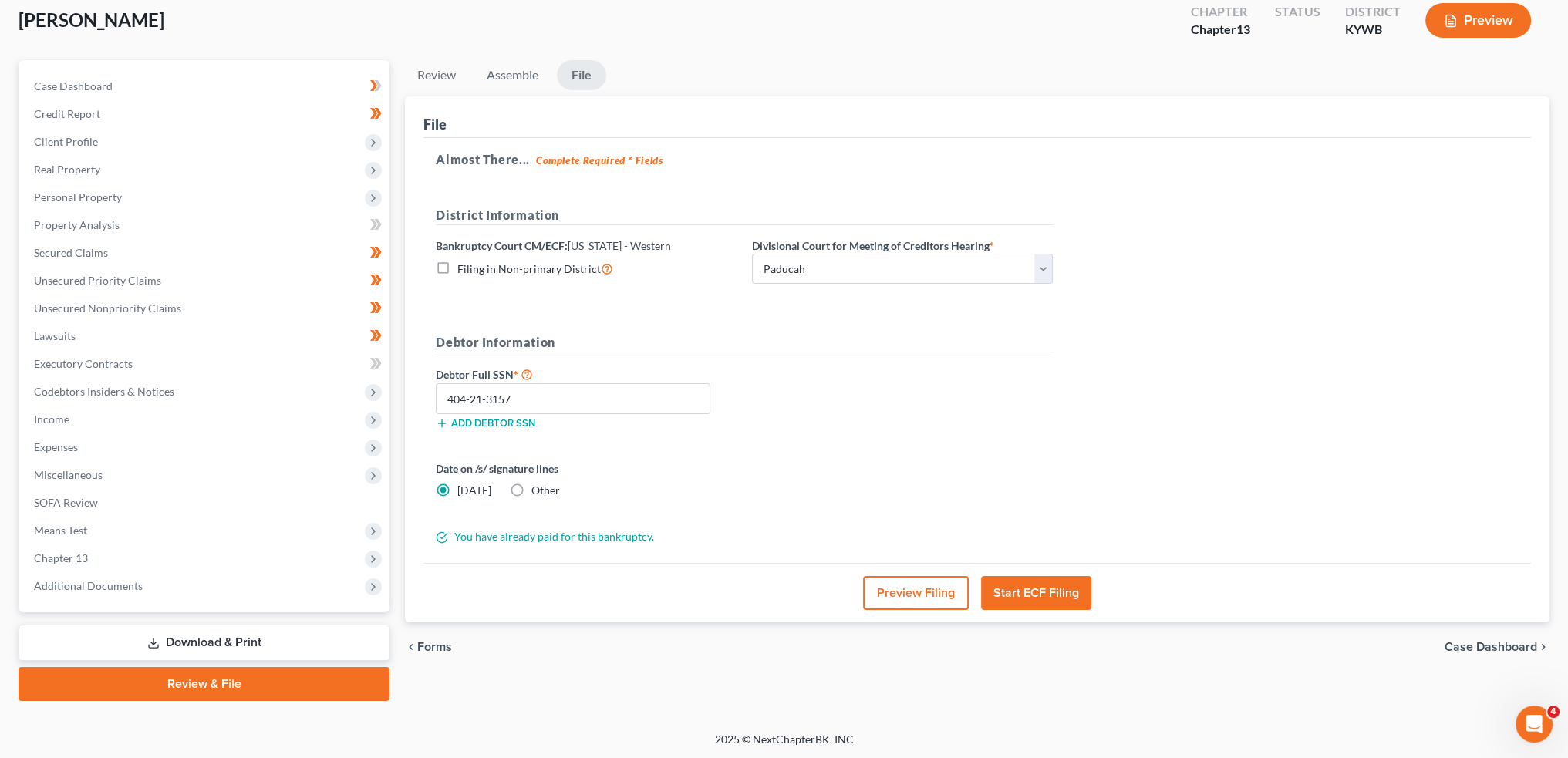
click at [1034, 589] on button "Start ECF Filing" at bounding box center [1035, 593] width 110 height 34
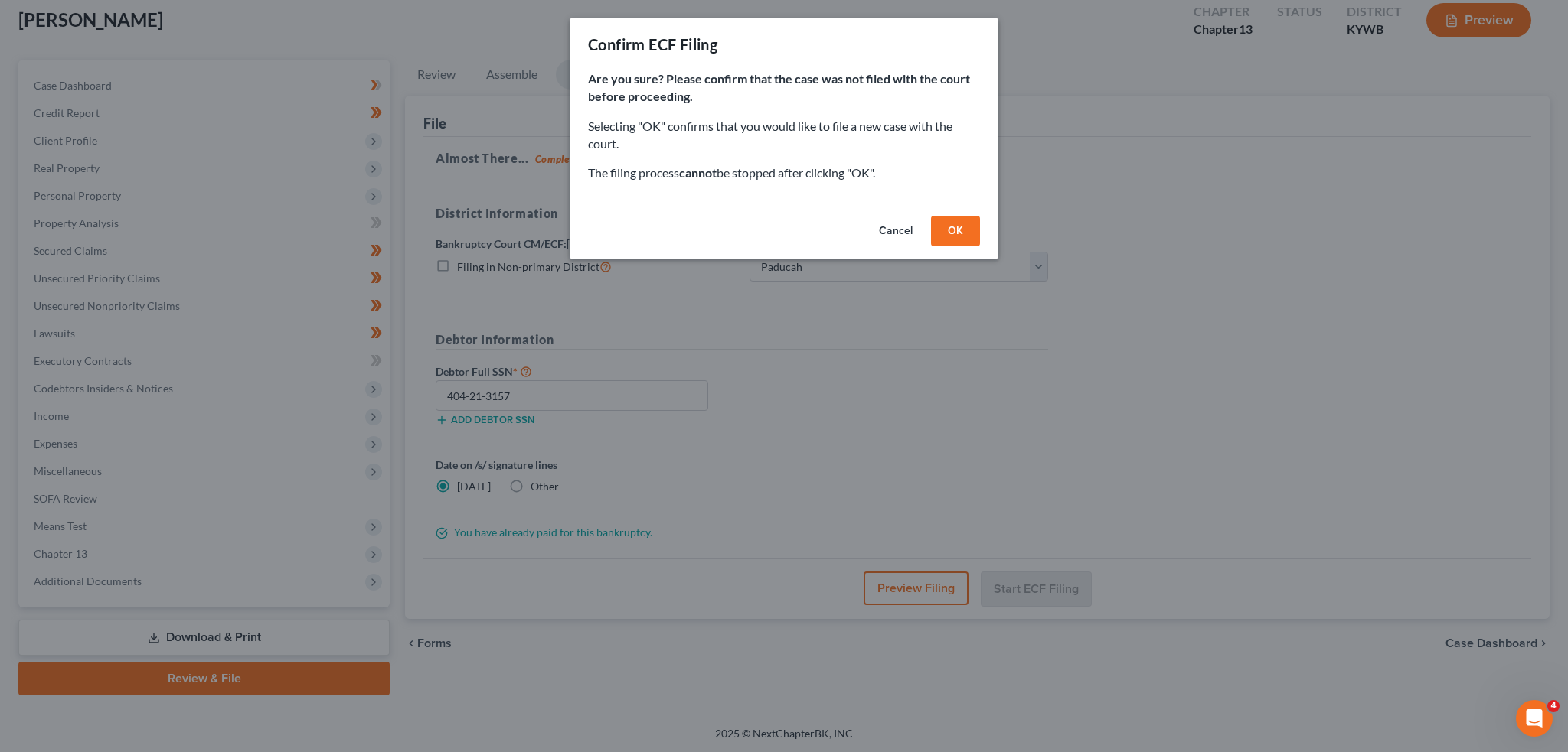
click at [943, 229] on button "OK" at bounding box center [955, 231] width 49 height 31
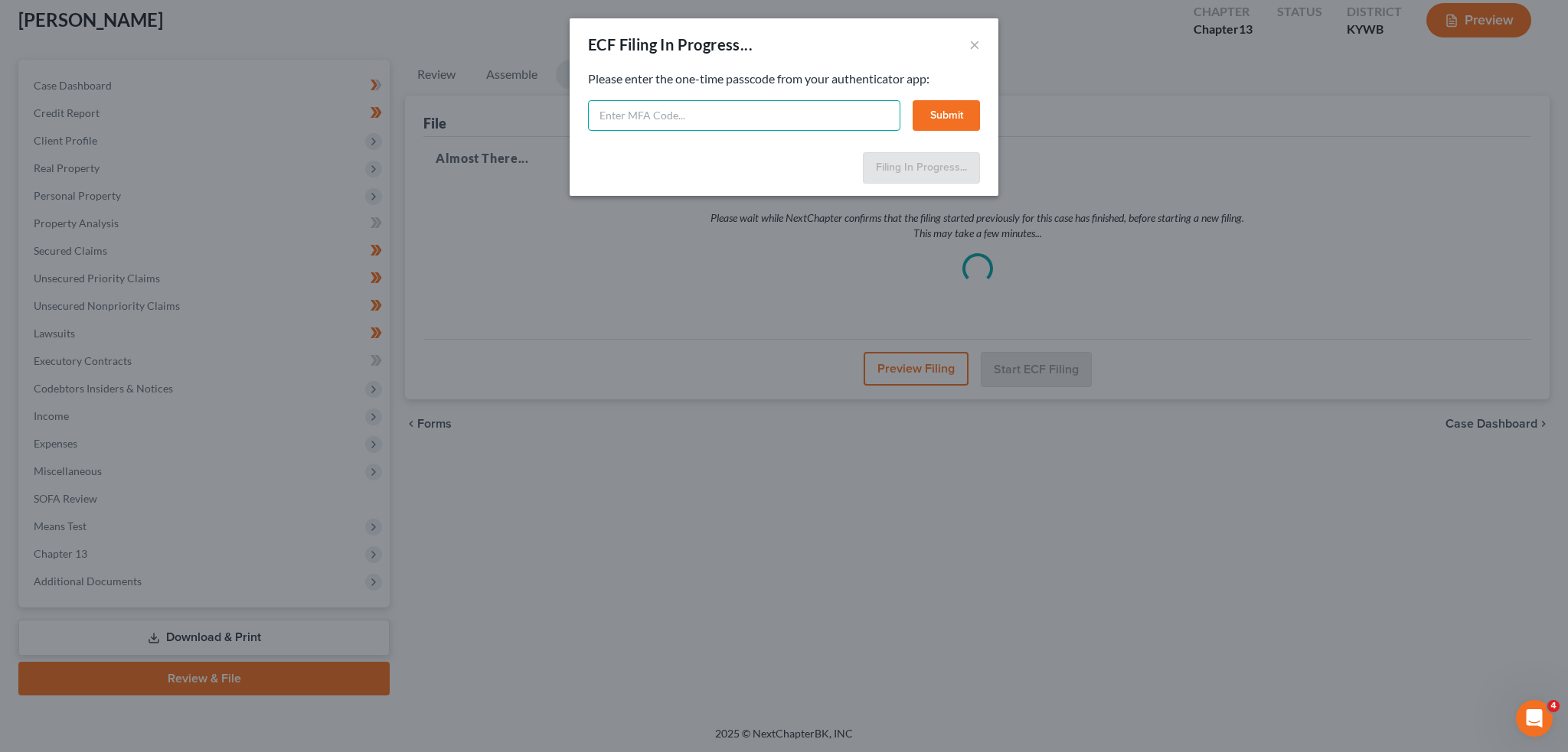
click at [857, 115] on input "text" at bounding box center [744, 115] width 312 height 31
type input "958499"
click at [925, 117] on button "Submit" at bounding box center [946, 115] width 68 height 31
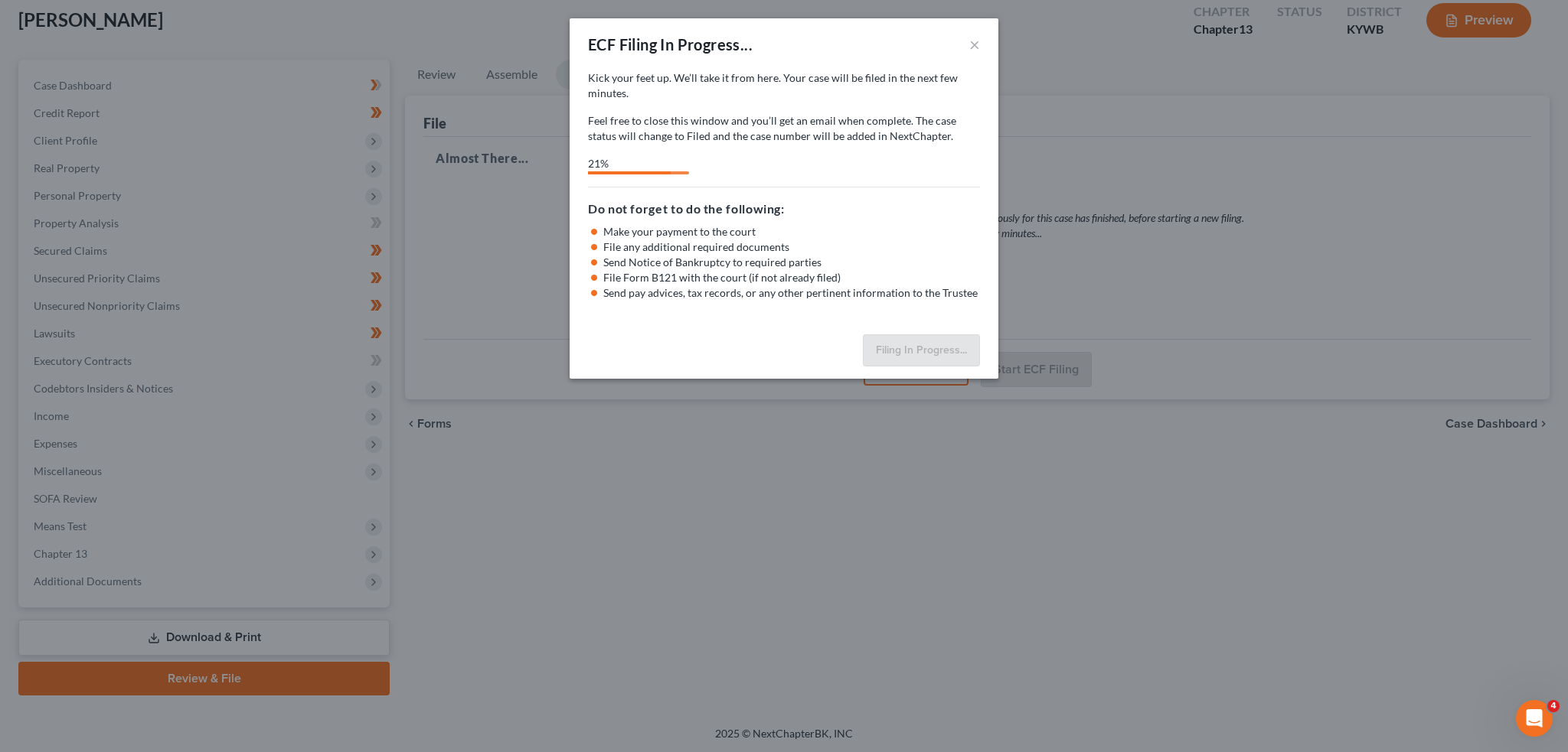
select select "3"
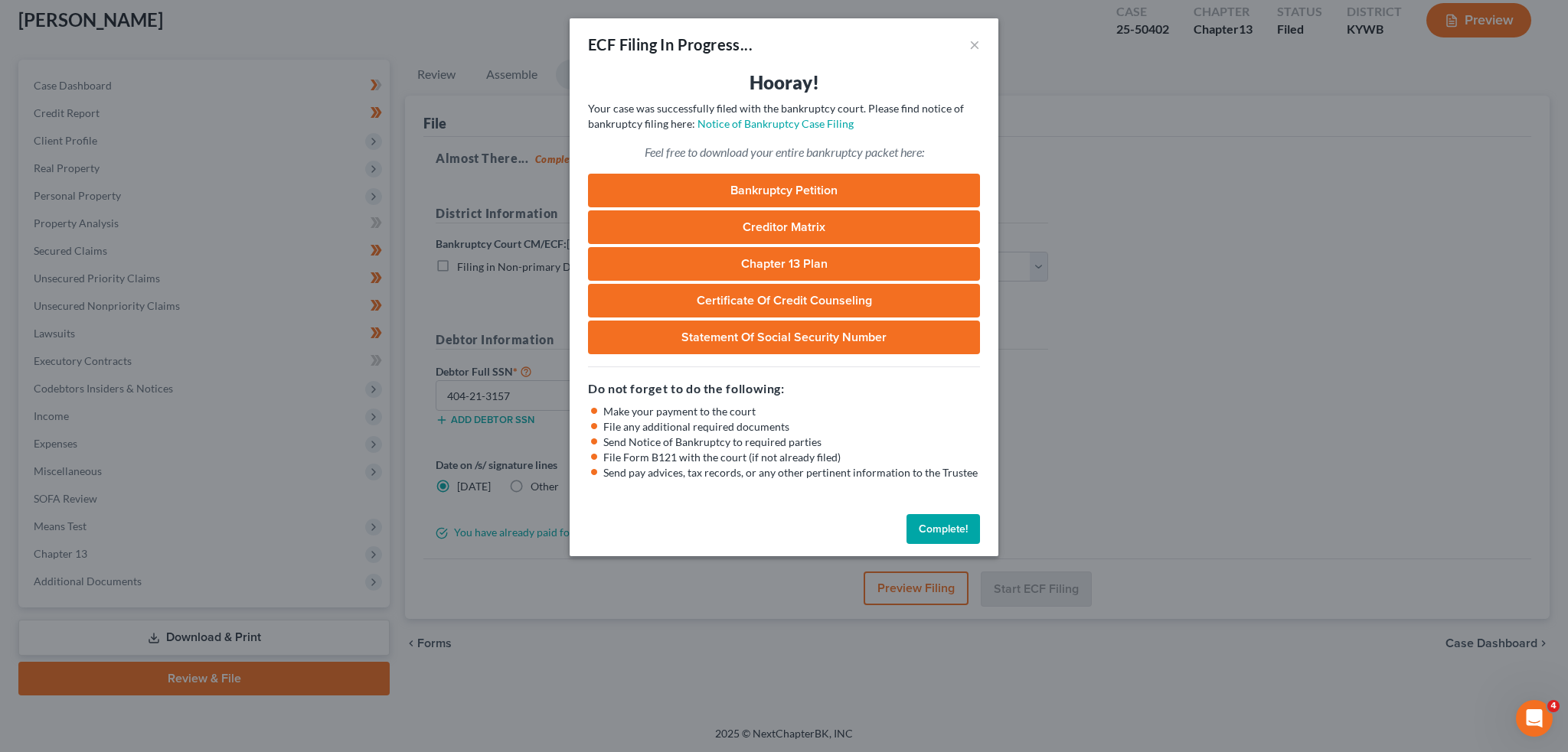
drag, startPoint x: 942, startPoint y: 517, endPoint x: 949, endPoint y: 518, distance: 7.1
click at [942, 517] on button "Complete!" at bounding box center [943, 529] width 73 height 31
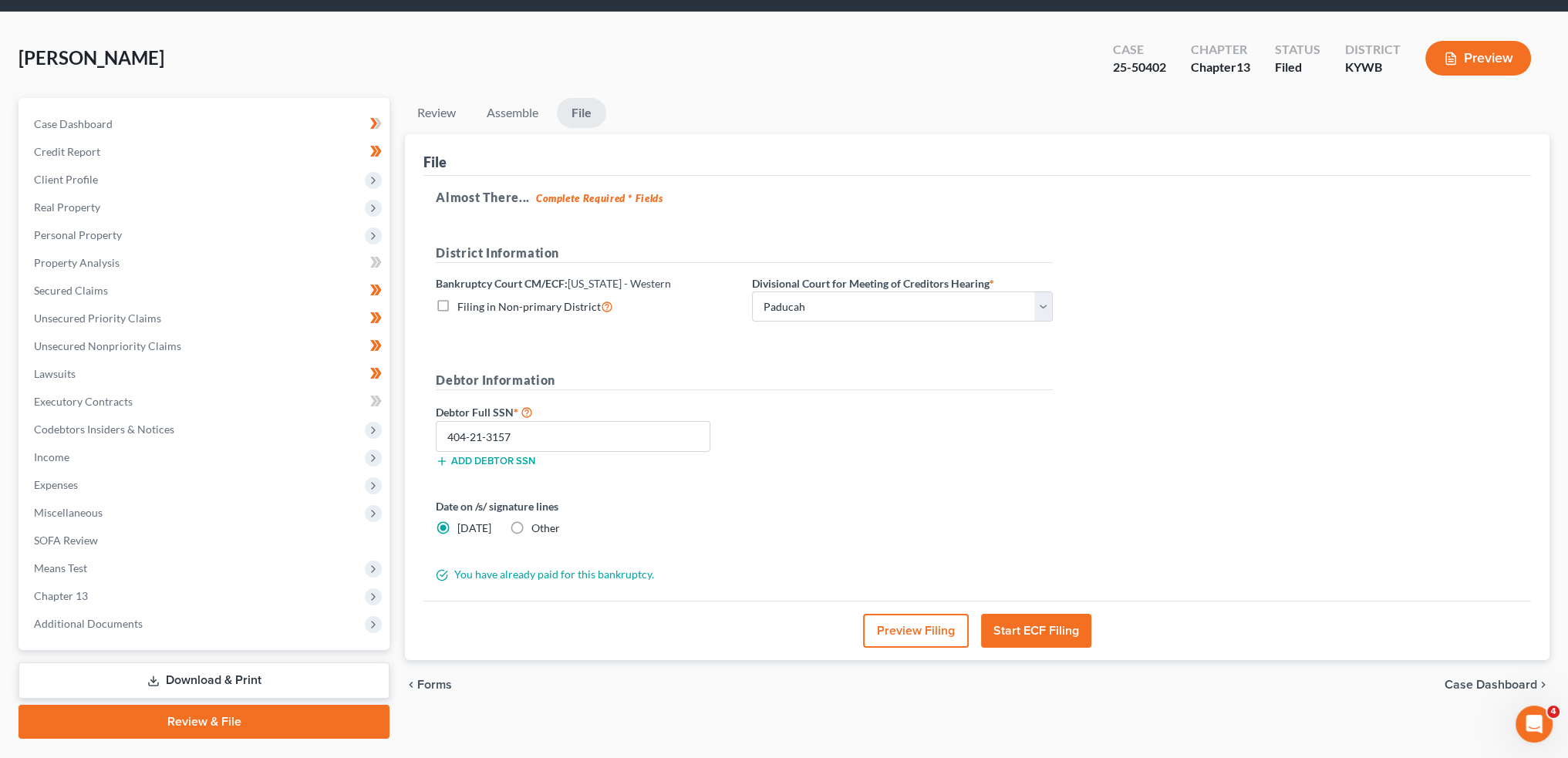
scroll to position [0, 0]
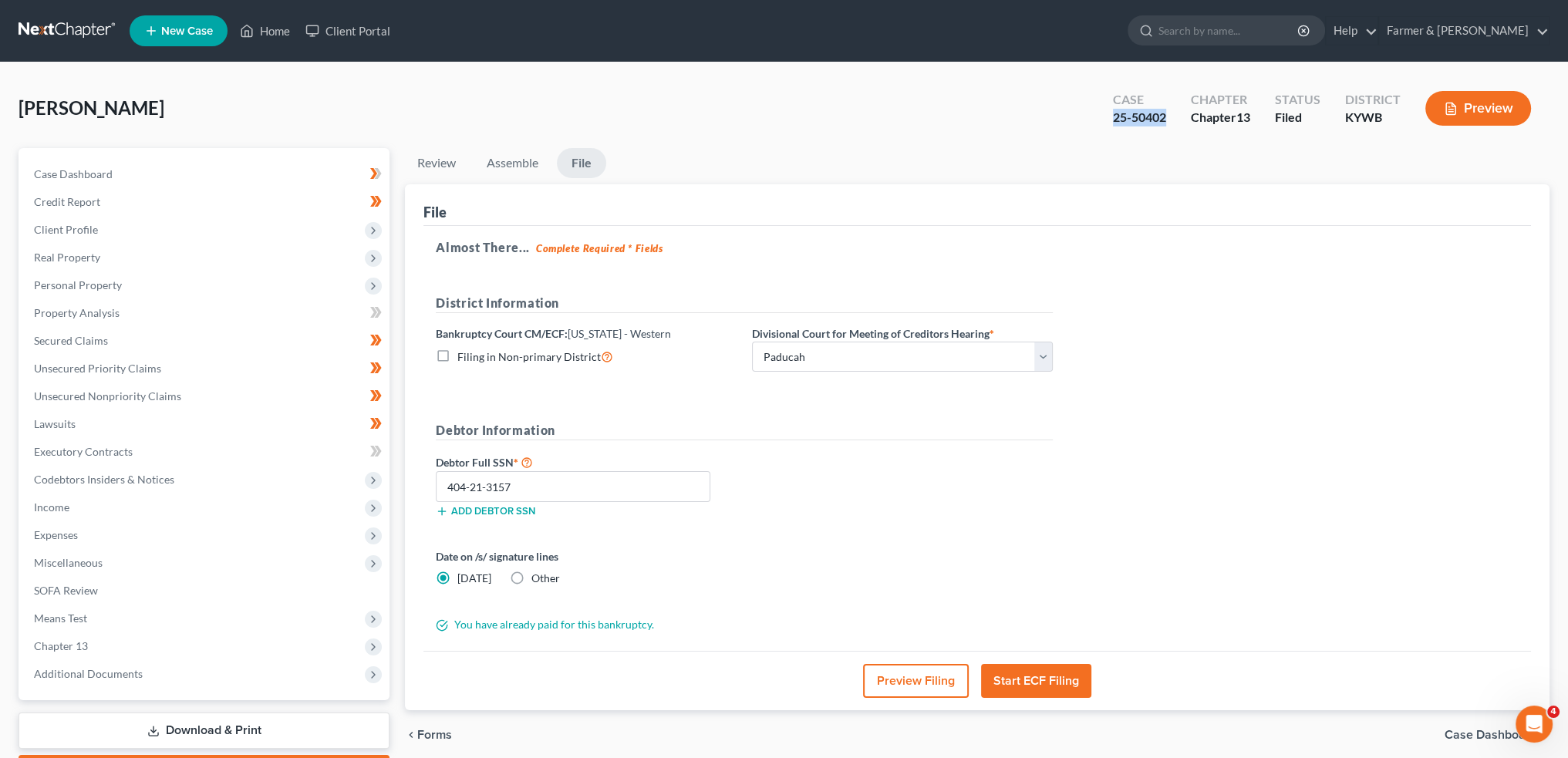
drag, startPoint x: 1166, startPoint y: 117, endPoint x: 1102, endPoint y: 120, distance: 64.1
click at [1102, 120] on div "Case 25-50402" at bounding box center [1140, 110] width 78 height 45
copy div "25-50402"
